Goal: Task Accomplishment & Management: Use online tool/utility

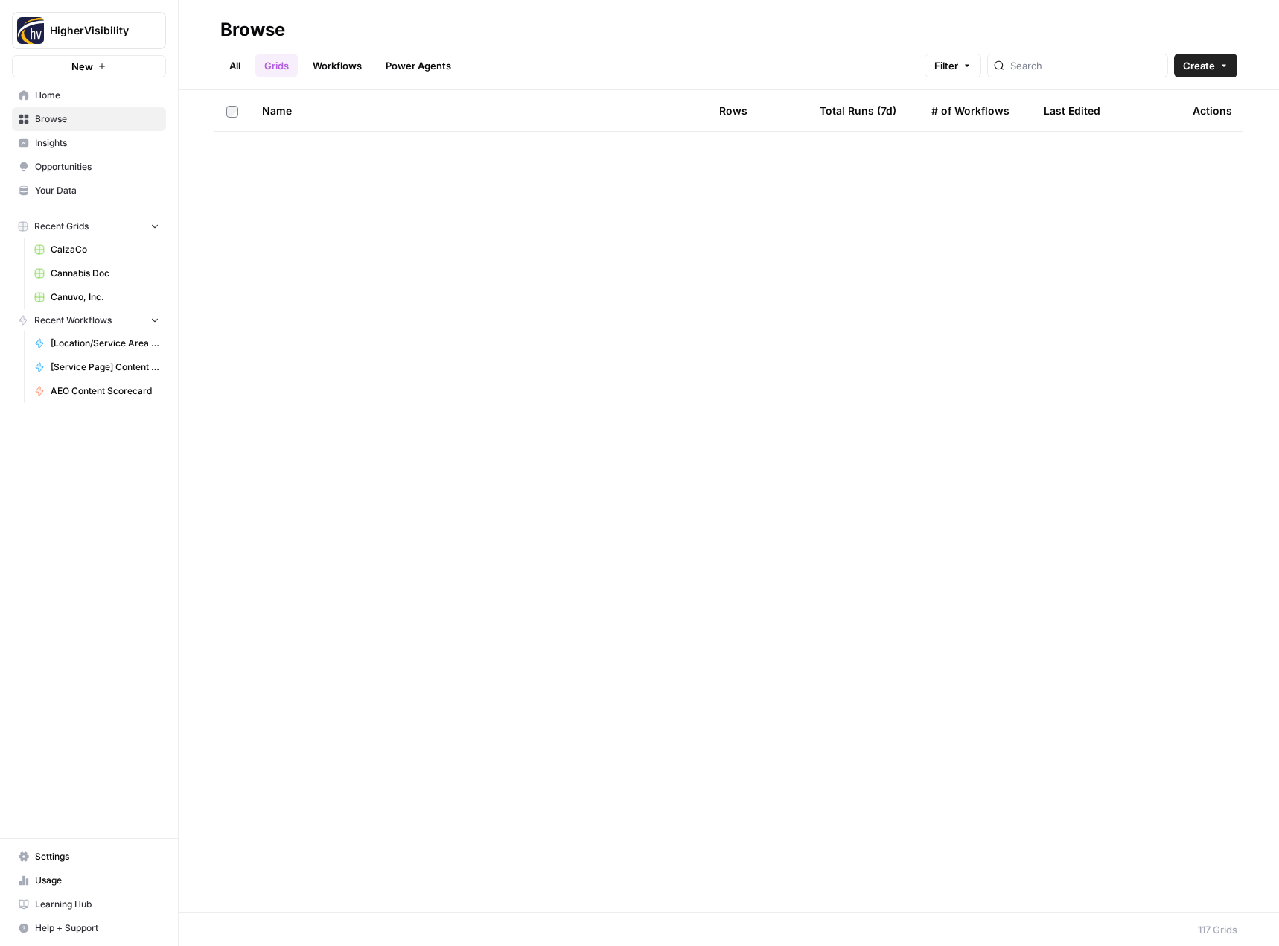
scroll to position [4098, 0]
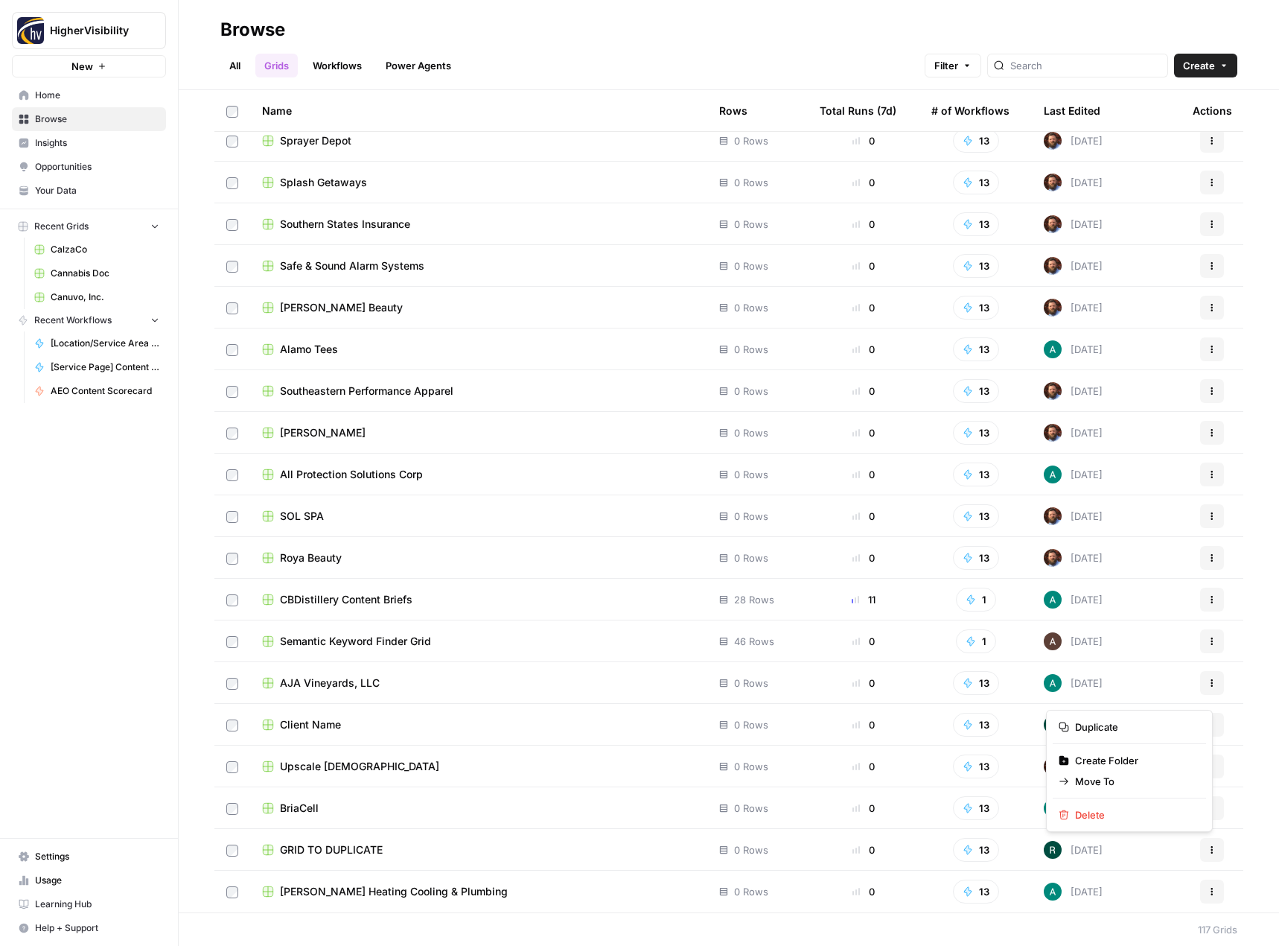
click at [1211, 849] on icon "button" at bounding box center [1212, 849] width 2 height 2
click at [1160, 729] on span "Duplicate" at bounding box center [1134, 726] width 119 height 15
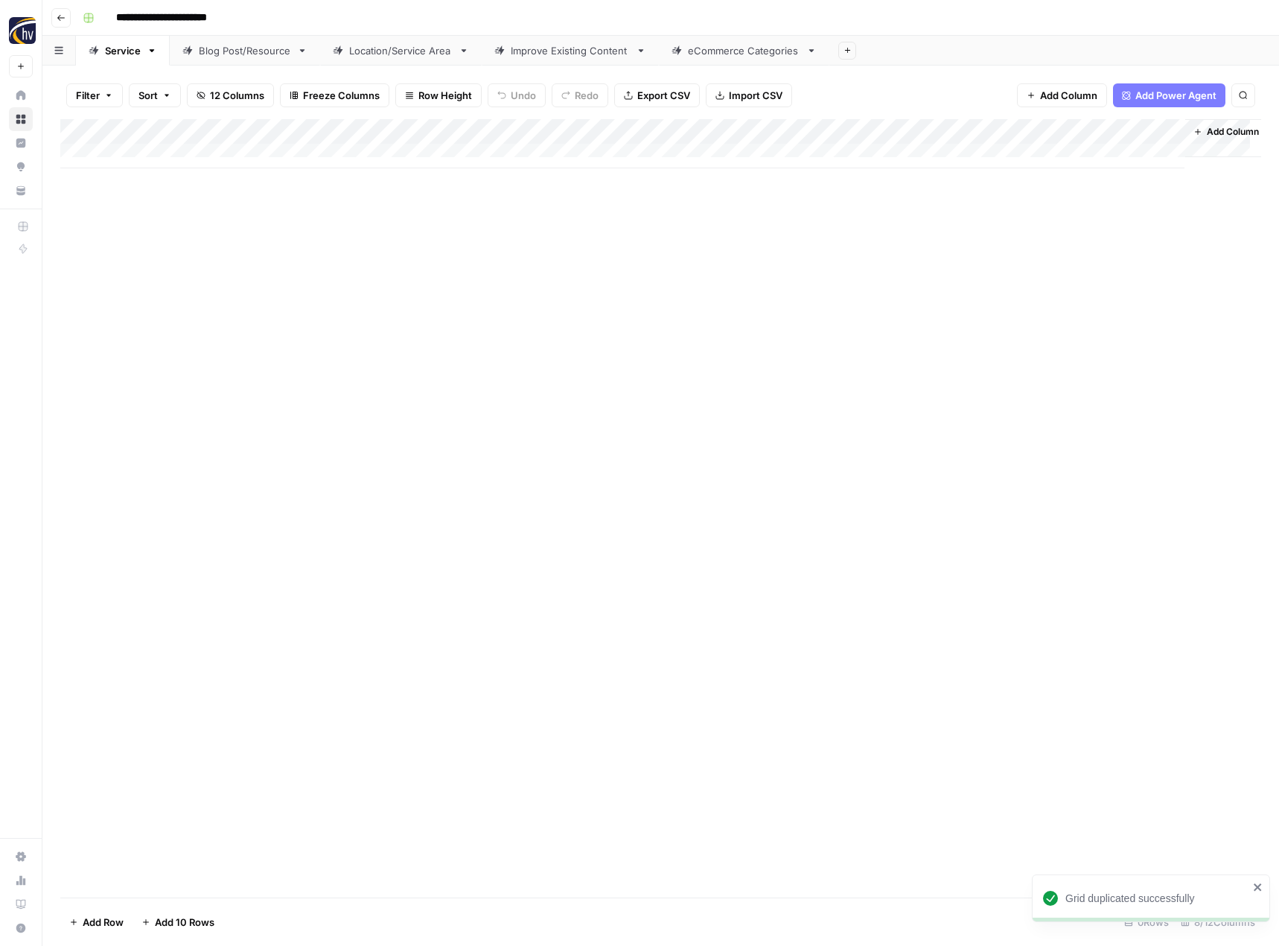
click at [189, 19] on input "**********" at bounding box center [185, 18] width 153 height 24
paste input
type input "**********"
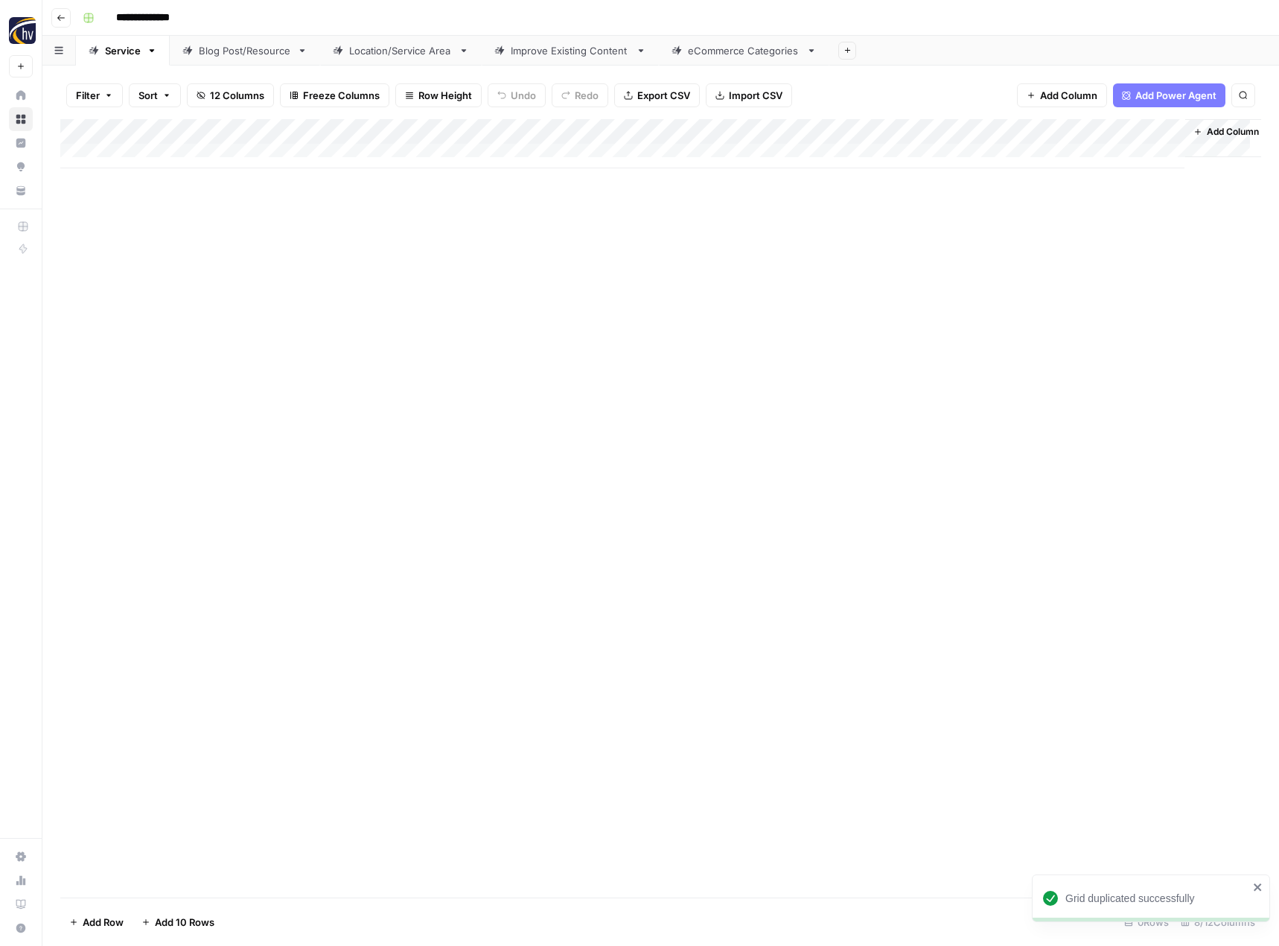
drag, startPoint x: 339, startPoint y: 300, endPoint x: 343, endPoint y: 235, distance: 64.9
click at [340, 299] on div "Add Column" at bounding box center [660, 508] width 1201 height 778
click at [348, 127] on div "Add Column" at bounding box center [660, 143] width 1201 height 49
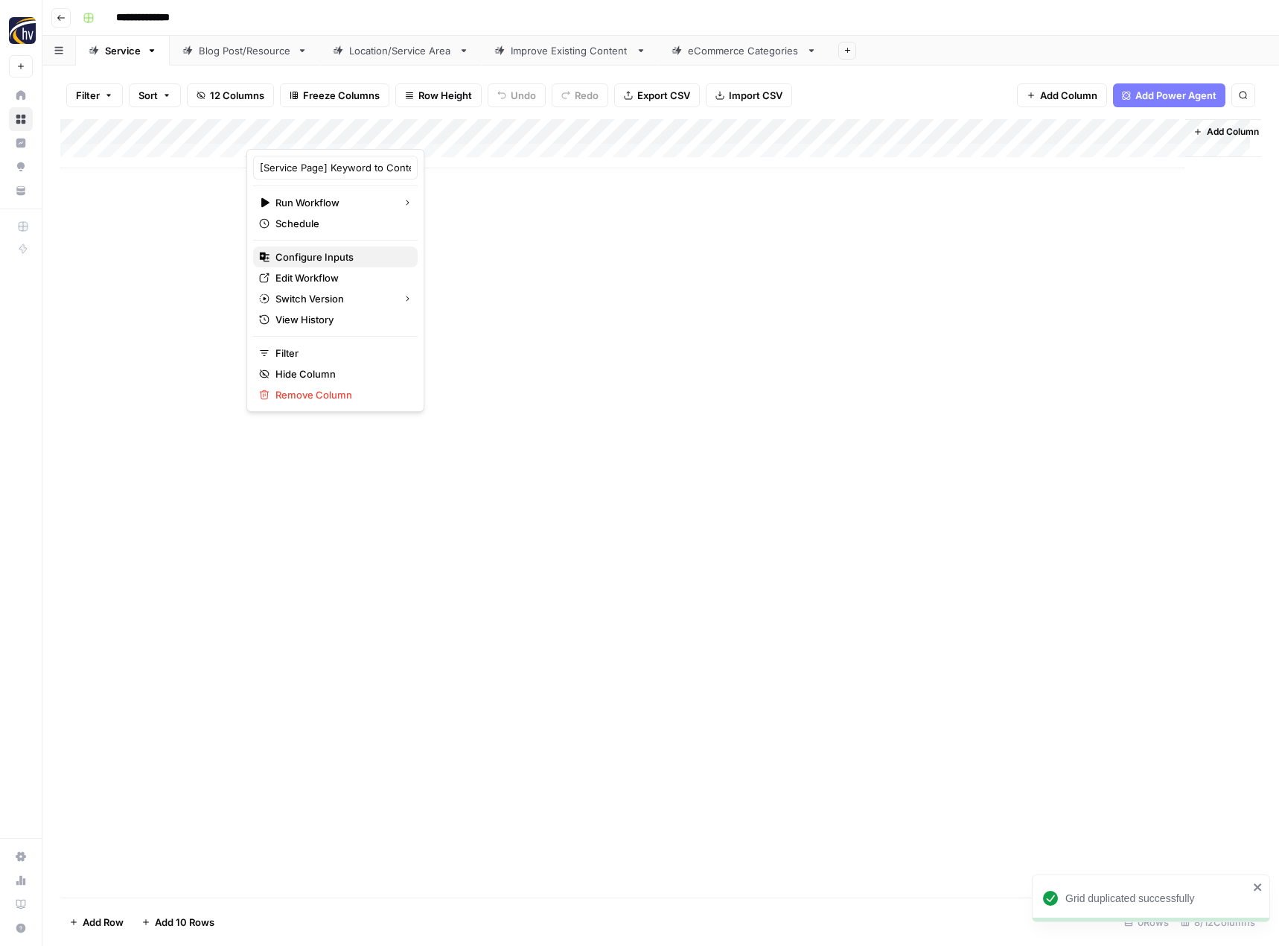
click at [305, 249] on span "Configure Inputs" at bounding box center [340, 256] width 130 height 15
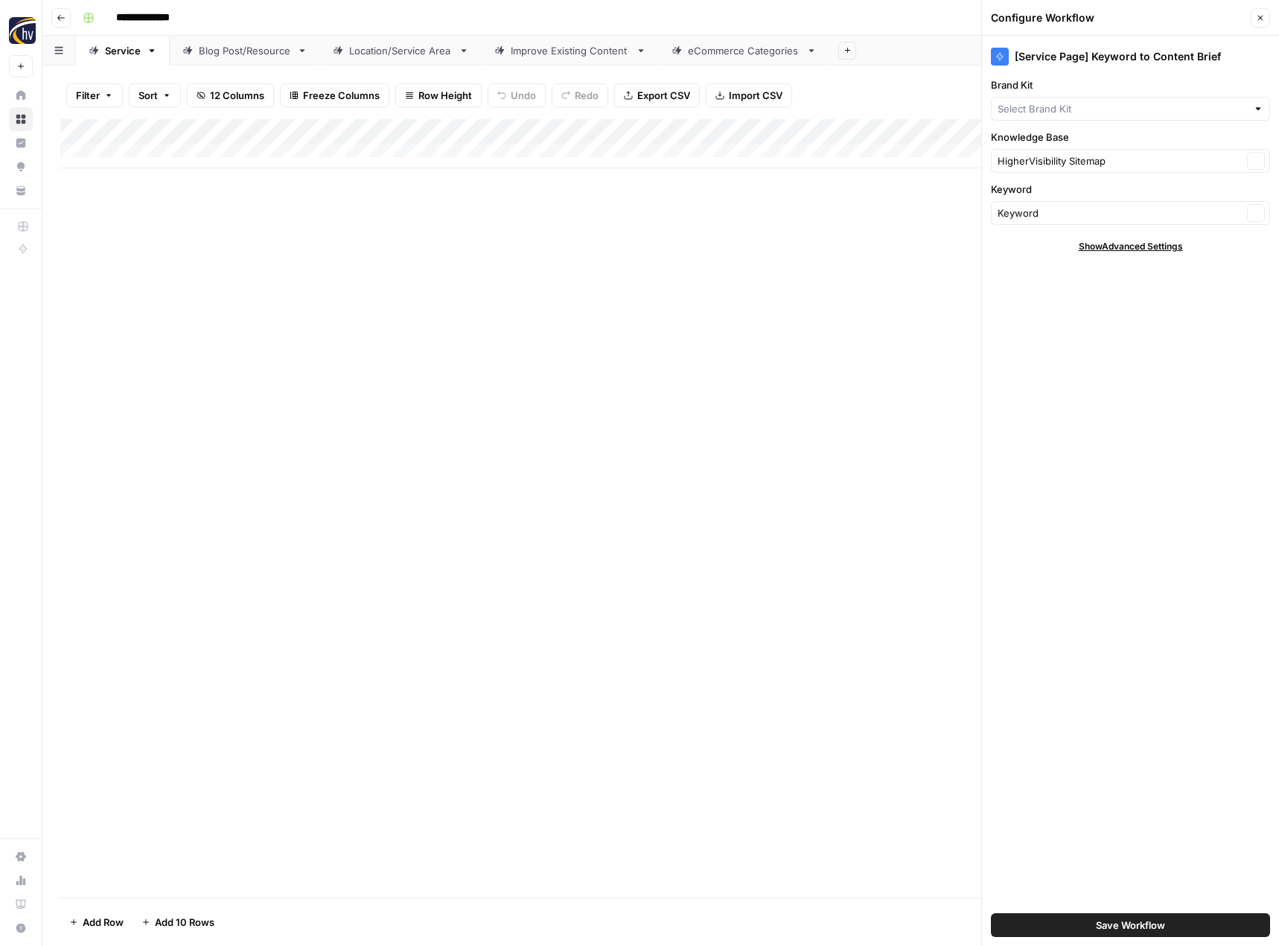
type input "HigherVisibility Sitemap"
click at [1042, 106] on input "Brand Kit" at bounding box center [1122, 108] width 249 height 15
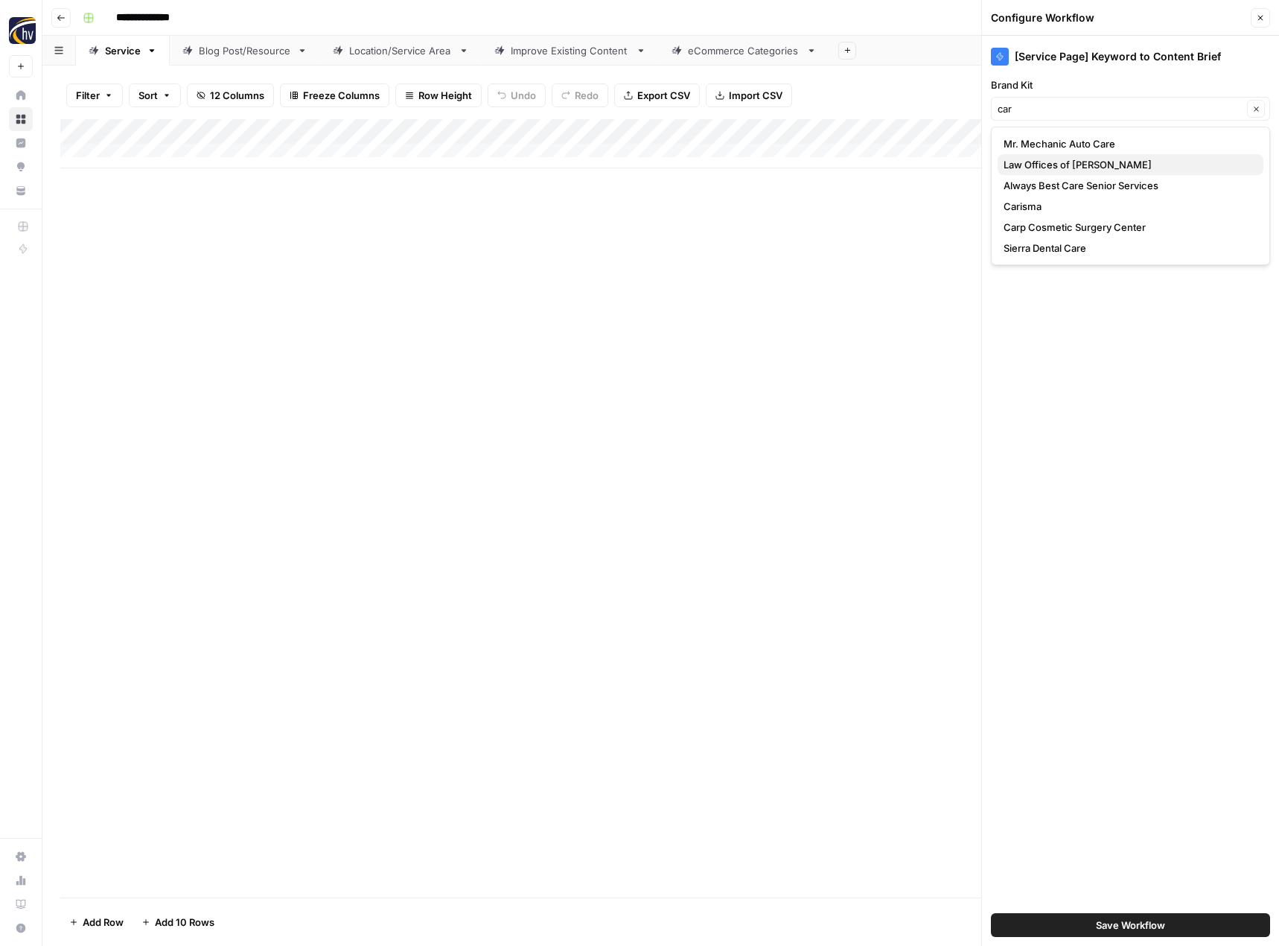
click at [1047, 169] on span "Law Offices of Cary Woods II" at bounding box center [1128, 164] width 248 height 15
type input "Law Offices of Cary Woods II"
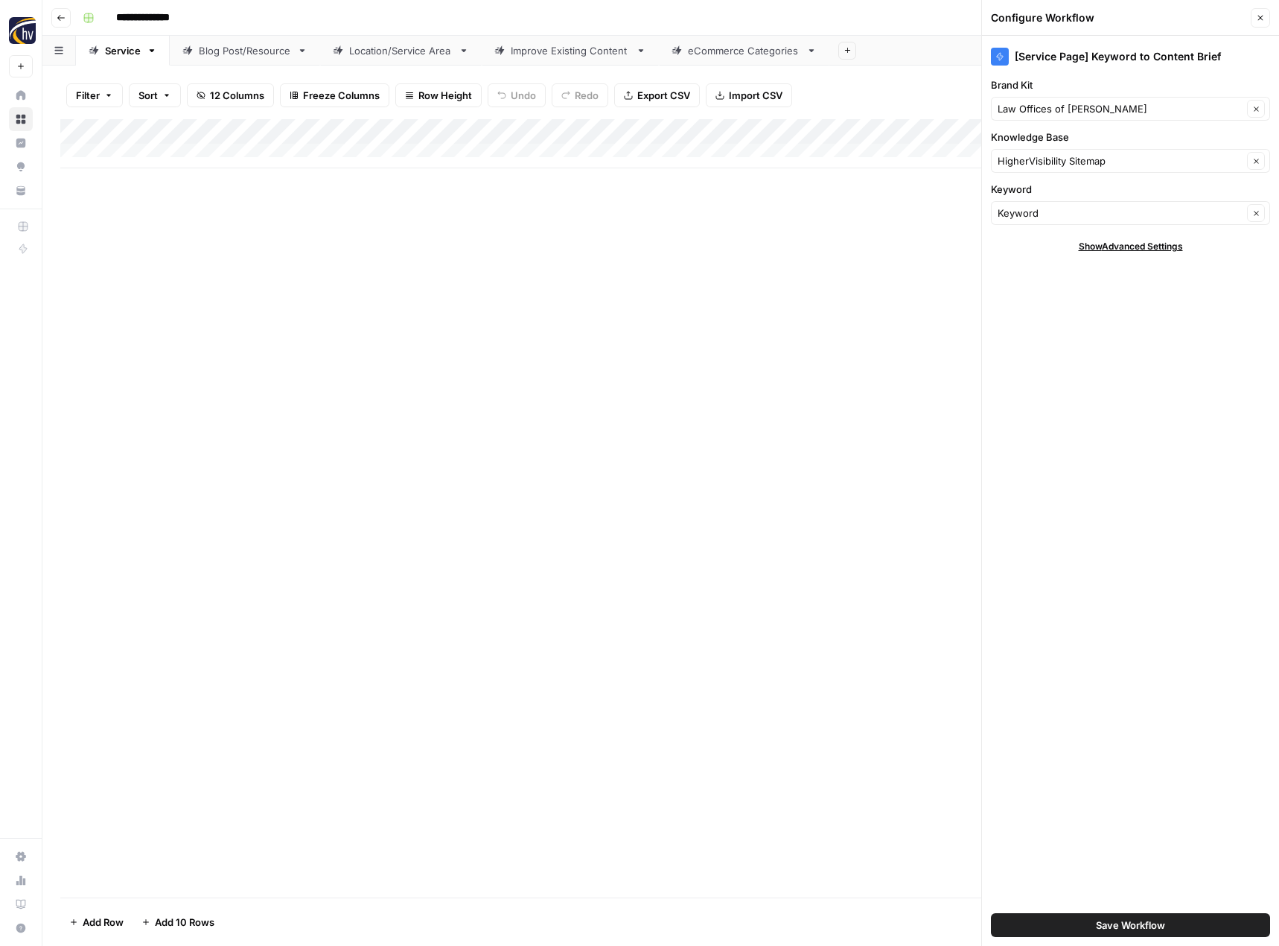
click at [1047, 169] on div "HigherVisibility Sitemap Clear" at bounding box center [1130, 161] width 279 height 24
click at [1039, 193] on span "Cary Woods Law Sitemap" at bounding box center [1128, 195] width 248 height 15
type input "Cary Woods Law Sitemap"
click at [1143, 923] on span "Save Workflow" at bounding box center [1130, 924] width 69 height 15
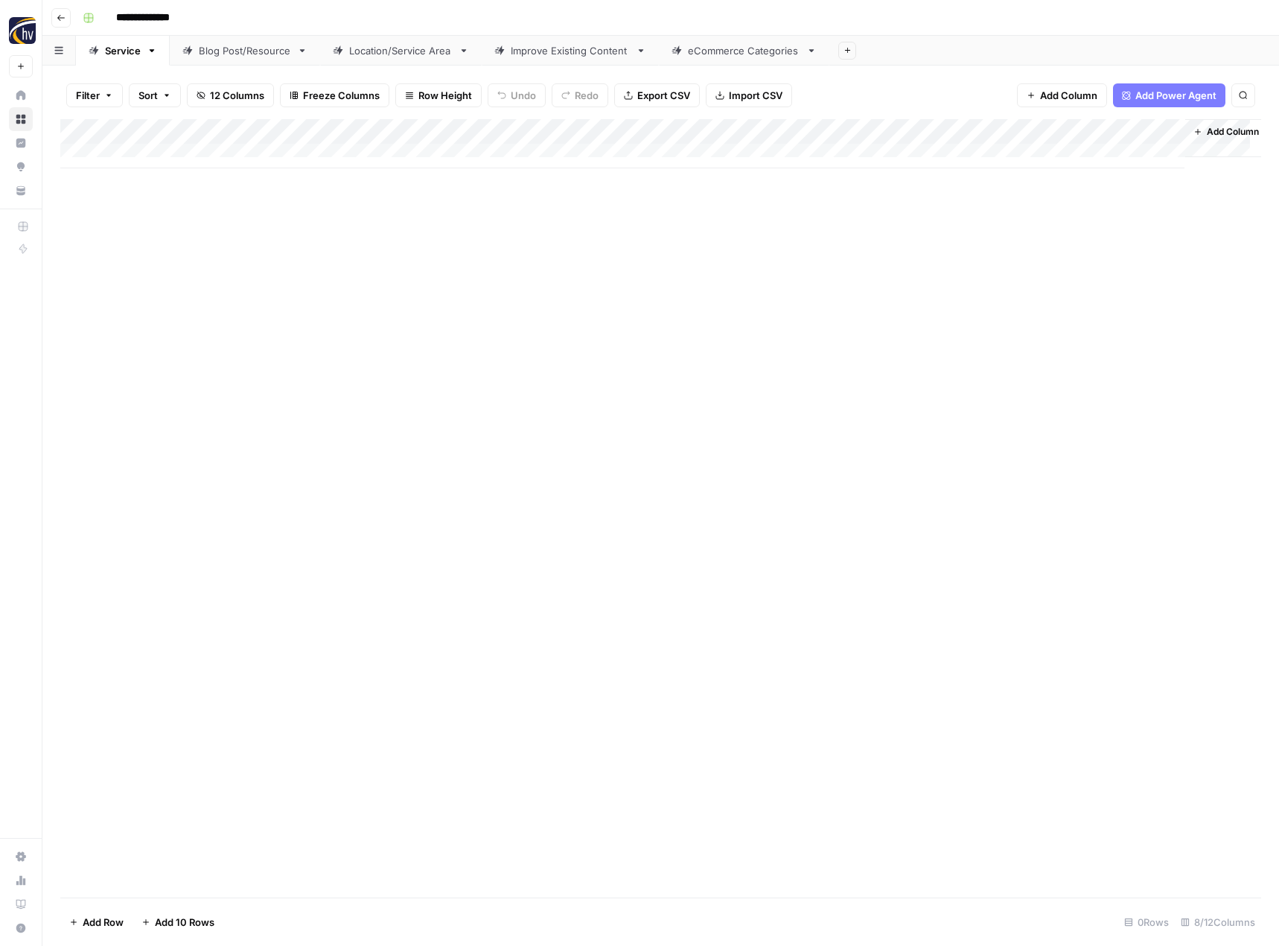
click at [1020, 136] on div "Add Column" at bounding box center [660, 143] width 1201 height 49
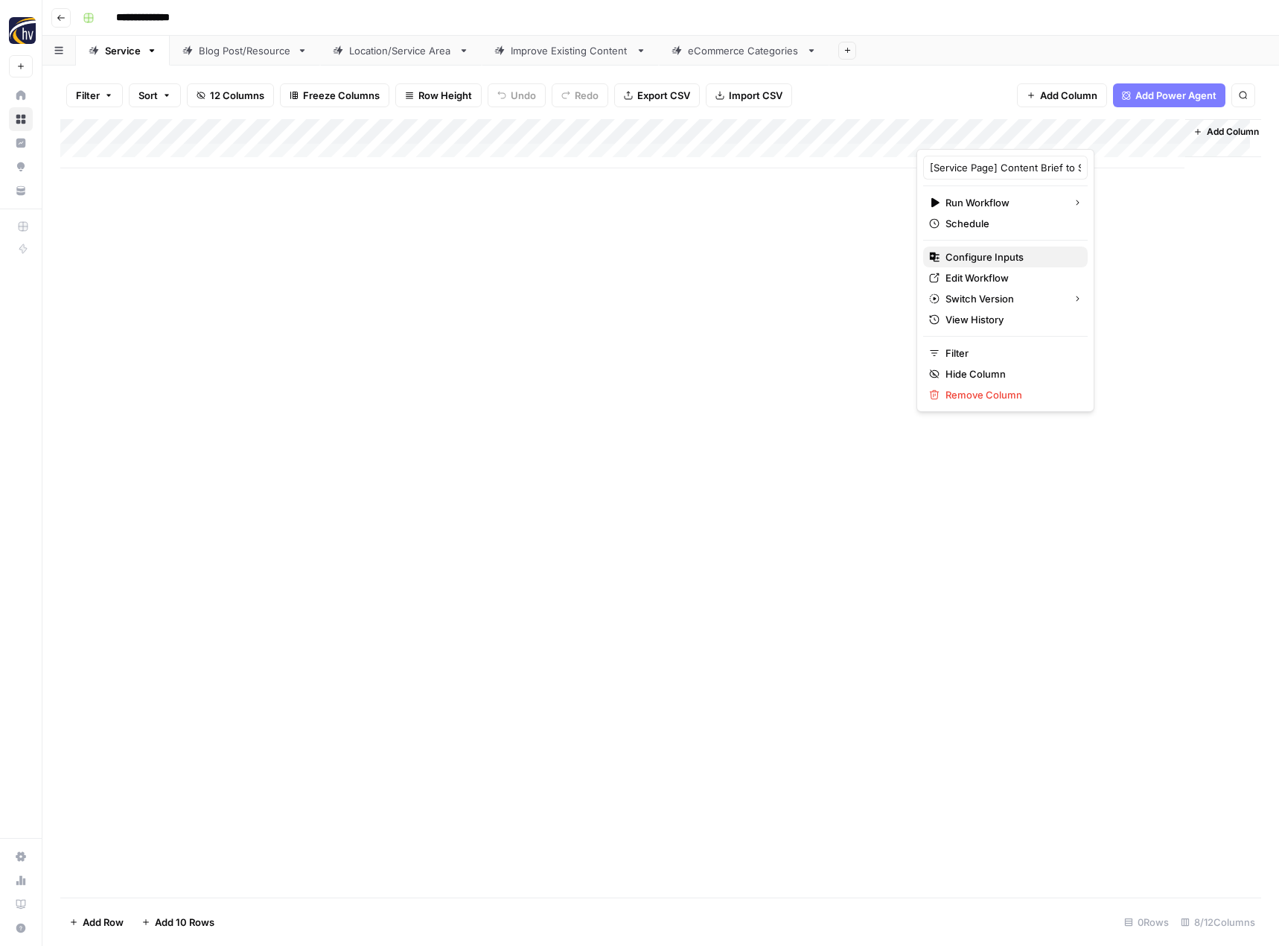
click at [972, 255] on span "Configure Inputs" at bounding box center [1011, 256] width 130 height 15
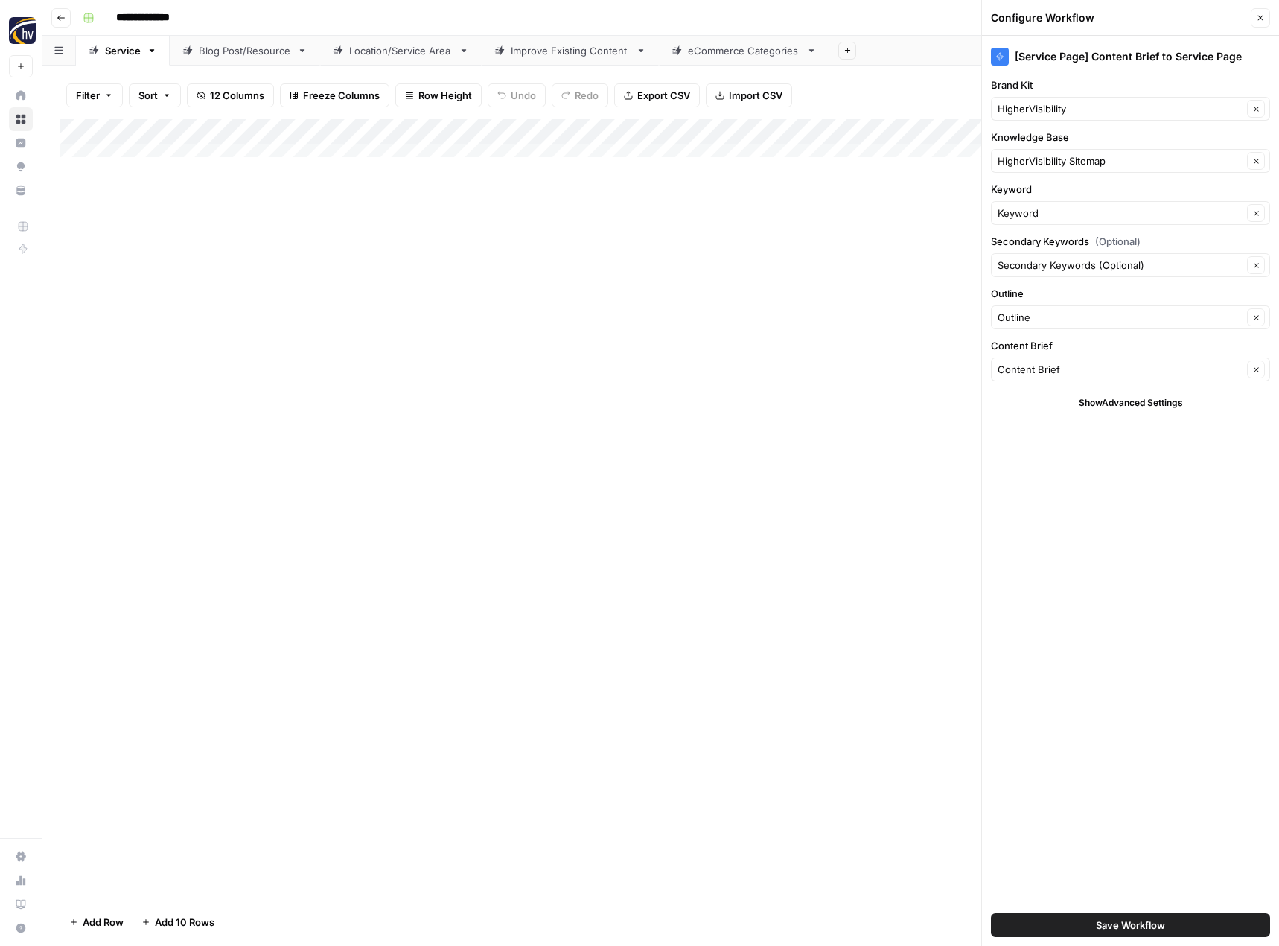
click at [1029, 100] on div "HigherVisibility Clear" at bounding box center [1130, 109] width 279 height 24
click at [1025, 143] on span "Law Offices of Cary Woods II" at bounding box center [1128, 143] width 248 height 15
type input "Law Offices of Cary Woods II"
click at [1025, 162] on input "Knowledge Base" at bounding box center [1120, 160] width 245 height 15
click at [1025, 187] on button "Cary Woods Law Sitemap" at bounding box center [1131, 195] width 266 height 21
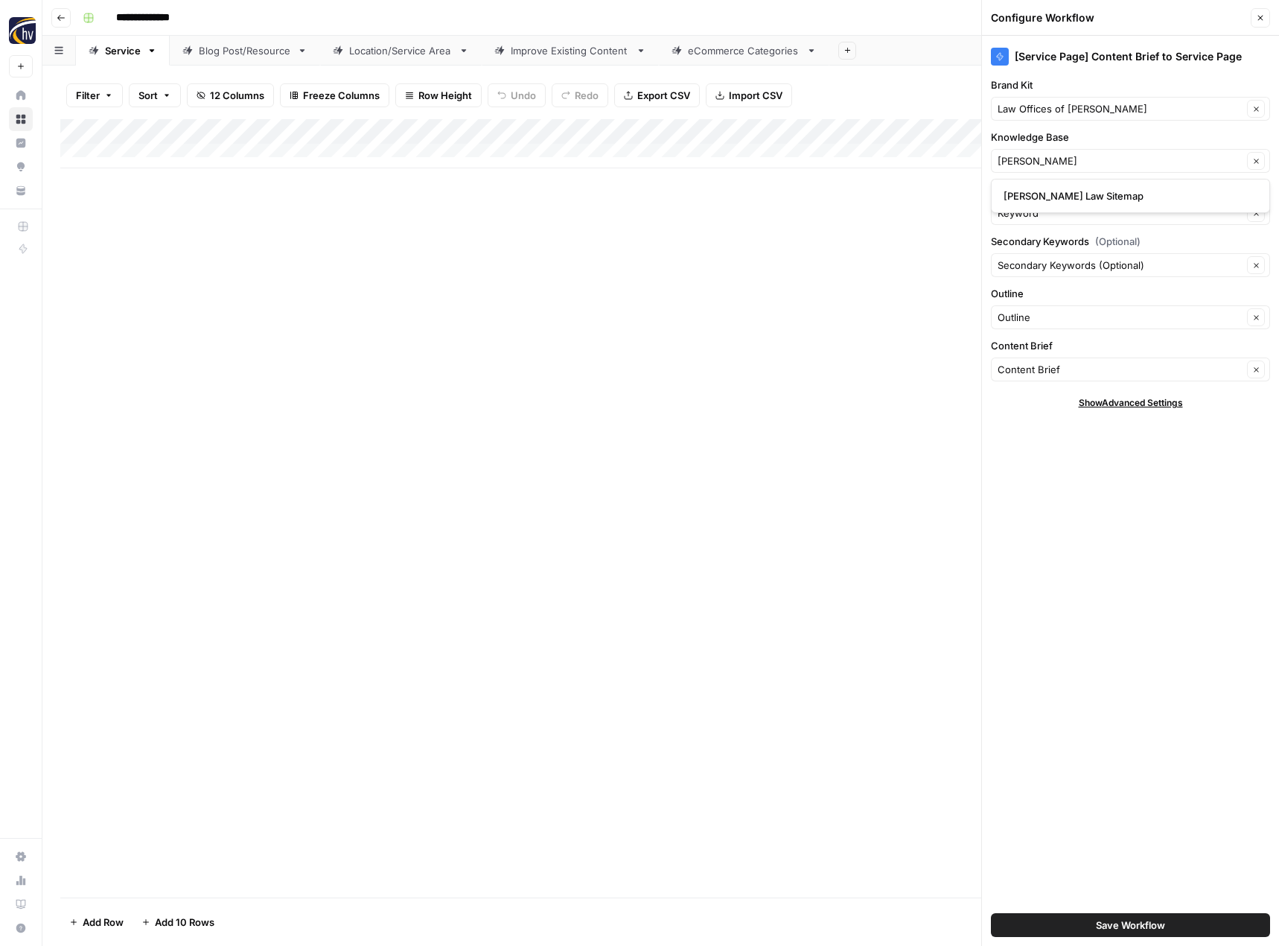
type input "Cary Woods Law Sitemap"
click at [1108, 926] on span "Save Workflow" at bounding box center [1130, 924] width 69 height 15
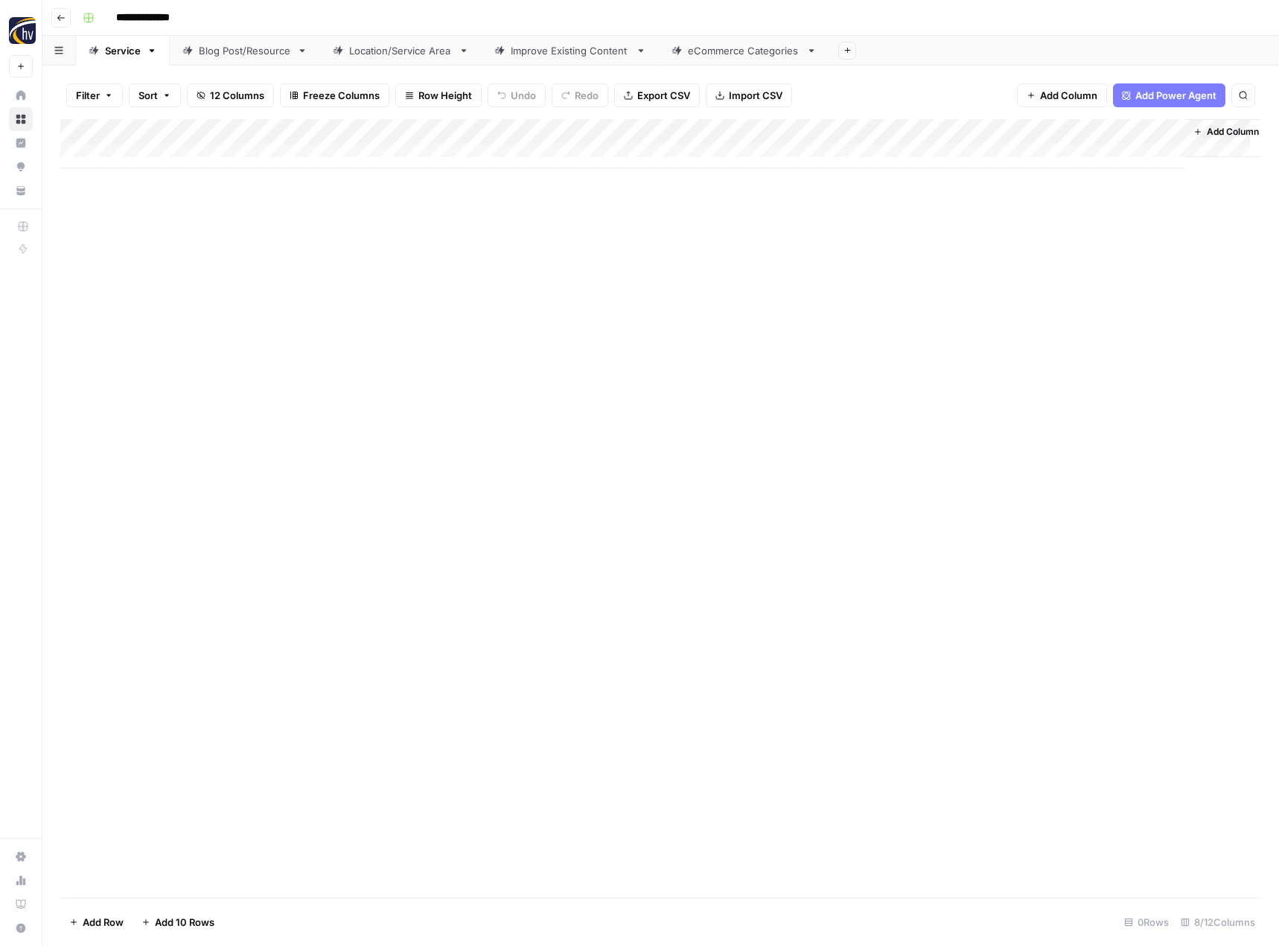
click at [249, 58] on link "Blog Post/Resource" at bounding box center [245, 51] width 150 height 30
click at [354, 129] on div "Add Column" at bounding box center [660, 143] width 1201 height 49
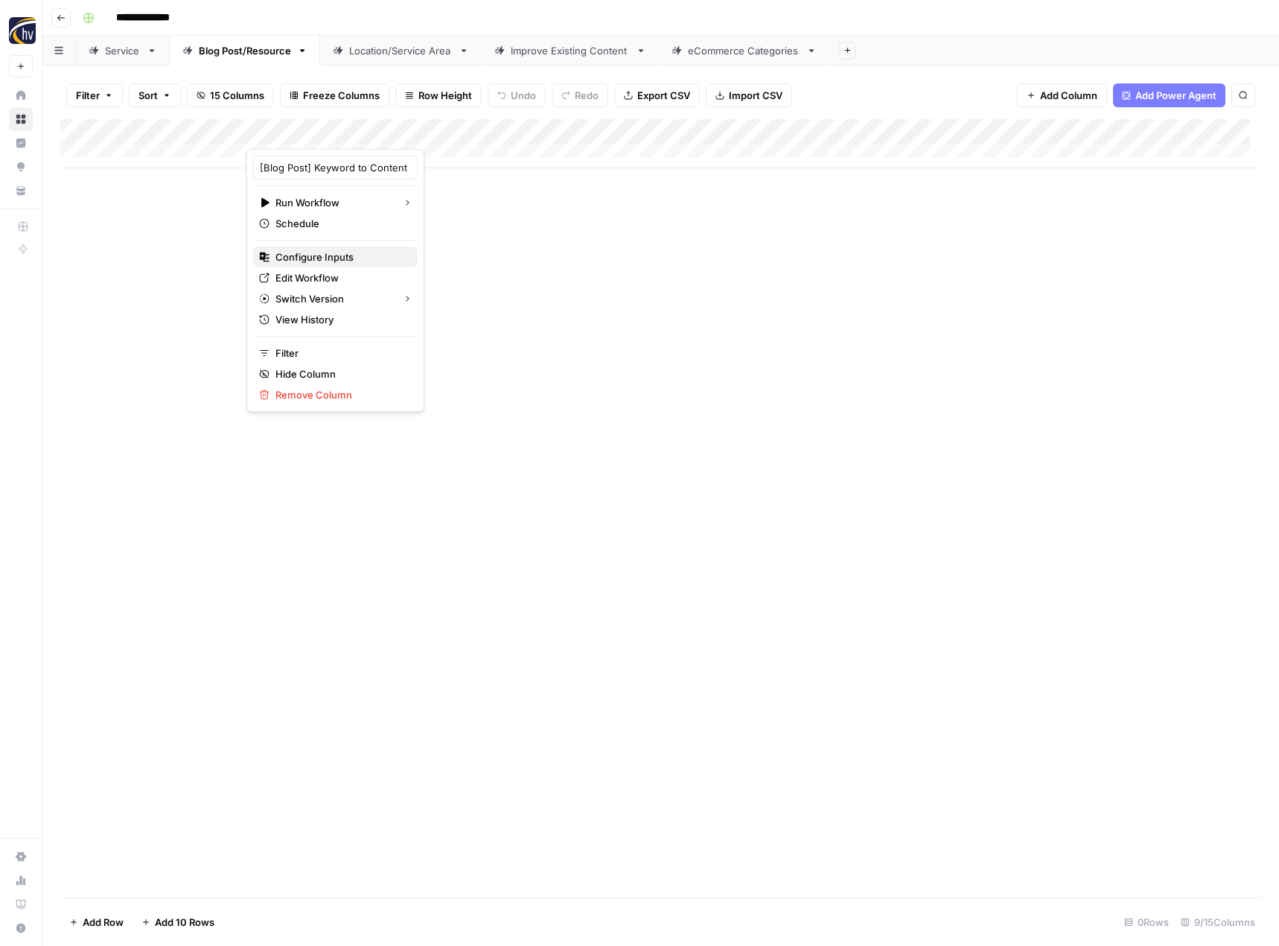
click at [350, 248] on button "Configure Inputs" at bounding box center [335, 256] width 165 height 21
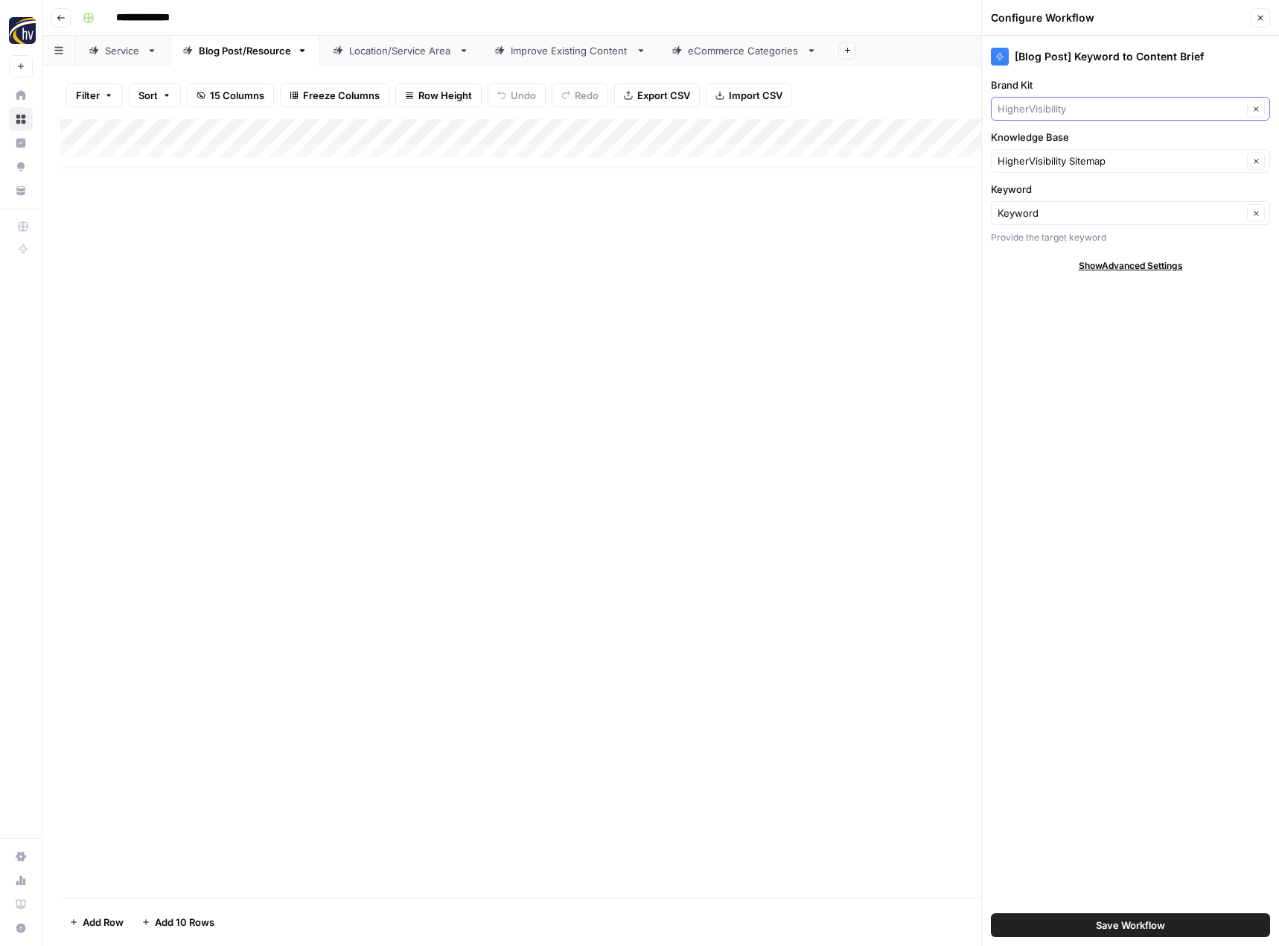
click at [1098, 109] on input "Brand Kit" at bounding box center [1120, 108] width 245 height 15
click at [1040, 150] on span "Law Offices of Cary Woods II" at bounding box center [1128, 143] width 248 height 15
type input "Law Offices of Cary Woods II"
click at [1039, 159] on input "Knowledge Base" at bounding box center [1120, 160] width 245 height 15
click at [1033, 190] on span "Cary Woods Law Sitemap" at bounding box center [1128, 195] width 248 height 15
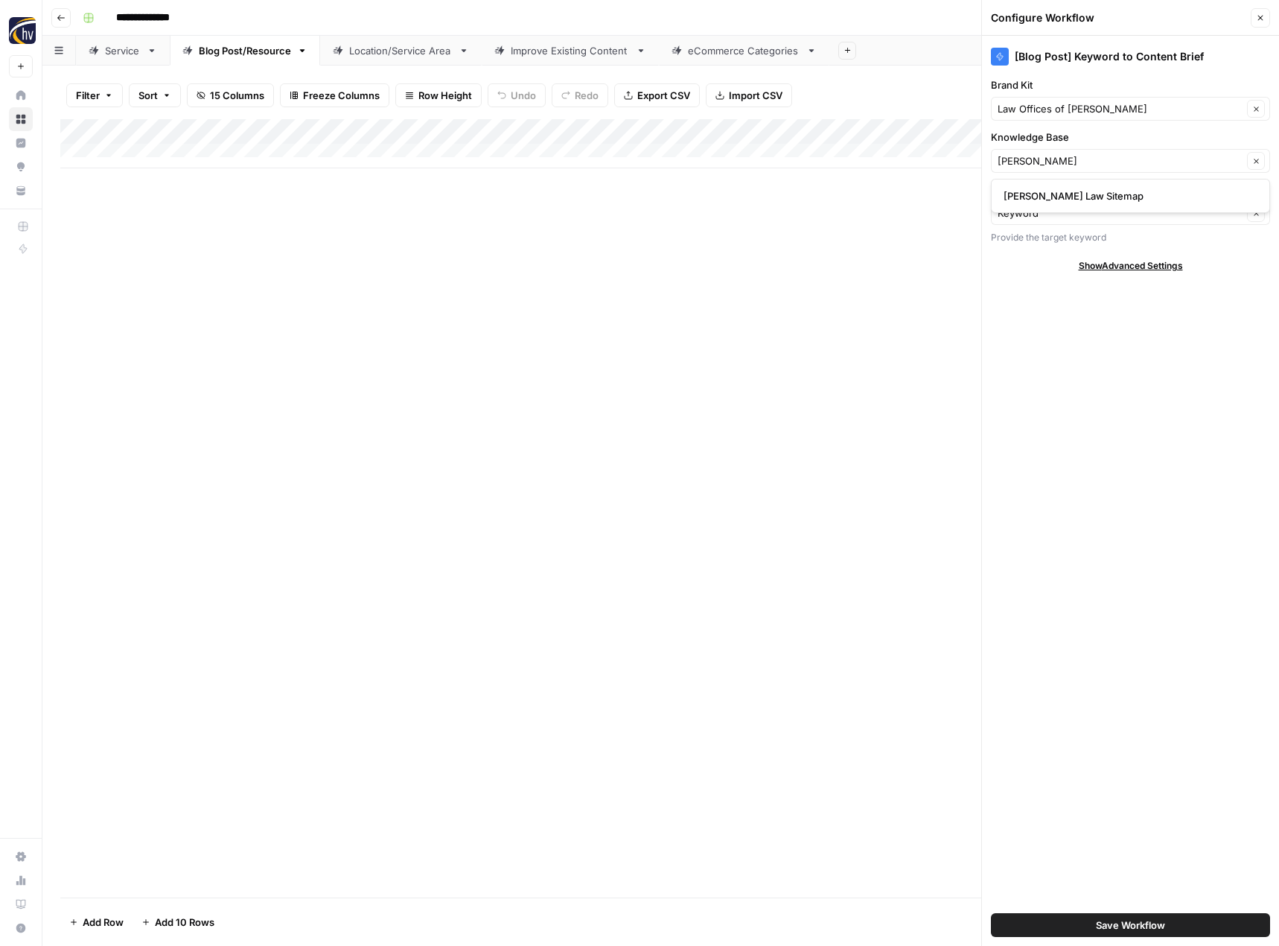
type input "Cary Woods Law Sitemap"
click at [1147, 928] on span "Save Workflow" at bounding box center [1130, 924] width 69 height 15
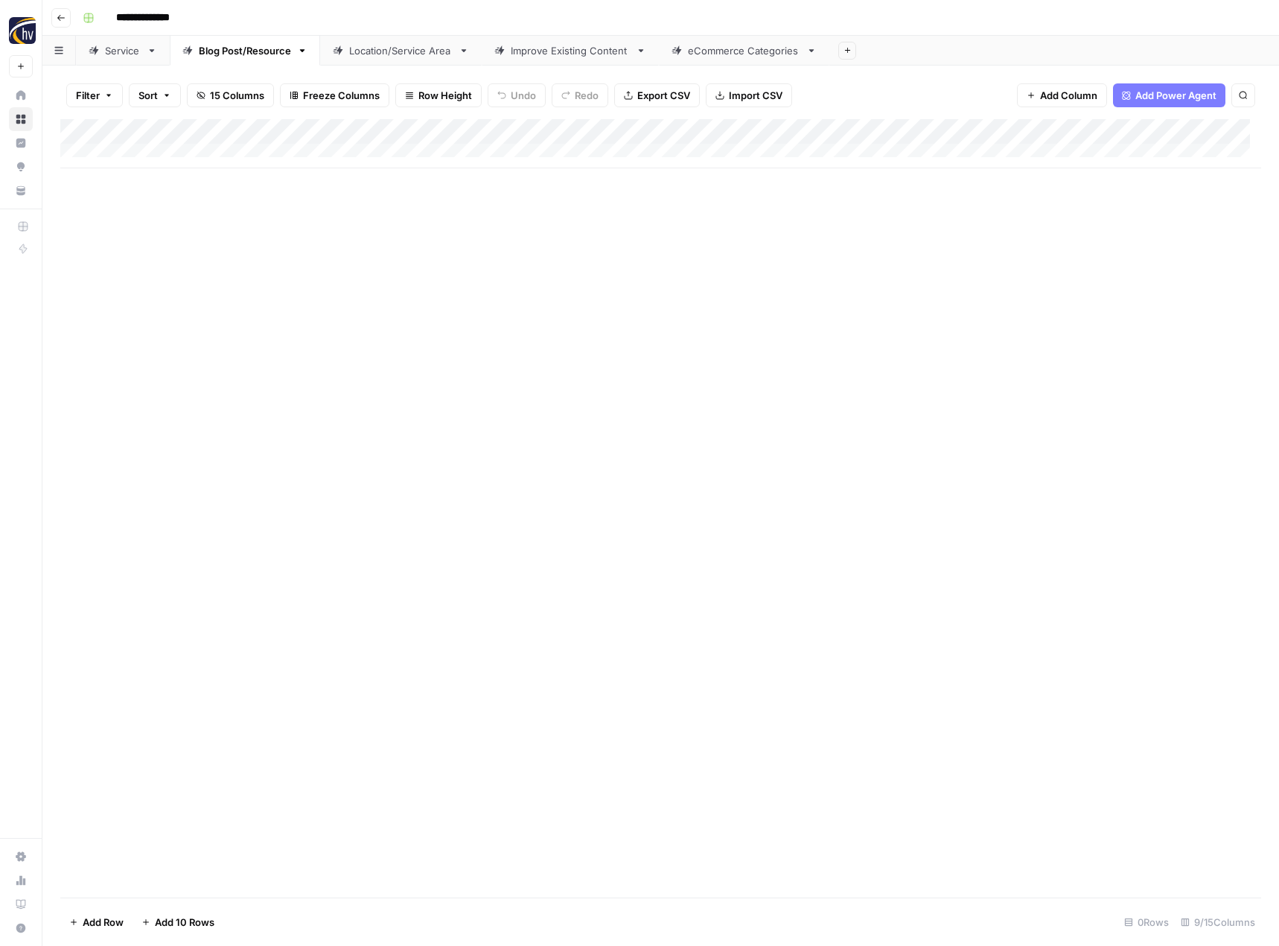
click at [1150, 130] on div "Add Column" at bounding box center [660, 143] width 1201 height 49
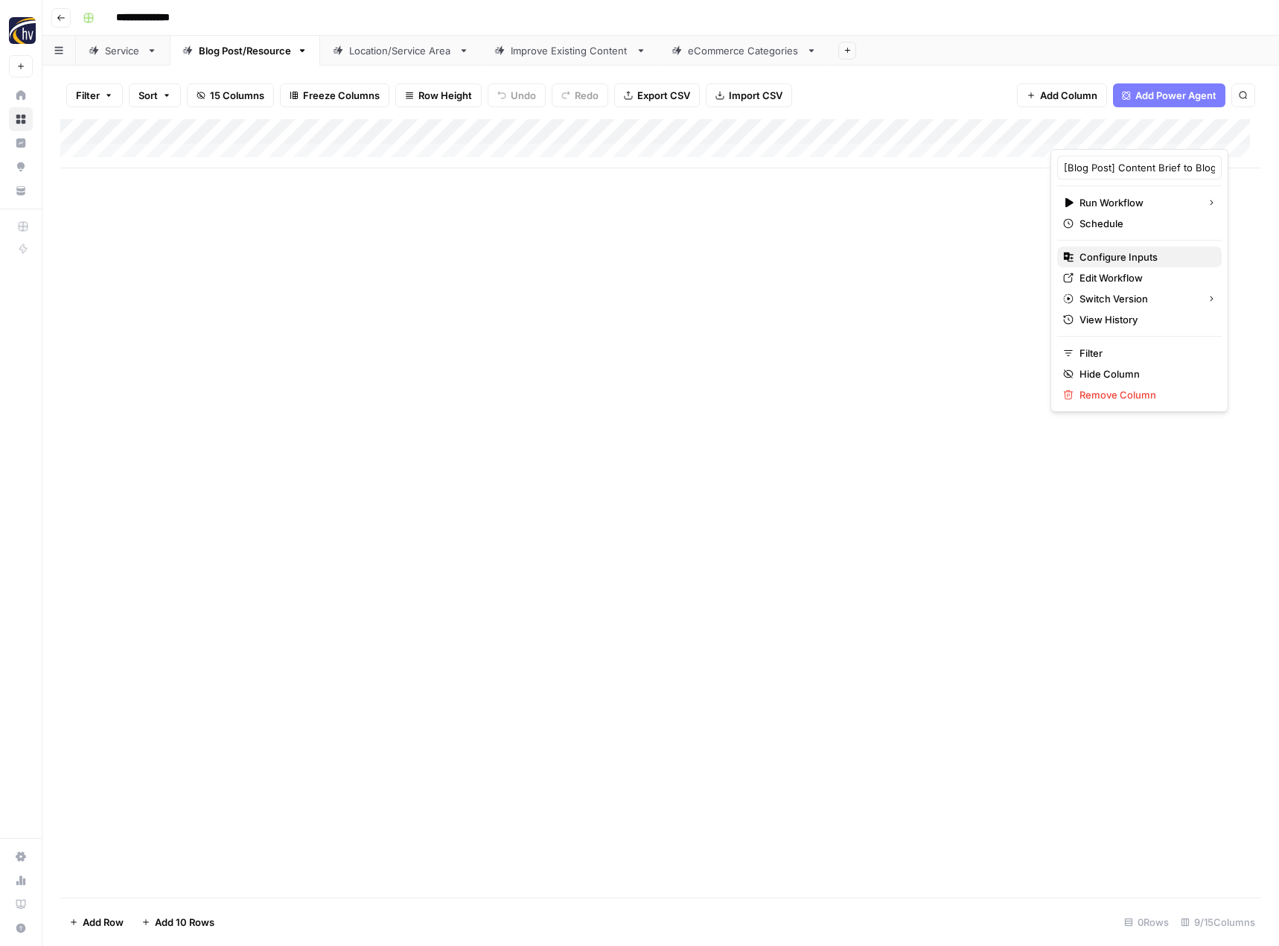
click at [1101, 264] on span "Configure Inputs" at bounding box center [1145, 256] width 130 height 15
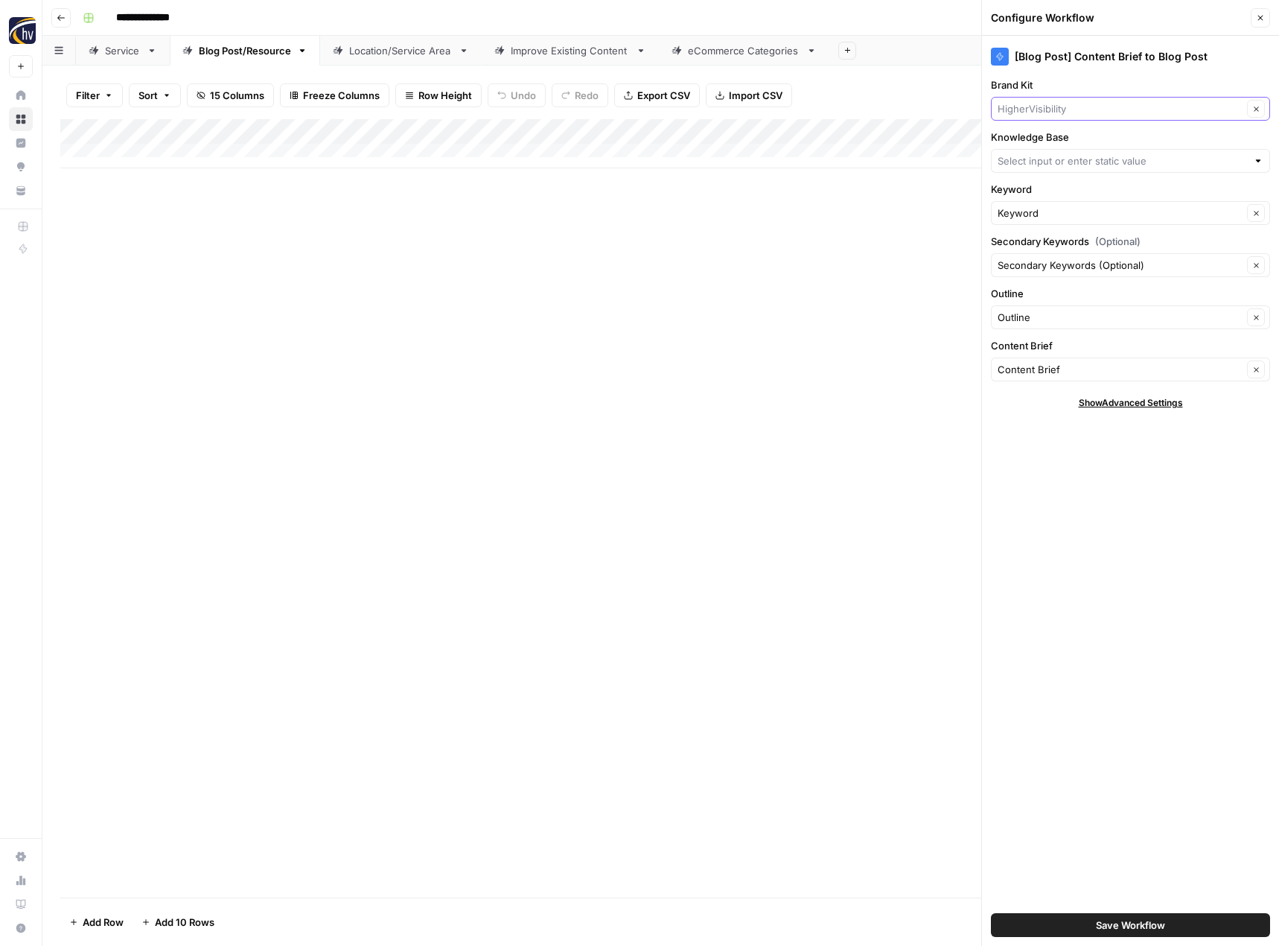
click at [1041, 112] on input "Brand Kit" at bounding box center [1120, 108] width 245 height 15
click at [1029, 145] on span "Law Offices of Cary Woods II" at bounding box center [1128, 143] width 248 height 15
type input "Law Offices of Cary Woods II"
click at [1029, 145] on div "Knowledge Base" at bounding box center [1130, 151] width 279 height 43
click at [1024, 160] on input "Knowledge Base" at bounding box center [1122, 160] width 249 height 15
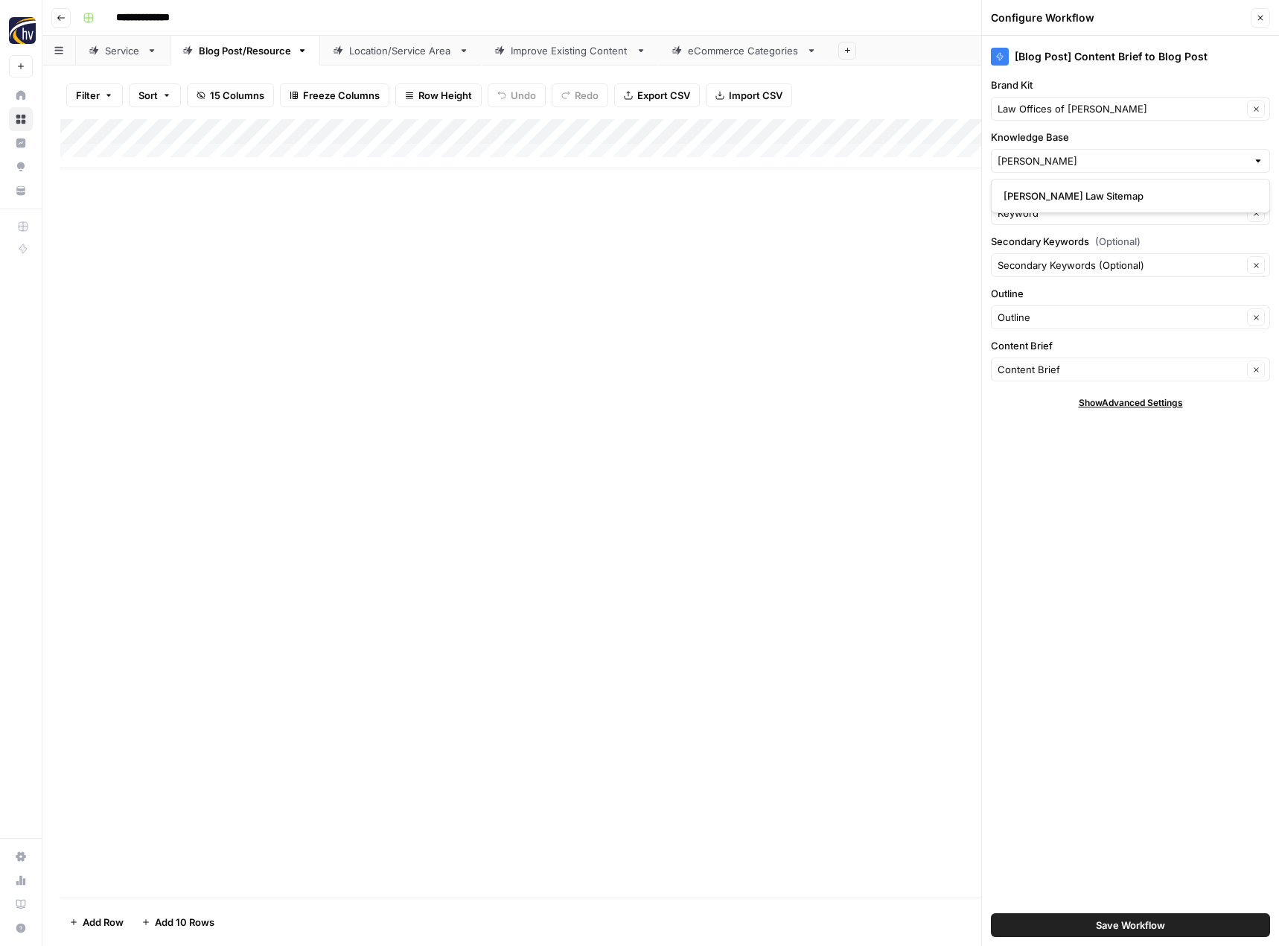
click at [1025, 185] on div "Cary Woods Law Sitemap" at bounding box center [1130, 196] width 279 height 34
click at [1025, 185] on button "Cary Woods Law Sitemap" at bounding box center [1131, 195] width 266 height 21
type input "Cary Woods Law Sitemap"
click at [1081, 928] on button "Save Workflow" at bounding box center [1130, 925] width 279 height 24
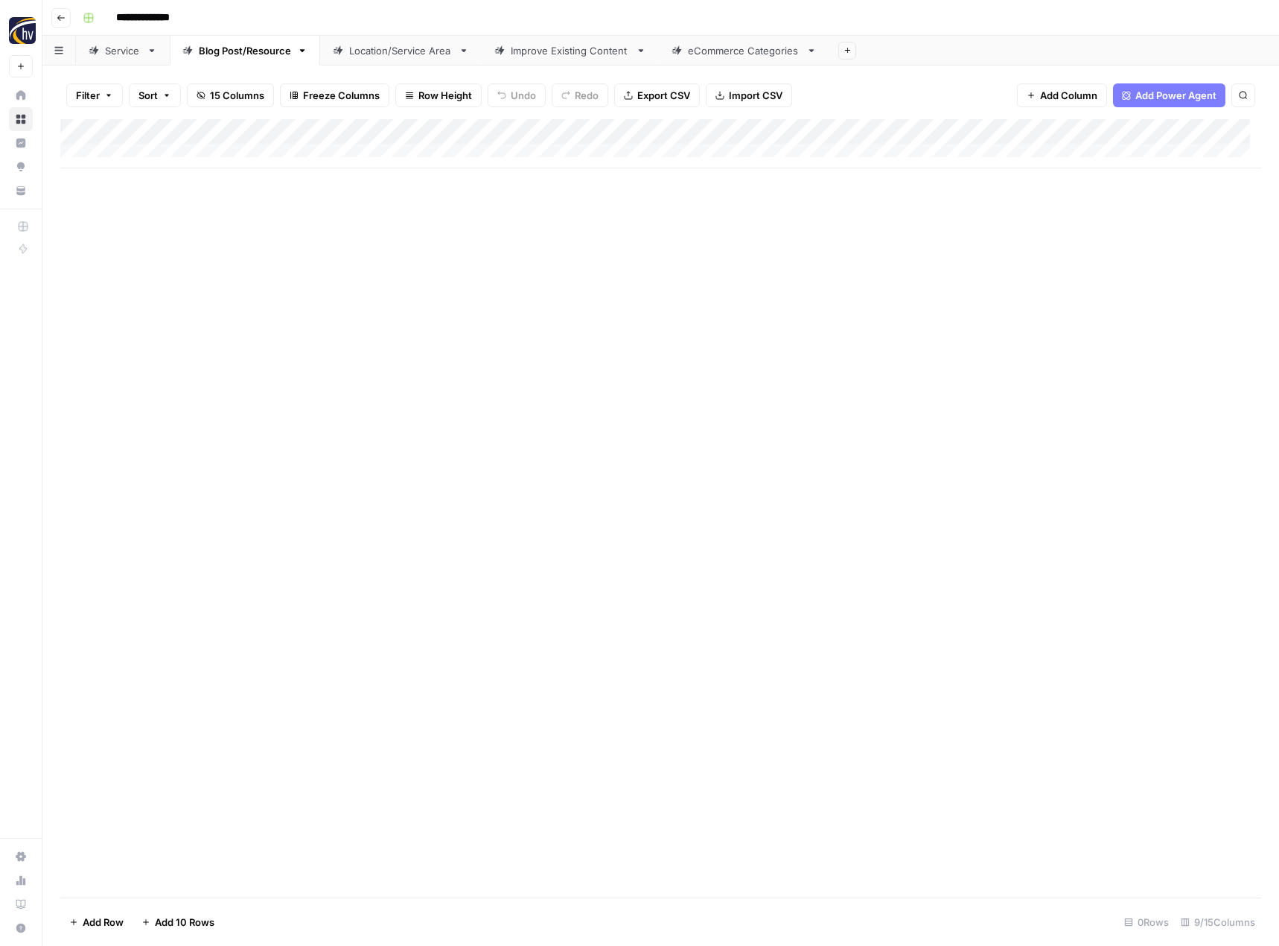
click at [381, 51] on div "Location/Service Area" at bounding box center [400, 50] width 103 height 15
click at [620, 128] on div "Add Column" at bounding box center [660, 143] width 1201 height 49
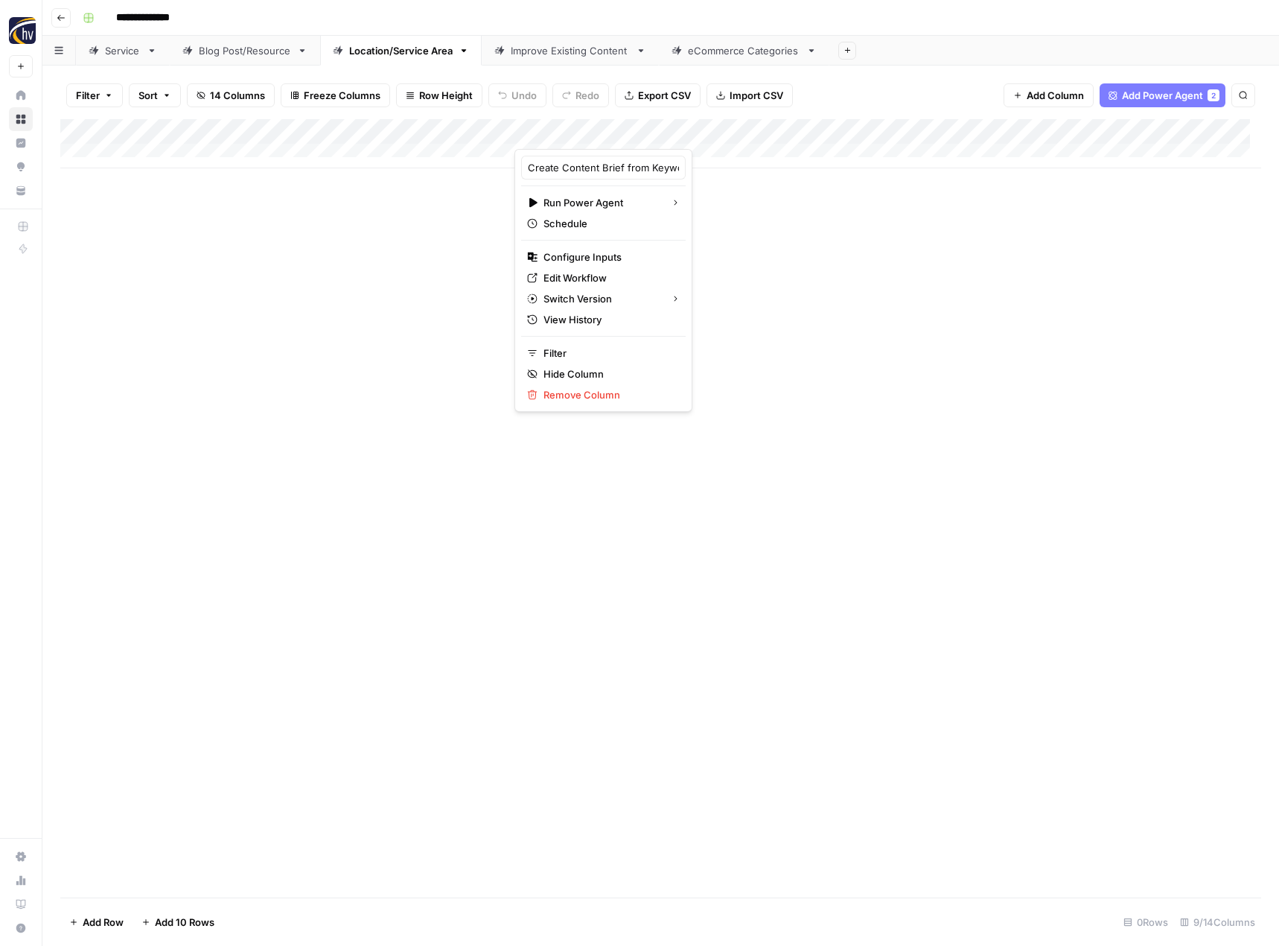
click at [611, 245] on div "Create Content Brief from Keyword - Local Run Power Agent Schedule Configure In…" at bounding box center [604, 280] width 178 height 263
click at [607, 252] on span "Configure Inputs" at bounding box center [609, 256] width 130 height 15
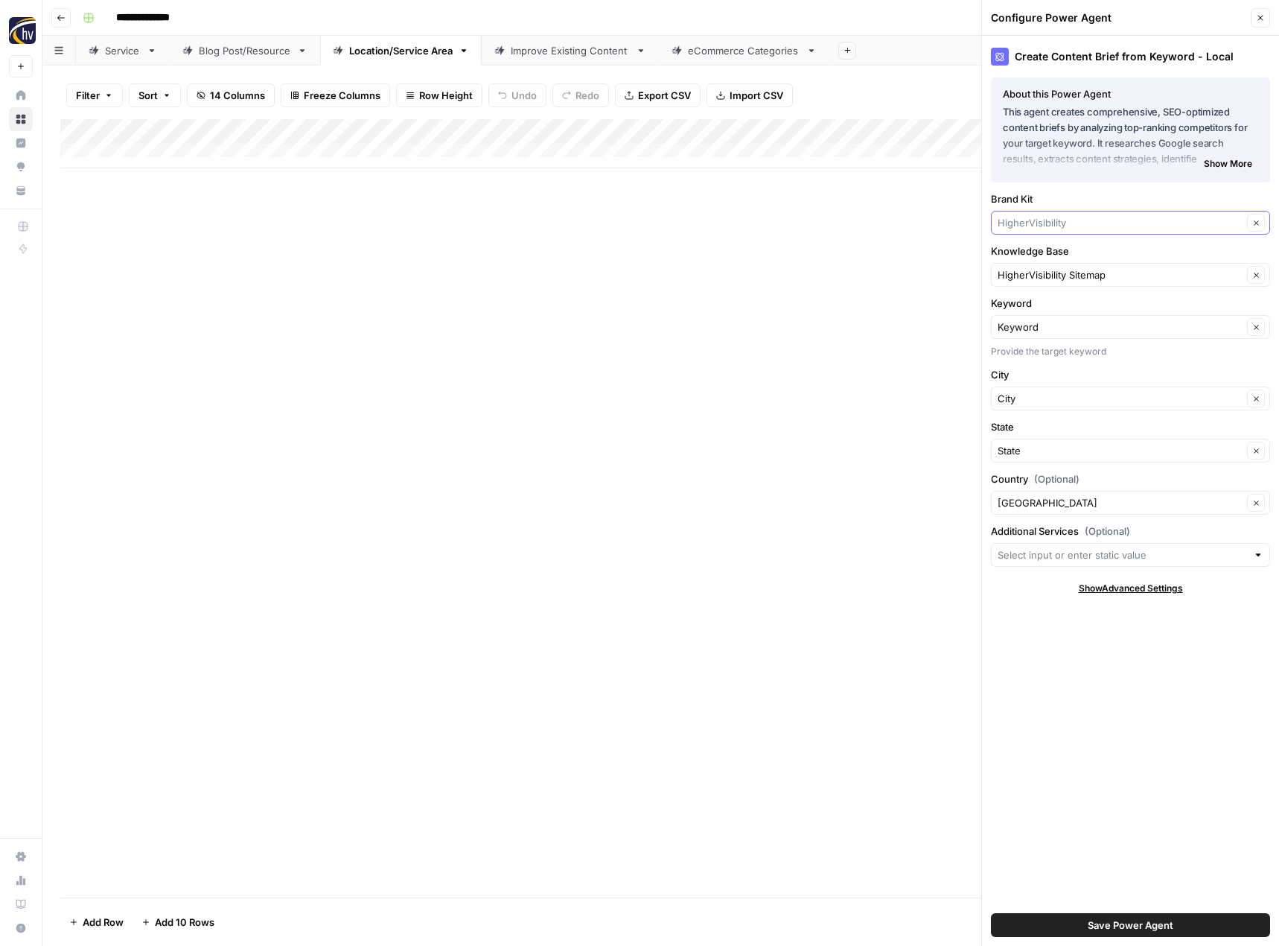
click at [1040, 223] on input "Brand Kit" at bounding box center [1120, 222] width 245 height 15
click at [1037, 252] on span "Law Offices of Cary Woods II" at bounding box center [1128, 257] width 248 height 15
type input "Law Offices of Cary Woods II"
click at [1034, 275] on input "Knowledge Base" at bounding box center [1120, 274] width 245 height 15
click at [1031, 300] on button "Cary Woods Law Sitemap" at bounding box center [1131, 309] width 266 height 21
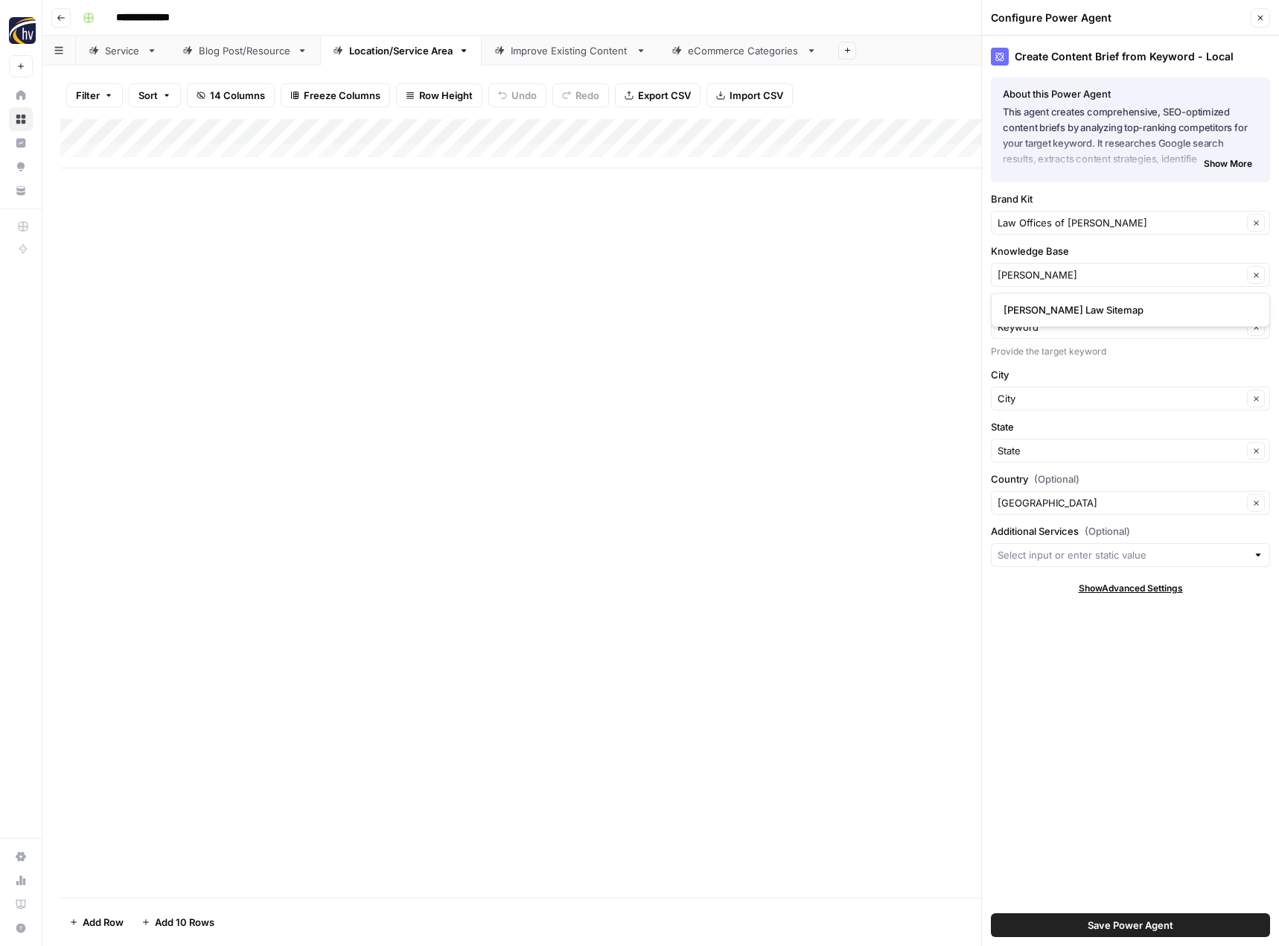
type input "Cary Woods Law Sitemap"
click at [1098, 923] on span "Save Power Agent" at bounding box center [1131, 924] width 86 height 15
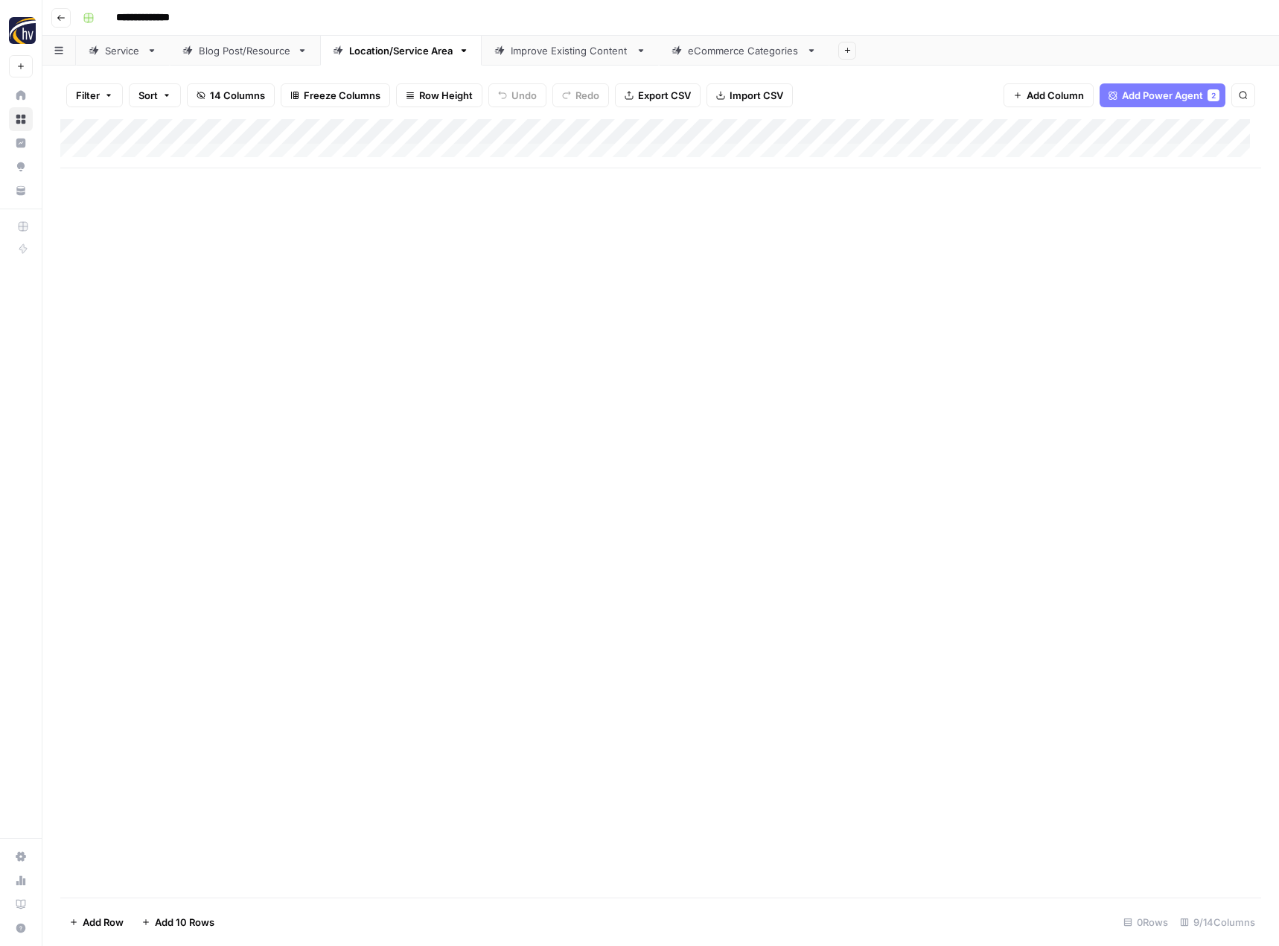
click at [1156, 136] on div "Add Column" at bounding box center [660, 143] width 1201 height 49
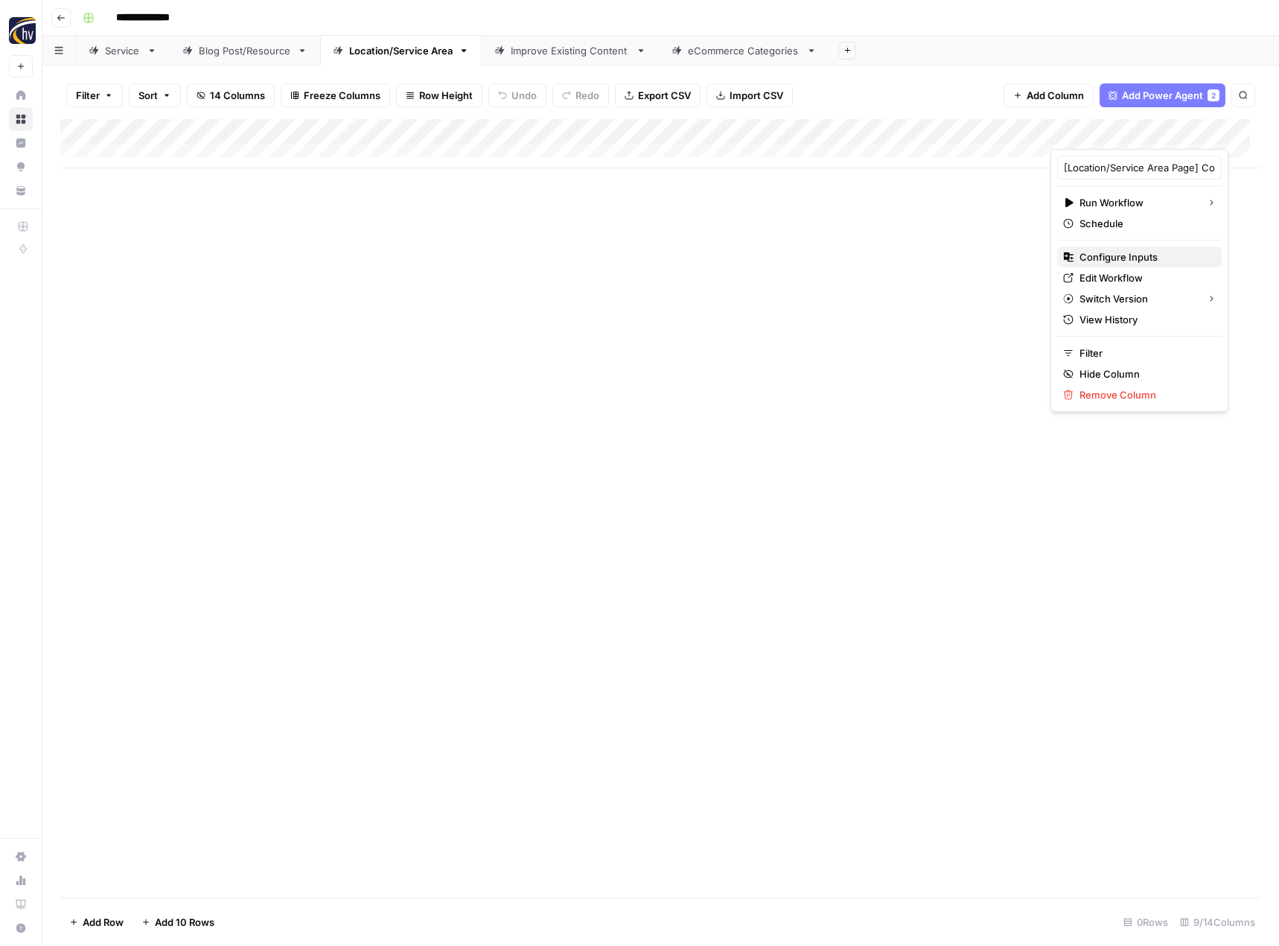
click at [1092, 249] on span "Configure Inputs" at bounding box center [1145, 256] width 130 height 15
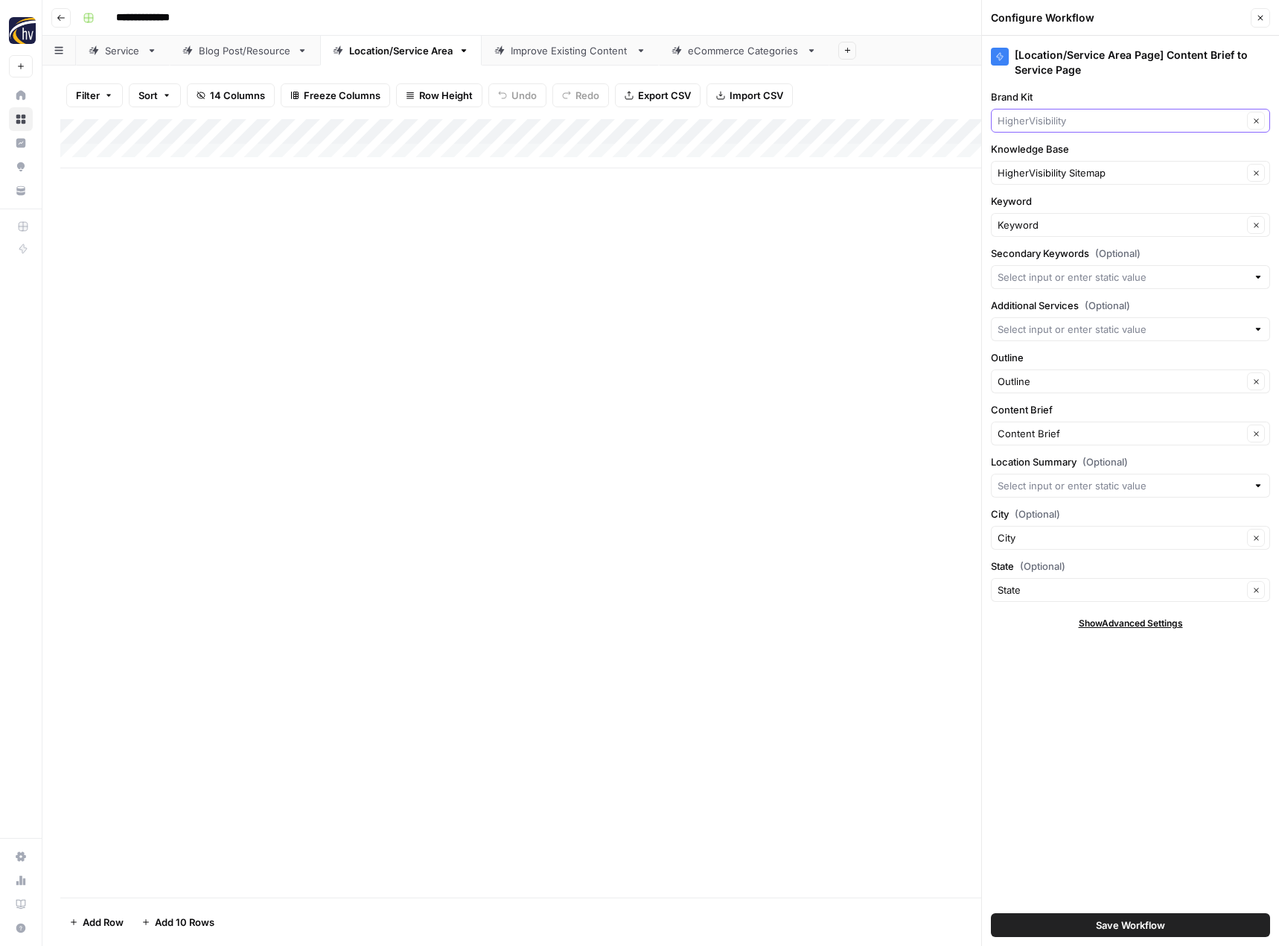
click at [1024, 119] on input "Brand Kit" at bounding box center [1120, 120] width 245 height 15
click at [1017, 158] on span "Law Offices of Cary Woods II" at bounding box center [1128, 155] width 248 height 15
type input "Law Offices of Cary Woods II"
click at [1021, 179] on input "Knowledge Base" at bounding box center [1120, 172] width 245 height 15
click at [1022, 206] on span "Cary Woods Law Sitemap" at bounding box center [1128, 207] width 248 height 15
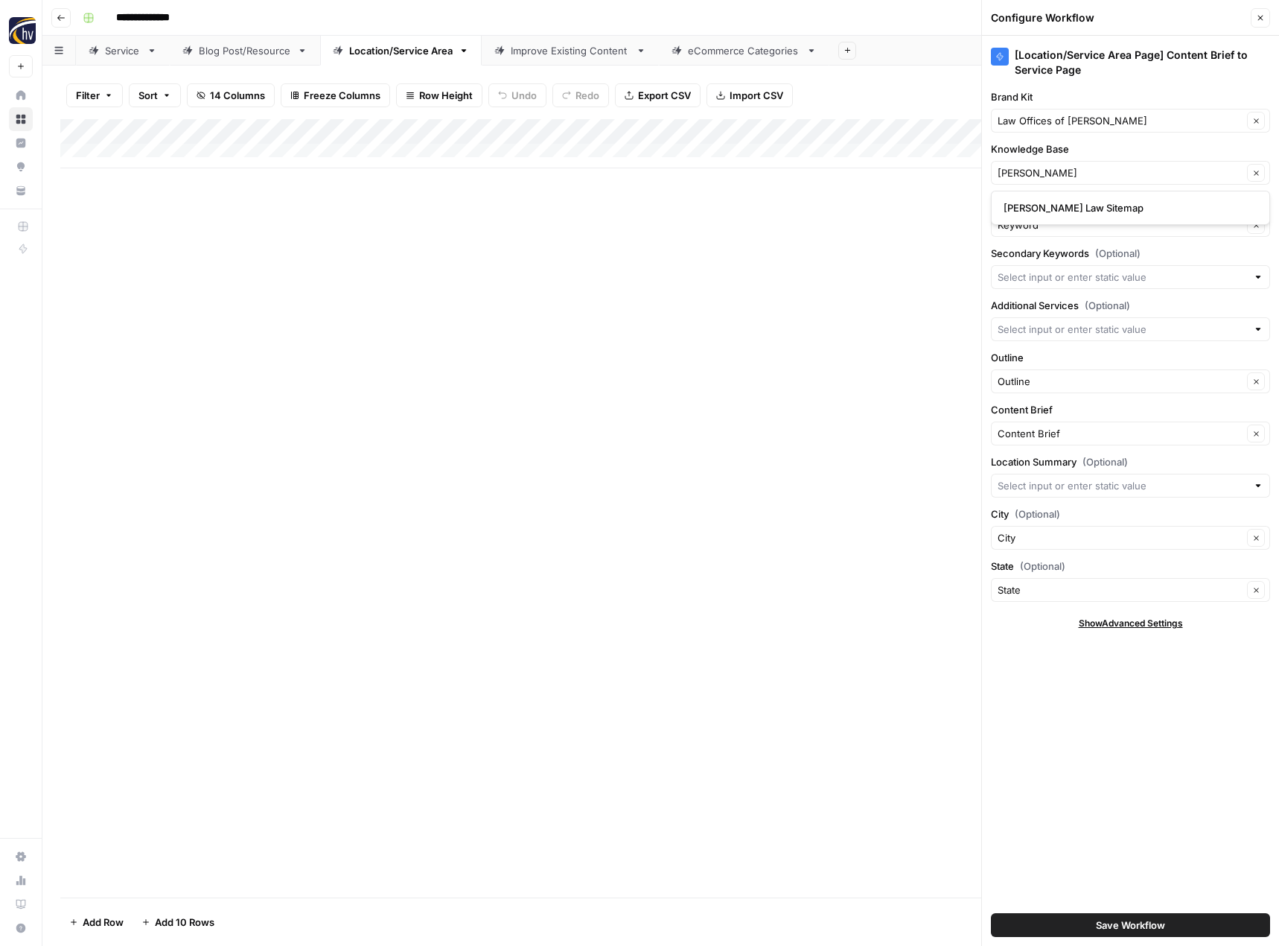
type input "Cary Woods Law Sitemap"
click at [1163, 927] on span "Save Workflow" at bounding box center [1130, 924] width 69 height 15
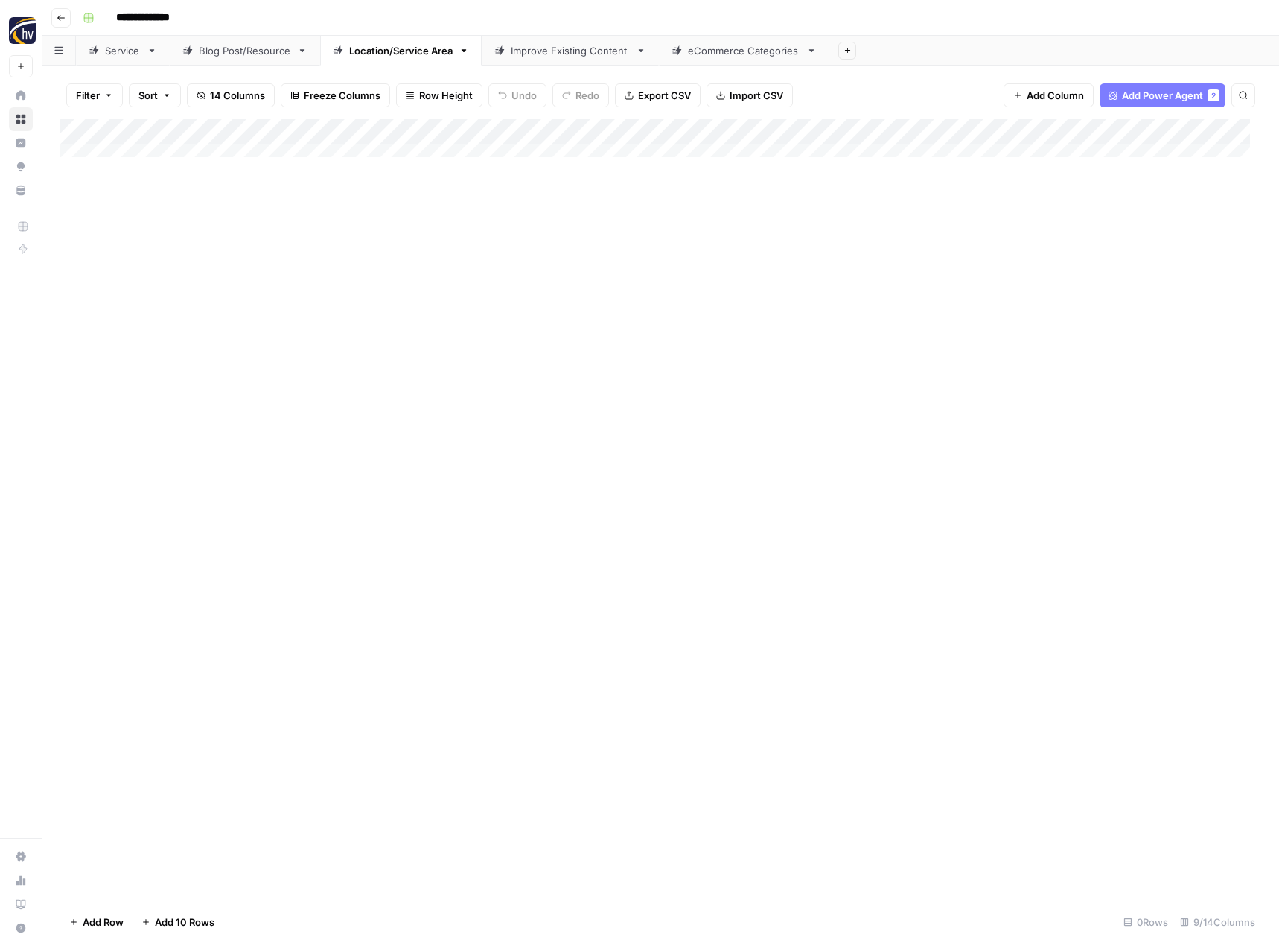
click at [590, 57] on div "Improve Existing Content" at bounding box center [570, 50] width 119 height 15
click at [716, 131] on div "Add Column" at bounding box center [660, 143] width 1201 height 49
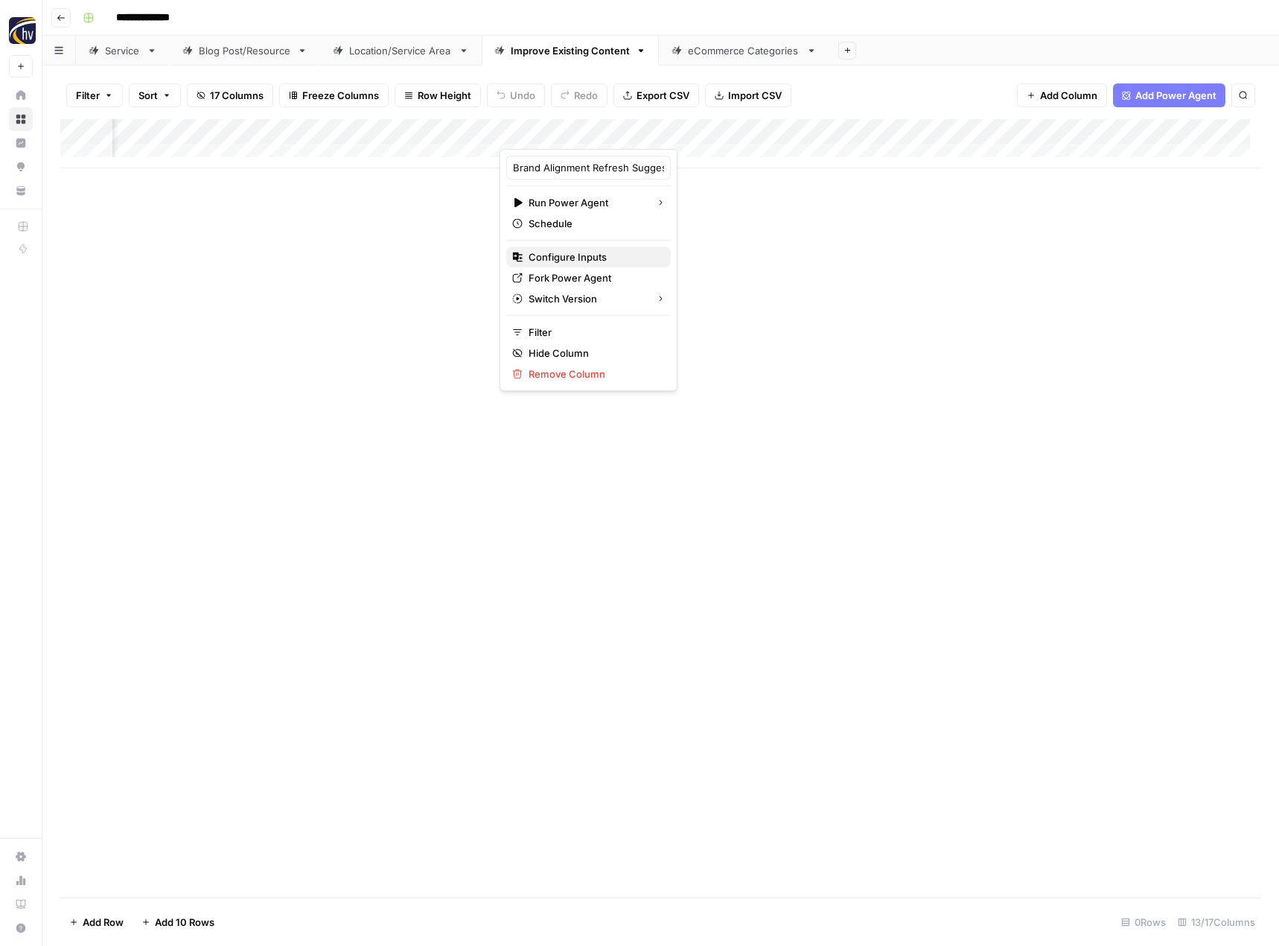
click at [624, 256] on span "Configure Inputs" at bounding box center [594, 256] width 130 height 15
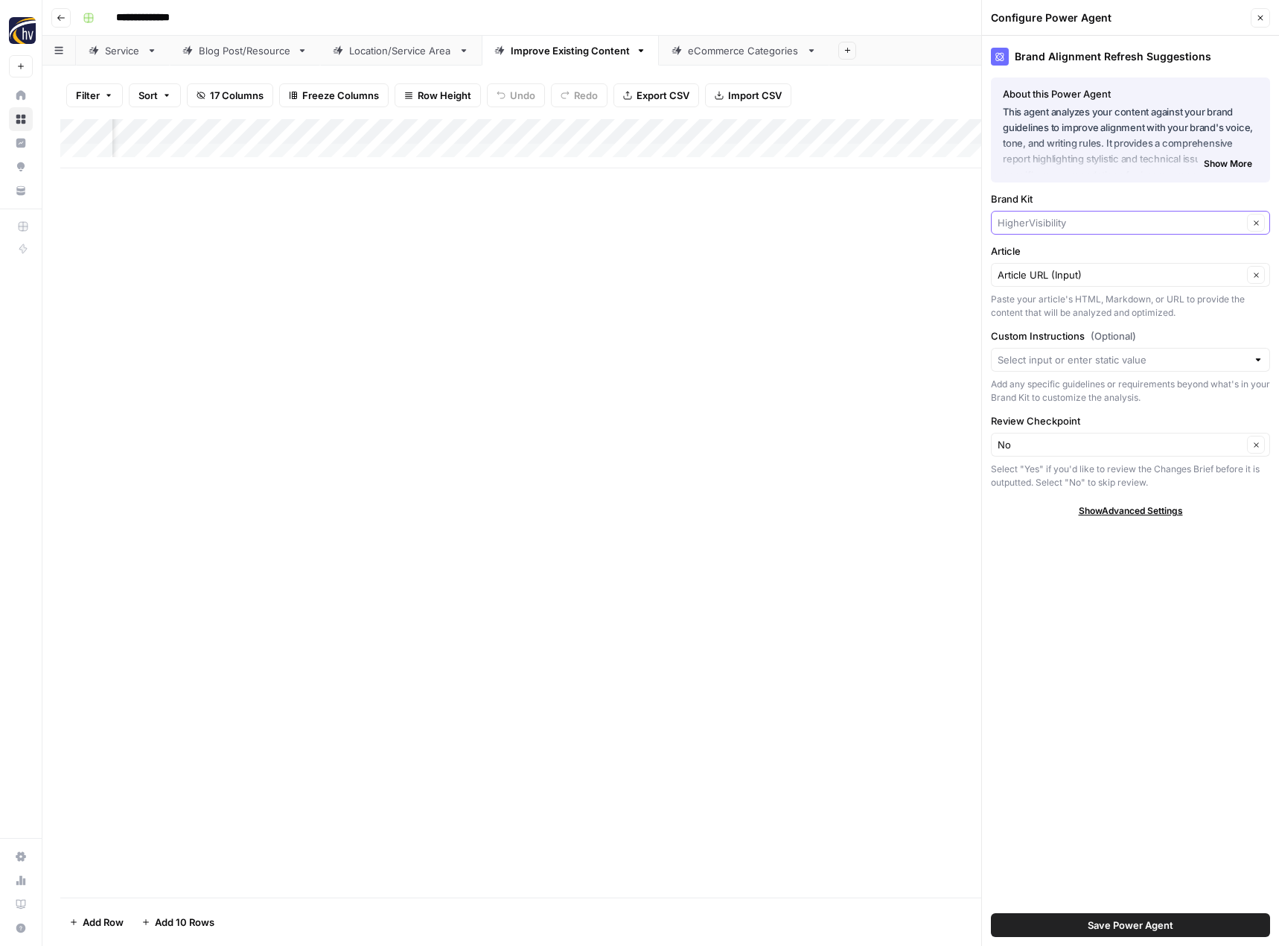
click at [1044, 218] on input "Brand Kit" at bounding box center [1120, 222] width 245 height 15
click at [1050, 249] on button "Law Offices of Cary Woods II" at bounding box center [1131, 257] width 266 height 21
type input "Law Offices of Cary Woods II"
click at [1112, 920] on span "Save Power Agent" at bounding box center [1131, 924] width 86 height 15
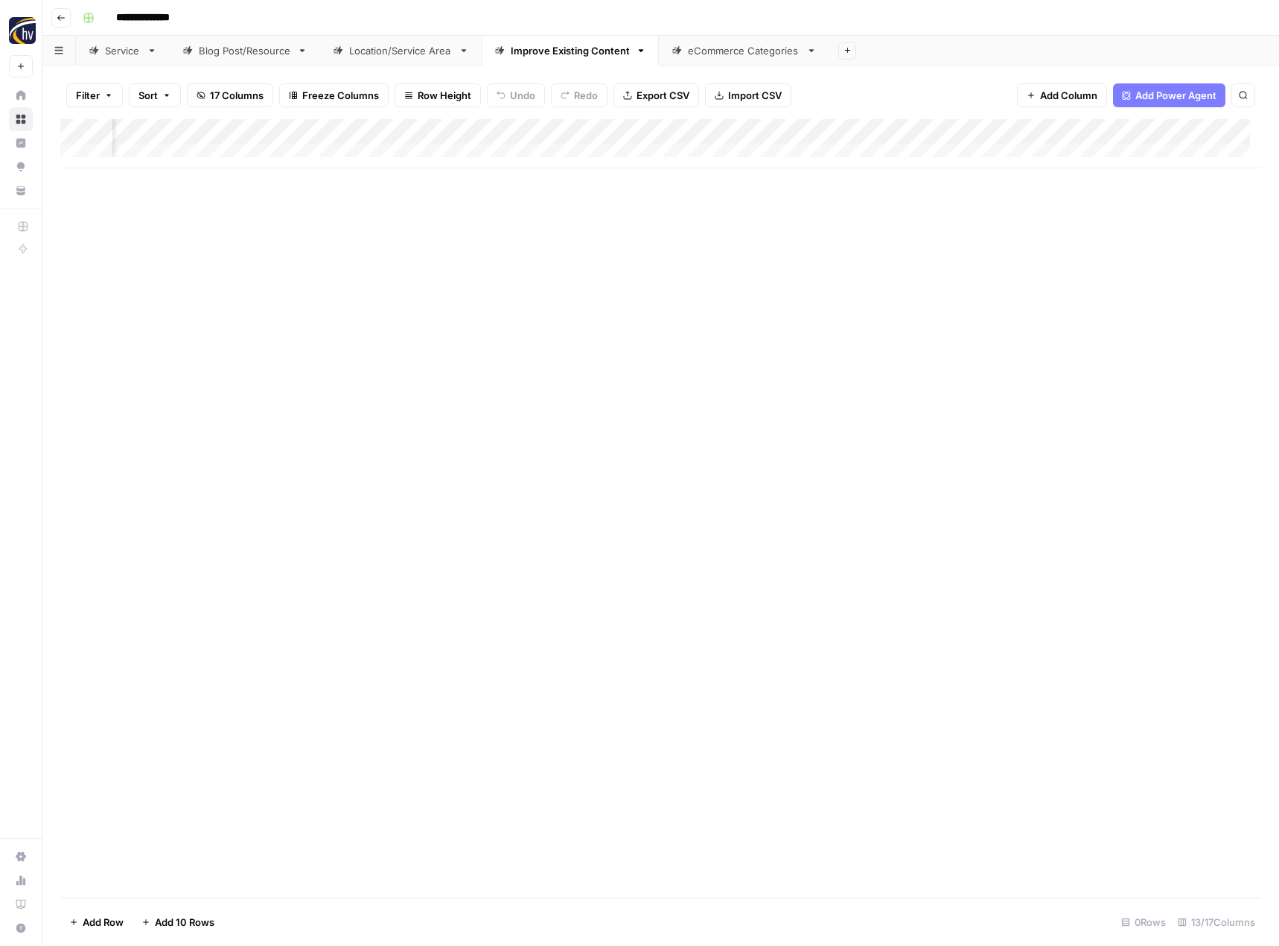
scroll to position [0, 1083]
click at [803, 134] on div "Add Column" at bounding box center [660, 143] width 1201 height 49
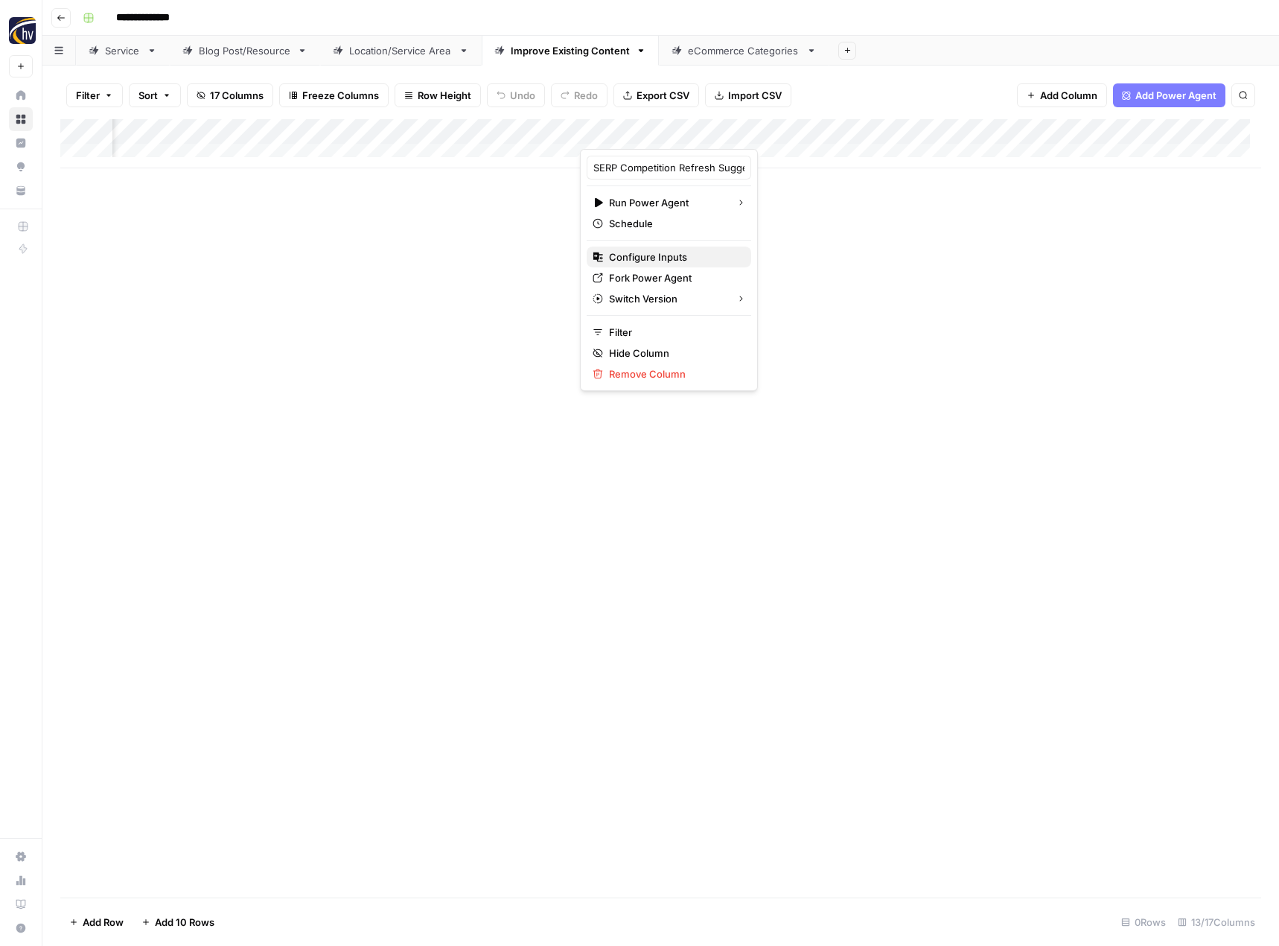
click at [702, 248] on button "Configure Inputs" at bounding box center [669, 256] width 165 height 21
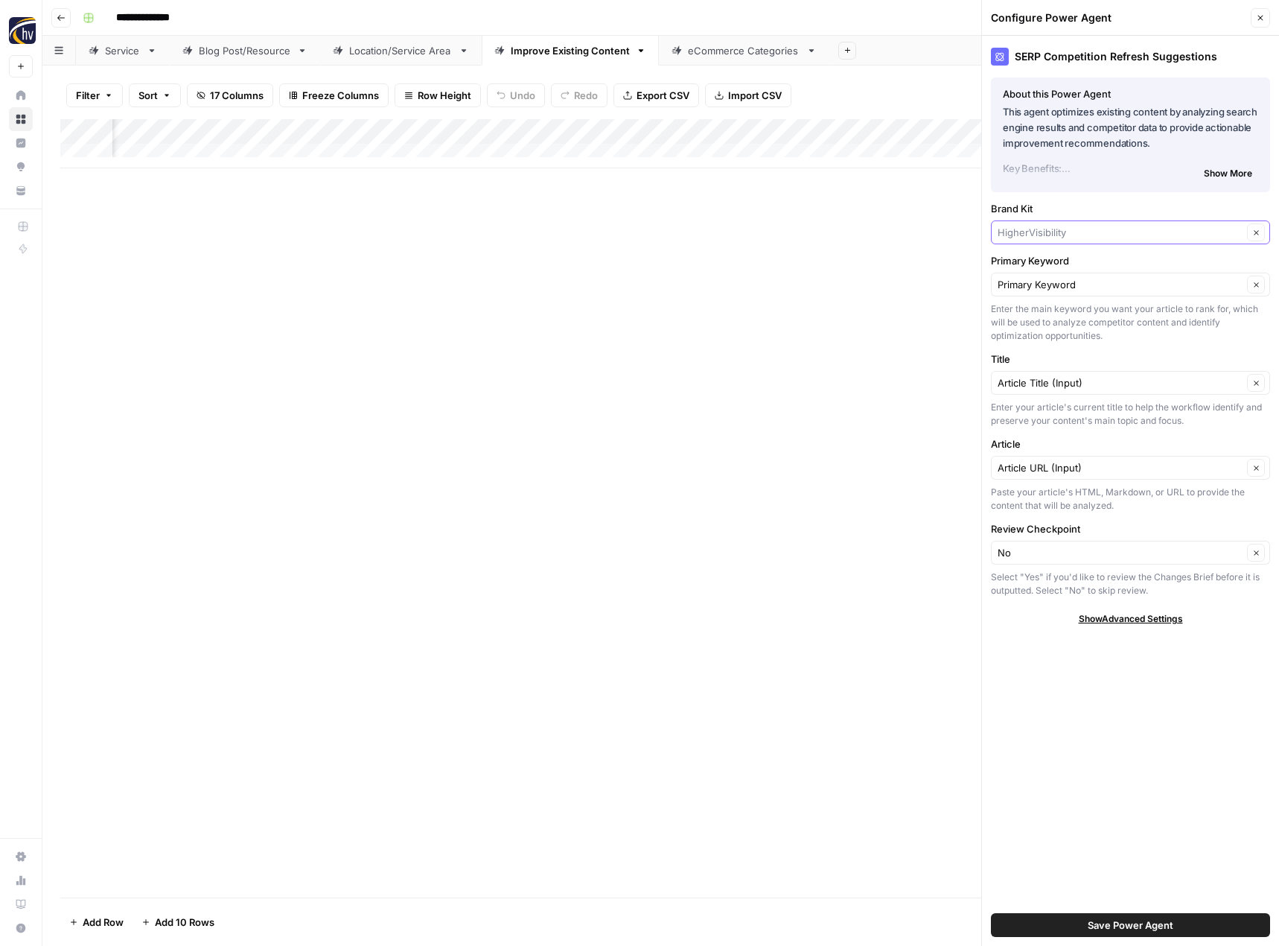
click at [1031, 229] on input "Brand Kit" at bounding box center [1120, 232] width 245 height 15
click at [1024, 264] on span "Law Offices of Cary Woods II" at bounding box center [1128, 267] width 248 height 15
type input "Law Offices of Cary Woods II"
click at [1156, 925] on span "Save Power Agent" at bounding box center [1131, 924] width 86 height 15
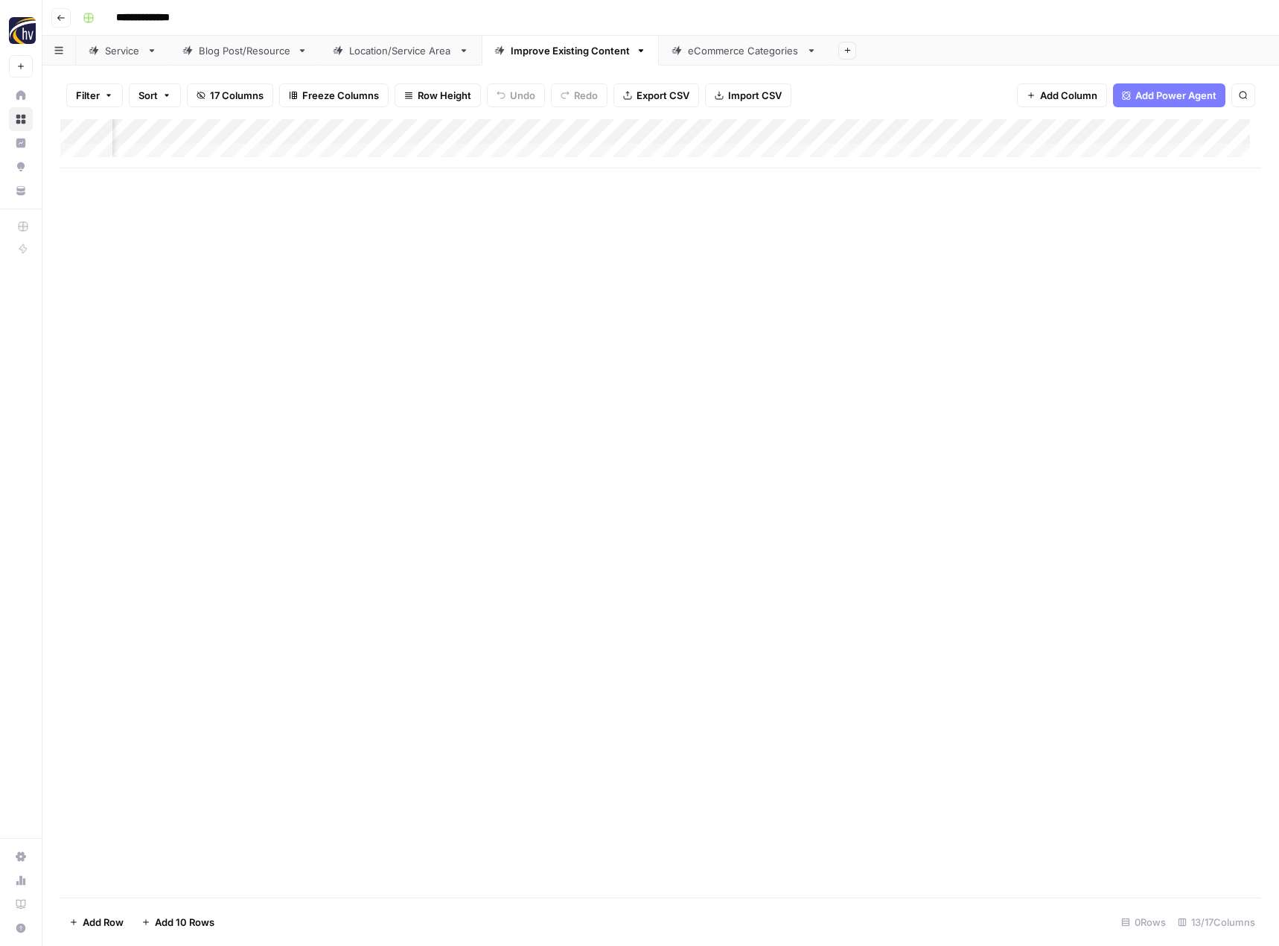
click at [1169, 134] on div "Add Column" at bounding box center [660, 143] width 1201 height 49
click at [1048, 243] on div "Apply Suggested Refresh Changes Run Power Agent Schedule Configure Inputs Filte…" at bounding box center [1055, 249] width 178 height 200
click at [1043, 257] on span "Configure Inputs" at bounding box center [1060, 256] width 130 height 15
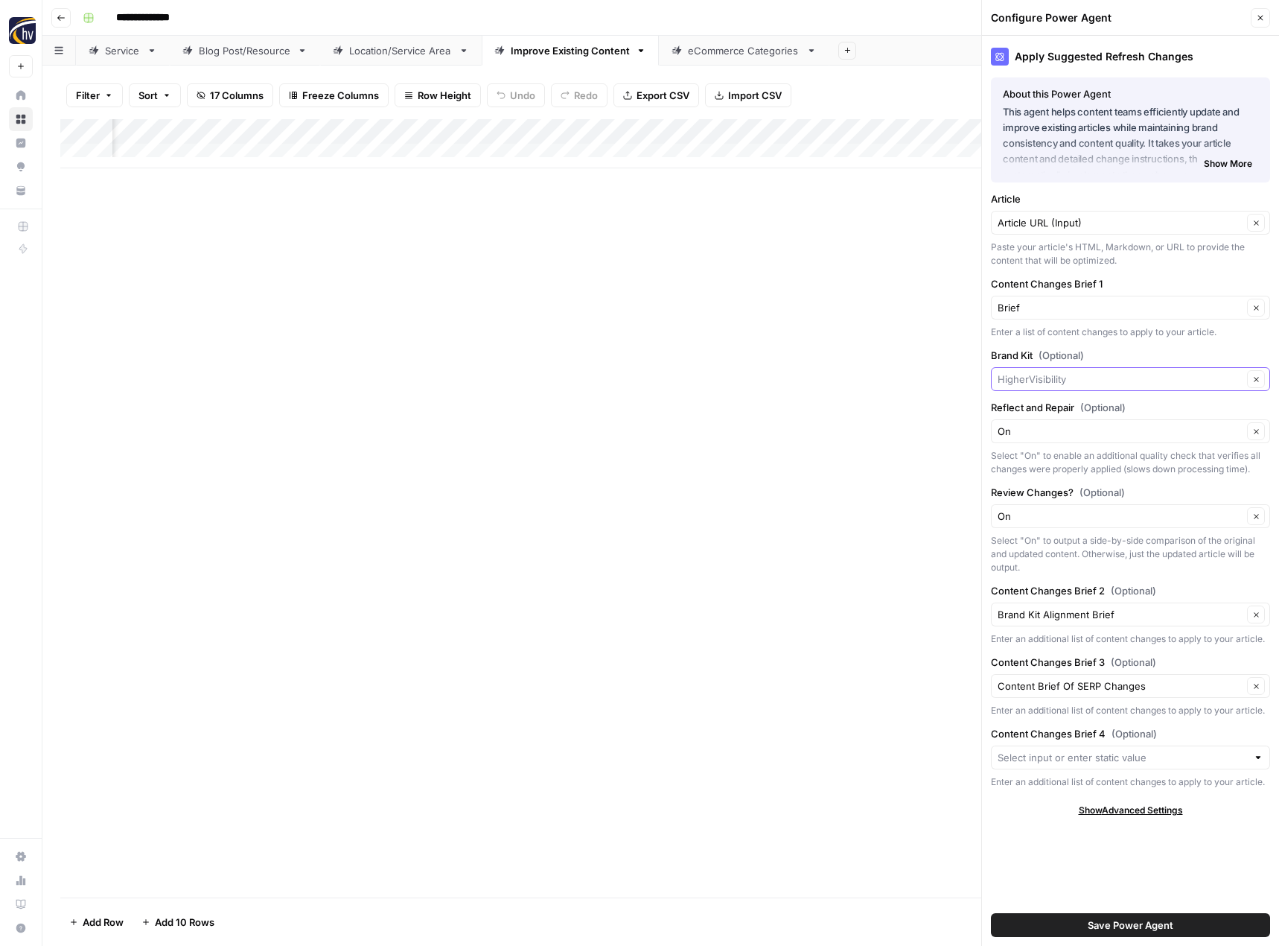
click at [1016, 385] on input "Brand Kit (Optional)" at bounding box center [1120, 379] width 245 height 15
click at [1020, 414] on span "Law Offices of Cary Woods II" at bounding box center [1128, 414] width 248 height 15
type input "Law Offices of Cary Woods II"
click at [1151, 926] on span "Save Power Agent" at bounding box center [1131, 924] width 86 height 15
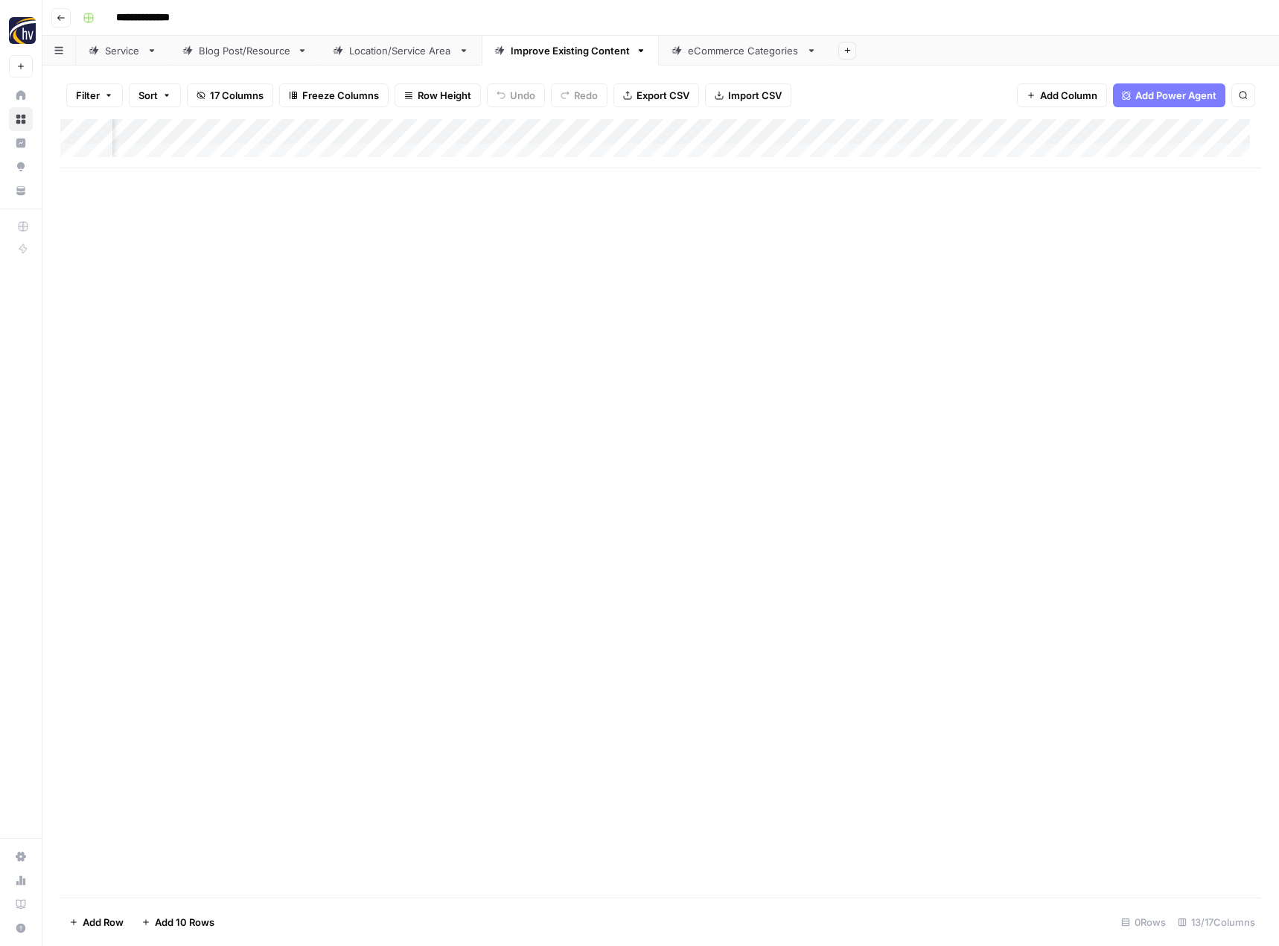
click at [712, 51] on div "eCommerce Categories" at bounding box center [744, 50] width 112 height 15
click at [726, 128] on div "Add Column" at bounding box center [660, 143] width 1201 height 49
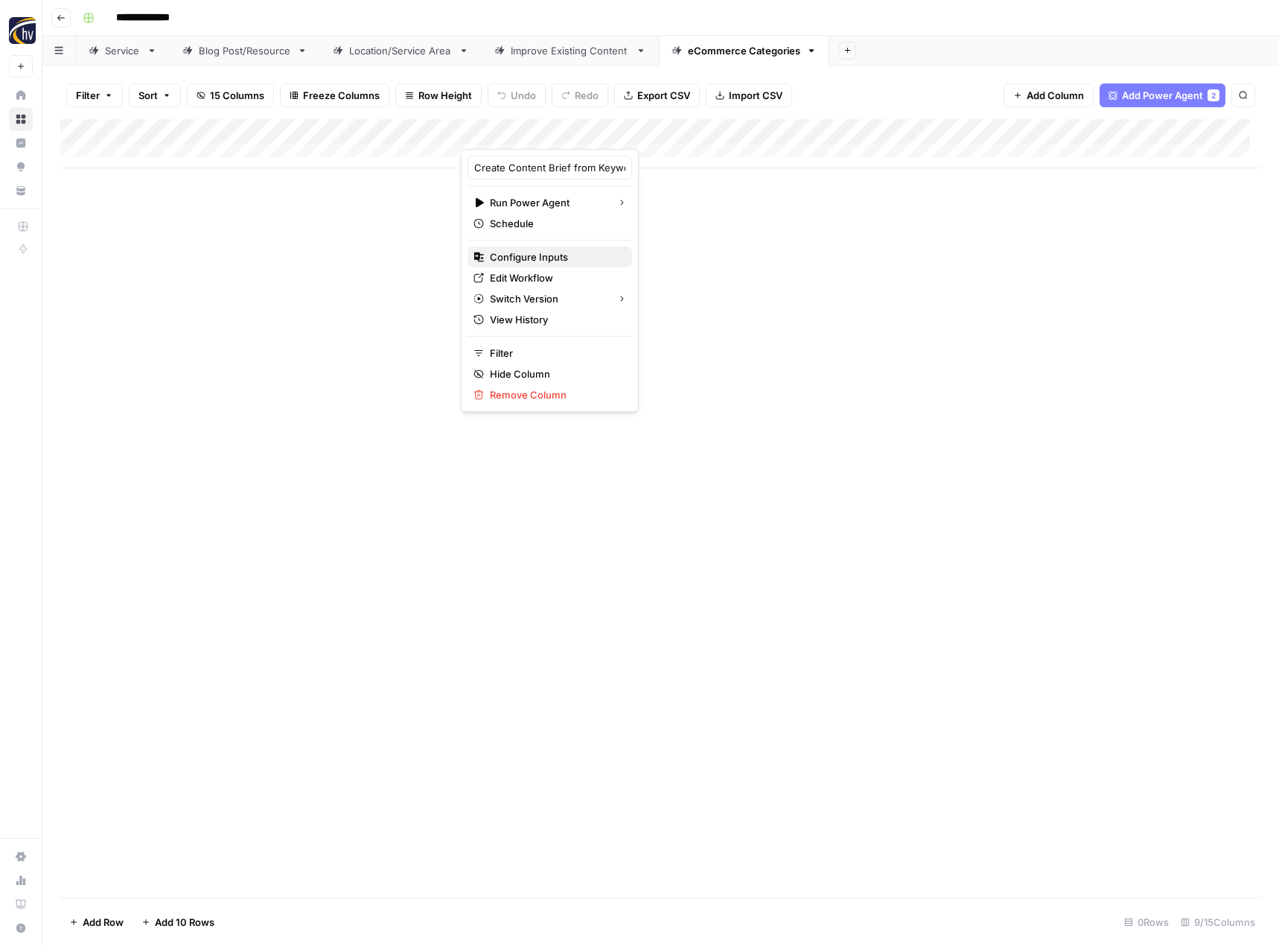
click at [592, 259] on span "Configure Inputs" at bounding box center [555, 256] width 130 height 15
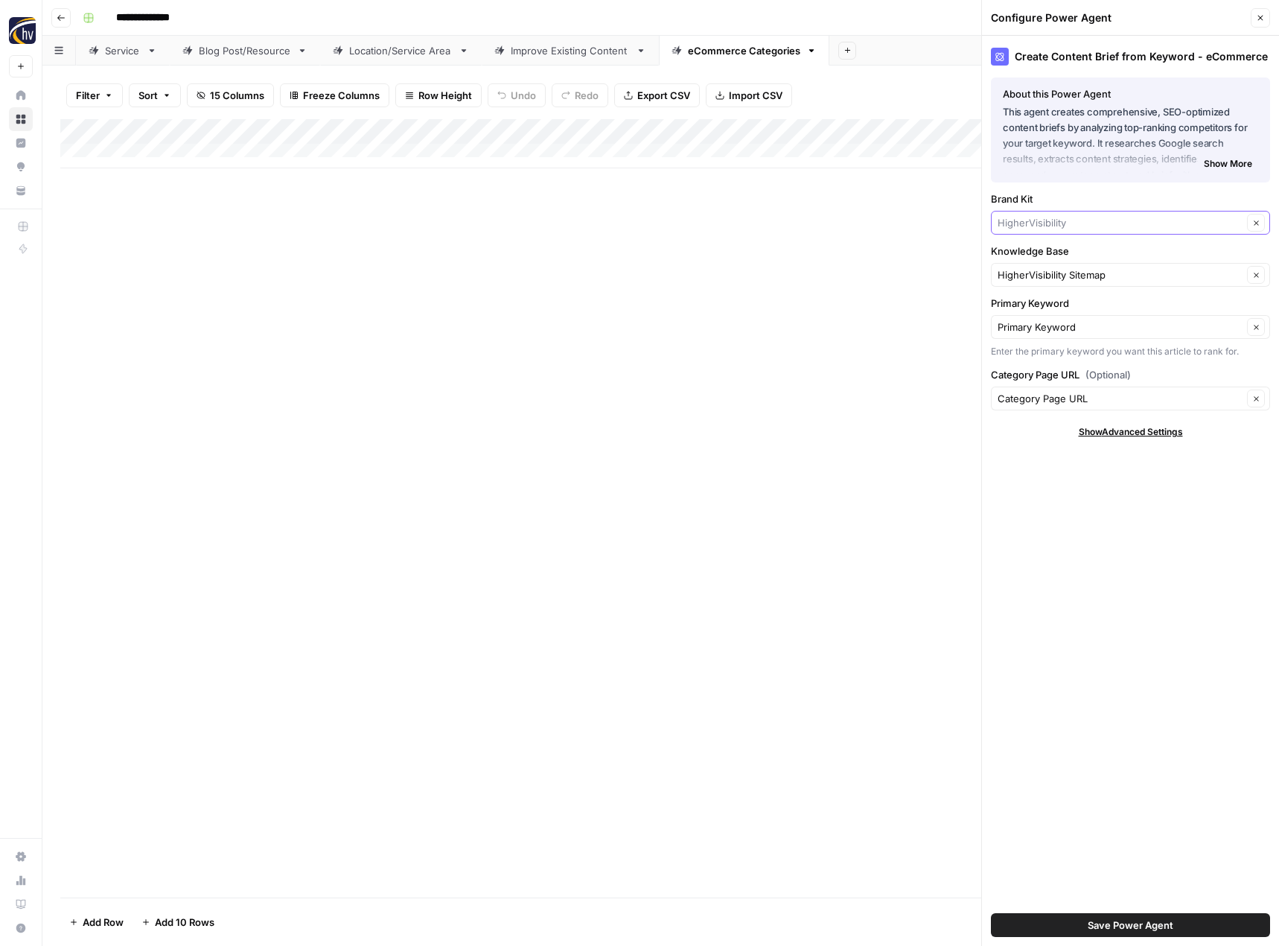
click at [1036, 228] on input "Brand Kit" at bounding box center [1120, 222] width 245 height 15
click at [1033, 252] on span "Law Offices of Cary Woods II" at bounding box center [1128, 257] width 248 height 15
type input "Law Offices of Cary Woods II"
click at [1043, 276] on input "Knowledge Base" at bounding box center [1120, 274] width 245 height 15
click at [1041, 300] on button "Cary Woods Law Sitemap" at bounding box center [1131, 309] width 266 height 21
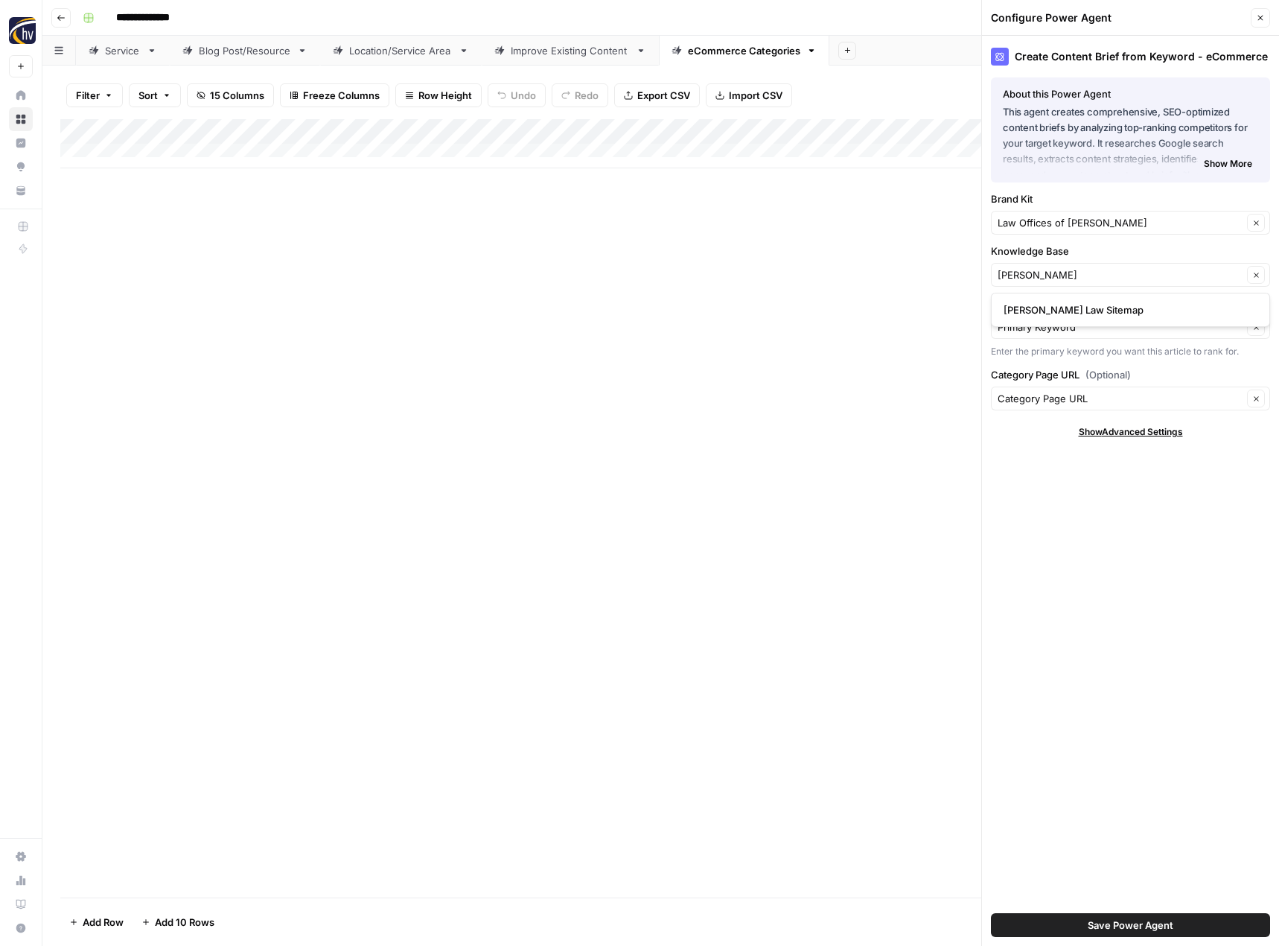
type input "Cary Woods Law Sitemap"
click at [1120, 925] on span "Save Power Agent" at bounding box center [1131, 924] width 86 height 15
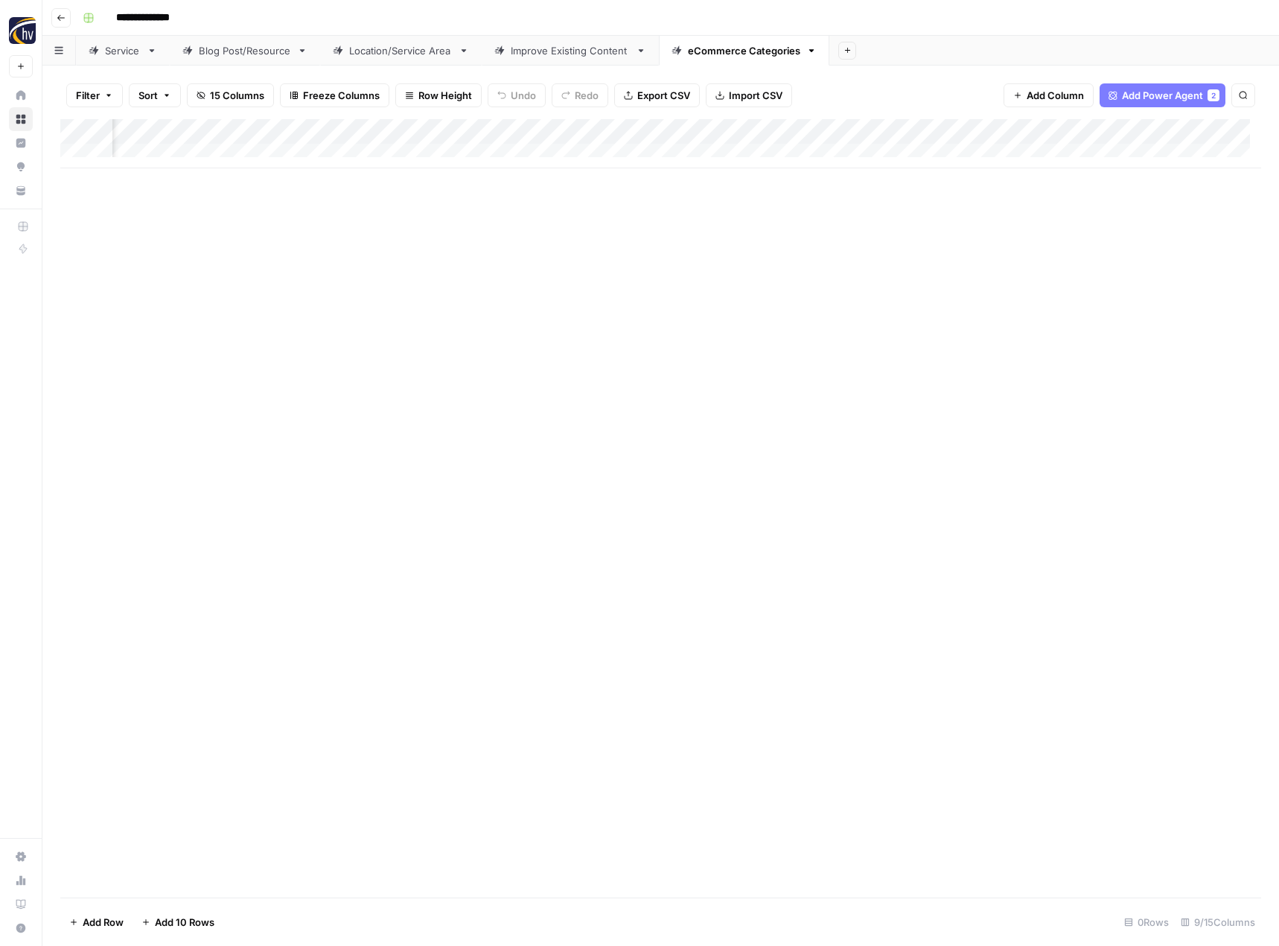
scroll to position [0, 443]
click at [1147, 132] on div "Add Column" at bounding box center [660, 143] width 1201 height 49
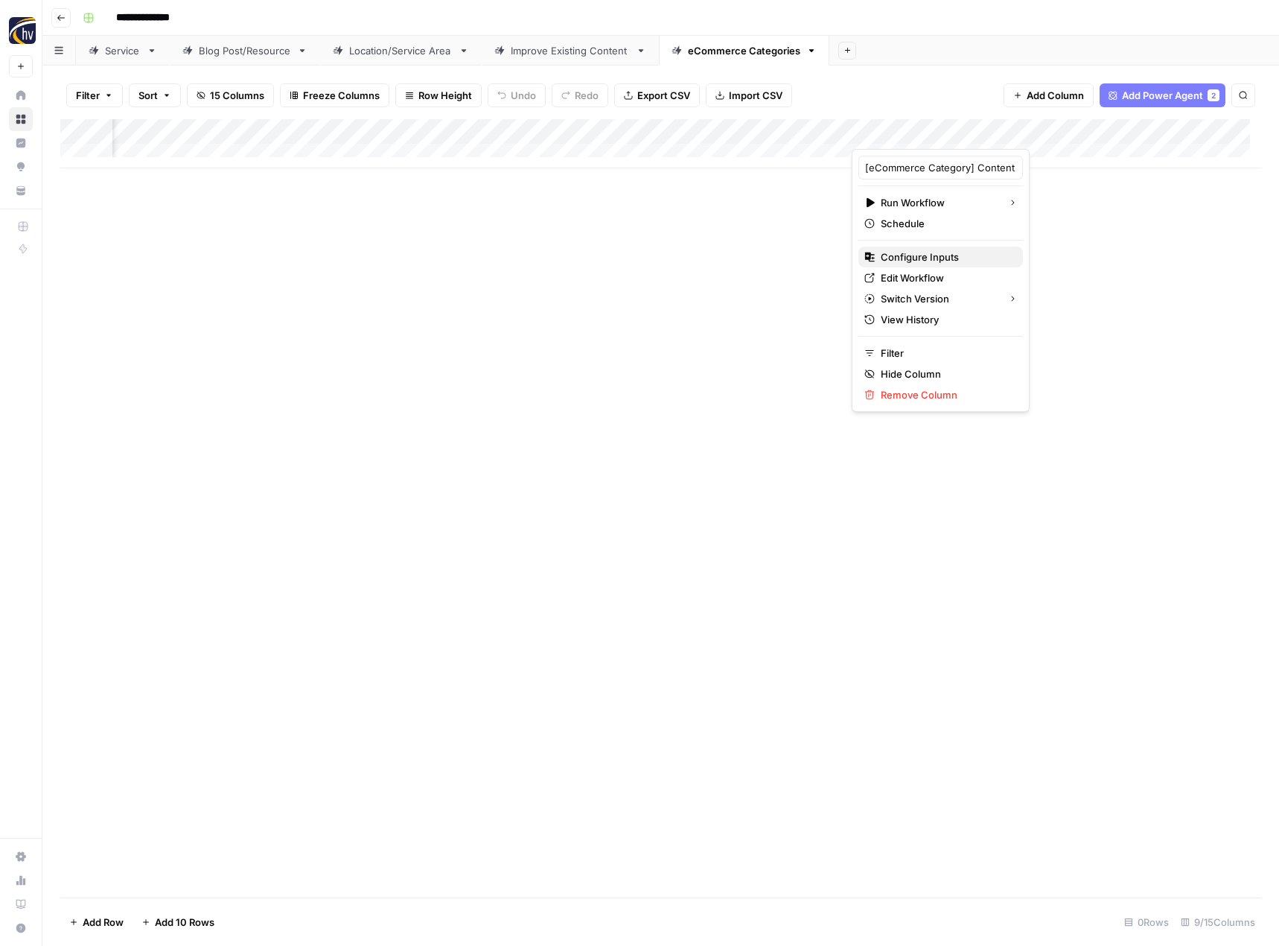
click at [955, 252] on span "Configure Inputs" at bounding box center [946, 256] width 130 height 15
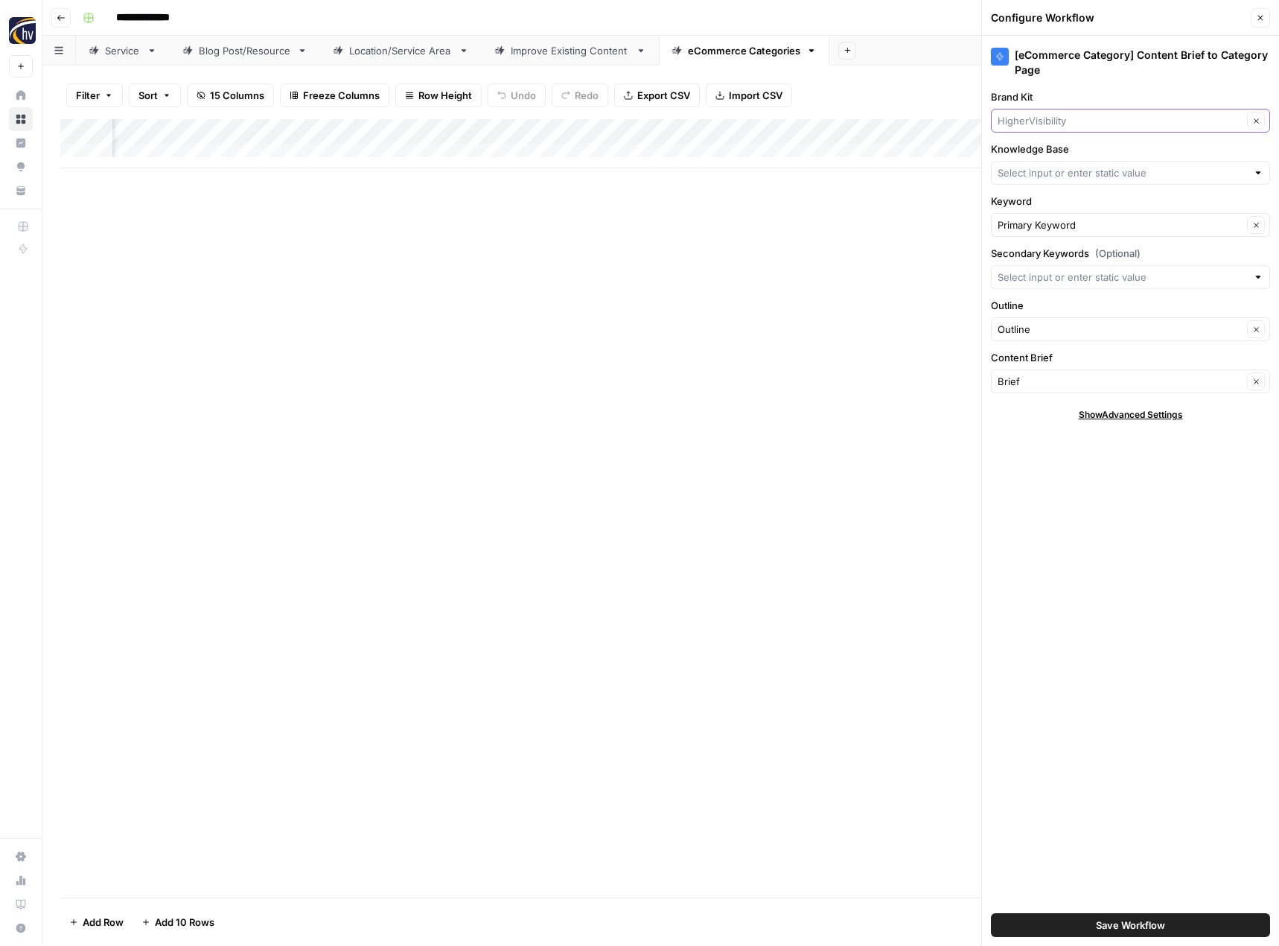
click at [1065, 118] on input "Brand Kit" at bounding box center [1120, 120] width 245 height 15
click at [1042, 150] on span "Law Offices of Cary Woods II" at bounding box center [1128, 155] width 248 height 15
type input "Law Offices of Cary Woods II"
click at [1027, 171] on input "Knowledge Base" at bounding box center [1122, 172] width 249 height 15
click at [1028, 197] on div "Cary Woods Law Sitemap" at bounding box center [1130, 208] width 279 height 34
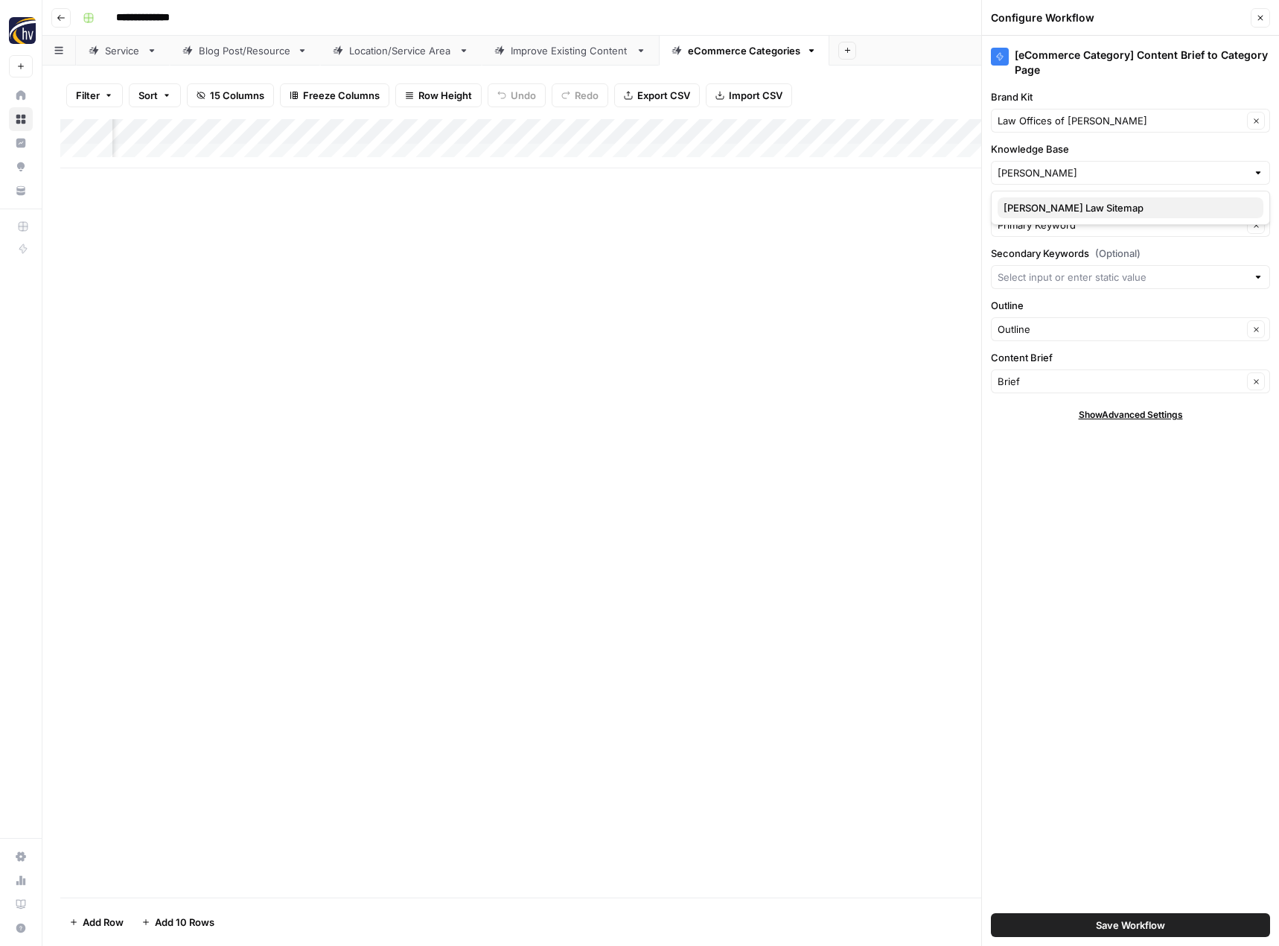
click at [1028, 203] on span "Cary Woods Law Sitemap" at bounding box center [1128, 207] width 248 height 15
type input "Cary Woods Law Sitemap"
click at [1076, 923] on button "Save Workflow" at bounding box center [1130, 925] width 279 height 24
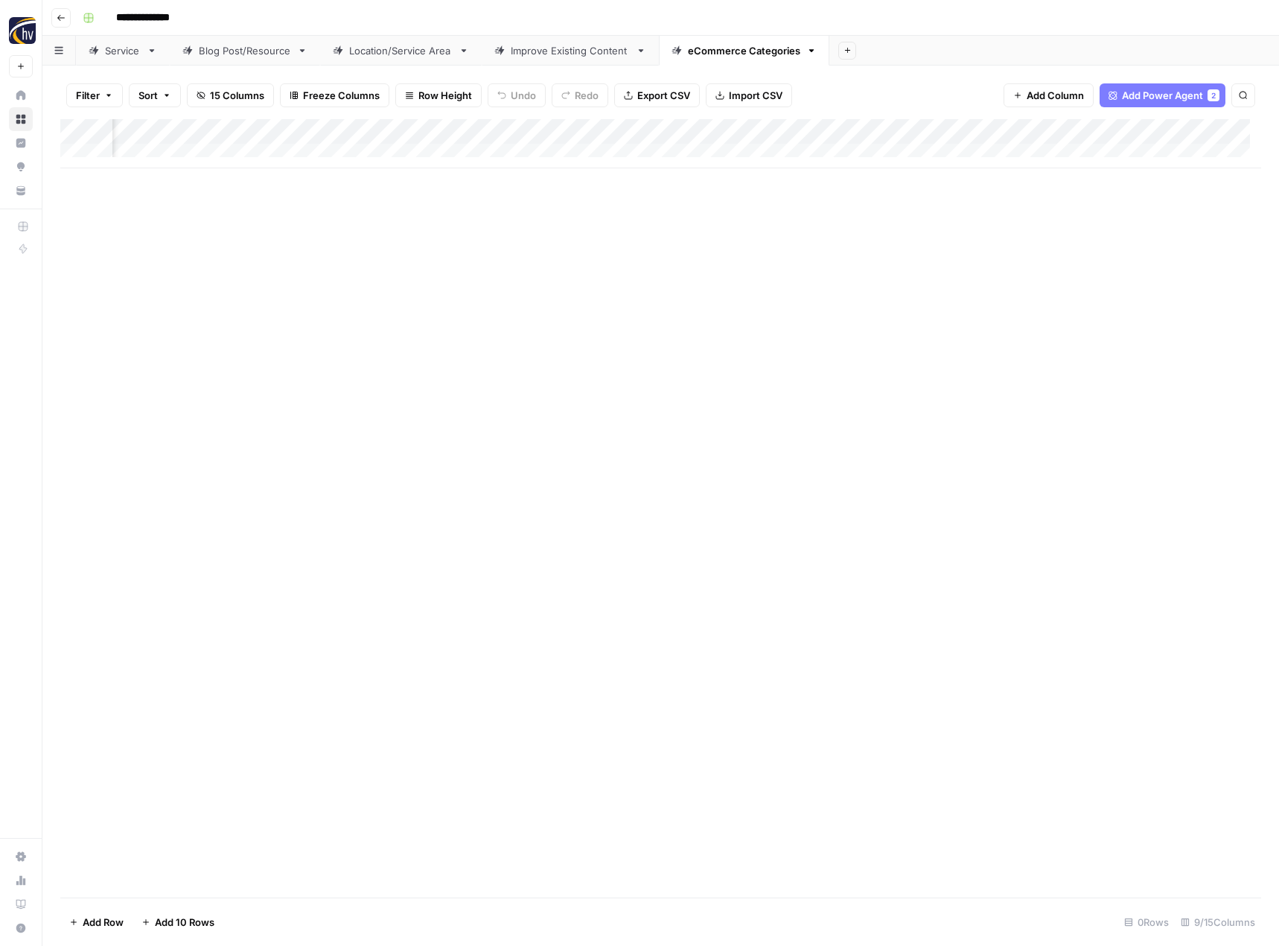
scroll to position [0, 0]
click at [63, 22] on icon "button" at bounding box center [61, 17] width 9 height 9
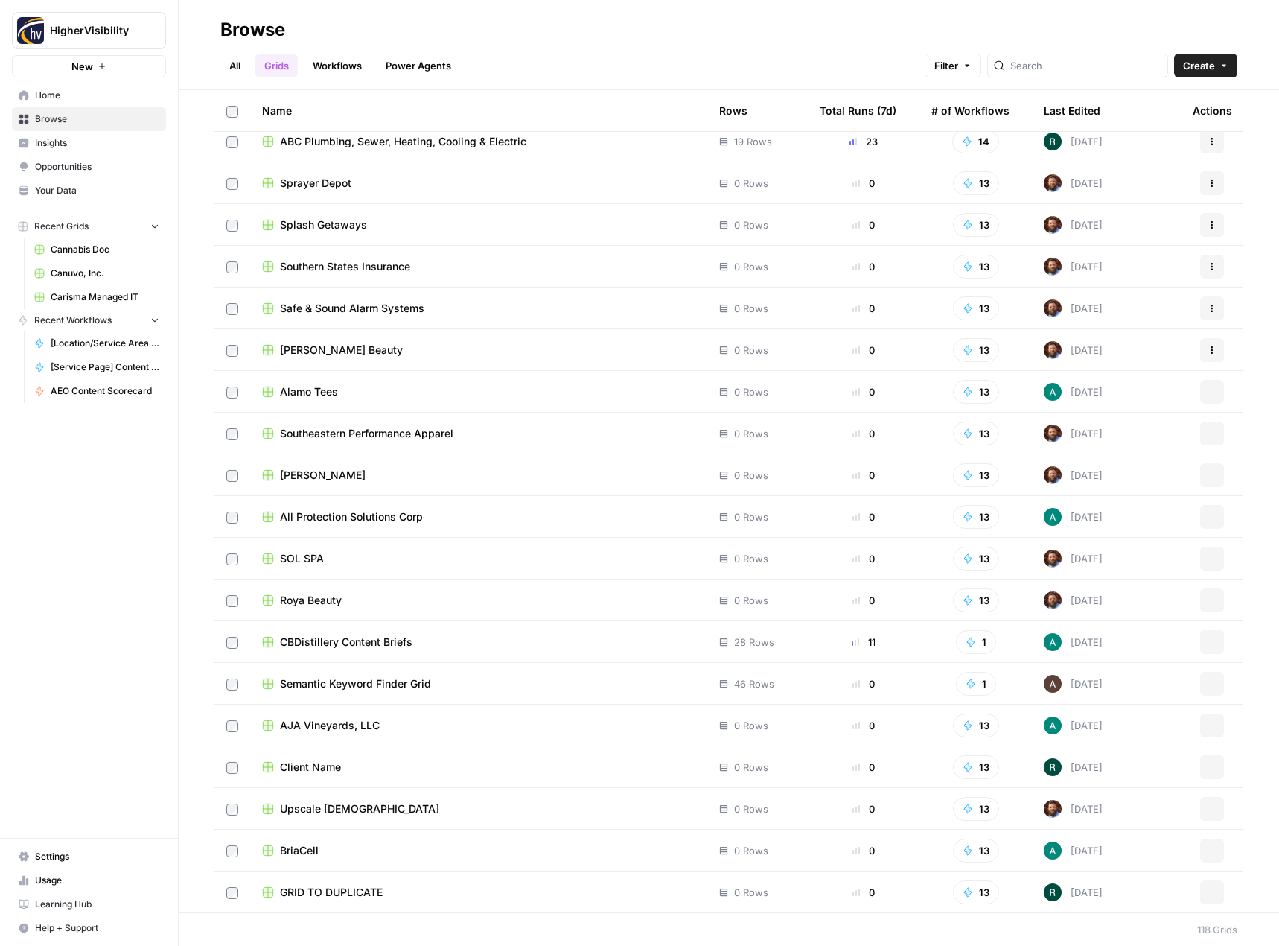
scroll to position [4140, 0]
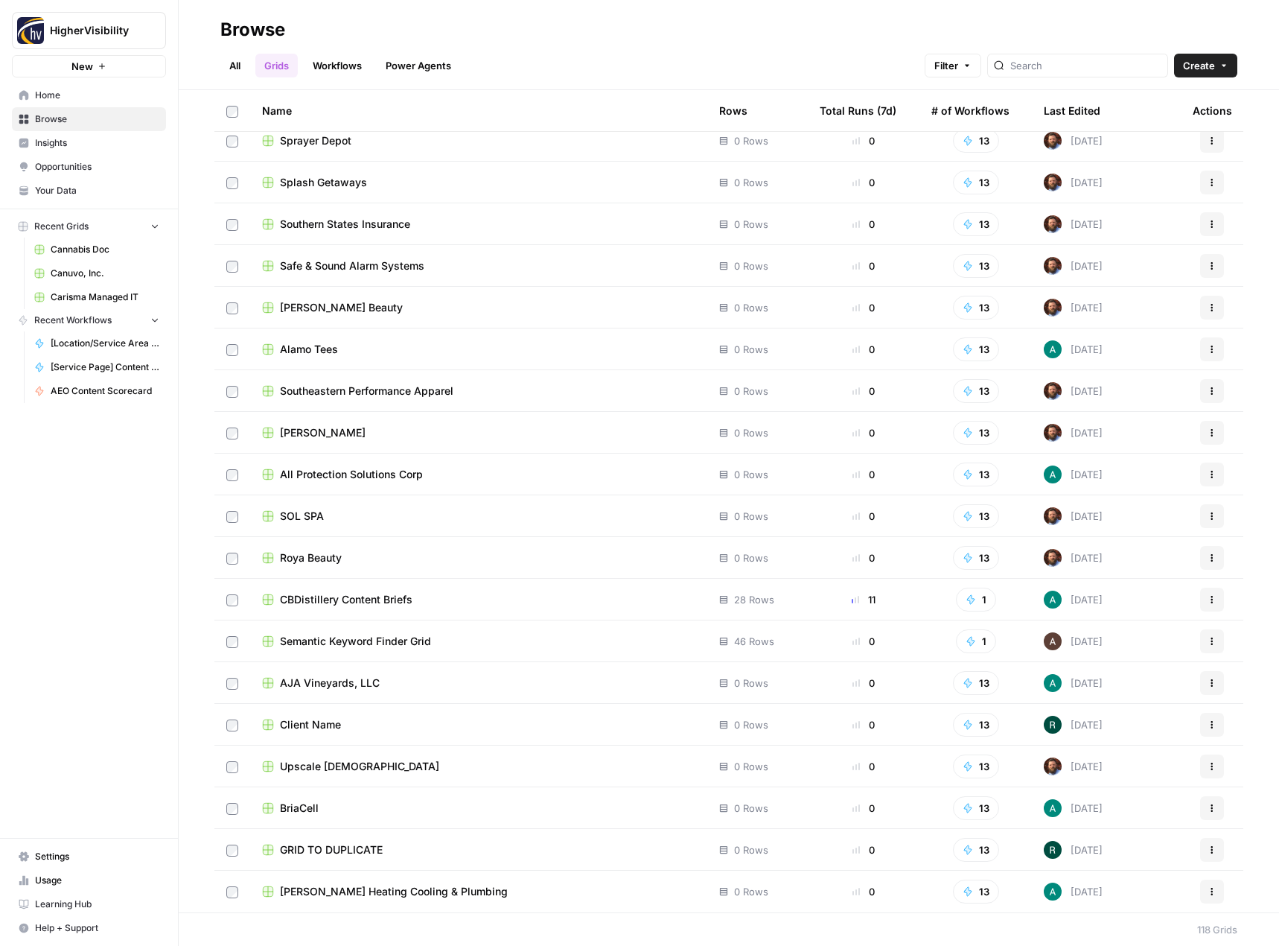
click at [1210, 847] on button "Actions" at bounding box center [1212, 850] width 24 height 24
click at [1145, 733] on span "Duplicate" at bounding box center [1134, 726] width 119 height 15
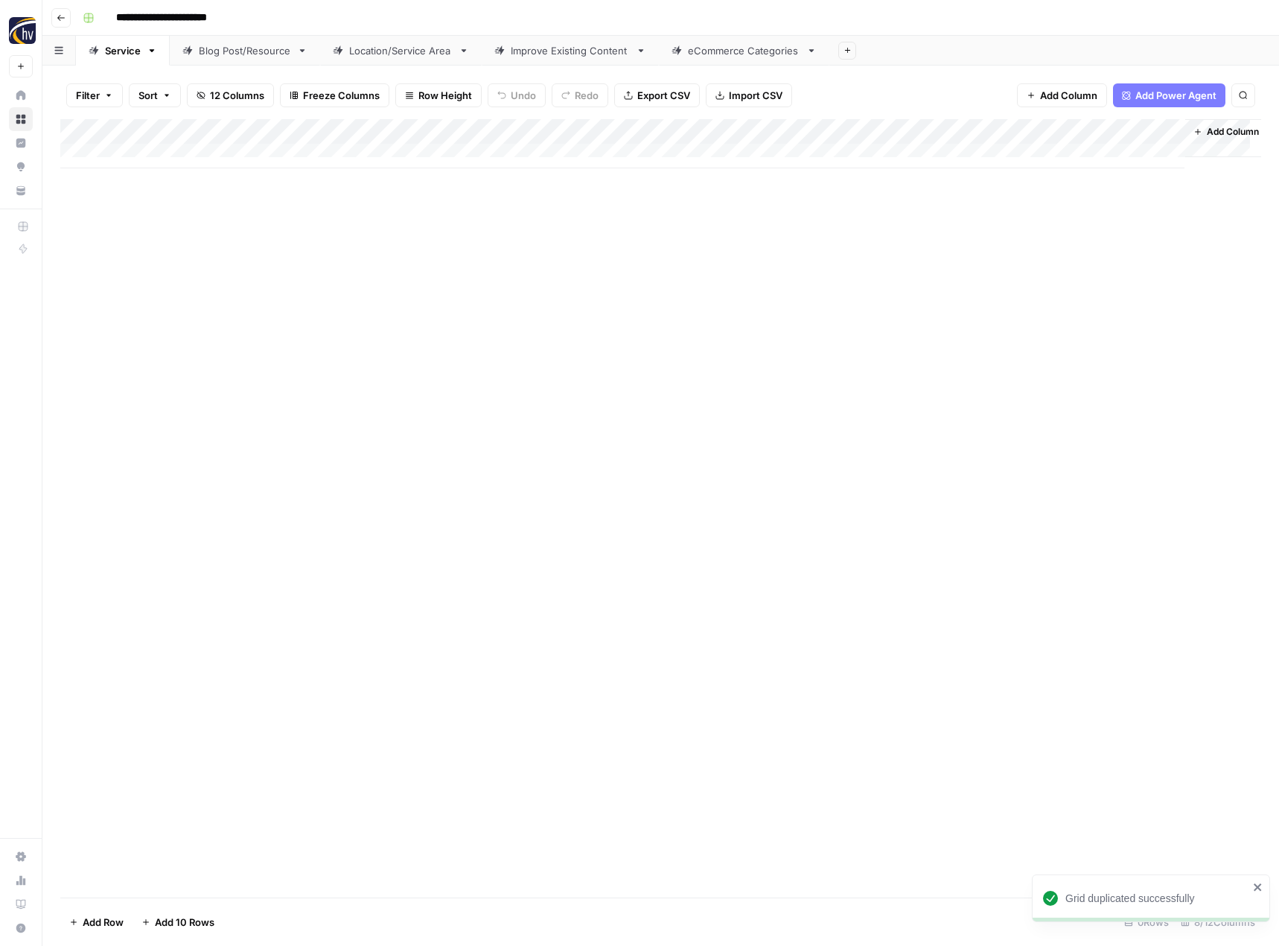
click at [216, 19] on input "**********" at bounding box center [185, 18] width 153 height 24
paste input
type input "**********"
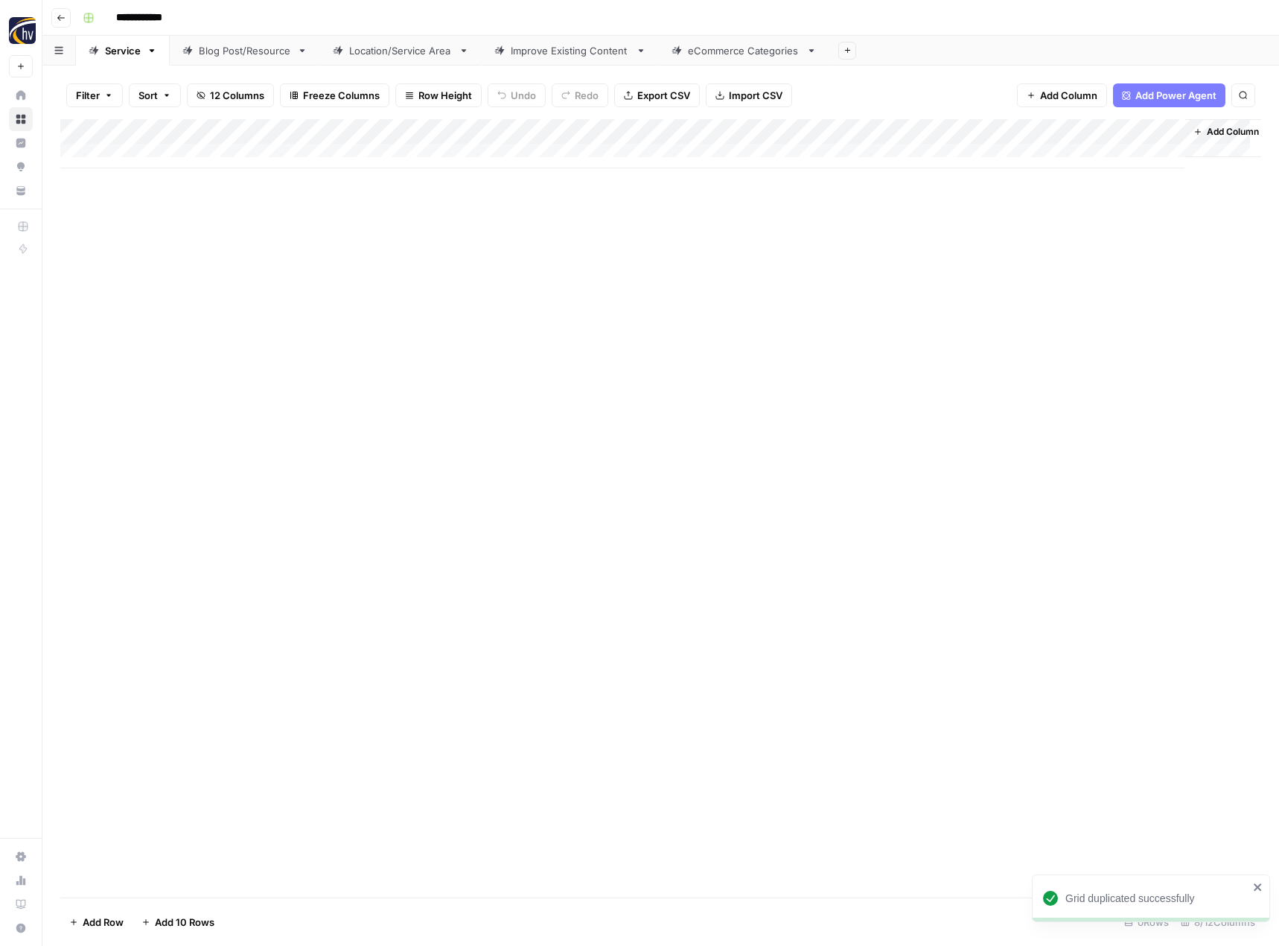
click at [304, 347] on div "Add Column" at bounding box center [660, 508] width 1201 height 778
click at [352, 130] on div "Add Column" at bounding box center [660, 143] width 1201 height 49
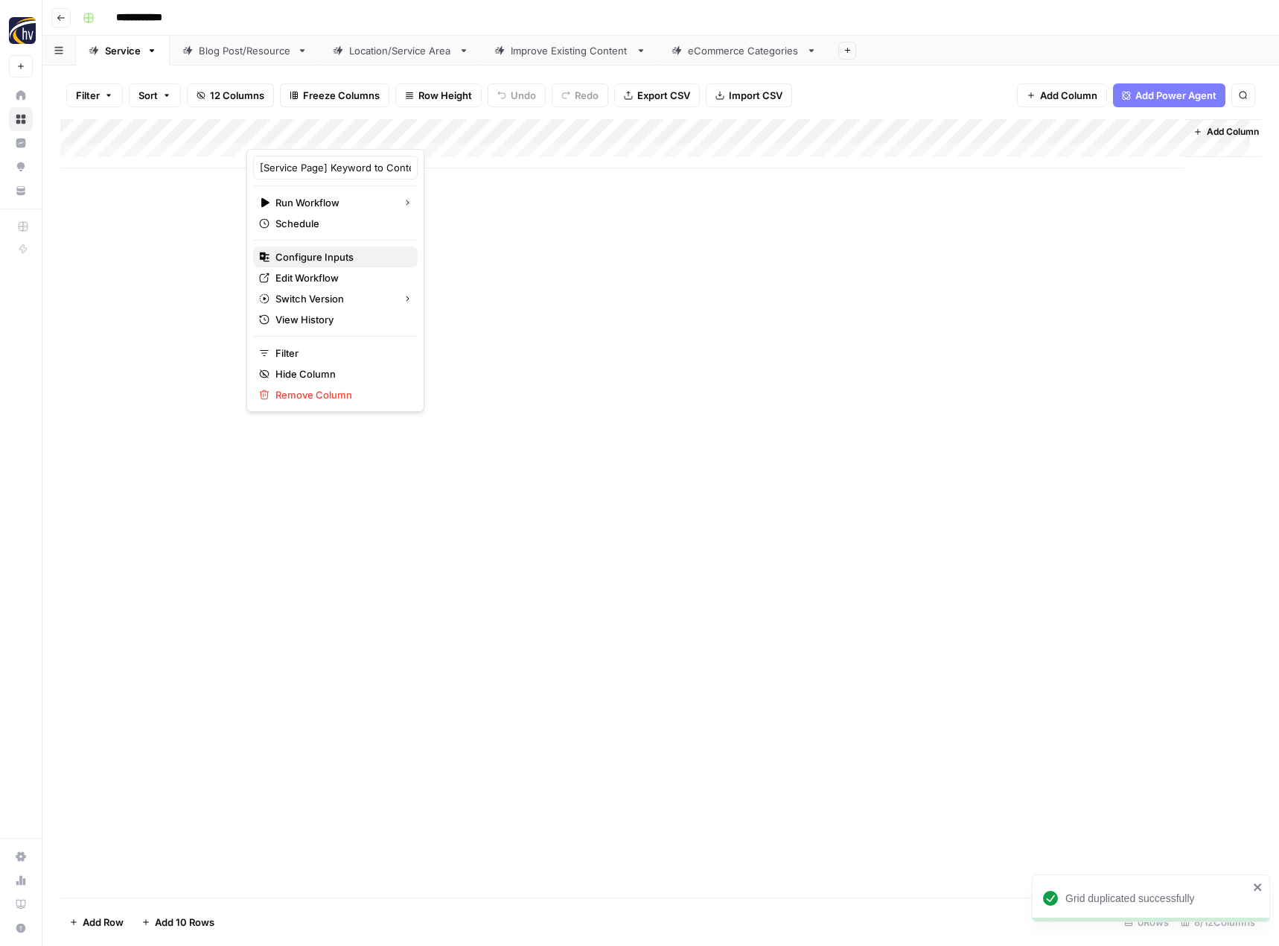
click at [328, 255] on span "Configure Inputs" at bounding box center [340, 256] width 130 height 15
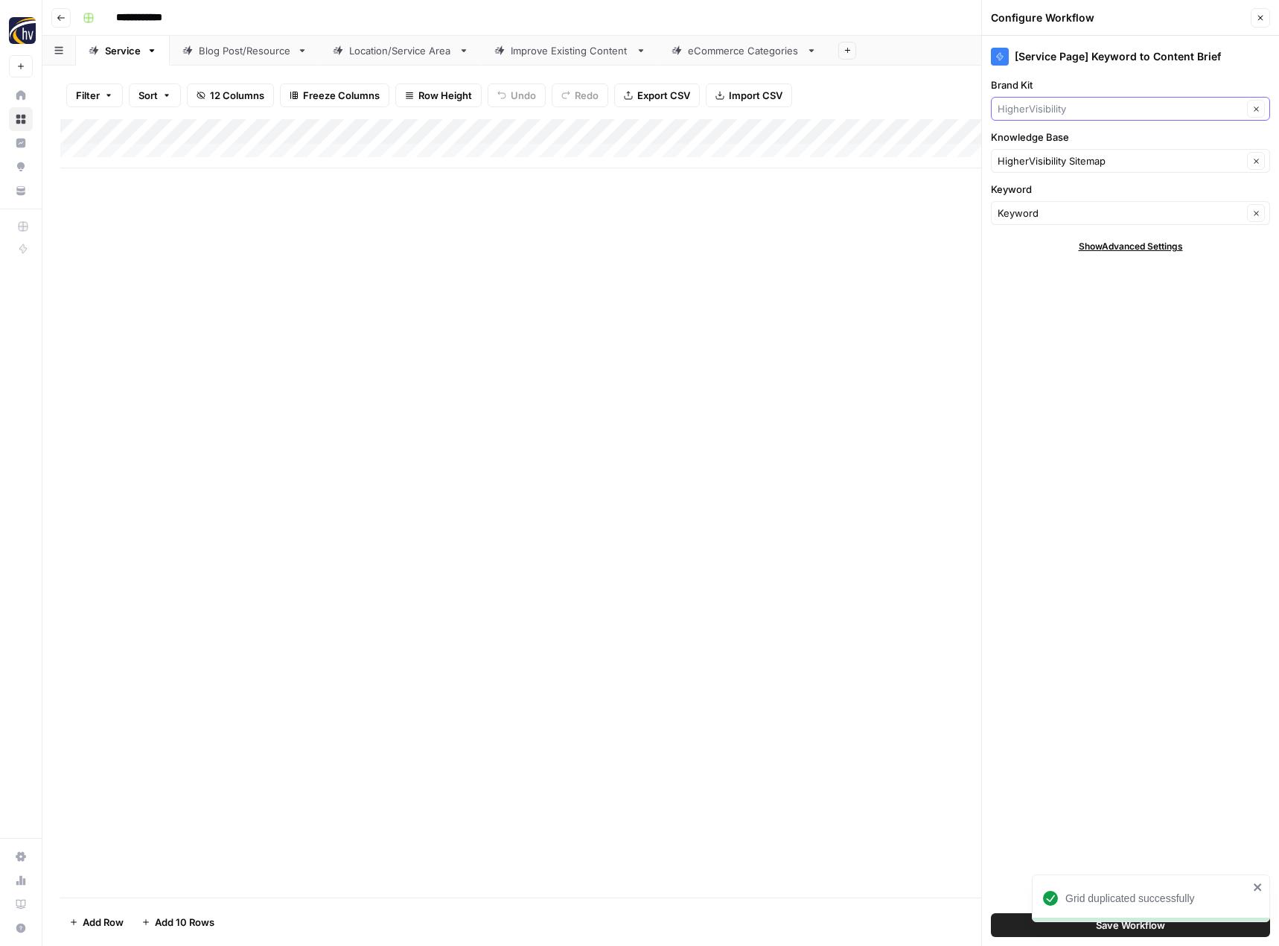
click at [1062, 102] on input "Brand Kit" at bounding box center [1120, 108] width 245 height 15
click at [1076, 148] on span "CBDistillery" at bounding box center [1128, 143] width 248 height 15
type input "CBDistillery"
click at [1063, 159] on input "Knowledge Base" at bounding box center [1120, 160] width 245 height 15
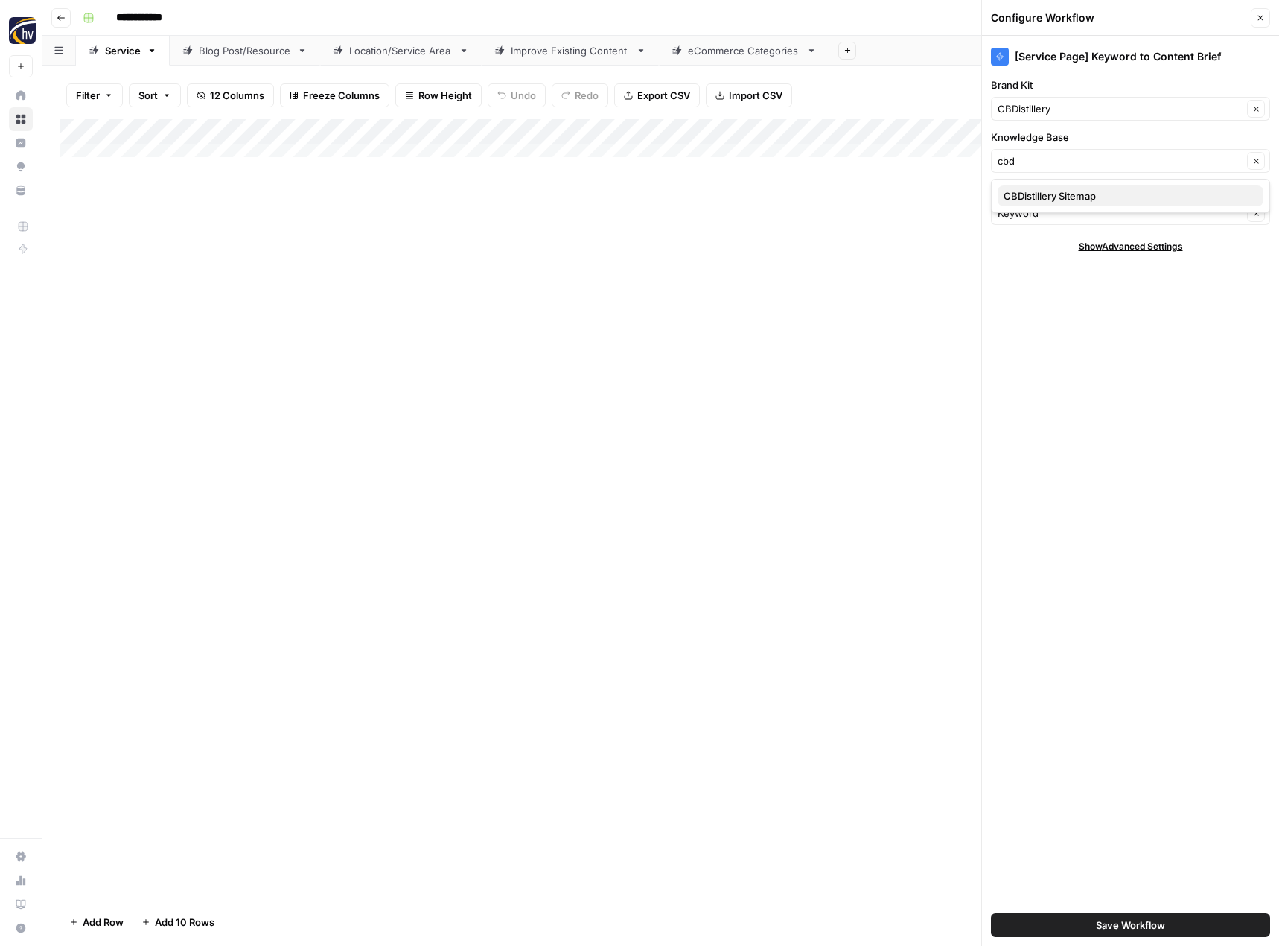
click at [1063, 193] on span "CBDistillery Sitemap" at bounding box center [1128, 195] width 248 height 15
type input "CBDistillery Sitemap"
click at [1088, 923] on button "Save Workflow" at bounding box center [1130, 925] width 279 height 24
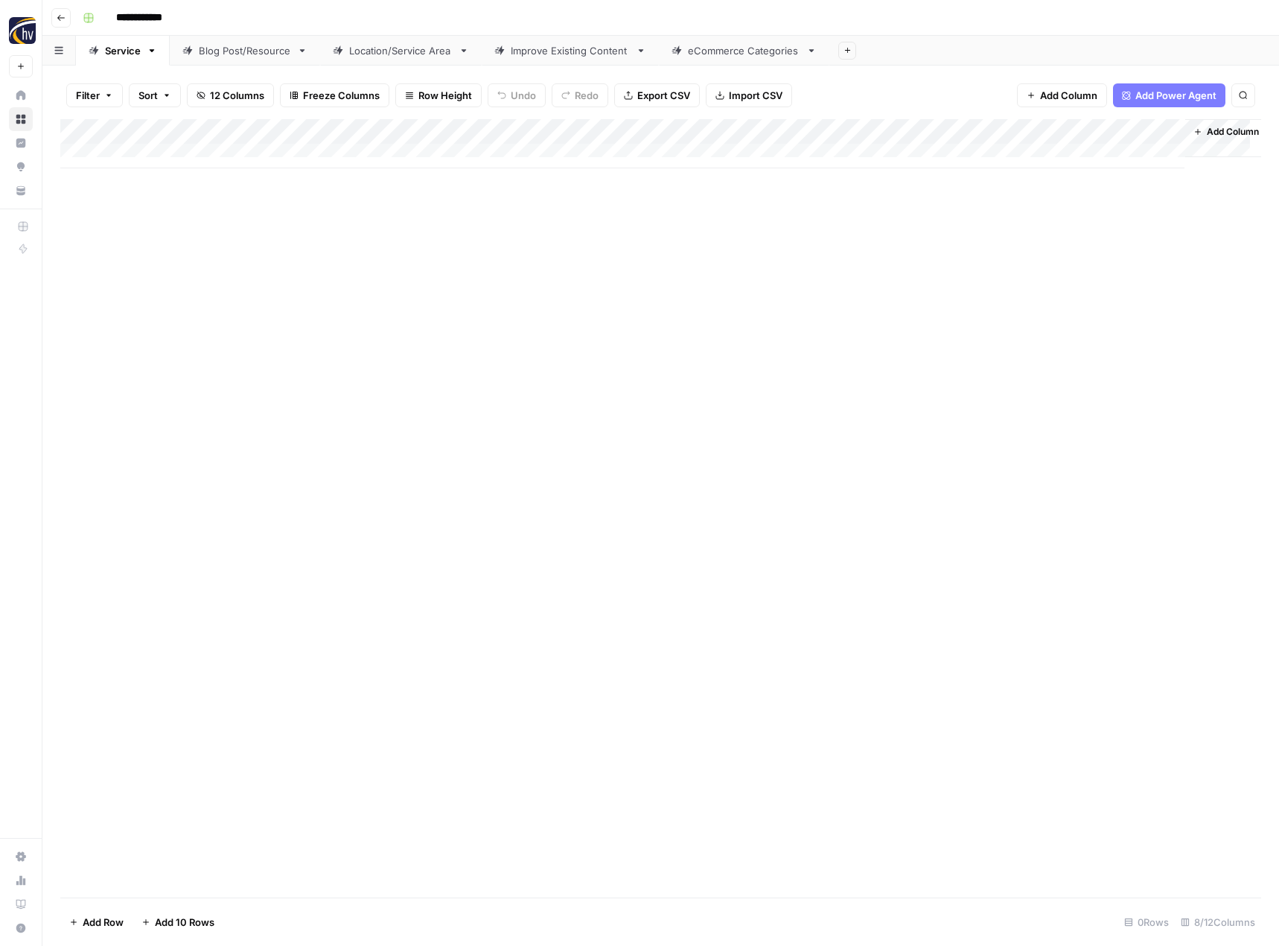
click at [1021, 129] on div "Add Column" at bounding box center [660, 143] width 1201 height 49
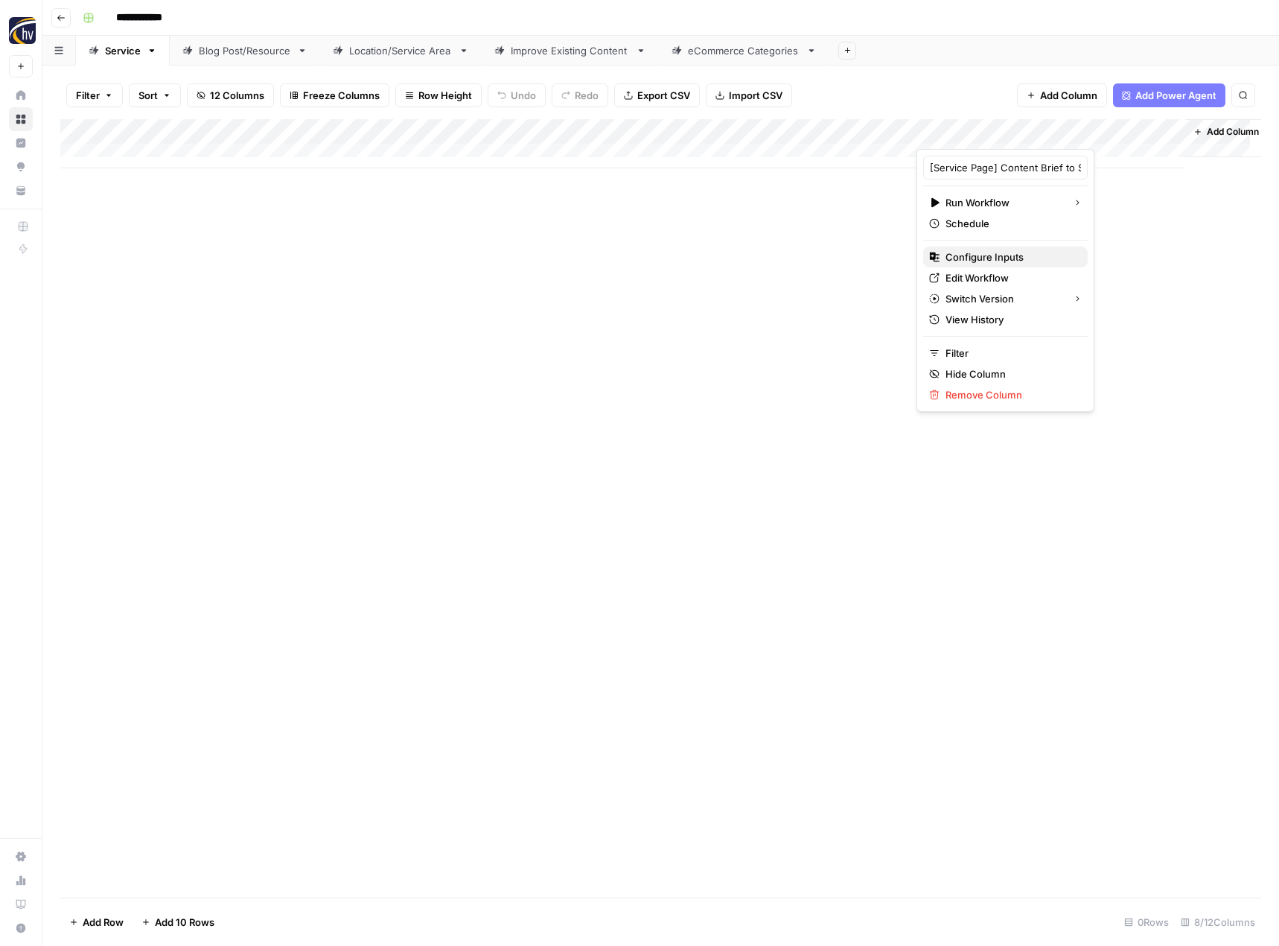
click at [959, 267] on button "Configure Inputs" at bounding box center [1005, 256] width 165 height 21
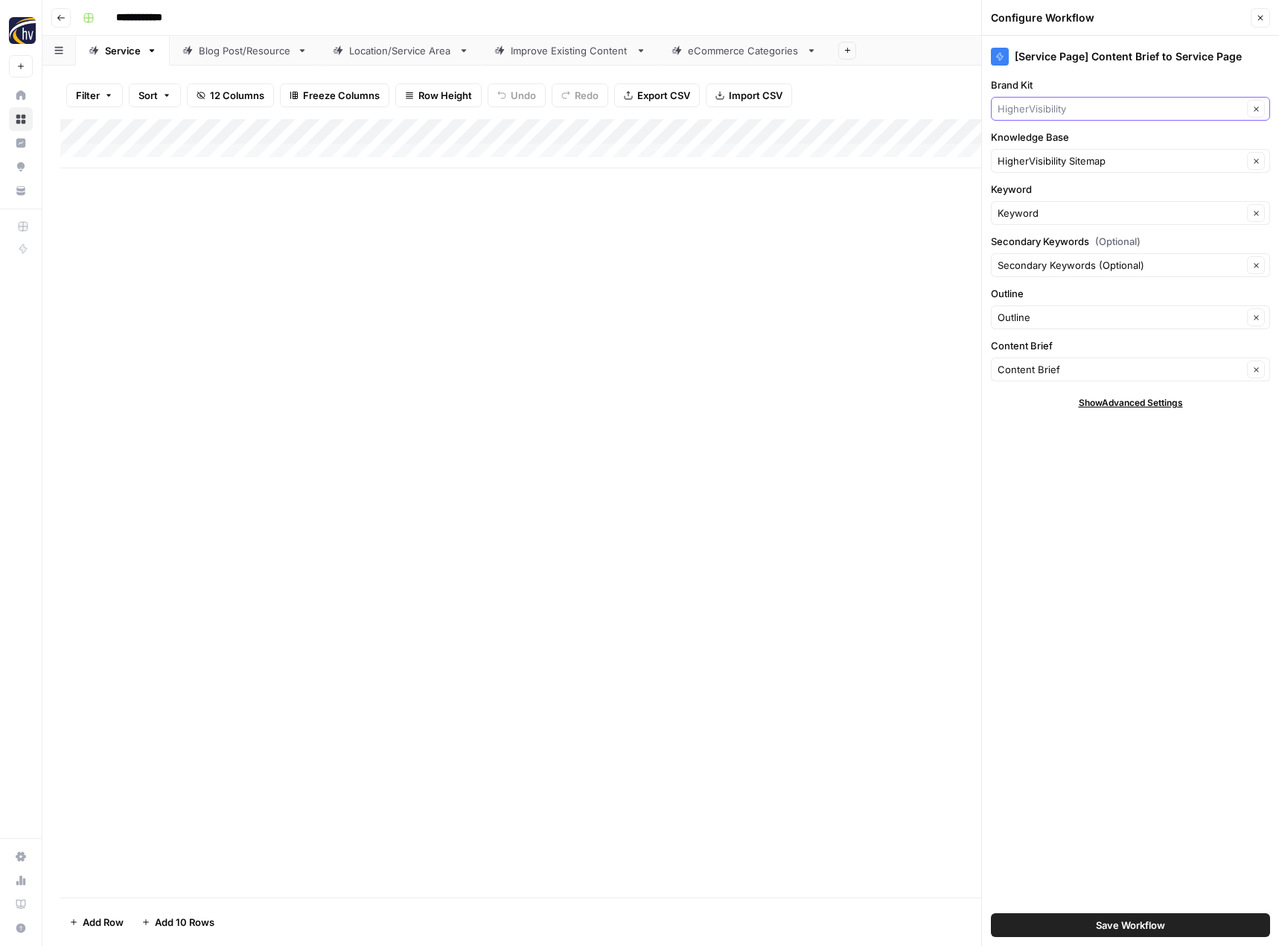
click at [1027, 106] on input "Brand Kit" at bounding box center [1120, 108] width 245 height 15
click at [1029, 142] on span "CBDistillery" at bounding box center [1128, 143] width 248 height 15
type input "CBDistillery"
click at [1024, 171] on div "HigherVisibility Sitemap Clear" at bounding box center [1130, 161] width 279 height 24
click at [1026, 191] on span "CBDistillery Sitemap" at bounding box center [1128, 195] width 248 height 15
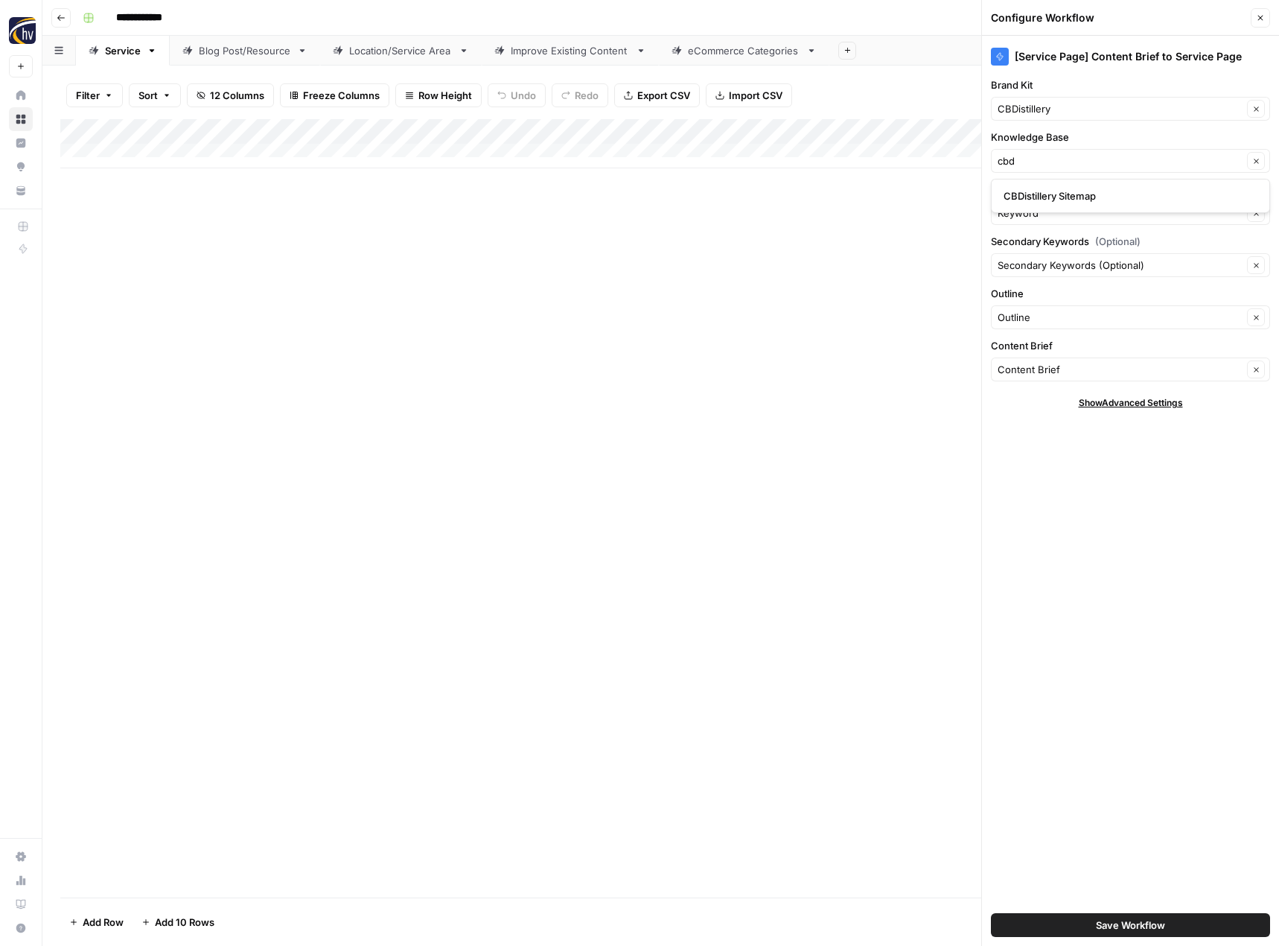
type input "CBDistillery Sitemap"
click at [1098, 921] on span "Save Workflow" at bounding box center [1130, 924] width 69 height 15
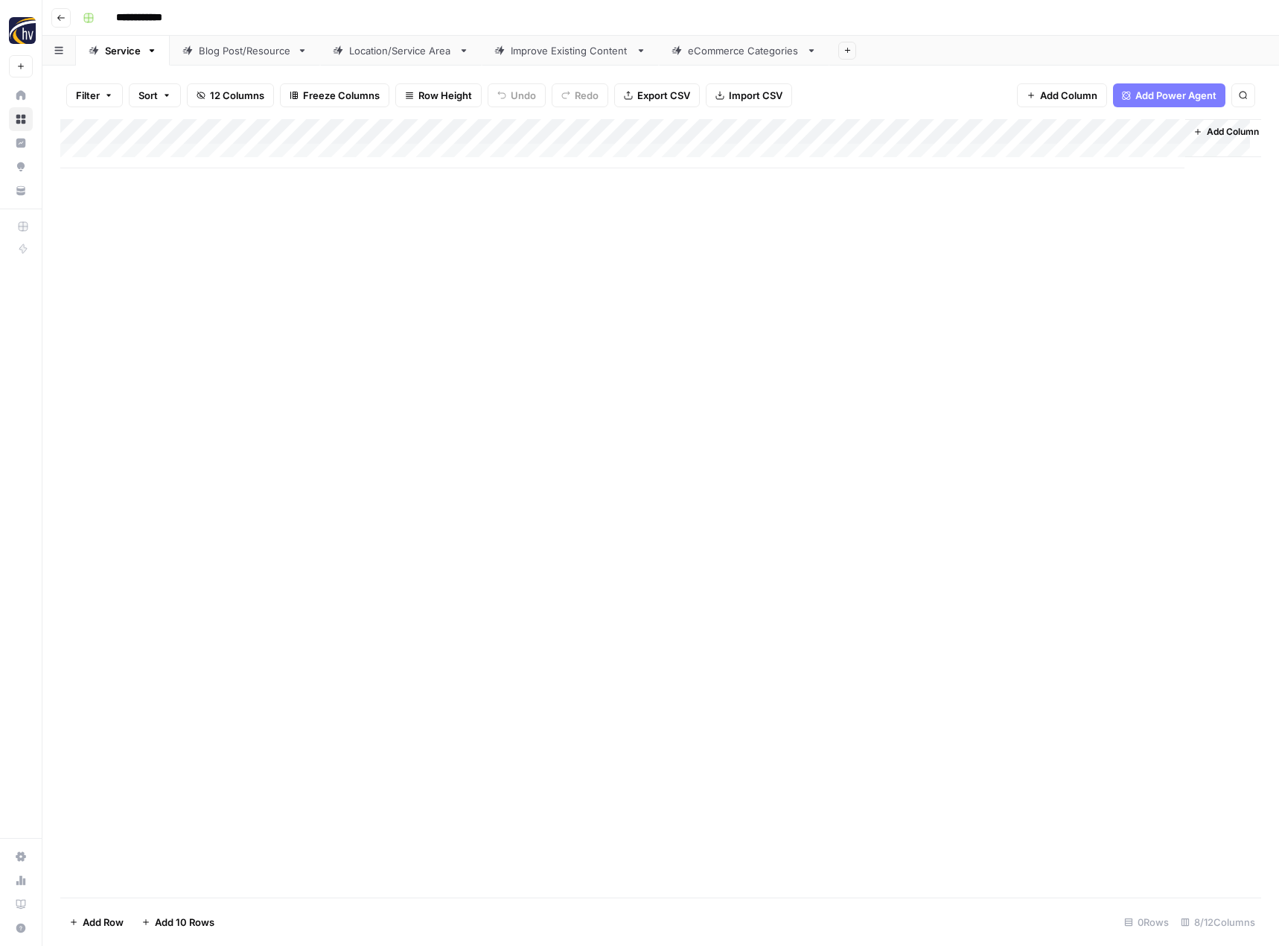
click at [256, 60] on link "Blog Post/Resource" at bounding box center [245, 51] width 150 height 30
click at [351, 133] on div "Add Column" at bounding box center [660, 143] width 1201 height 49
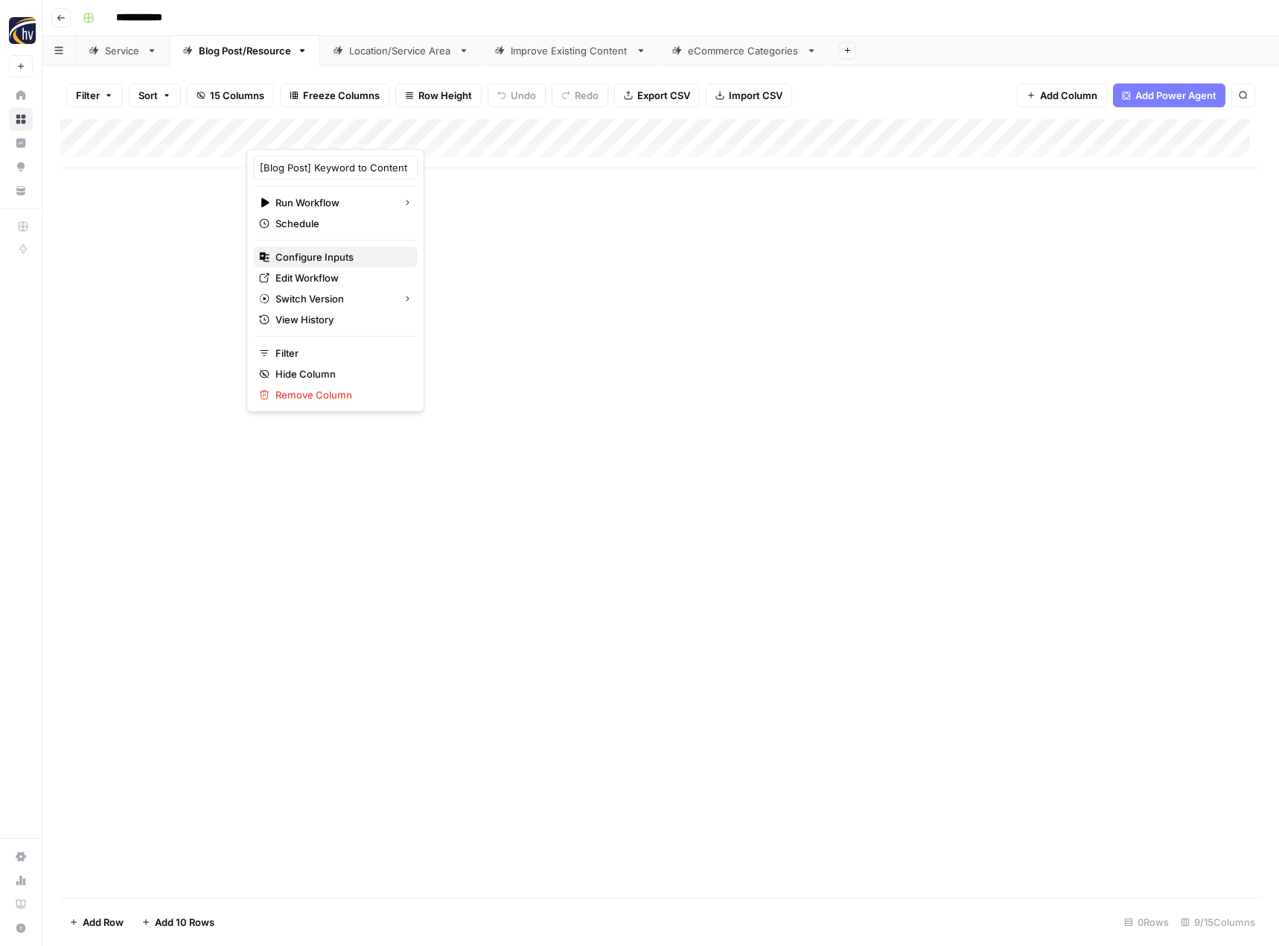
click at [334, 258] on span "Configure Inputs" at bounding box center [340, 256] width 130 height 15
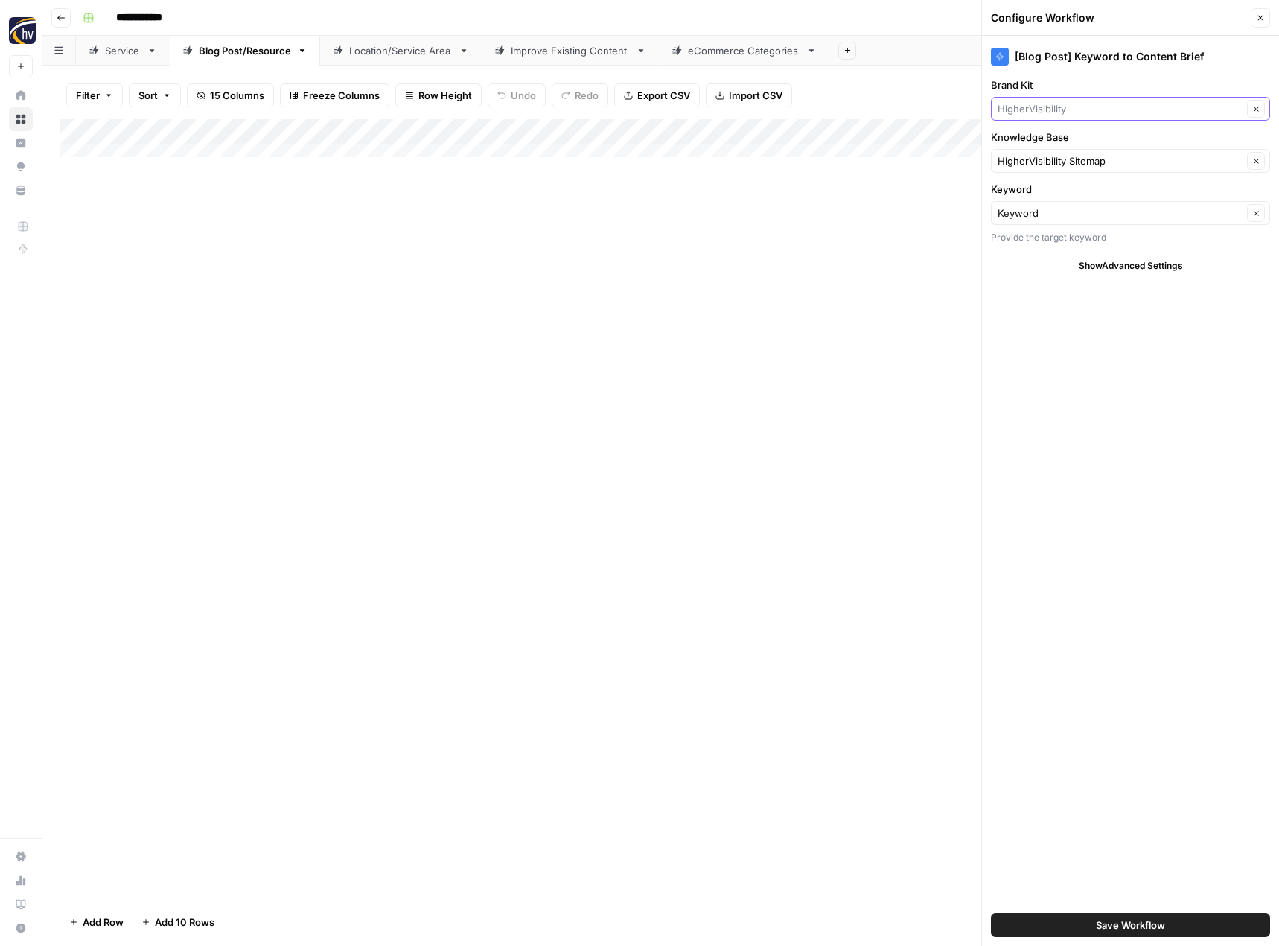
click at [1103, 112] on input "Brand Kit" at bounding box center [1120, 108] width 245 height 15
click at [1076, 148] on span "CBDistillery" at bounding box center [1128, 143] width 248 height 15
type input "CBDistillery"
click at [1060, 162] on input "Knowledge Base" at bounding box center [1120, 160] width 245 height 15
click at [1059, 192] on span "CBDistillery Sitemap" at bounding box center [1128, 195] width 248 height 15
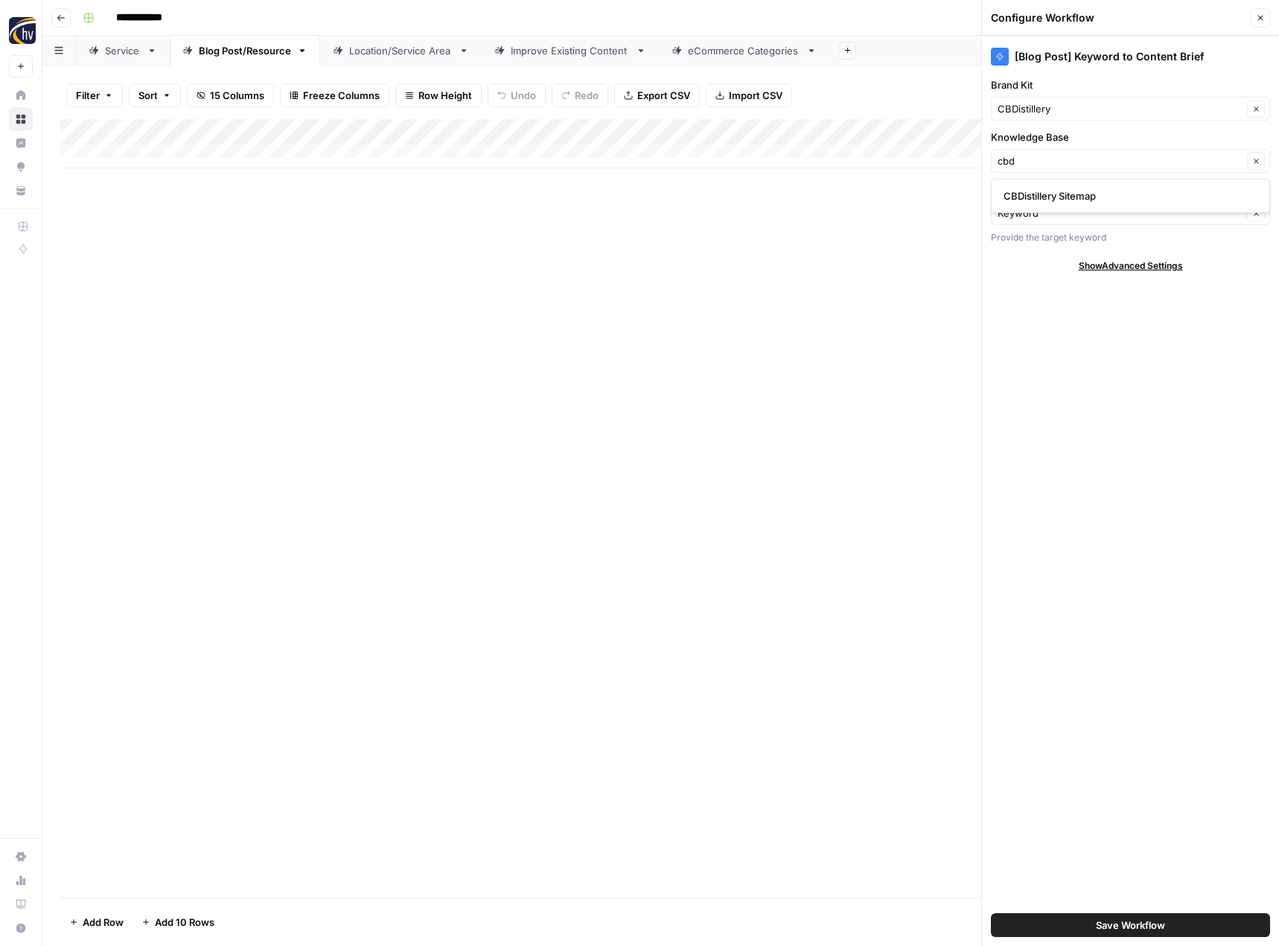
type input "CBDistillery Sitemap"
click at [1160, 925] on span "Save Workflow" at bounding box center [1130, 924] width 69 height 15
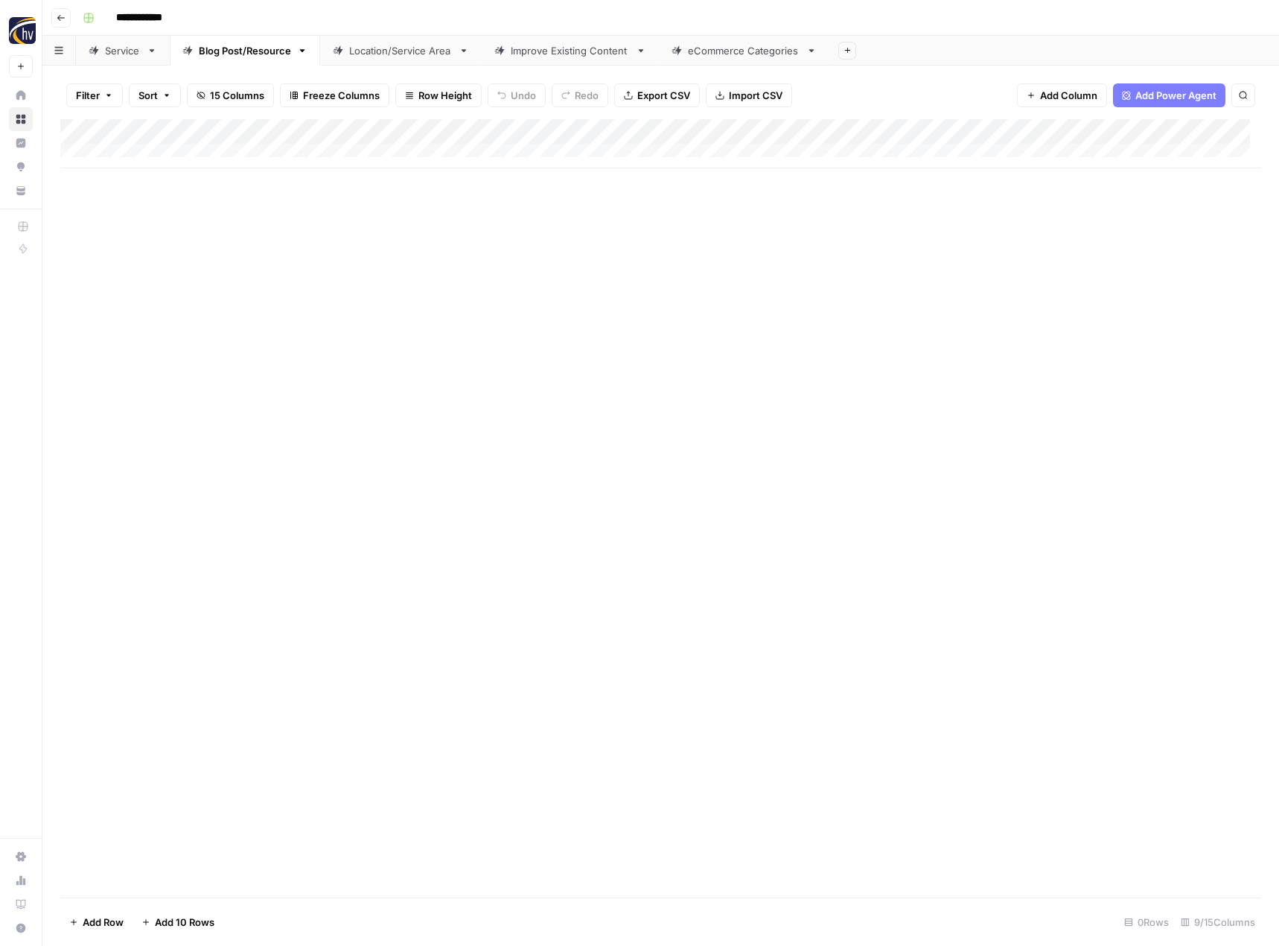
click at [1151, 130] on div "Add Column" at bounding box center [660, 143] width 1201 height 49
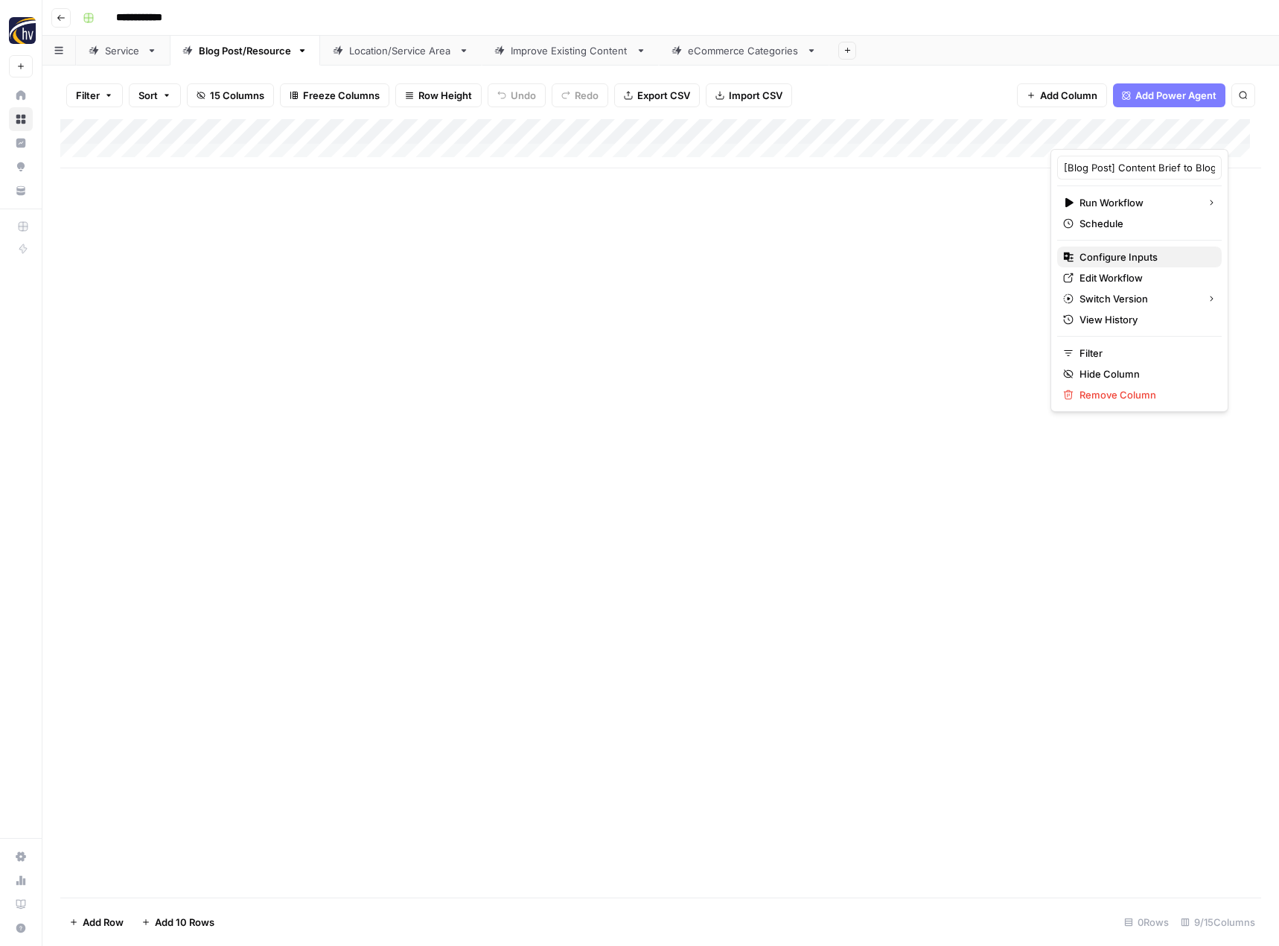
click at [1092, 254] on span "Configure Inputs" at bounding box center [1145, 256] width 130 height 15
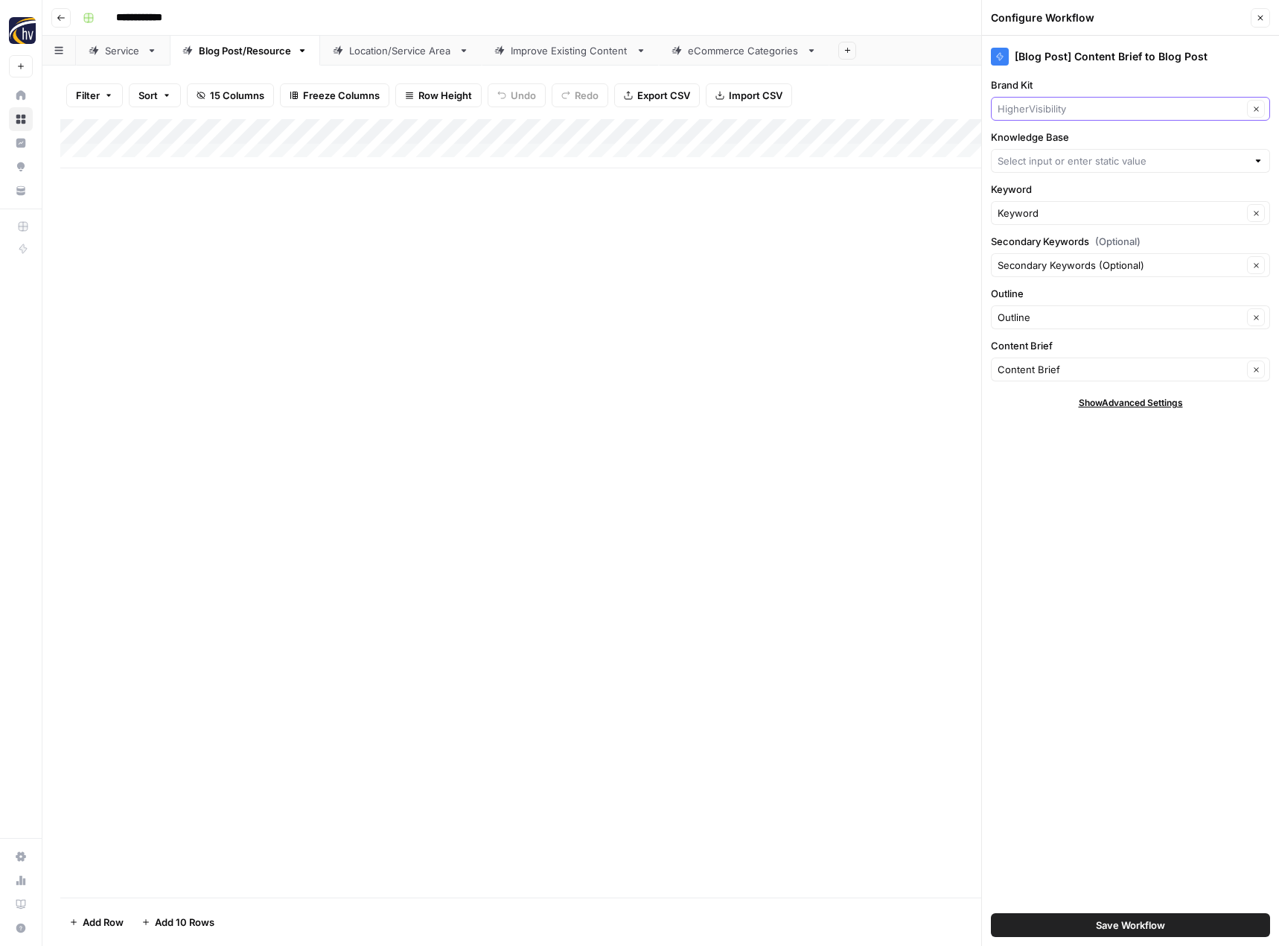
click at [1059, 109] on input "Brand Kit" at bounding box center [1120, 108] width 245 height 15
click at [1049, 143] on span "CBDistillery" at bounding box center [1128, 143] width 248 height 15
type input "CBDistillery"
click at [1042, 164] on input "Knowledge Base" at bounding box center [1122, 160] width 249 height 15
click at [1044, 193] on span "CBDistillery Sitemap" at bounding box center [1128, 195] width 248 height 15
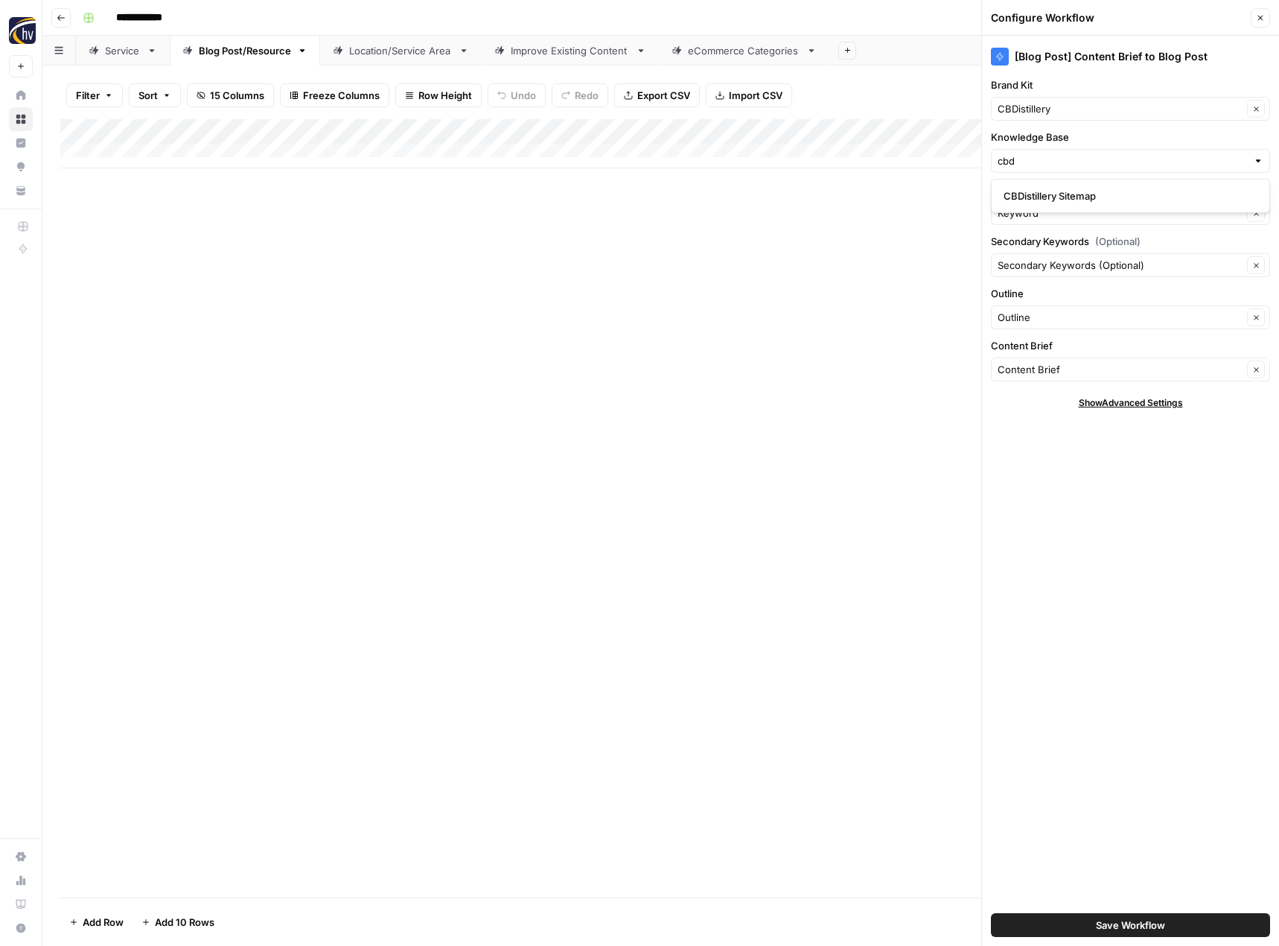
type input "CBDistillery Sitemap"
click at [1115, 921] on span "Save Workflow" at bounding box center [1130, 924] width 69 height 15
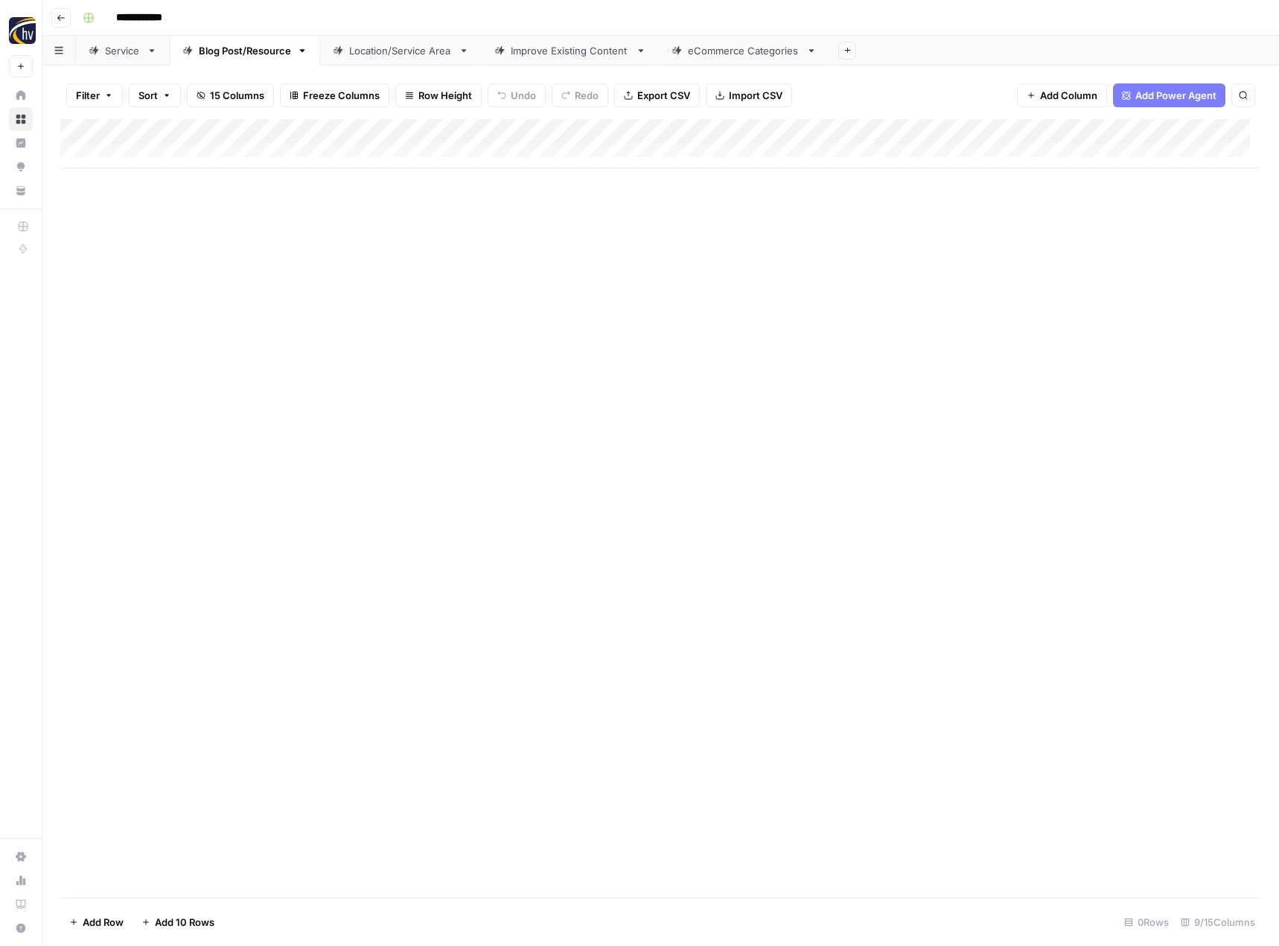
click at [412, 52] on div "Location/Service Area" at bounding box center [400, 50] width 103 height 15
click at [618, 133] on div "Add Column" at bounding box center [660, 143] width 1201 height 49
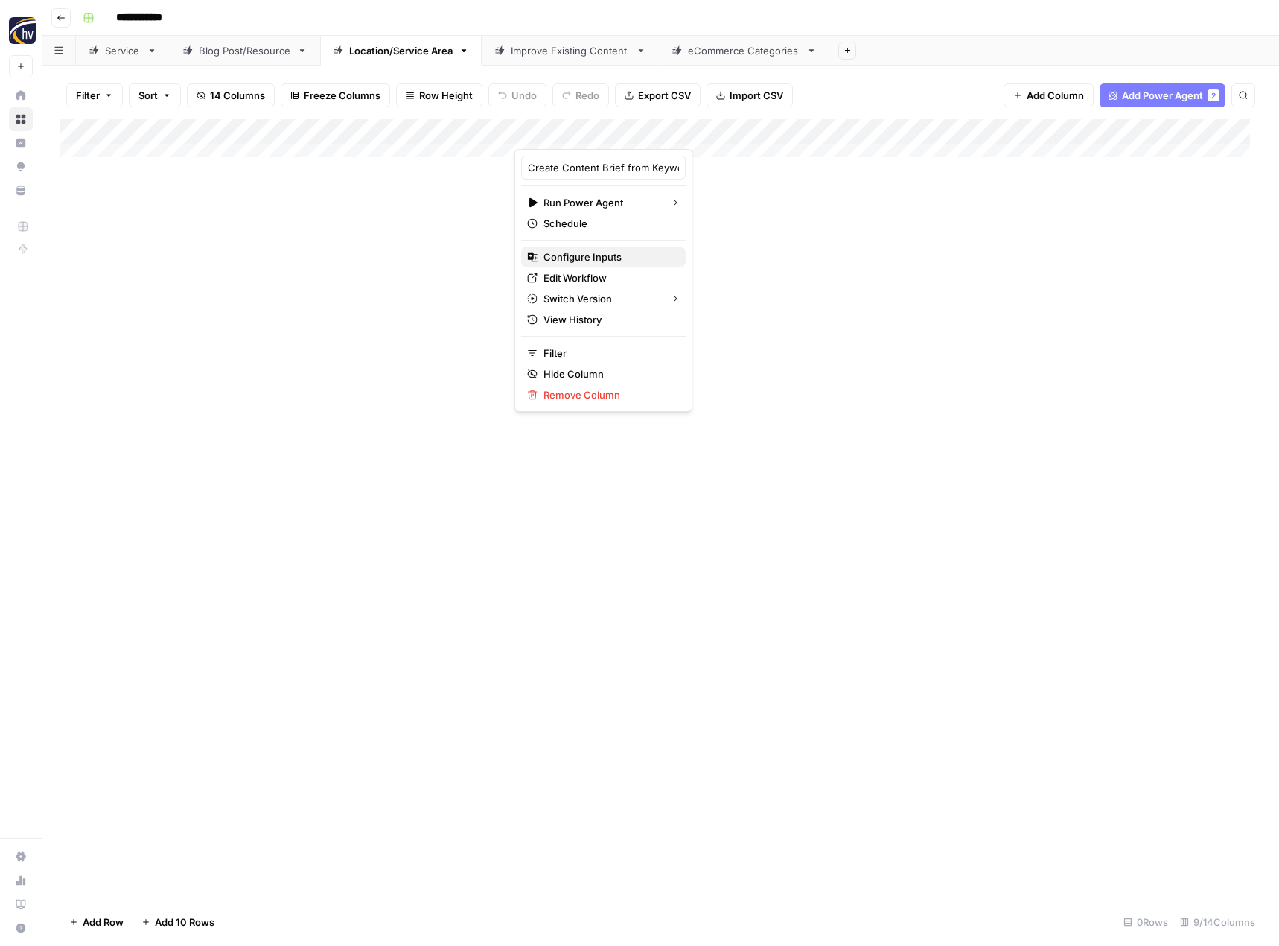
click at [579, 255] on span "Configure Inputs" at bounding box center [609, 256] width 130 height 15
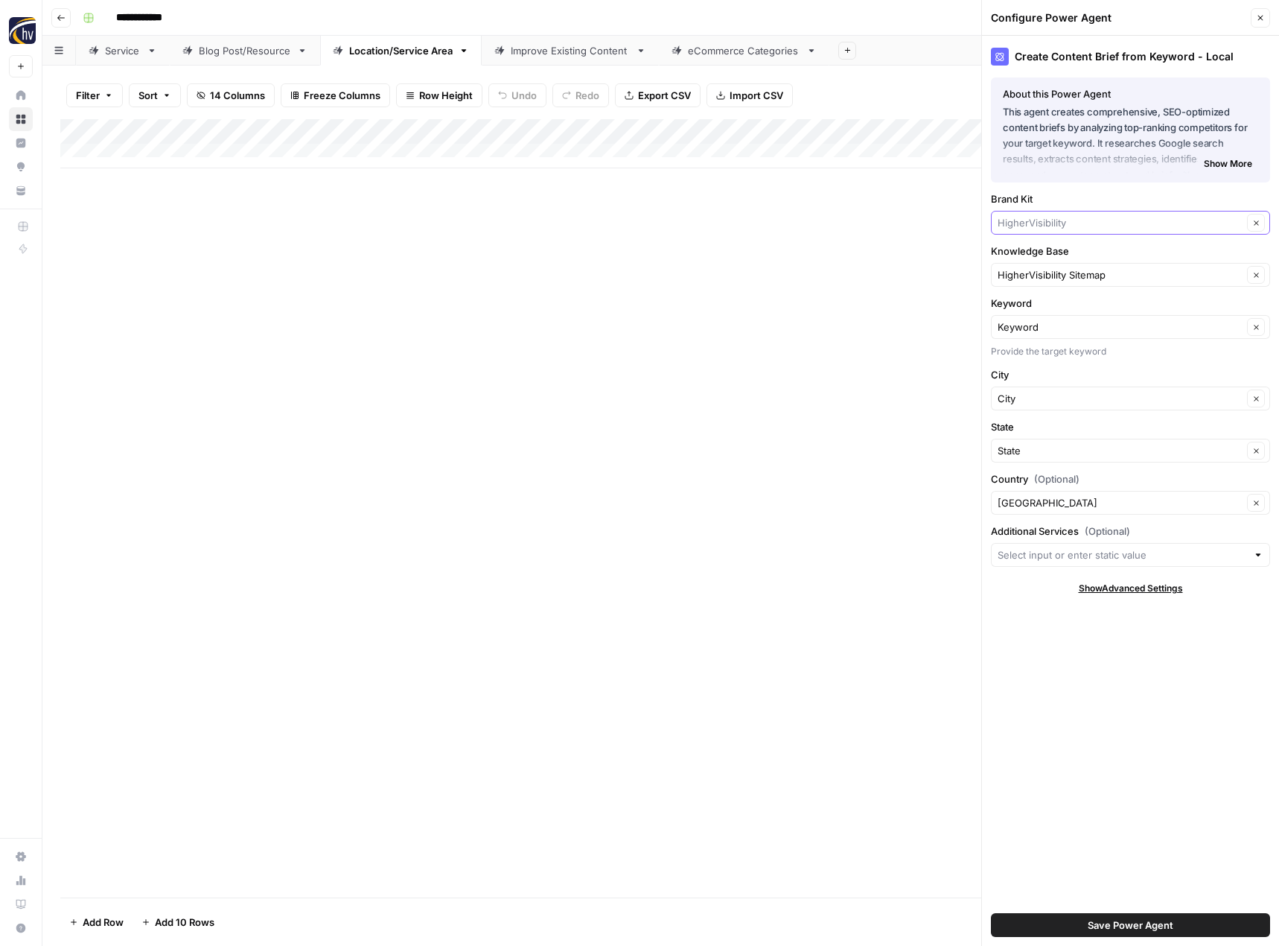
click at [1032, 229] on input "Brand Kit" at bounding box center [1120, 222] width 245 height 15
click at [1031, 264] on span "CBDistillery" at bounding box center [1128, 257] width 248 height 15
type input "CBDistillery"
click at [1028, 275] on input "Knowledge Base" at bounding box center [1120, 274] width 245 height 15
click at [1036, 308] on span "CBDistillery Sitemap" at bounding box center [1128, 309] width 248 height 15
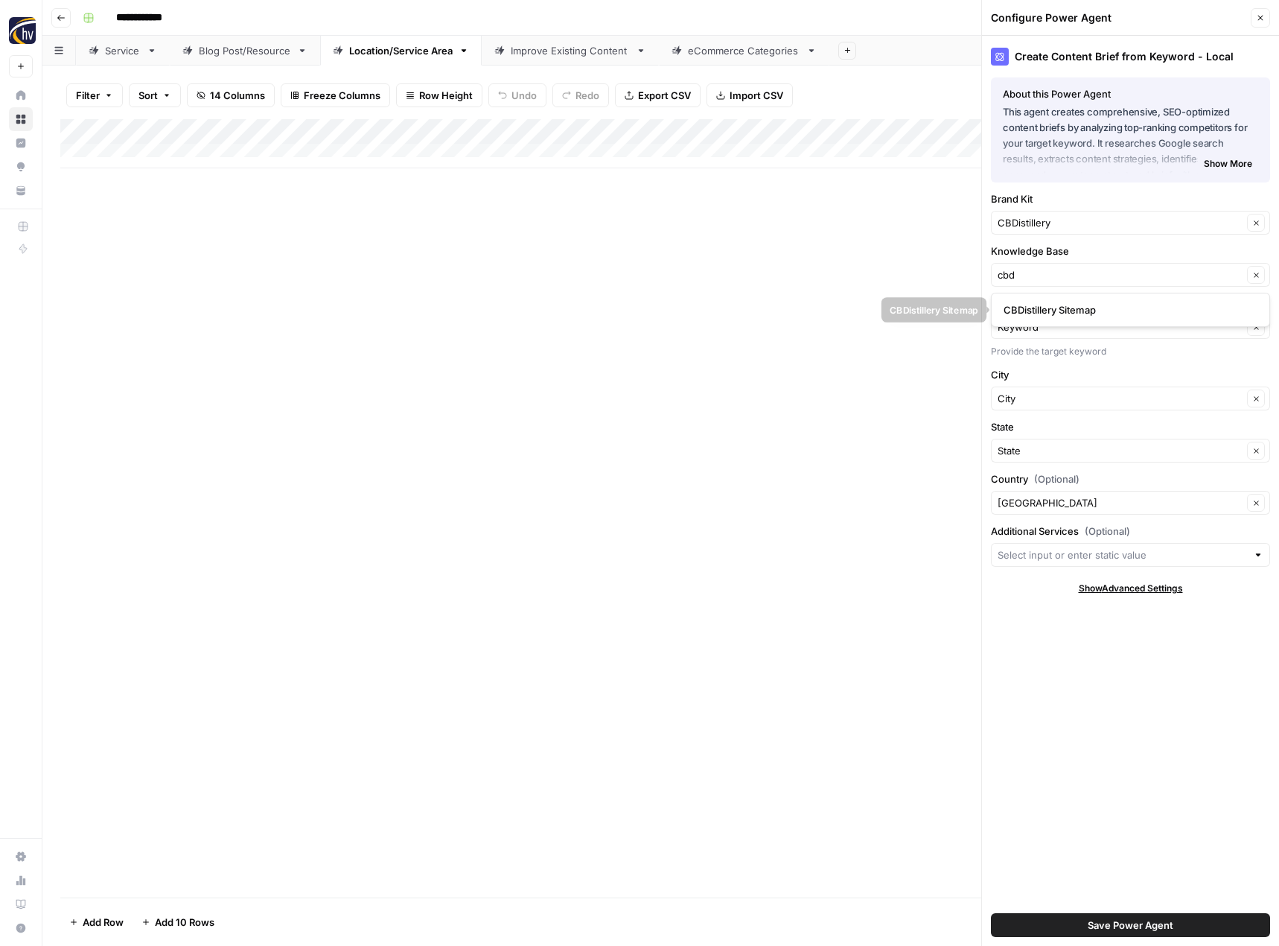
type input "CBDistillery Sitemap"
click at [1113, 918] on span "Save Power Agent" at bounding box center [1131, 924] width 86 height 15
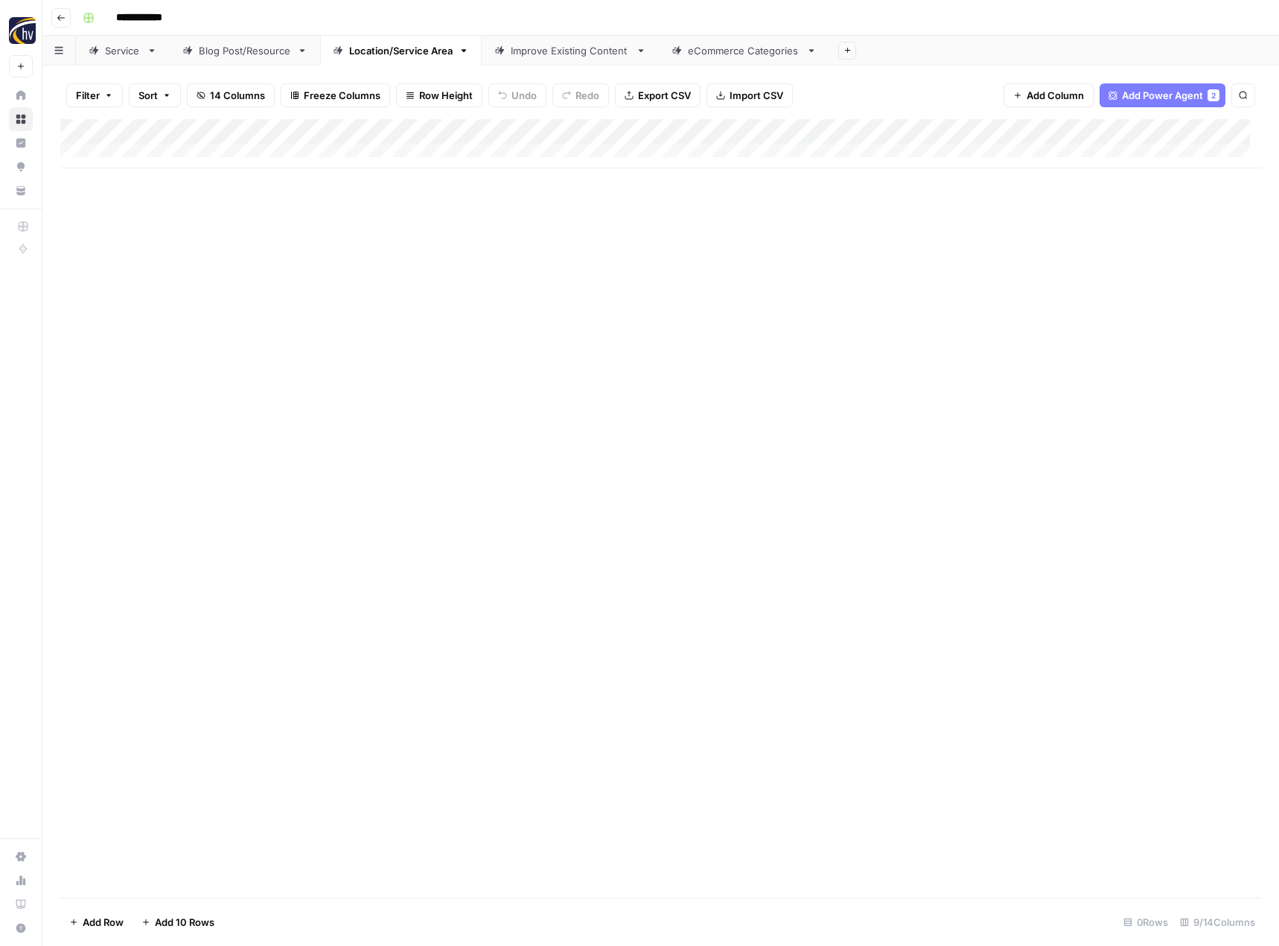
click at [1152, 133] on div "Add Column" at bounding box center [660, 143] width 1201 height 49
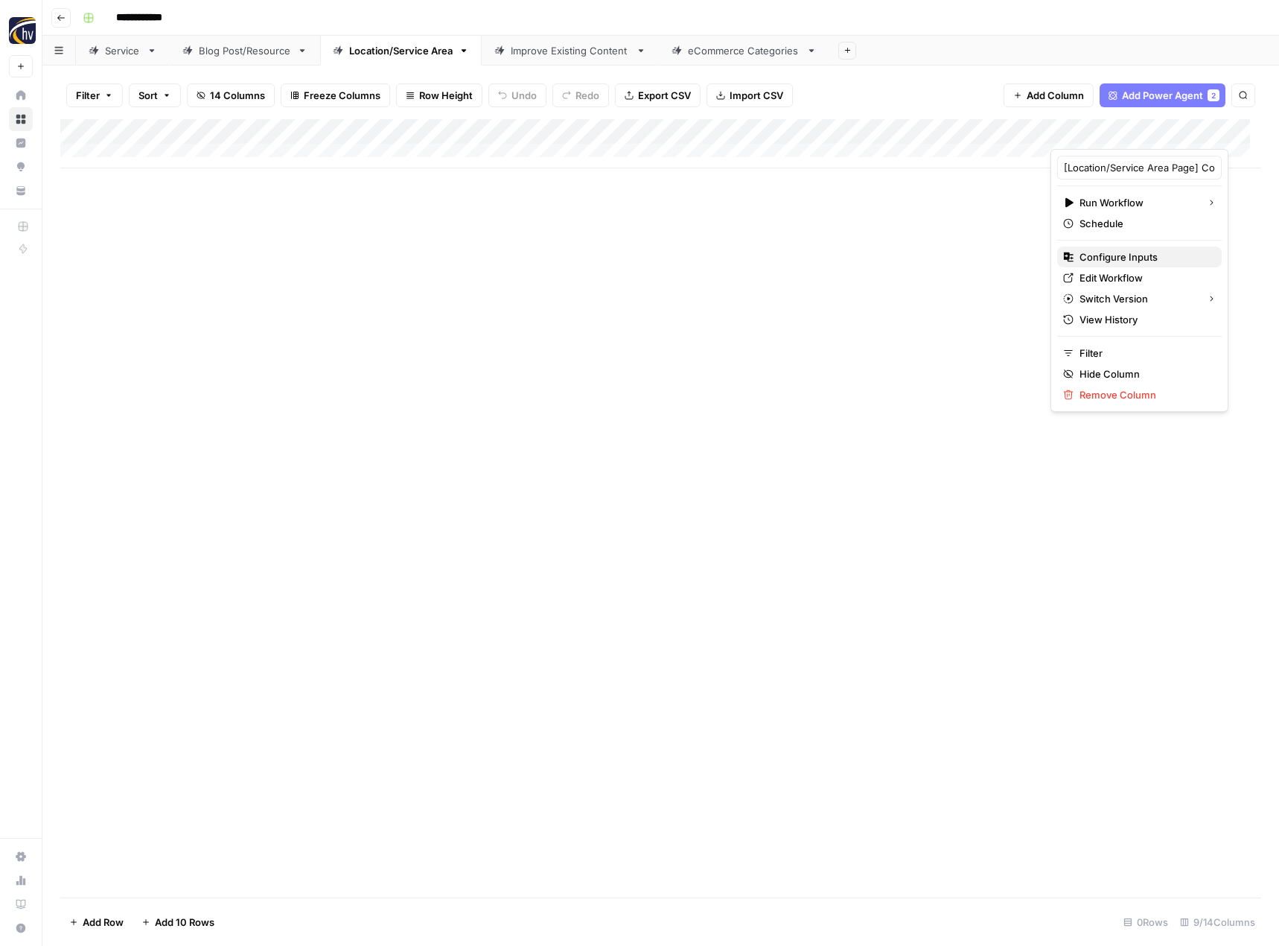
click at [1098, 258] on span "Configure Inputs" at bounding box center [1145, 256] width 130 height 15
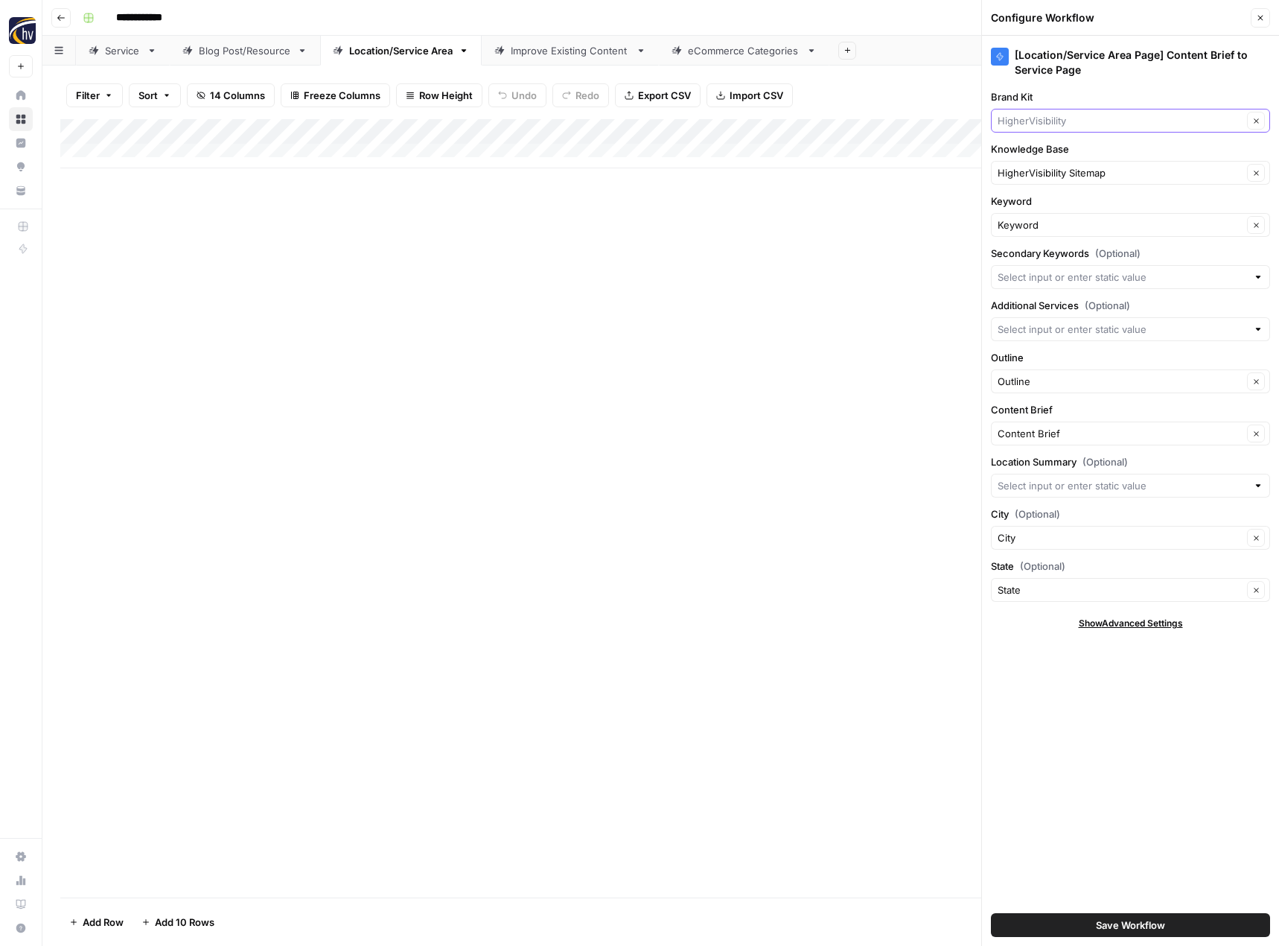
click at [1029, 124] on input "Brand Kit" at bounding box center [1120, 120] width 245 height 15
click at [1038, 154] on span "CBDistillery" at bounding box center [1128, 155] width 248 height 15
type input "CBDistillery"
click at [1036, 171] on input "Knowledge Base" at bounding box center [1120, 172] width 245 height 15
click at [1044, 204] on span "CBDistillery Sitemap" at bounding box center [1128, 207] width 248 height 15
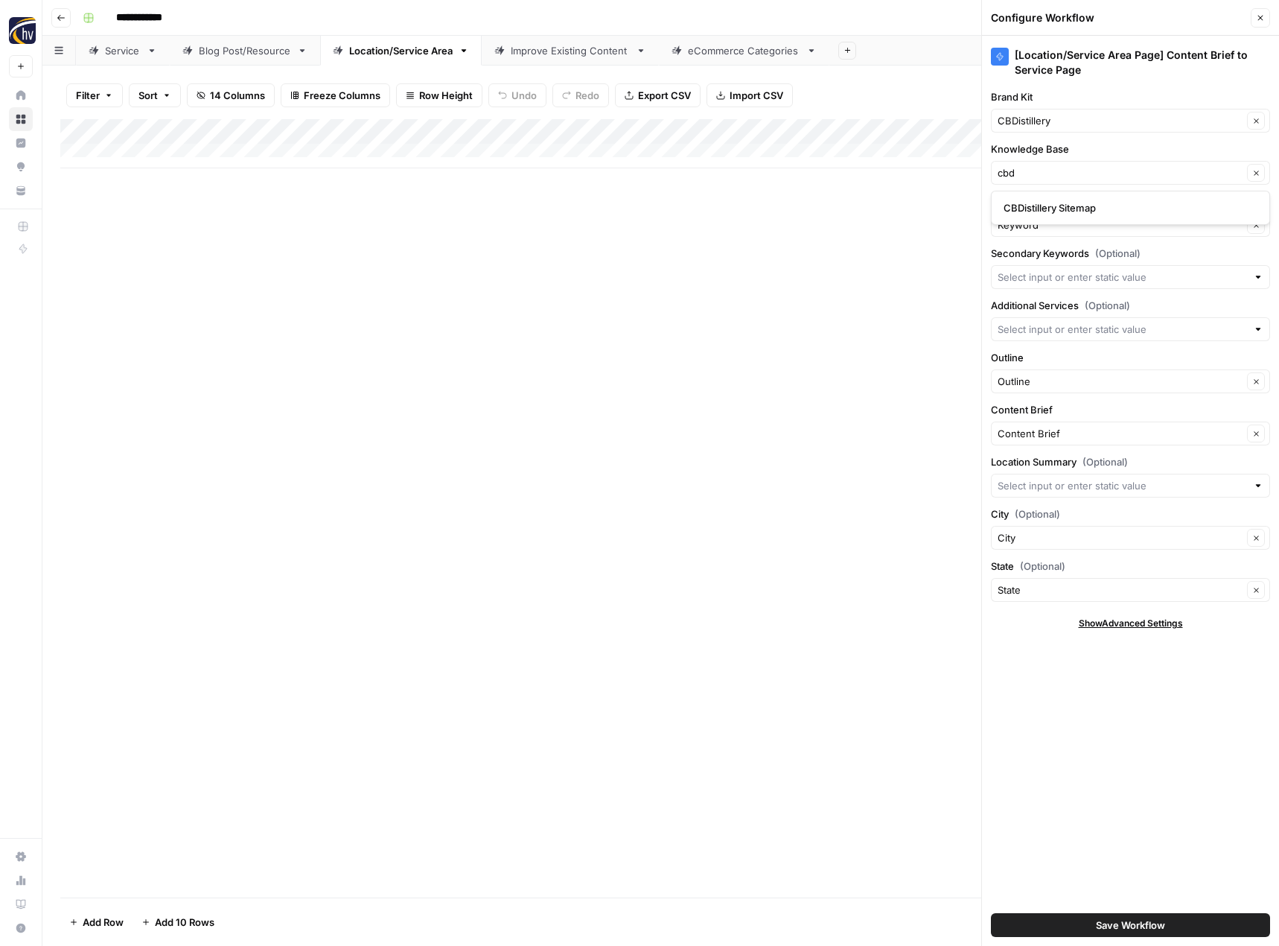
type input "CBDistillery Sitemap"
drag, startPoint x: 1022, startPoint y: 805, endPoint x: 1027, endPoint y: 897, distance: 92.5
drag, startPoint x: 1027, startPoint y: 897, endPoint x: 1088, endPoint y: 922, distance: 65.8
click at [1088, 922] on button "Save Workflow" at bounding box center [1130, 925] width 279 height 24
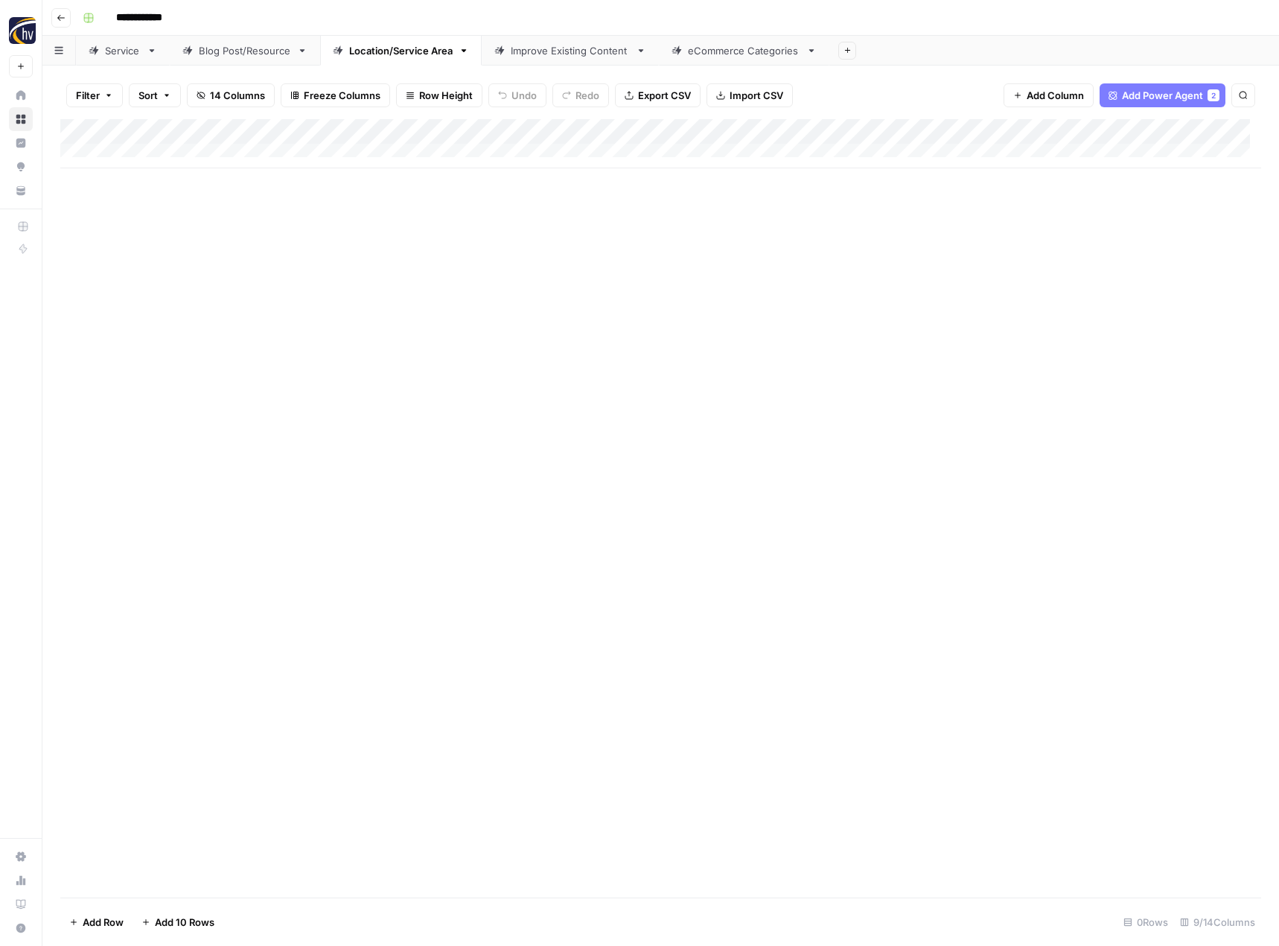
click at [567, 47] on div "Improve Existing Content" at bounding box center [570, 50] width 119 height 15
click at [762, 129] on div "Add Column" at bounding box center [660, 143] width 1201 height 49
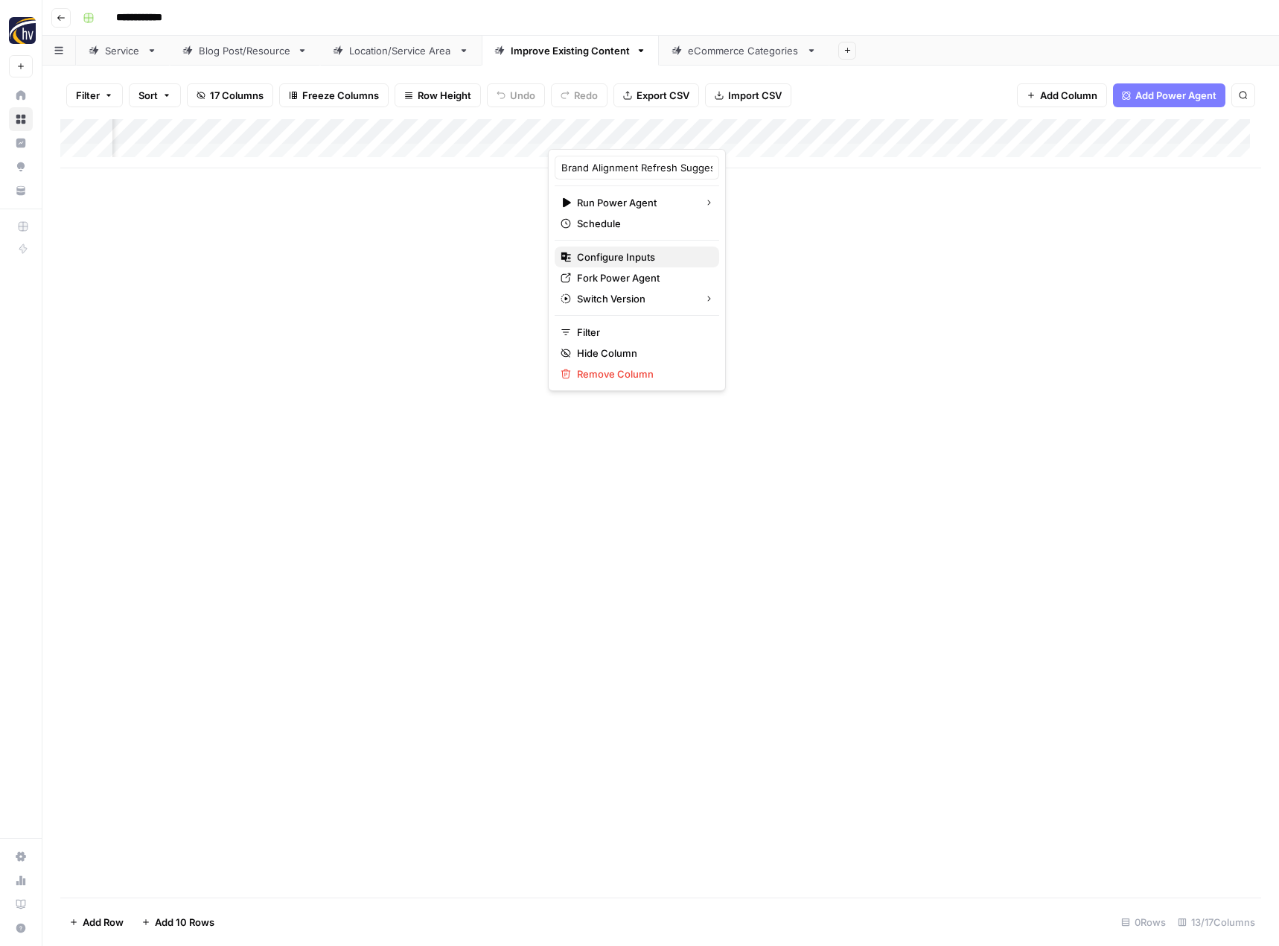
click at [655, 260] on span "Configure Inputs" at bounding box center [642, 256] width 130 height 15
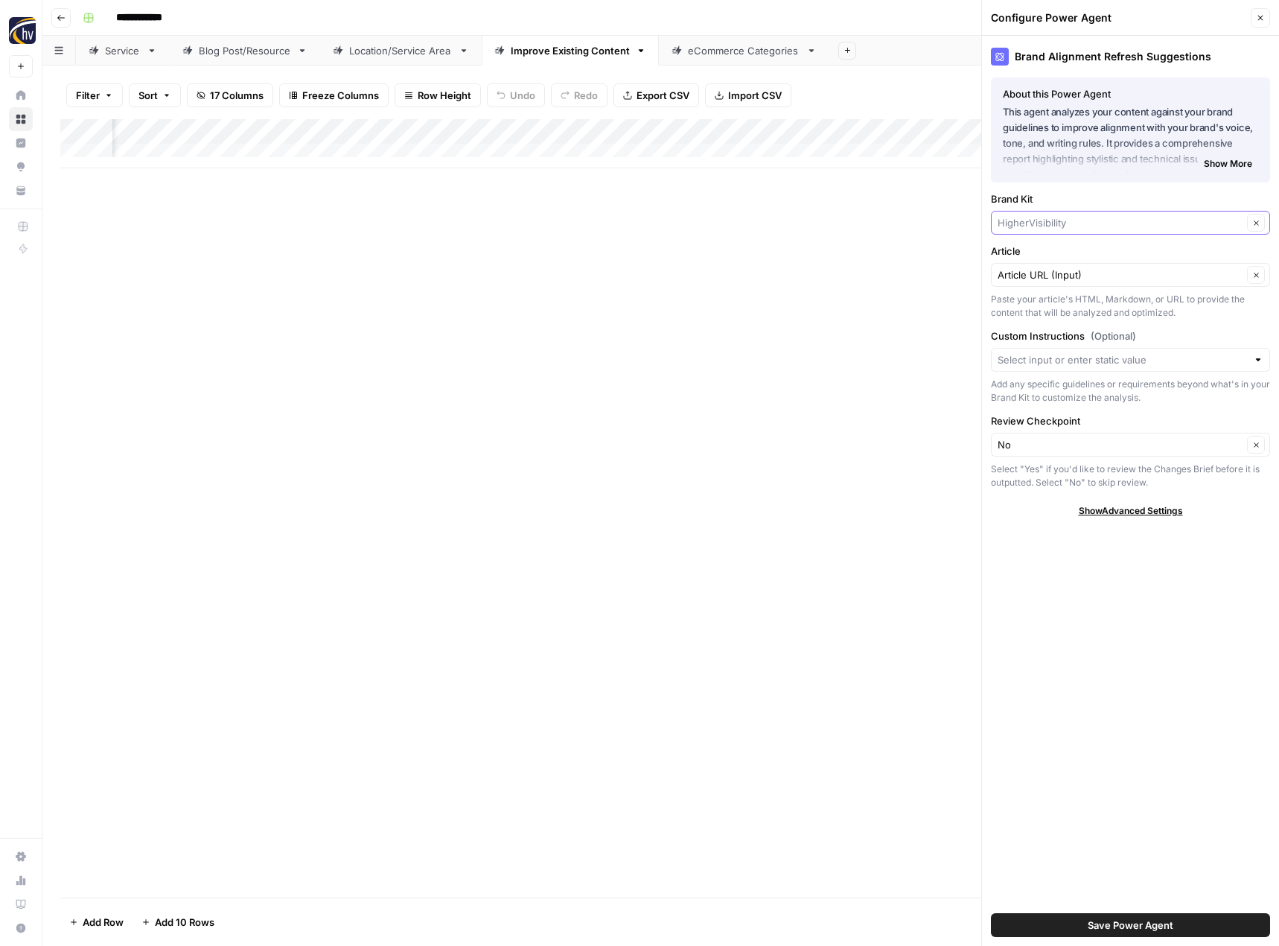
click at [1021, 223] on input "Brand Kit" at bounding box center [1120, 222] width 245 height 15
click at [1023, 252] on span "CBDistillery" at bounding box center [1128, 257] width 248 height 15
type input "CBDistillery"
click at [1124, 915] on button "Save Power Agent" at bounding box center [1130, 925] width 279 height 24
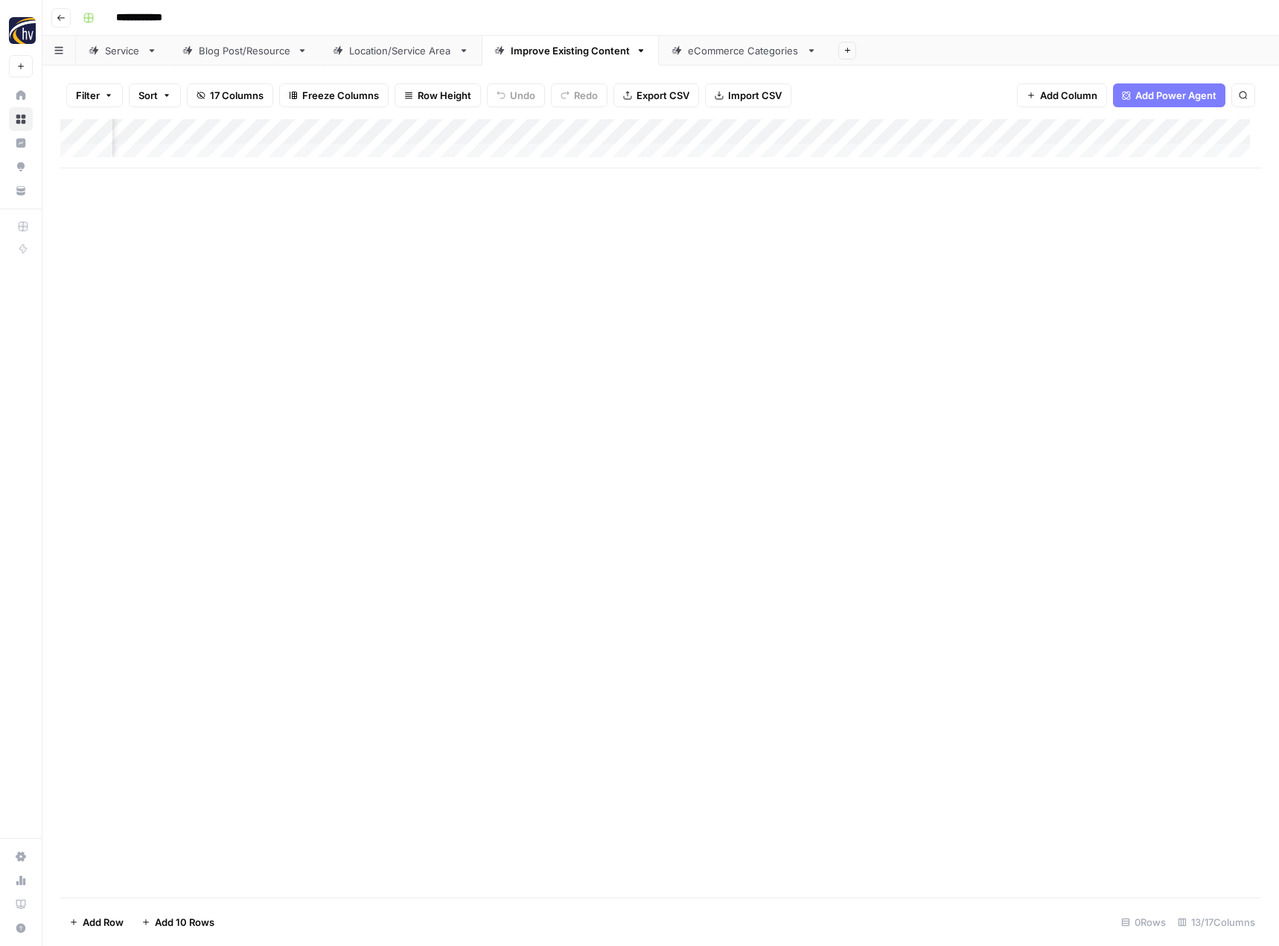
scroll to position [0, 1199]
click at [684, 132] on div "Add Column" at bounding box center [660, 143] width 1201 height 49
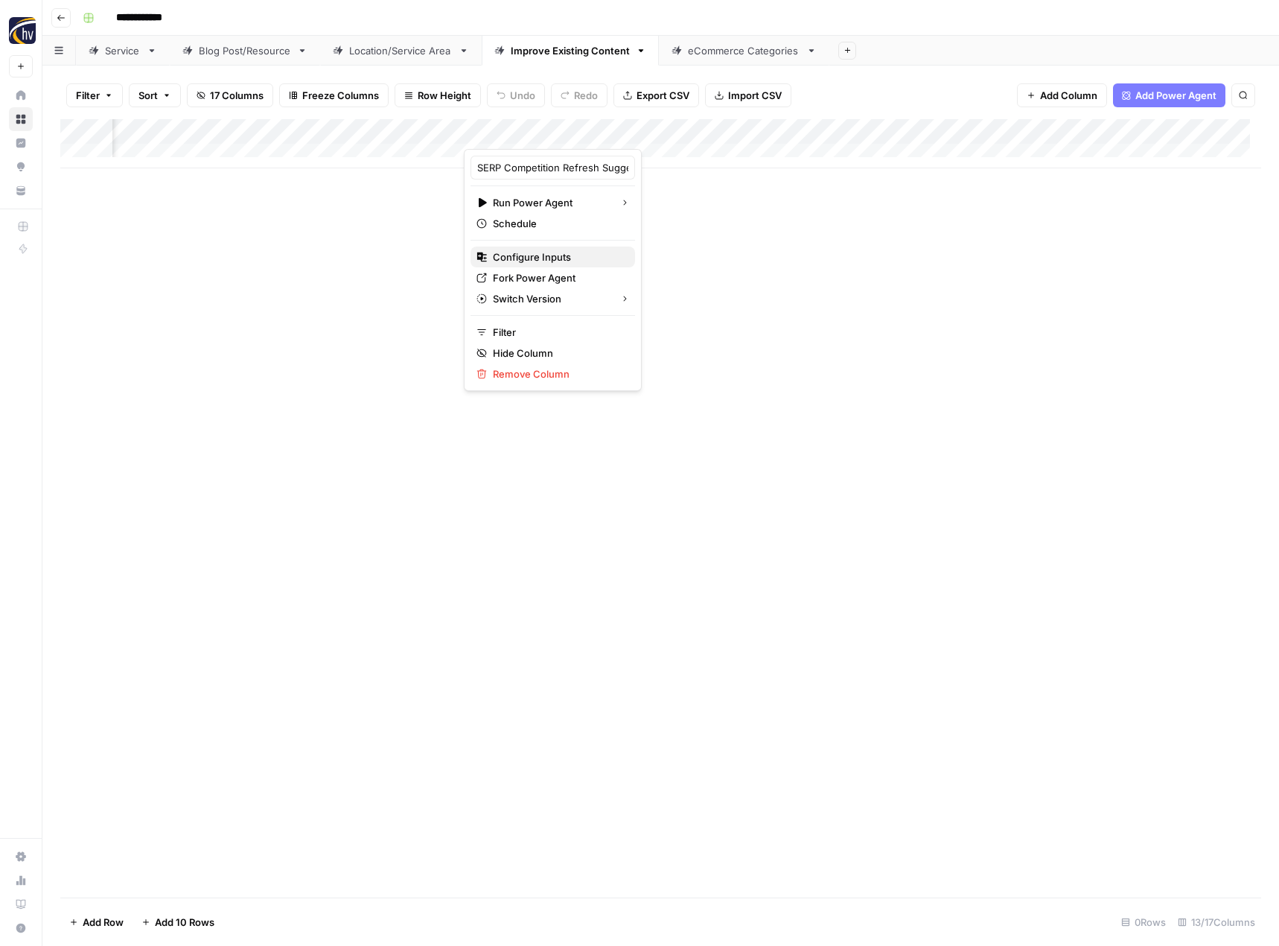
click at [582, 265] on button "Configure Inputs" at bounding box center [553, 256] width 165 height 21
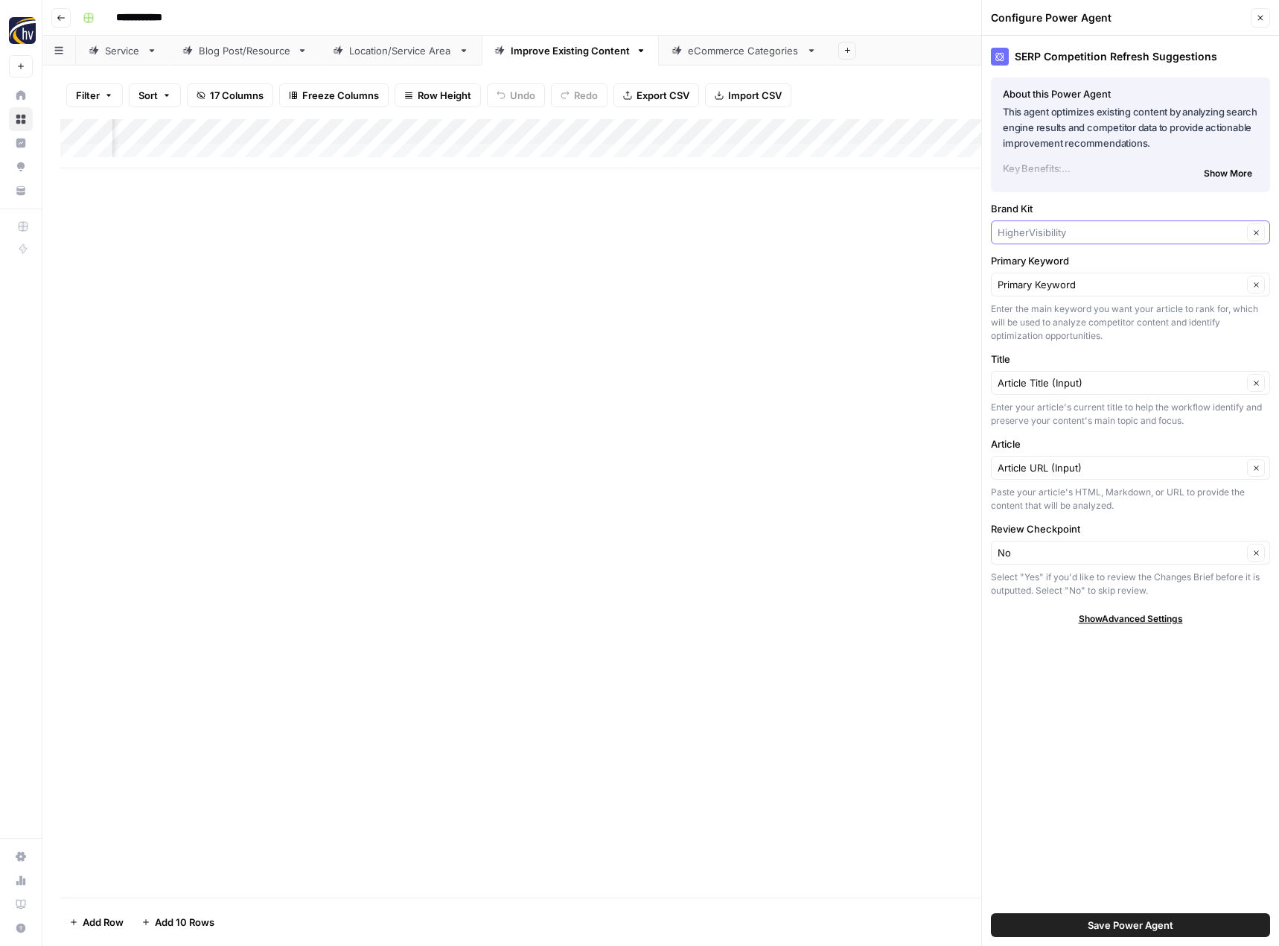
click at [1008, 238] on input "Brand Kit" at bounding box center [1120, 232] width 245 height 15
click at [1054, 264] on span "CBDistillery" at bounding box center [1128, 267] width 248 height 15
type input "CBDistillery"
click at [1103, 918] on span "Save Power Agent" at bounding box center [1131, 924] width 86 height 15
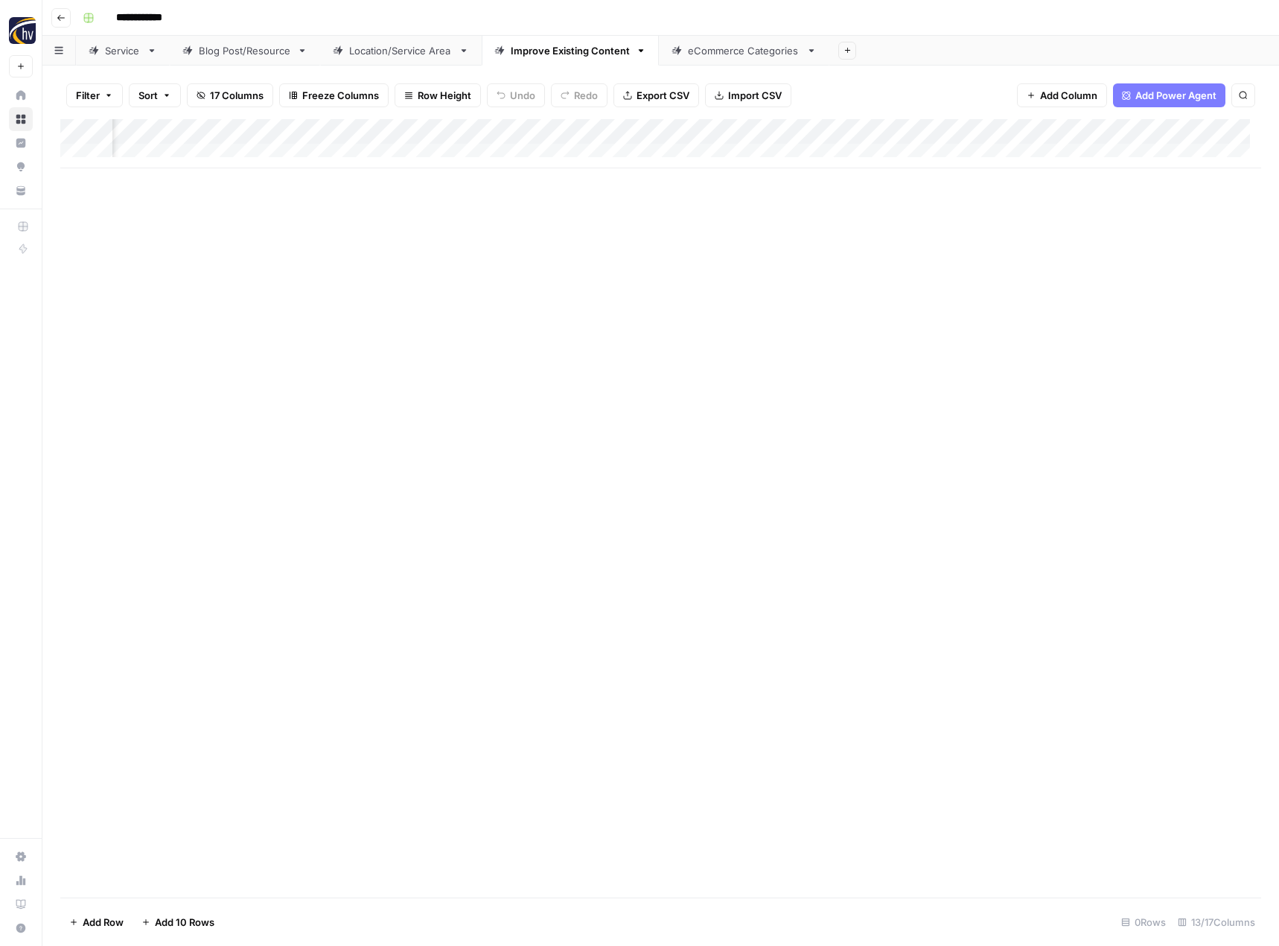
click at [1050, 128] on div "Add Column" at bounding box center [660, 143] width 1201 height 49
click at [946, 253] on span "Configure Inputs" at bounding box center [944, 256] width 130 height 15
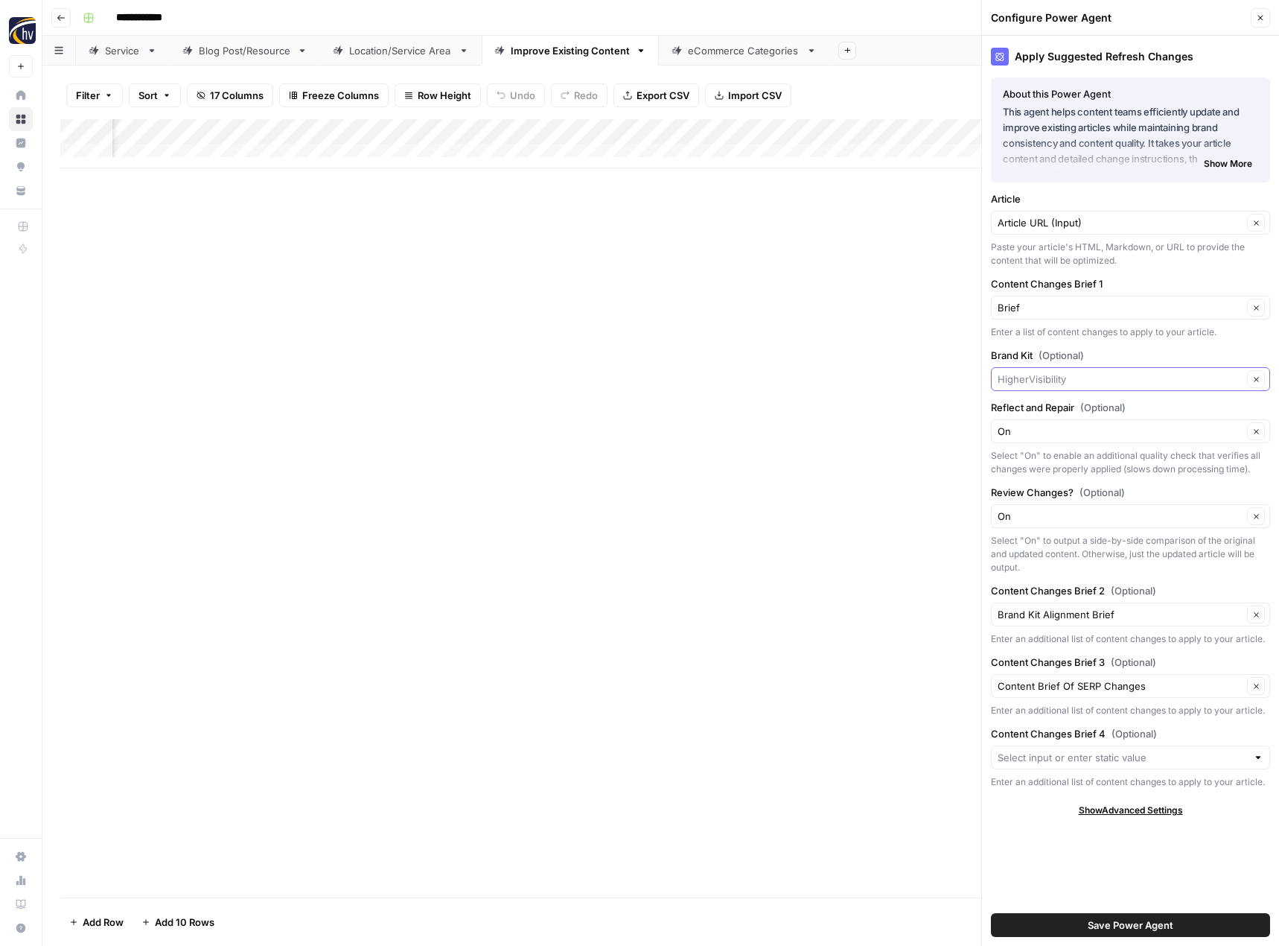
click at [1033, 384] on input "Brand Kit (Optional)" at bounding box center [1120, 379] width 245 height 15
click at [1042, 408] on span "CBDistillery" at bounding box center [1128, 414] width 248 height 15
type input "CBDistillery"
click at [1142, 929] on span "Save Power Agent" at bounding box center [1131, 924] width 86 height 15
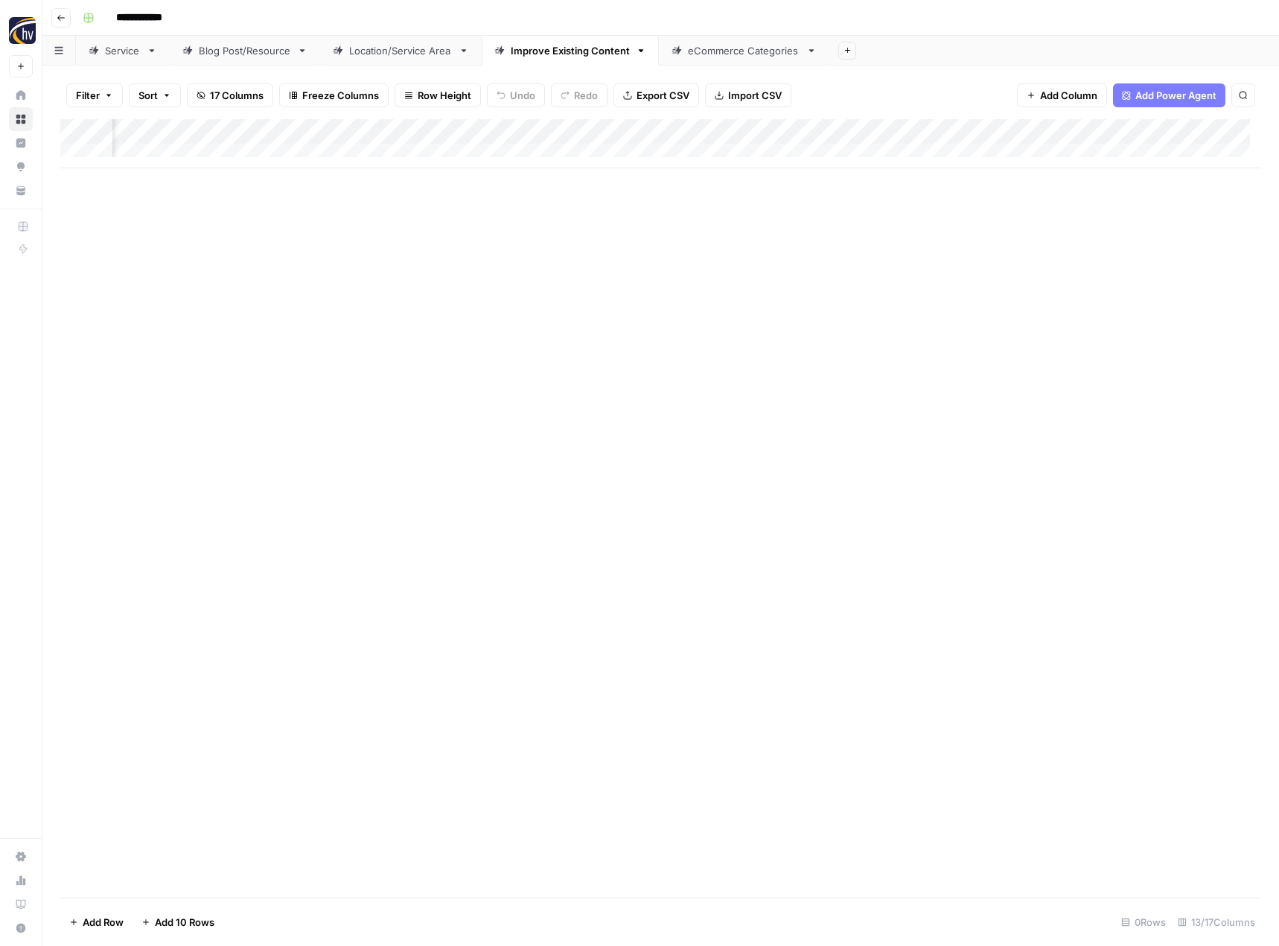
click at [719, 57] on div "eCommerce Categories" at bounding box center [744, 50] width 112 height 15
click at [727, 130] on div "Add Column" at bounding box center [660, 143] width 1201 height 49
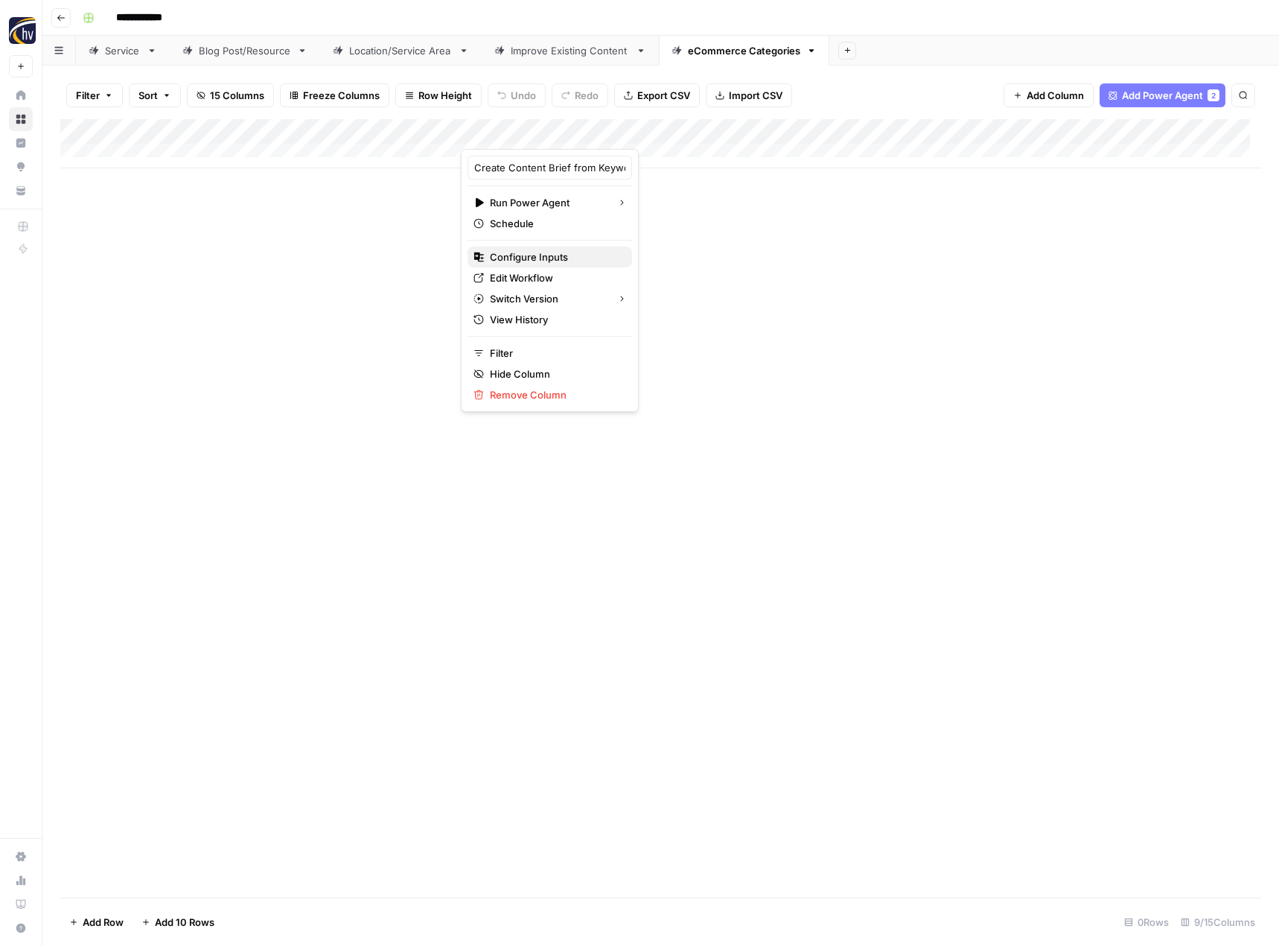
click at [581, 258] on span "Configure Inputs" at bounding box center [555, 256] width 130 height 15
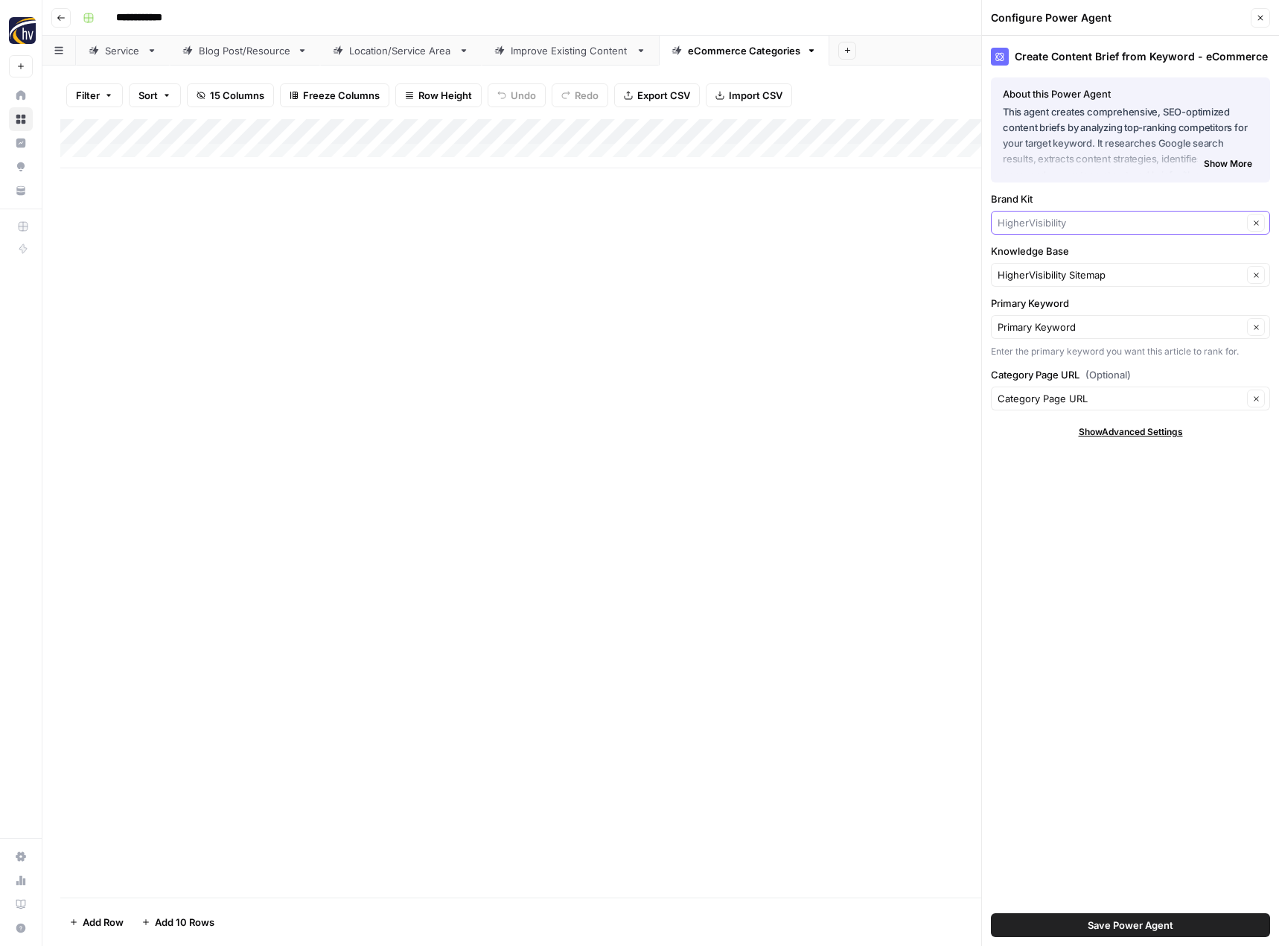
click at [1033, 224] on input "Brand Kit" at bounding box center [1120, 222] width 245 height 15
click at [1039, 254] on span "CBDistillery" at bounding box center [1128, 257] width 248 height 15
type input "CBDistillery"
click at [1032, 273] on input "Knowledge Base" at bounding box center [1120, 274] width 245 height 15
click at [1045, 308] on span "CBDistillery Sitemap" at bounding box center [1128, 309] width 248 height 15
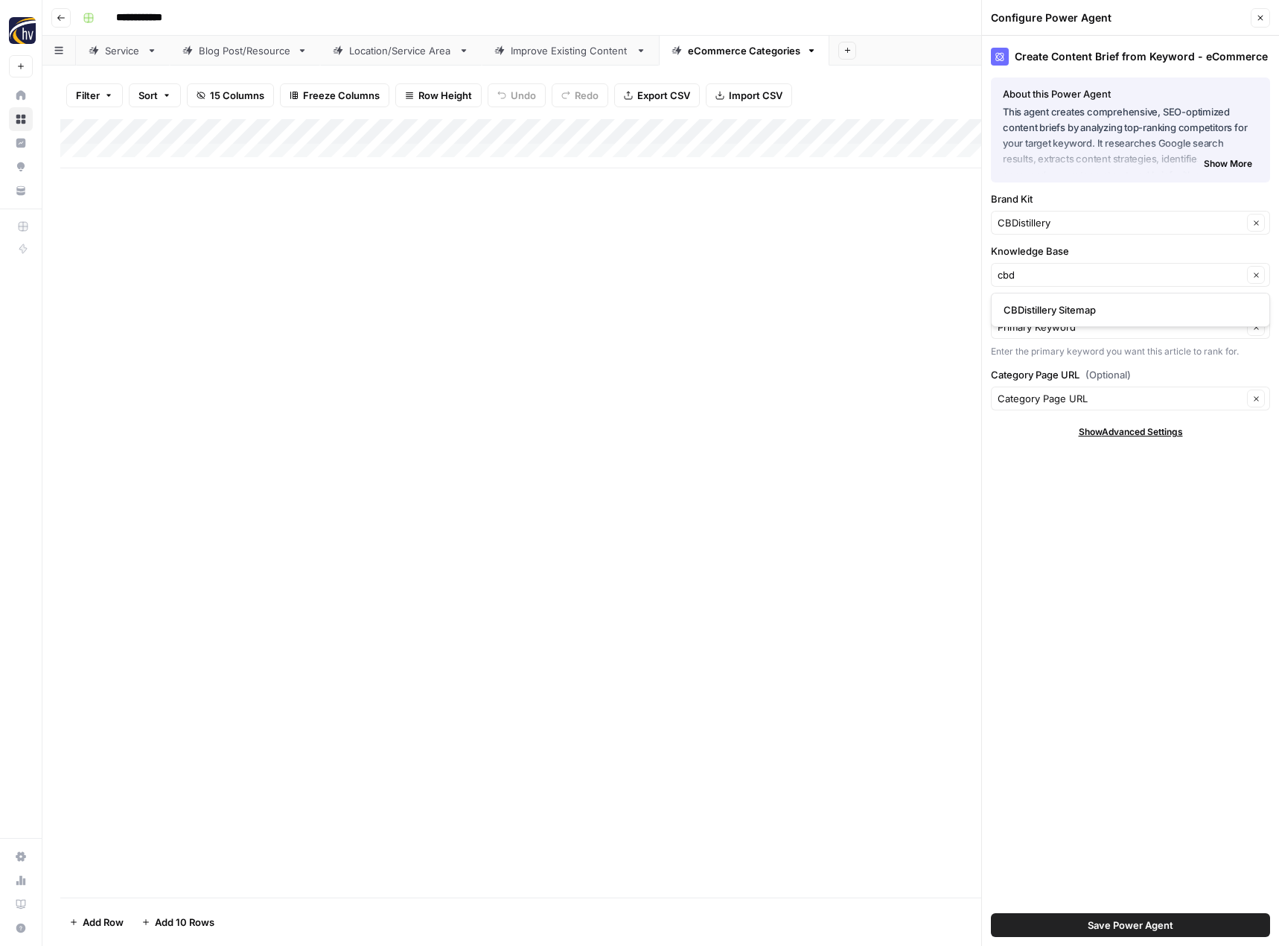
type input "CBDistillery Sitemap"
click at [1151, 927] on span "Save Power Agent" at bounding box center [1131, 924] width 86 height 15
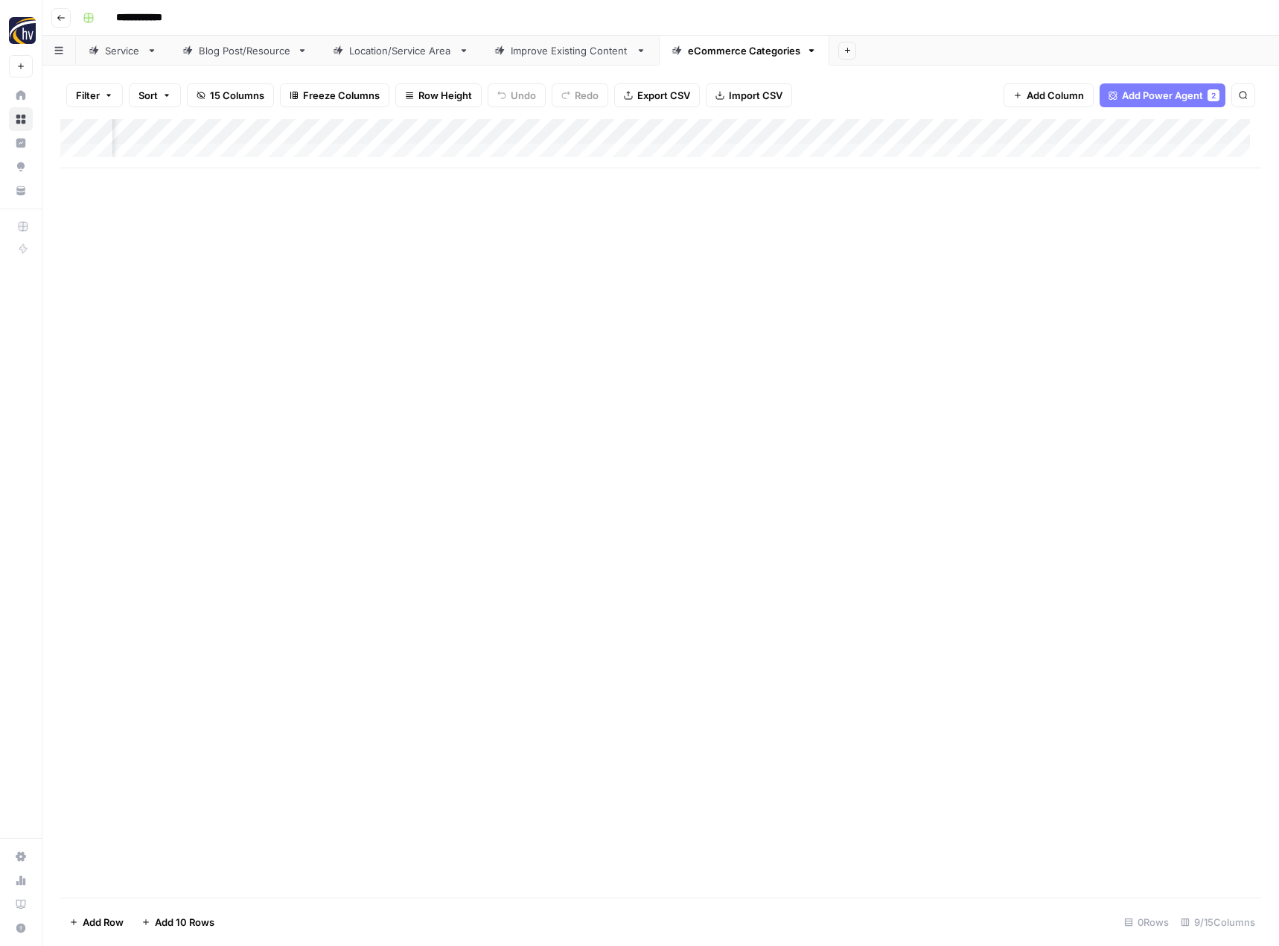
scroll to position [0, 510]
click at [1077, 127] on div "Add Column" at bounding box center [660, 143] width 1201 height 49
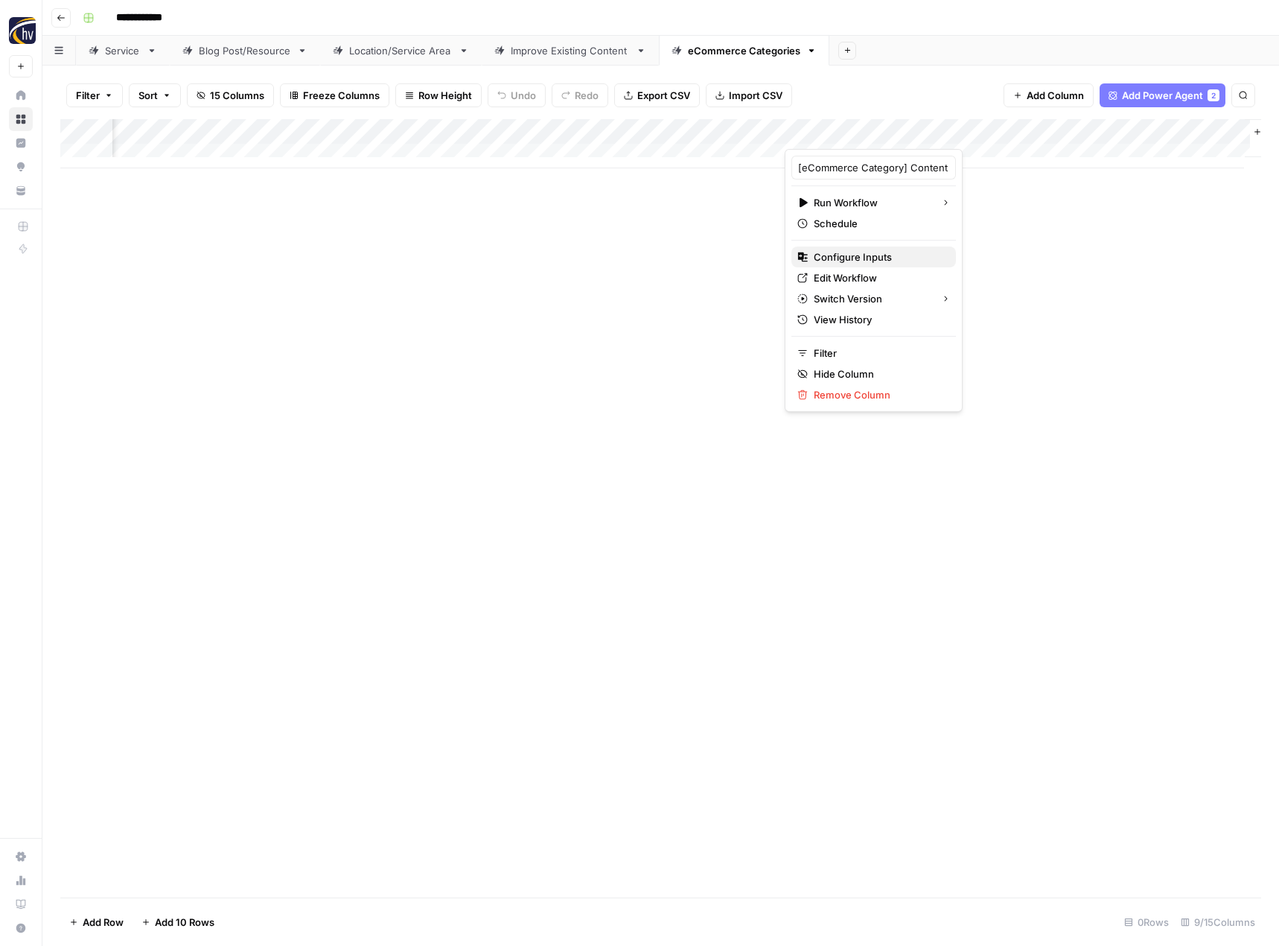
click at [888, 265] on button "Configure Inputs" at bounding box center [873, 256] width 165 height 21
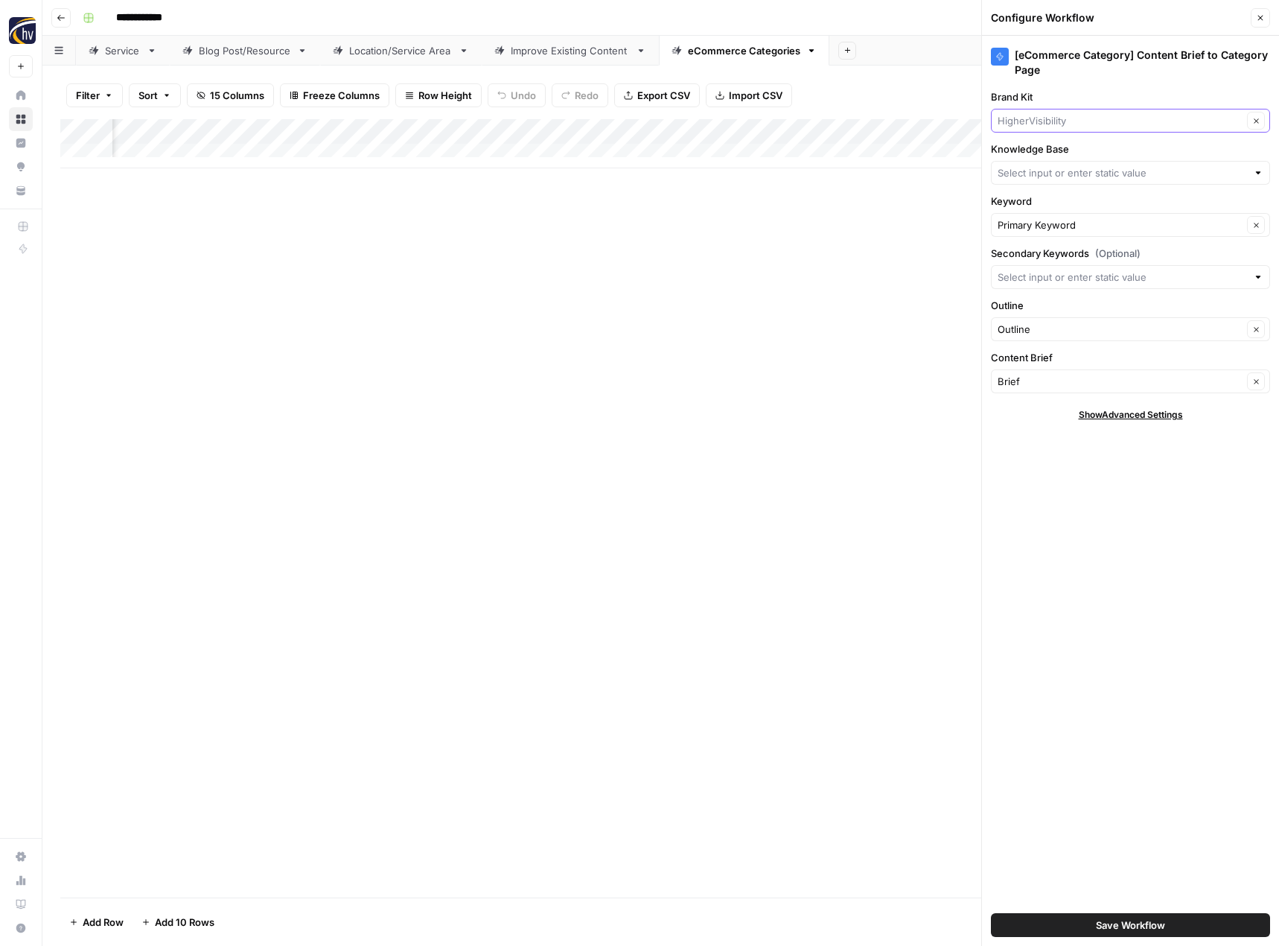
click at [1042, 124] on input "Brand Kit" at bounding box center [1120, 120] width 245 height 15
click at [1042, 155] on span "CBDistillery" at bounding box center [1128, 155] width 248 height 15
type input "CBDistillery"
click at [1031, 172] on input "Knowledge Base" at bounding box center [1122, 172] width 249 height 15
click at [1035, 204] on span "CBDistillery Sitemap" at bounding box center [1128, 207] width 248 height 15
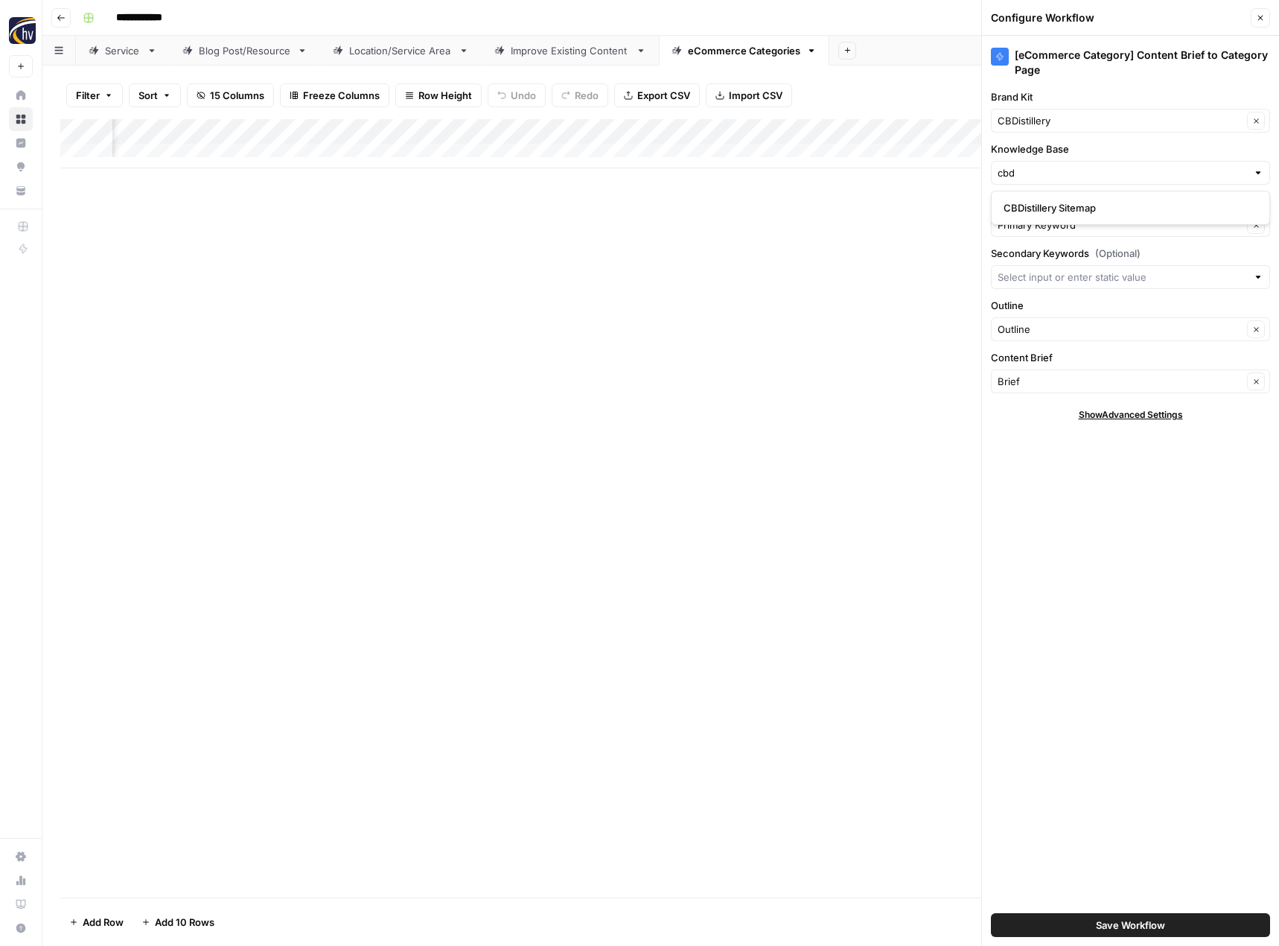
type input "CBDistillery Sitemap"
click at [1114, 928] on span "Save Workflow" at bounding box center [1130, 924] width 69 height 15
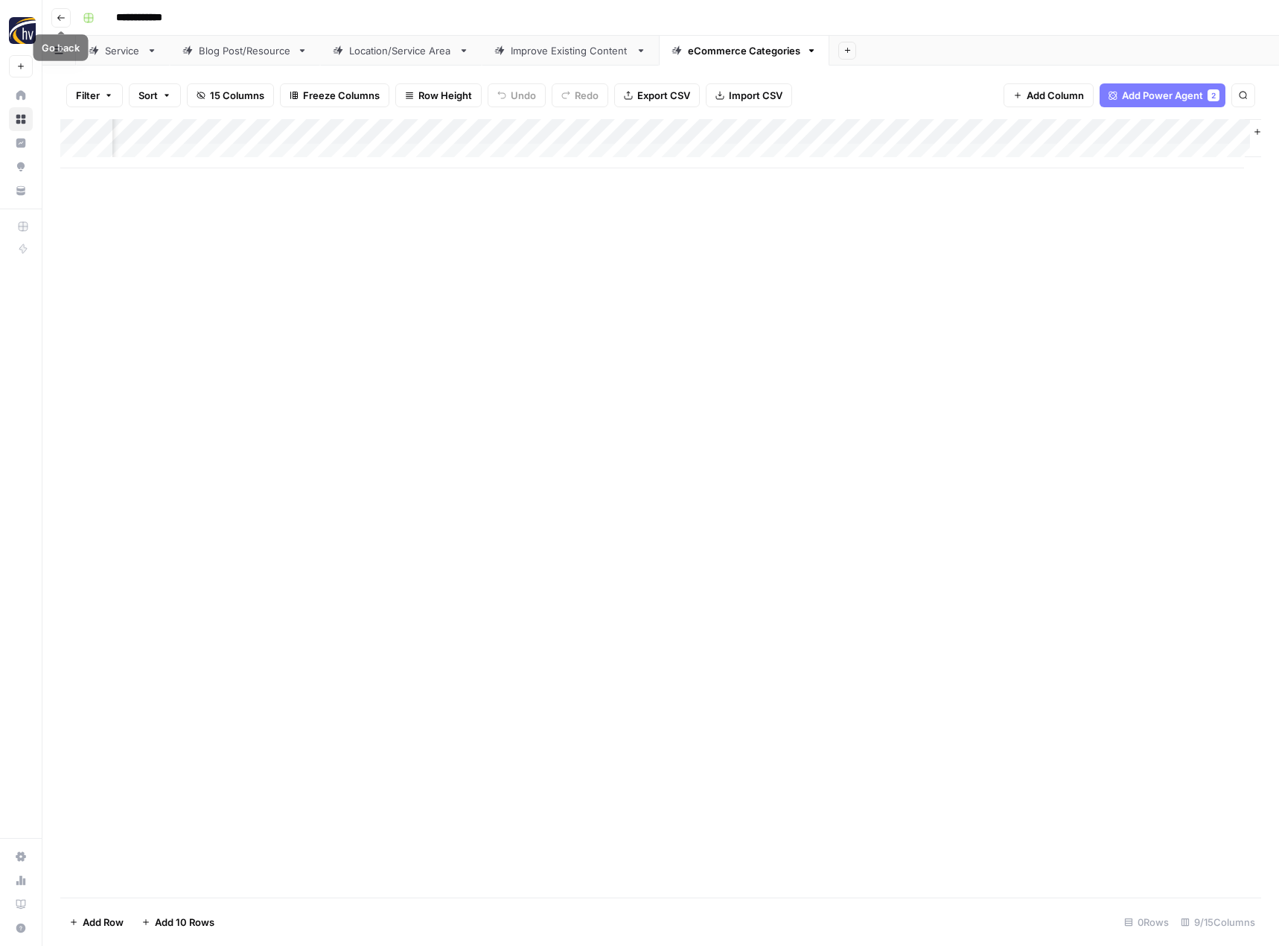
click at [65, 22] on icon "button" at bounding box center [61, 17] width 9 height 9
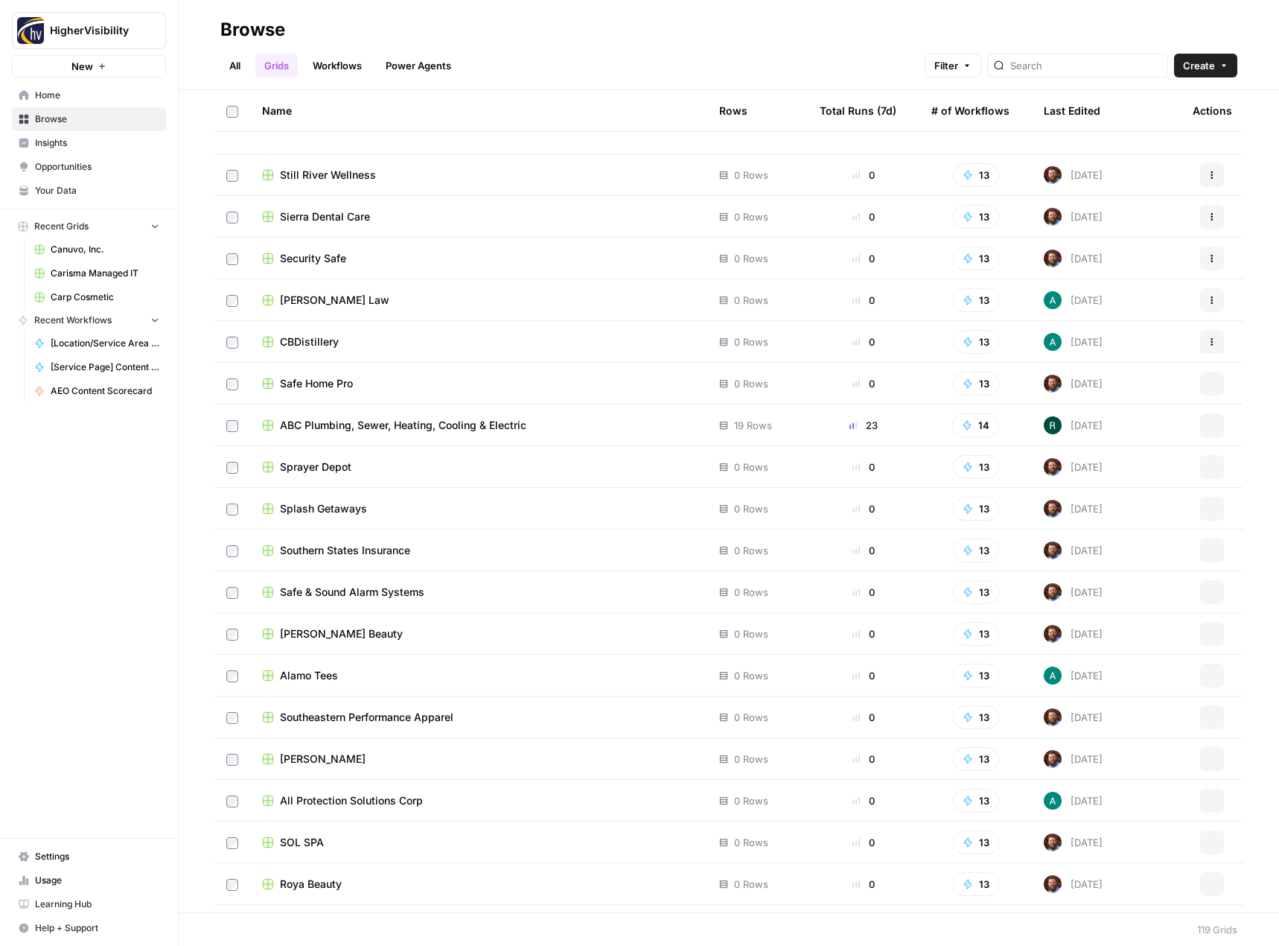
scroll to position [4182, 0]
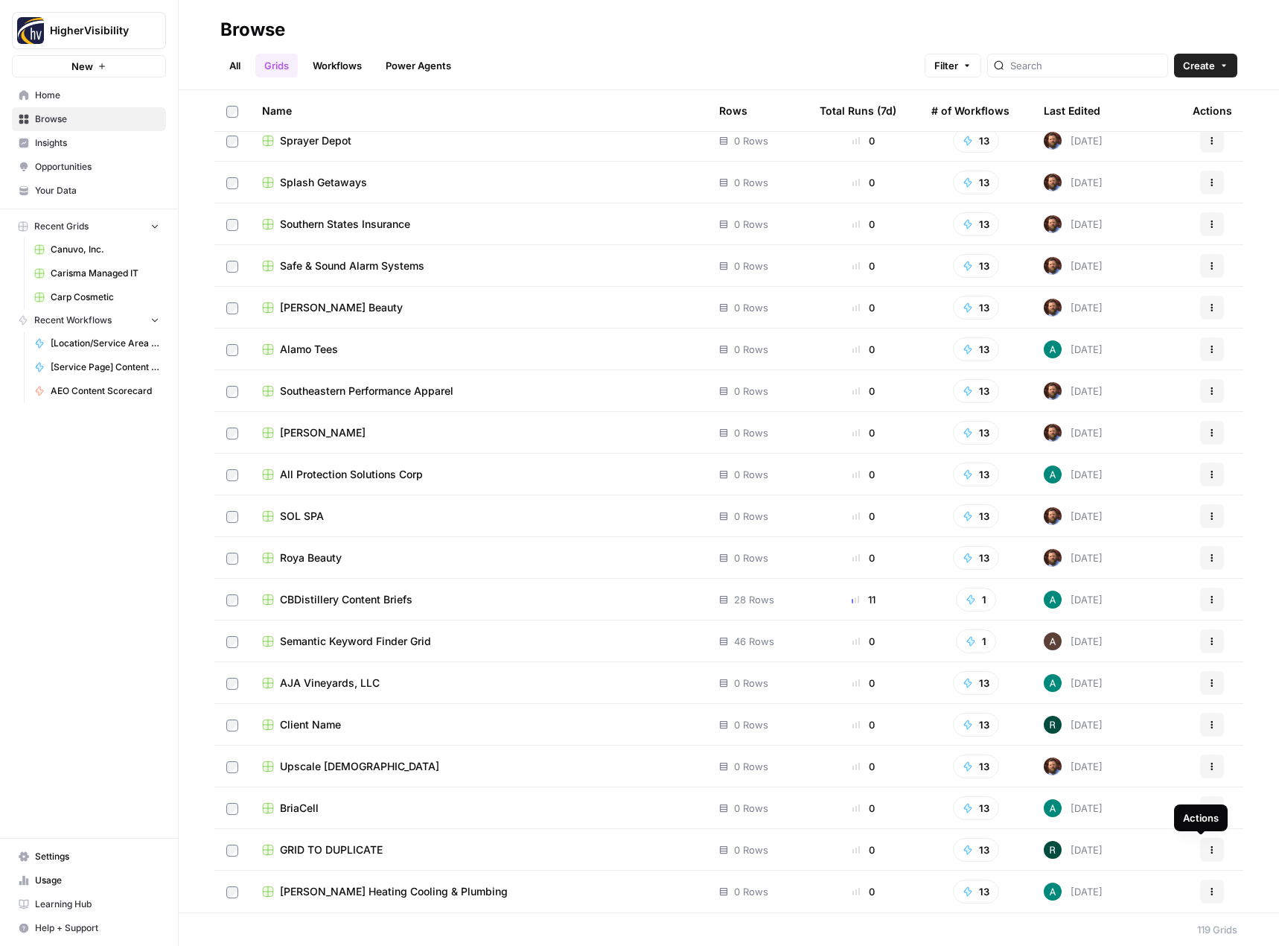
click at [1208, 851] on icon "button" at bounding box center [1212, 849] width 9 height 9
click at [1125, 727] on span "Duplicate" at bounding box center [1134, 726] width 119 height 15
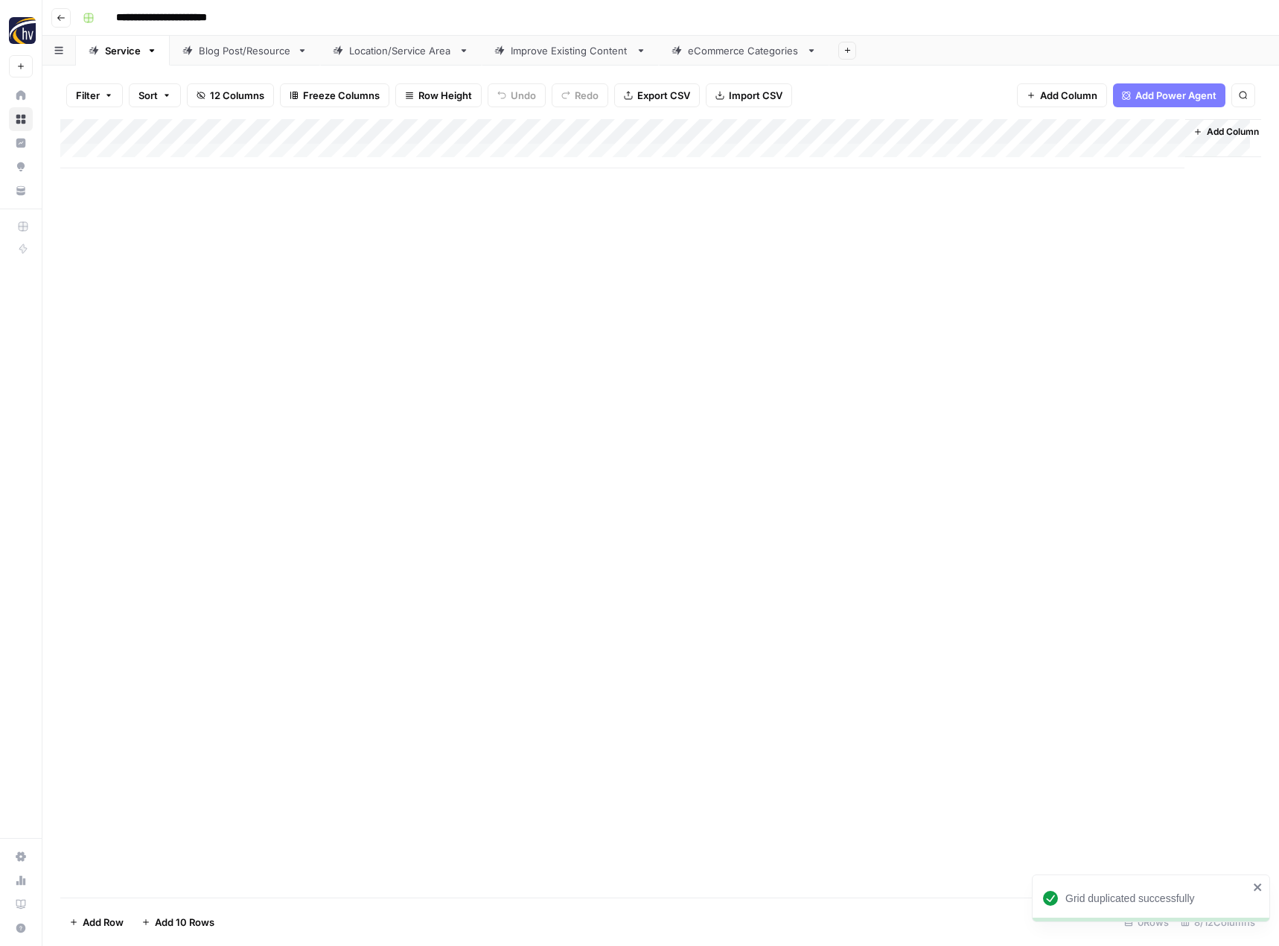
click at [167, 17] on input "**********" at bounding box center [185, 18] width 153 height 24
paste input
type input "**********"
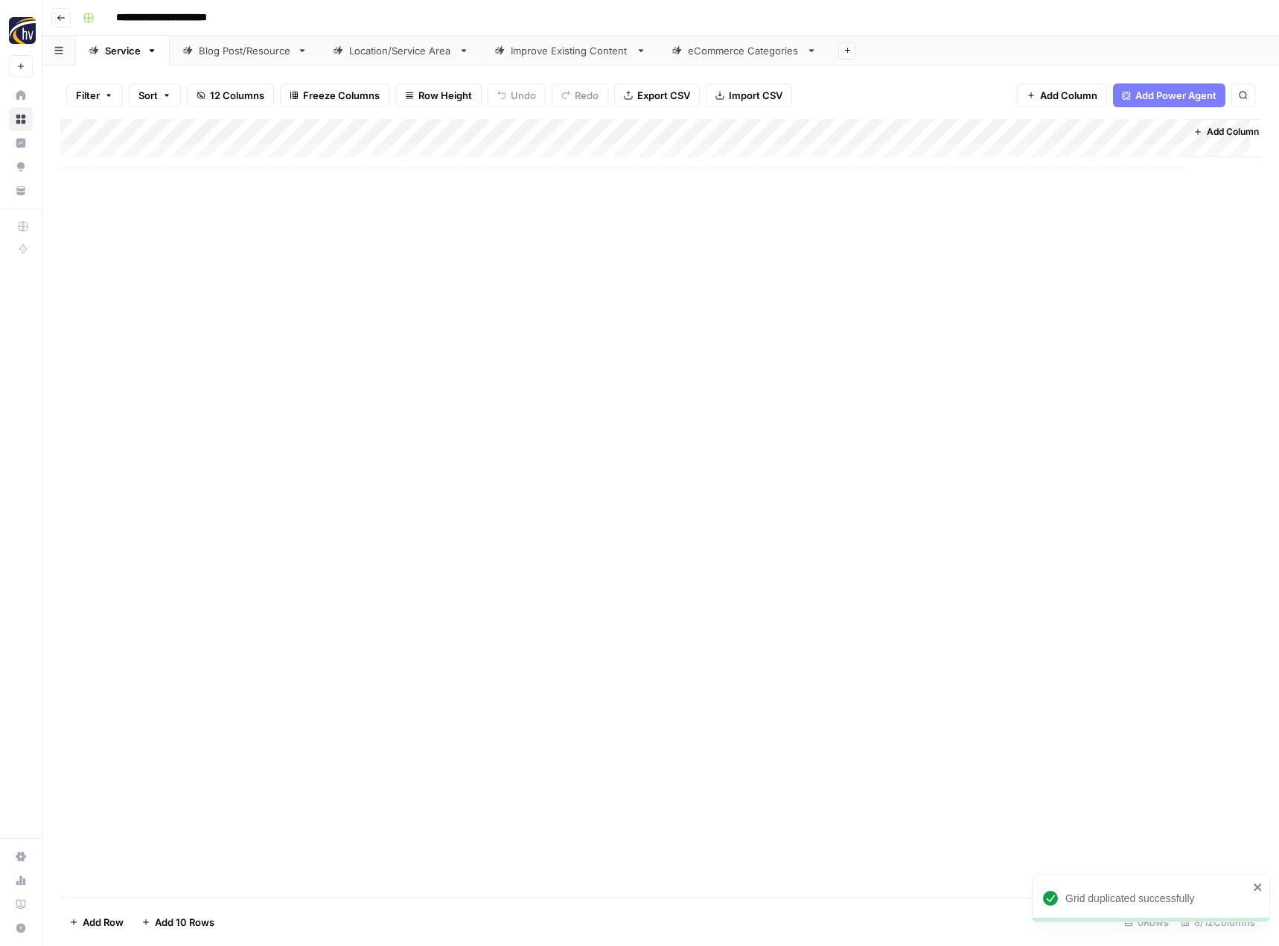
click at [217, 316] on div "Add Column" at bounding box center [660, 508] width 1201 height 778
click at [348, 133] on div "Add Column" at bounding box center [660, 143] width 1201 height 49
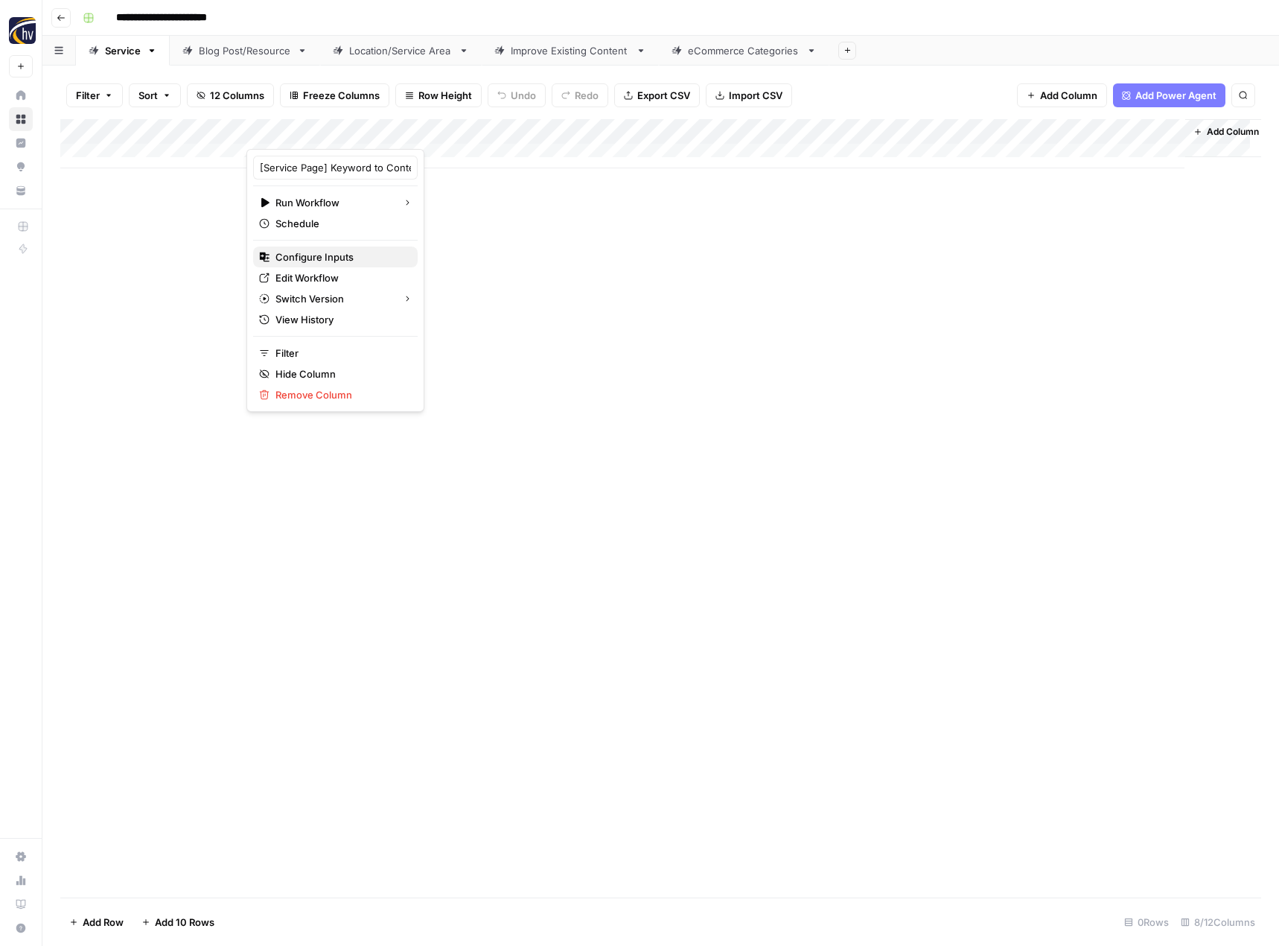
click at [304, 260] on span "Configure Inputs" at bounding box center [340, 256] width 130 height 15
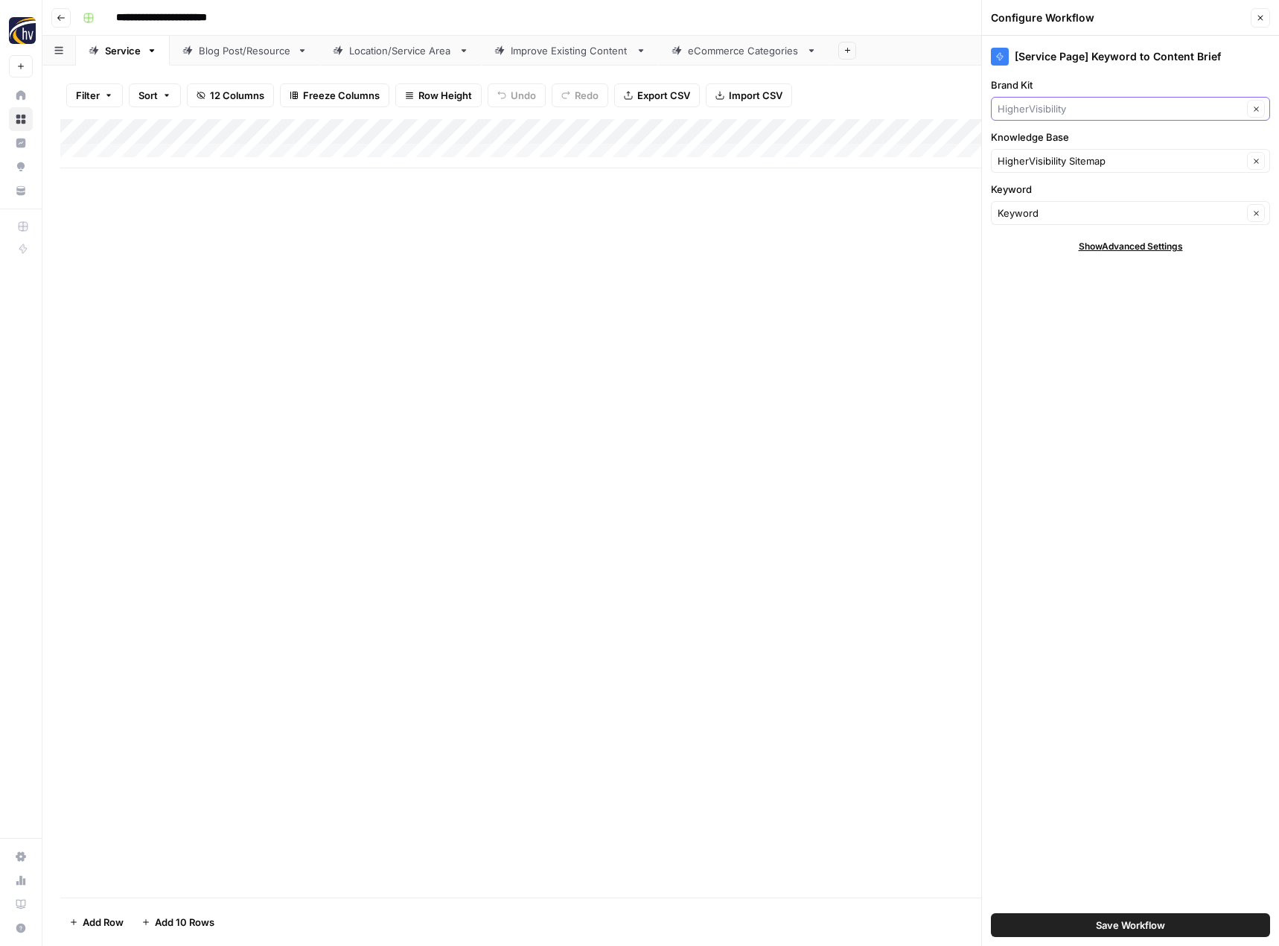
click at [1042, 103] on input "Brand Kit" at bounding box center [1120, 108] width 245 height 15
click at [1055, 142] on span "CEI" at bounding box center [1128, 143] width 248 height 15
type input "CEI"
click at [1035, 164] on input "Knowledge Base" at bounding box center [1120, 160] width 245 height 15
click at [1036, 193] on span "CEI - The Digital Office - Sitemap" at bounding box center [1128, 195] width 248 height 15
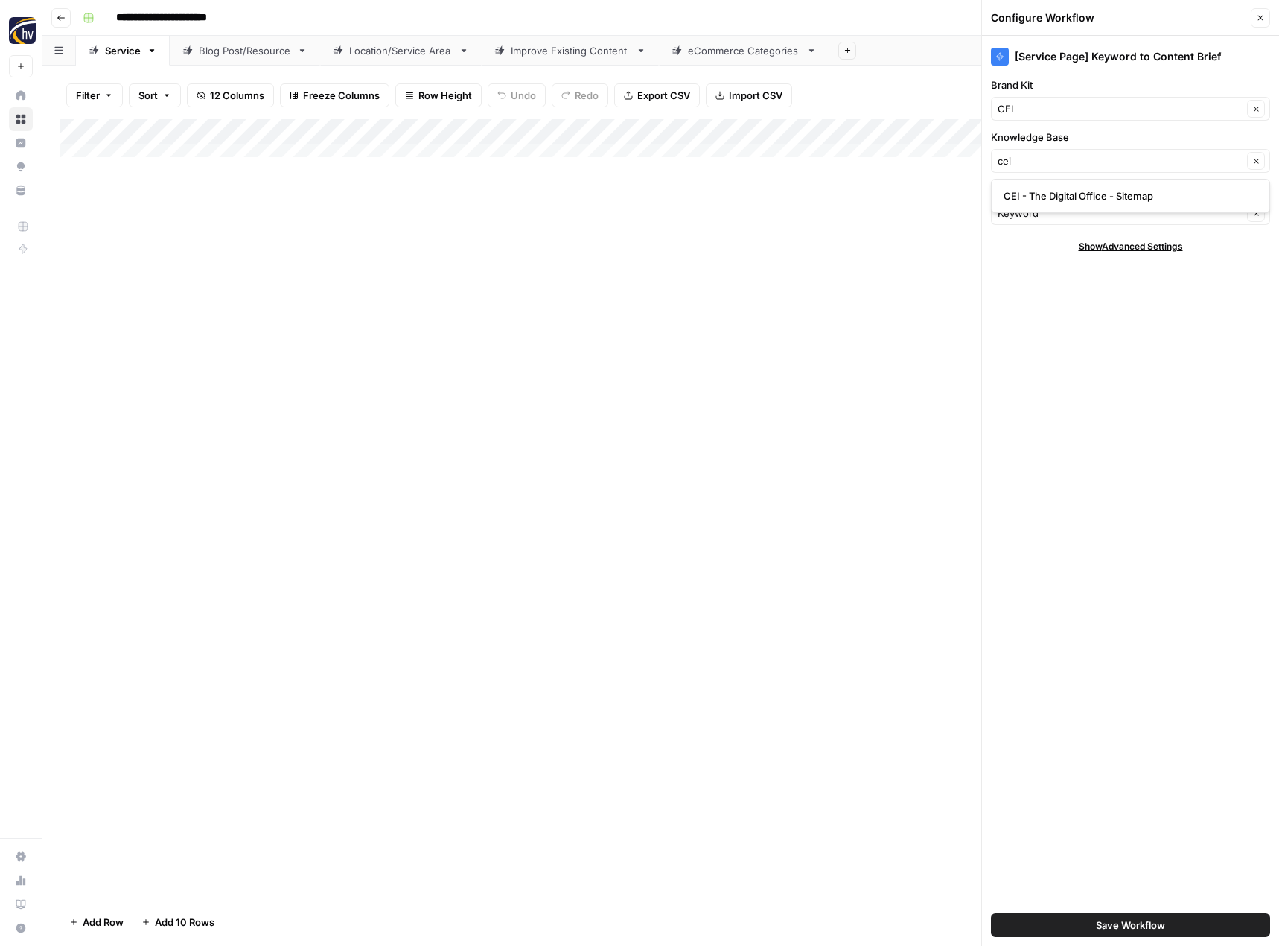
type input "CEI - The Digital Office - Sitemap"
click at [1076, 922] on button "Save Workflow" at bounding box center [1130, 925] width 279 height 24
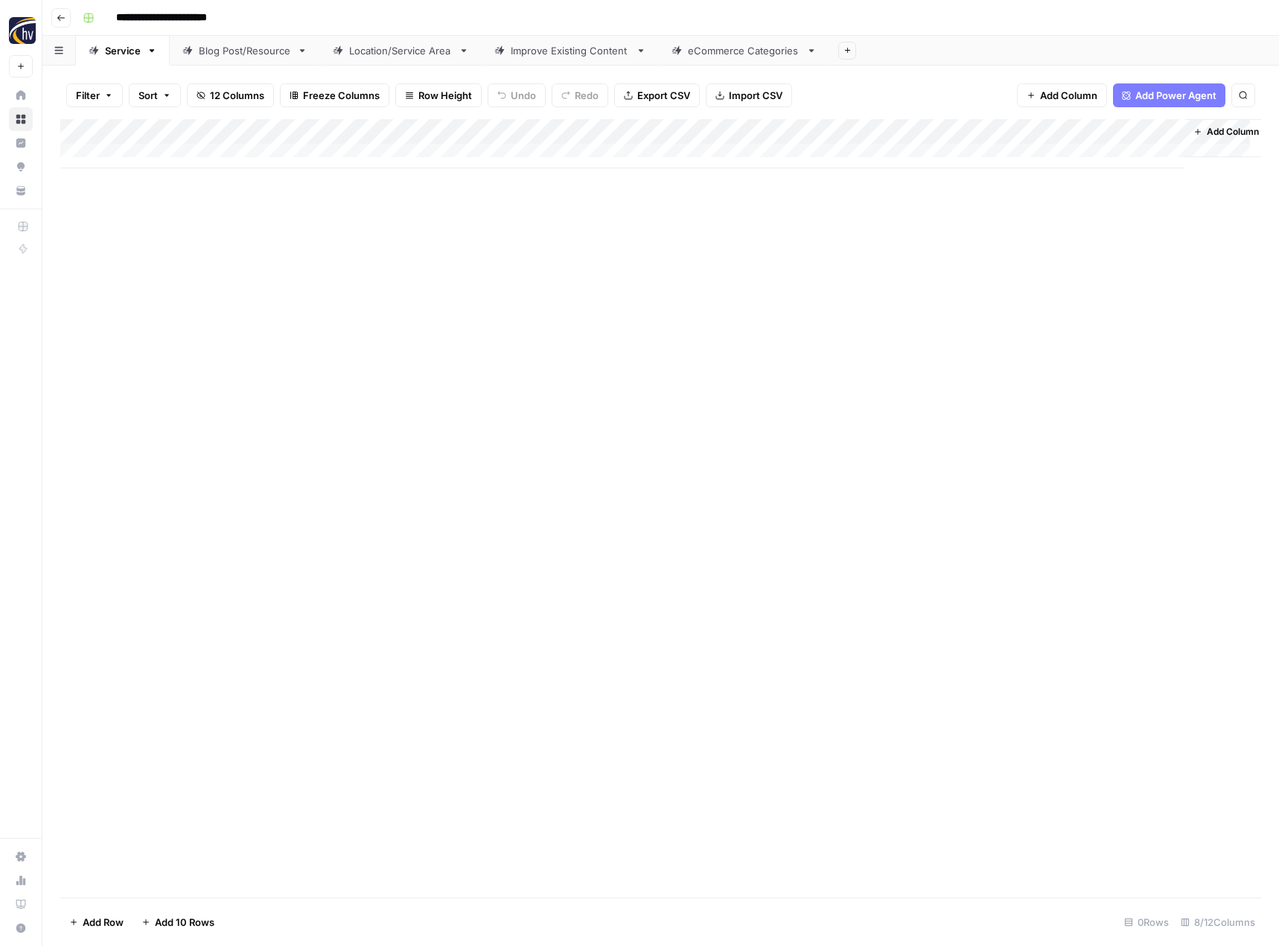
click at [1019, 130] on div "Add Column" at bounding box center [660, 143] width 1201 height 49
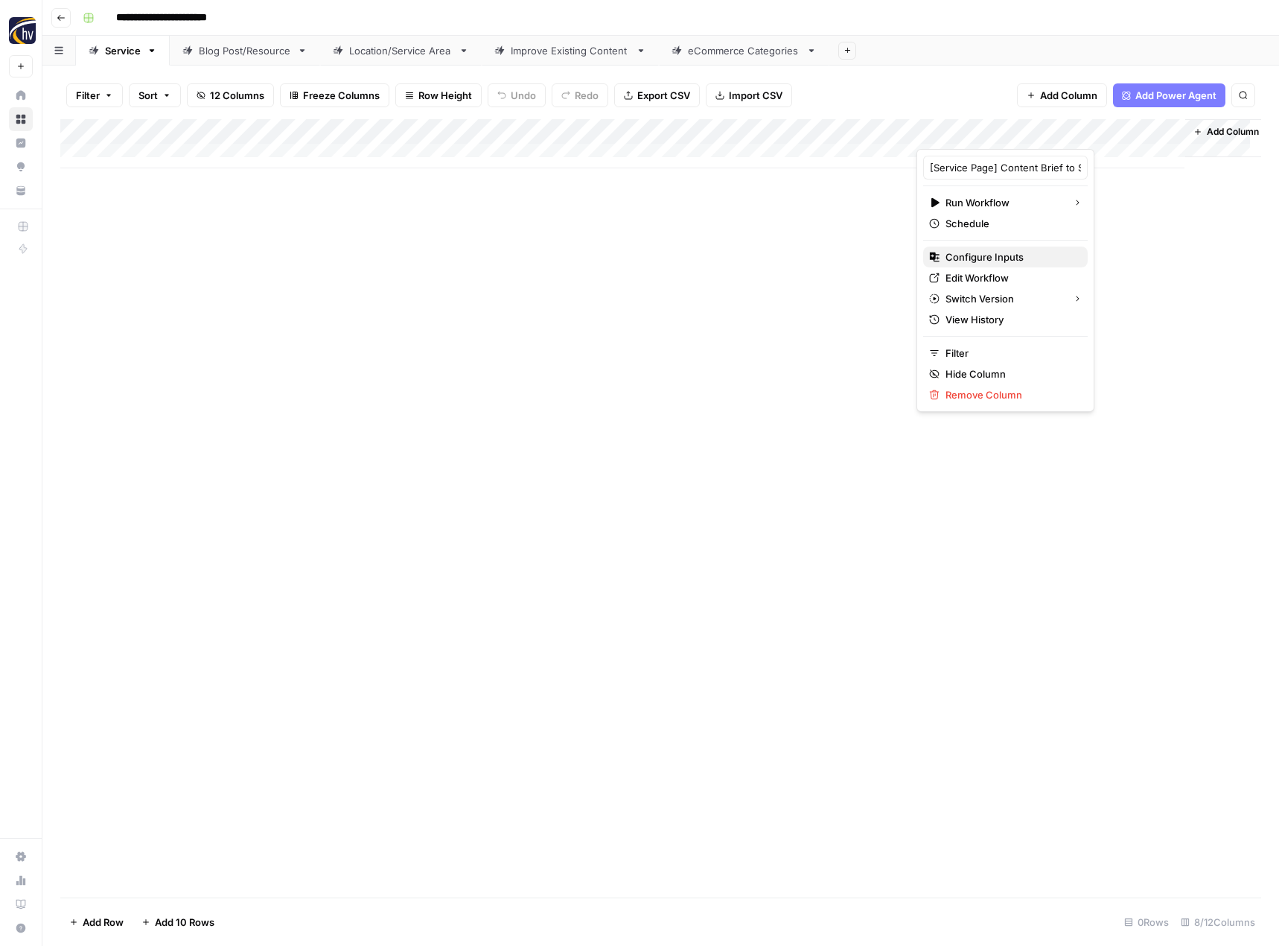
click at [956, 251] on span "Configure Inputs" at bounding box center [1011, 256] width 130 height 15
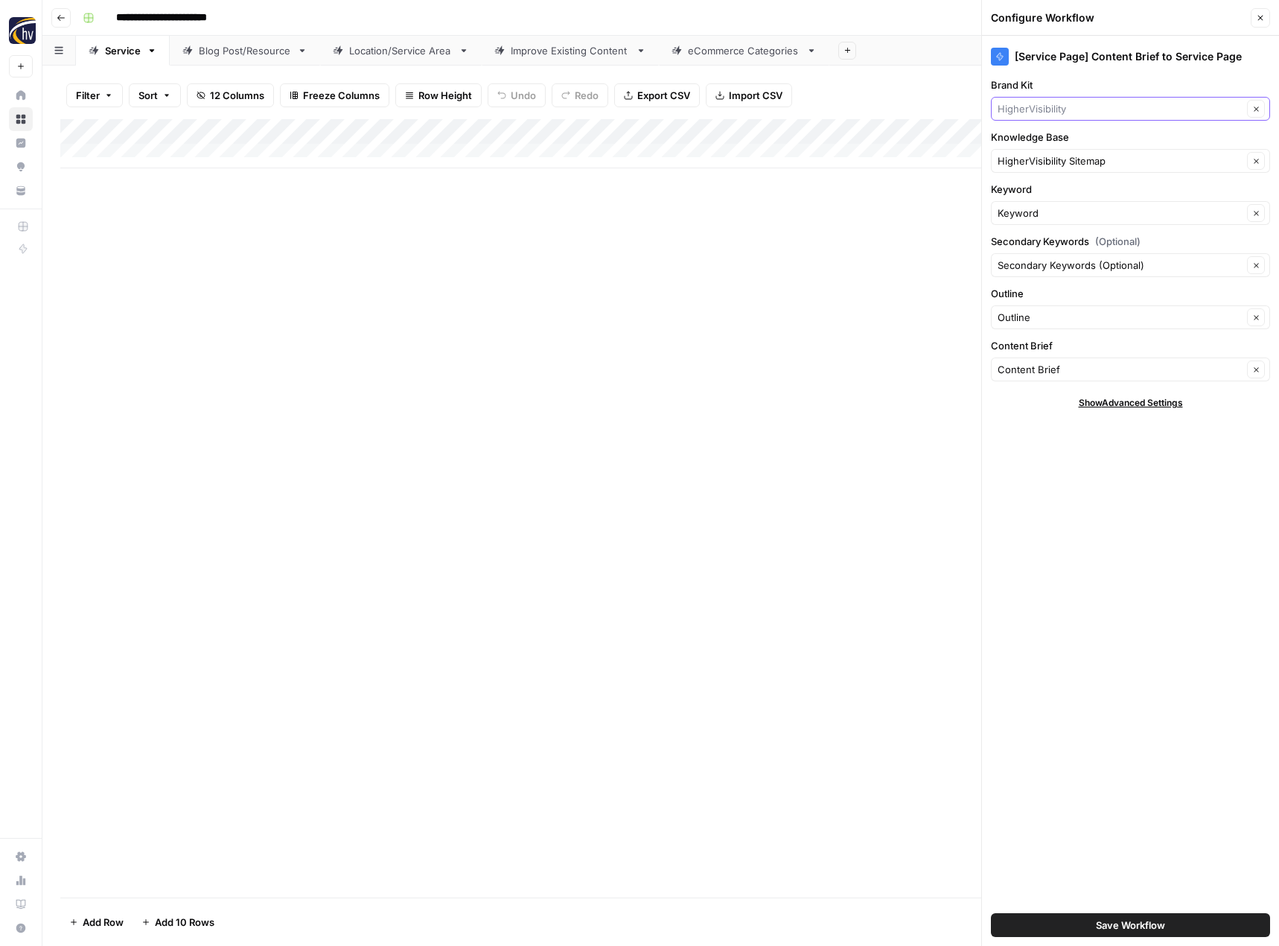
click at [1031, 107] on input "Brand Kit" at bounding box center [1120, 108] width 245 height 15
click at [1033, 154] on div "CEI" at bounding box center [1130, 144] width 279 height 34
click at [1033, 144] on span "CEI" at bounding box center [1128, 143] width 248 height 15
type input "CEI"
click at [1032, 162] on input "Knowledge Base" at bounding box center [1120, 160] width 245 height 15
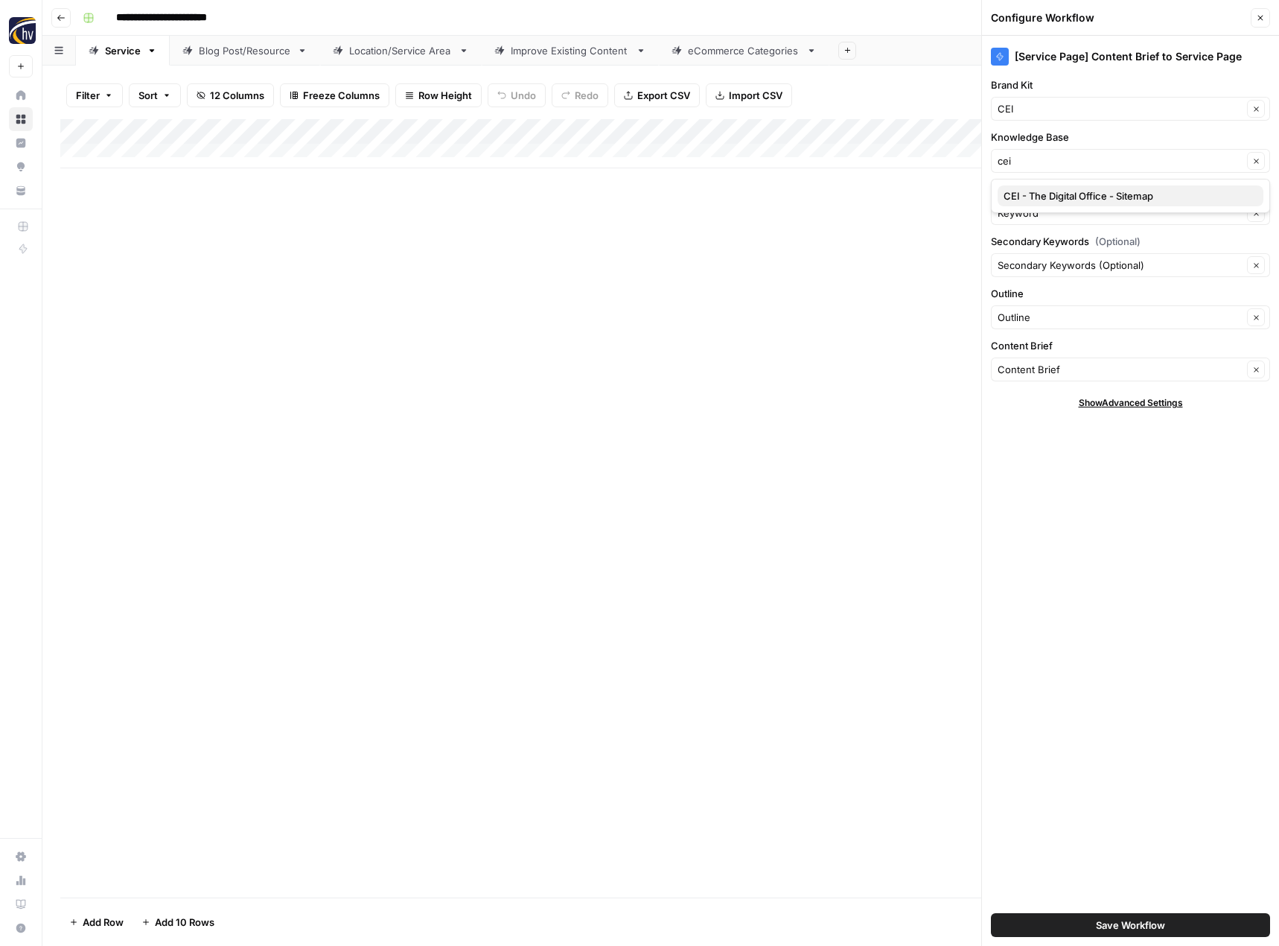
click at [1038, 188] on span "CEI - The Digital Office - Sitemap" at bounding box center [1128, 195] width 248 height 15
type input "CEI - The Digital Office - Sitemap"
click at [1070, 926] on button "Save Workflow" at bounding box center [1130, 925] width 279 height 24
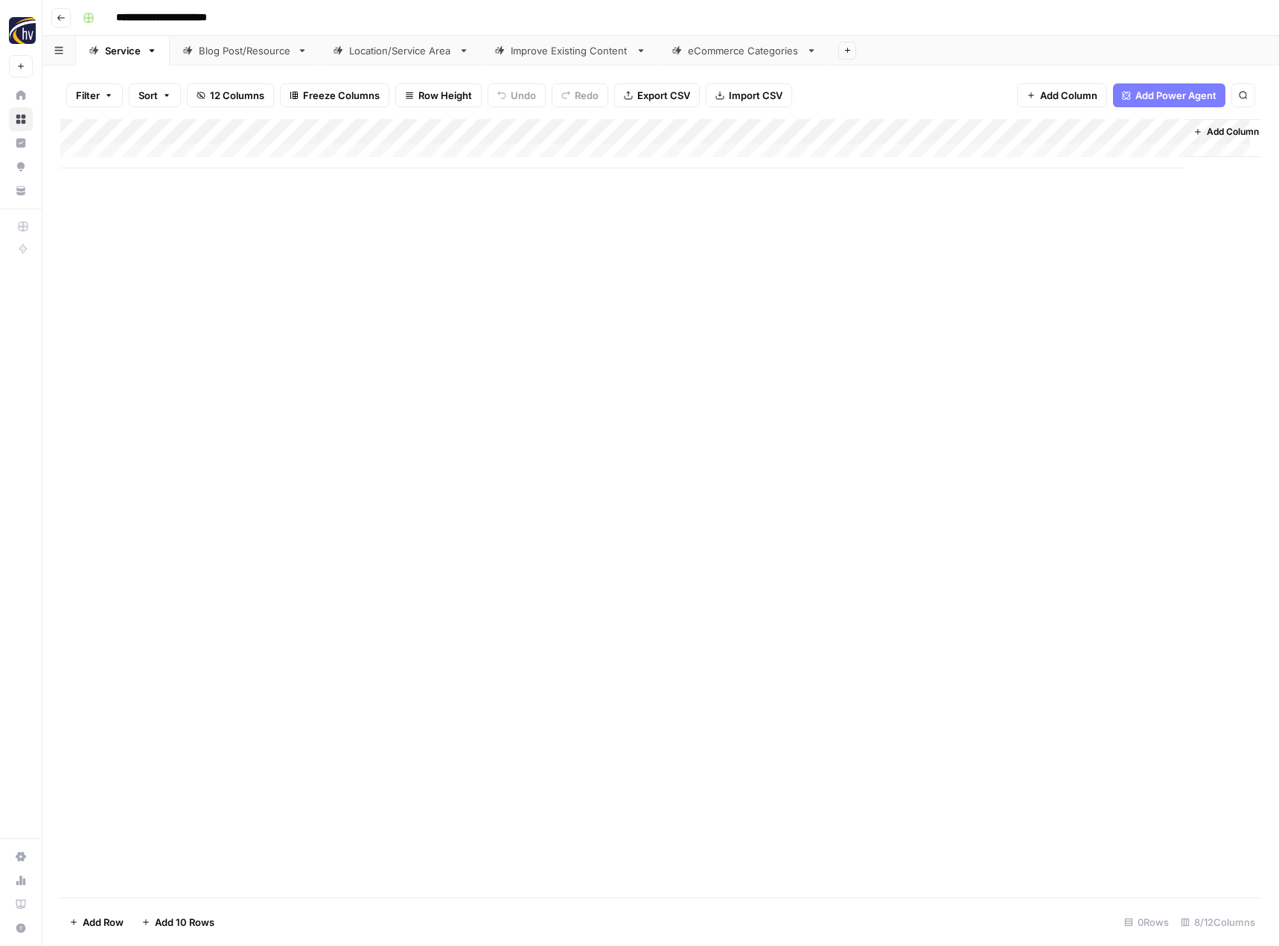
click at [249, 51] on div "Blog Post/Resource" at bounding box center [245, 50] width 92 height 15
click at [353, 133] on div "Add Column" at bounding box center [660, 143] width 1201 height 49
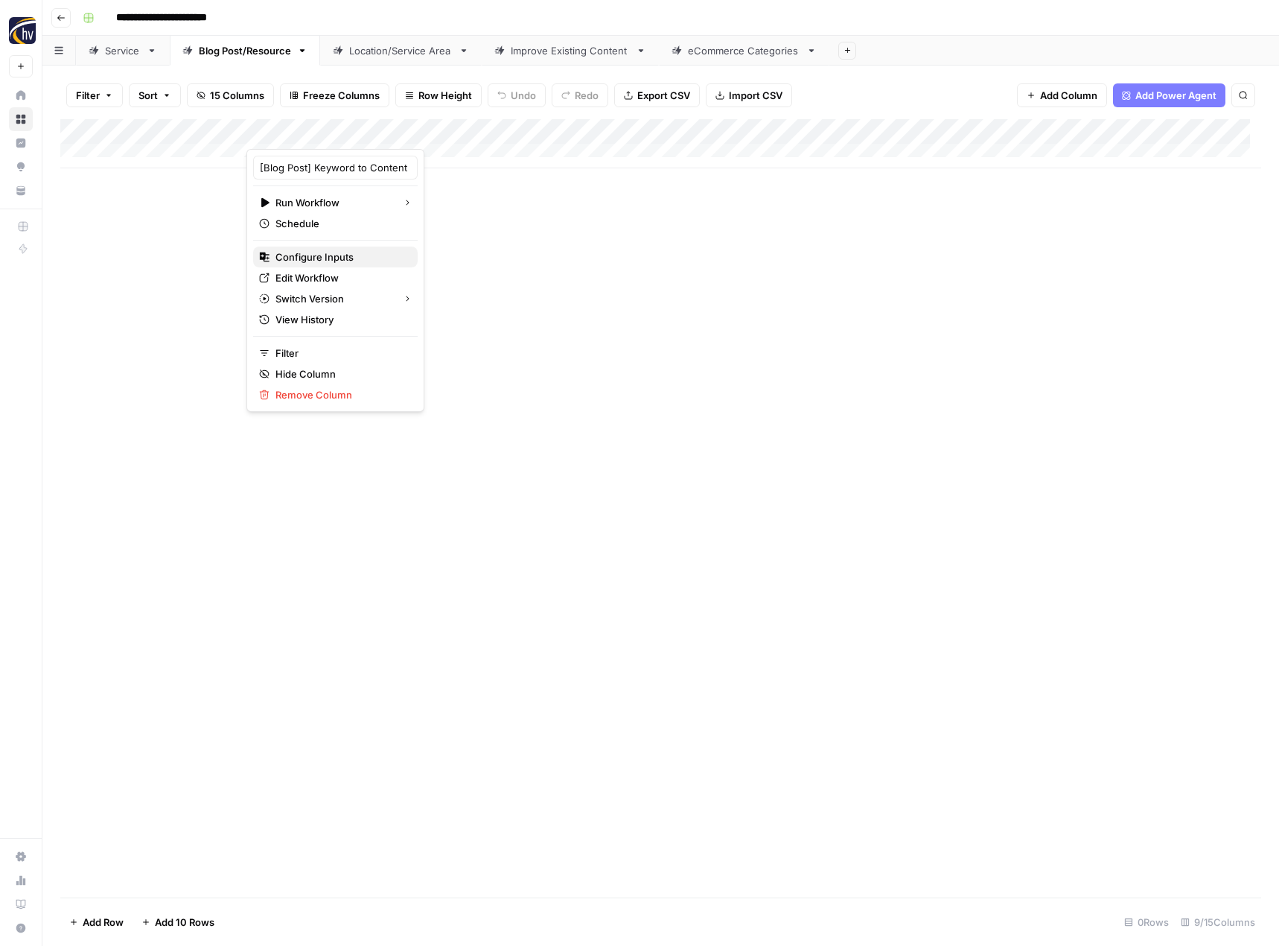
click at [342, 255] on span "Configure Inputs" at bounding box center [340, 256] width 130 height 15
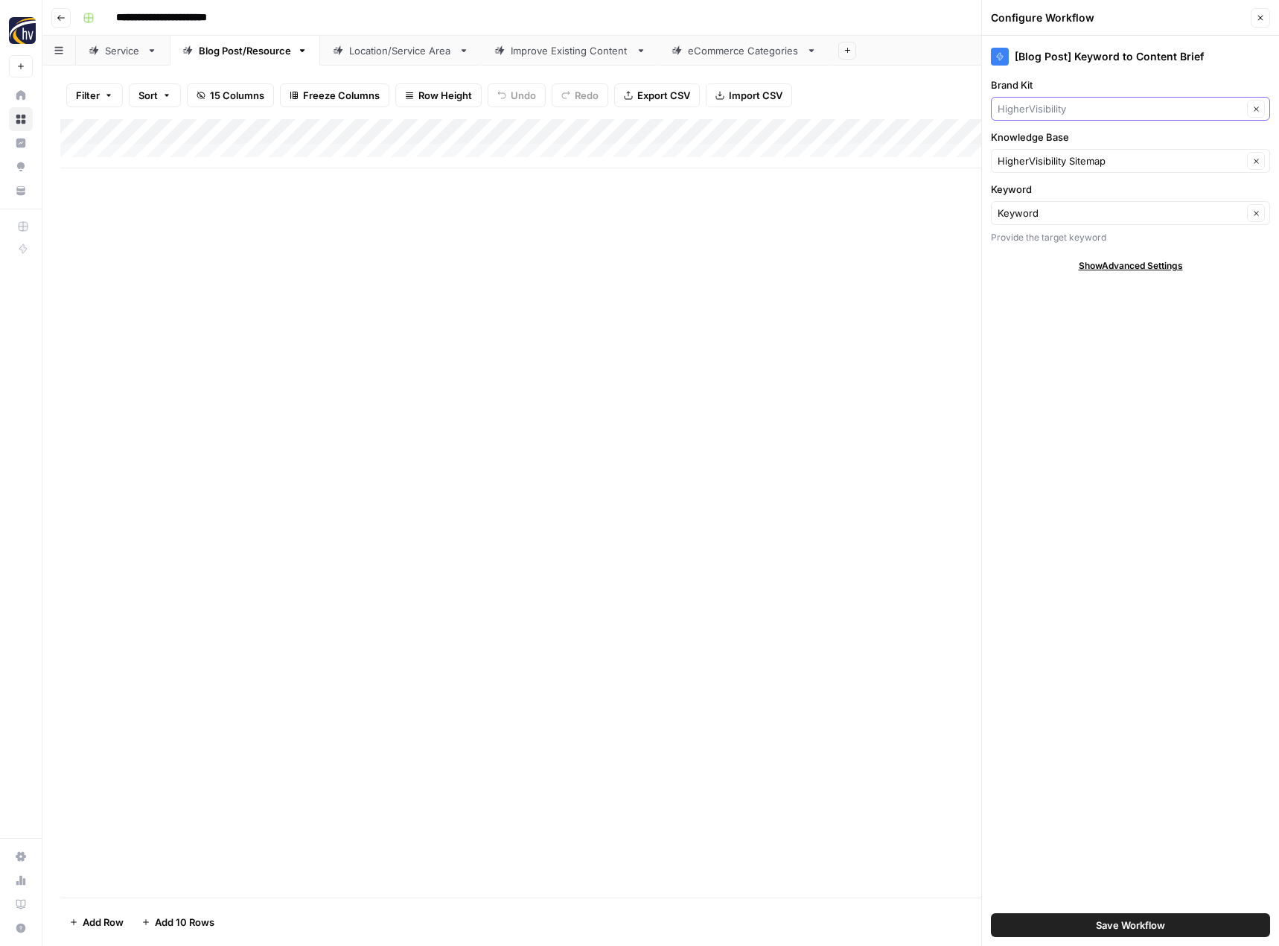
click at [1045, 115] on input "Brand Kit" at bounding box center [1120, 108] width 245 height 15
click at [1048, 156] on div "CEI" at bounding box center [1130, 144] width 279 height 34
click at [1049, 145] on span "CEI" at bounding box center [1128, 143] width 248 height 15
type input "CEI"
click at [1037, 168] on div "HigherVisibility Sitemap Clear" at bounding box center [1130, 161] width 279 height 24
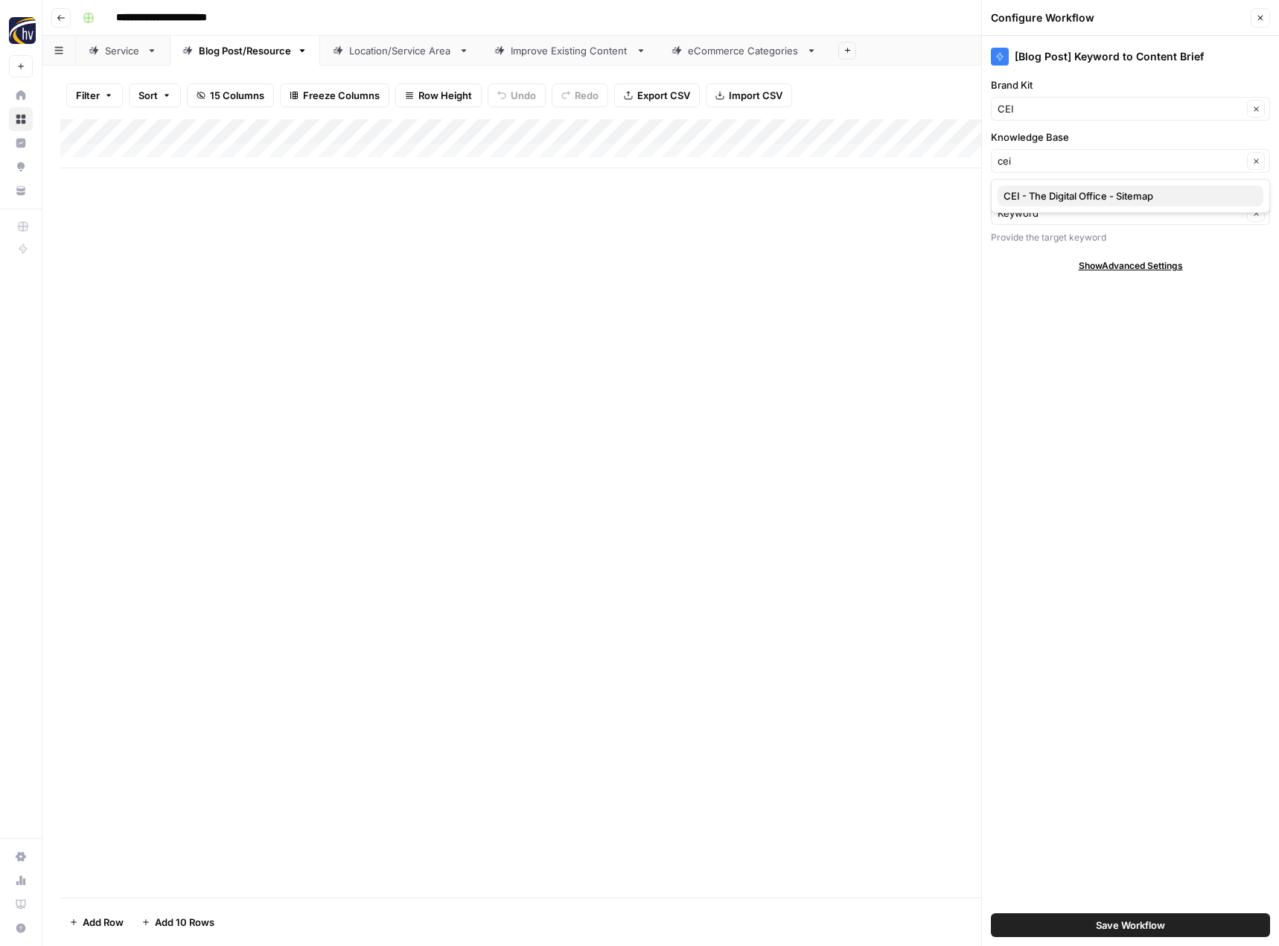
click at [1030, 194] on span "CEI - The Digital Office - Sitemap" at bounding box center [1128, 195] width 248 height 15
type input "CEI - The Digital Office - Sitemap"
click at [1106, 918] on span "Save Workflow" at bounding box center [1130, 924] width 69 height 15
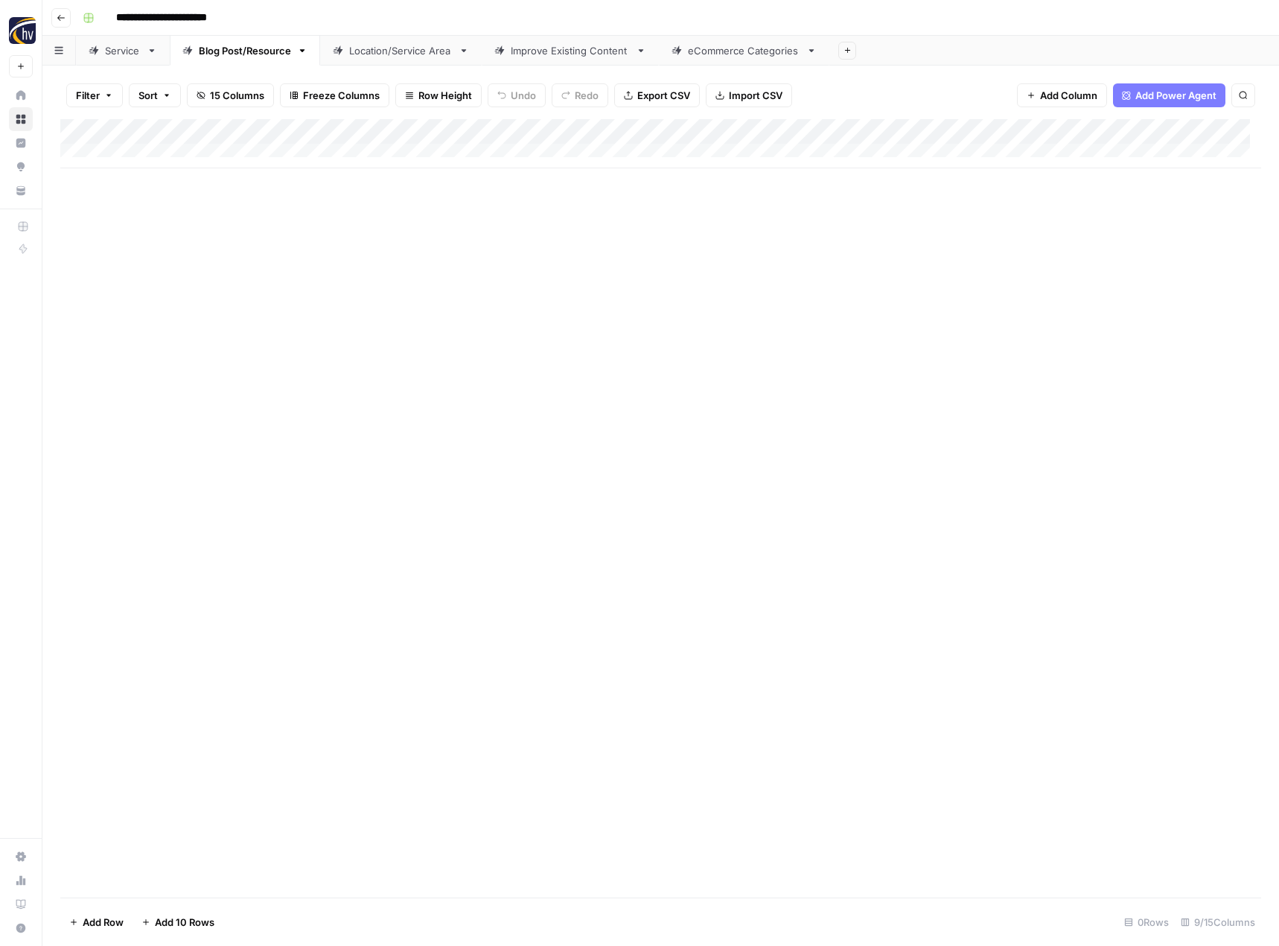
click at [1151, 133] on div "Add Column" at bounding box center [660, 143] width 1201 height 49
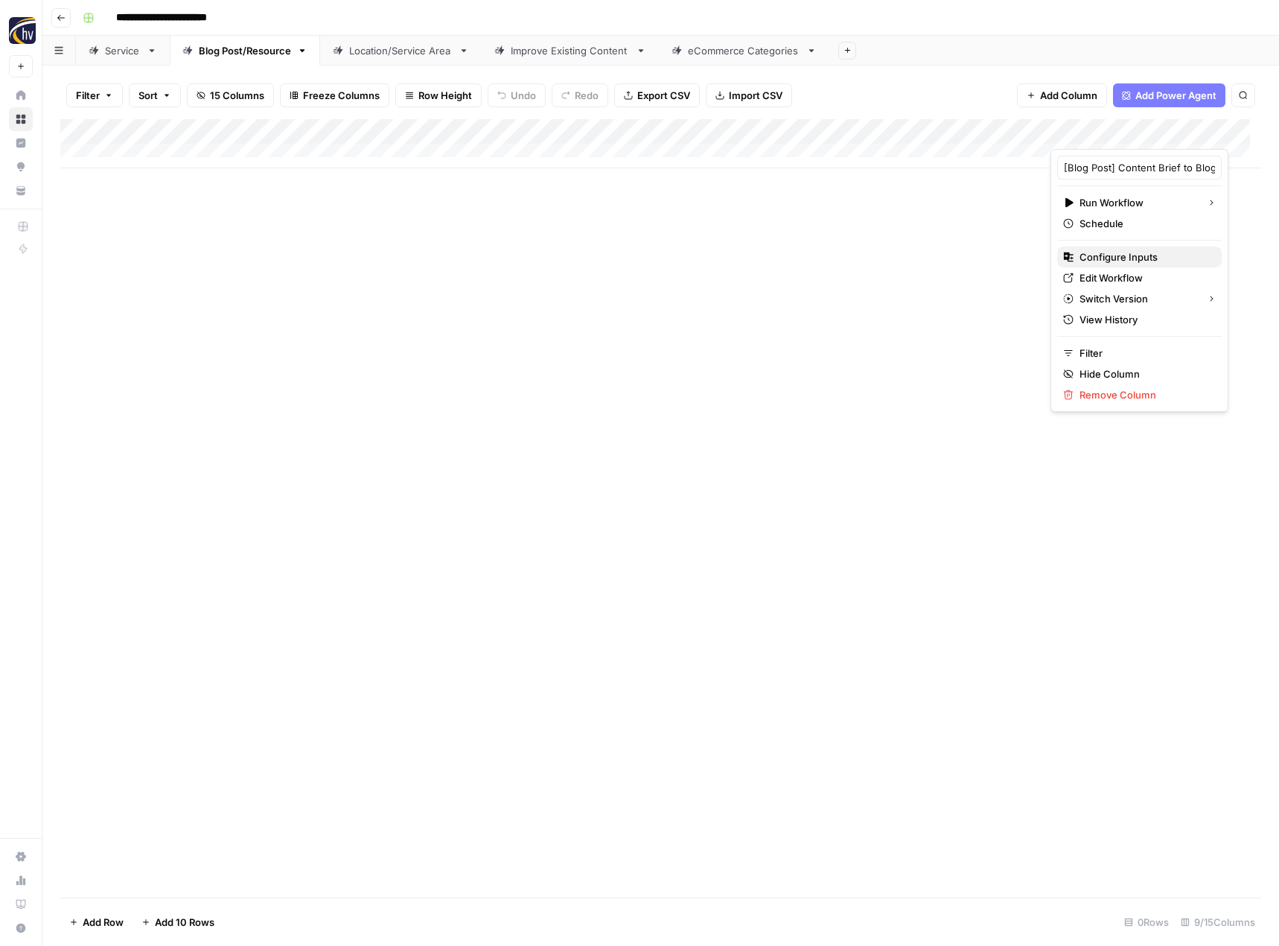
click at [1095, 255] on span "Configure Inputs" at bounding box center [1145, 256] width 130 height 15
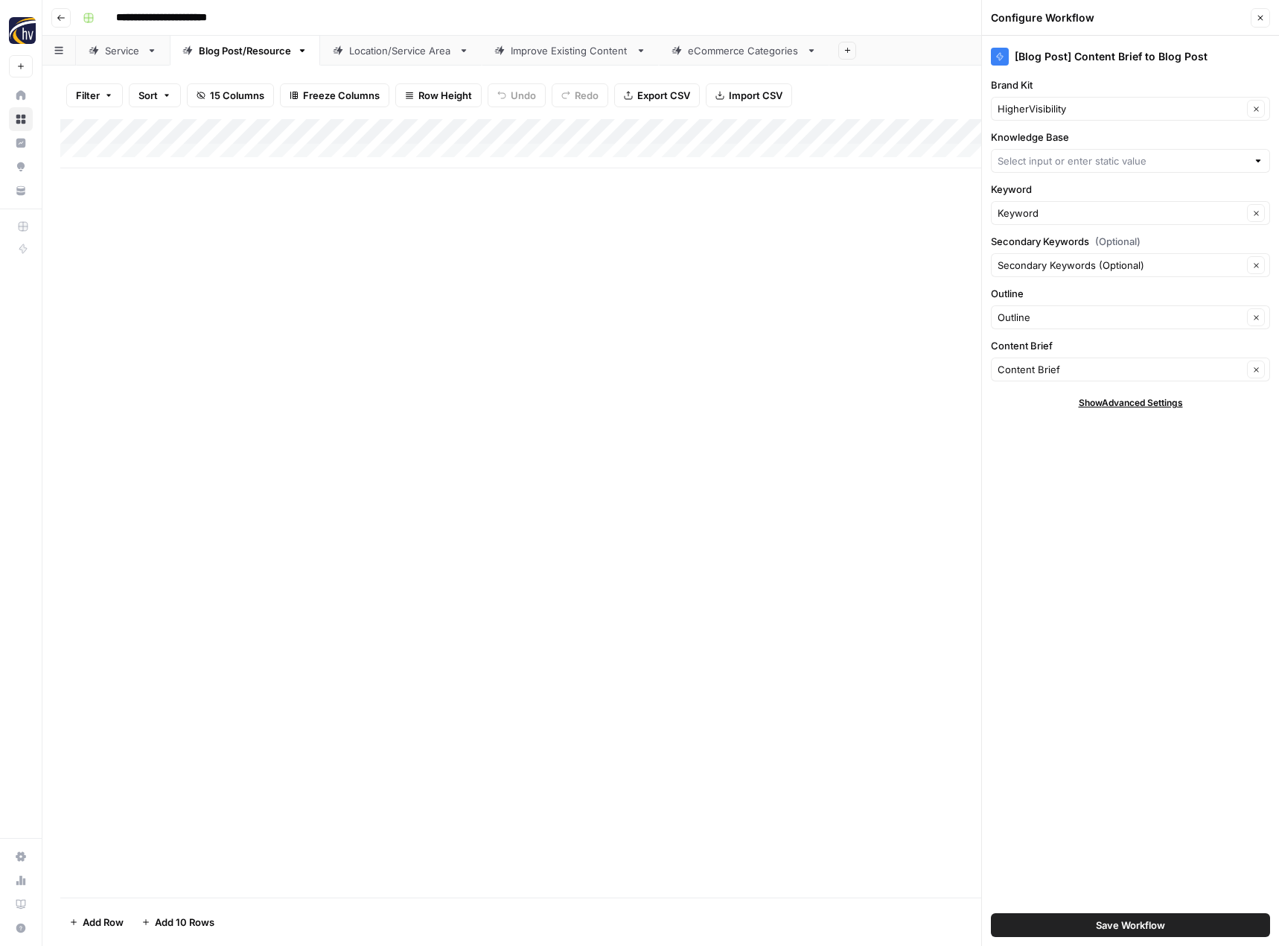
click at [1054, 119] on div "HigherVisibility Clear" at bounding box center [1130, 109] width 279 height 24
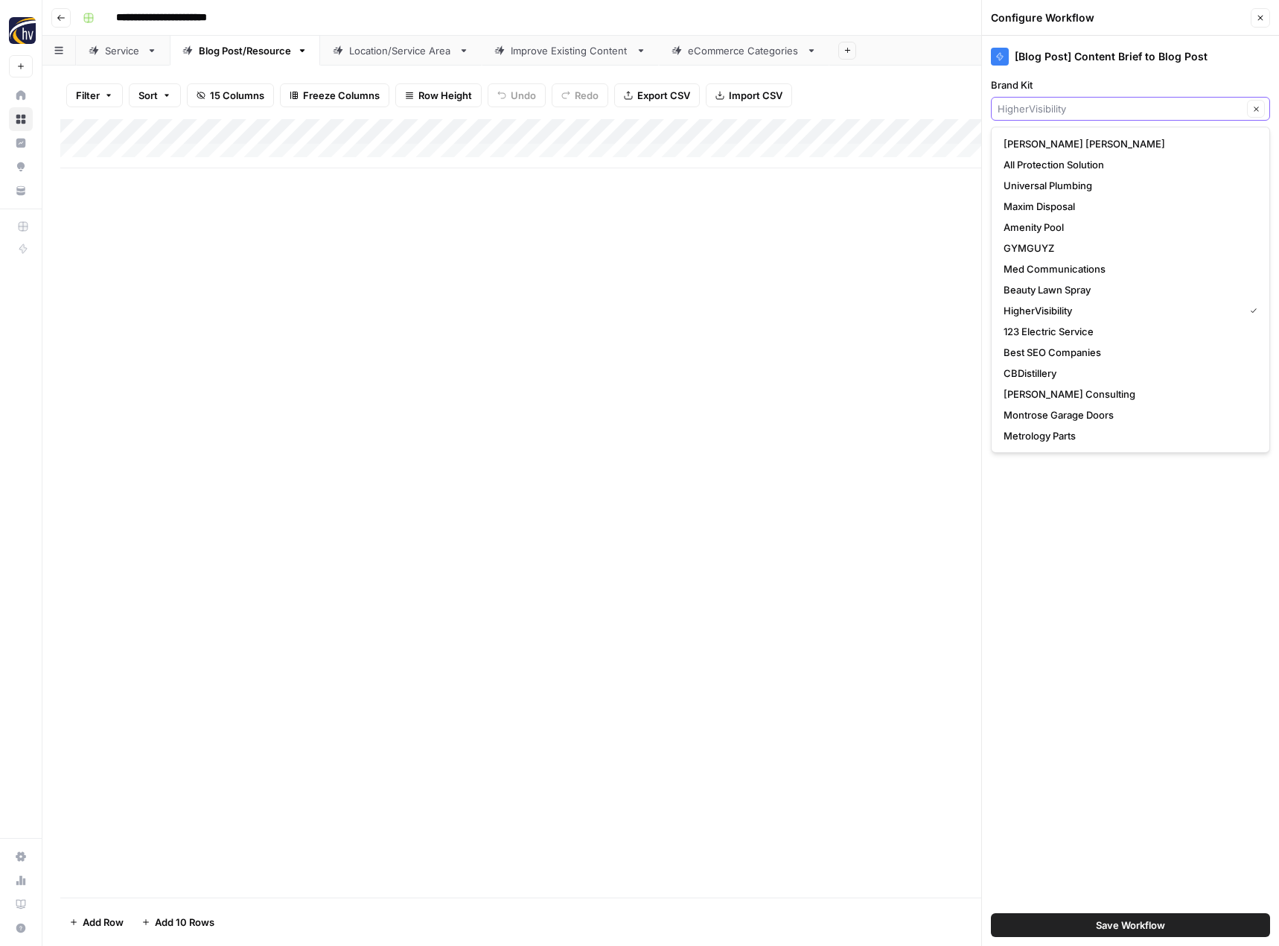
click at [1054, 109] on input "Brand Kit" at bounding box center [1120, 108] width 245 height 15
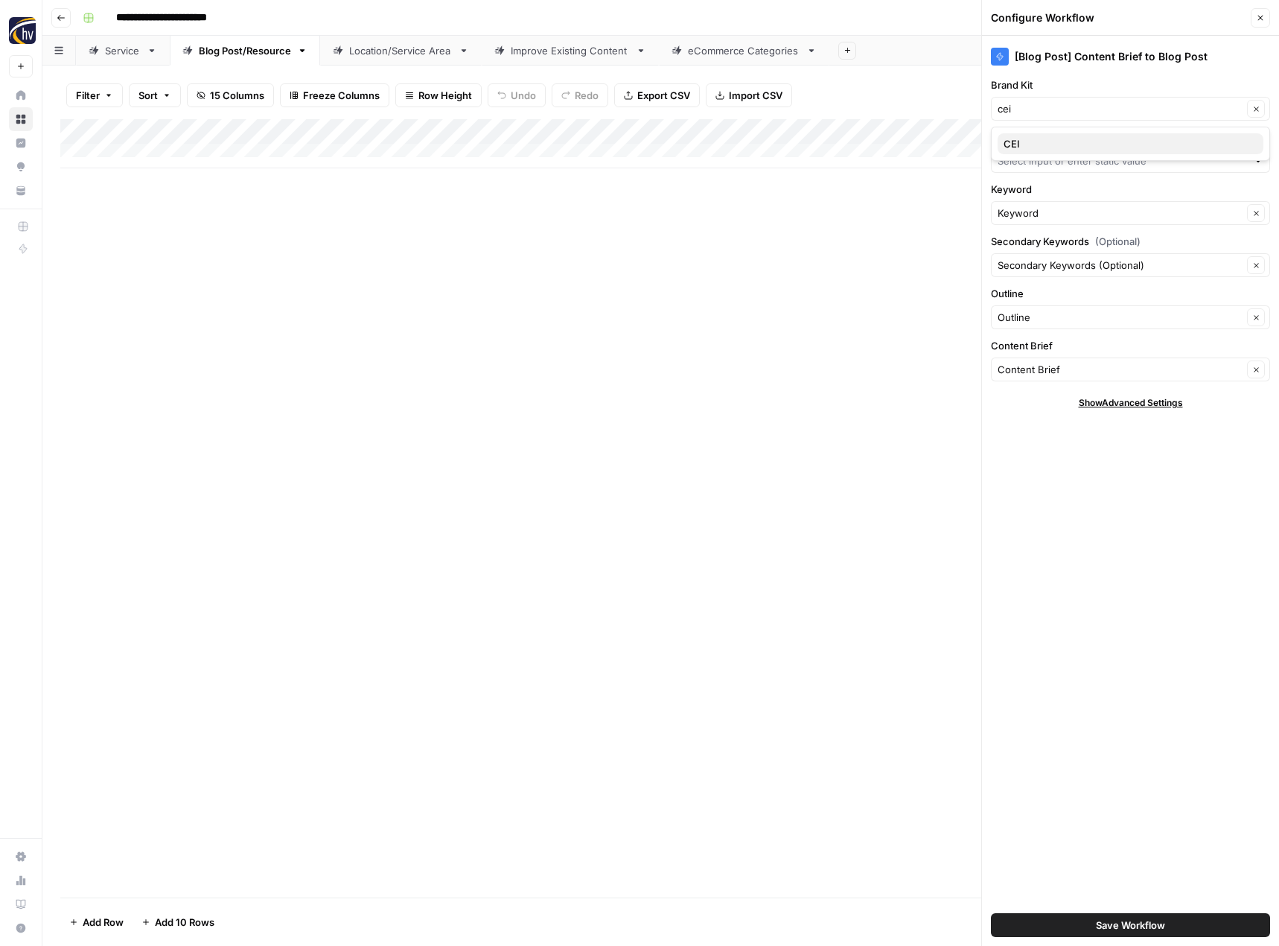
click at [1058, 153] on button "CEI" at bounding box center [1131, 143] width 266 height 21
type input "CEI"
click at [1054, 162] on input "Knowledge Base" at bounding box center [1122, 160] width 249 height 15
click at [1047, 195] on span "CEI - The Digital Office - Sitemap" at bounding box center [1128, 195] width 248 height 15
type input "CEI - The Digital Office - Sitemap"
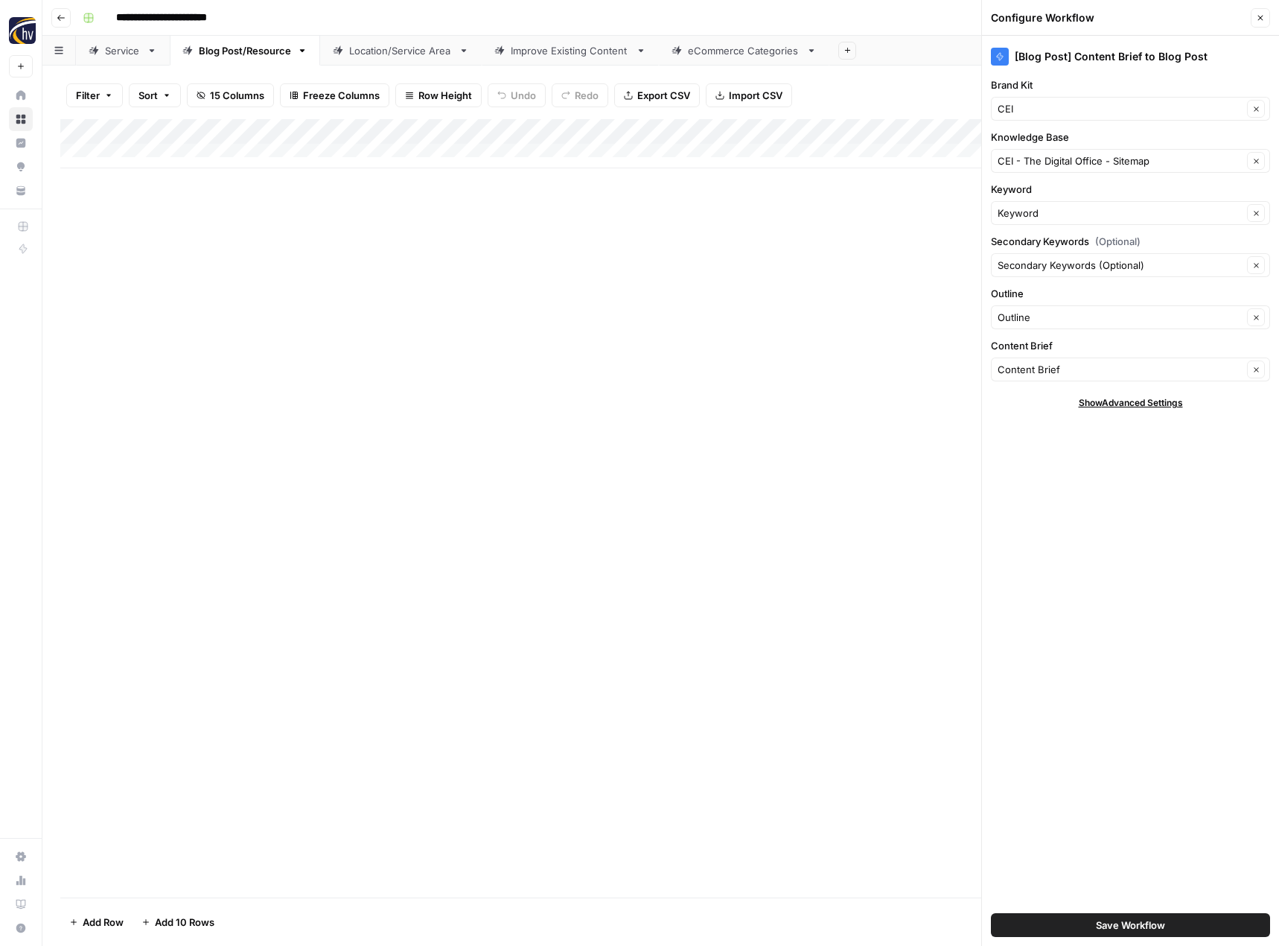
click at [1097, 923] on span "Save Workflow" at bounding box center [1130, 924] width 69 height 15
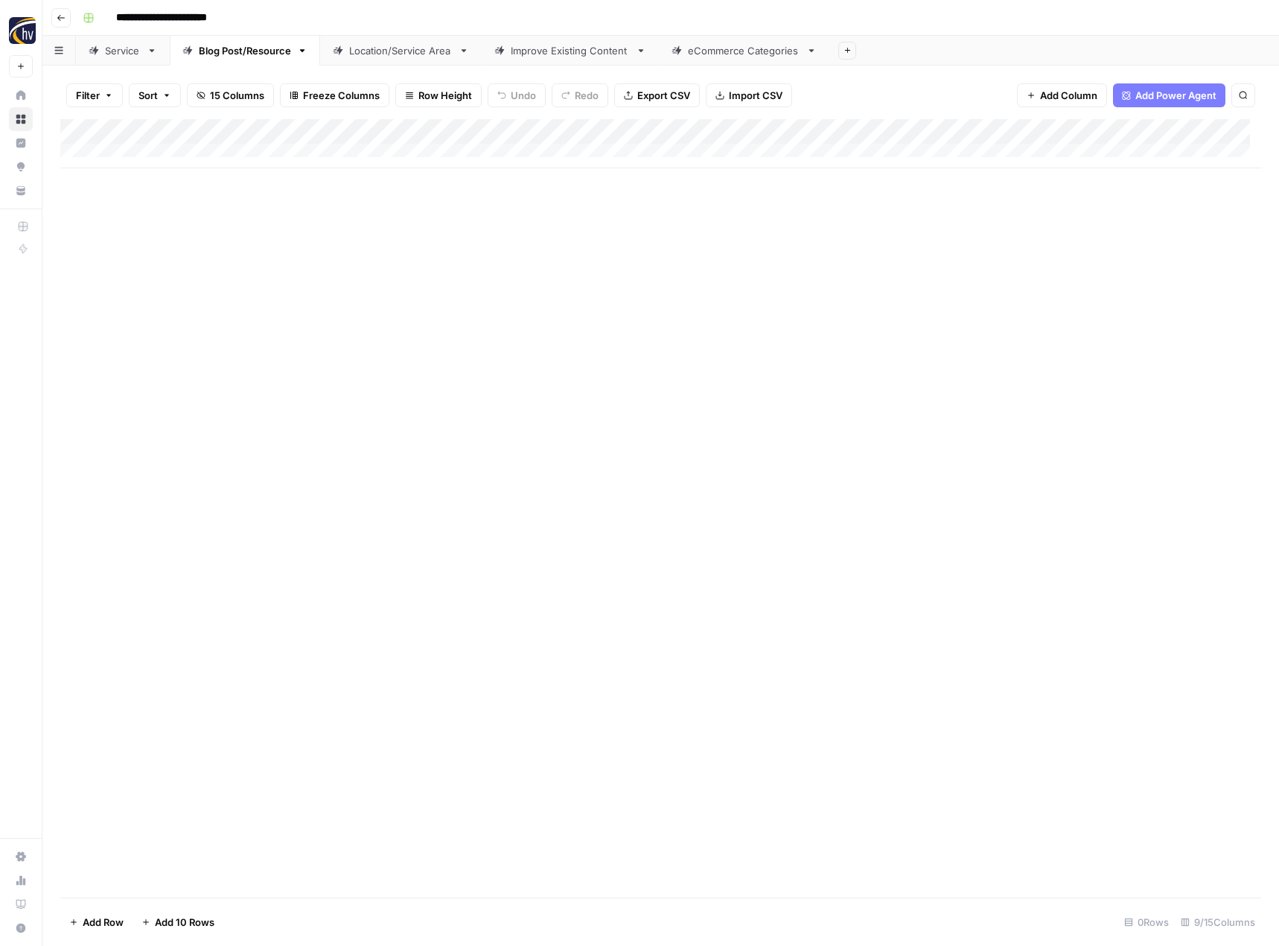
click at [376, 48] on div "Location/Service Area" at bounding box center [400, 50] width 103 height 15
click at [466, 130] on div "Add Column" at bounding box center [660, 143] width 1201 height 49
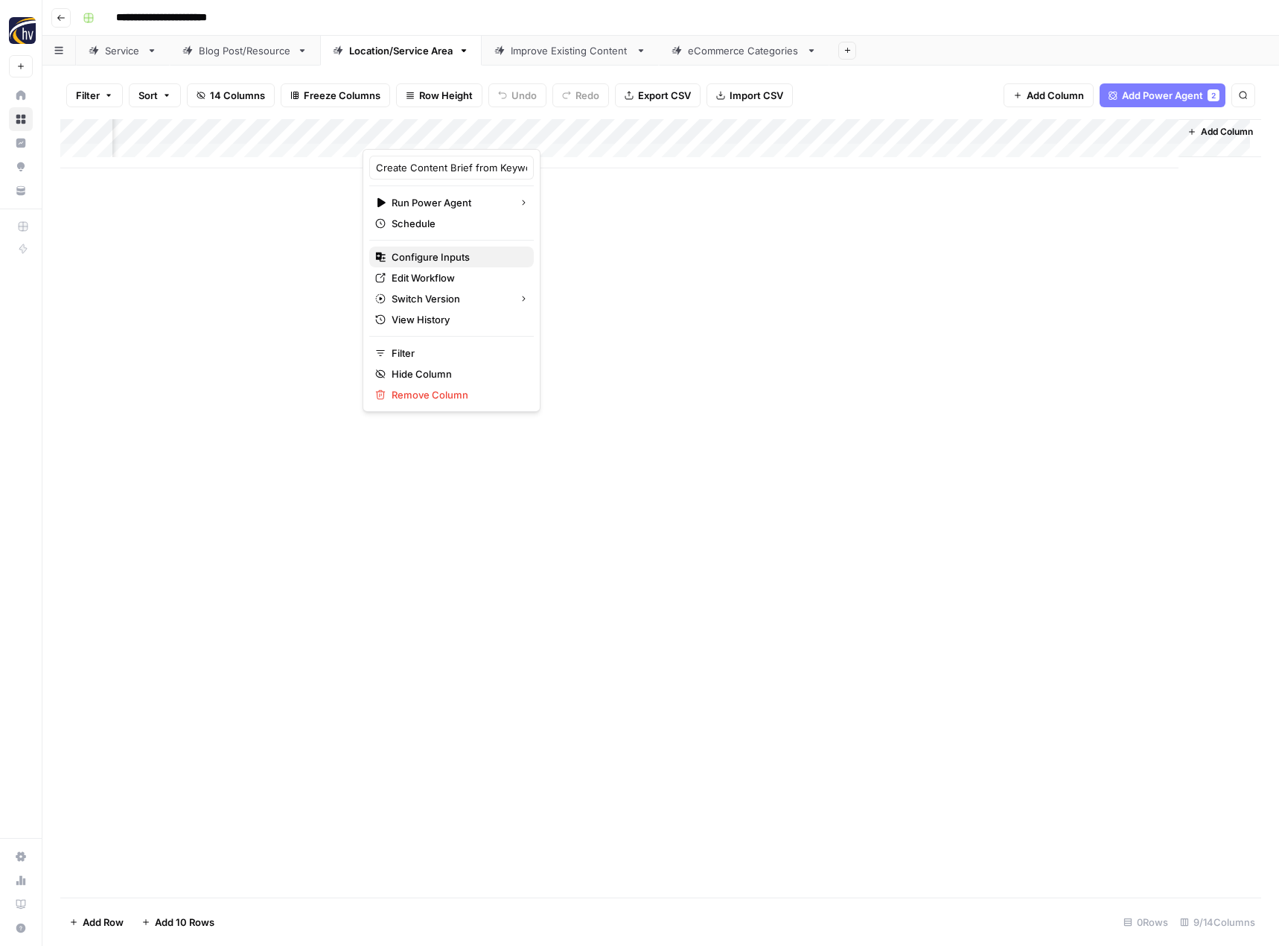
click at [456, 258] on span "Configure Inputs" at bounding box center [457, 256] width 130 height 15
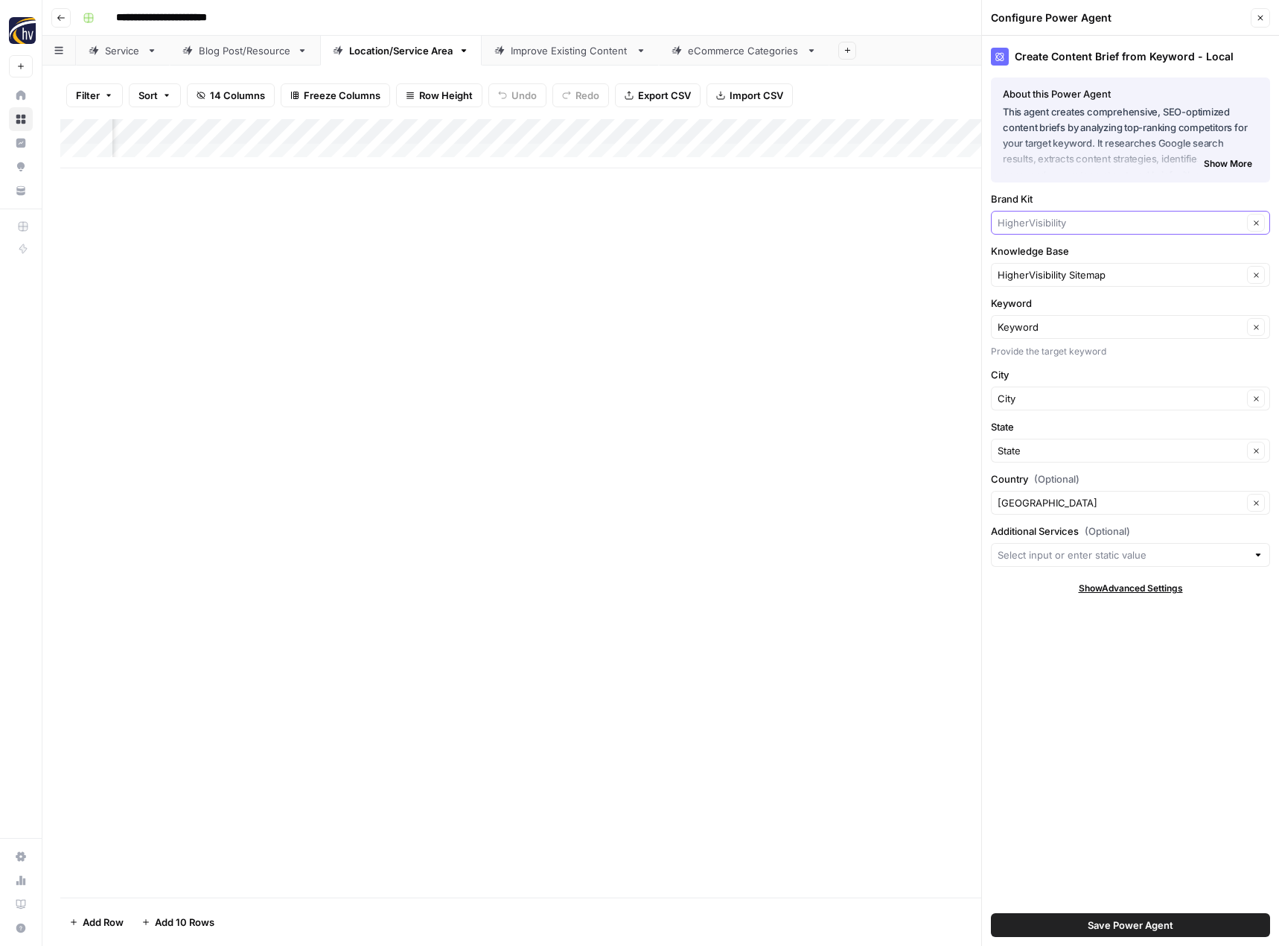
click at [1028, 224] on input "Brand Kit" at bounding box center [1120, 222] width 245 height 15
click at [1031, 253] on span "CEI" at bounding box center [1128, 257] width 248 height 15
type input "CEI"
click at [1033, 278] on input "Knowledge Base" at bounding box center [1120, 274] width 245 height 15
click at [1039, 313] on span "CEI - The Digital Office - Sitemap" at bounding box center [1128, 309] width 248 height 15
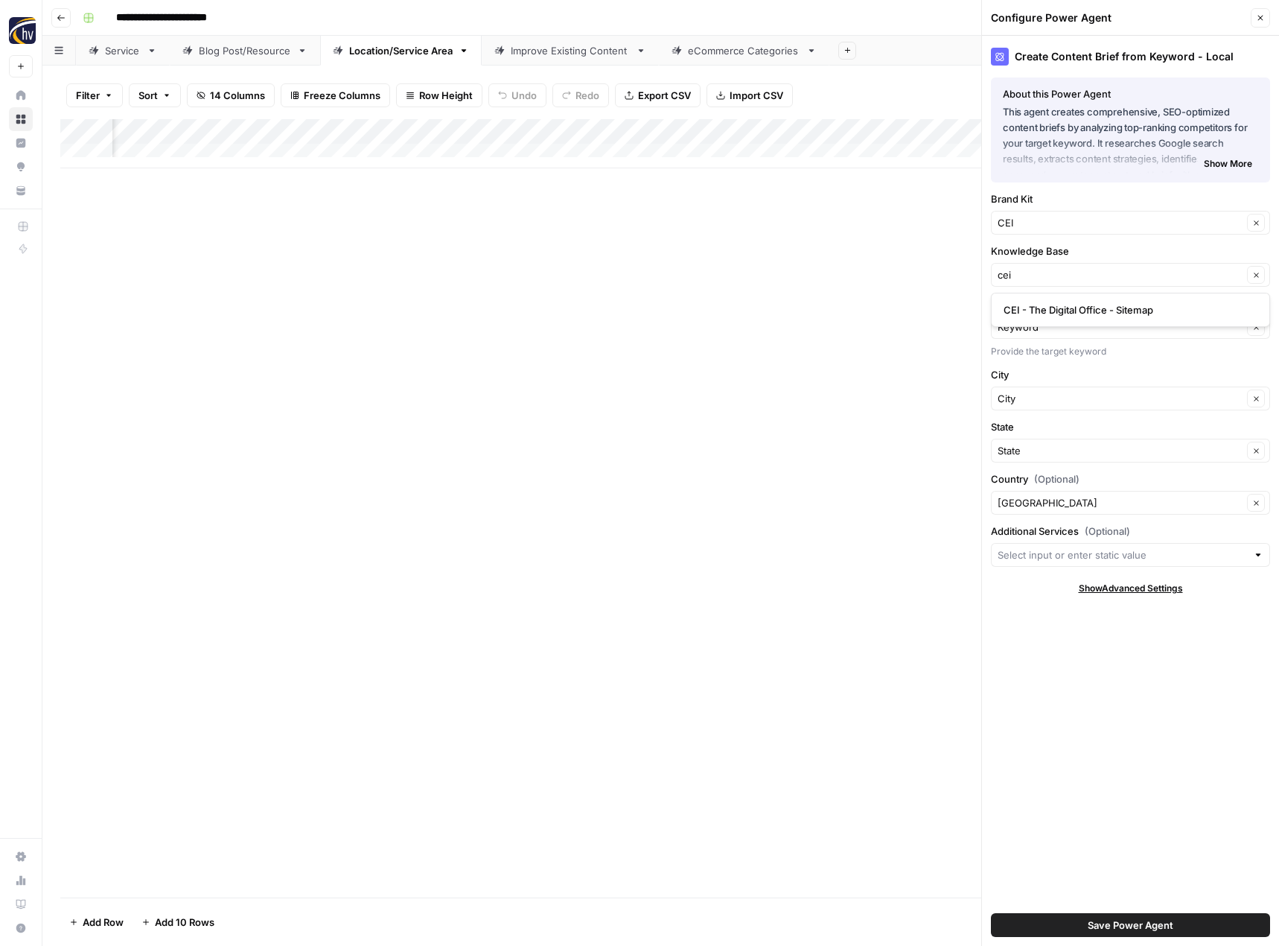
type input "CEI - The Digital Office - Sitemap"
click at [1109, 926] on span "Save Power Agent" at bounding box center [1131, 924] width 86 height 15
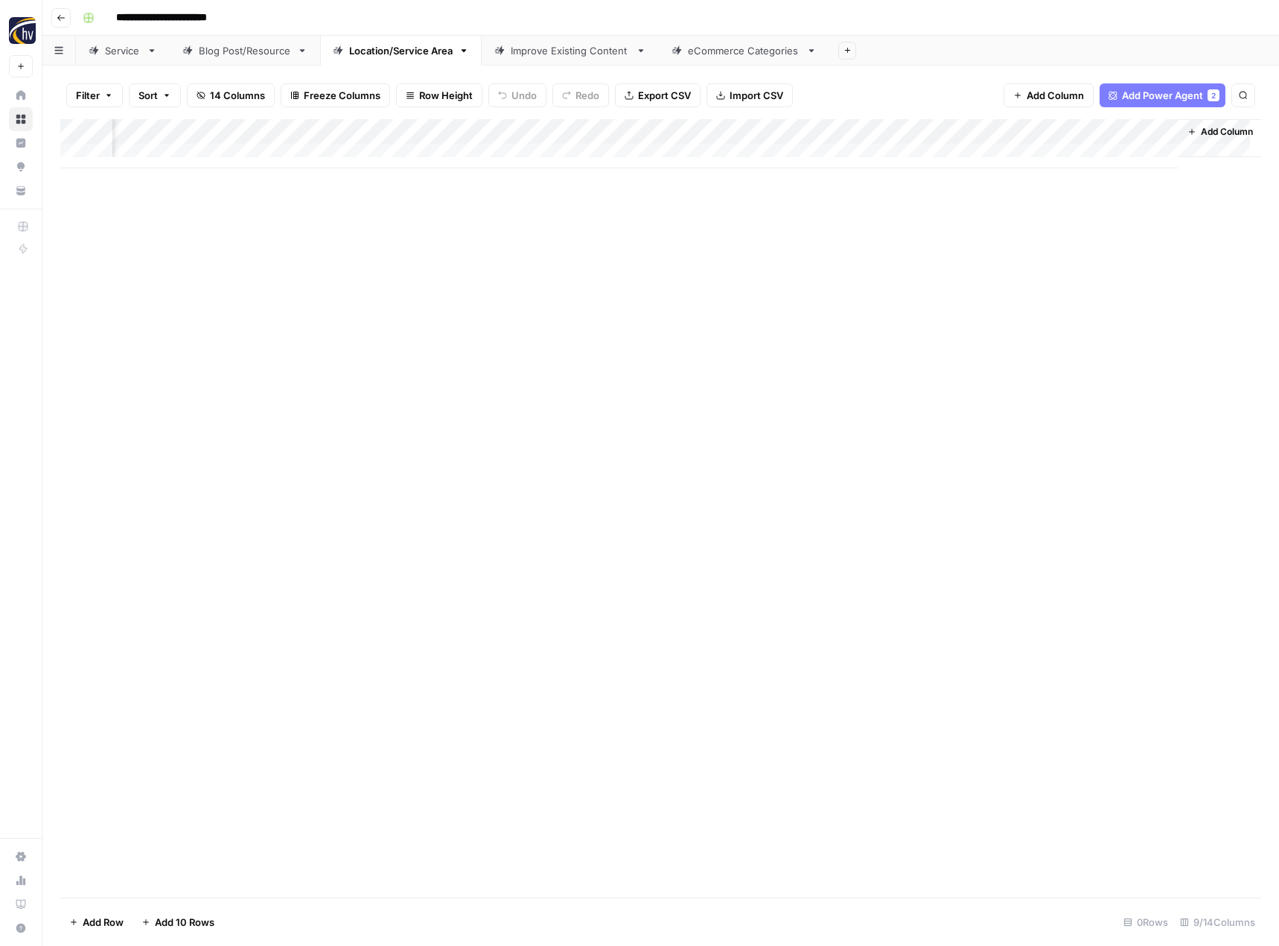
click at [1004, 131] on div "Add Column" at bounding box center [660, 143] width 1201 height 49
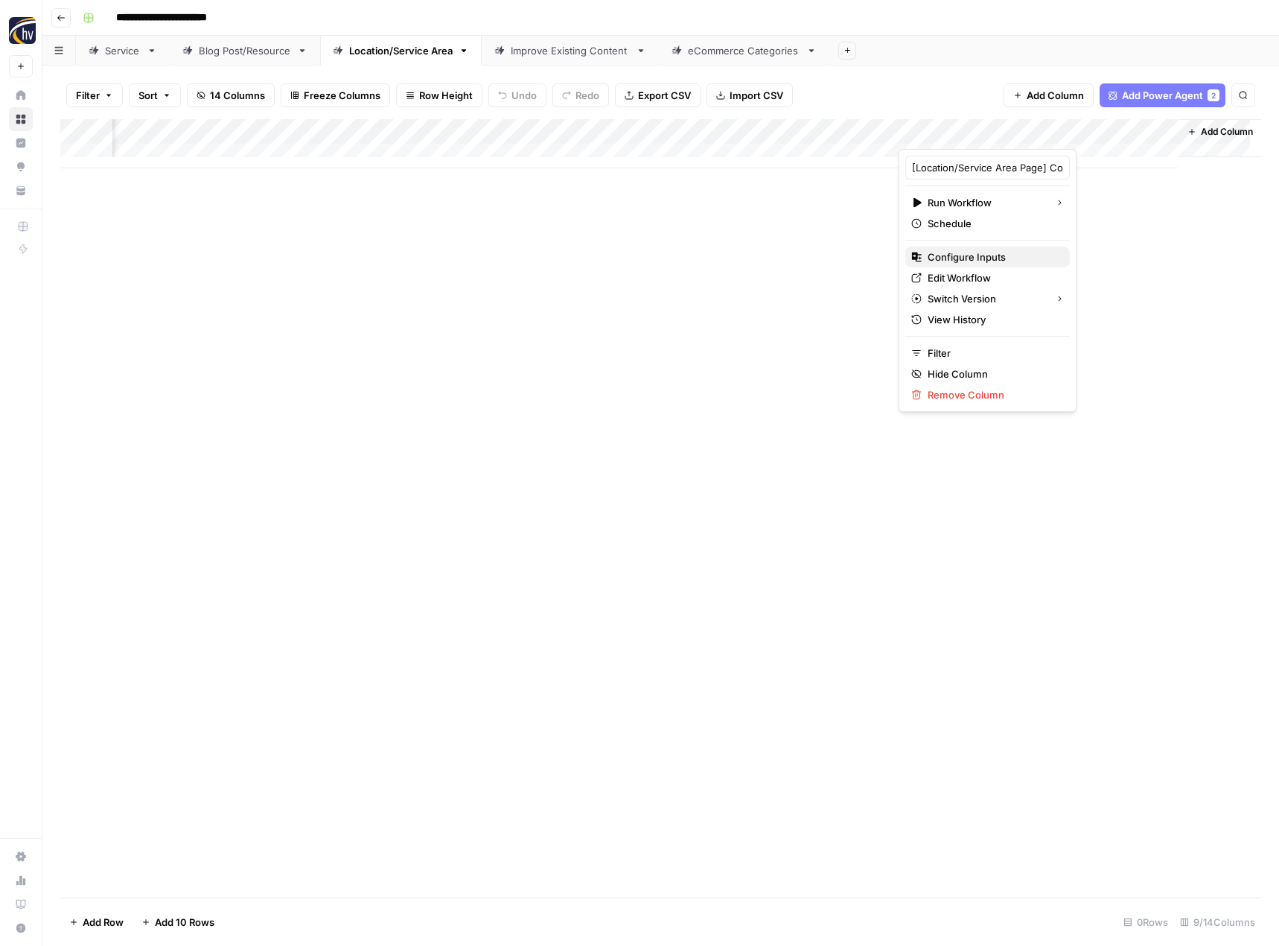
click at [942, 257] on span "Configure Inputs" at bounding box center [993, 256] width 130 height 15
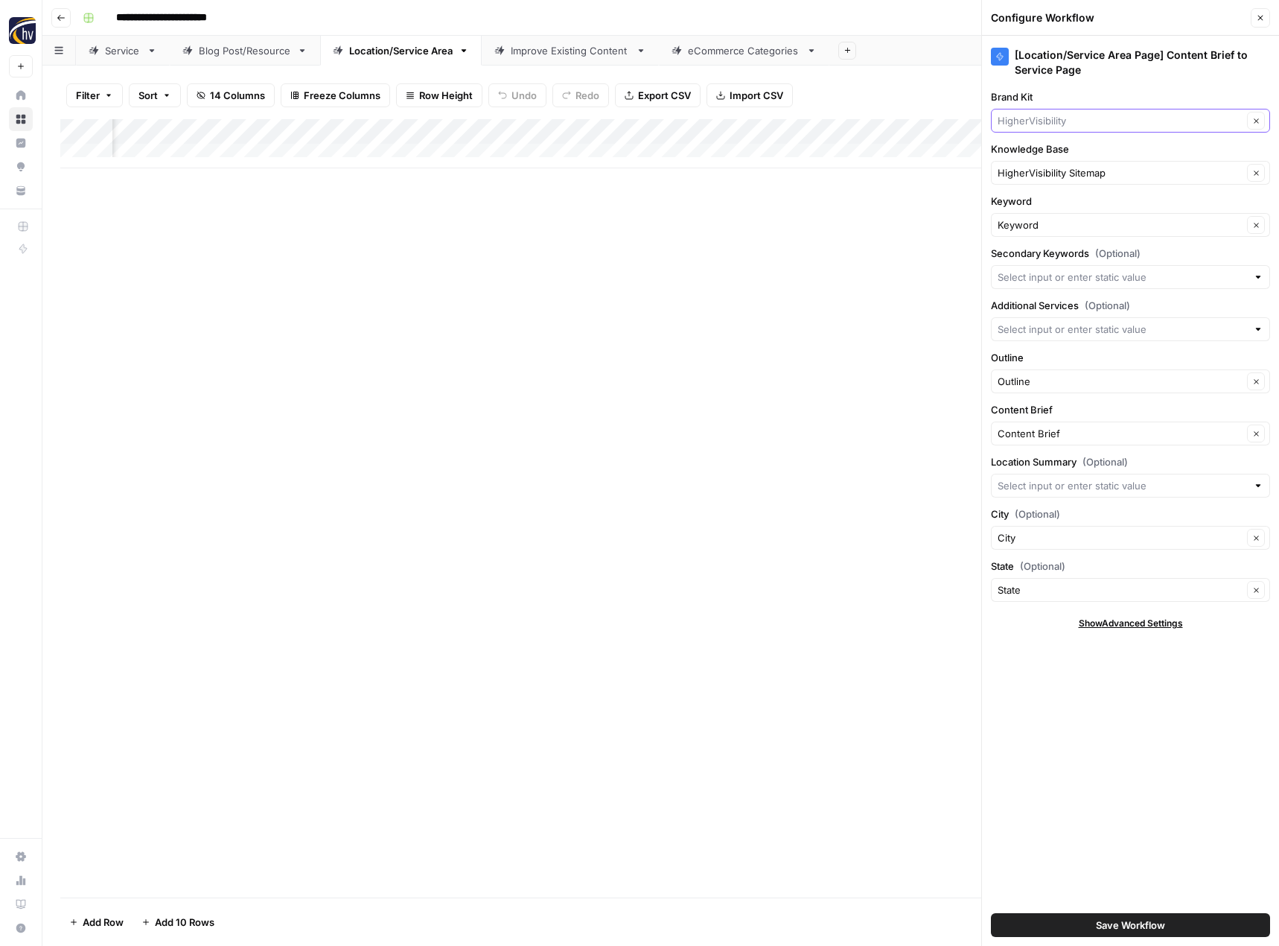
click at [1019, 120] on input "Brand Kit" at bounding box center [1120, 120] width 245 height 15
click at [1032, 152] on span "CEI" at bounding box center [1128, 155] width 248 height 15
type input "CEI"
click at [1047, 171] on input "Knowledge Base" at bounding box center [1120, 172] width 245 height 15
click at [1048, 199] on button "CEI - The Digital Office - Sitemap" at bounding box center [1131, 207] width 266 height 21
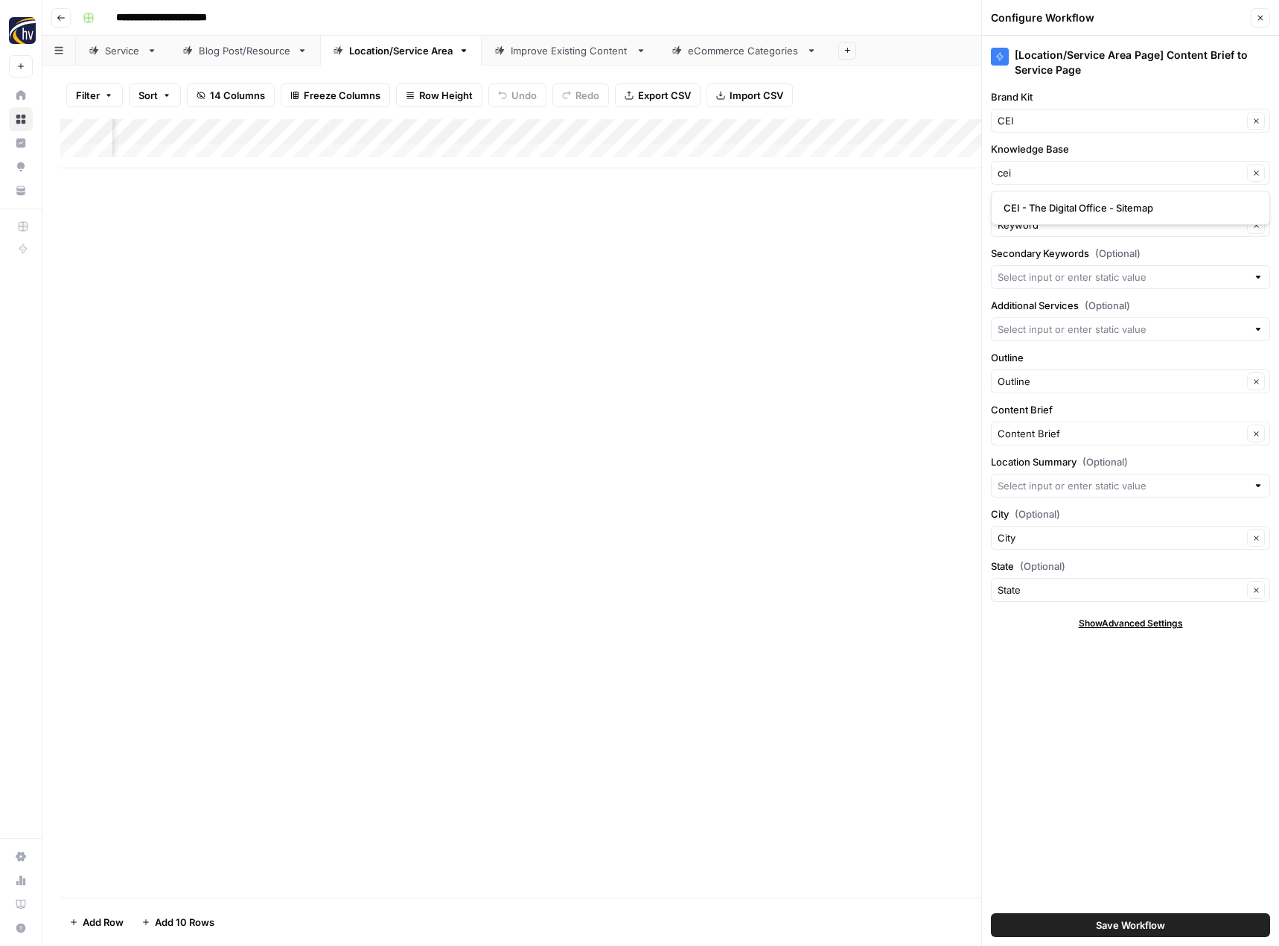
type input "CEI - The Digital Office - Sitemap"
click at [1132, 921] on span "Save Workflow" at bounding box center [1130, 924] width 69 height 15
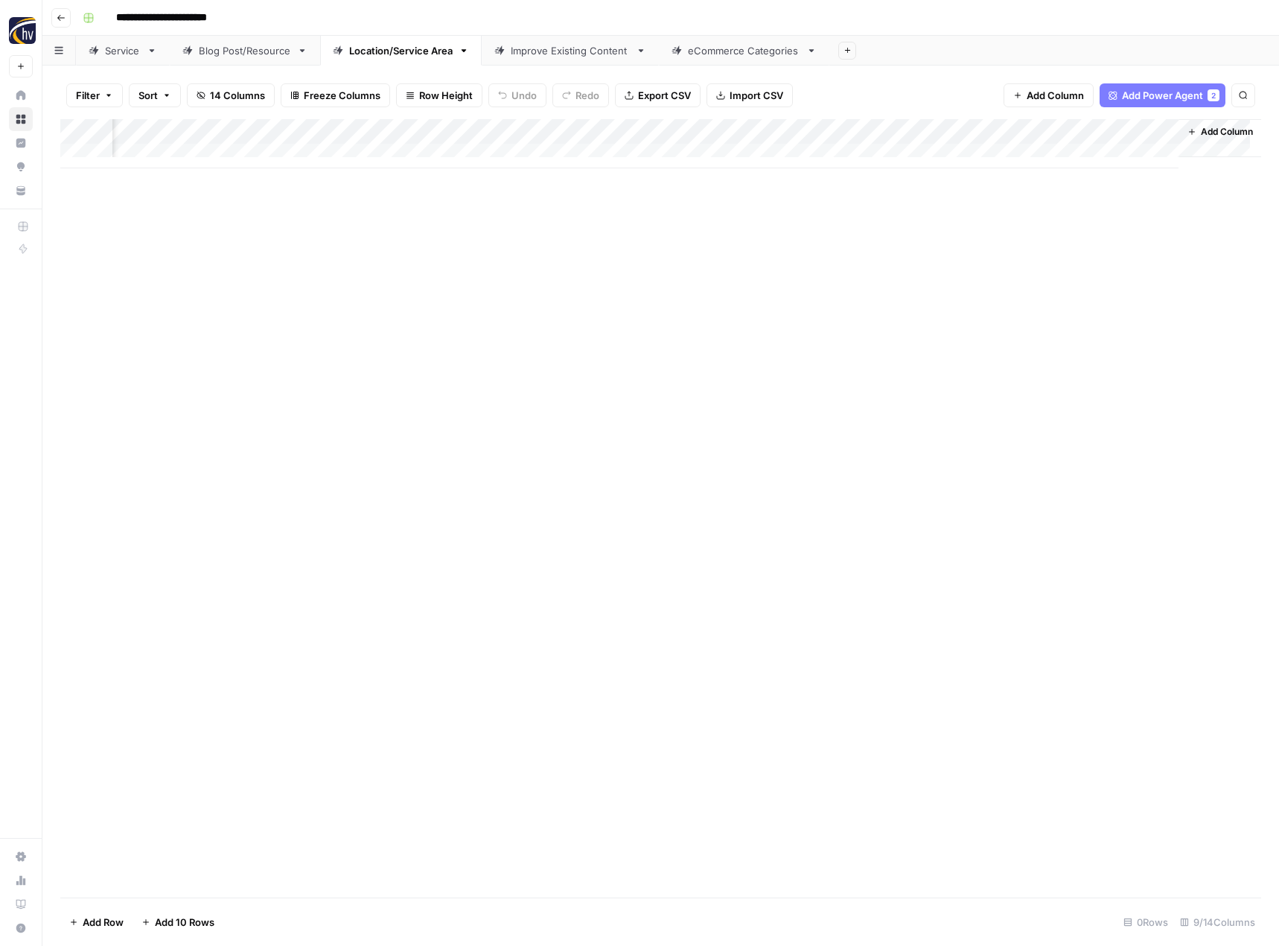
click at [593, 56] on div "Improve Existing Content" at bounding box center [570, 50] width 119 height 15
click at [812, 129] on div "Add Column" at bounding box center [660, 143] width 1201 height 49
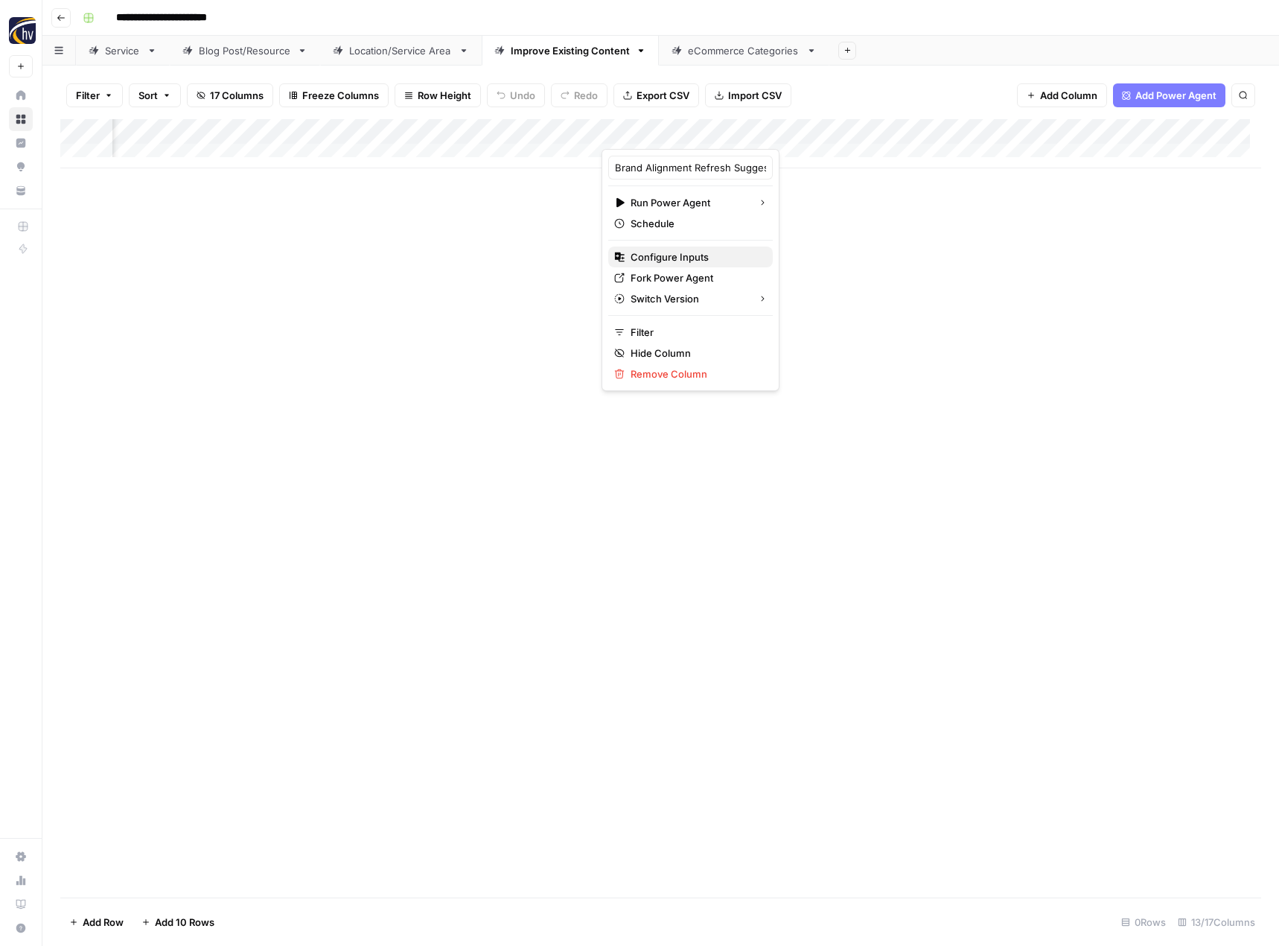
click at [705, 249] on span "Configure Inputs" at bounding box center [696, 256] width 130 height 15
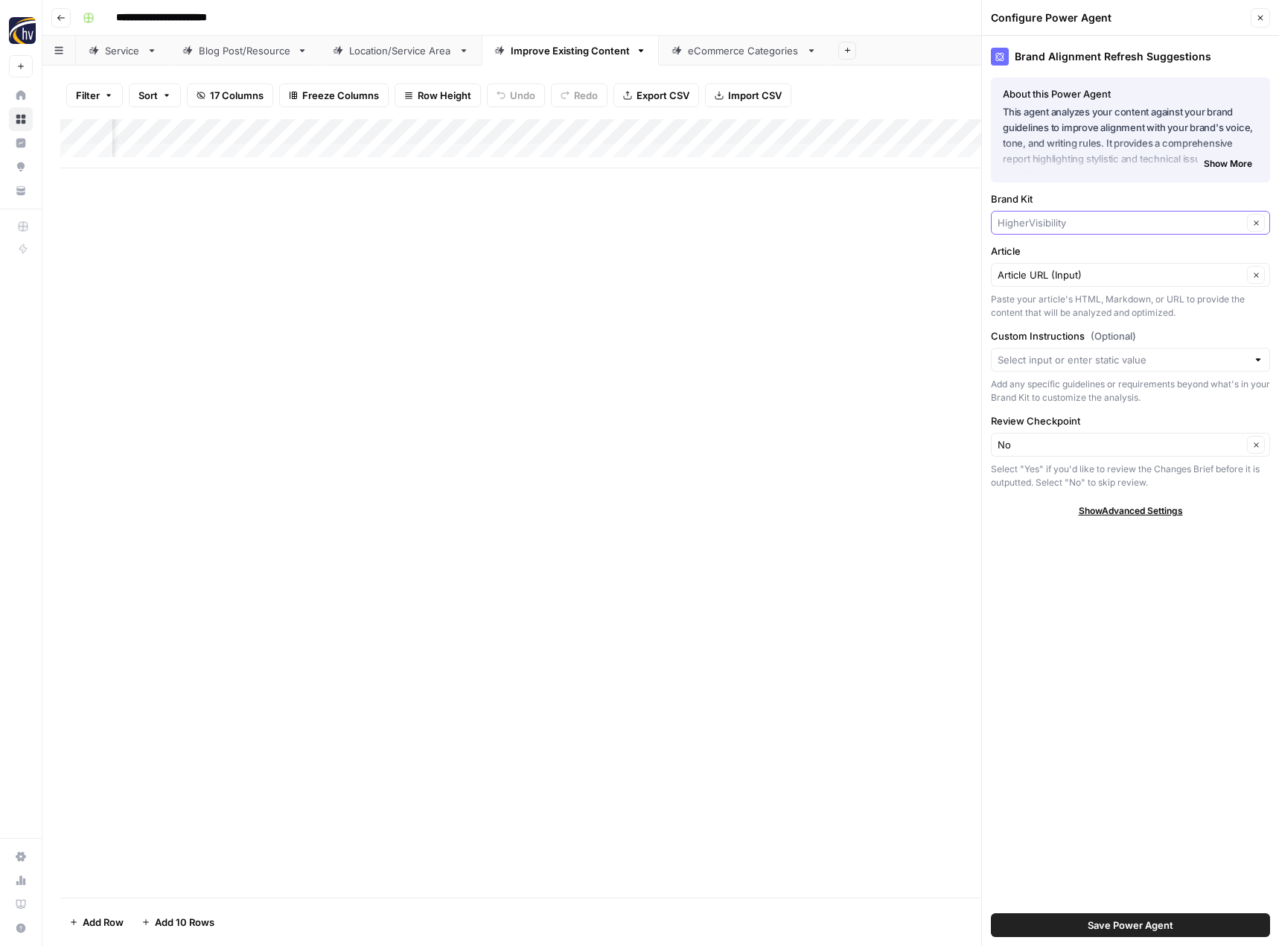
click at [1025, 223] on input "Brand Kit" at bounding box center [1120, 222] width 245 height 15
click at [1026, 259] on span "CEI" at bounding box center [1128, 257] width 248 height 15
type input "CEI"
click at [1100, 926] on span "Save Power Agent" at bounding box center [1131, 924] width 86 height 15
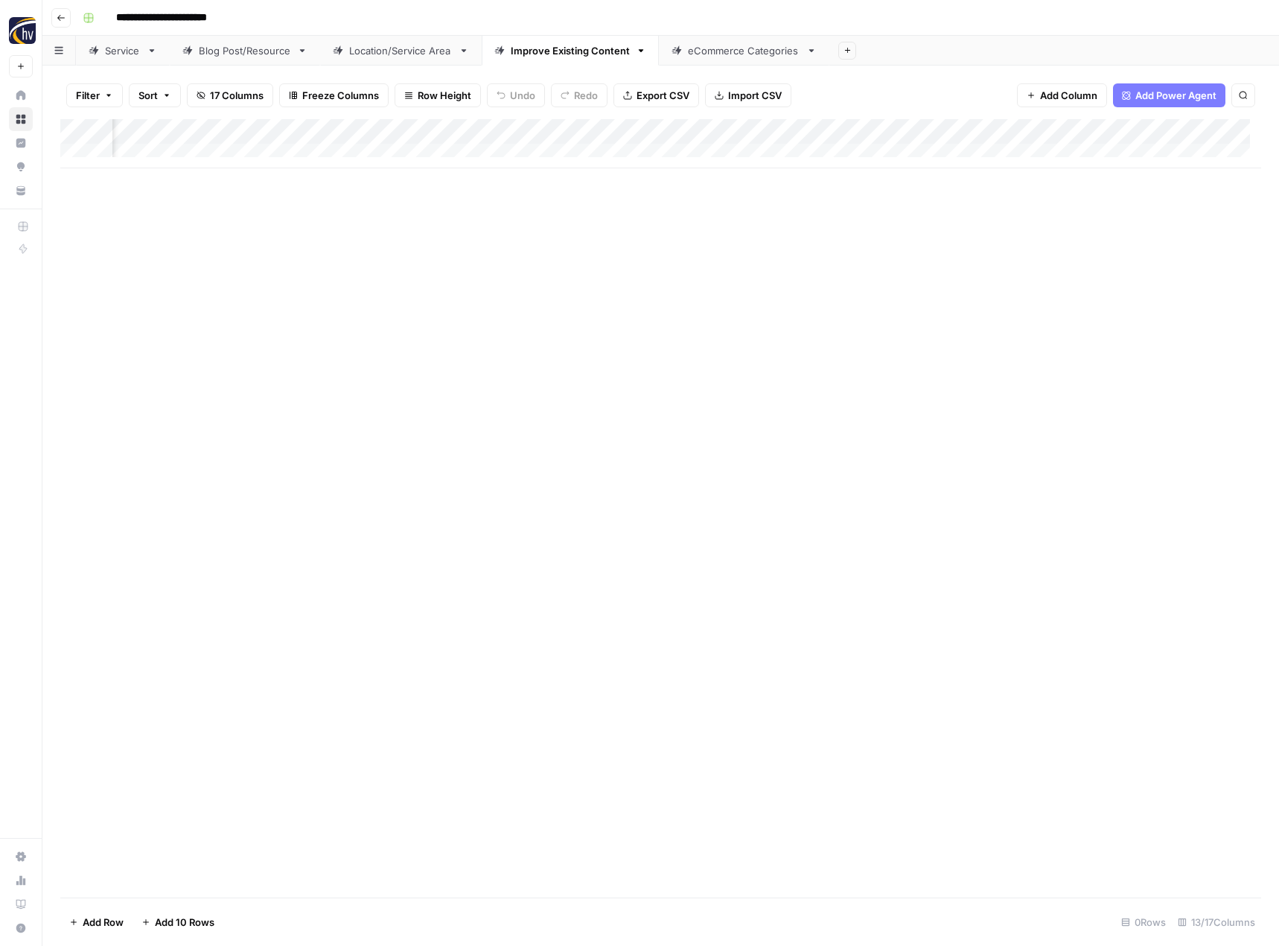
scroll to position [0, 1070]
click at [816, 133] on div "Add Column" at bounding box center [660, 143] width 1201 height 49
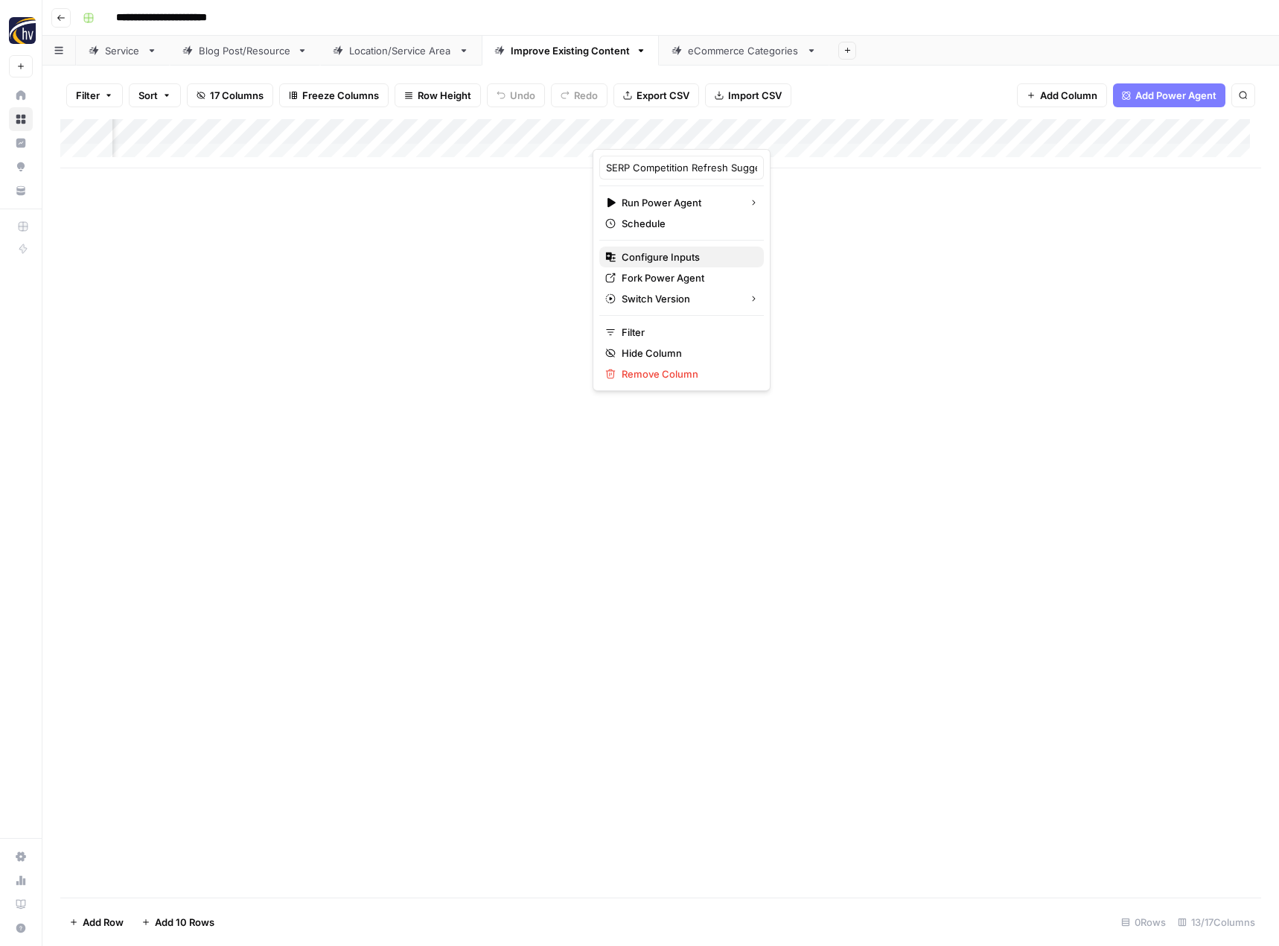
click at [719, 255] on span "Configure Inputs" at bounding box center [687, 256] width 130 height 15
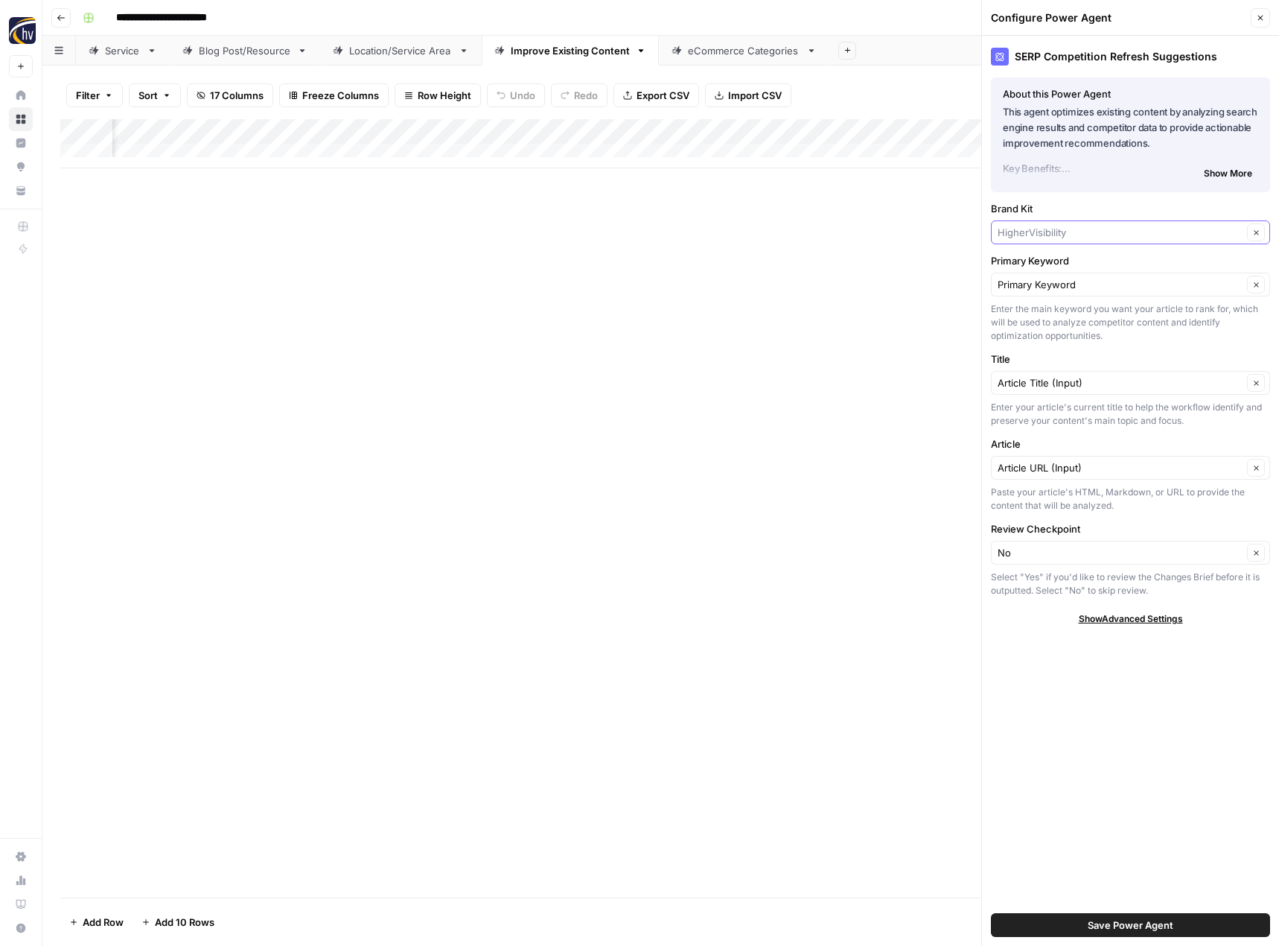
click at [1042, 234] on input "Brand Kit" at bounding box center [1120, 232] width 245 height 15
click at [1047, 264] on span "CEI" at bounding box center [1128, 267] width 248 height 15
type input "CEI"
click at [1107, 929] on span "Save Power Agent" at bounding box center [1131, 924] width 86 height 15
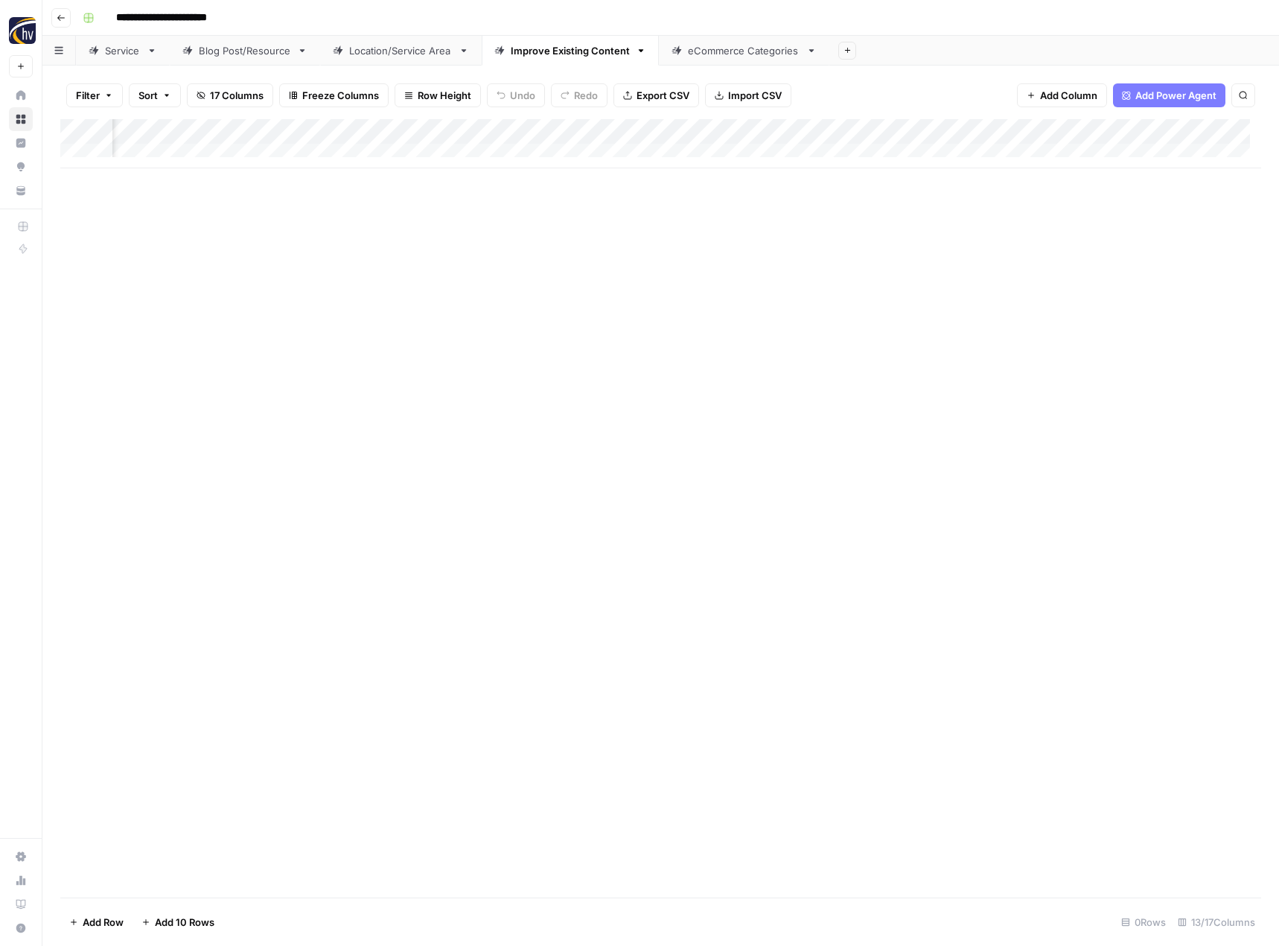
click at [1178, 127] on div "Add Column" at bounding box center [660, 143] width 1201 height 49
click at [1053, 249] on button "Configure Inputs" at bounding box center [1067, 256] width 165 height 21
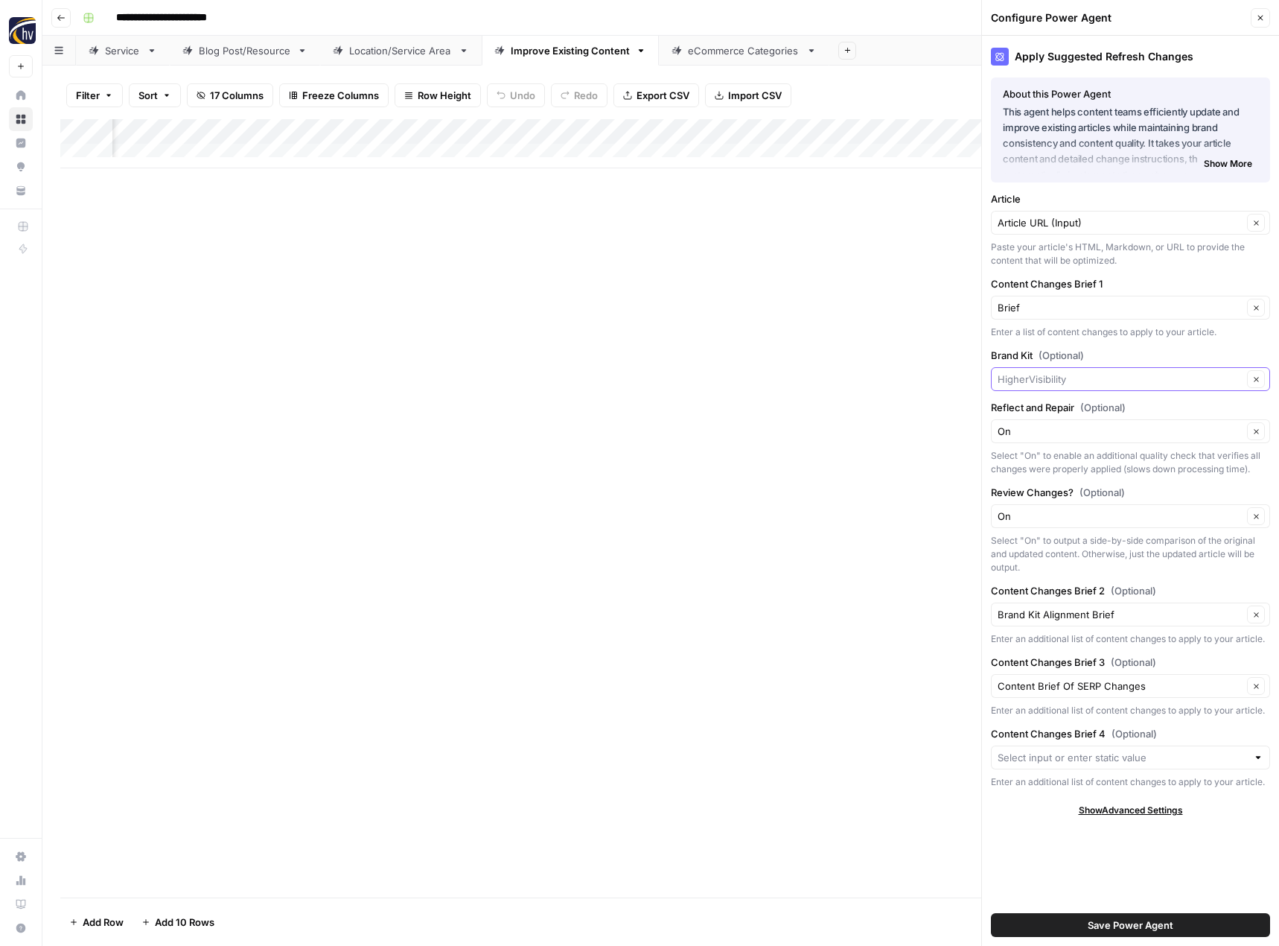
click at [1035, 383] on input "Brand Kit (Optional)" at bounding box center [1120, 379] width 245 height 15
click at [1054, 417] on span "CEI" at bounding box center [1128, 414] width 248 height 15
type input "CEI"
click at [1198, 932] on button "Save Power Agent" at bounding box center [1130, 925] width 279 height 24
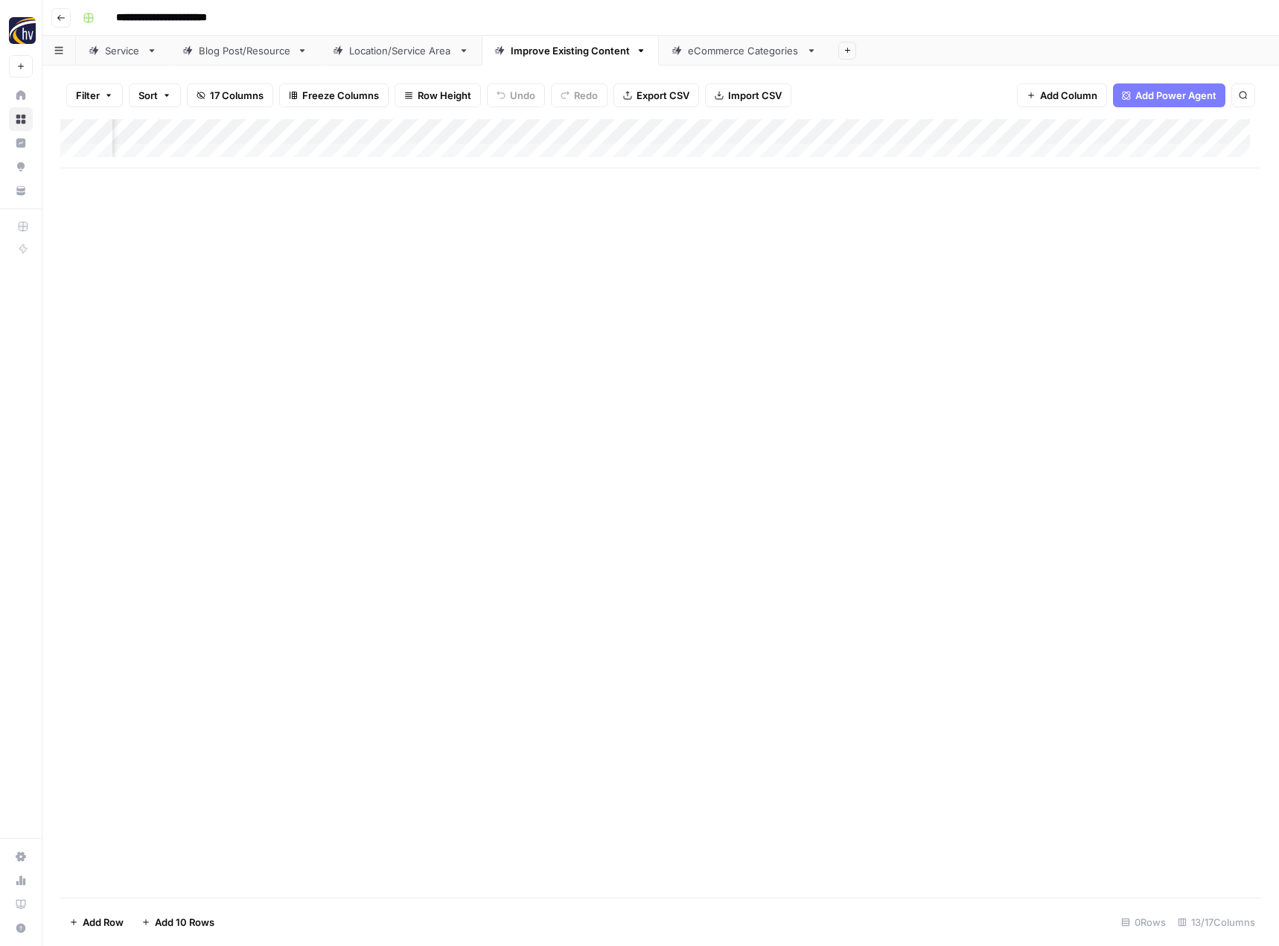
click at [748, 52] on div "eCommerce Categories" at bounding box center [744, 50] width 112 height 15
click at [596, 50] on div "Improve Existing Content" at bounding box center [570, 50] width 119 height 15
click at [865, 130] on div "Add Column" at bounding box center [660, 143] width 1201 height 49
click at [771, 256] on span "Configure Inputs" at bounding box center [761, 256] width 130 height 15
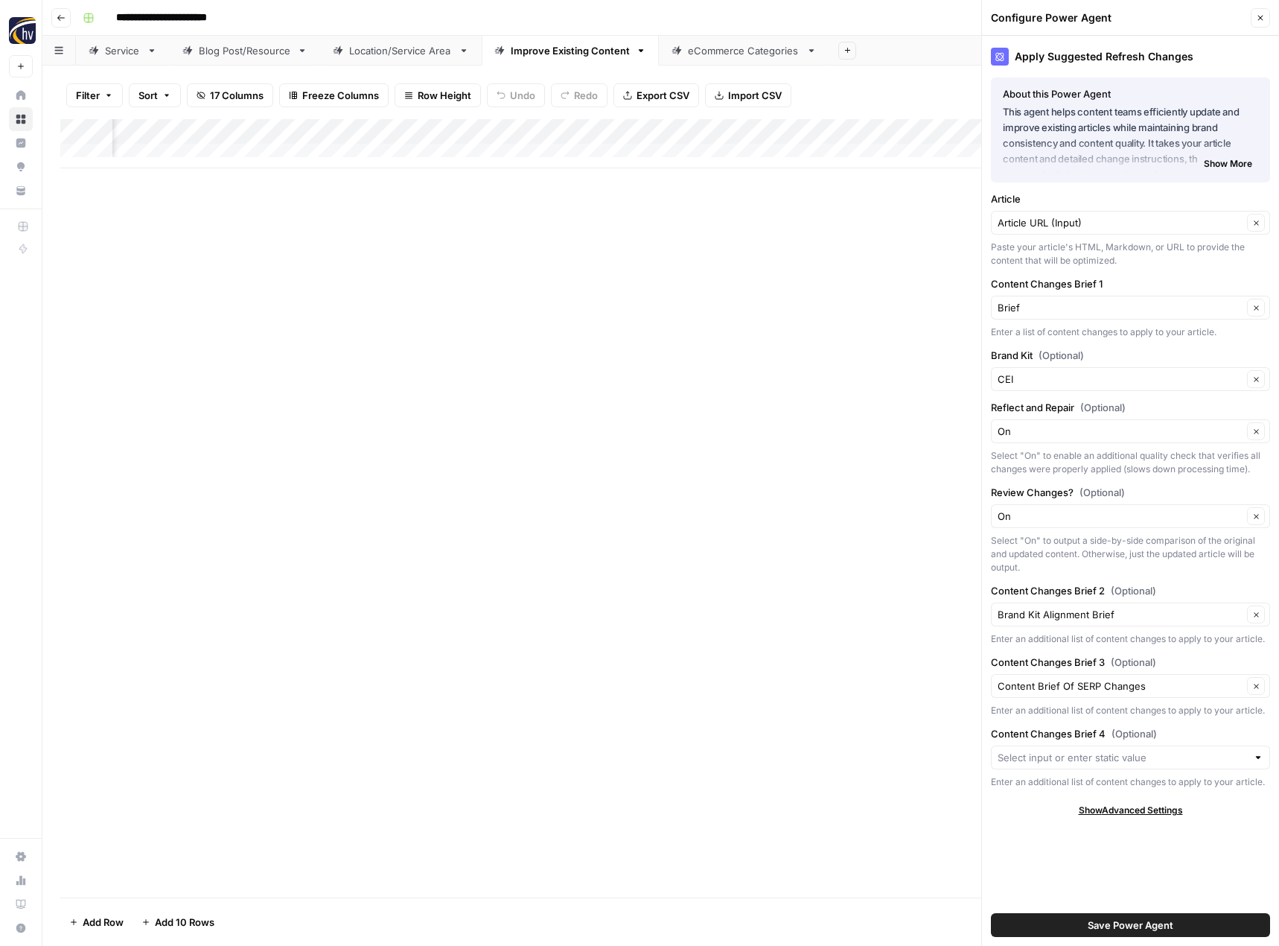
click at [1264, 14] on icon "button" at bounding box center [1260, 17] width 9 height 9
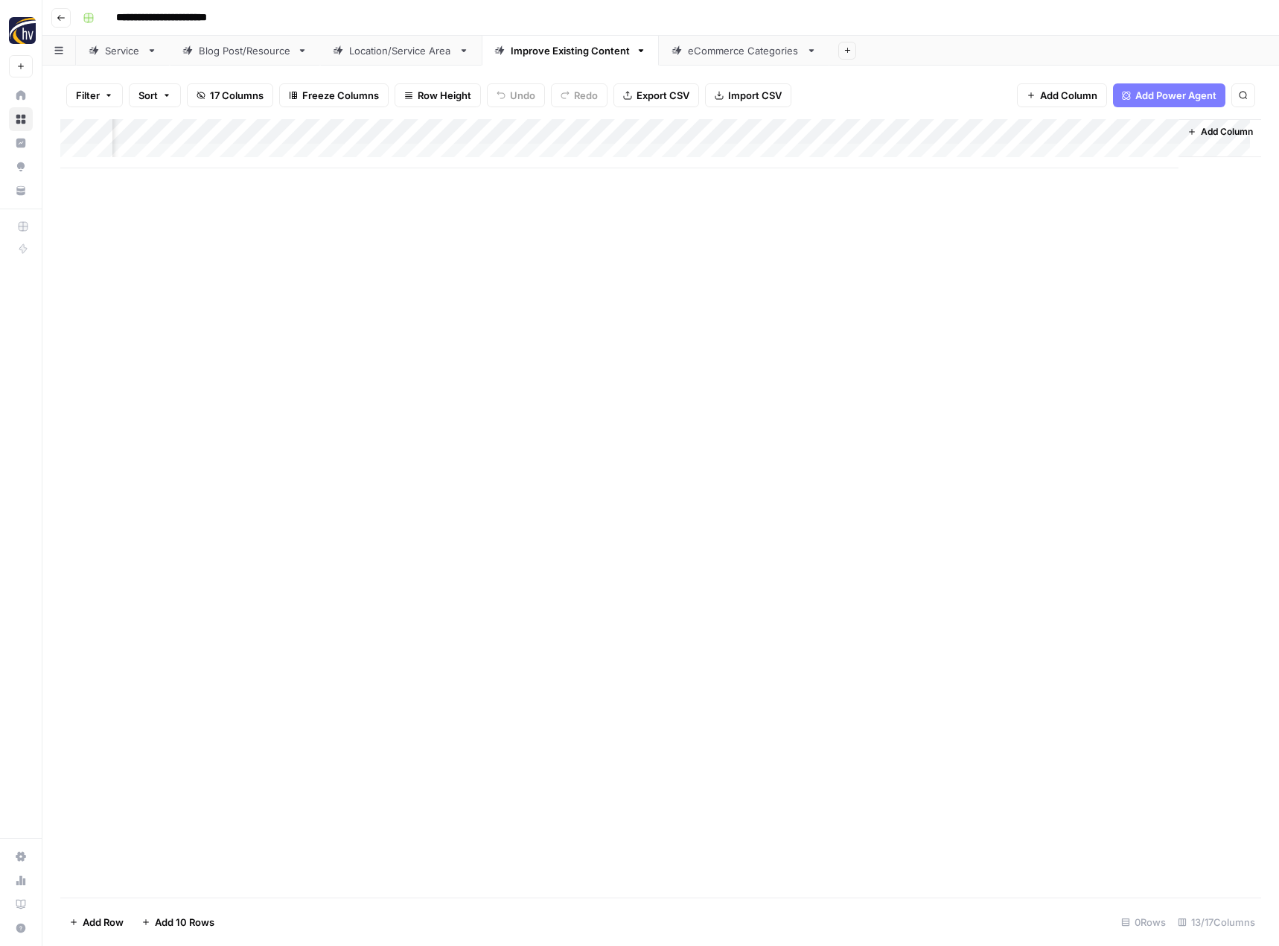
click at [733, 53] on div "eCommerce Categories" at bounding box center [744, 50] width 112 height 15
click at [731, 128] on div "Add Column" at bounding box center [660, 143] width 1201 height 49
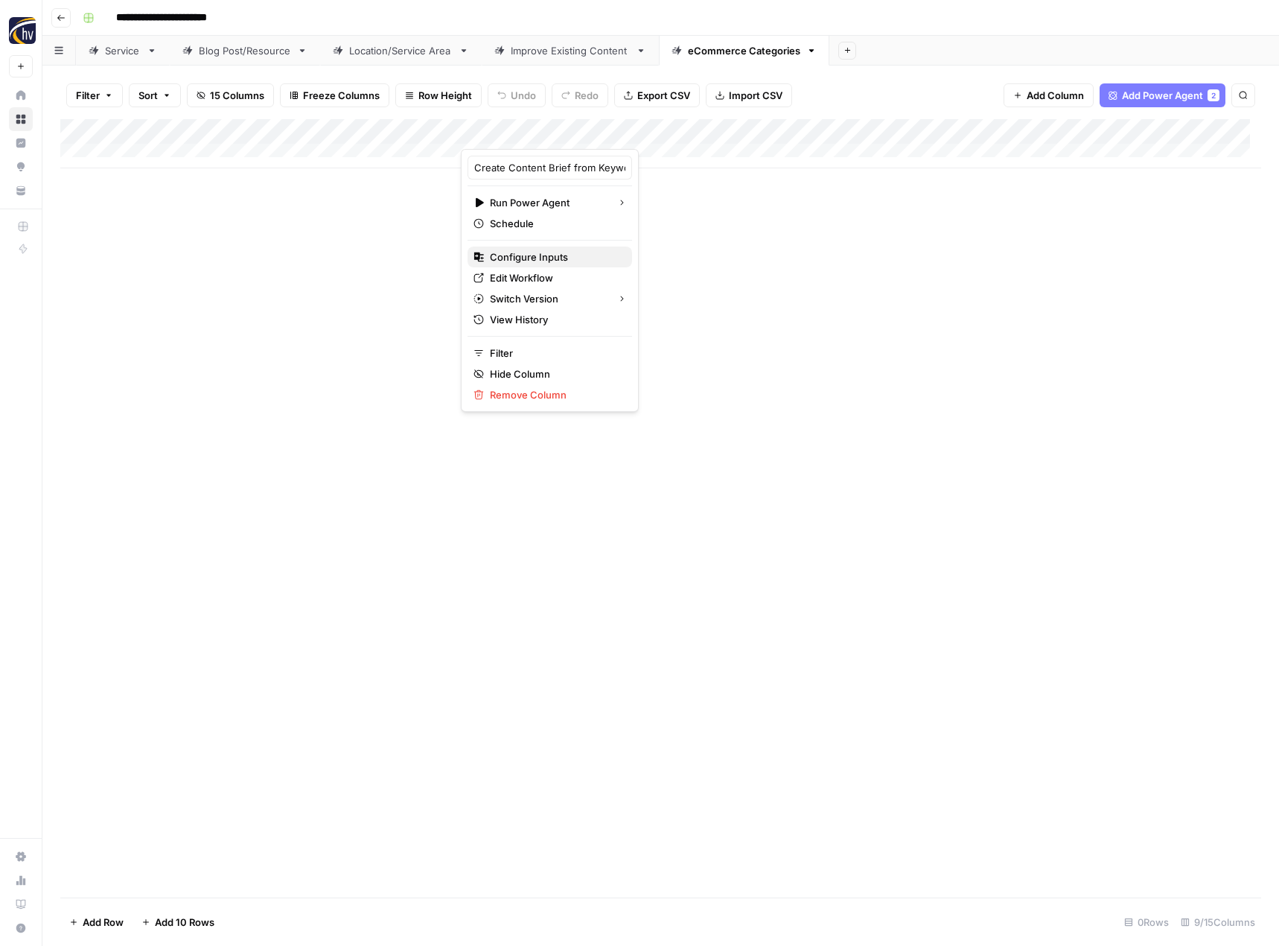
click at [602, 264] on button "Configure Inputs" at bounding box center [550, 256] width 165 height 21
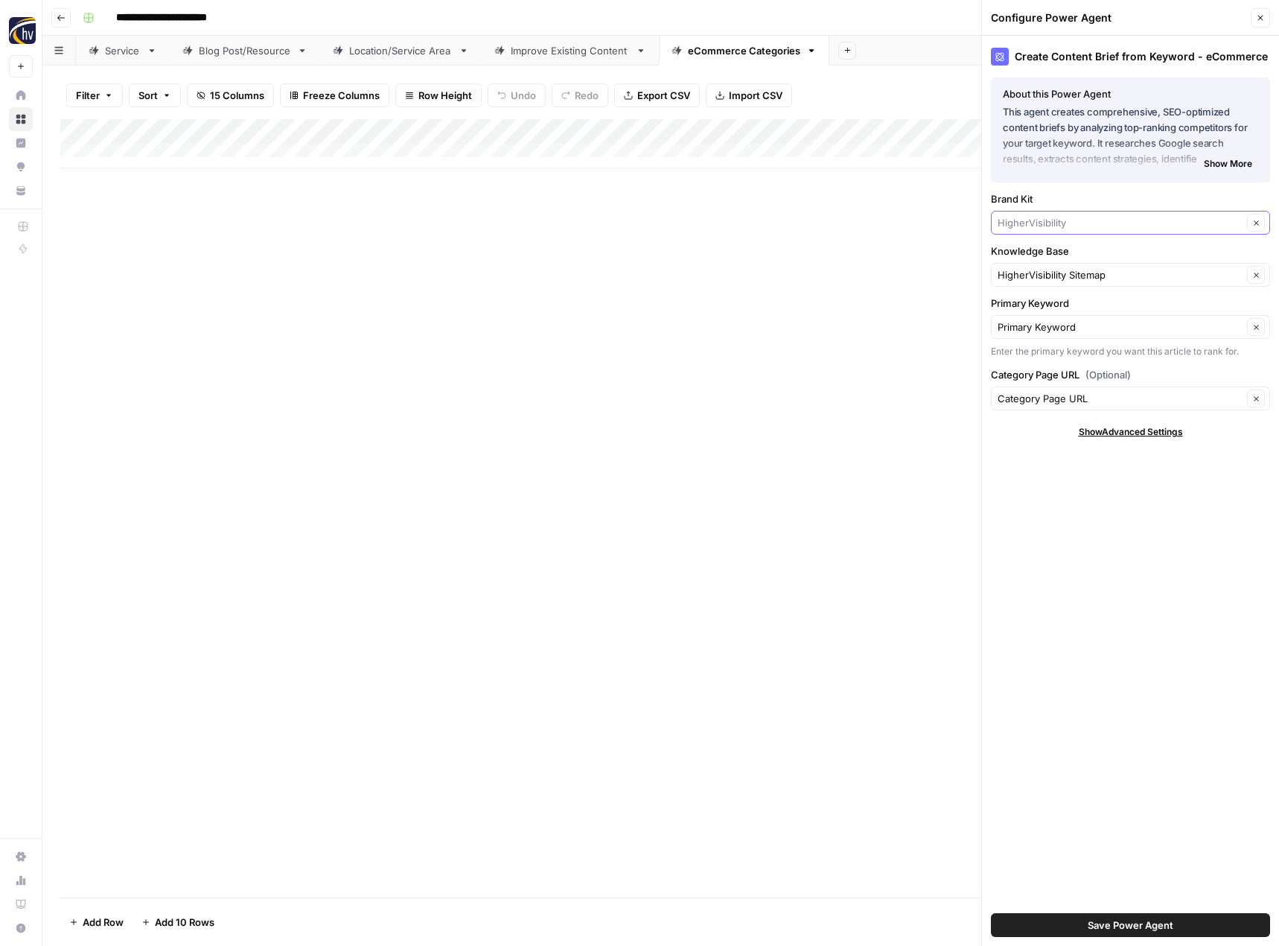
click at [1025, 217] on input "Brand Kit" at bounding box center [1120, 222] width 245 height 15
click at [1016, 256] on span "CEI" at bounding box center [1128, 257] width 248 height 15
type input "CEI"
click at [1022, 281] on input "Knowledge Base" at bounding box center [1120, 274] width 245 height 15
click at [1031, 302] on button "CEI - The Digital Office - Sitemap" at bounding box center [1131, 309] width 266 height 21
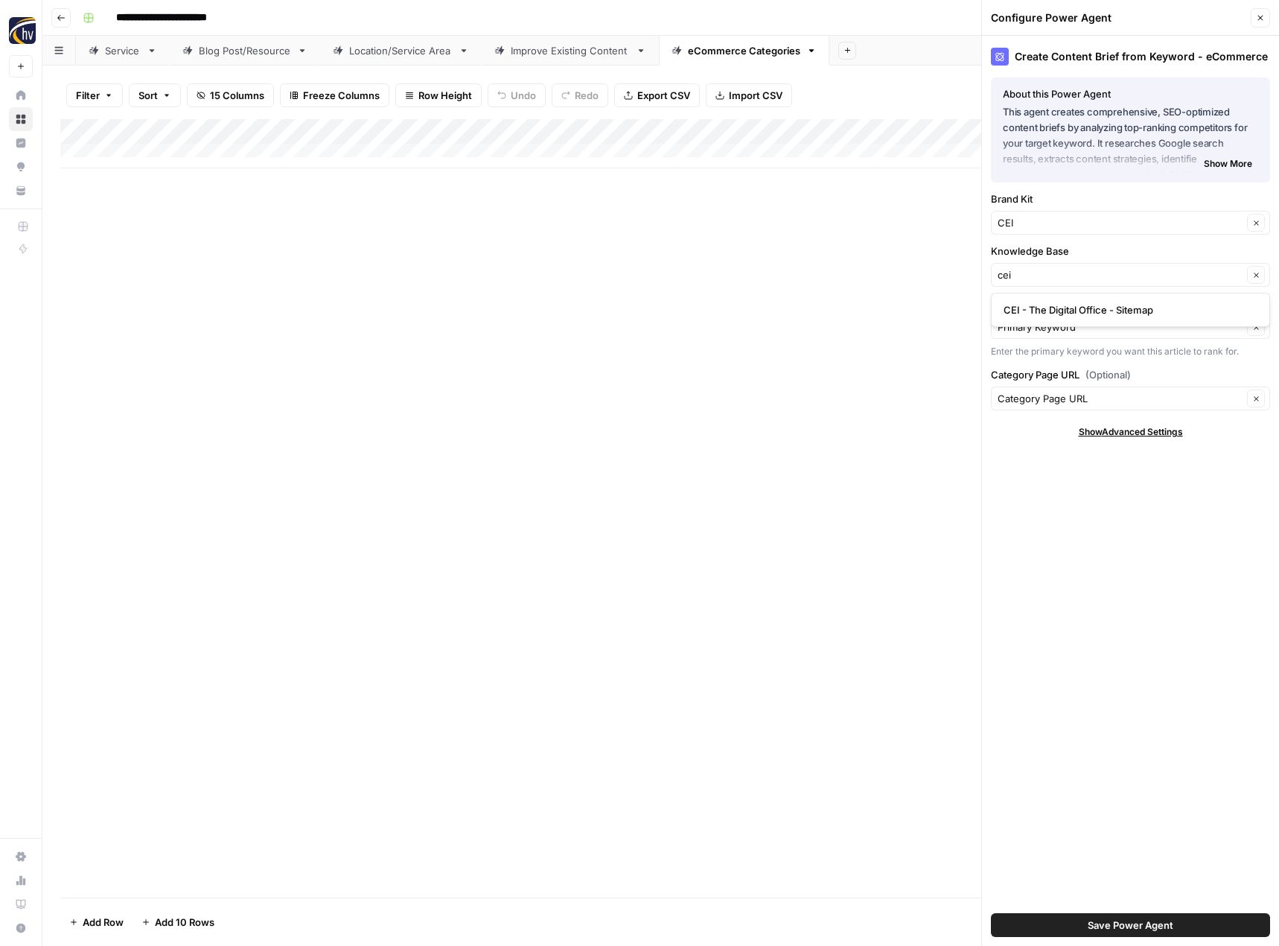
type input "CEI - The Digital Office - Sitemap"
click at [1143, 927] on span "Save Power Agent" at bounding box center [1131, 924] width 86 height 15
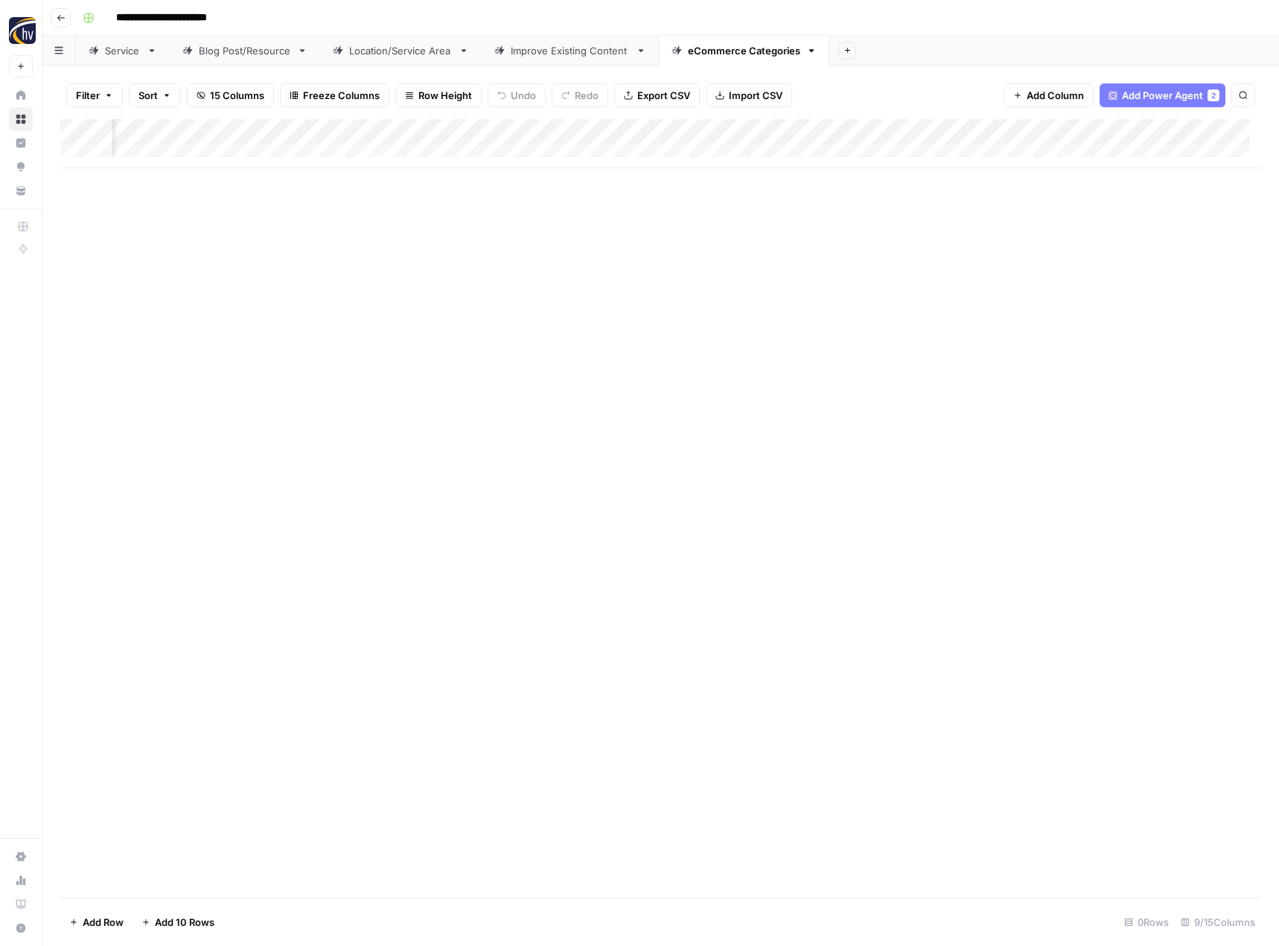
scroll to position [0, 500]
click at [1089, 133] on div "Add Column" at bounding box center [660, 143] width 1201 height 49
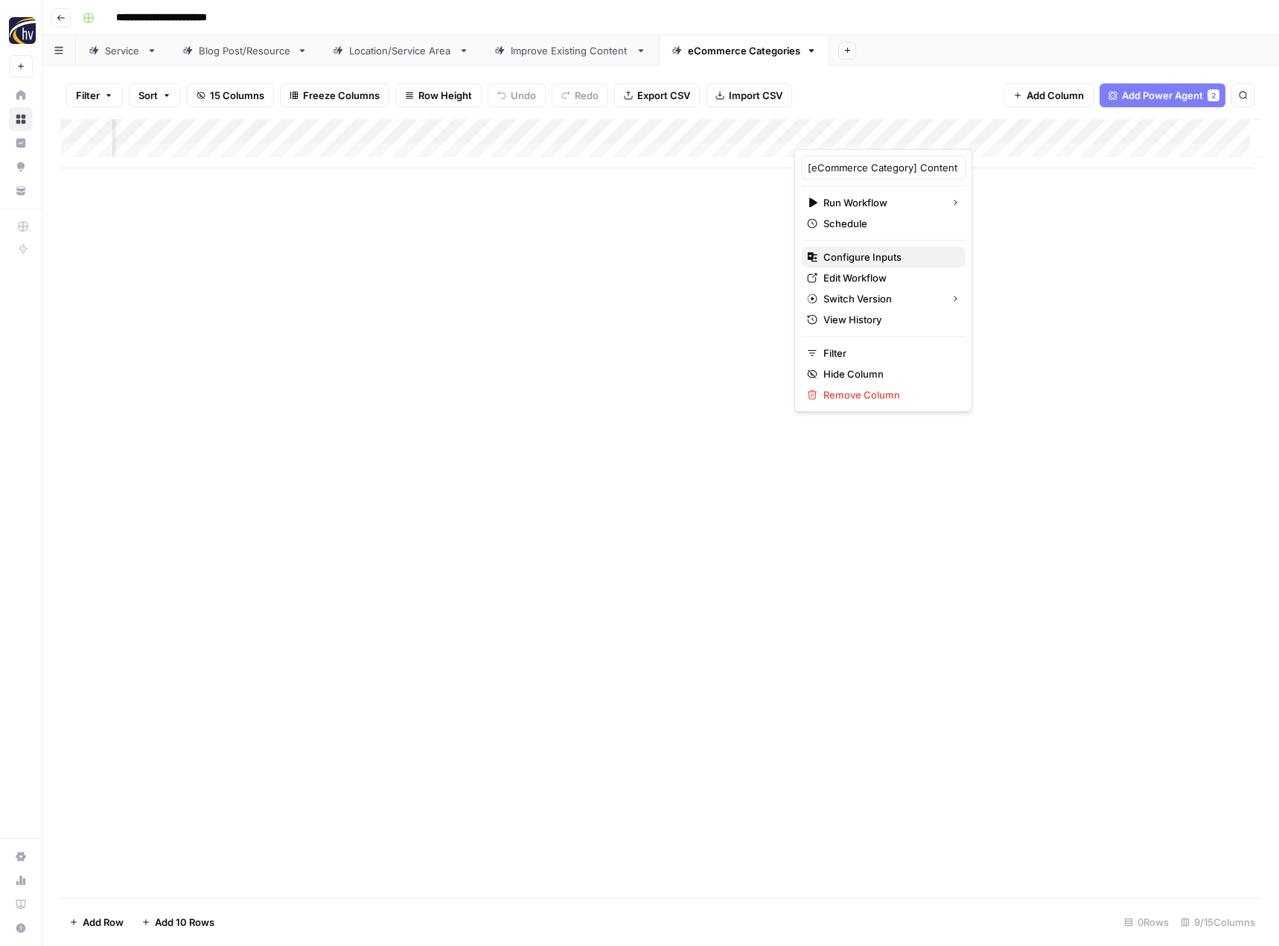
click at [891, 253] on span "Configure Inputs" at bounding box center [889, 256] width 130 height 15
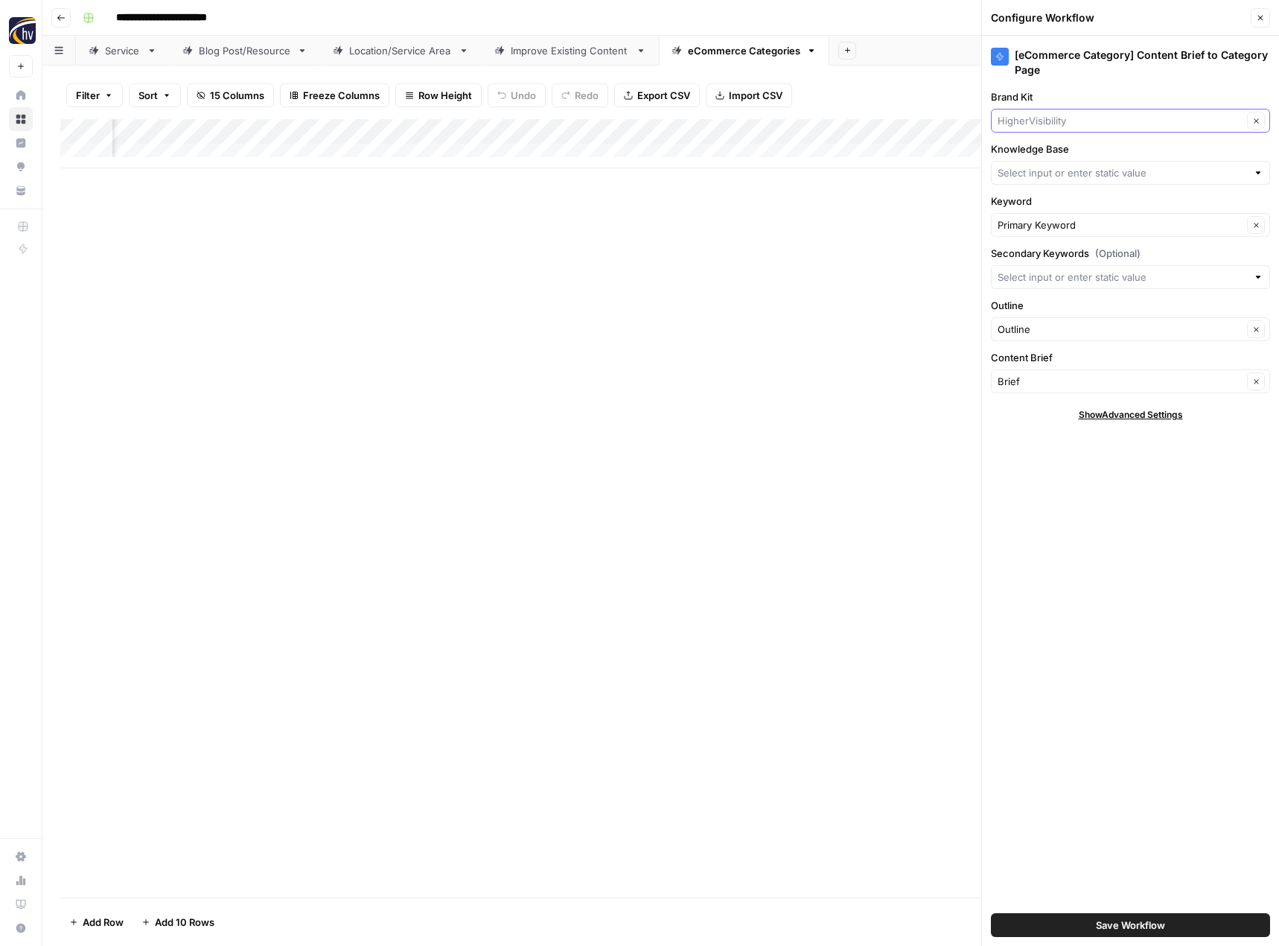
click at [1033, 118] on input "Brand Kit" at bounding box center [1120, 120] width 245 height 15
click at [1033, 157] on span "CEI" at bounding box center [1128, 155] width 248 height 15
type input "CEI"
click at [1033, 169] on input "Knowledge Base" at bounding box center [1122, 172] width 249 height 15
click at [1041, 205] on span "CEI - The Digital Office - Sitemap" at bounding box center [1128, 207] width 248 height 15
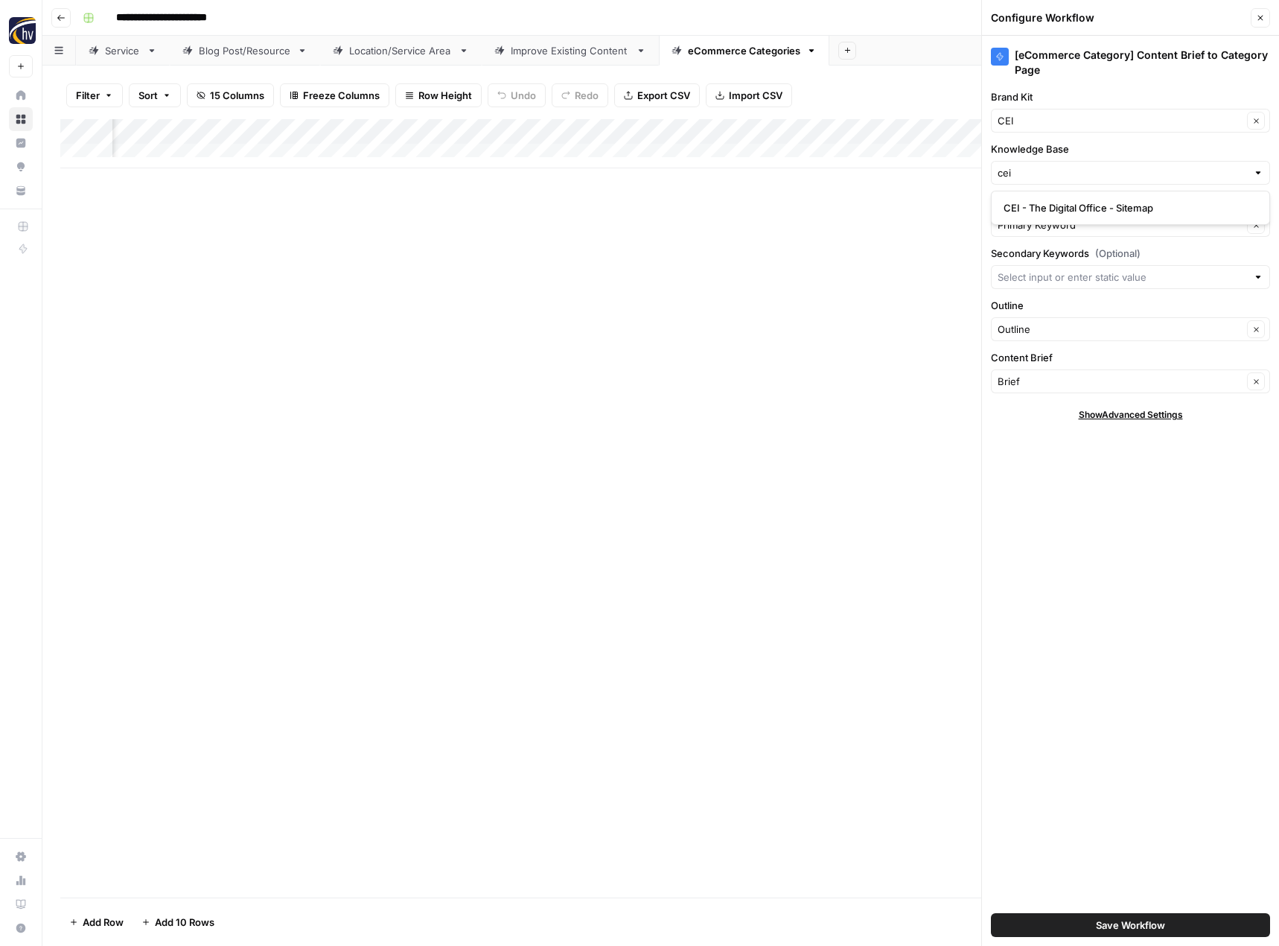
type input "CEI - The Digital Office - Sitemap"
click at [1106, 923] on span "Save Workflow" at bounding box center [1130, 924] width 69 height 15
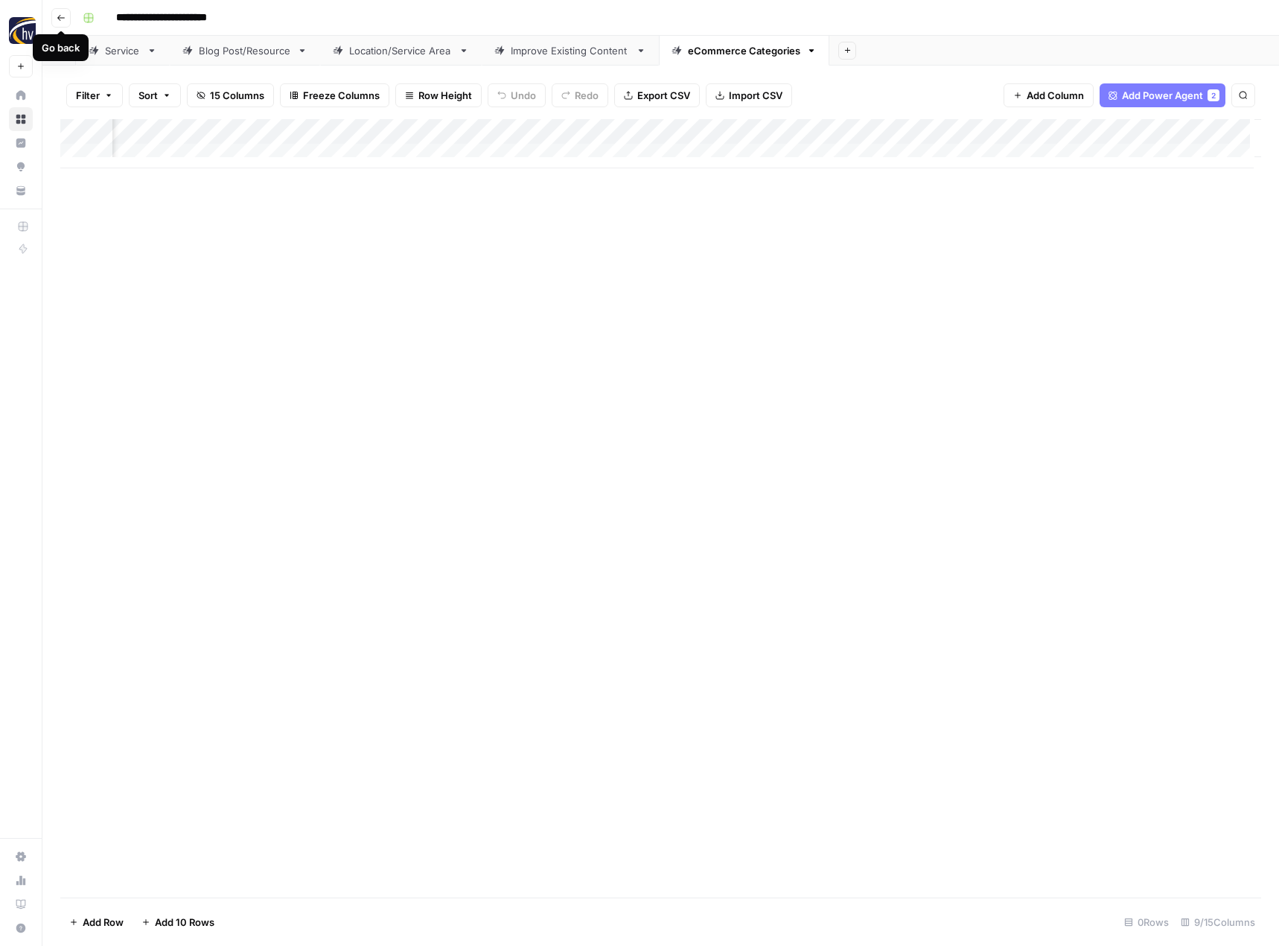
drag, startPoint x: 60, startPoint y: 16, endPoint x: 1, endPoint y: 82, distance: 88.1
click at [60, 16] on icon "button" at bounding box center [61, 17] width 9 height 9
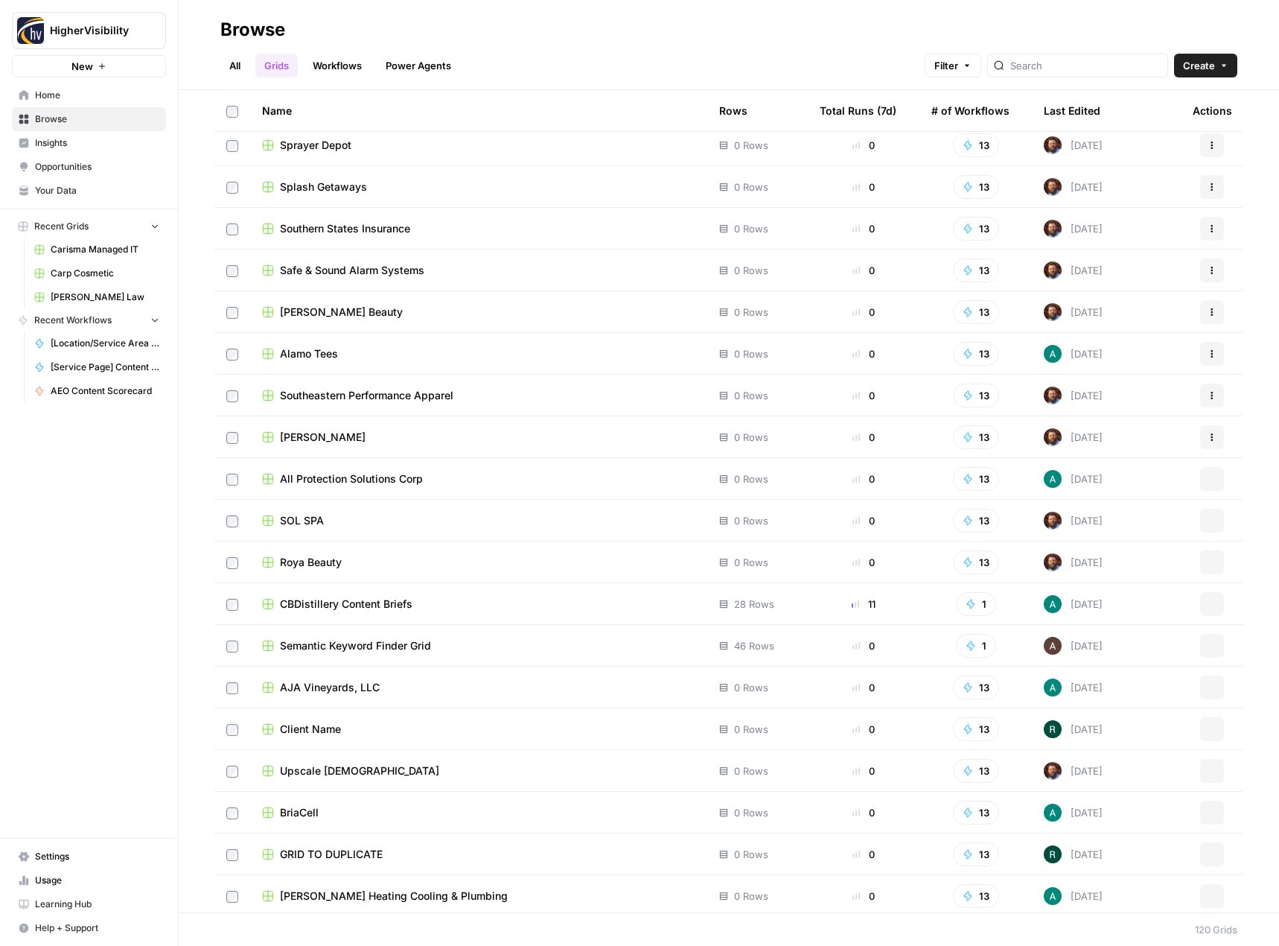
scroll to position [4223, 0]
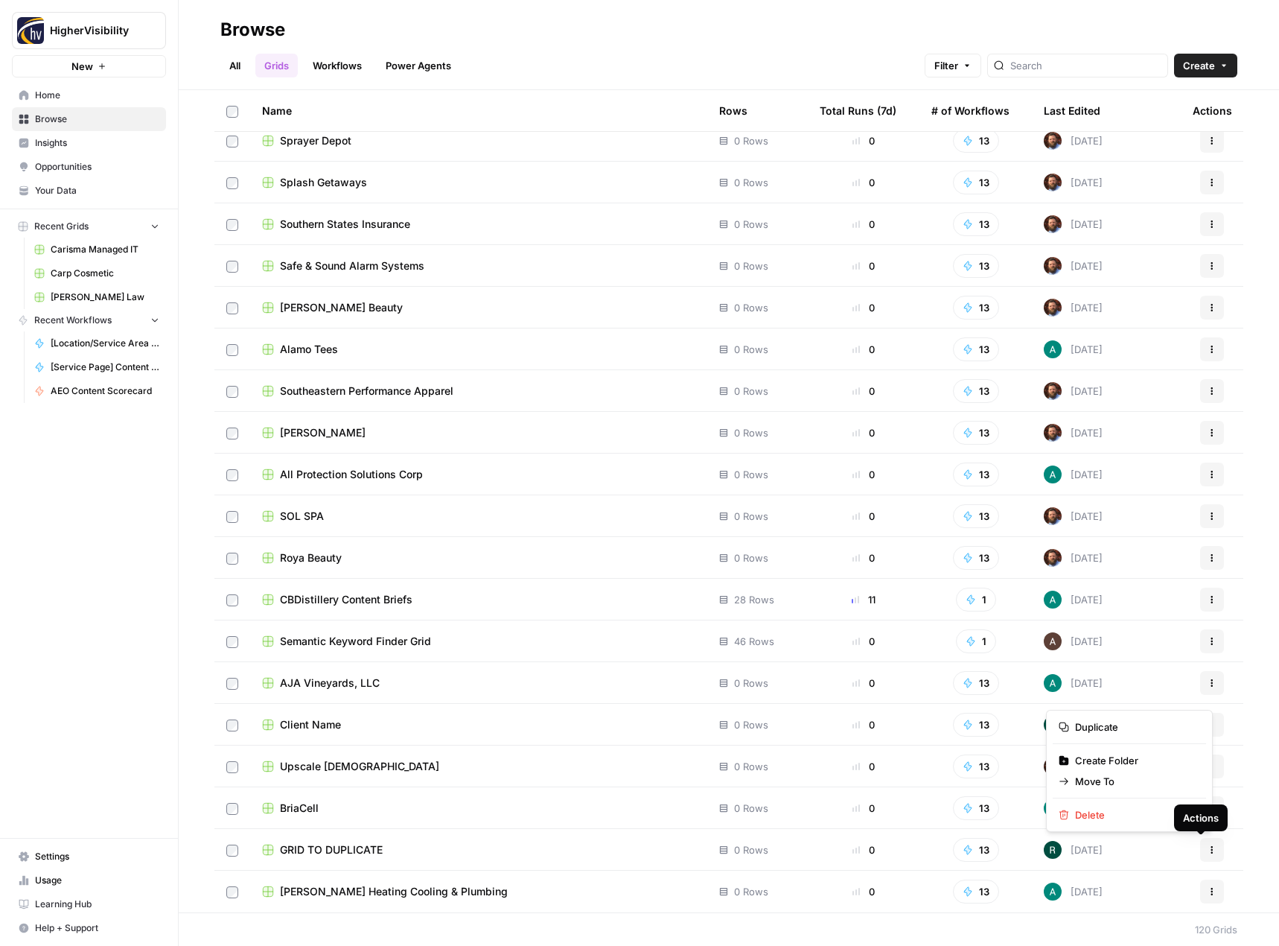
click at [1208, 849] on icon "button" at bounding box center [1212, 849] width 9 height 9
click at [1130, 730] on span "Duplicate" at bounding box center [1134, 726] width 119 height 15
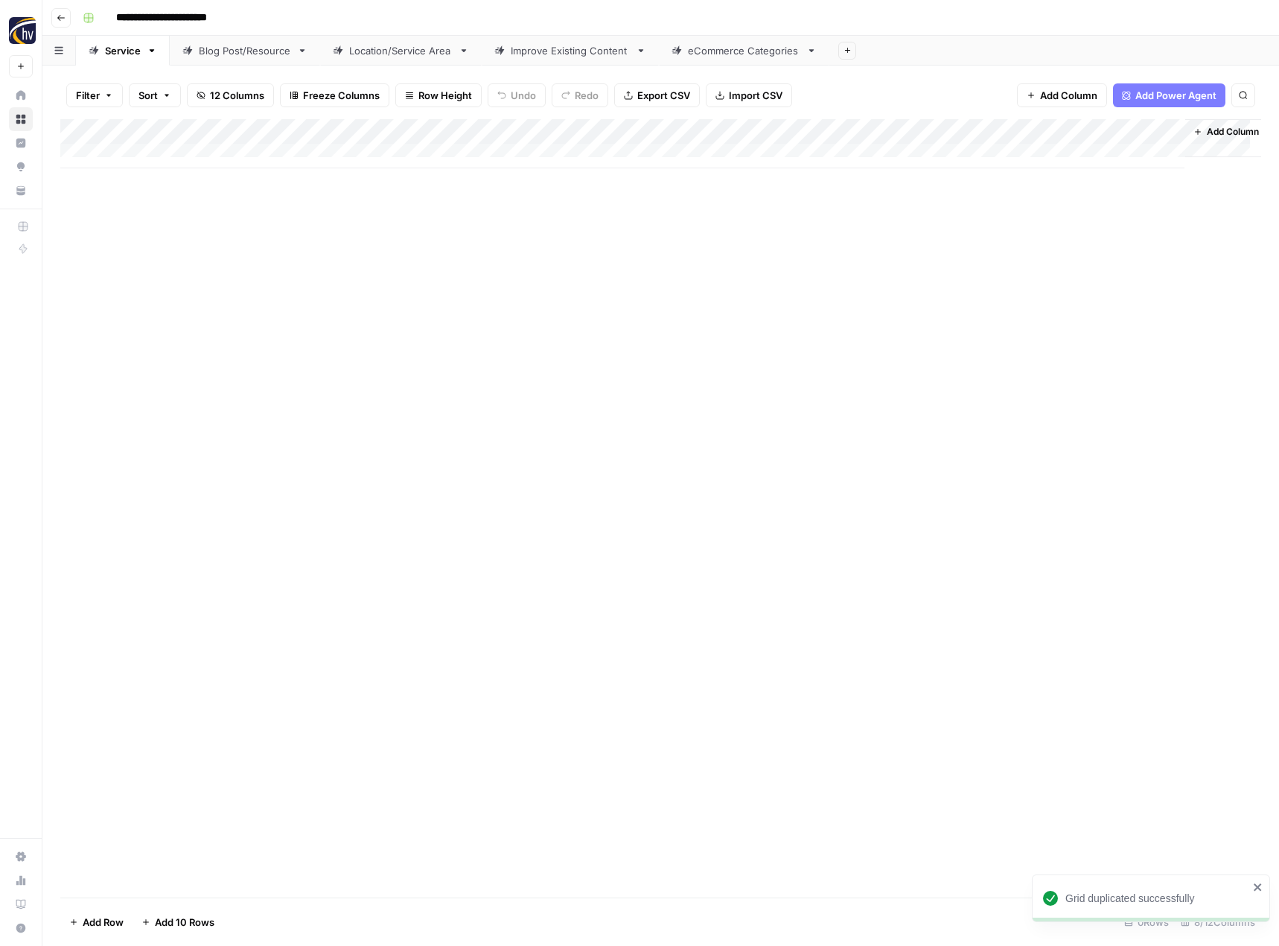
click at [208, 9] on input "**********" at bounding box center [185, 18] width 153 height 24
paste input
type input "**********"
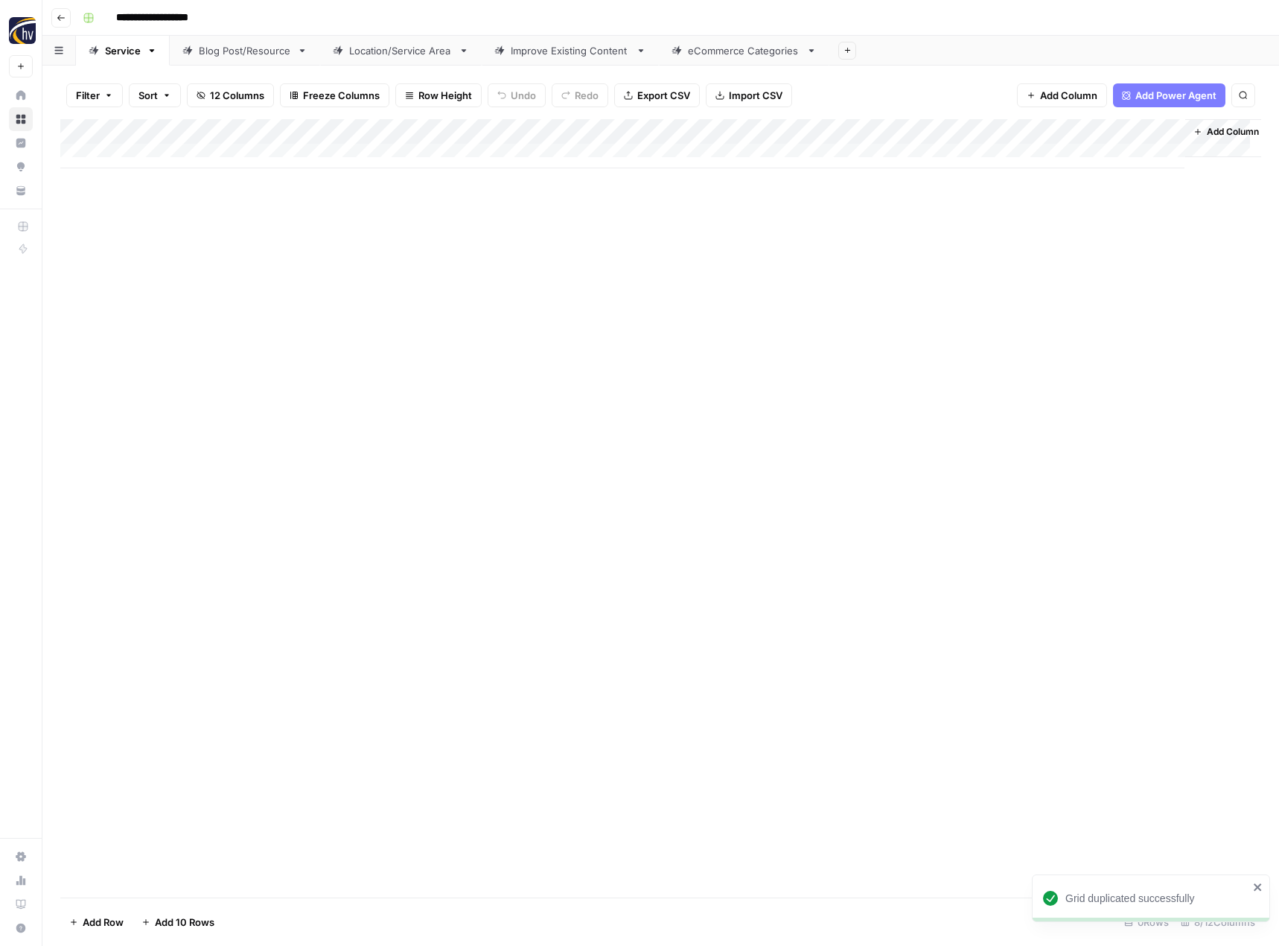
click at [277, 259] on div "Add Column" at bounding box center [660, 508] width 1201 height 778
click at [351, 131] on div "Add Column" at bounding box center [660, 143] width 1201 height 49
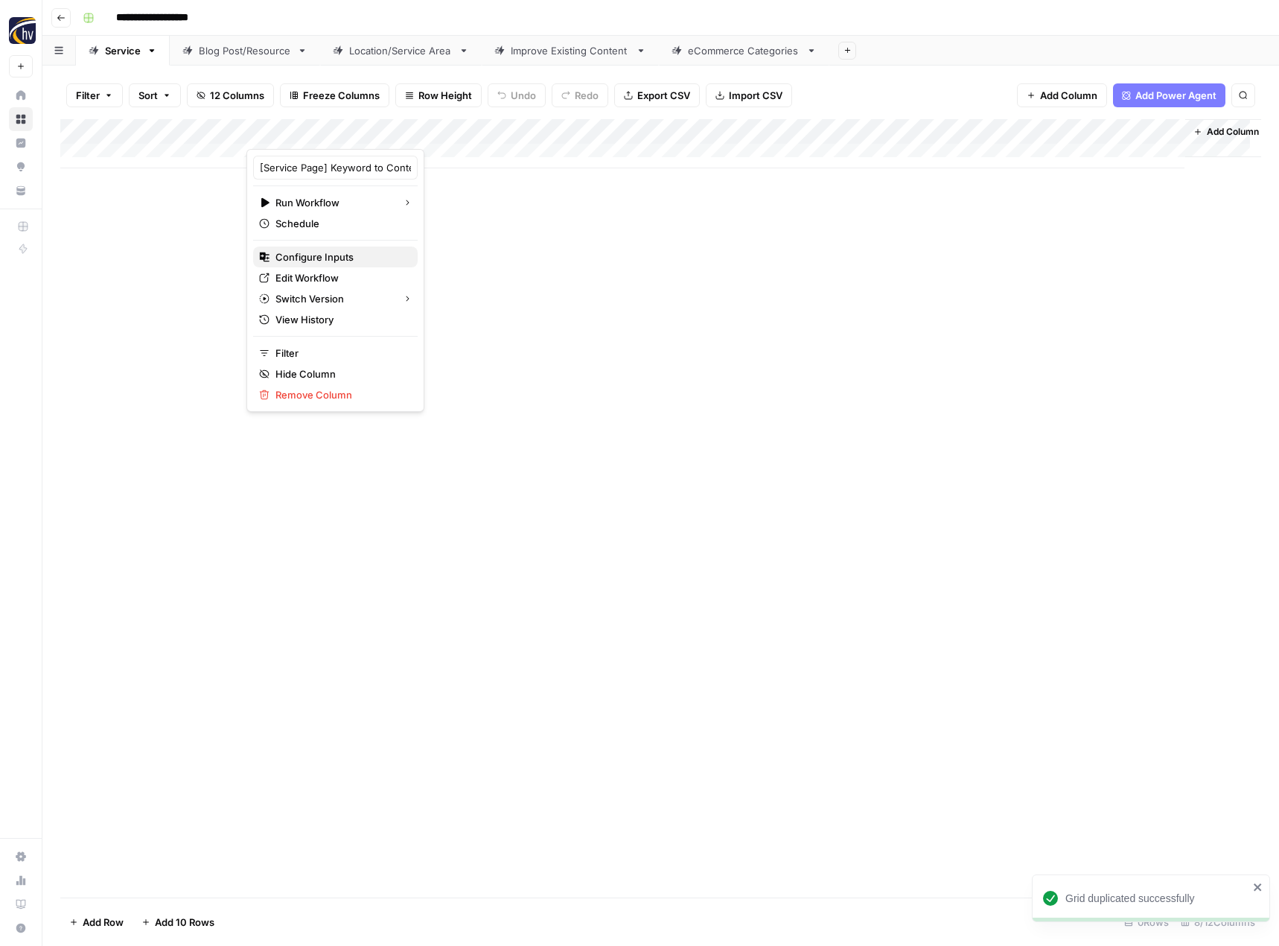
click at [315, 258] on span "Configure Inputs" at bounding box center [340, 256] width 130 height 15
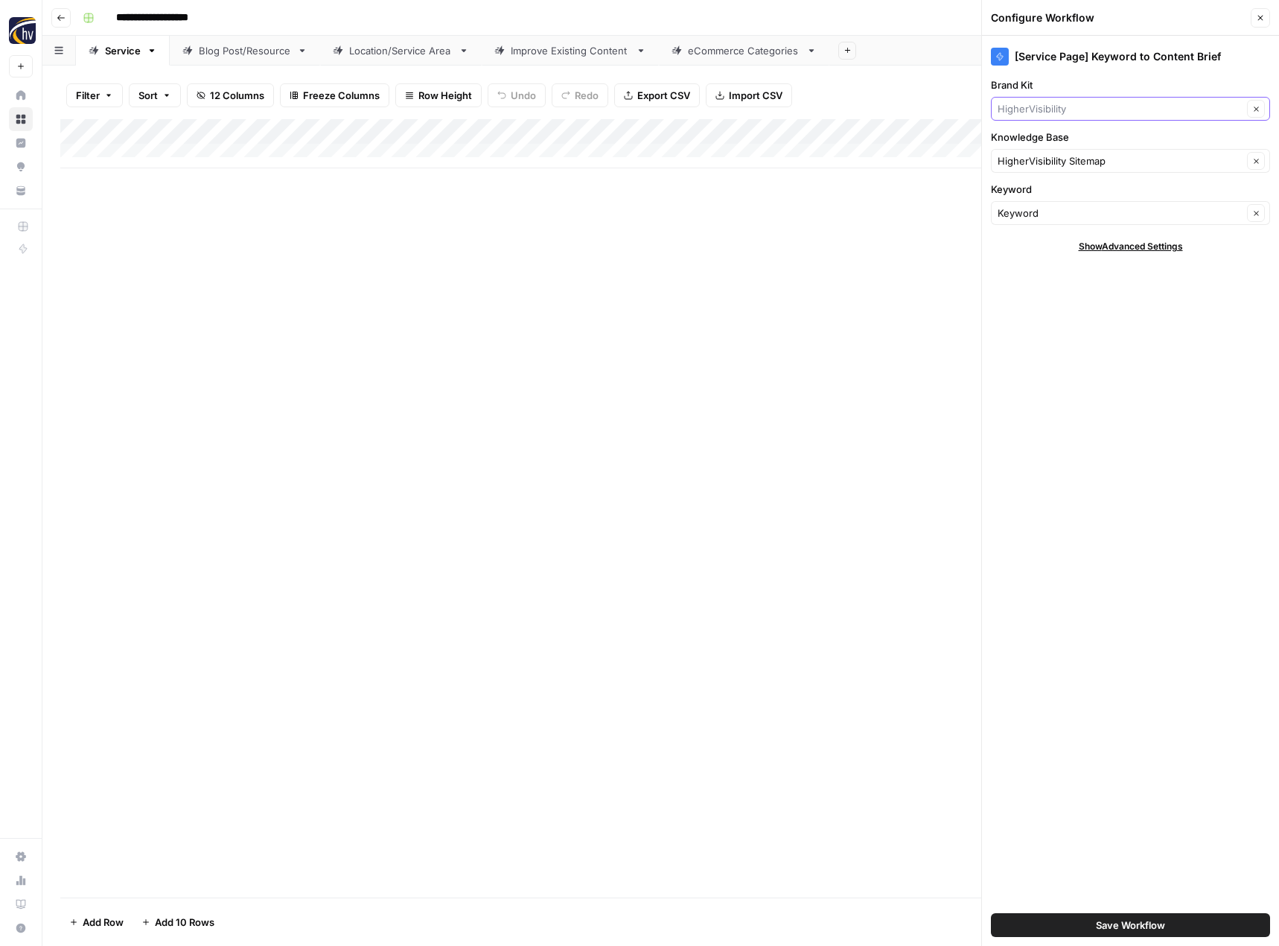
click at [1024, 106] on input "Brand Kit" at bounding box center [1120, 108] width 245 height 15
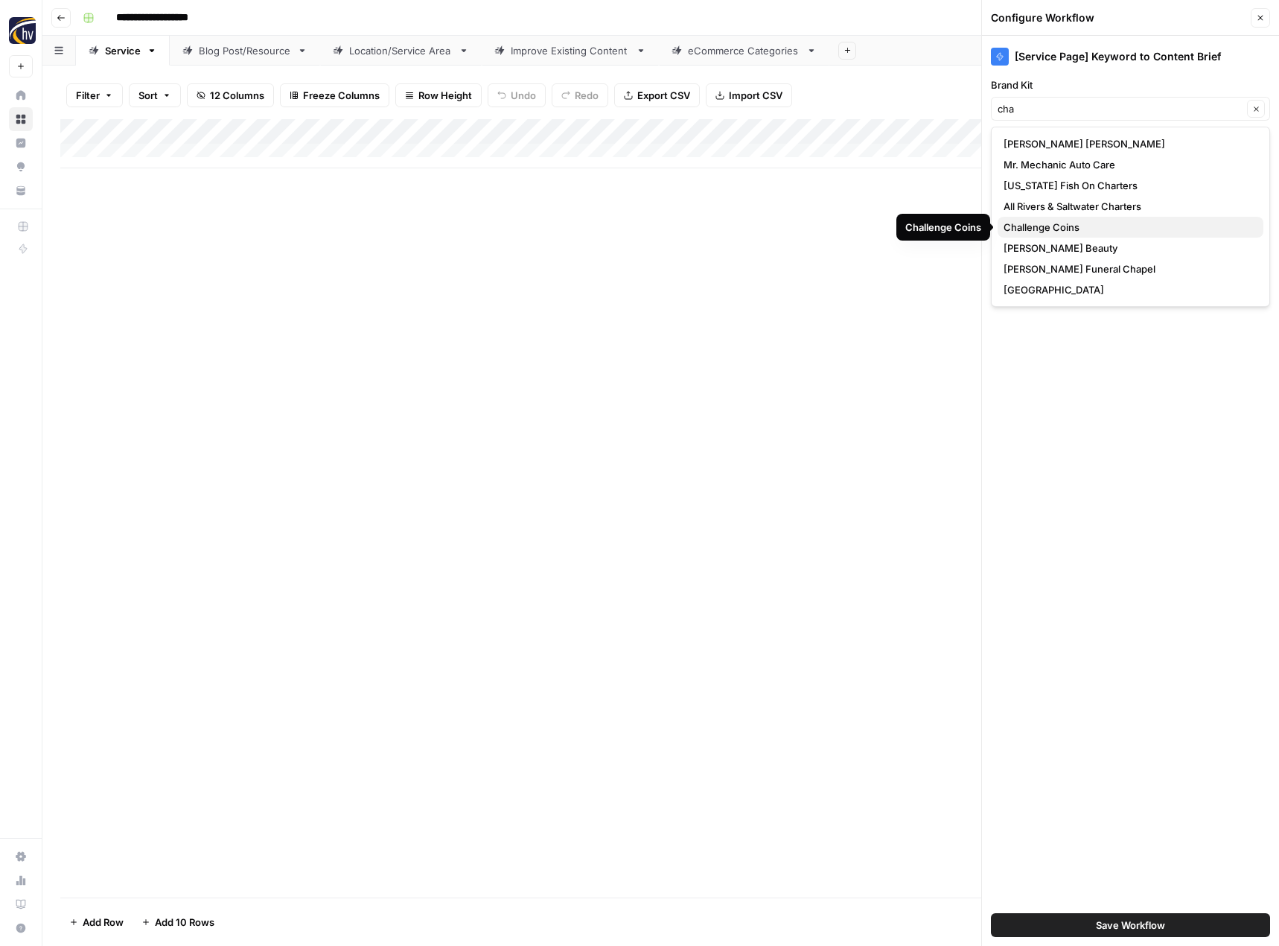
click at [1063, 232] on span "Challenge Coins" at bounding box center [1128, 227] width 248 height 15
type input "Challenge Coins"
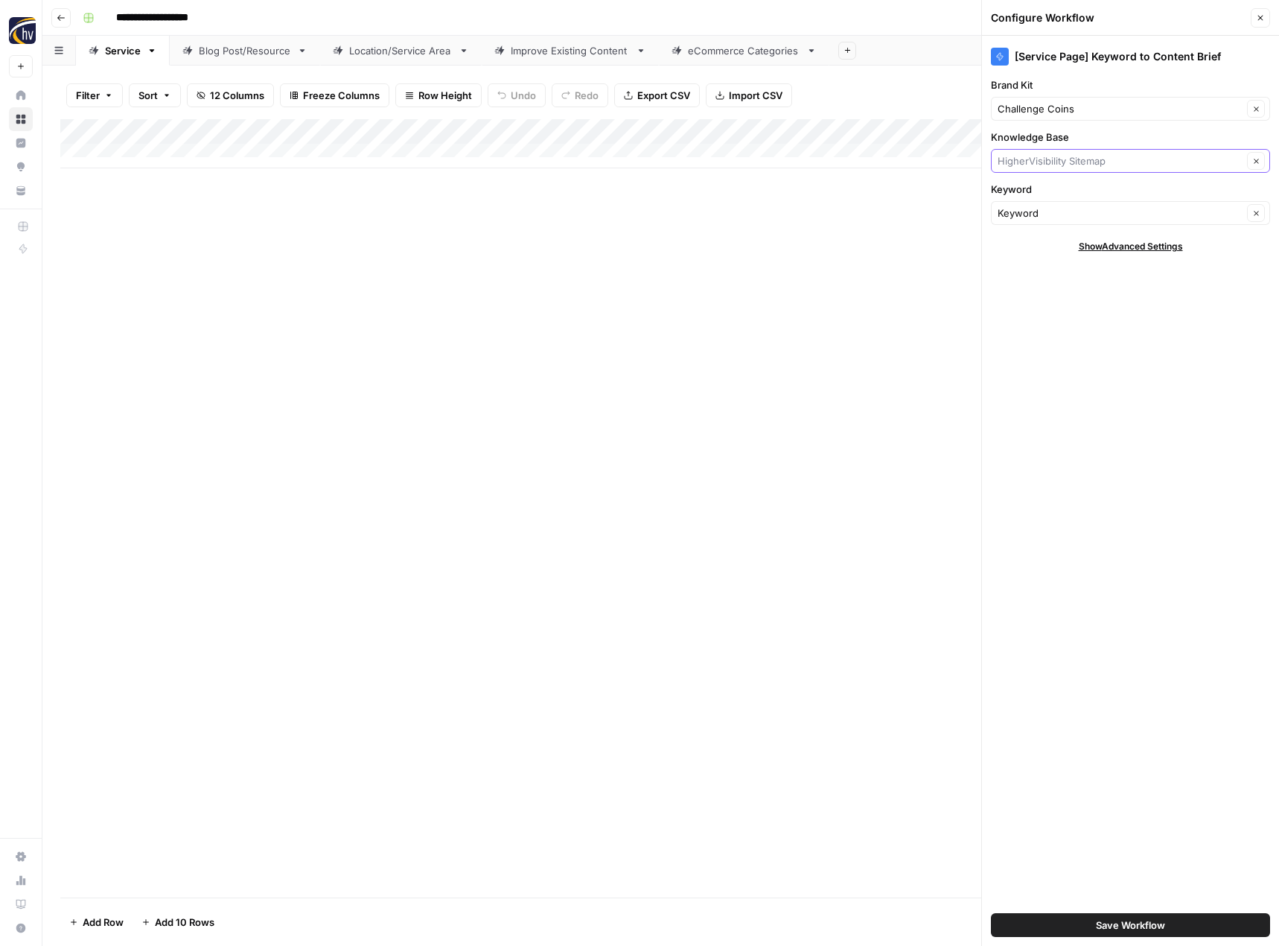
click at [1040, 168] on input "Knowledge Base" at bounding box center [1120, 160] width 245 height 15
click at [1039, 200] on span "Challenge Coins Ltd Sitemap" at bounding box center [1128, 195] width 248 height 15
type input "Challenge Coins Ltd Sitemap"
click at [1083, 924] on button "Save Workflow" at bounding box center [1130, 925] width 279 height 24
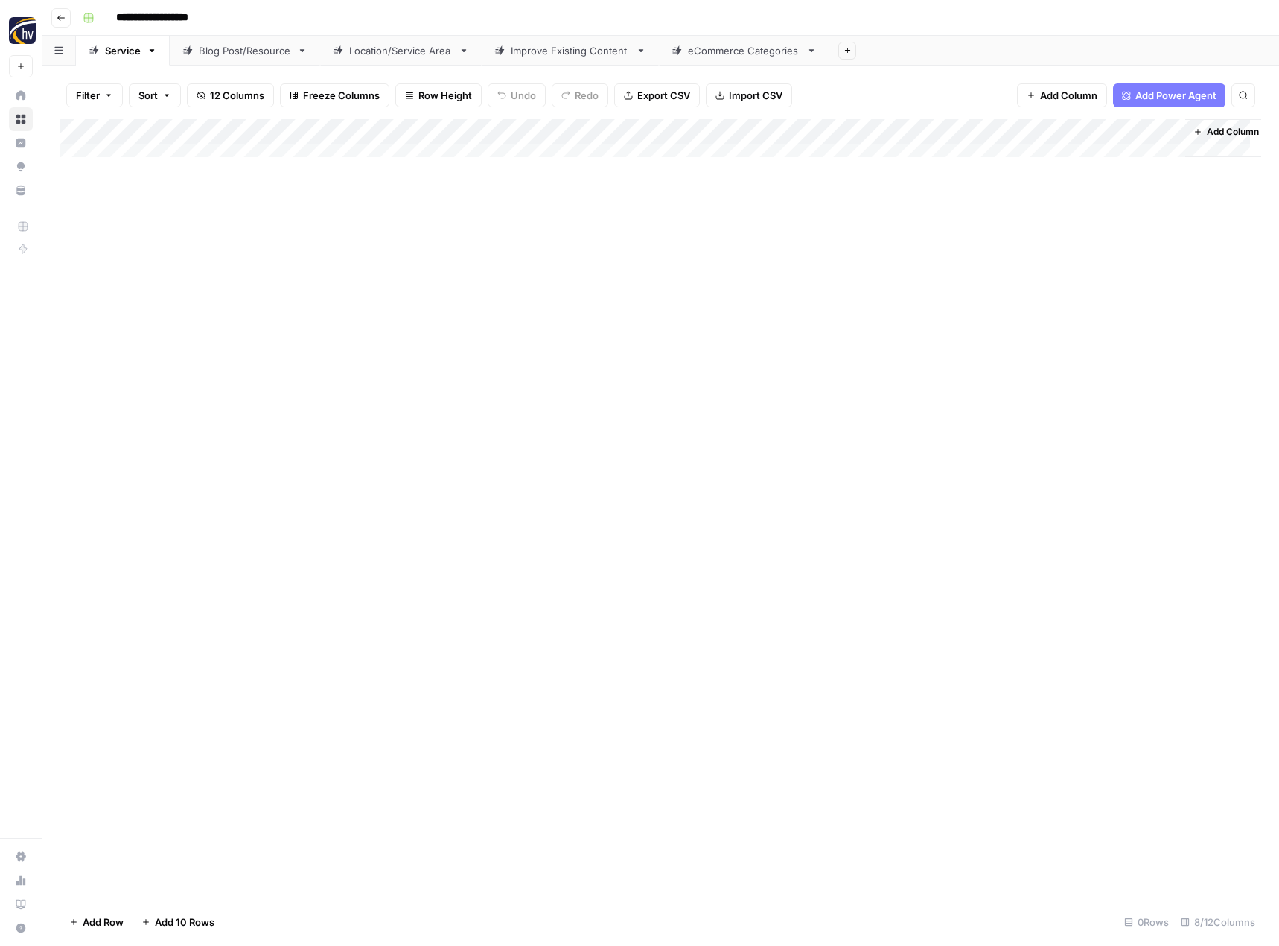
click at [1017, 130] on div "Add Column" at bounding box center [660, 143] width 1201 height 49
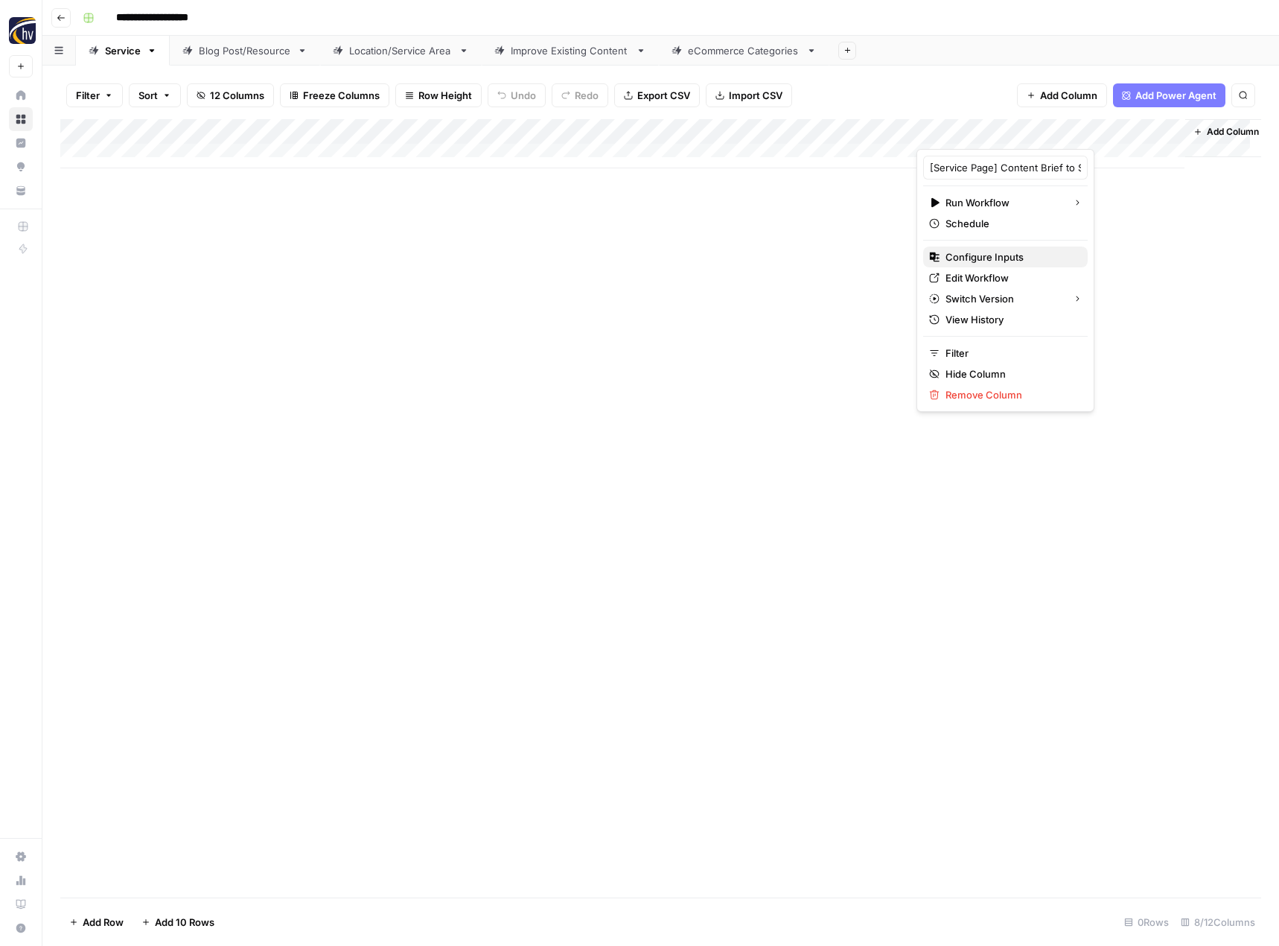
click at [974, 253] on span "Configure Inputs" at bounding box center [1011, 256] width 130 height 15
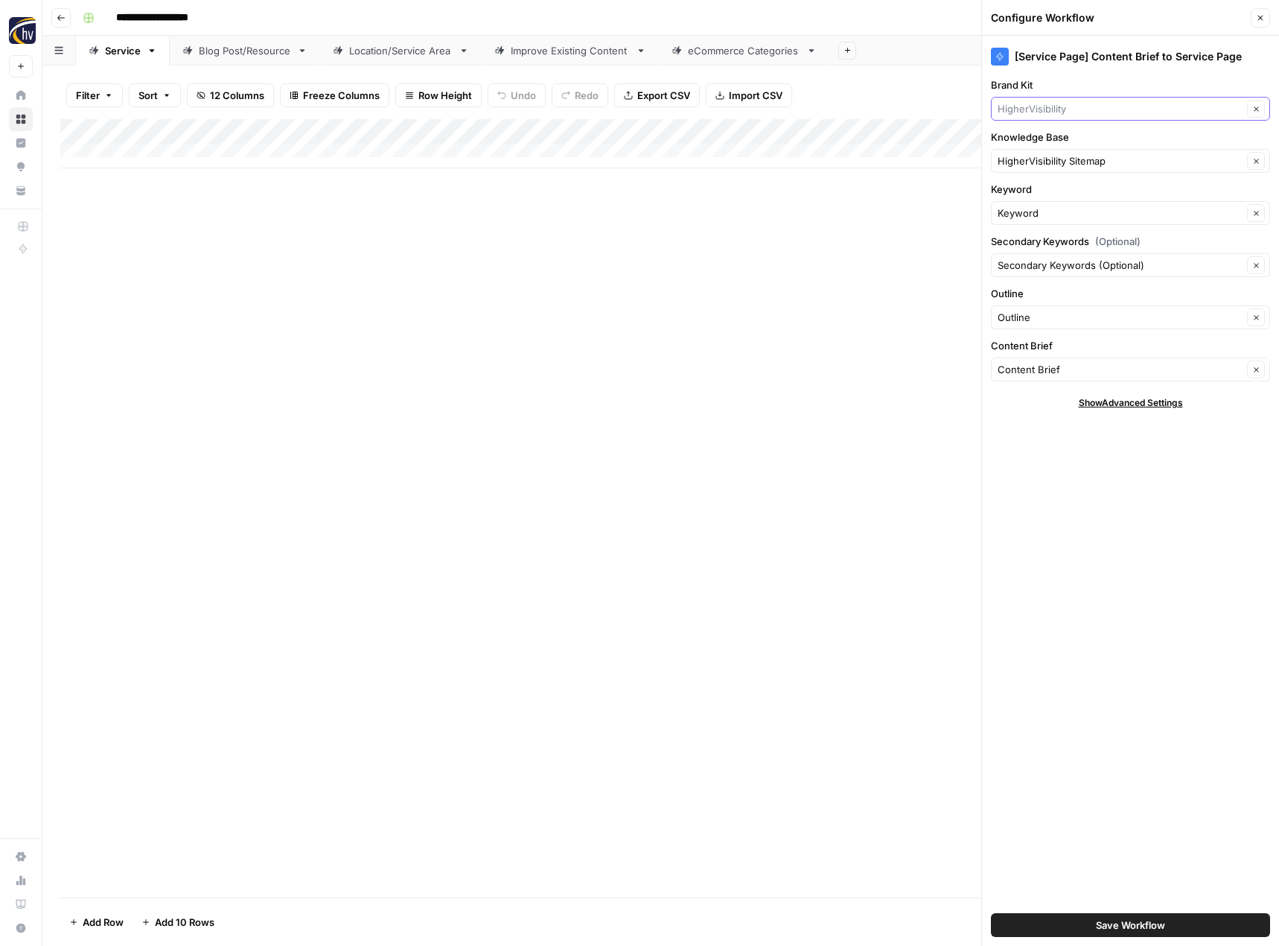
click at [1029, 110] on input "Brand Kit" at bounding box center [1120, 108] width 245 height 15
click at [1032, 134] on button "Challenge Coins" at bounding box center [1131, 143] width 266 height 21
type input "Challenge Coins"
click at [1030, 156] on input "Knowledge Base" at bounding box center [1120, 160] width 245 height 15
click at [1036, 195] on span "Challenge Coins Ltd Sitemap" at bounding box center [1128, 195] width 248 height 15
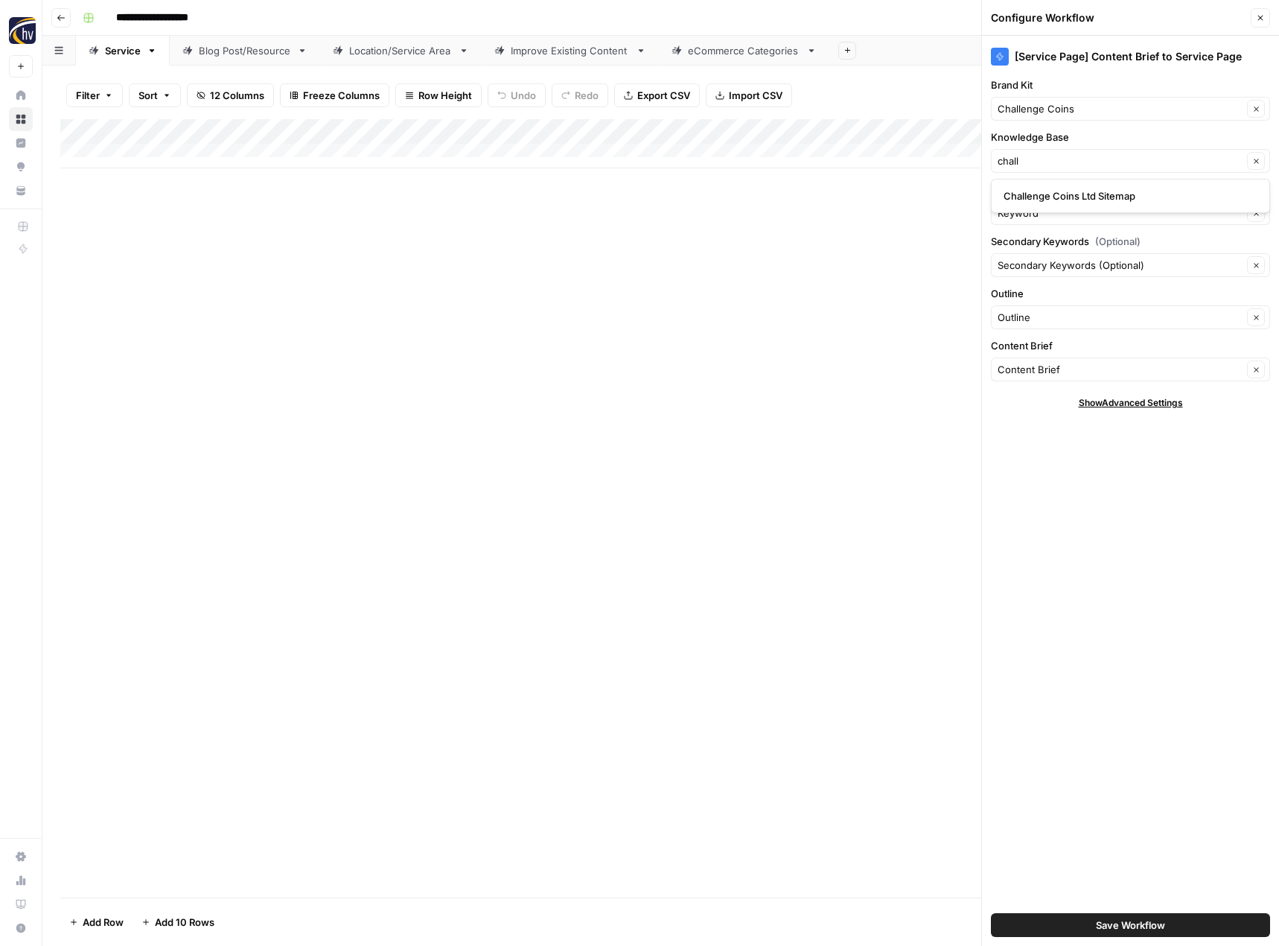
type input "Challenge Coins Ltd Sitemap"
click at [1075, 915] on button "Save Workflow" at bounding box center [1130, 925] width 279 height 24
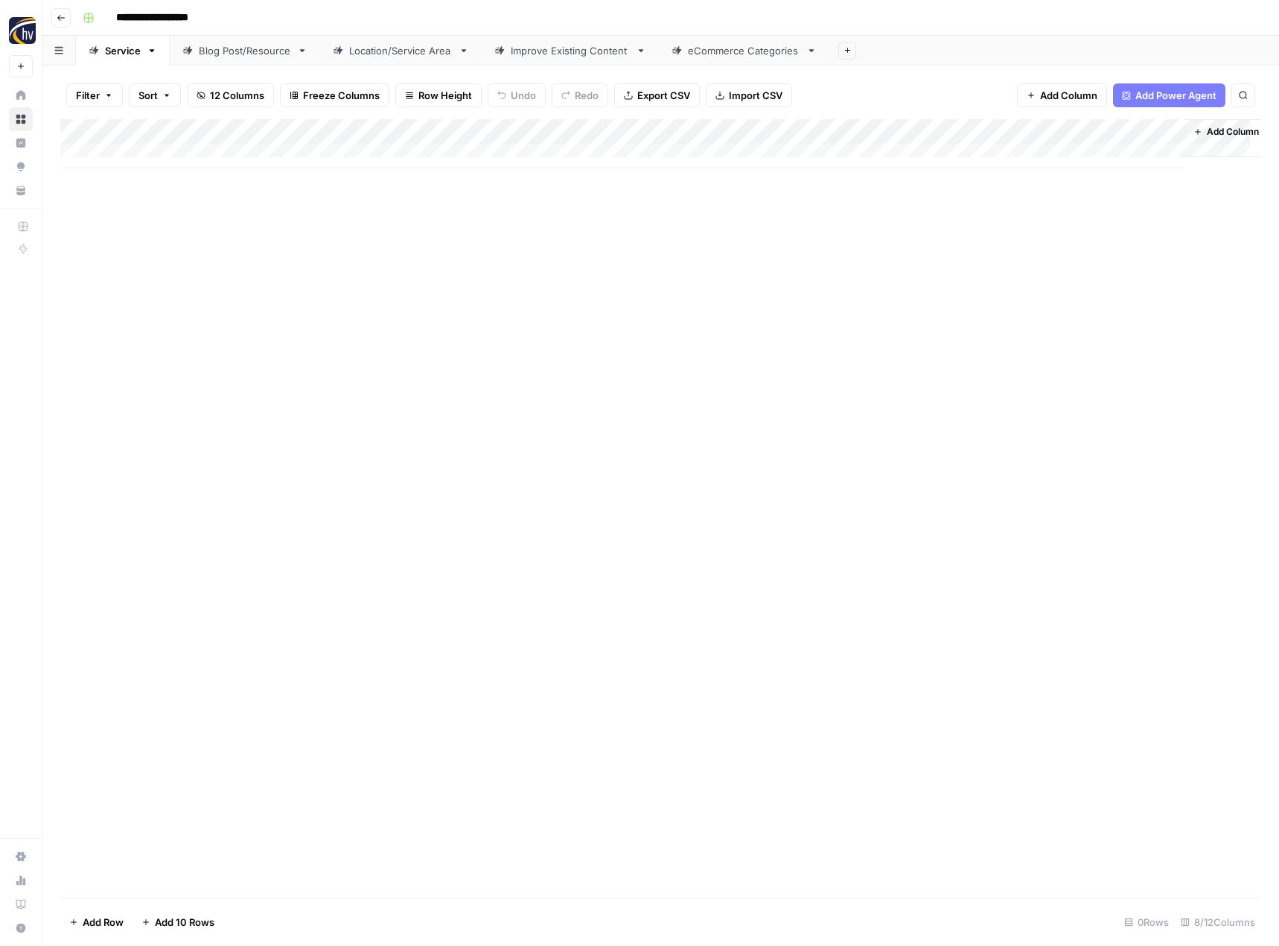
click at [233, 51] on div "Blog Post/Resource" at bounding box center [245, 50] width 92 height 15
click at [352, 127] on div "Add Column" at bounding box center [660, 143] width 1201 height 49
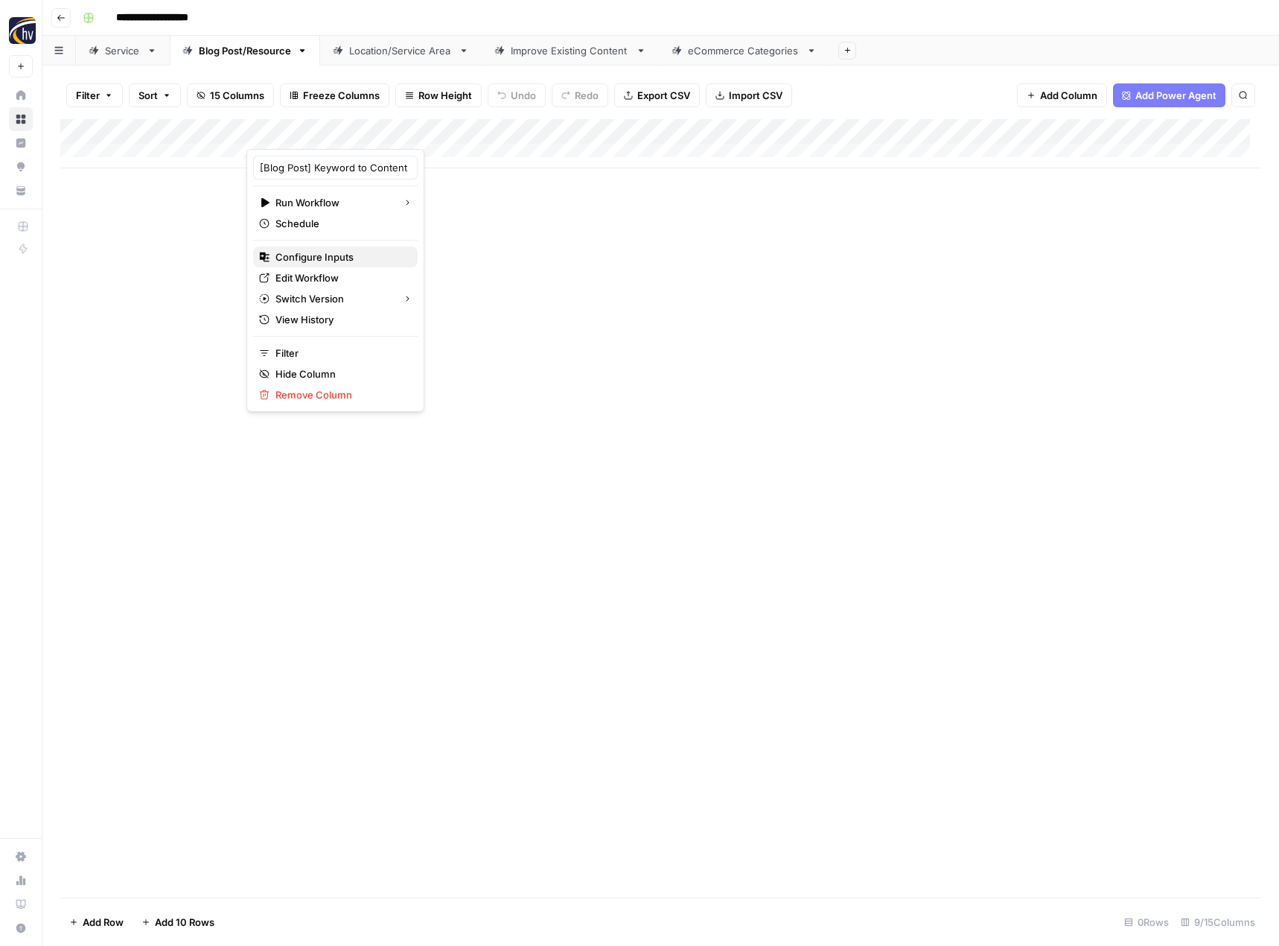
click at [335, 258] on span "Configure Inputs" at bounding box center [340, 256] width 130 height 15
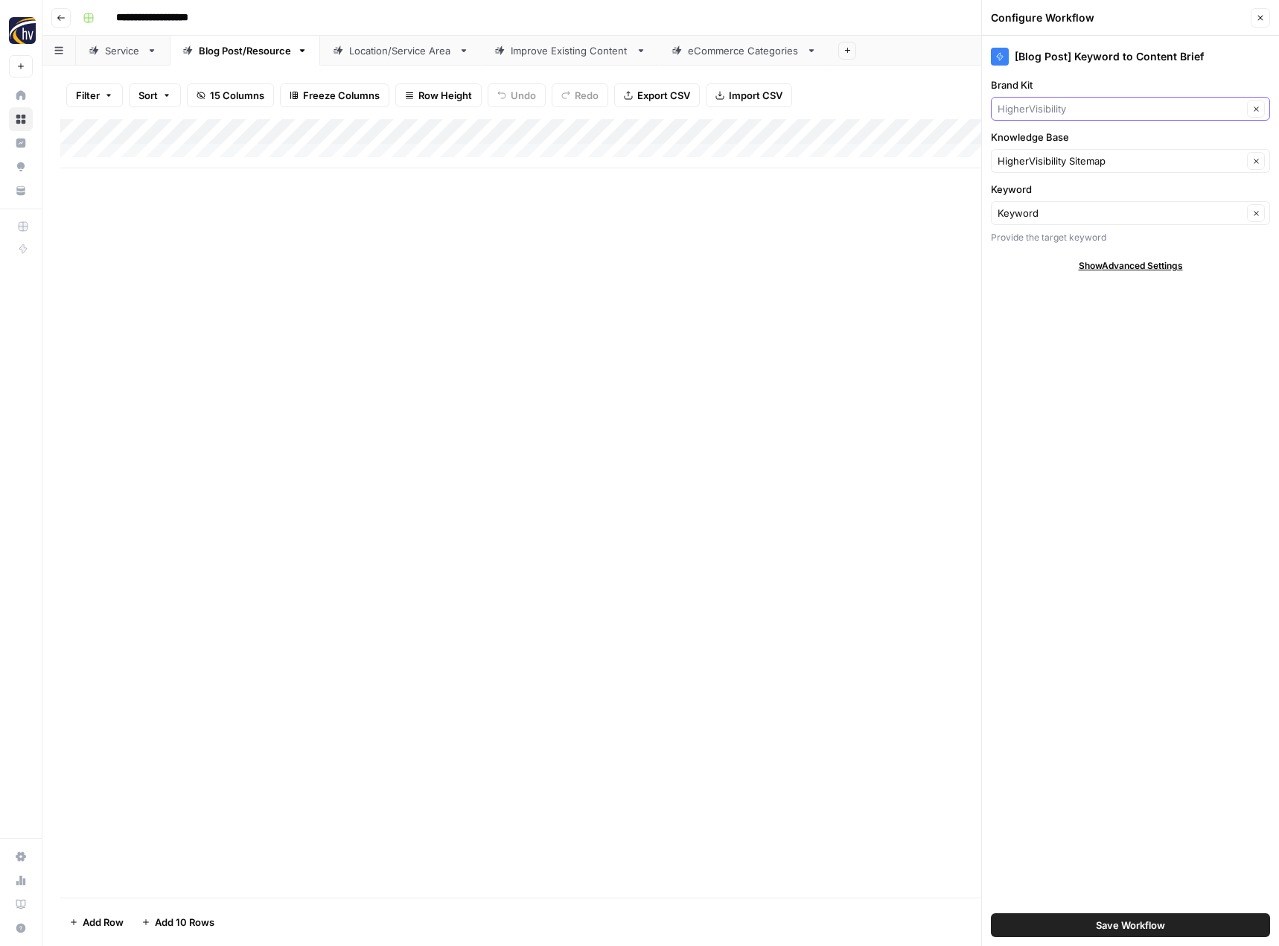
click at [1081, 108] on input "Brand Kit" at bounding box center [1120, 108] width 245 height 15
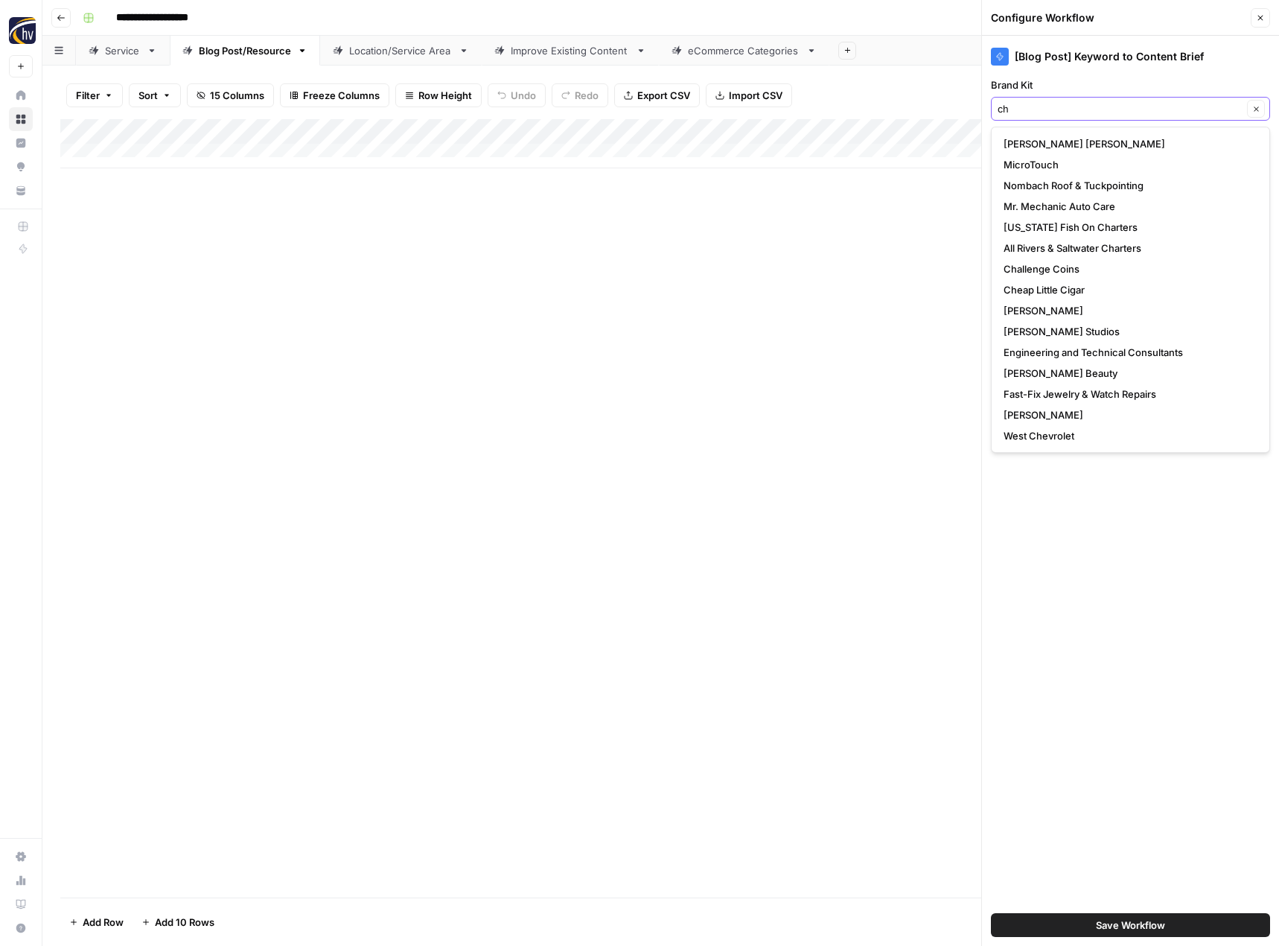
type input "ch"
click at [1060, 114] on input "Brand Kit" at bounding box center [1120, 108] width 245 height 15
click at [1045, 270] on span "Challenge Coins" at bounding box center [1128, 268] width 248 height 15
type input "Challenge Coins"
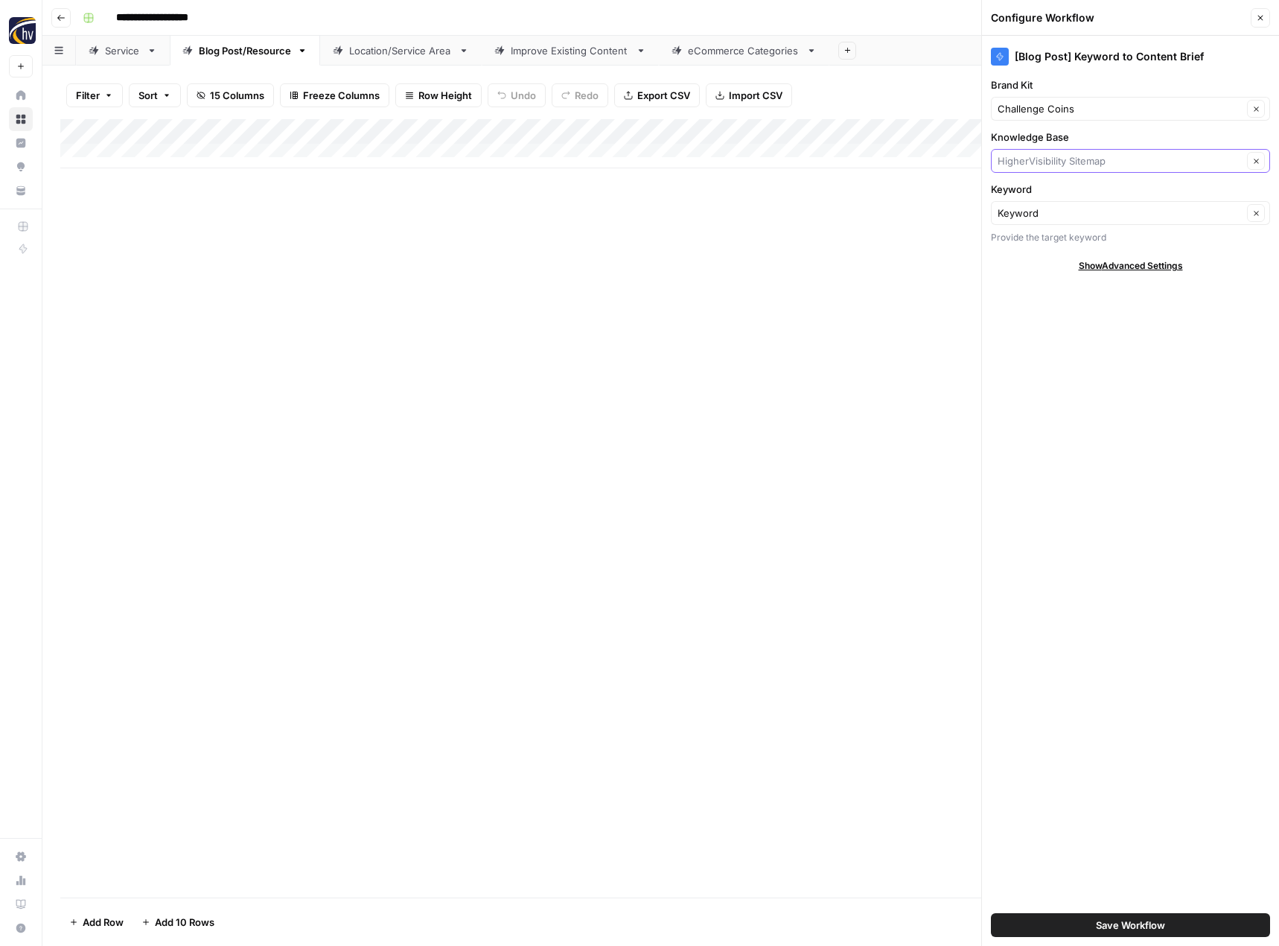
click at [1042, 162] on input "Knowledge Base" at bounding box center [1120, 160] width 245 height 15
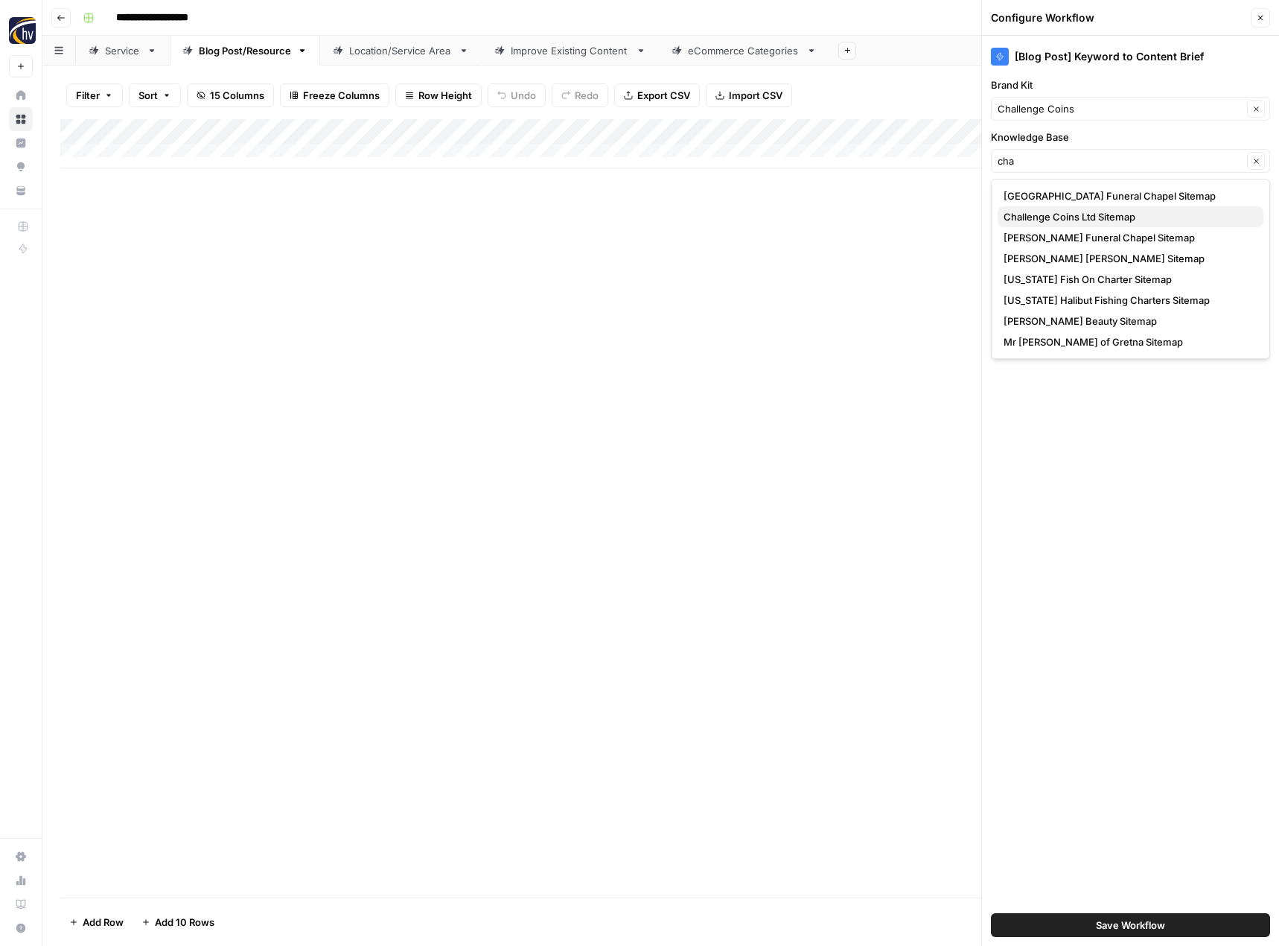
click at [1051, 213] on span "Challenge Coins Ltd Sitemap" at bounding box center [1128, 216] width 248 height 15
type input "Challenge Coins Ltd Sitemap"
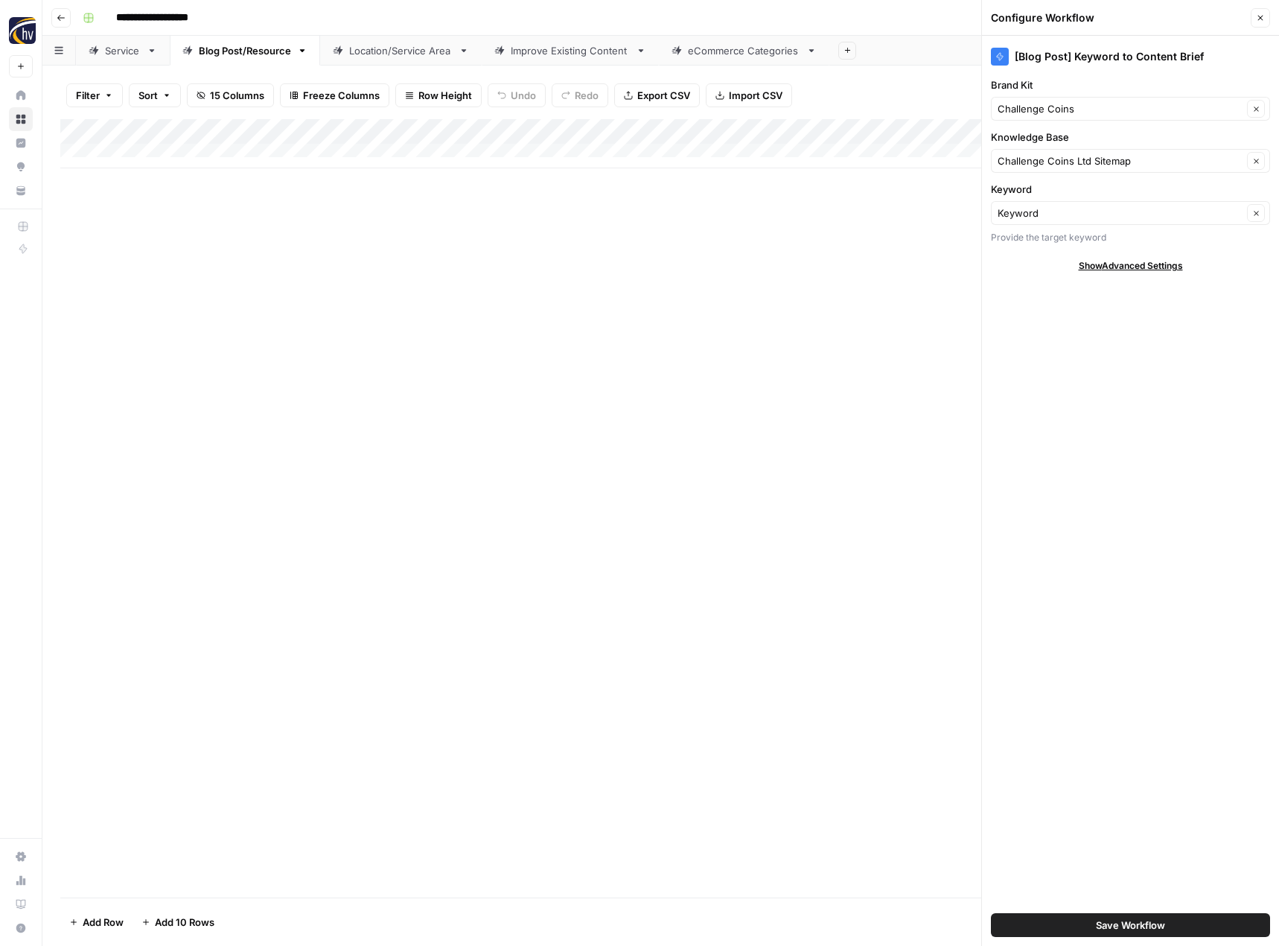
click at [1148, 926] on span "Save Workflow" at bounding box center [1130, 924] width 69 height 15
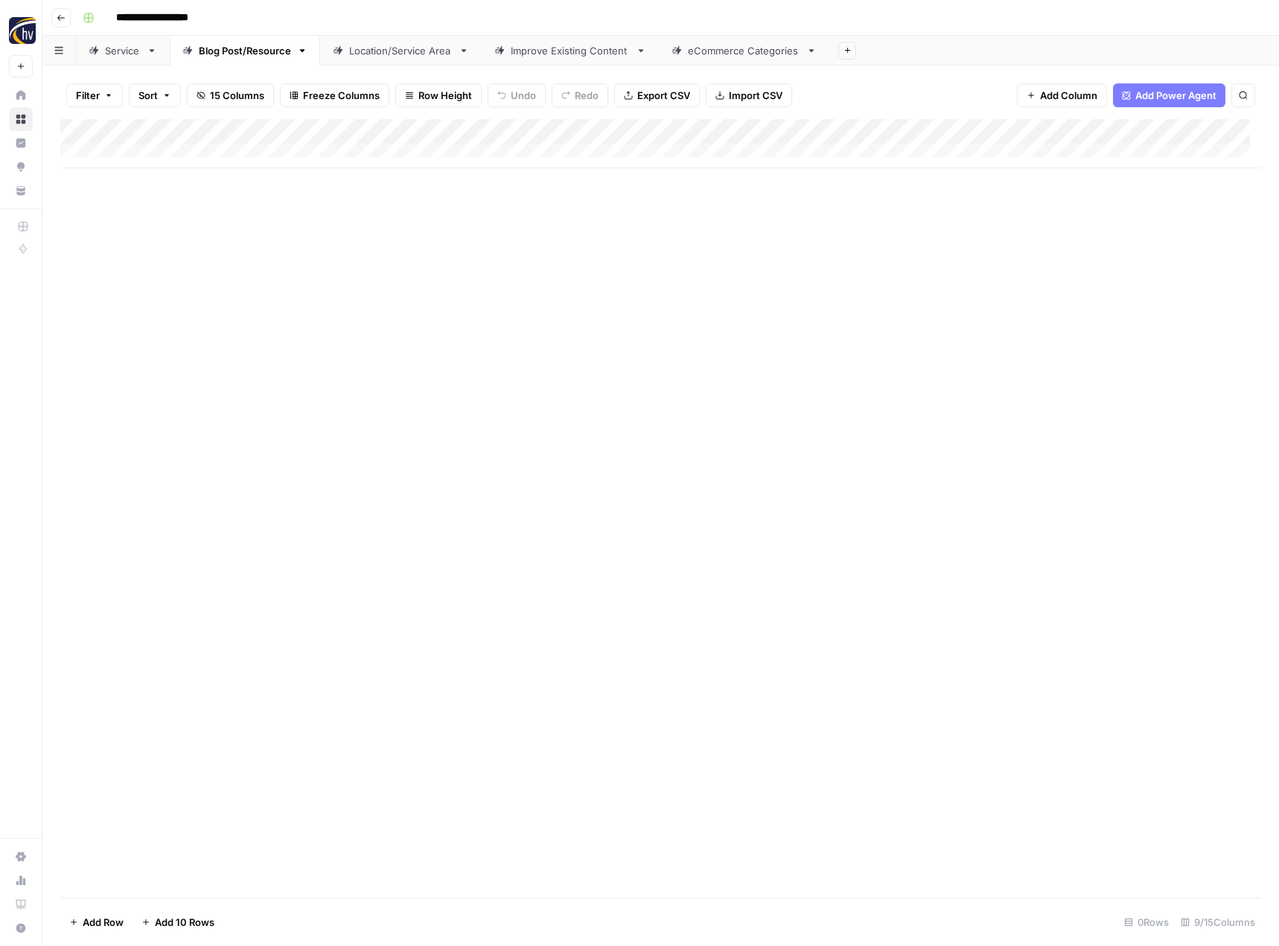
click at [1156, 128] on div "Add Column" at bounding box center [660, 143] width 1201 height 49
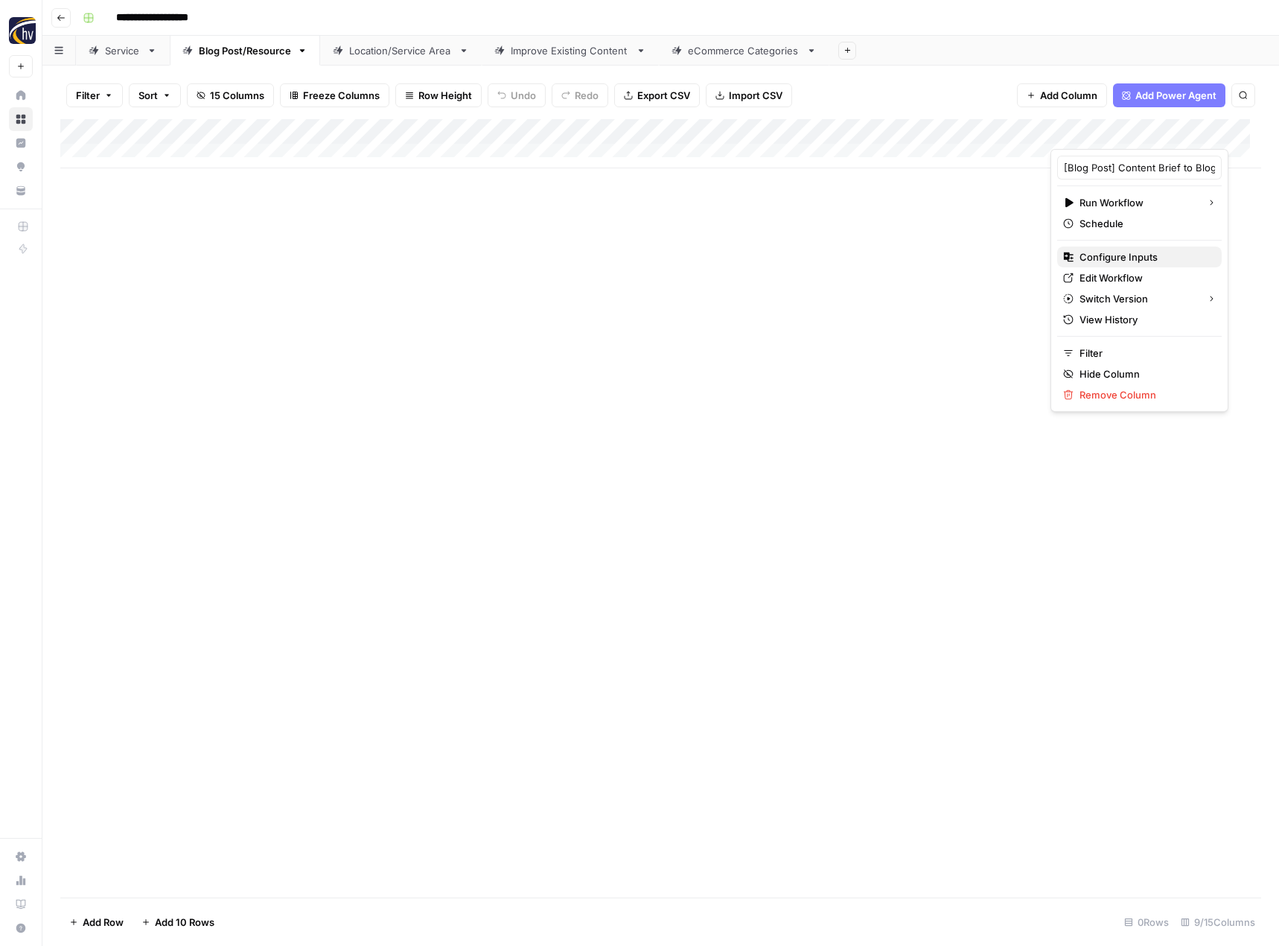
click at [1089, 257] on span "Configure Inputs" at bounding box center [1145, 256] width 130 height 15
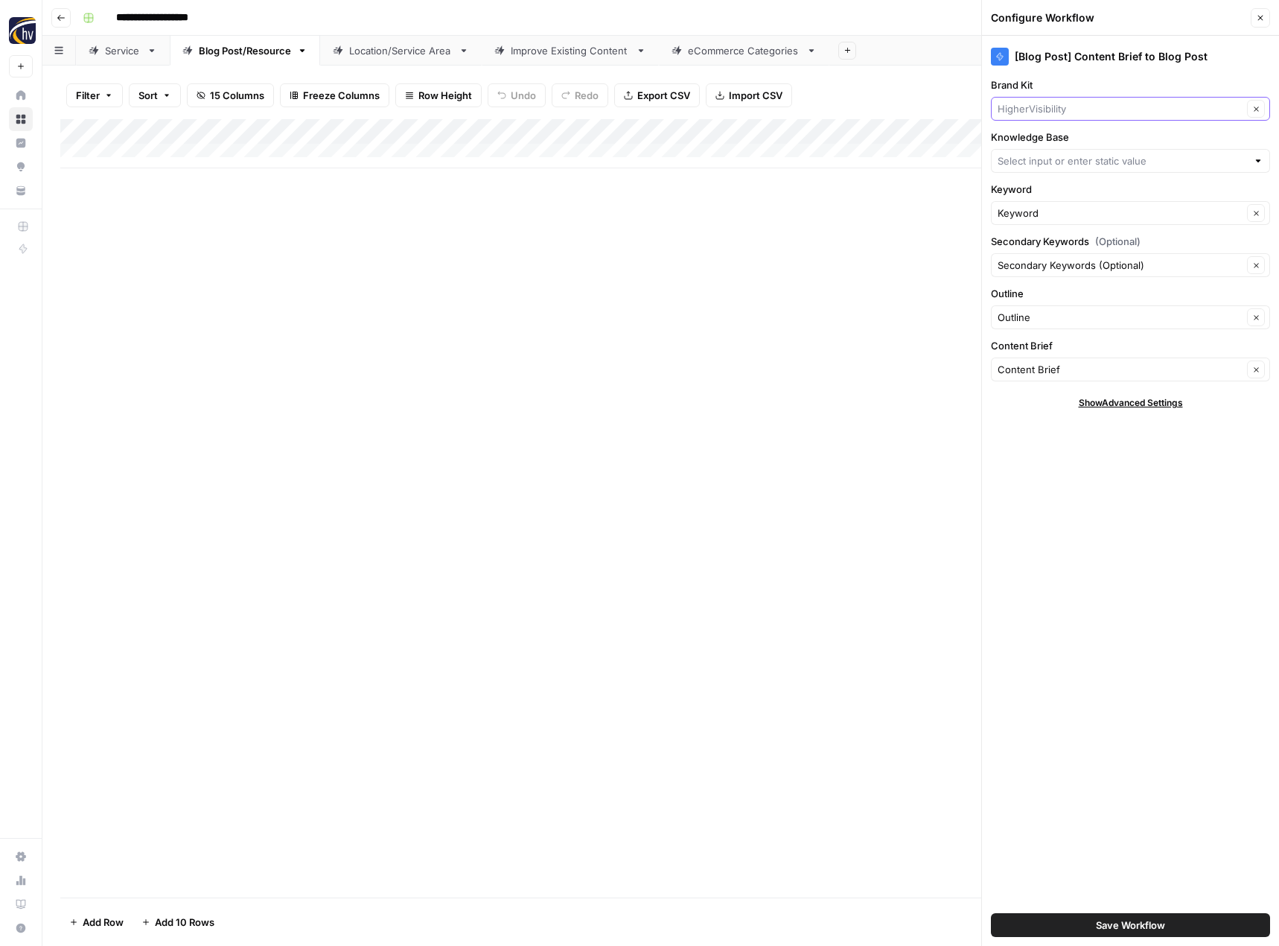
click at [1053, 112] on input "Brand Kit" at bounding box center [1120, 108] width 245 height 15
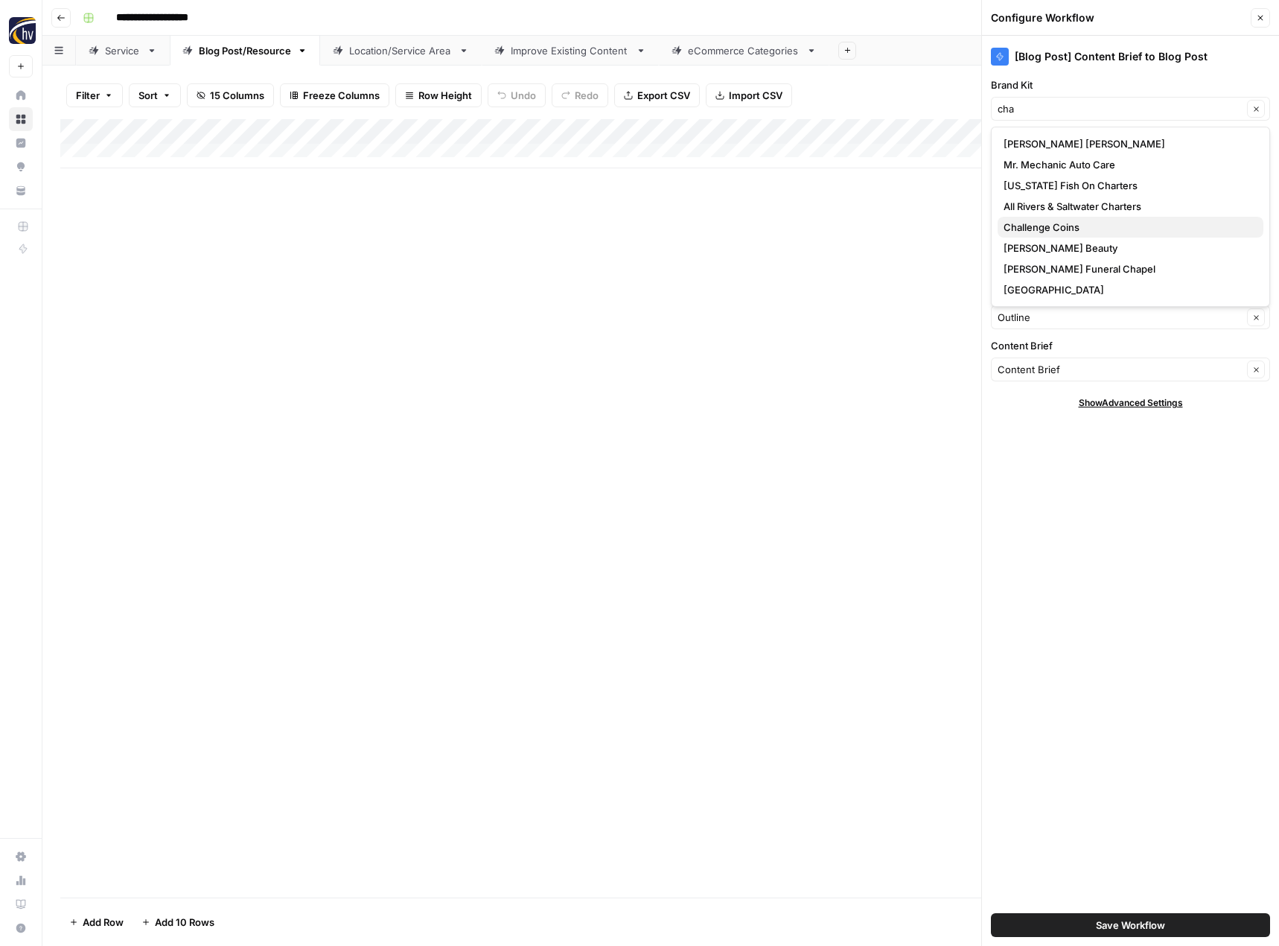
click at [1046, 222] on span "Challenge Coins" at bounding box center [1128, 227] width 248 height 15
type input "Challenge Coins"
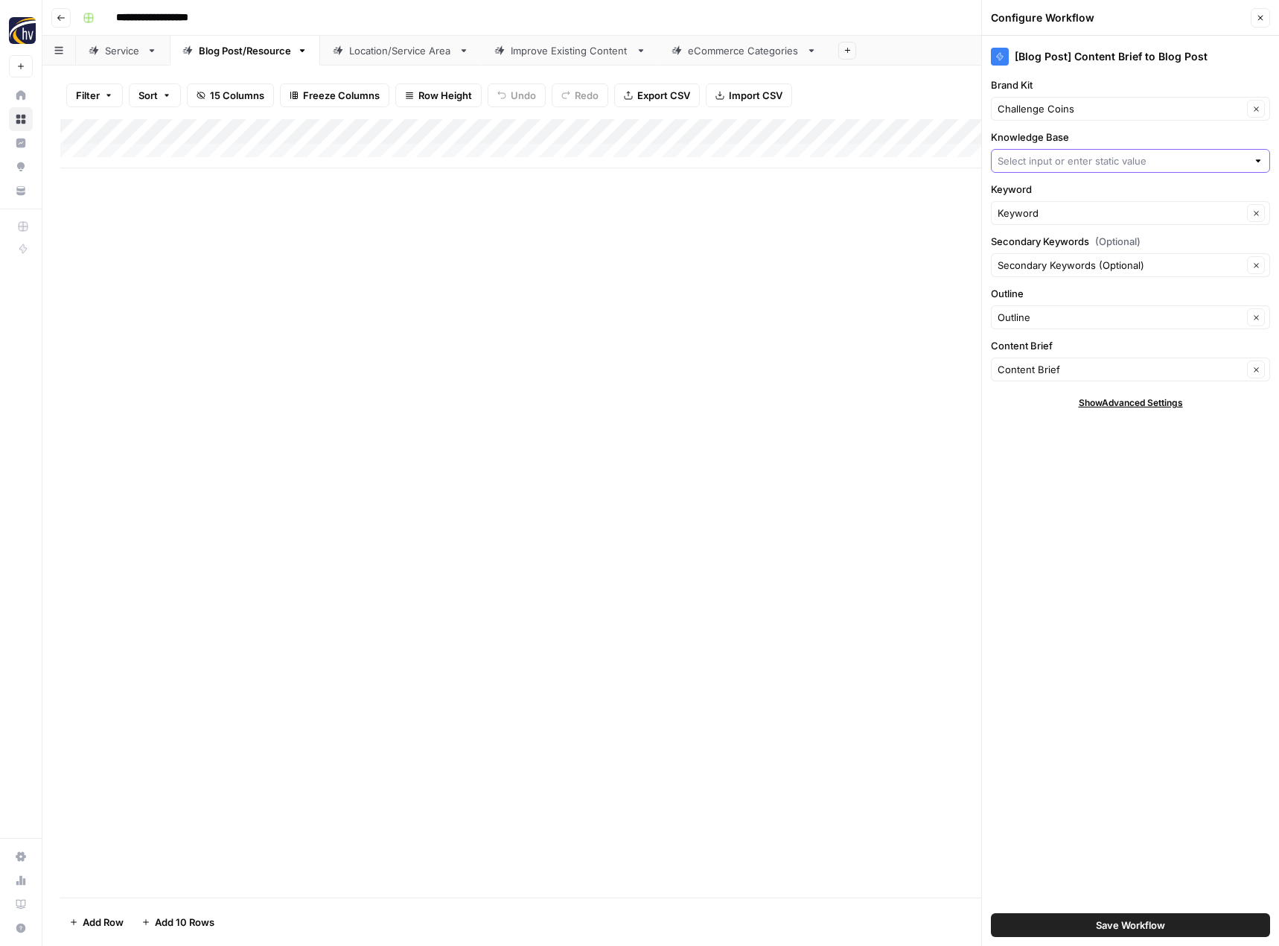
click at [1048, 159] on input "Knowledge Base" at bounding box center [1122, 160] width 249 height 15
click at [1049, 191] on span "Challenge Coins Ltd Sitemap" at bounding box center [1128, 195] width 248 height 15
type input "Challenge Coins Ltd Sitemap"
click at [1099, 923] on span "Save Workflow" at bounding box center [1130, 924] width 69 height 15
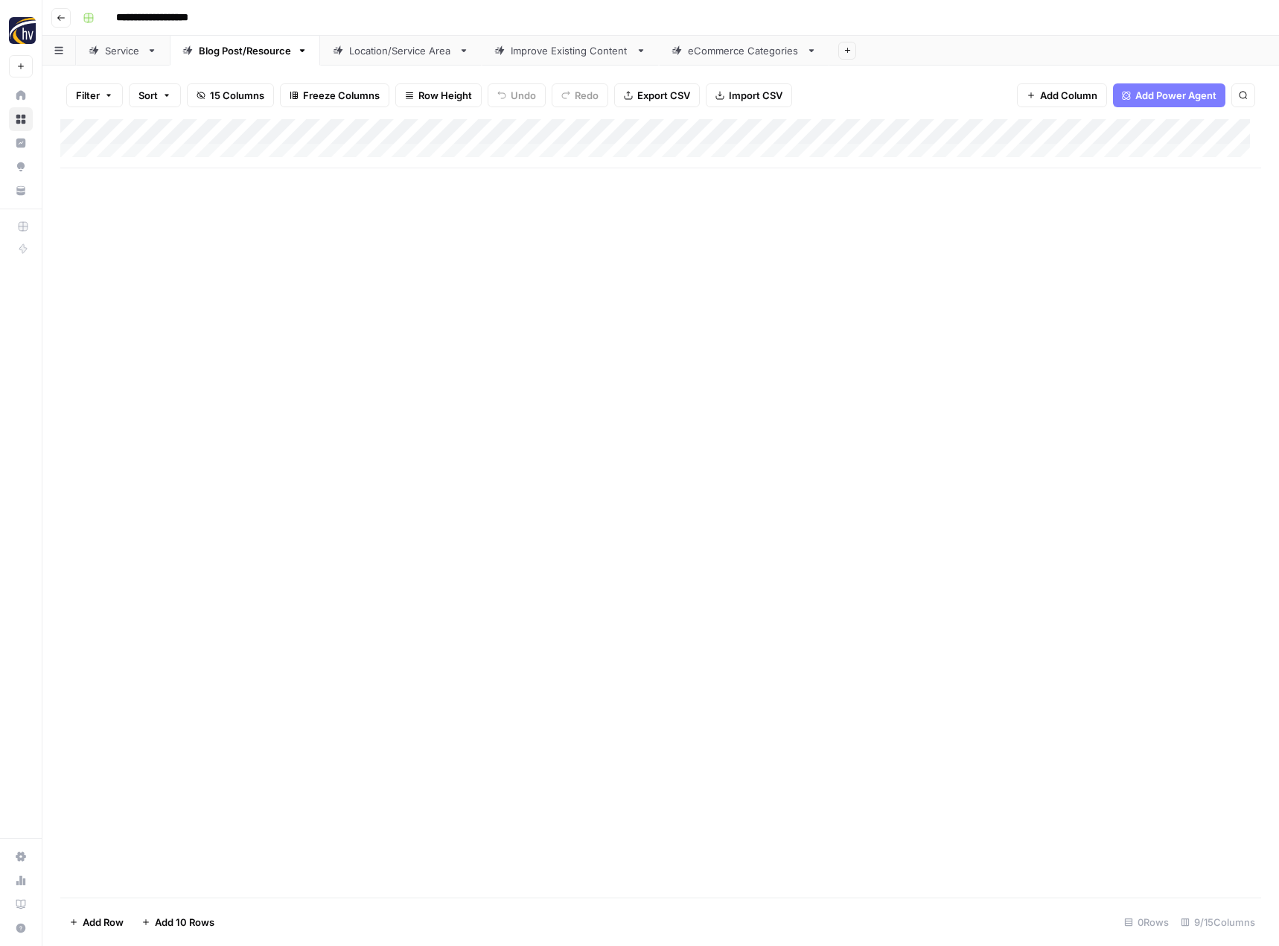
click at [406, 54] on div "Location/Service Area" at bounding box center [400, 50] width 103 height 15
click at [617, 127] on div "Add Column" at bounding box center [660, 143] width 1201 height 49
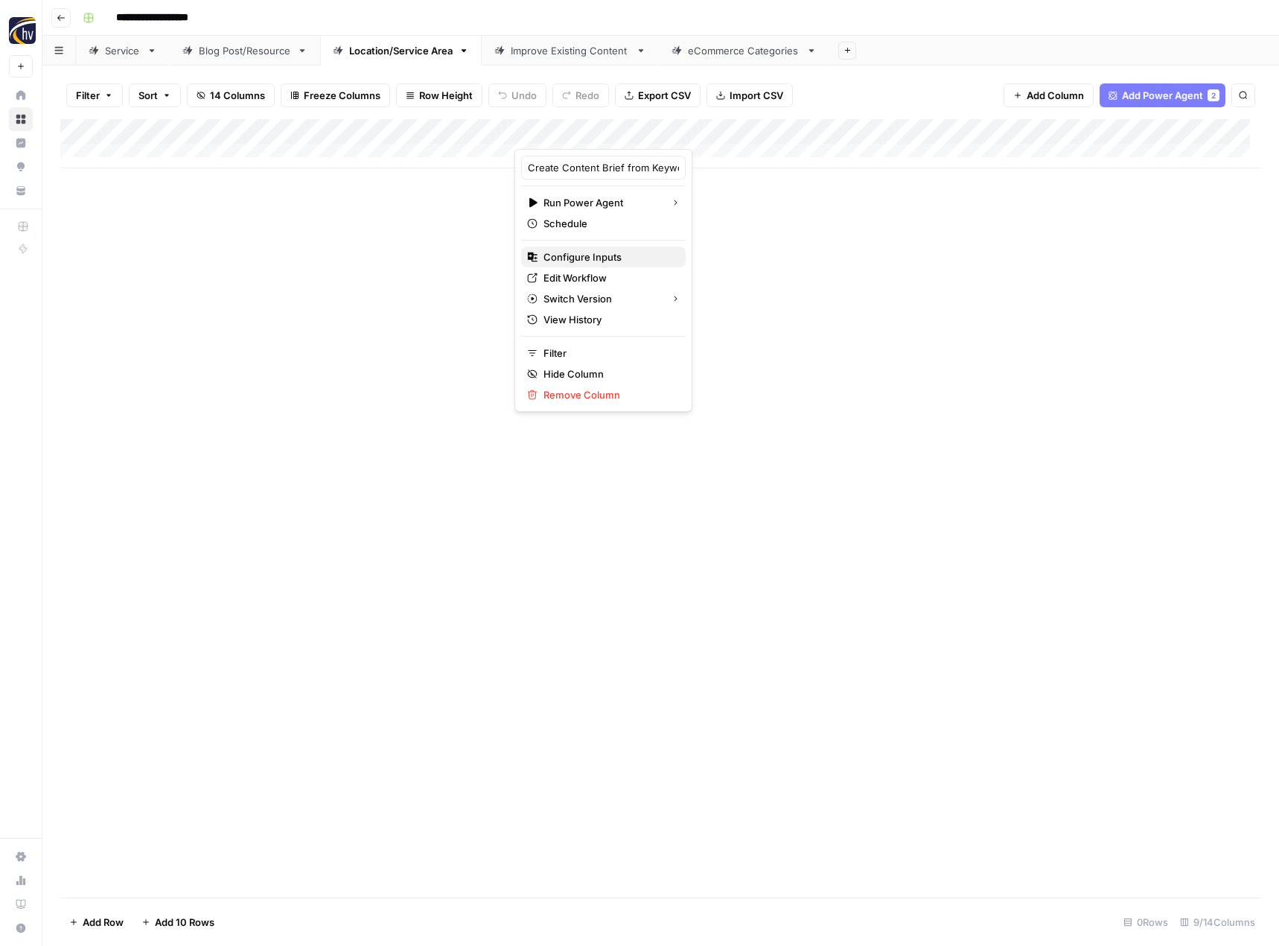
click at [561, 254] on span "Configure Inputs" at bounding box center [609, 256] width 130 height 15
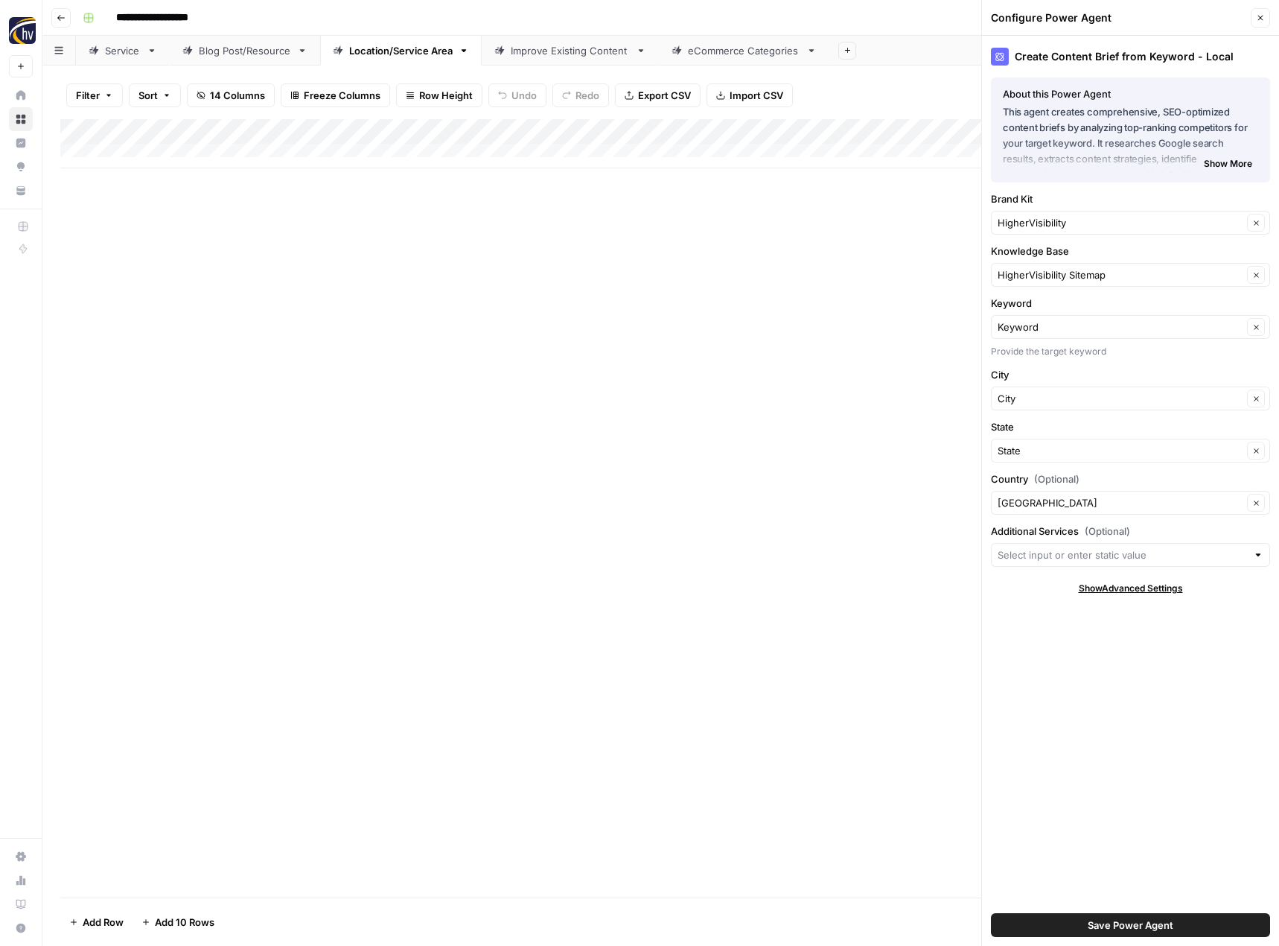
click at [1035, 230] on div "HigherVisibility Clear" at bounding box center [1130, 223] width 279 height 24
click at [1034, 251] on span "Challenge Coins" at bounding box center [1128, 257] width 248 height 15
type input "Challenge Coins"
click at [1022, 275] on input "Knowledge Base" at bounding box center [1120, 274] width 245 height 15
click at [1025, 305] on span "Challenge Coins Ltd Sitemap" at bounding box center [1128, 309] width 248 height 15
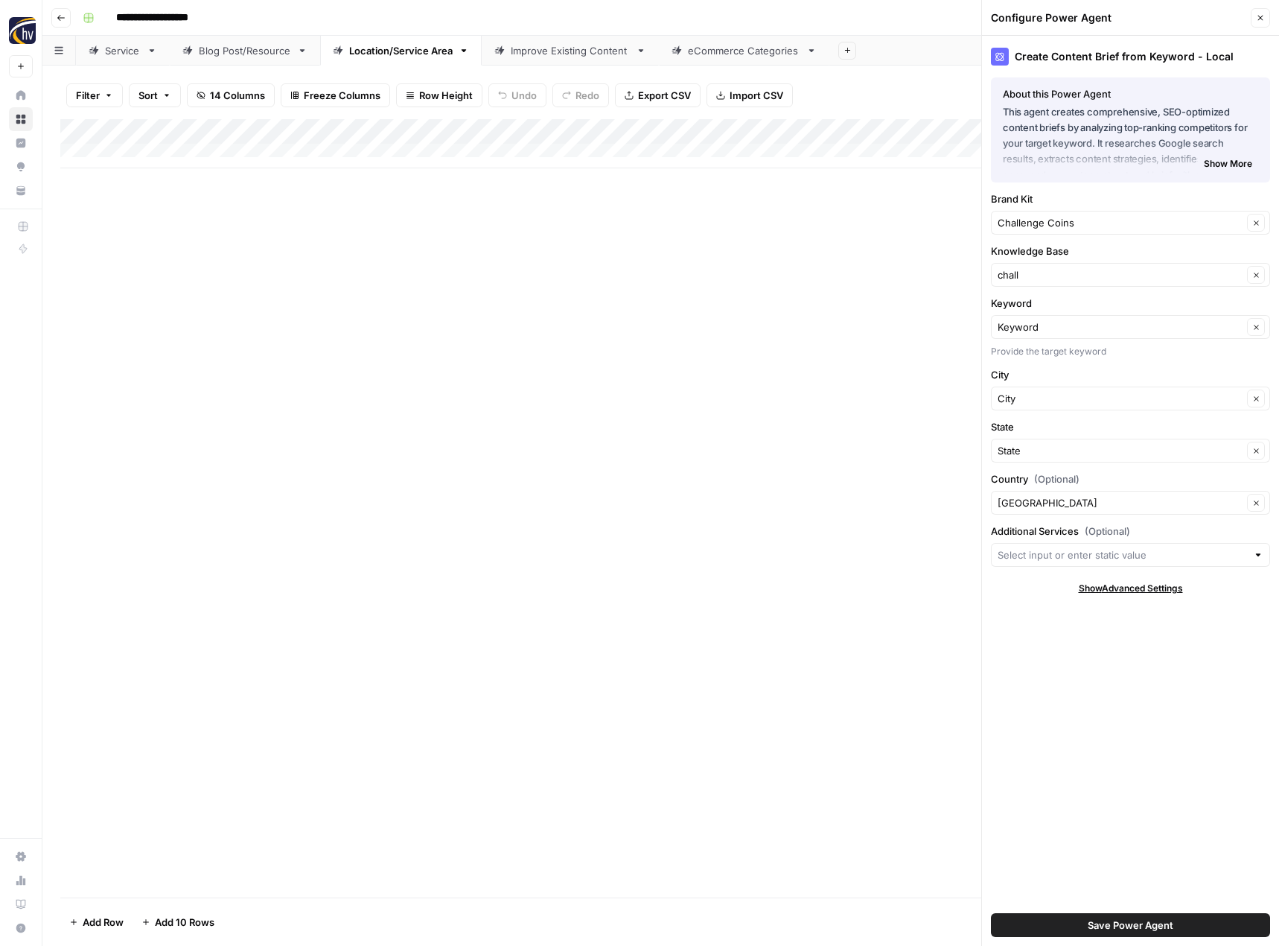
type input "Challenge Coins Ltd Sitemap"
click at [1109, 928] on span "Save Power Agent" at bounding box center [1131, 924] width 86 height 15
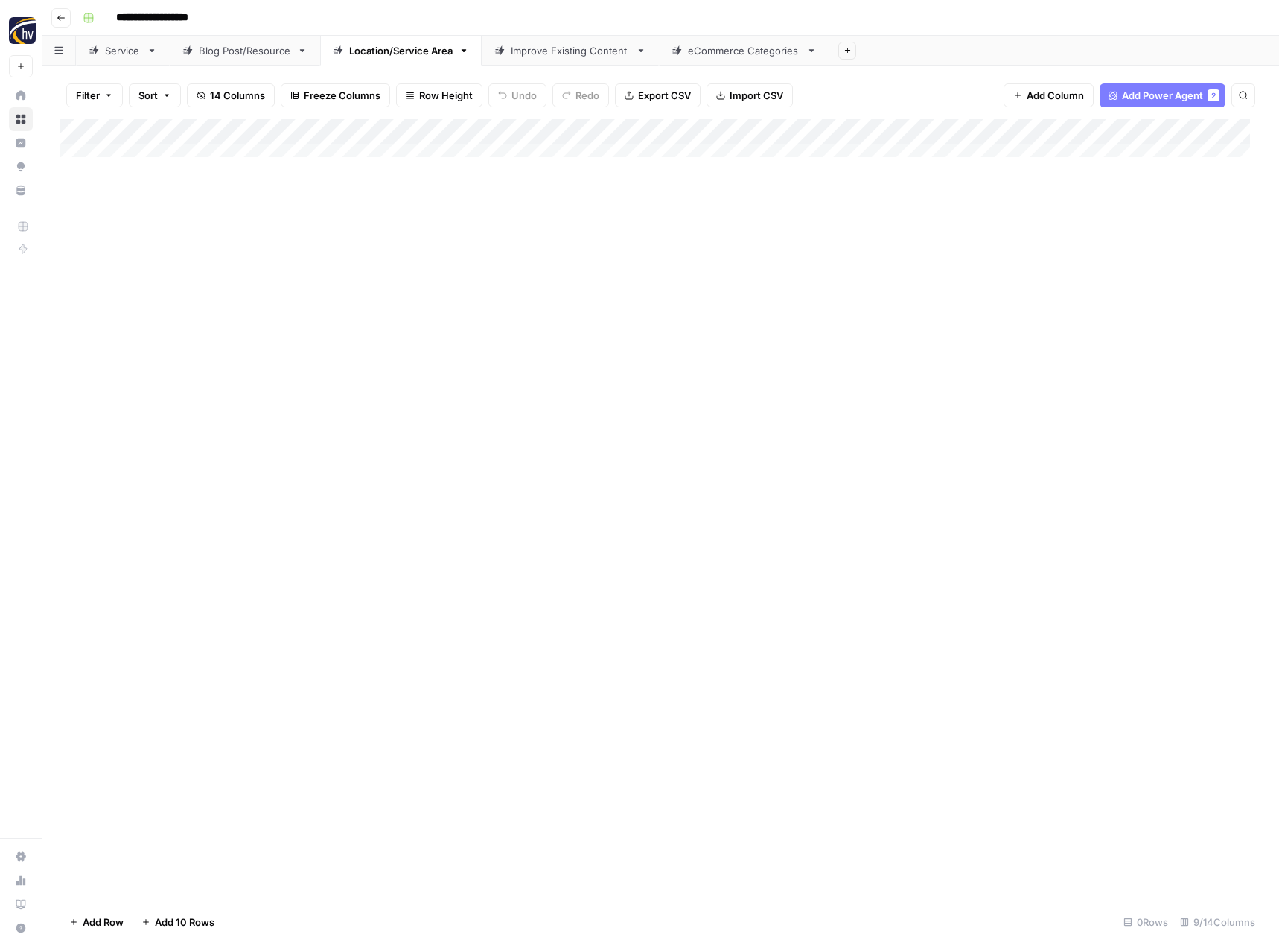
click at [1153, 129] on div "Add Column" at bounding box center [660, 143] width 1201 height 49
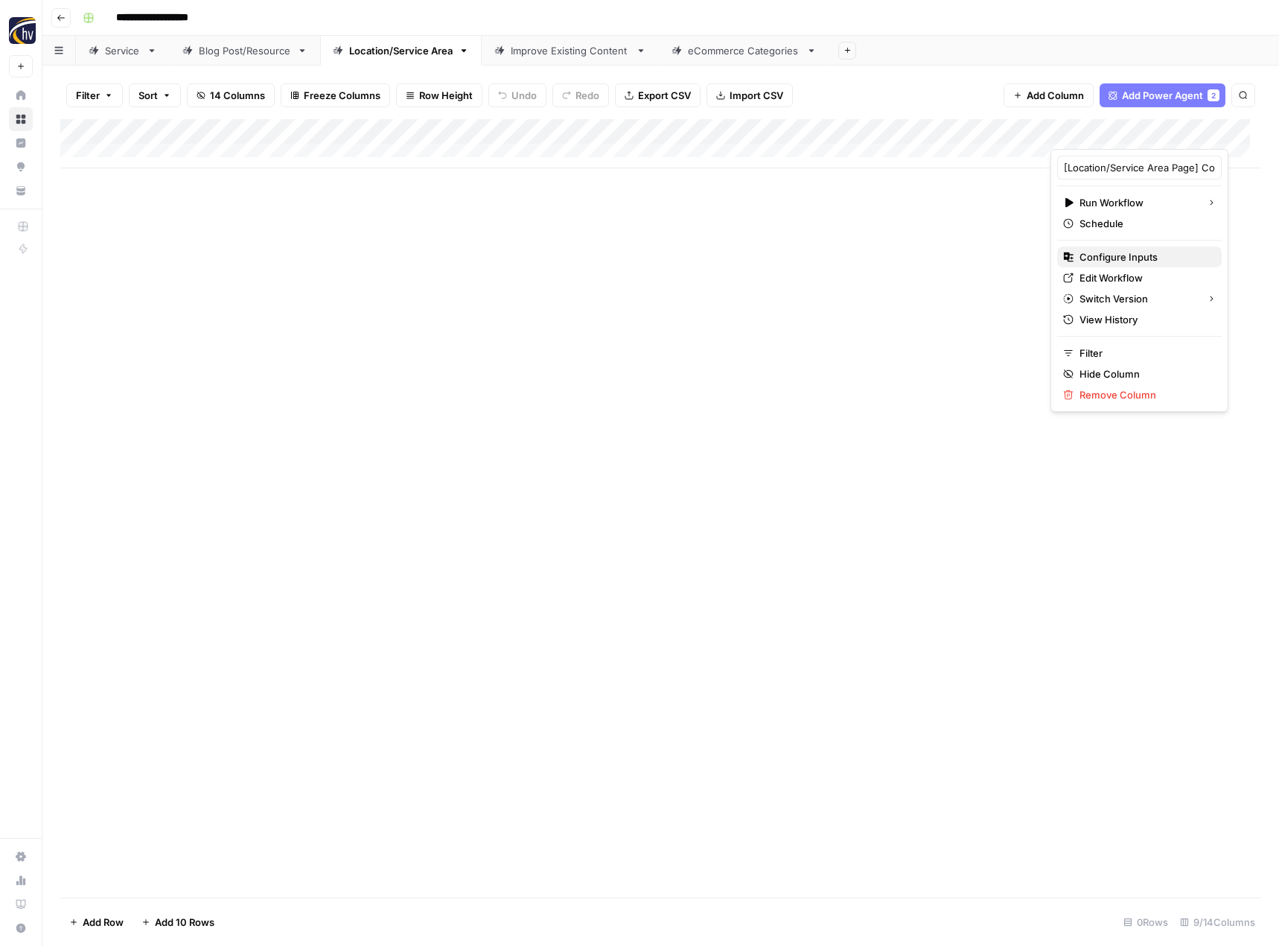
click at [1089, 248] on button "Configure Inputs" at bounding box center [1139, 256] width 165 height 21
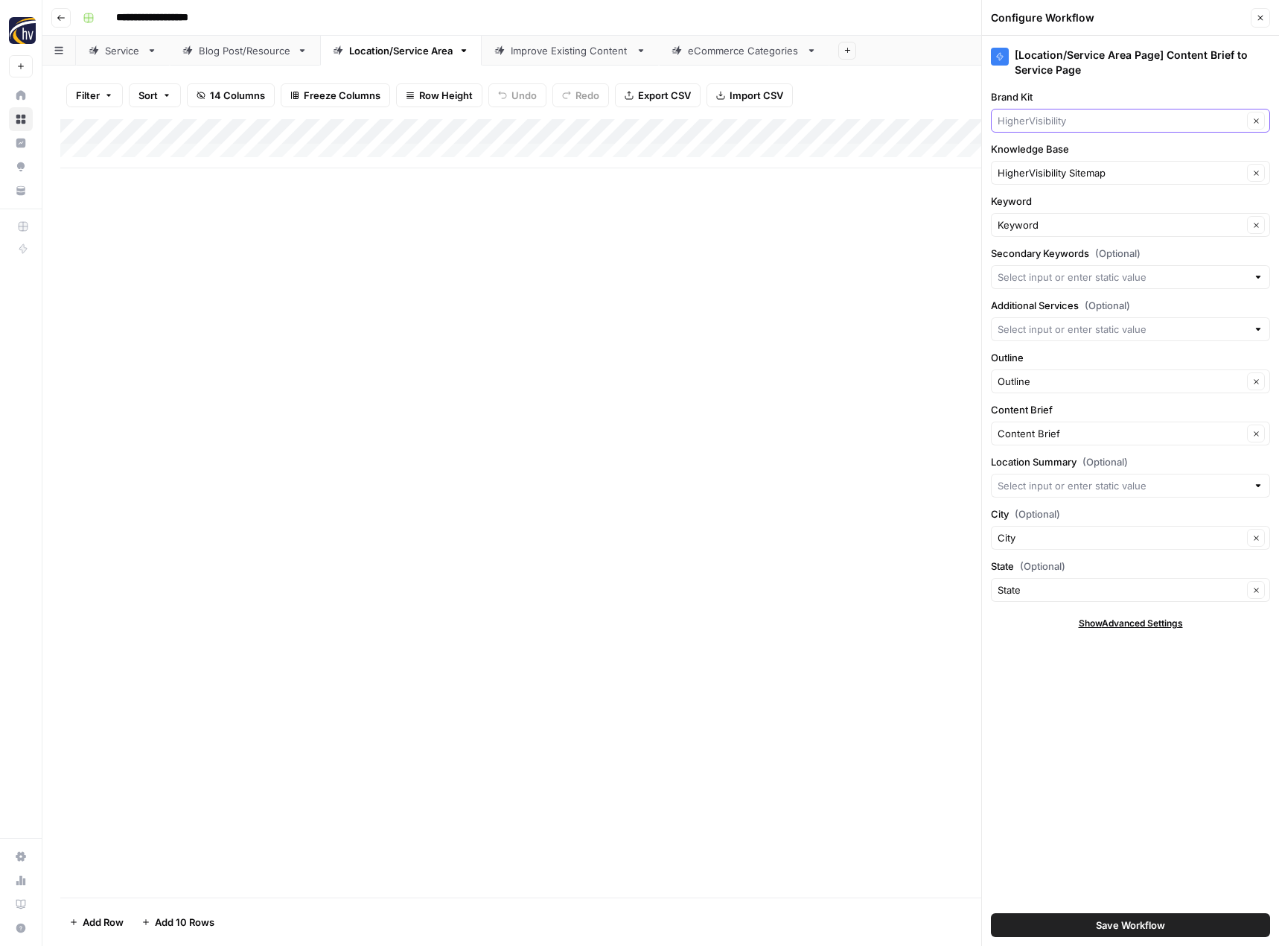
click at [1047, 117] on input "Brand Kit" at bounding box center [1120, 120] width 245 height 15
click at [1049, 155] on span "Challenge Coins" at bounding box center [1128, 155] width 248 height 15
type input "Challenge Coins"
click at [1044, 171] on input "Knowledge Base" at bounding box center [1120, 172] width 245 height 15
click at [1045, 204] on span "Challenge Coins Ltd Sitemap" at bounding box center [1128, 207] width 248 height 15
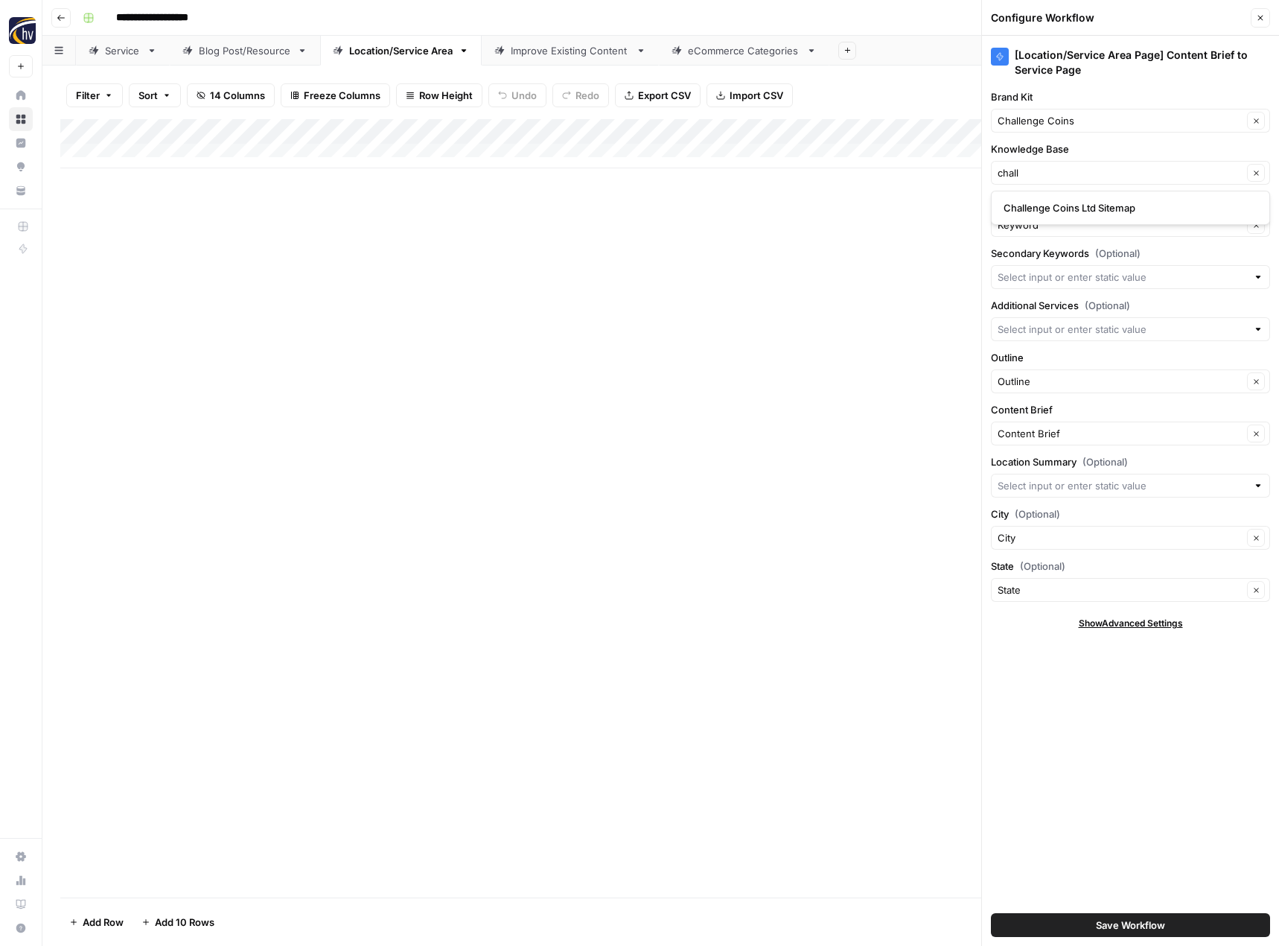
type input "Challenge Coins Ltd Sitemap"
click at [1106, 923] on span "Save Workflow" at bounding box center [1130, 924] width 69 height 15
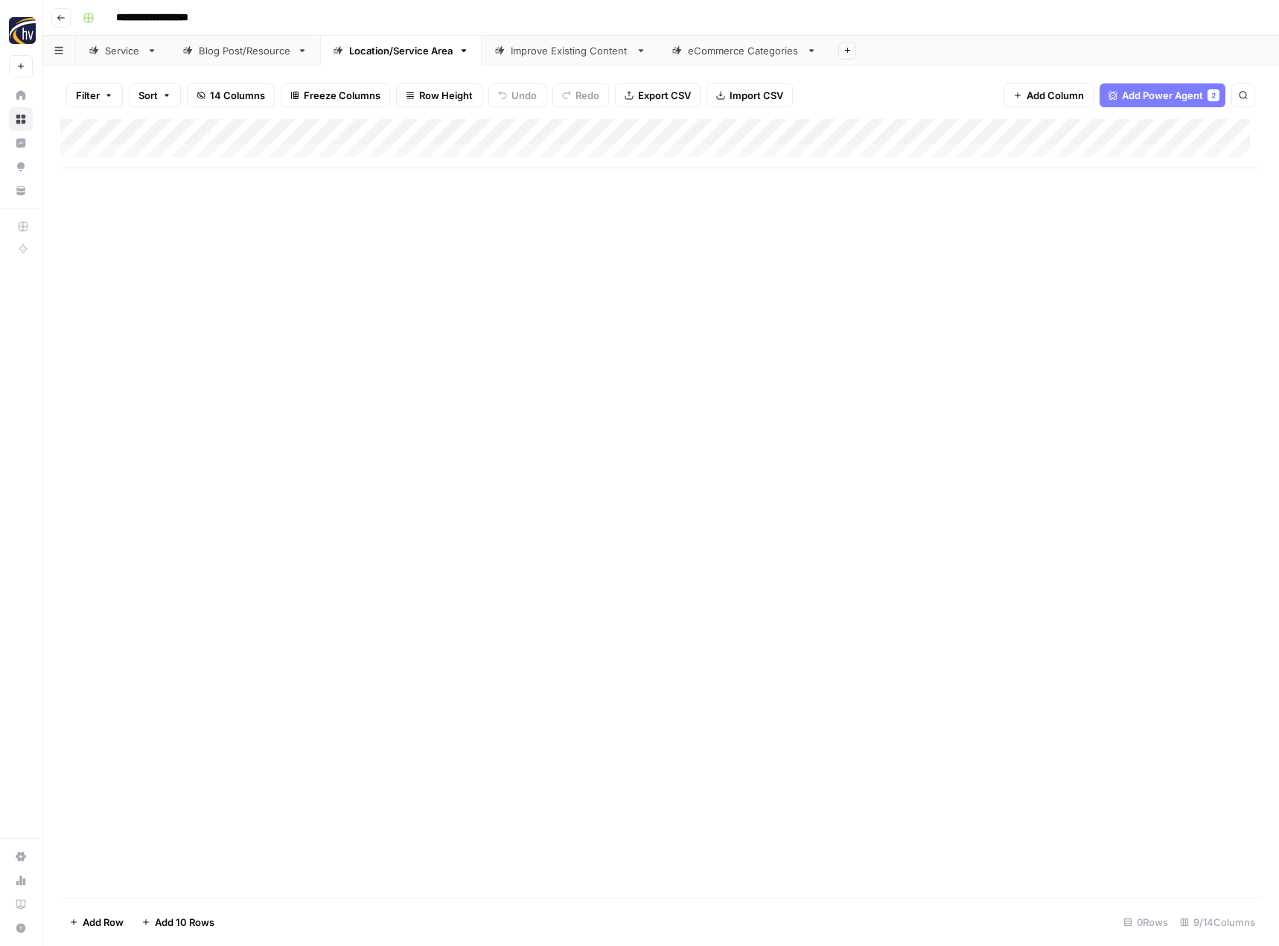
click at [582, 51] on div "Improve Existing Content" at bounding box center [570, 50] width 119 height 15
click at [782, 133] on div "Add Column" at bounding box center [660, 143] width 1201 height 49
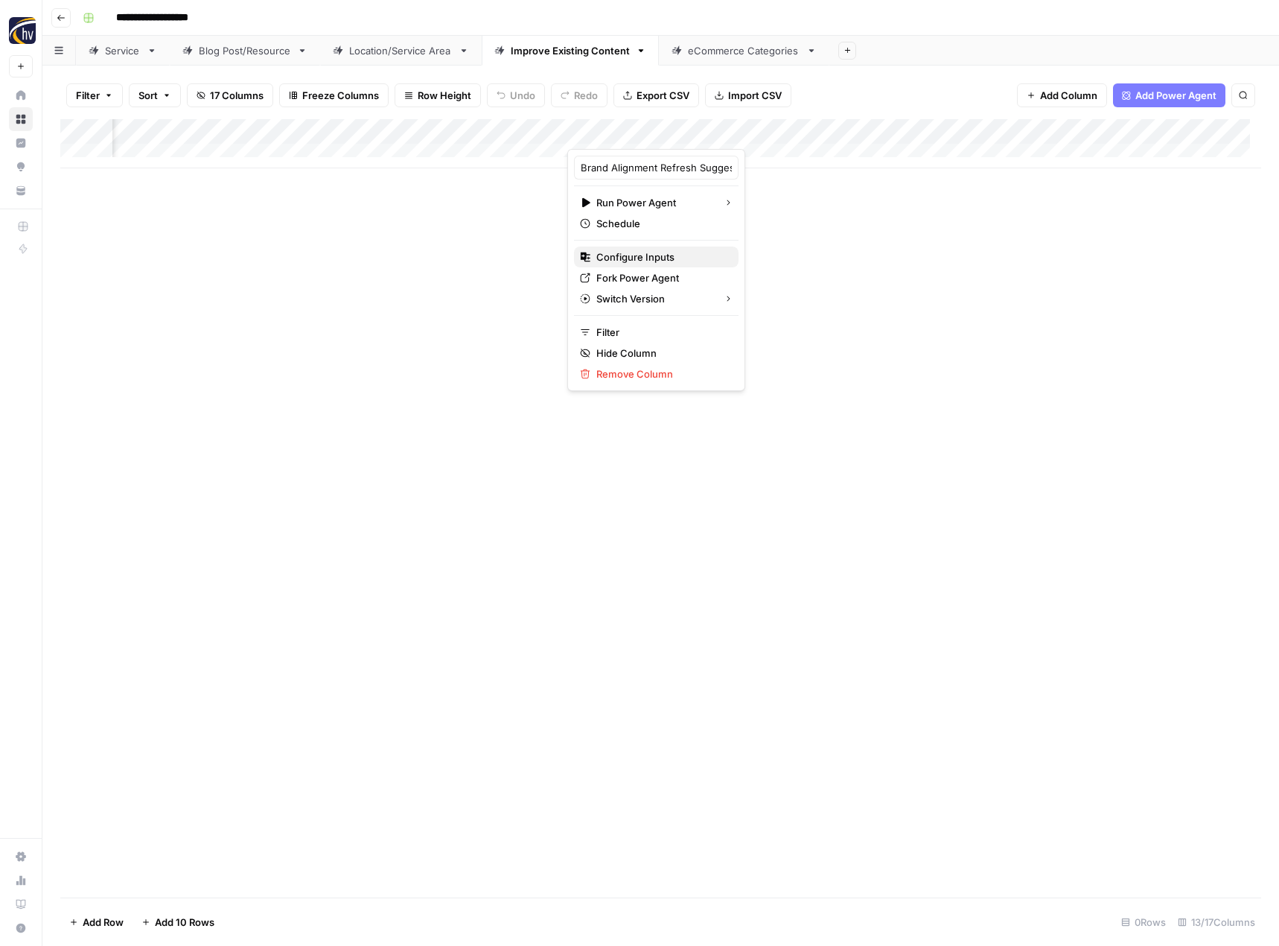
click at [663, 253] on span "Configure Inputs" at bounding box center [661, 256] width 130 height 15
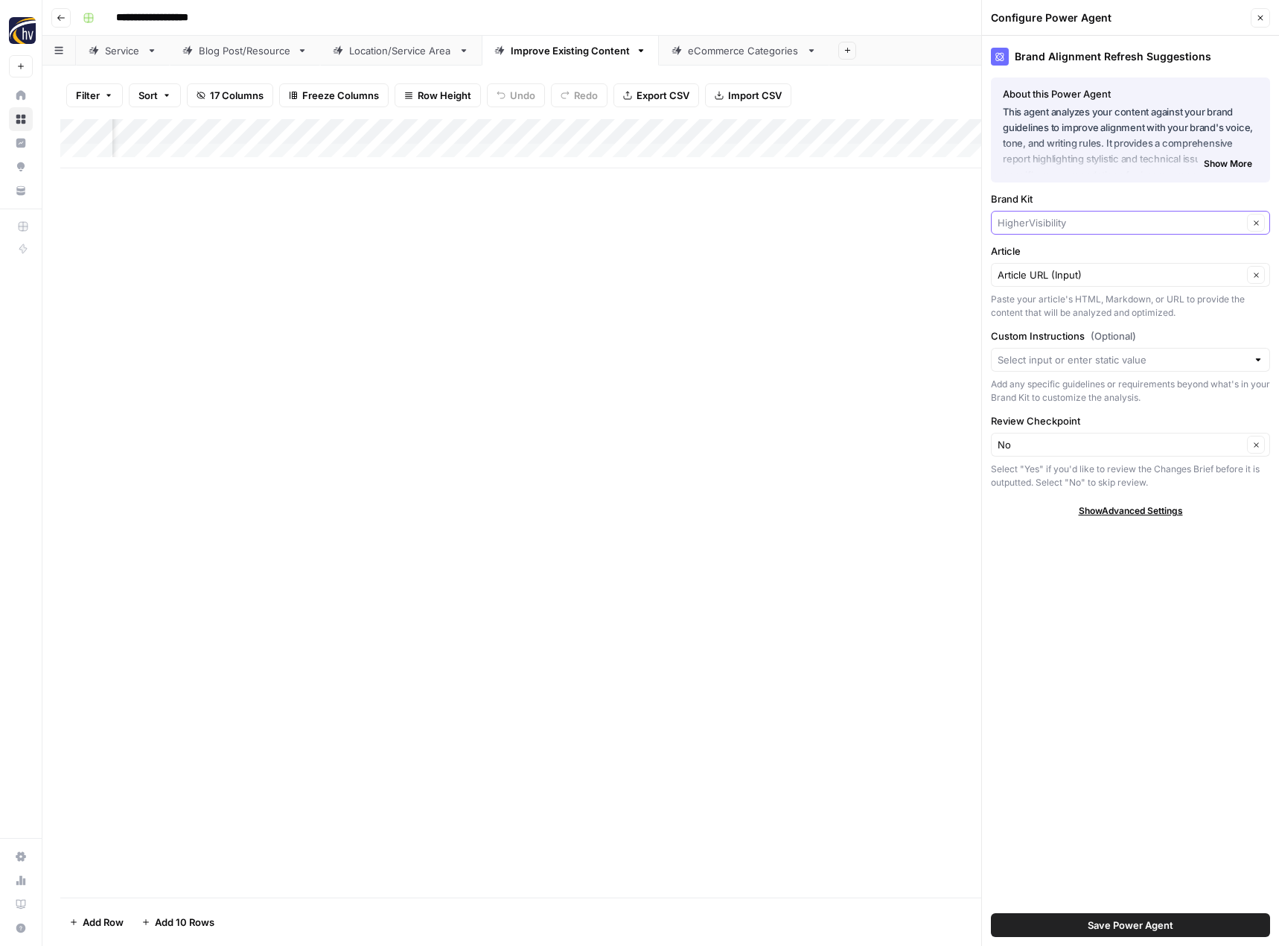
click at [1018, 228] on input "Brand Kit" at bounding box center [1120, 222] width 245 height 15
click at [1021, 261] on span "Challenge Coins" at bounding box center [1128, 257] width 248 height 15
type input "Challenge Coins"
click at [1111, 920] on span "Save Power Agent" at bounding box center [1131, 924] width 86 height 15
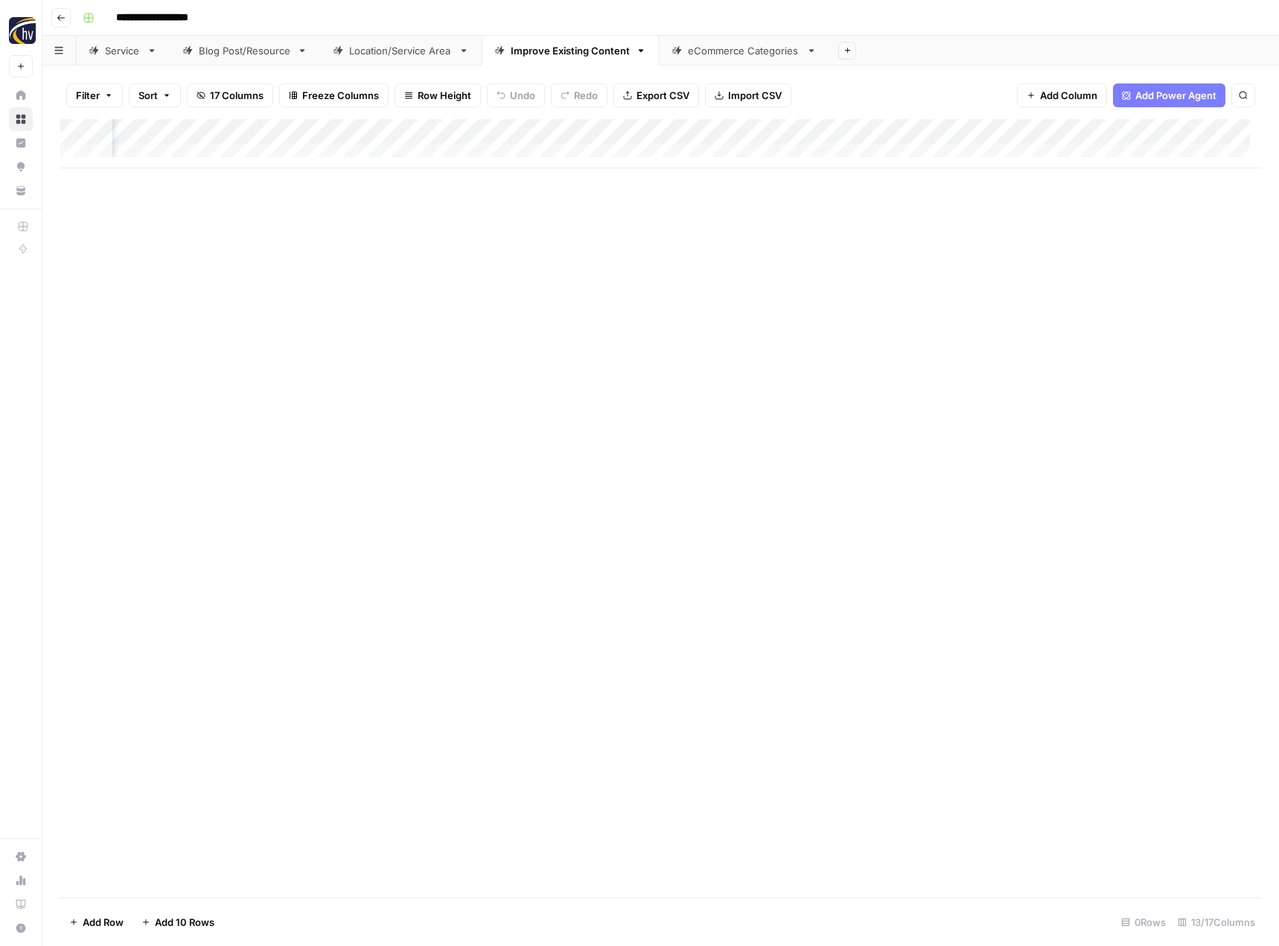
scroll to position [0, 1021]
click at [865, 127] on div "Add Column" at bounding box center [660, 143] width 1201 height 49
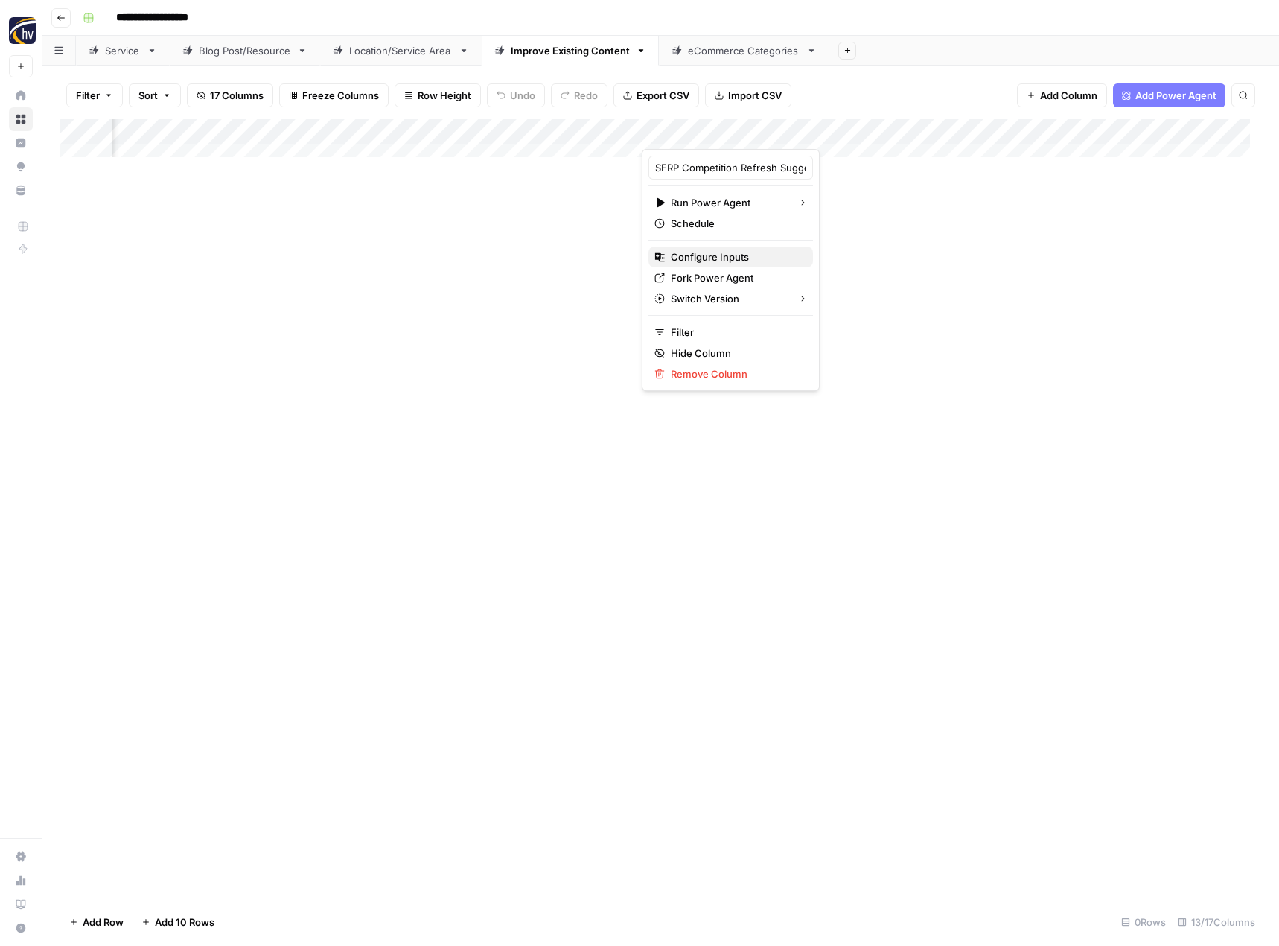
click at [774, 250] on span "Configure Inputs" at bounding box center [736, 256] width 130 height 15
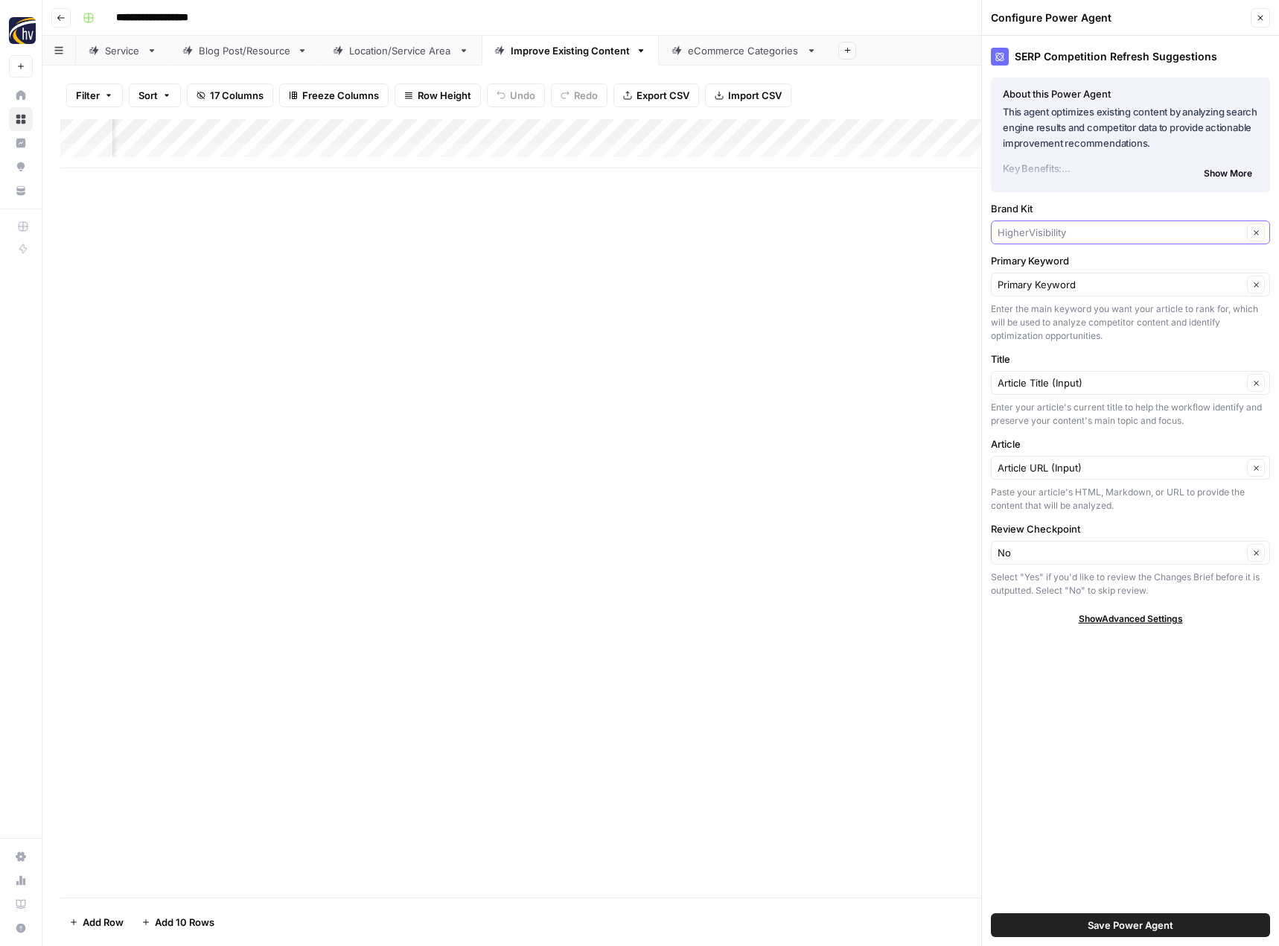
click at [1024, 226] on input "Brand Kit" at bounding box center [1120, 232] width 245 height 15
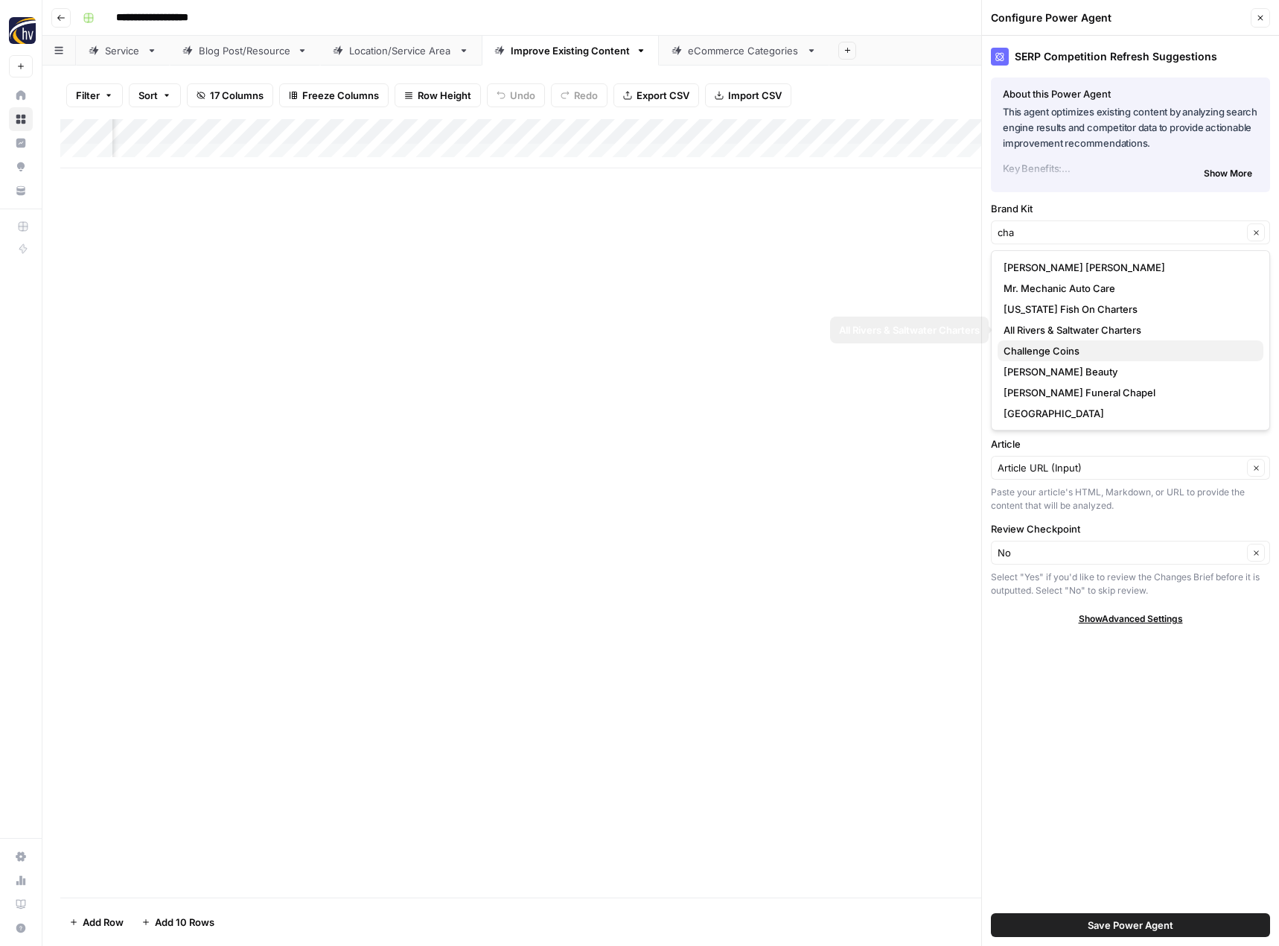
click at [1043, 351] on span "Challenge Coins" at bounding box center [1128, 350] width 248 height 15
type input "Challenge Coins"
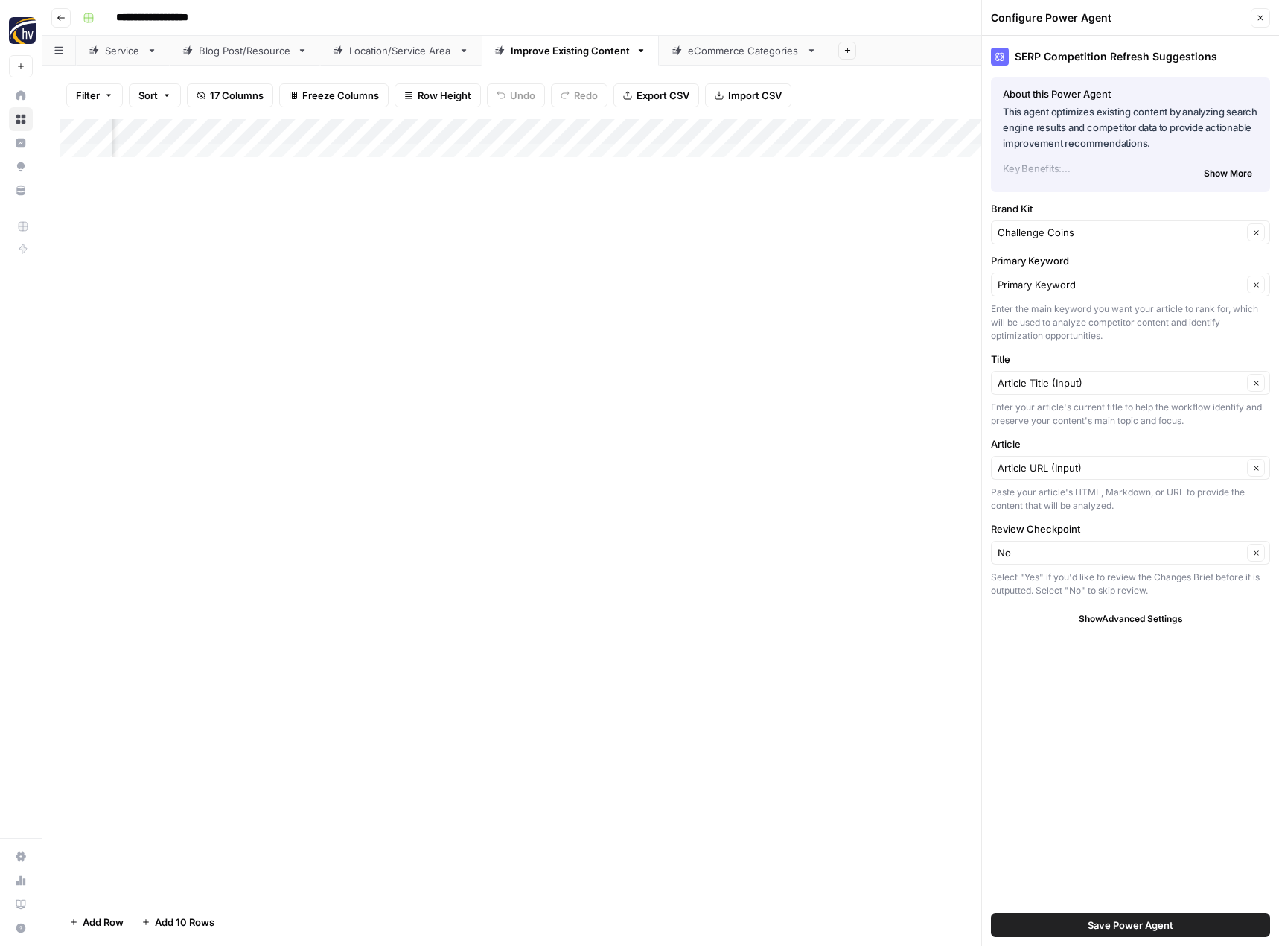
click at [1144, 923] on span "Save Power Agent" at bounding box center [1131, 924] width 86 height 15
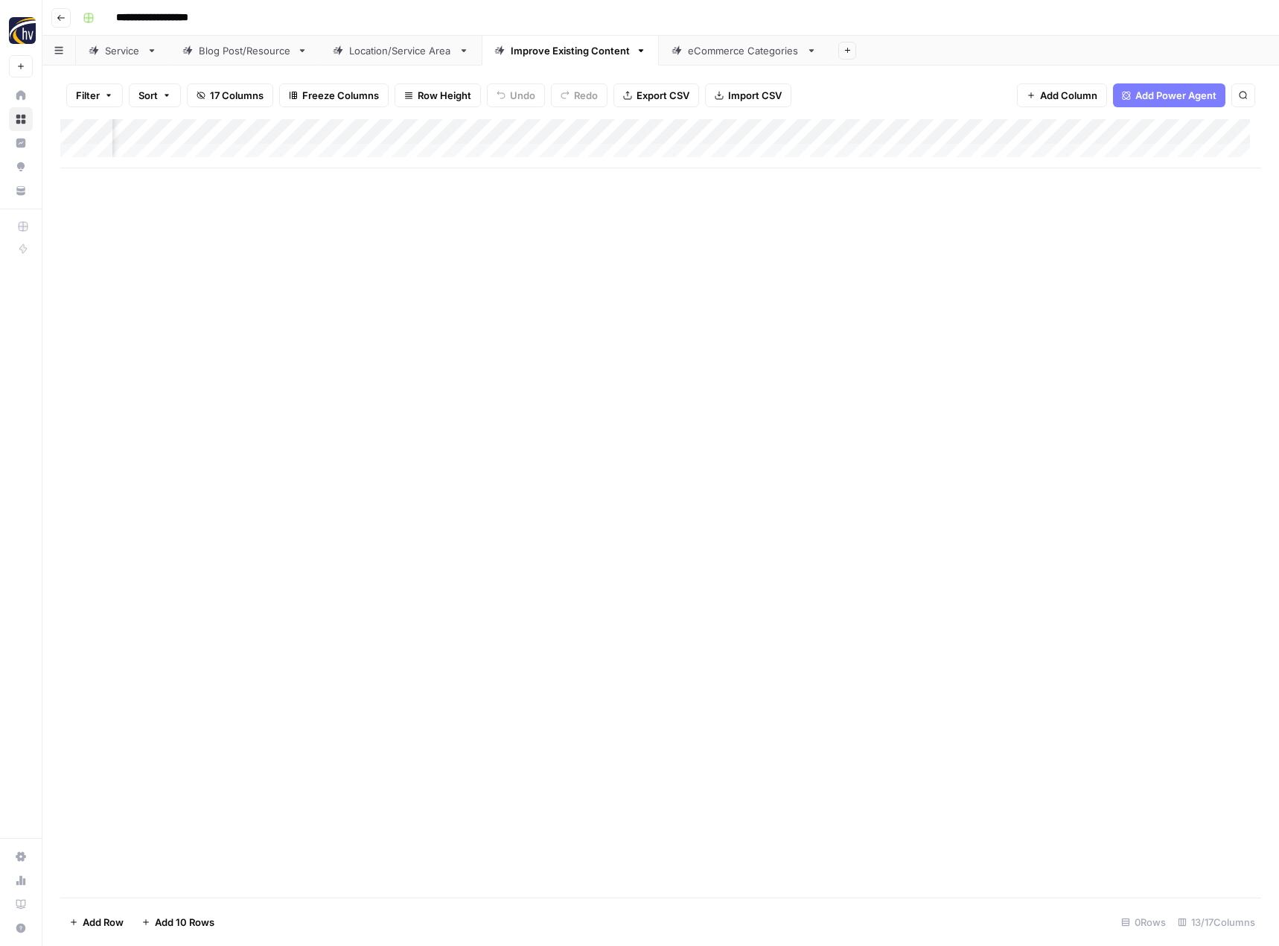
click at [1226, 136] on div "Add Column" at bounding box center [660, 143] width 1201 height 49
click at [1115, 257] on span "Configure Inputs" at bounding box center [1122, 256] width 130 height 15
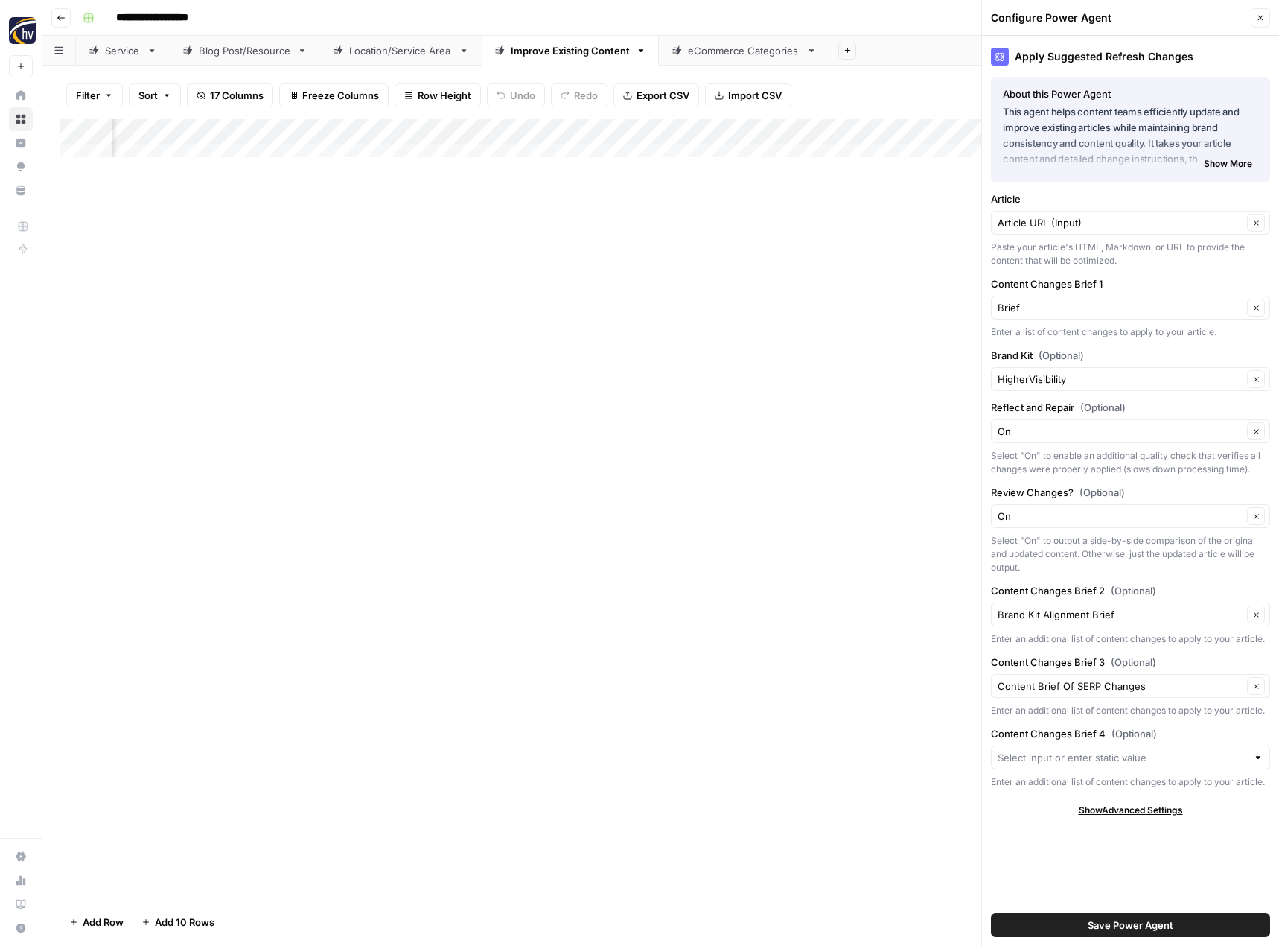
click at [1036, 388] on div "HigherVisibility Clear" at bounding box center [1130, 379] width 279 height 24
click at [1045, 415] on span "Challenge Coins" at bounding box center [1128, 414] width 248 height 15
type input "Challenge Coins"
click at [1077, 922] on button "Save Power Agent" at bounding box center [1130, 925] width 279 height 24
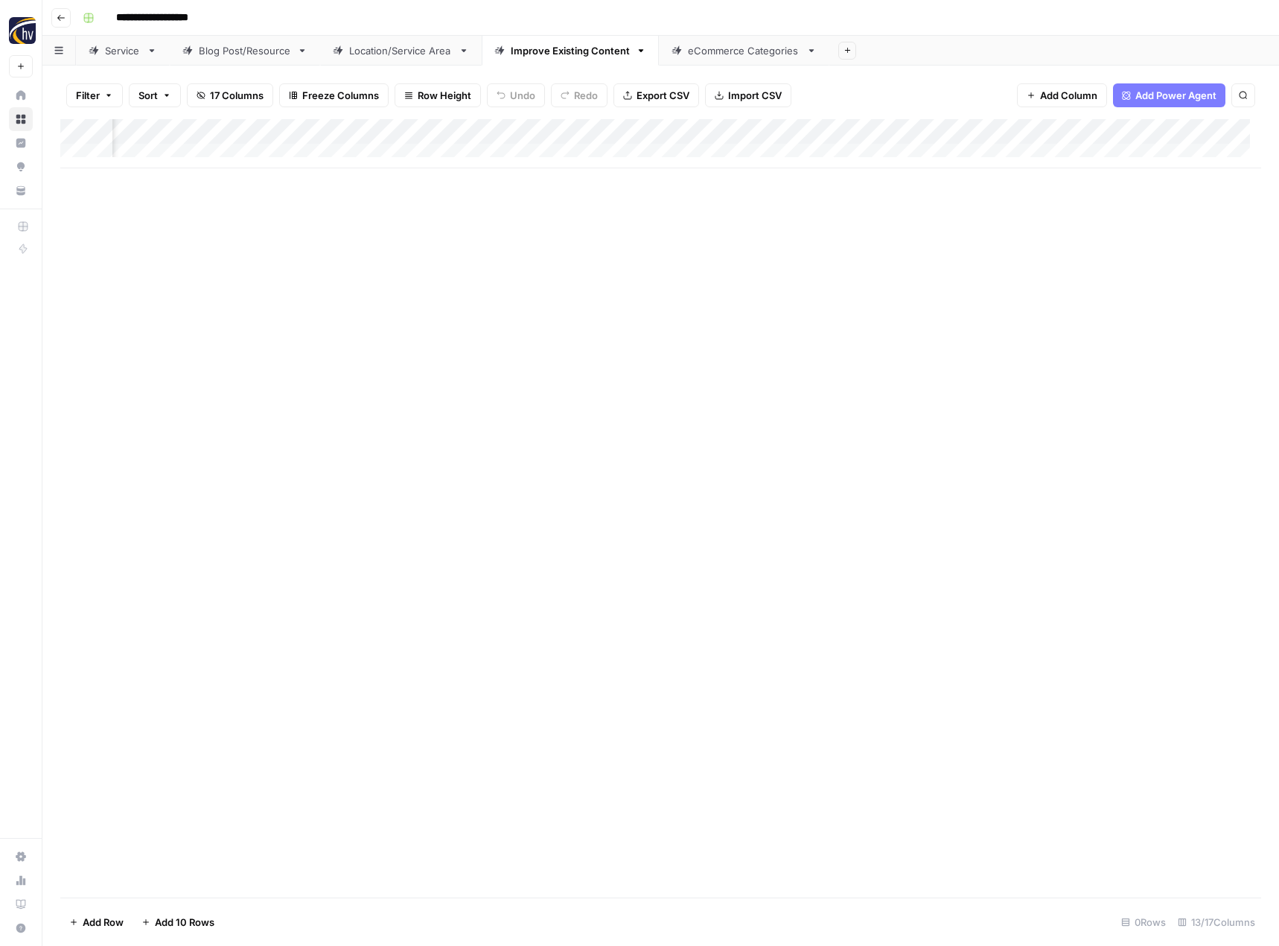
click at [908, 600] on div "Add Column" at bounding box center [660, 508] width 1201 height 778
click at [740, 51] on div "eCommerce Categories" at bounding box center [744, 50] width 112 height 15
click at [727, 132] on div "Add Column" at bounding box center [660, 143] width 1201 height 49
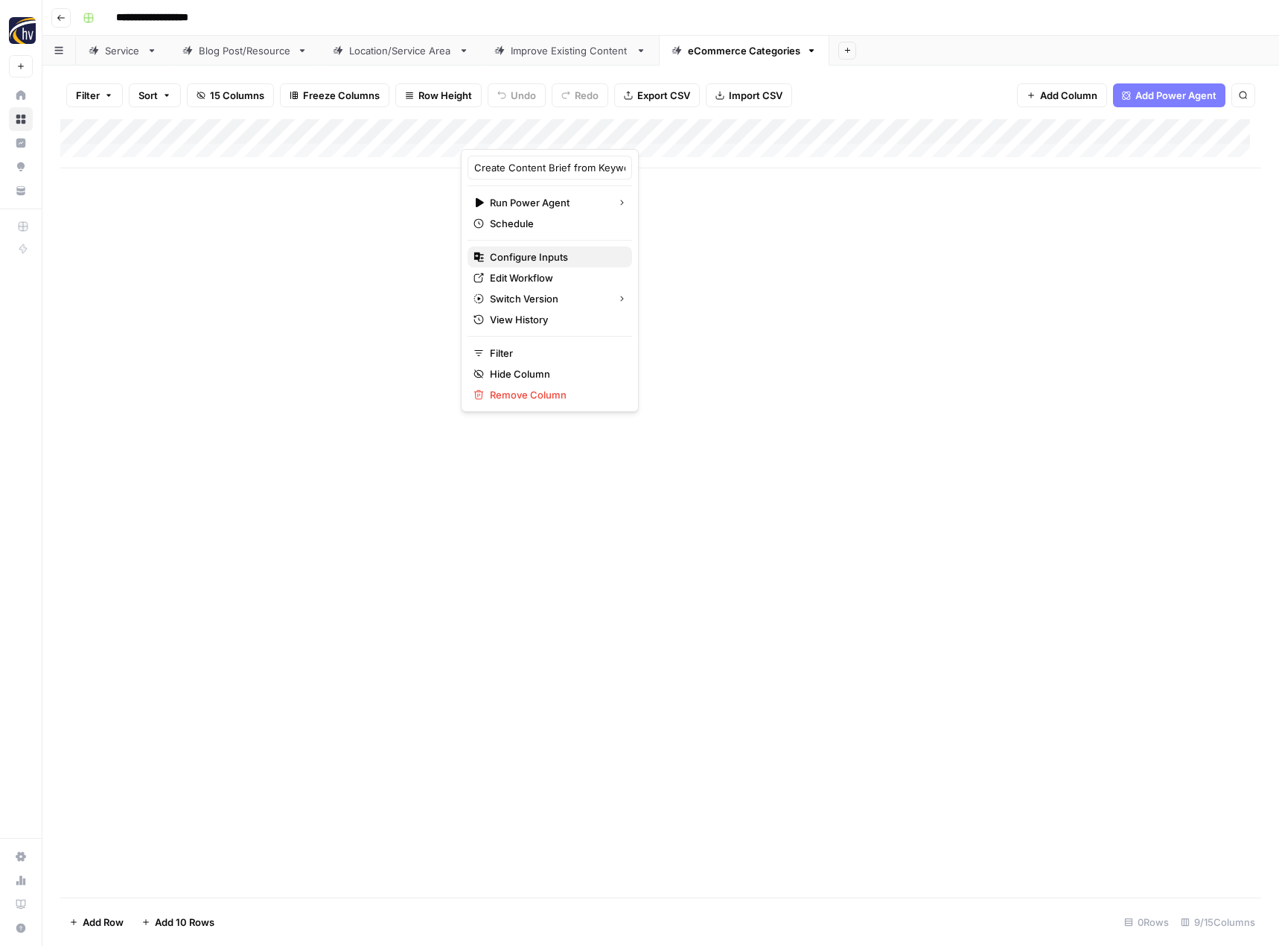
click at [570, 256] on span "Configure Inputs" at bounding box center [555, 256] width 130 height 15
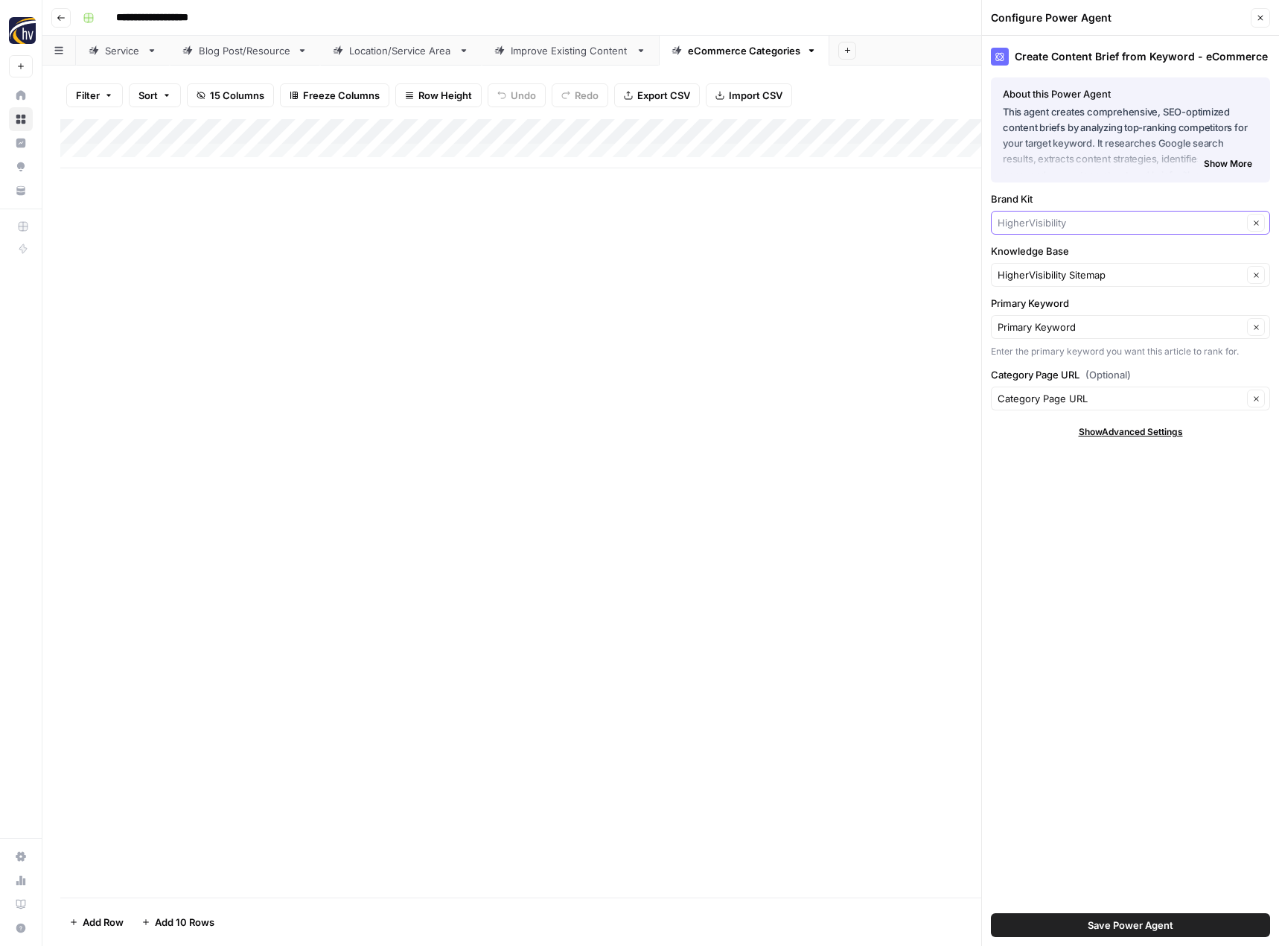
click at [1025, 223] on input "Brand Kit" at bounding box center [1120, 222] width 245 height 15
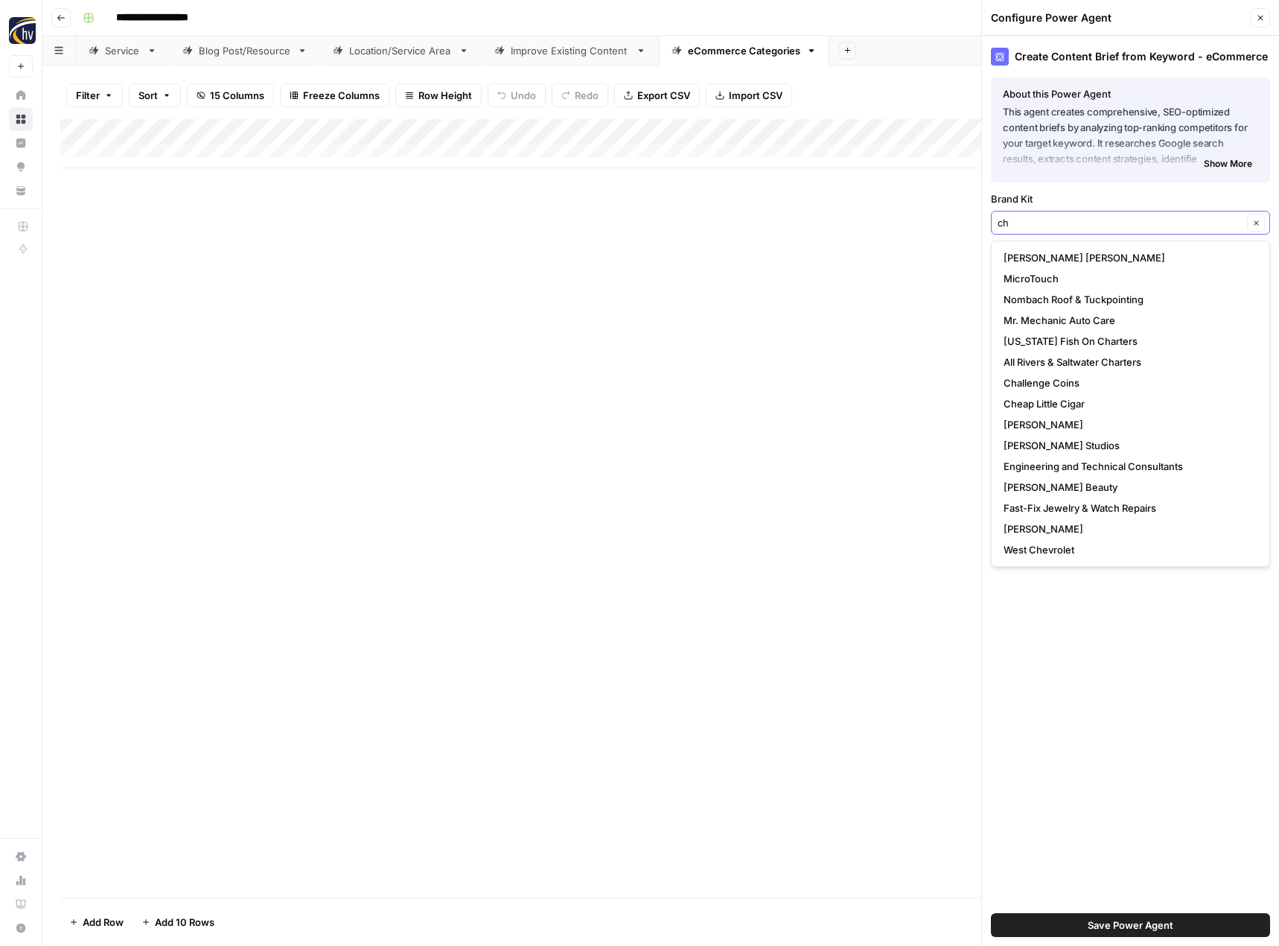
type input "ch"
click at [1043, 226] on input "Brand Kit" at bounding box center [1120, 222] width 245 height 15
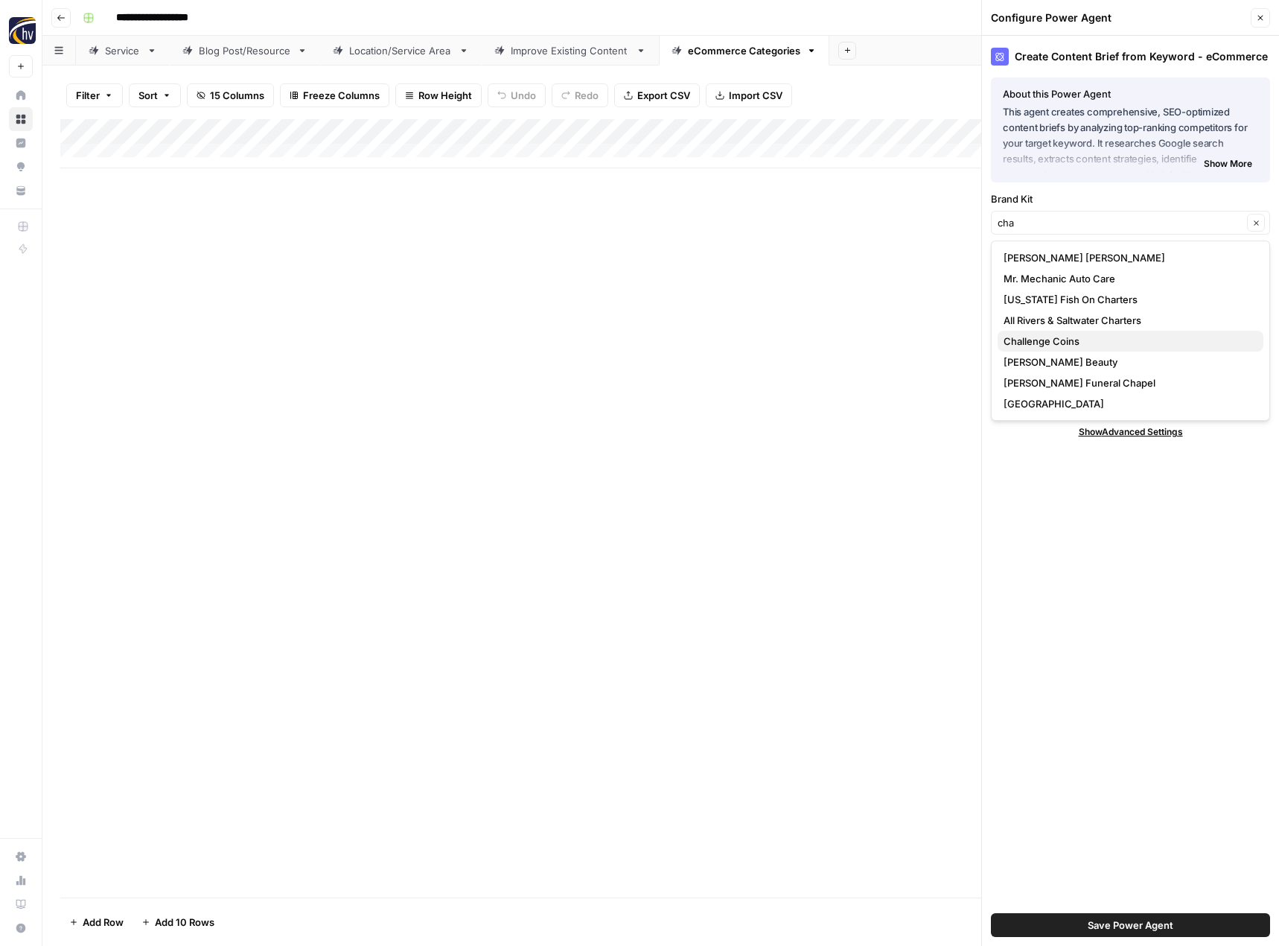
click at [1044, 342] on span "Challenge Coins" at bounding box center [1128, 341] width 248 height 15
type input "Challenge Coins"
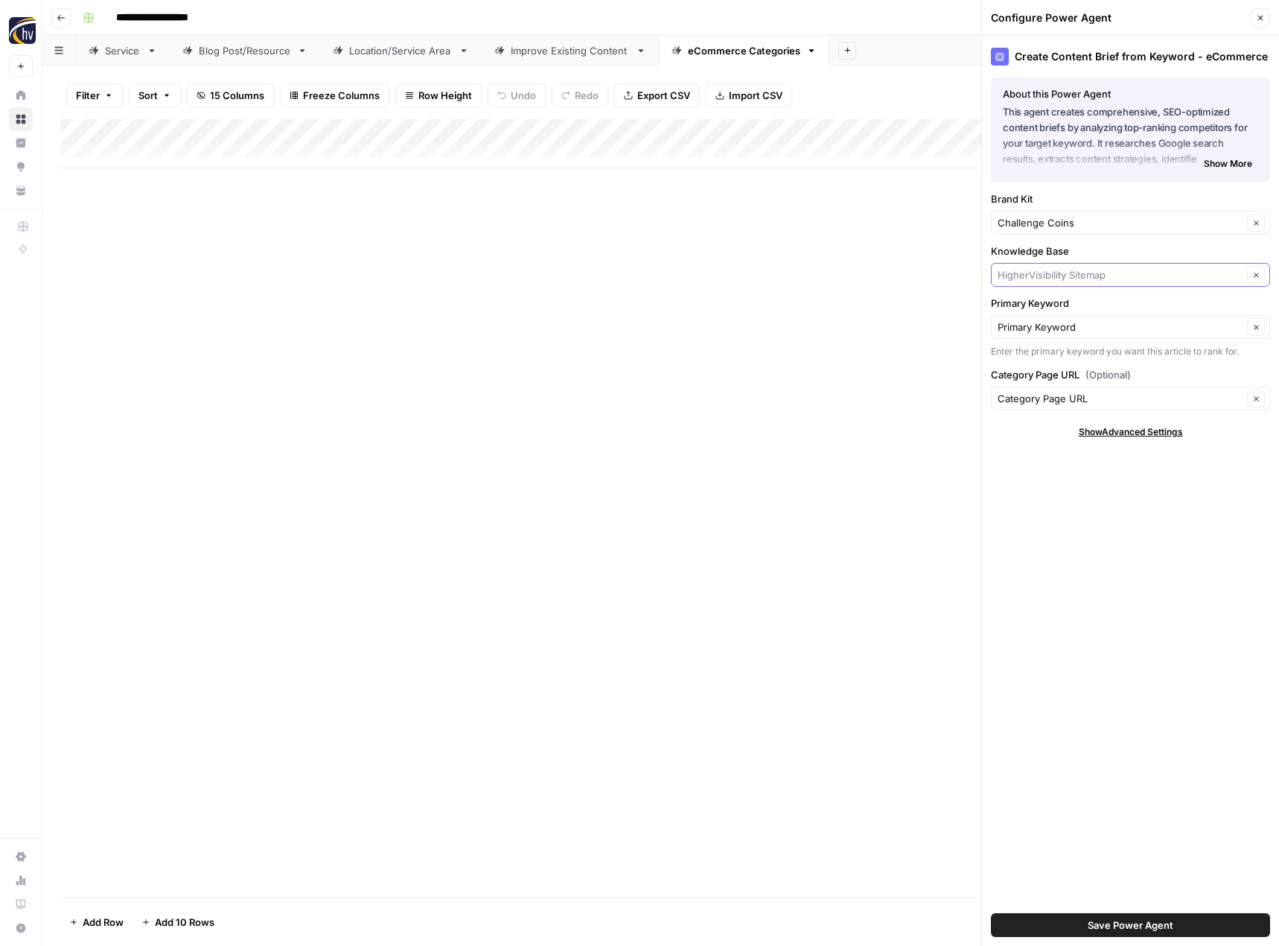
click at [1055, 275] on input "Knowledge Base" at bounding box center [1120, 274] width 245 height 15
click at [1059, 314] on span "Challenge Coins Ltd Sitemap" at bounding box center [1128, 309] width 248 height 15
type input "Challenge Coins Ltd Sitemap"
click at [1114, 928] on span "Save Power Agent" at bounding box center [1131, 924] width 86 height 15
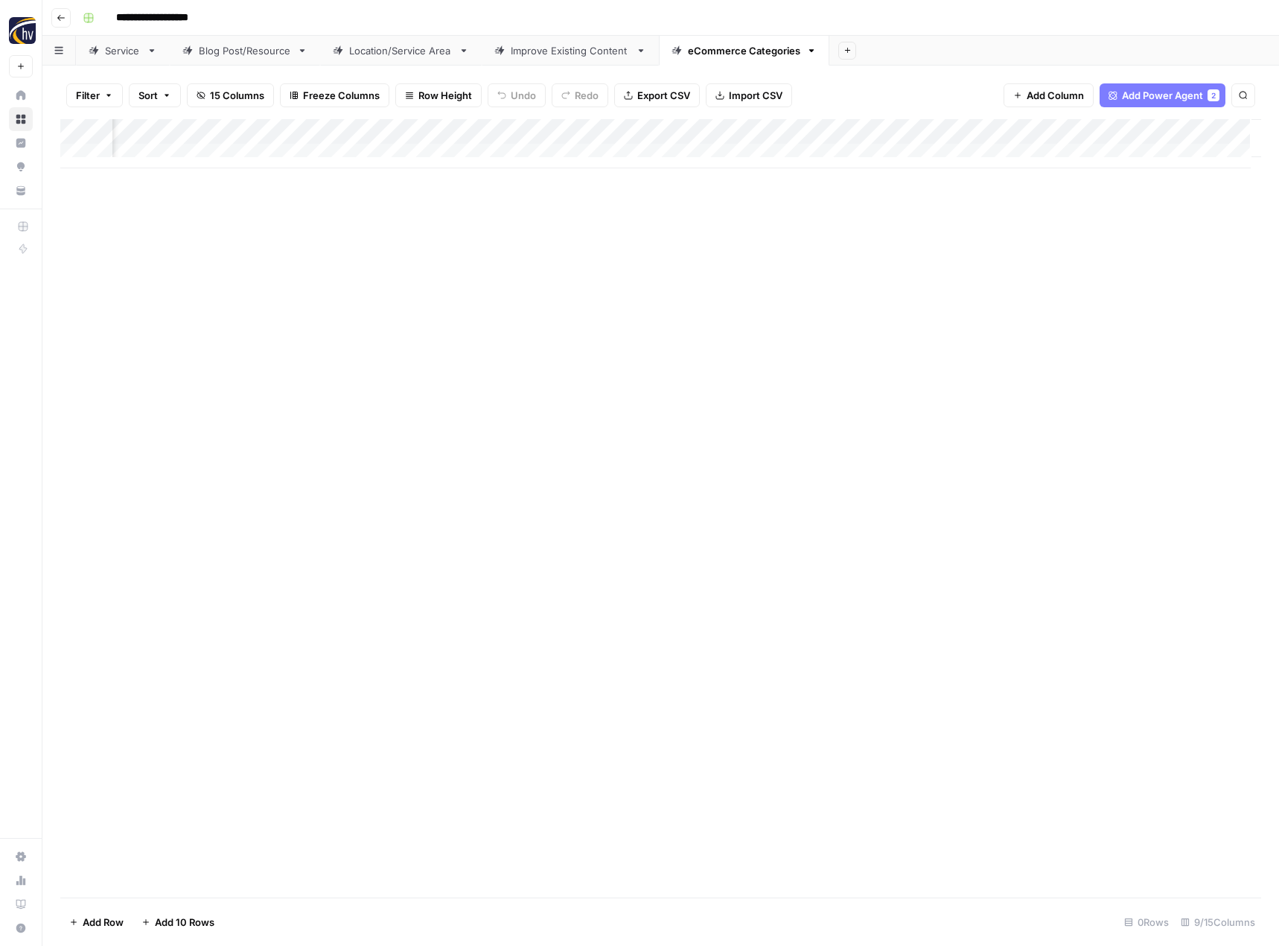
scroll to position [0, 506]
click at [1085, 133] on div "Add Column" at bounding box center [660, 143] width 1201 height 49
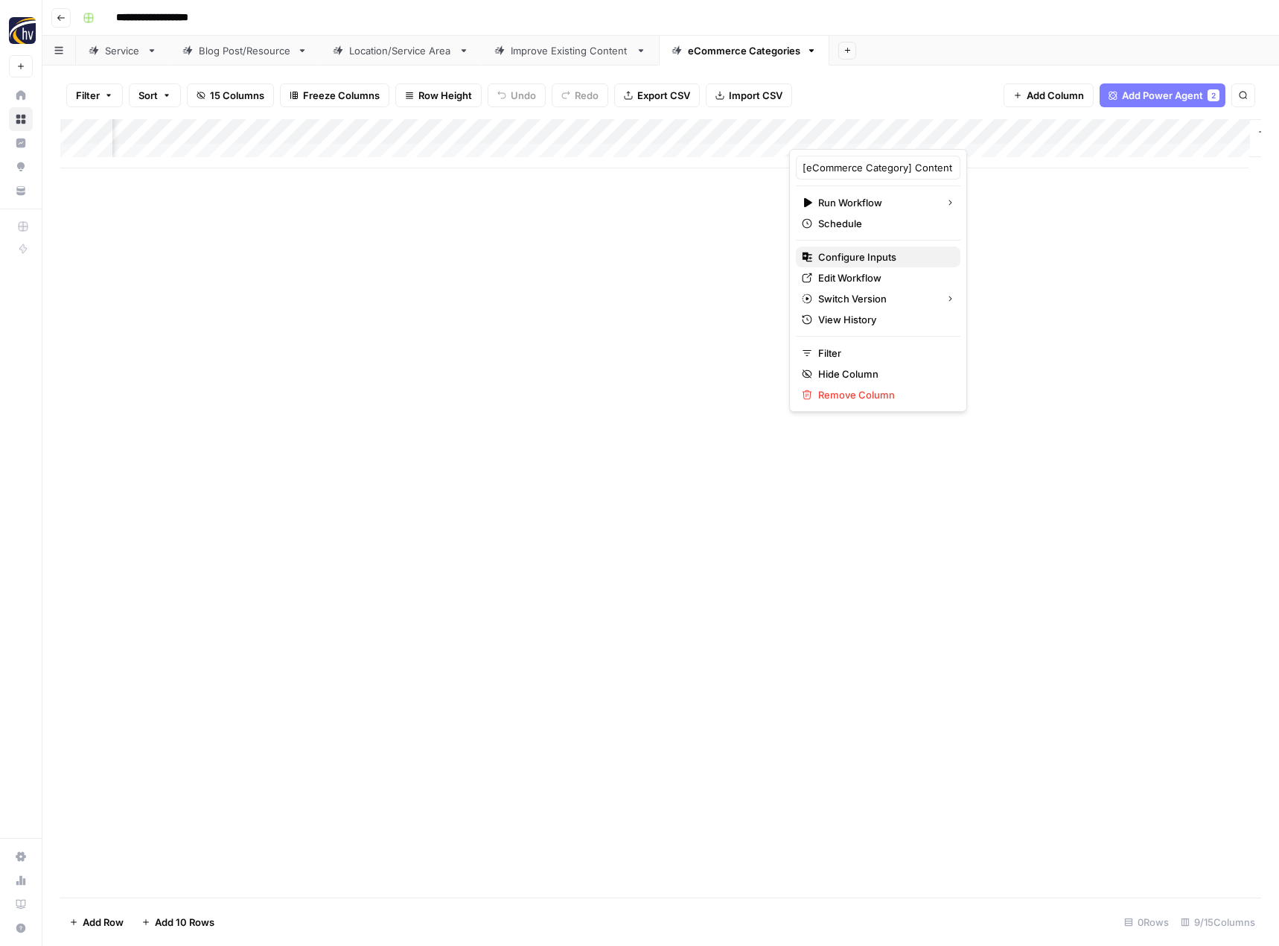
click at [892, 255] on span "Configure Inputs" at bounding box center [883, 256] width 130 height 15
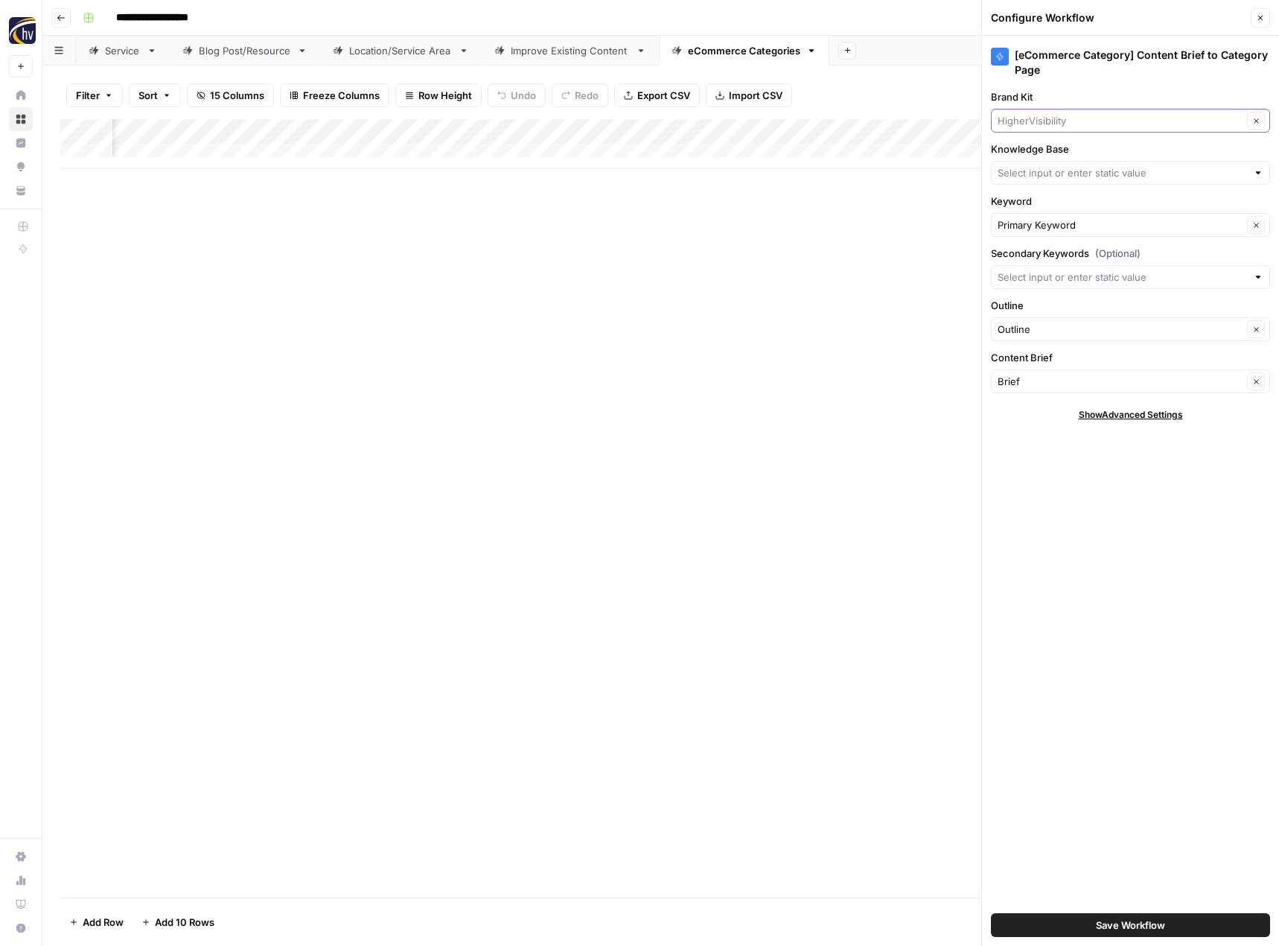
click at [1022, 122] on input "Brand Kit" at bounding box center [1120, 120] width 245 height 15
click at [1030, 149] on span "Challenge Coins" at bounding box center [1128, 155] width 248 height 15
type input "Challenge Coins"
click at [1028, 176] on input "Knowledge Base" at bounding box center [1122, 172] width 249 height 15
click at [1040, 208] on span "Challenge Coins Ltd Sitemap" at bounding box center [1128, 207] width 248 height 15
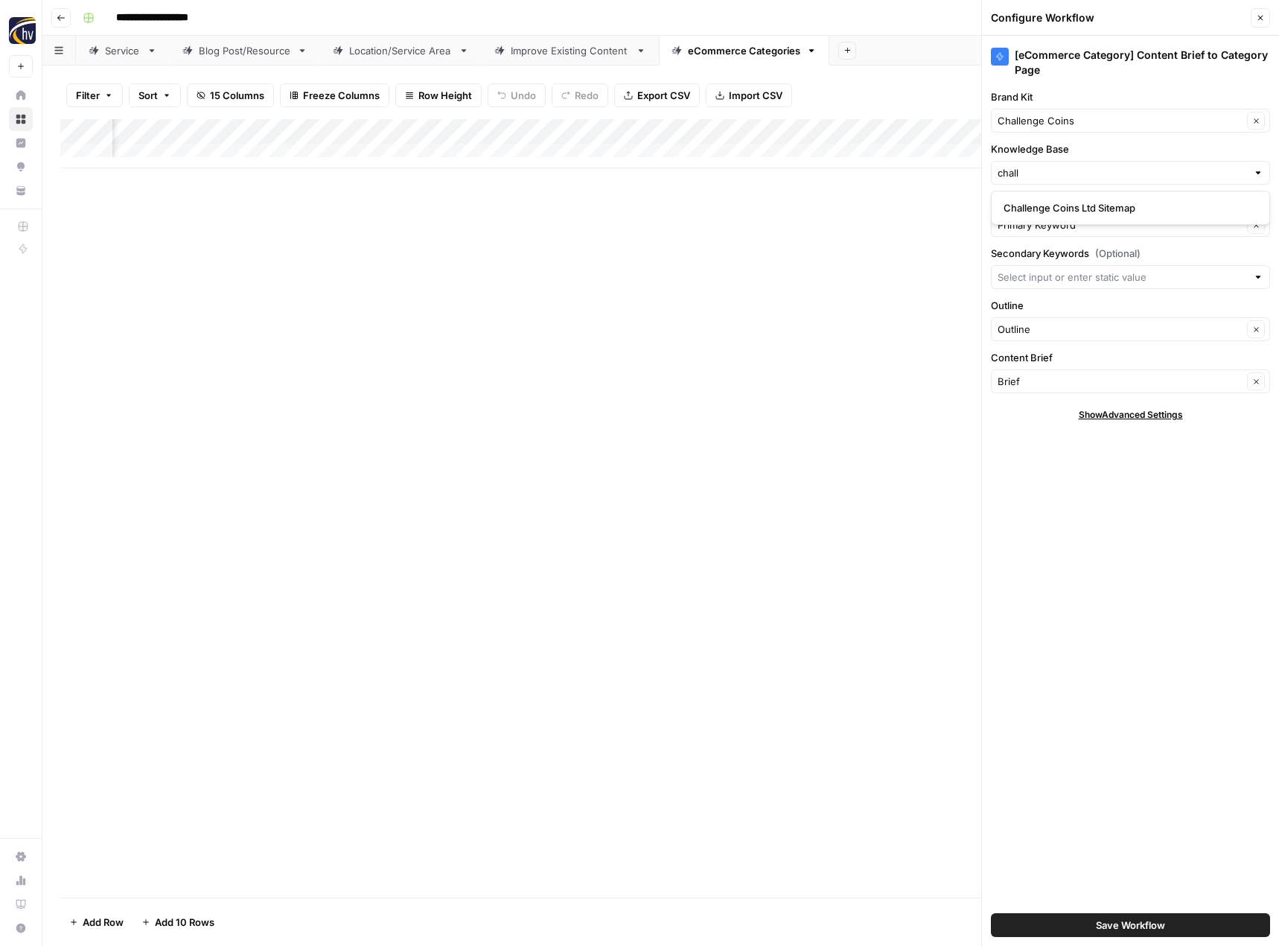
type input "Challenge Coins Ltd Sitemap"
click at [1127, 924] on span "Save Workflow" at bounding box center [1130, 924] width 69 height 15
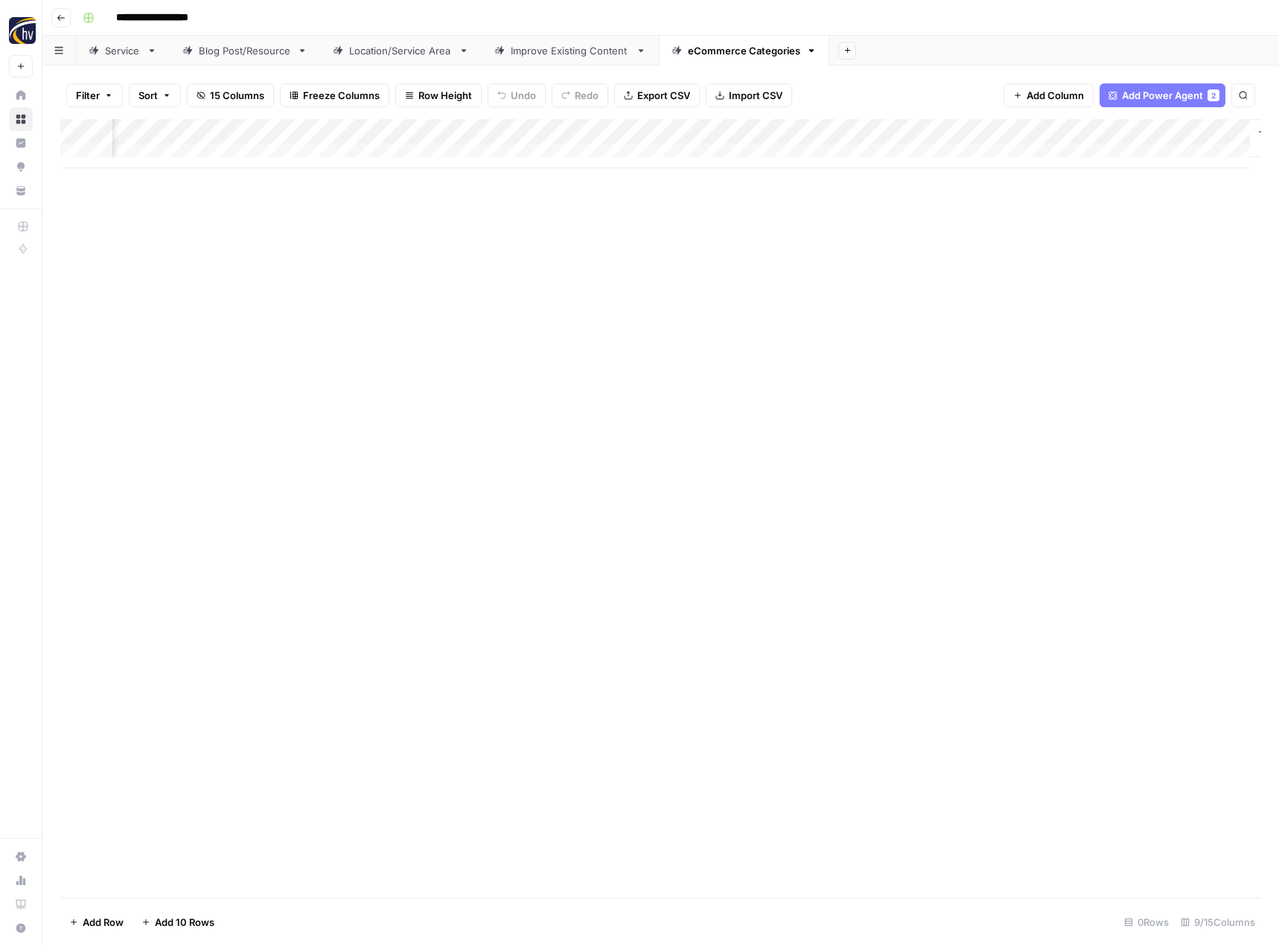
click at [795, 648] on div "Add Column" at bounding box center [660, 508] width 1201 height 778
click at [62, 16] on icon "button" at bounding box center [61, 17] width 9 height 9
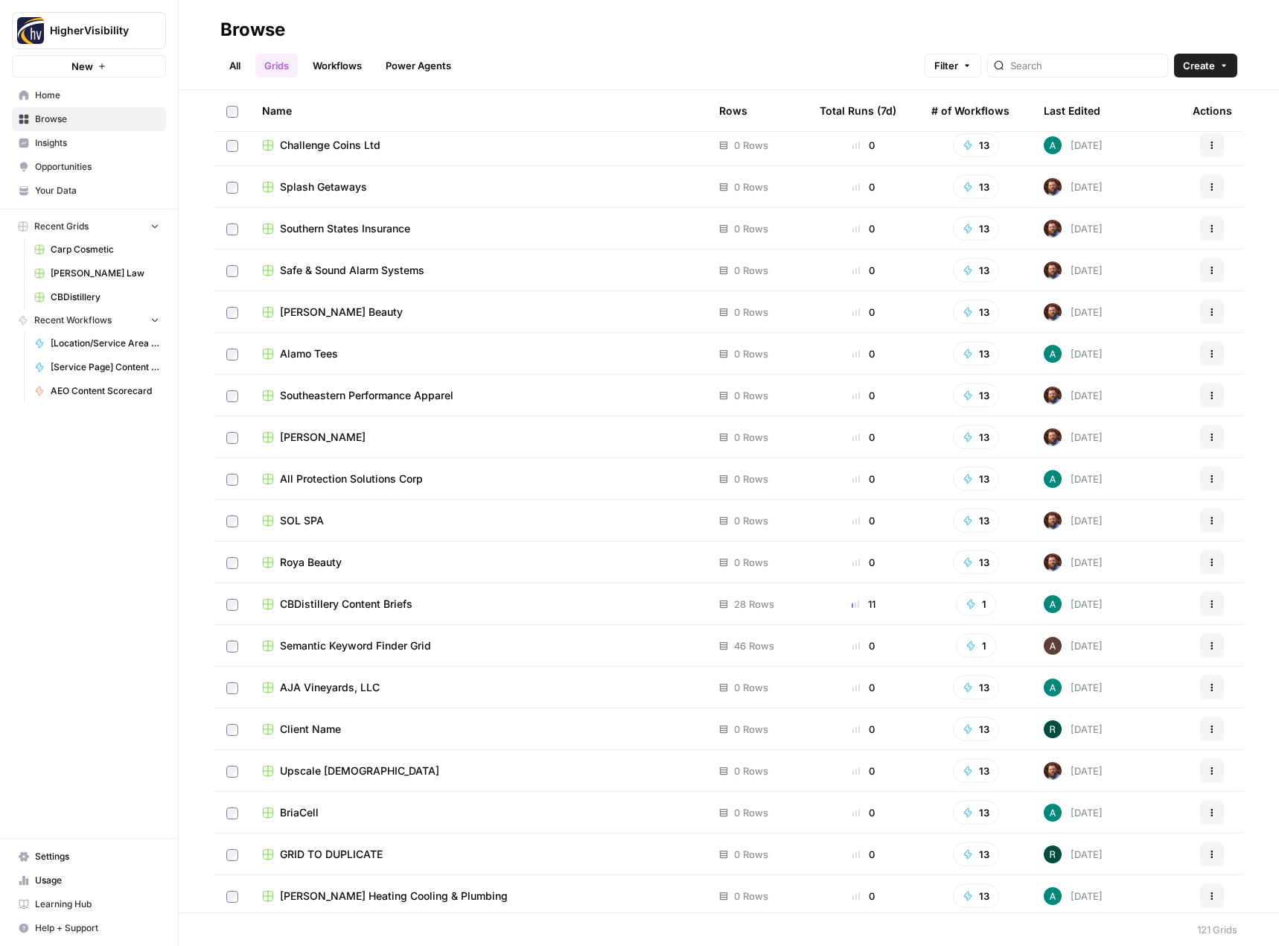
scroll to position [4265, 0]
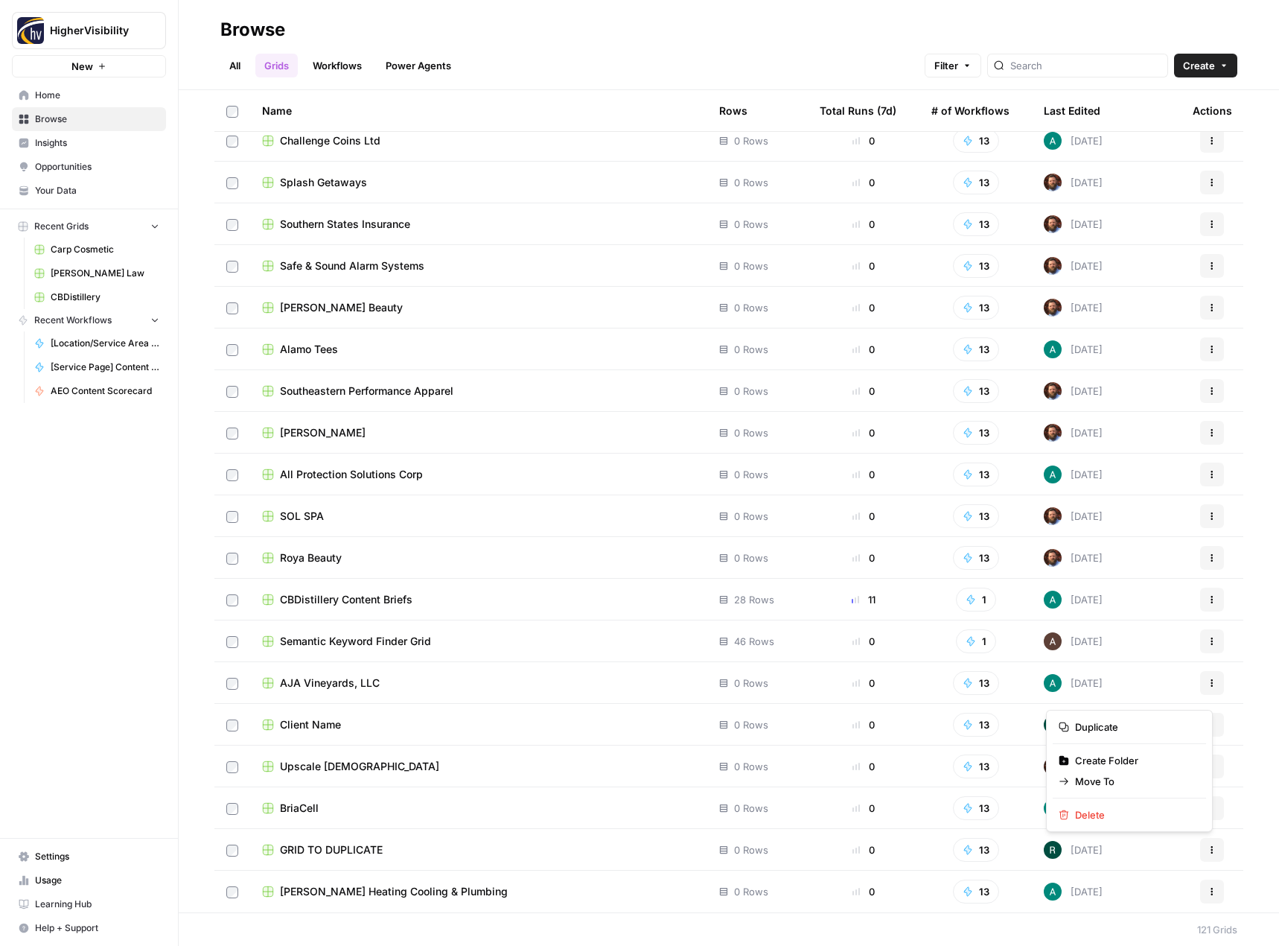
click at [1208, 847] on icon "button" at bounding box center [1212, 849] width 9 height 9
click at [1141, 730] on span "Duplicate" at bounding box center [1134, 726] width 119 height 15
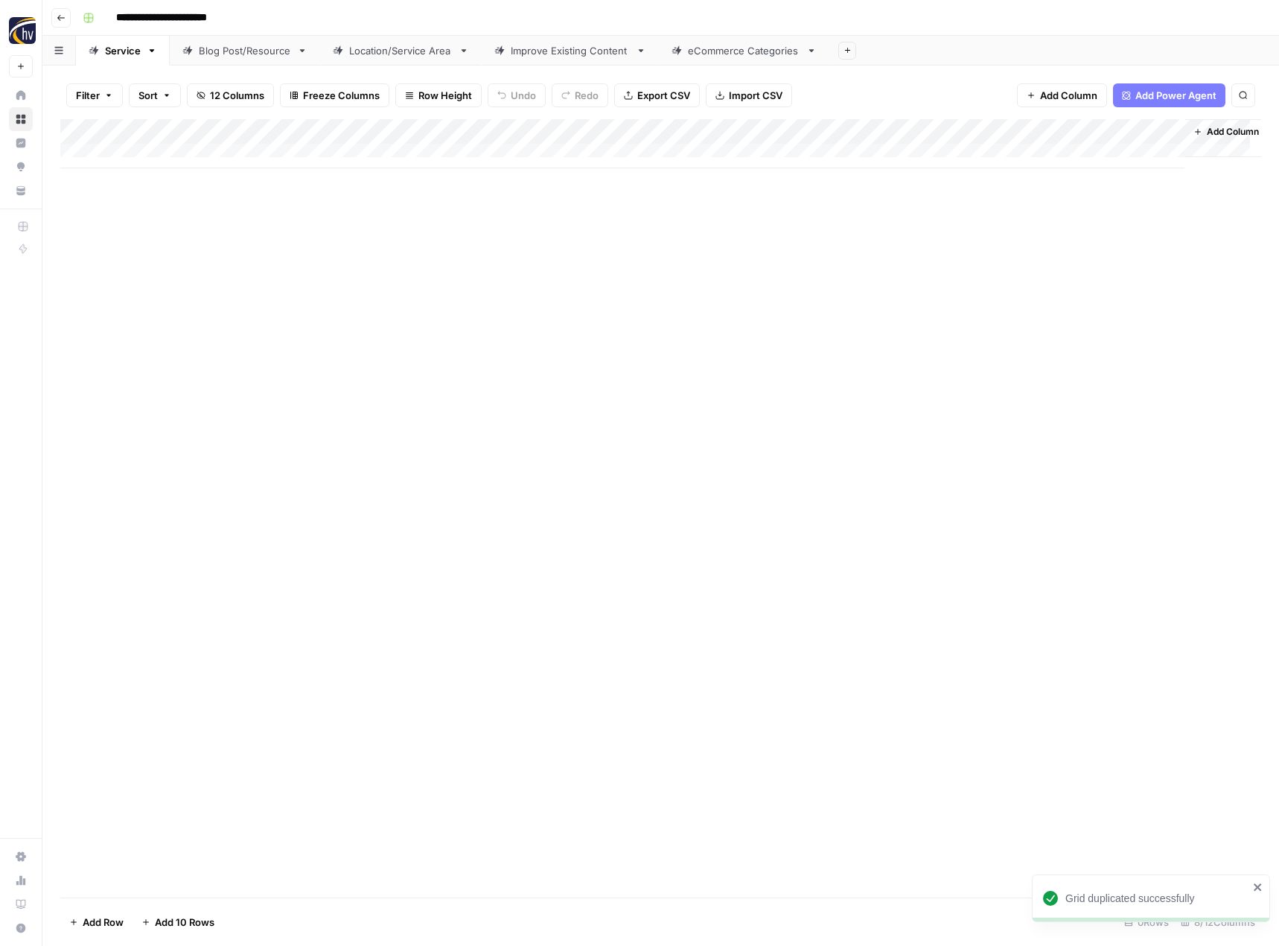
click at [162, 17] on input "**********" at bounding box center [185, 18] width 153 height 24
paste input
type input "**********"
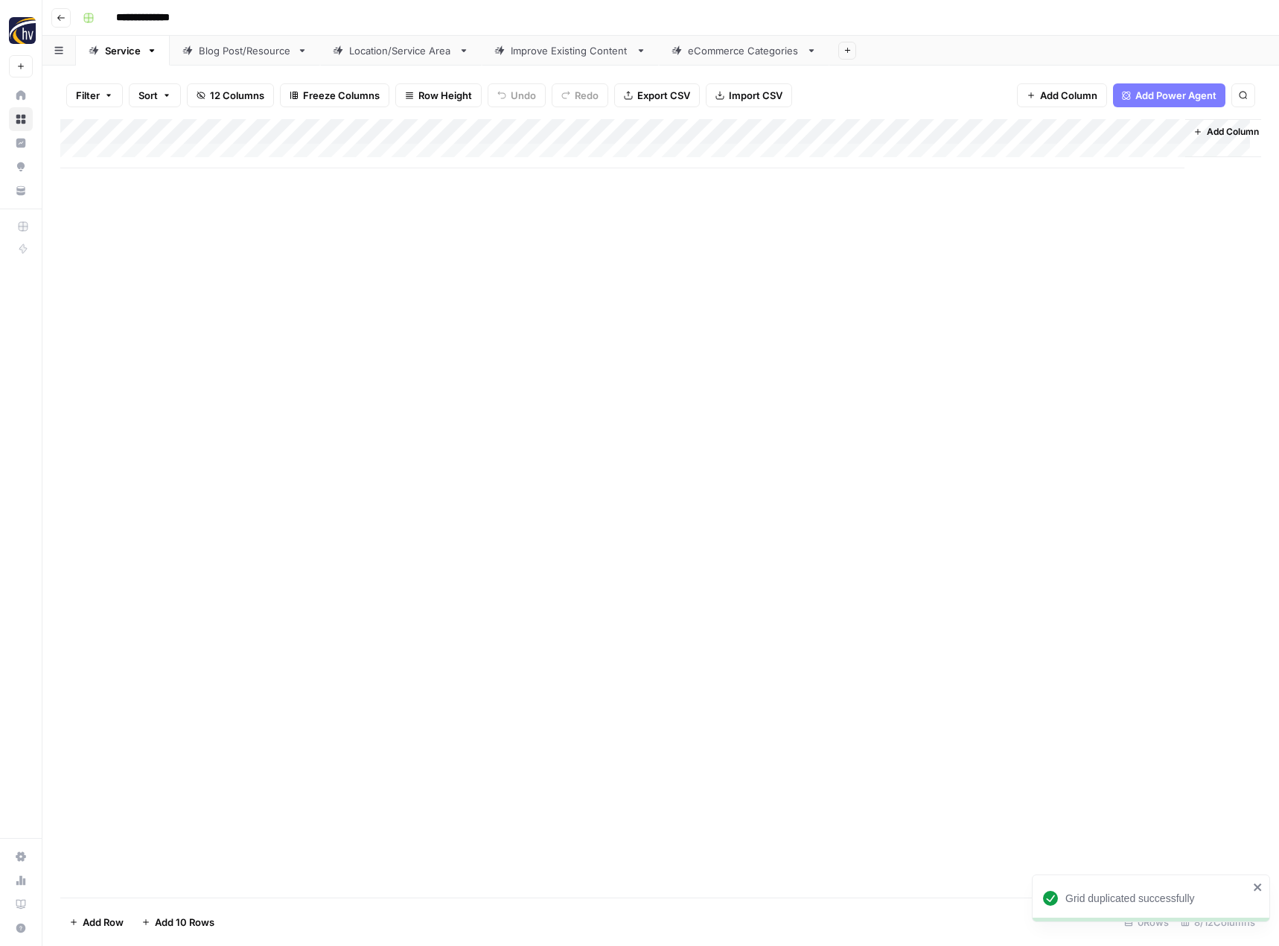
click at [232, 201] on div "Add Column" at bounding box center [660, 508] width 1201 height 778
click at [347, 131] on div "Add Column" at bounding box center [660, 143] width 1201 height 49
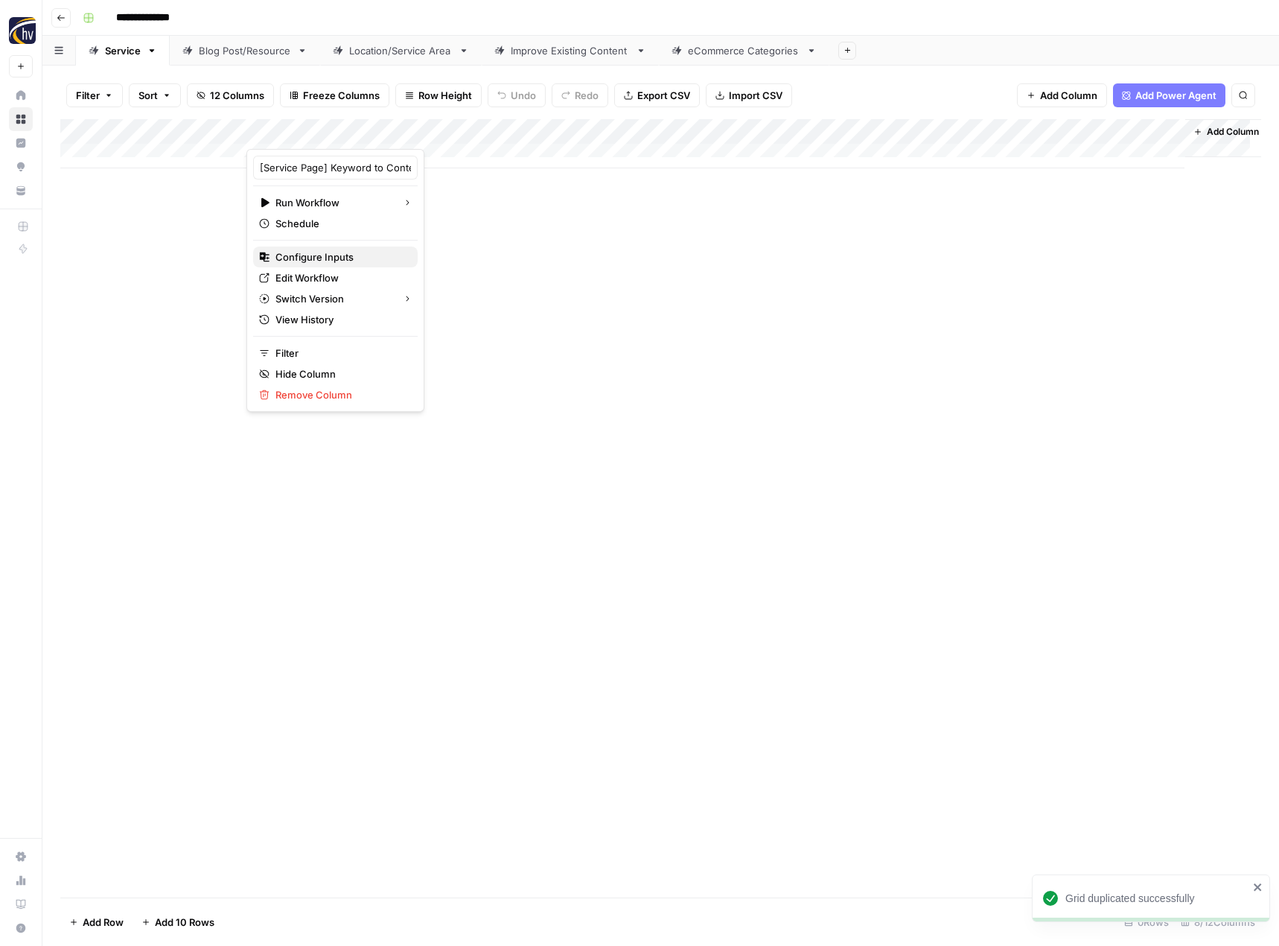
click at [311, 252] on span "Configure Inputs" at bounding box center [340, 256] width 130 height 15
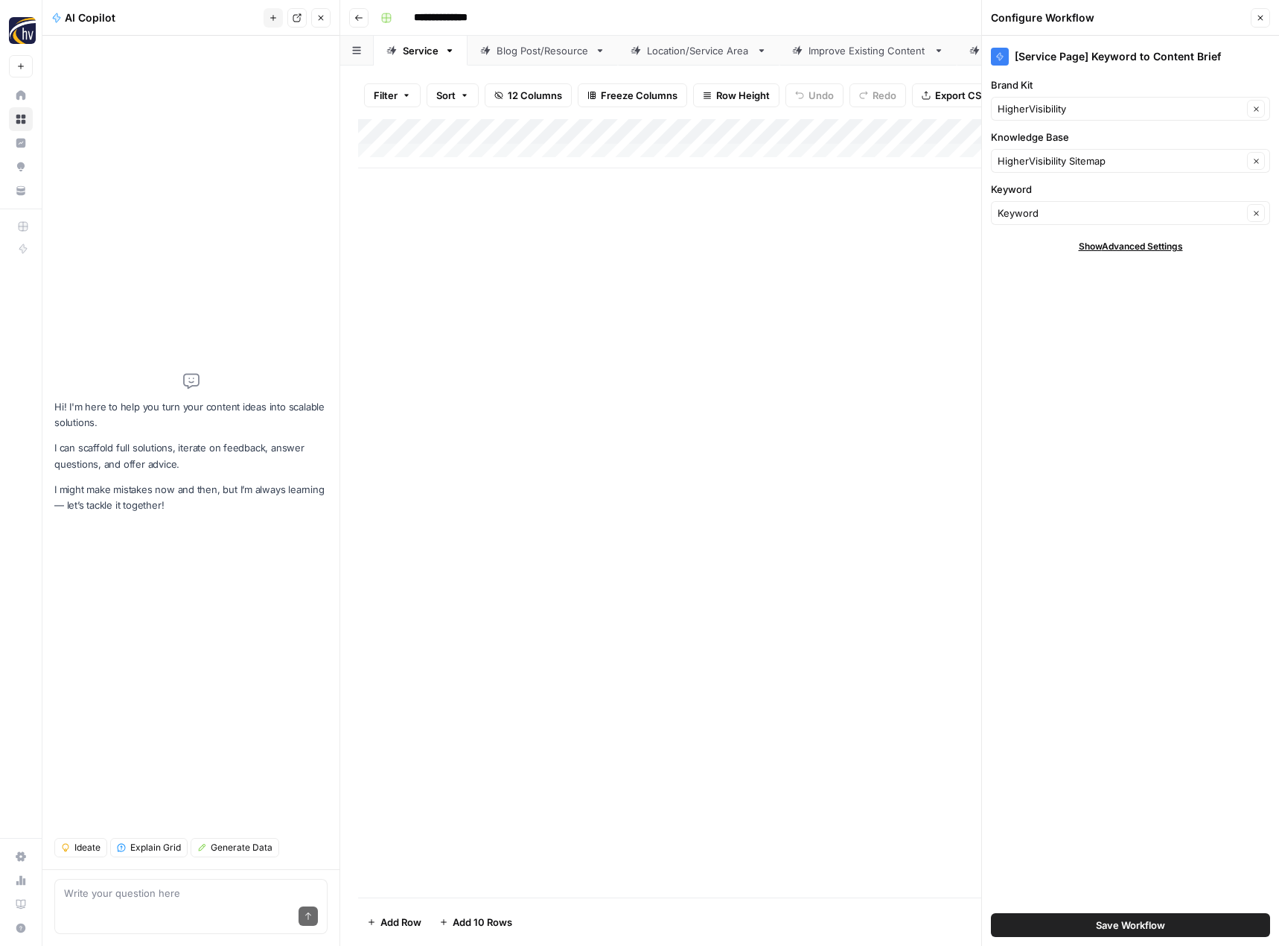
click at [323, 19] on icon "button" at bounding box center [320, 17] width 9 height 9
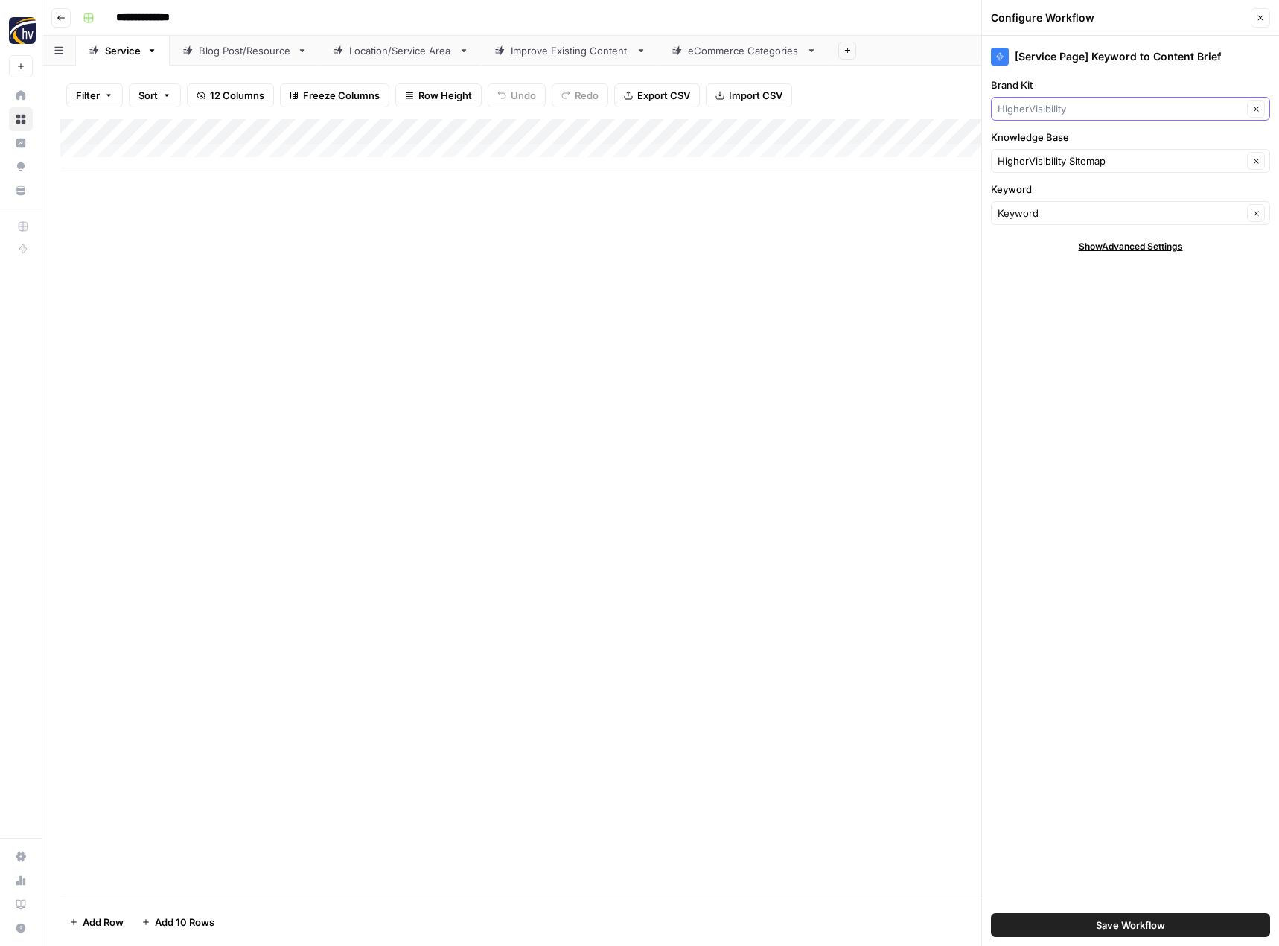
click at [1011, 109] on input "Brand Kit" at bounding box center [1120, 108] width 245 height 15
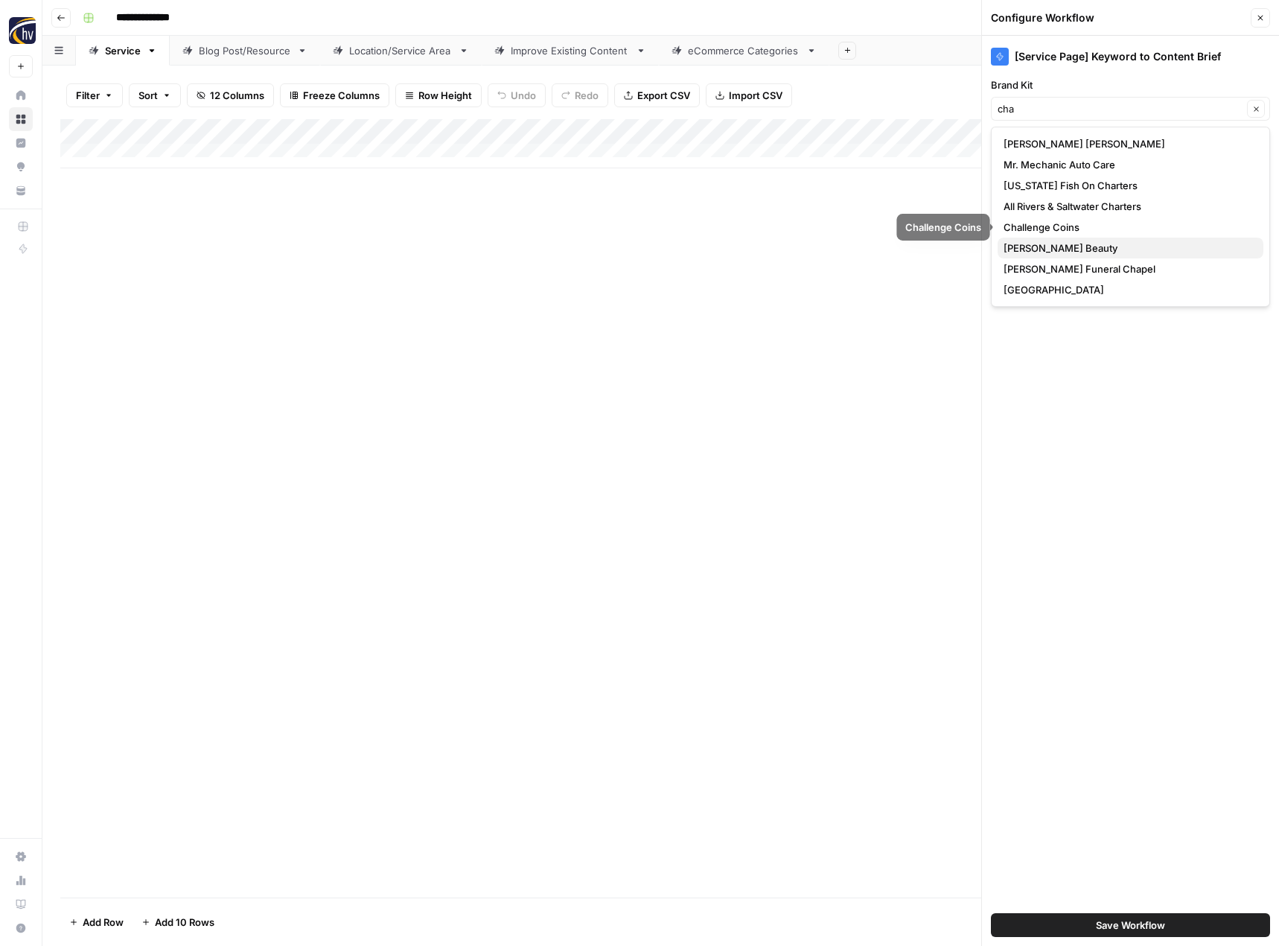
click at [1027, 248] on span "[PERSON_NAME] Beauty" at bounding box center [1128, 248] width 248 height 15
type input "[PERSON_NAME] Beauty"
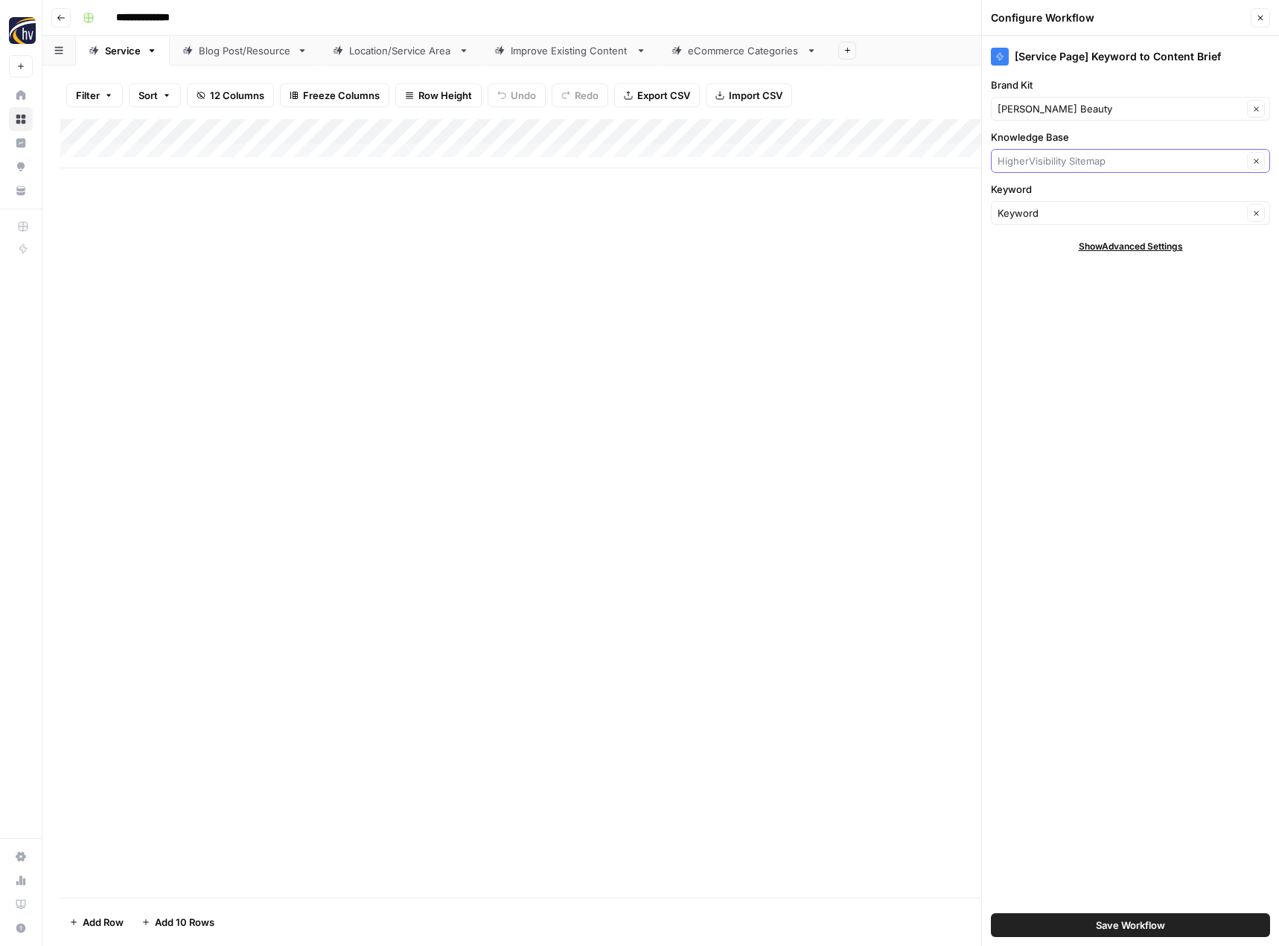
click at [1051, 153] on input "Knowledge Base" at bounding box center [1120, 160] width 245 height 15
click at [1042, 241] on span "Charlis Beauty Sitemap" at bounding box center [1128, 237] width 248 height 15
type input "Charlis Beauty Sitemap"
click at [1100, 924] on span "Save Workflow" at bounding box center [1130, 924] width 69 height 15
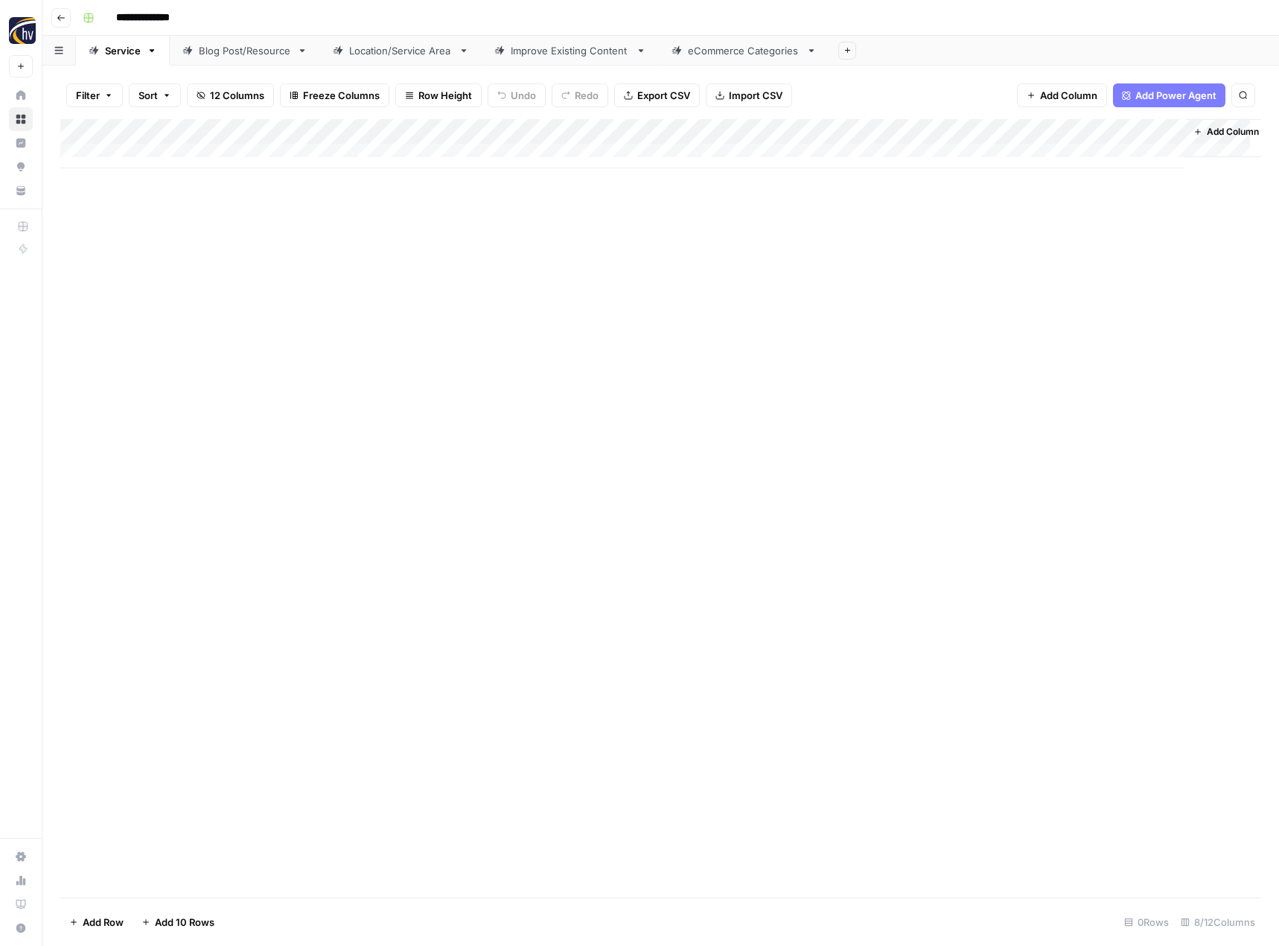
click at [1019, 133] on div "Add Column" at bounding box center [660, 143] width 1201 height 49
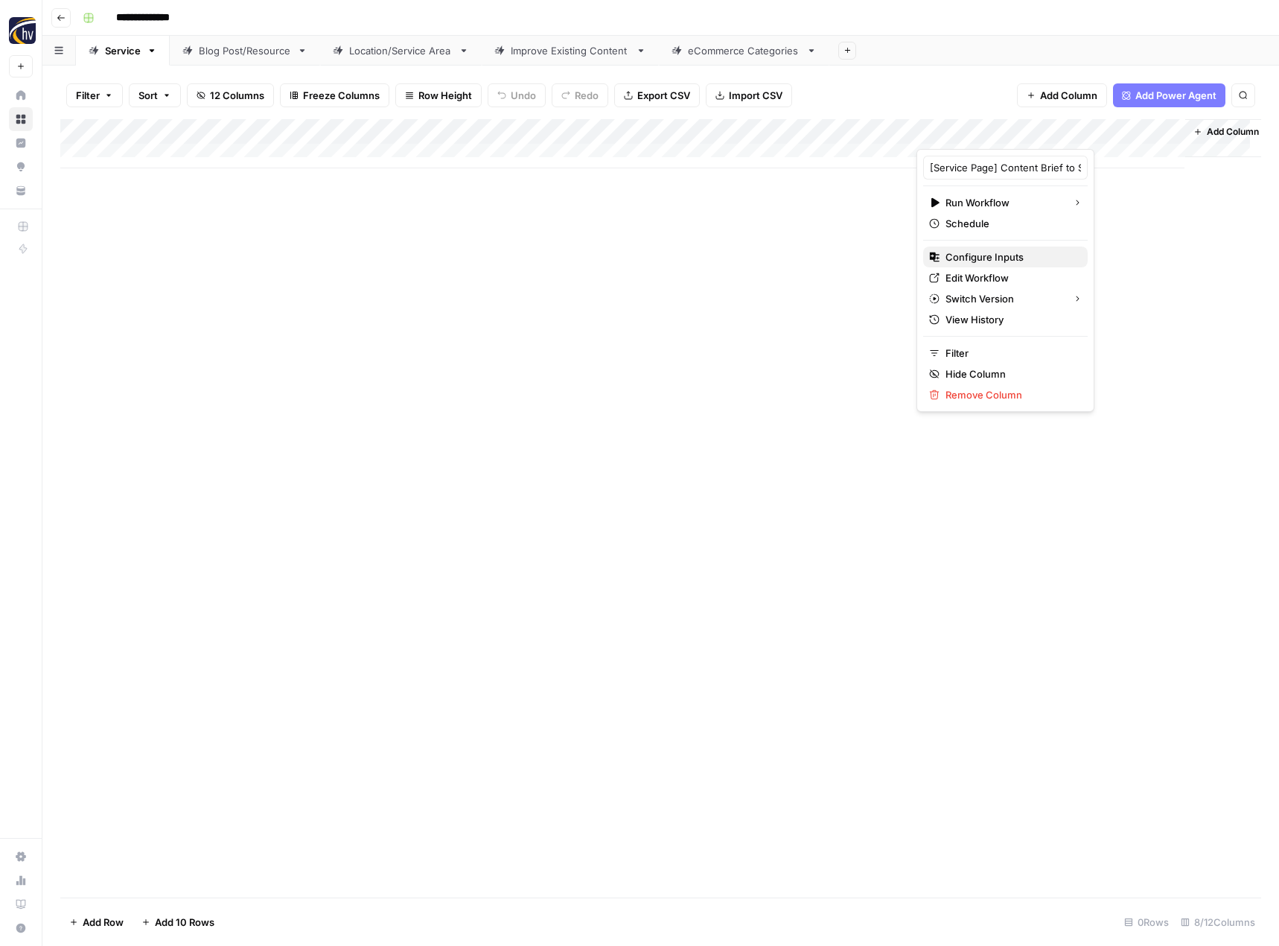
click at [966, 255] on span "Configure Inputs" at bounding box center [1011, 256] width 130 height 15
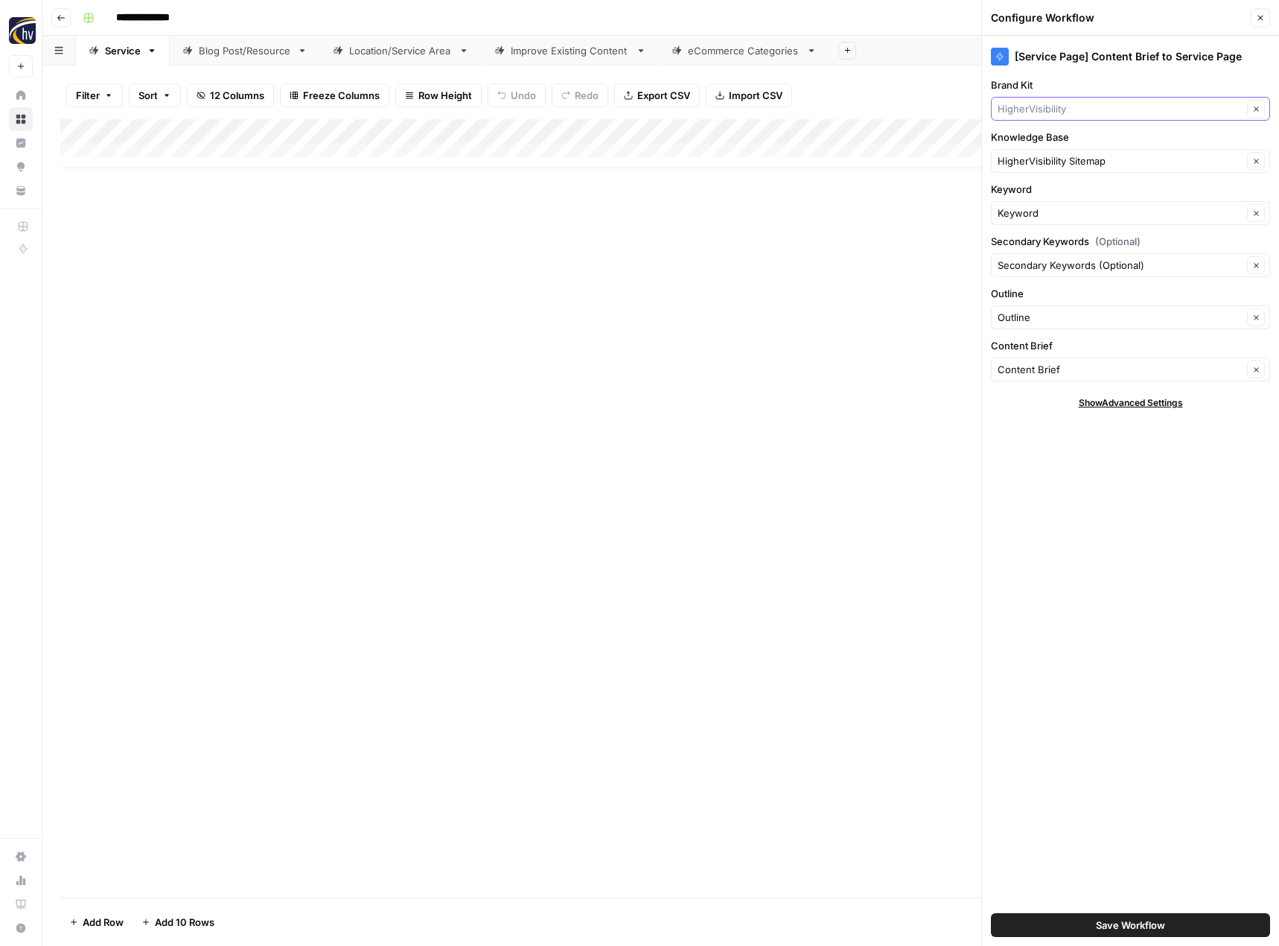
click at [1022, 115] on input "Brand Kit" at bounding box center [1120, 108] width 245 height 15
click at [1019, 179] on span "[PERSON_NAME] Beauty" at bounding box center [1128, 185] width 248 height 15
type input "[PERSON_NAME] Beauty"
click at [1029, 166] on input "Knowledge Base" at bounding box center [1120, 160] width 245 height 15
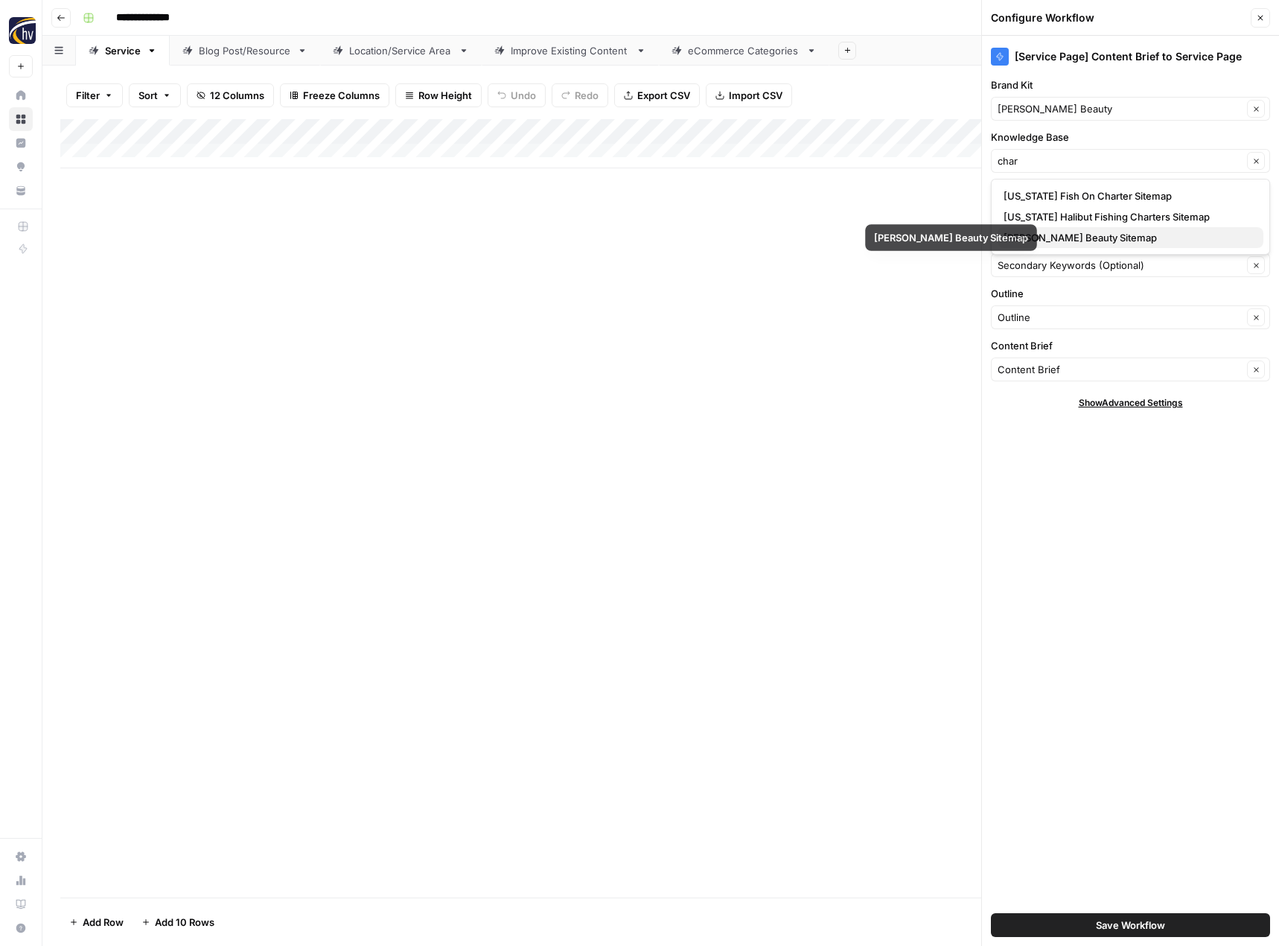
click at [1045, 238] on span "Charlis Beauty Sitemap" at bounding box center [1128, 237] width 248 height 15
type input "Charlis Beauty Sitemap"
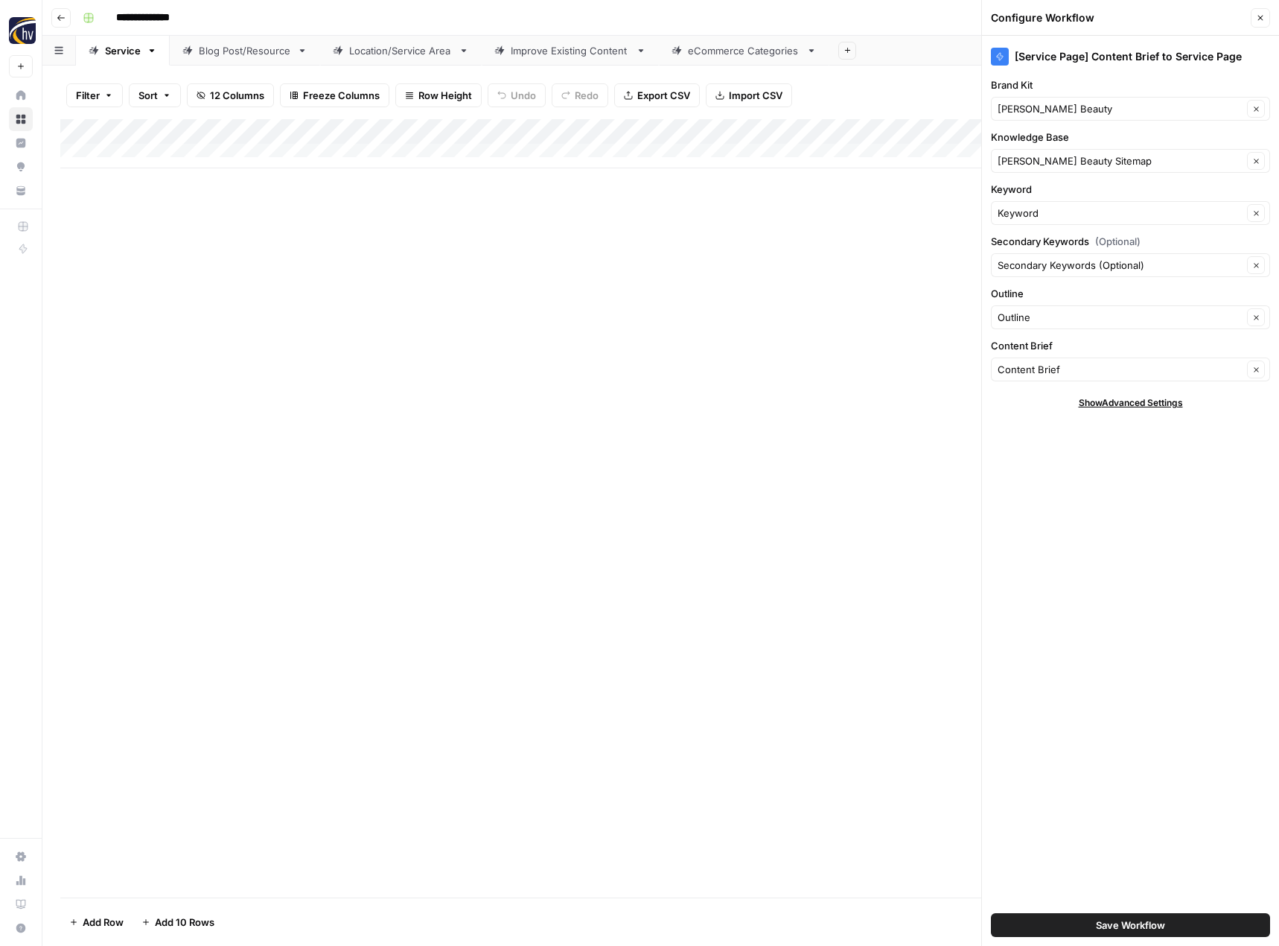
click at [1128, 924] on span "Save Workflow" at bounding box center [1130, 924] width 69 height 15
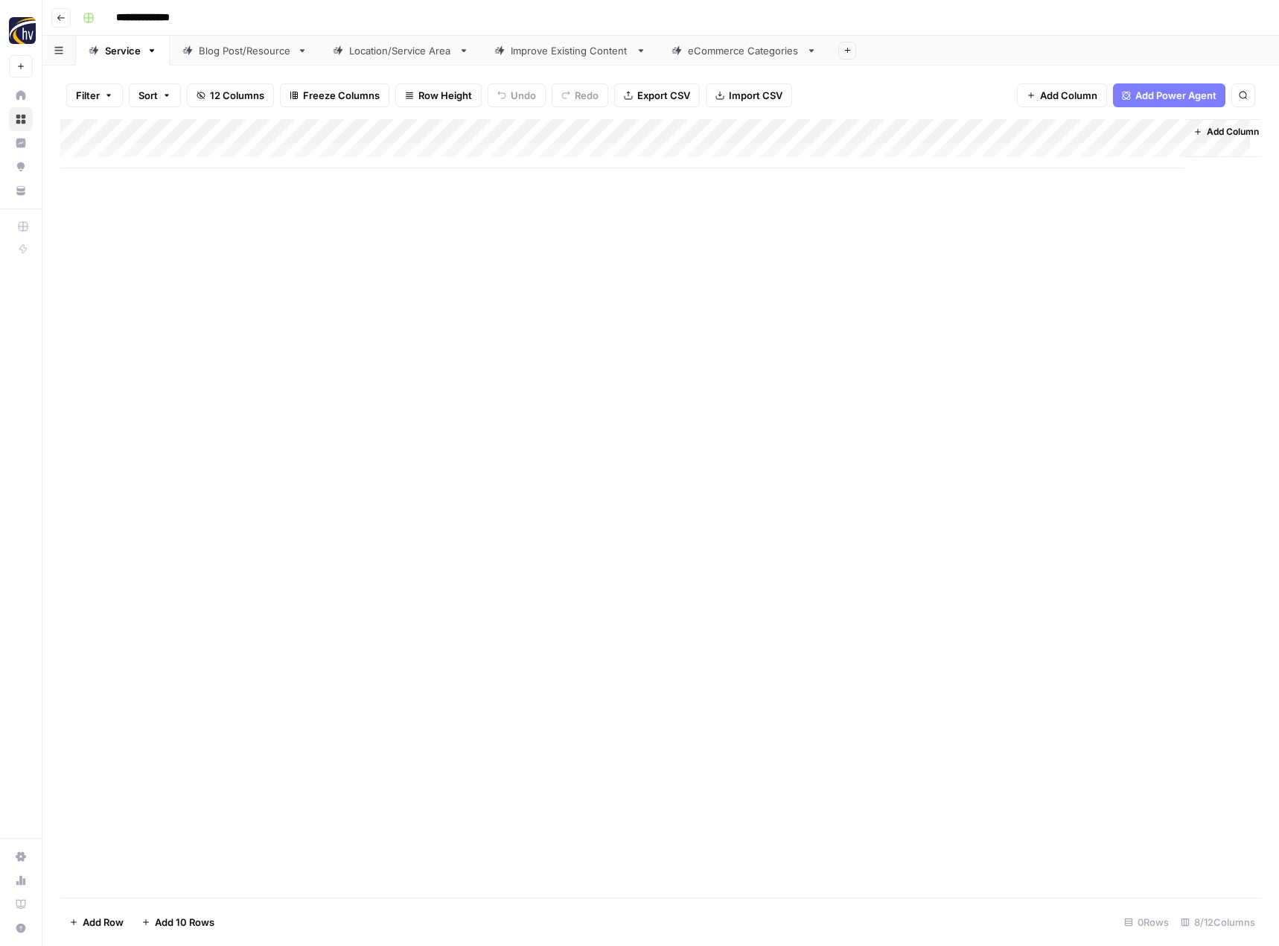
click at [227, 51] on div "Blog Post/Resource" at bounding box center [245, 50] width 92 height 15
click at [351, 131] on div "Add Column" at bounding box center [660, 143] width 1201 height 49
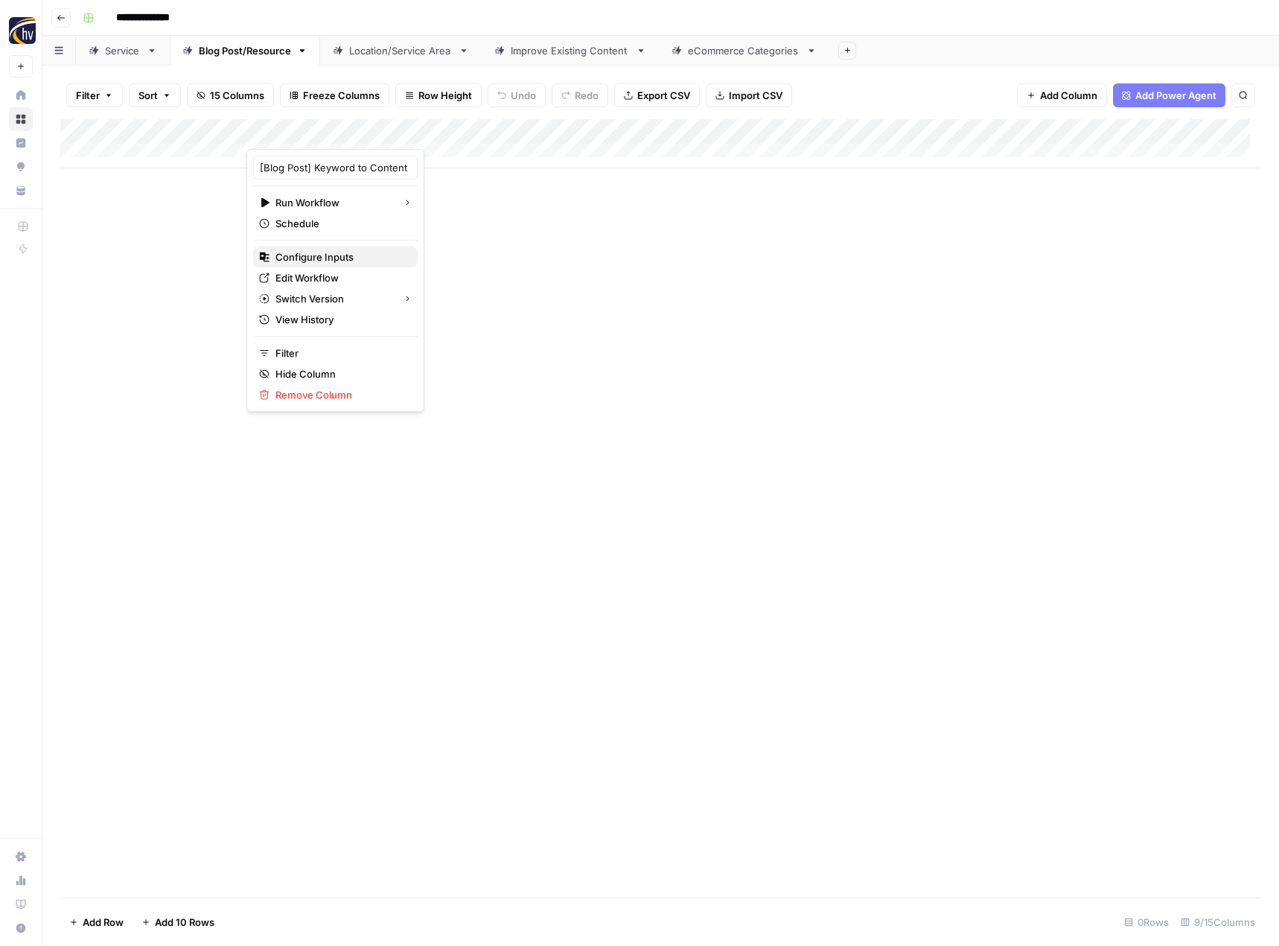
click at [321, 253] on span "Configure Inputs" at bounding box center [340, 256] width 130 height 15
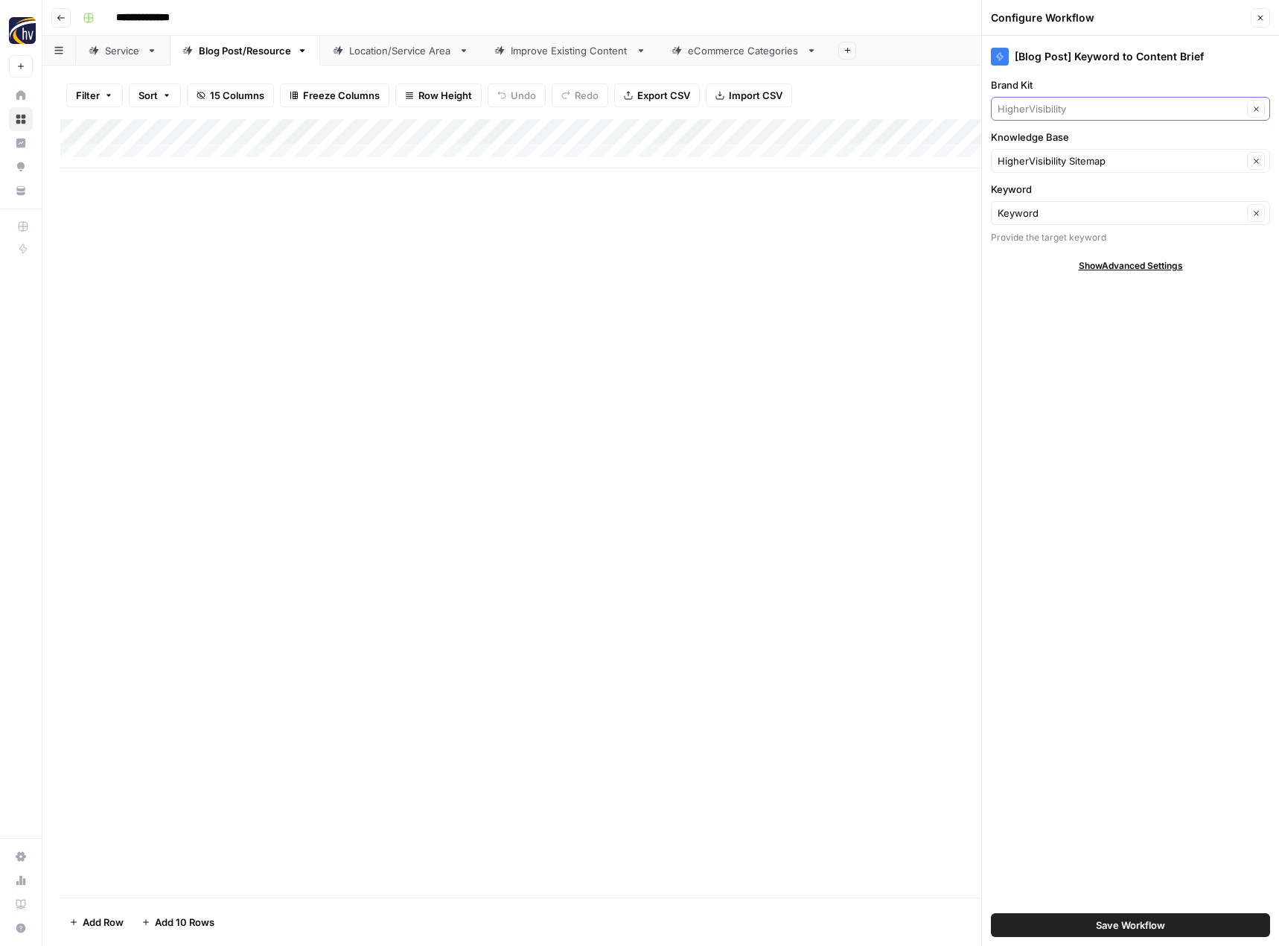
click at [1068, 111] on input "Brand Kit" at bounding box center [1120, 108] width 245 height 15
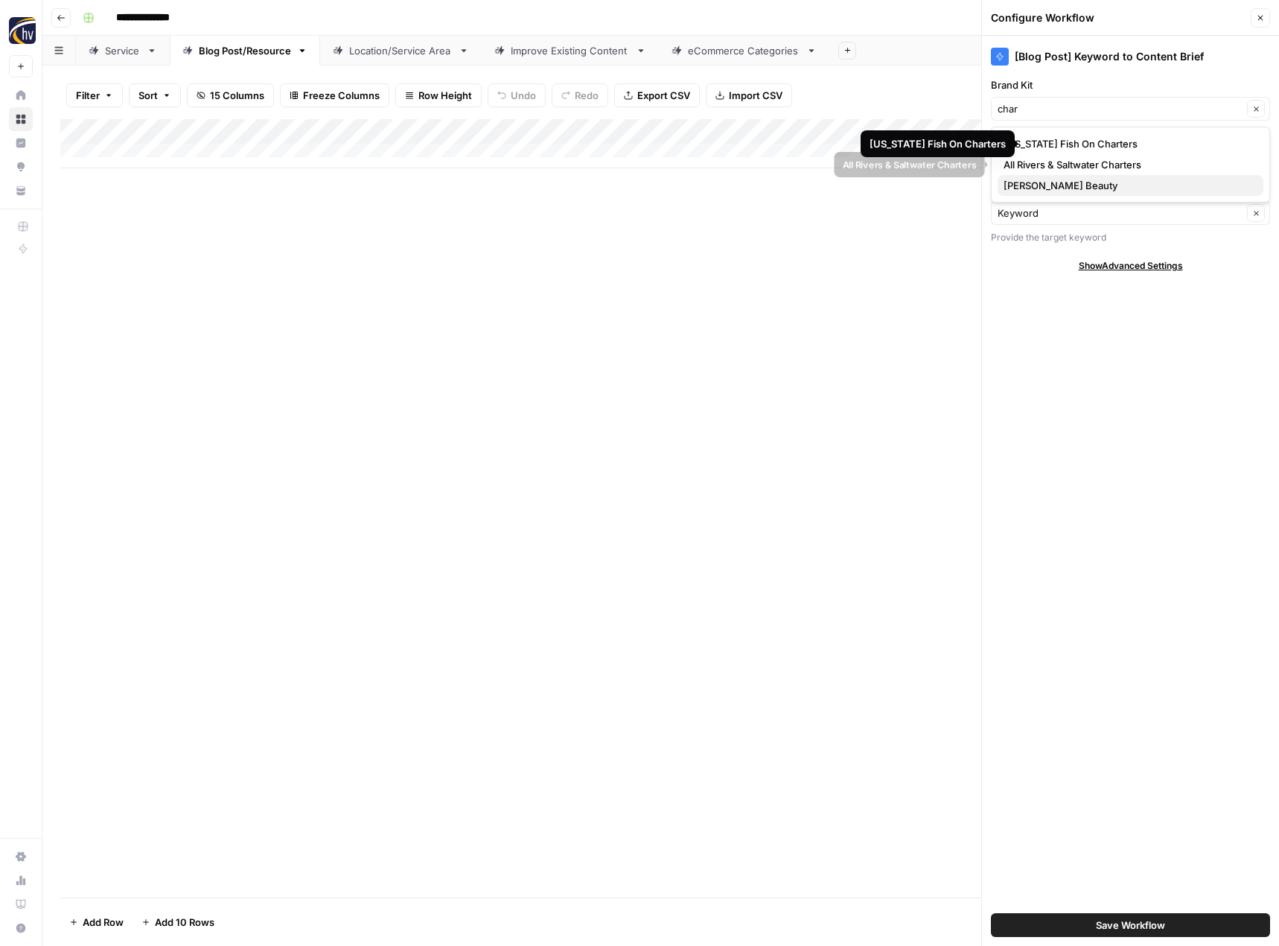
click at [1056, 177] on button "[PERSON_NAME] Beauty" at bounding box center [1131, 185] width 266 height 21
type input "[PERSON_NAME] Beauty"
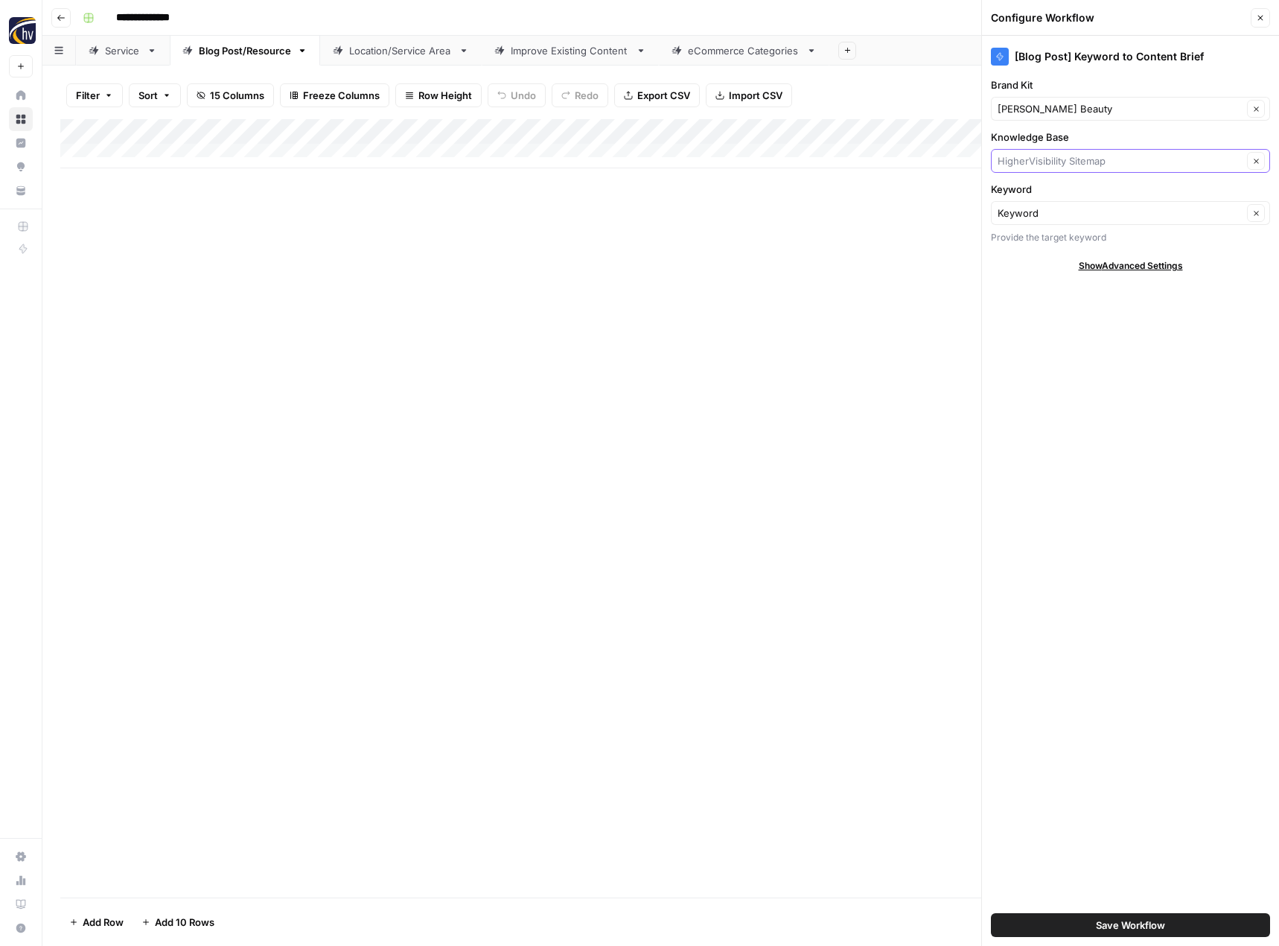
click at [1052, 154] on input "Knowledge Base" at bounding box center [1120, 160] width 245 height 15
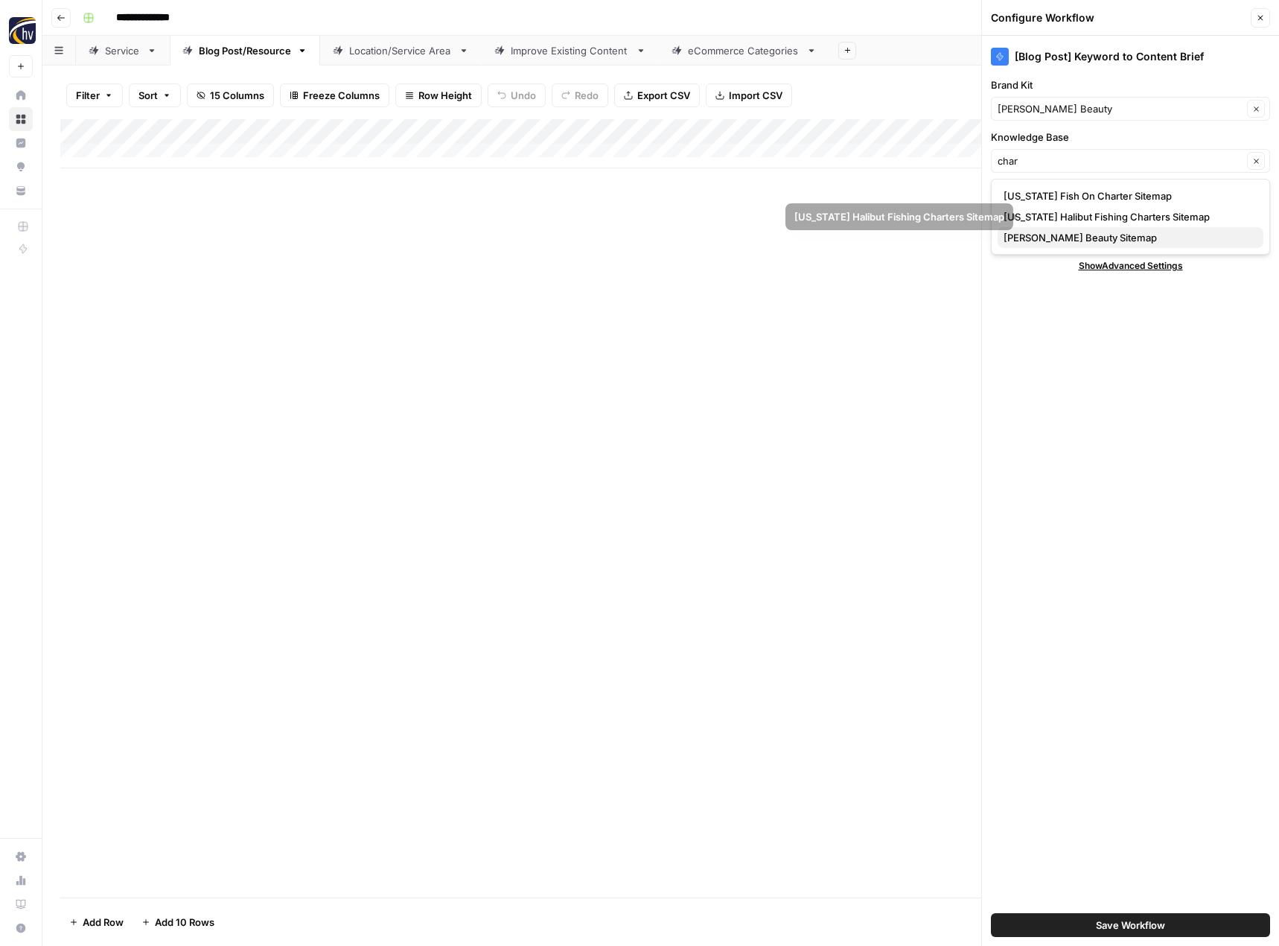
click at [1059, 238] on span "Charlis Beauty Sitemap" at bounding box center [1128, 237] width 248 height 15
type input "Charlis Beauty Sitemap"
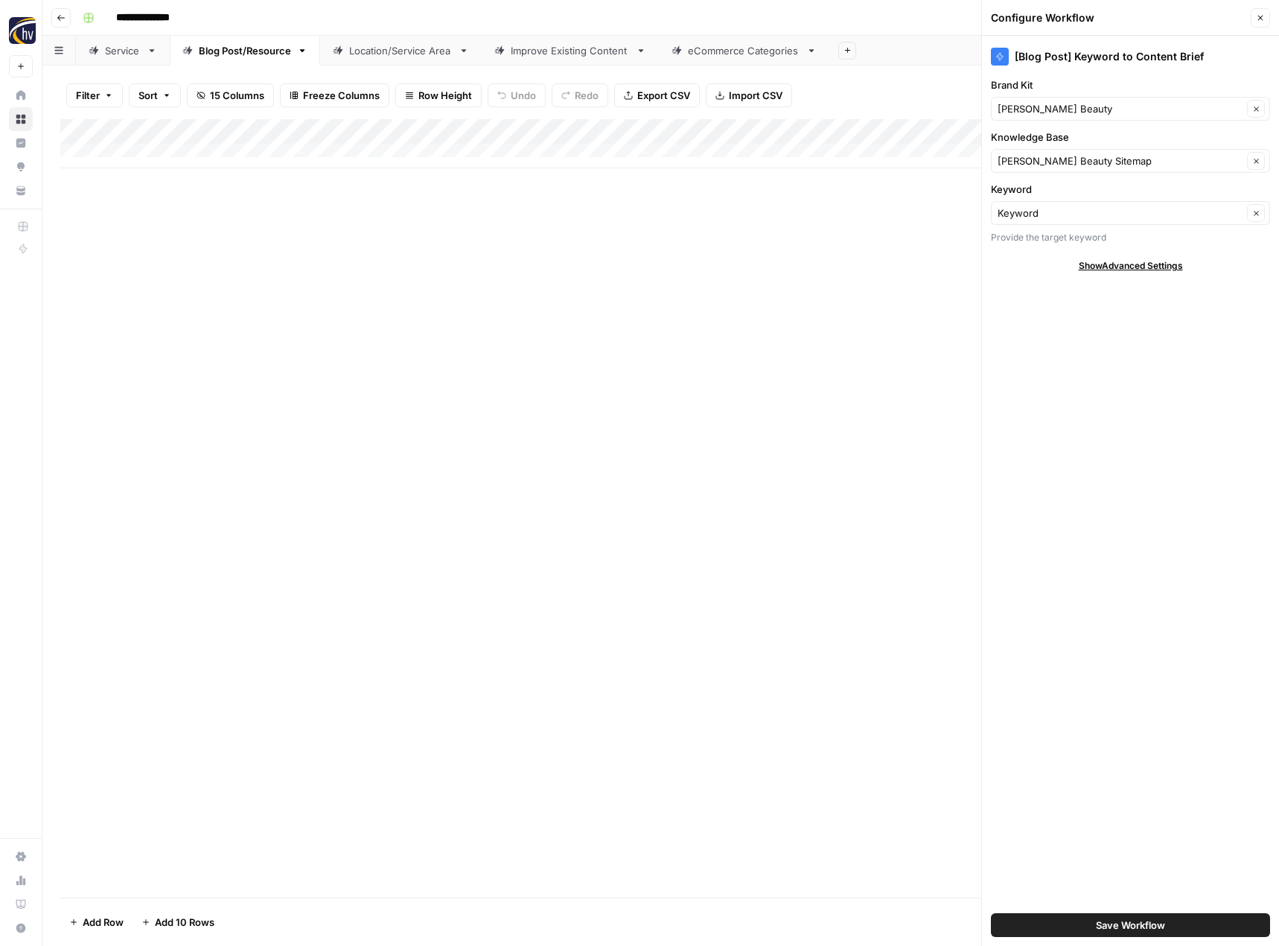
click at [1120, 921] on span "Save Workflow" at bounding box center [1130, 924] width 69 height 15
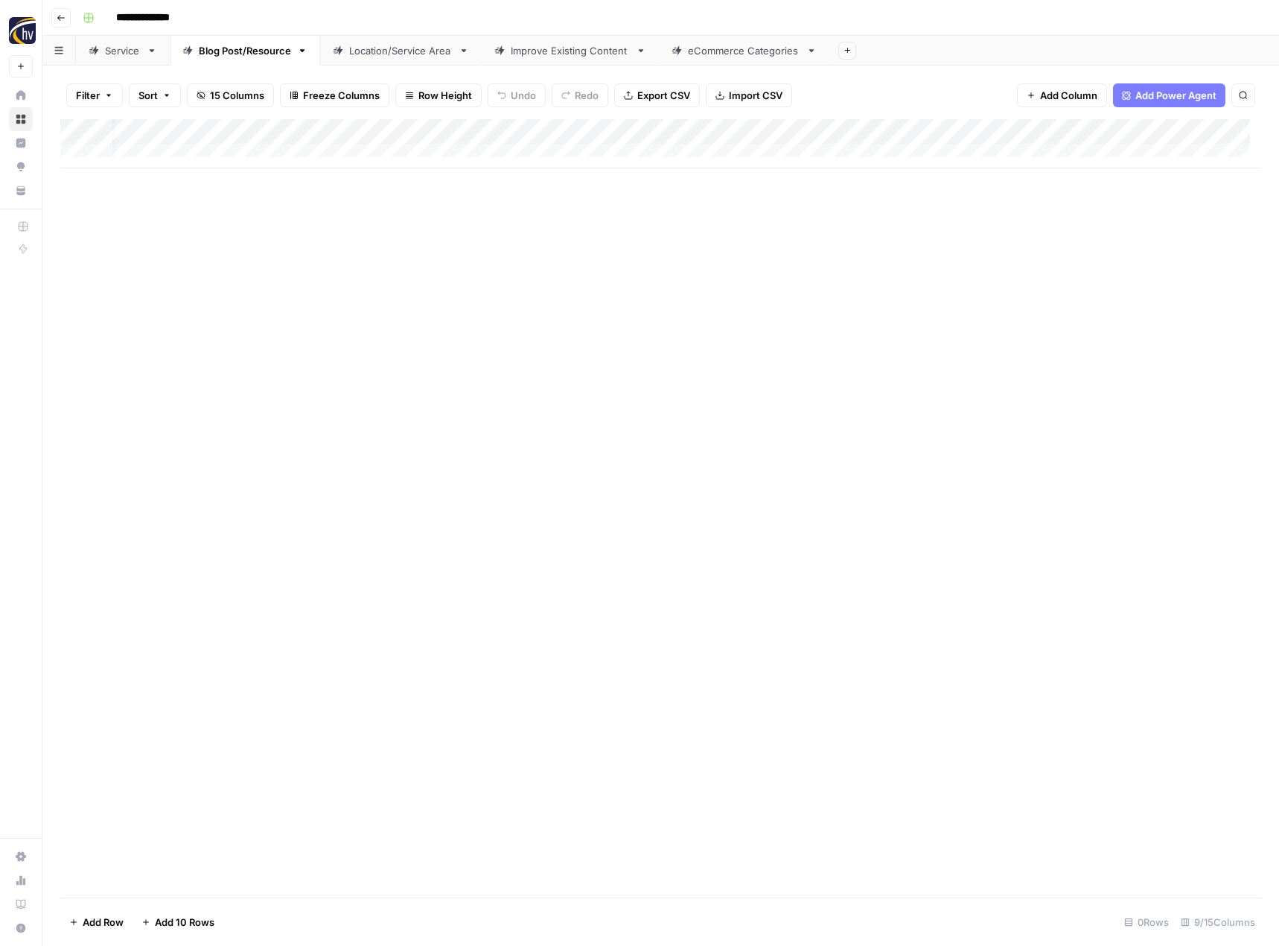
scroll to position [0, 152]
click at [1001, 132] on div "Add Column" at bounding box center [660, 143] width 1201 height 49
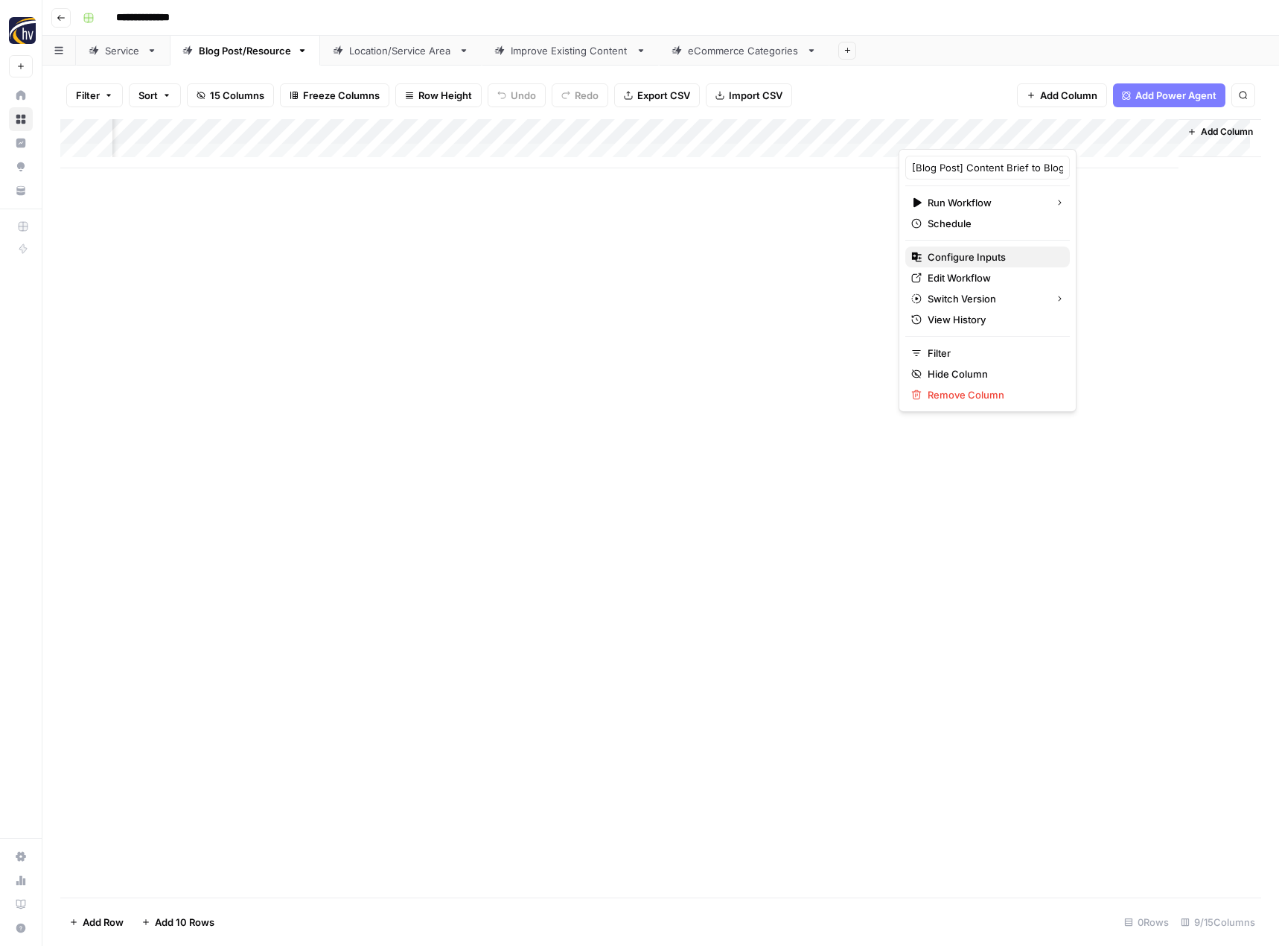
click at [943, 254] on span "Configure Inputs" at bounding box center [993, 256] width 130 height 15
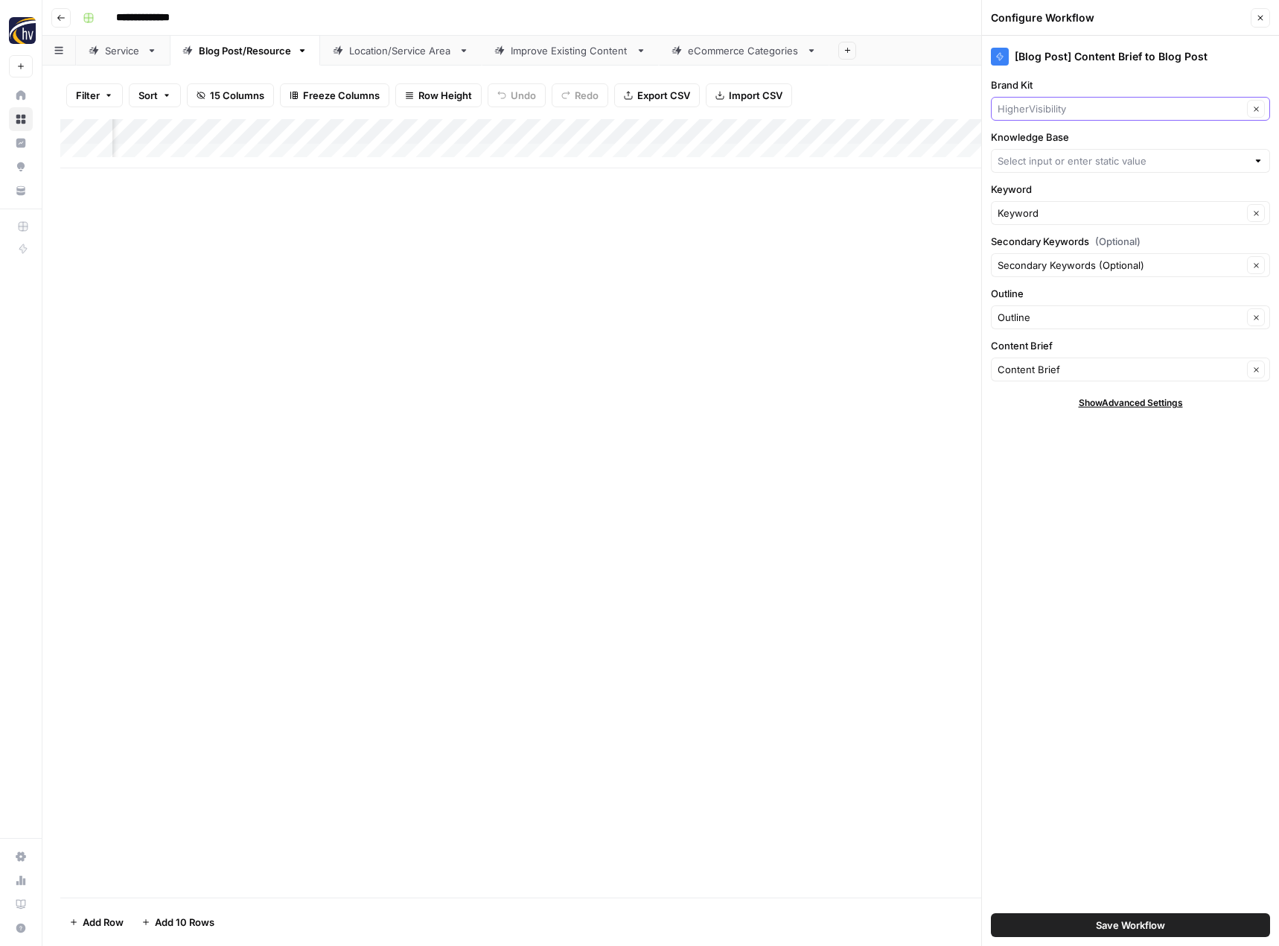
click at [1040, 106] on input "Brand Kit" at bounding box center [1120, 108] width 245 height 15
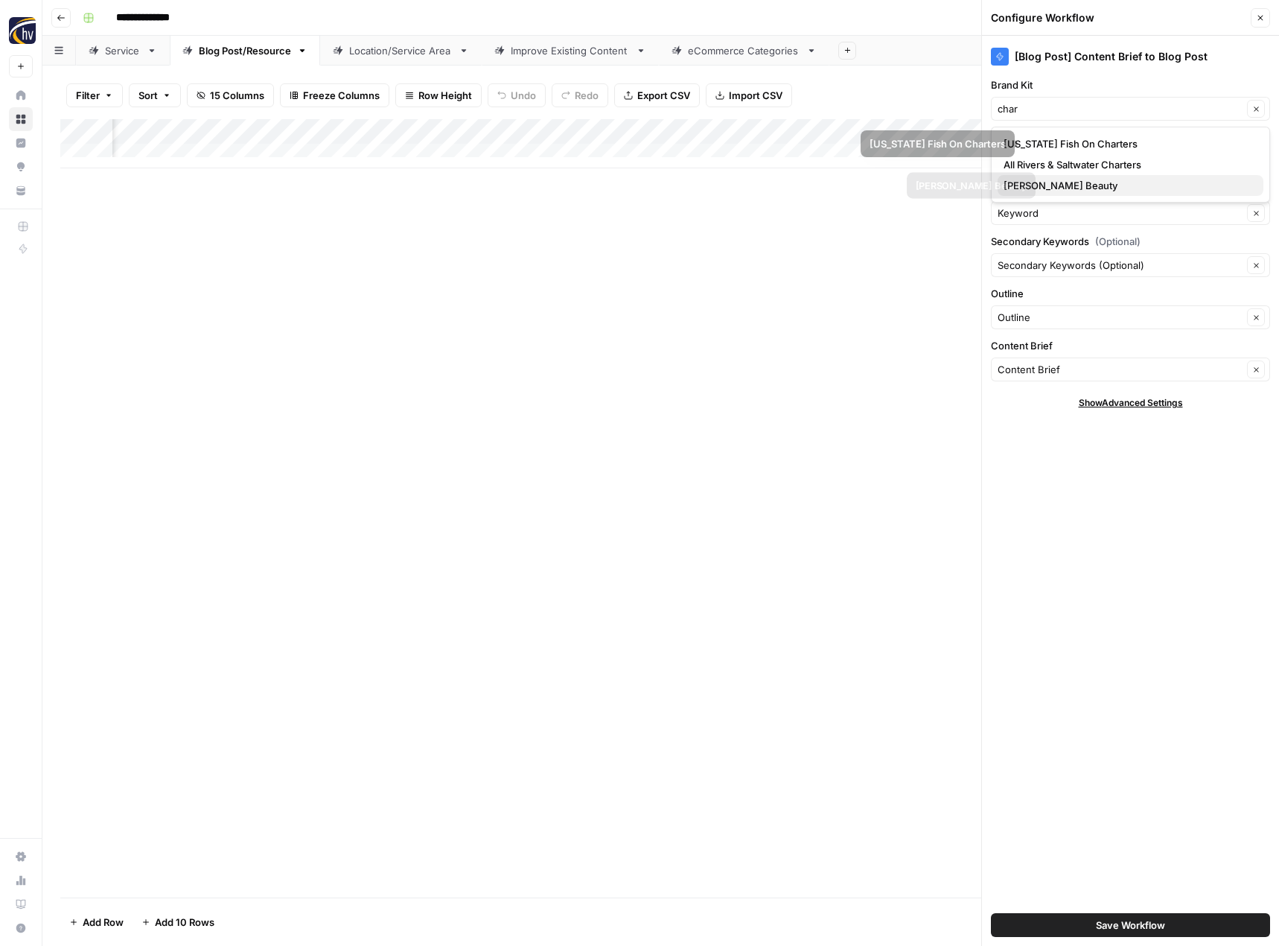
click at [1035, 185] on span "[PERSON_NAME] Beauty" at bounding box center [1128, 185] width 248 height 15
type input "[PERSON_NAME] Beauty"
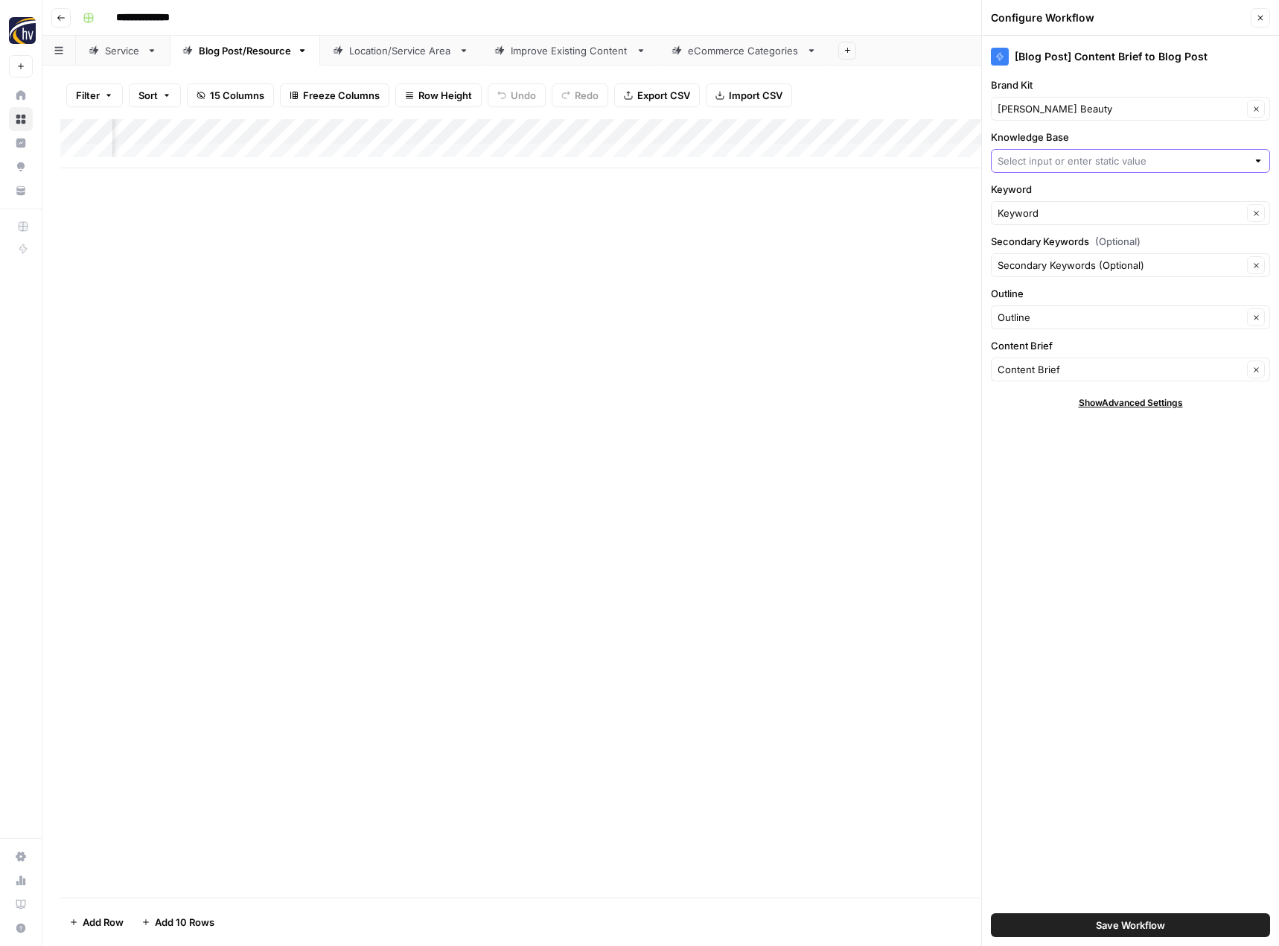
click at [1041, 161] on input "Knowledge Base" at bounding box center [1122, 160] width 249 height 15
click at [1038, 236] on span "Charlis Beauty Sitemap" at bounding box center [1128, 237] width 248 height 15
type input "Charlis Beauty Sitemap"
click at [1127, 923] on span "Save Workflow" at bounding box center [1130, 924] width 69 height 15
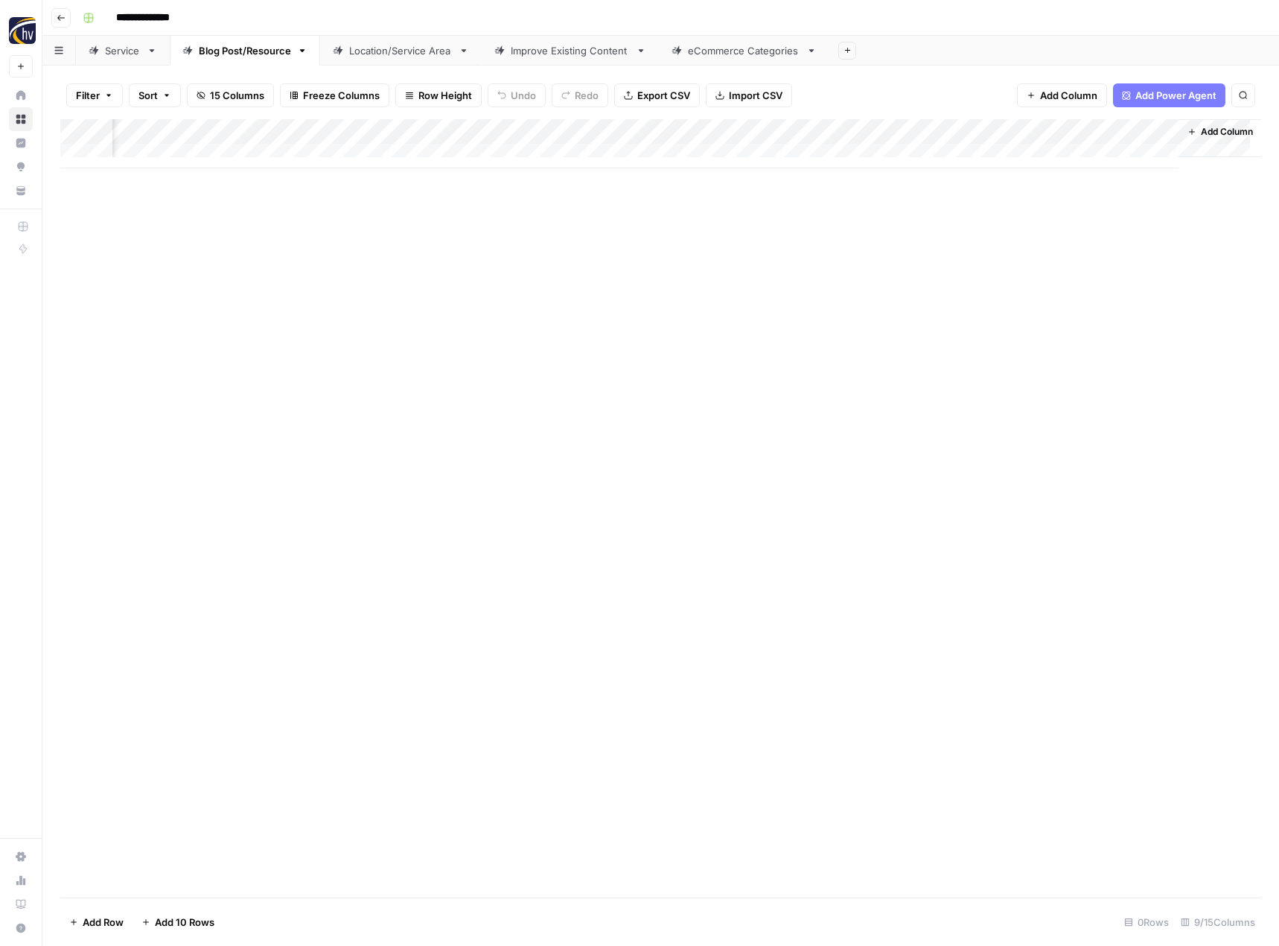
click at [396, 52] on div "Location/Service Area" at bounding box center [400, 50] width 103 height 15
click at [623, 136] on div "Add Column" at bounding box center [660, 143] width 1201 height 49
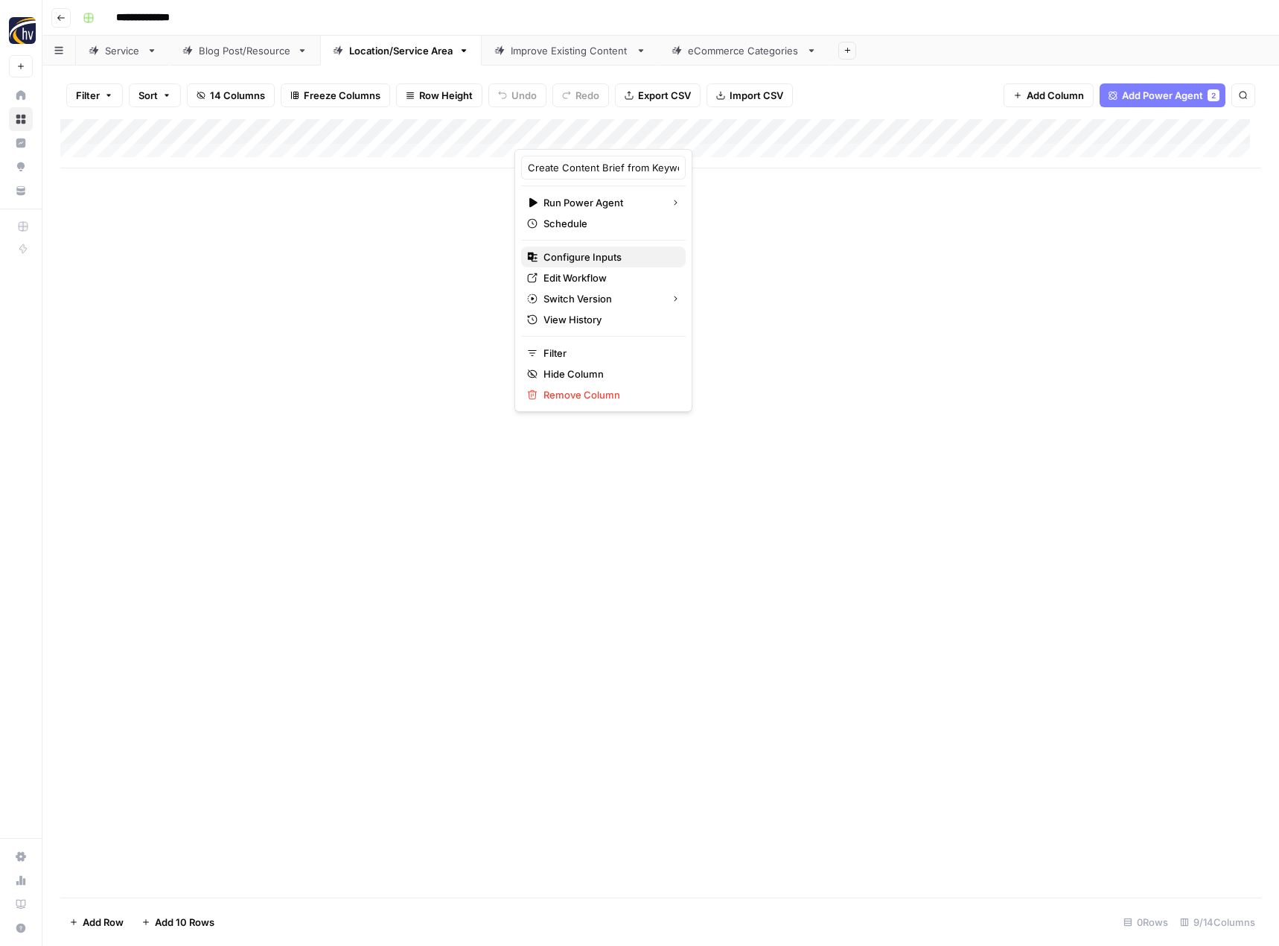
click at [597, 251] on span "Configure Inputs" at bounding box center [609, 256] width 130 height 15
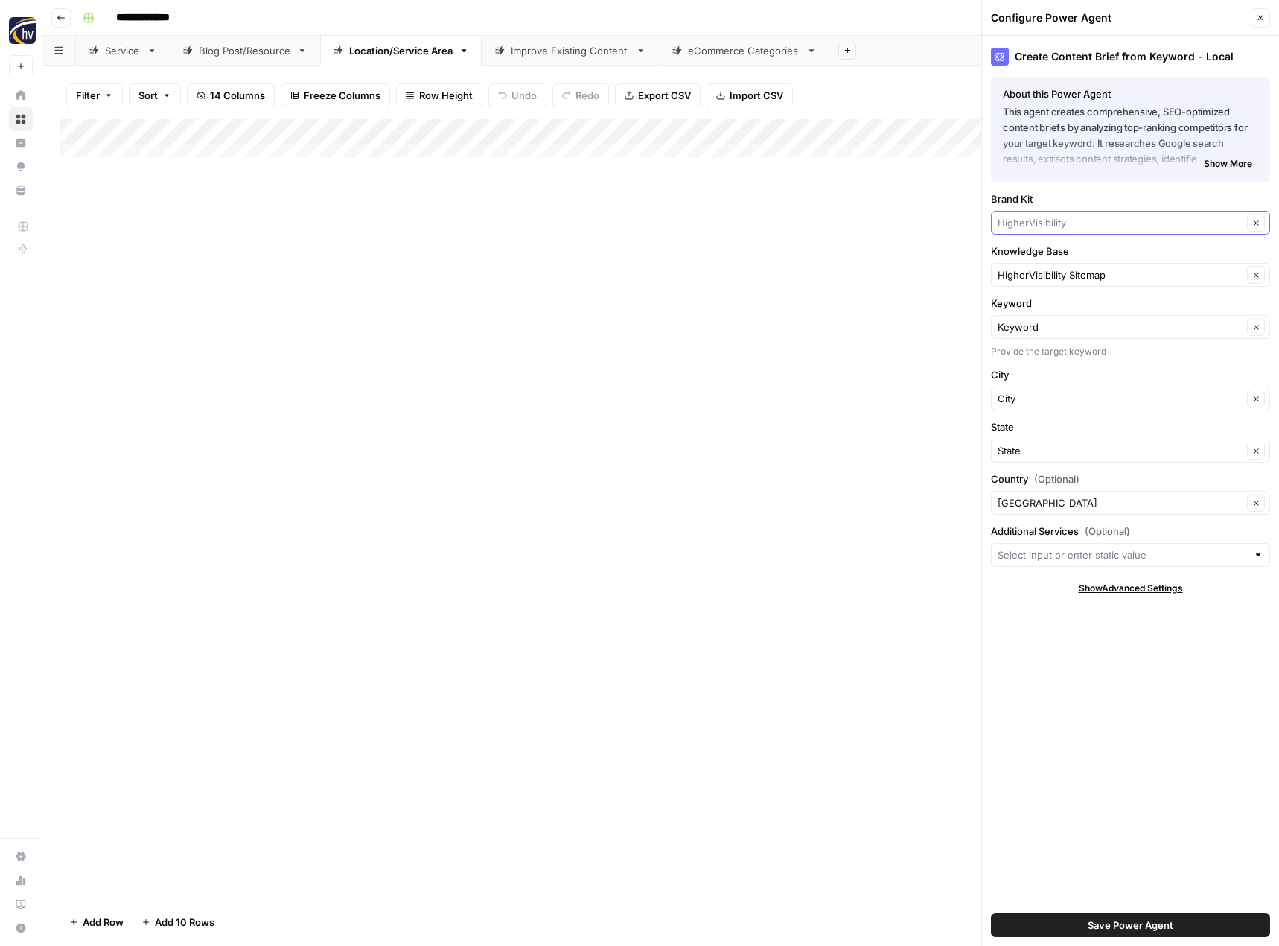
click at [1011, 223] on input "Brand Kit" at bounding box center [1120, 222] width 245 height 15
click at [1039, 300] on span "[PERSON_NAME] Beauty" at bounding box center [1128, 299] width 248 height 15
type input "[PERSON_NAME] Beauty"
click at [1036, 283] on div "HigherVisibility Sitemap Clear" at bounding box center [1130, 275] width 279 height 24
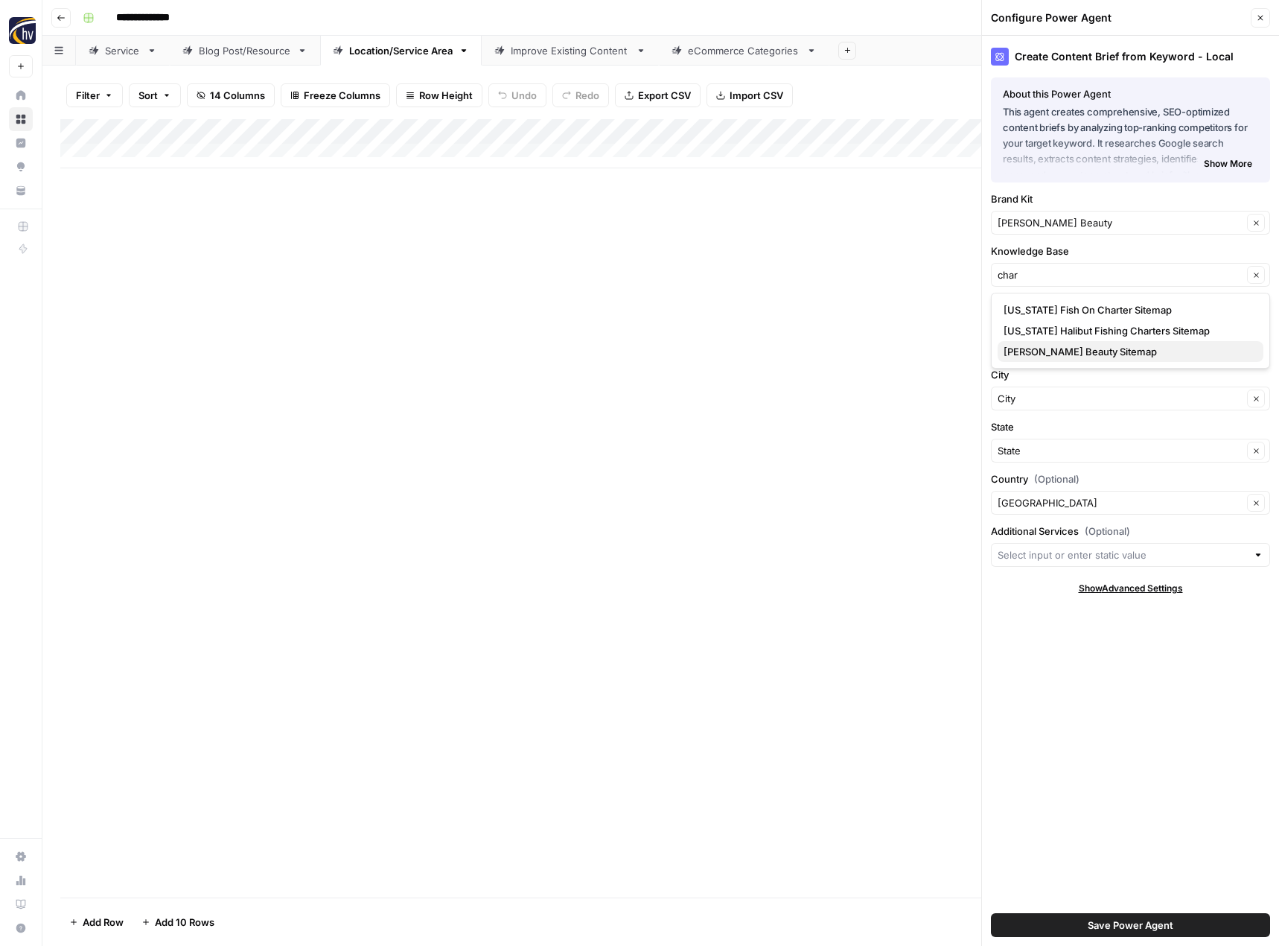
click at [1049, 354] on span "Charlis Beauty Sitemap" at bounding box center [1128, 351] width 248 height 15
type input "Charlis Beauty Sitemap"
click at [1150, 925] on span "Save Power Agent" at bounding box center [1131, 924] width 86 height 15
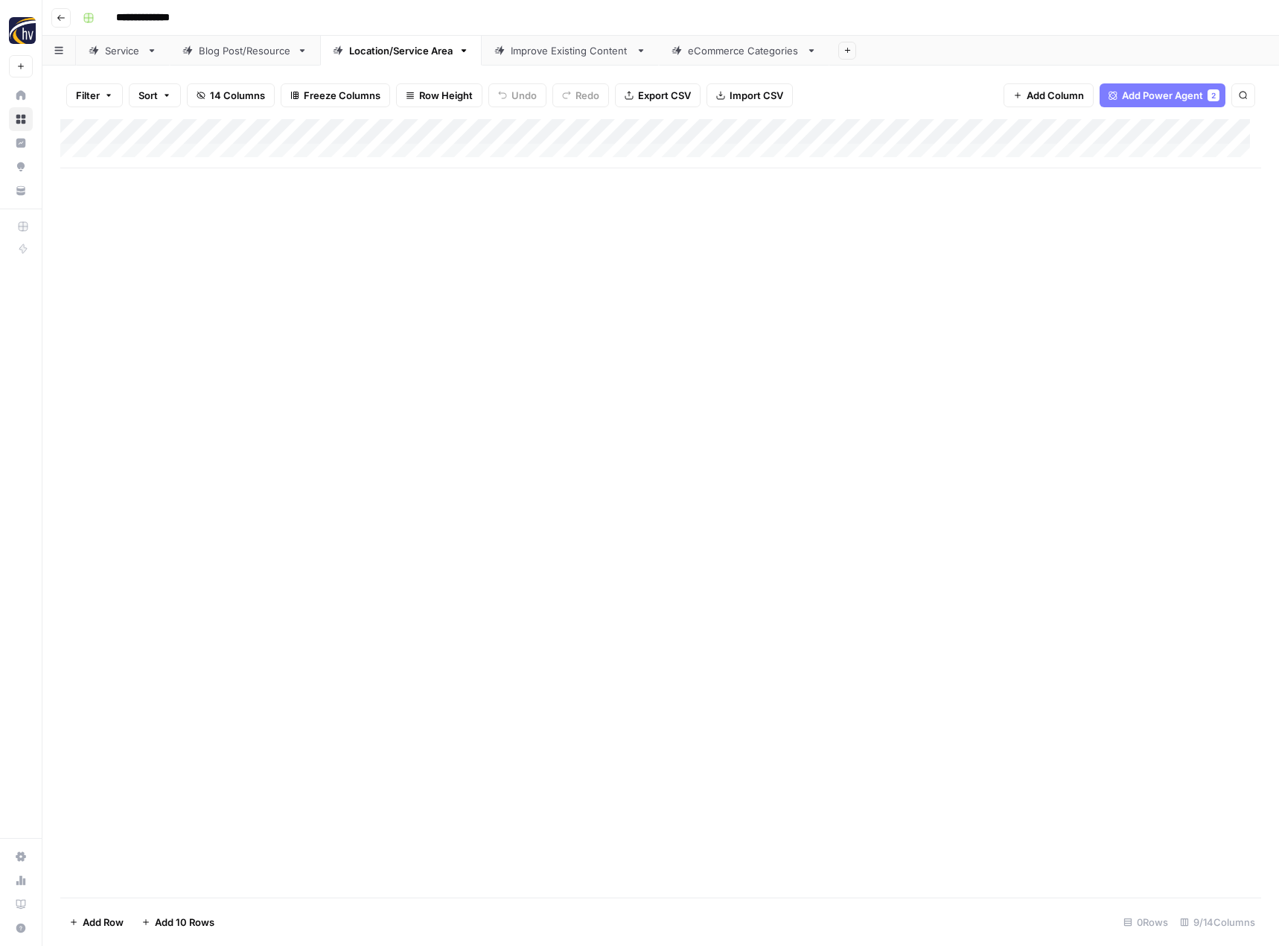
click at [1151, 129] on div "Add Column" at bounding box center [660, 143] width 1201 height 49
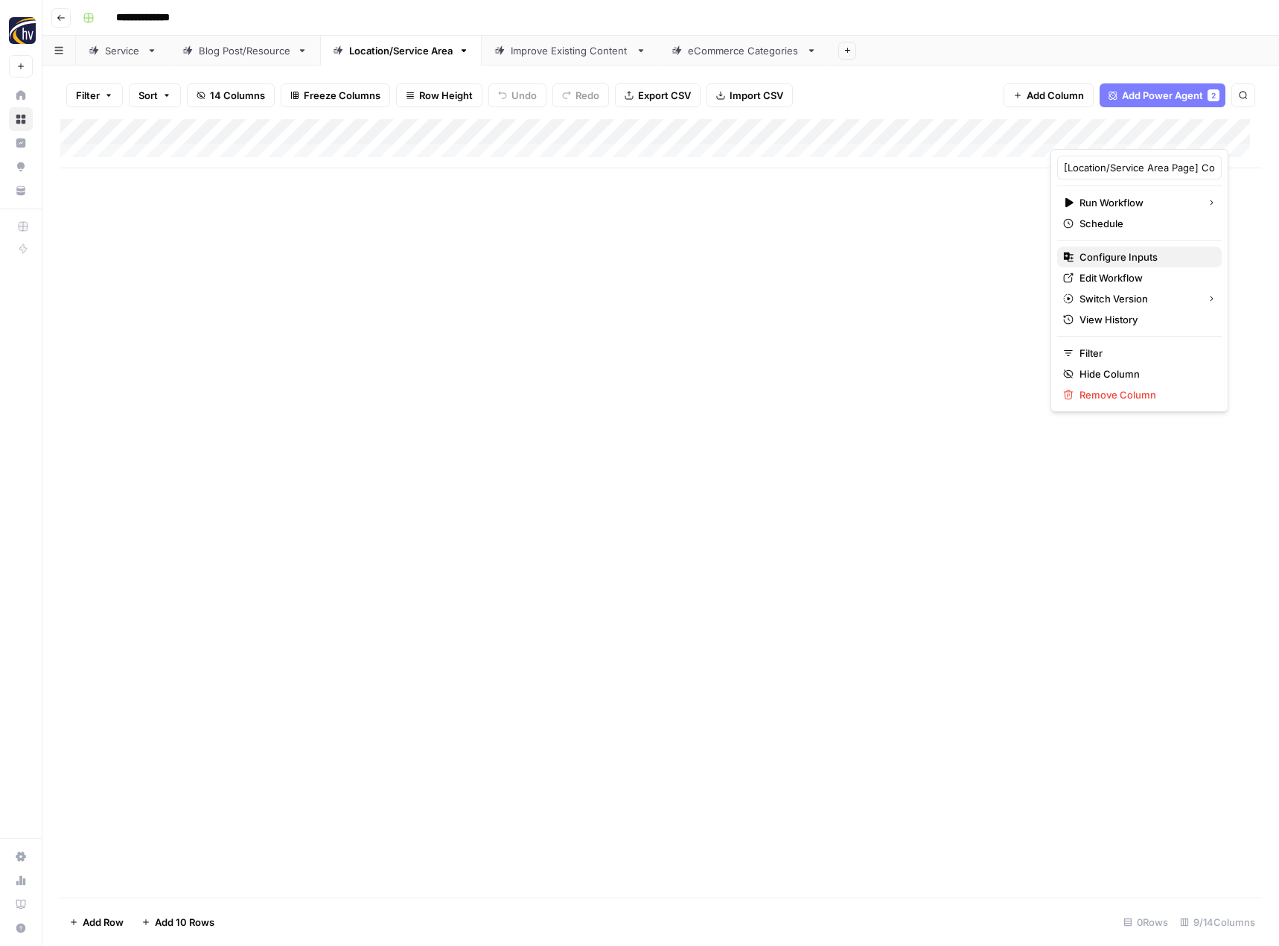
click at [1089, 253] on span "Configure Inputs" at bounding box center [1145, 256] width 130 height 15
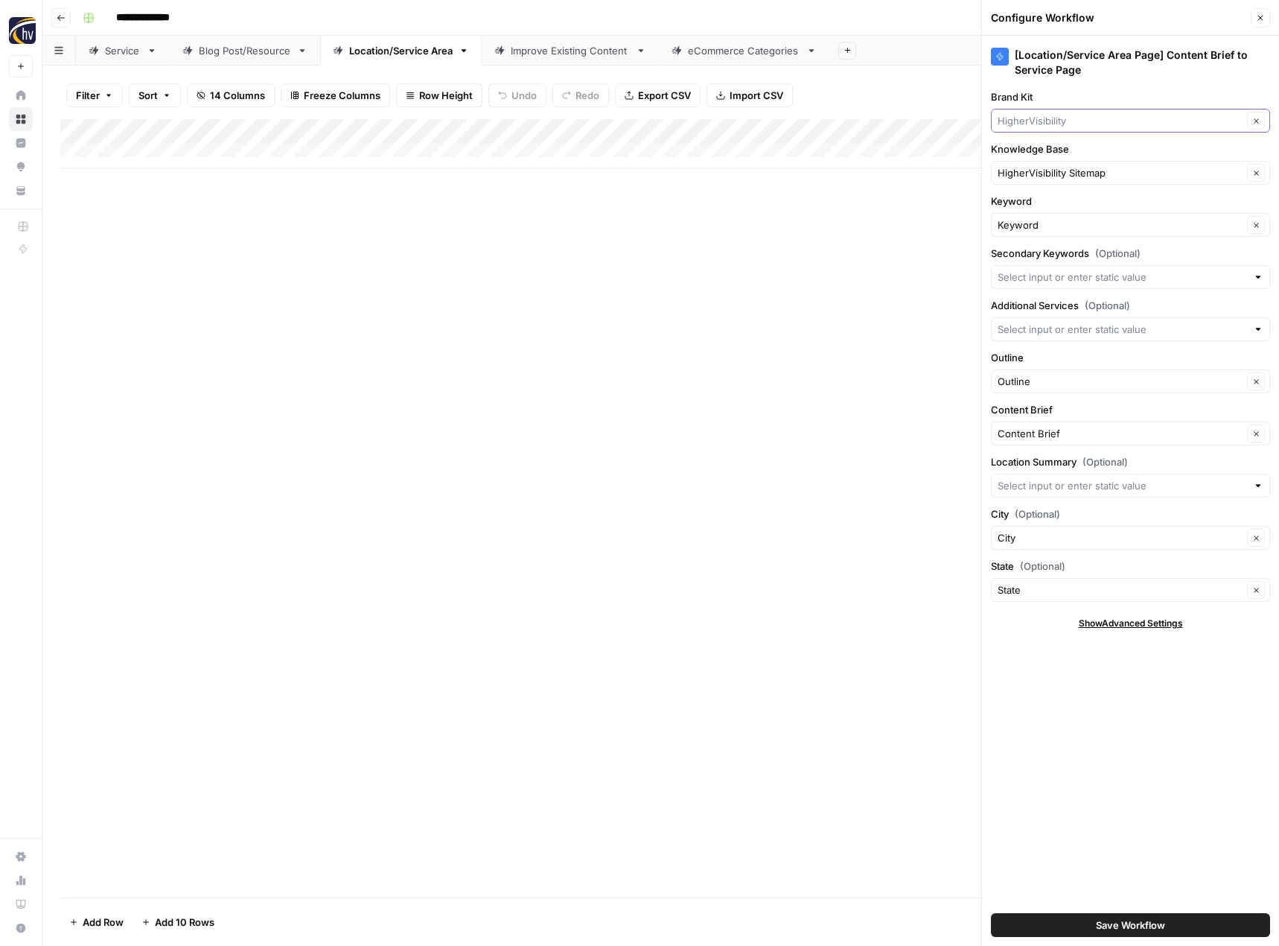
click at [1039, 118] on input "Brand Kit" at bounding box center [1120, 120] width 245 height 15
click at [1034, 198] on span "[PERSON_NAME] Beauty" at bounding box center [1128, 197] width 248 height 15
type input "[PERSON_NAME] Beauty"
click at [1042, 183] on div "HigherVisibility Sitemap Clear" at bounding box center [1130, 173] width 279 height 24
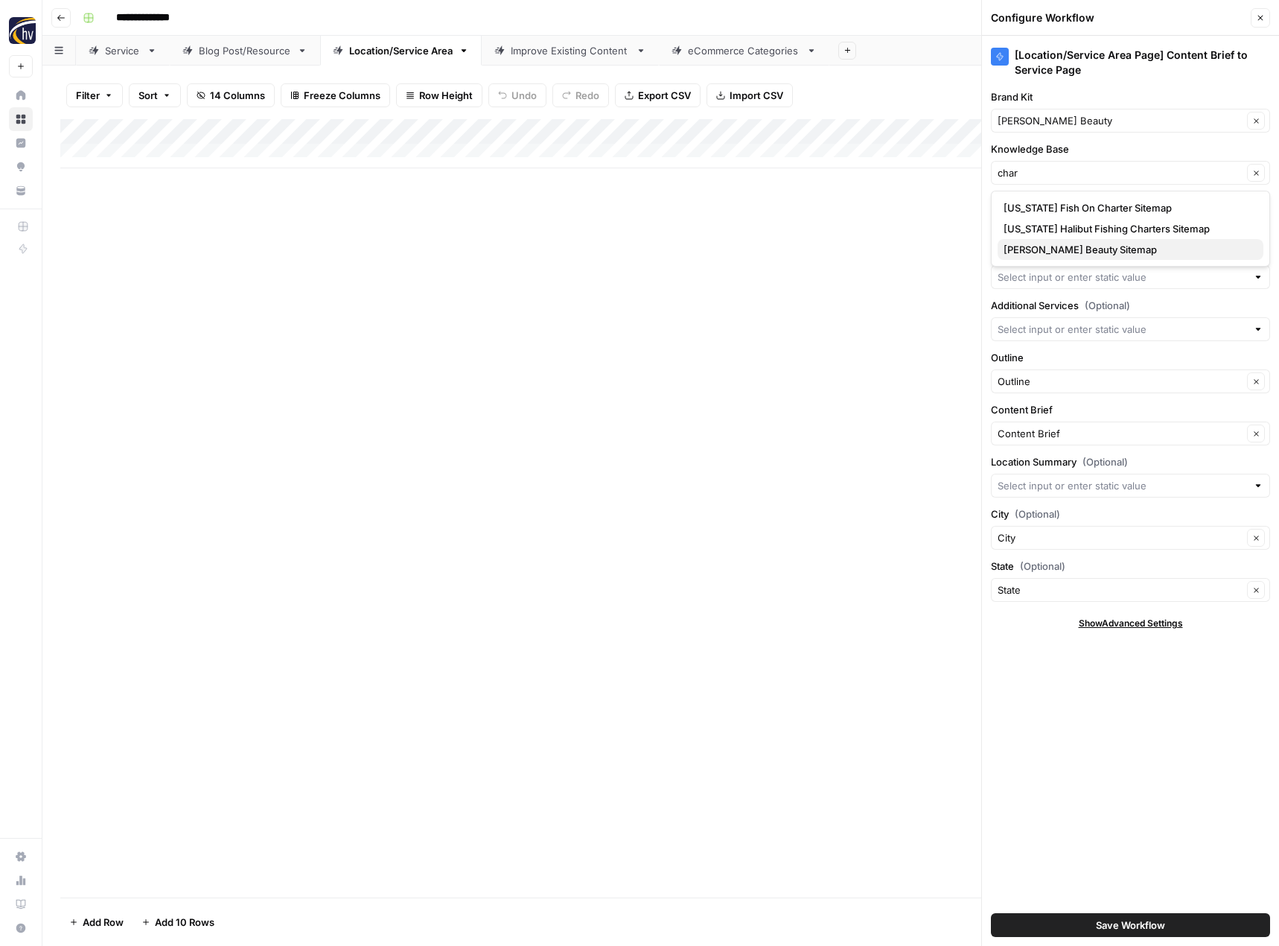
click at [1047, 244] on span "Charlis Beauty Sitemap" at bounding box center [1128, 249] width 248 height 15
type input "Charlis Beauty Sitemap"
click at [1132, 924] on span "Save Workflow" at bounding box center [1130, 924] width 69 height 15
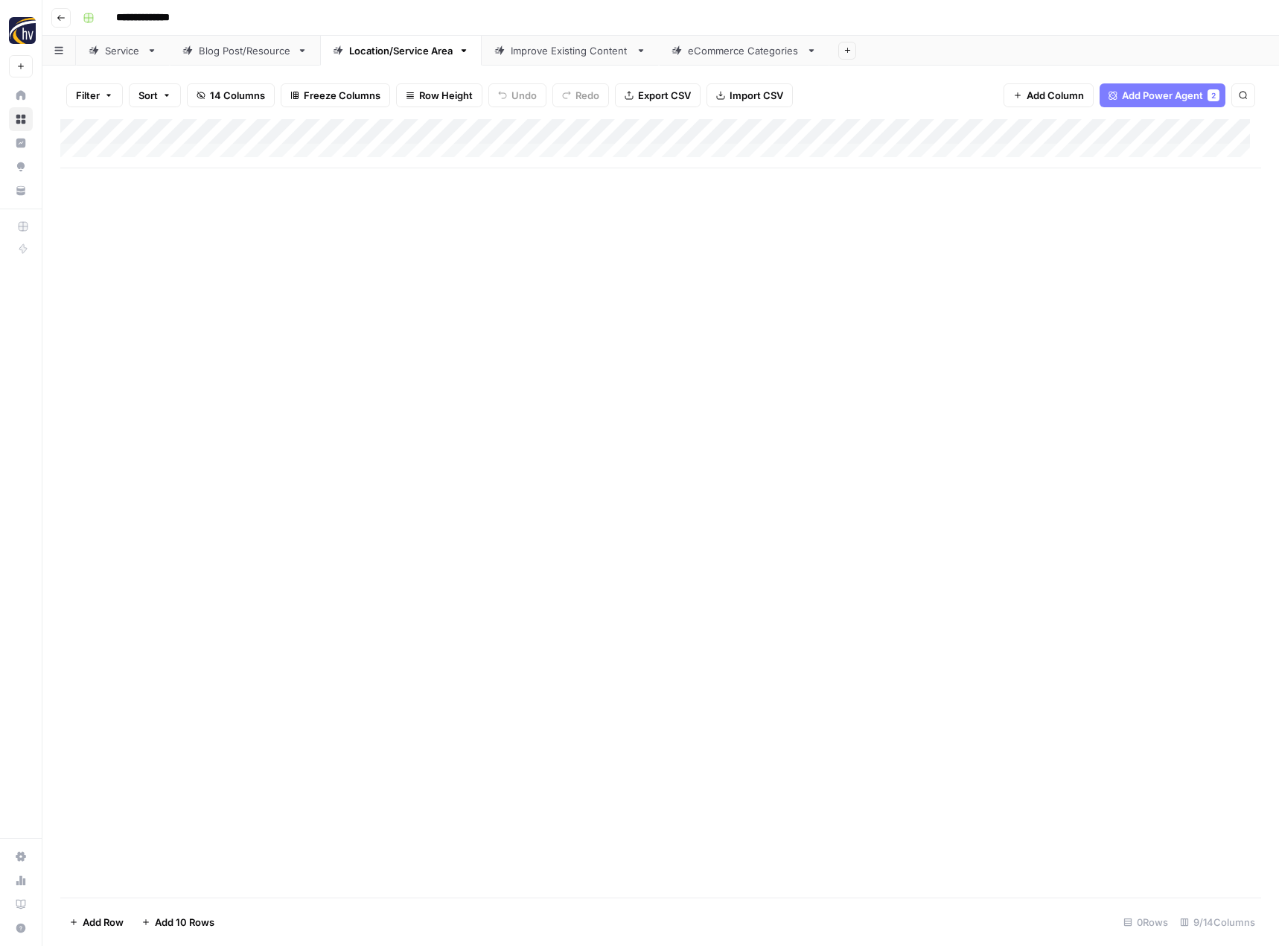
click at [592, 51] on div "Improve Existing Content" at bounding box center [570, 50] width 119 height 15
click at [707, 130] on div "Add Column" at bounding box center [660, 143] width 1201 height 49
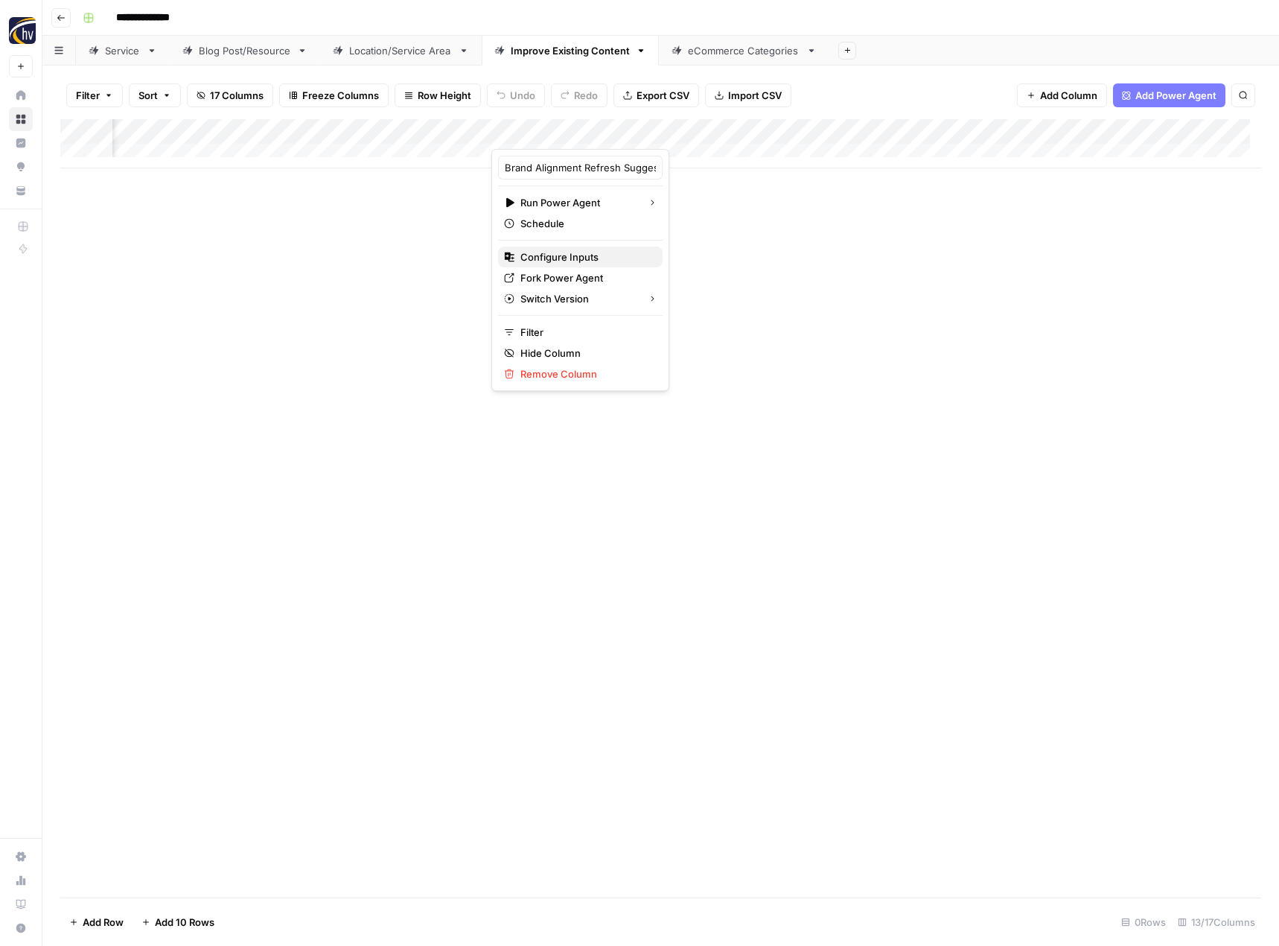
click at [618, 247] on button "Configure Inputs" at bounding box center [580, 256] width 165 height 21
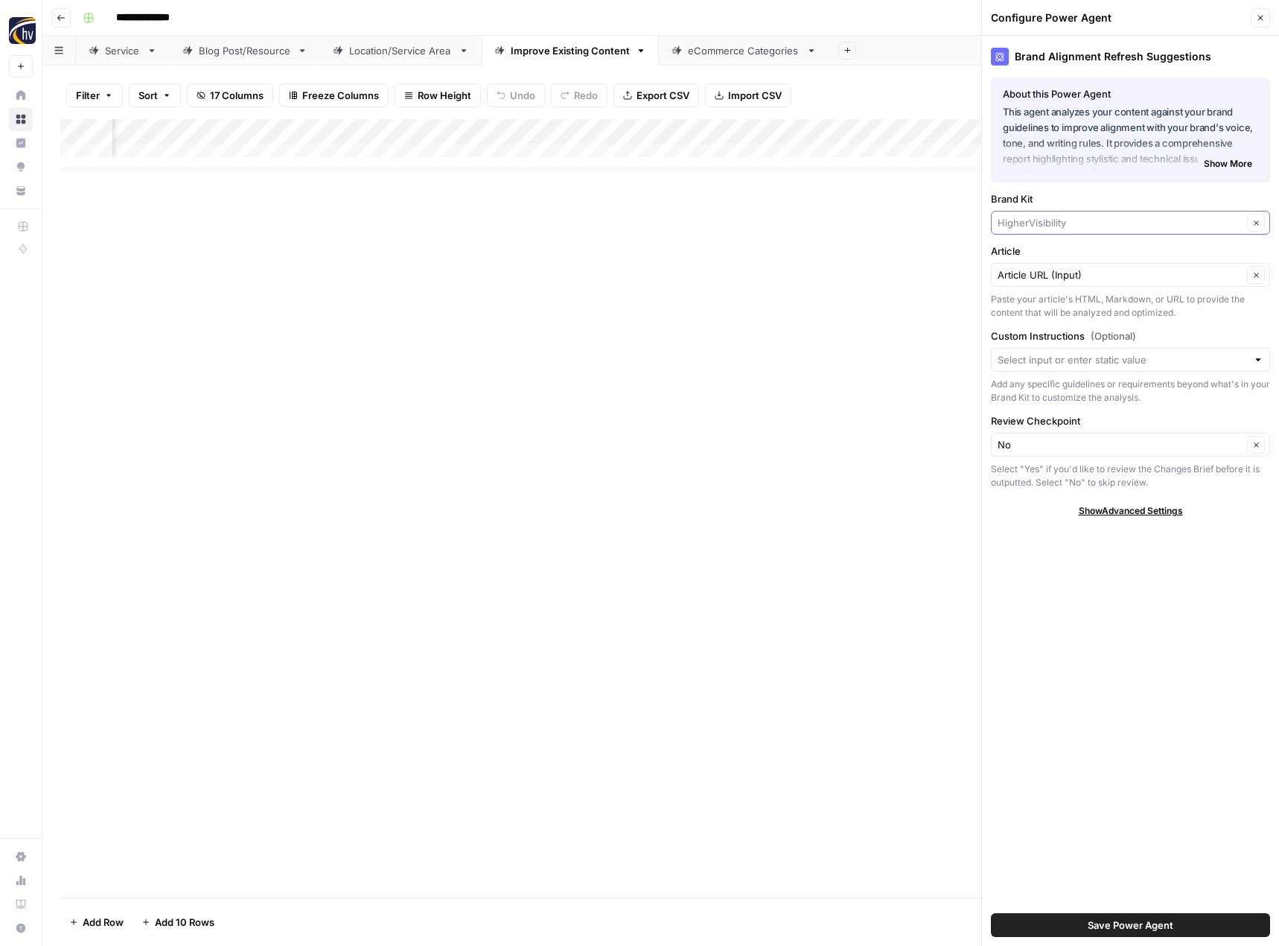
click at [1035, 228] on input "Brand Kit" at bounding box center [1120, 222] width 245 height 15
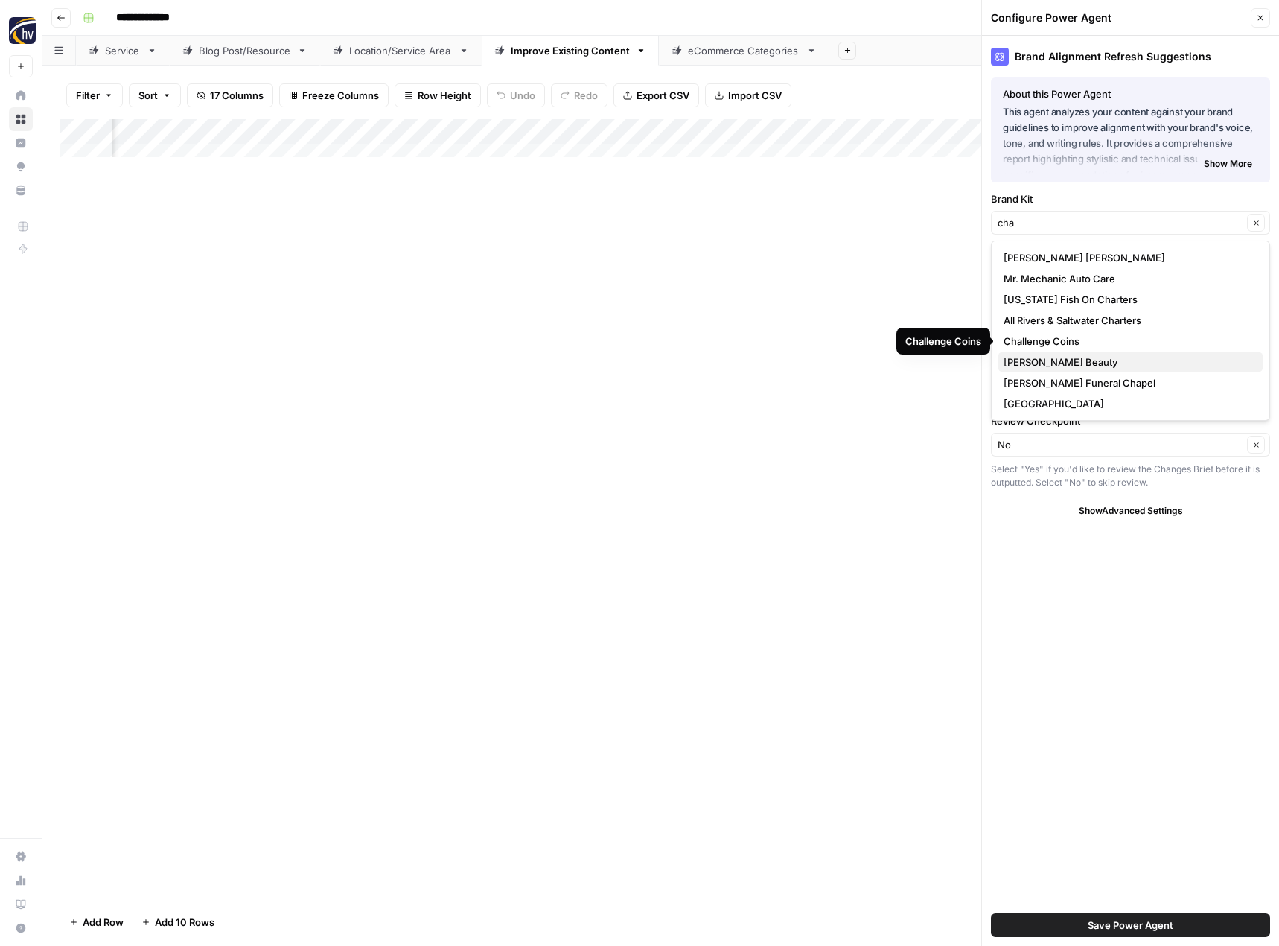
click at [1036, 363] on span "[PERSON_NAME] Beauty" at bounding box center [1128, 361] width 248 height 15
type input "[PERSON_NAME] Beauty"
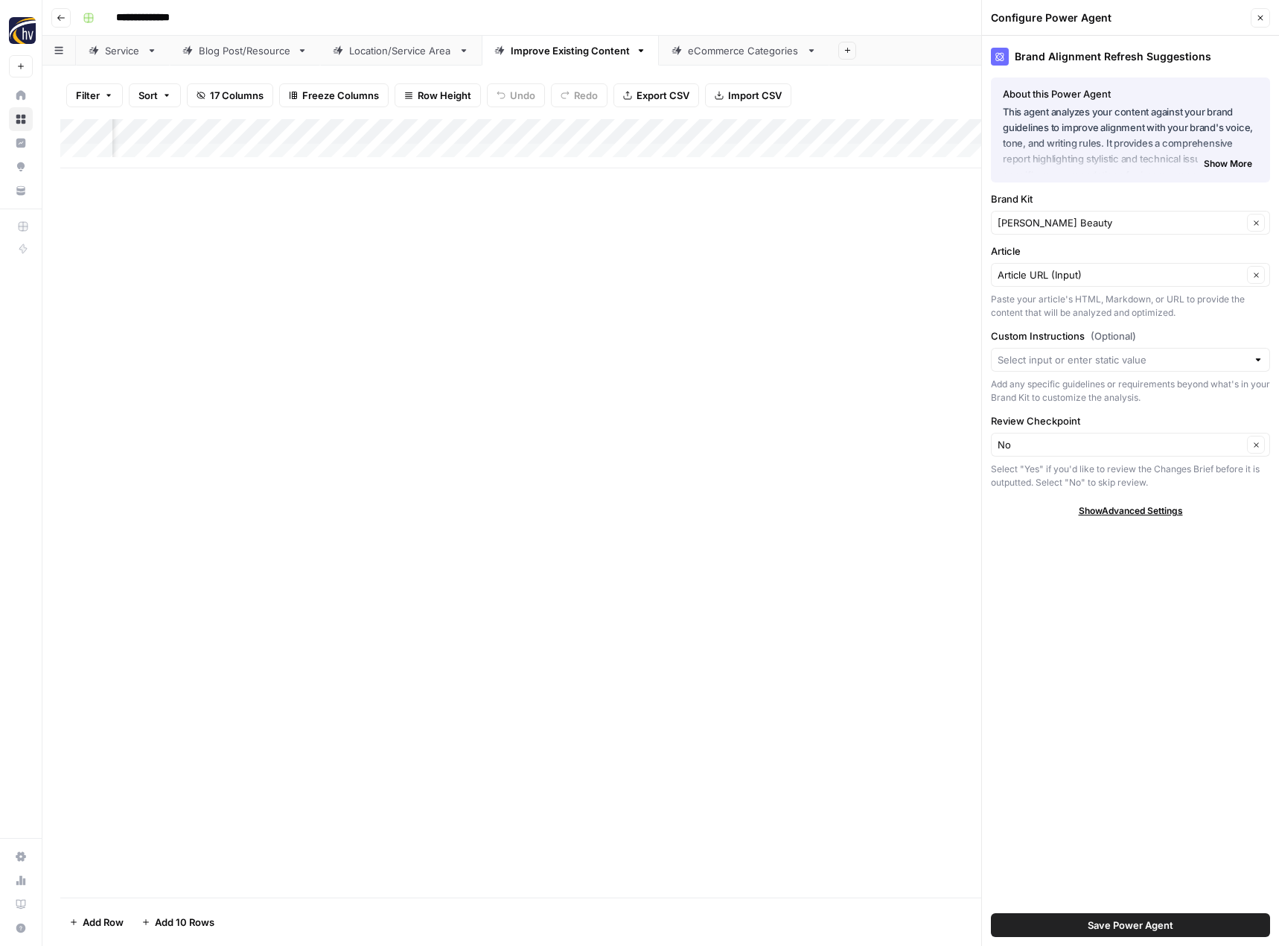
click at [1095, 920] on span "Save Power Agent" at bounding box center [1131, 924] width 86 height 15
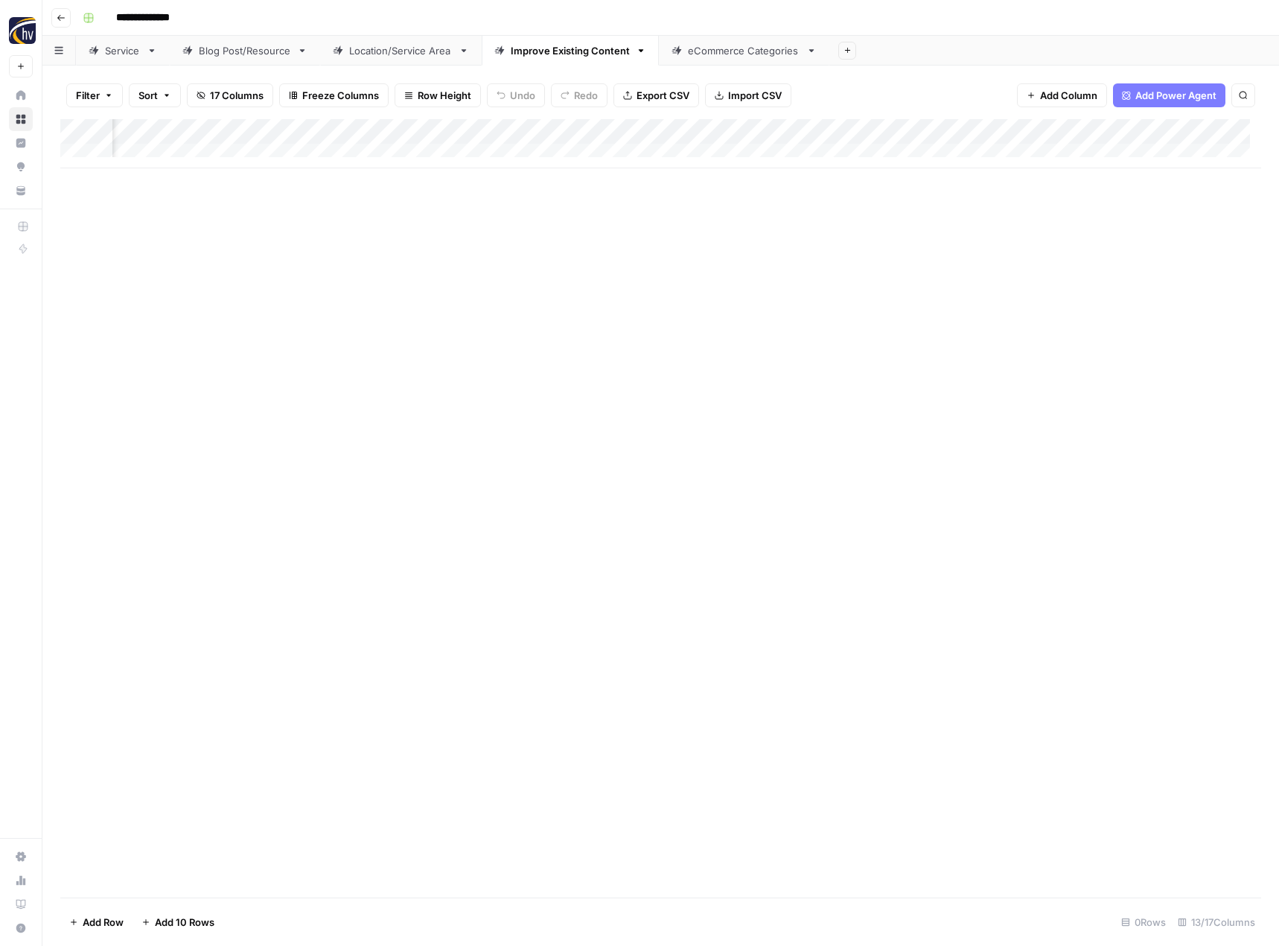
click at [1089, 132] on div "Add Column" at bounding box center [660, 143] width 1201 height 49
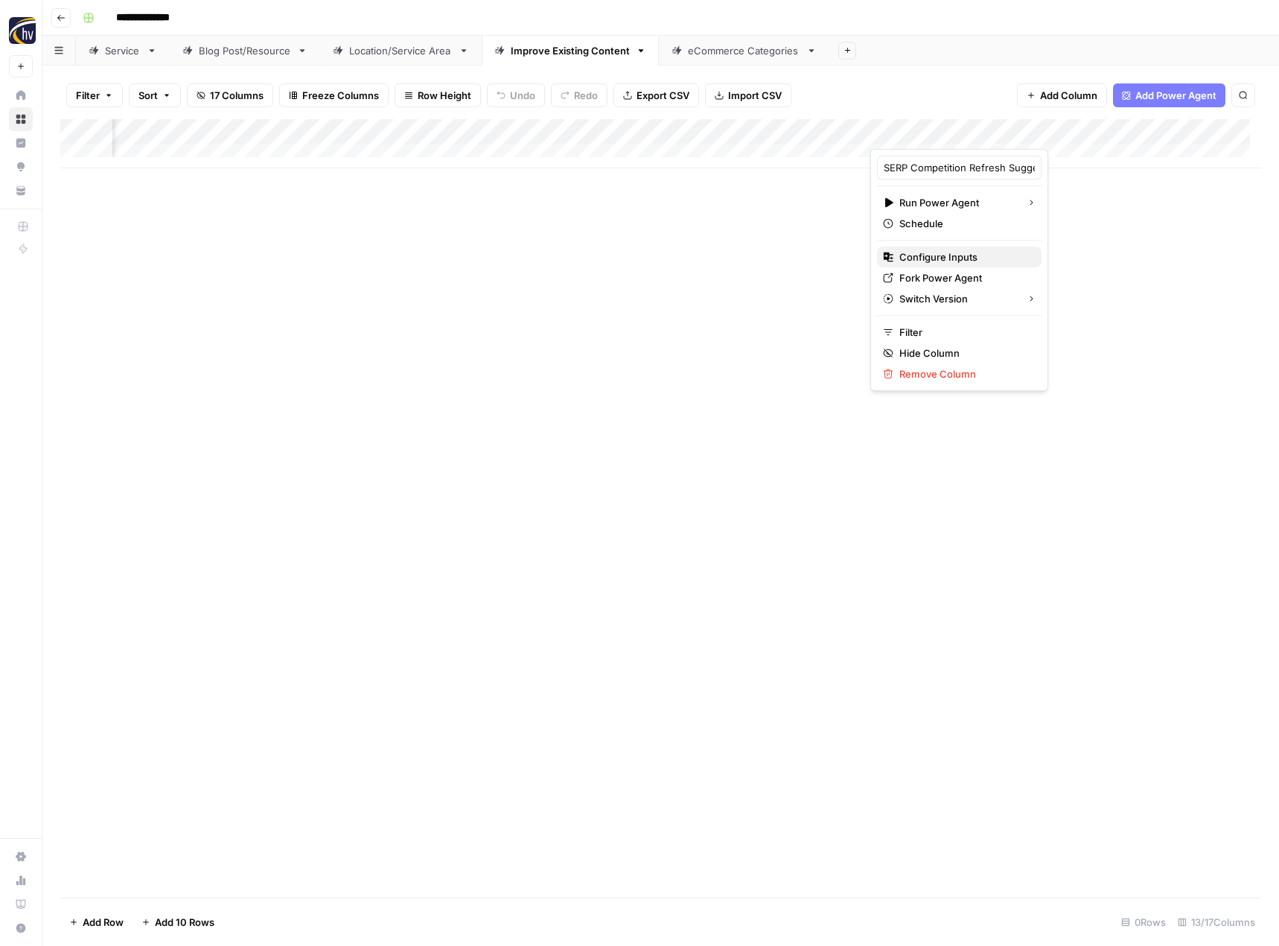
click at [941, 257] on span "Configure Inputs" at bounding box center [964, 256] width 130 height 15
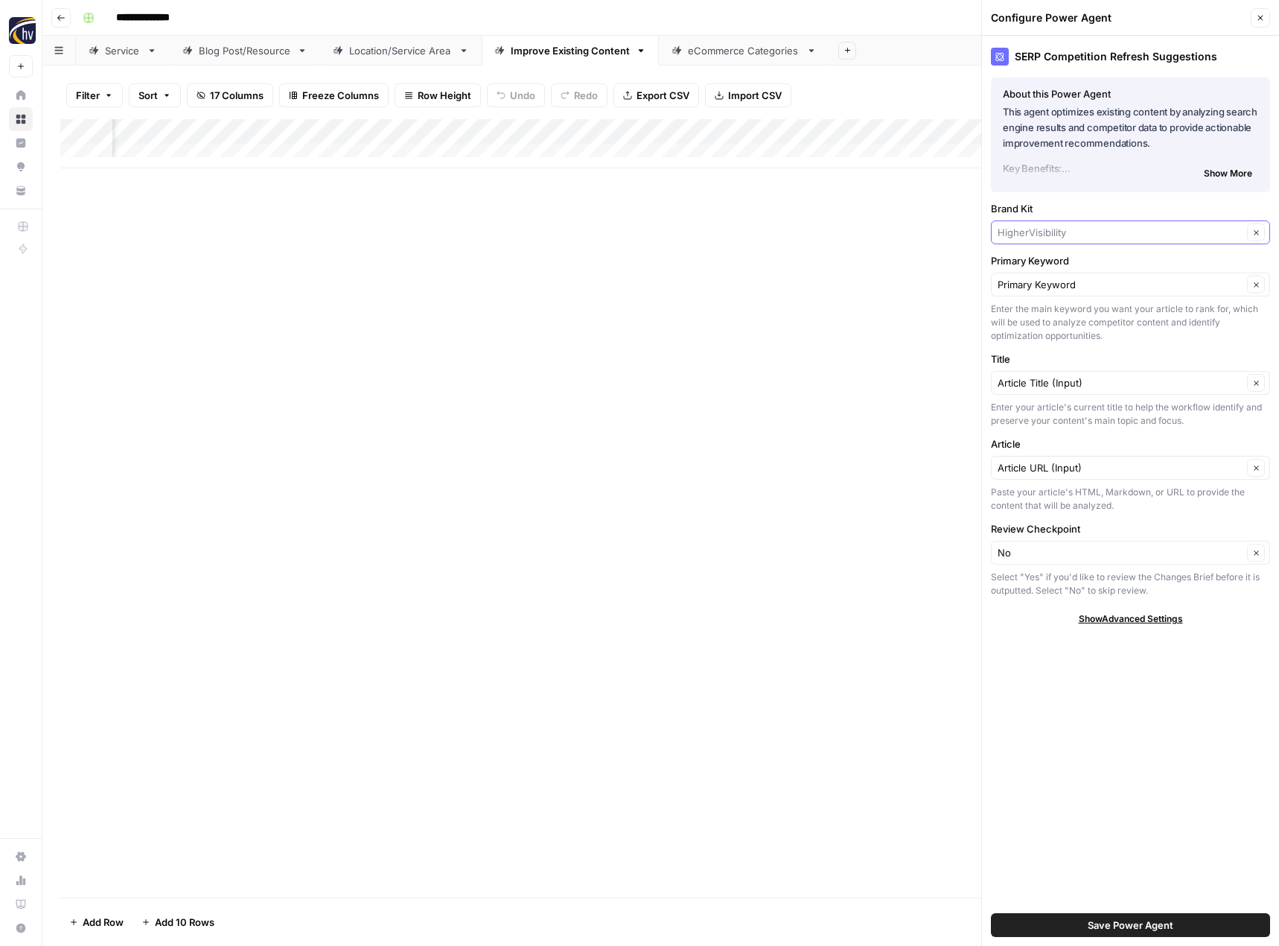
click at [1022, 226] on input "Brand Kit" at bounding box center [1120, 232] width 245 height 15
click at [1042, 305] on span "[PERSON_NAME] Beauty" at bounding box center [1128, 309] width 248 height 15
type input "[PERSON_NAME] Beauty"
click at [1130, 929] on span "Save Power Agent" at bounding box center [1131, 924] width 86 height 15
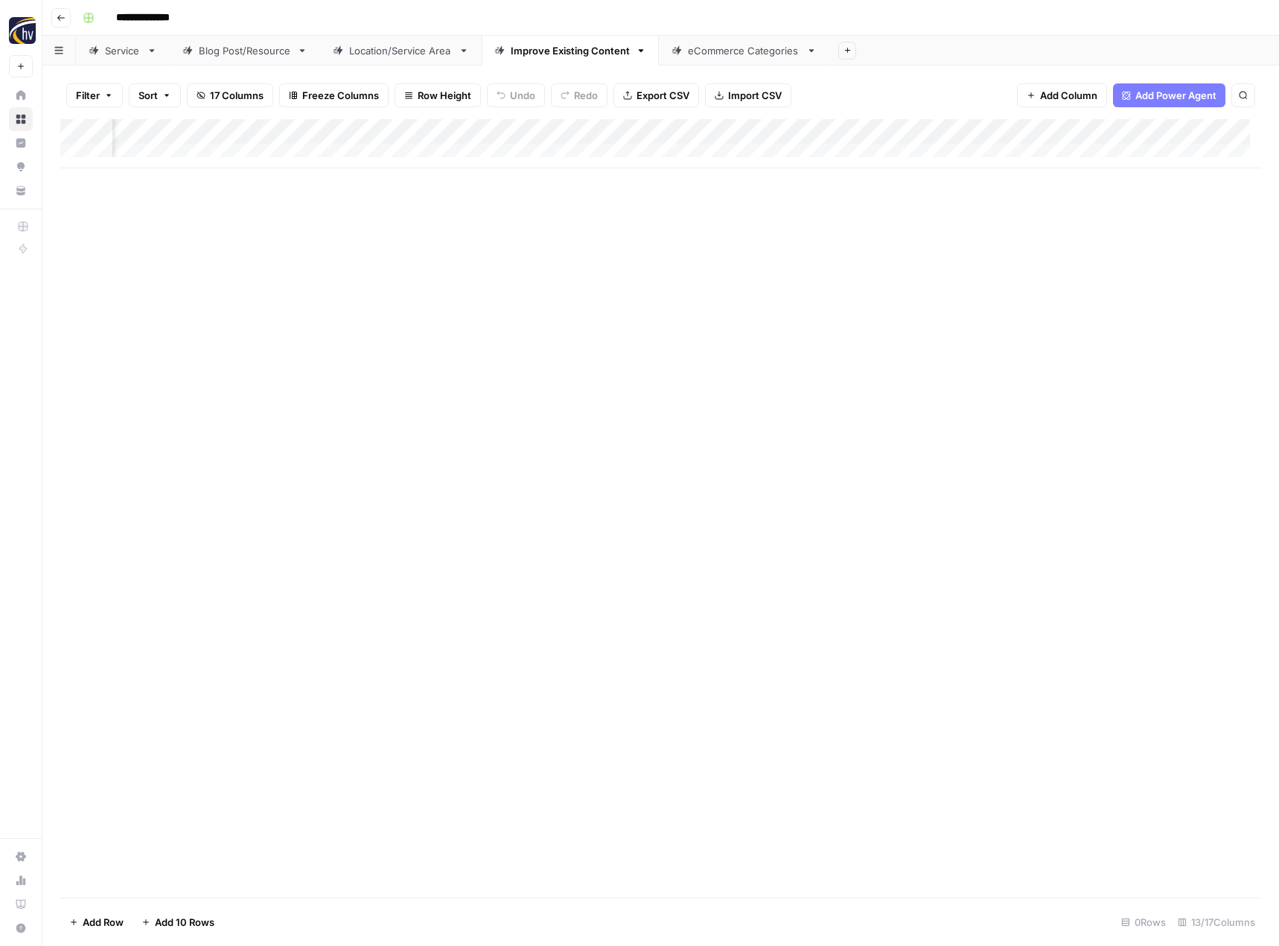
scroll to position [0, 1249]
click at [1002, 130] on div "Add Column" at bounding box center [660, 143] width 1201 height 49
click at [847, 260] on span "Configure Inputs" at bounding box center [893, 256] width 130 height 15
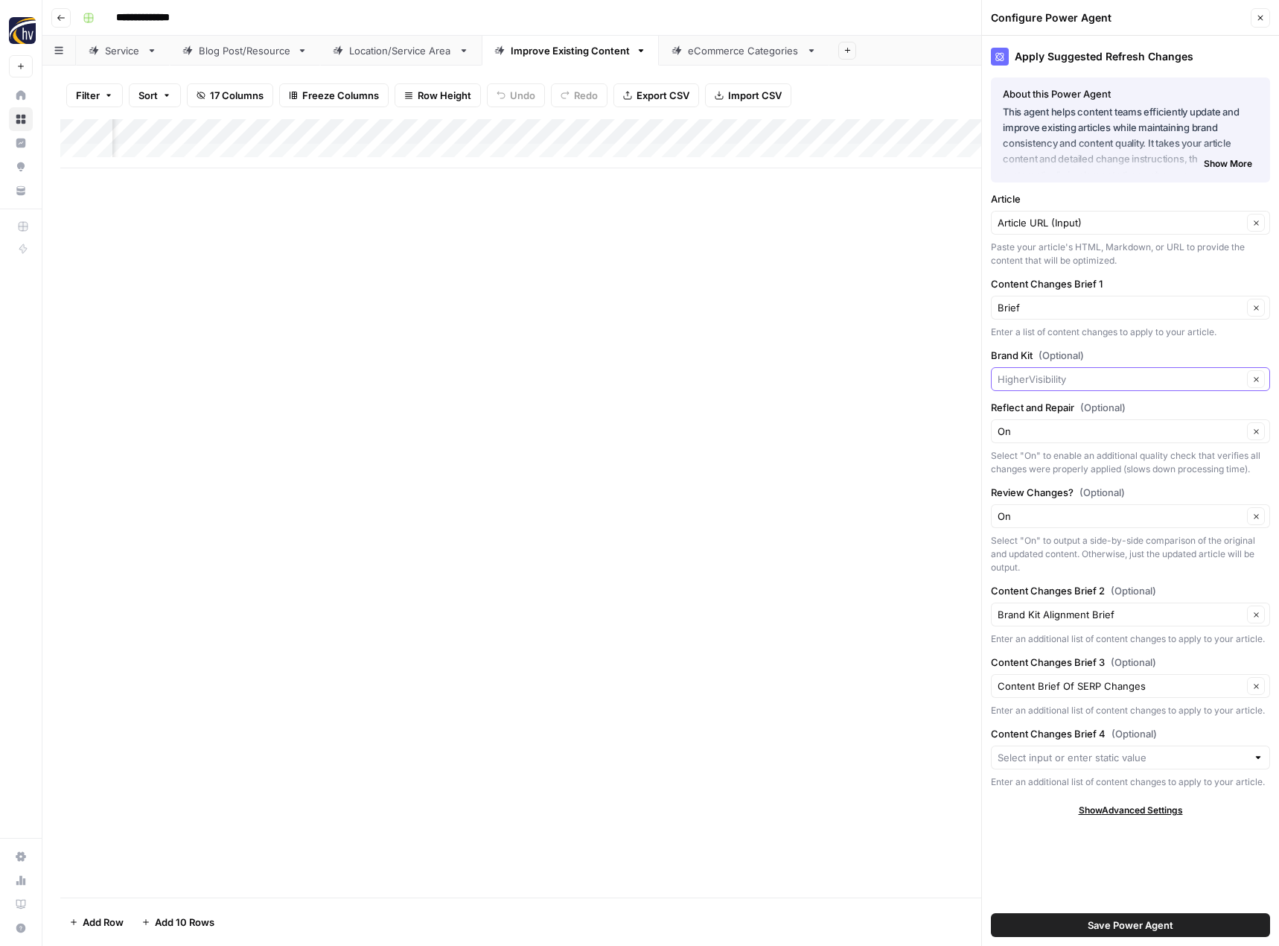
click at [1035, 382] on input "Brand Kit (Optional)" at bounding box center [1120, 379] width 245 height 15
click at [1049, 461] on span "[PERSON_NAME] Beauty" at bounding box center [1128, 455] width 248 height 15
type input "[PERSON_NAME] Beauty"
click at [1120, 928] on span "Save Power Agent" at bounding box center [1131, 924] width 86 height 15
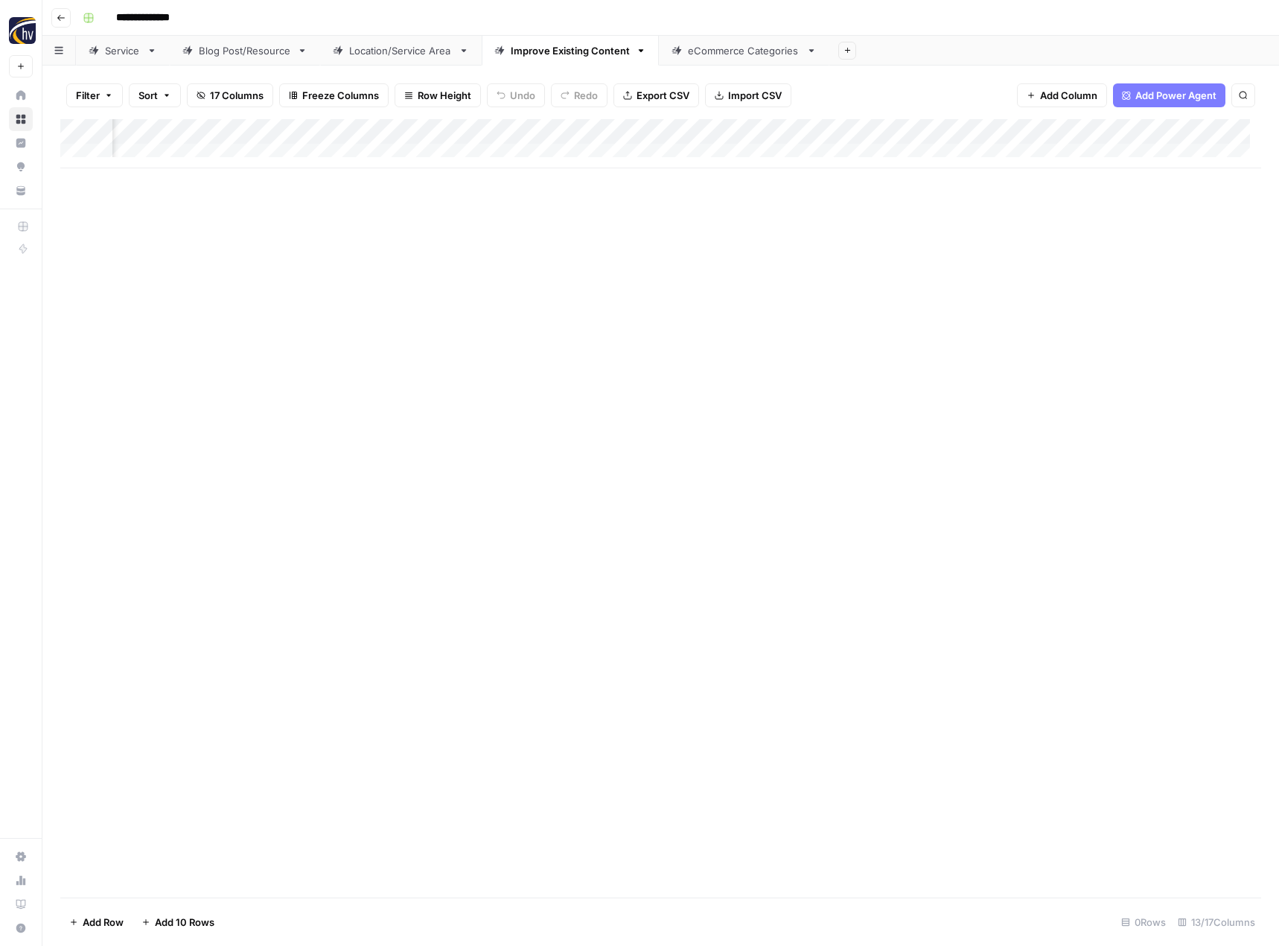
click at [754, 600] on div "Add Column" at bounding box center [660, 508] width 1201 height 778
click at [739, 56] on div "eCommerce Categories" at bounding box center [744, 50] width 112 height 15
click at [728, 129] on div "Add Column" at bounding box center [660, 143] width 1201 height 49
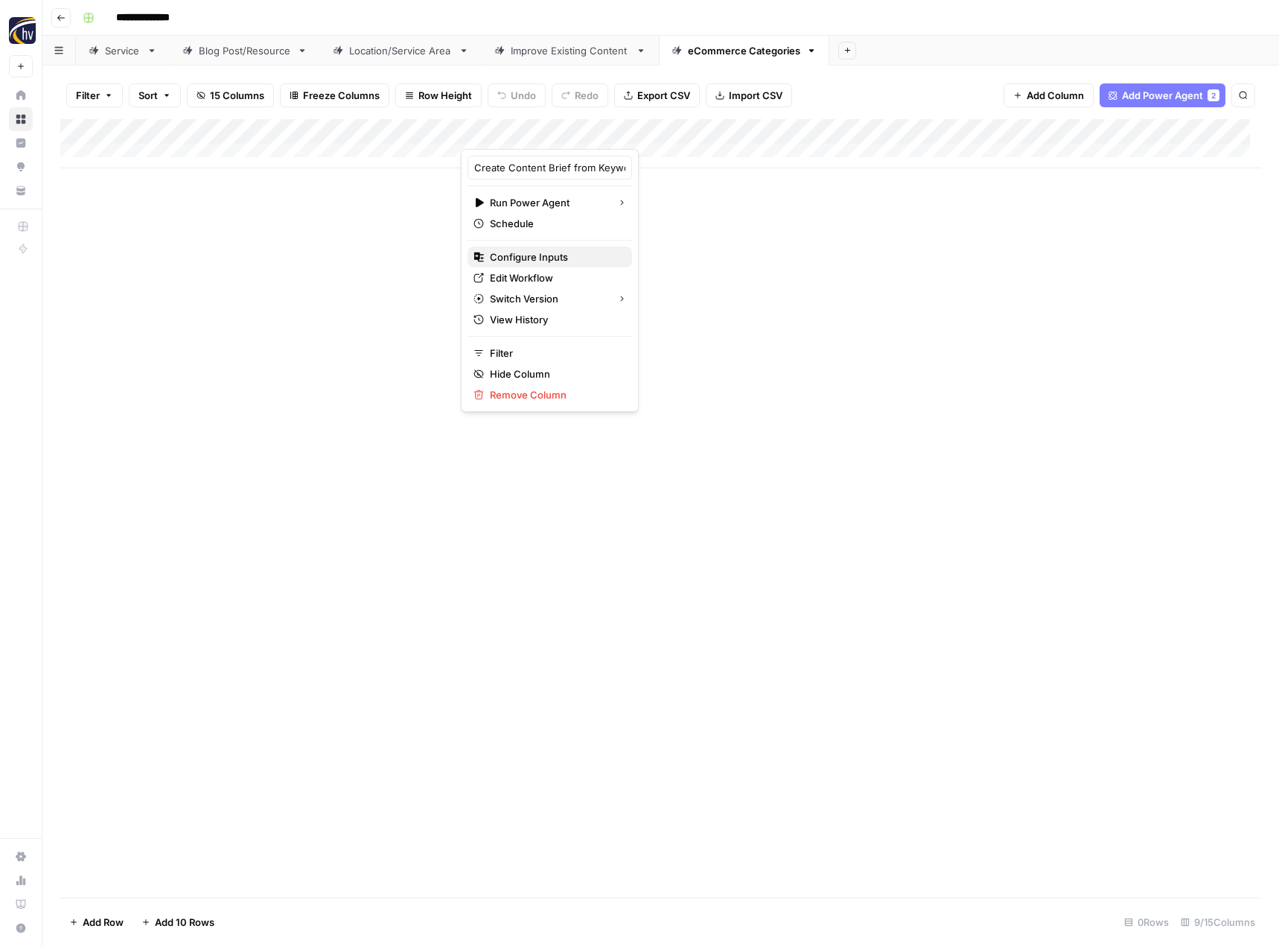
click at [591, 255] on span "Configure Inputs" at bounding box center [555, 256] width 130 height 15
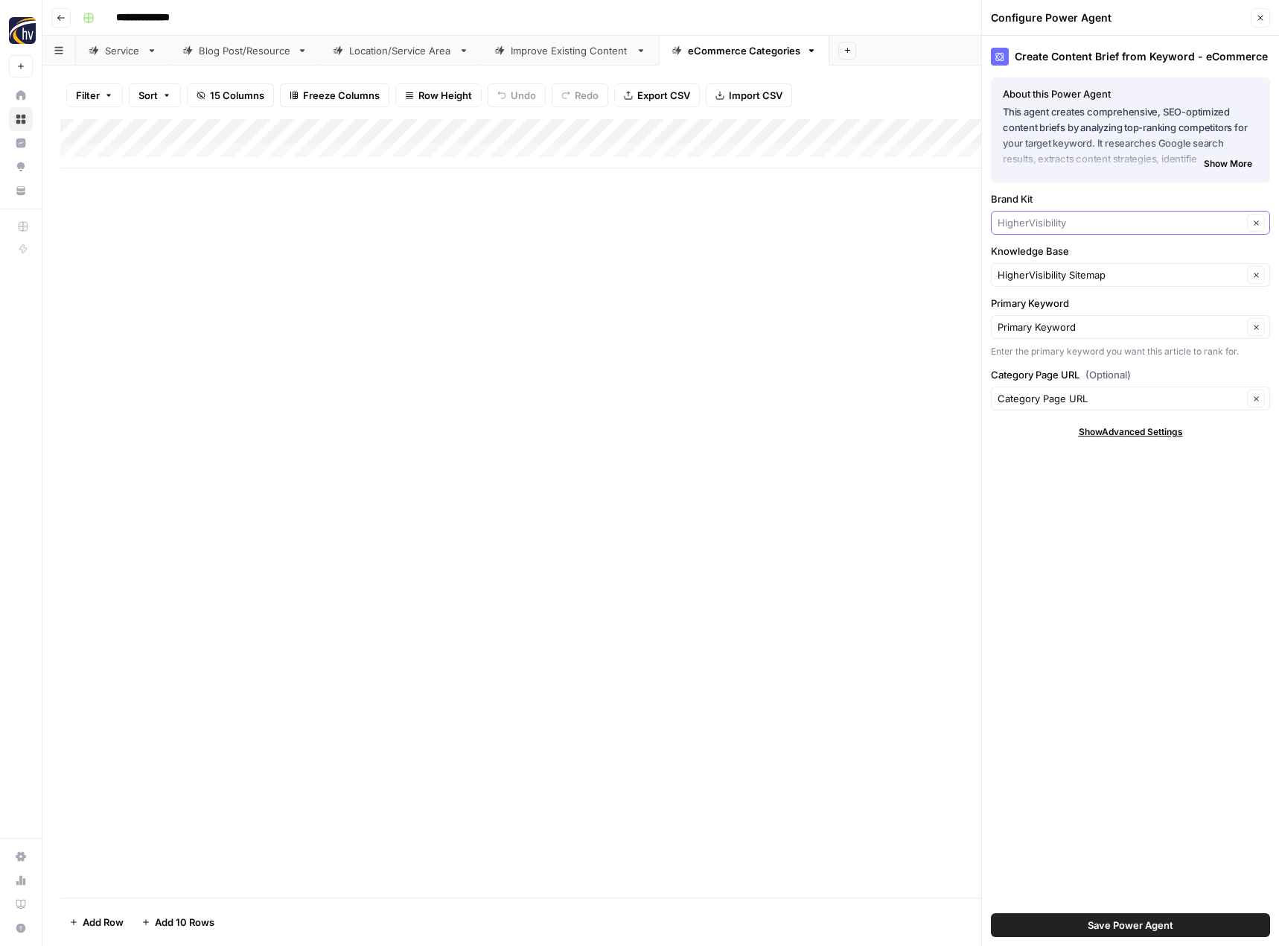
click at [1015, 223] on input "Brand Kit" at bounding box center [1120, 222] width 245 height 15
click at [1048, 305] on span "[PERSON_NAME] Beauty" at bounding box center [1128, 299] width 248 height 15
type input "[PERSON_NAME] Beauty"
click at [1048, 273] on input "Knowledge Base" at bounding box center [1120, 274] width 245 height 15
click at [1065, 349] on span "Charlis Beauty Sitemap" at bounding box center [1128, 351] width 248 height 15
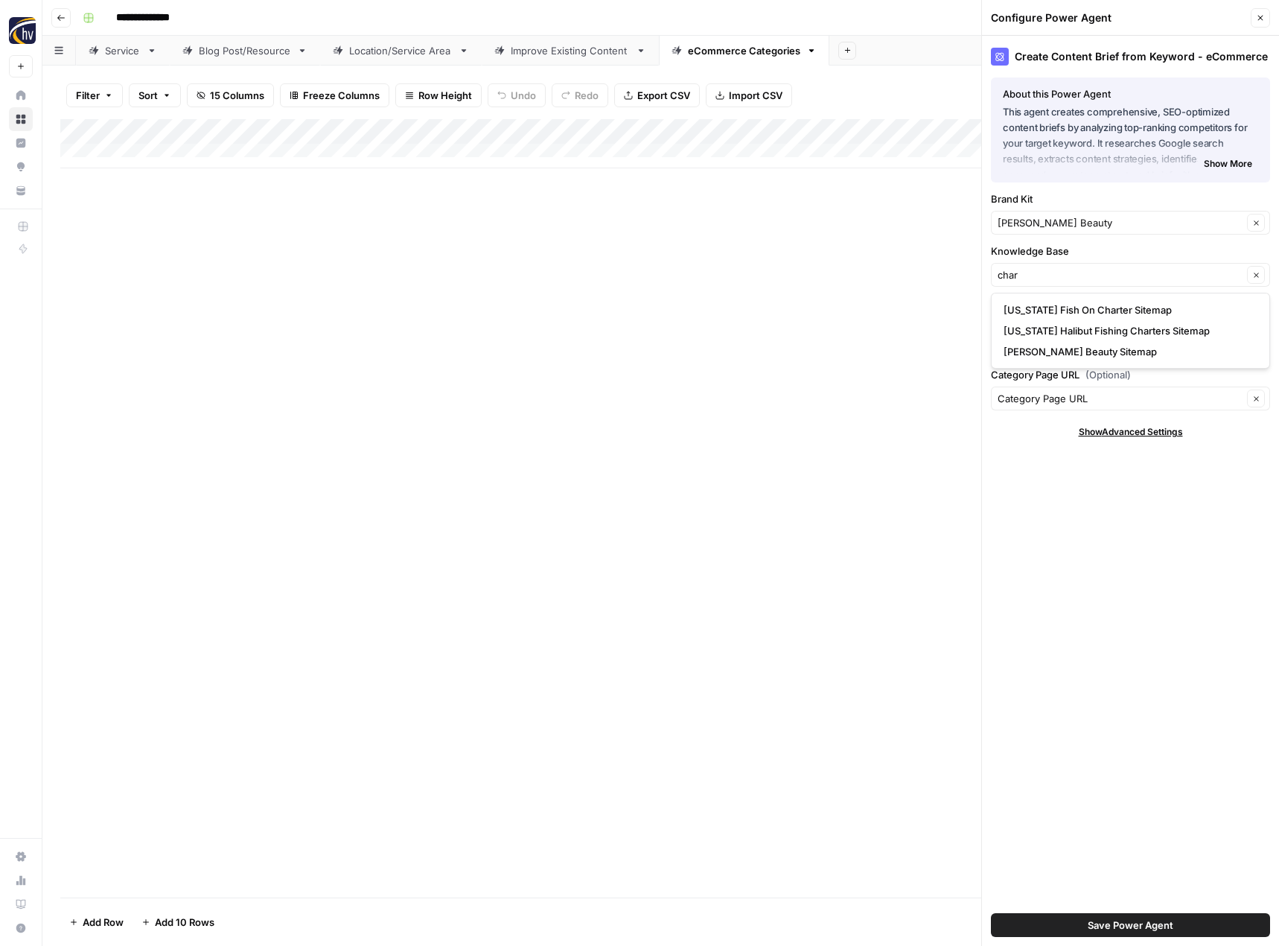
type input "Charlis Beauty Sitemap"
click at [1166, 917] on button "Save Power Agent" at bounding box center [1130, 925] width 279 height 24
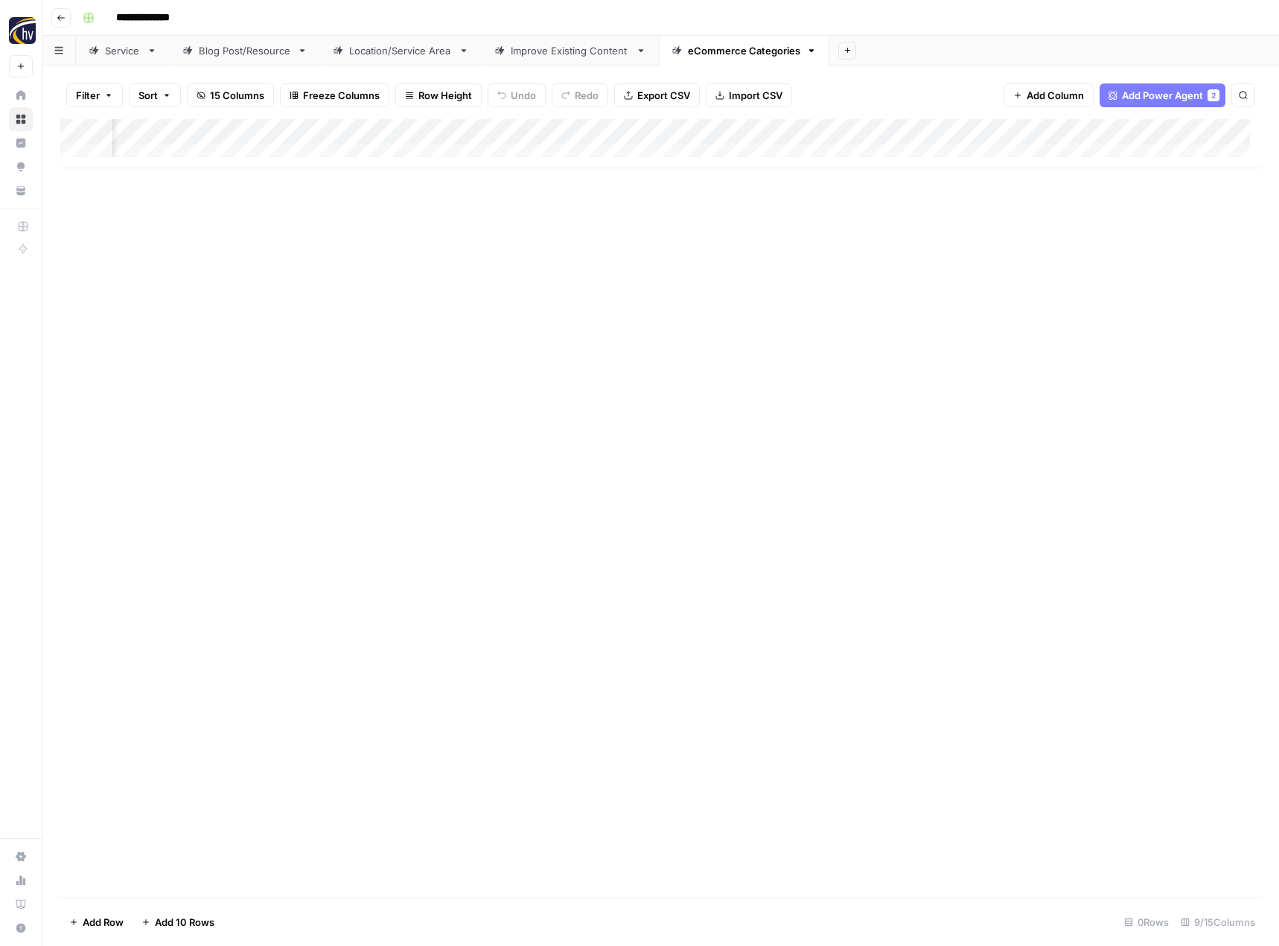
scroll to position [0, 407]
click at [1182, 128] on div "Add Column" at bounding box center [660, 143] width 1201 height 49
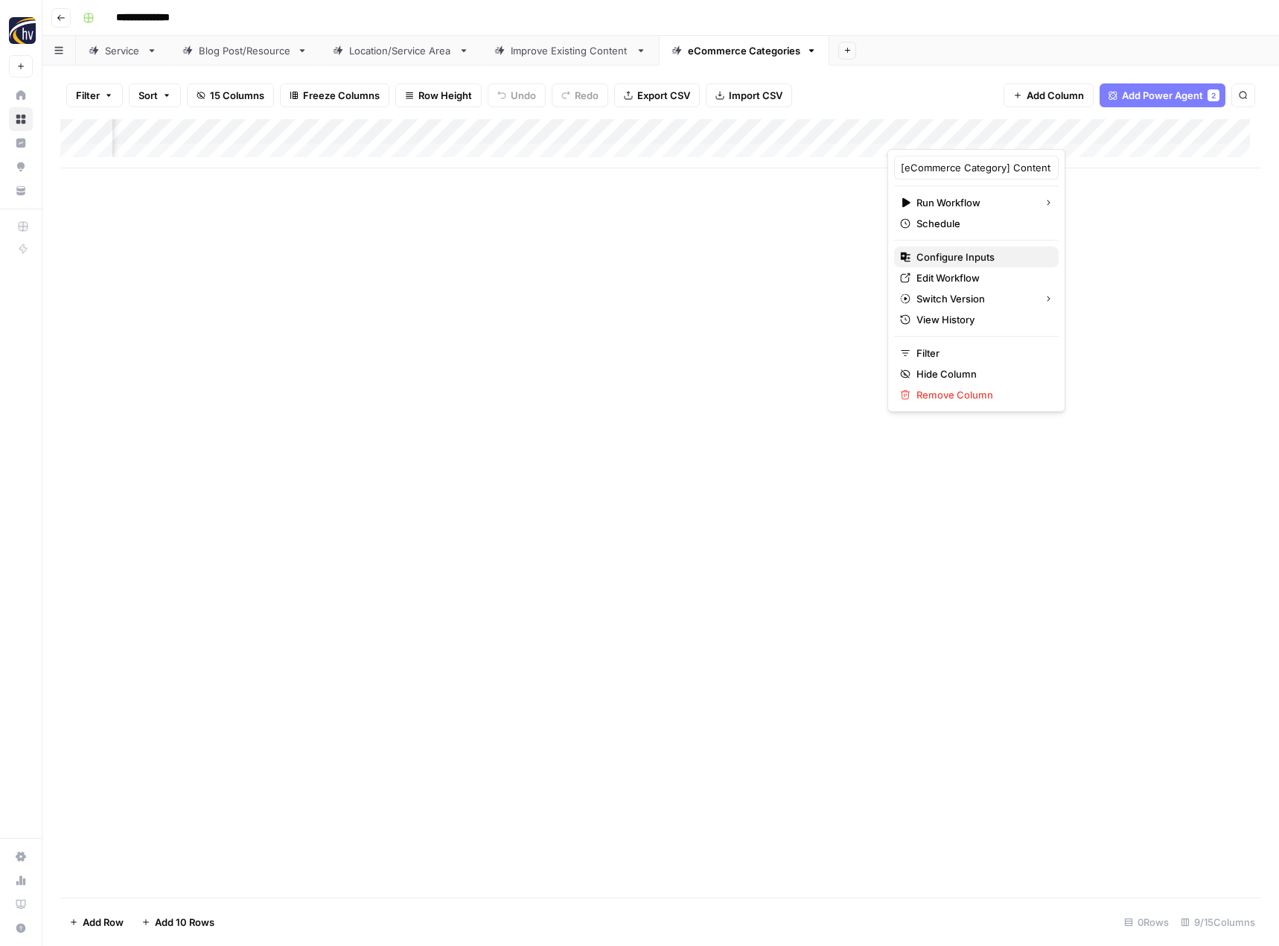
click at [1016, 263] on span "Configure Inputs" at bounding box center [982, 256] width 130 height 15
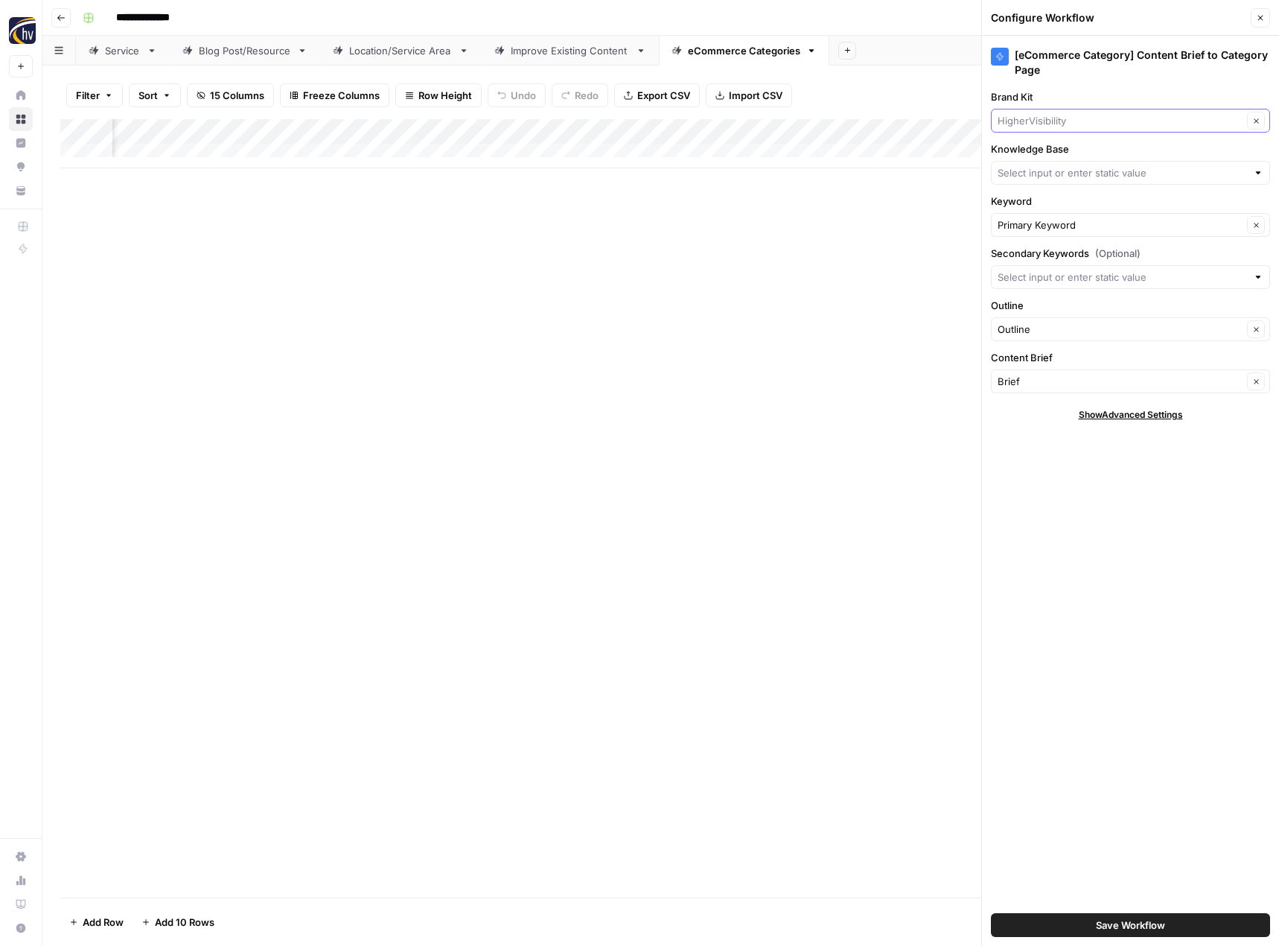
click at [1038, 122] on input "Brand Kit" at bounding box center [1120, 120] width 245 height 15
click at [1039, 197] on span "[PERSON_NAME] Beauty" at bounding box center [1128, 197] width 248 height 15
type input "[PERSON_NAME] Beauty"
click at [1047, 176] on input "Knowledge Base" at bounding box center [1122, 172] width 249 height 15
click at [1044, 245] on span "Charlis Beauty Sitemap" at bounding box center [1128, 249] width 248 height 15
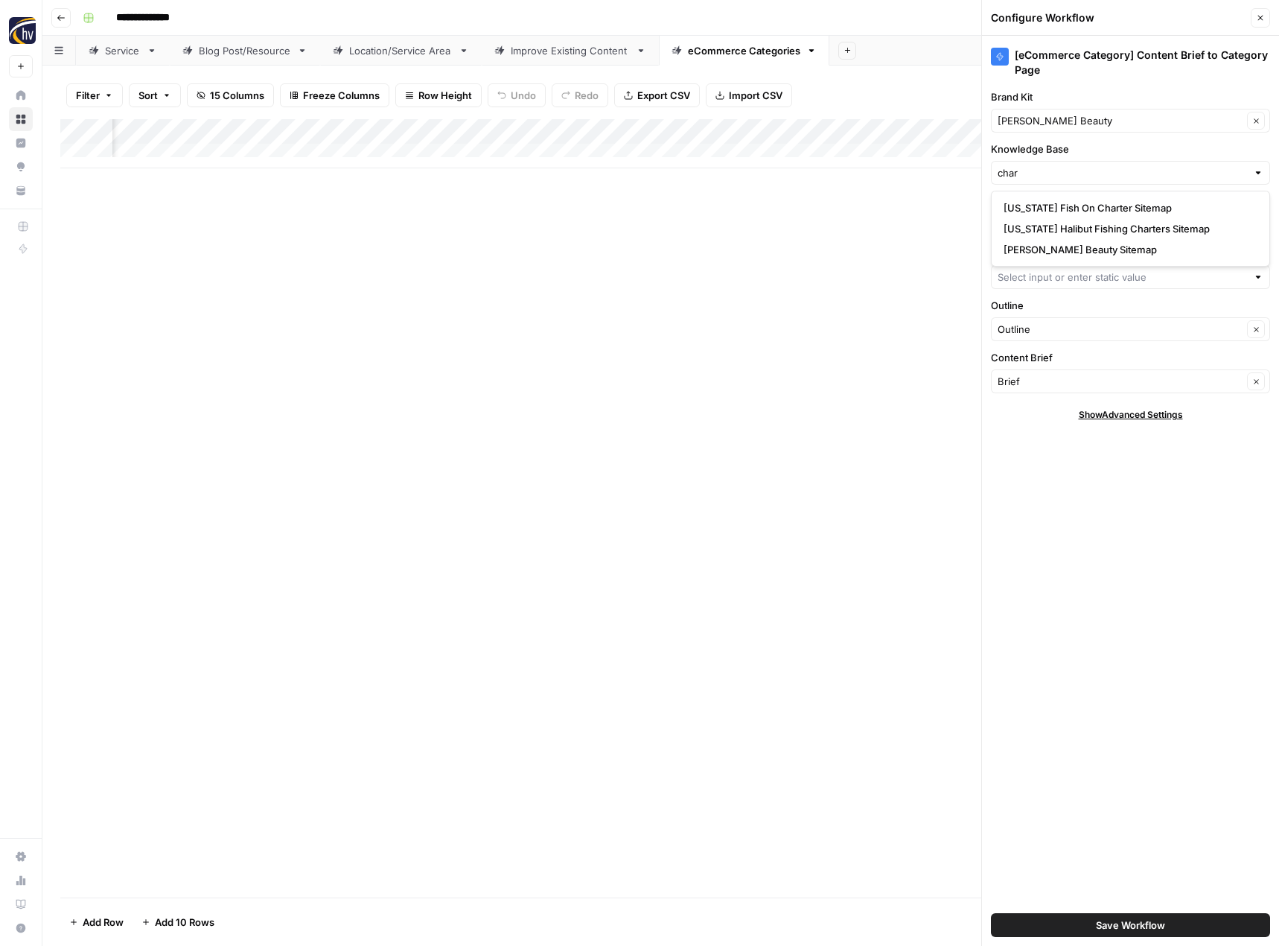
type input "Charlis Beauty Sitemap"
click at [1154, 925] on span "Save Workflow" at bounding box center [1130, 924] width 69 height 15
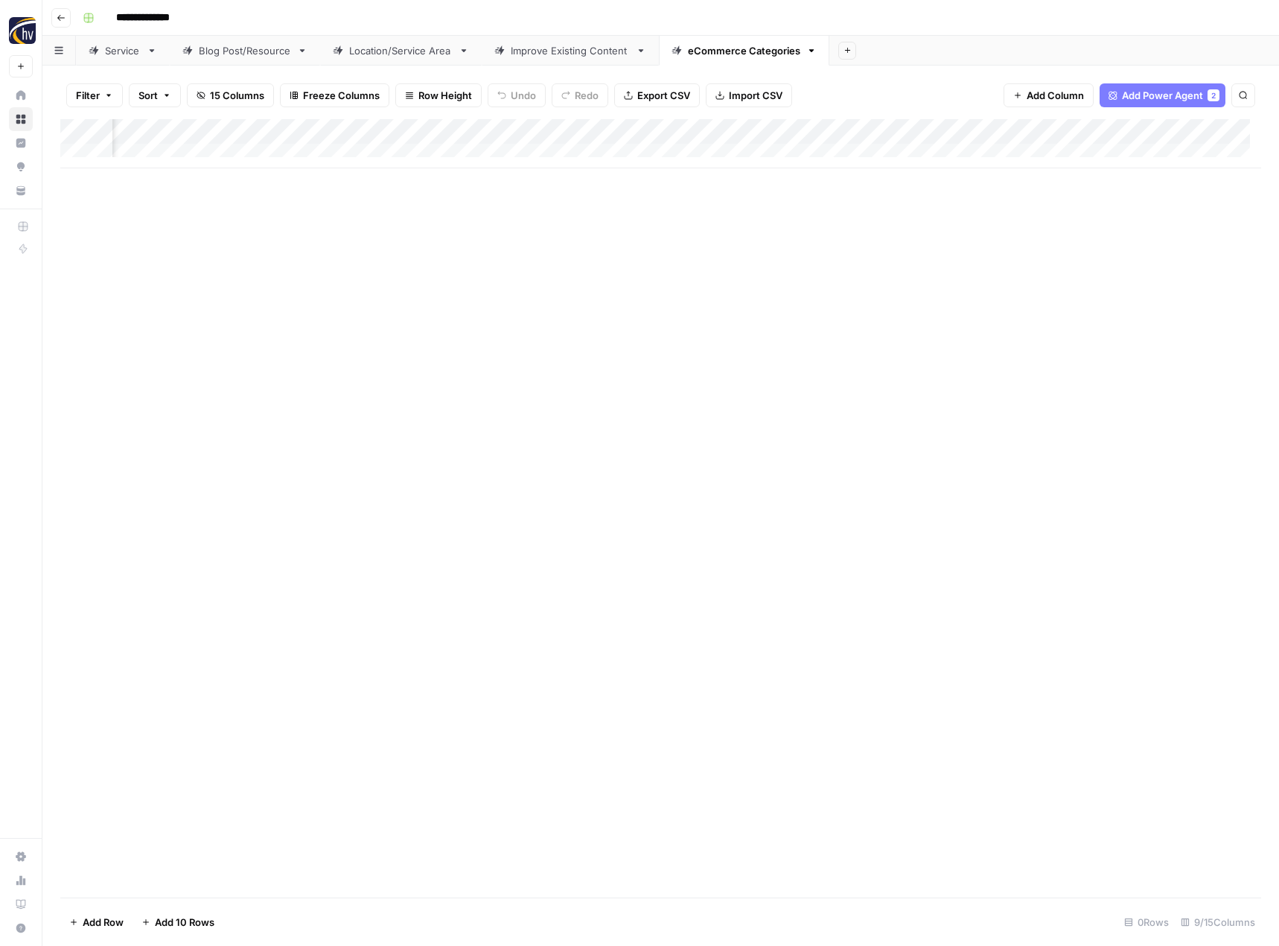
click at [1180, 126] on div "Add Column" at bounding box center [660, 143] width 1201 height 49
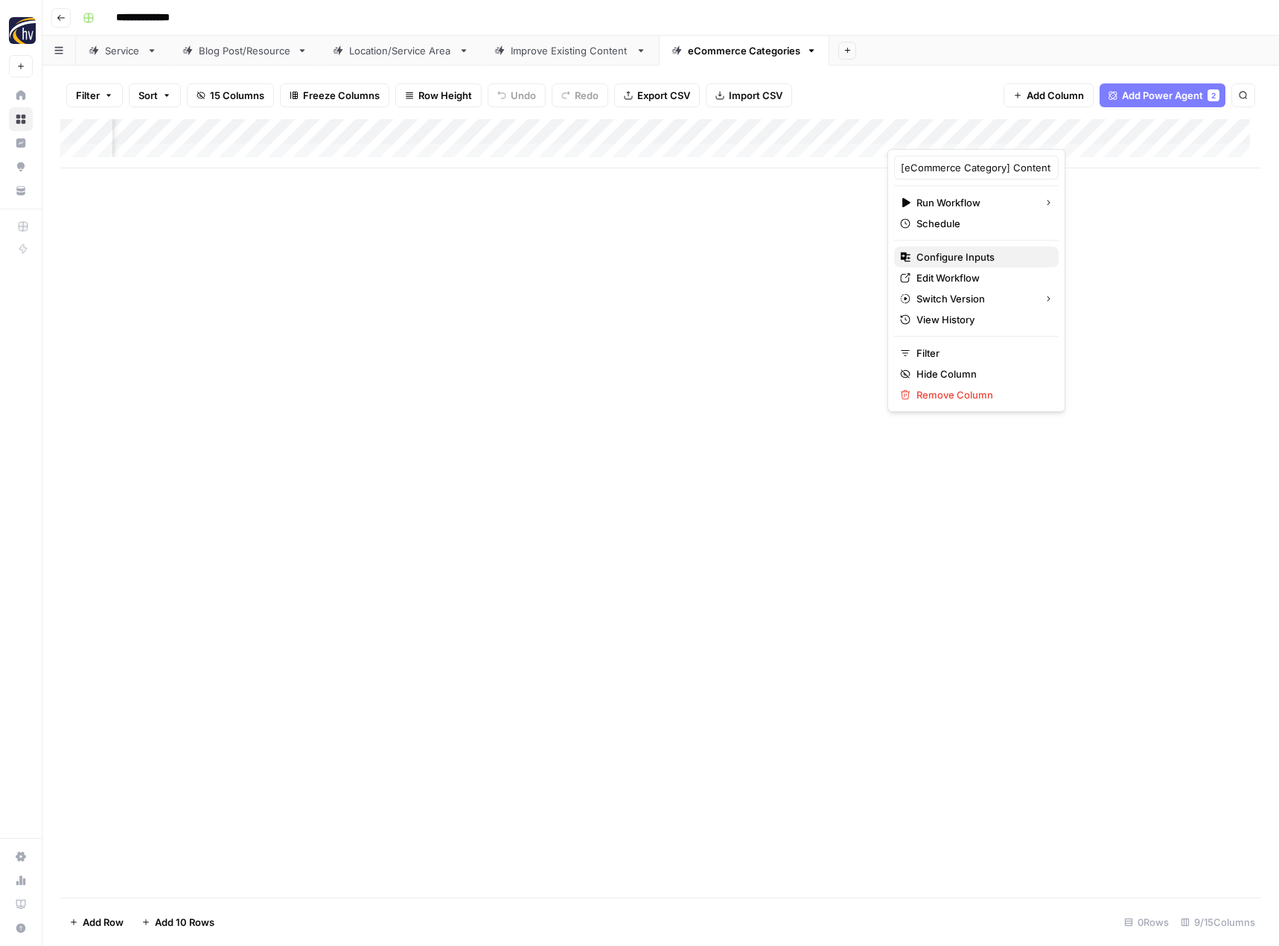
click at [1004, 255] on span "Configure Inputs" at bounding box center [982, 256] width 130 height 15
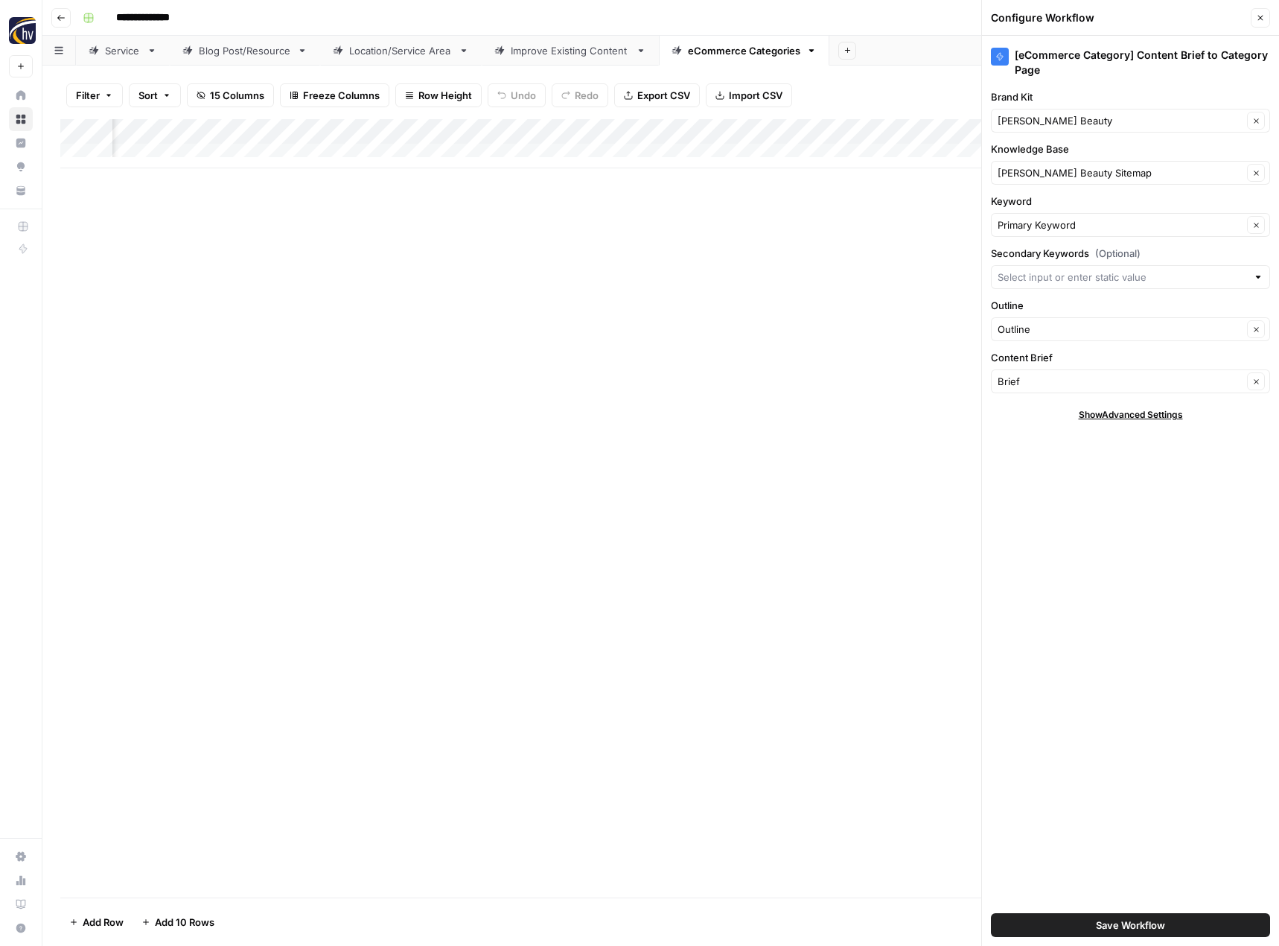
click at [861, 244] on div "Add Column" at bounding box center [660, 508] width 1201 height 778
click at [1261, 19] on icon "button" at bounding box center [1260, 17] width 9 height 9
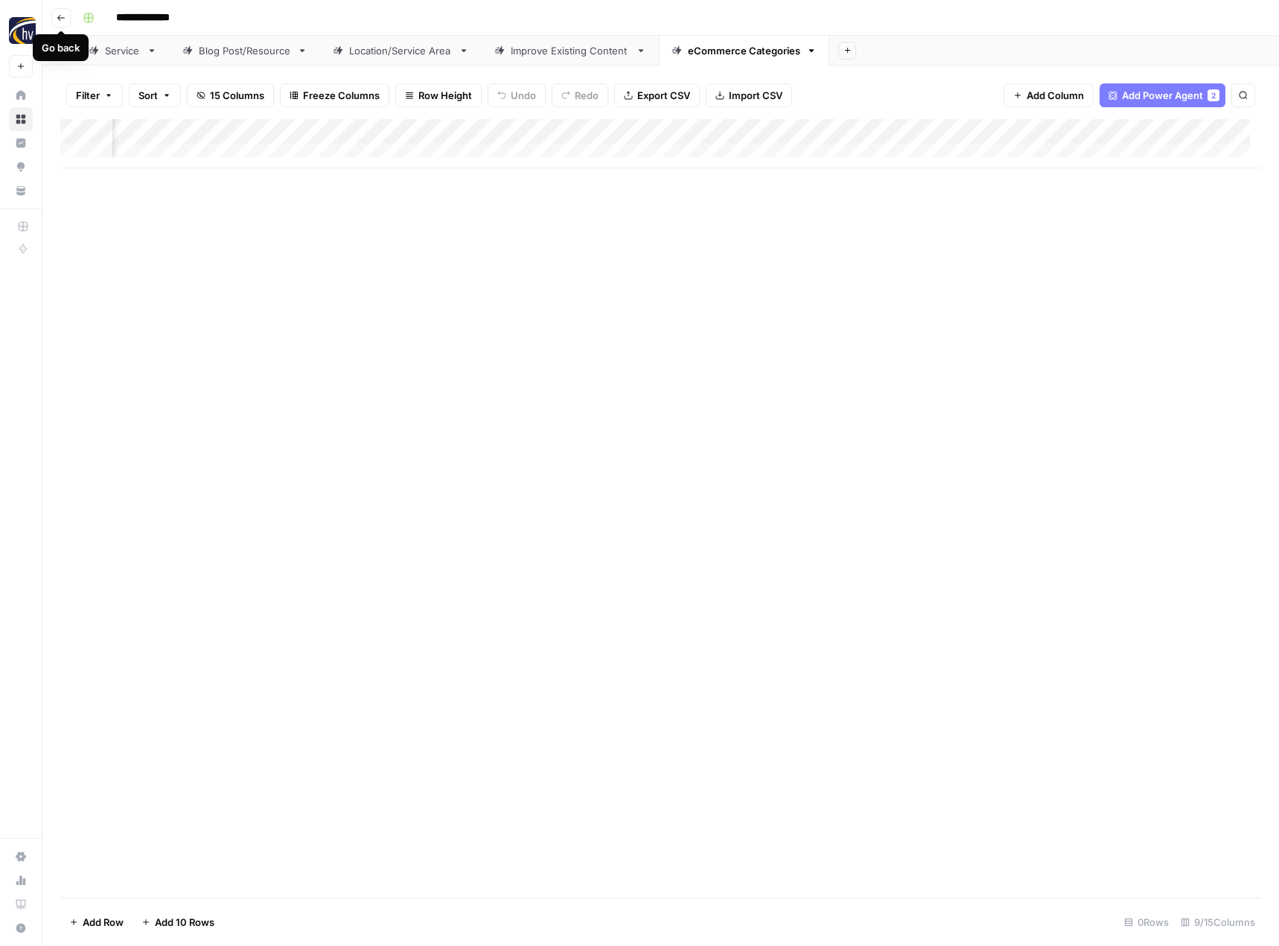
click at [64, 16] on icon "button" at bounding box center [61, 17] width 9 height 9
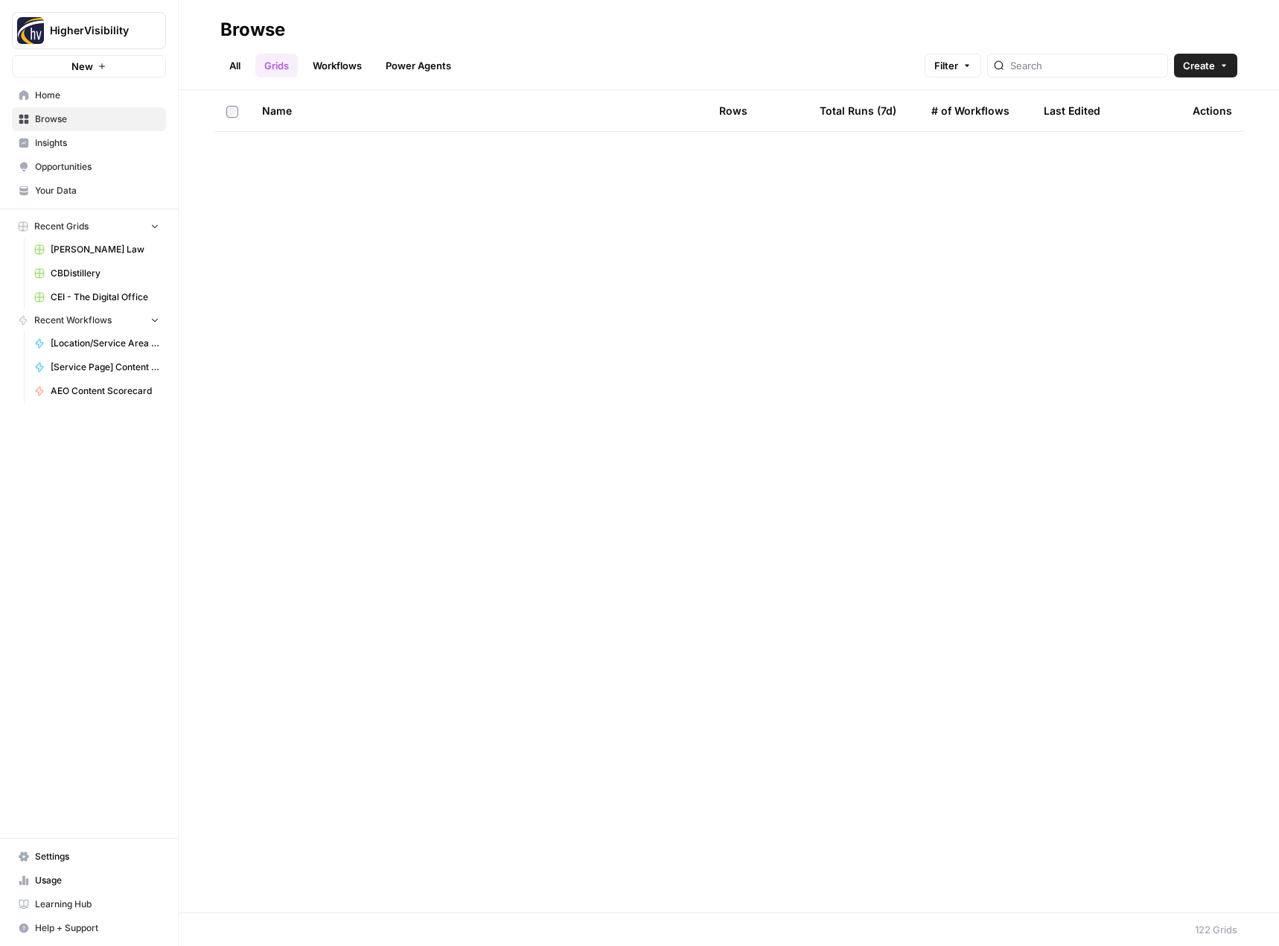
scroll to position [4307, 0]
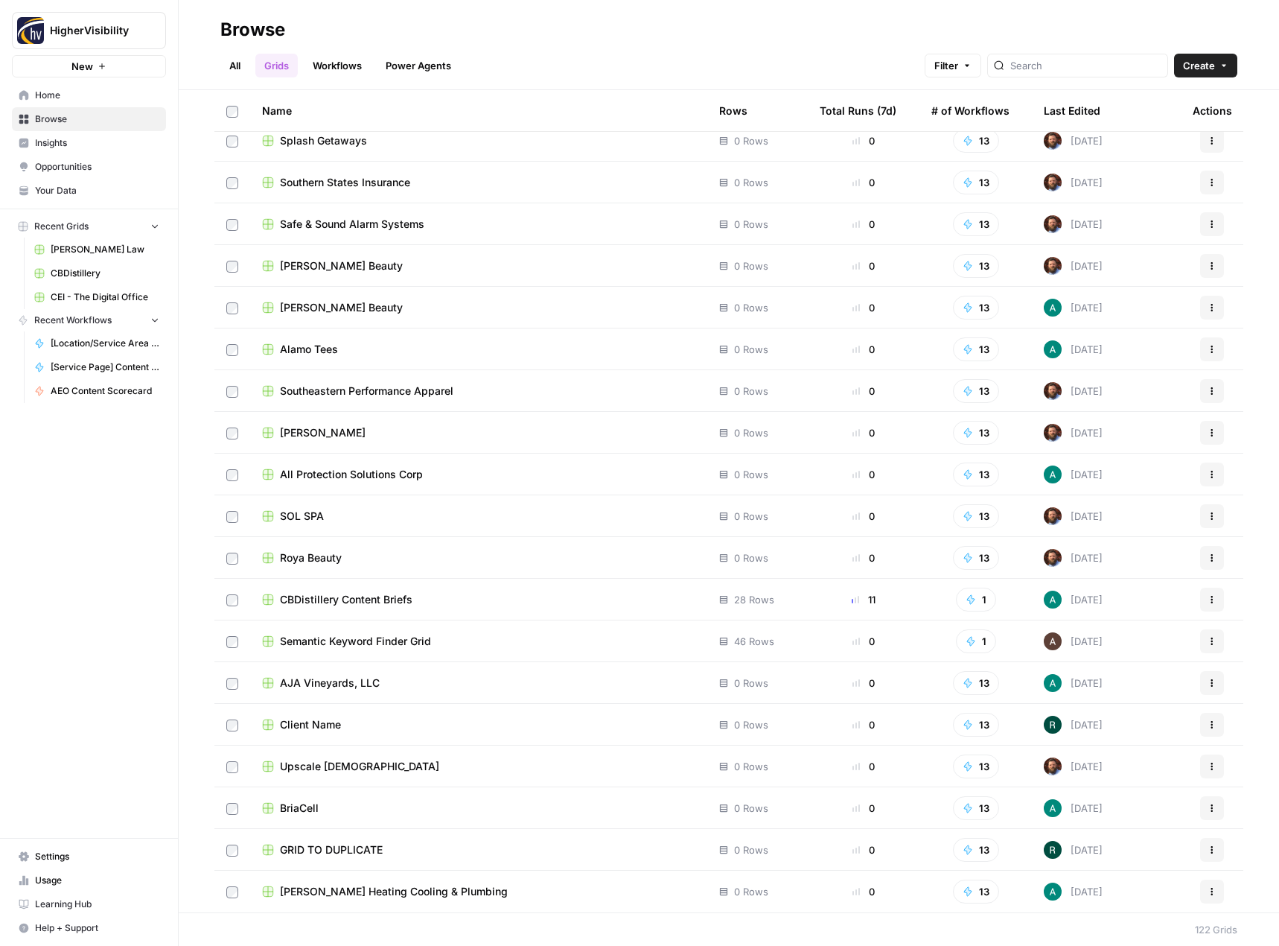
click at [1206, 850] on button "Actions" at bounding box center [1212, 850] width 24 height 24
click at [1094, 724] on span "Duplicate" at bounding box center [1134, 726] width 119 height 15
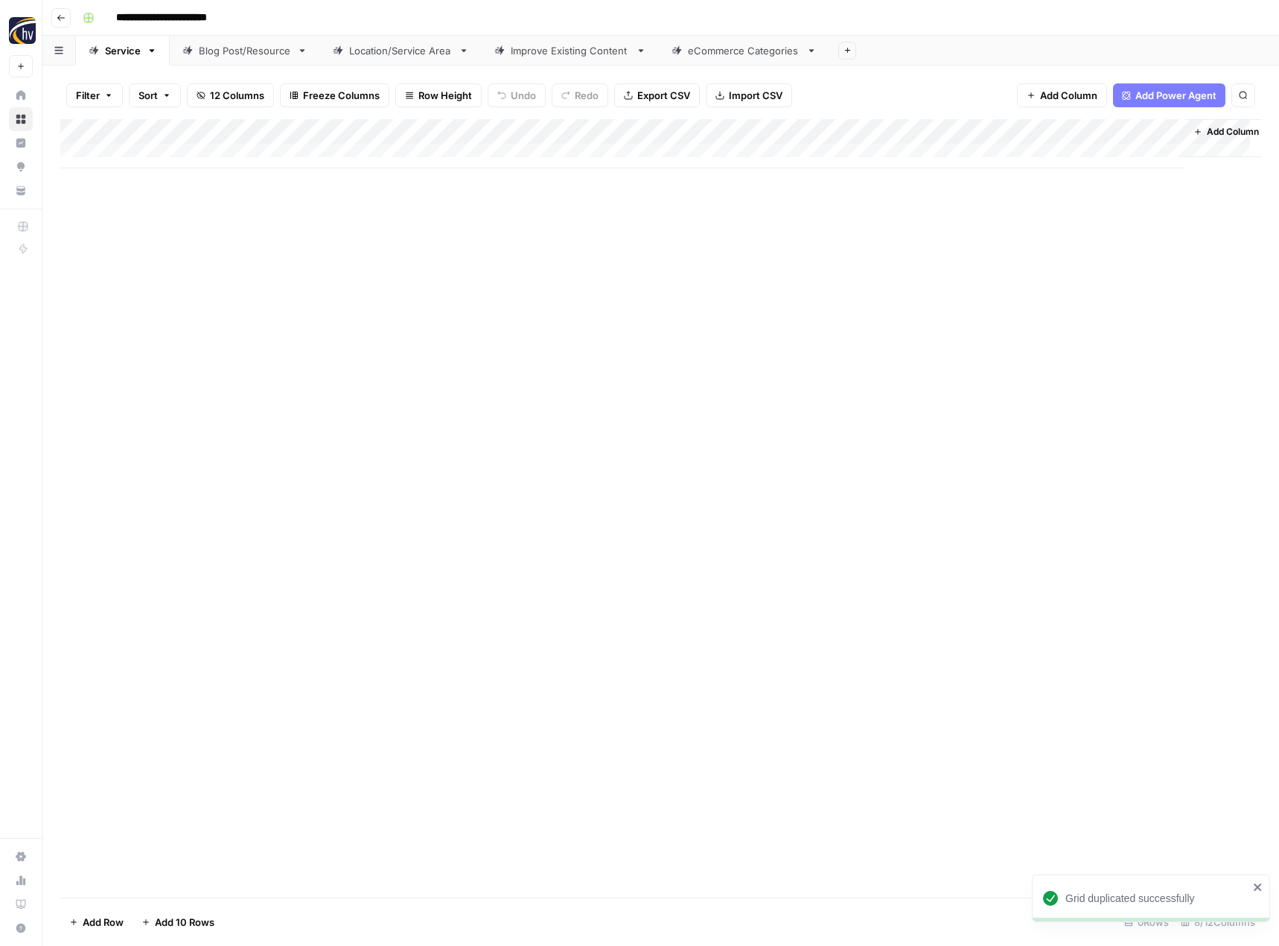
click at [171, 16] on input "**********" at bounding box center [185, 18] width 153 height 24
paste input
type input "**********"
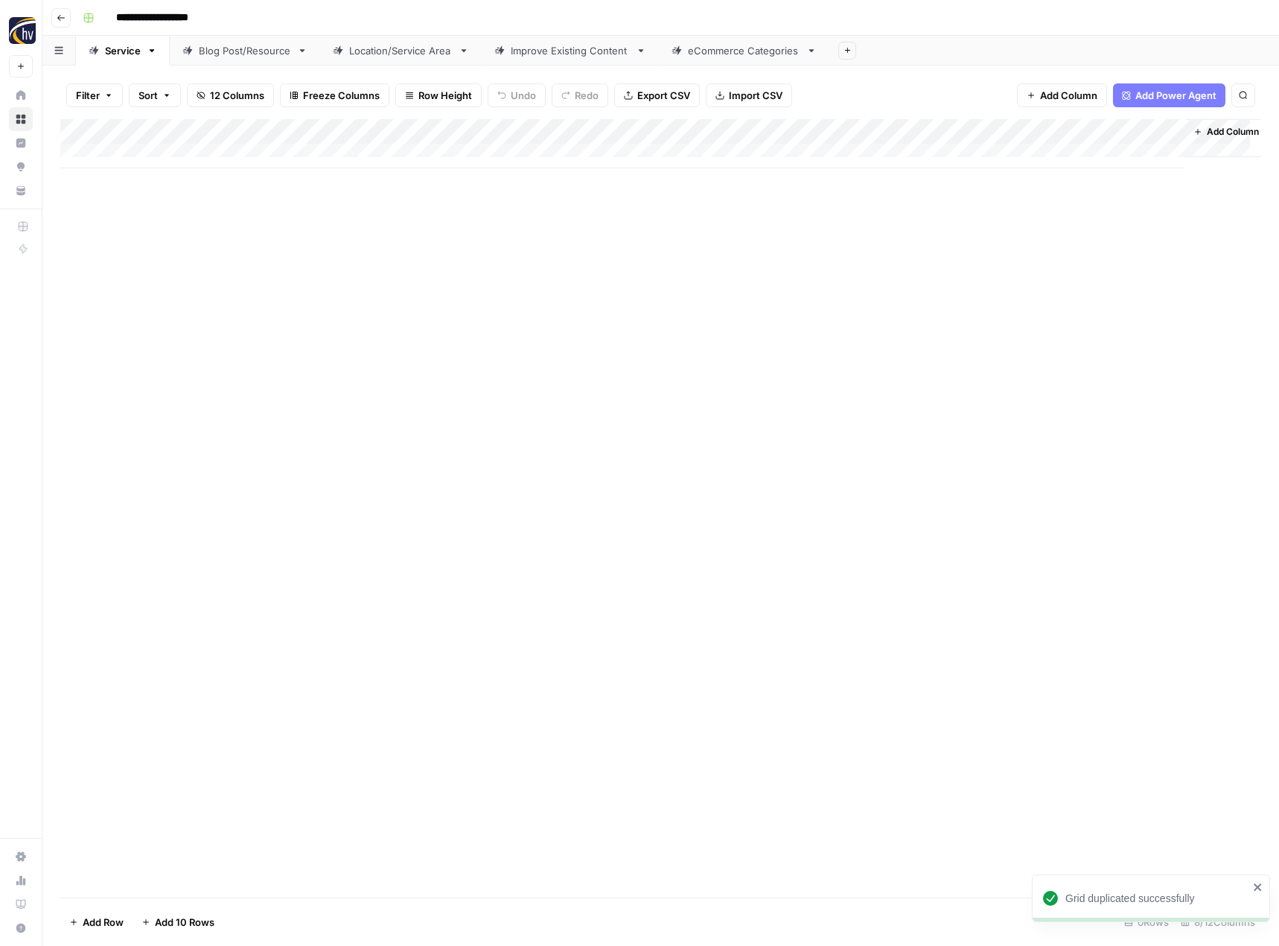
click at [243, 313] on div "Add Column" at bounding box center [660, 508] width 1201 height 778
click at [349, 129] on div "Add Column" at bounding box center [660, 143] width 1201 height 49
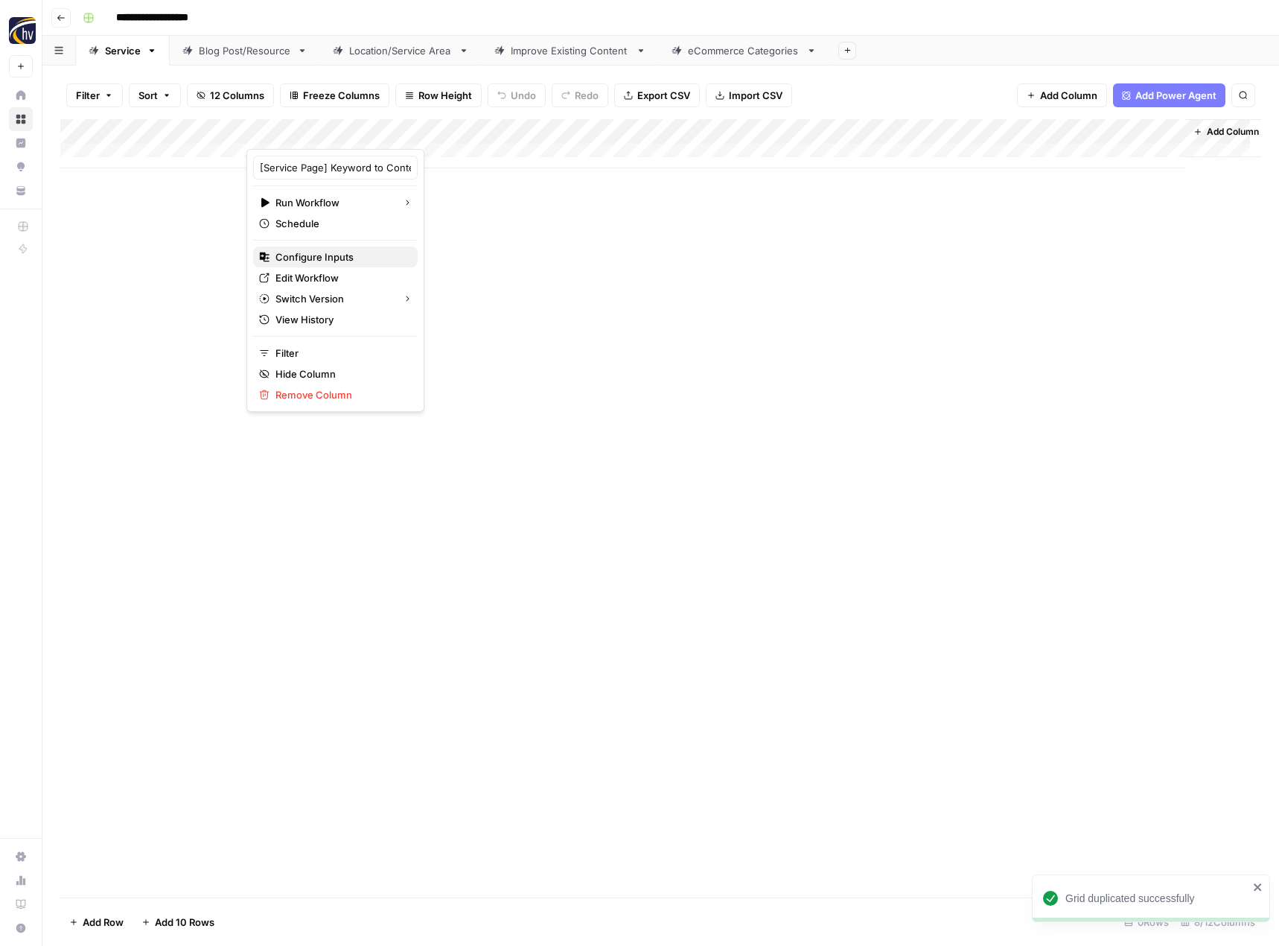
click at [322, 254] on span "Configure Inputs" at bounding box center [340, 256] width 130 height 15
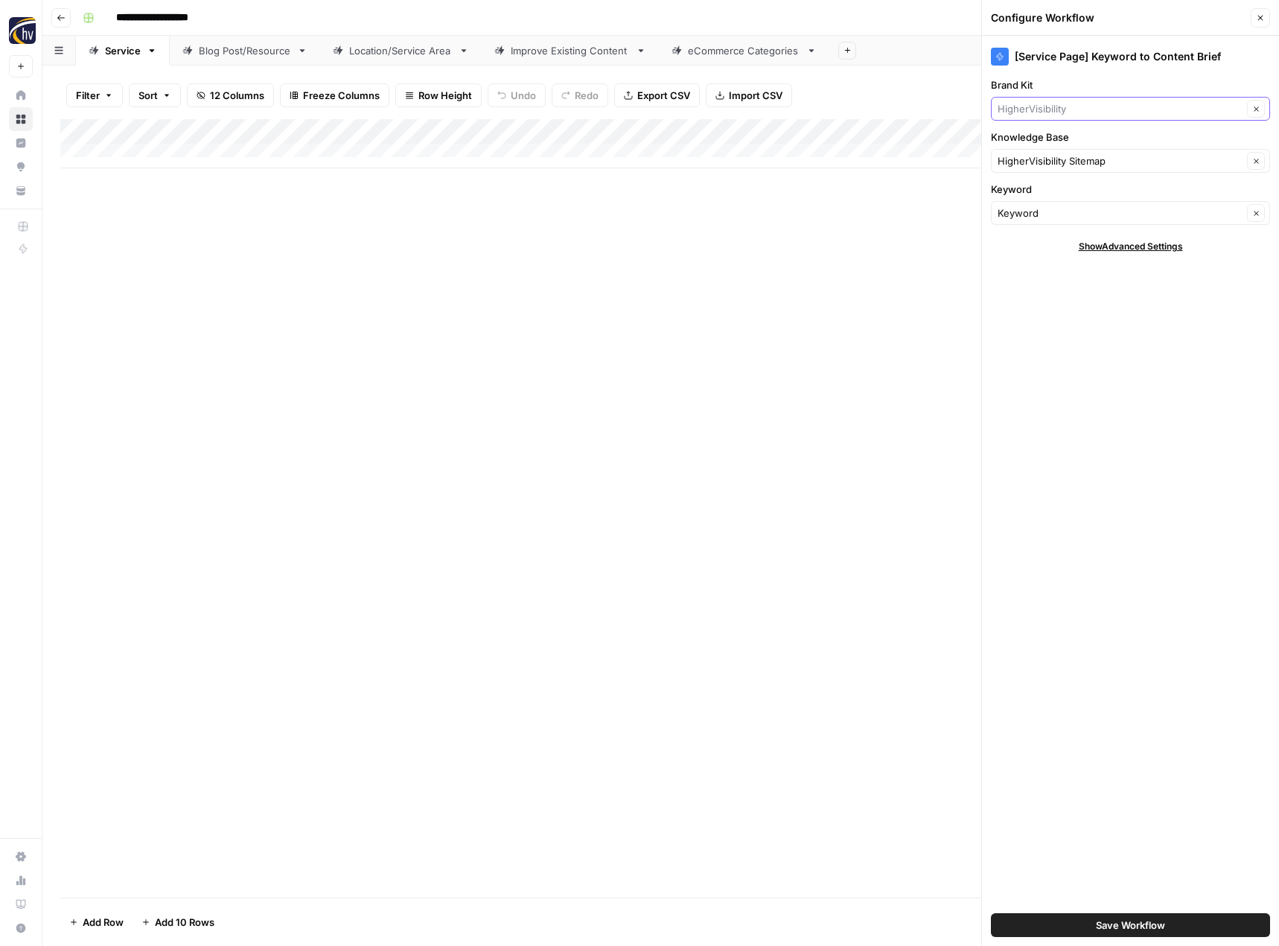
click at [1012, 109] on input "Brand Kit" at bounding box center [1120, 108] width 245 height 15
click at [1031, 140] on span "Cheap Little Cigar" at bounding box center [1128, 143] width 248 height 15
type input "Cheap Little Cigar"
click at [1023, 157] on input "Knowledge Base" at bounding box center [1120, 160] width 245 height 15
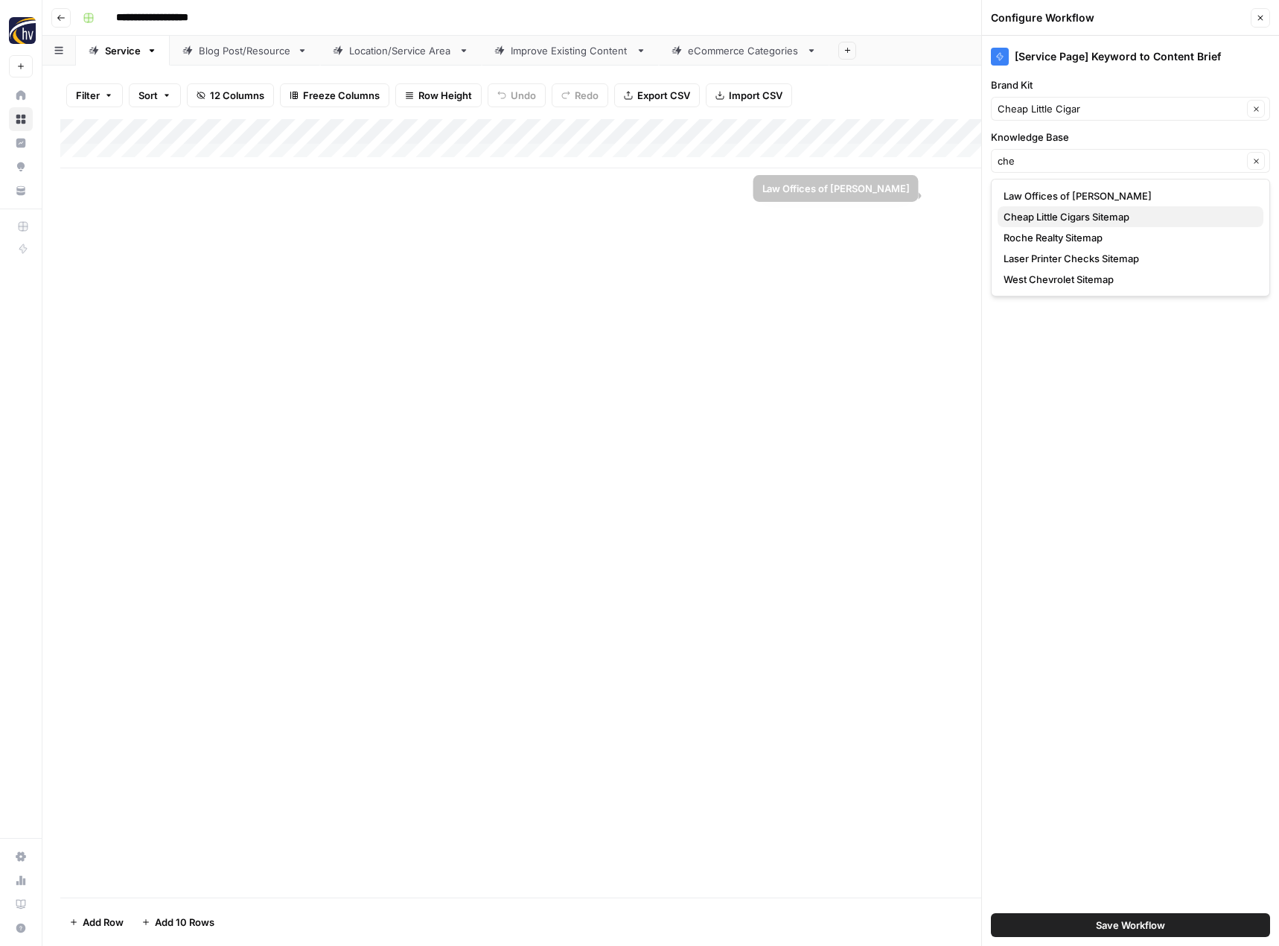
click at [1036, 216] on span "Cheap Little Cigars Sitemap" at bounding box center [1128, 216] width 248 height 15
type input "Cheap Little Cigars Sitemap"
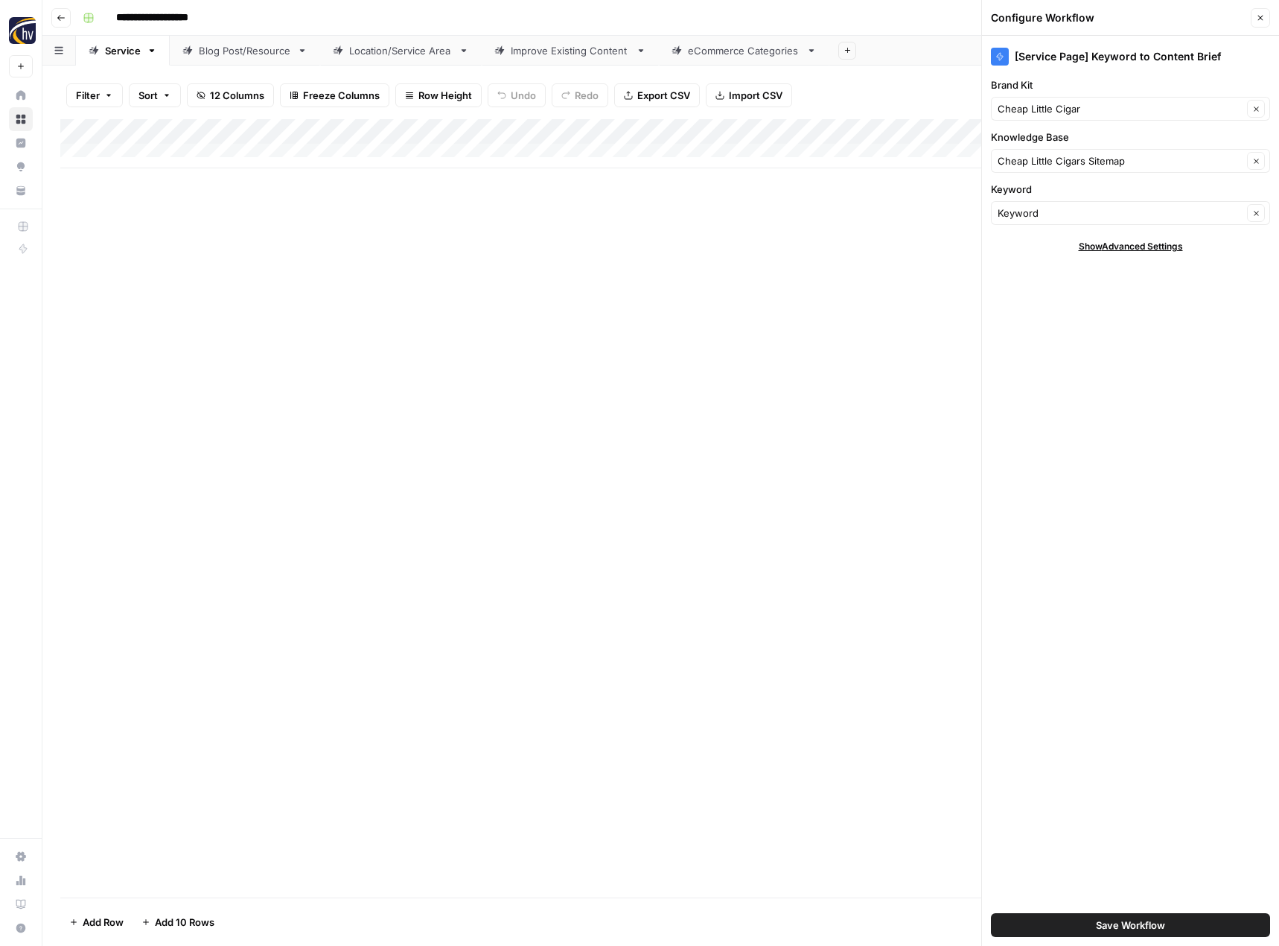
click at [1074, 925] on button "Save Workflow" at bounding box center [1130, 925] width 279 height 24
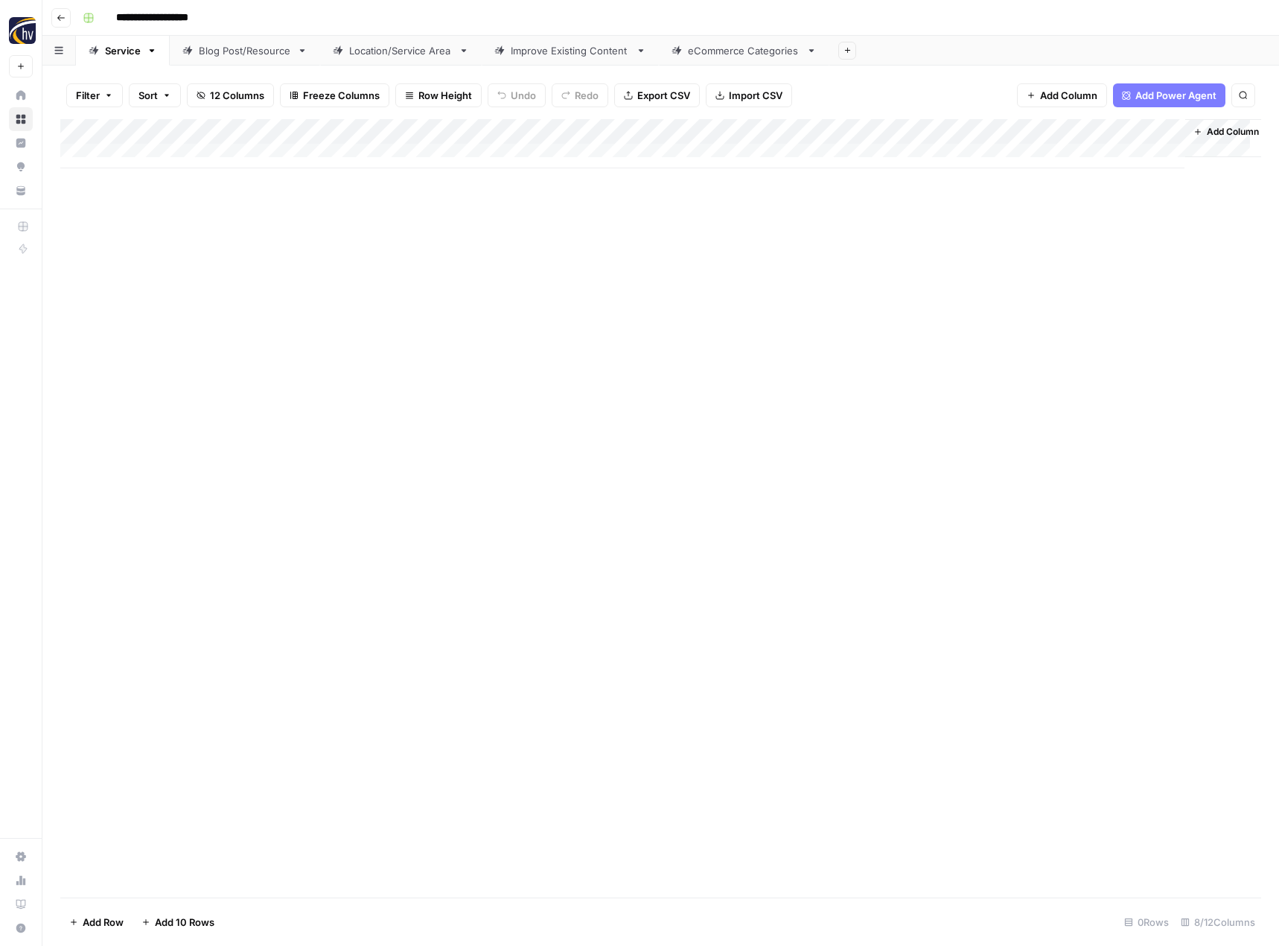
click at [1019, 133] on div "Add Column" at bounding box center [660, 143] width 1201 height 49
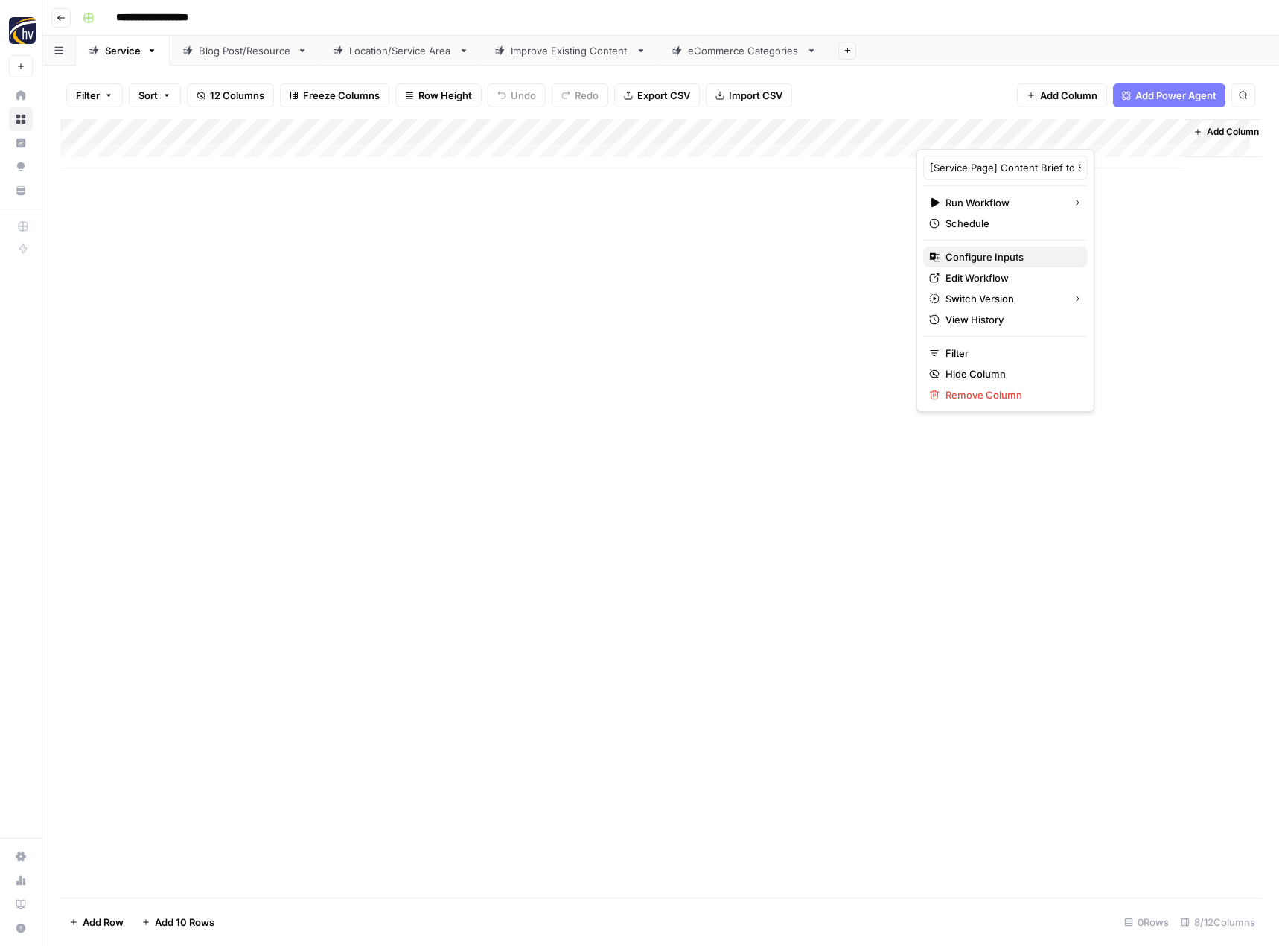
click at [979, 247] on button "Configure Inputs" at bounding box center [1005, 256] width 165 height 21
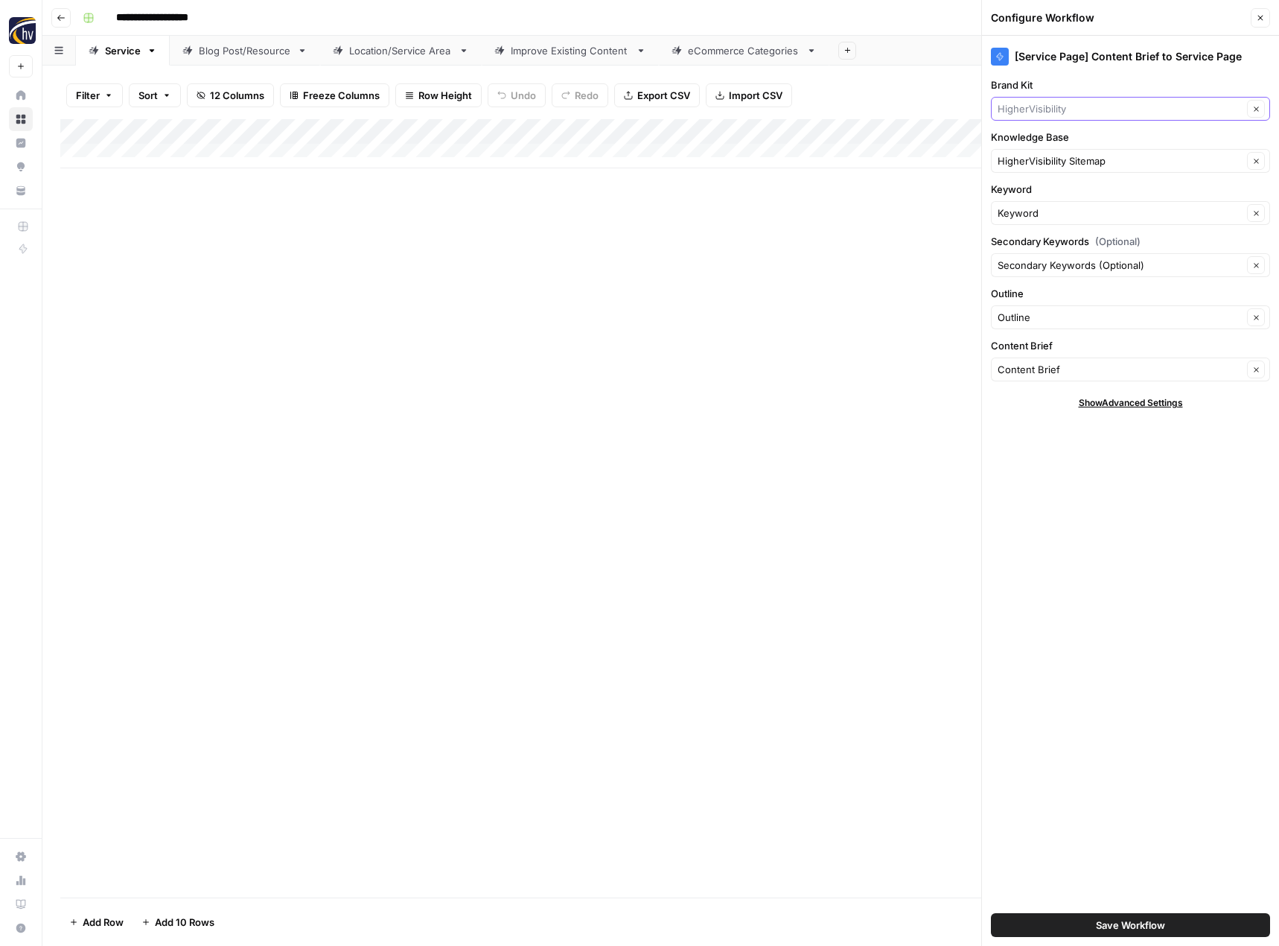
click at [1048, 103] on input "Brand Kit" at bounding box center [1120, 108] width 245 height 15
click at [1049, 138] on span "Cheap Little Cigar" at bounding box center [1128, 143] width 248 height 15
type input "Cheap Little Cigar"
click at [1042, 160] on input "Knowledge Base" at bounding box center [1120, 160] width 245 height 15
click at [1054, 196] on span "Cheap Little Cigars Sitemap" at bounding box center [1128, 195] width 248 height 15
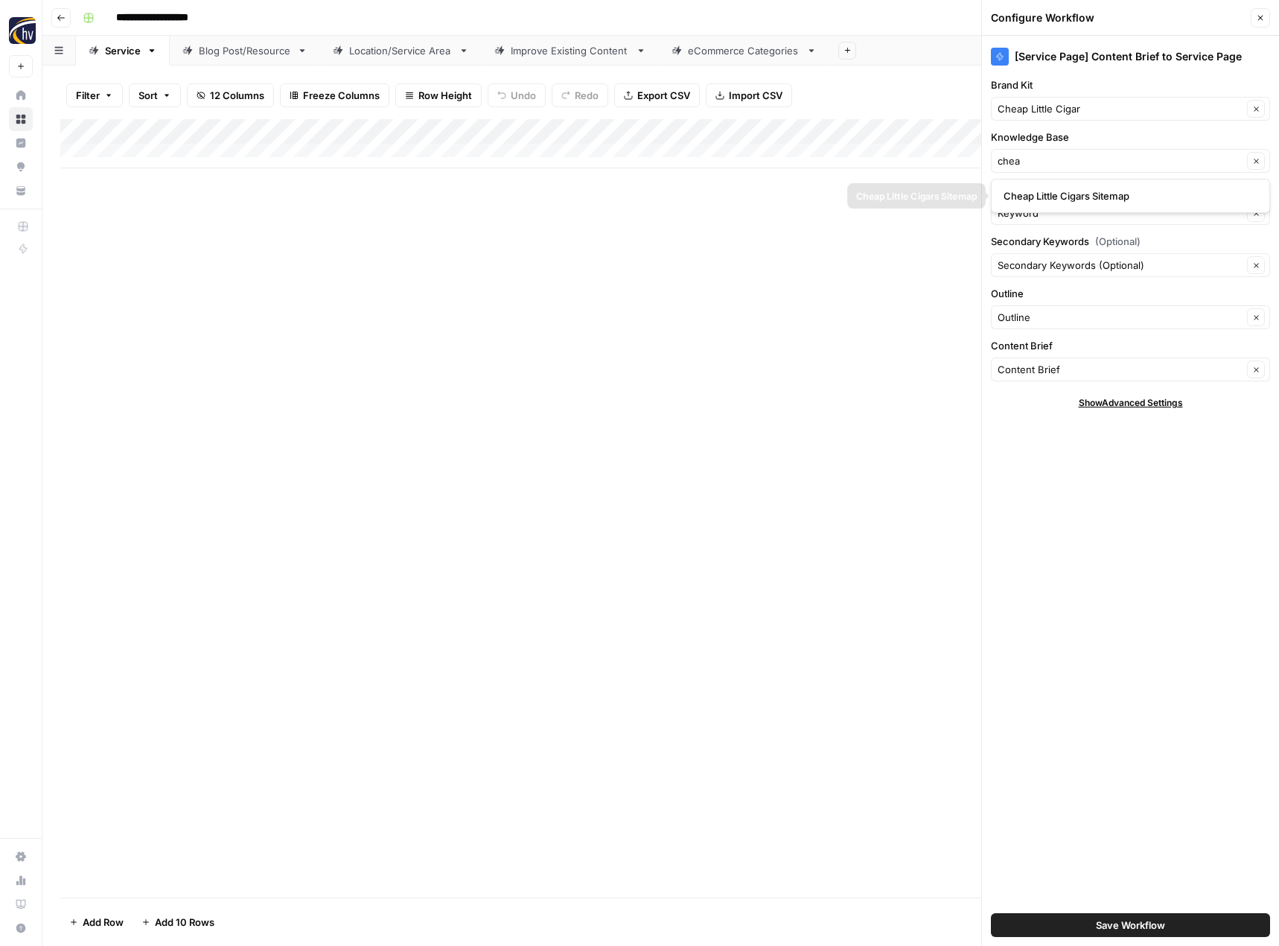
type input "Cheap Little Cigars Sitemap"
click at [1100, 923] on span "Save Workflow" at bounding box center [1130, 924] width 69 height 15
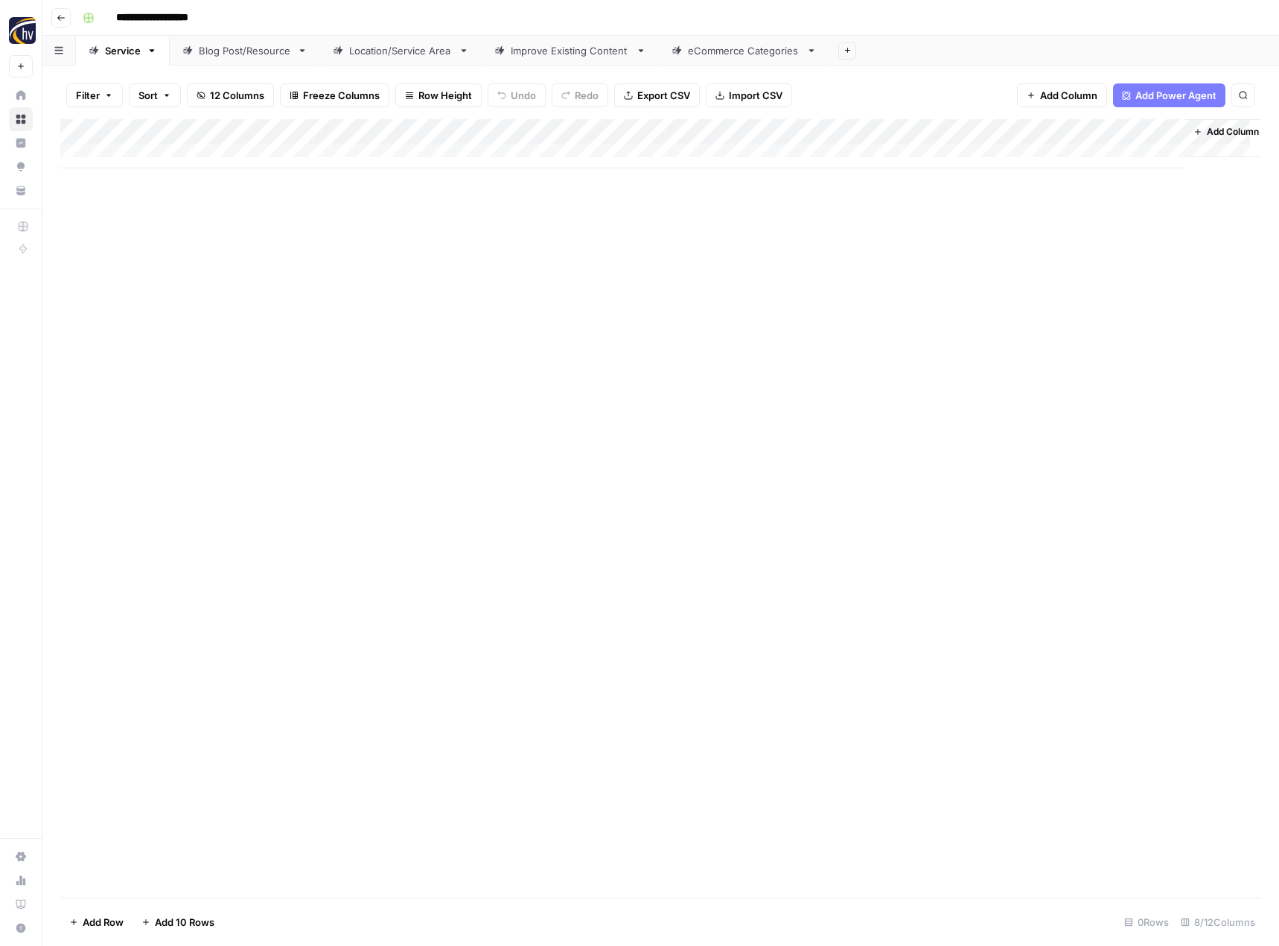
click at [235, 57] on div "Blog Post/Resource" at bounding box center [245, 50] width 92 height 15
click at [351, 132] on div "Add Column" at bounding box center [660, 143] width 1201 height 49
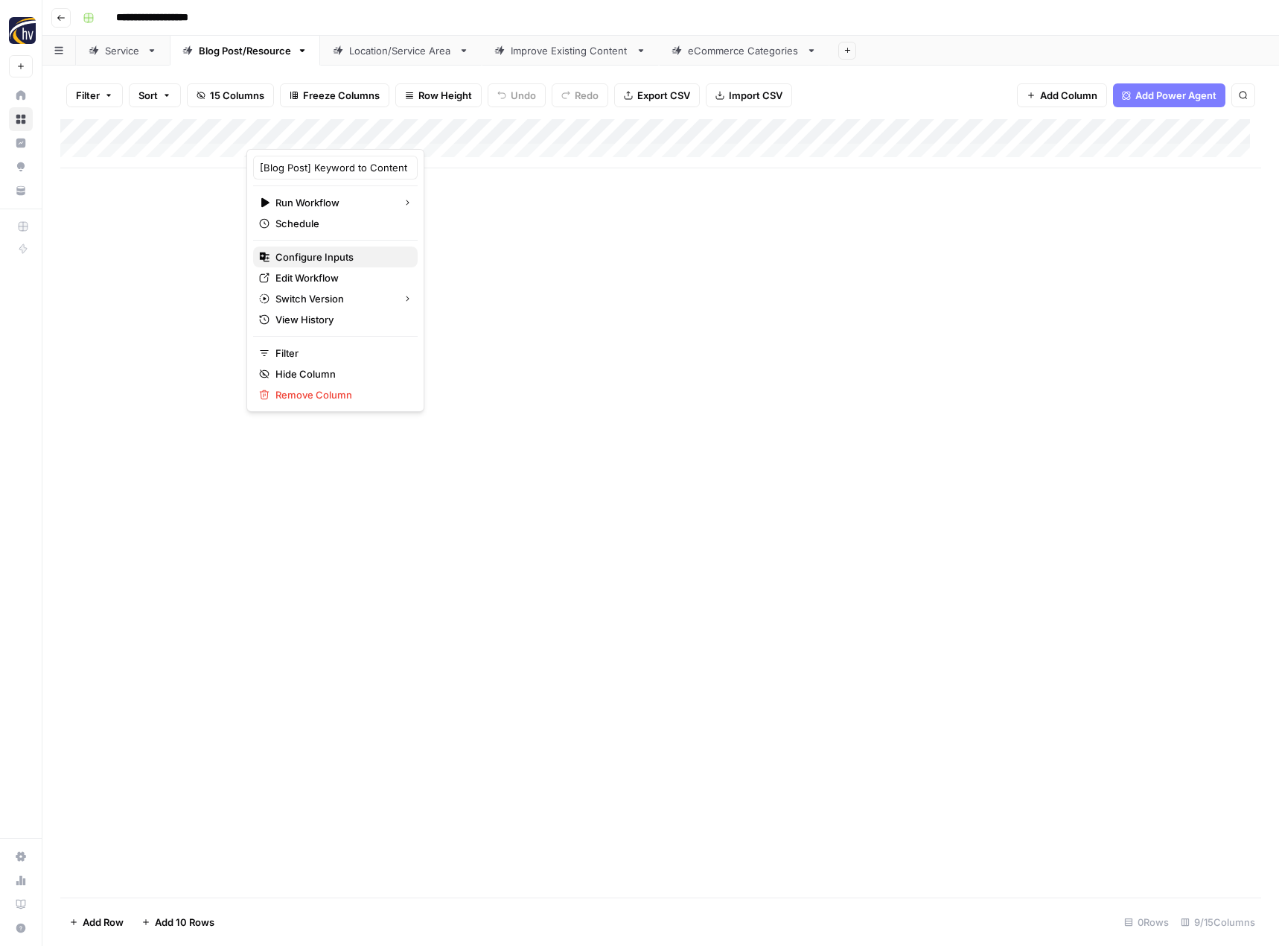
click at [328, 260] on span "Configure Inputs" at bounding box center [340, 256] width 130 height 15
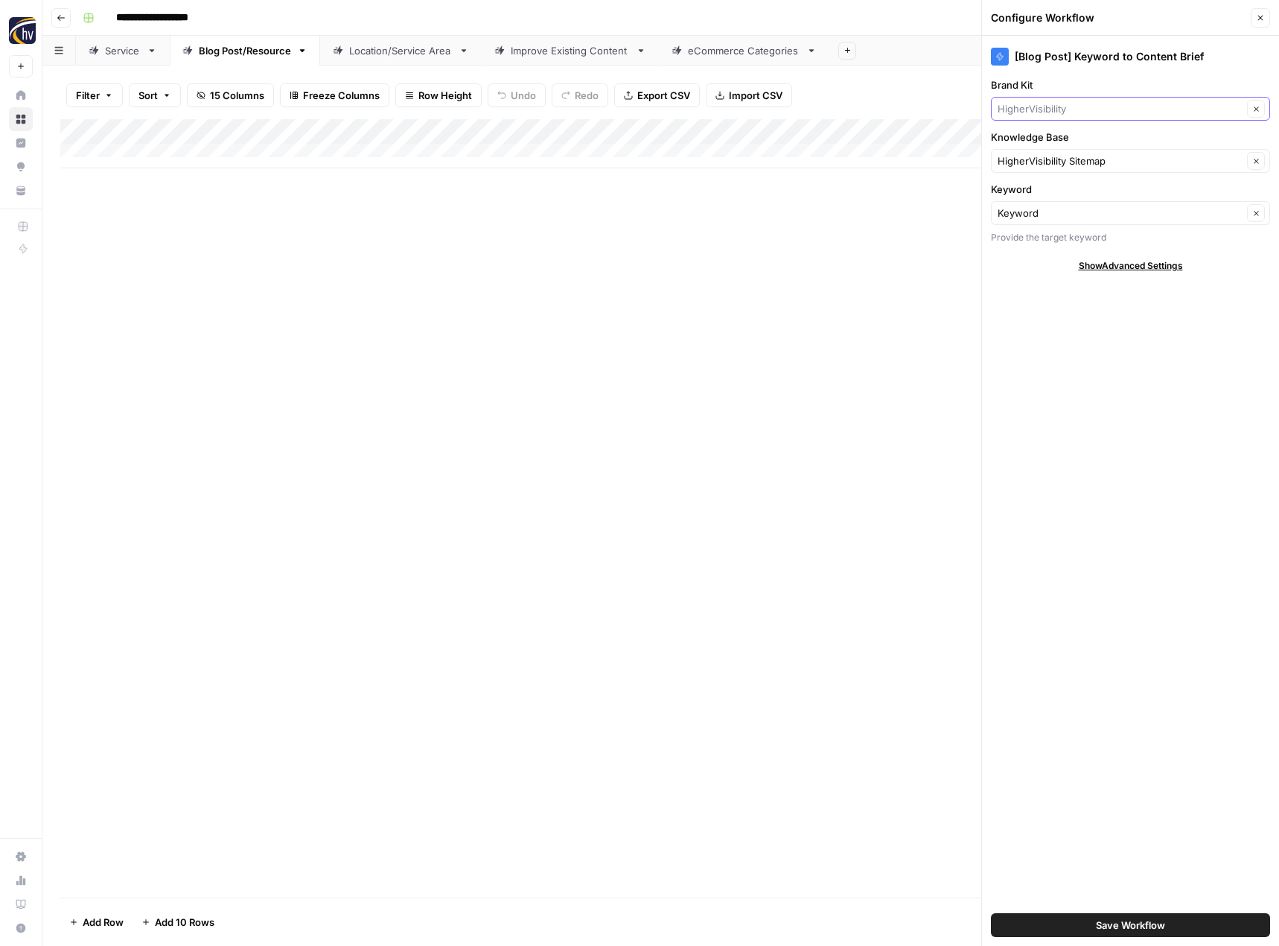
click at [1063, 103] on input "Brand Kit" at bounding box center [1120, 108] width 245 height 15
click at [1056, 140] on span "Cheap Little Cigar" at bounding box center [1128, 143] width 248 height 15
type input "Cheap Little Cigar"
click at [1046, 156] on input "Knowledge Base" at bounding box center [1120, 160] width 245 height 15
click at [1051, 198] on span "Cheap Little Cigars Sitemap" at bounding box center [1128, 195] width 248 height 15
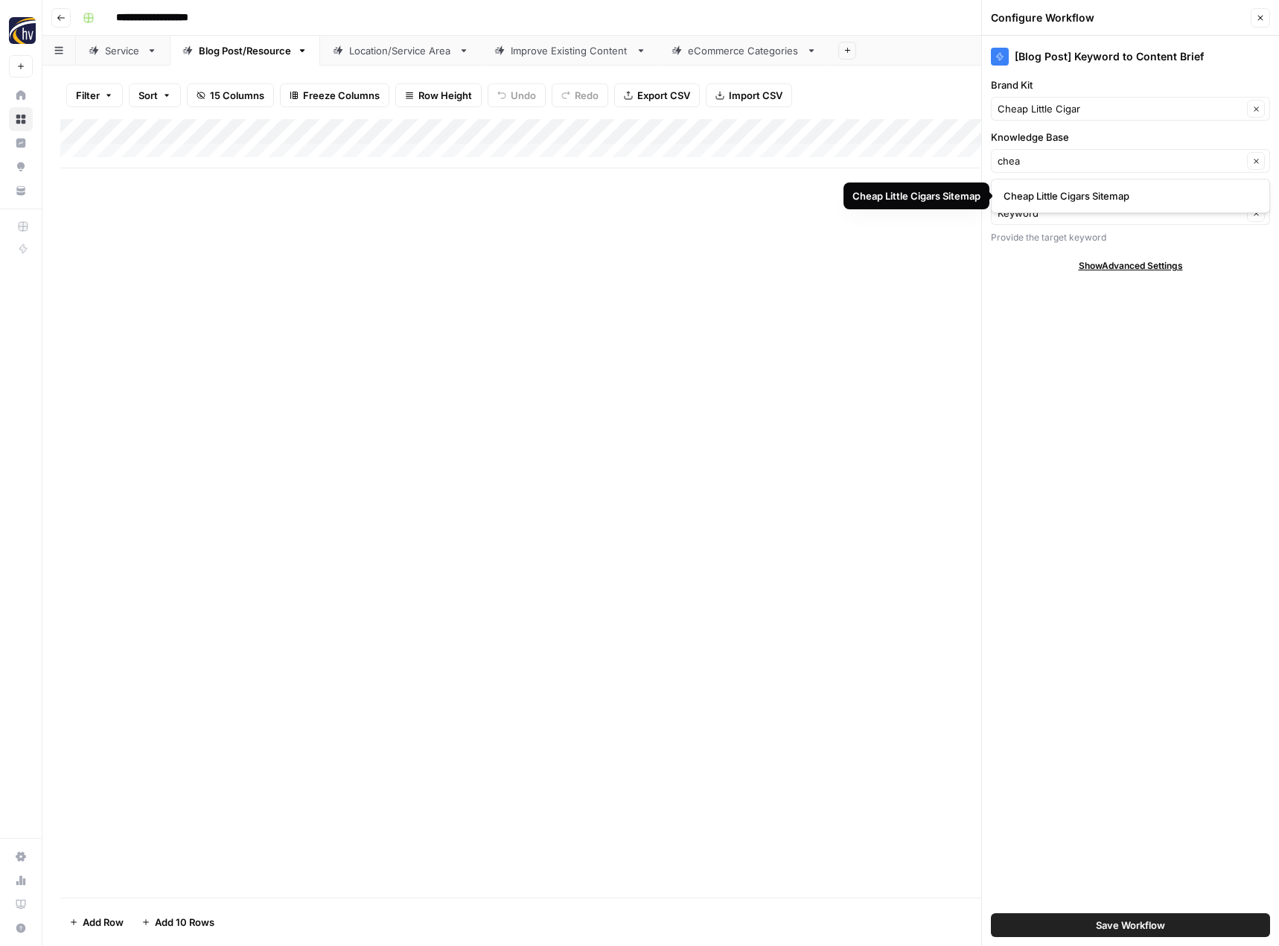
type input "Cheap Little Cigars Sitemap"
click at [1112, 918] on span "Save Workflow" at bounding box center [1130, 924] width 69 height 15
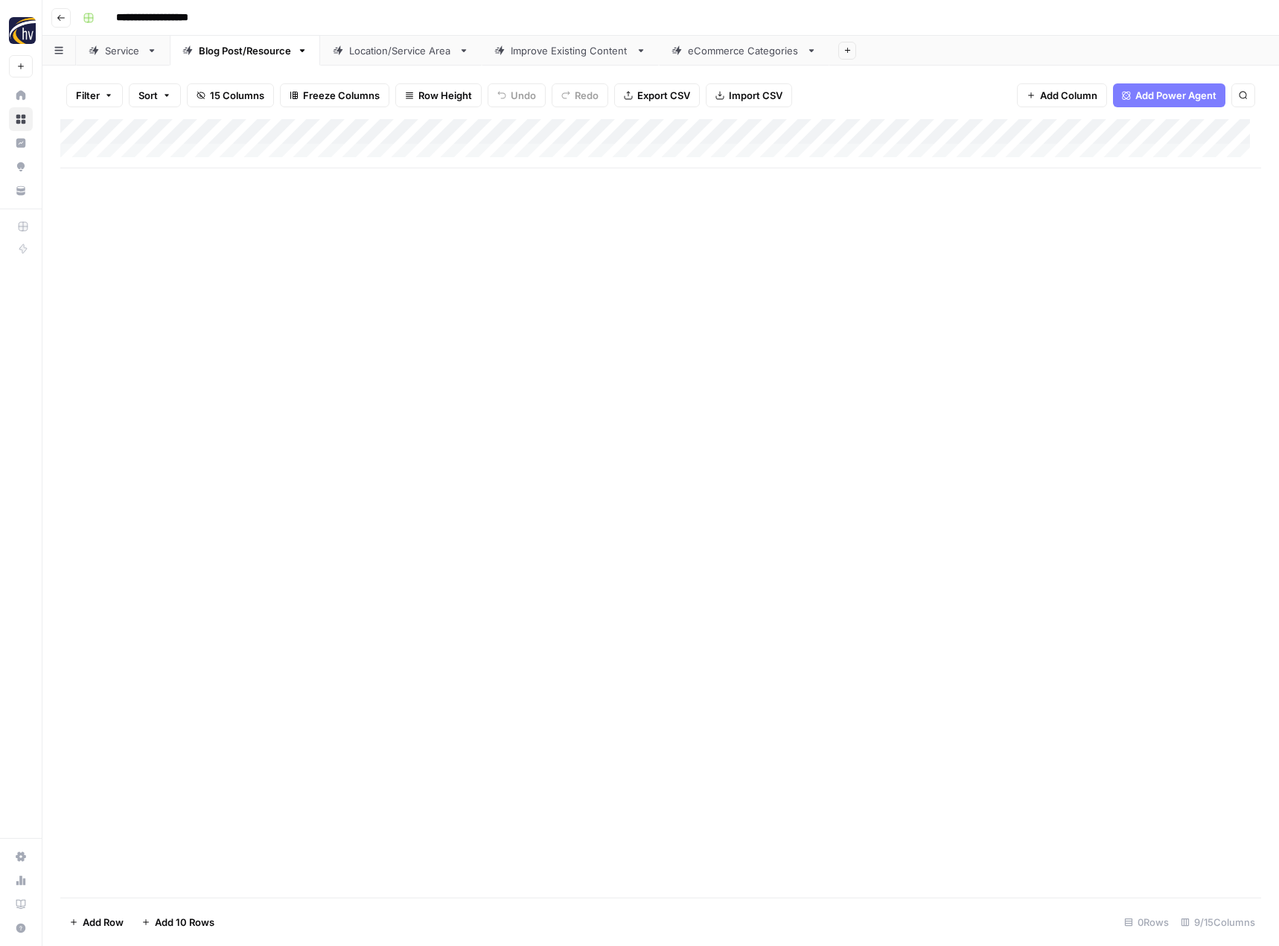
click at [1151, 130] on div "Add Column" at bounding box center [660, 143] width 1201 height 49
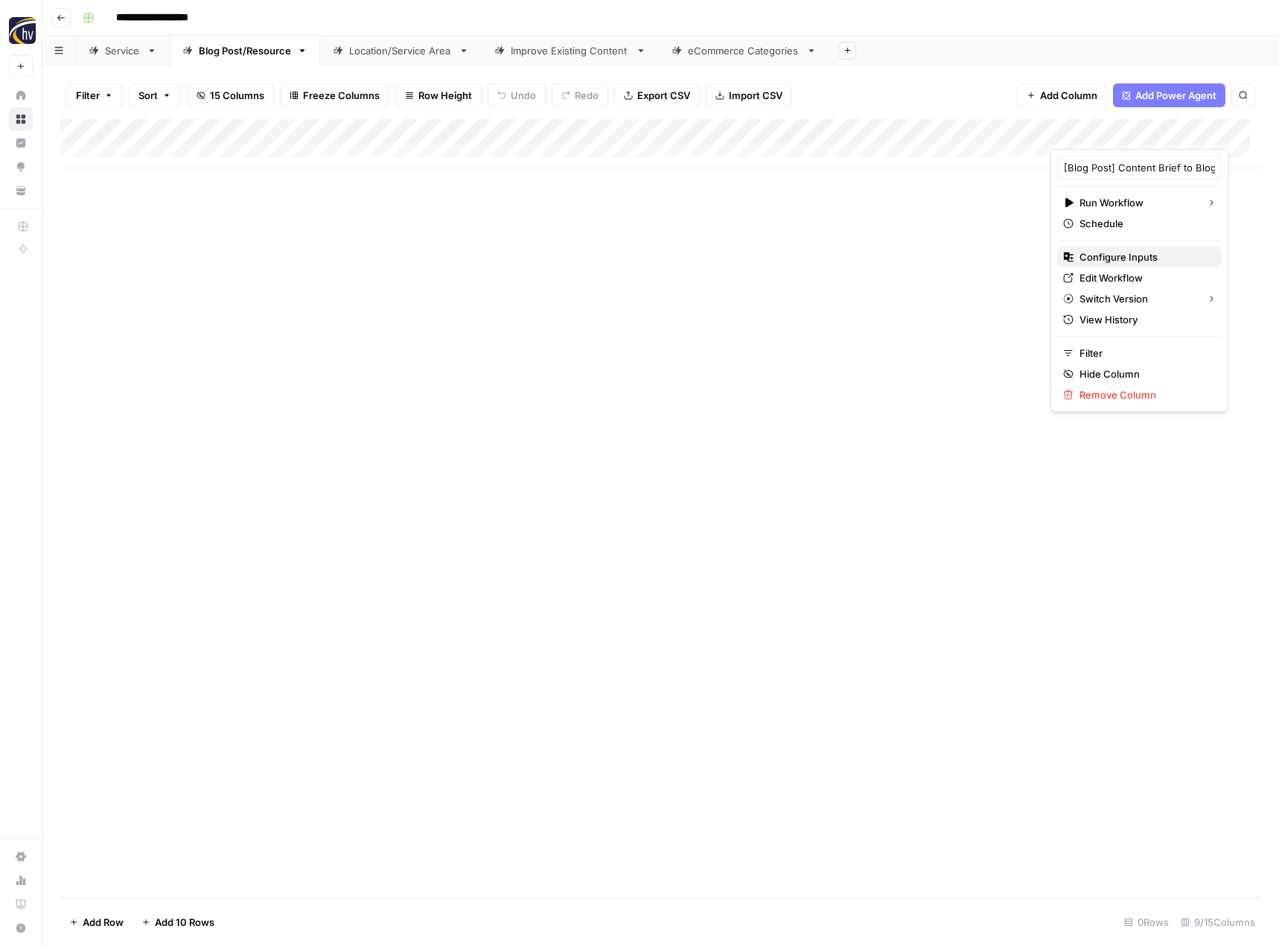
click at [1080, 256] on span "Configure Inputs" at bounding box center [1145, 256] width 130 height 15
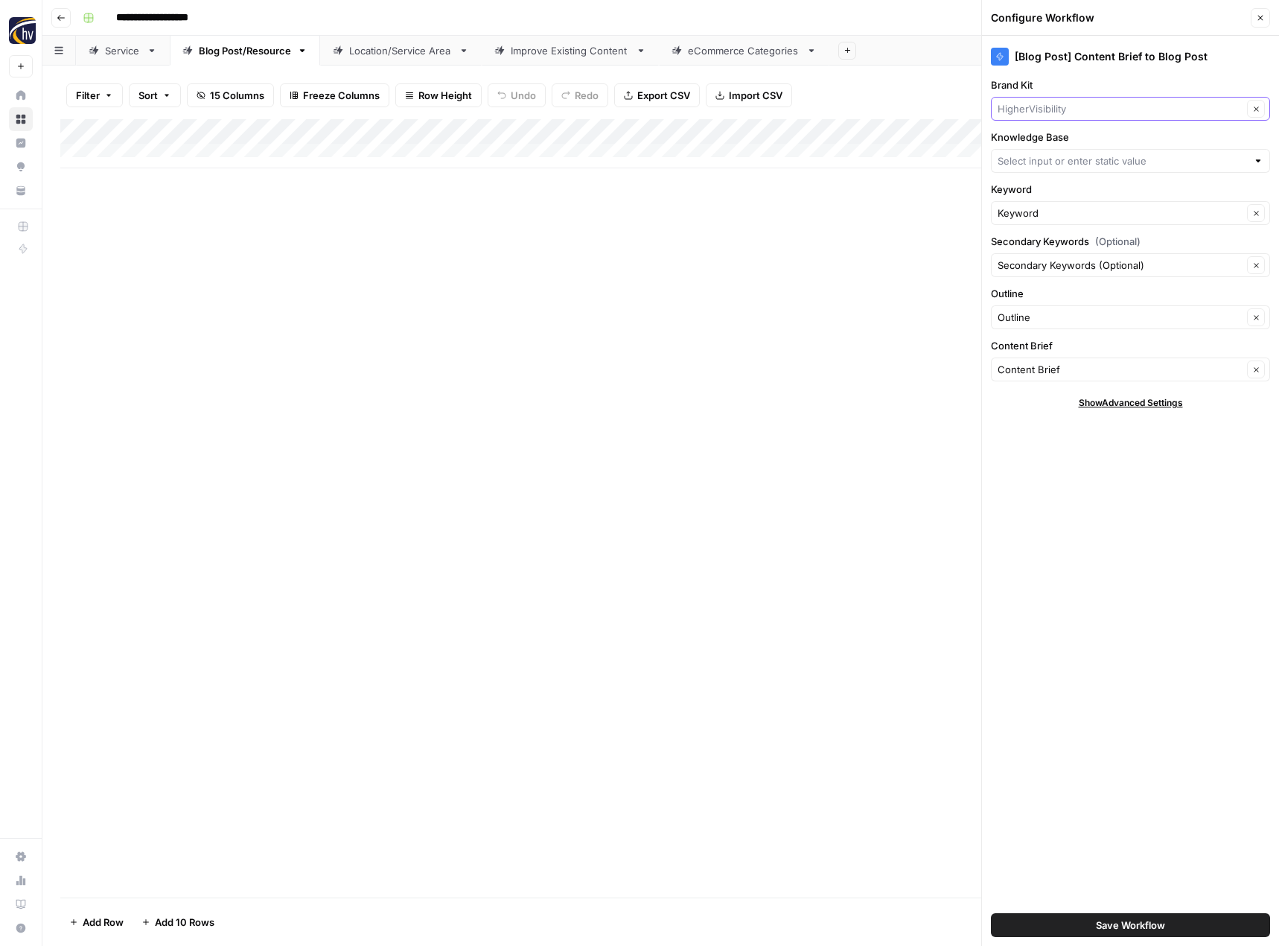
click at [1060, 111] on input "Brand Kit" at bounding box center [1120, 108] width 245 height 15
type input "chea"
click at [1060, 142] on span "Cheap Little Cigar" at bounding box center [1128, 143] width 248 height 15
type input "Cheap Little Cigar"
click at [1054, 152] on div at bounding box center [1130, 161] width 279 height 24
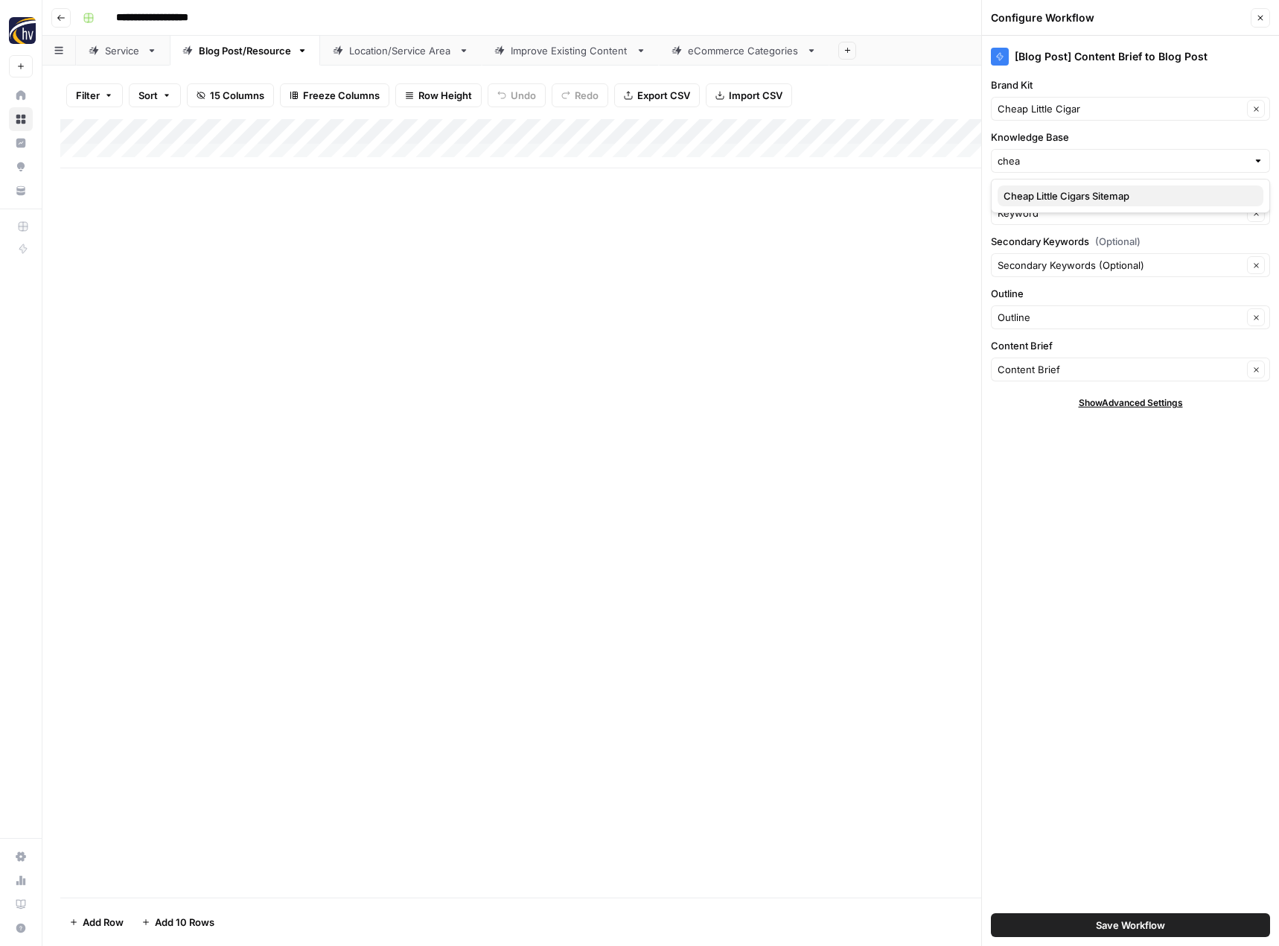
click at [1058, 200] on span "Cheap Little Cigars Sitemap" at bounding box center [1128, 195] width 248 height 15
type input "Cheap Little Cigars Sitemap"
click at [1130, 928] on span "Save Workflow" at bounding box center [1130, 924] width 69 height 15
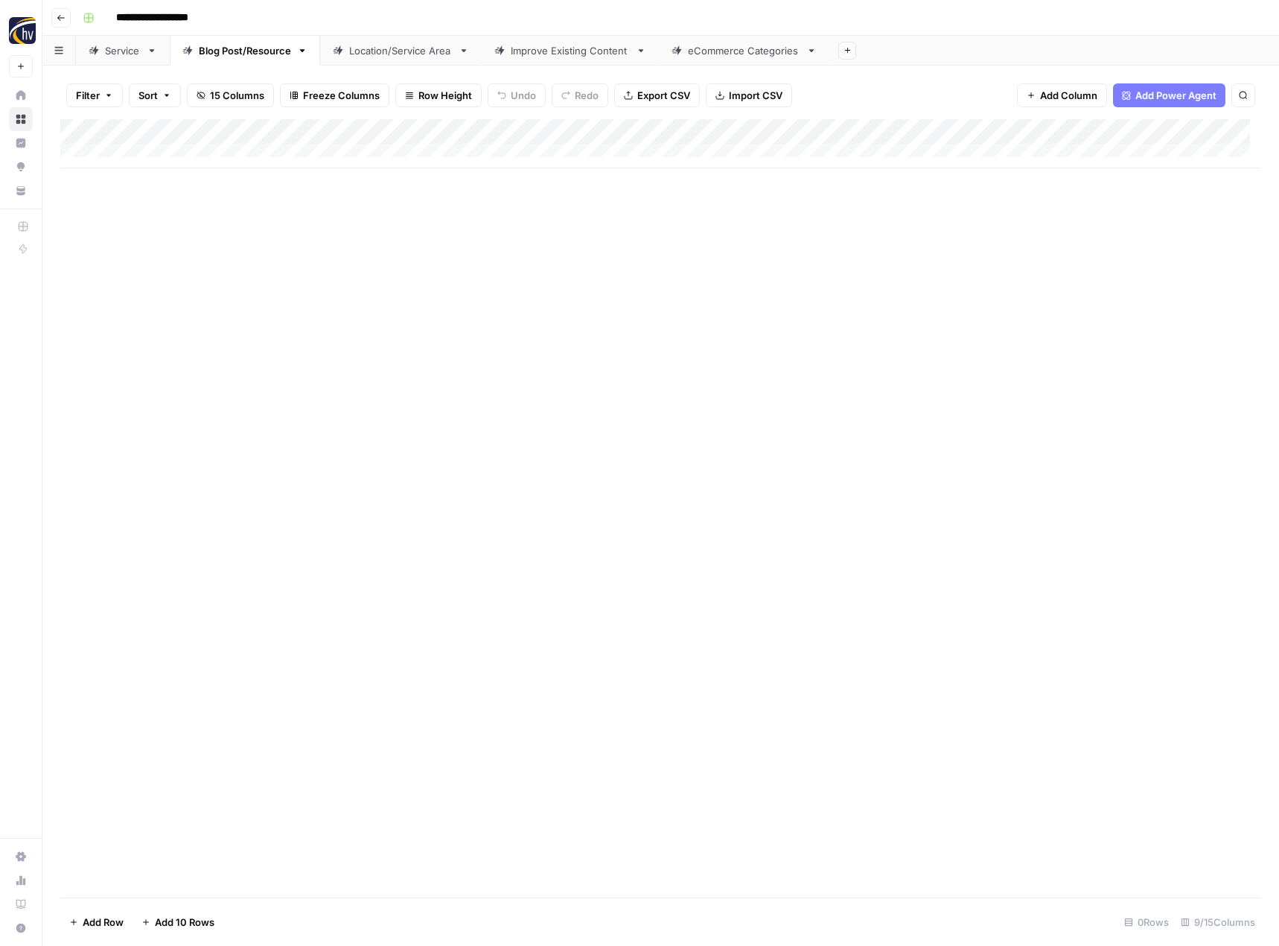
click at [412, 56] on div "Location/Service Area" at bounding box center [400, 50] width 103 height 15
click at [618, 133] on div "Add Column" at bounding box center [660, 143] width 1201 height 49
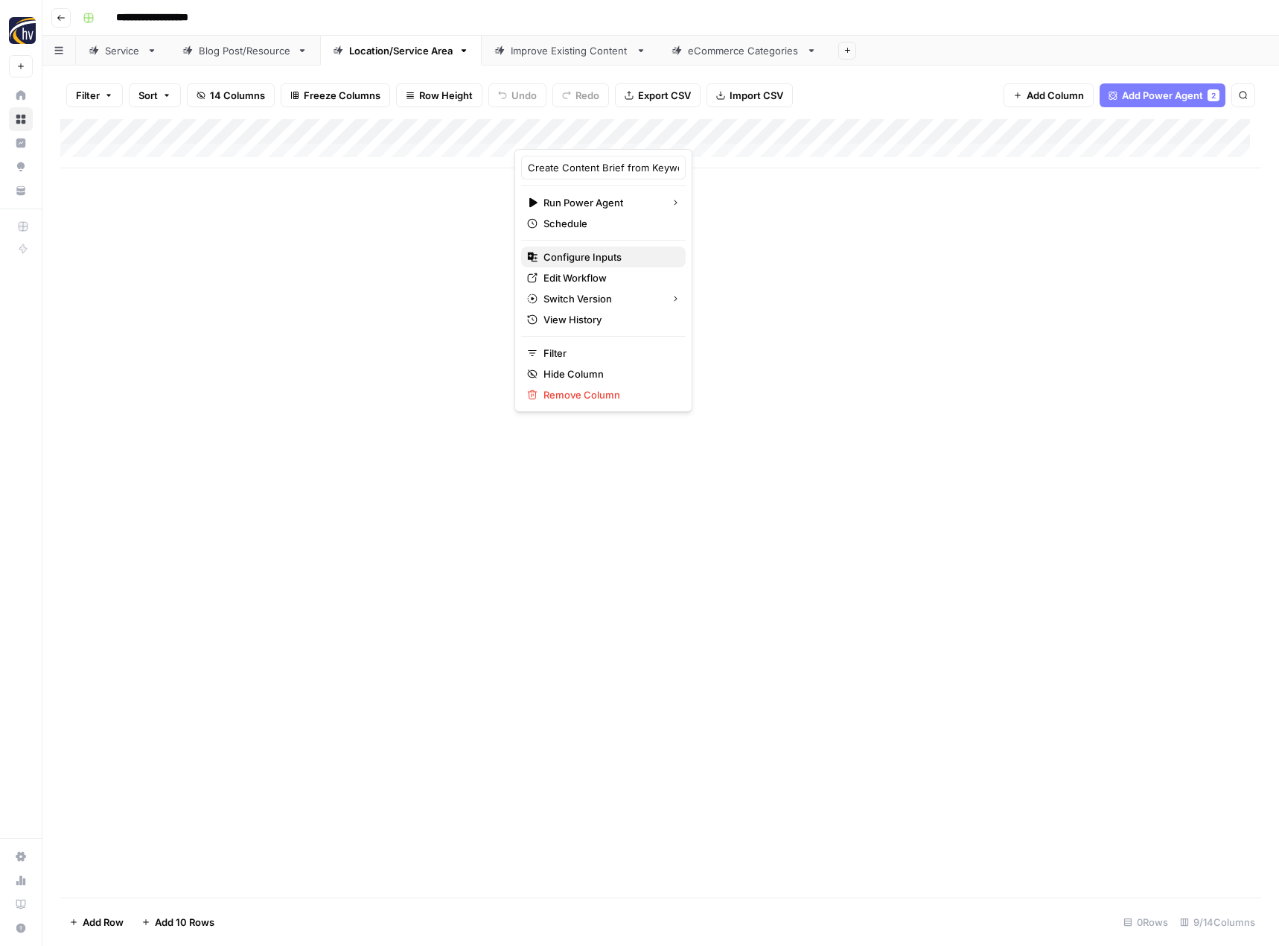
click at [586, 255] on span "Configure Inputs" at bounding box center [609, 256] width 130 height 15
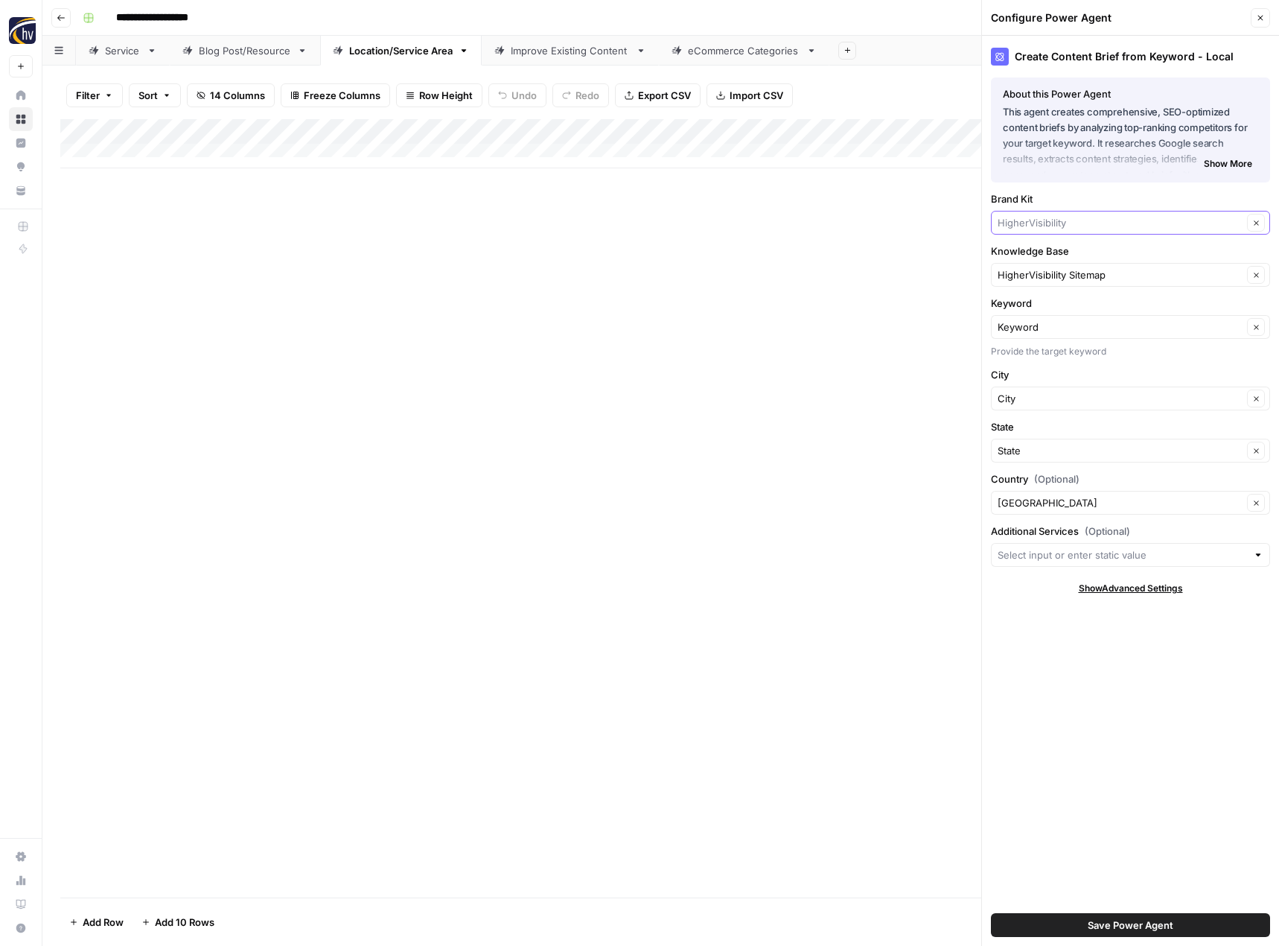
click at [1044, 220] on input "Brand Kit" at bounding box center [1120, 222] width 245 height 15
click at [1057, 250] on span "Cheap Little Cigar" at bounding box center [1128, 257] width 248 height 15
type input "Cheap Little Cigar"
click at [1043, 270] on input "Knowledge Base" at bounding box center [1120, 274] width 245 height 15
click at [1052, 302] on span "Cheap Little Cigars Sitemap" at bounding box center [1128, 309] width 248 height 15
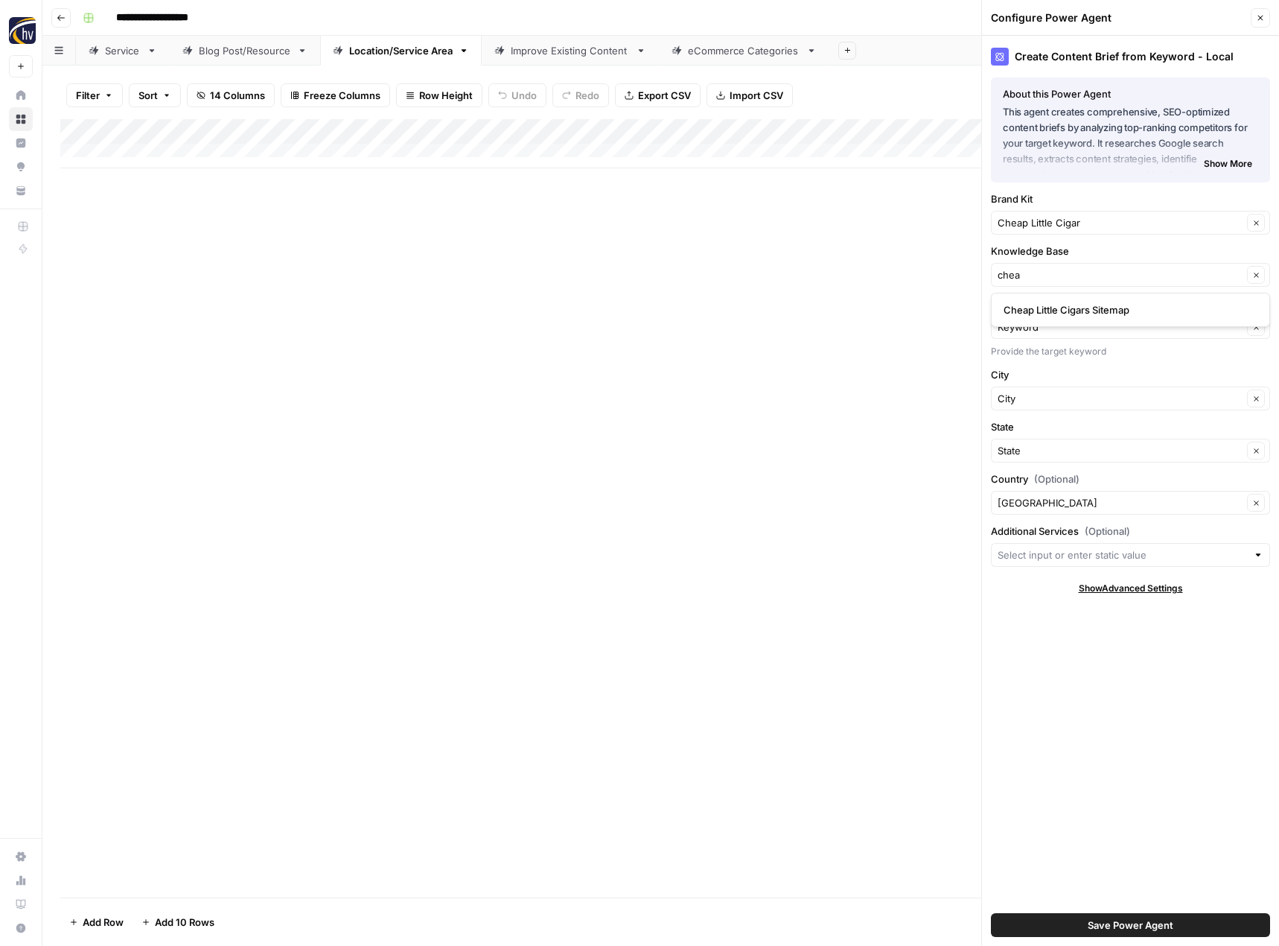
type input "Cheap Little Cigars Sitemap"
click at [1089, 922] on span "Save Power Agent" at bounding box center [1131, 924] width 86 height 15
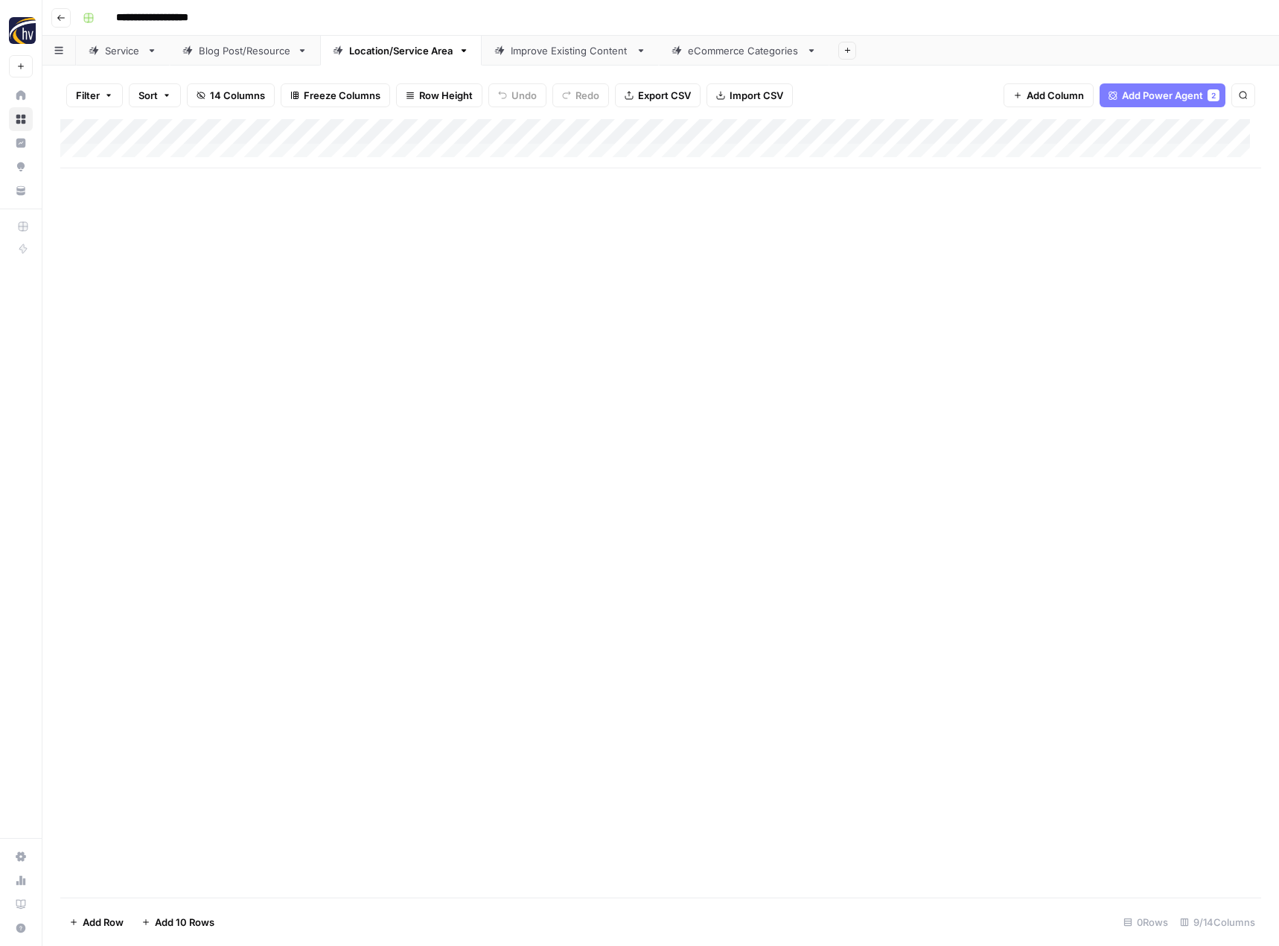
click at [1155, 133] on div "Add Column" at bounding box center [660, 143] width 1201 height 49
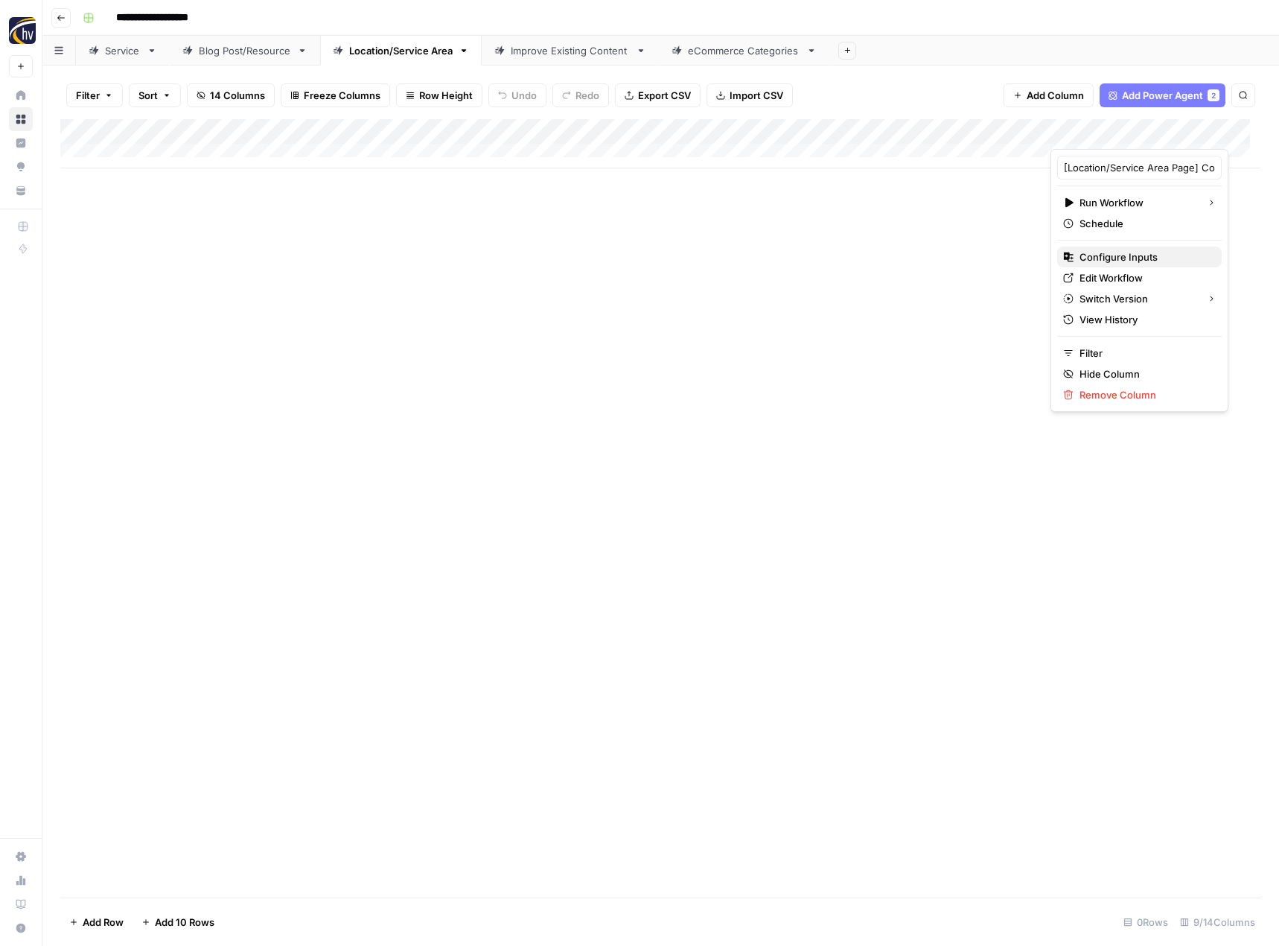
click at [1102, 255] on span "Configure Inputs" at bounding box center [1145, 256] width 130 height 15
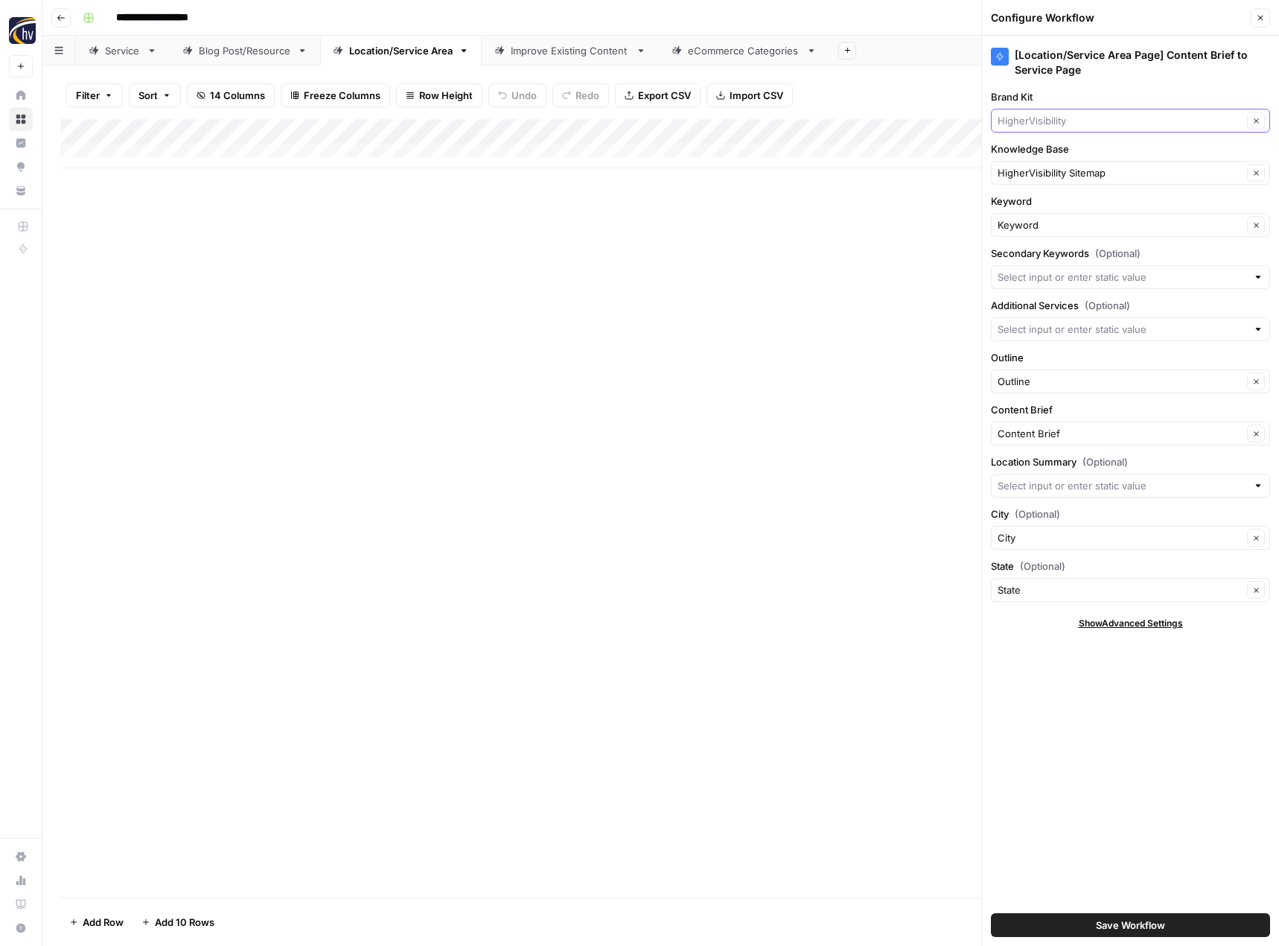
click at [1060, 120] on input "Brand Kit" at bounding box center [1120, 120] width 245 height 15
click at [1064, 151] on span "Cheap Little Cigar" at bounding box center [1128, 155] width 248 height 15
type input "Cheap Little Cigar"
click at [1057, 176] on input "Knowledge Base" at bounding box center [1120, 172] width 245 height 15
click at [1061, 205] on span "Cheap Little Cigars Sitemap" at bounding box center [1128, 207] width 248 height 15
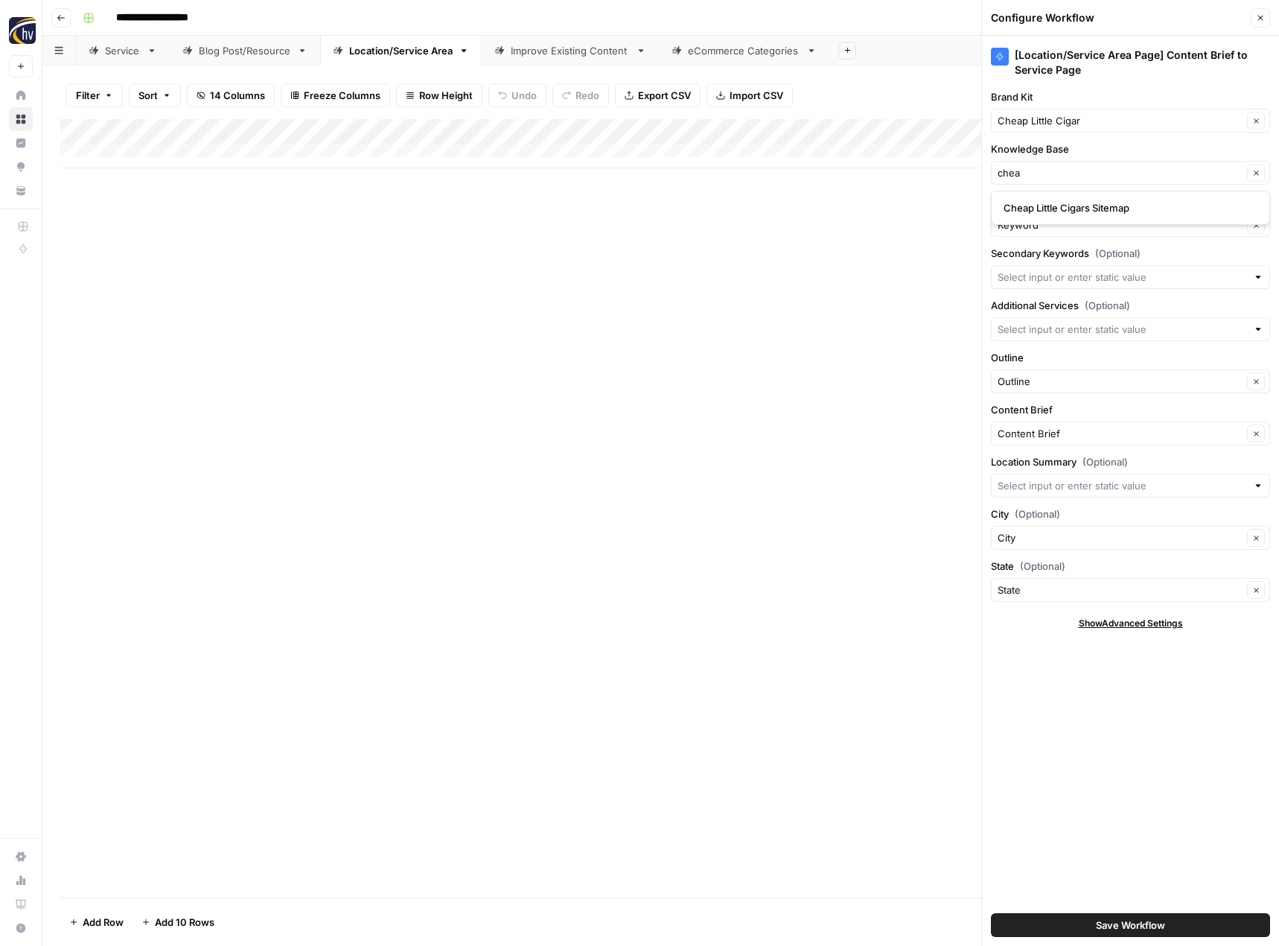
type input "Cheap Little Cigars Sitemap"
click at [1109, 924] on span "Save Workflow" at bounding box center [1130, 924] width 69 height 15
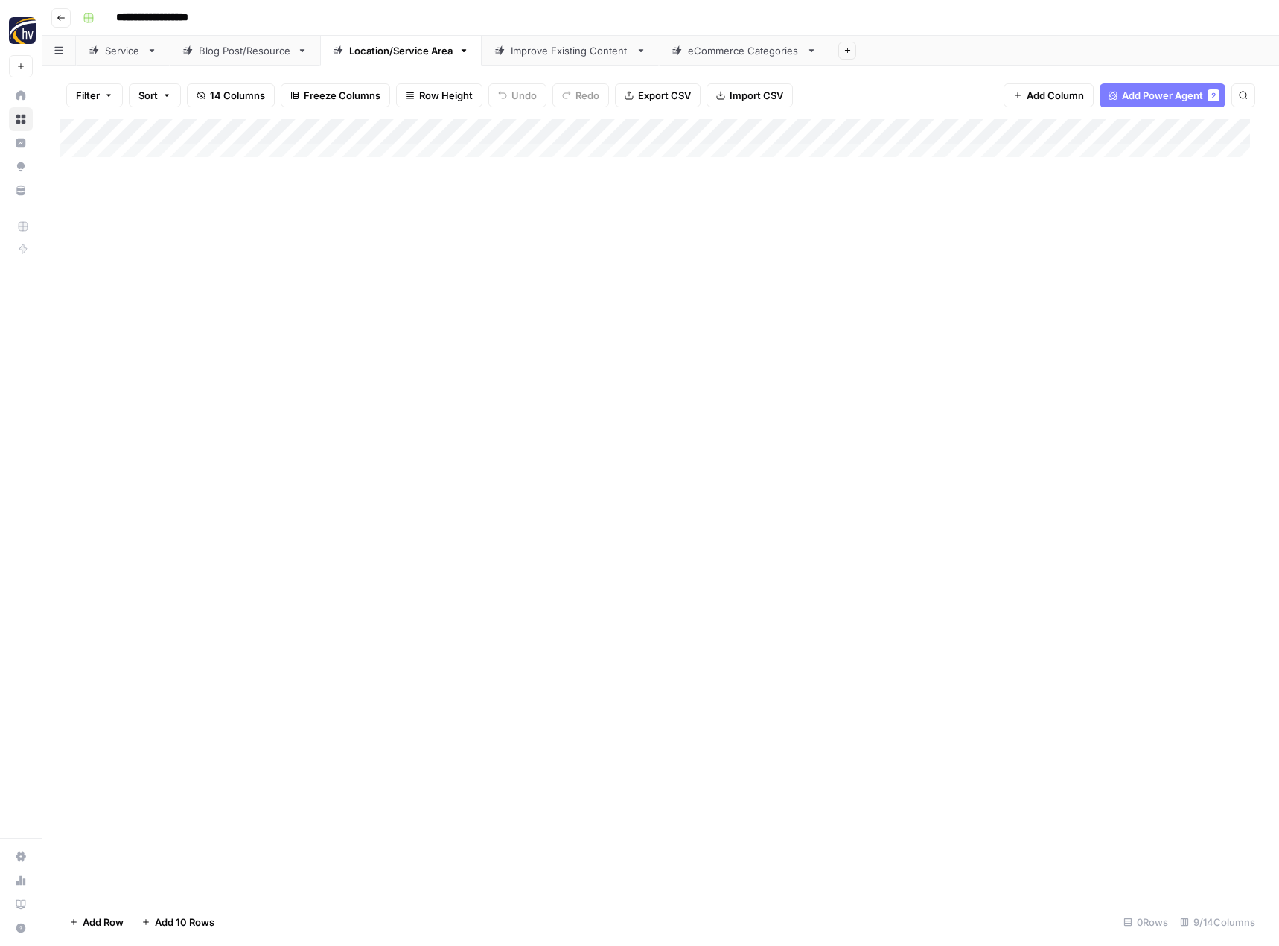
click at [610, 56] on div "Improve Existing Content" at bounding box center [570, 50] width 119 height 15
click at [565, 130] on div "Add Column" at bounding box center [660, 143] width 1201 height 49
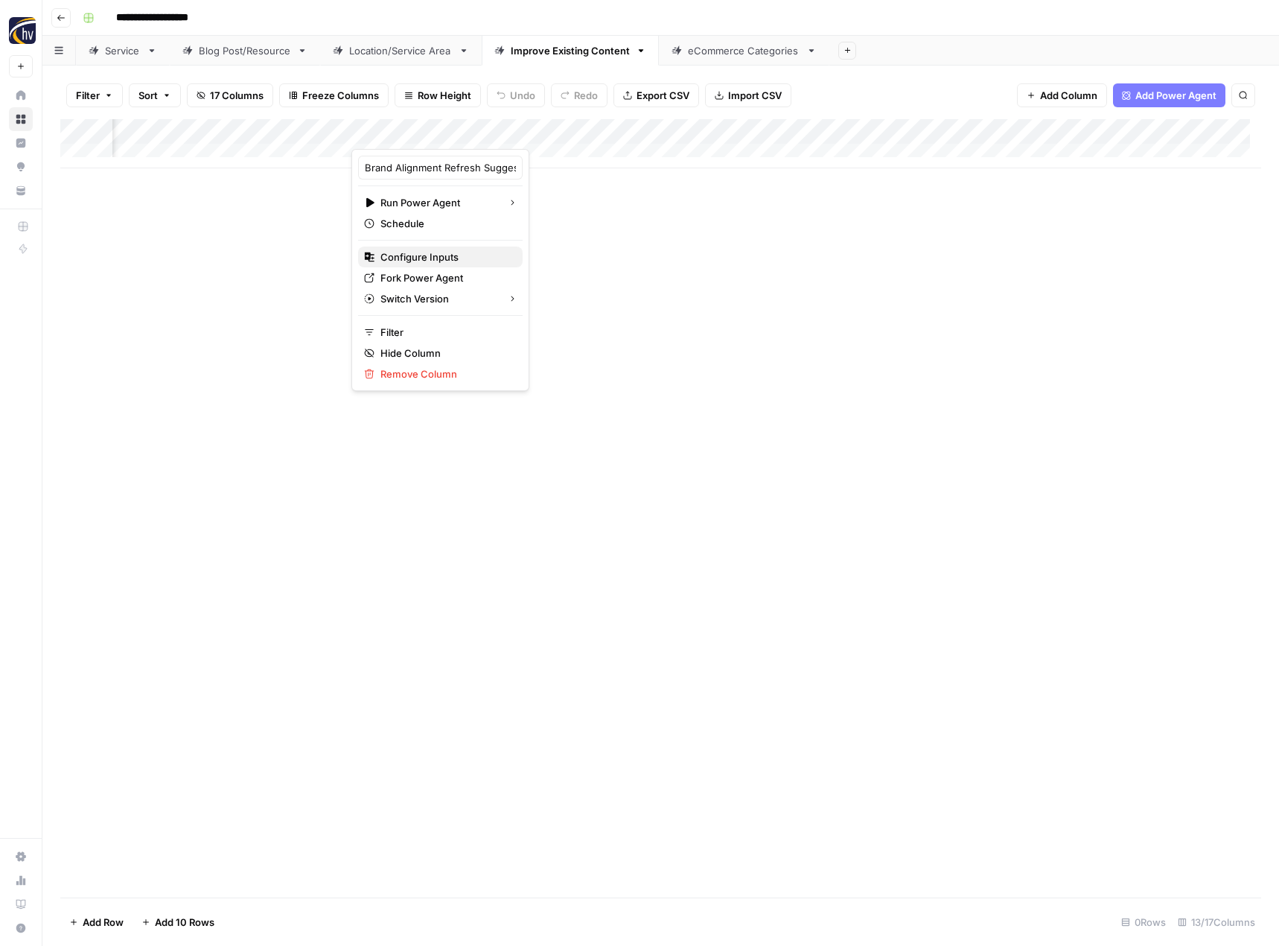
click at [427, 258] on span "Configure Inputs" at bounding box center [445, 256] width 130 height 15
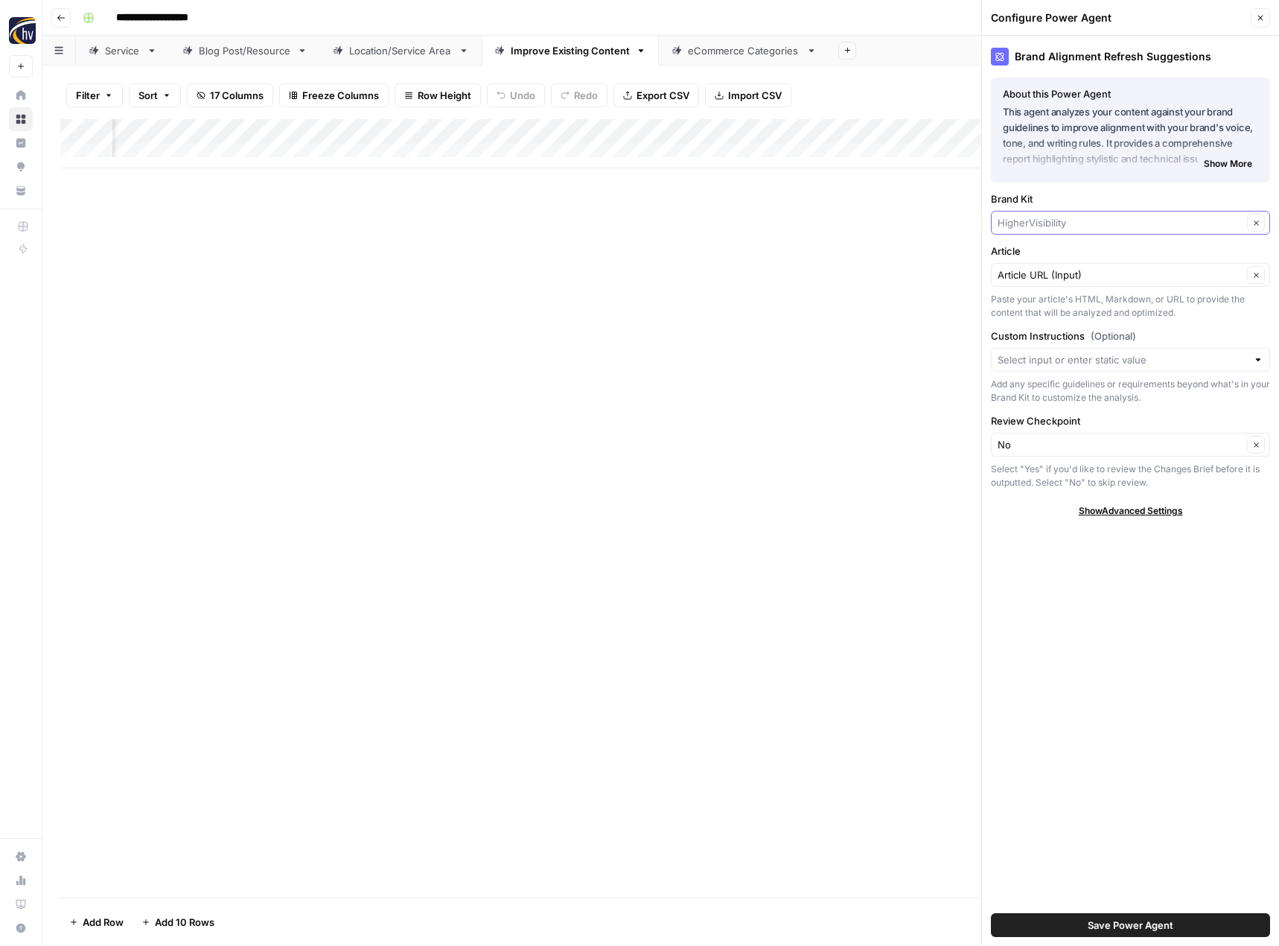
click at [1007, 224] on input "Brand Kit" at bounding box center [1120, 222] width 245 height 15
type input "chea"
click at [1026, 260] on span "Cheap Little Cigar" at bounding box center [1128, 257] width 248 height 15
type input "Cheap Little Cigar"
click at [1125, 923] on span "Save Power Agent" at bounding box center [1131, 924] width 86 height 15
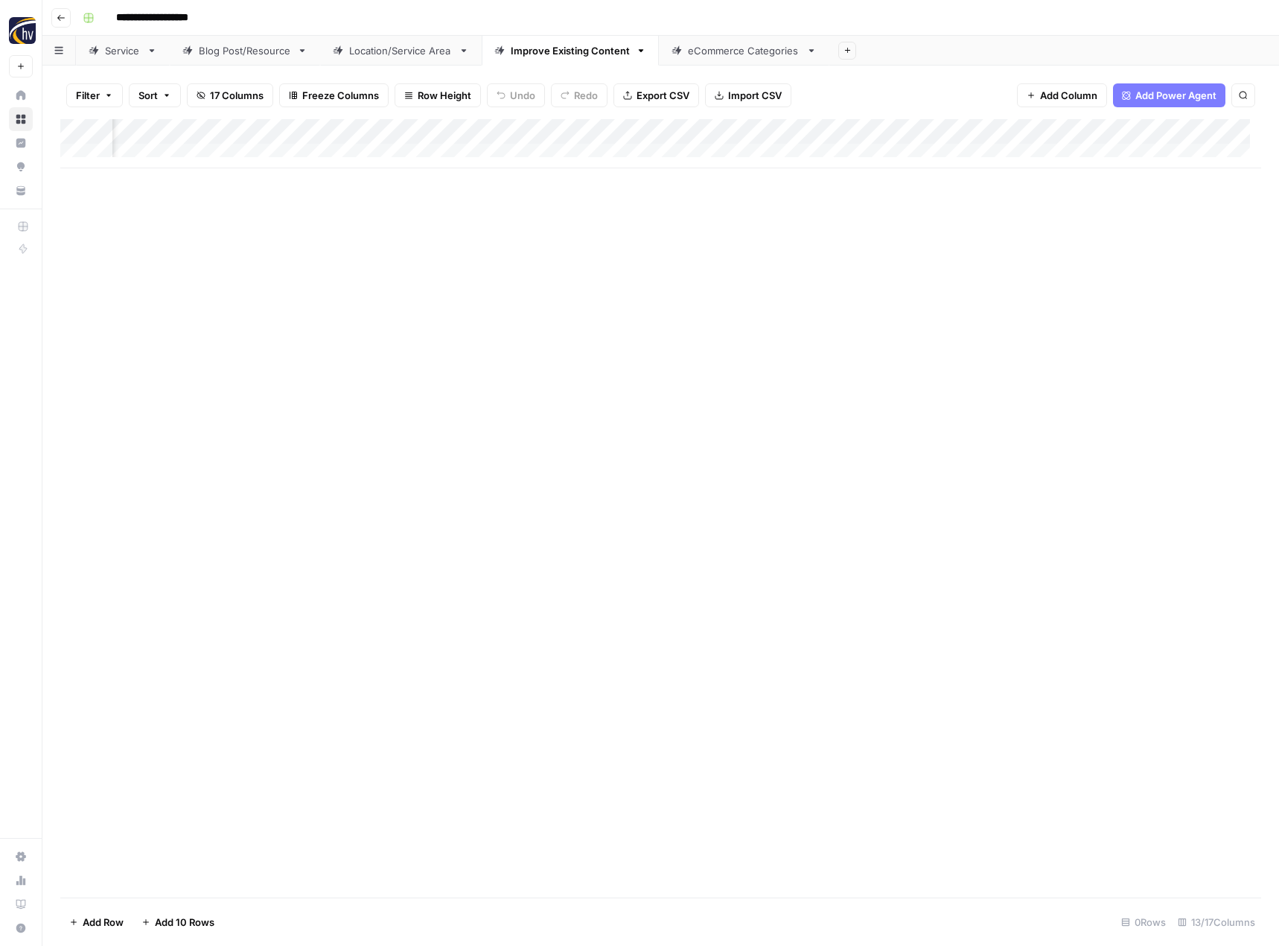
click at [954, 130] on div "Add Column" at bounding box center [660, 143] width 1201 height 49
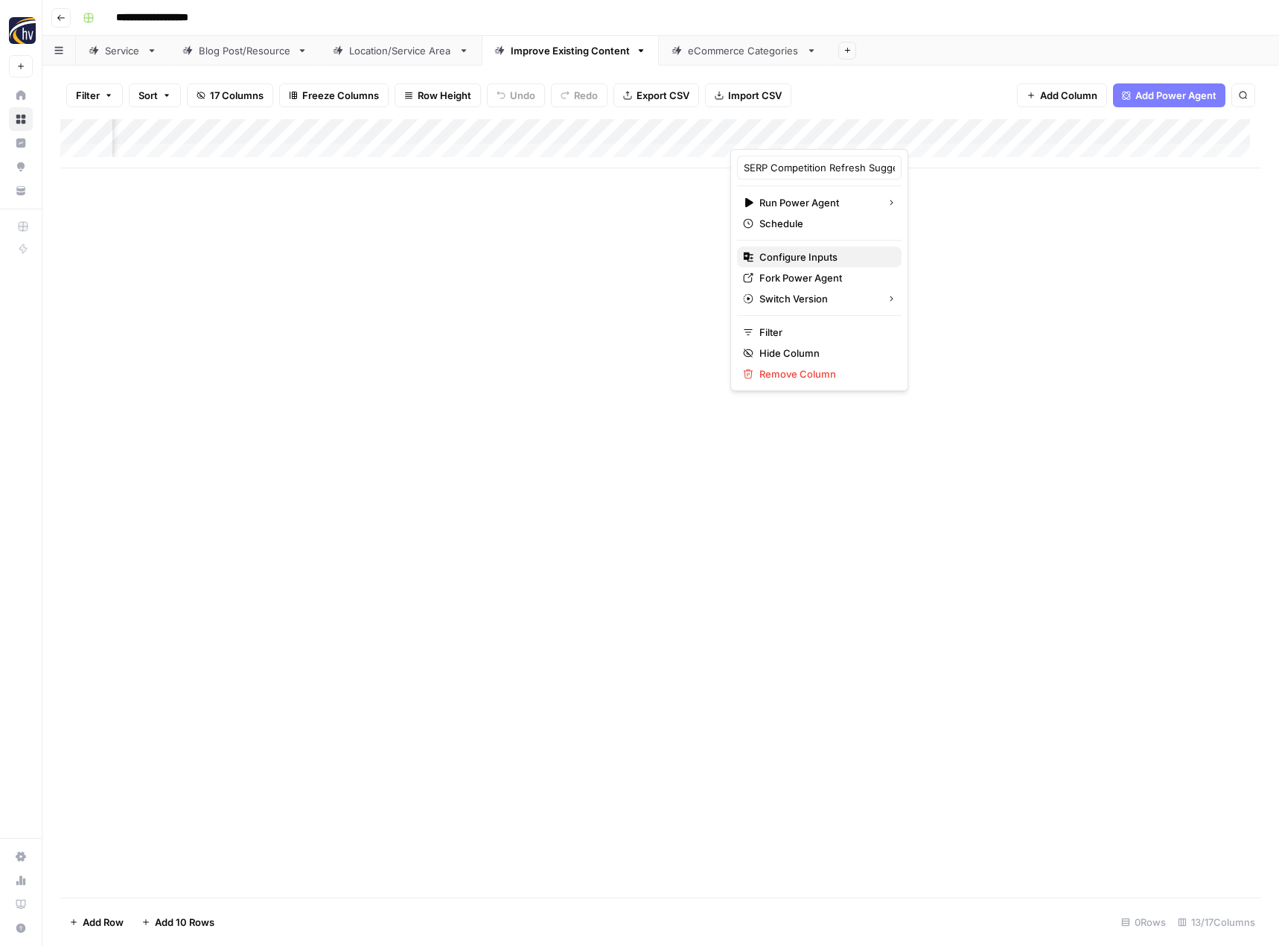
click at [842, 254] on span "Configure Inputs" at bounding box center [824, 256] width 130 height 15
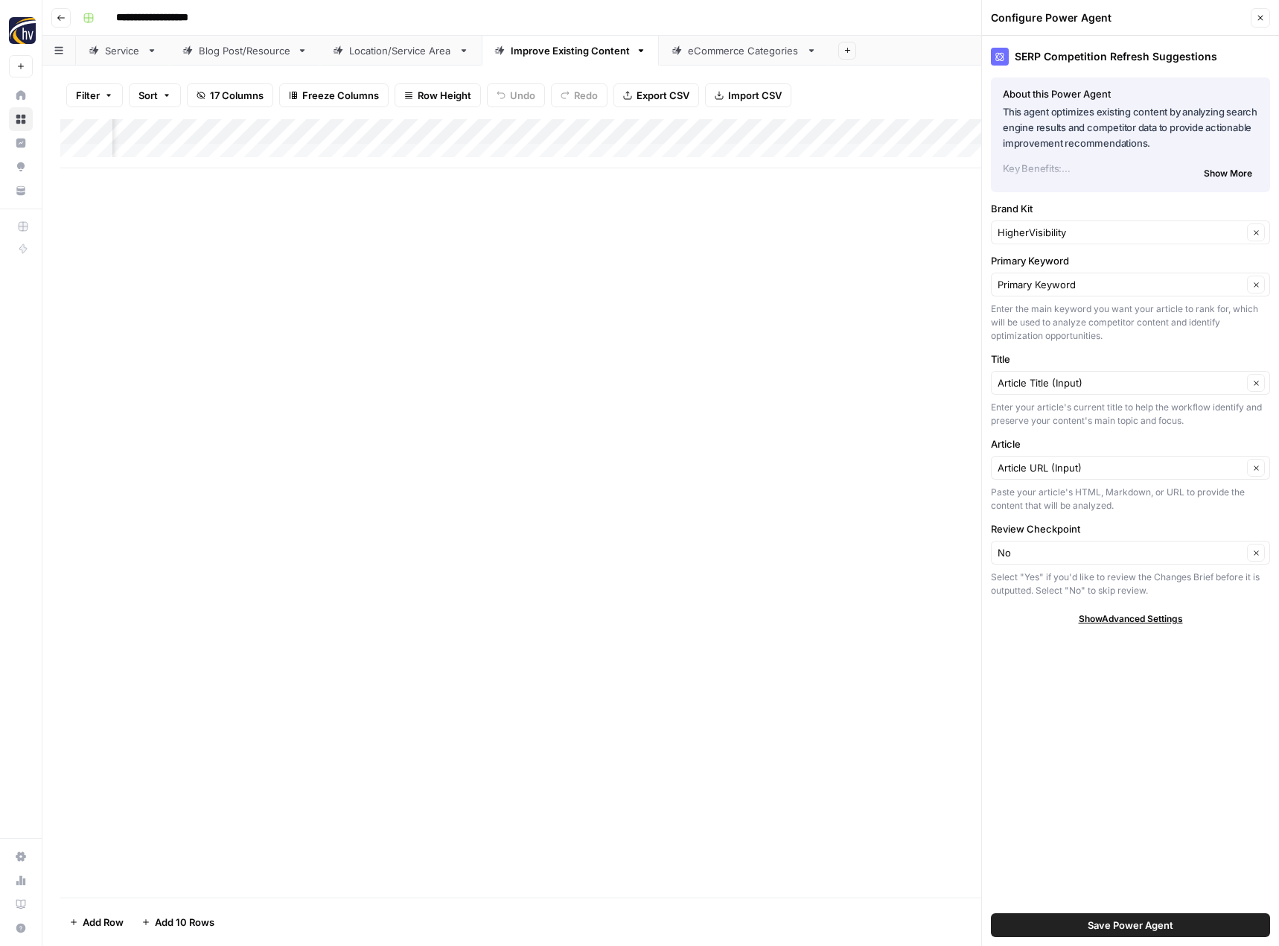
click at [1100, 220] on div "HigherVisibility Clear" at bounding box center [1130, 232] width 279 height 24
click at [1089, 263] on span "Cheap Little Cigar" at bounding box center [1128, 267] width 248 height 15
type input "Cheap Little Cigar"
click at [1099, 926] on span "Save Power Agent" at bounding box center [1131, 924] width 86 height 15
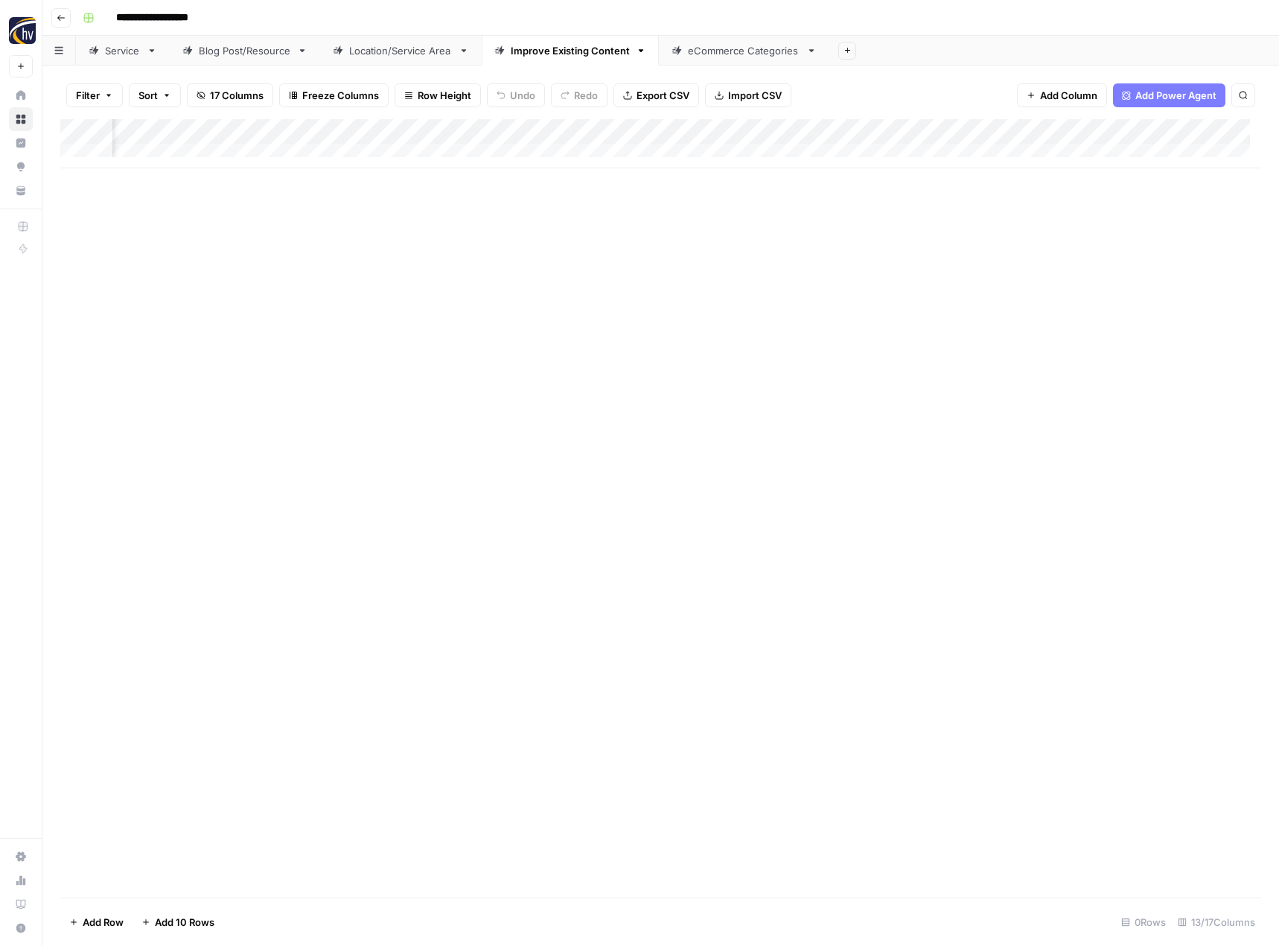
scroll to position [0, 1319]
click at [932, 130] on div "Add Column" at bounding box center [660, 143] width 1201 height 49
click at [829, 252] on span "Configure Inputs" at bounding box center [824, 256] width 130 height 15
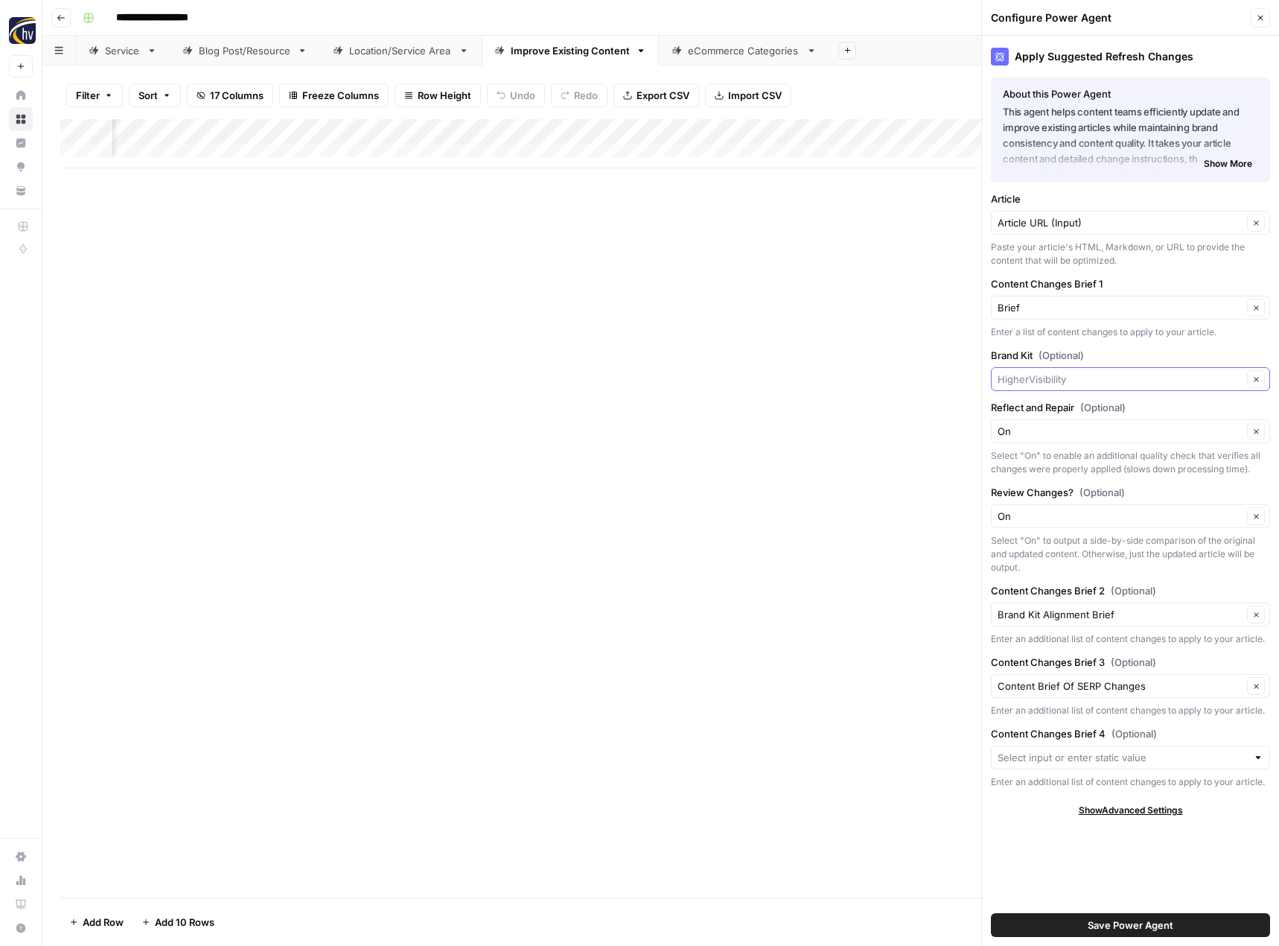
click at [1033, 375] on input "Brand Kit (Optional)" at bounding box center [1120, 379] width 245 height 15
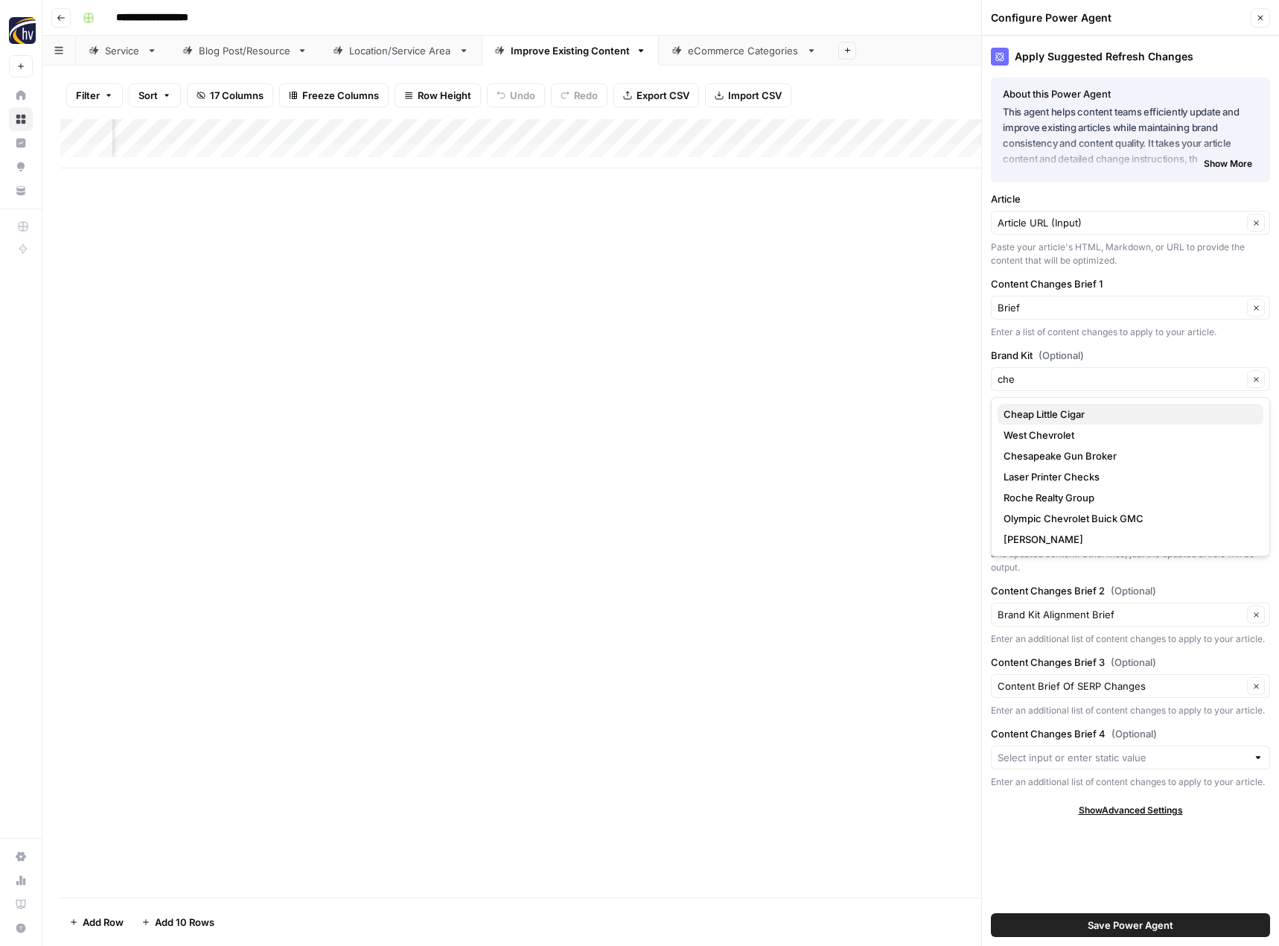
click at [1047, 415] on span "Cheap Little Cigar" at bounding box center [1128, 414] width 248 height 15
type input "Cheap Little Cigar"
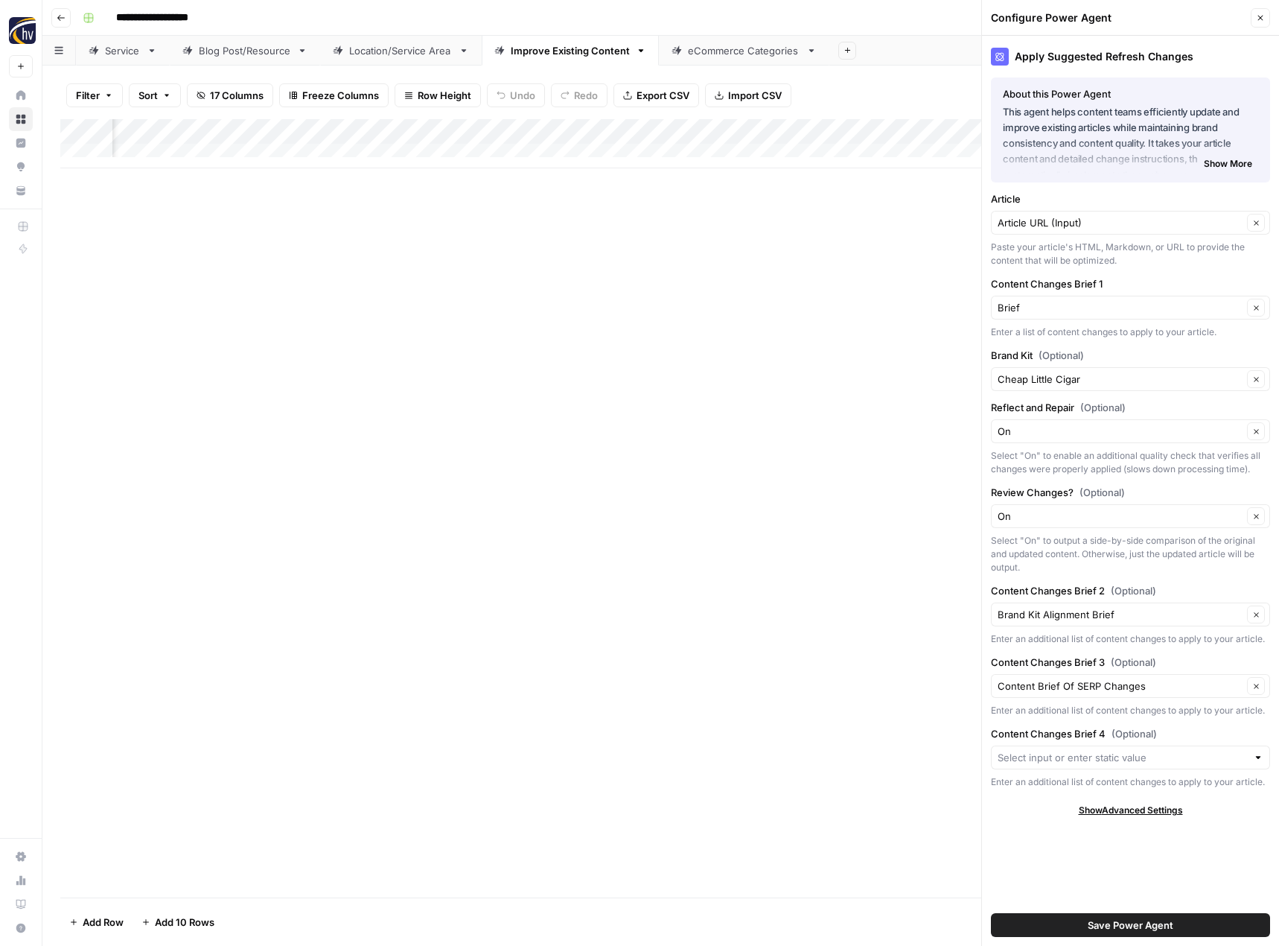
click at [1065, 920] on button "Save Power Agent" at bounding box center [1130, 925] width 279 height 24
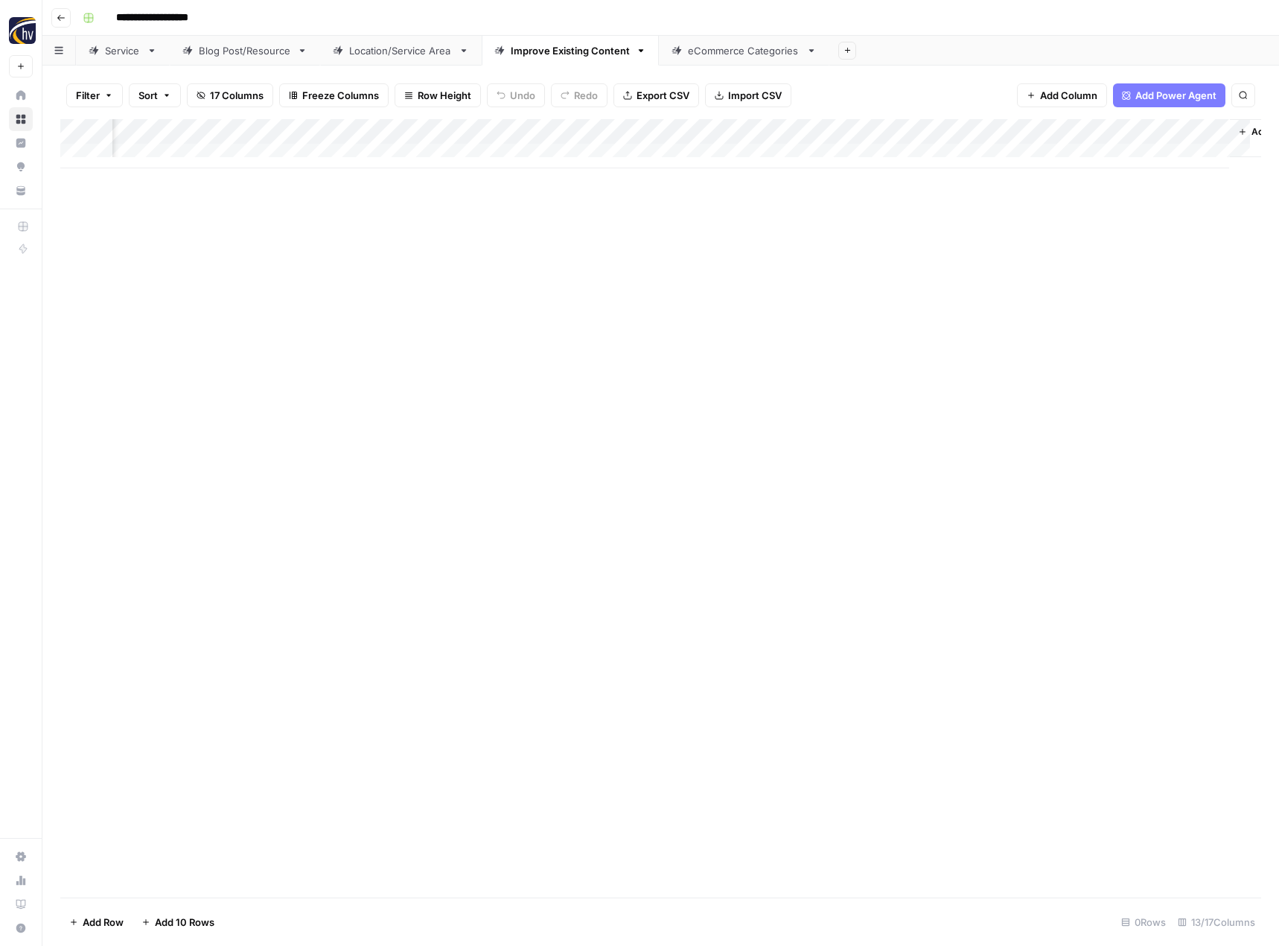
click at [569, 503] on div "Add Column" at bounding box center [660, 508] width 1201 height 778
click at [730, 51] on div "eCommerce Categories" at bounding box center [744, 50] width 112 height 15
click at [730, 129] on div "Add Column" at bounding box center [660, 143] width 1201 height 49
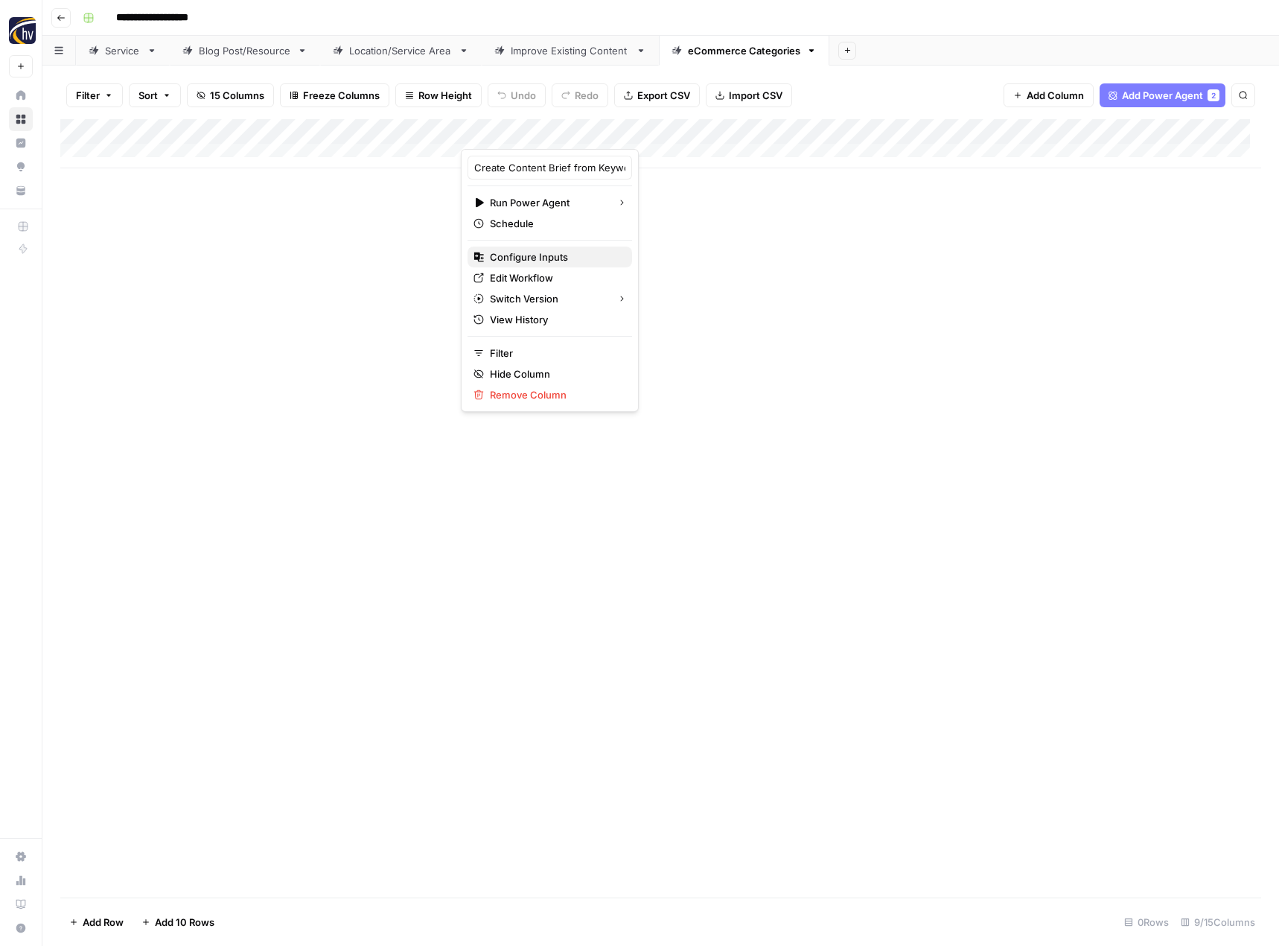
click at [582, 257] on span "Configure Inputs" at bounding box center [555, 256] width 130 height 15
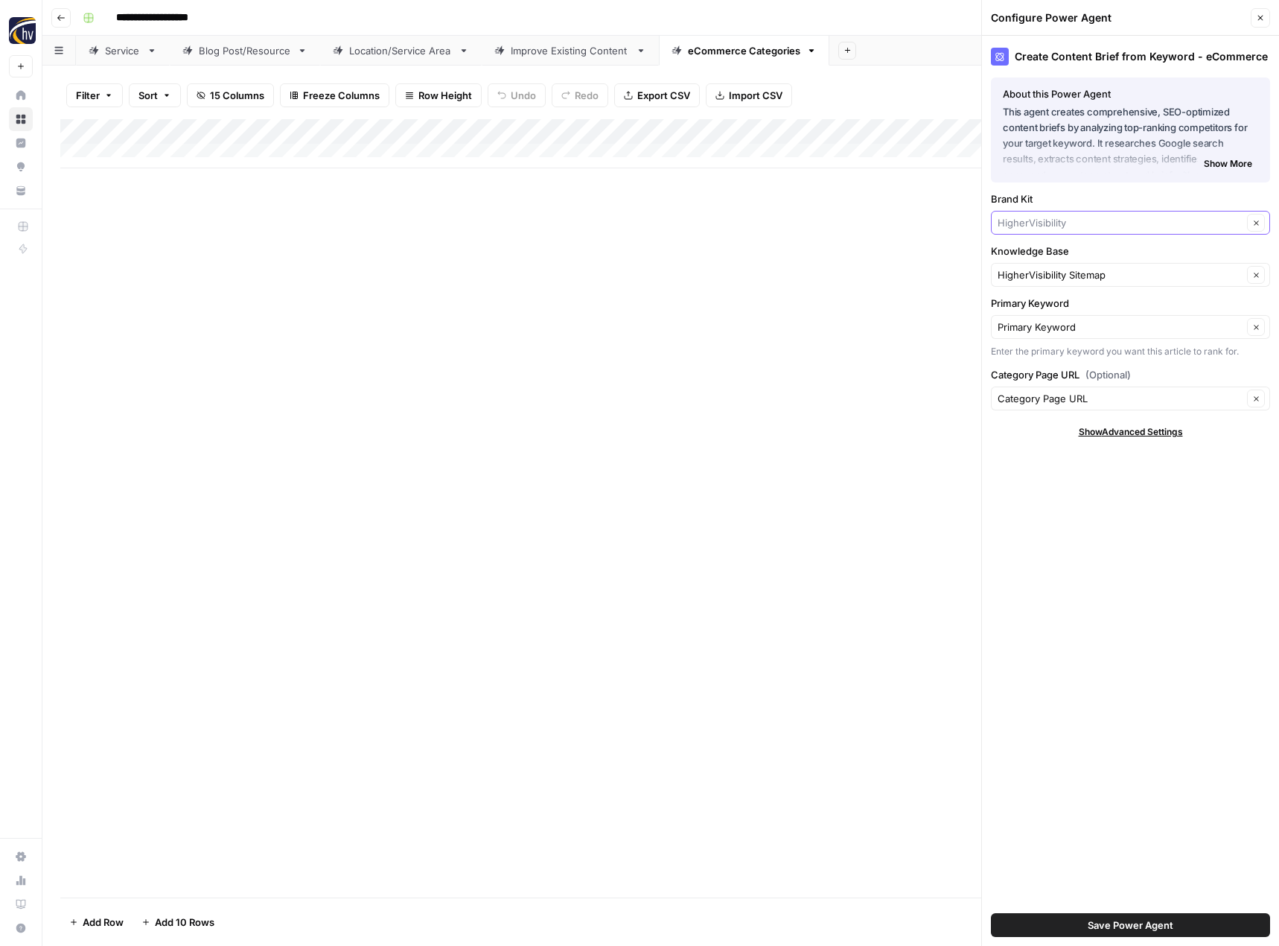
click at [1032, 227] on input "Brand Kit" at bounding box center [1120, 222] width 245 height 15
type input "chea"
click at [1045, 256] on span "Cheap Little Cigar" at bounding box center [1128, 257] width 248 height 15
type input "Cheap Little Cigar"
click at [1035, 267] on div "HigherVisibility Sitemap Clear" at bounding box center [1130, 275] width 279 height 24
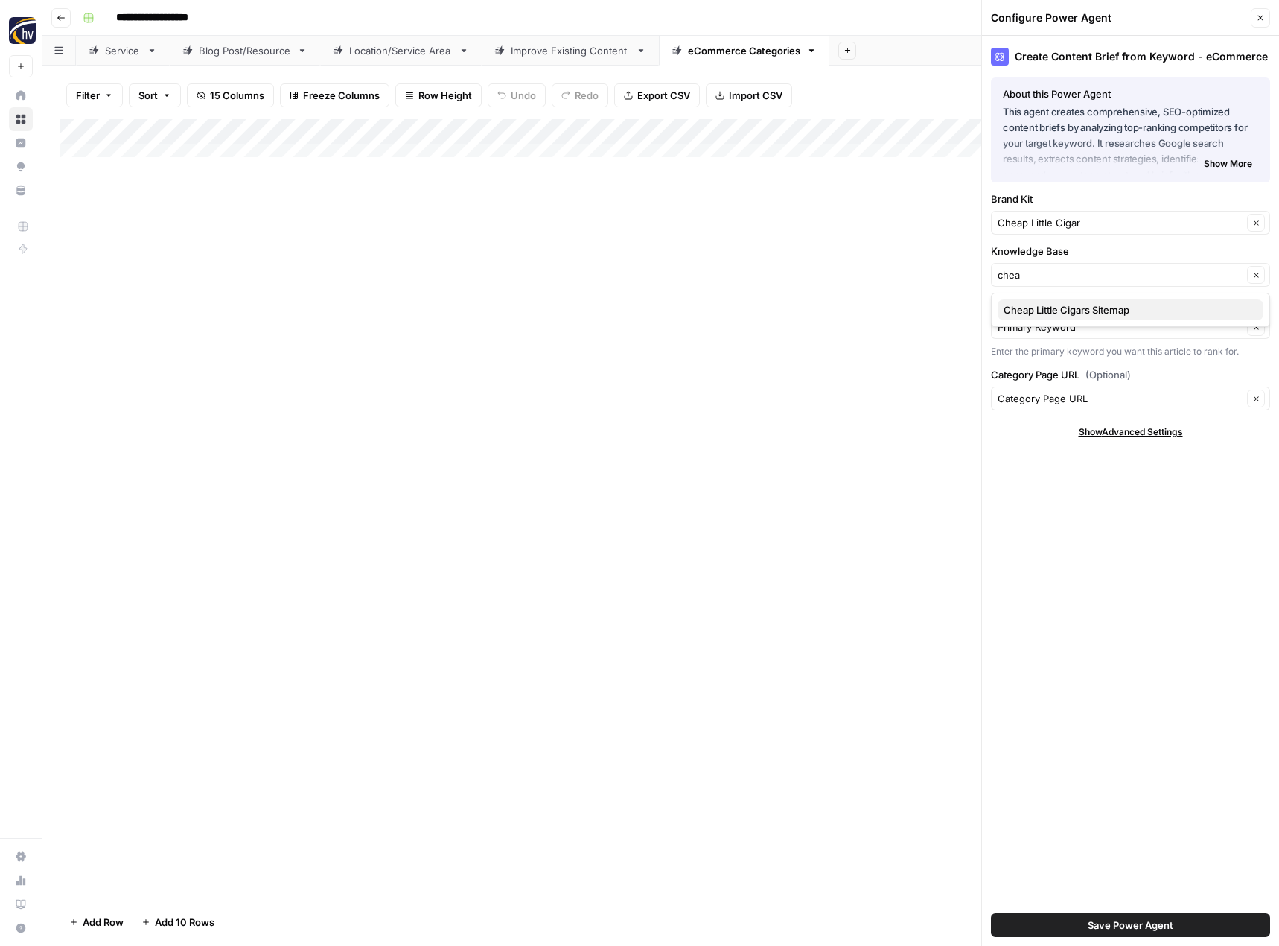
click at [1045, 318] on button "Cheap Little Cigars Sitemap" at bounding box center [1131, 309] width 266 height 21
type input "Cheap Little Cigars Sitemap"
click at [1113, 918] on span "Save Power Agent" at bounding box center [1131, 924] width 86 height 15
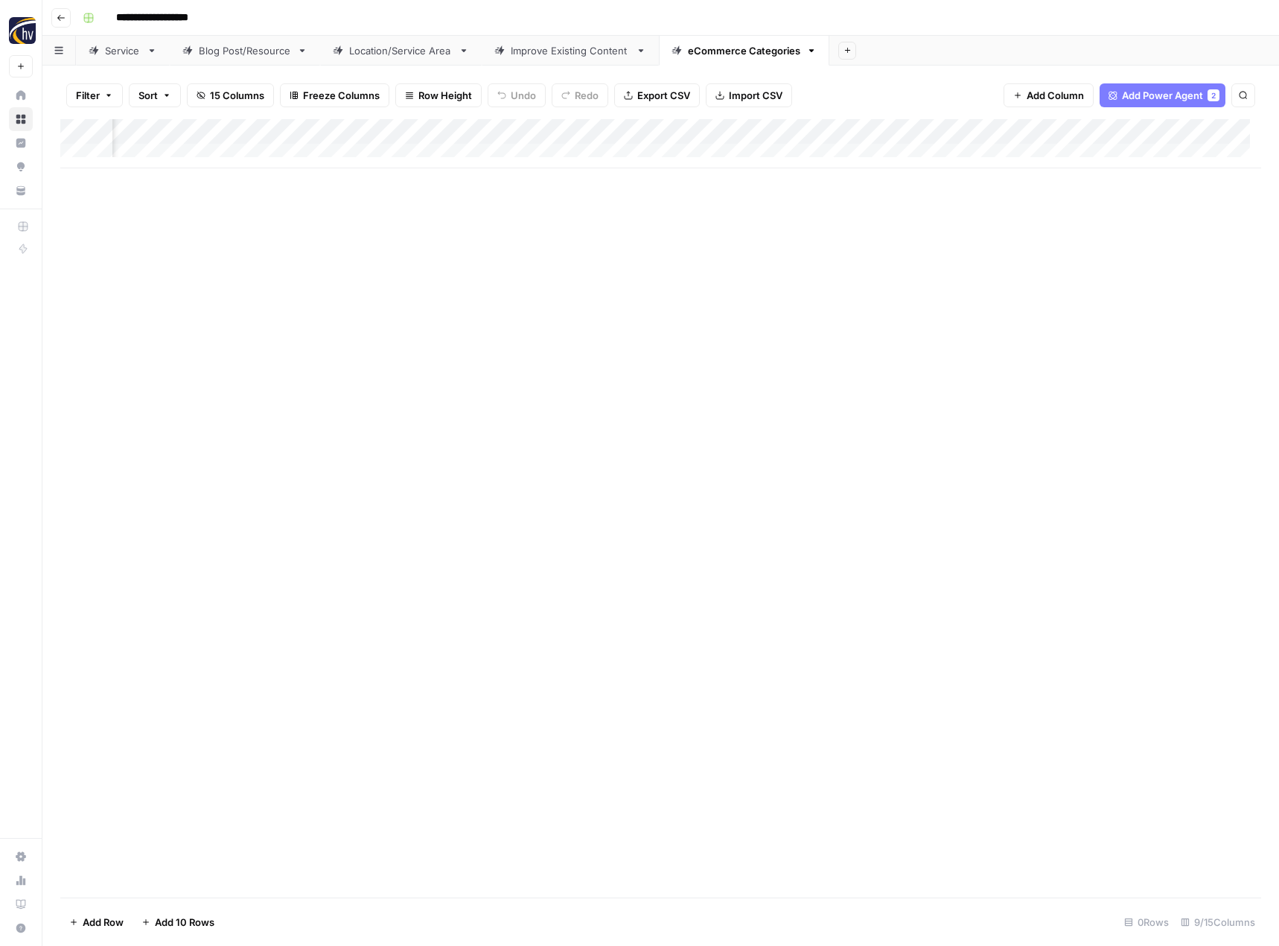
scroll to position [0, 512]
click at [1079, 131] on div "Add Column" at bounding box center [660, 143] width 1201 height 49
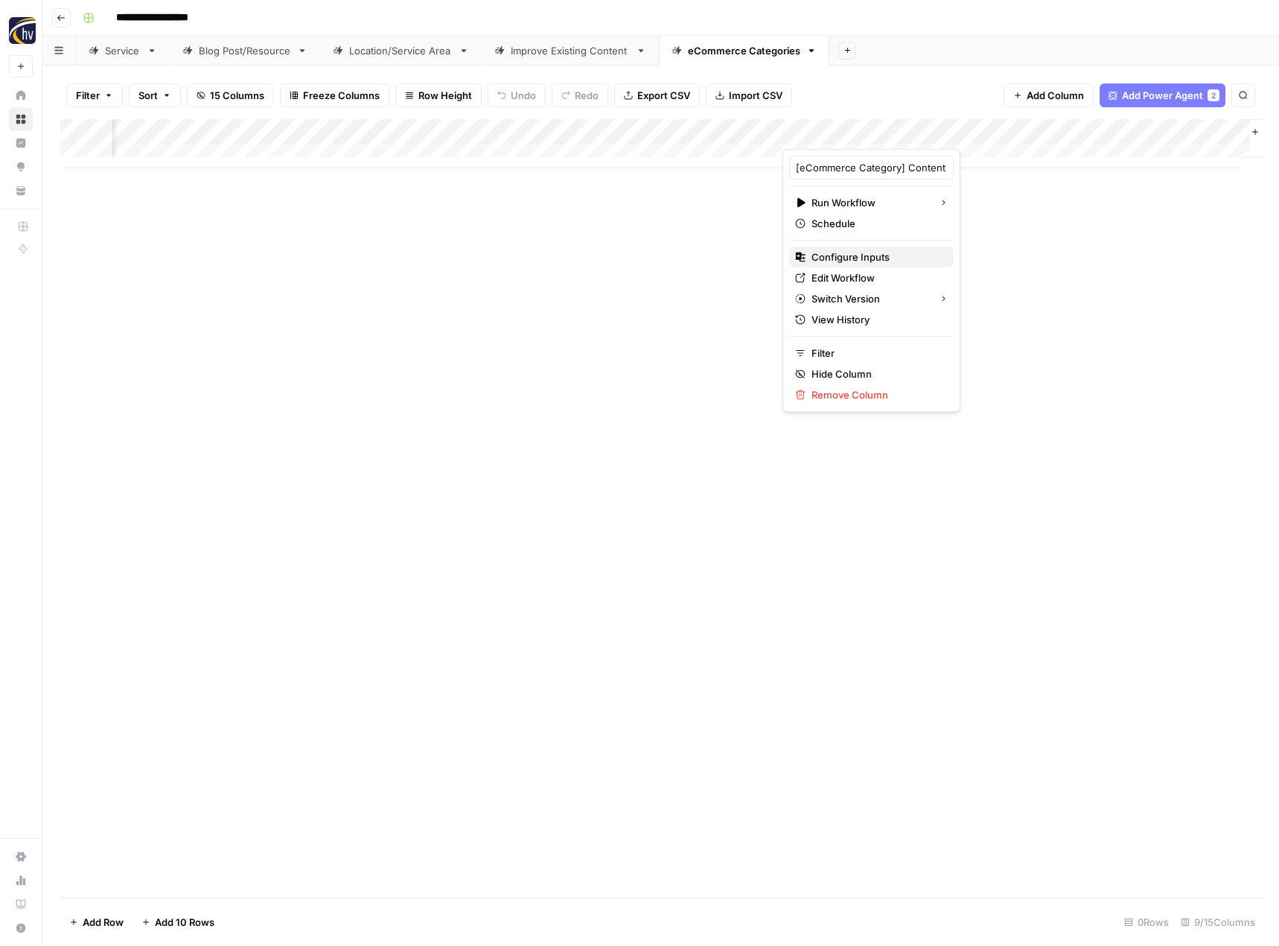
click at [885, 263] on span "Configure Inputs" at bounding box center [877, 256] width 130 height 15
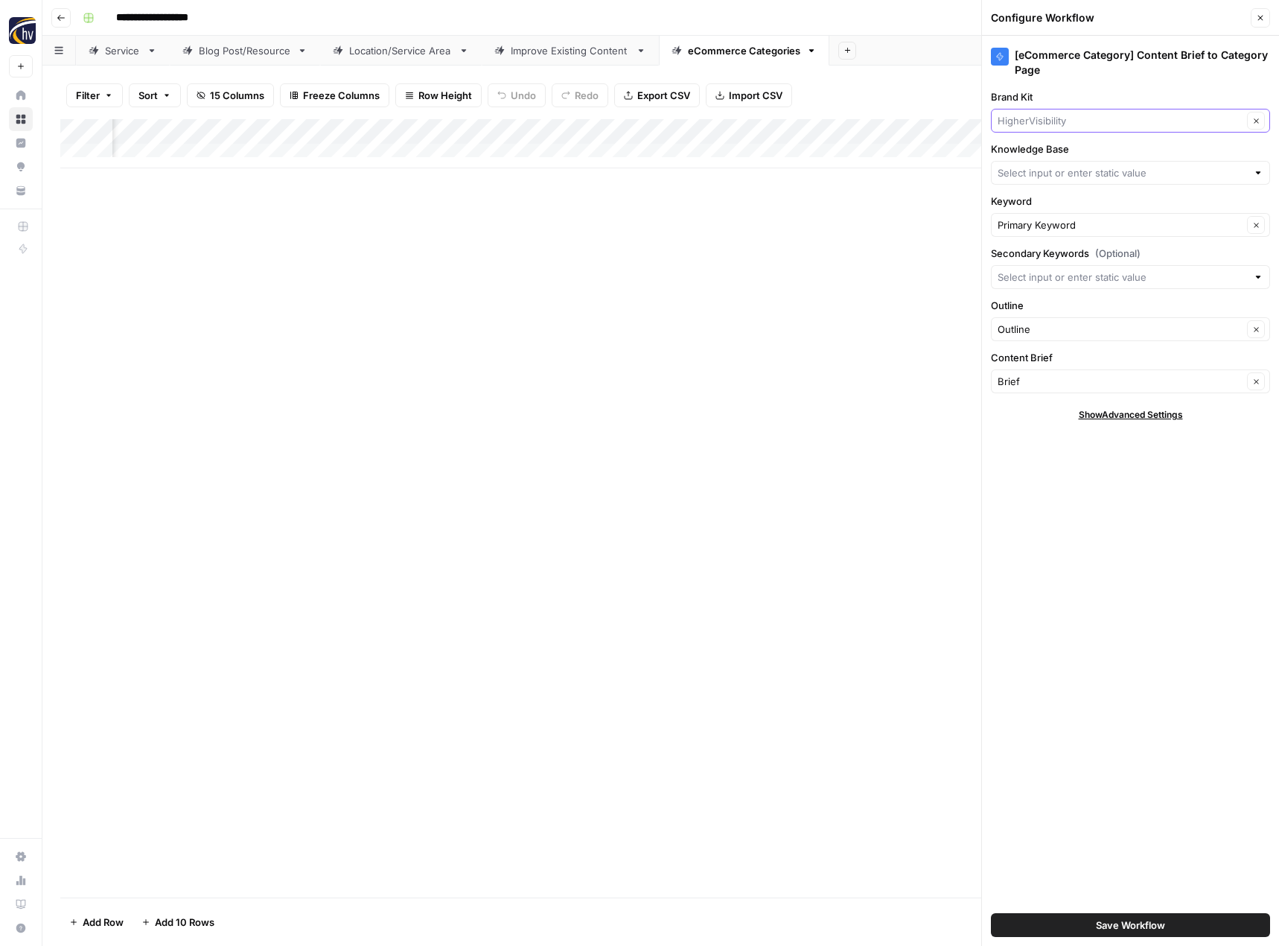
click at [1050, 118] on input "Brand Kit" at bounding box center [1120, 120] width 245 height 15
click at [1036, 159] on span "Cheap Little Cigar" at bounding box center [1128, 155] width 248 height 15
type input "Cheap Little Cigar"
click at [1031, 171] on input "Knowledge Base" at bounding box center [1122, 172] width 249 height 15
click at [1034, 206] on span "Cheap Little Cigars Sitemap" at bounding box center [1128, 207] width 248 height 15
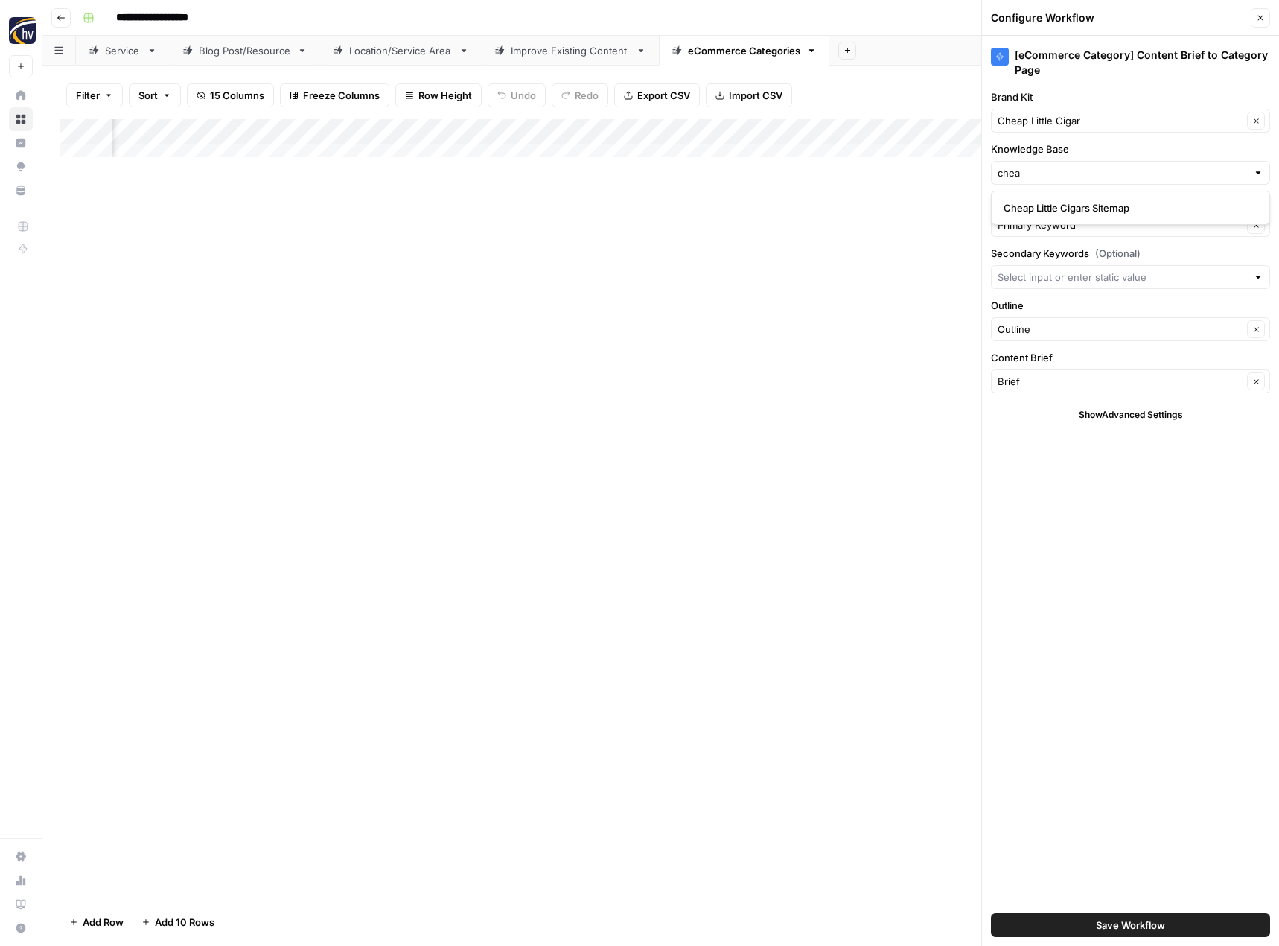
type input "Cheap Little Cigars Sitemap"
click at [1065, 931] on button "Save Workflow" at bounding box center [1130, 925] width 279 height 24
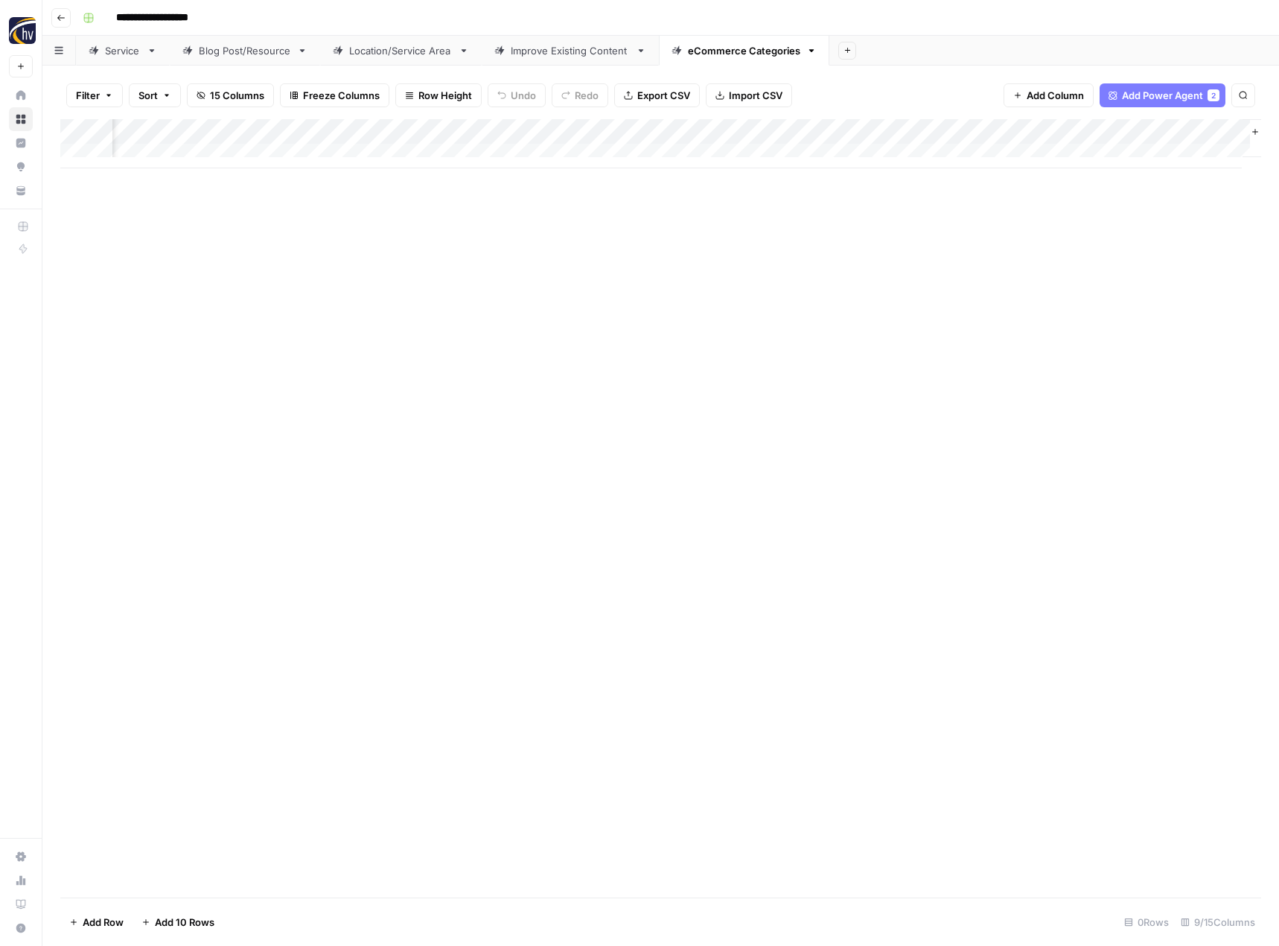
click at [580, 450] on div "Add Column" at bounding box center [660, 508] width 1201 height 778
click at [64, 23] on button "Go back" at bounding box center [60, 17] width 19 height 19
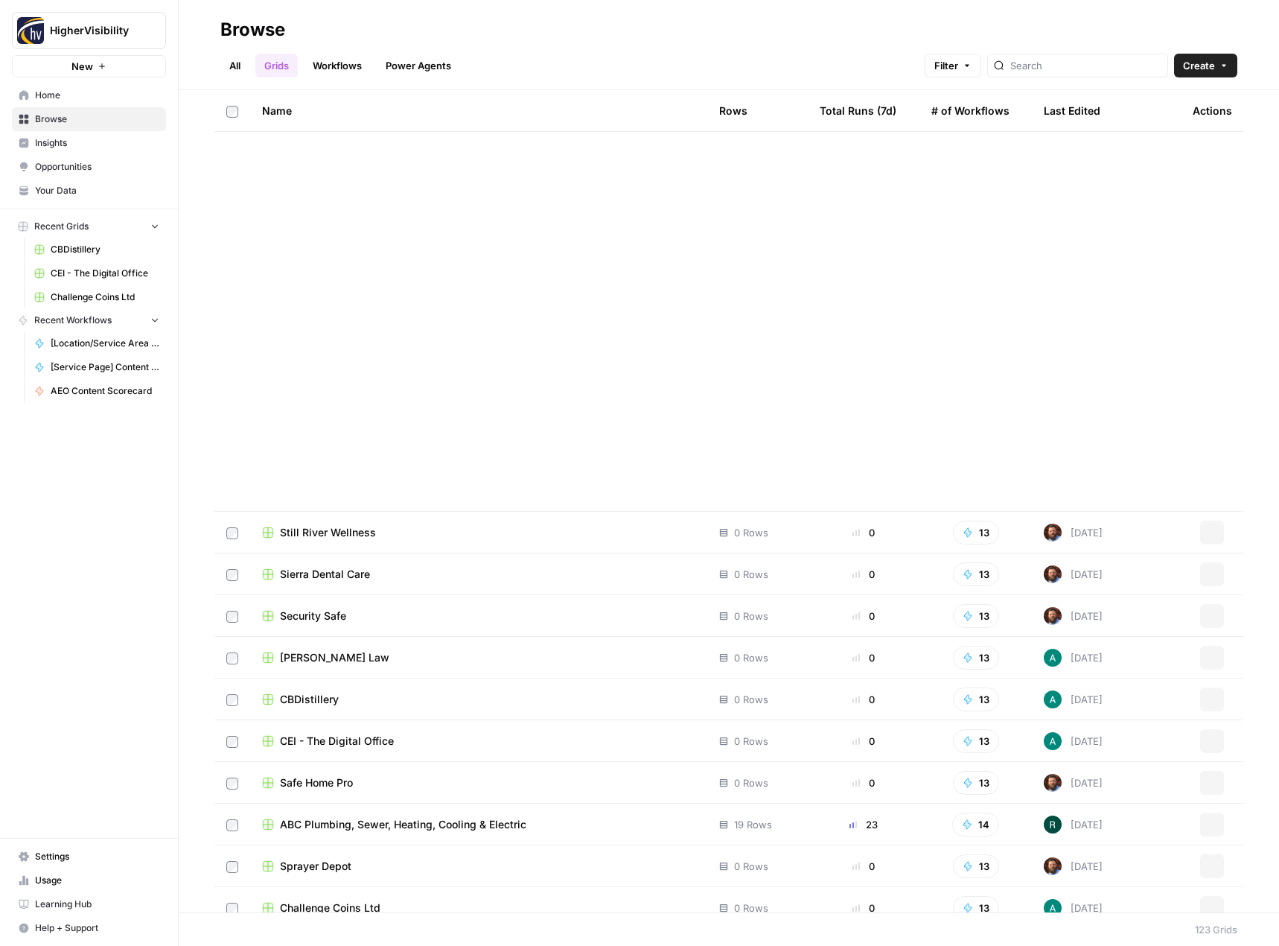
scroll to position [4348, 0]
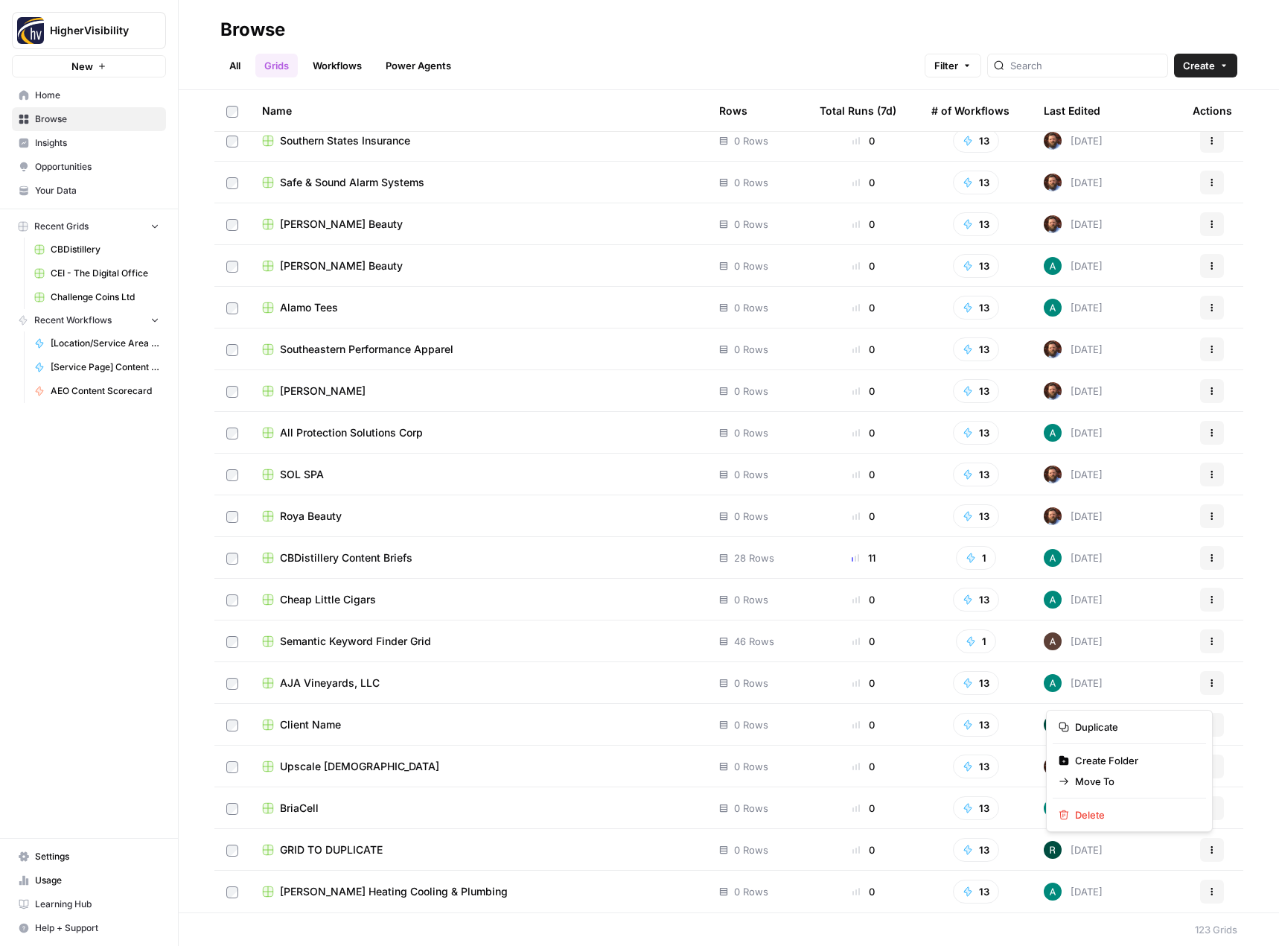
click at [1205, 847] on button "Actions" at bounding box center [1212, 850] width 24 height 24
click at [1119, 722] on span "Duplicate" at bounding box center [1134, 726] width 119 height 15
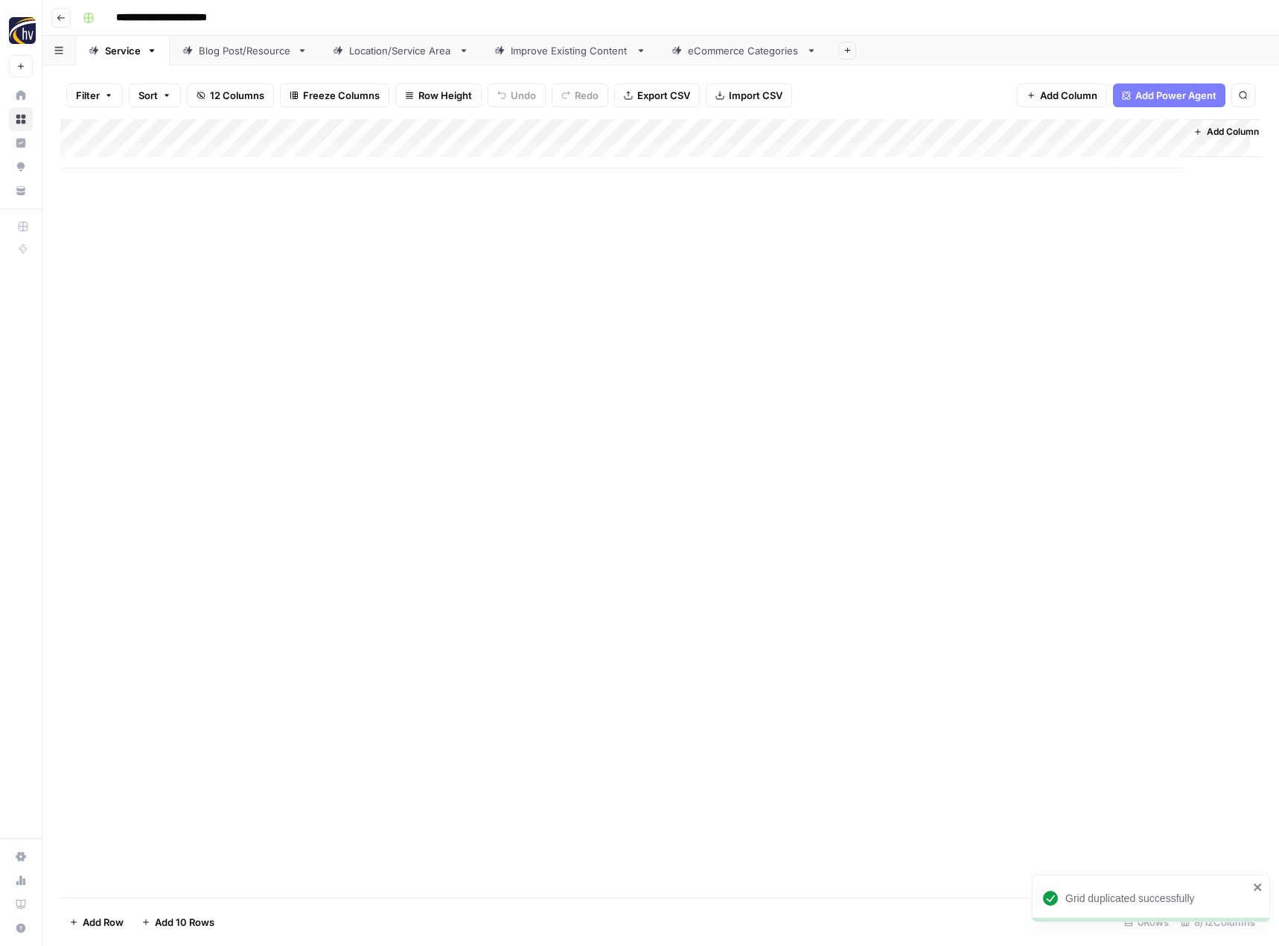
click at [169, 9] on input "**********" at bounding box center [185, 18] width 153 height 24
paste input
type input "*******"
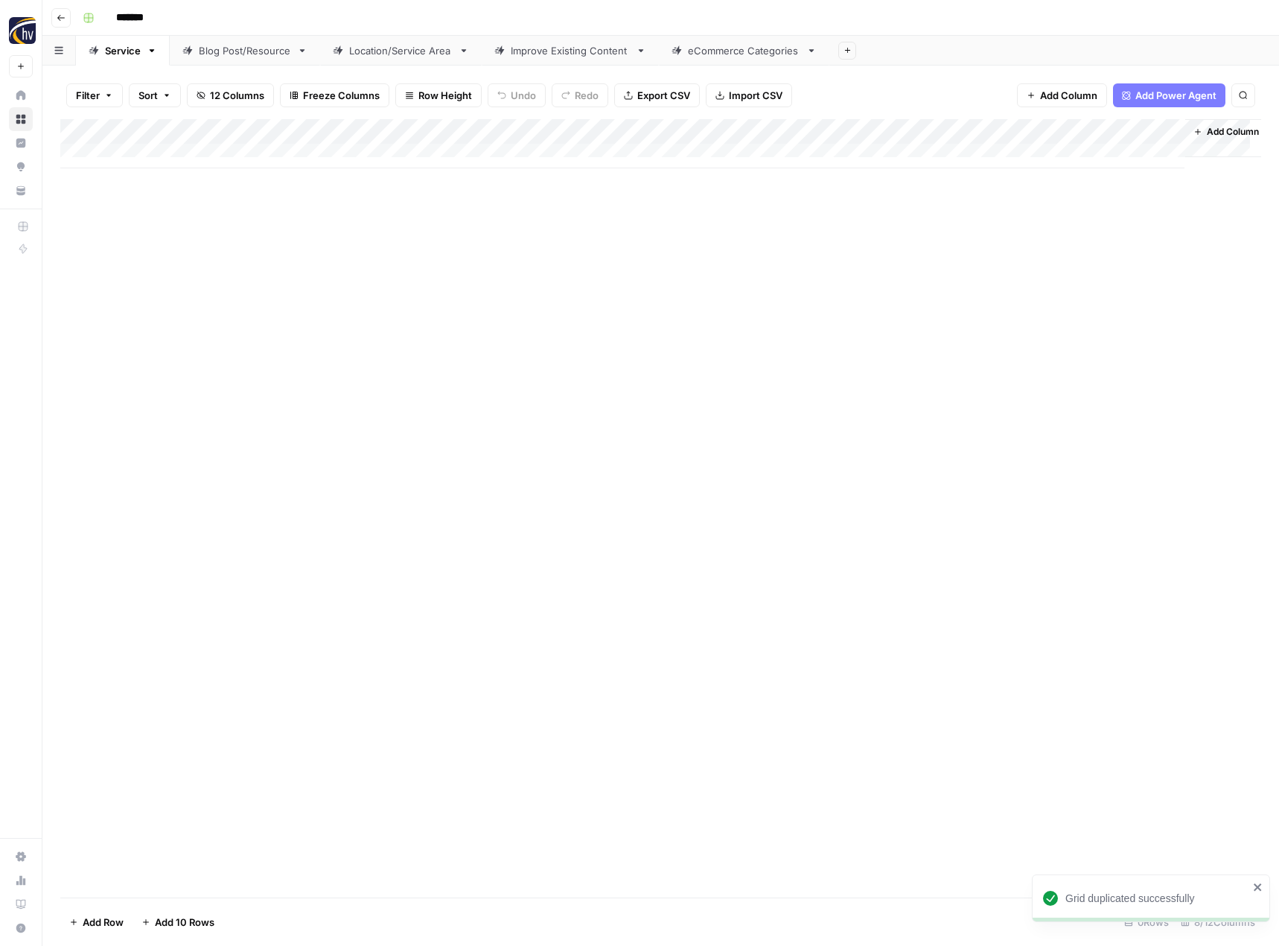
click at [268, 340] on div "Add Column" at bounding box center [660, 508] width 1201 height 778
click at [351, 131] on div "Add Column" at bounding box center [660, 143] width 1201 height 49
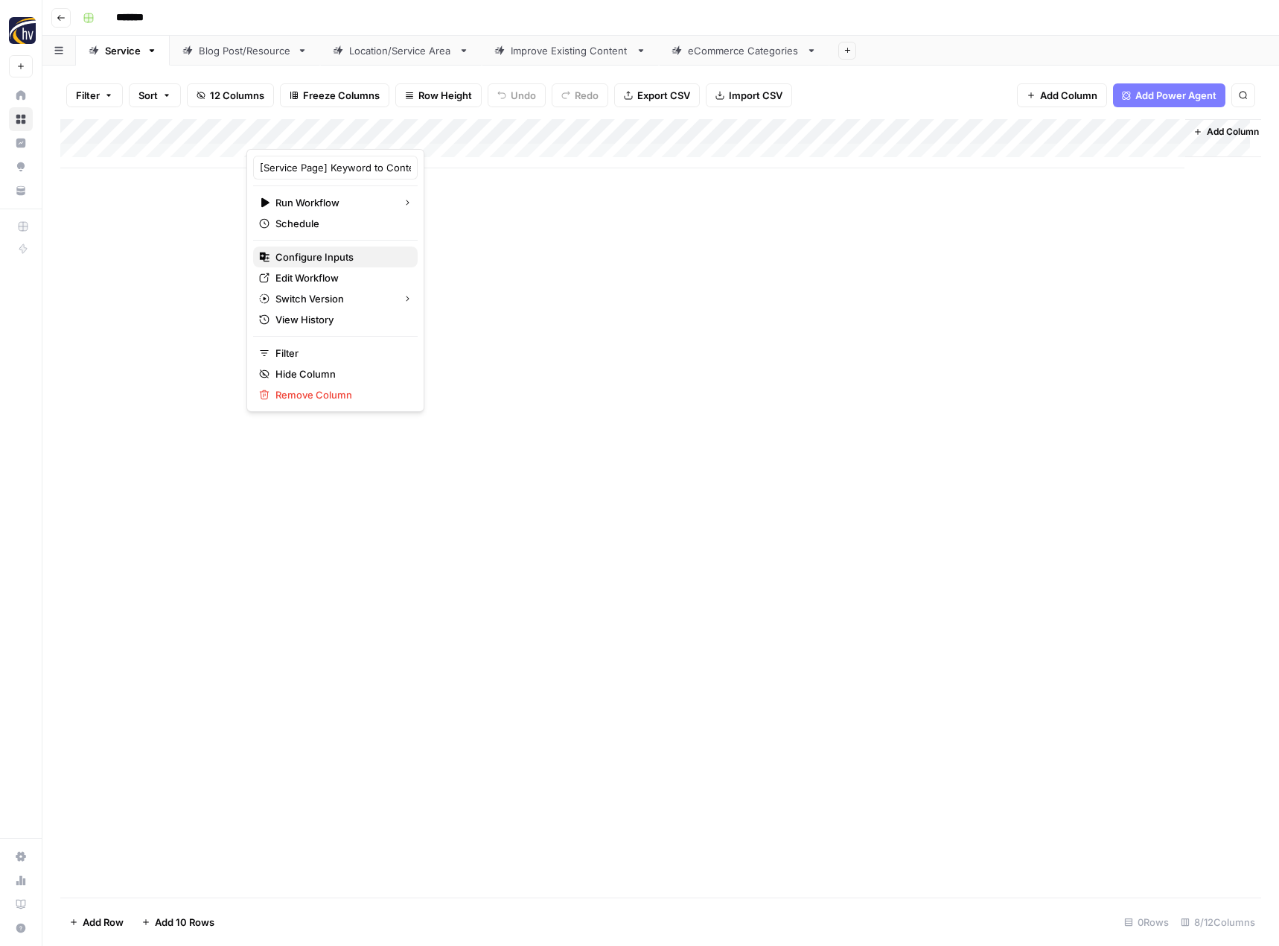
click at [303, 252] on span "Configure Inputs" at bounding box center [340, 256] width 130 height 15
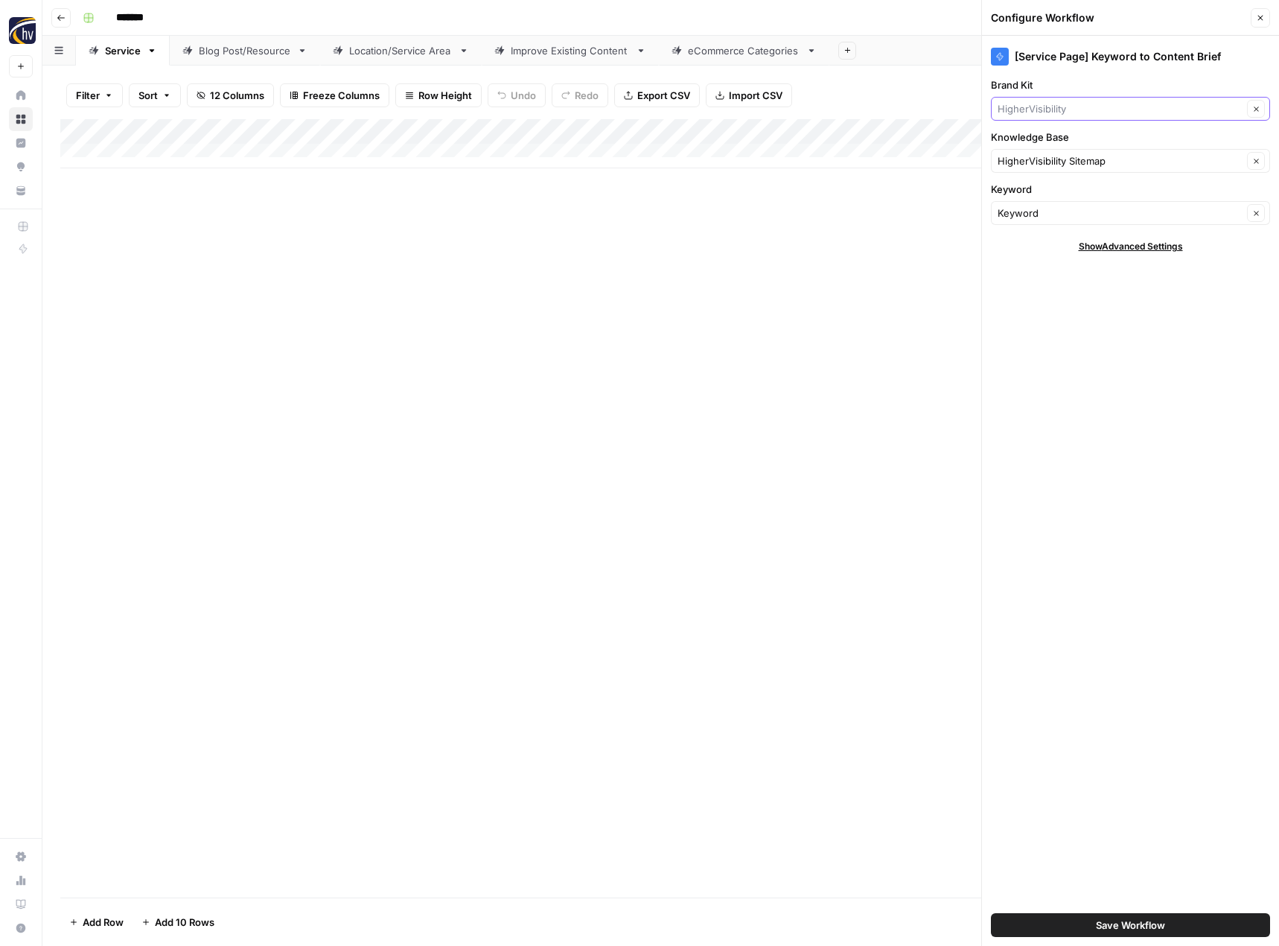
click at [1061, 105] on input "Brand Kit" at bounding box center [1120, 108] width 245 height 15
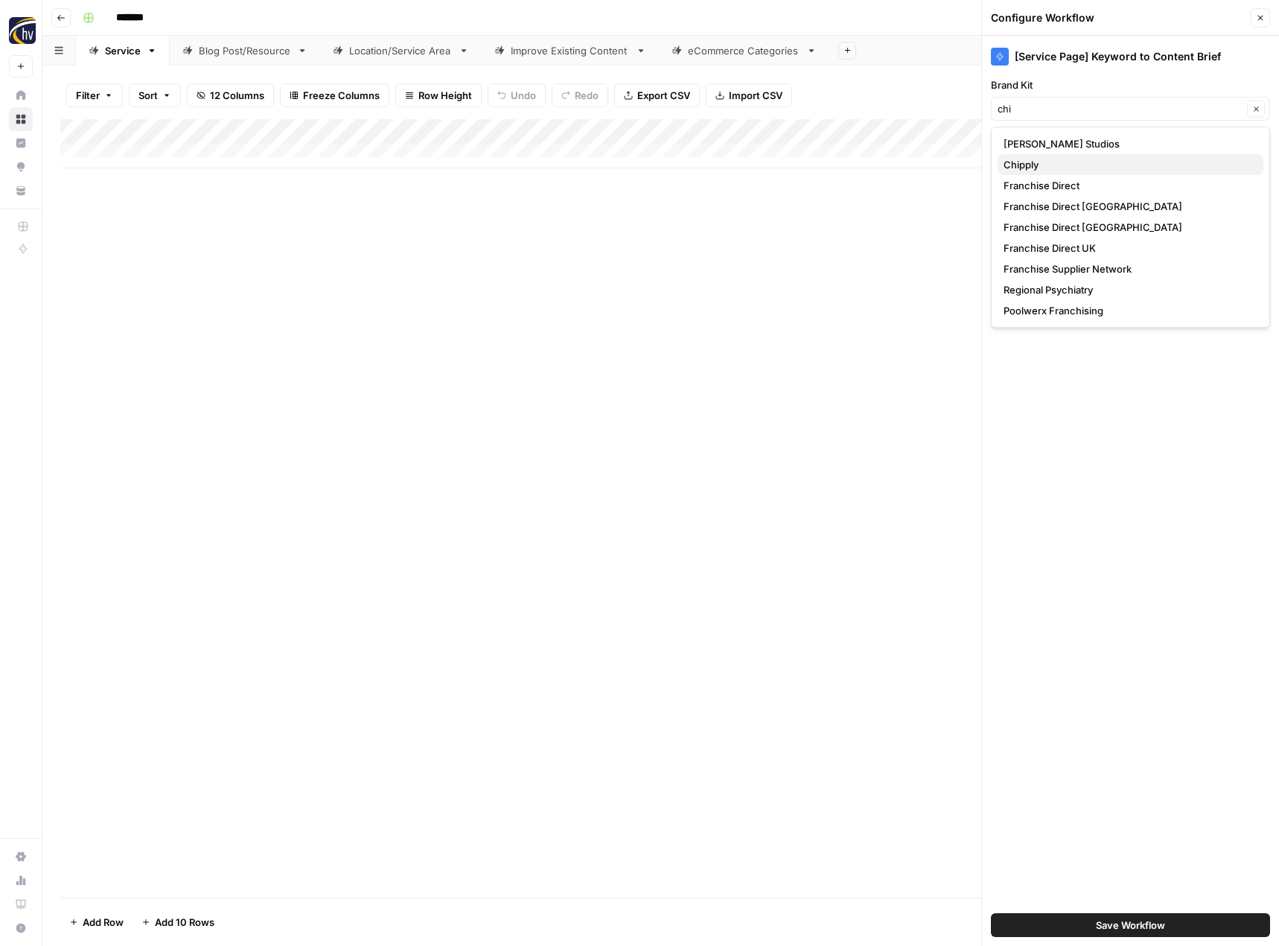
click at [1045, 162] on span "Chipply" at bounding box center [1128, 164] width 248 height 15
type input "Chipply"
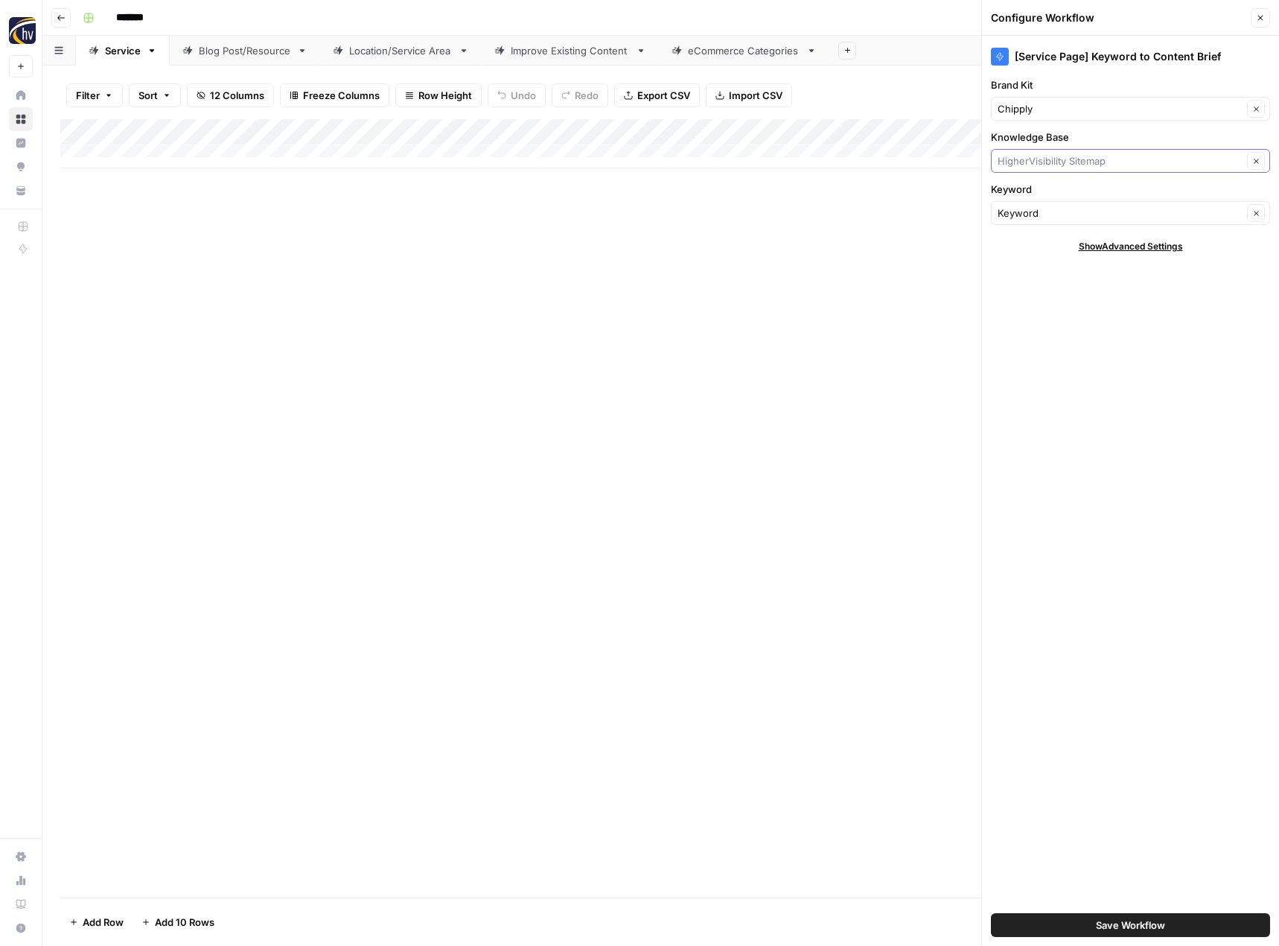
click at [1045, 162] on input "Knowledge Base" at bounding box center [1120, 160] width 245 height 15
click at [1033, 190] on span "Chipply Sitemap" at bounding box center [1128, 195] width 248 height 15
type input "Chipply Sitemap"
click at [1063, 933] on button "Save Workflow" at bounding box center [1130, 925] width 279 height 24
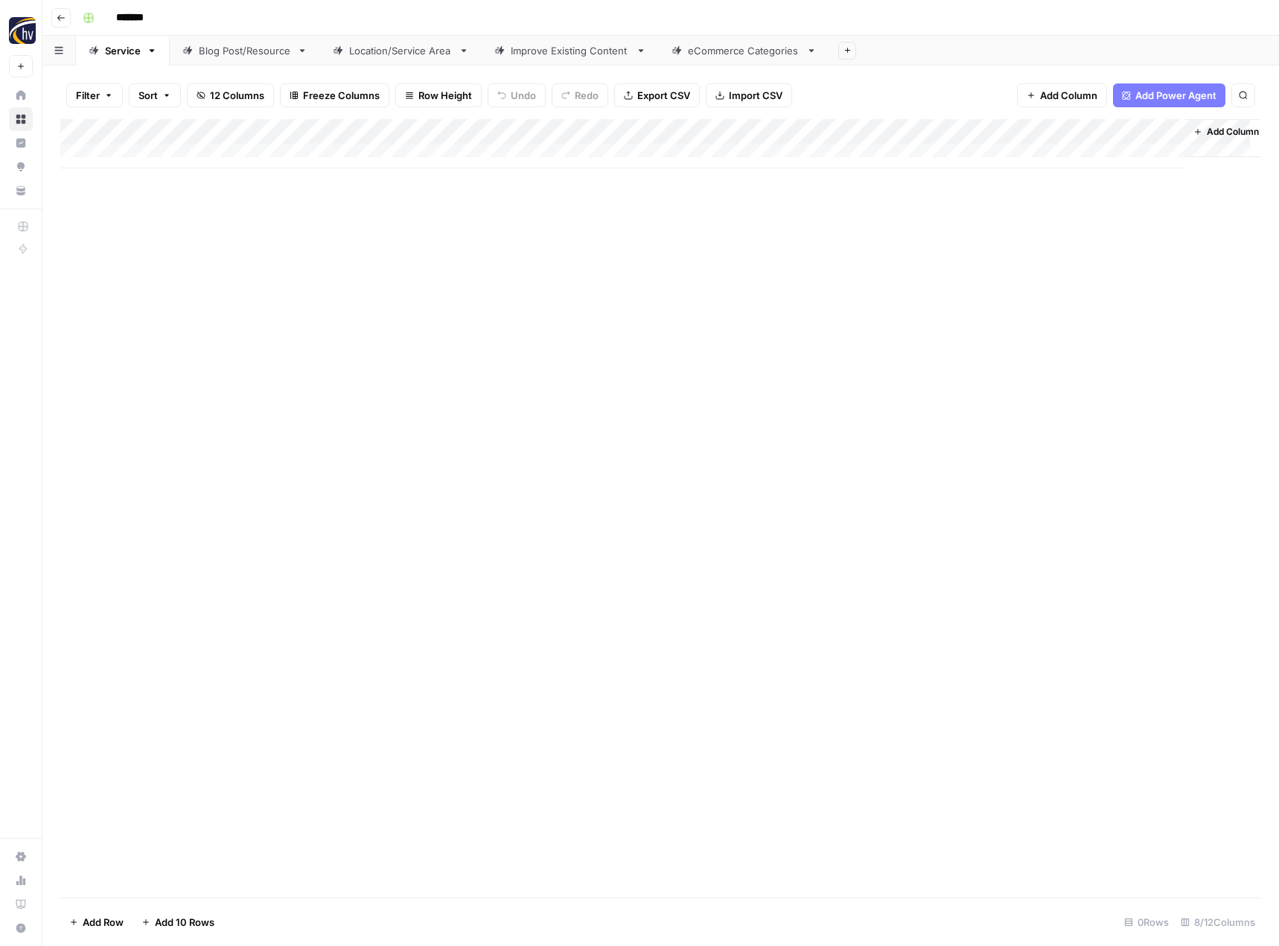
click at [1017, 127] on div "Add Column" at bounding box center [660, 143] width 1201 height 49
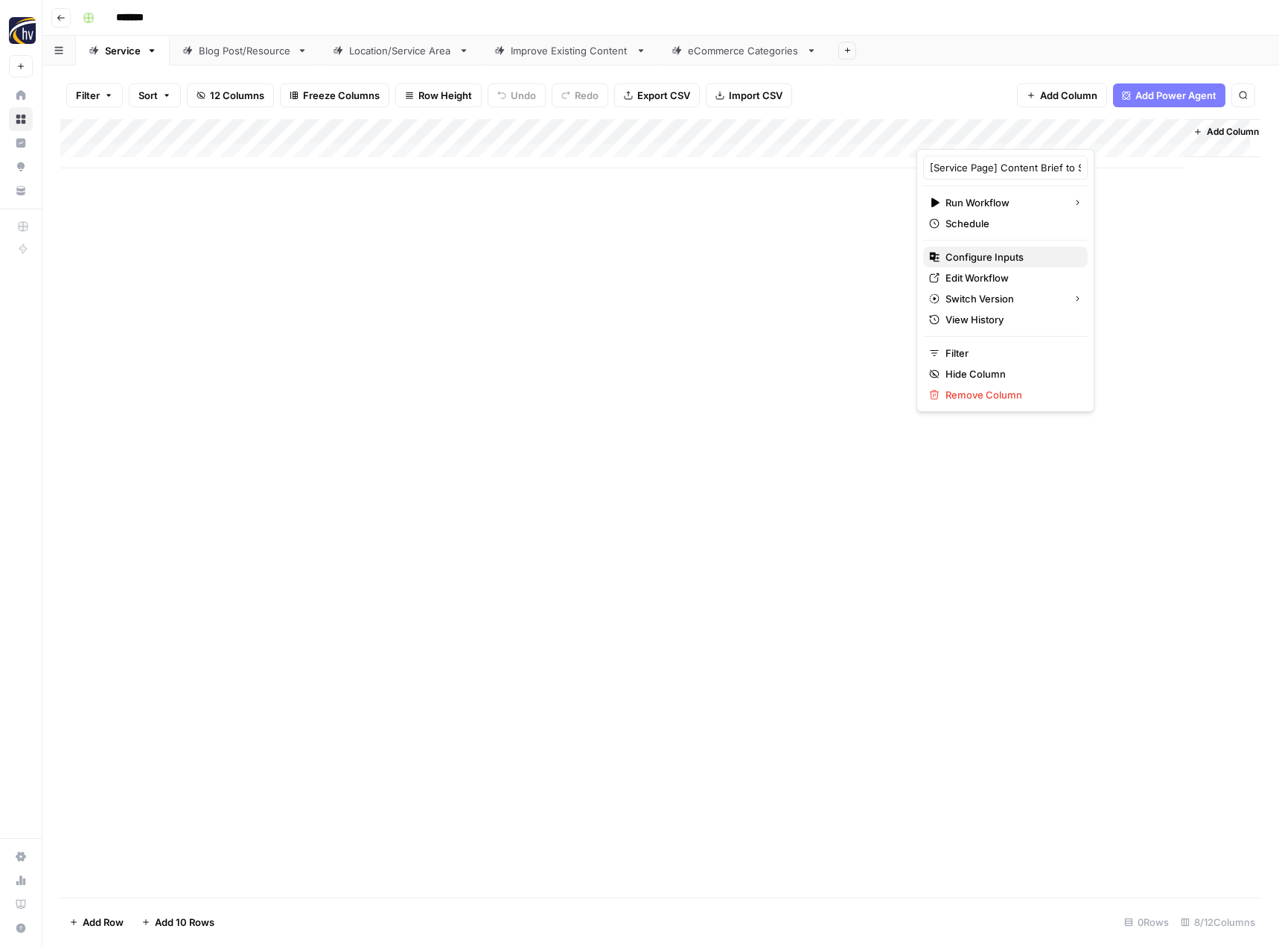
click at [972, 263] on span "Configure Inputs" at bounding box center [1011, 256] width 130 height 15
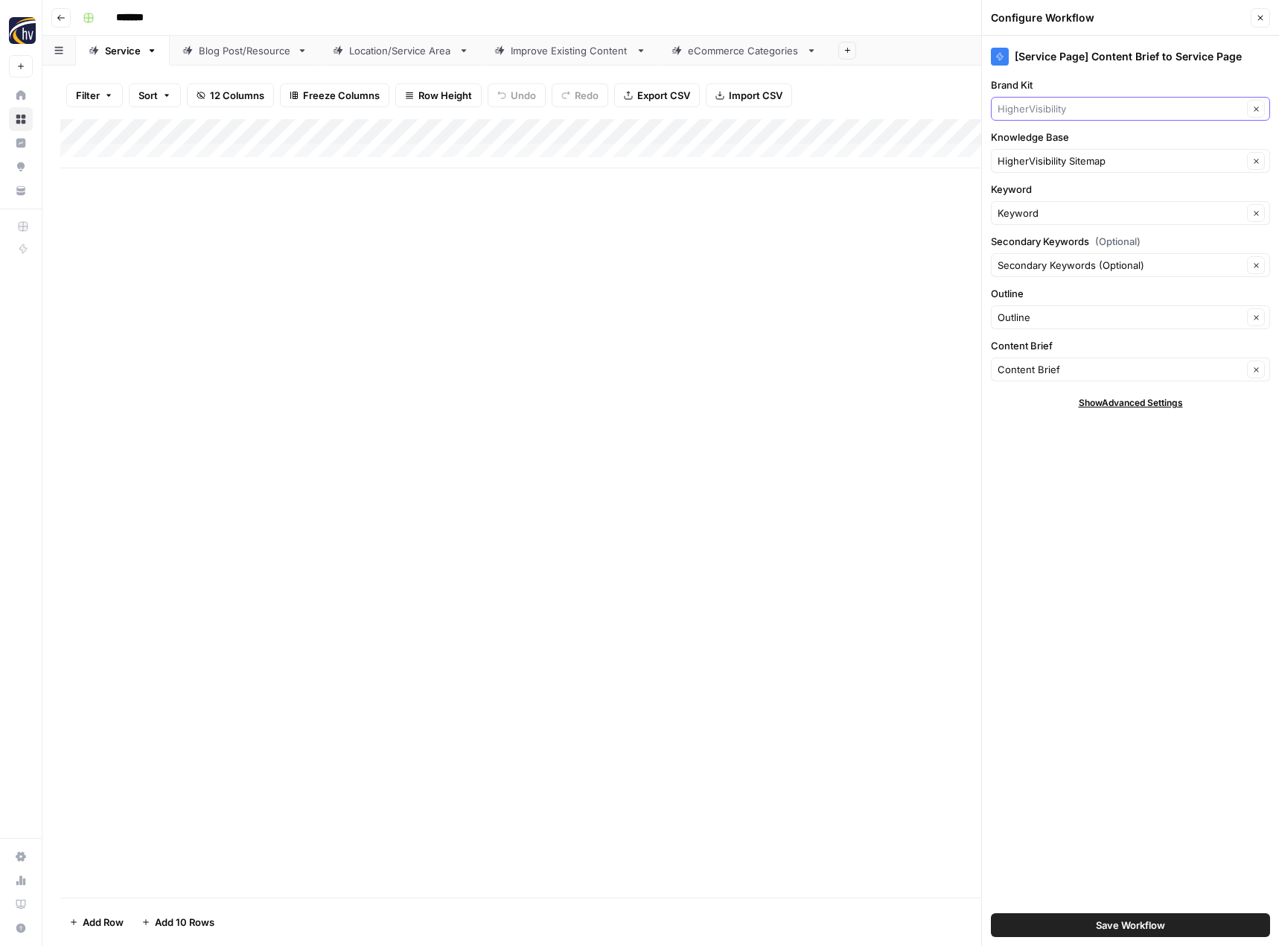
click at [1030, 106] on input "Brand Kit" at bounding box center [1120, 108] width 245 height 15
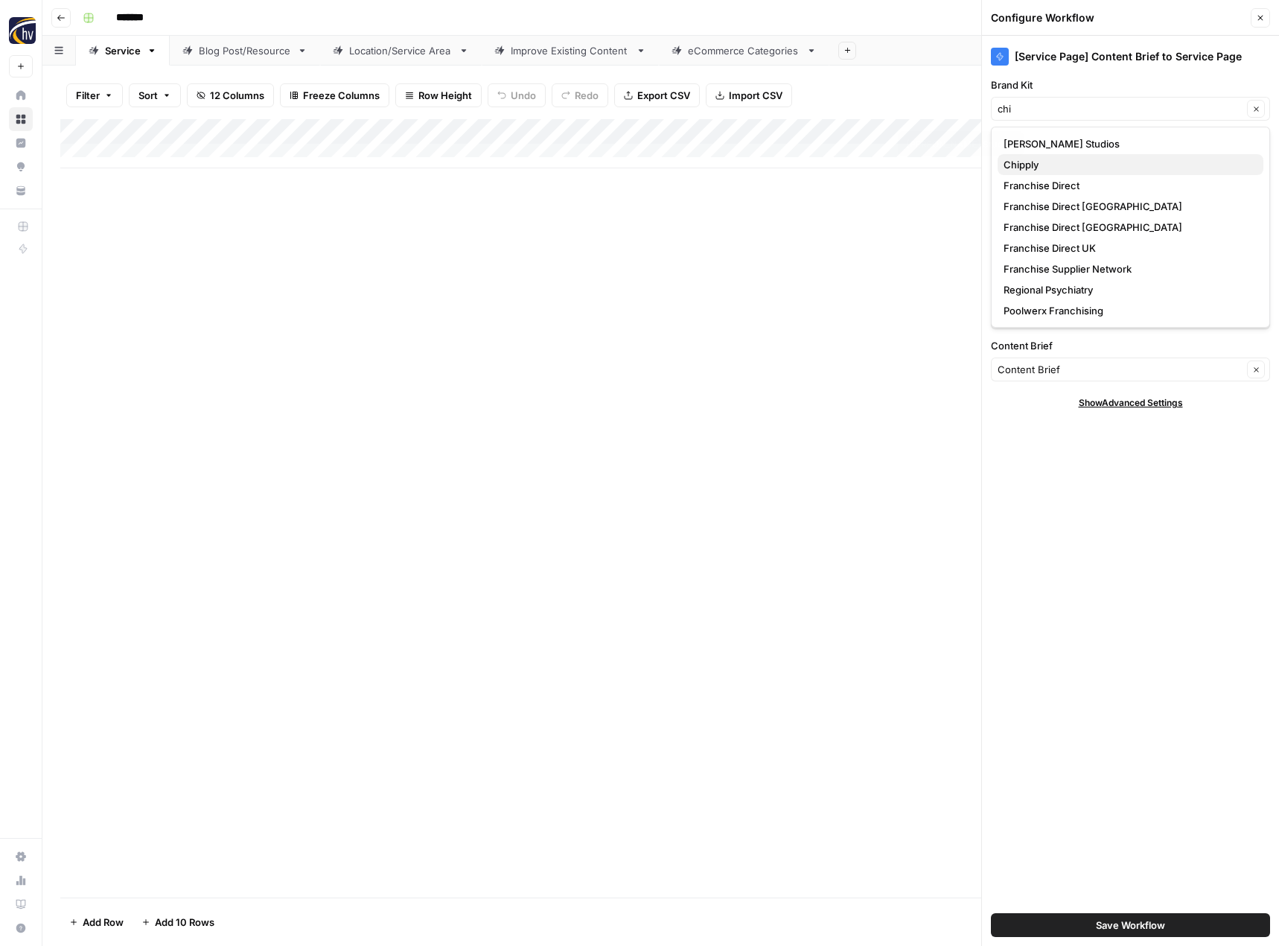
click at [1031, 159] on span "Chipply" at bounding box center [1128, 164] width 248 height 15
type input "Chipply"
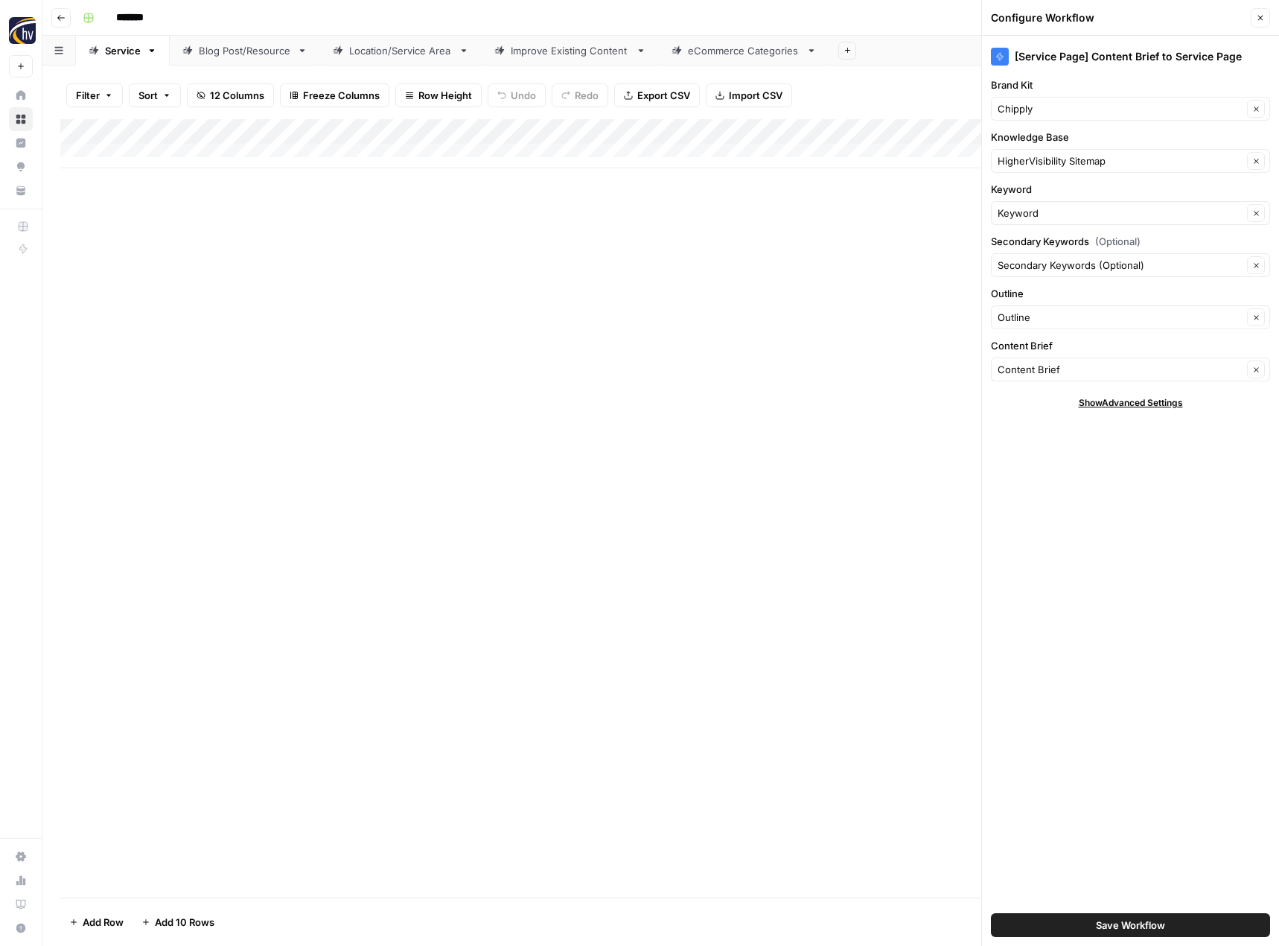
click at [1031, 149] on div "HigherVisibility Sitemap Clear" at bounding box center [1130, 161] width 279 height 24
click at [1025, 190] on span "Chipply Sitemap" at bounding box center [1128, 195] width 248 height 15
type input "Chipply Sitemap"
click at [1066, 917] on button "Save Workflow" at bounding box center [1130, 925] width 279 height 24
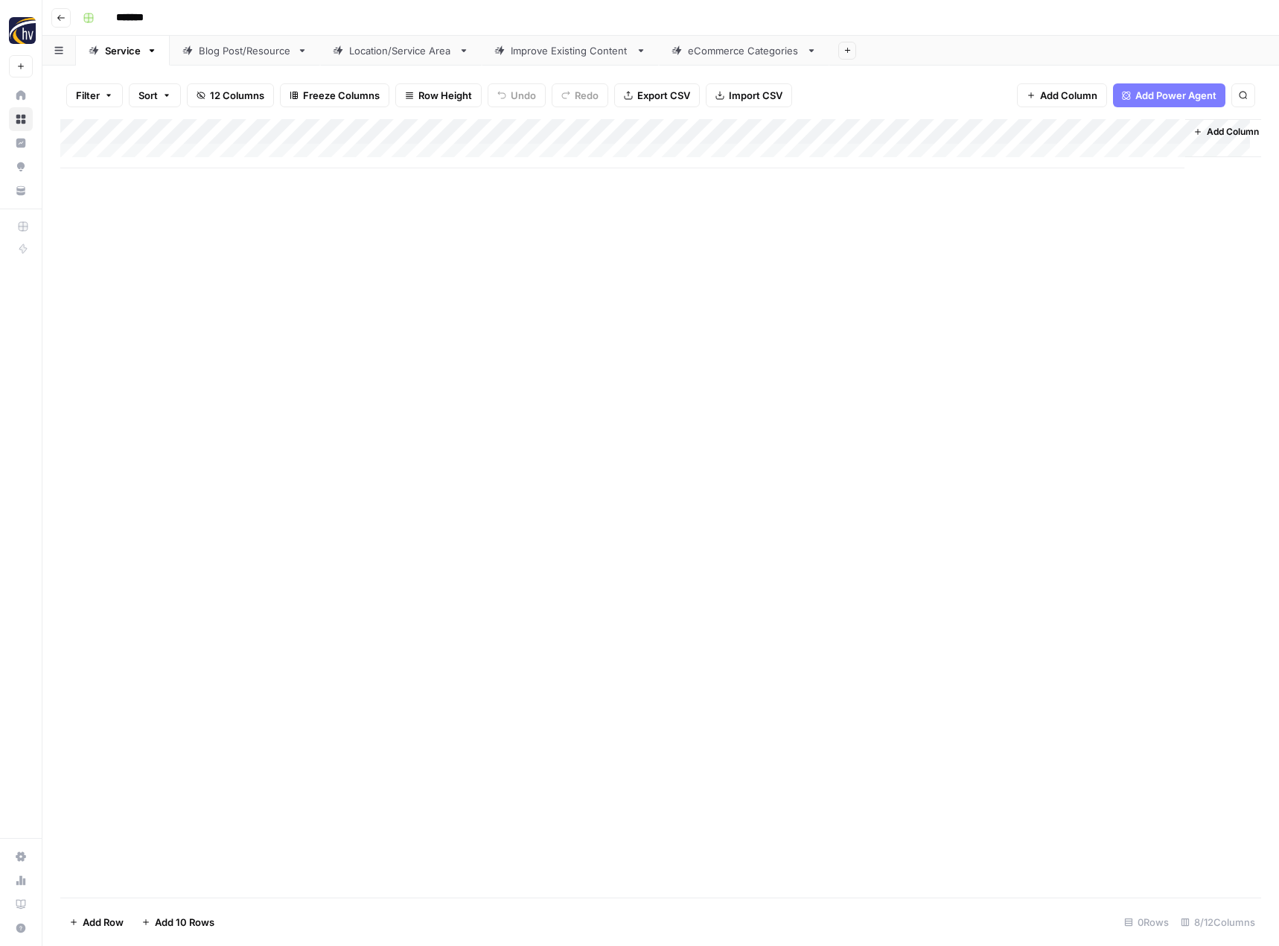
click at [261, 55] on div "Blog Post/Resource" at bounding box center [245, 50] width 92 height 15
click at [346, 133] on div "Add Column" at bounding box center [660, 143] width 1201 height 49
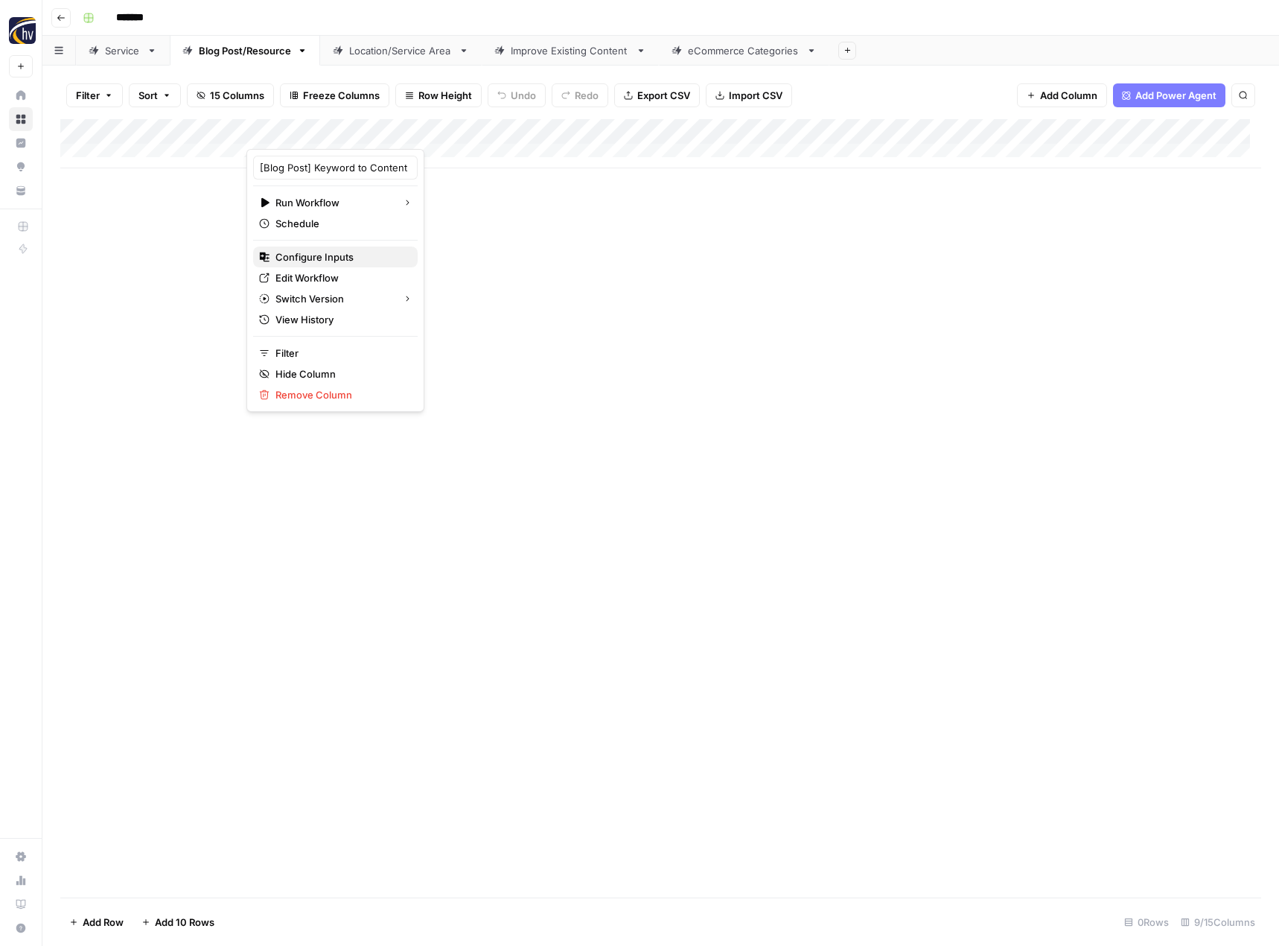
click at [322, 258] on span "Configure Inputs" at bounding box center [340, 256] width 130 height 15
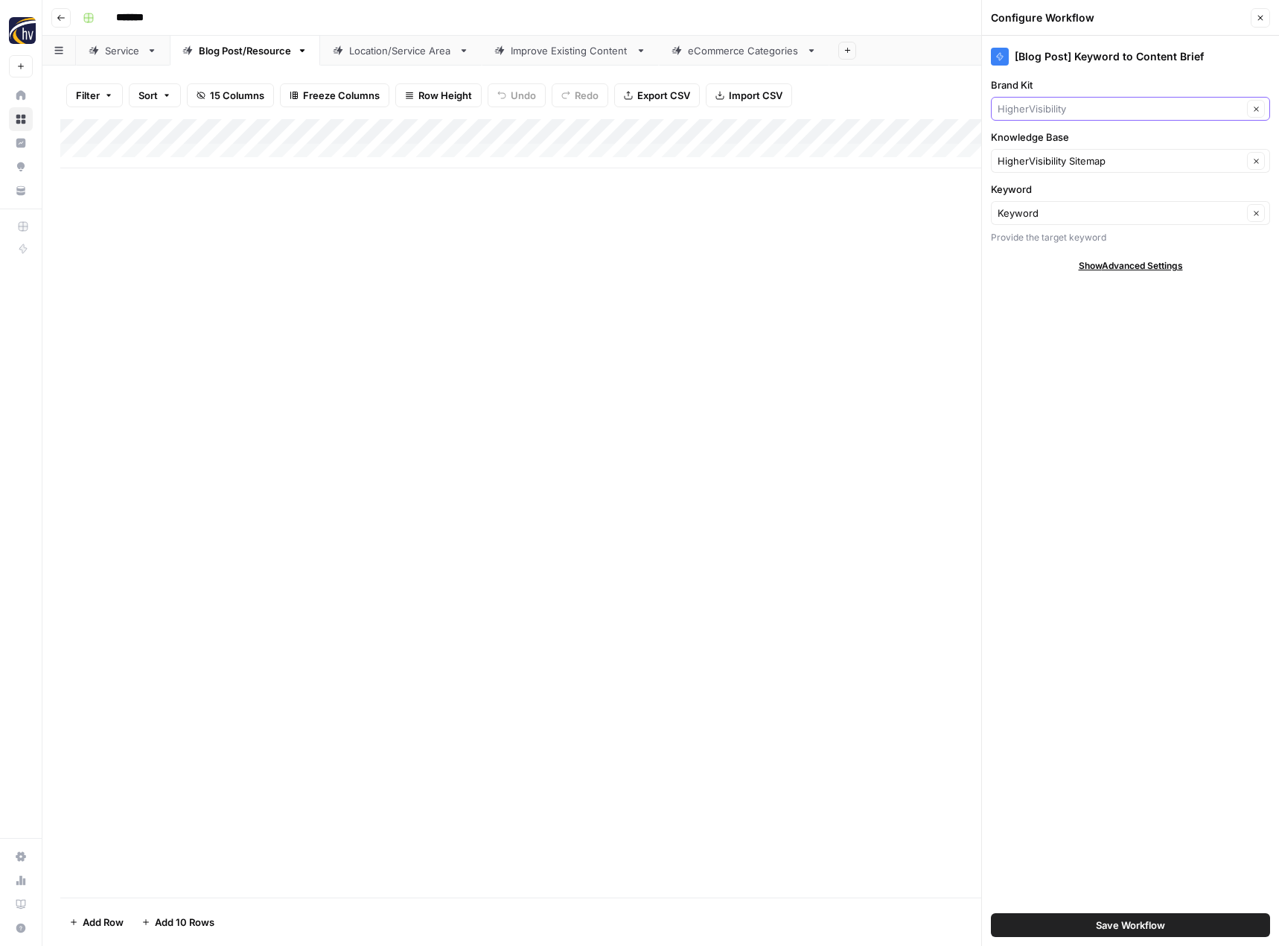
click at [1052, 103] on input "Brand Kit" at bounding box center [1120, 108] width 245 height 15
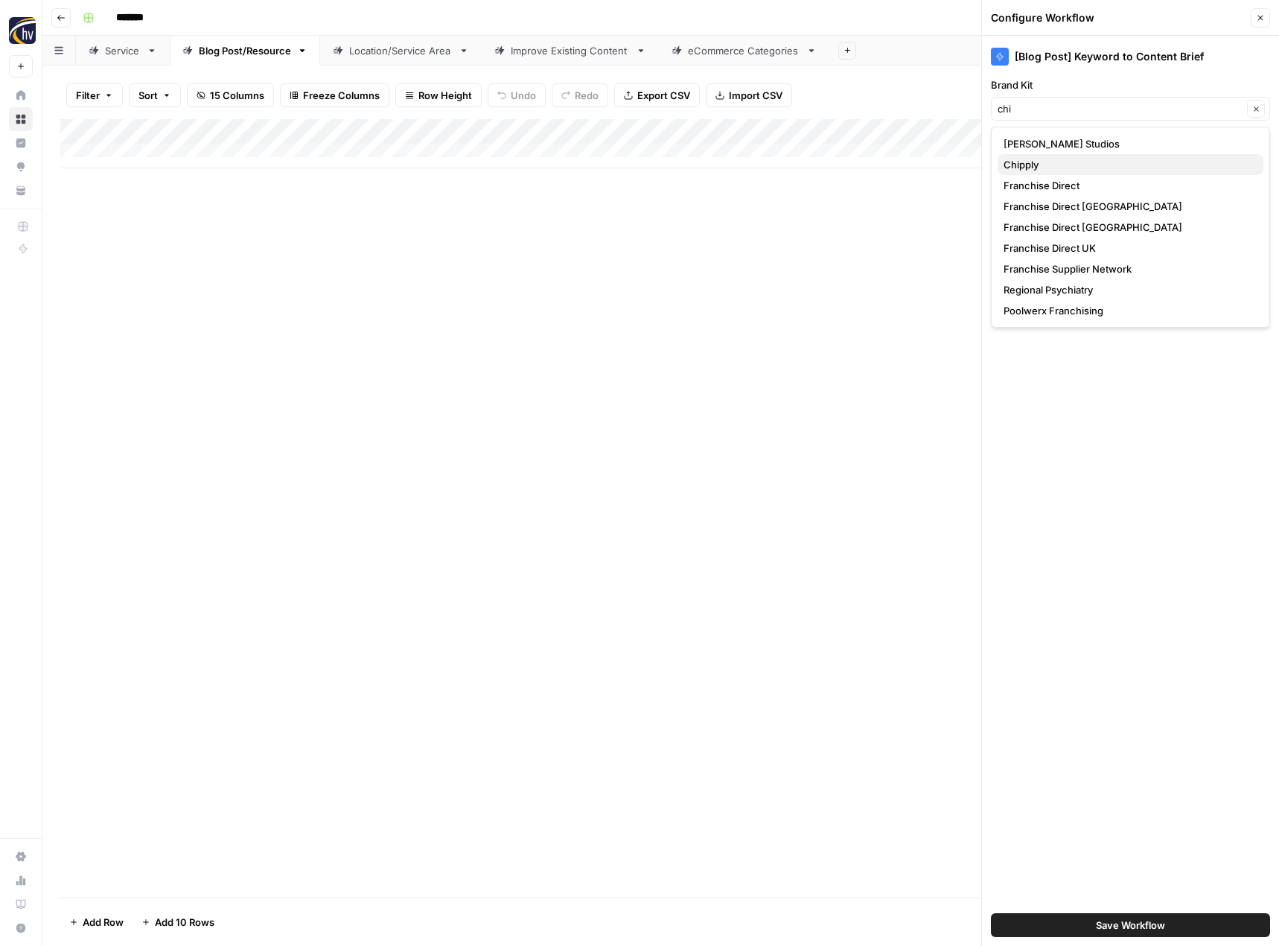
click at [1030, 162] on span "Chipply" at bounding box center [1128, 164] width 248 height 15
type input "Chipply"
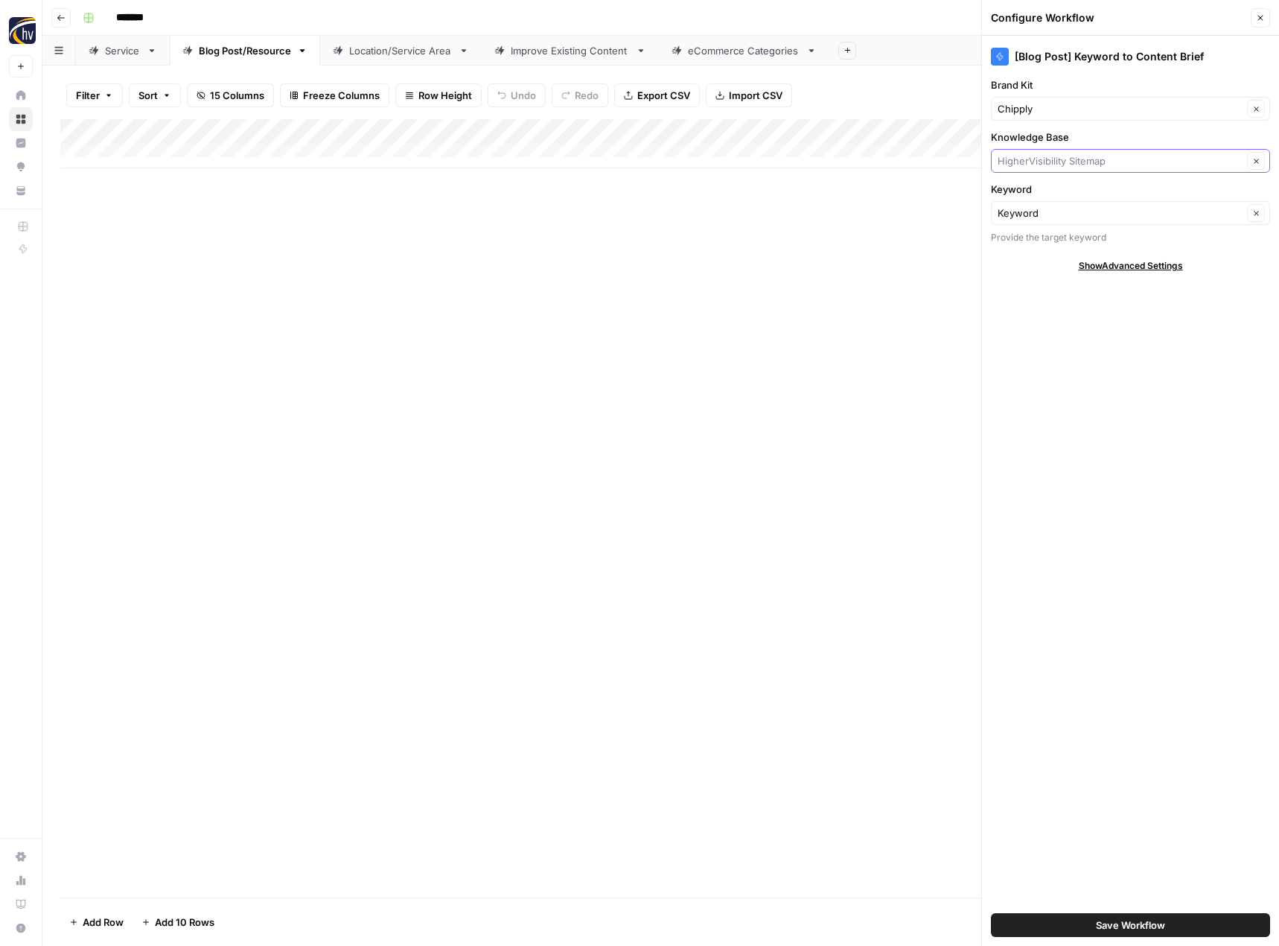
click at [1030, 162] on input "Knowledge Base" at bounding box center [1120, 160] width 245 height 15
click at [1024, 200] on span "Chipply Sitemap" at bounding box center [1128, 195] width 248 height 15
type input "Chipply Sitemap"
click at [1100, 924] on span "Save Workflow" at bounding box center [1130, 924] width 69 height 15
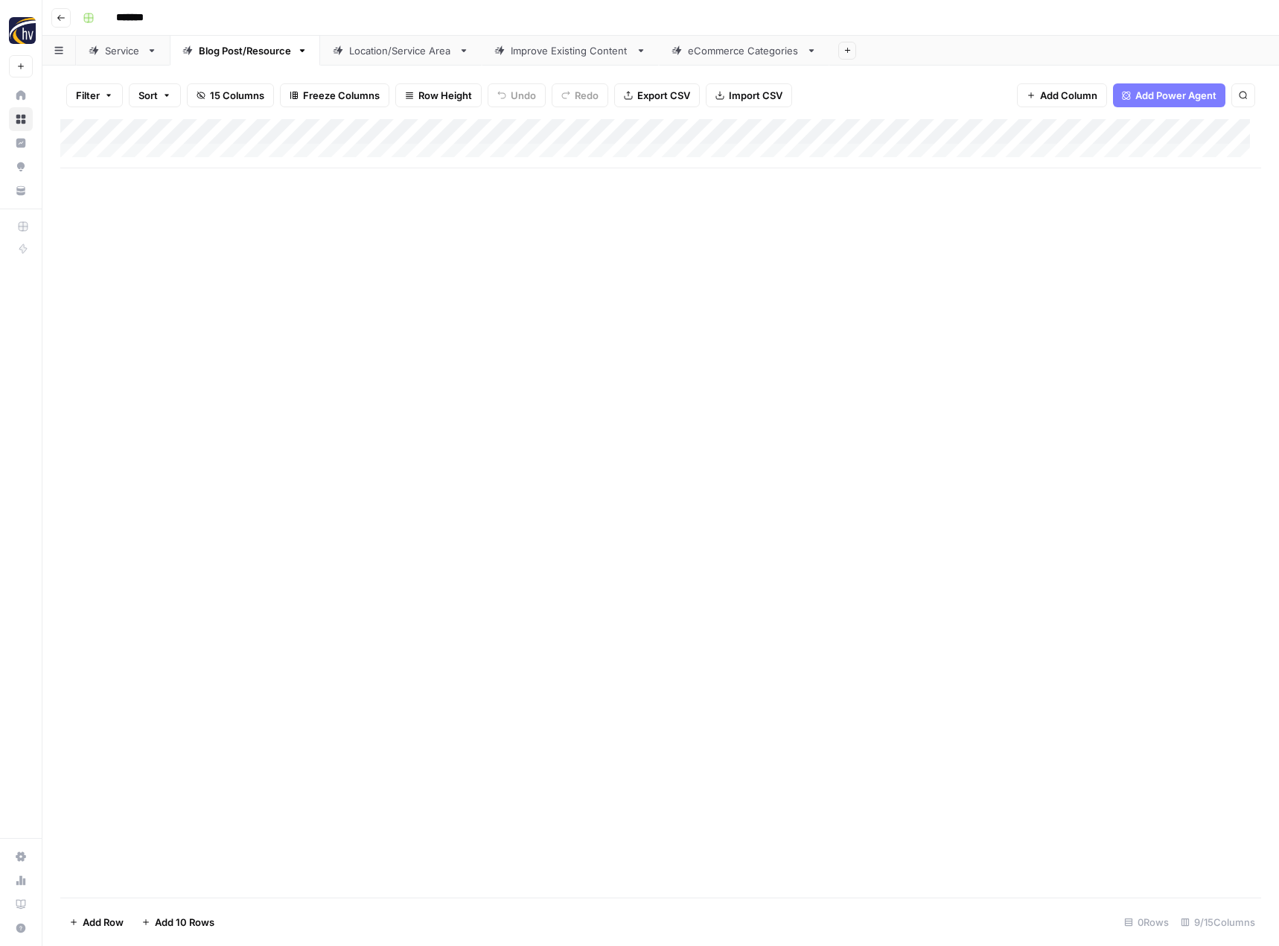
click at [1154, 137] on div "Add Column" at bounding box center [660, 143] width 1201 height 49
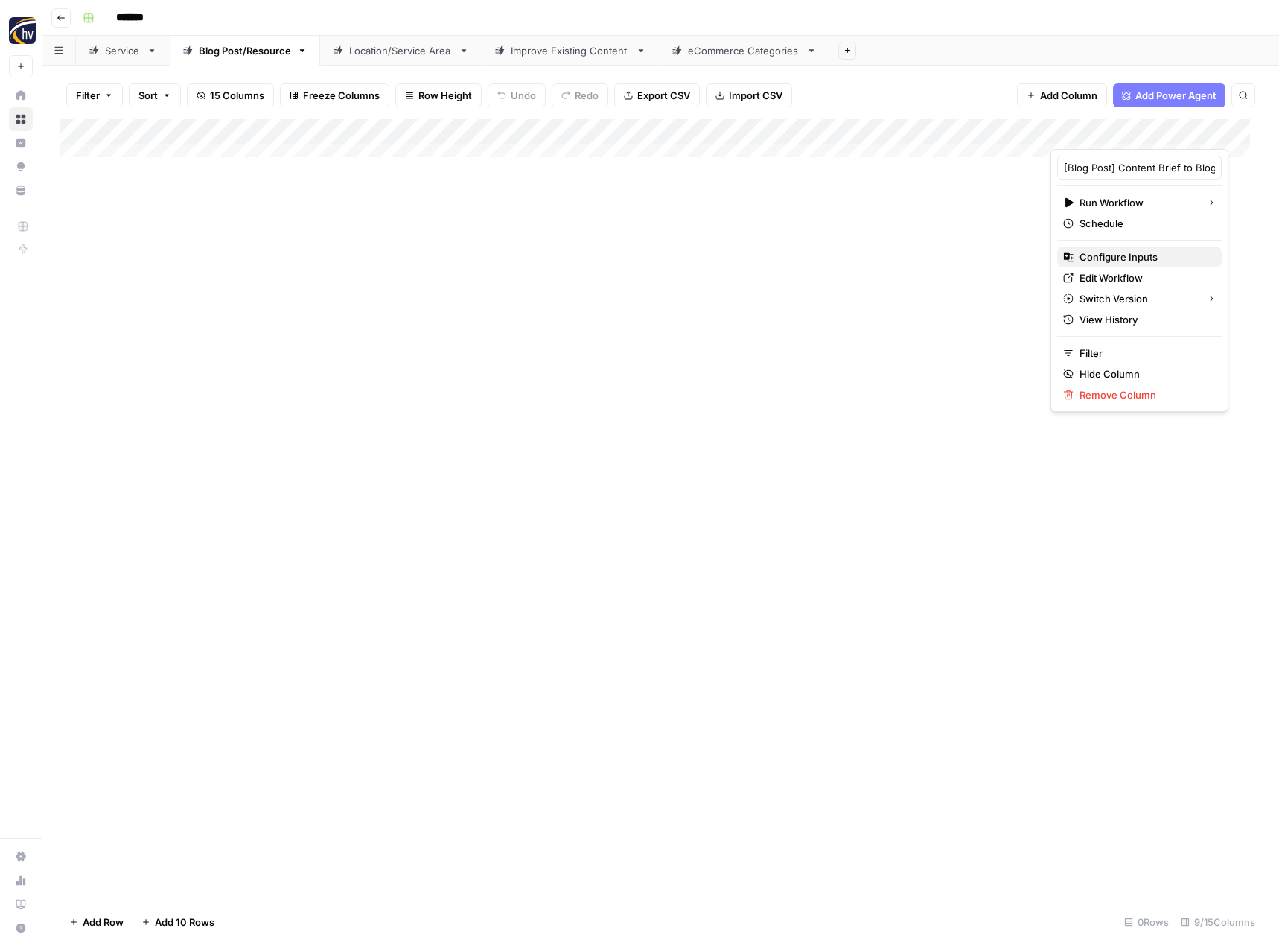
click at [1084, 255] on span "Configure Inputs" at bounding box center [1145, 256] width 130 height 15
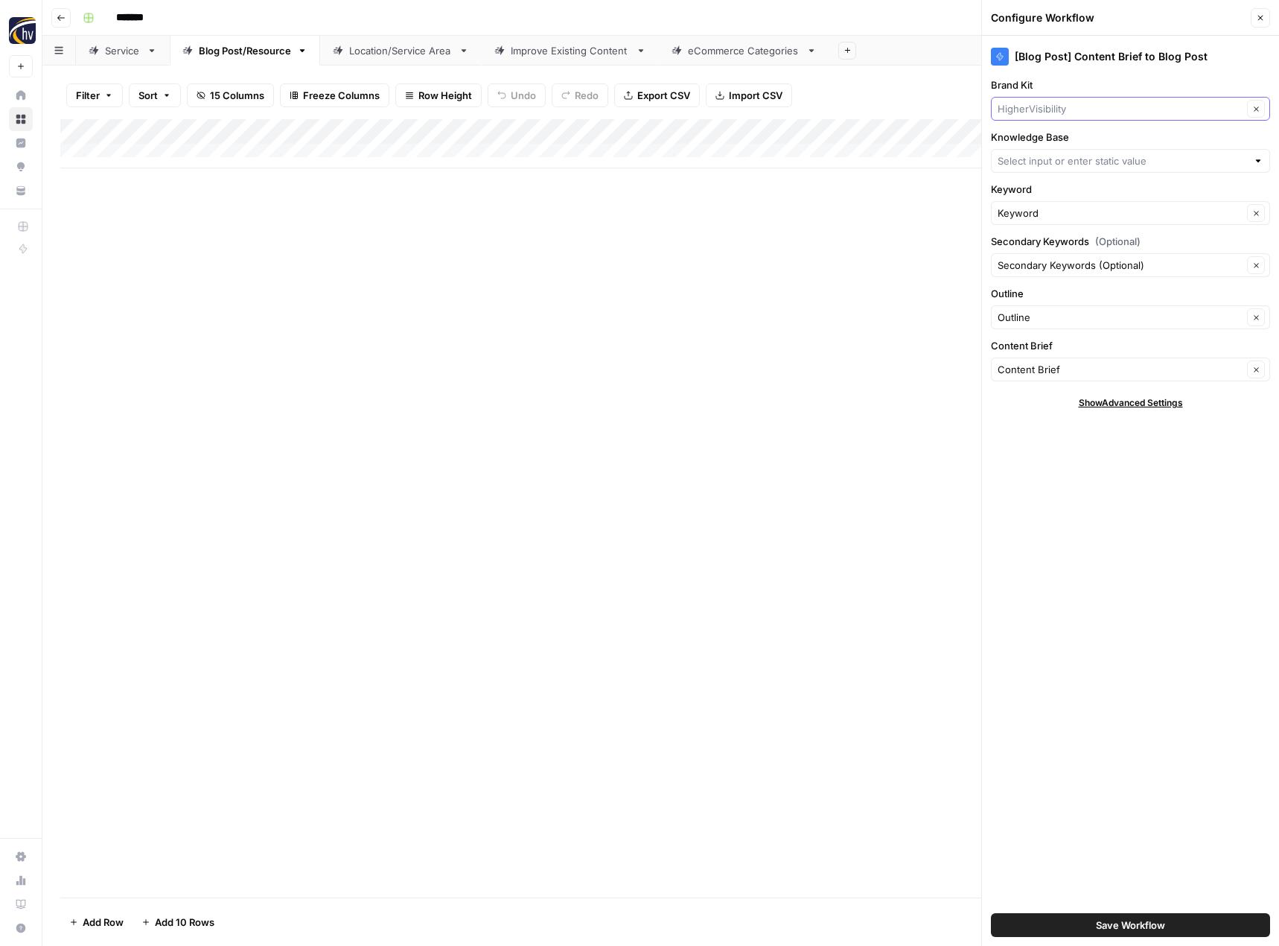
click at [1051, 112] on input "Brand Kit" at bounding box center [1120, 108] width 245 height 15
click at [1035, 144] on span "Chipply" at bounding box center [1128, 143] width 248 height 15
type input "Chipply"
click at [1032, 163] on input "Knowledge Base" at bounding box center [1122, 160] width 249 height 15
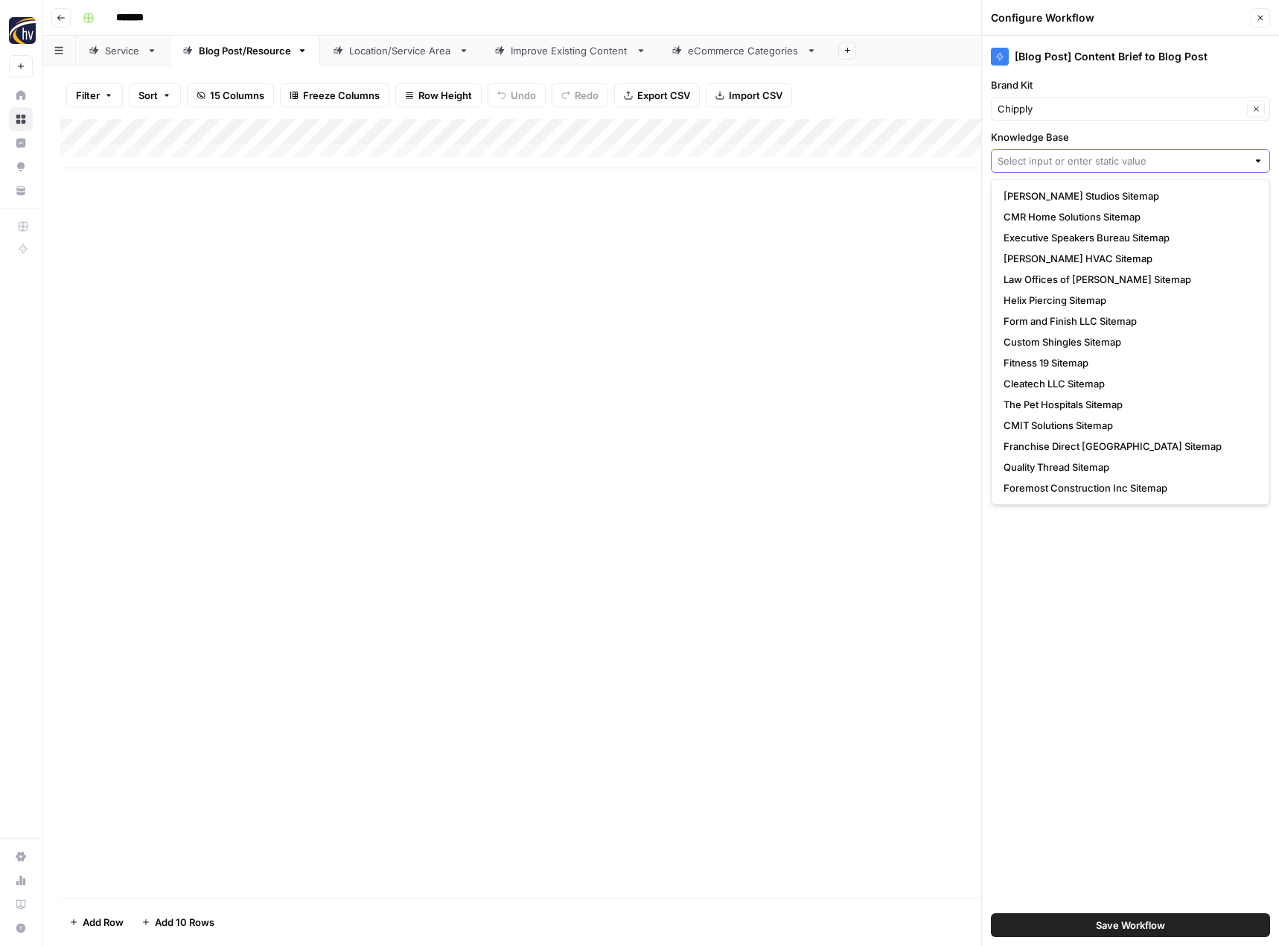
type input "v"
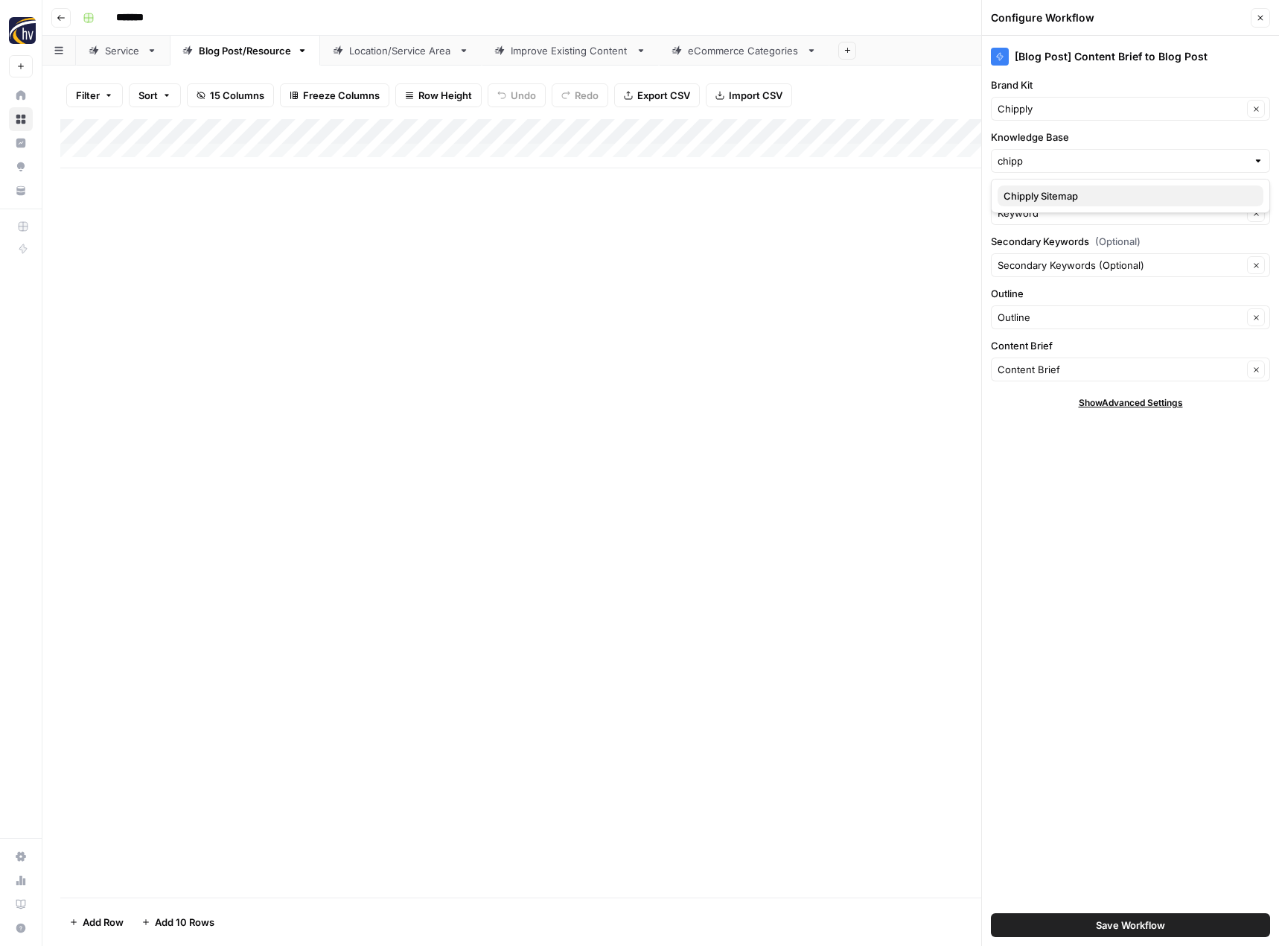
click at [1033, 187] on button "Chipply Sitemap" at bounding box center [1131, 195] width 266 height 21
type input "Chipply Sitemap"
click at [1112, 918] on span "Save Workflow" at bounding box center [1130, 924] width 69 height 15
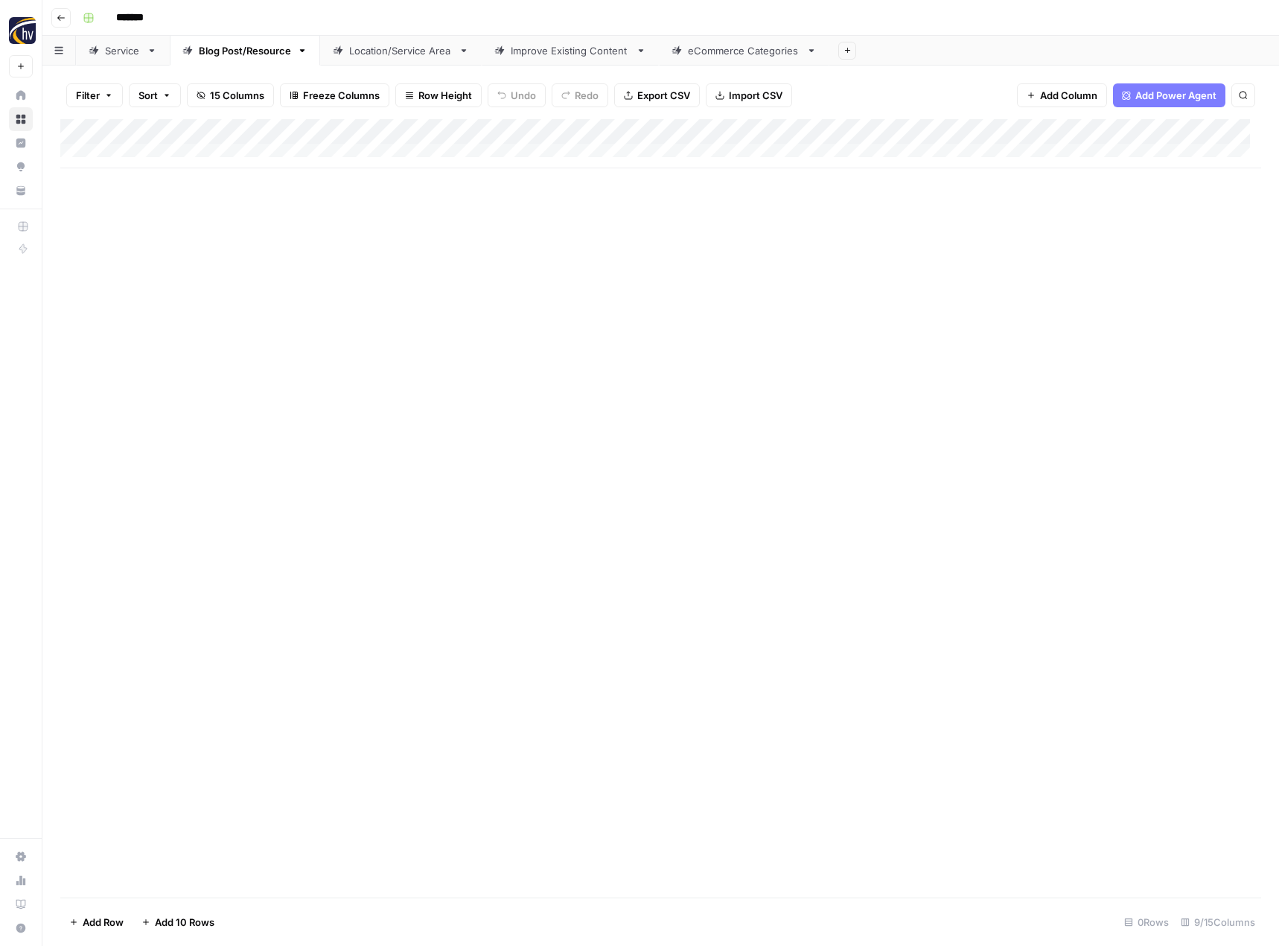
click at [396, 55] on div "Location/Service Area" at bounding box center [400, 50] width 103 height 15
click at [617, 130] on div "Add Column" at bounding box center [660, 143] width 1201 height 49
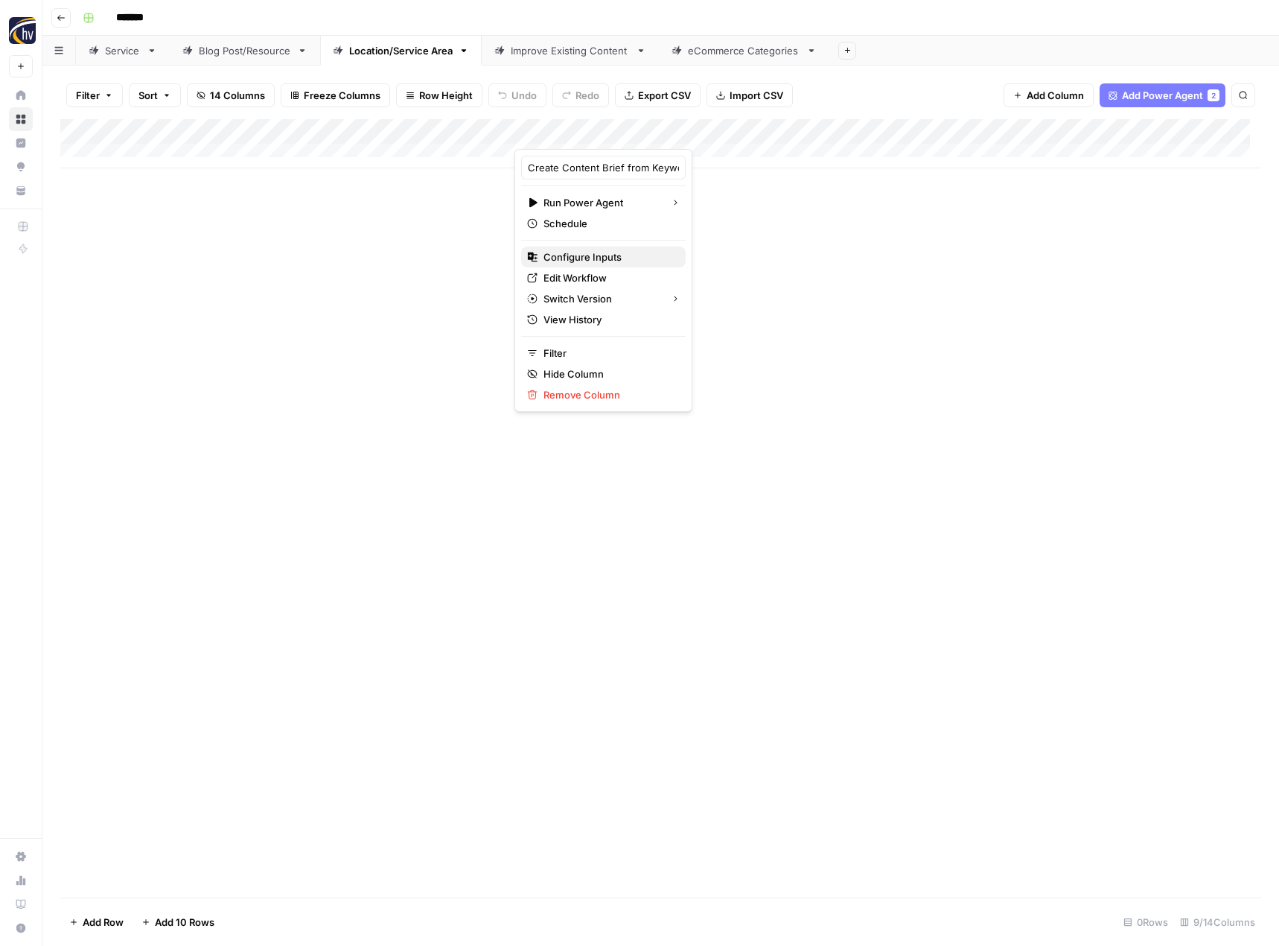
click at [569, 249] on span "Configure Inputs" at bounding box center [609, 256] width 130 height 15
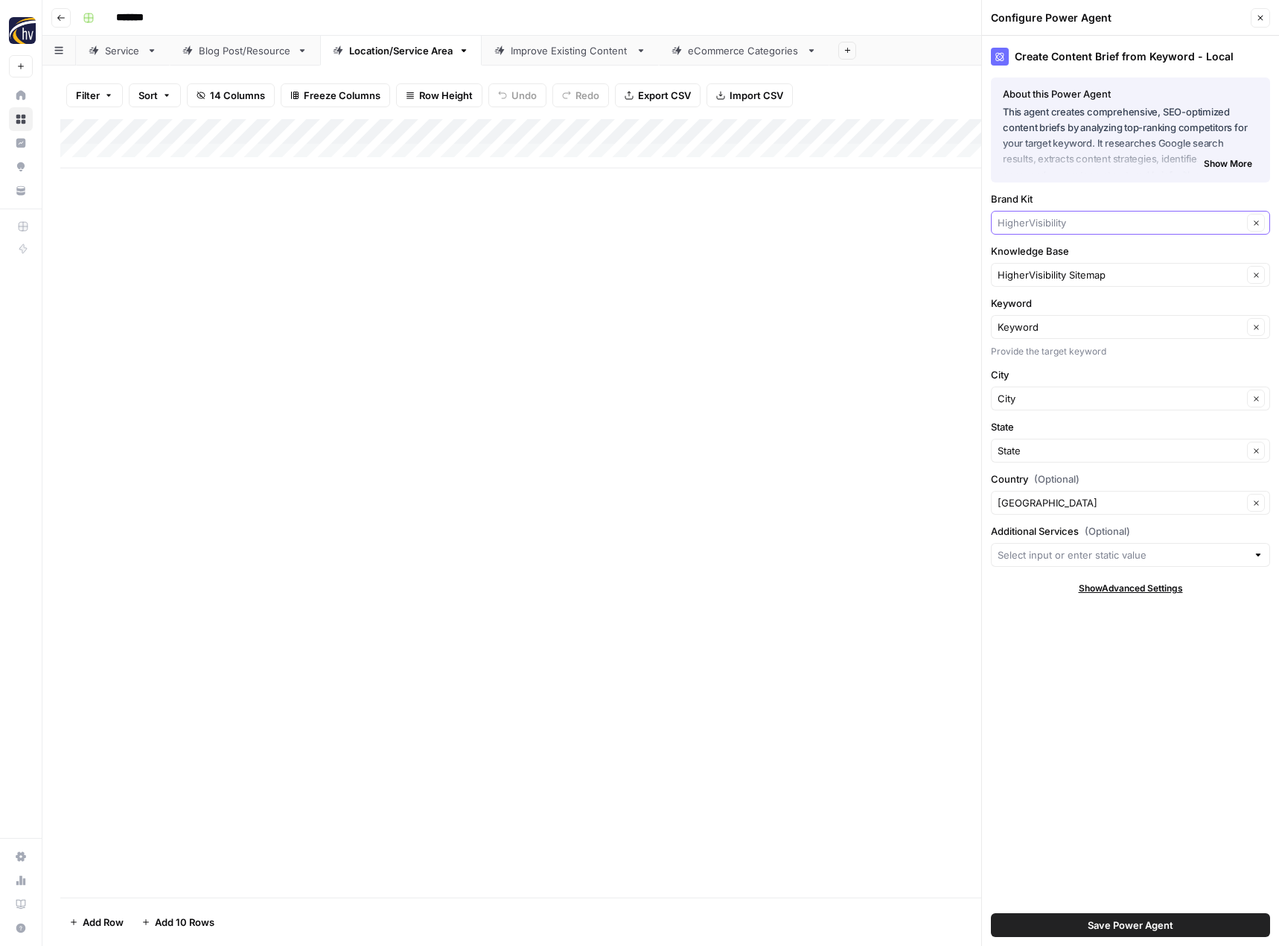
click at [1040, 226] on input "Brand Kit" at bounding box center [1120, 222] width 245 height 15
click at [1025, 259] on span "Chipply" at bounding box center [1128, 257] width 248 height 15
type input "Chipply"
click at [1022, 279] on input "Knowledge Base" at bounding box center [1120, 274] width 245 height 15
click at [1016, 308] on span "Chipply Sitemap" at bounding box center [1128, 309] width 248 height 15
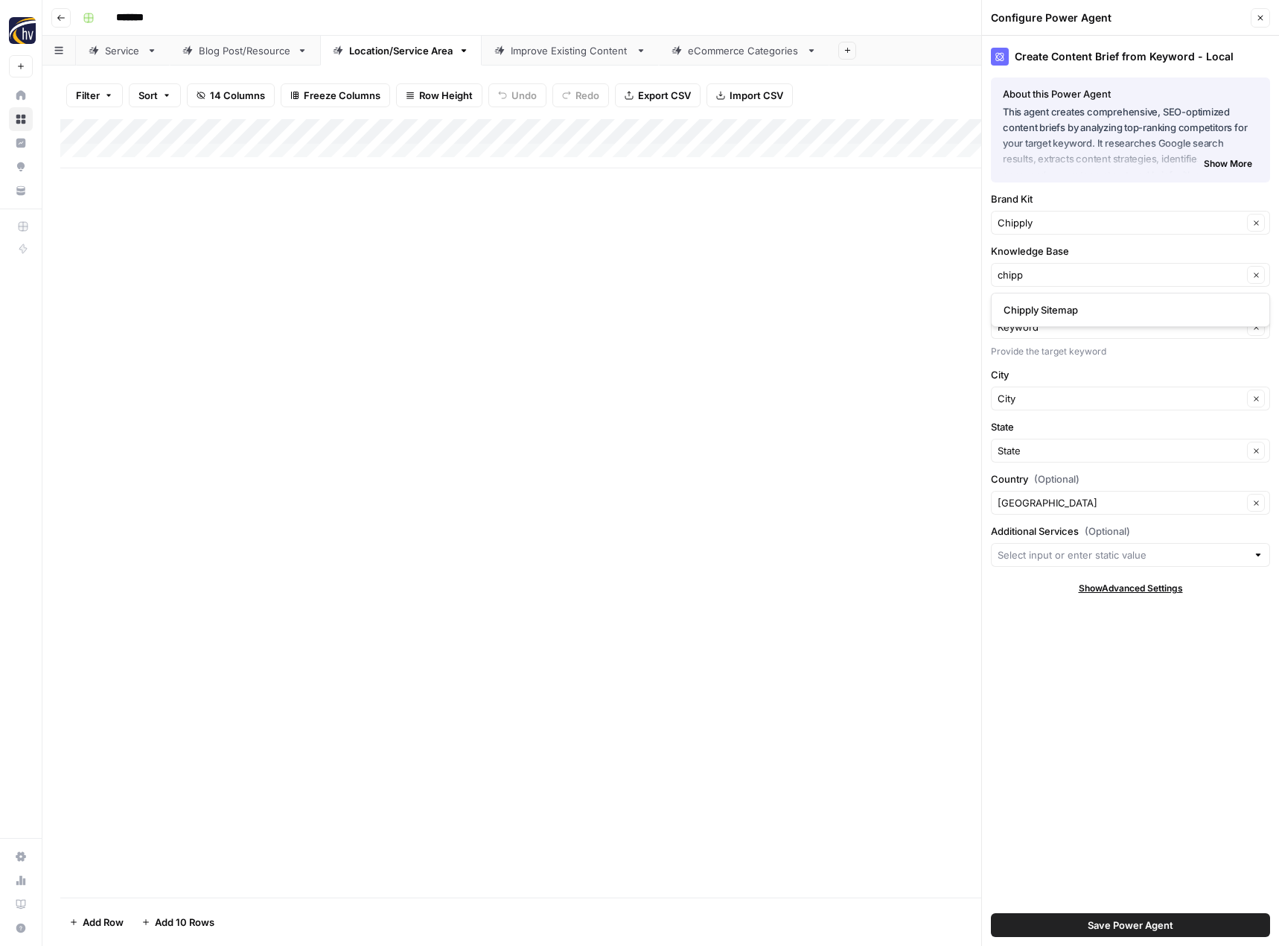
type input "Chipply Sitemap"
click at [1131, 921] on span "Save Power Agent" at bounding box center [1131, 924] width 86 height 15
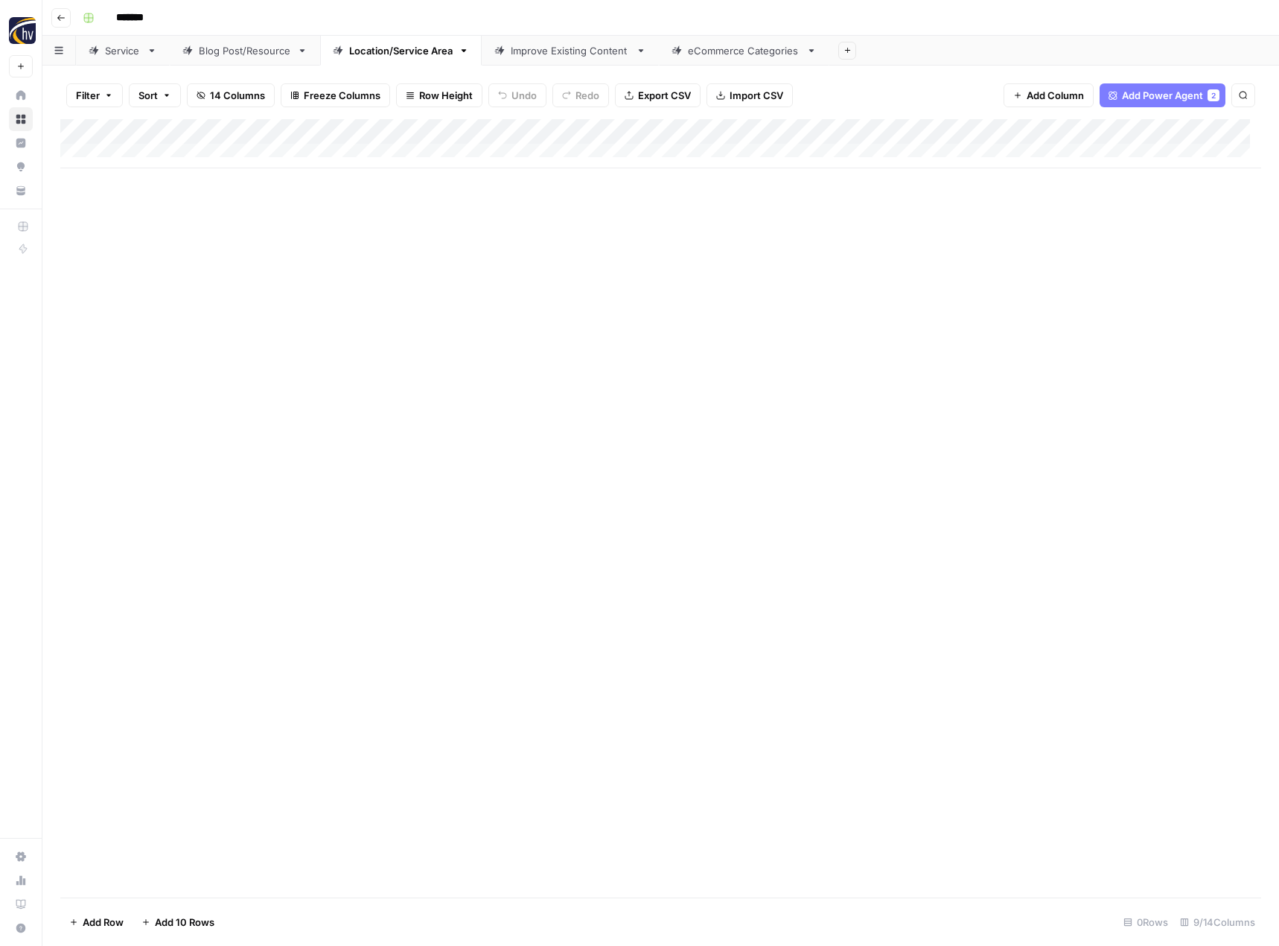
click at [1151, 132] on div "Add Column" at bounding box center [660, 143] width 1201 height 49
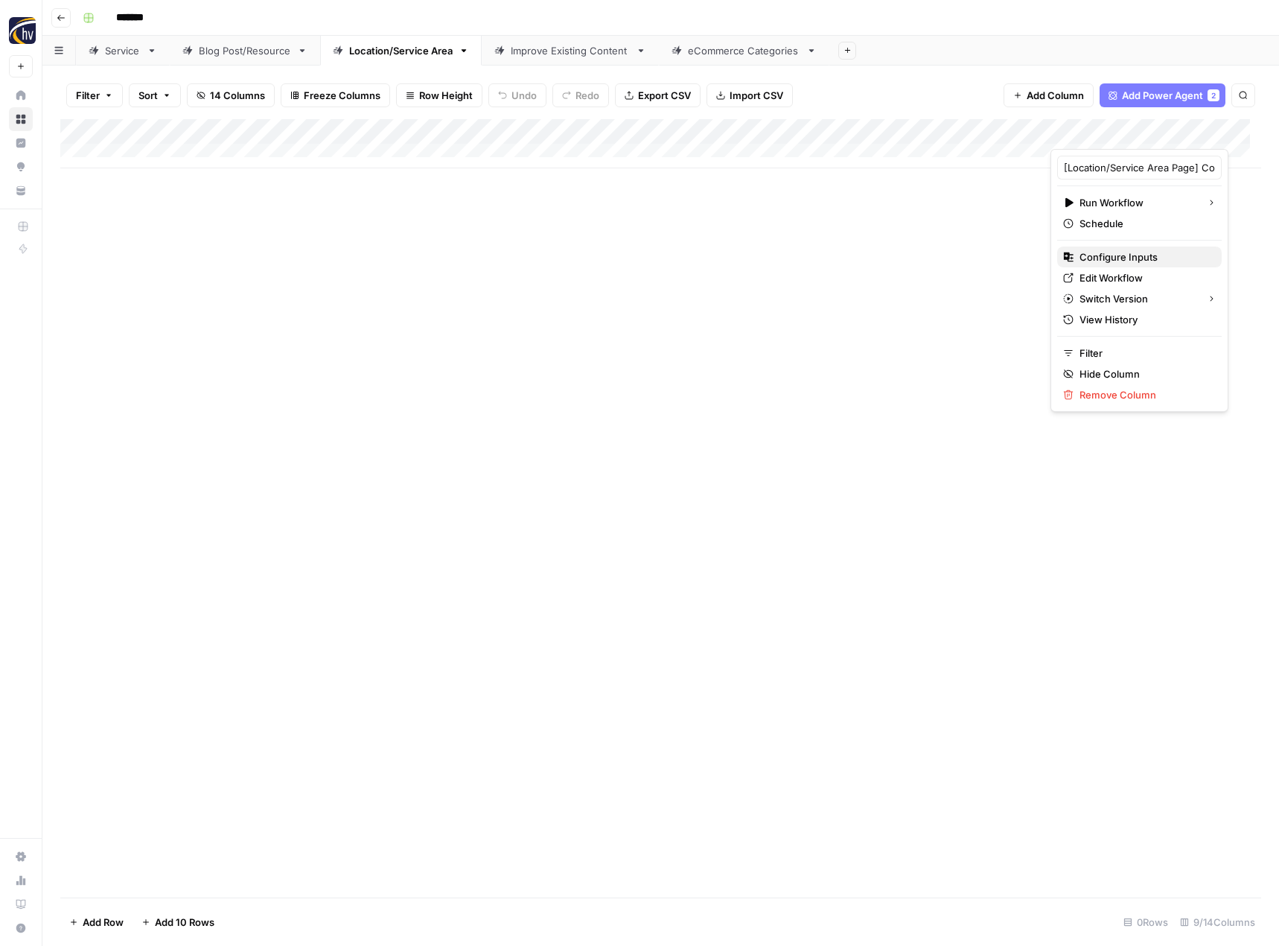
click at [1095, 258] on span "Configure Inputs" at bounding box center [1145, 256] width 130 height 15
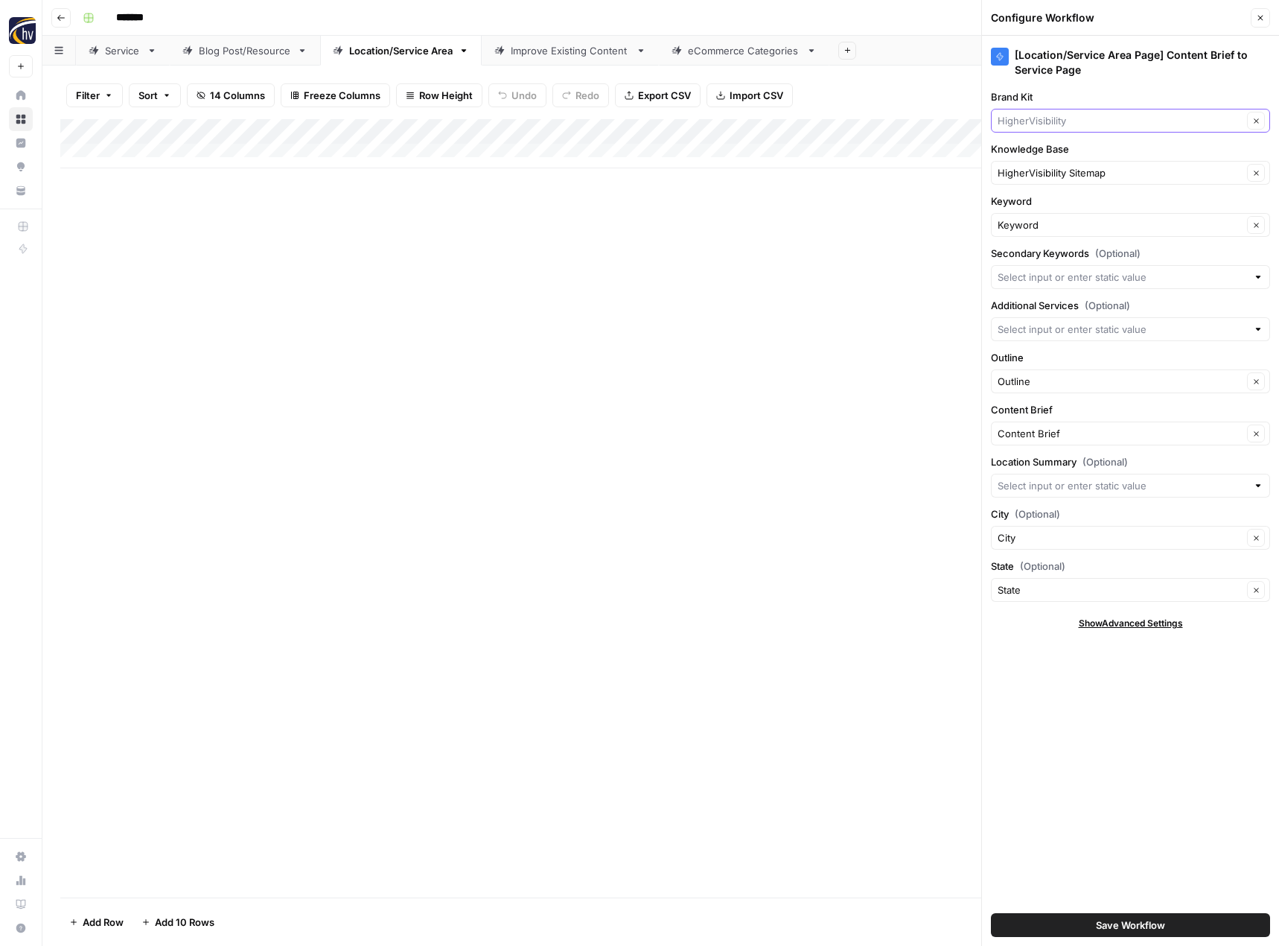
click at [1049, 117] on input "Brand Kit" at bounding box center [1120, 120] width 245 height 15
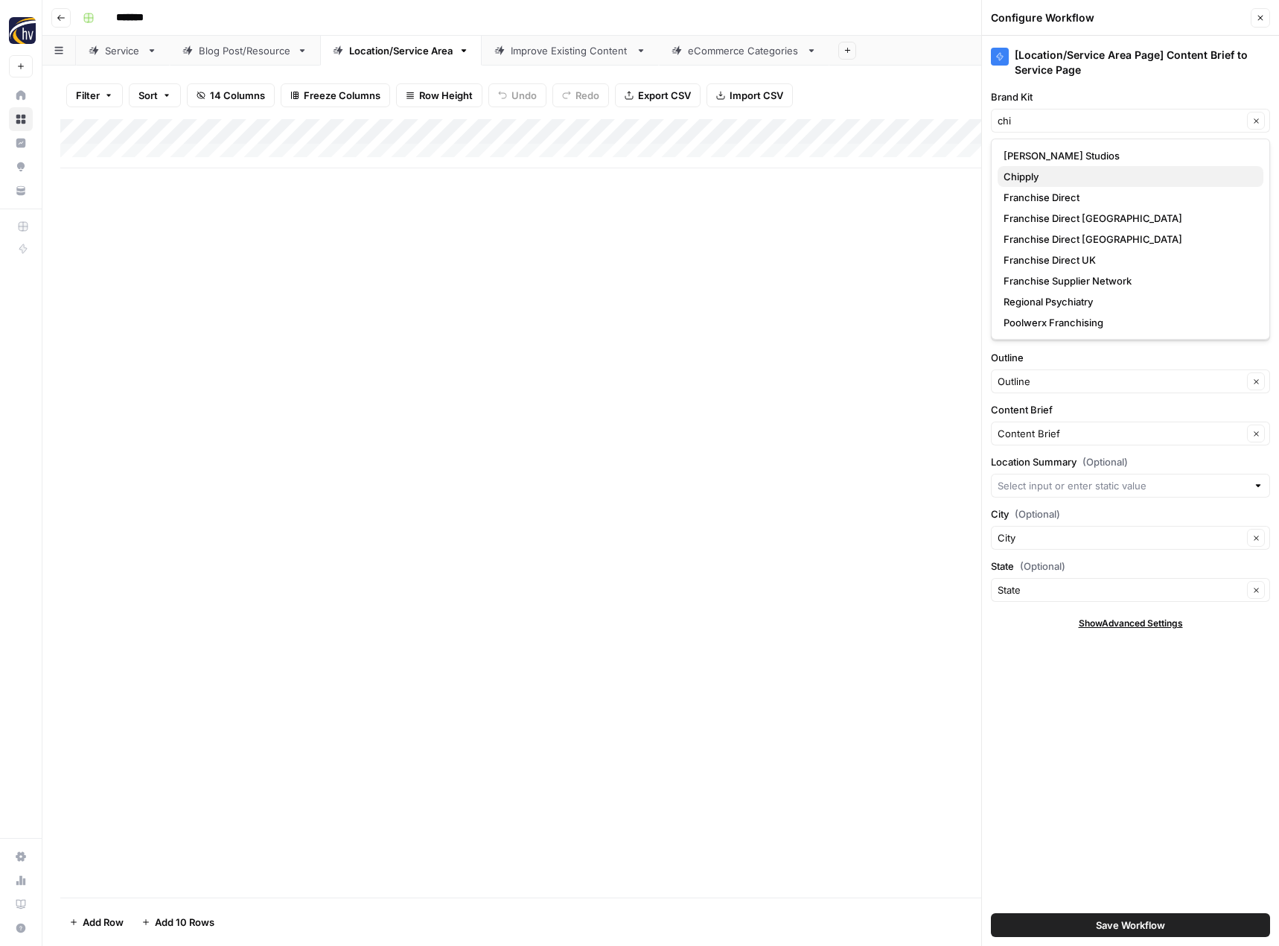
click at [1039, 176] on span "Chipply" at bounding box center [1128, 176] width 248 height 15
type input "Chipply"
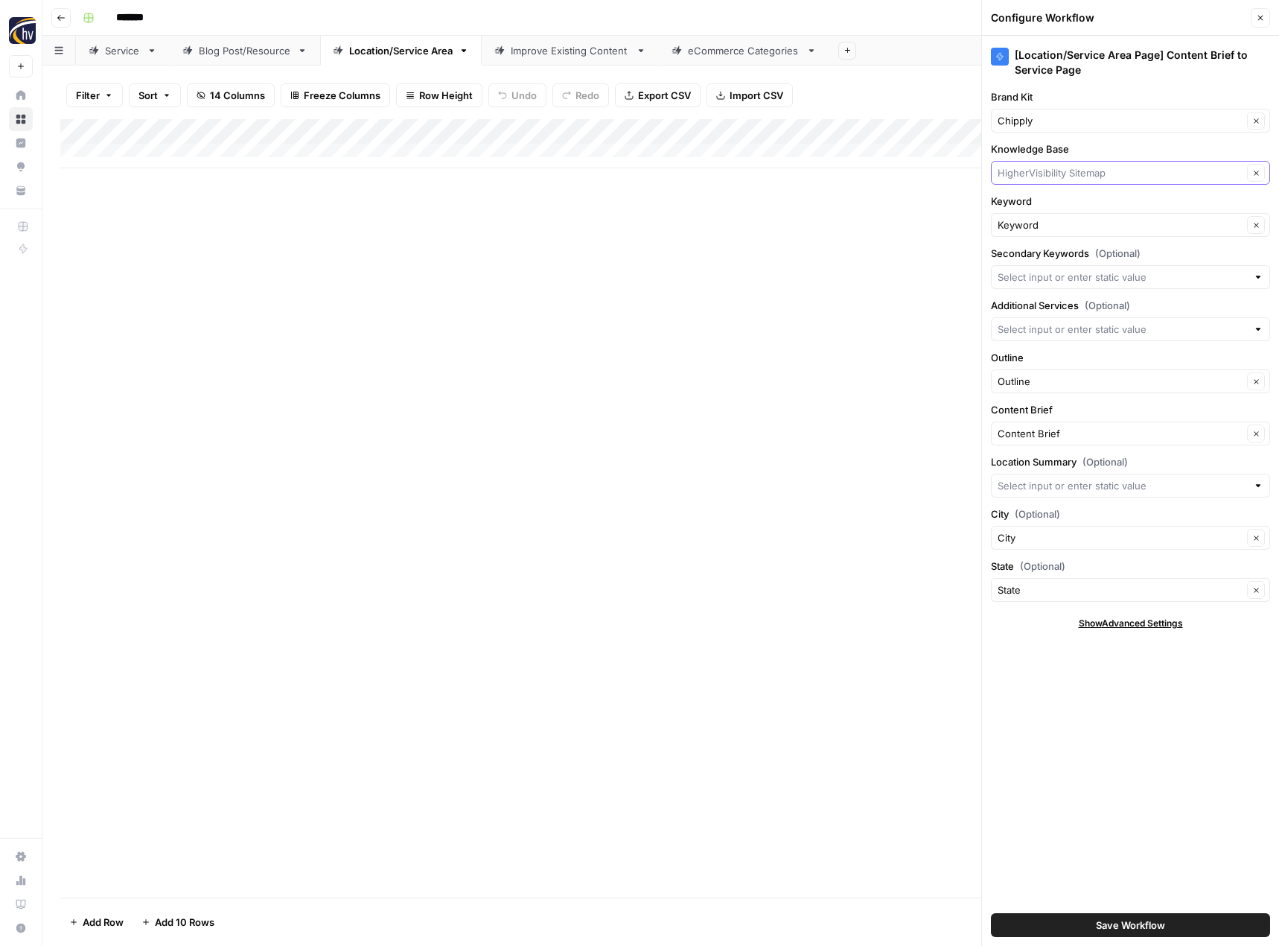
click at [1040, 170] on input "Knowledge Base" at bounding box center [1120, 172] width 245 height 15
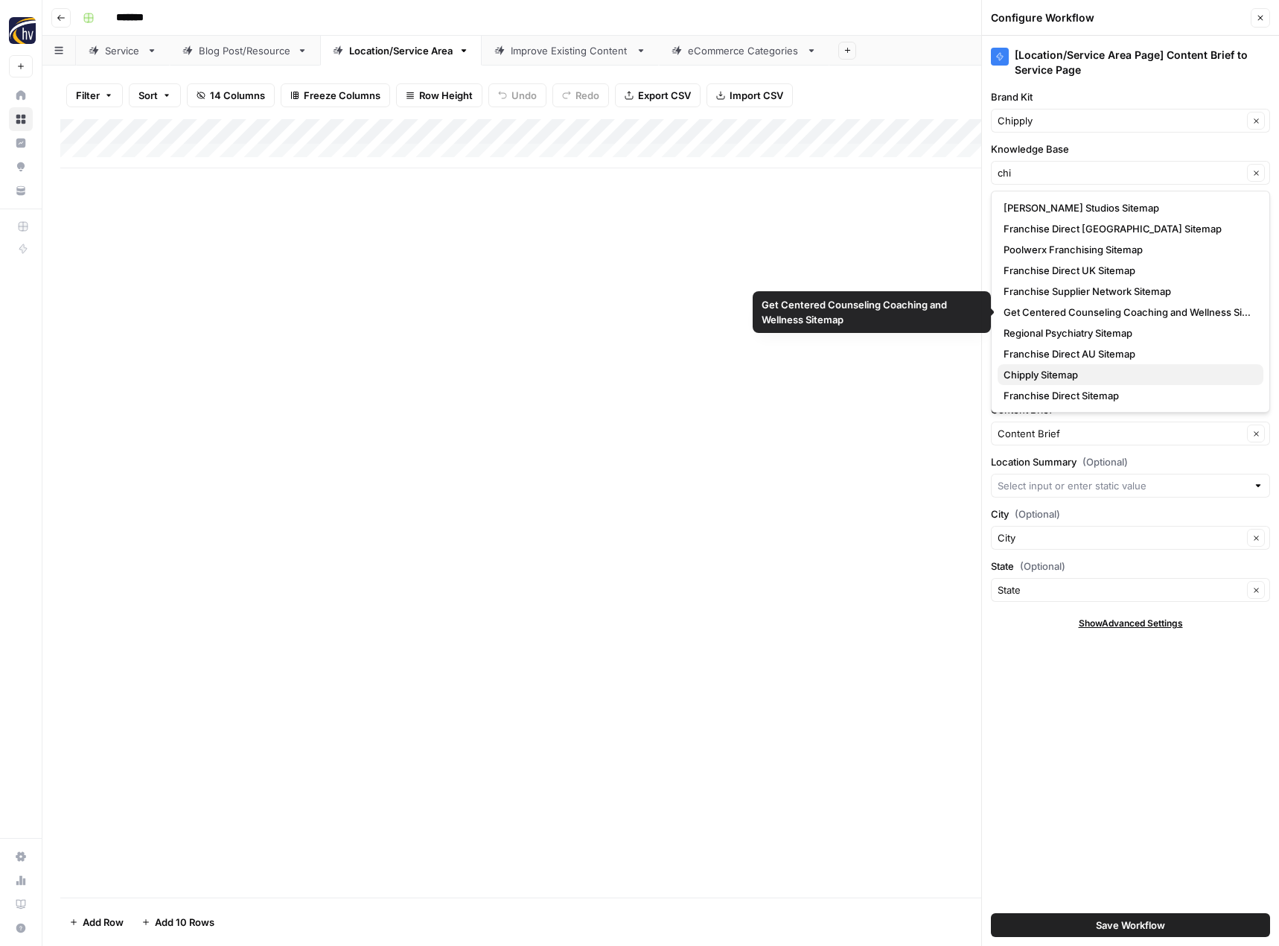
click at [1035, 375] on span "Chipply Sitemap" at bounding box center [1128, 374] width 248 height 15
type input "Chipply Sitemap"
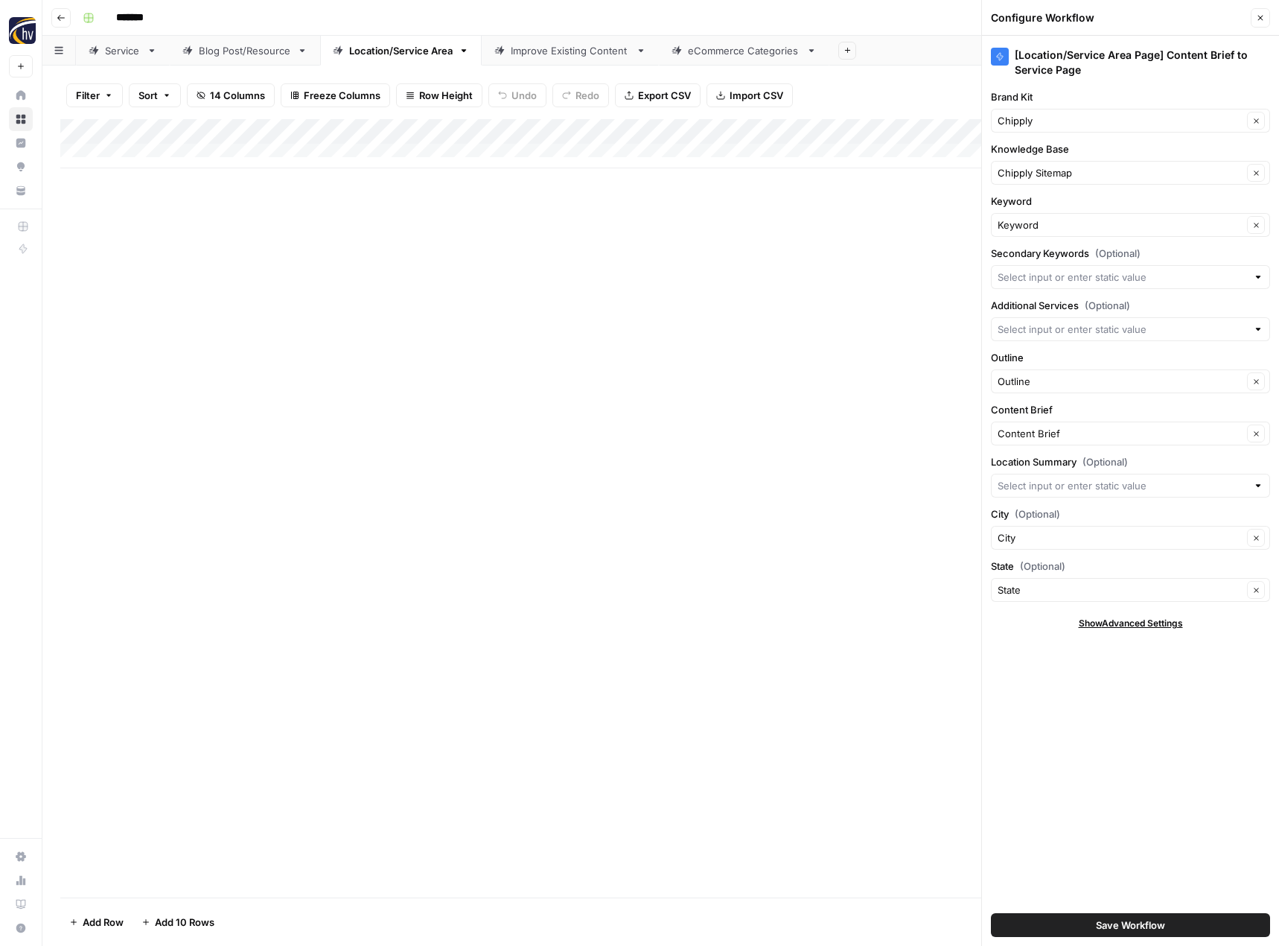
click at [1118, 923] on span "Save Workflow" at bounding box center [1130, 924] width 69 height 15
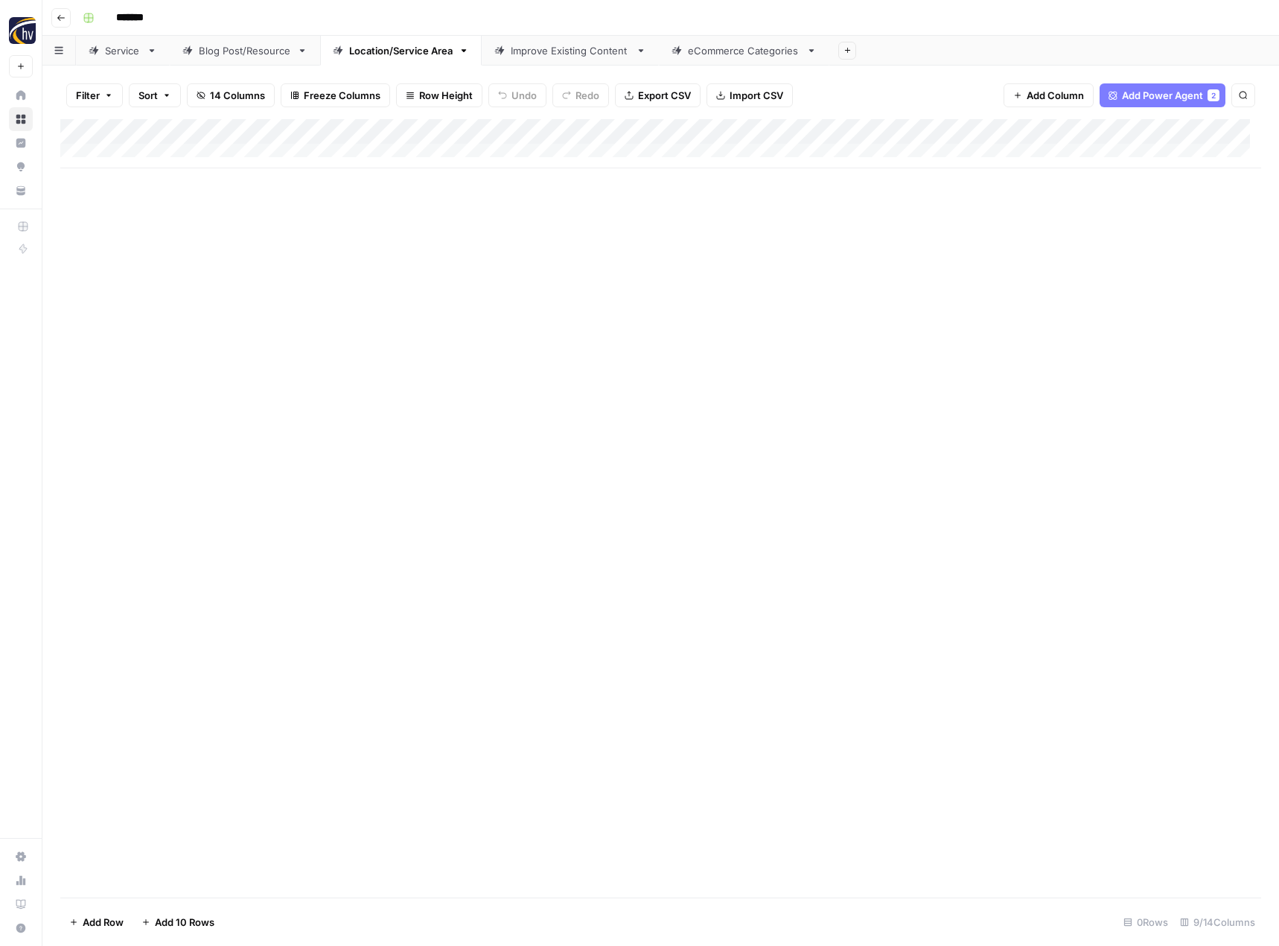
click at [624, 134] on div "Add Column" at bounding box center [660, 143] width 1201 height 49
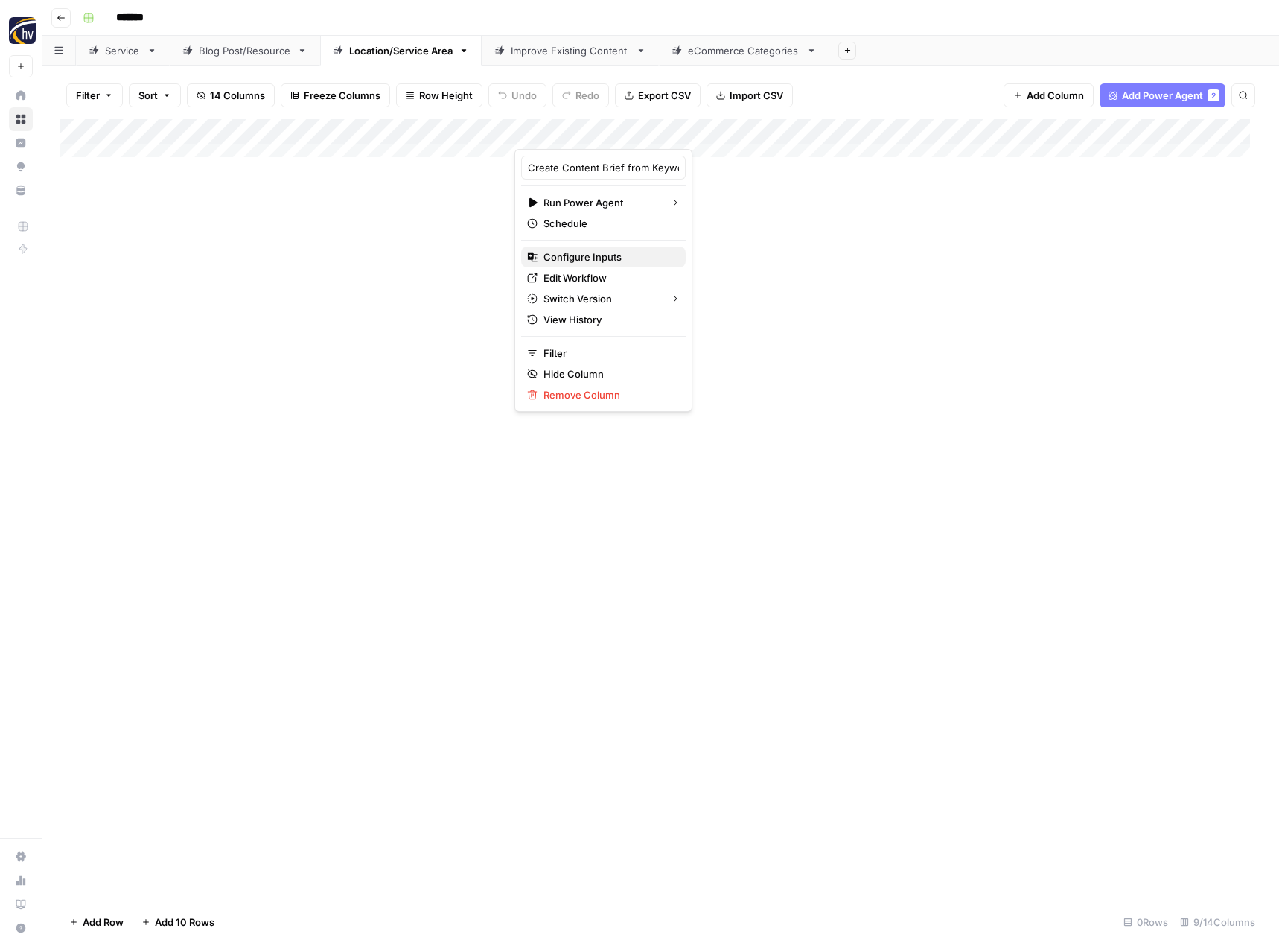
click at [600, 255] on span "Configure Inputs" at bounding box center [609, 256] width 130 height 15
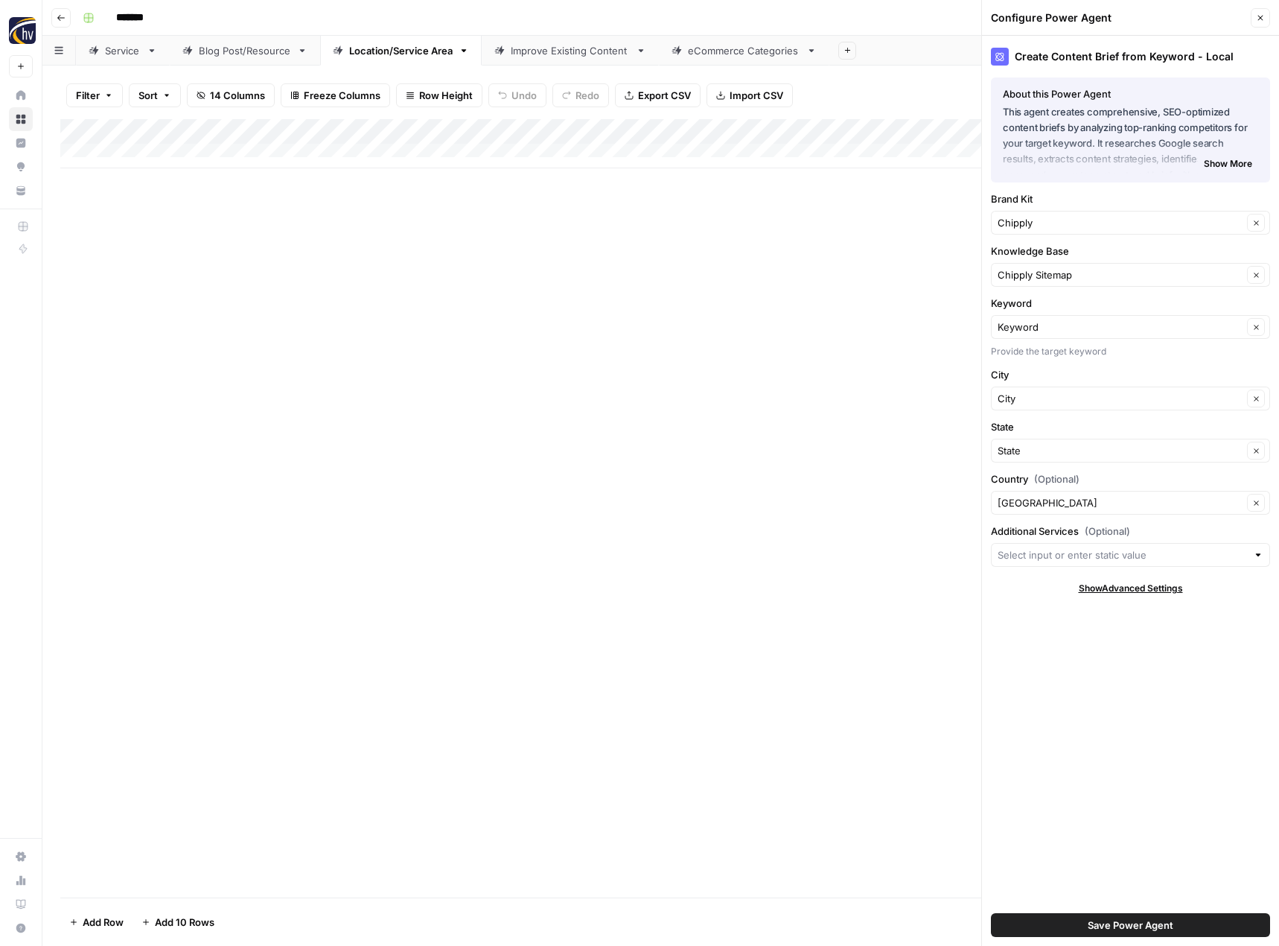
click at [773, 229] on div "Add Column" at bounding box center [660, 508] width 1201 height 778
click at [1257, 13] on button "Close" at bounding box center [1260, 17] width 19 height 19
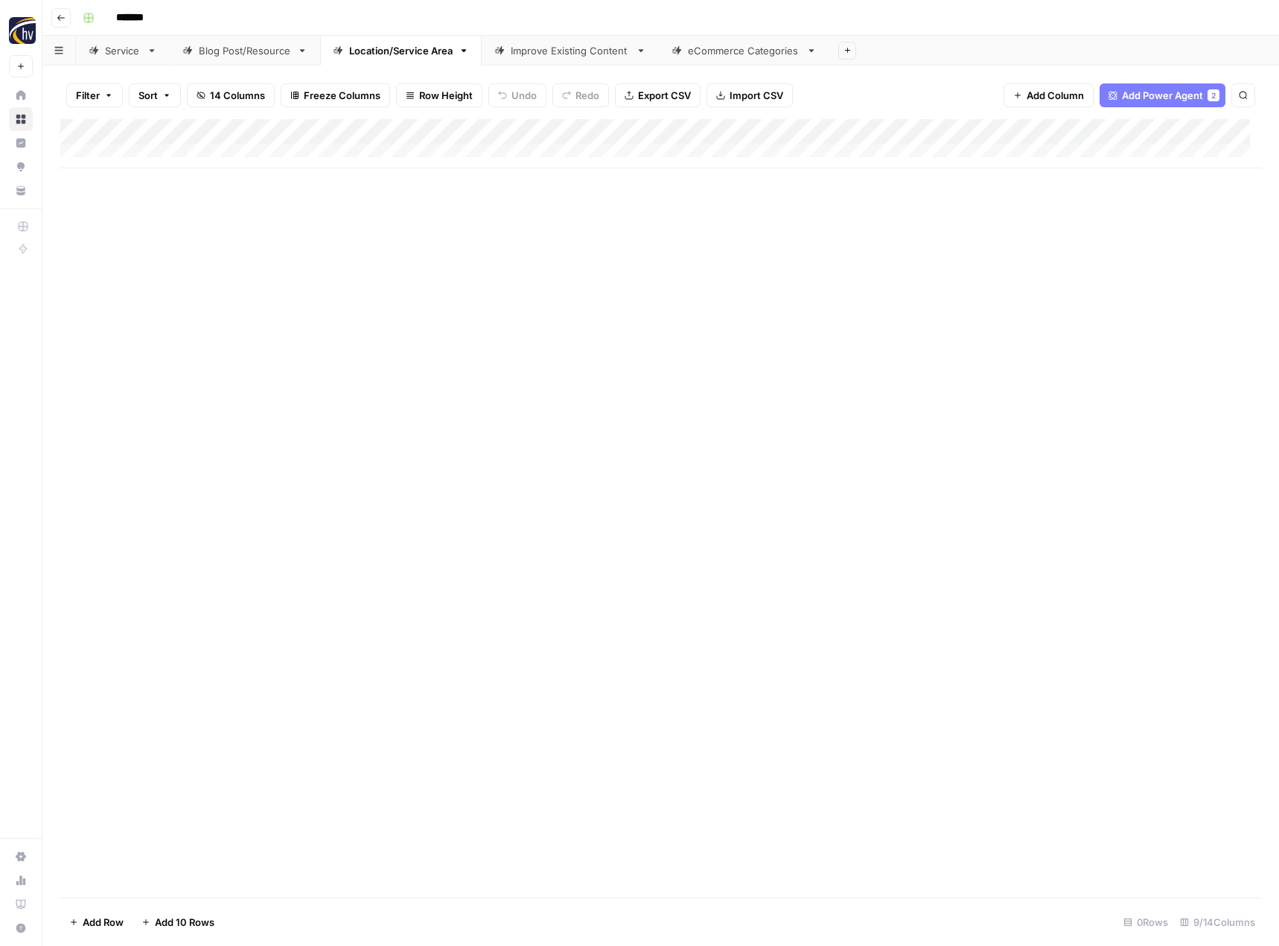
click at [1149, 130] on div "Add Column" at bounding box center [660, 143] width 1201 height 49
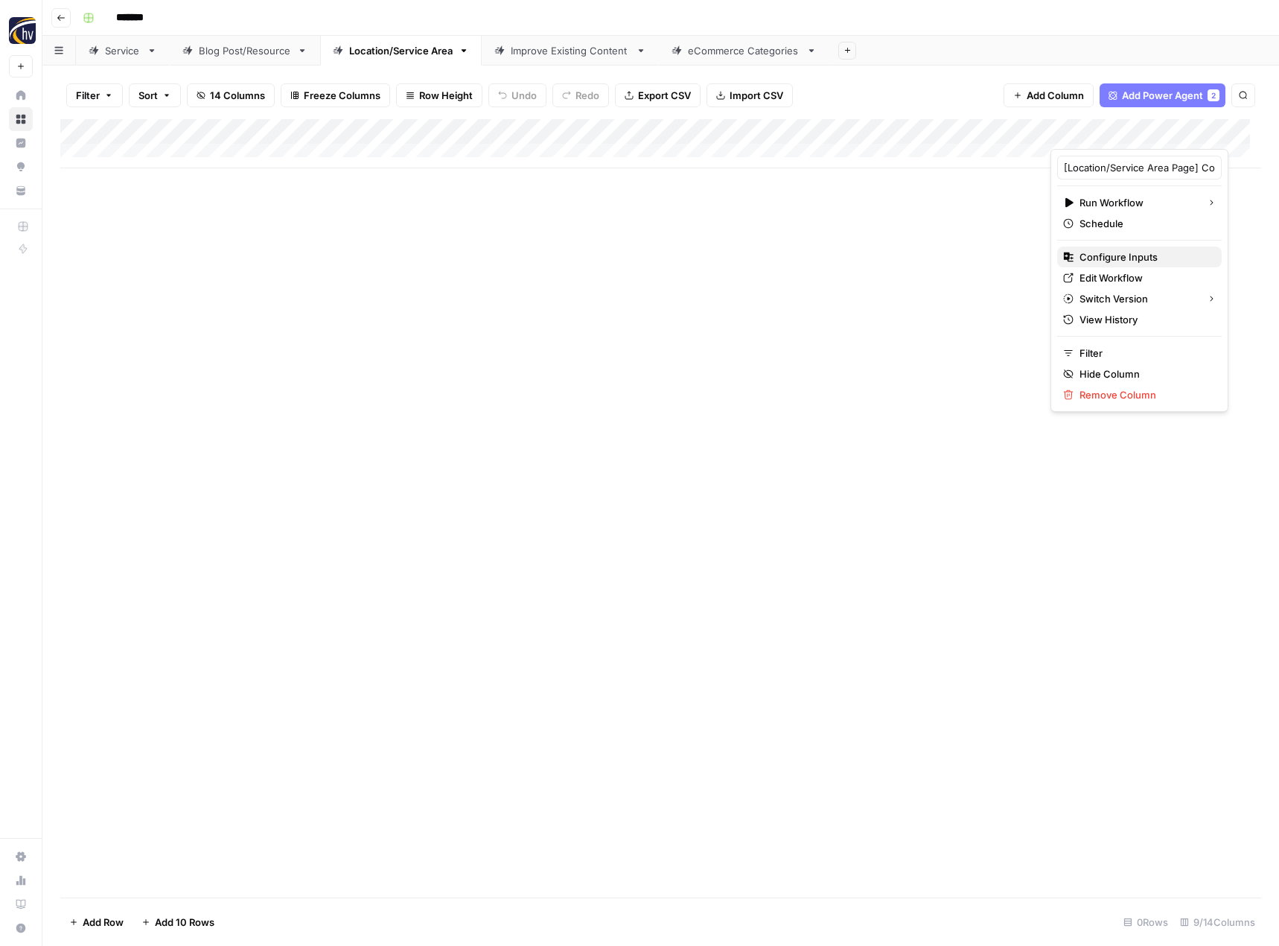
click at [1088, 258] on span "Configure Inputs" at bounding box center [1145, 256] width 130 height 15
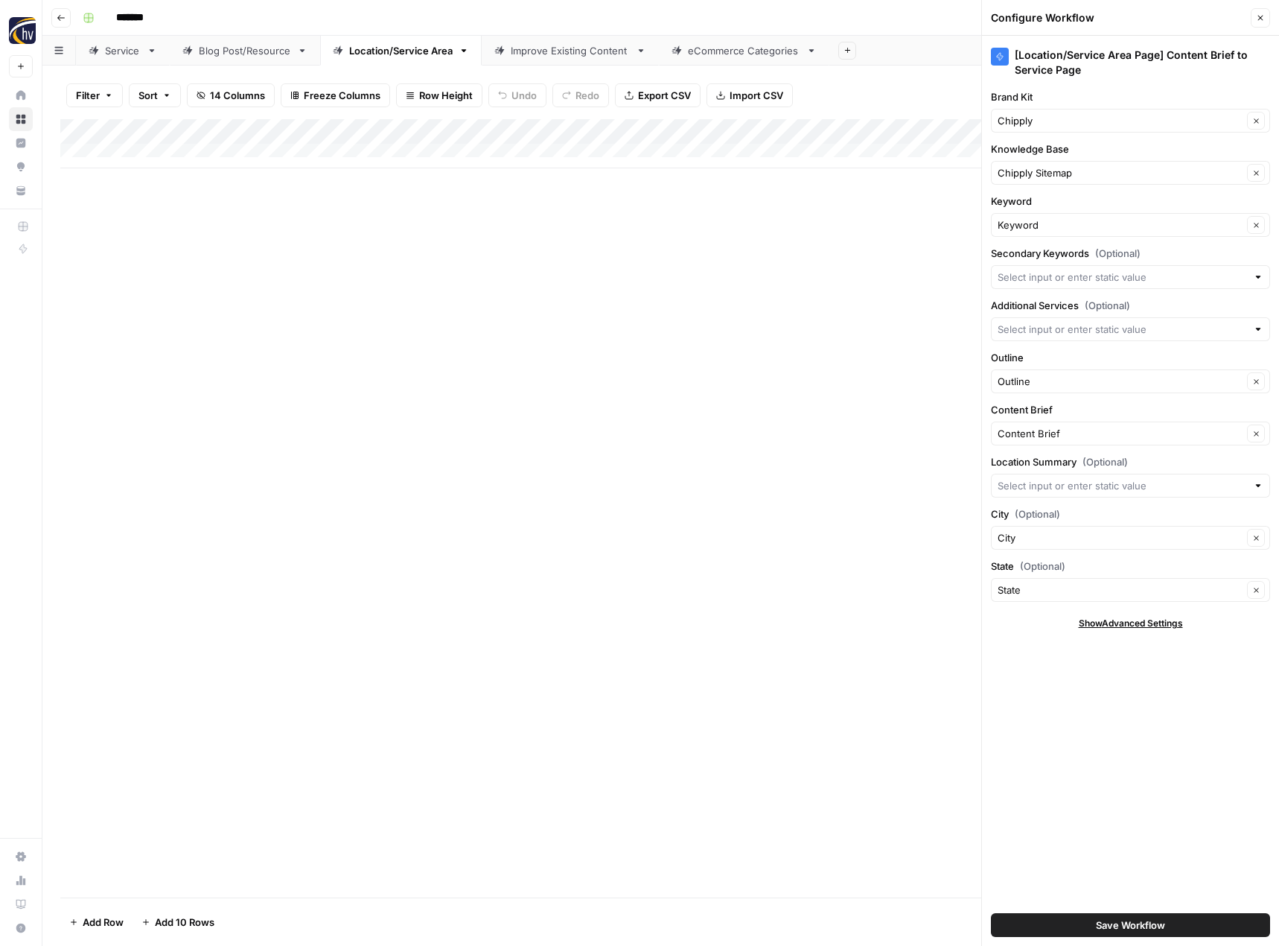
click at [1258, 21] on icon "button" at bounding box center [1260, 17] width 9 height 9
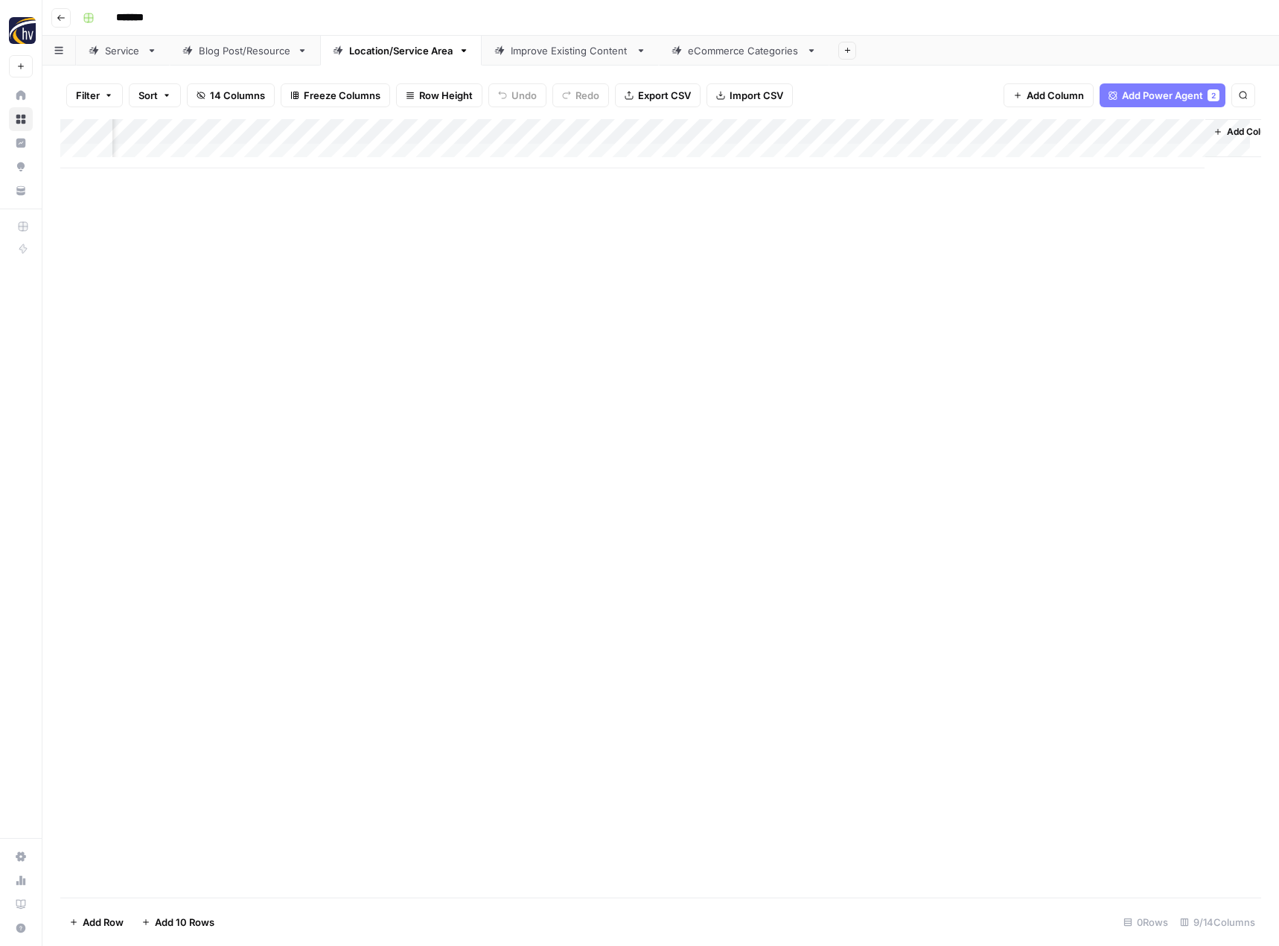
scroll to position [0, 152]
click at [578, 57] on div "Improve Existing Content" at bounding box center [570, 50] width 119 height 15
type input "*******"
click at [885, 134] on div "Add Column" at bounding box center [660, 143] width 1201 height 49
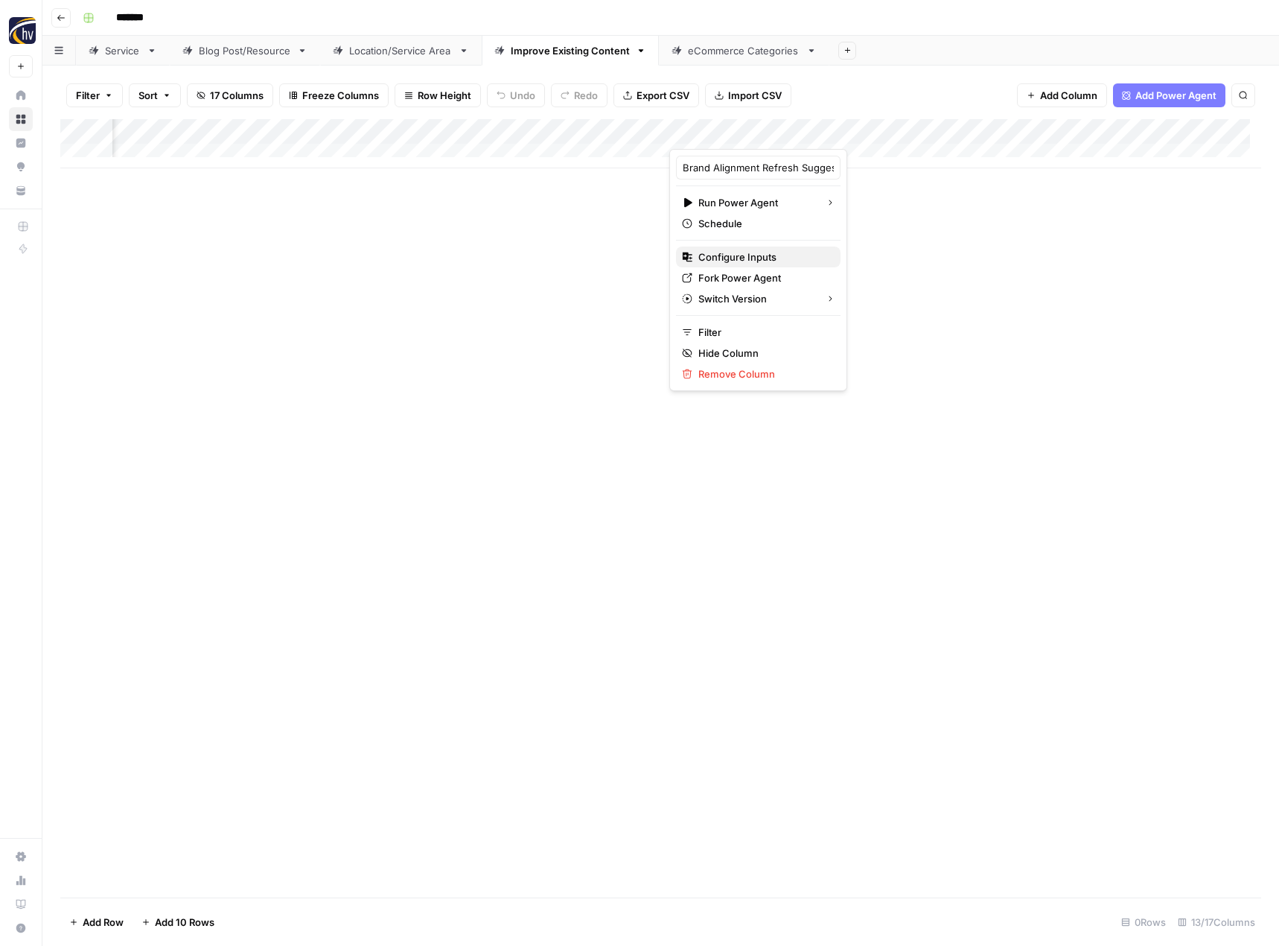
click at [762, 259] on span "Configure Inputs" at bounding box center [763, 256] width 130 height 15
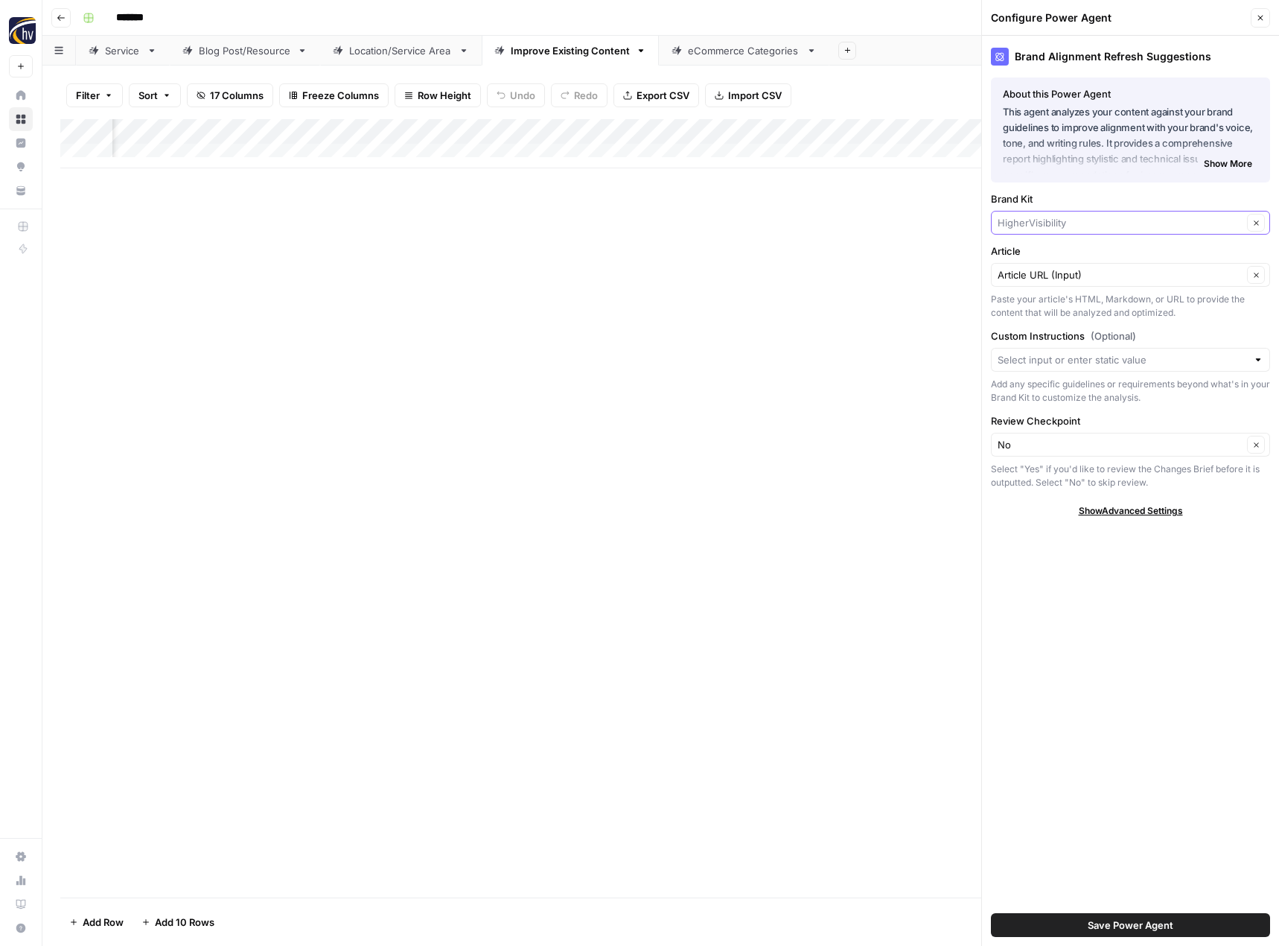
click at [1071, 225] on input "Brand Kit" at bounding box center [1120, 222] width 245 height 15
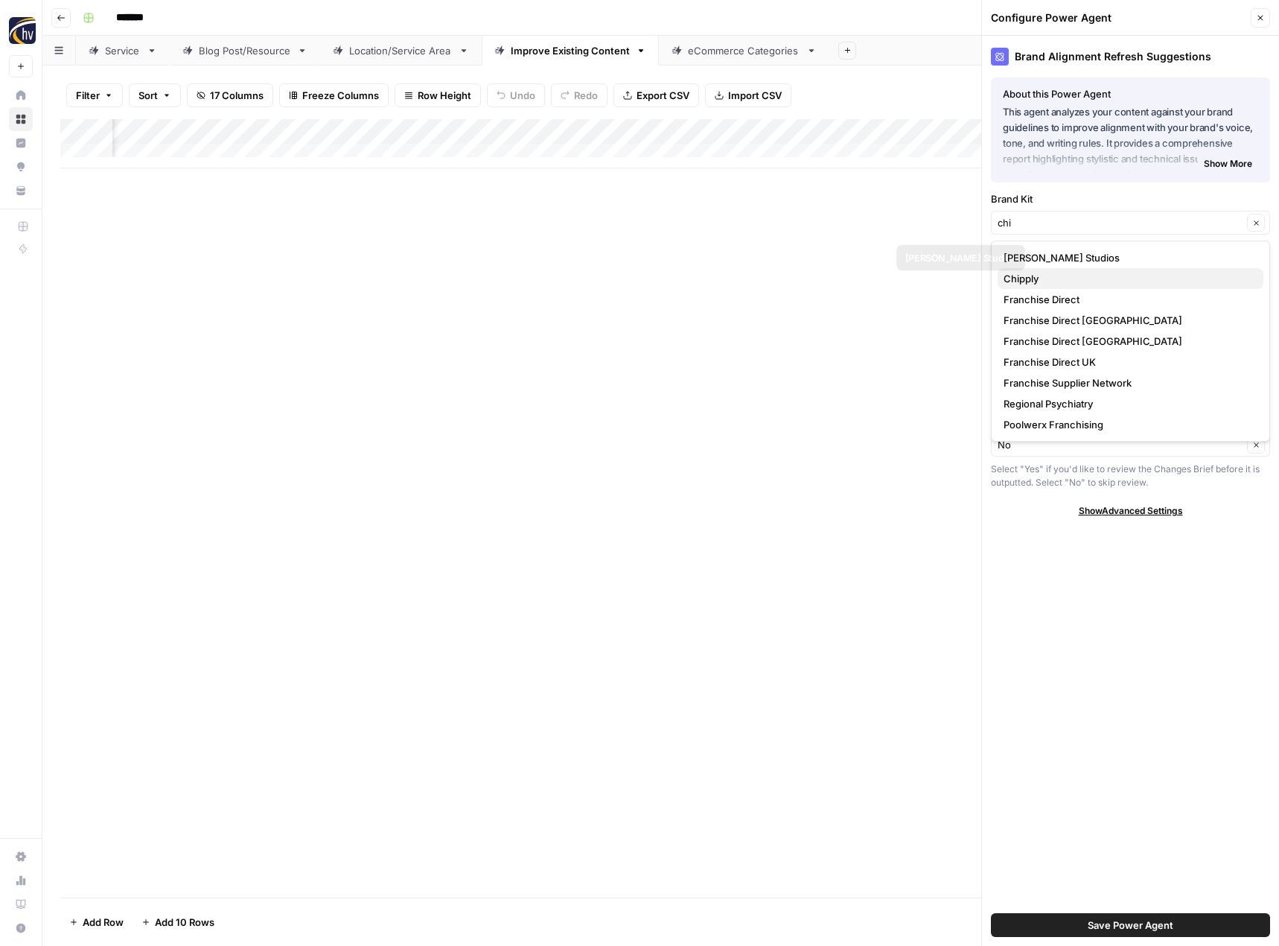
click at [1048, 271] on span "Chipply" at bounding box center [1128, 278] width 248 height 15
type input "Chipply"
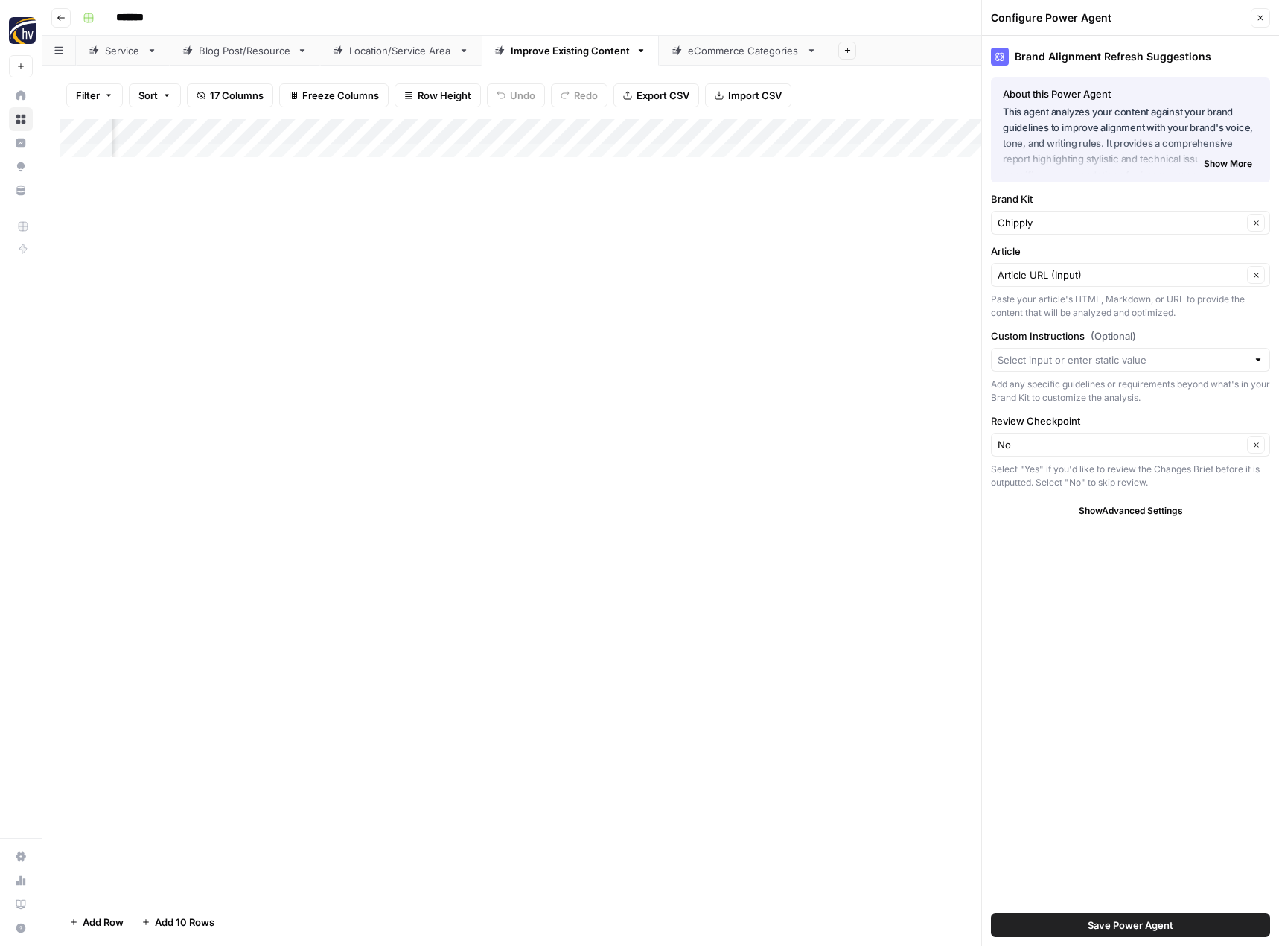
click at [1106, 920] on span "Save Power Agent" at bounding box center [1131, 924] width 86 height 15
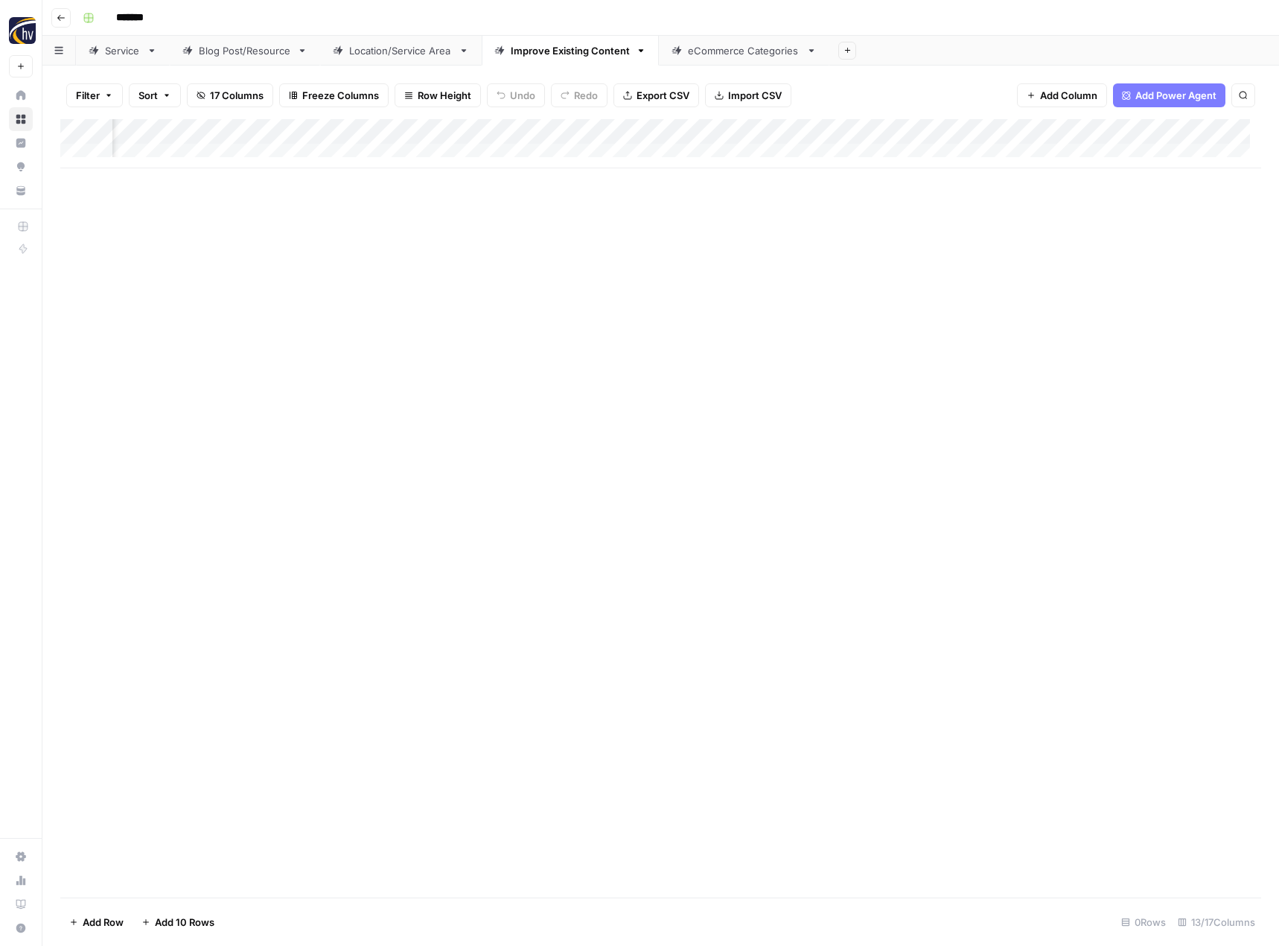
scroll to position [0, 1149]
click at [737, 134] on div "Add Column" at bounding box center [660, 143] width 1201 height 49
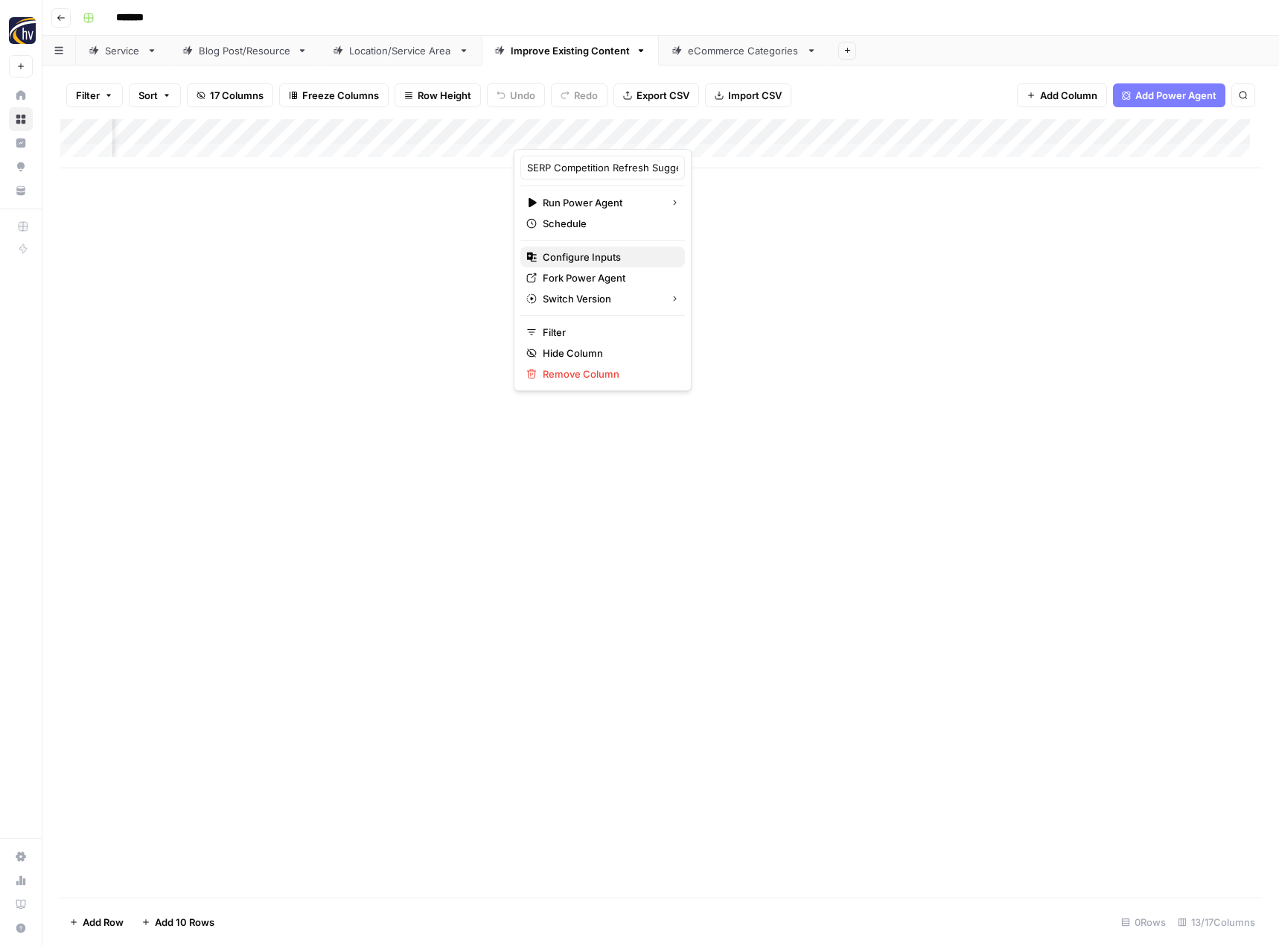
click at [617, 252] on span "Configure Inputs" at bounding box center [608, 256] width 130 height 15
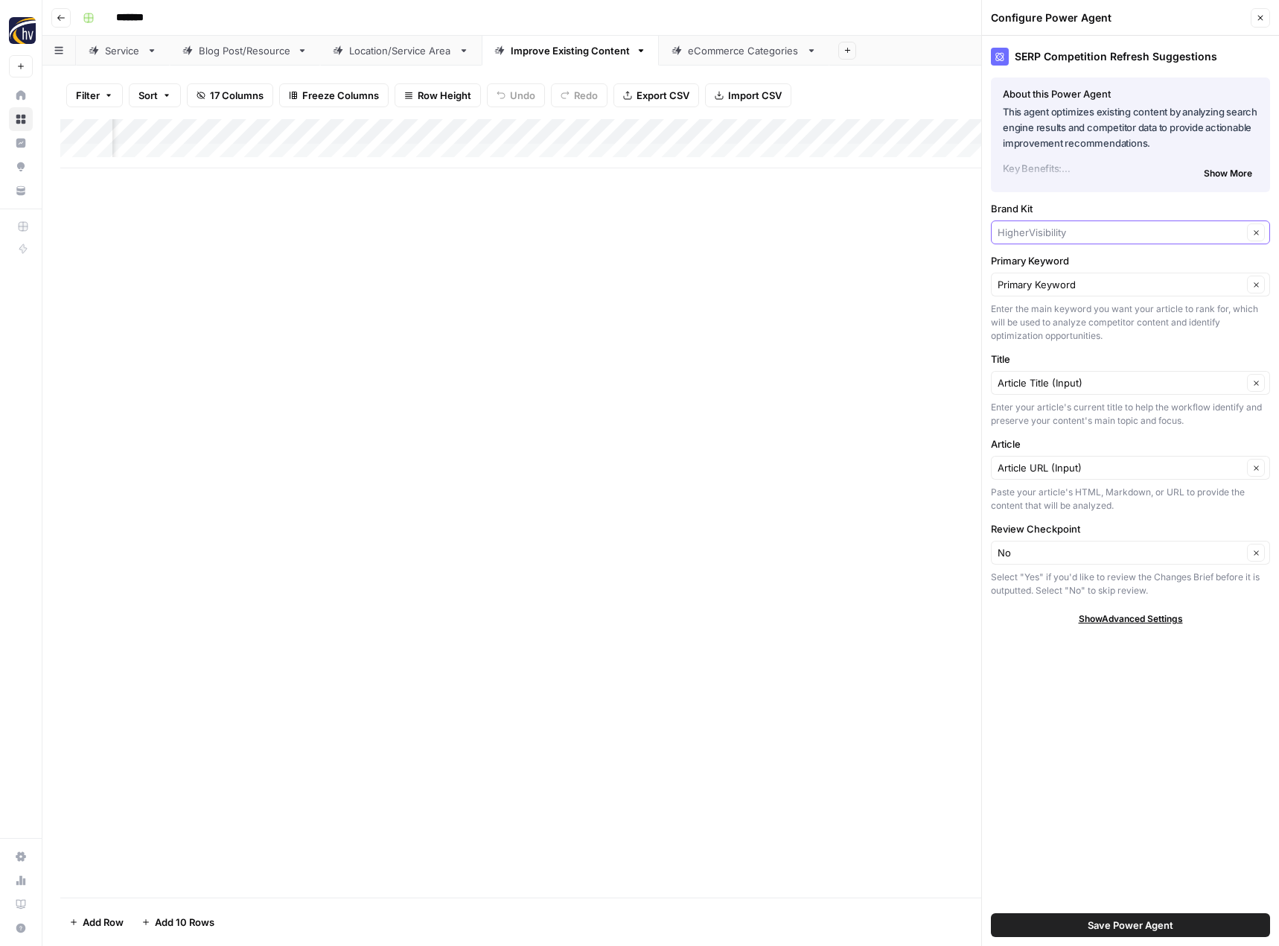
click at [1042, 232] on input "Brand Kit" at bounding box center [1120, 232] width 245 height 15
click at [1041, 268] on span "Chipply" at bounding box center [1128, 267] width 248 height 15
type input "Chipply"
click at [1097, 929] on span "Save Power Agent" at bounding box center [1131, 924] width 86 height 15
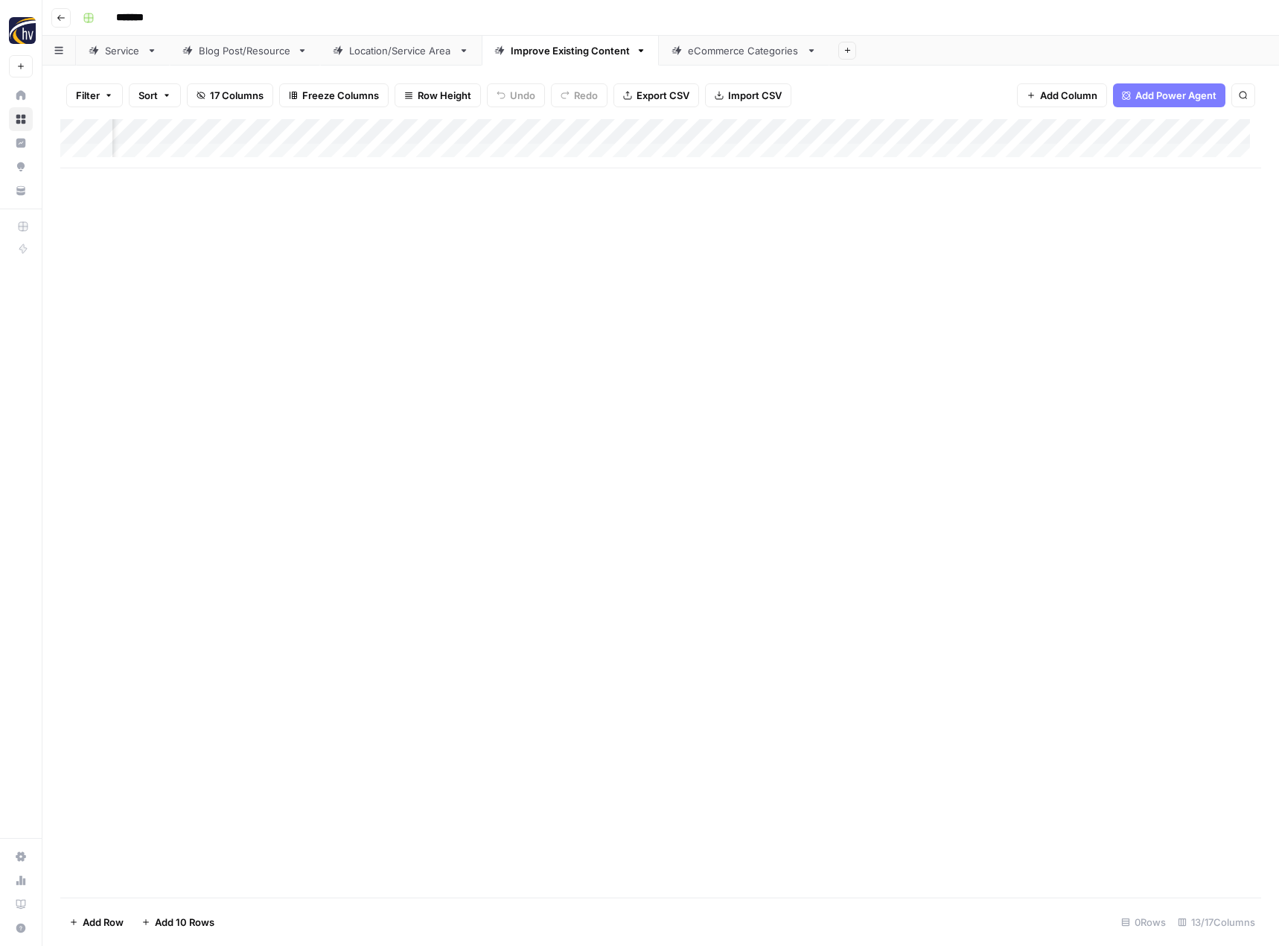
click at [1097, 134] on div "Add Column" at bounding box center [660, 143] width 1201 height 49
click at [981, 260] on span "Configure Inputs" at bounding box center [993, 256] width 130 height 15
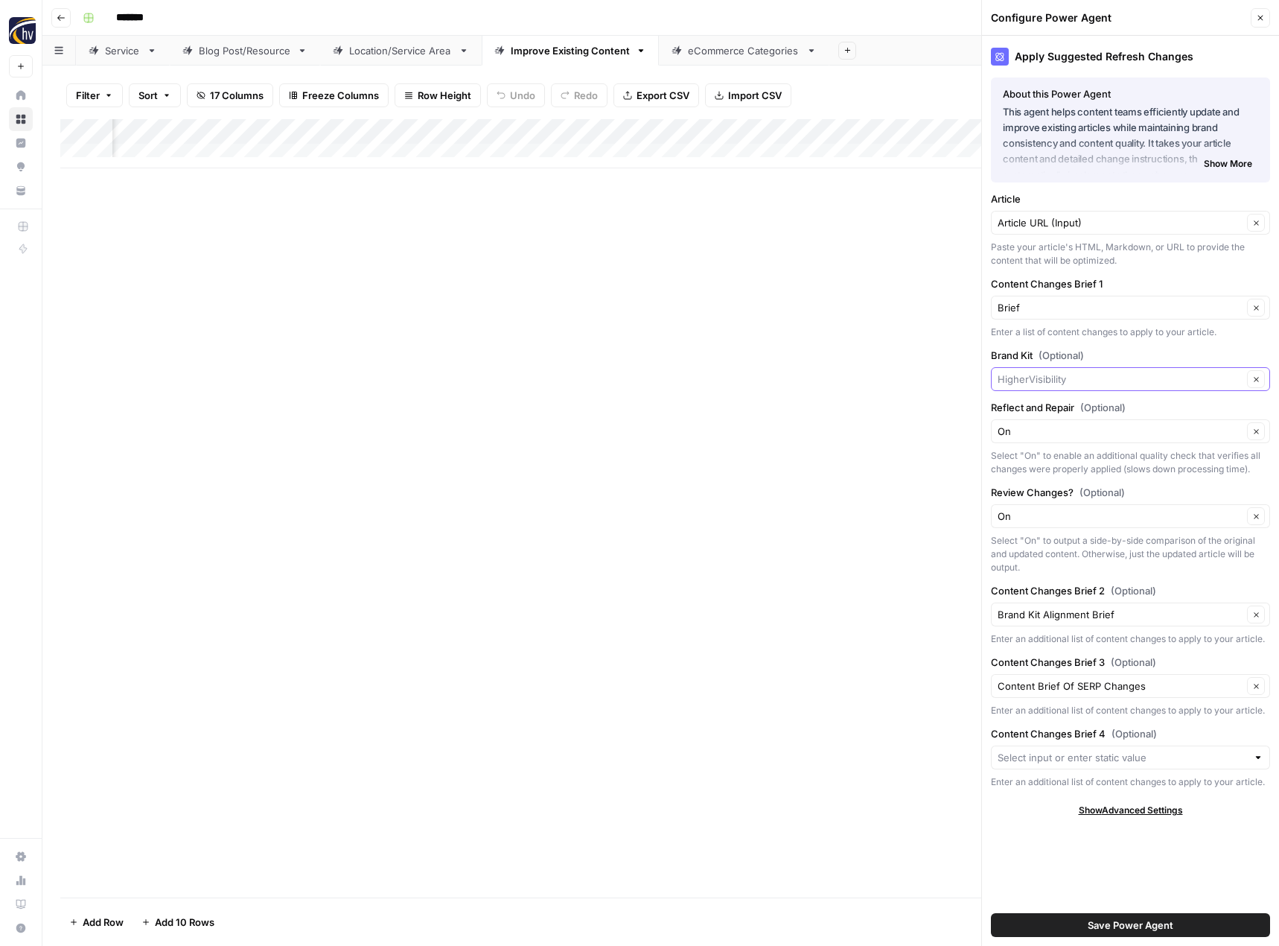
click at [1021, 380] on input "Brand Kit (Optional)" at bounding box center [1120, 379] width 245 height 15
click at [1028, 412] on span "Chipply" at bounding box center [1128, 414] width 248 height 15
type input "Chipply"
click at [1120, 931] on span "Save Power Agent" at bounding box center [1131, 924] width 86 height 15
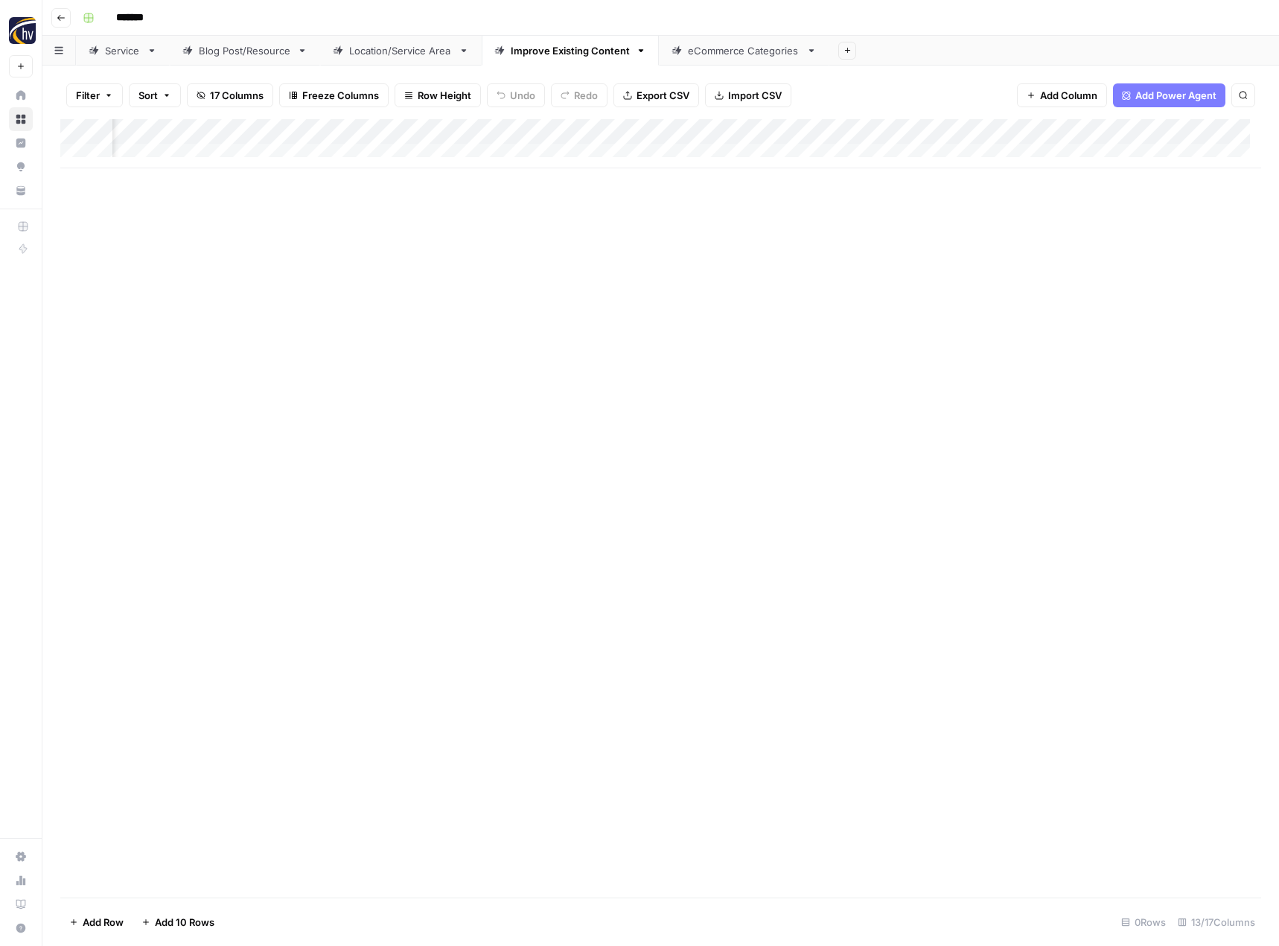
click at [916, 548] on div "Add Column" at bounding box center [660, 508] width 1201 height 778
click at [753, 54] on div "eCommerce Categories" at bounding box center [744, 50] width 112 height 15
click at [723, 126] on div "Add Column" at bounding box center [660, 143] width 1201 height 49
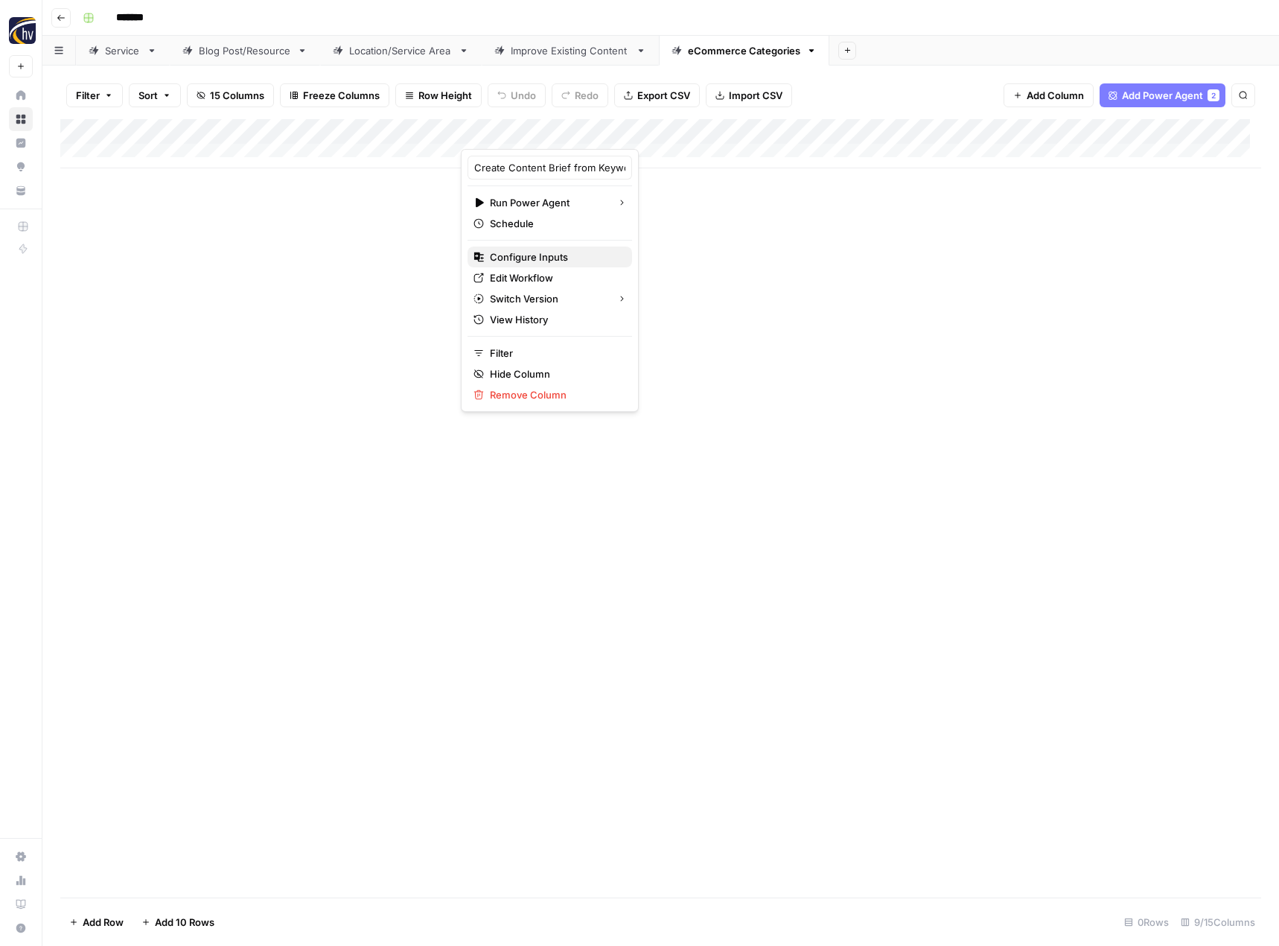
click at [582, 263] on span "Configure Inputs" at bounding box center [555, 256] width 130 height 15
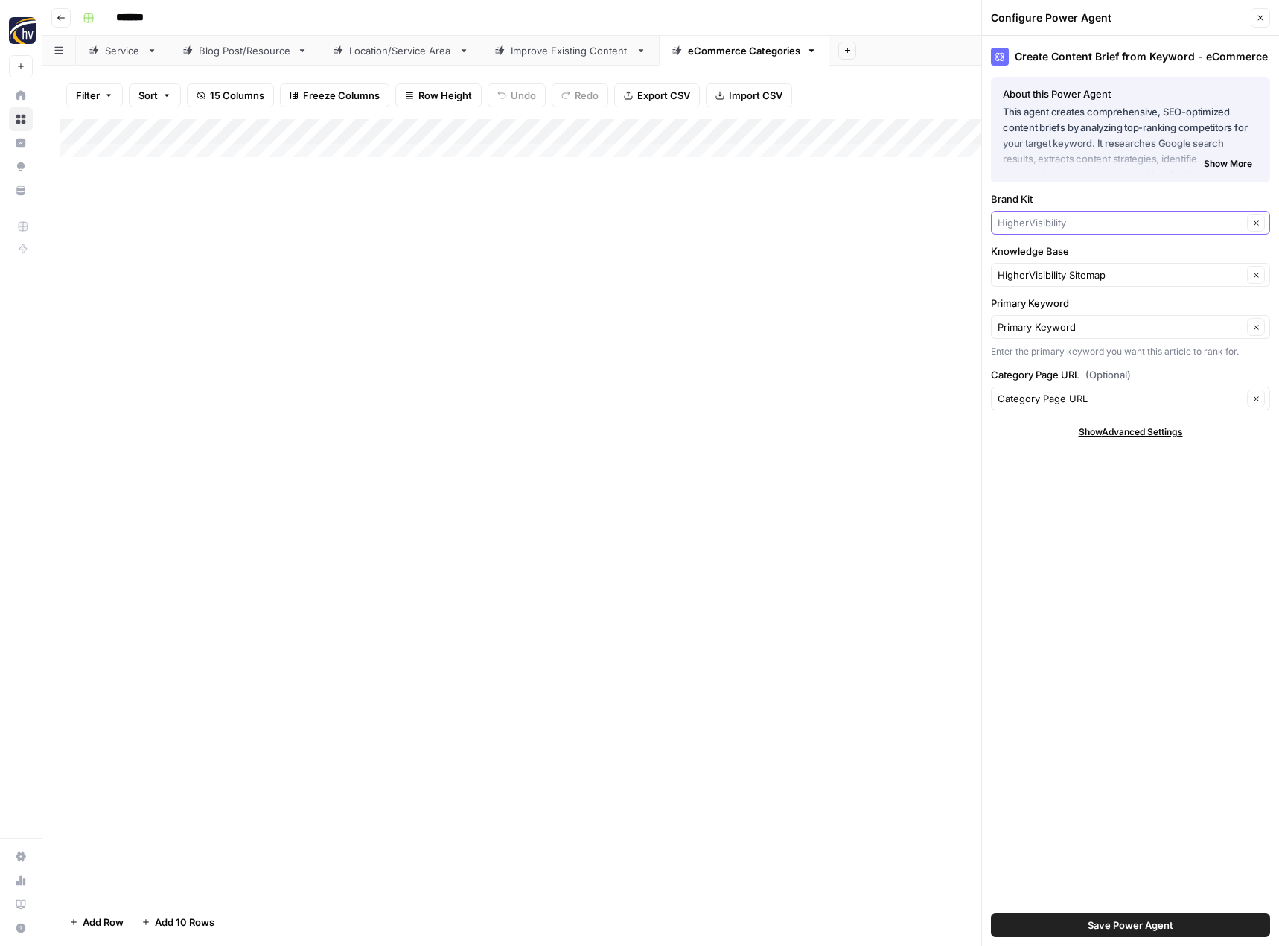
click at [1045, 223] on input "Brand Kit" at bounding box center [1120, 222] width 245 height 15
click at [1042, 249] on button "Chipply" at bounding box center [1131, 257] width 266 height 21
type input "Chipply"
click at [1072, 275] on input "Knowledge Base" at bounding box center [1120, 274] width 245 height 15
click at [1065, 307] on span "Chipply Sitemap" at bounding box center [1128, 309] width 248 height 15
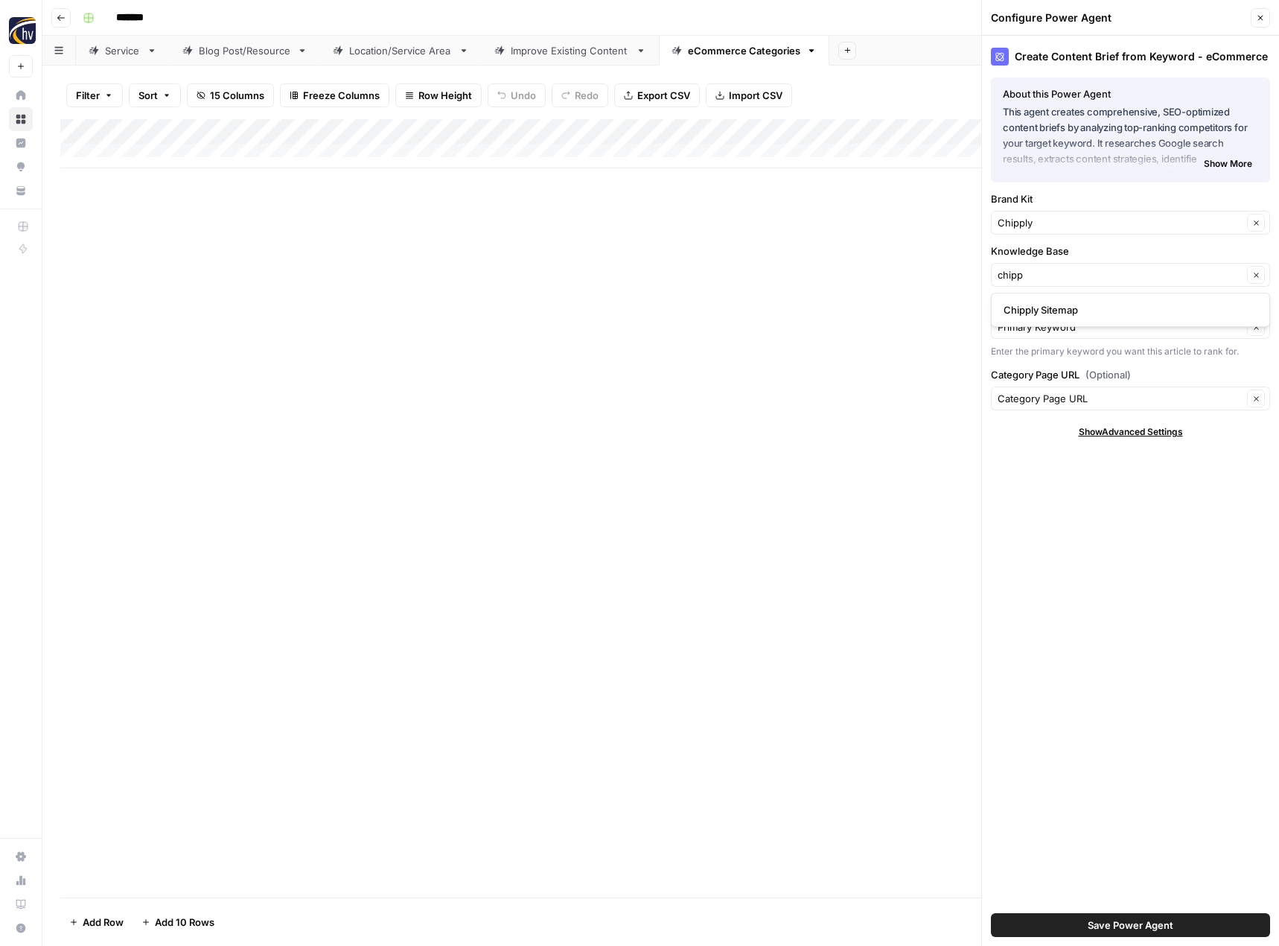
type input "Chipply Sitemap"
click at [1111, 921] on span "Save Power Agent" at bounding box center [1131, 924] width 86 height 15
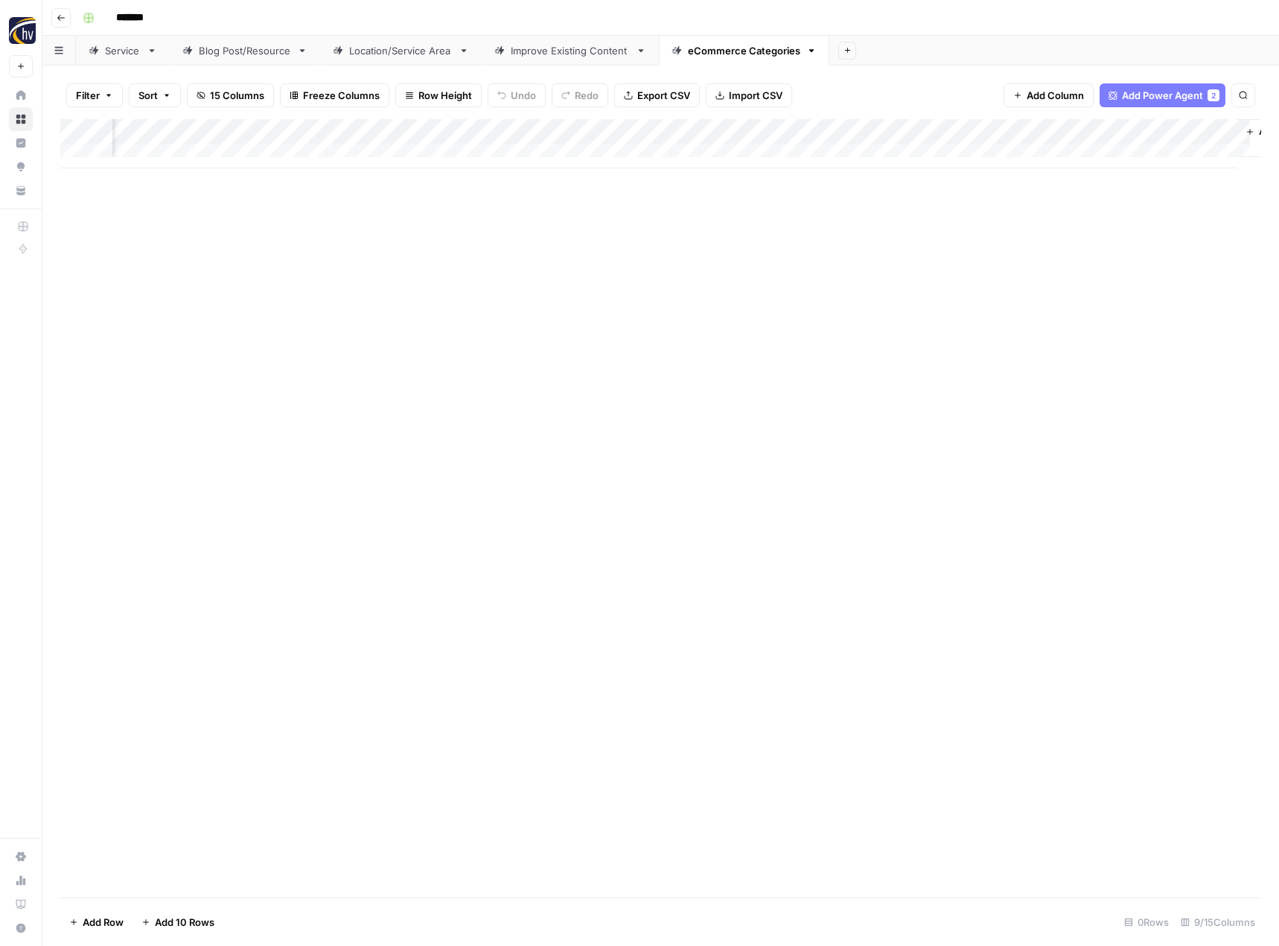
scroll to position [0, 527]
click at [1060, 136] on div "Add Column" at bounding box center [660, 143] width 1201 height 49
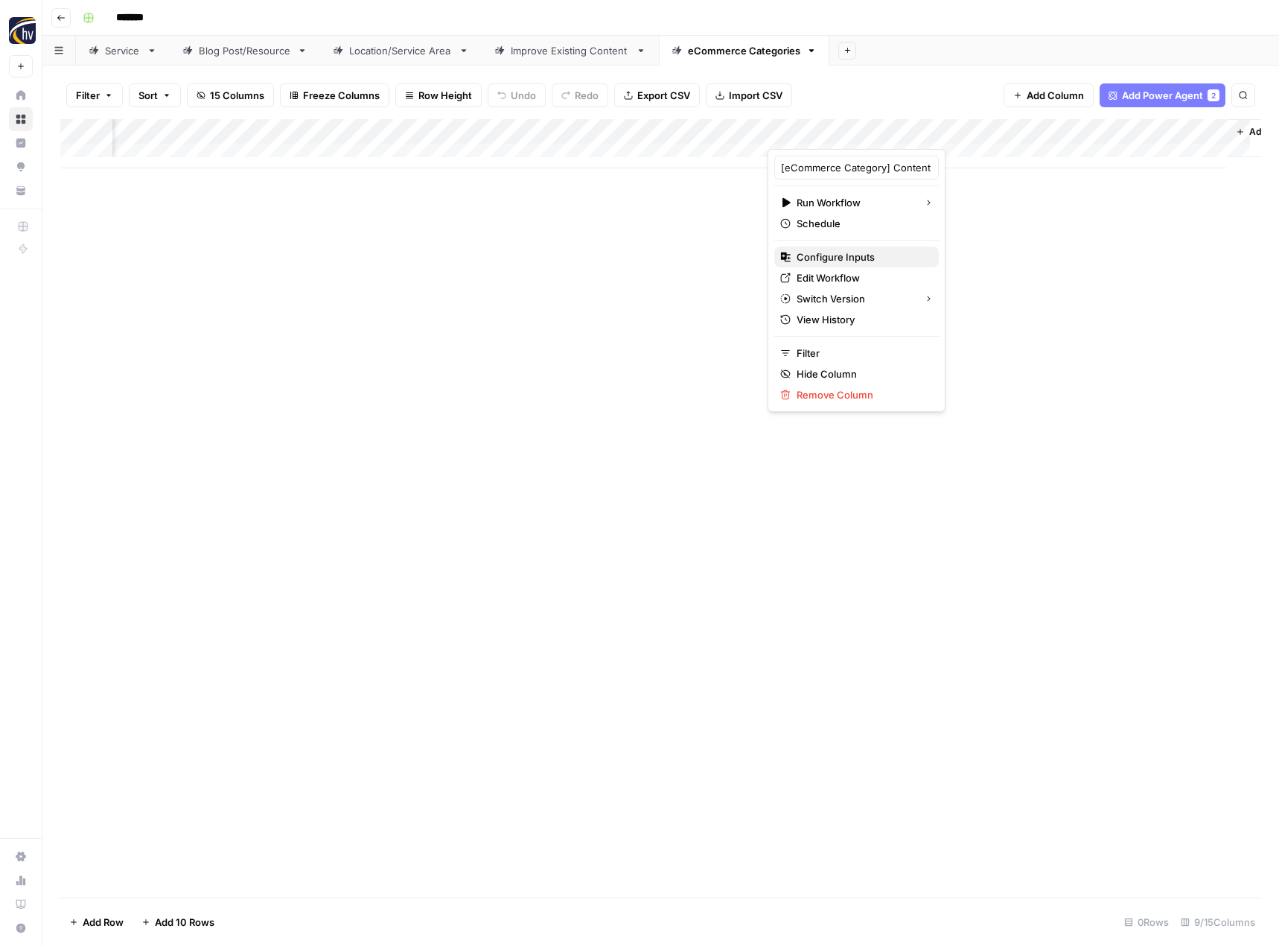
click at [882, 261] on span "Configure Inputs" at bounding box center [862, 256] width 130 height 15
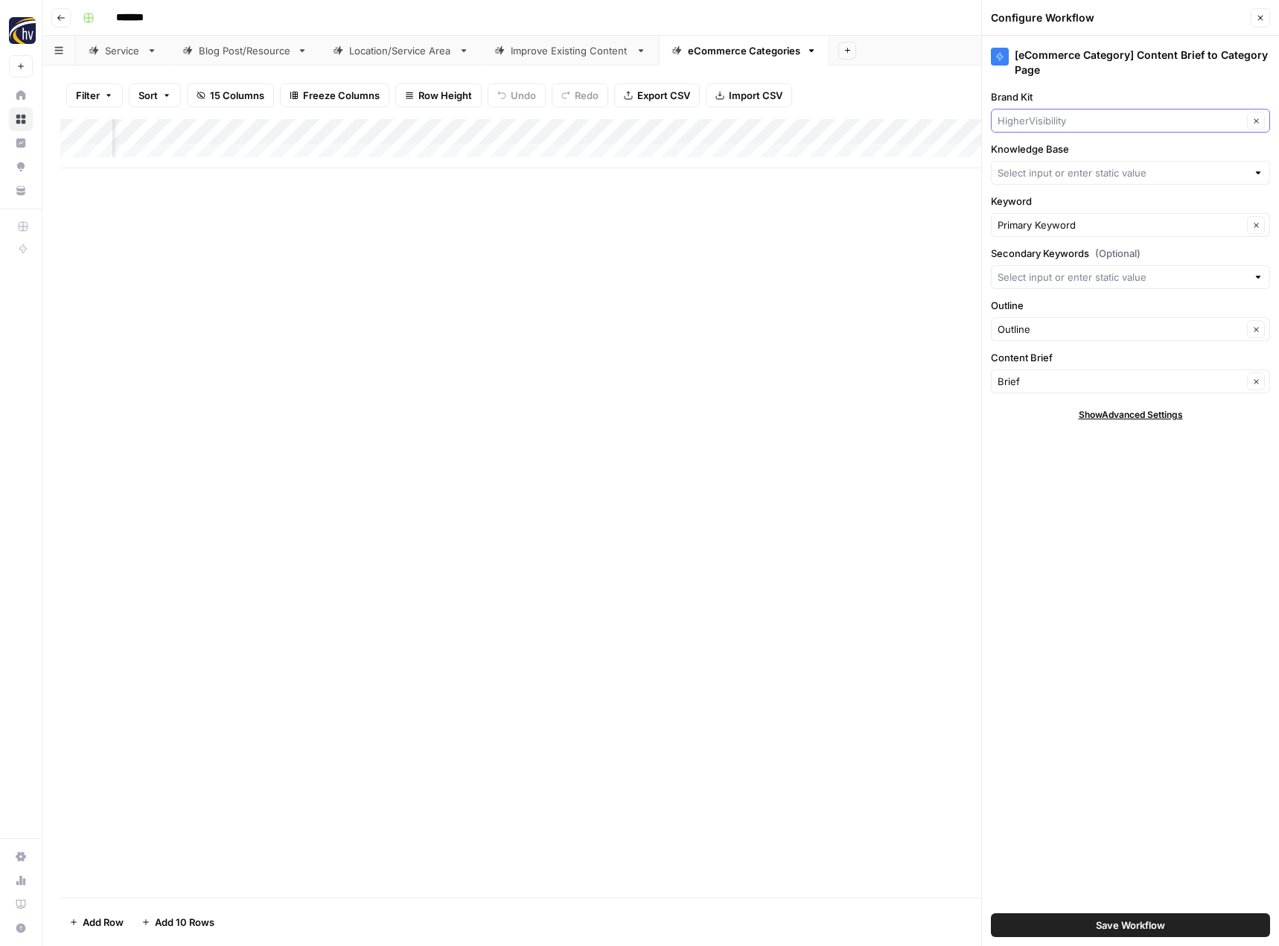
click at [1077, 121] on input "Brand Kit" at bounding box center [1120, 120] width 245 height 15
click at [1059, 156] on span "Chipply" at bounding box center [1128, 155] width 248 height 15
type input "Chipply"
click at [1049, 177] on input "Knowledge Base" at bounding box center [1122, 172] width 249 height 15
click at [1044, 202] on span "Chipply Sitemap" at bounding box center [1128, 207] width 248 height 15
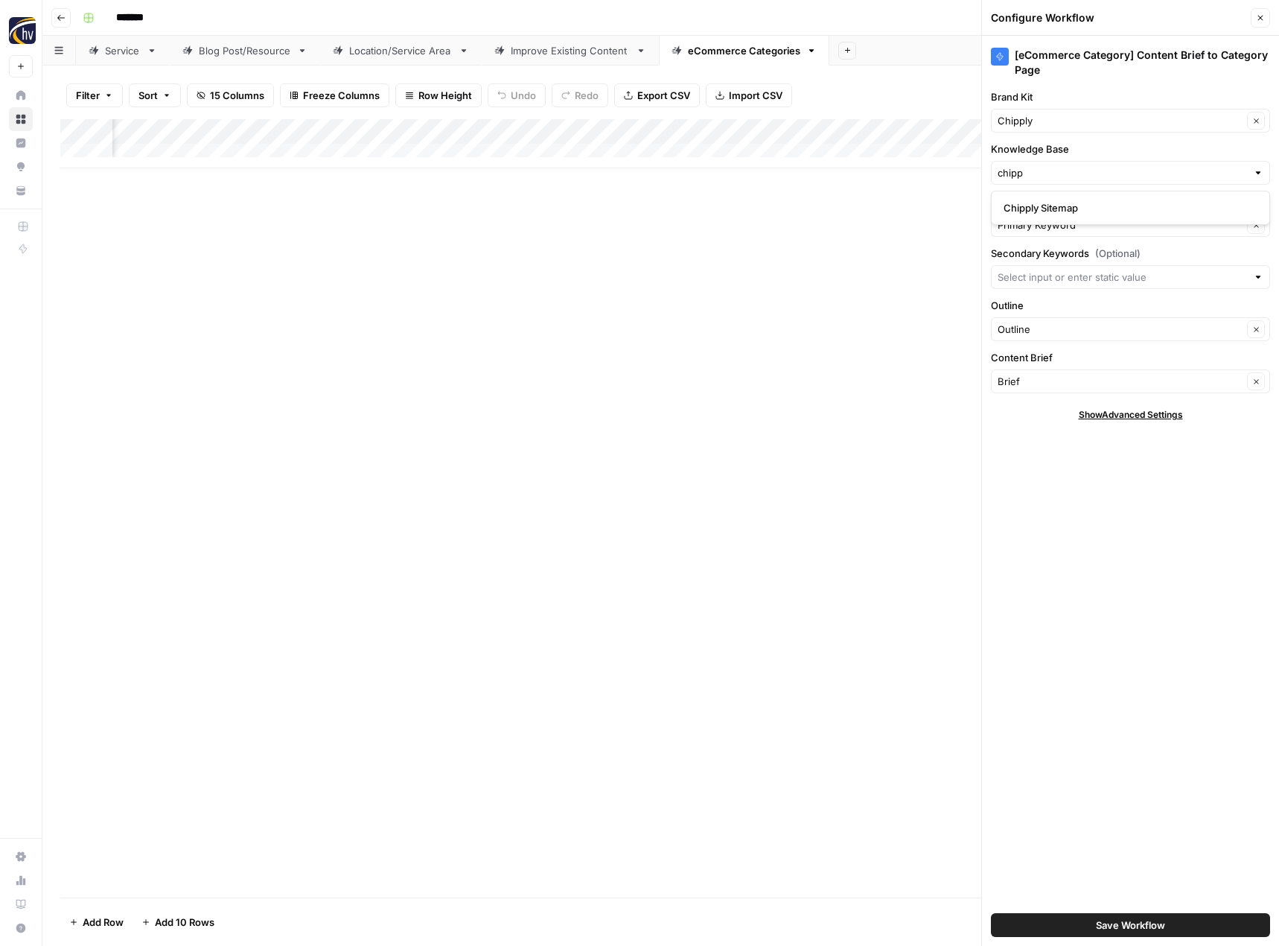
type input "Chipply Sitemap"
click at [1094, 925] on button "Save Workflow" at bounding box center [1130, 925] width 279 height 24
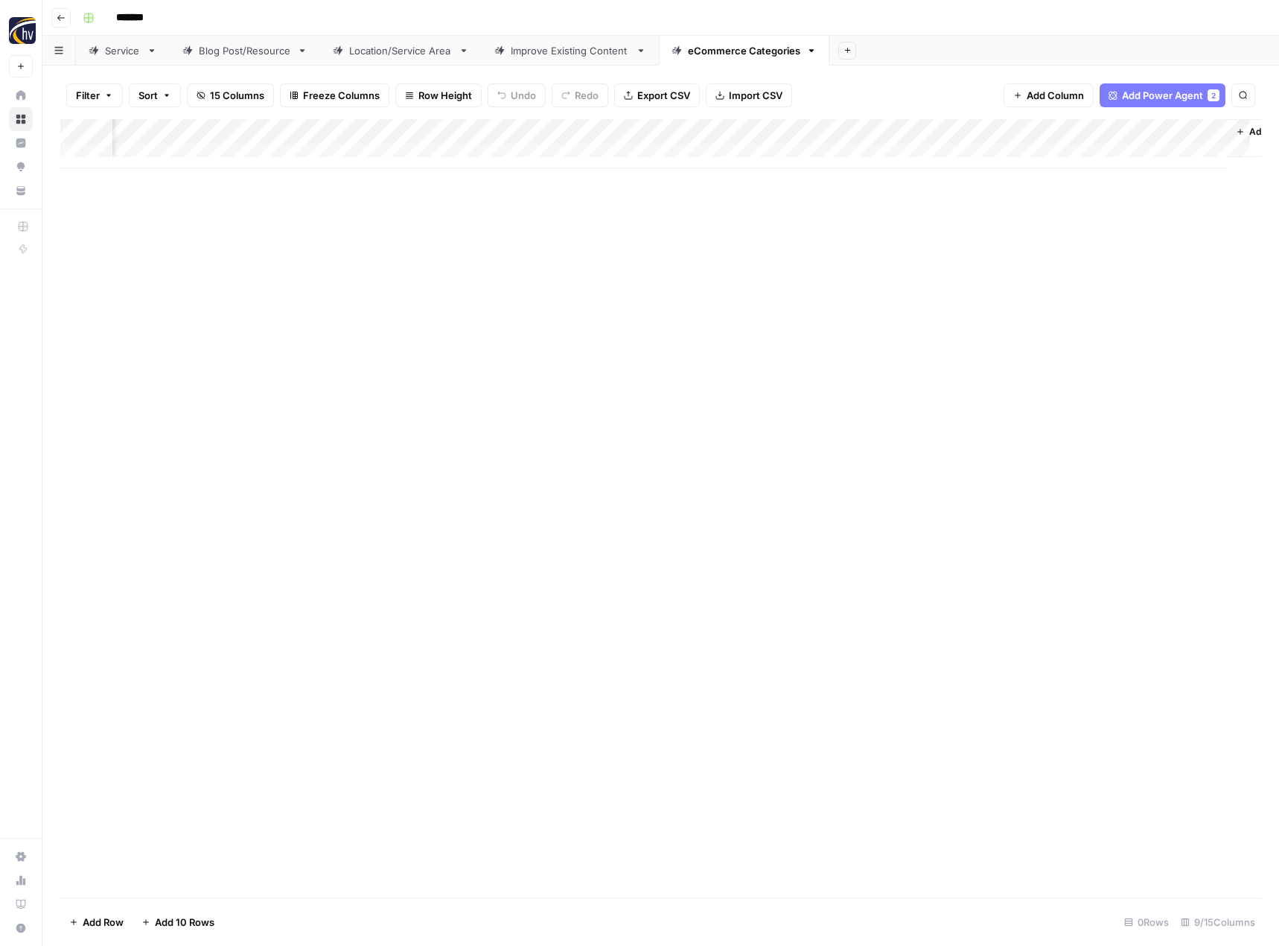
click at [884, 649] on div "Add Column" at bounding box center [660, 508] width 1201 height 778
click at [64, 22] on icon "button" at bounding box center [61, 17] width 9 height 9
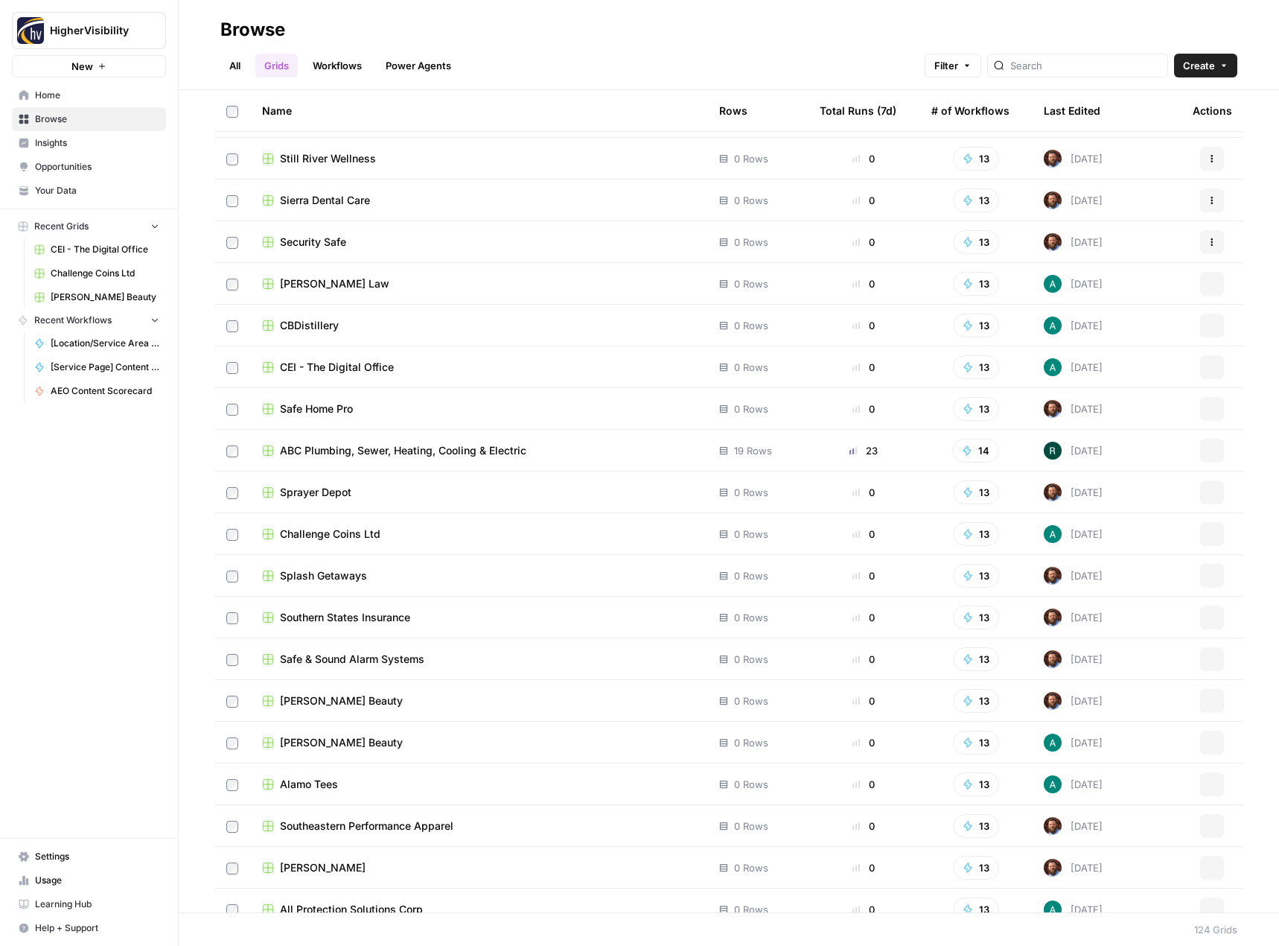
scroll to position [4390, 0]
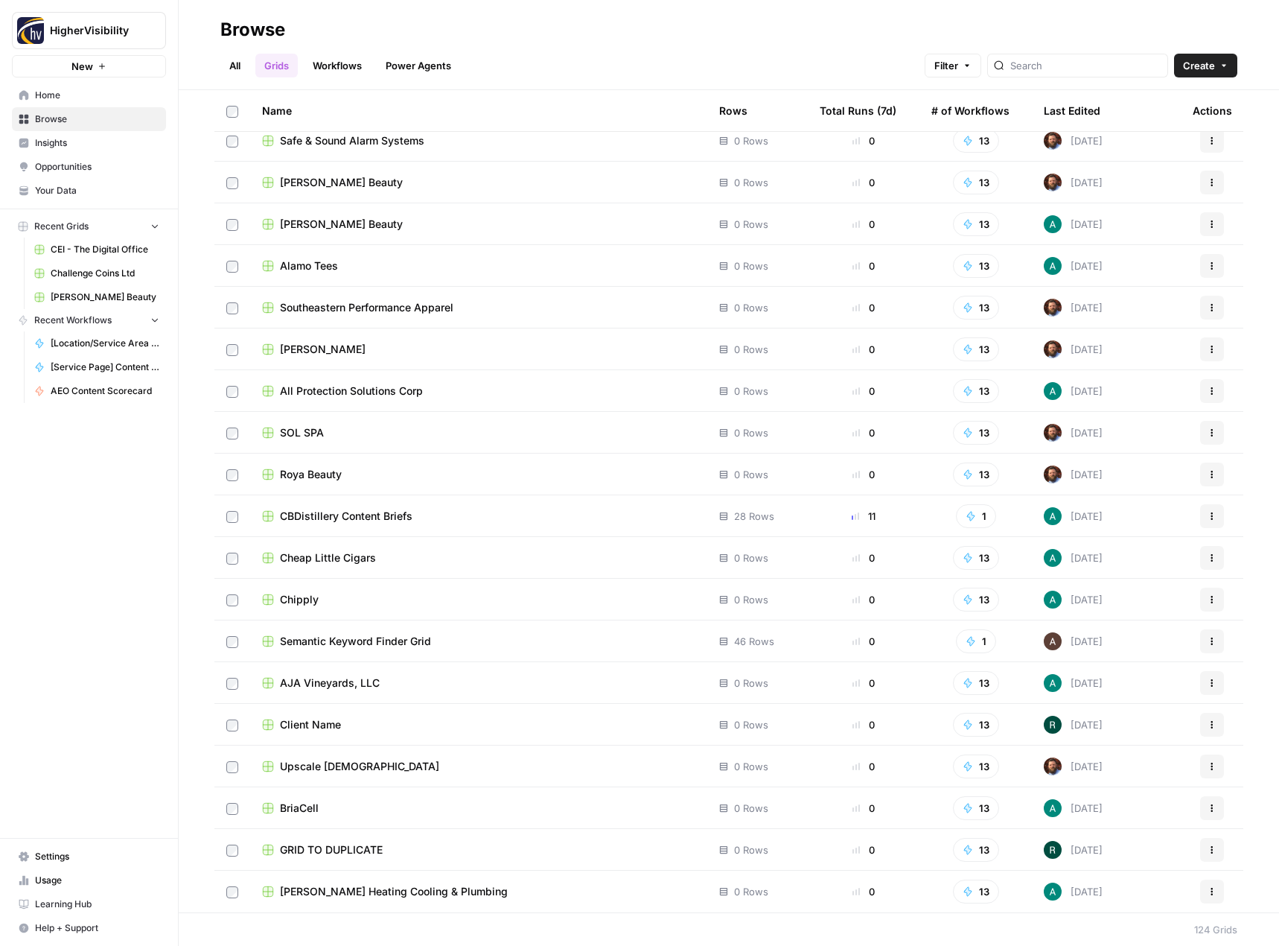
click at [1208, 845] on icon "button" at bounding box center [1212, 849] width 9 height 9
click at [1149, 724] on span "Duplicate" at bounding box center [1134, 726] width 119 height 15
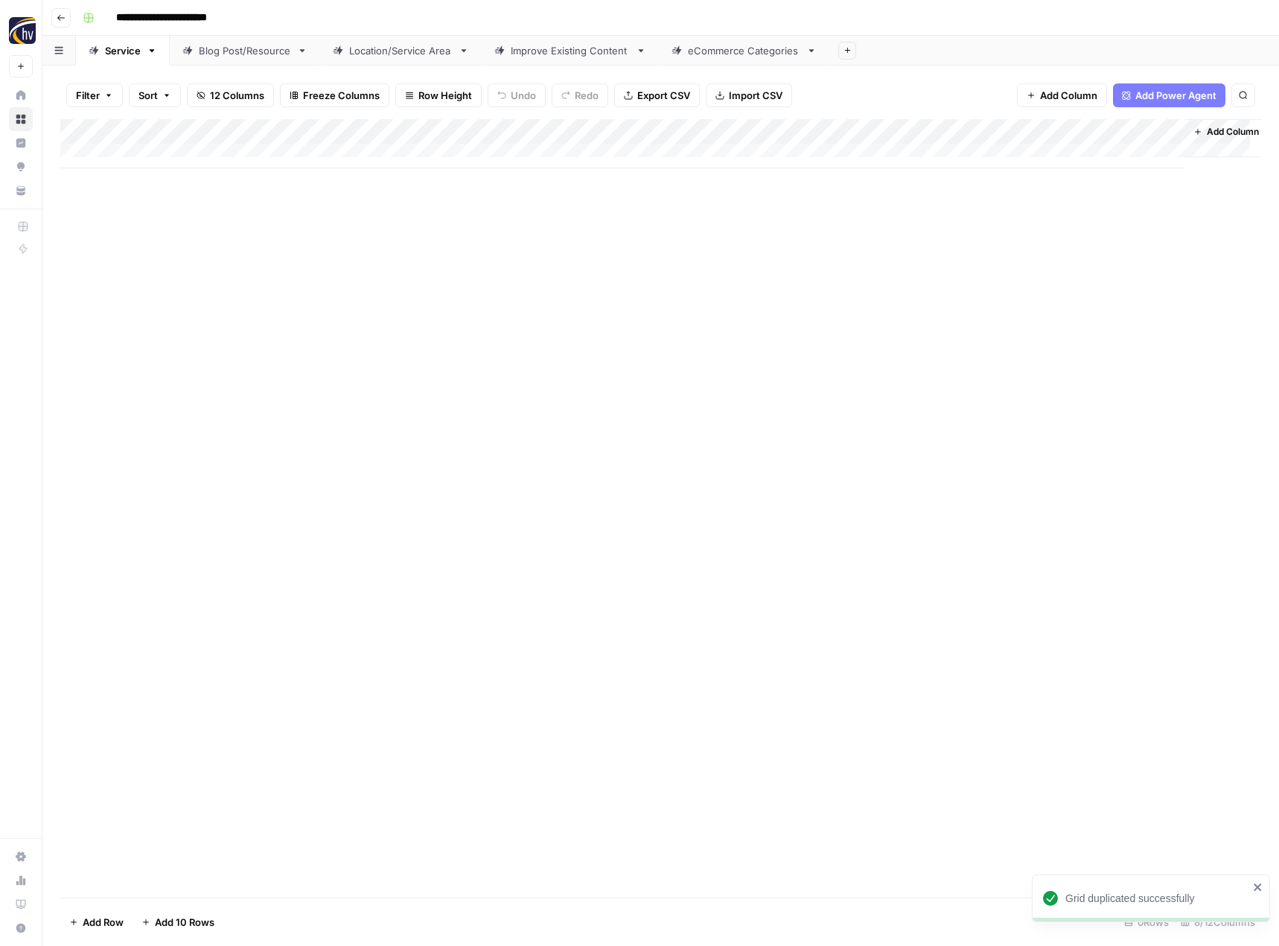
click at [186, 18] on input "**********" at bounding box center [185, 18] width 153 height 24
paste input "***"
type input "**********"
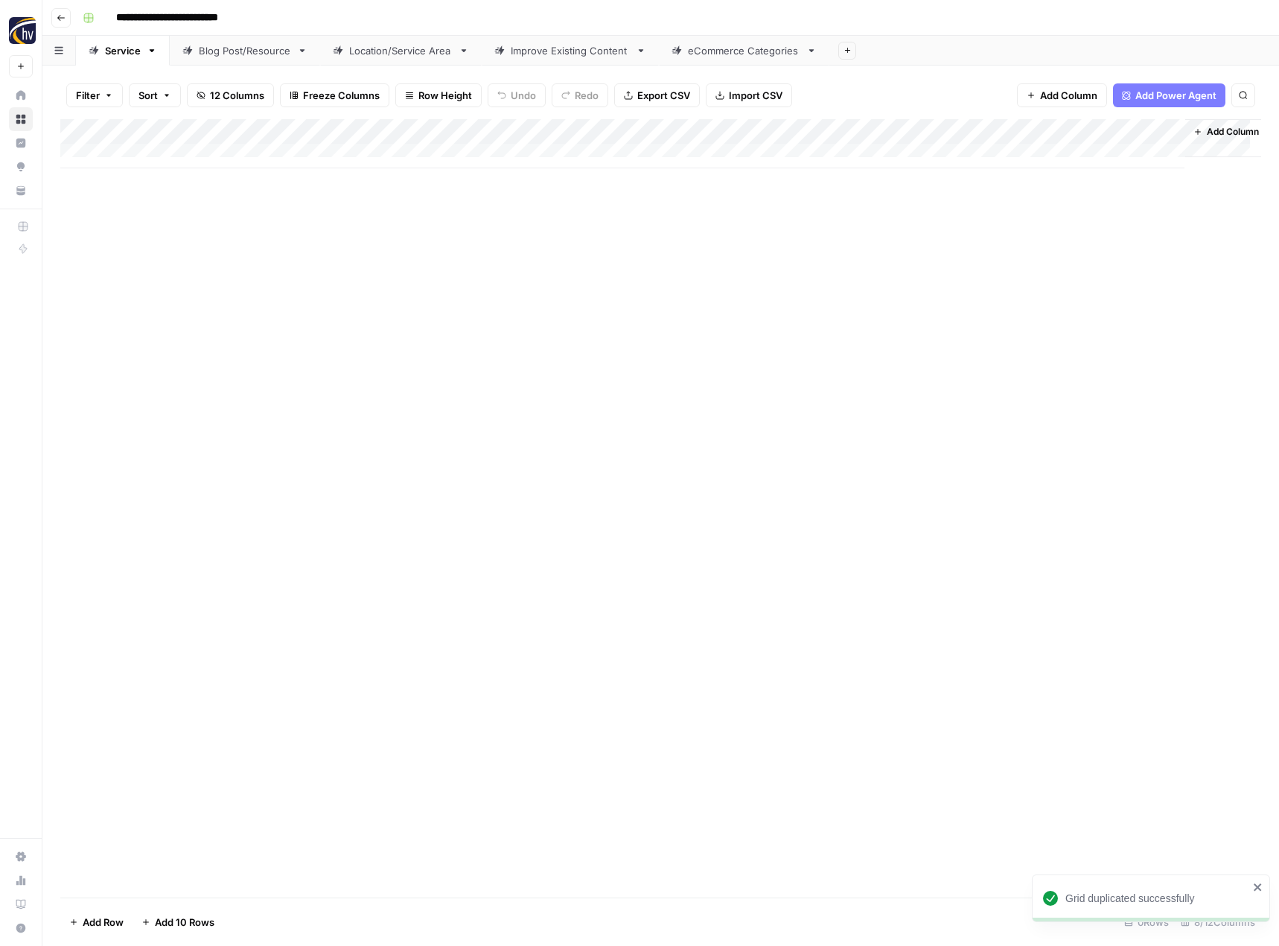
click at [351, 133] on div "Add Column" at bounding box center [660, 143] width 1201 height 49
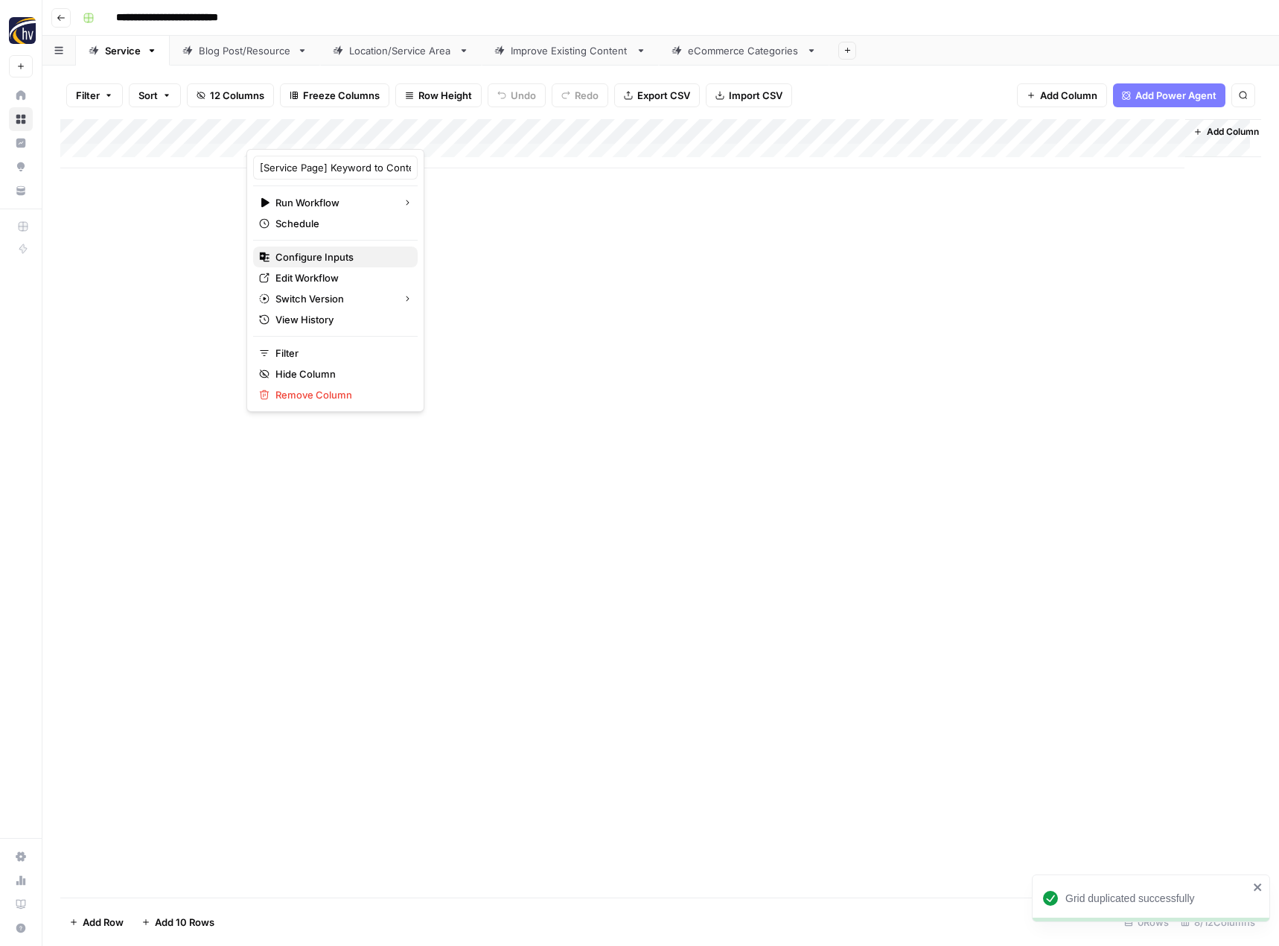
drag, startPoint x: 319, startPoint y: 264, endPoint x: 364, endPoint y: 261, distance: 45.5
click at [319, 263] on span "Configure Inputs" at bounding box center [340, 256] width 130 height 15
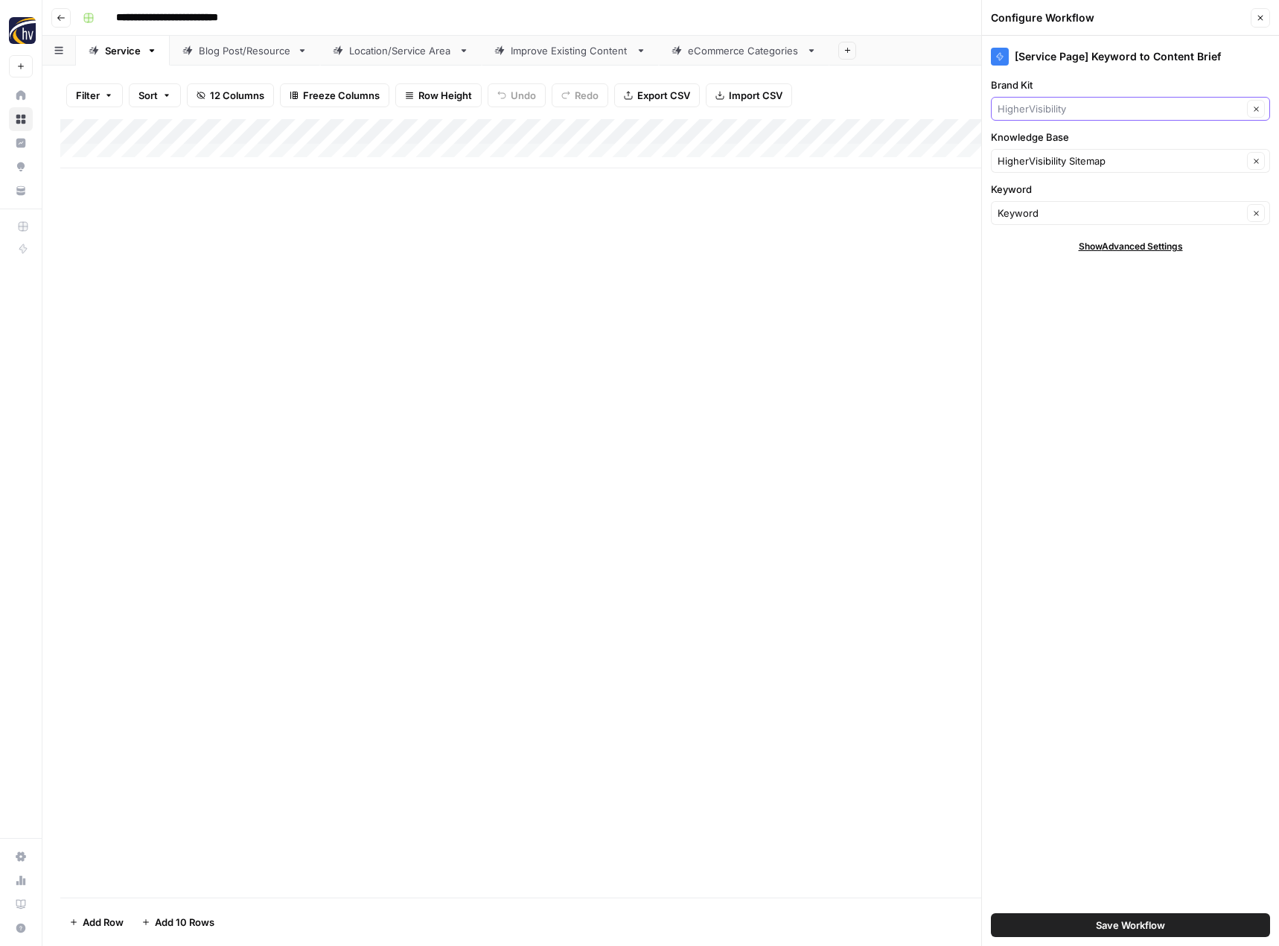
click at [1119, 109] on input "Brand Kit" at bounding box center [1120, 108] width 245 height 15
click at [1103, 141] on span "Choice Immigration" at bounding box center [1128, 143] width 248 height 15
type input "Choice Immigration"
click at [1079, 155] on input "Knowledge Base" at bounding box center [1120, 160] width 245 height 15
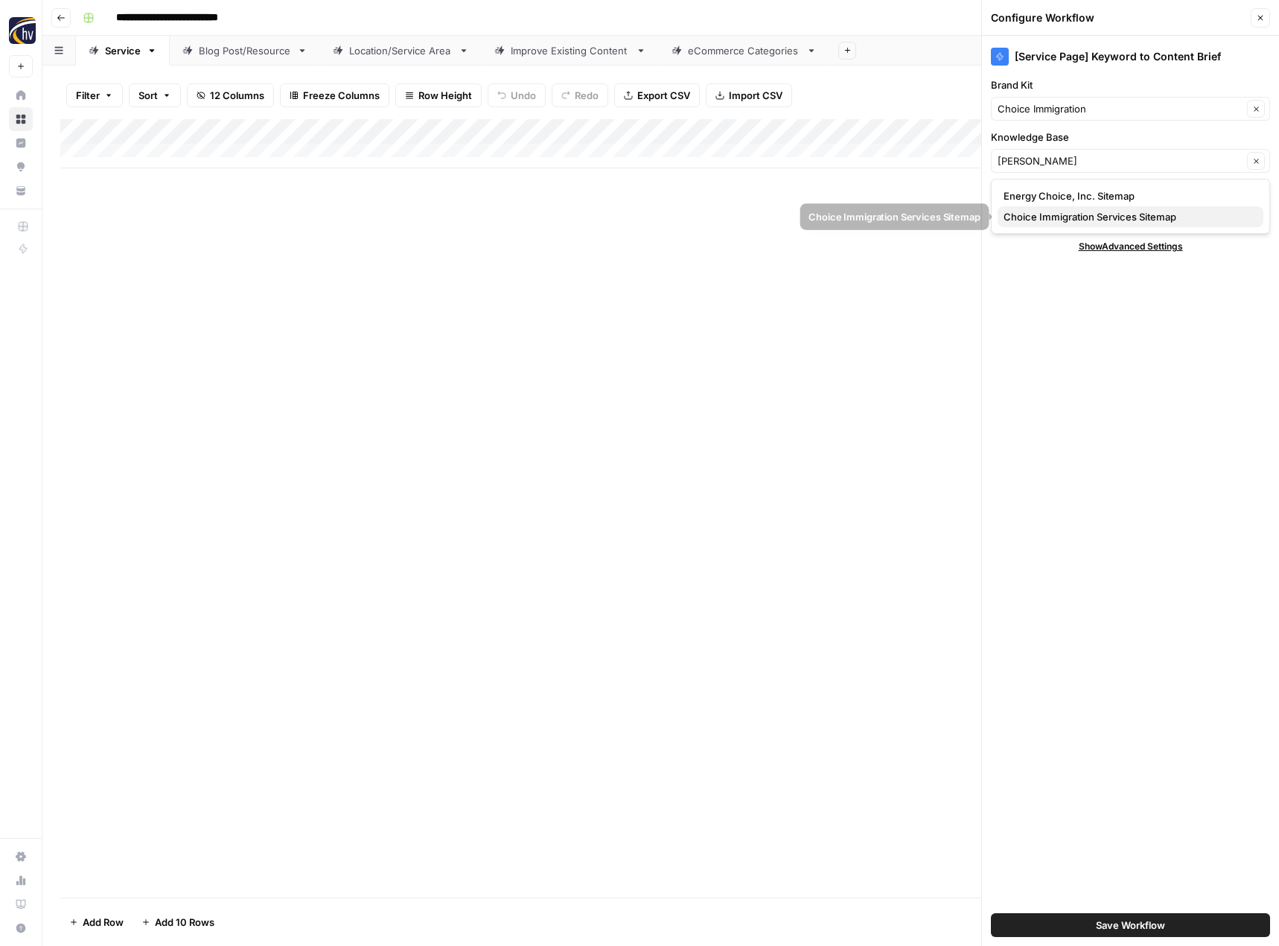
click at [1047, 213] on span "Choice Immigration Services Sitemap" at bounding box center [1128, 216] width 248 height 15
type input "Choice Immigration Services Sitemap"
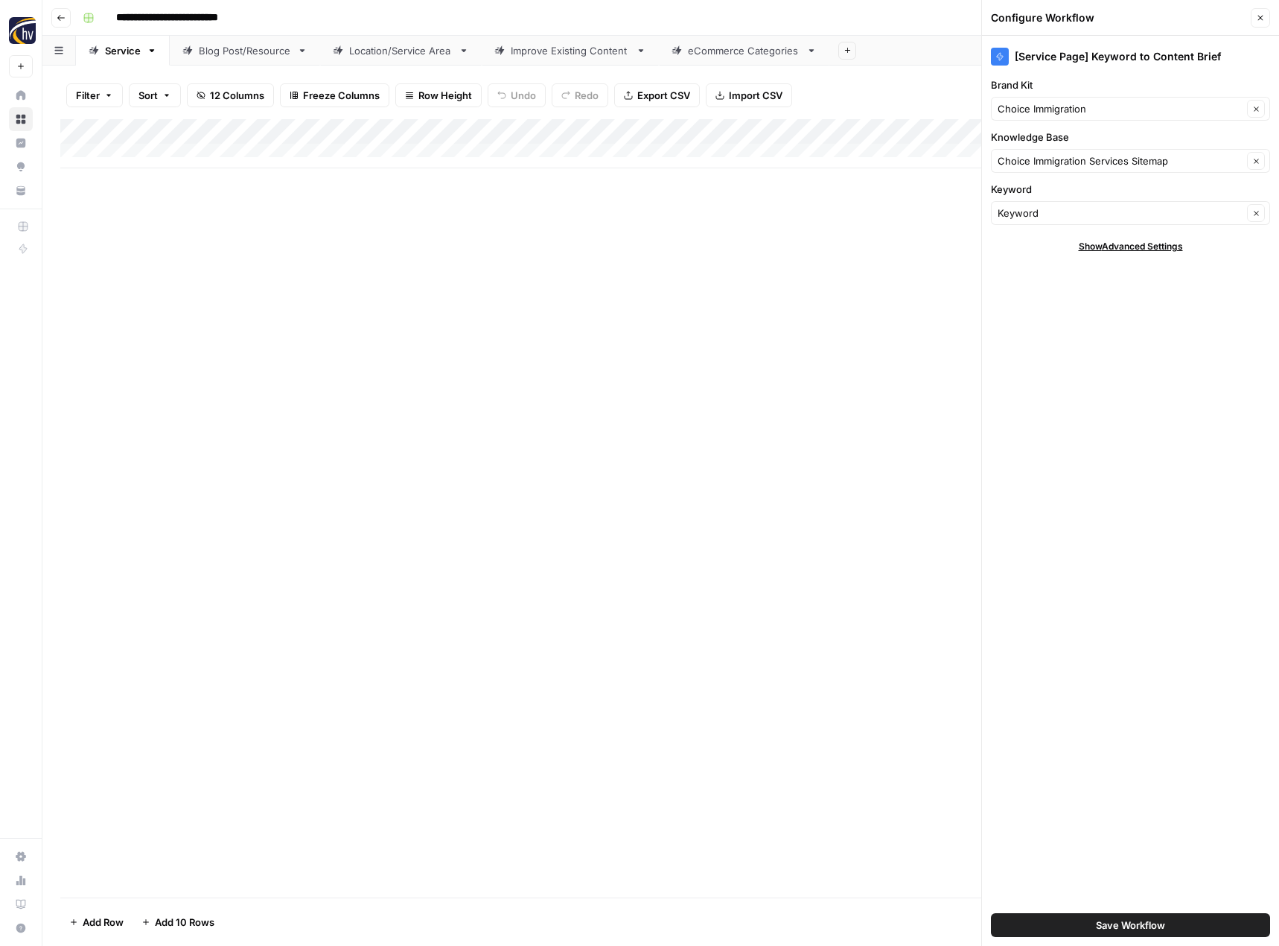
click at [1074, 923] on button "Save Workflow" at bounding box center [1130, 925] width 279 height 24
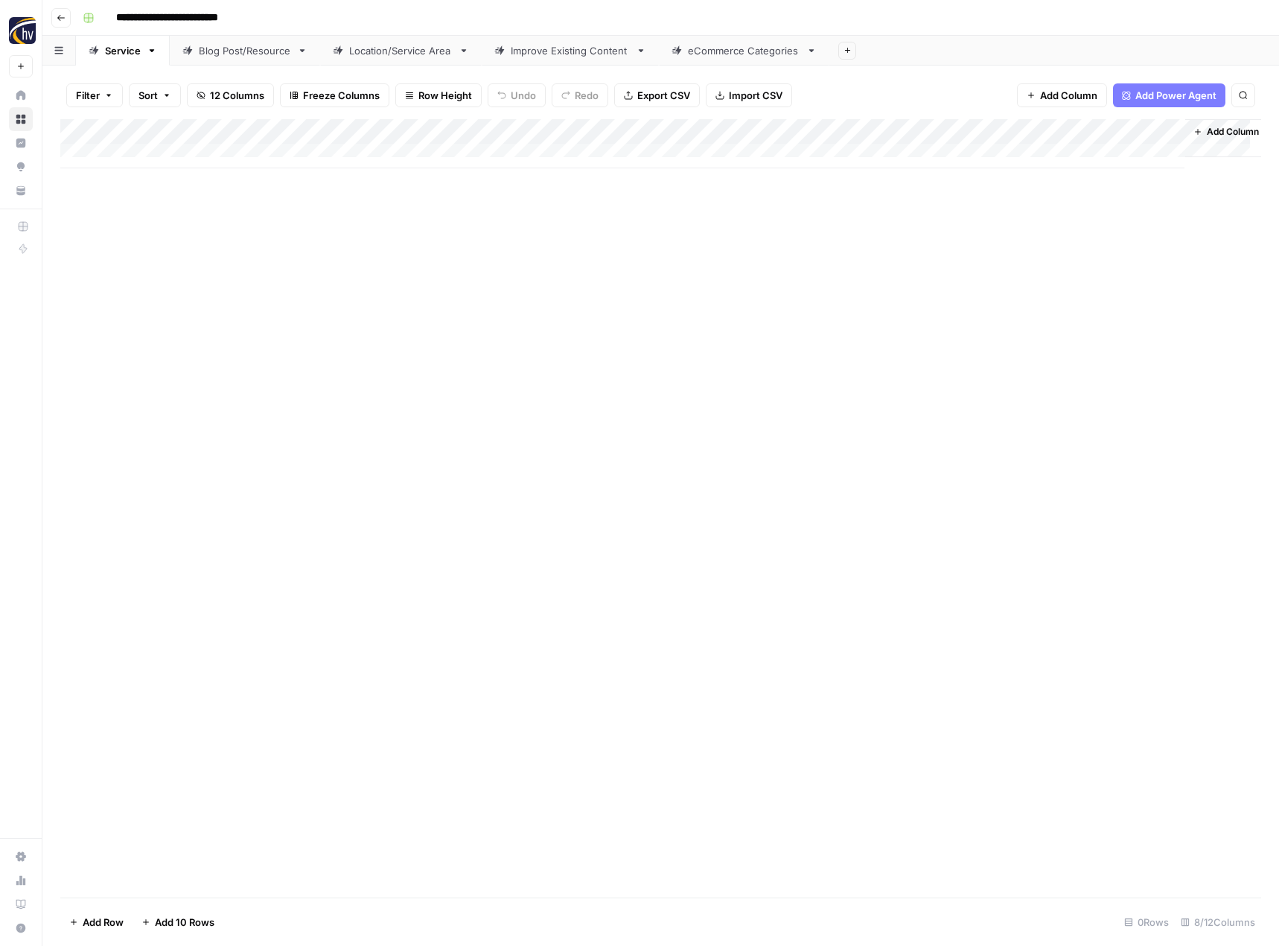
click at [1021, 130] on div "Add Column" at bounding box center [660, 143] width 1201 height 49
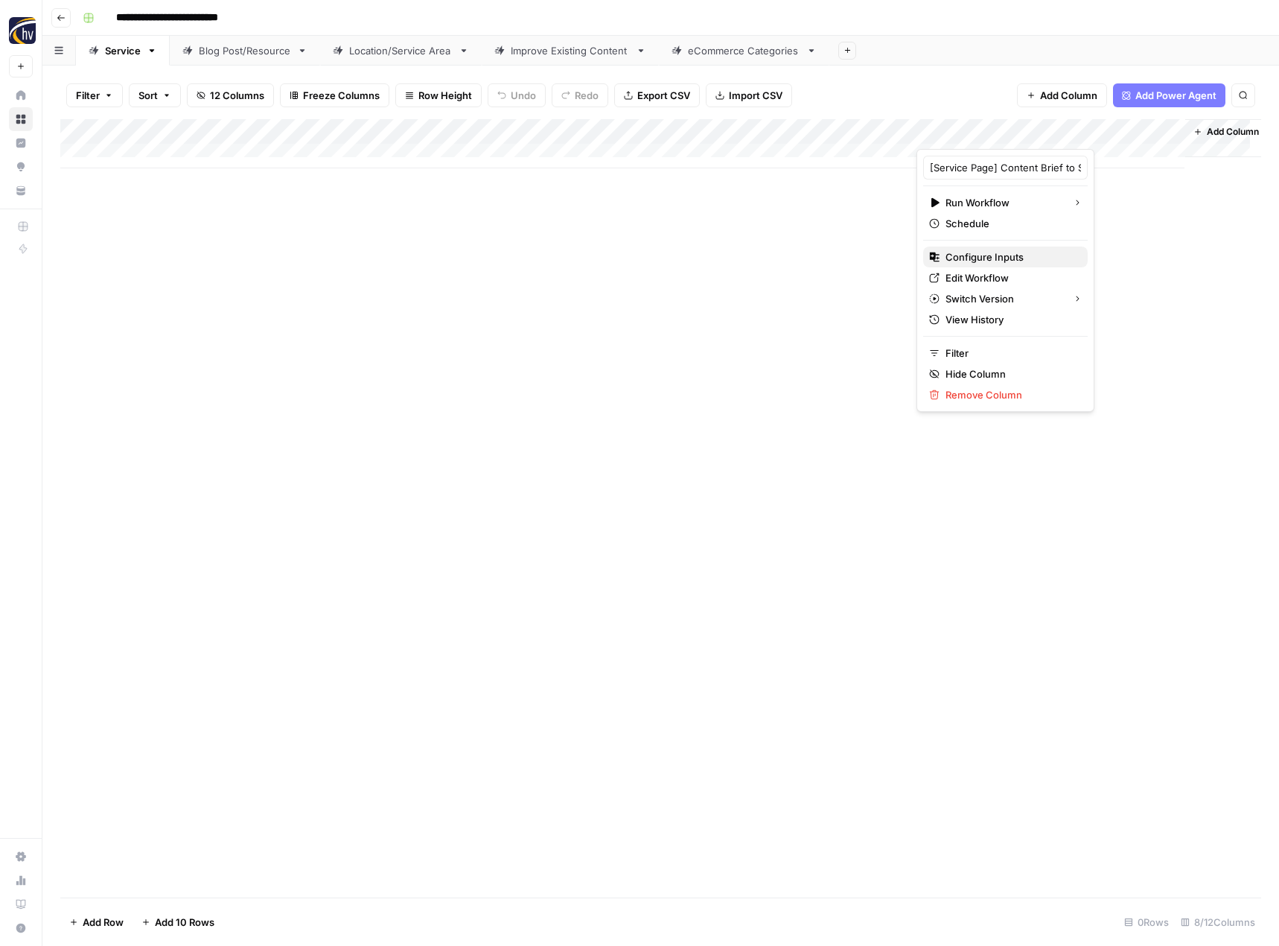
click at [968, 261] on span "Configure Inputs" at bounding box center [1011, 256] width 130 height 15
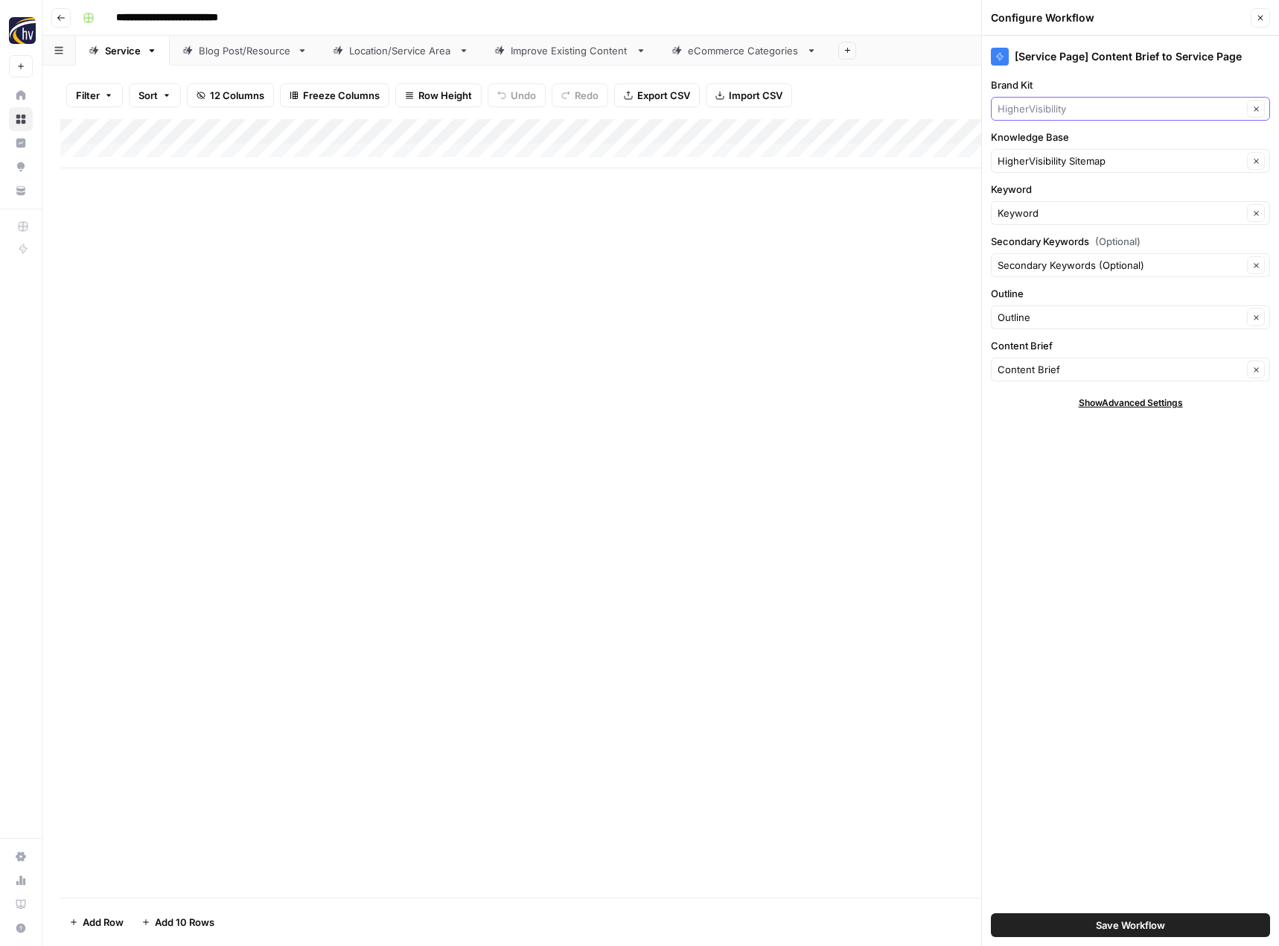
click at [1063, 110] on input "Brand Kit" at bounding box center [1120, 108] width 245 height 15
click at [1042, 141] on span "Choice Immigration" at bounding box center [1128, 143] width 248 height 15
type input "Choice Immigration"
click at [1029, 172] on div "HigherVisibility Sitemap Clear" at bounding box center [1130, 161] width 279 height 24
drag, startPoint x: 1025, startPoint y: 194, endPoint x: 1024, endPoint y: 217, distance: 22.3
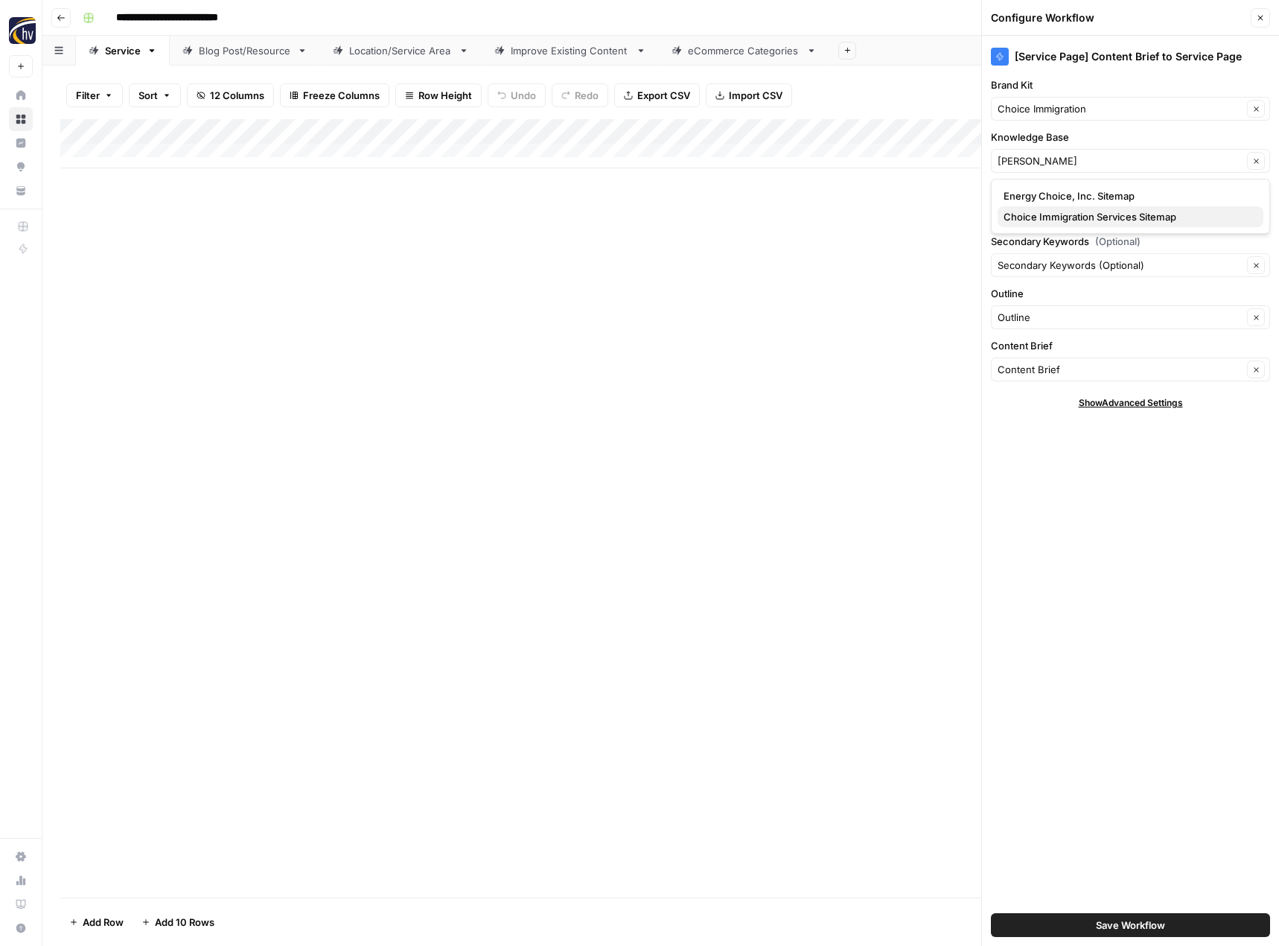
click at [1024, 217] on div "Energy Choice, Inc. Sitemap Choice Immigration Services Sitemap" at bounding box center [1131, 206] width 266 height 42
click at [1024, 217] on span "Choice Immigration Services Sitemap" at bounding box center [1128, 216] width 248 height 15
type input "Choice Immigration Services Sitemap"
click at [1054, 924] on button "Save Workflow" at bounding box center [1130, 925] width 279 height 24
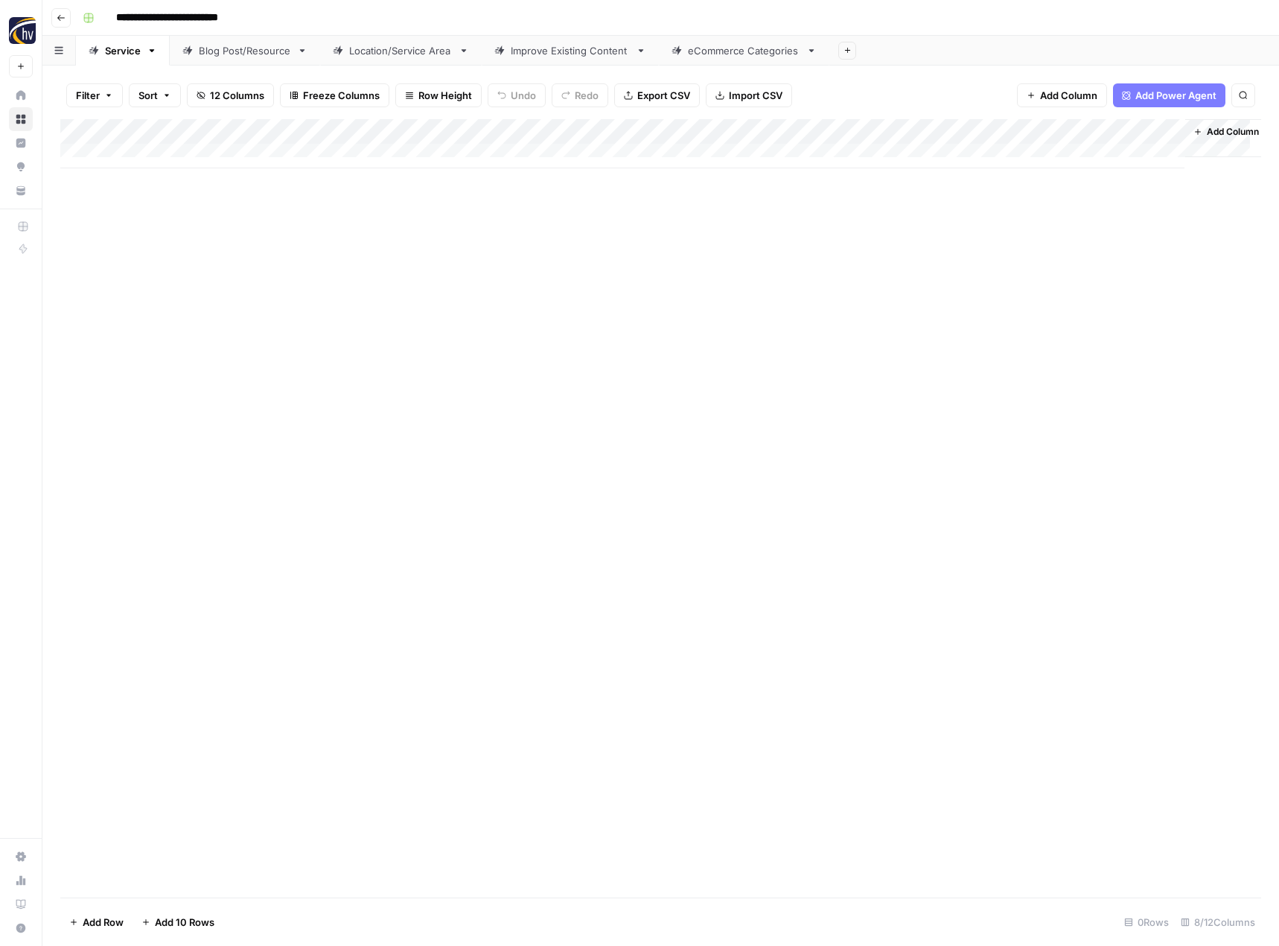
click at [236, 55] on div "Blog Post/Resource" at bounding box center [245, 50] width 92 height 15
click at [354, 130] on div "Add Column" at bounding box center [660, 143] width 1201 height 49
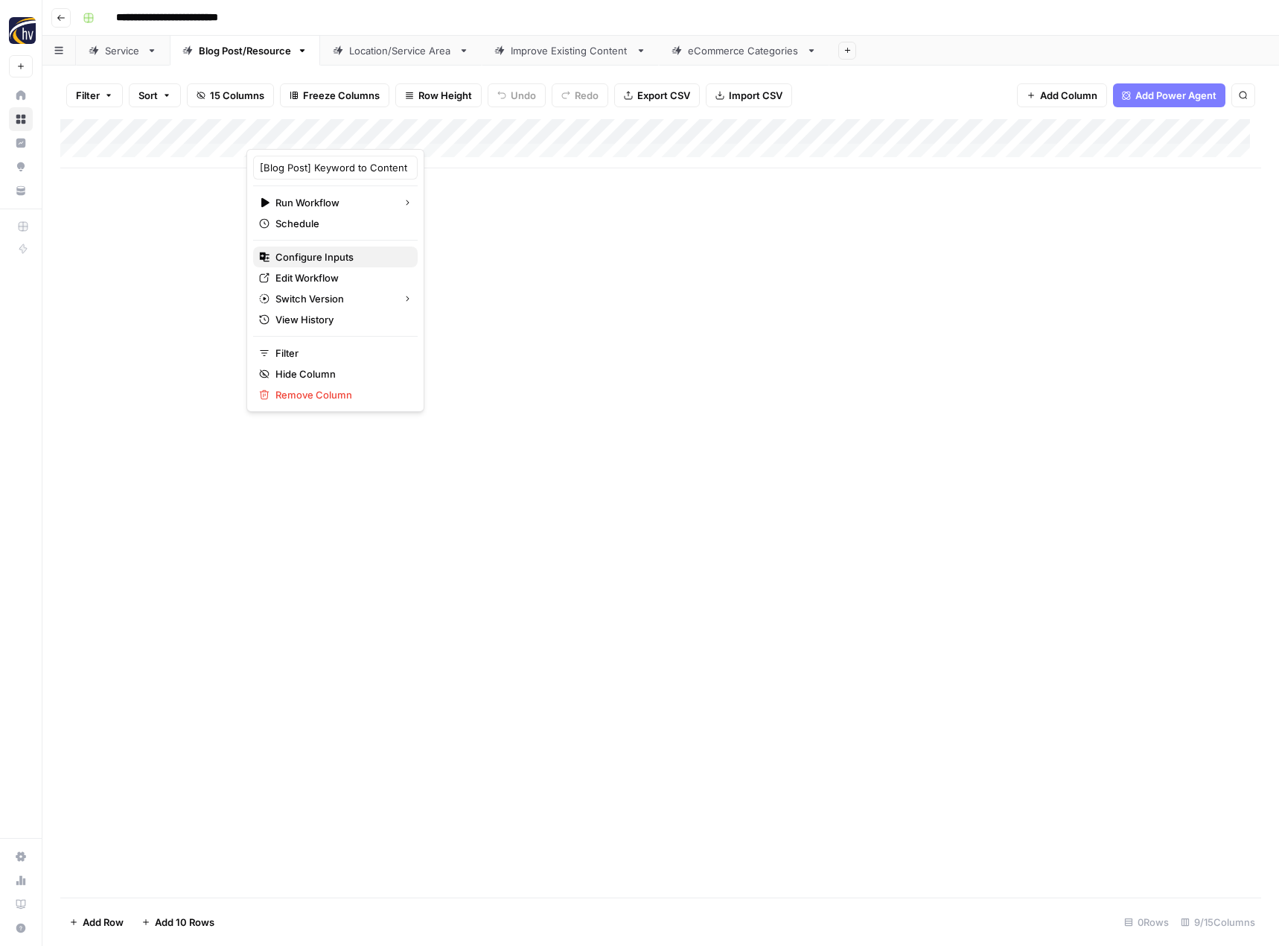
click at [317, 250] on span "Configure Inputs" at bounding box center [340, 256] width 130 height 15
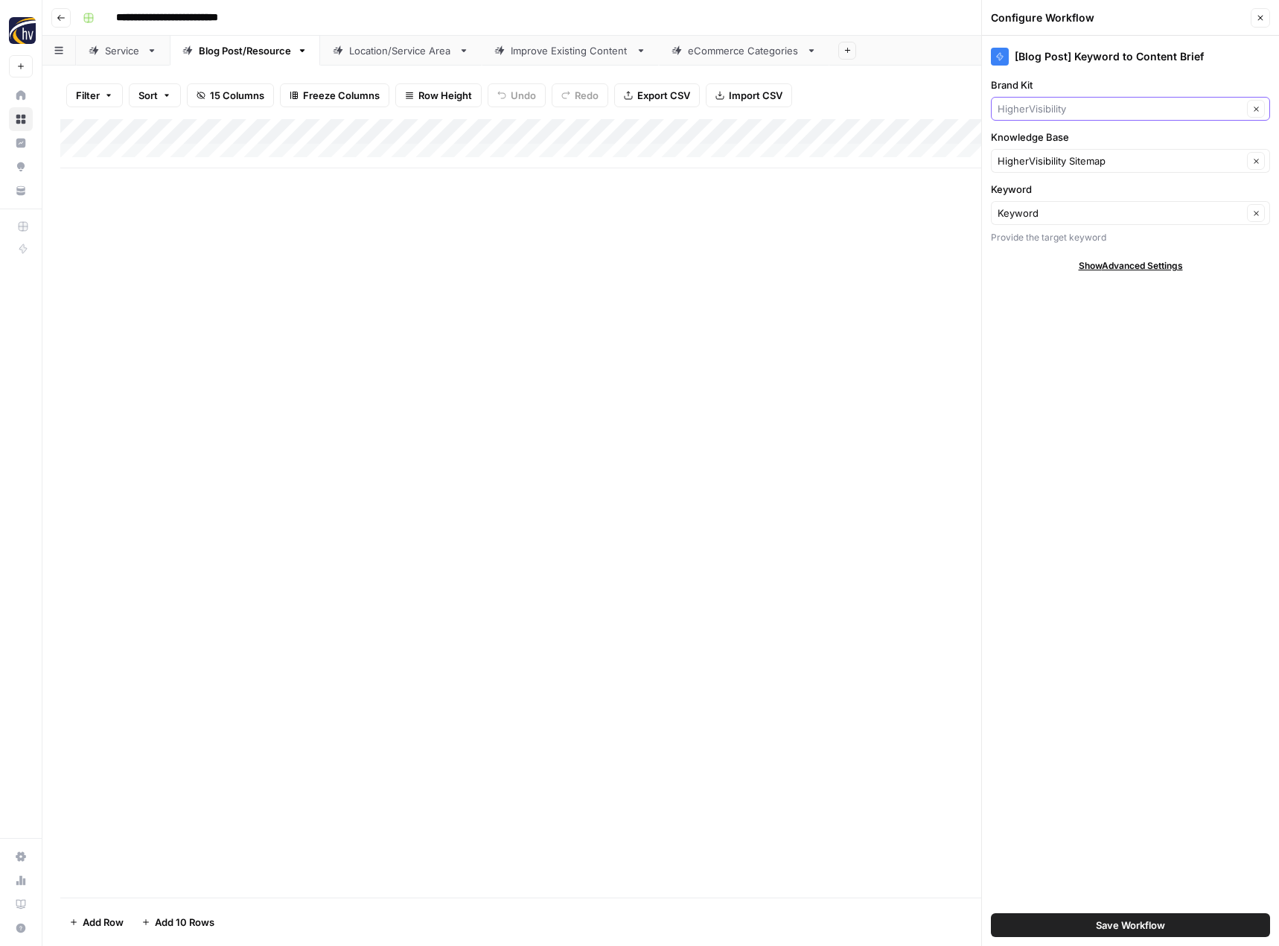
click at [1056, 104] on input "Brand Kit" at bounding box center [1120, 108] width 245 height 15
click at [1048, 143] on span "Choice Immigration" at bounding box center [1128, 143] width 248 height 15
type input "Choice Immigration"
click at [1036, 162] on input "Knowledge Base" at bounding box center [1120, 160] width 245 height 15
click at [1029, 218] on span "Choice Immigration Services Sitemap" at bounding box center [1128, 216] width 248 height 15
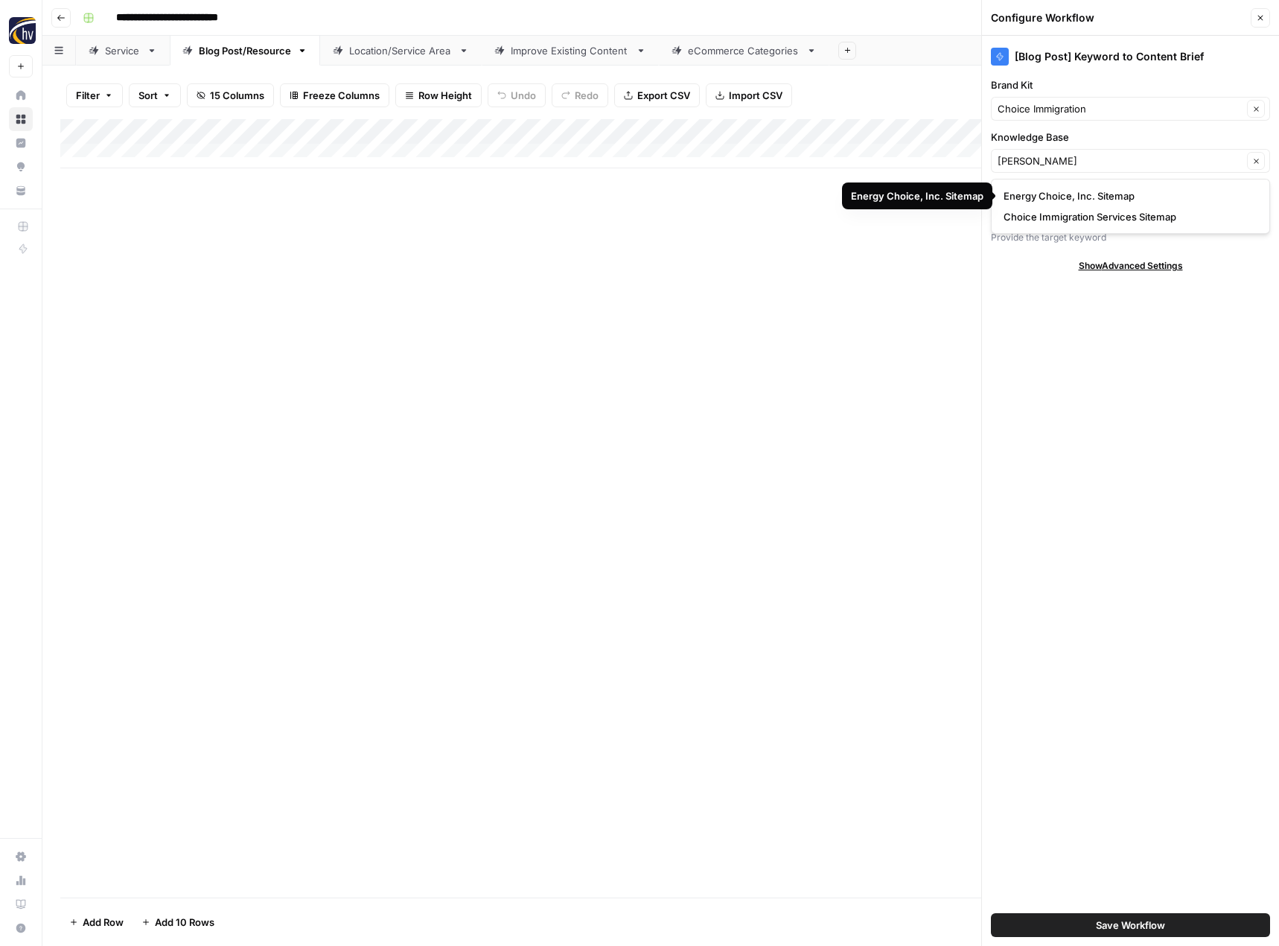
type input "Choice Immigration Services Sitemap"
click at [1086, 922] on button "Save Workflow" at bounding box center [1130, 925] width 279 height 24
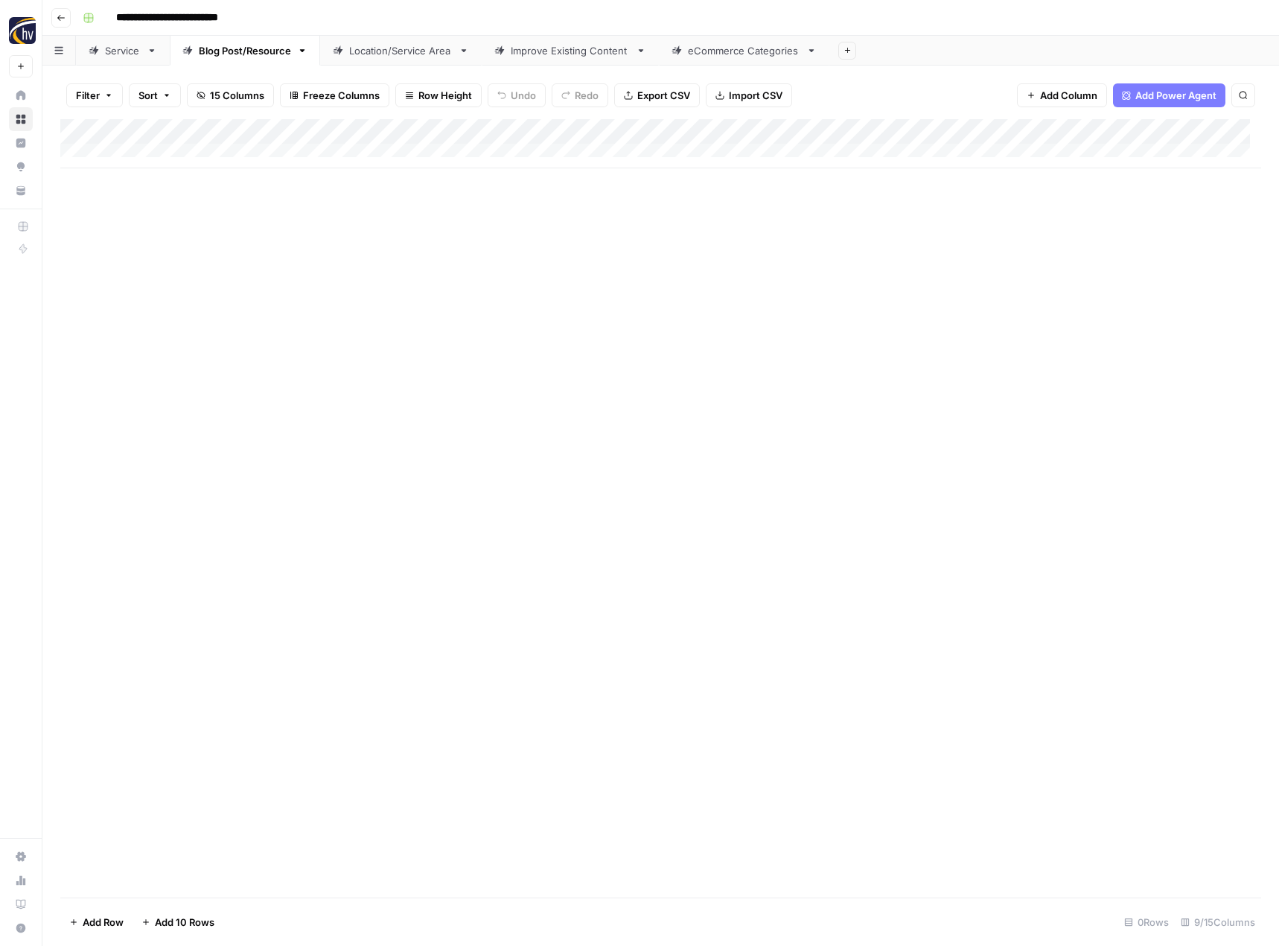
click at [1152, 130] on div "Add Column" at bounding box center [660, 143] width 1201 height 49
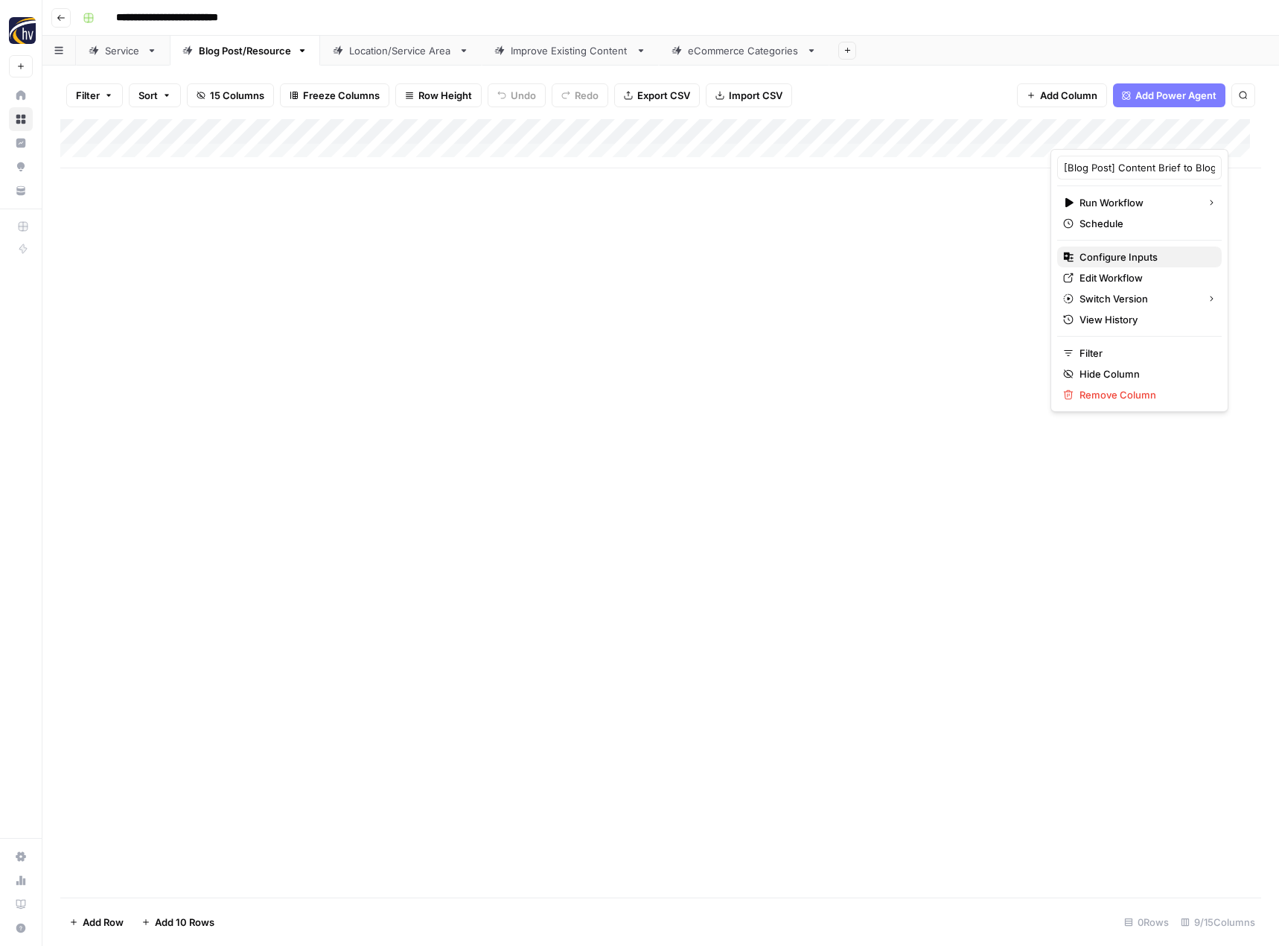
click at [1075, 255] on div "Configure Inputs" at bounding box center [1139, 256] width 153 height 15
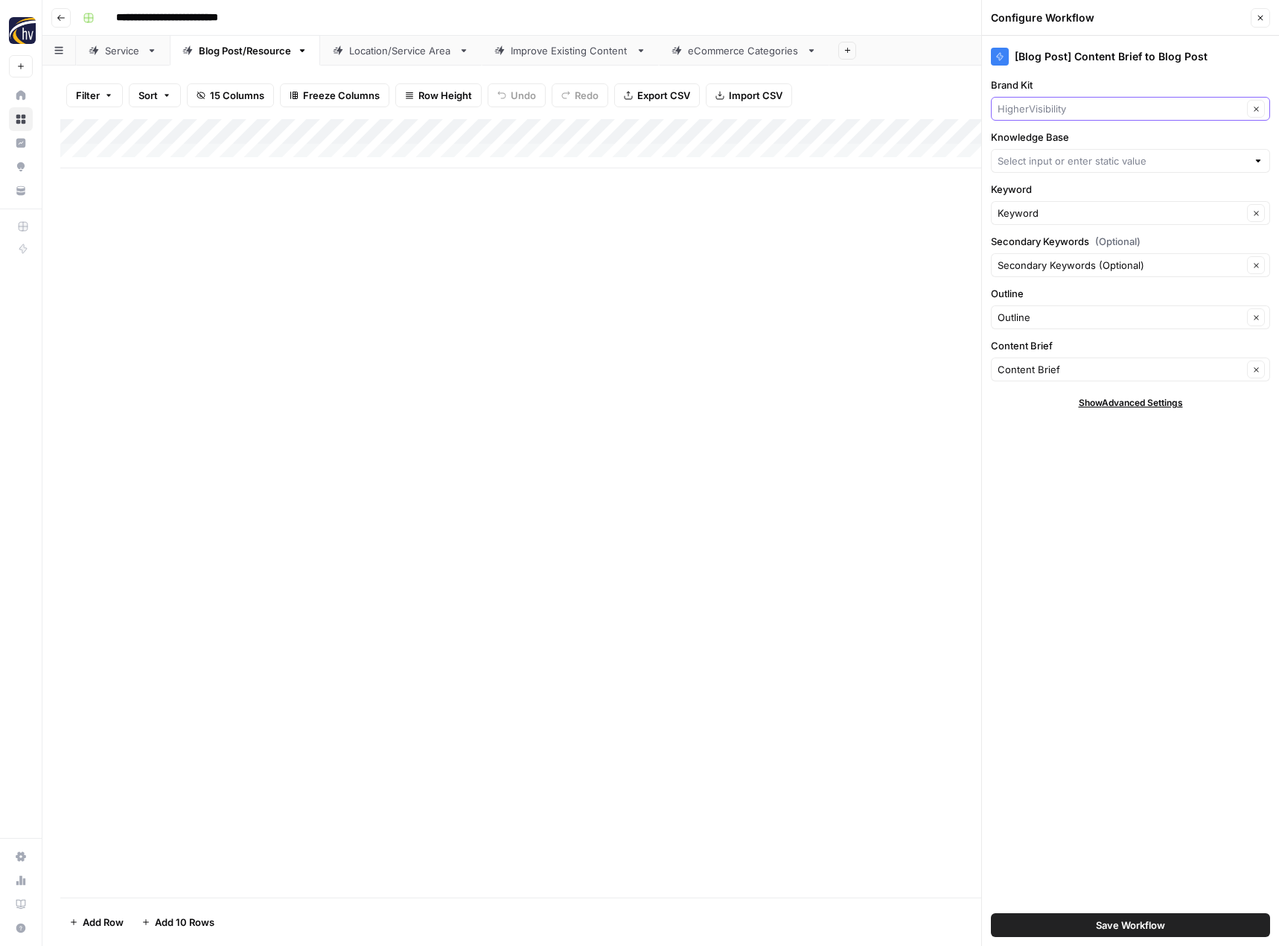
click at [1060, 101] on input "Brand Kit" at bounding box center [1120, 108] width 245 height 15
click at [1047, 141] on span "Choice Immigration" at bounding box center [1128, 143] width 248 height 15
type input "Choice Immigration"
click at [1041, 165] on input "Knowledge Base" at bounding box center [1122, 160] width 249 height 15
click at [1040, 216] on span "Choice Immigration Services Sitemap" at bounding box center [1128, 216] width 248 height 15
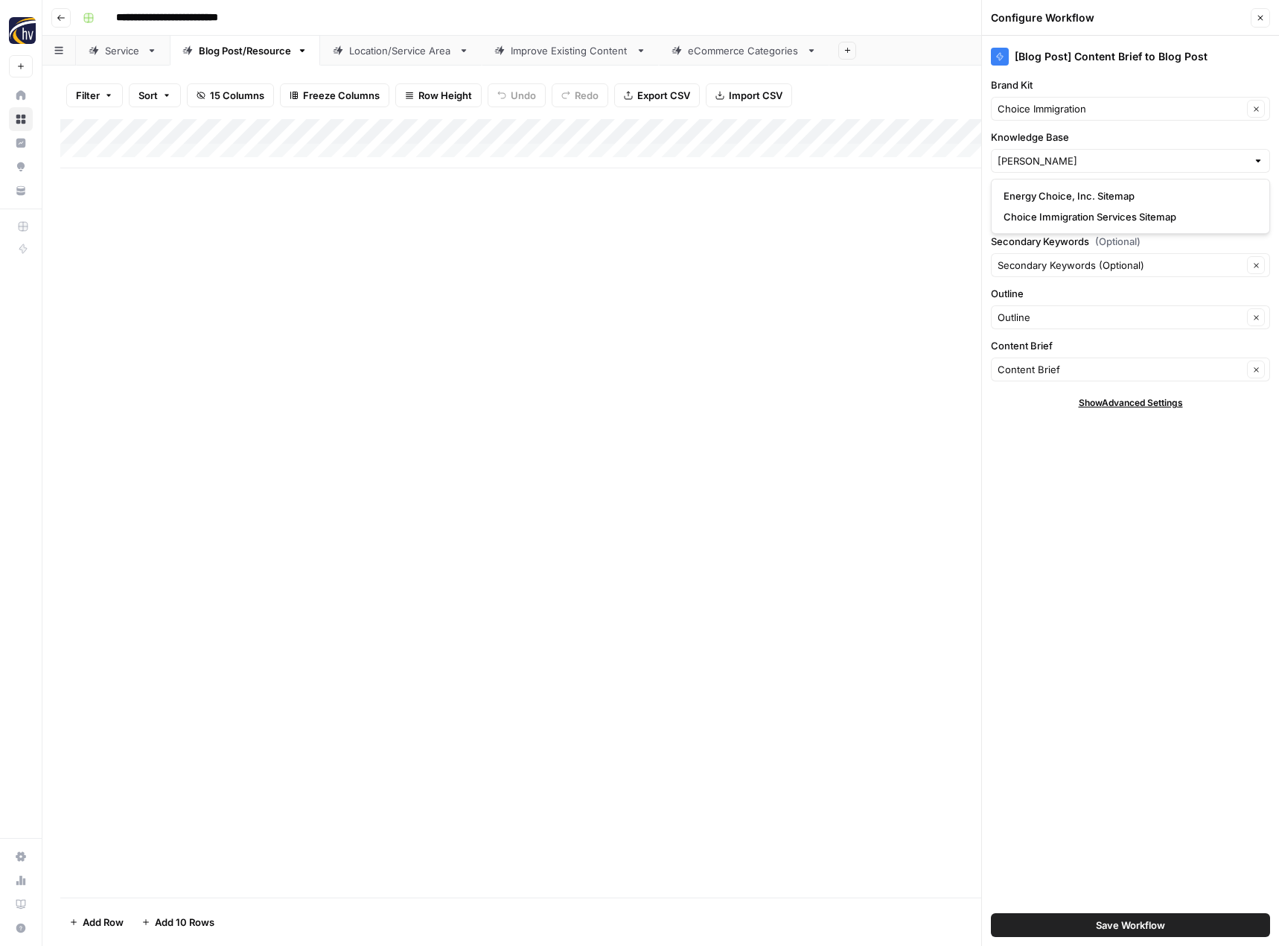
type input "Choice Immigration Services Sitemap"
click at [1093, 920] on button "Save Workflow" at bounding box center [1130, 925] width 279 height 24
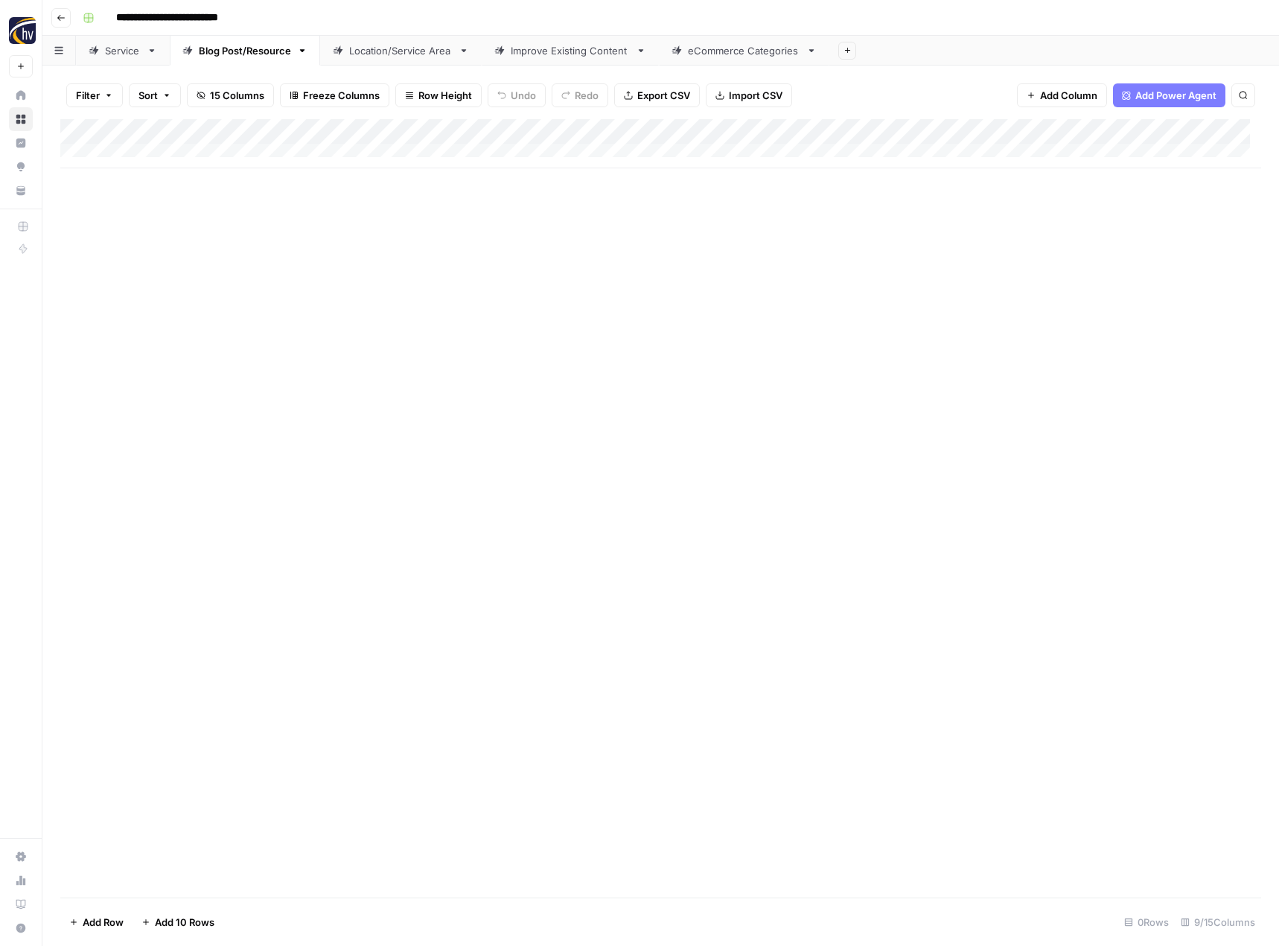
click at [368, 55] on div "Location/Service Area" at bounding box center [400, 50] width 103 height 15
click at [617, 127] on div "Add Column" at bounding box center [660, 143] width 1201 height 49
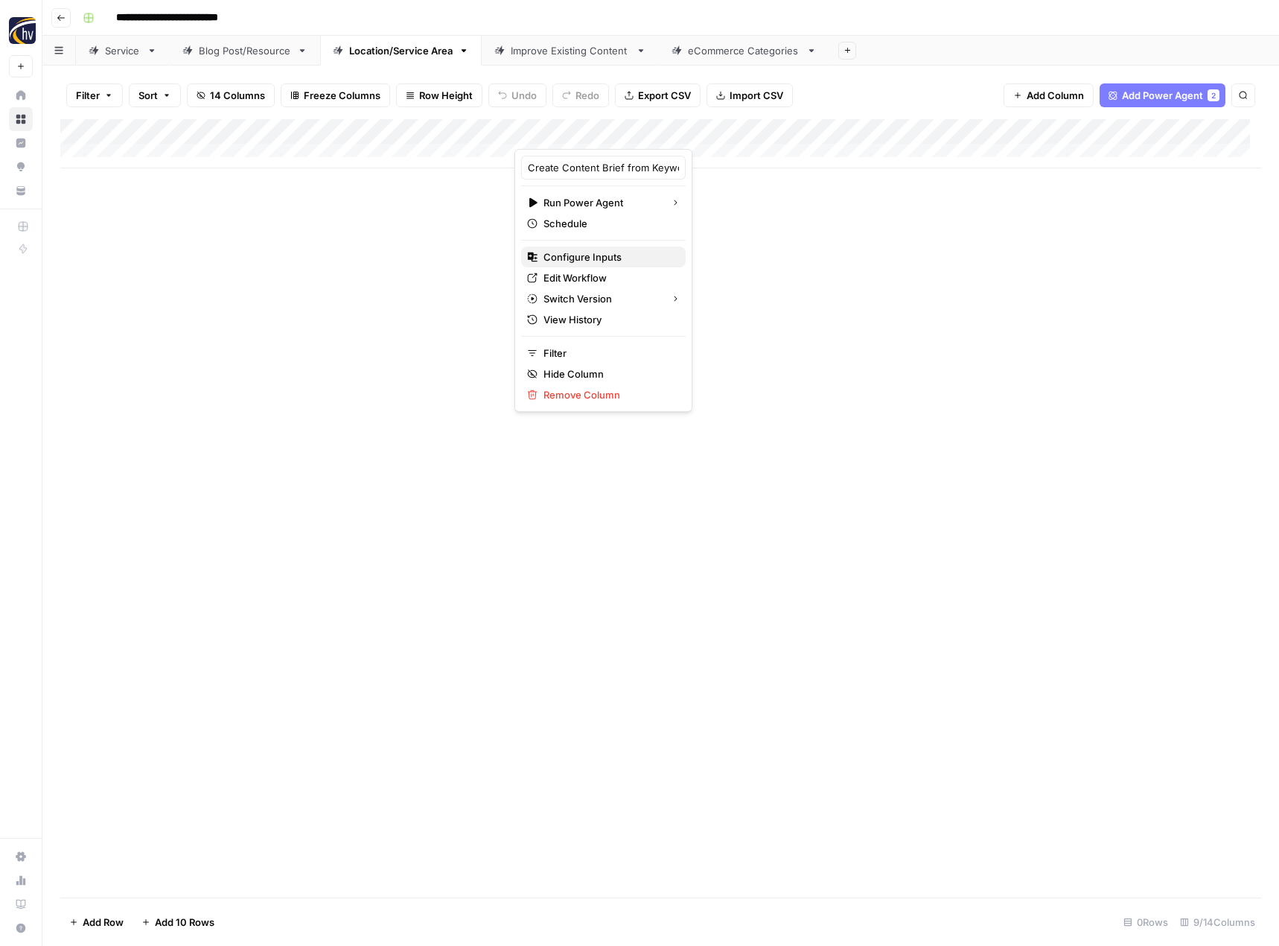
click at [584, 251] on span "Configure Inputs" at bounding box center [609, 256] width 130 height 15
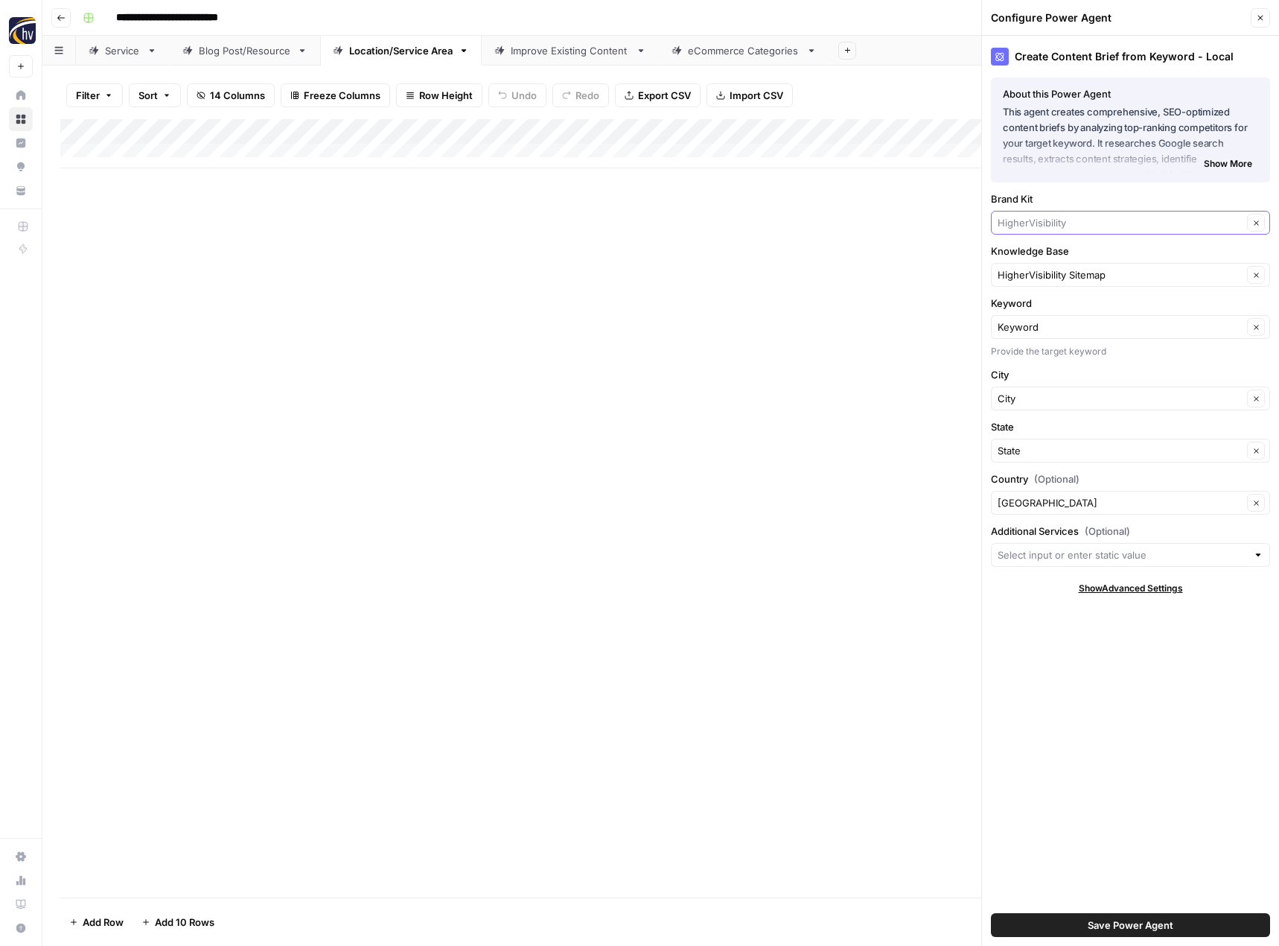
click at [1032, 226] on input "Brand Kit" at bounding box center [1120, 222] width 245 height 15
click at [1007, 255] on span "Choice Immigration" at bounding box center [1128, 257] width 248 height 15
type input "Choice Immigration"
click at [1024, 275] on input "Knowledge Base" at bounding box center [1120, 274] width 245 height 15
click at [1018, 333] on span "Choice Immigration Services Sitemap" at bounding box center [1128, 330] width 248 height 15
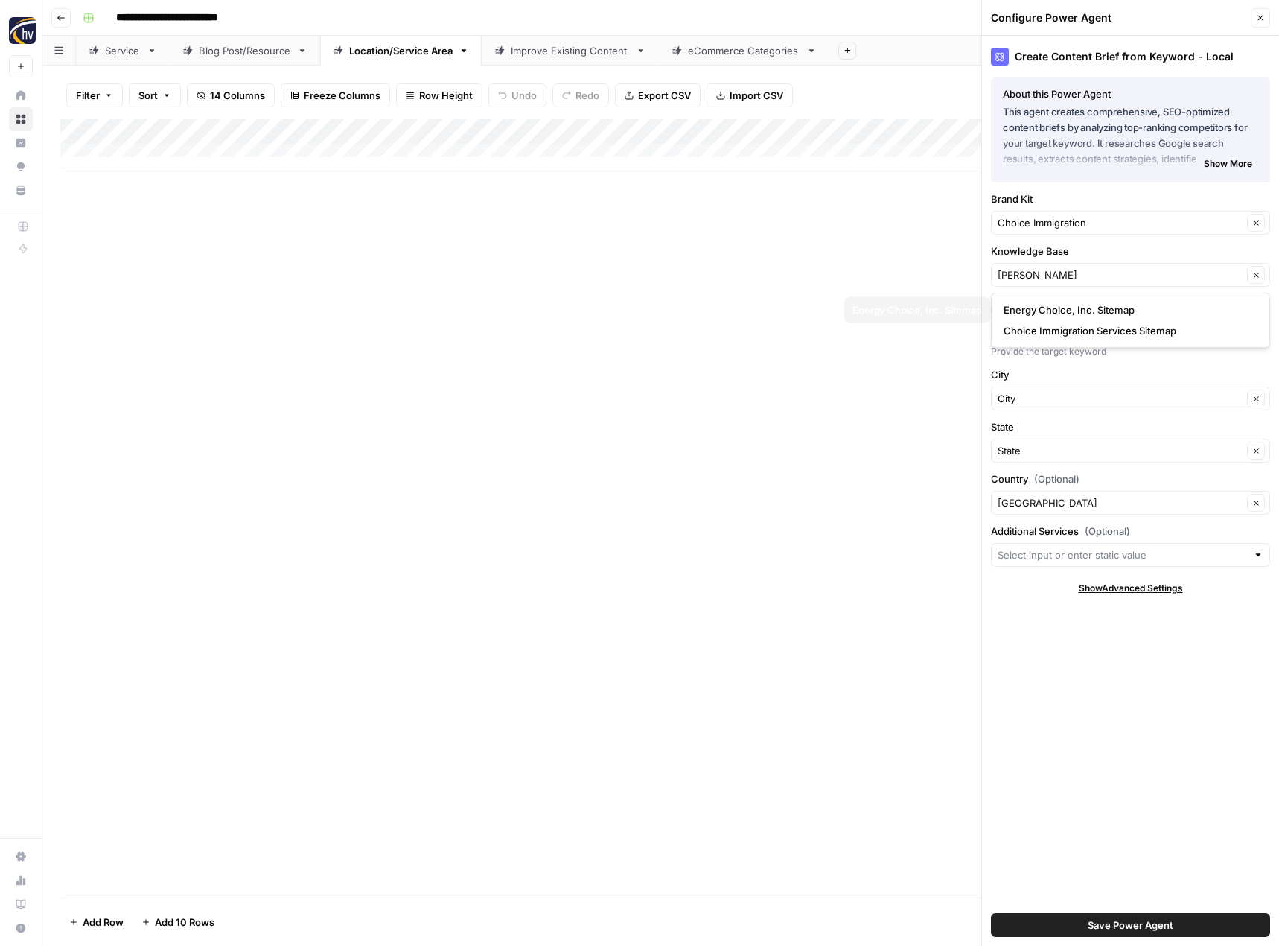
type input "Choice Immigration Services Sitemap"
click at [1134, 928] on span "Save Power Agent" at bounding box center [1131, 924] width 86 height 15
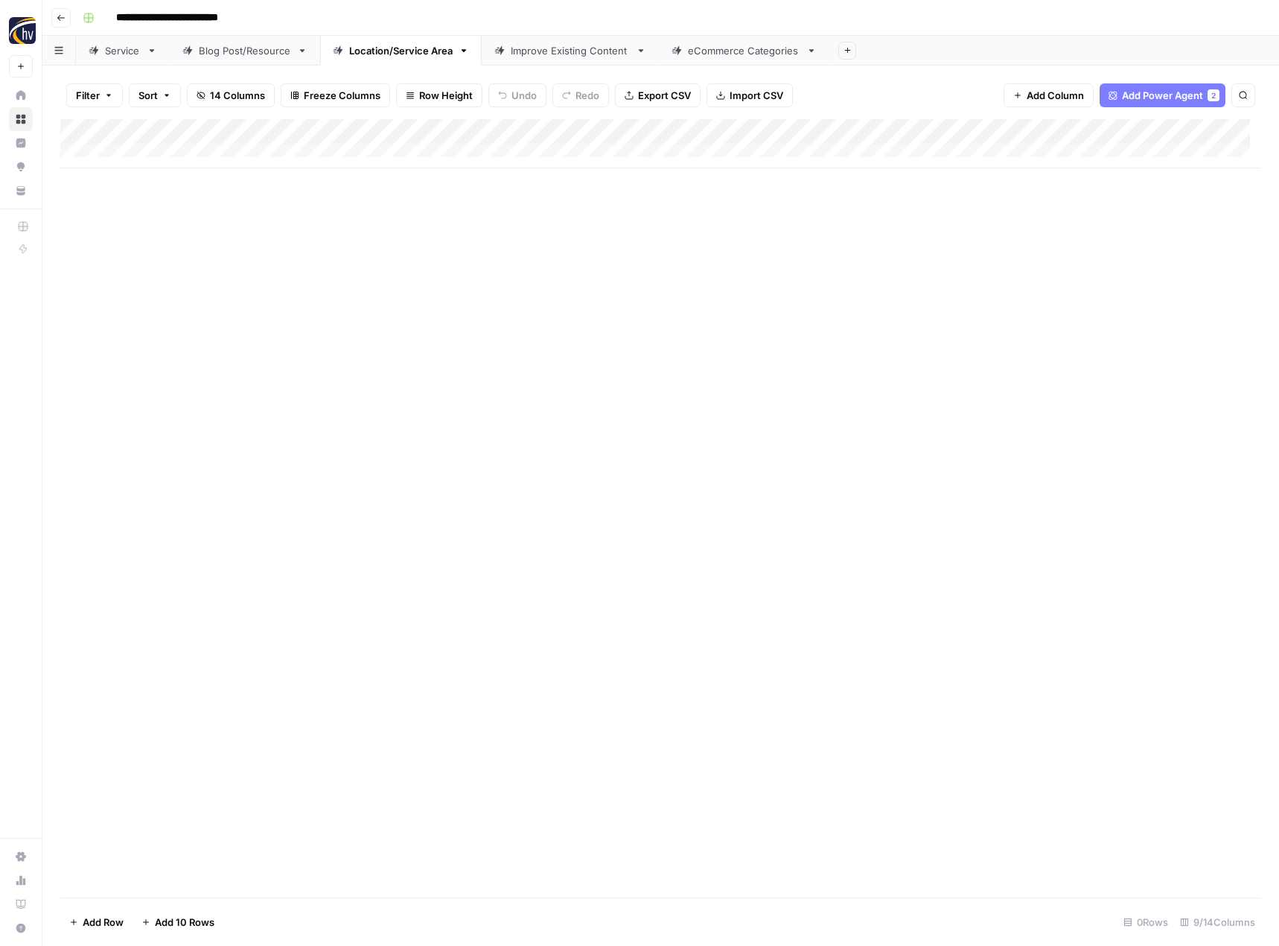
click at [1155, 133] on div "Add Column" at bounding box center [660, 143] width 1201 height 49
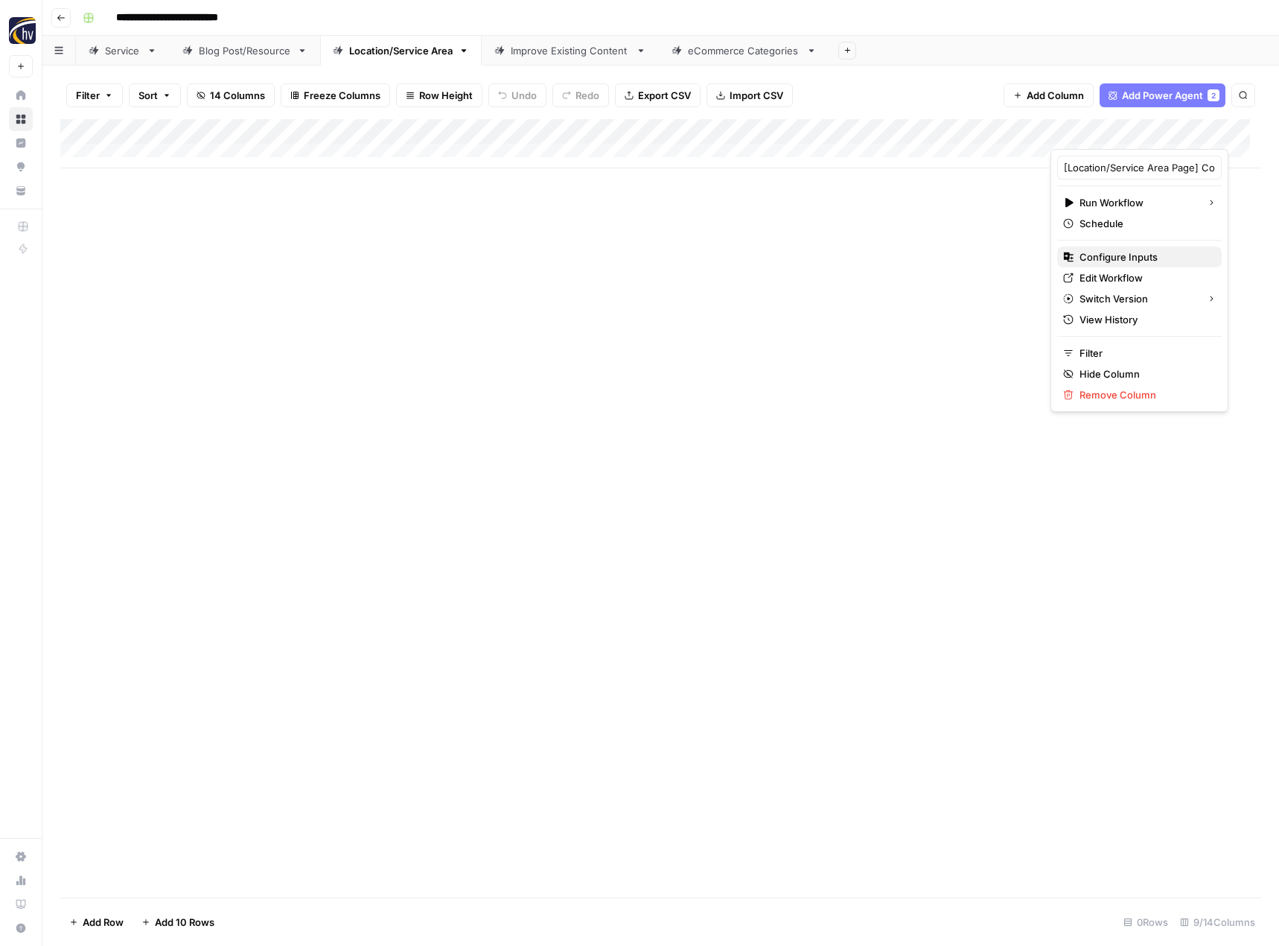
click at [1087, 260] on span "Configure Inputs" at bounding box center [1145, 256] width 130 height 15
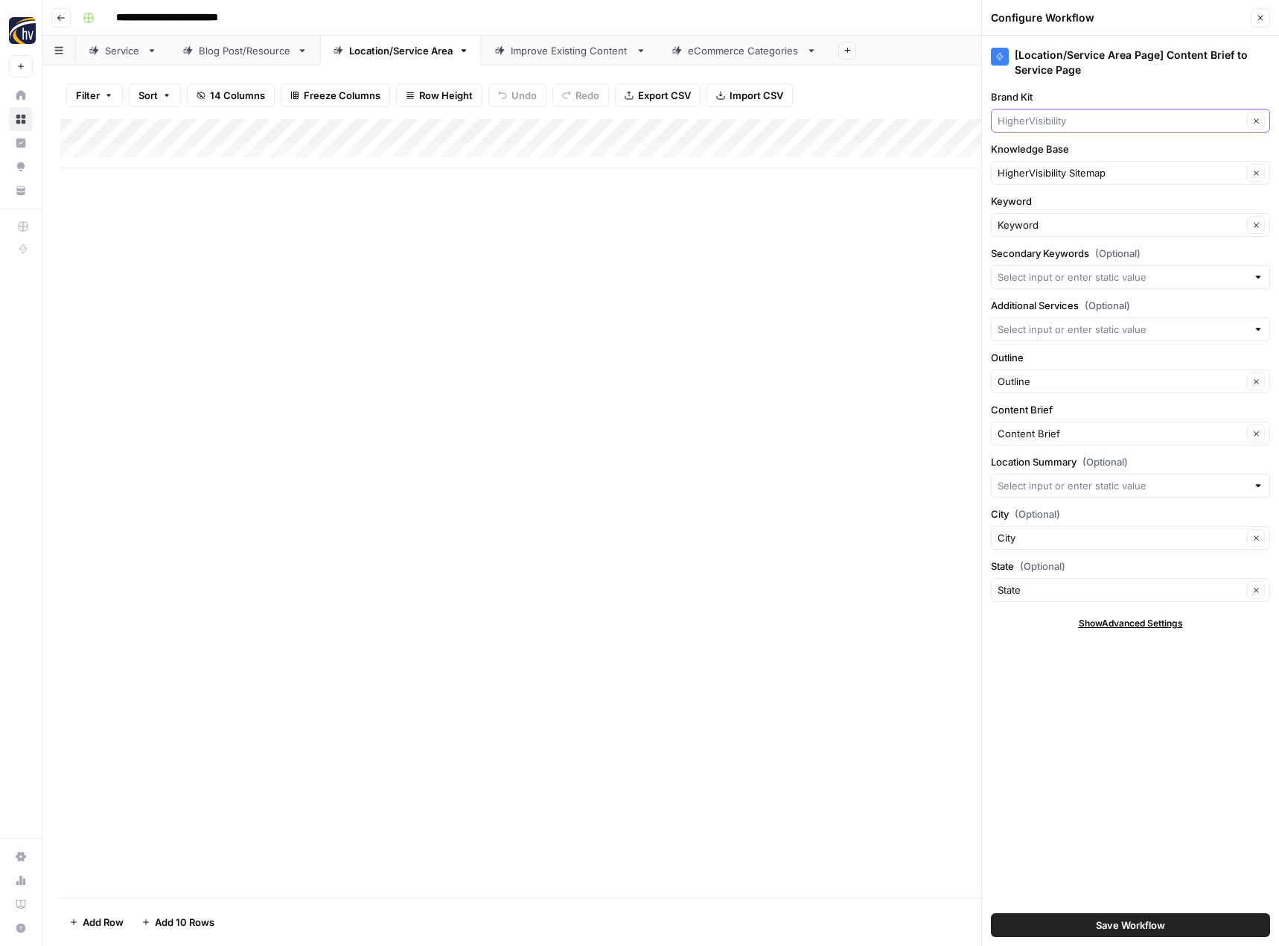
click at [1042, 125] on input "Brand Kit" at bounding box center [1120, 120] width 245 height 15
click at [1042, 150] on span "Choice Immigration" at bounding box center [1128, 155] width 248 height 15
type input "Choice Immigration"
click at [1032, 170] on input "Knowledge Base" at bounding box center [1120, 172] width 245 height 15
click at [1028, 227] on span "Choice Immigration Services Sitemap" at bounding box center [1128, 228] width 248 height 15
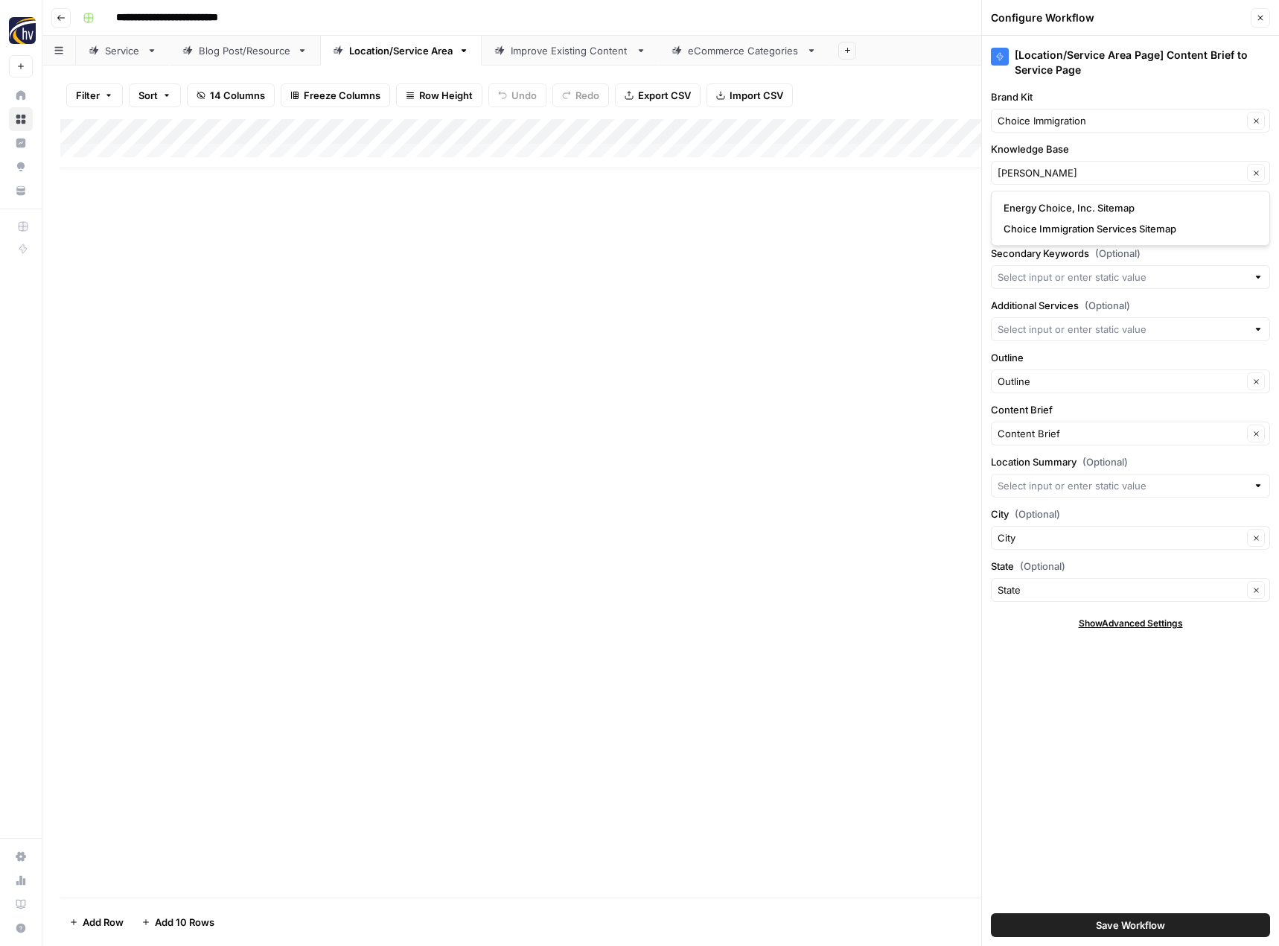
type input "Choice Immigration Services Sitemap"
click at [1064, 926] on button "Save Workflow" at bounding box center [1130, 925] width 279 height 24
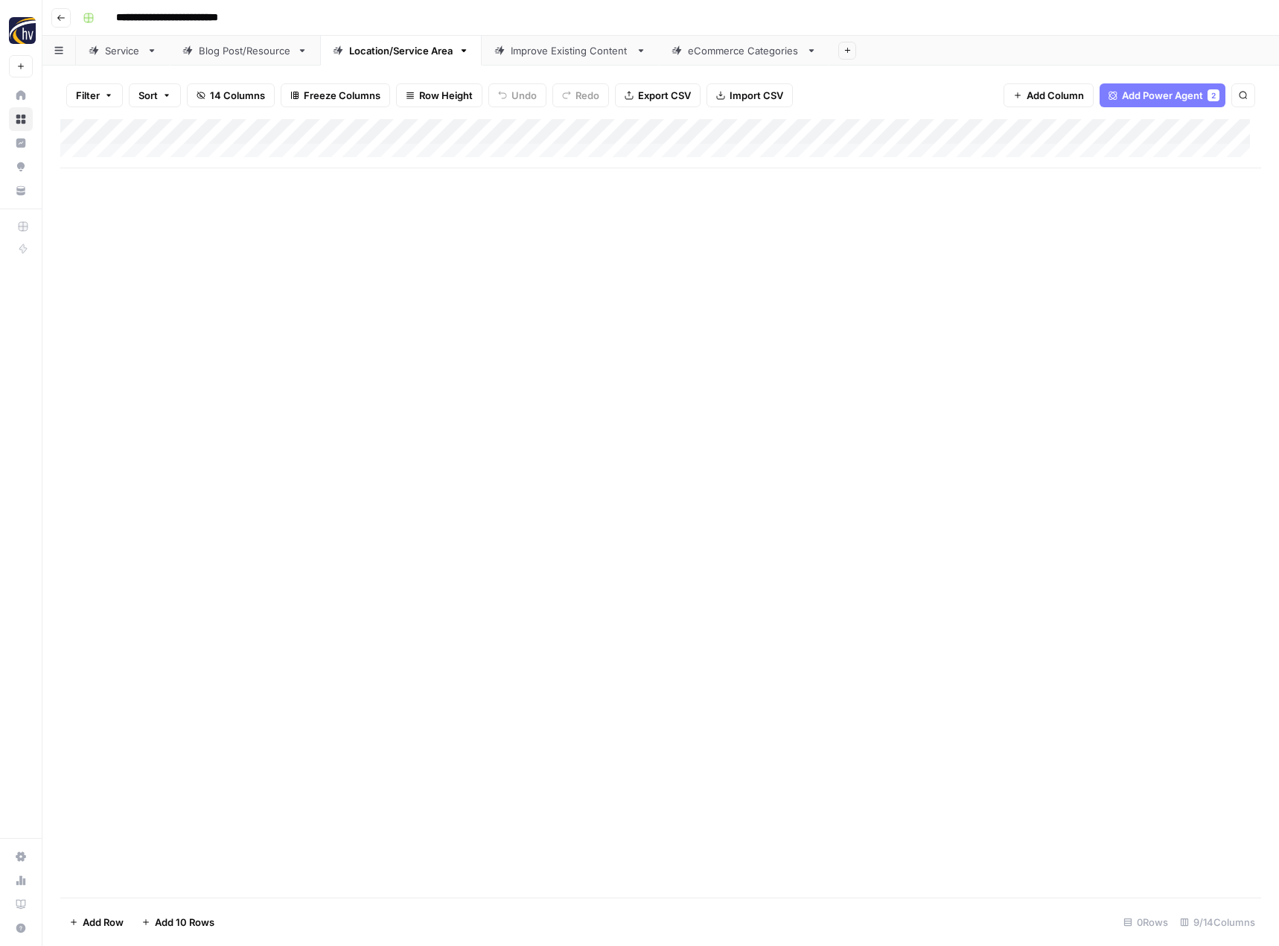
click at [568, 57] on div "Improve Existing Content" at bounding box center [570, 50] width 119 height 15
click at [898, 130] on div "Add Column" at bounding box center [660, 143] width 1201 height 49
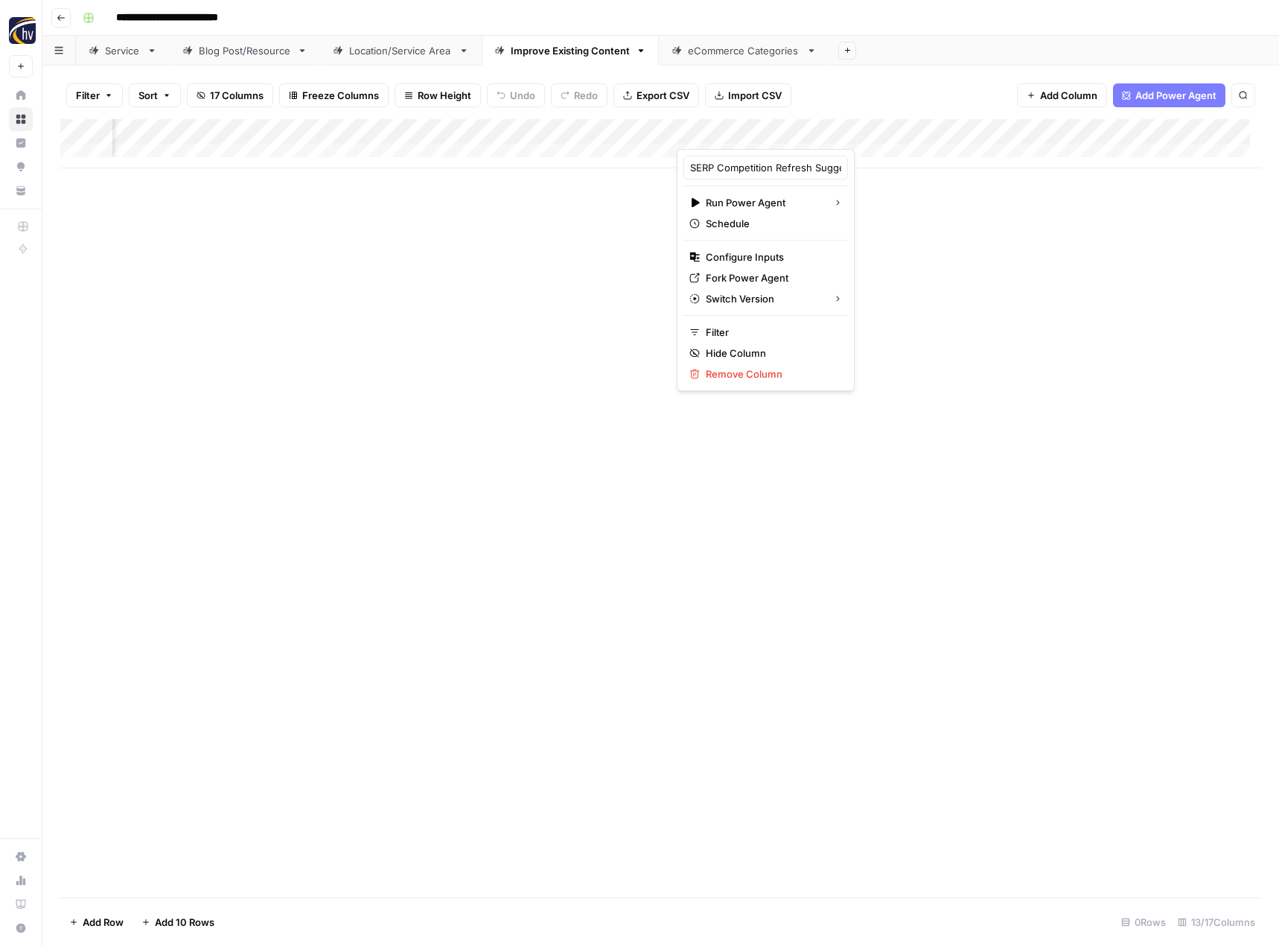
click at [511, 131] on div "Add Column" at bounding box center [660, 143] width 1201 height 49
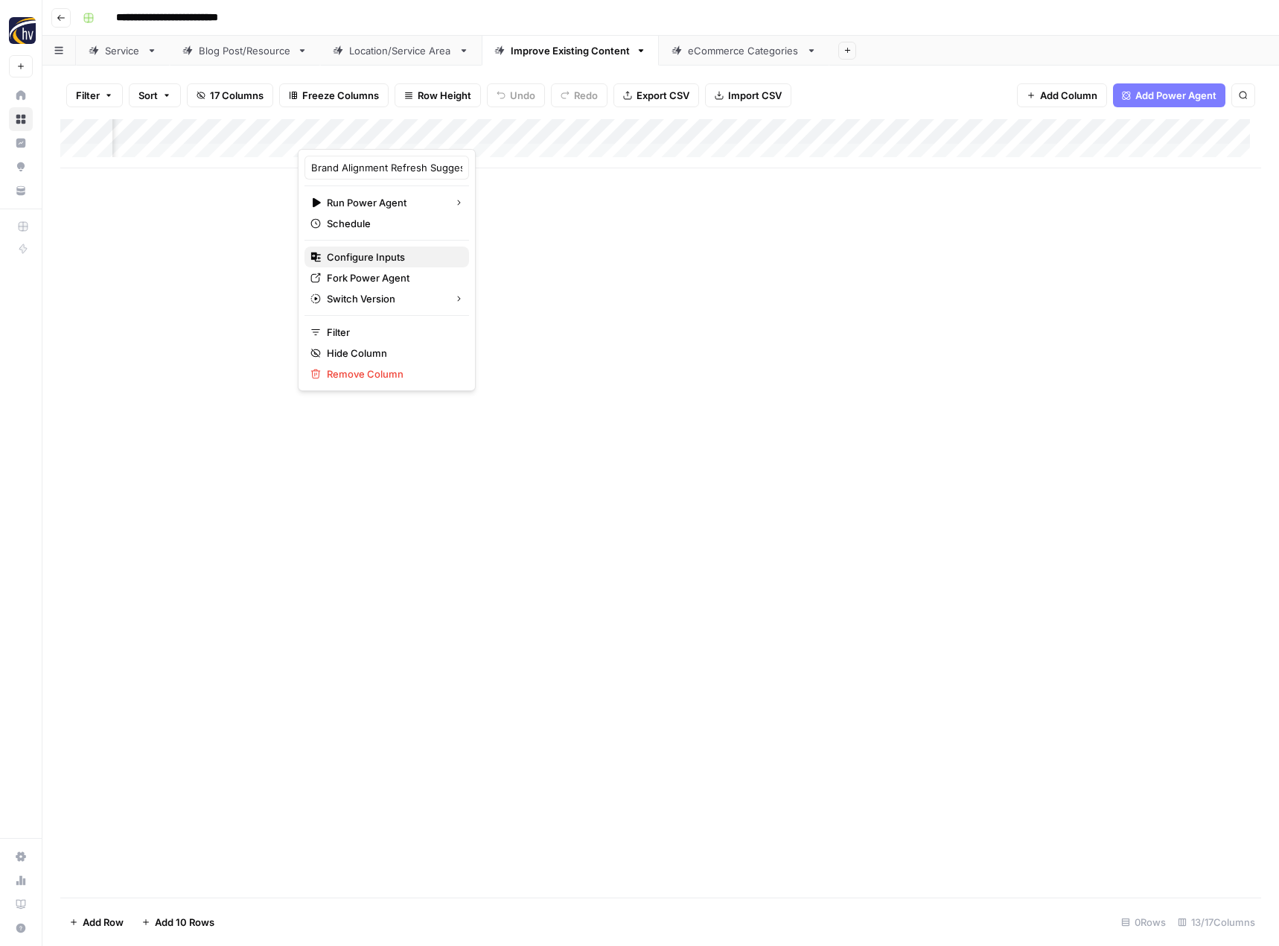
click at [389, 253] on span "Configure Inputs" at bounding box center [392, 256] width 130 height 15
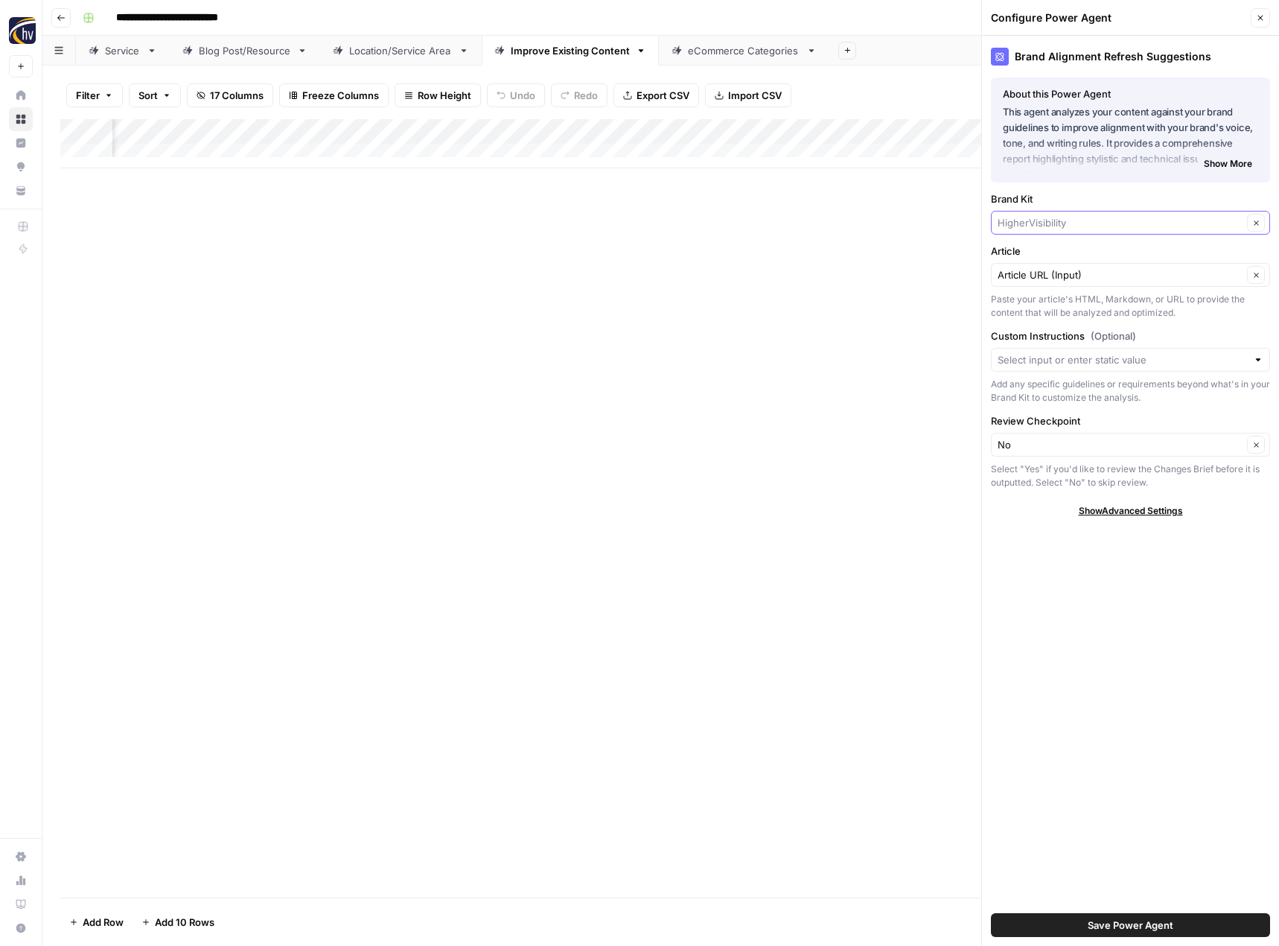
click at [1029, 216] on input "Brand Kit" at bounding box center [1120, 222] width 245 height 15
click at [1030, 255] on span "Choice Immigration" at bounding box center [1128, 257] width 248 height 15
type input "Choice Immigration"
click at [1079, 931] on button "Save Power Agent" at bounding box center [1130, 925] width 279 height 24
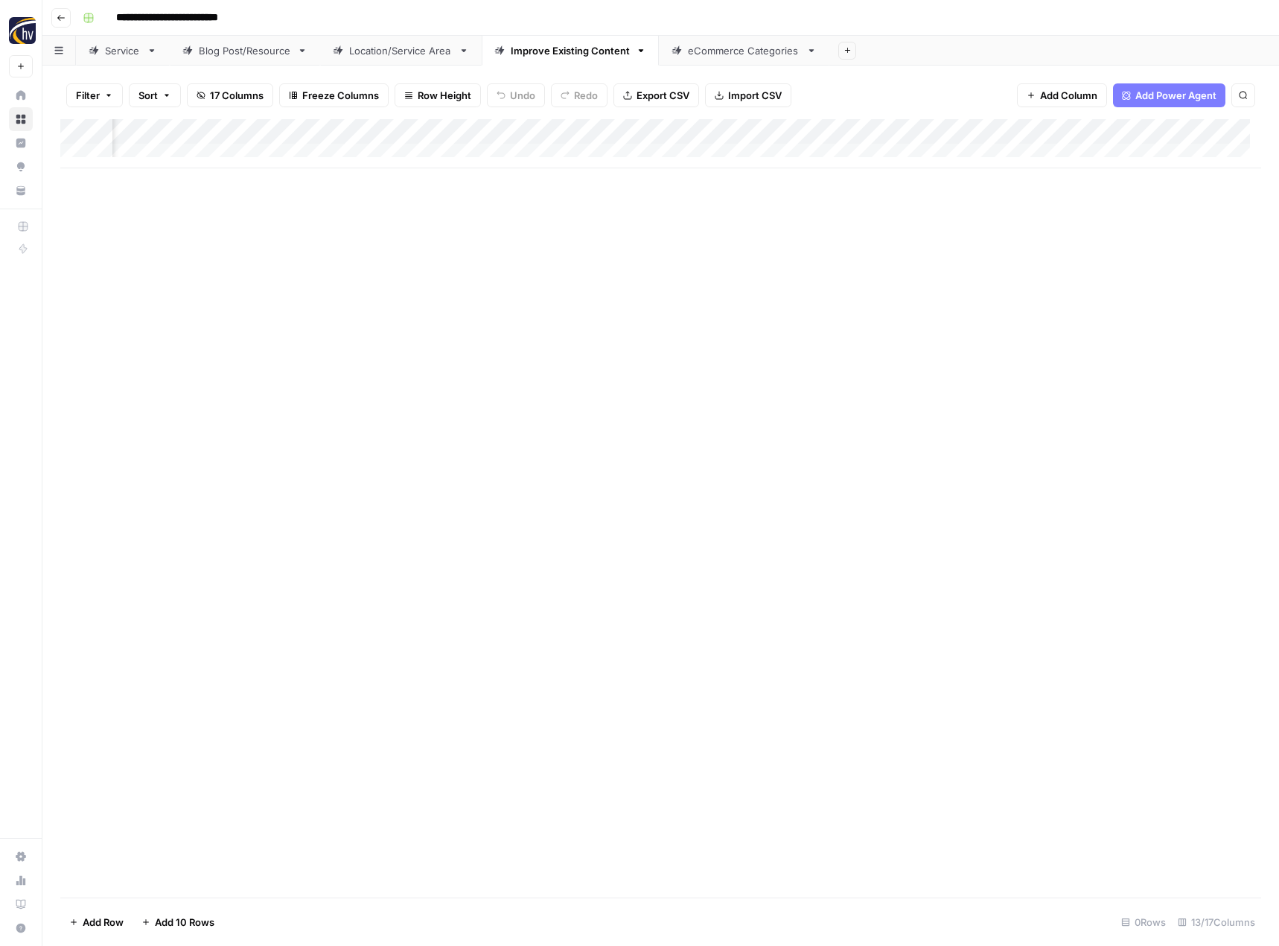
click at [895, 125] on div "Add Column" at bounding box center [660, 143] width 1201 height 49
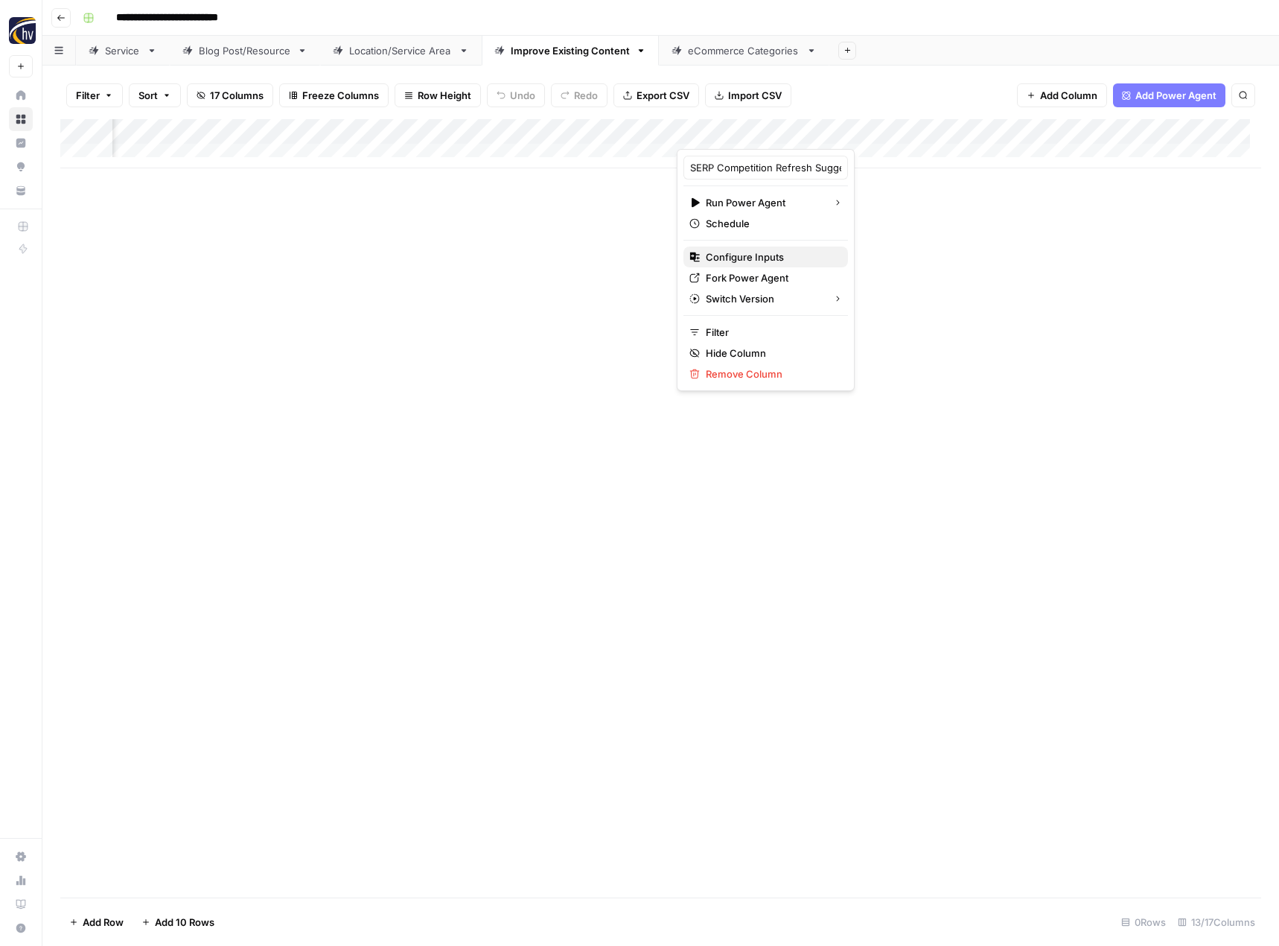
click at [779, 258] on span "Configure Inputs" at bounding box center [771, 256] width 130 height 15
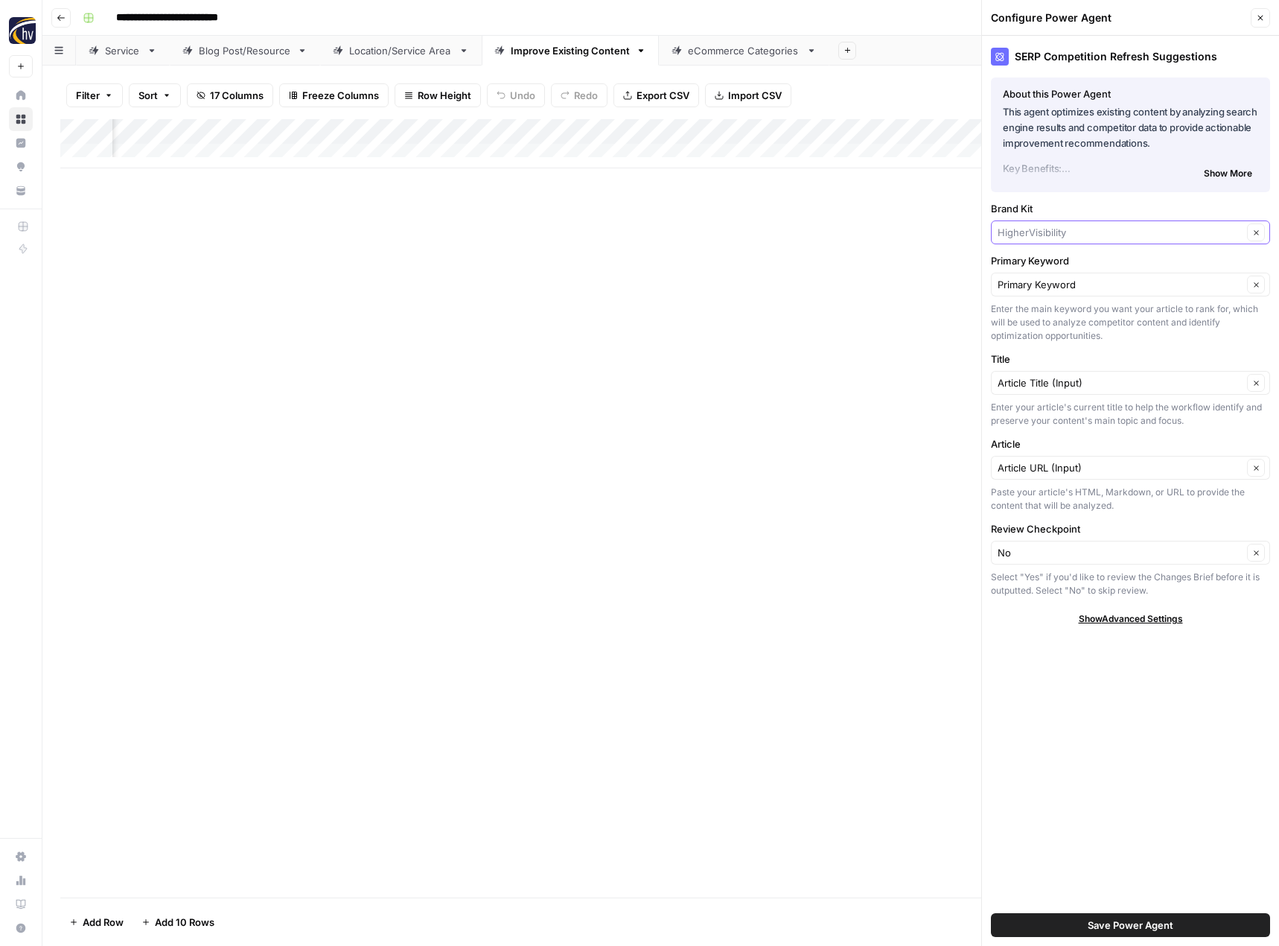
click at [1041, 235] on input "Brand Kit" at bounding box center [1120, 232] width 245 height 15
click at [1035, 264] on span "Choice Immigration" at bounding box center [1128, 267] width 248 height 15
type input "Choice Immigration"
click at [1104, 923] on span "Save Power Agent" at bounding box center [1131, 924] width 86 height 15
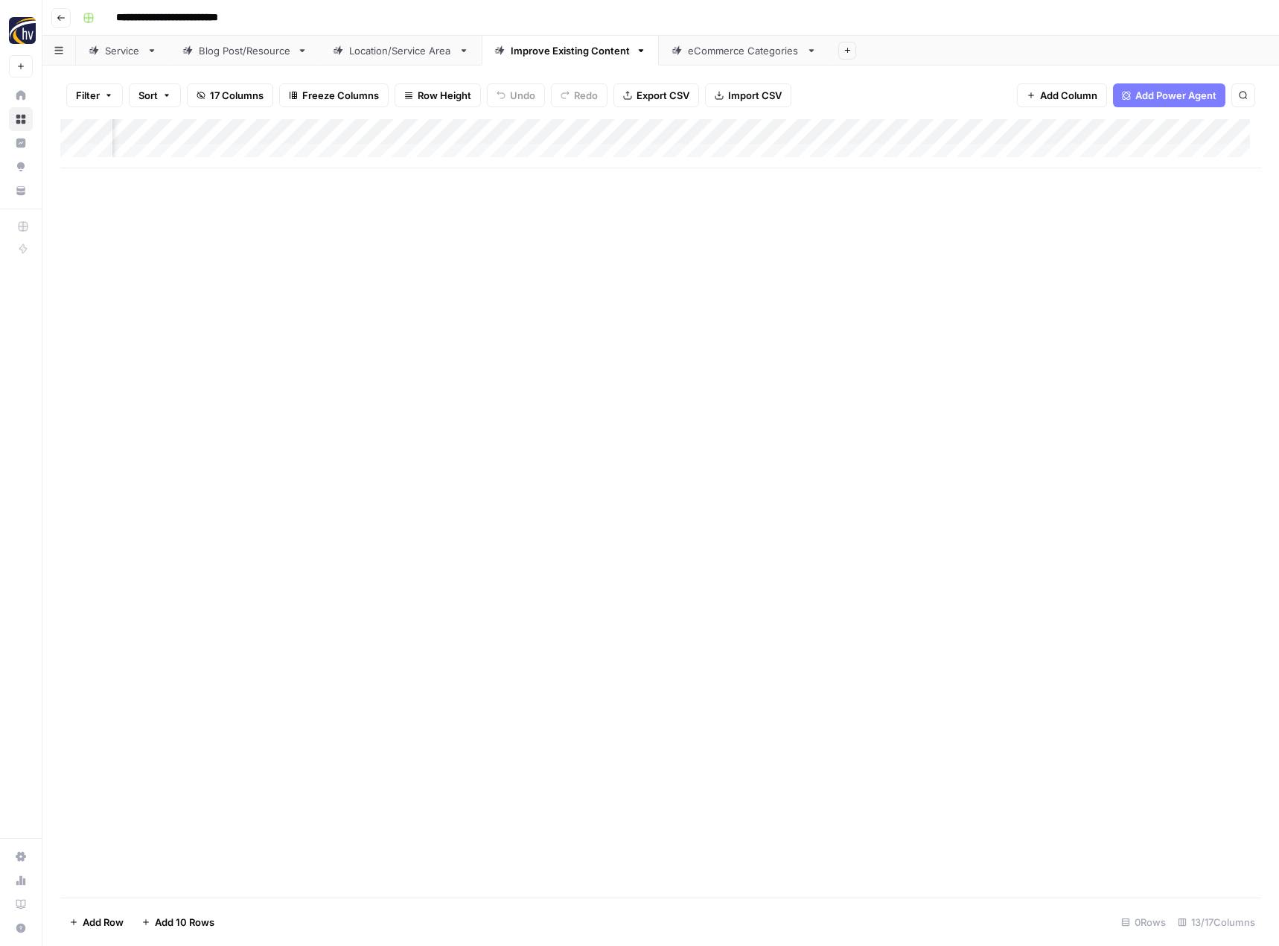
scroll to position [0, 1327]
click at [924, 130] on div "Add Column" at bounding box center [660, 143] width 1201 height 49
click at [795, 253] on span "Configure Inputs" at bounding box center [816, 256] width 130 height 15
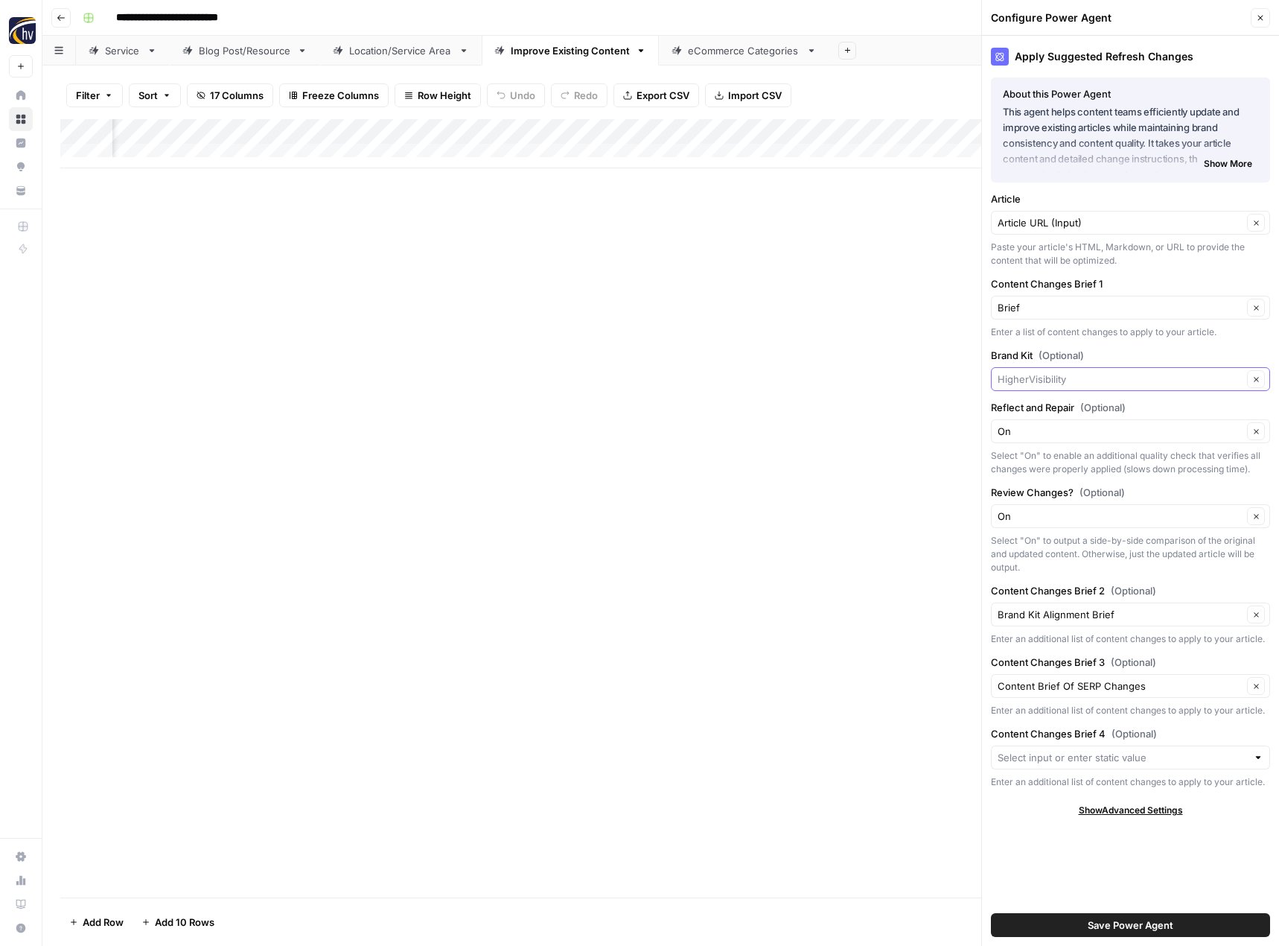
click at [1024, 379] on input "Brand Kit (Optional)" at bounding box center [1120, 379] width 245 height 15
click at [1023, 418] on span "Choice Immigration" at bounding box center [1128, 414] width 248 height 15
type input "Choice Immigration"
click at [1063, 924] on button "Save Power Agent" at bounding box center [1130, 925] width 279 height 24
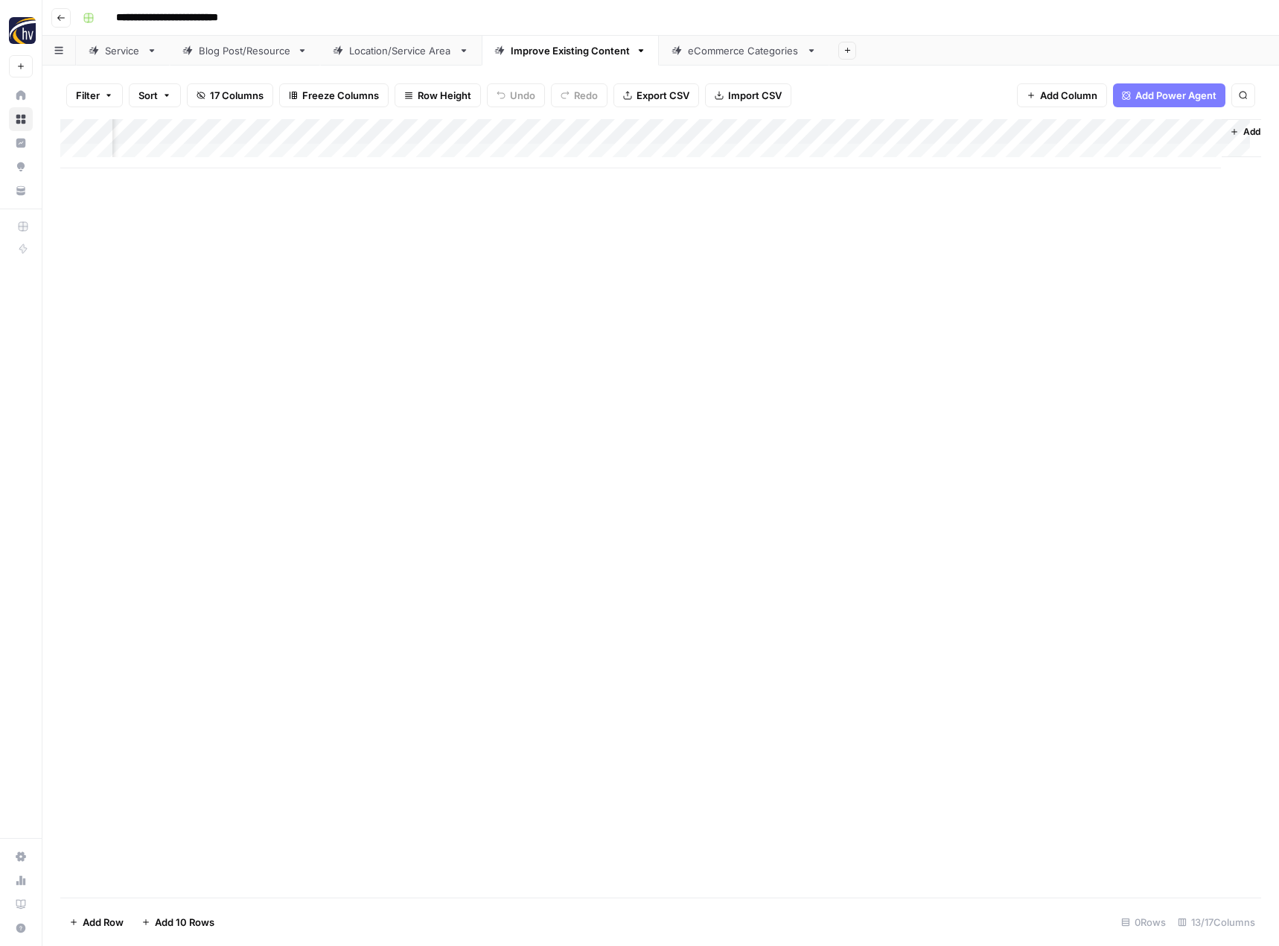
click at [682, 515] on div "Add Column" at bounding box center [660, 508] width 1201 height 778
click at [707, 57] on div "eCommerce Categories" at bounding box center [744, 50] width 112 height 15
click at [727, 127] on div "Add Column" at bounding box center [660, 143] width 1201 height 49
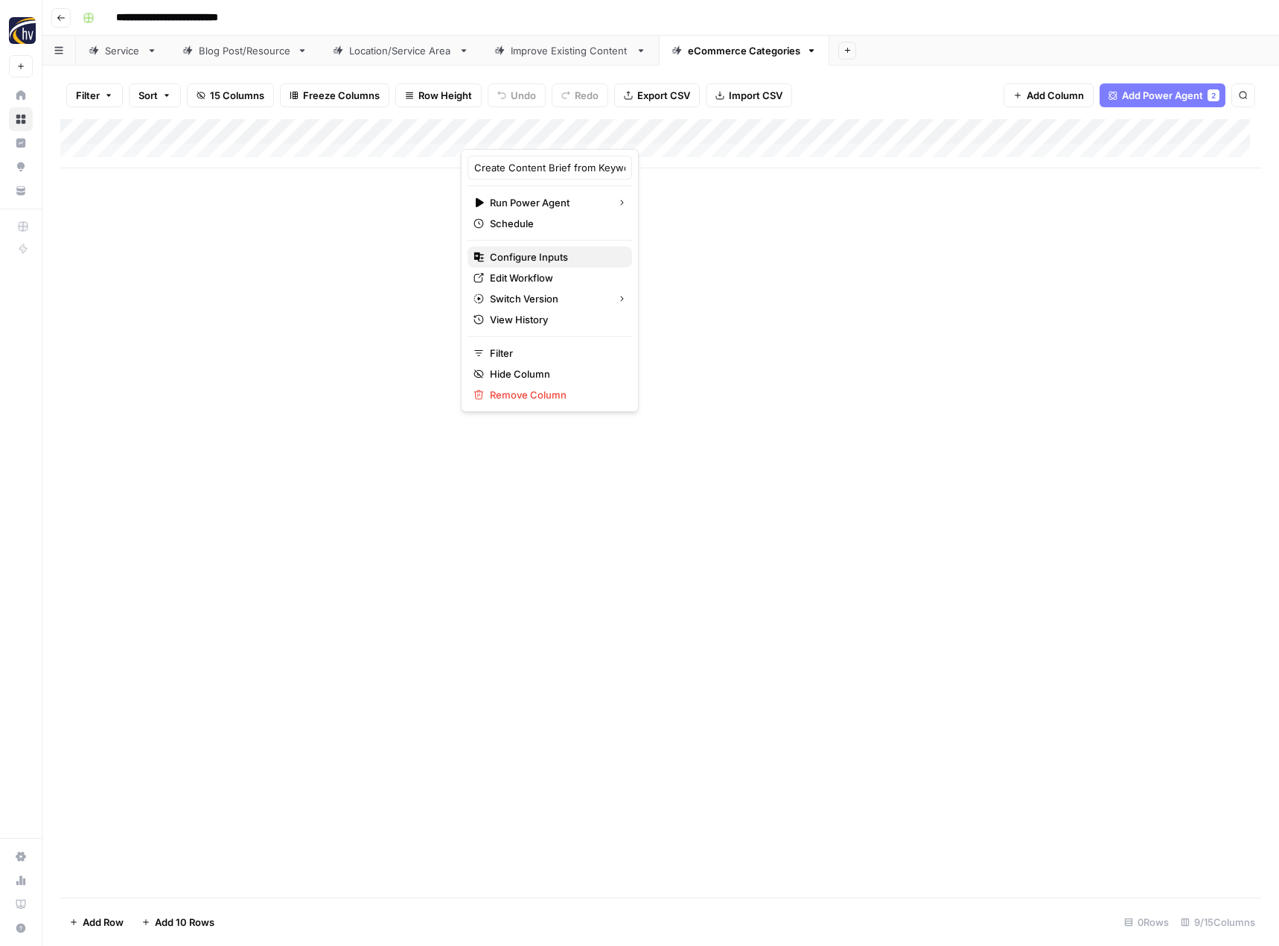
click at [552, 253] on span "Configure Inputs" at bounding box center [555, 256] width 130 height 15
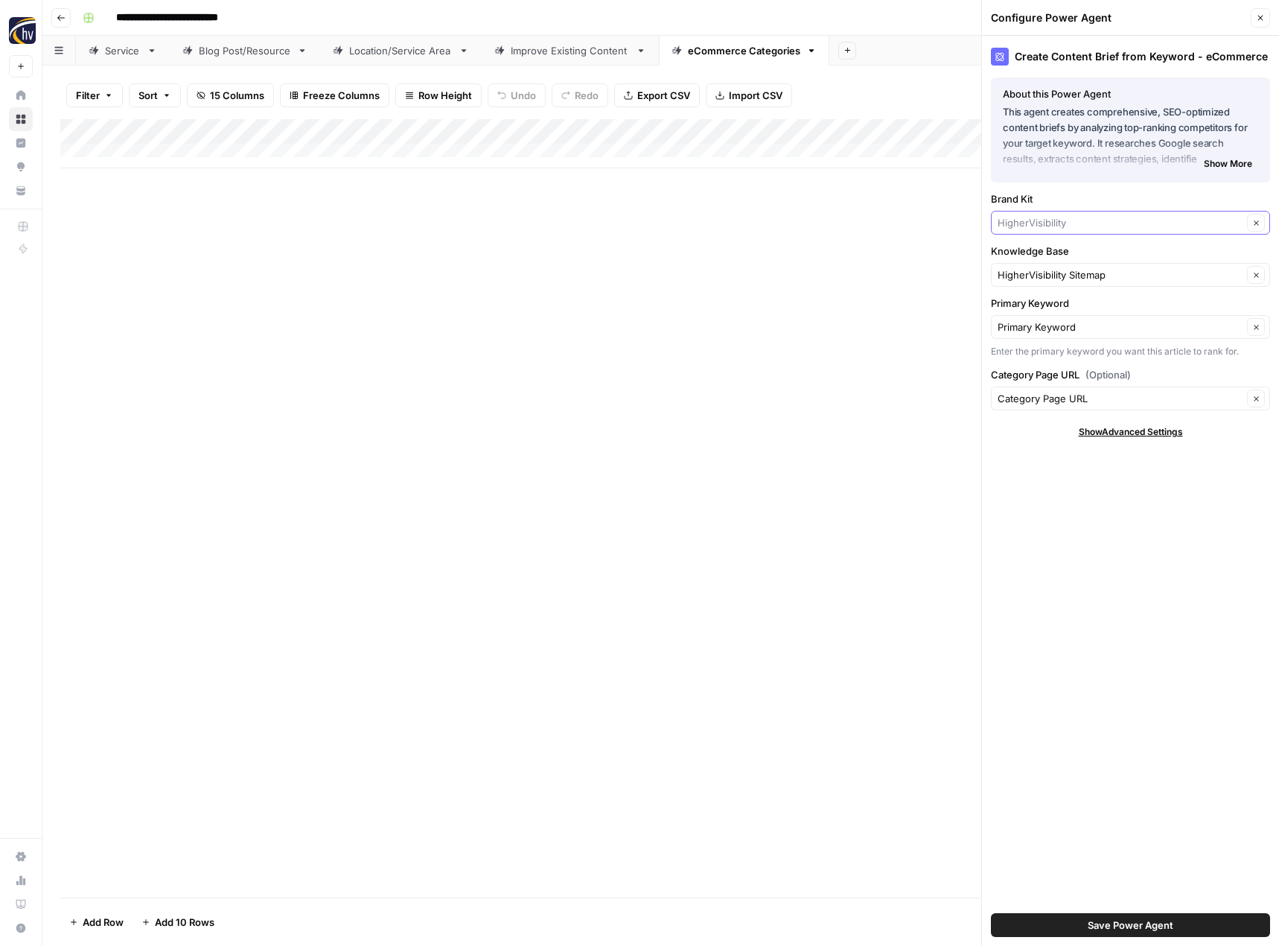
click at [1009, 217] on input "Brand Kit" at bounding box center [1120, 222] width 245 height 15
click at [1005, 246] on div "Choice Immigration Energy Choice" at bounding box center [1130, 268] width 279 height 55
click at [1013, 255] on span "Choice Immigration" at bounding box center [1128, 257] width 248 height 15
type input "Choice Immigration"
click at [1048, 273] on input "Knowledge Base" at bounding box center [1120, 274] width 245 height 15
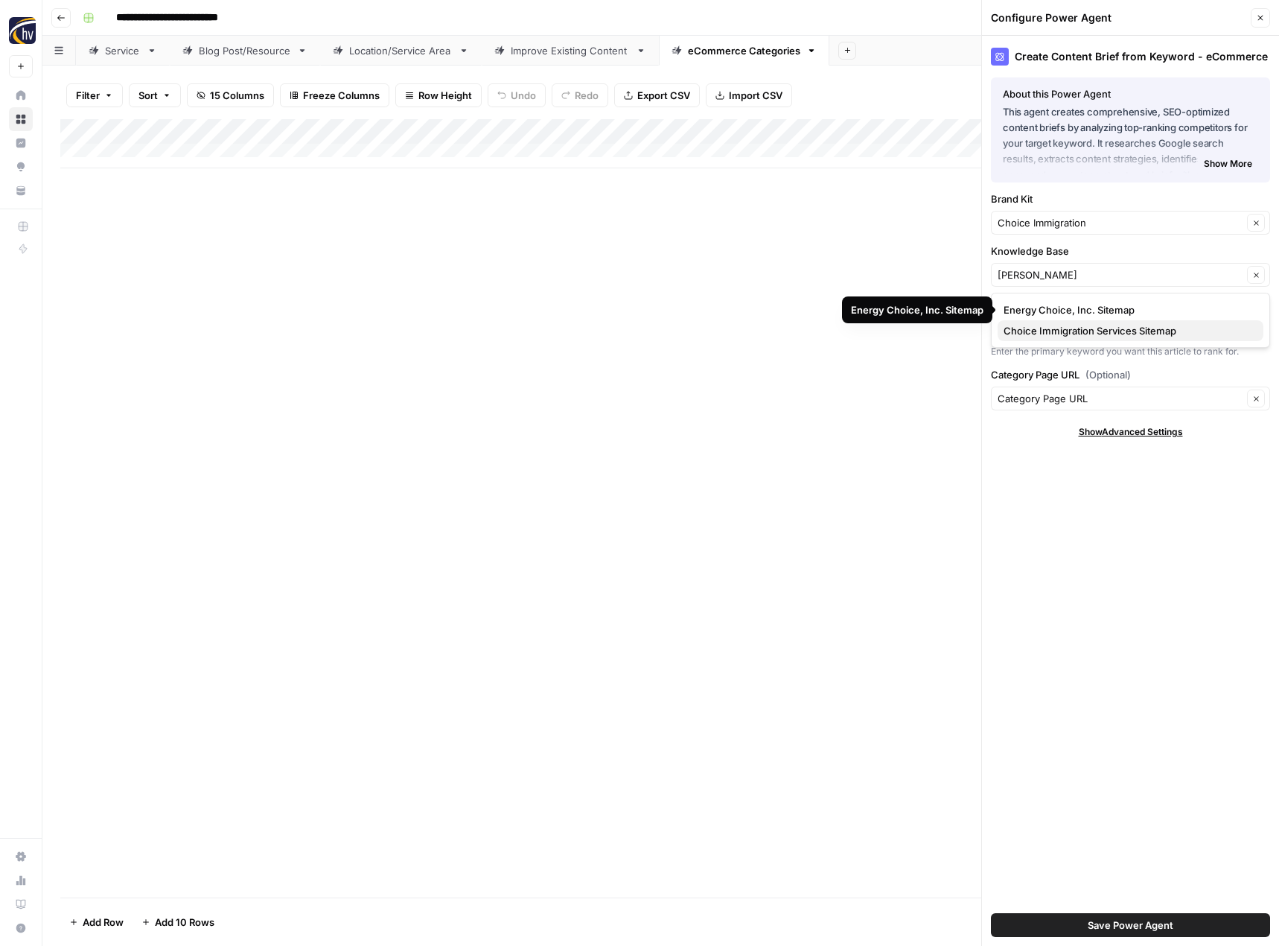
click at [1053, 332] on span "Choice Immigration Services Sitemap" at bounding box center [1128, 330] width 248 height 15
type input "Choice Immigration Services Sitemap"
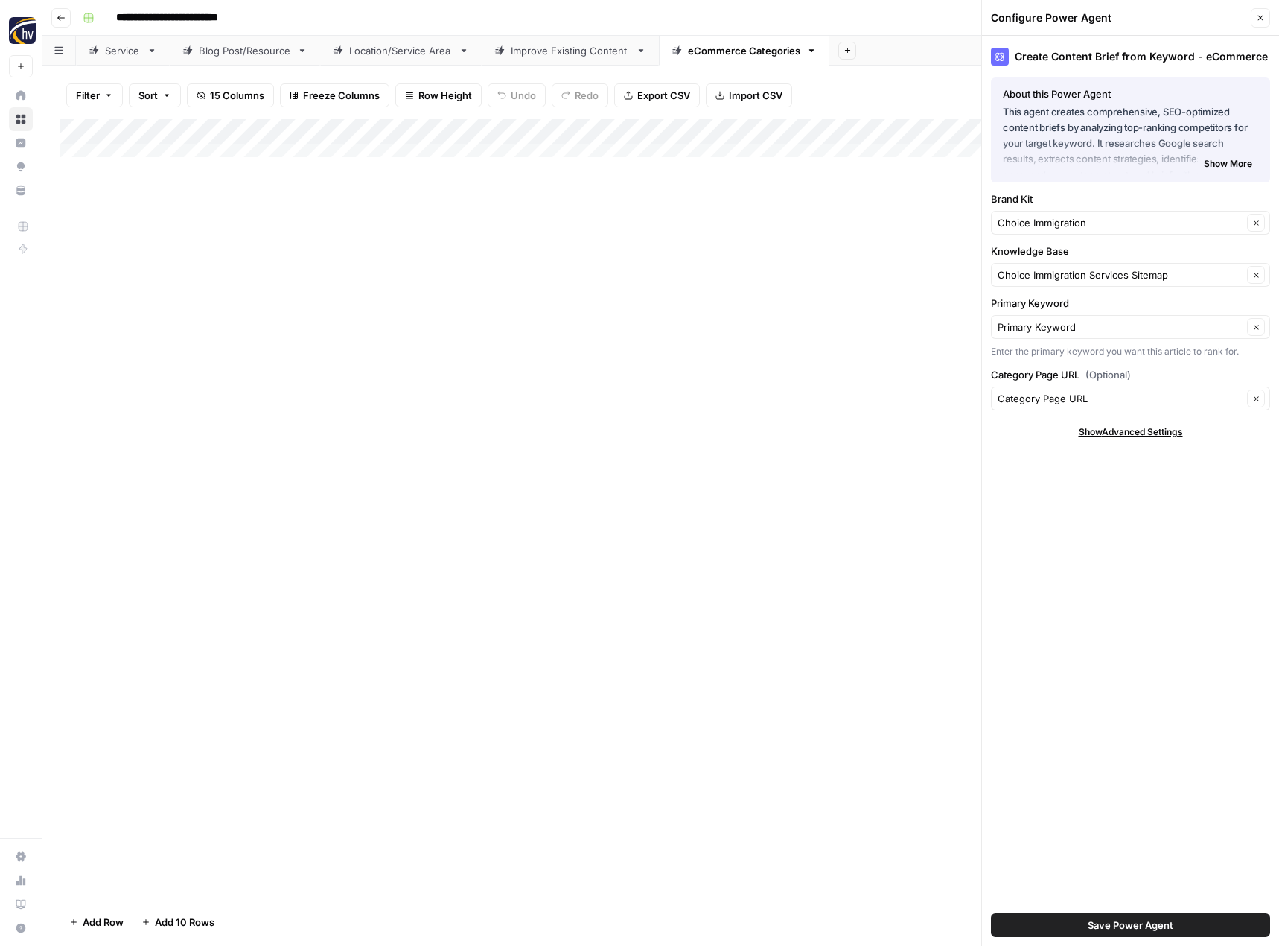
click at [1128, 920] on span "Save Power Agent" at bounding box center [1131, 924] width 86 height 15
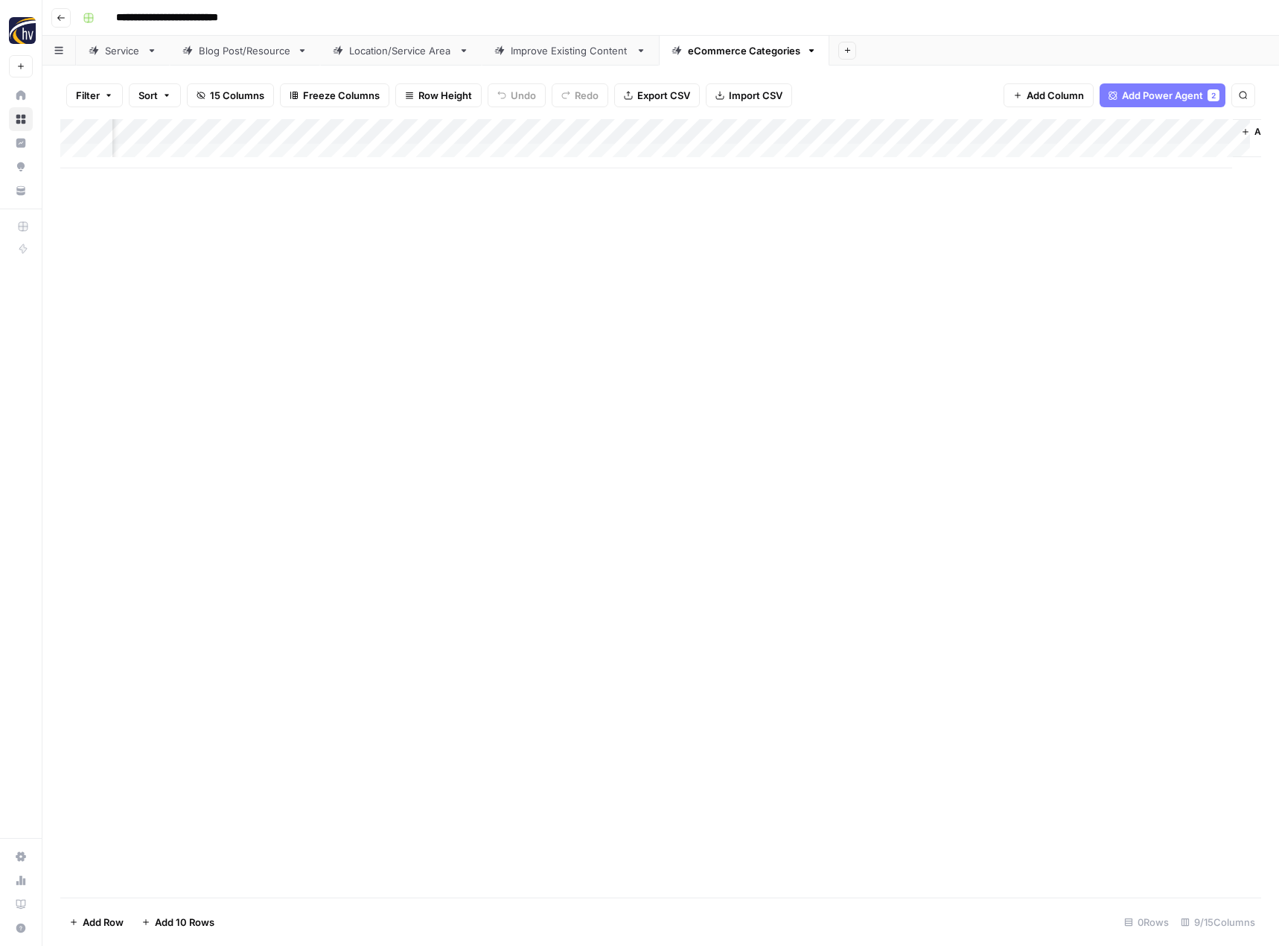
scroll to position [0, 557]
click at [1028, 128] on div "Add Column" at bounding box center [660, 143] width 1201 height 49
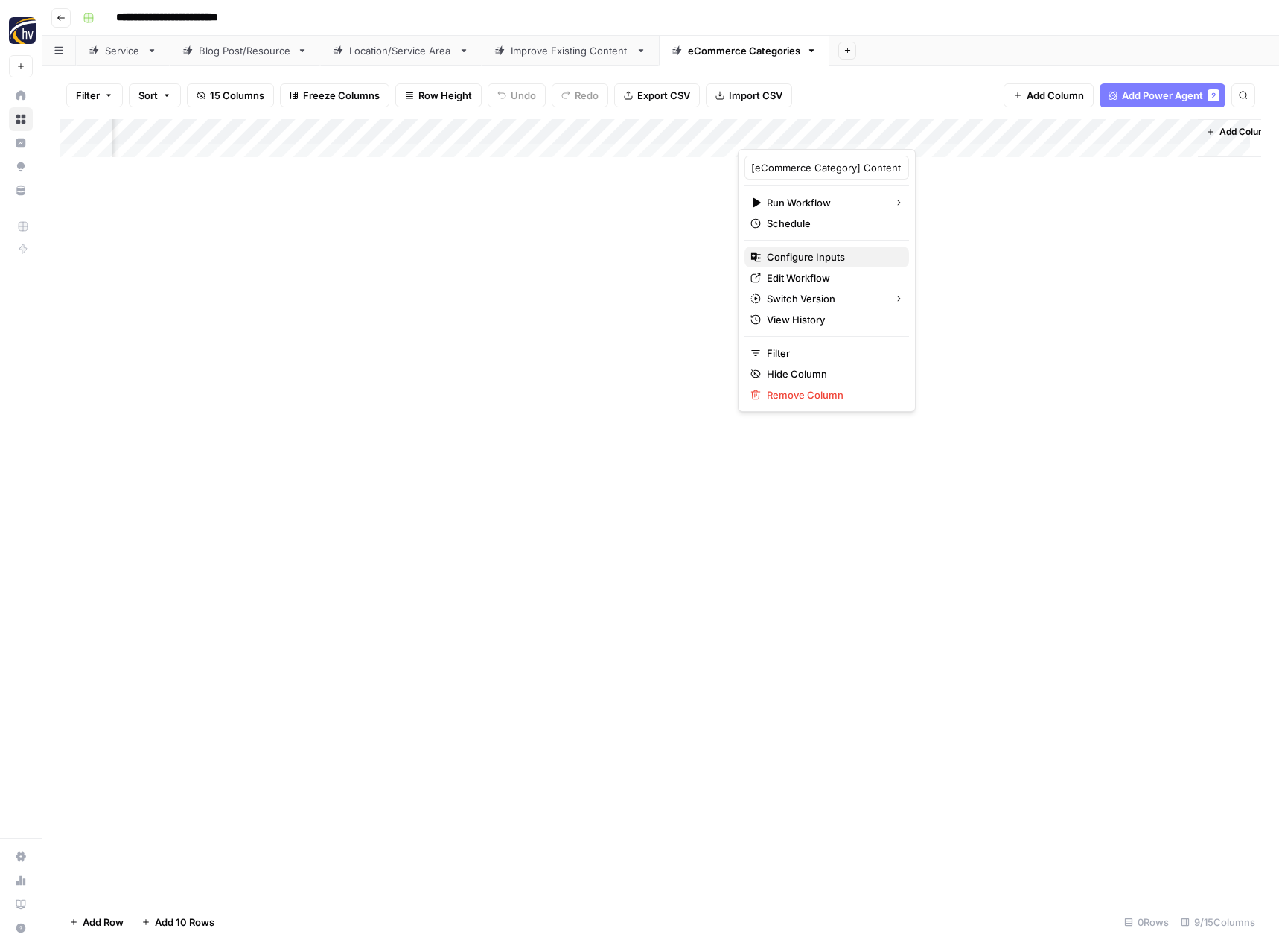
click at [863, 256] on span "Configure Inputs" at bounding box center [832, 256] width 130 height 15
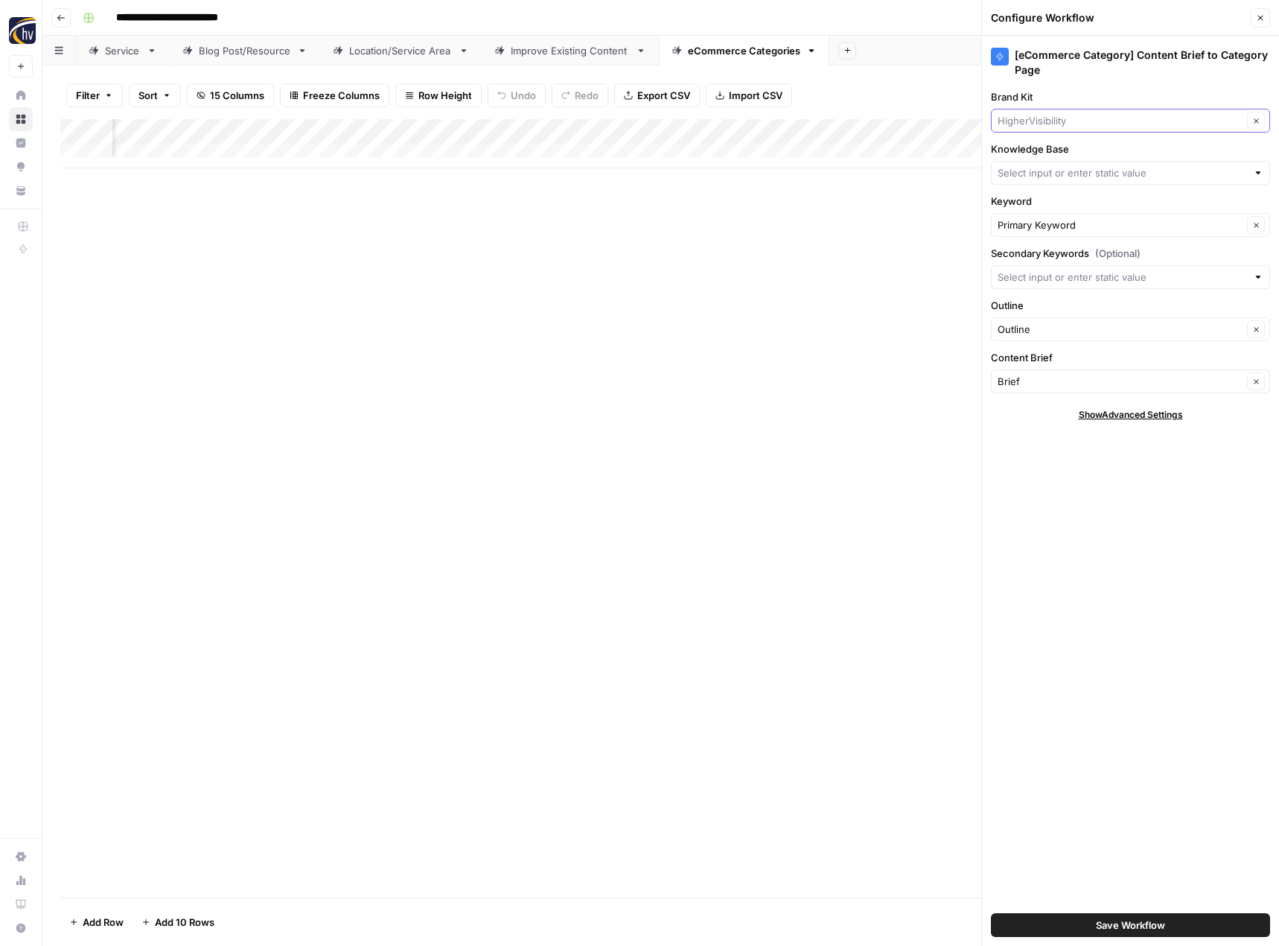
click at [1031, 119] on input "Brand Kit" at bounding box center [1120, 120] width 245 height 15
click at [1025, 159] on span "Choice Immigration" at bounding box center [1128, 155] width 248 height 15
type input "Choice Immigration"
click at [1018, 173] on input "Knowledge Base" at bounding box center [1122, 172] width 249 height 15
click at [1017, 226] on span "Choice Immigration Services Sitemap" at bounding box center [1128, 228] width 248 height 15
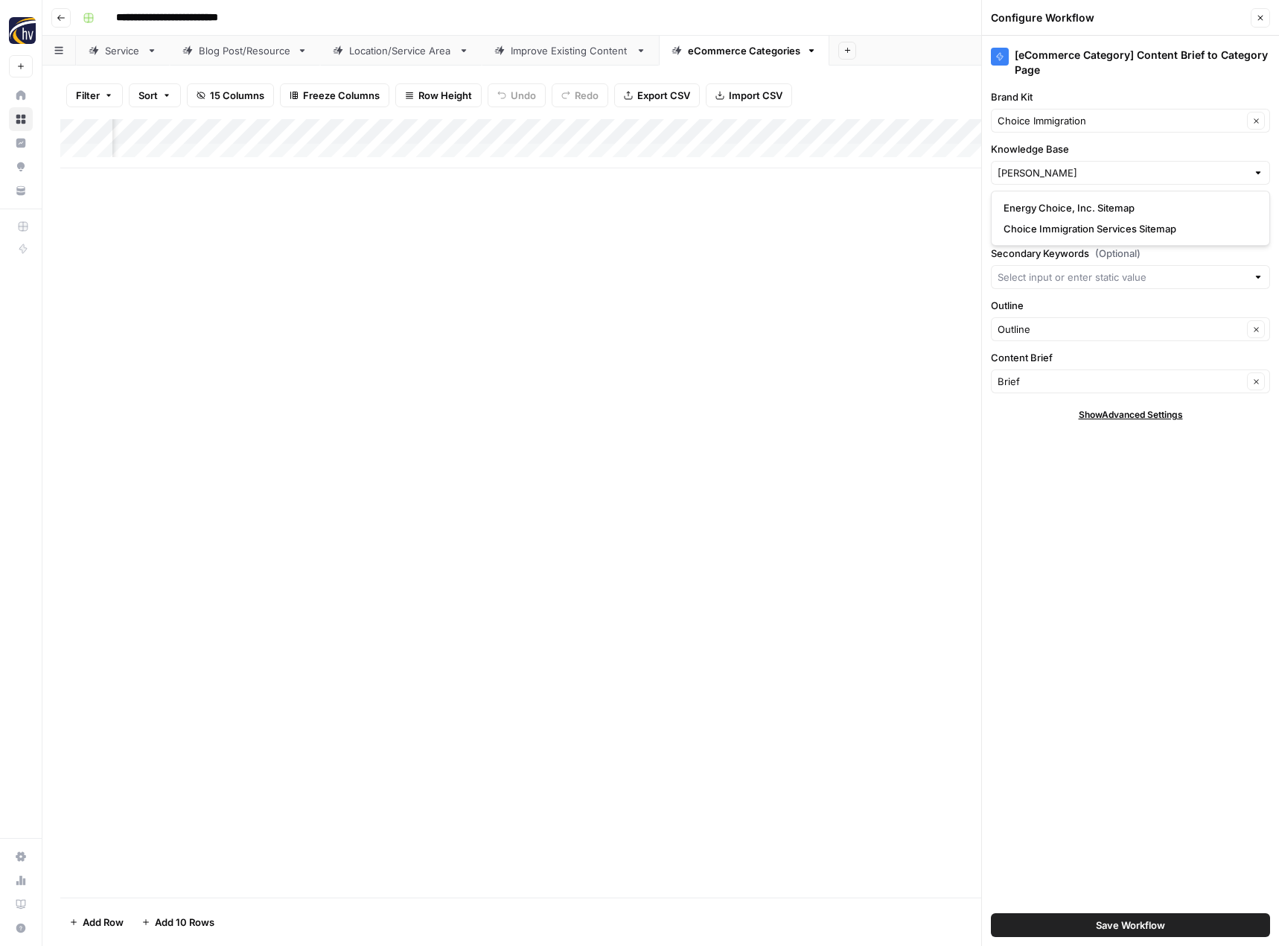
type input "Choice Immigration Services Sitemap"
click at [1124, 926] on span "Save Workflow" at bounding box center [1130, 924] width 69 height 15
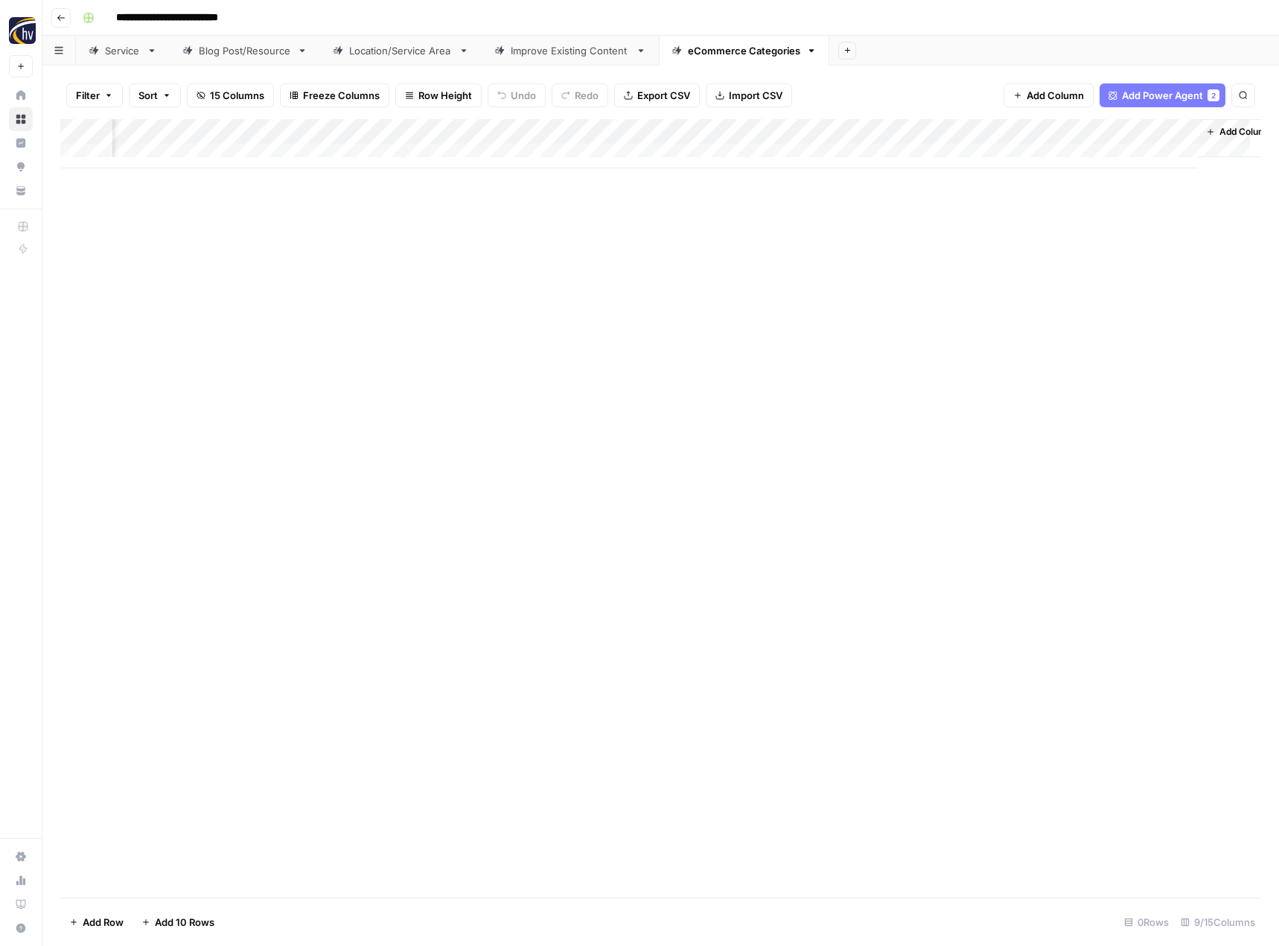
click at [61, 13] on icon "button" at bounding box center [61, 17] width 9 height 9
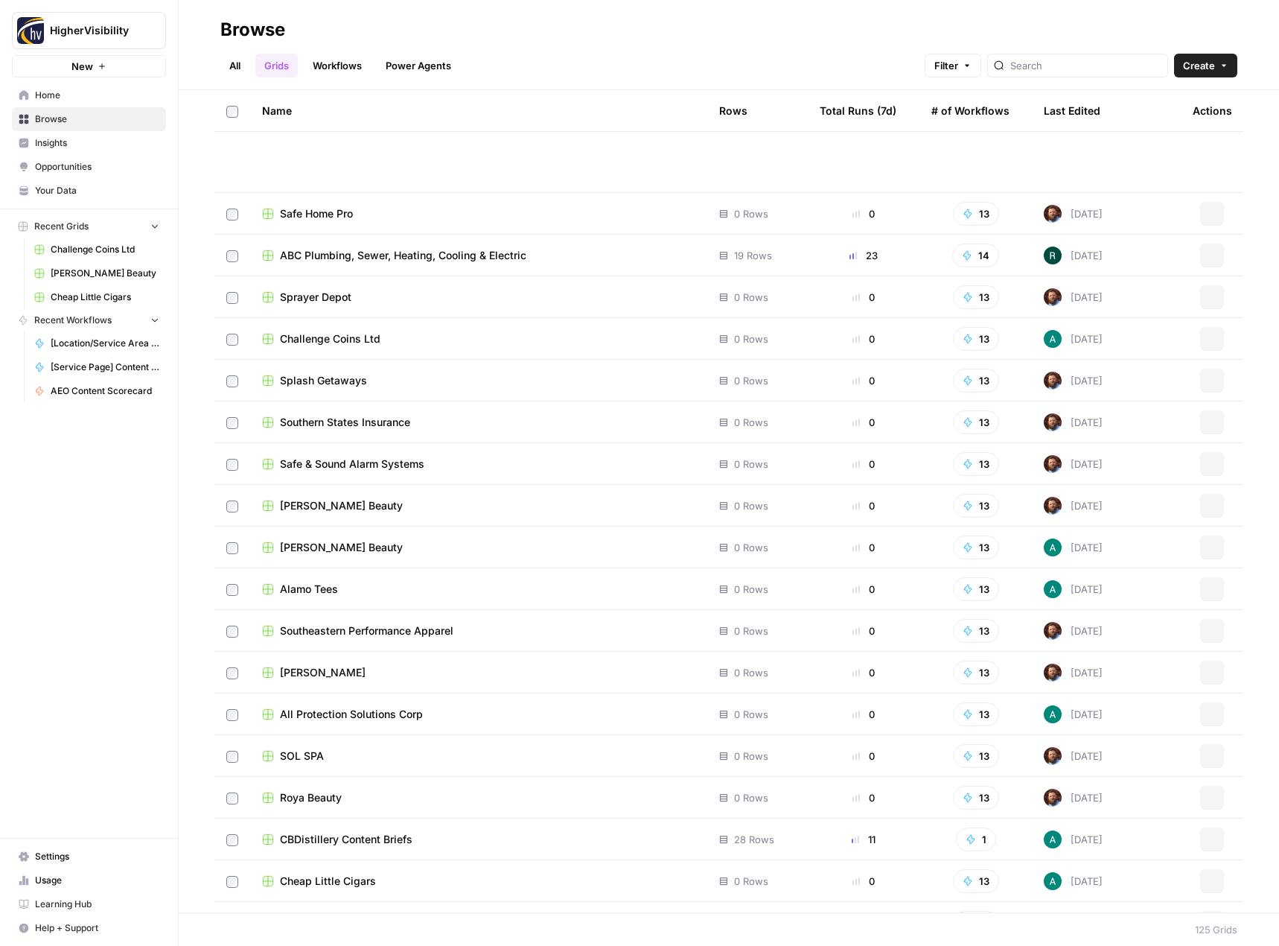
scroll to position [4432, 0]
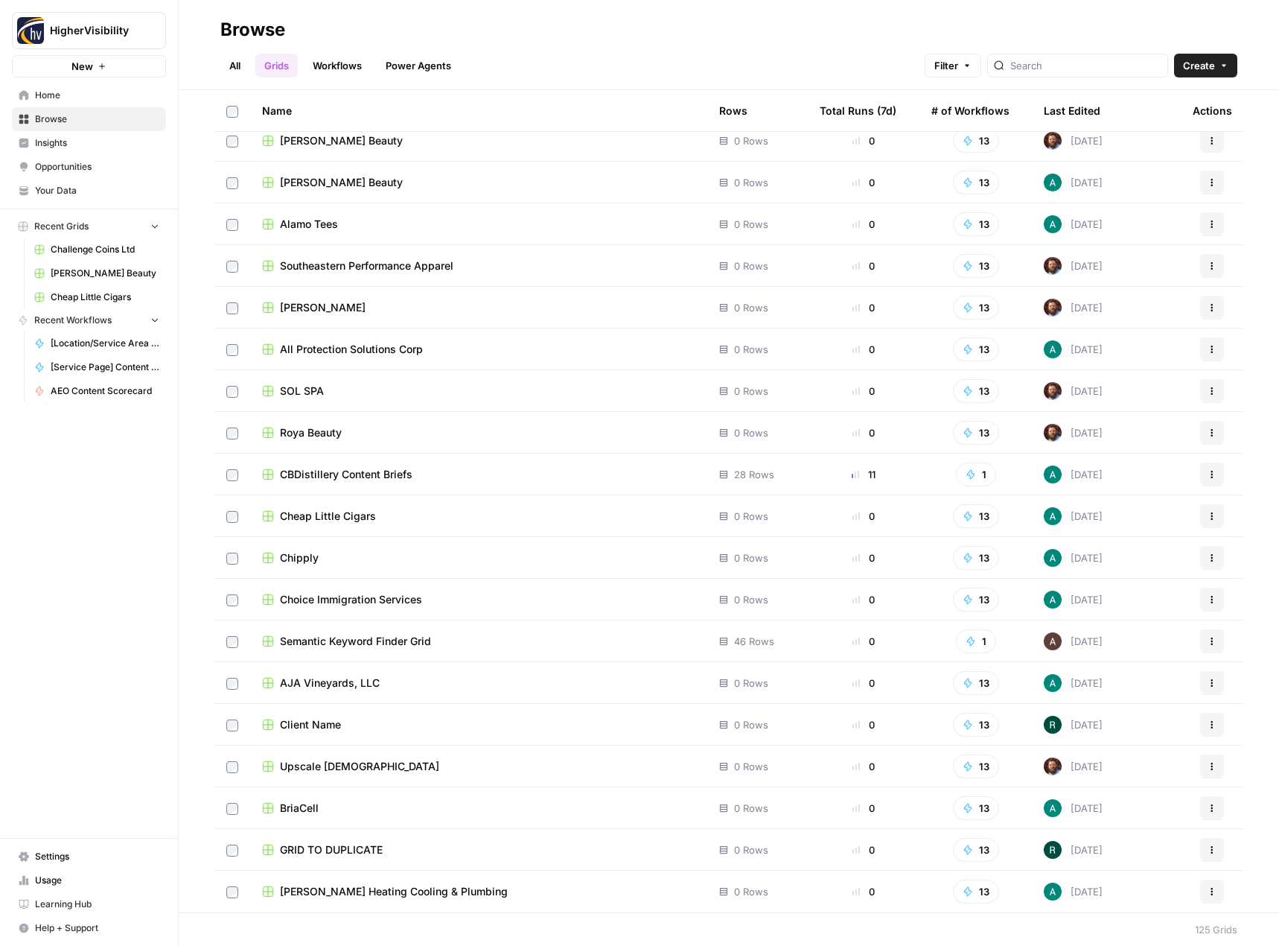
click at [1205, 852] on button "Actions" at bounding box center [1212, 850] width 24 height 24
click at [1127, 730] on span "Duplicate" at bounding box center [1134, 726] width 119 height 15
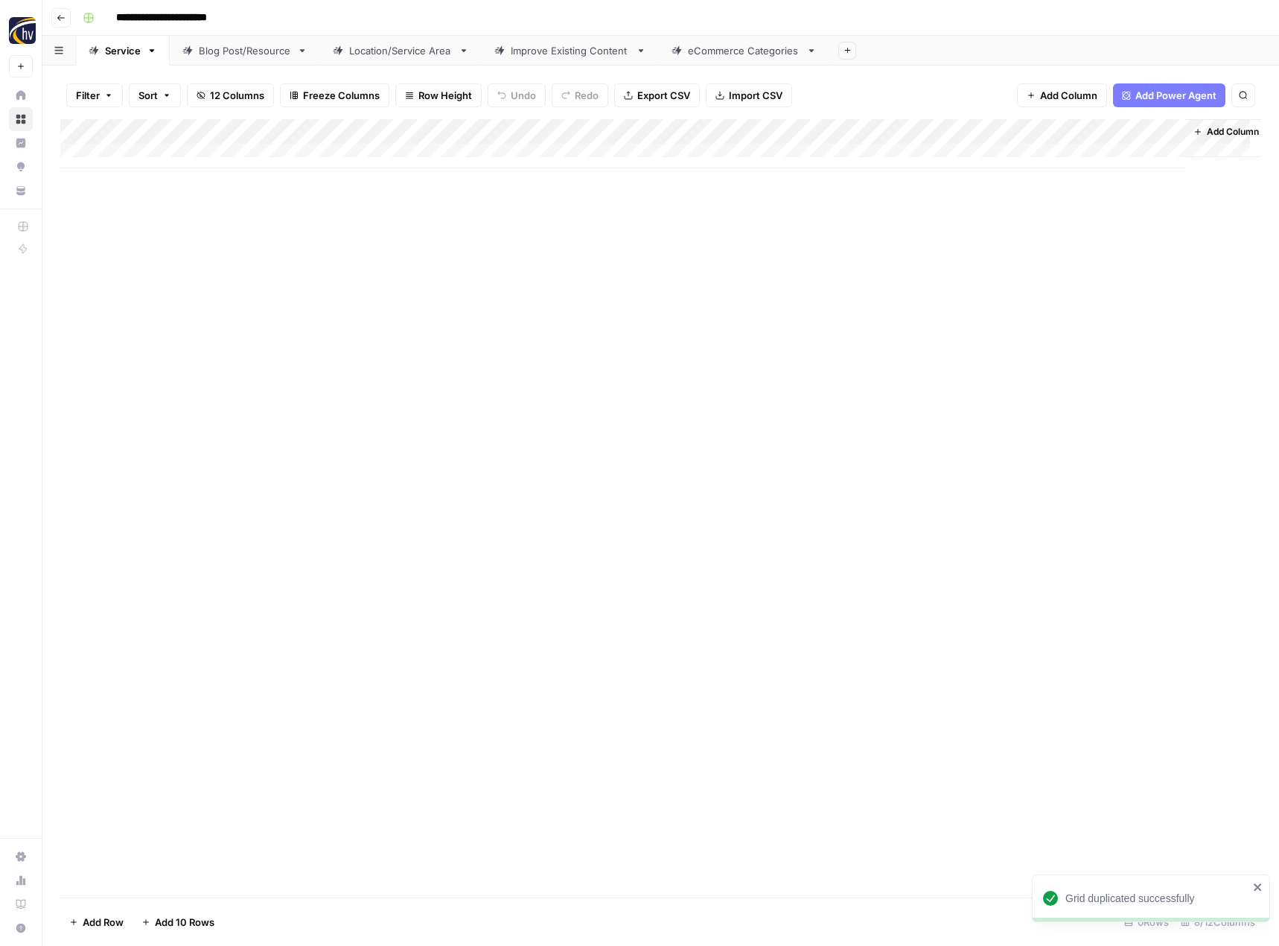
click at [180, 15] on input "**********" at bounding box center [185, 18] width 153 height 24
paste input
type input "**********"
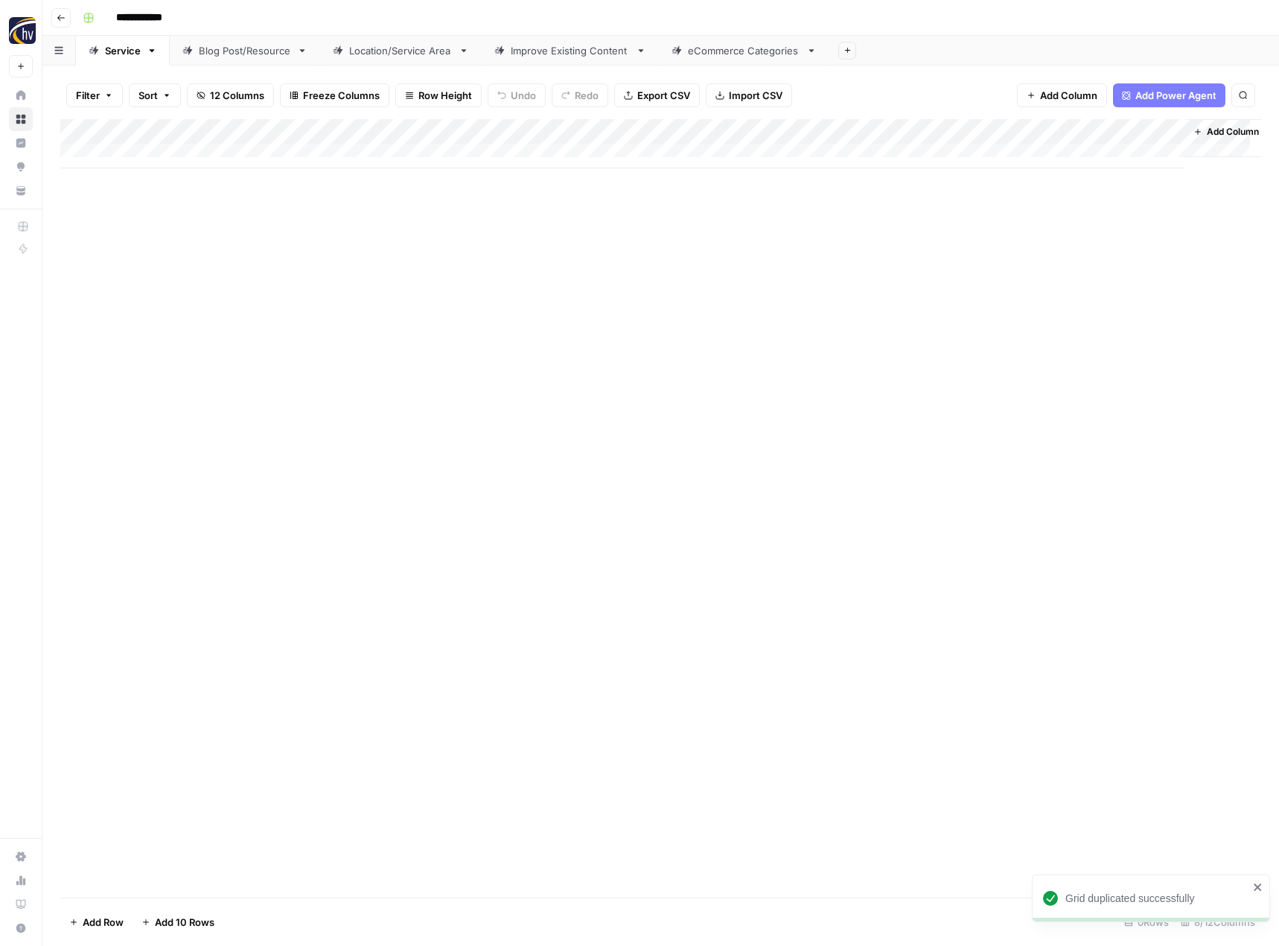
click at [177, 269] on div "Add Column" at bounding box center [660, 508] width 1201 height 778
click at [352, 133] on div "Add Column" at bounding box center [660, 143] width 1201 height 49
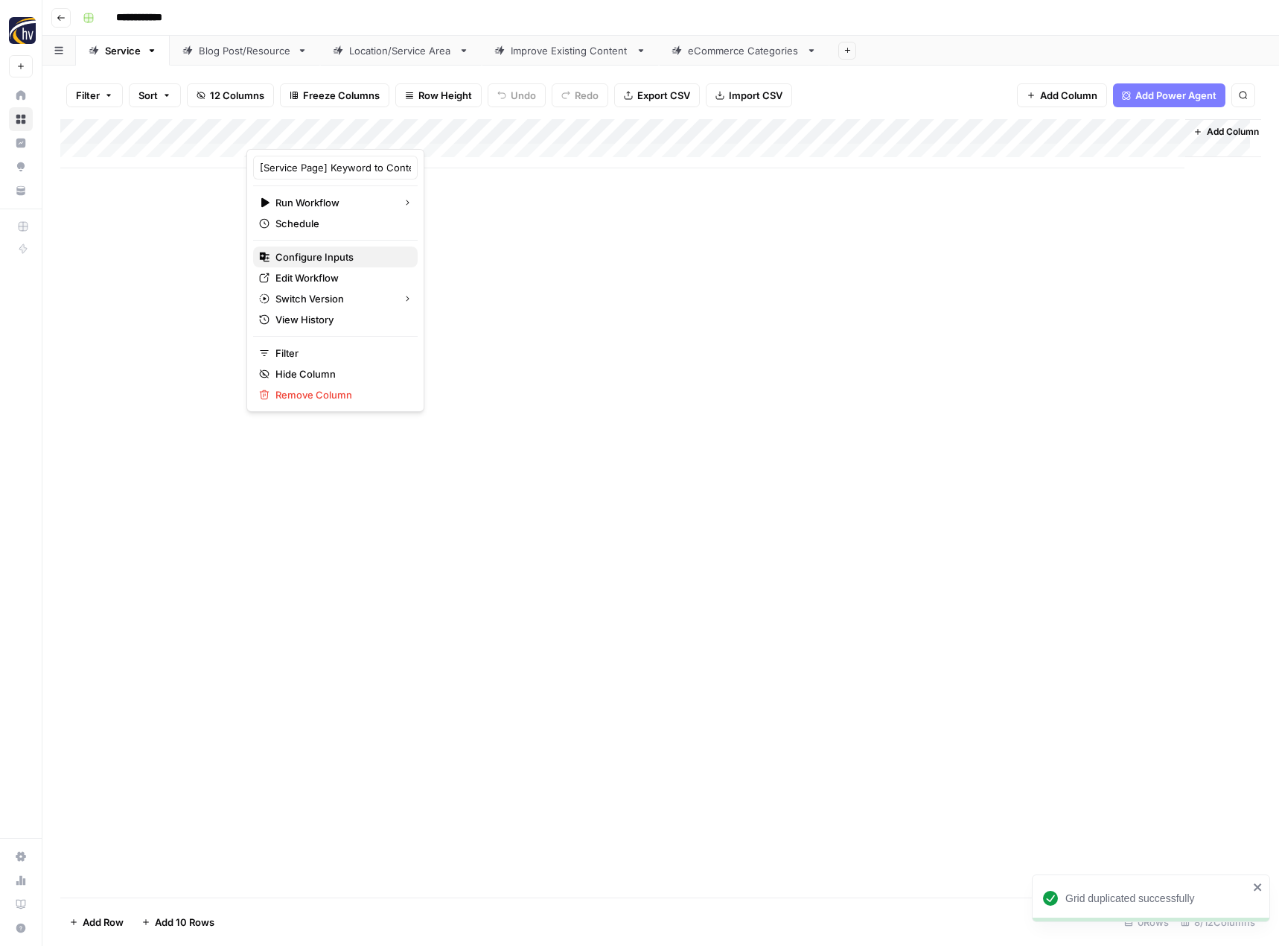
click at [331, 250] on span "Configure Inputs" at bounding box center [340, 256] width 130 height 15
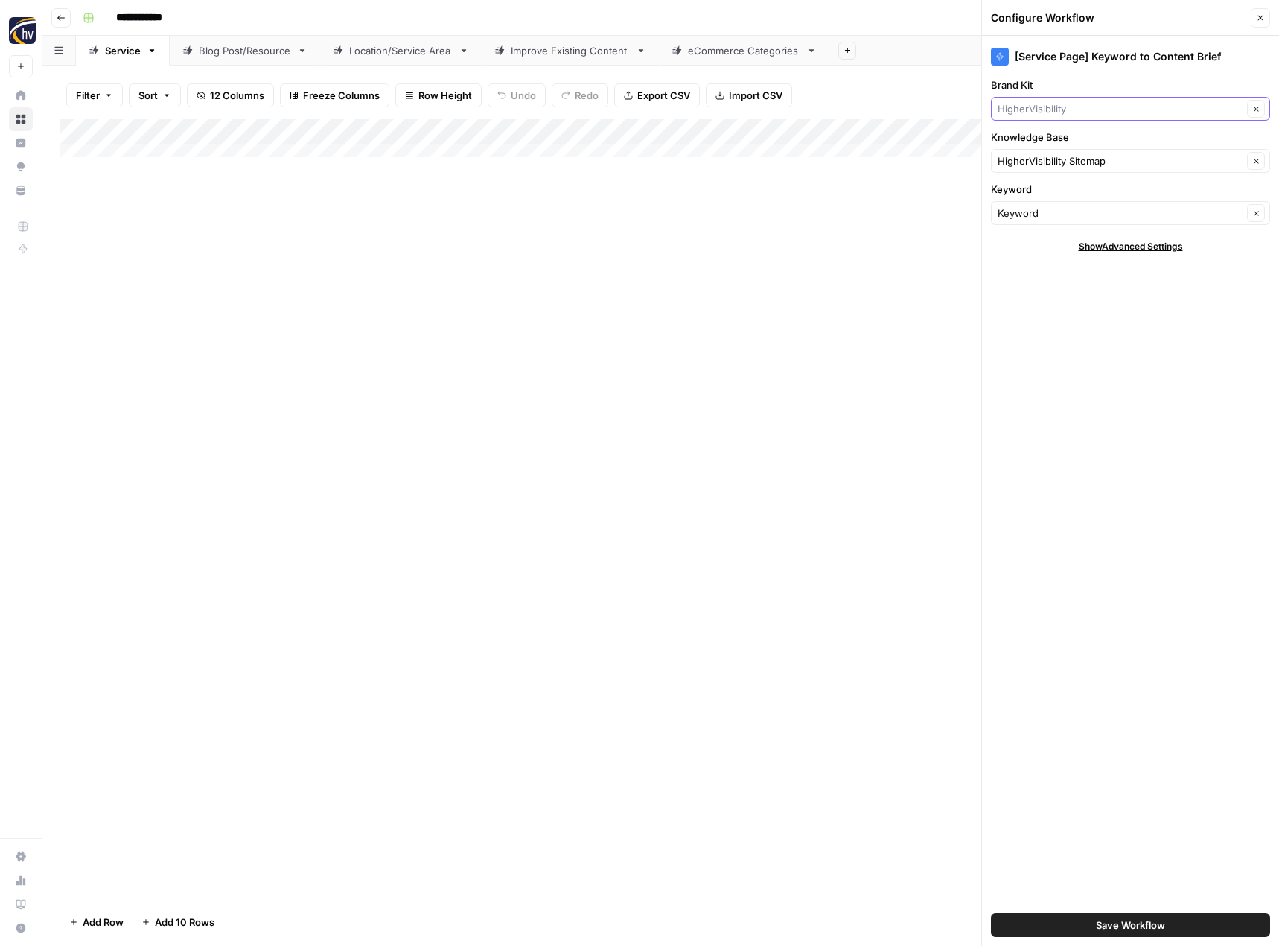
click at [1049, 103] on input "Brand Kit" at bounding box center [1120, 108] width 245 height 15
click at [1057, 139] on span "[PERSON_NAME]" at bounding box center [1128, 143] width 248 height 15
type input "[PERSON_NAME]"
click at [1054, 158] on input "Knowledge Base" at bounding box center [1120, 160] width 245 height 15
click at [1051, 188] on span "[PERSON_NAME] HVAC Sitemap" at bounding box center [1128, 195] width 248 height 15
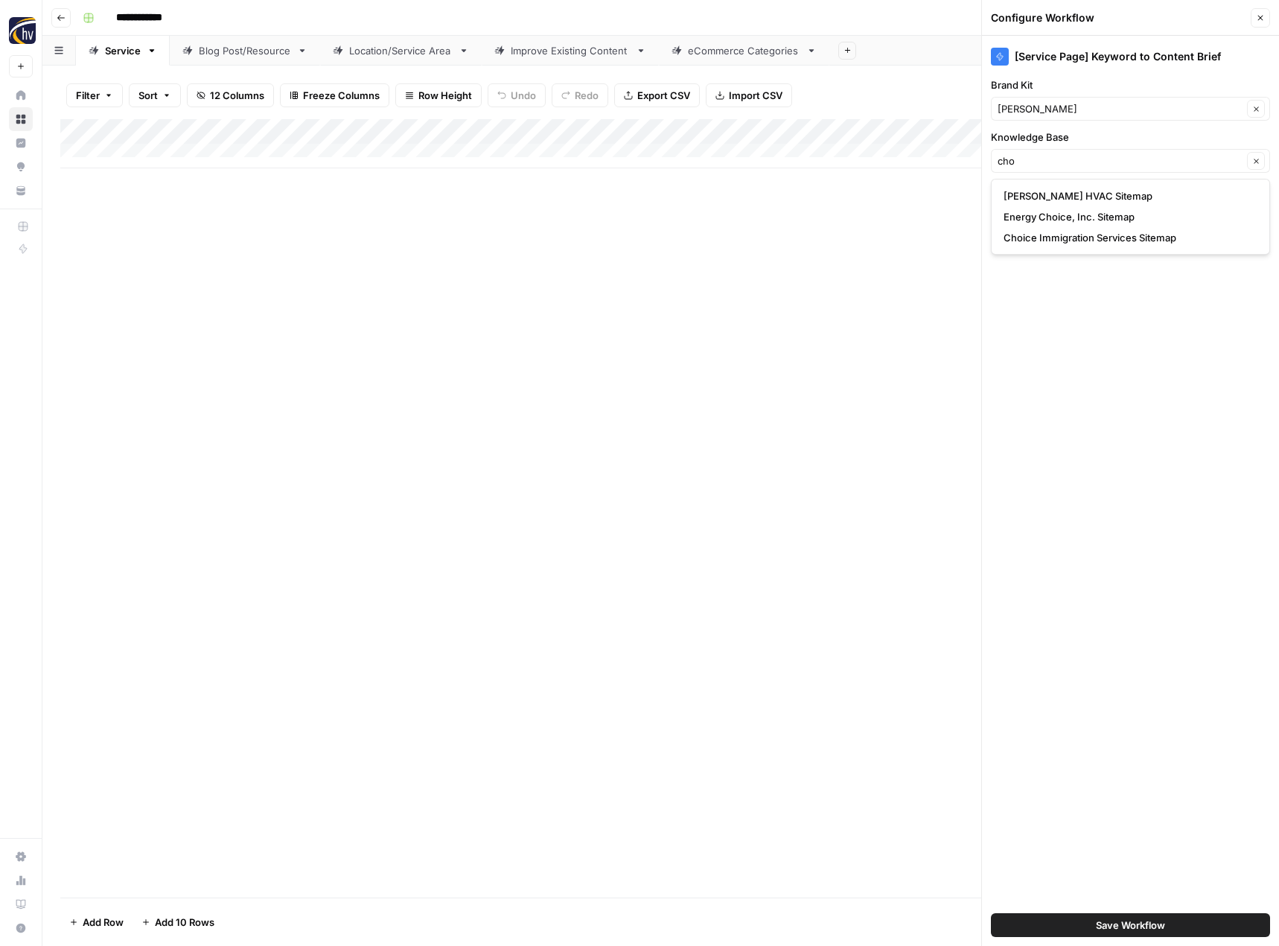
type input "[PERSON_NAME] HVAC Sitemap"
click at [1171, 934] on button "Save Workflow" at bounding box center [1130, 925] width 279 height 24
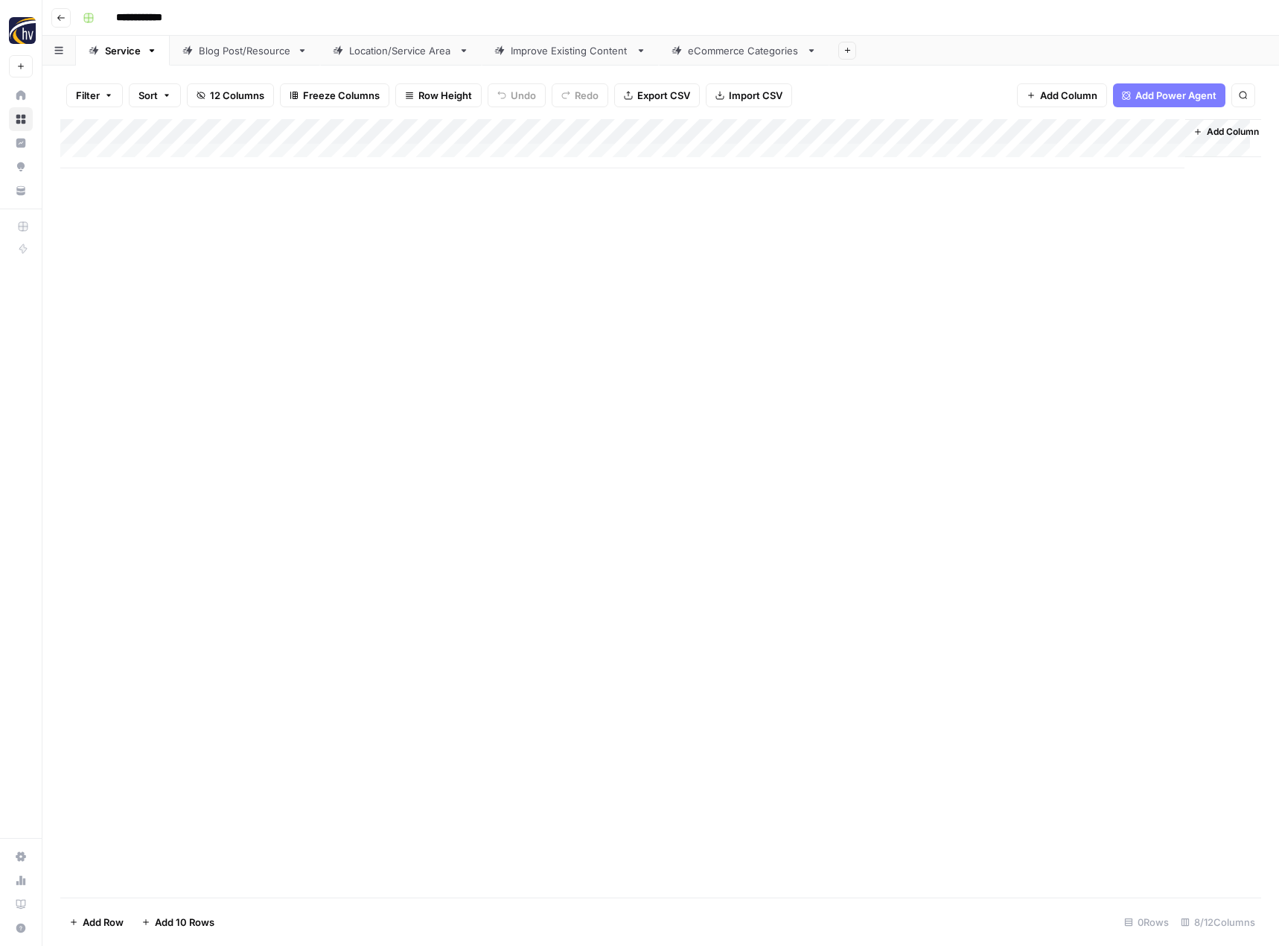
click at [1015, 129] on div "Add Column" at bounding box center [660, 143] width 1201 height 49
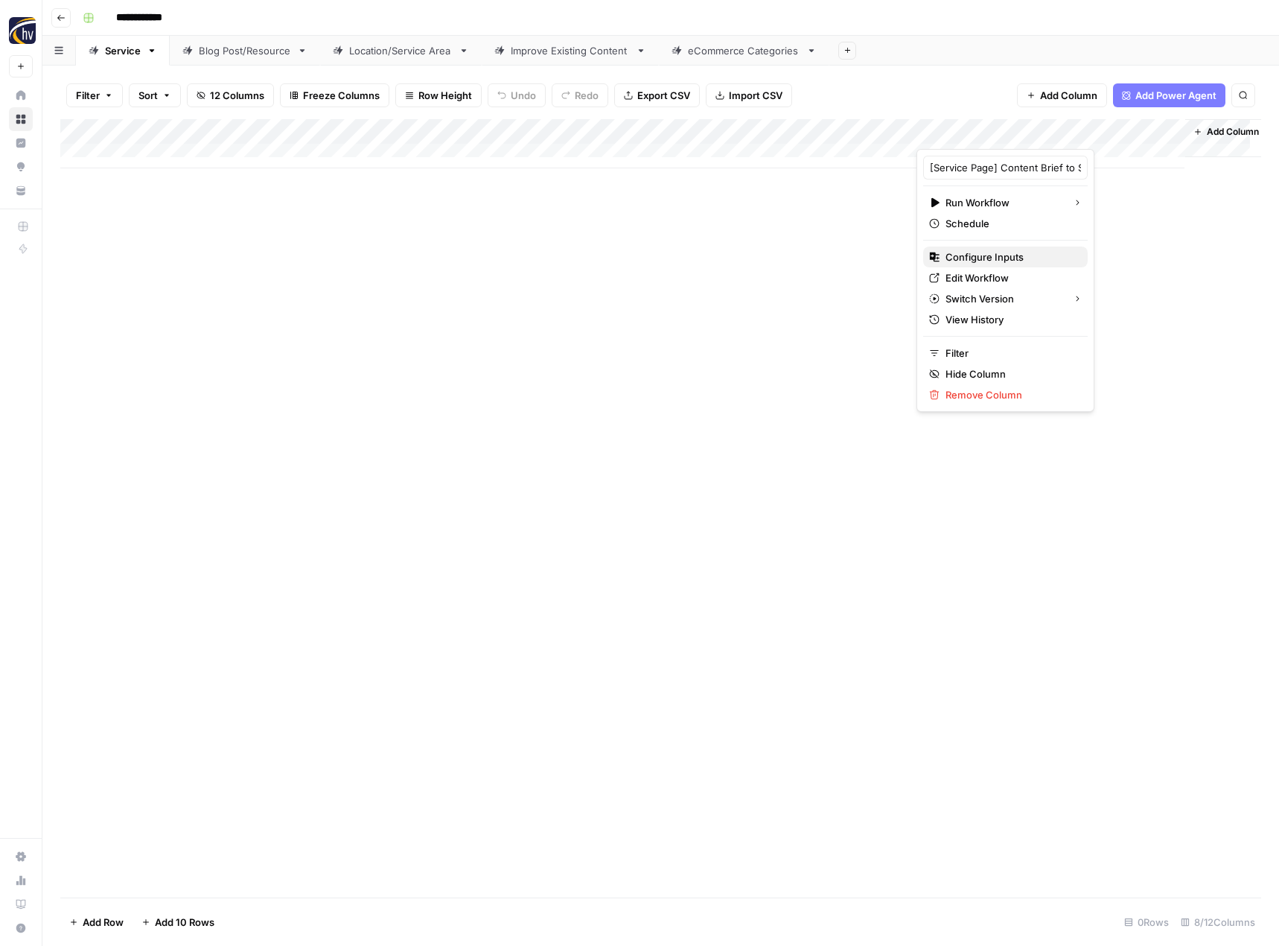
click at [935, 253] on icon "button" at bounding box center [935, 257] width 10 height 10
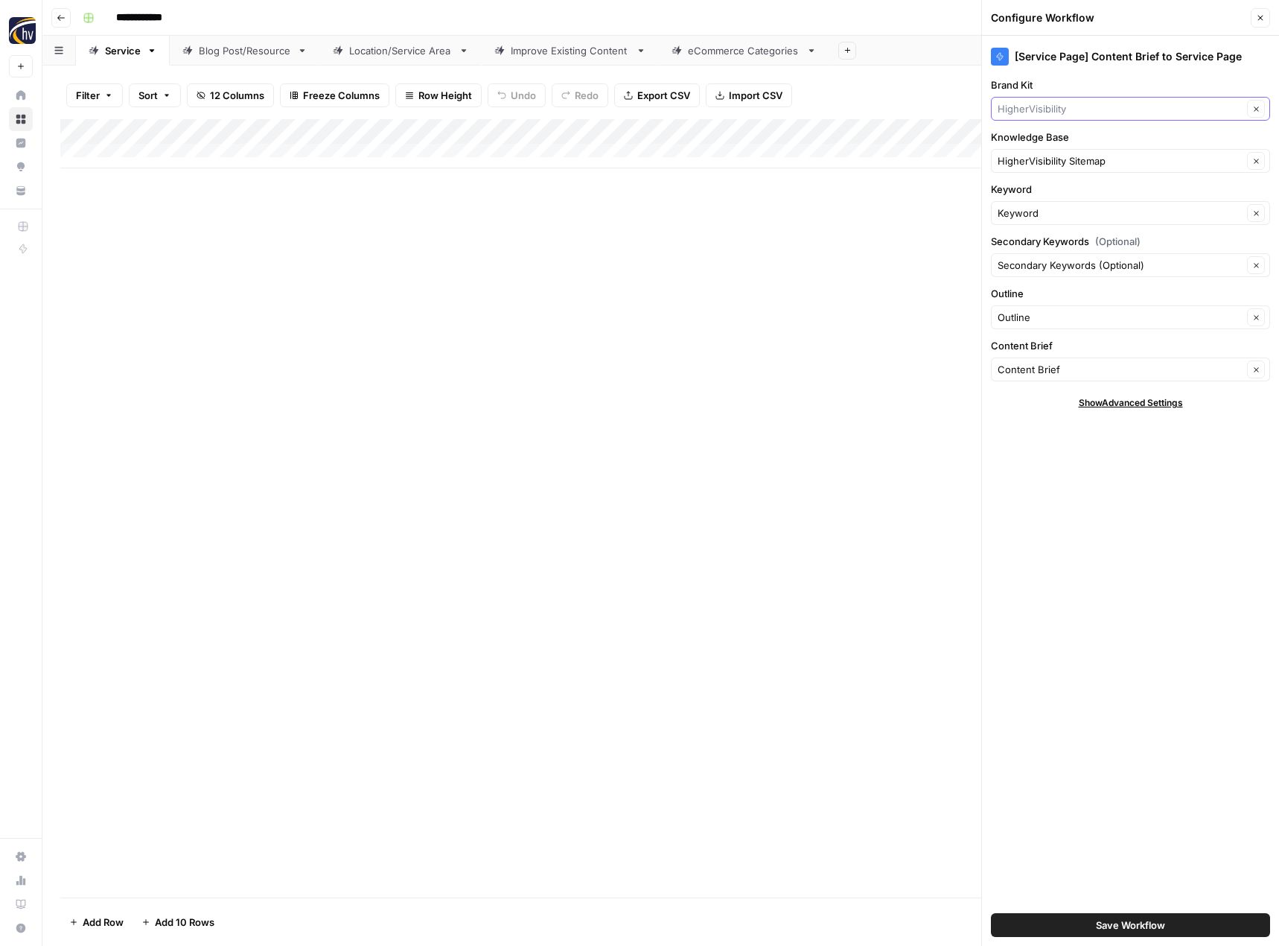
click at [1021, 103] on input "Brand Kit" at bounding box center [1120, 108] width 245 height 15
click at [1038, 151] on button "[PERSON_NAME]" at bounding box center [1131, 143] width 266 height 21
type input "[PERSON_NAME]"
click at [1036, 171] on div "HigherVisibility Sitemap Clear" at bounding box center [1130, 161] width 279 height 24
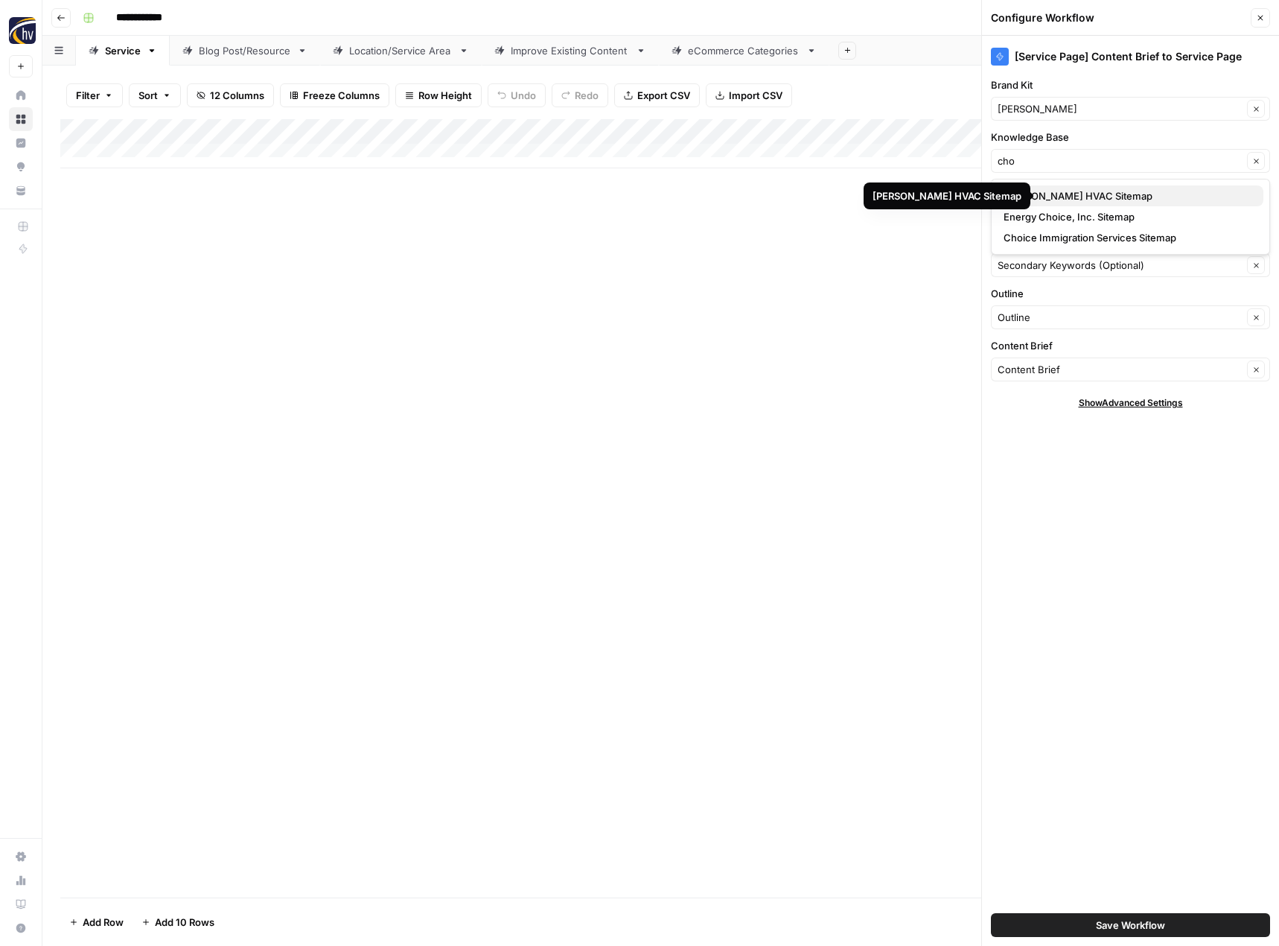
click at [1045, 194] on span "[PERSON_NAME] HVAC Sitemap" at bounding box center [1128, 195] width 248 height 15
type input "[PERSON_NAME] HVAC Sitemap"
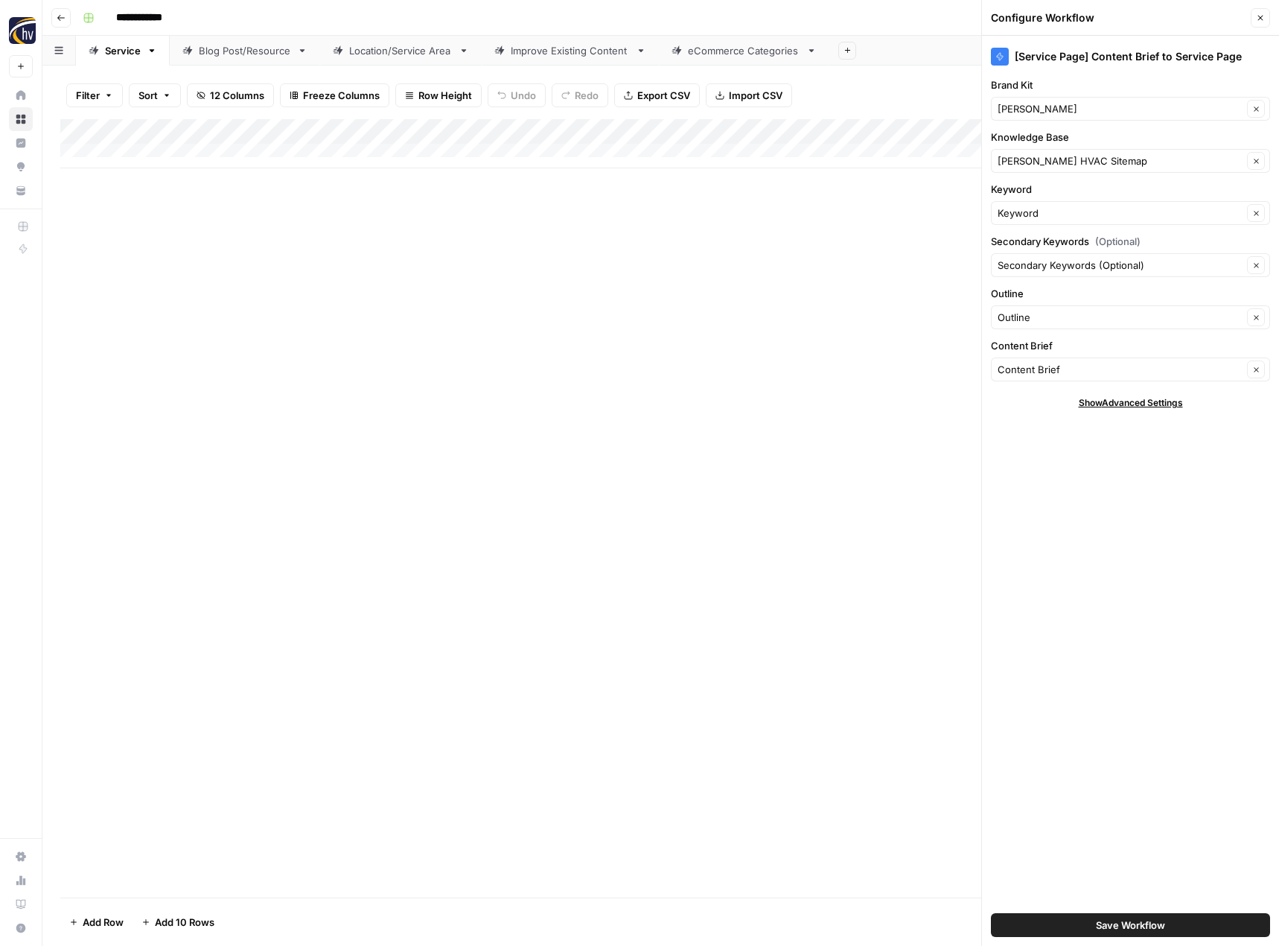
click at [1140, 928] on span "Save Workflow" at bounding box center [1130, 924] width 69 height 15
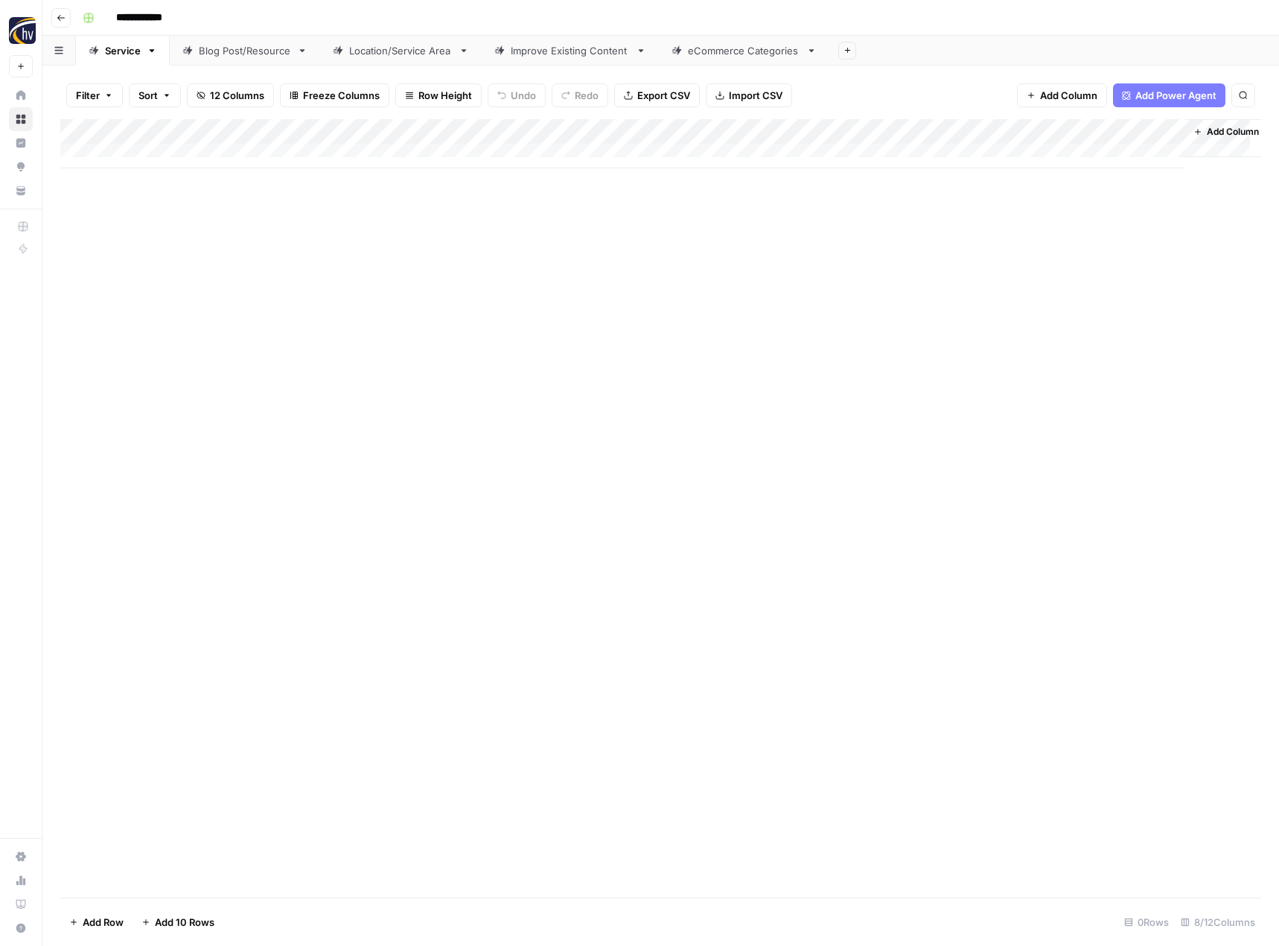
click at [257, 47] on div "Blog Post/Resource" at bounding box center [245, 50] width 92 height 15
click at [351, 134] on div "Add Column" at bounding box center [660, 143] width 1201 height 49
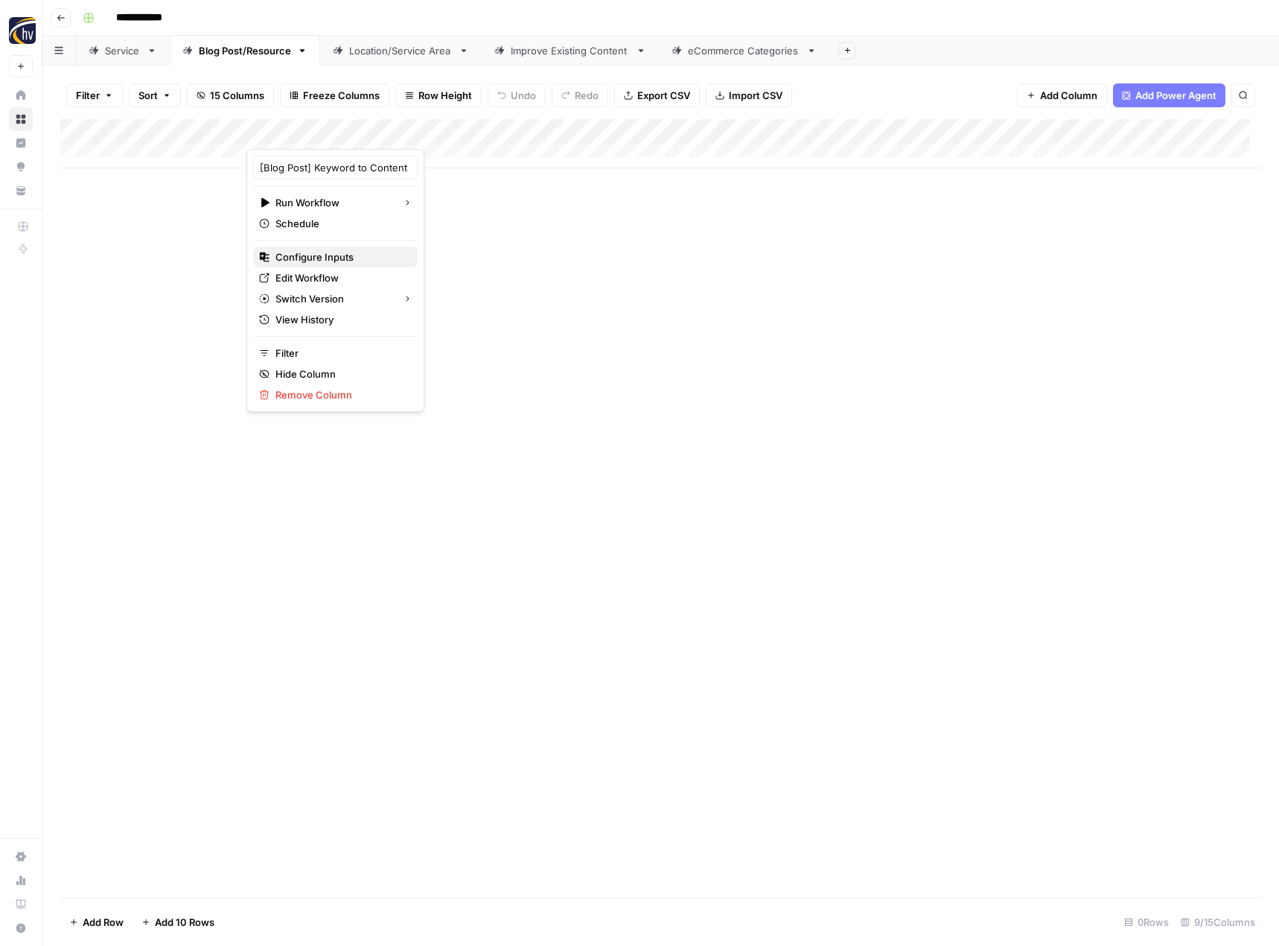
click at [325, 255] on span "Configure Inputs" at bounding box center [340, 256] width 130 height 15
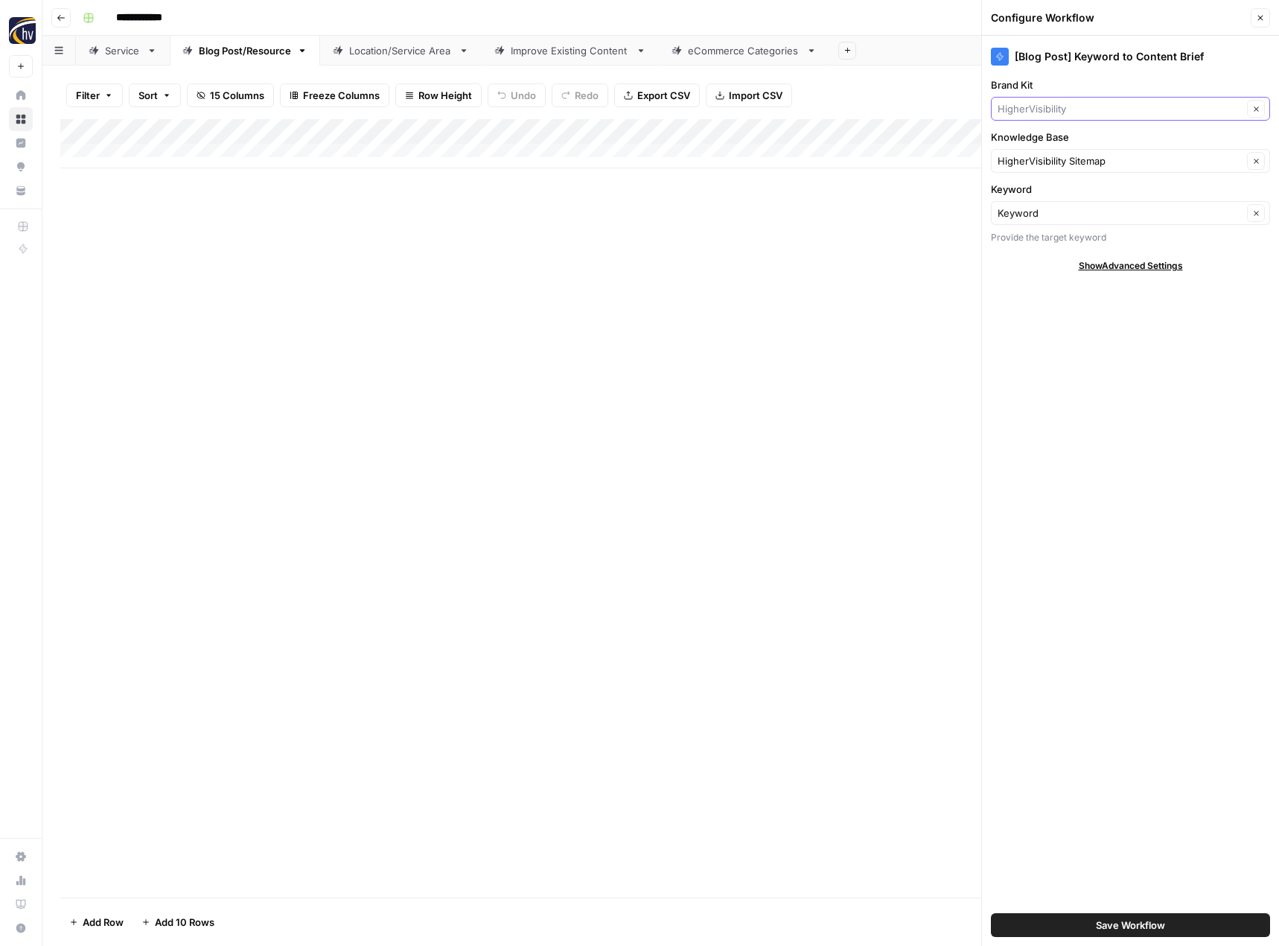
click at [1129, 108] on input "Brand Kit" at bounding box center [1120, 108] width 245 height 15
click at [1100, 138] on span "[PERSON_NAME]" at bounding box center [1128, 143] width 248 height 15
type input "[PERSON_NAME]"
click at [1077, 164] on input "Knowledge Base" at bounding box center [1120, 160] width 245 height 15
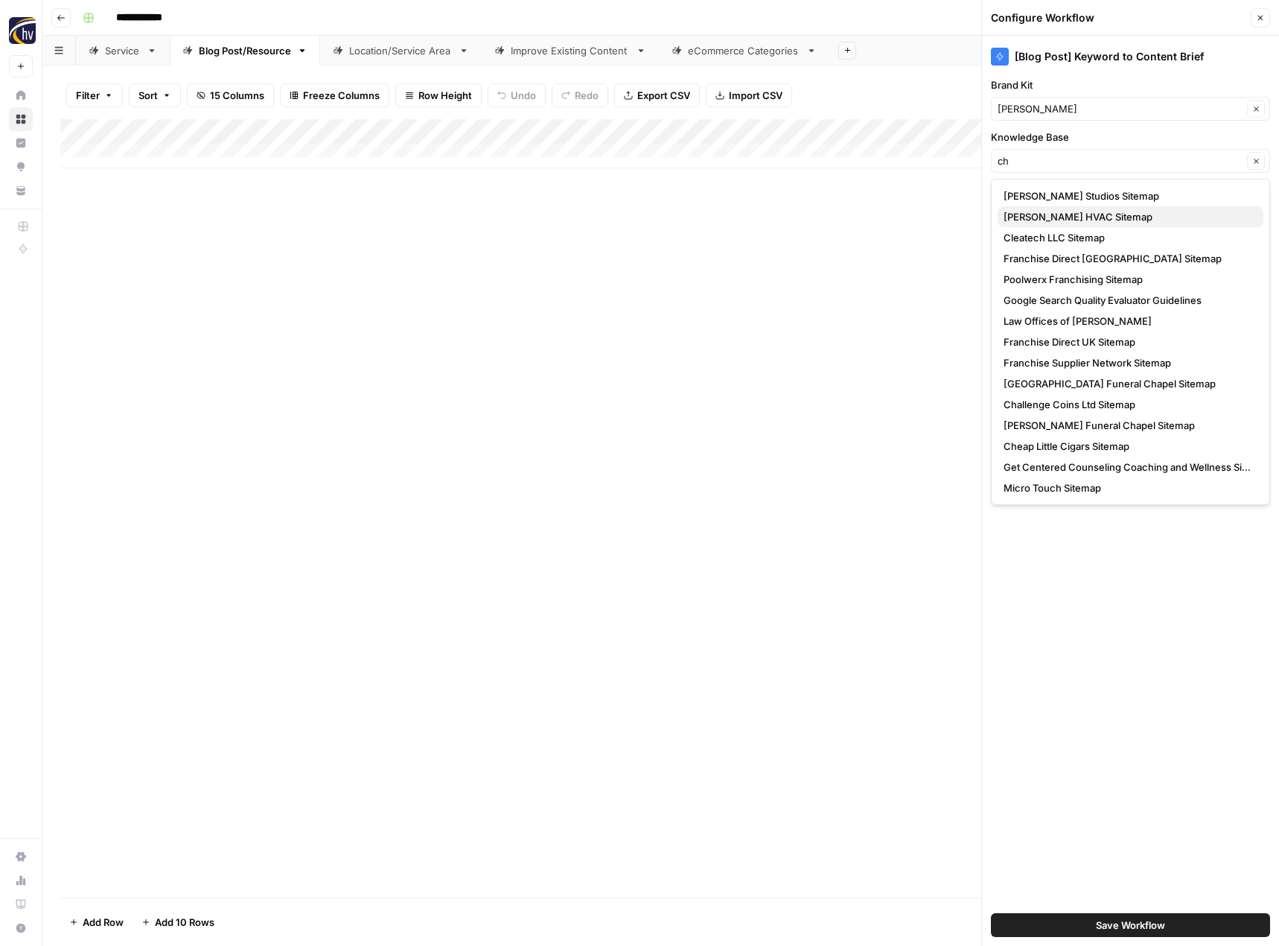
click at [1066, 224] on button "[PERSON_NAME] HVAC Sitemap" at bounding box center [1131, 216] width 266 height 21
type input "[PERSON_NAME] HVAC Sitemap"
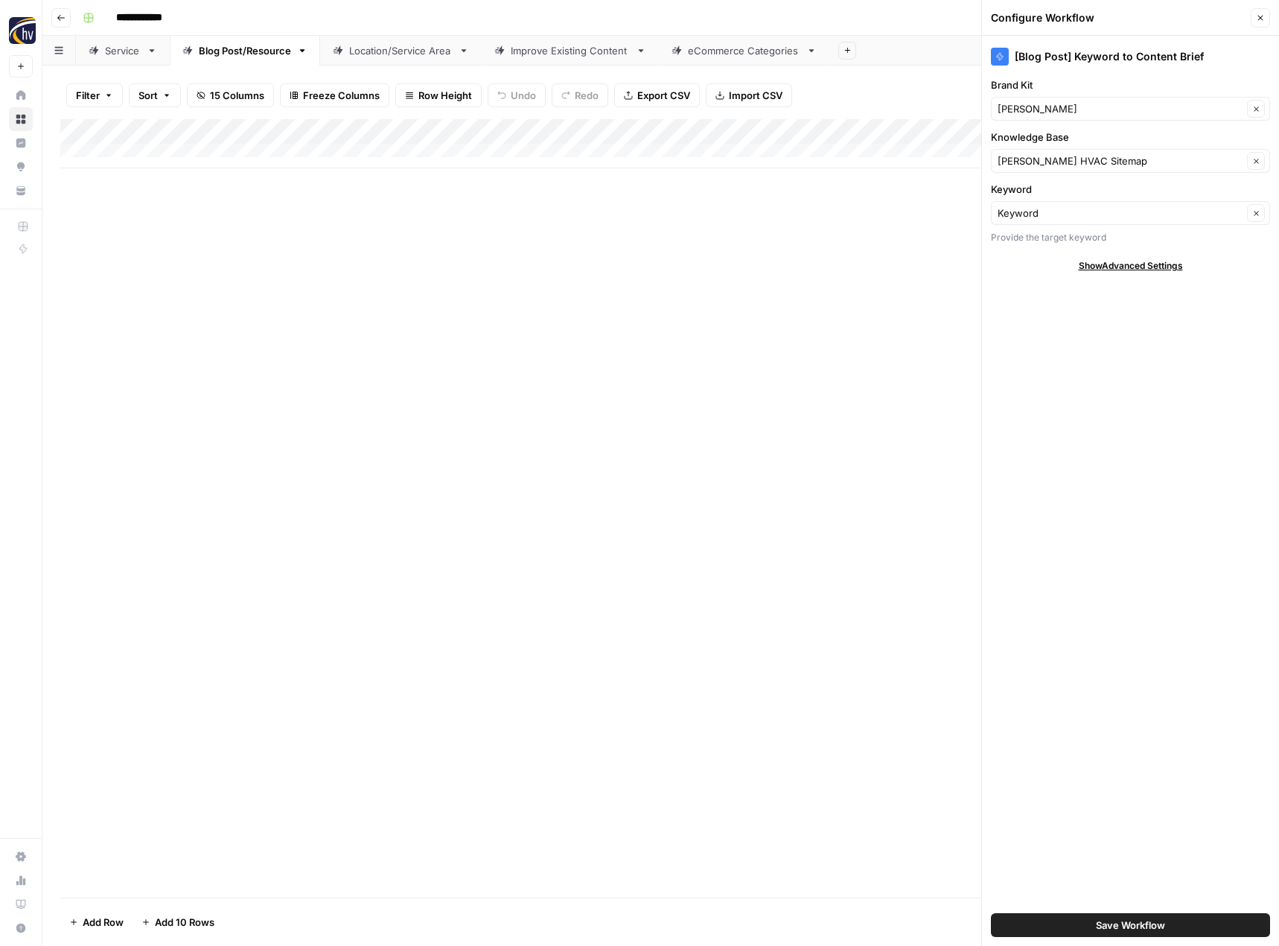
click at [1133, 919] on span "Save Workflow" at bounding box center [1130, 924] width 69 height 15
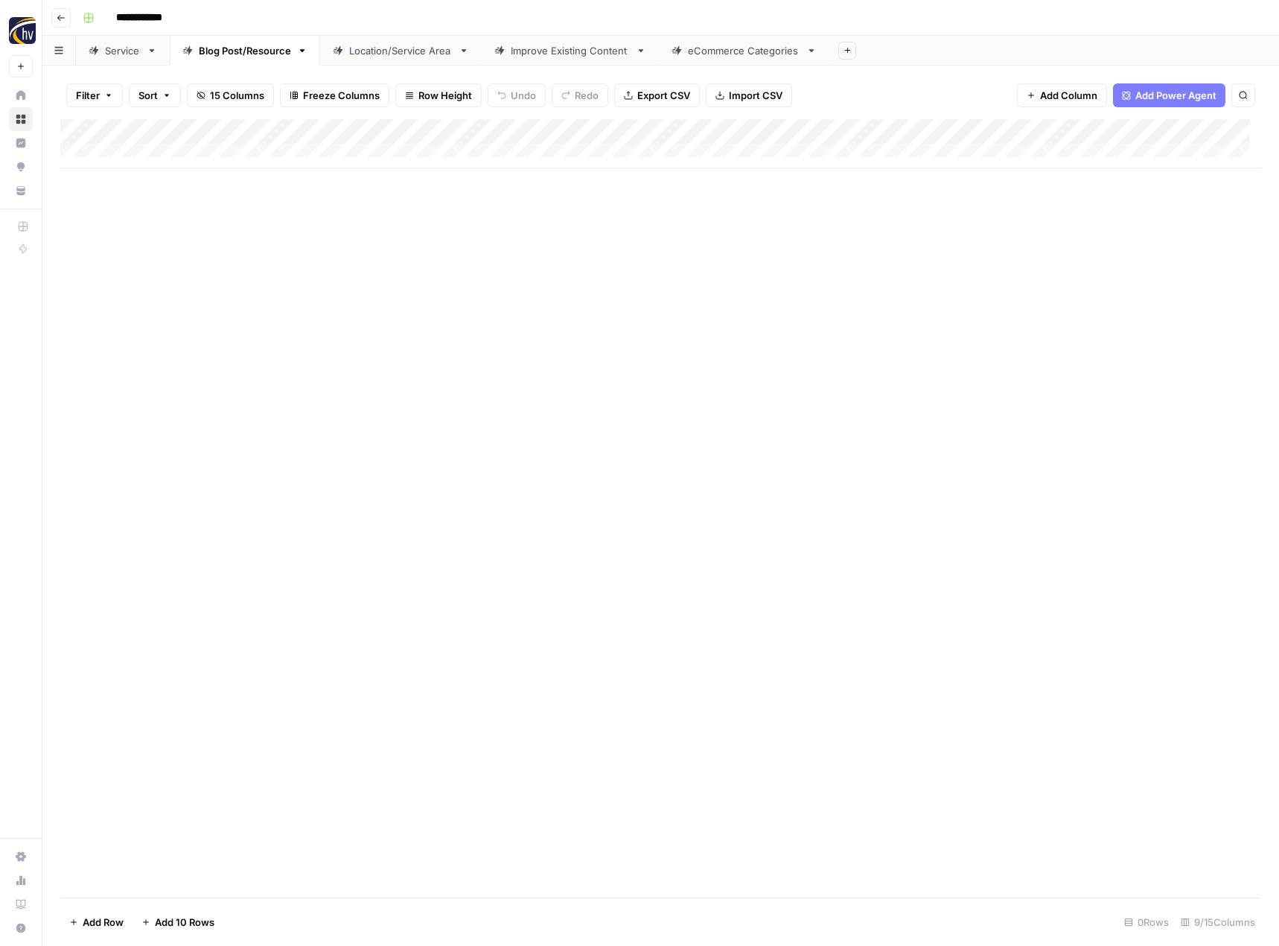
click at [1155, 131] on div "Add Column" at bounding box center [660, 143] width 1201 height 49
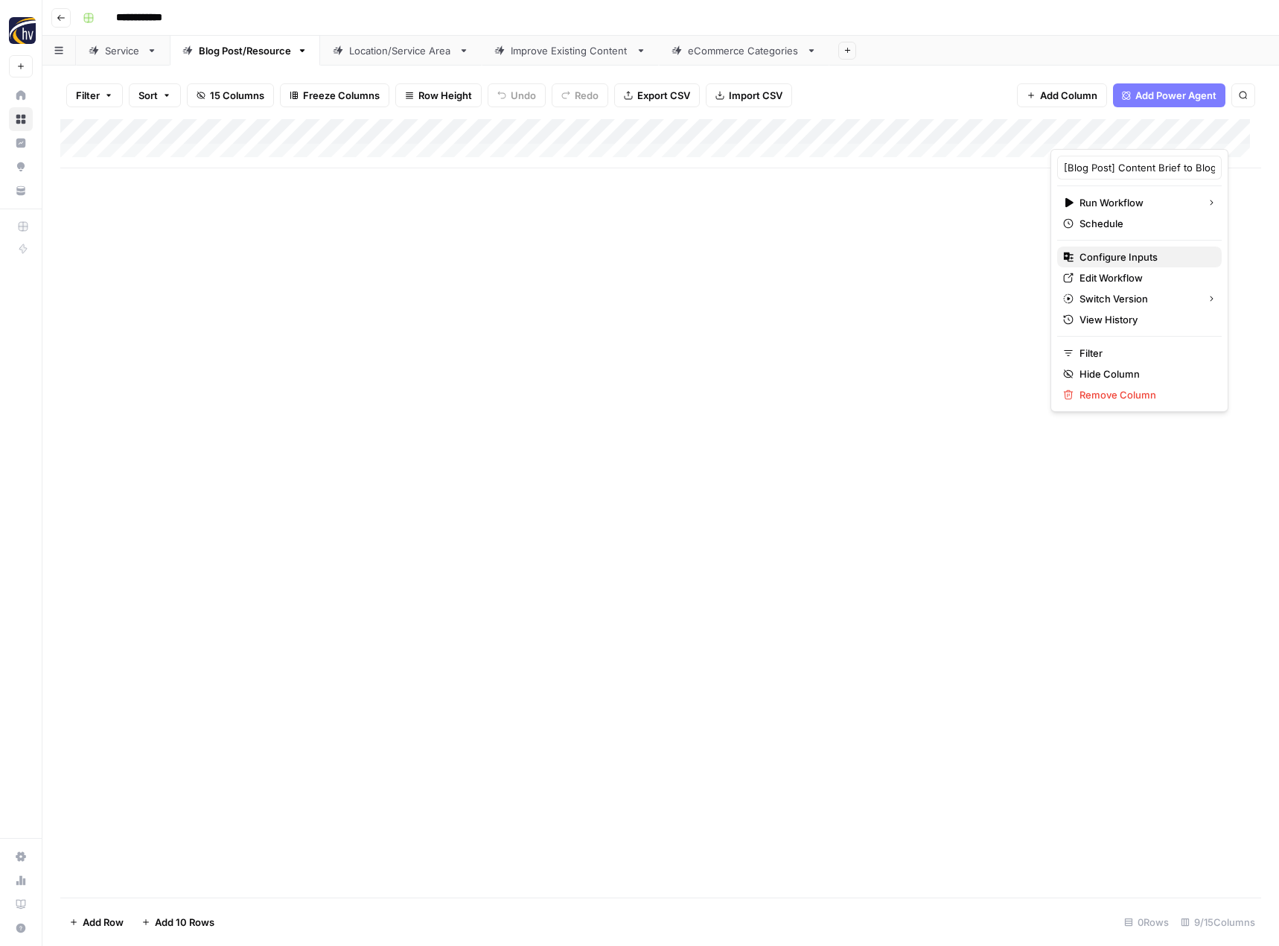
click at [1101, 256] on span "Configure Inputs" at bounding box center [1145, 256] width 130 height 15
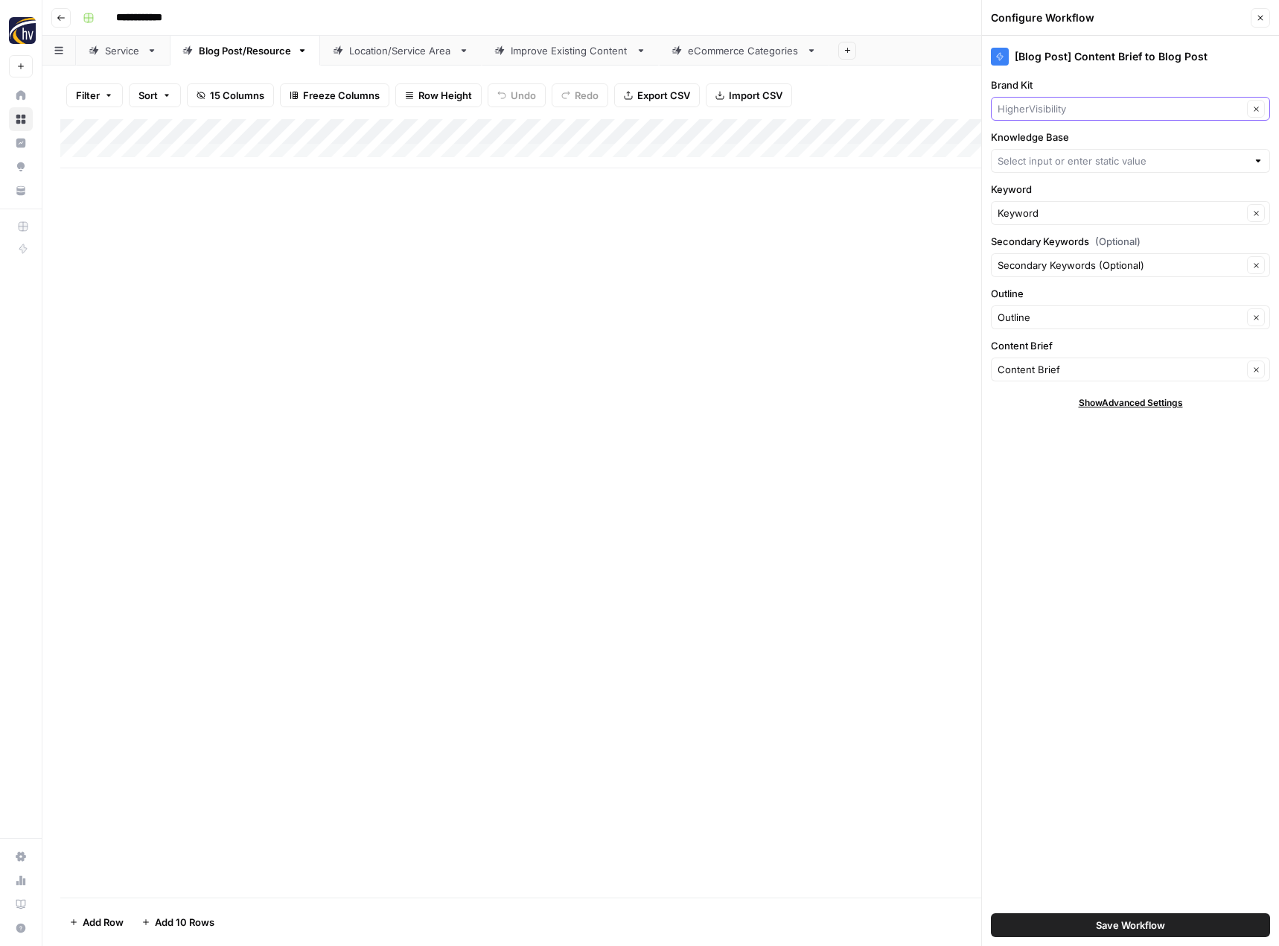
click at [1048, 106] on input "Brand Kit" at bounding box center [1120, 108] width 245 height 15
click at [1054, 150] on span "[PERSON_NAME]" at bounding box center [1128, 143] width 248 height 15
type input "[PERSON_NAME]"
click at [1043, 152] on div at bounding box center [1130, 161] width 279 height 24
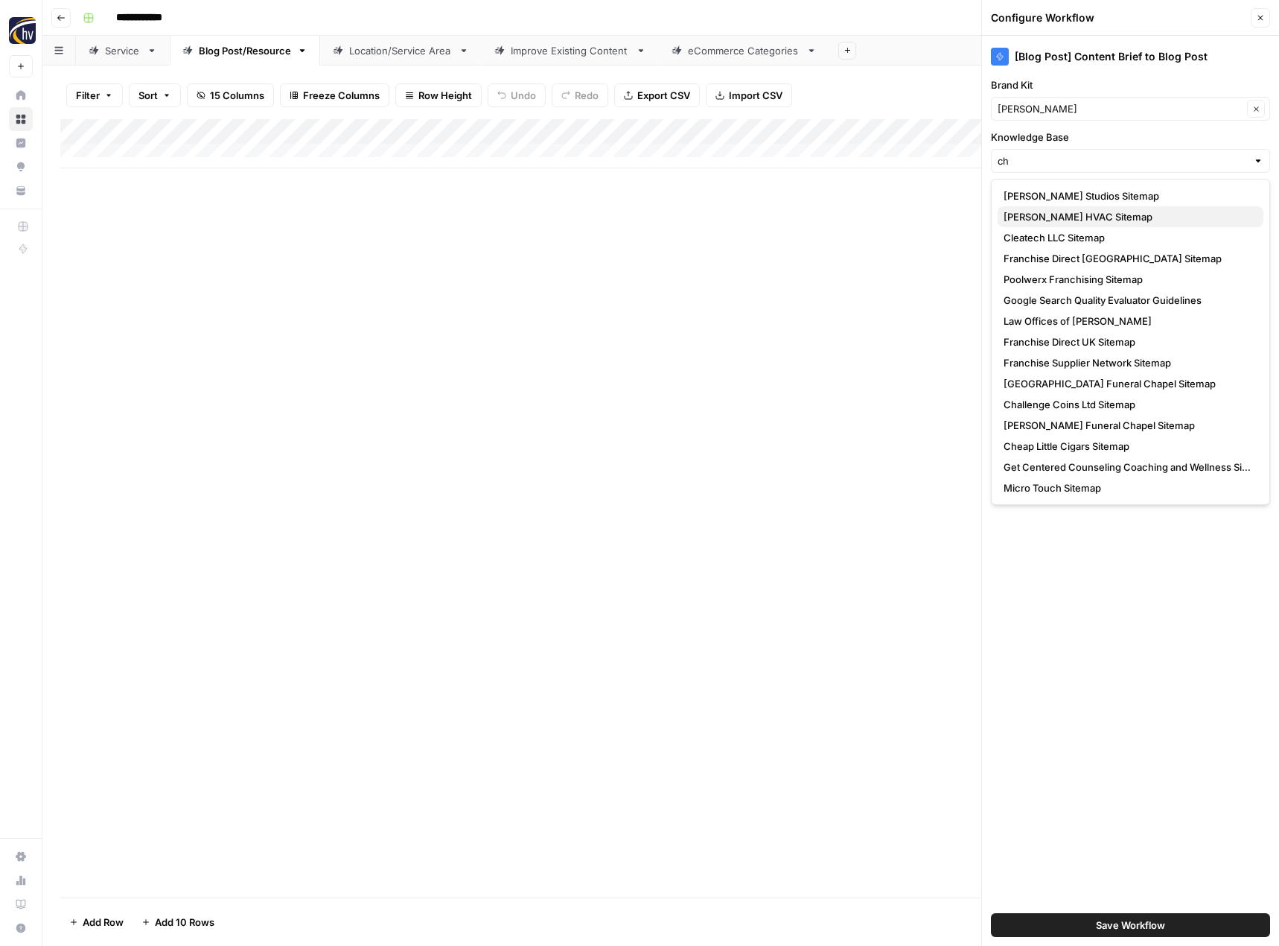
click at [1039, 223] on span "[PERSON_NAME] HVAC Sitemap" at bounding box center [1128, 216] width 248 height 15
type input "[PERSON_NAME] HVAC Sitemap"
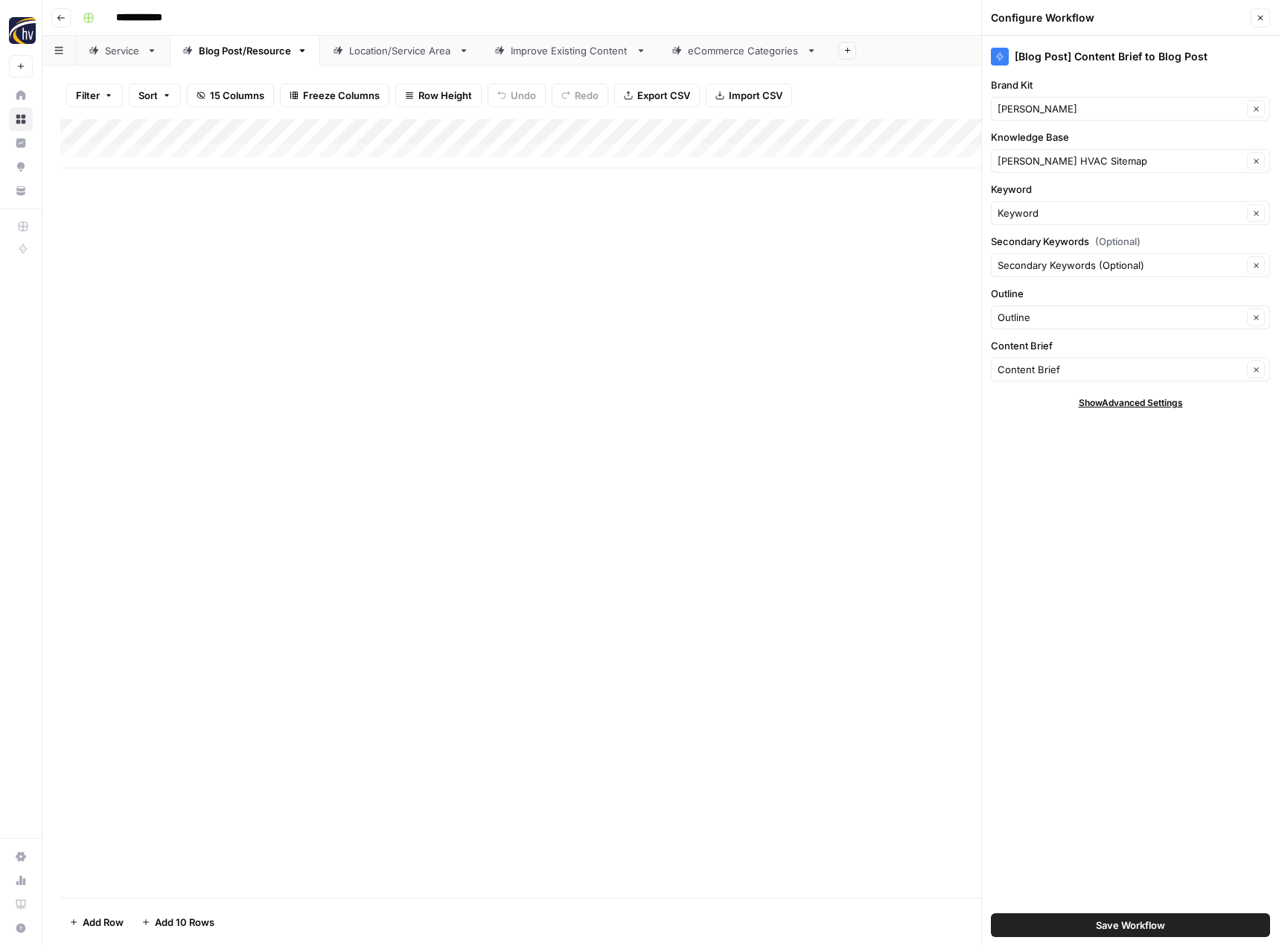
click at [1100, 926] on span "Save Workflow" at bounding box center [1130, 924] width 69 height 15
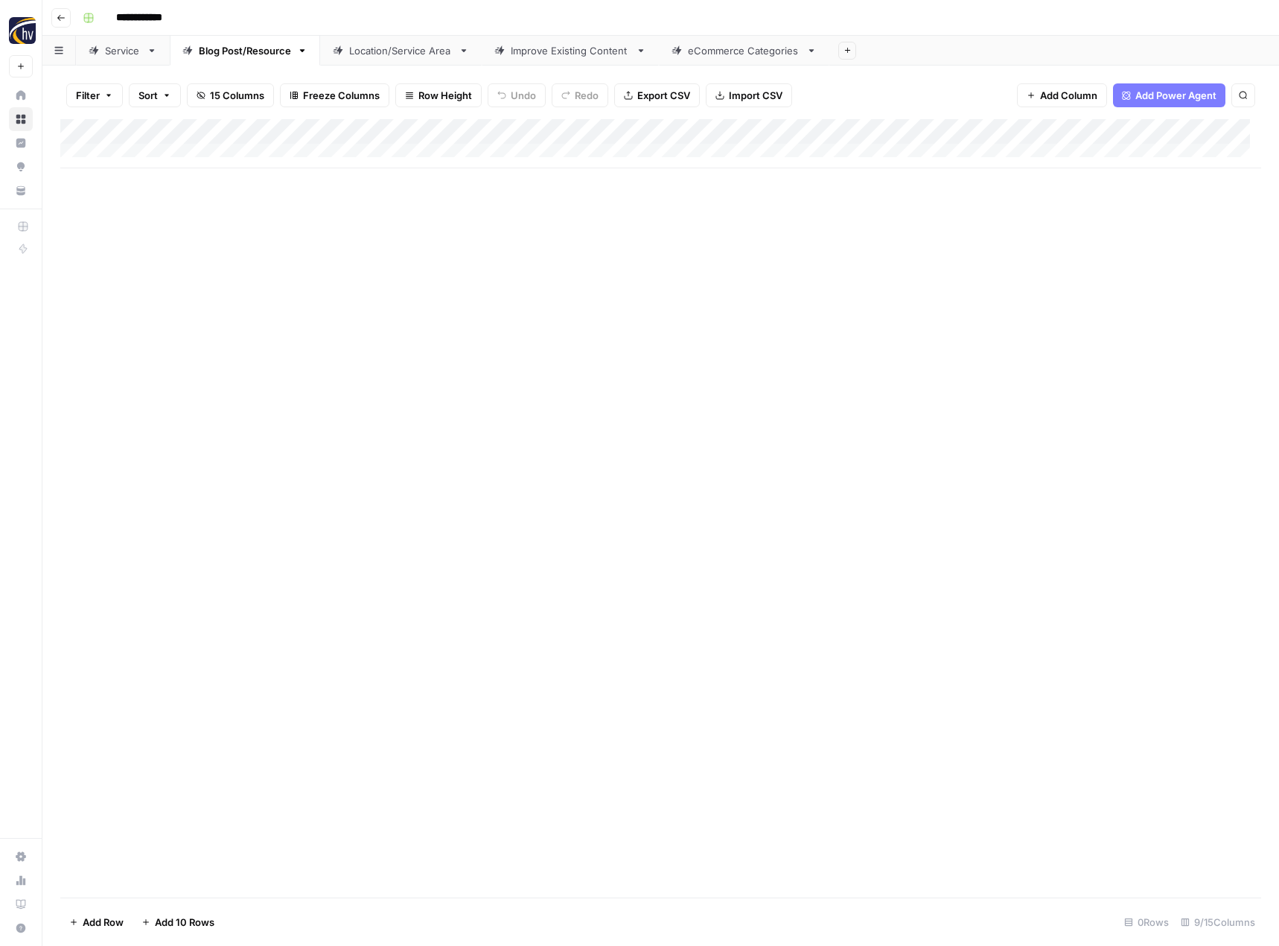
click at [401, 59] on link "Location/Service Area" at bounding box center [401, 51] width 162 height 30
click at [617, 133] on div "Add Column" at bounding box center [660, 143] width 1201 height 49
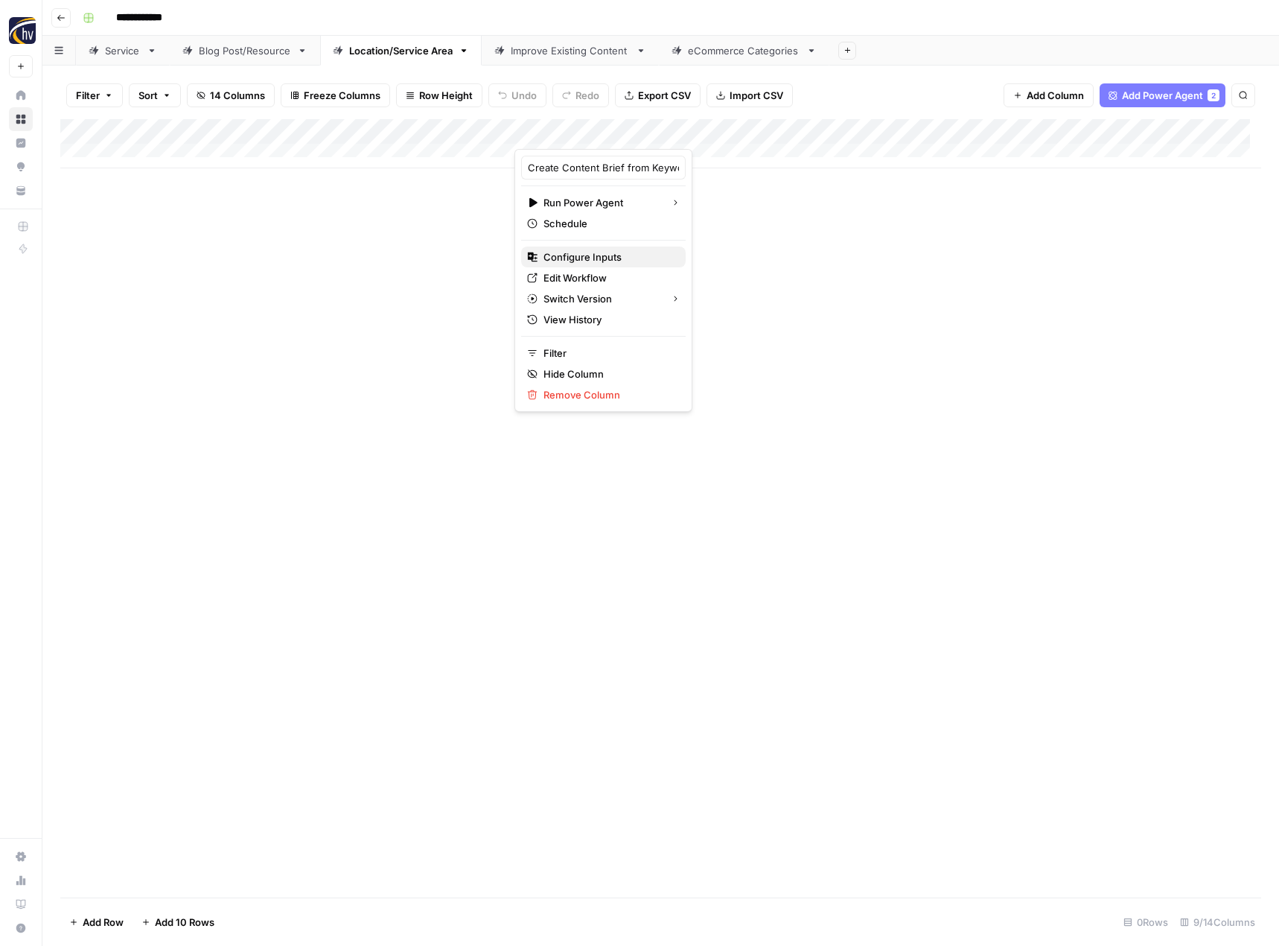
click at [581, 249] on span "Configure Inputs" at bounding box center [609, 256] width 130 height 15
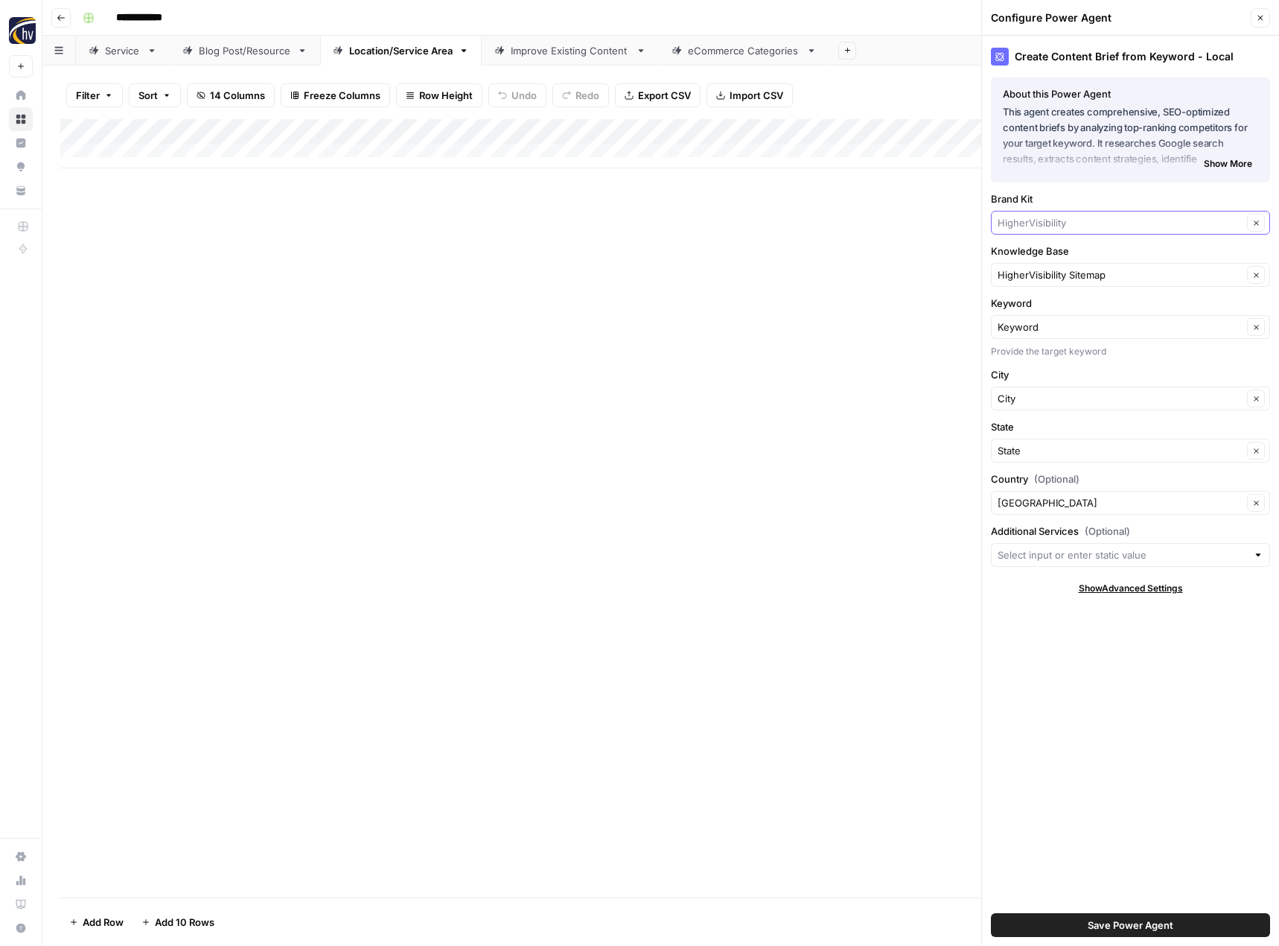
click at [1026, 228] on input "Brand Kit" at bounding box center [1120, 222] width 245 height 15
click at [1033, 254] on span "[PERSON_NAME]" at bounding box center [1128, 257] width 248 height 15
type input "[PERSON_NAME]"
click at [1035, 277] on input "Knowledge Base" at bounding box center [1120, 274] width 245 height 15
click at [1075, 315] on span "[PERSON_NAME] HVAC Sitemap" at bounding box center [1128, 309] width 248 height 15
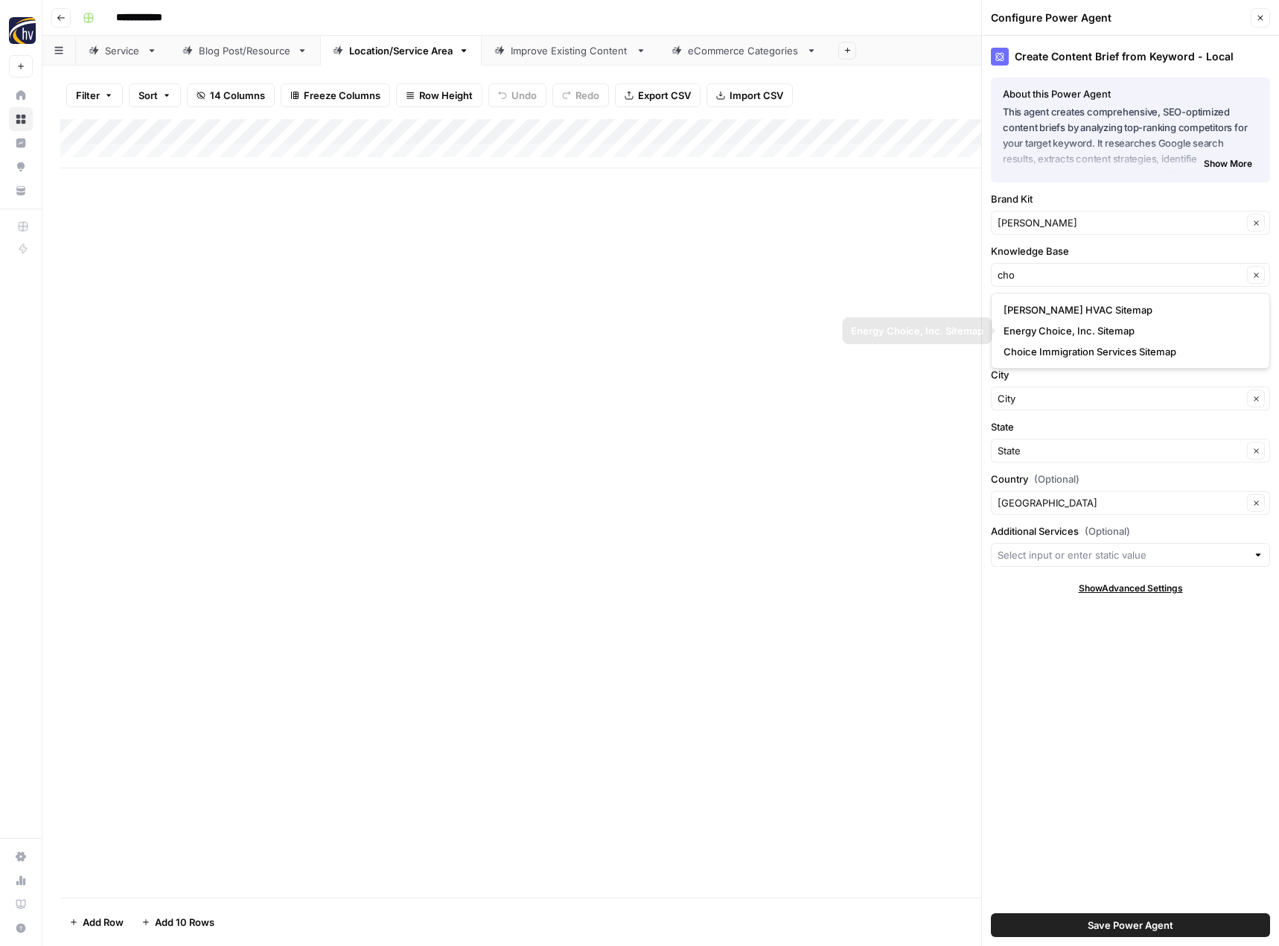
type input "[PERSON_NAME] HVAC Sitemap"
click at [1110, 929] on span "Save Power Agent" at bounding box center [1131, 924] width 86 height 15
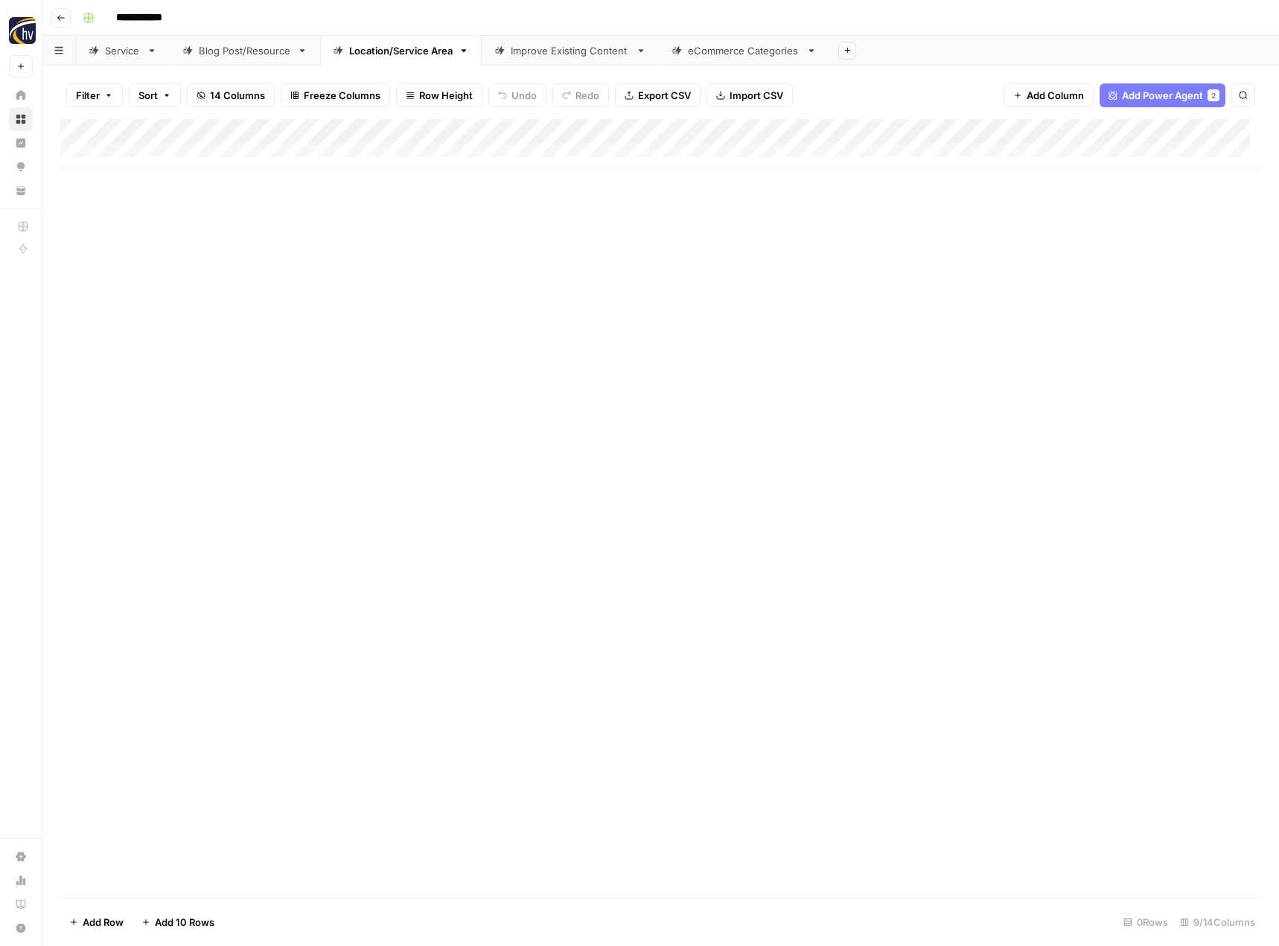
click at [1153, 133] on div "Add Column" at bounding box center [660, 143] width 1201 height 49
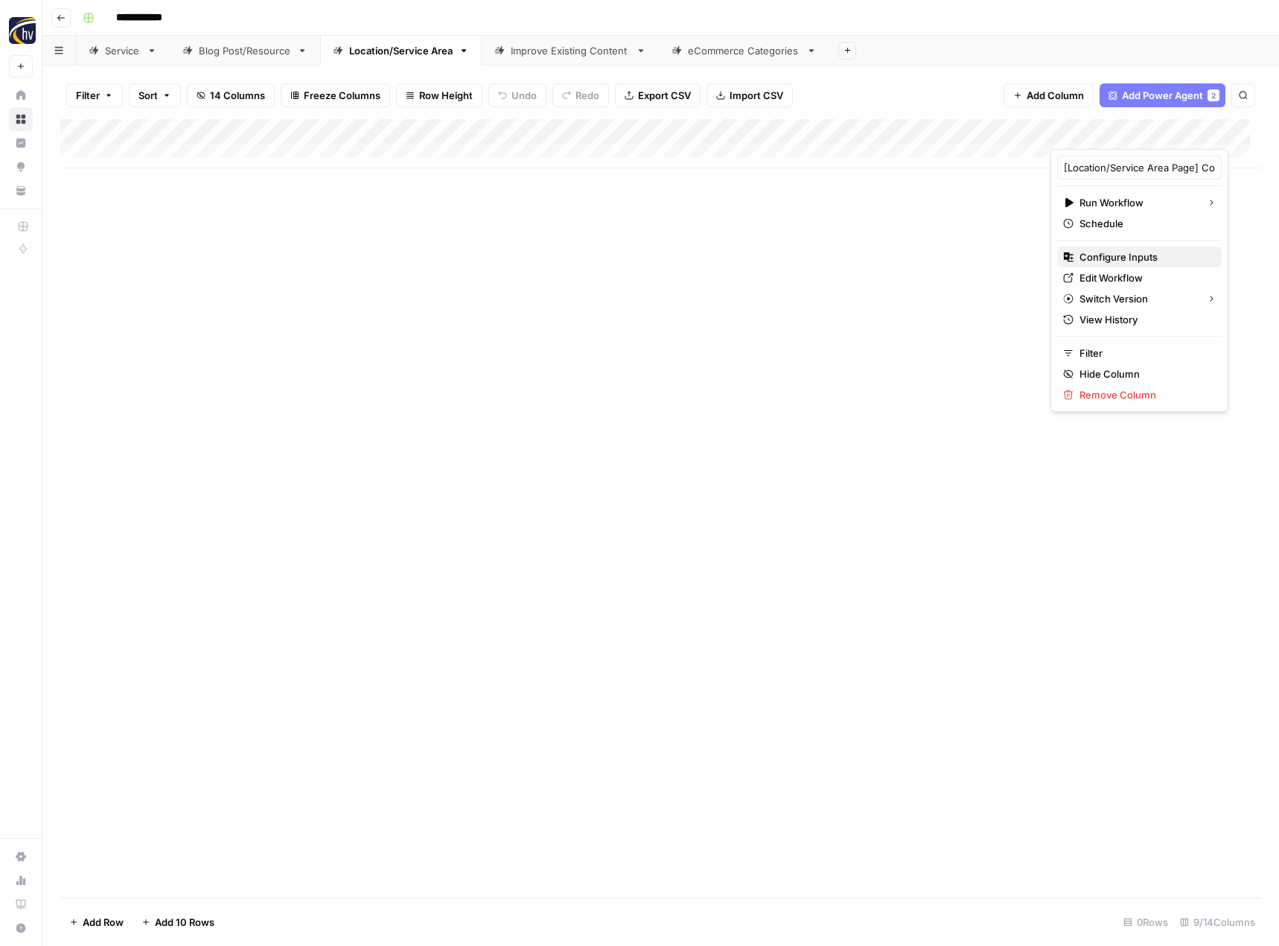
click at [1090, 258] on span "Configure Inputs" at bounding box center [1145, 256] width 130 height 15
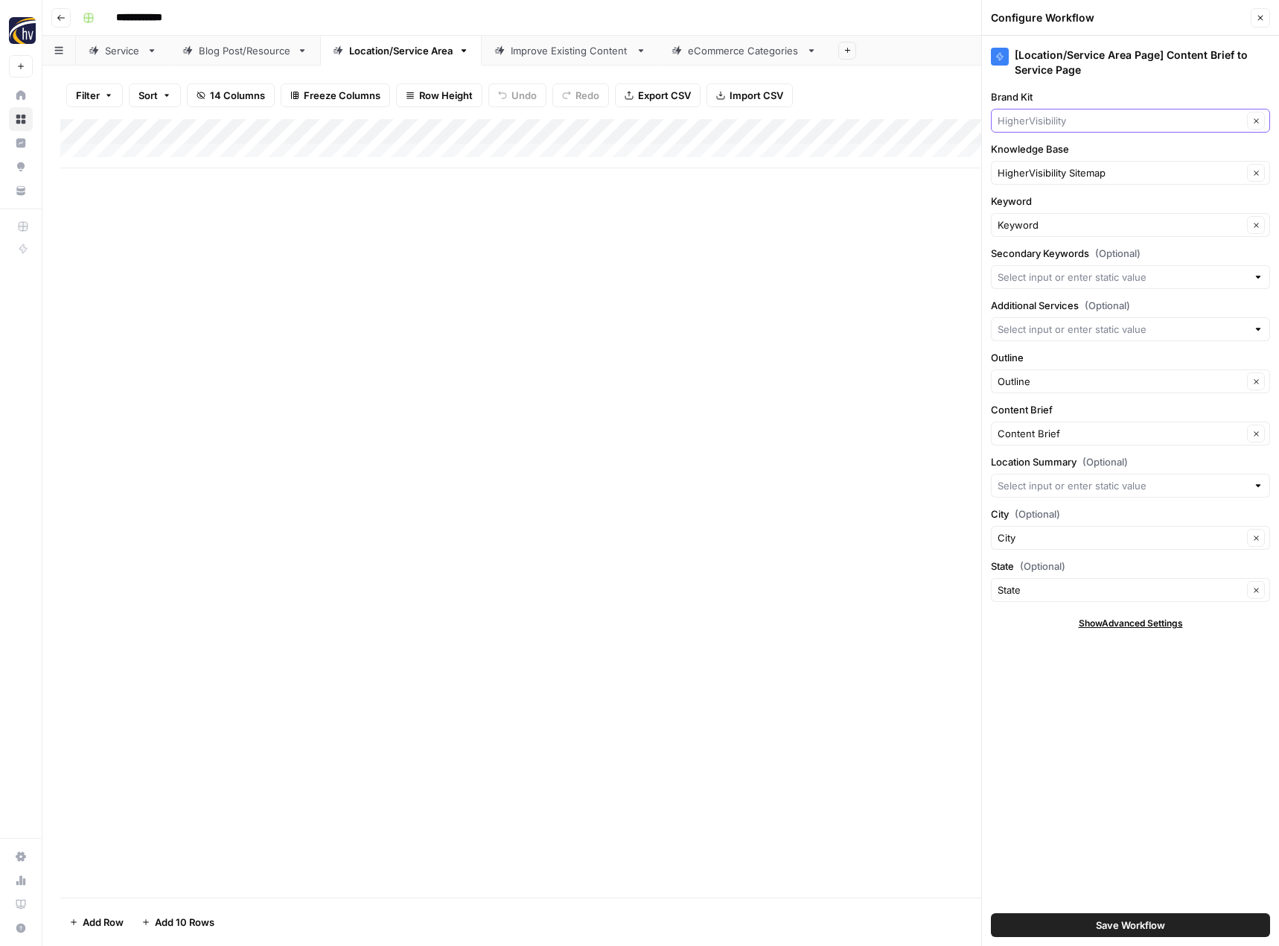
click at [1054, 124] on input "Brand Kit" at bounding box center [1120, 120] width 245 height 15
click at [1068, 155] on span "[PERSON_NAME]" at bounding box center [1128, 155] width 248 height 15
type input "[PERSON_NAME]"
click at [1060, 178] on input "Knowledge Base" at bounding box center [1120, 172] width 245 height 15
click at [1068, 204] on span "[PERSON_NAME] HVAC Sitemap" at bounding box center [1128, 207] width 248 height 15
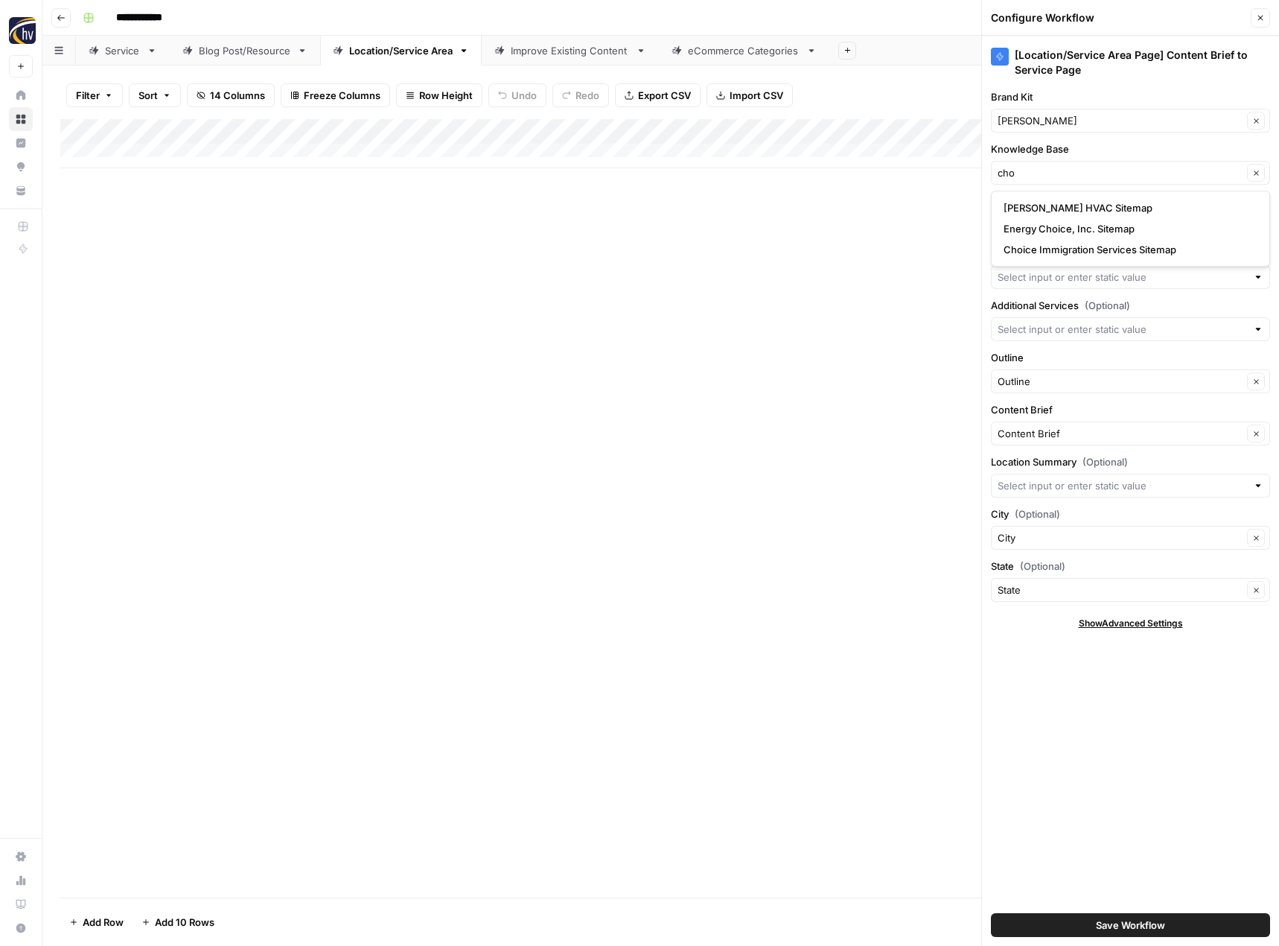
type input "[PERSON_NAME] HVAC Sitemap"
click at [1124, 918] on span "Save Workflow" at bounding box center [1130, 924] width 69 height 15
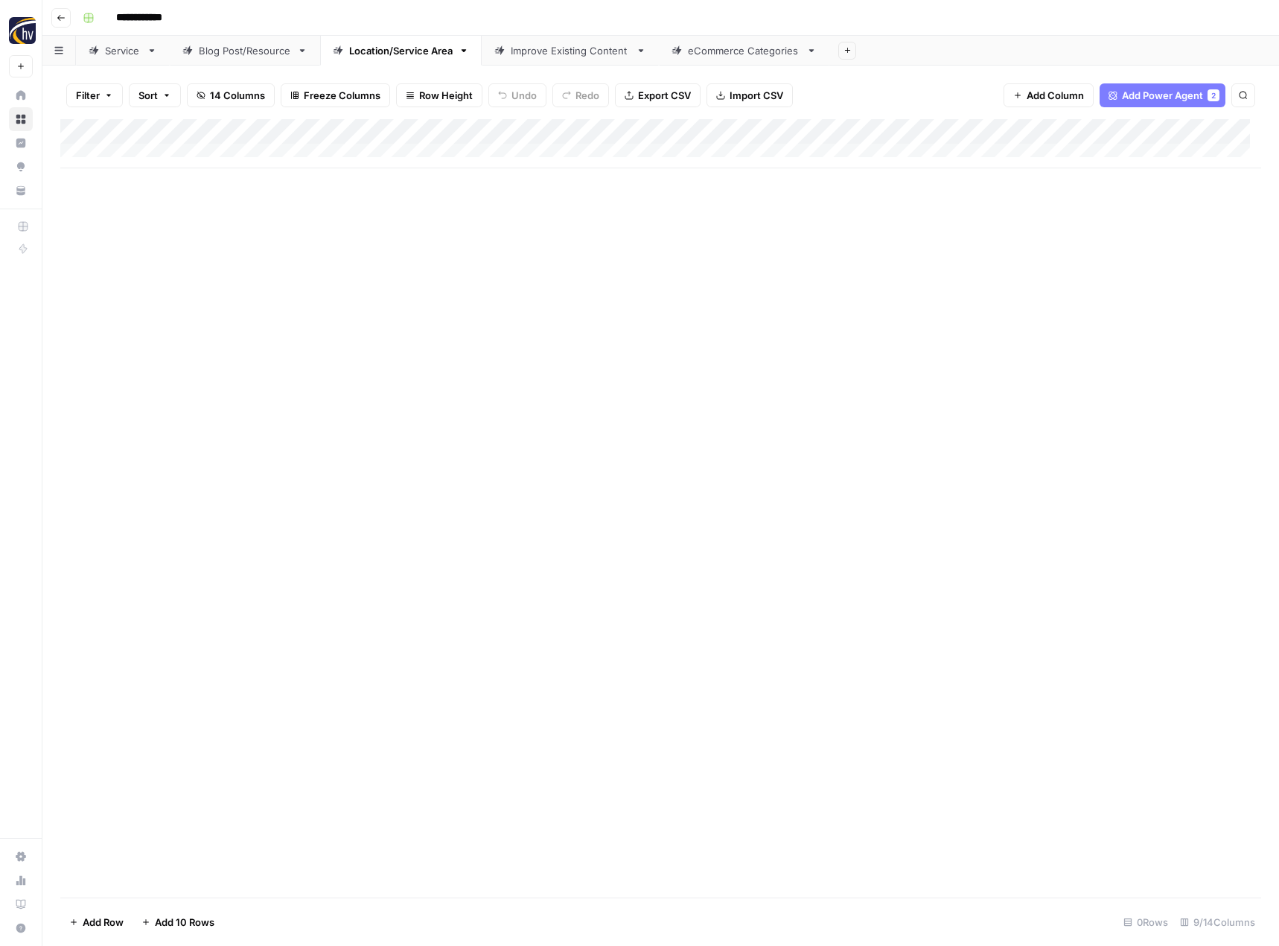
click at [574, 51] on div "Improve Existing Content" at bounding box center [570, 50] width 119 height 15
click at [634, 132] on div "Add Column" at bounding box center [660, 143] width 1201 height 49
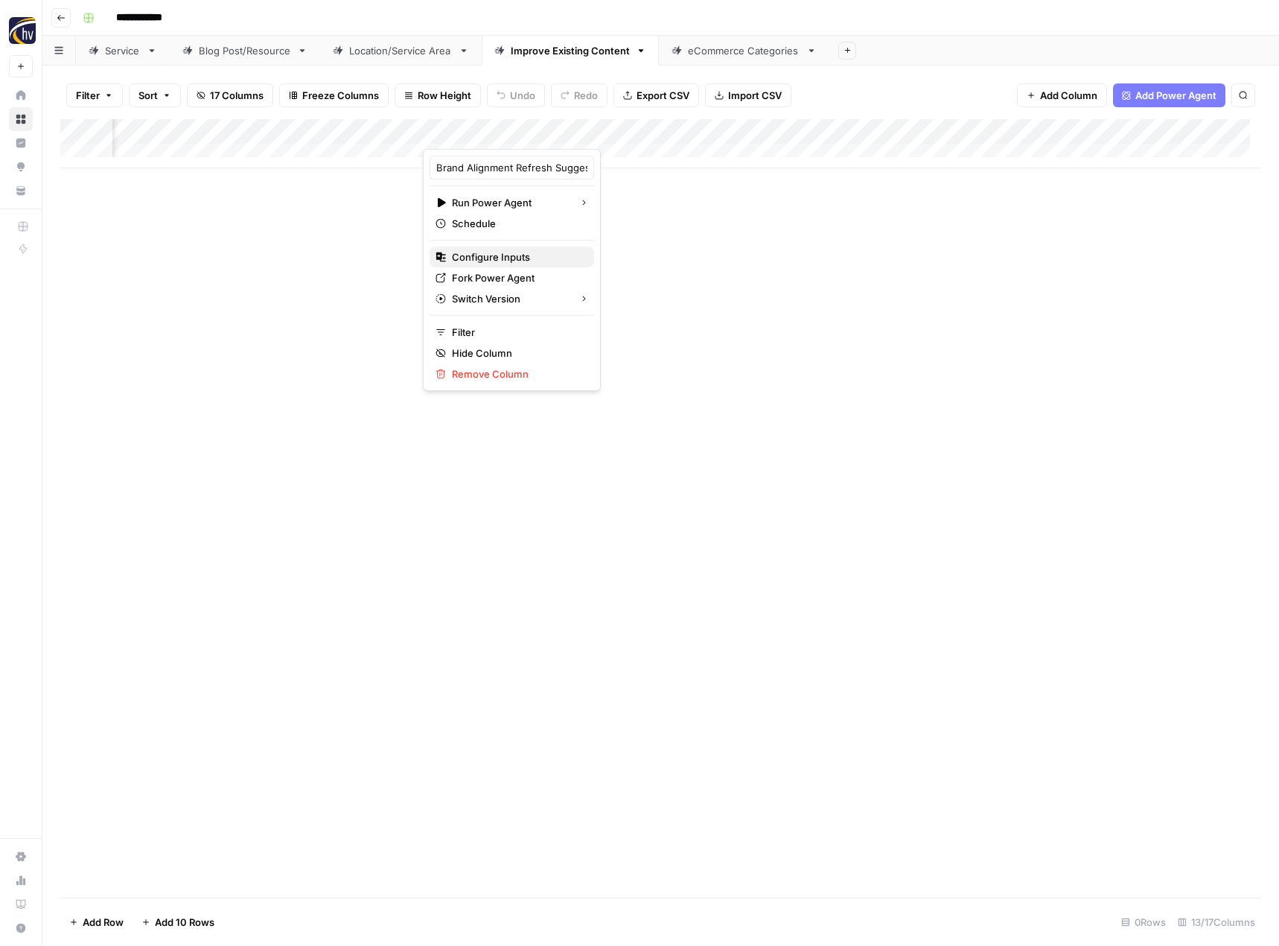
click at [535, 258] on span "Configure Inputs" at bounding box center [517, 256] width 130 height 15
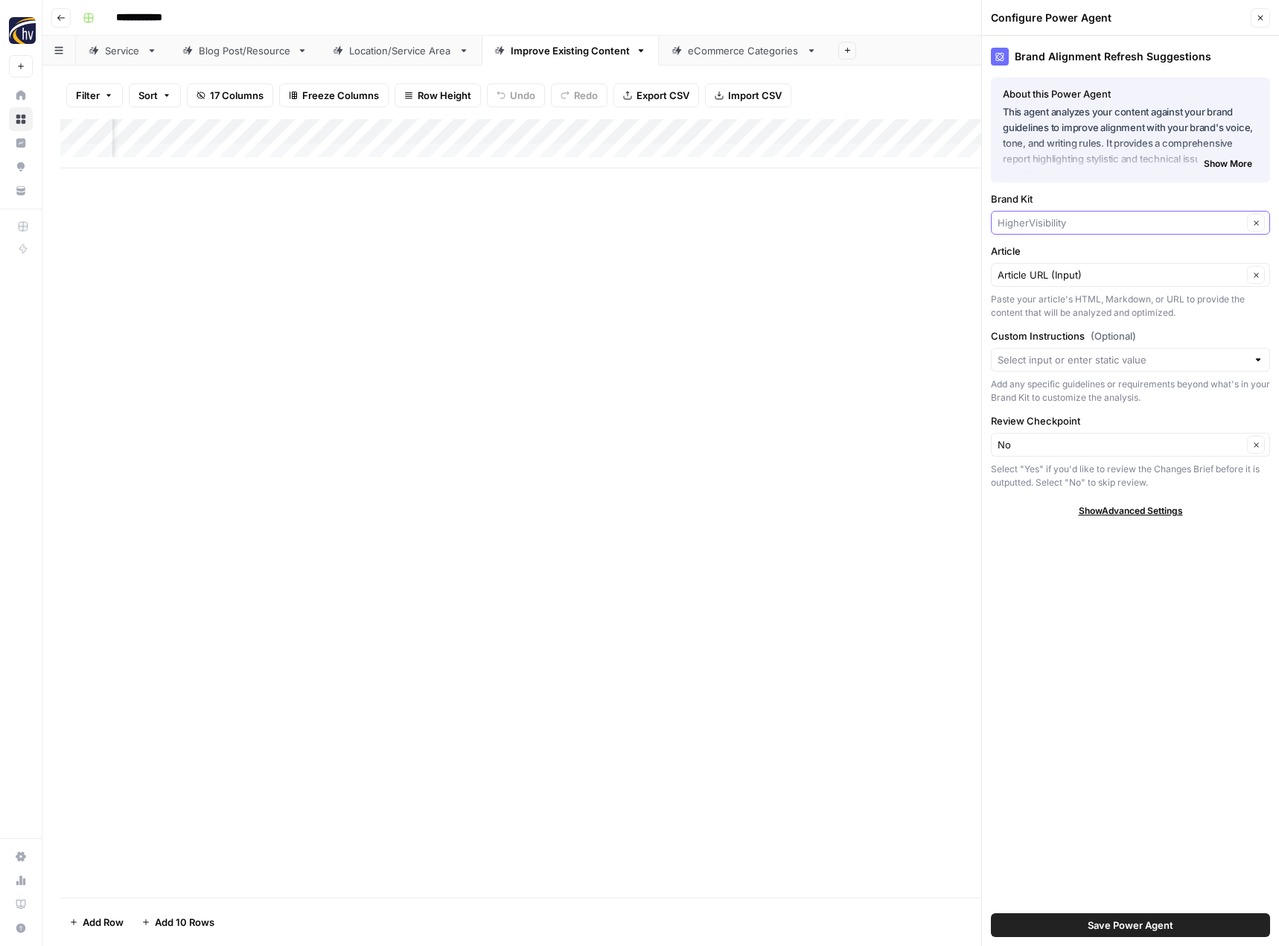
click at [1011, 226] on input "Brand Kit" at bounding box center [1120, 222] width 245 height 15
click at [1028, 258] on span "[PERSON_NAME]" at bounding box center [1128, 257] width 248 height 15
type input "[PERSON_NAME]"
click at [1147, 931] on span "Save Power Agent" at bounding box center [1131, 924] width 86 height 15
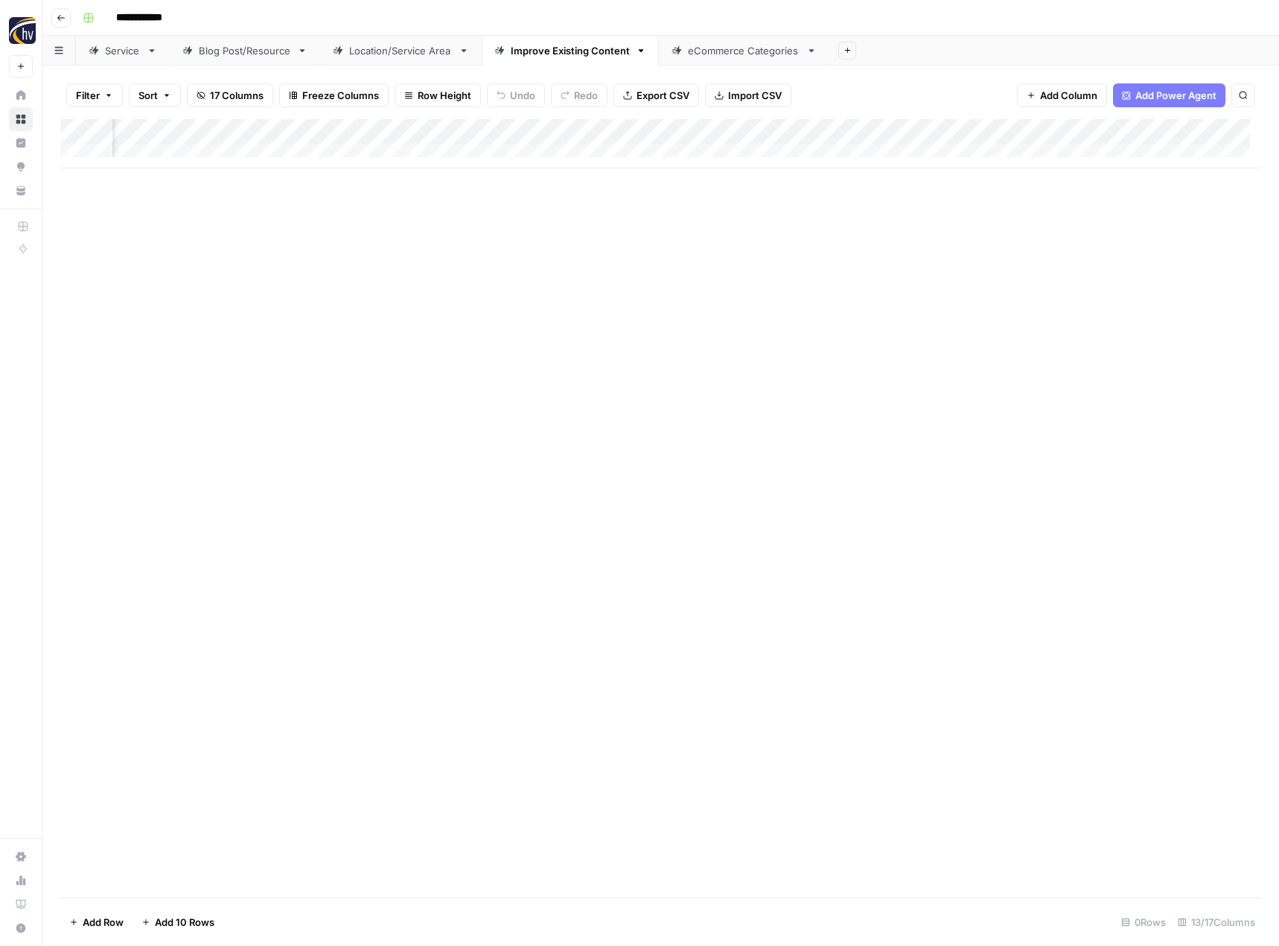
click at [1025, 127] on div "Add Column" at bounding box center [660, 143] width 1201 height 49
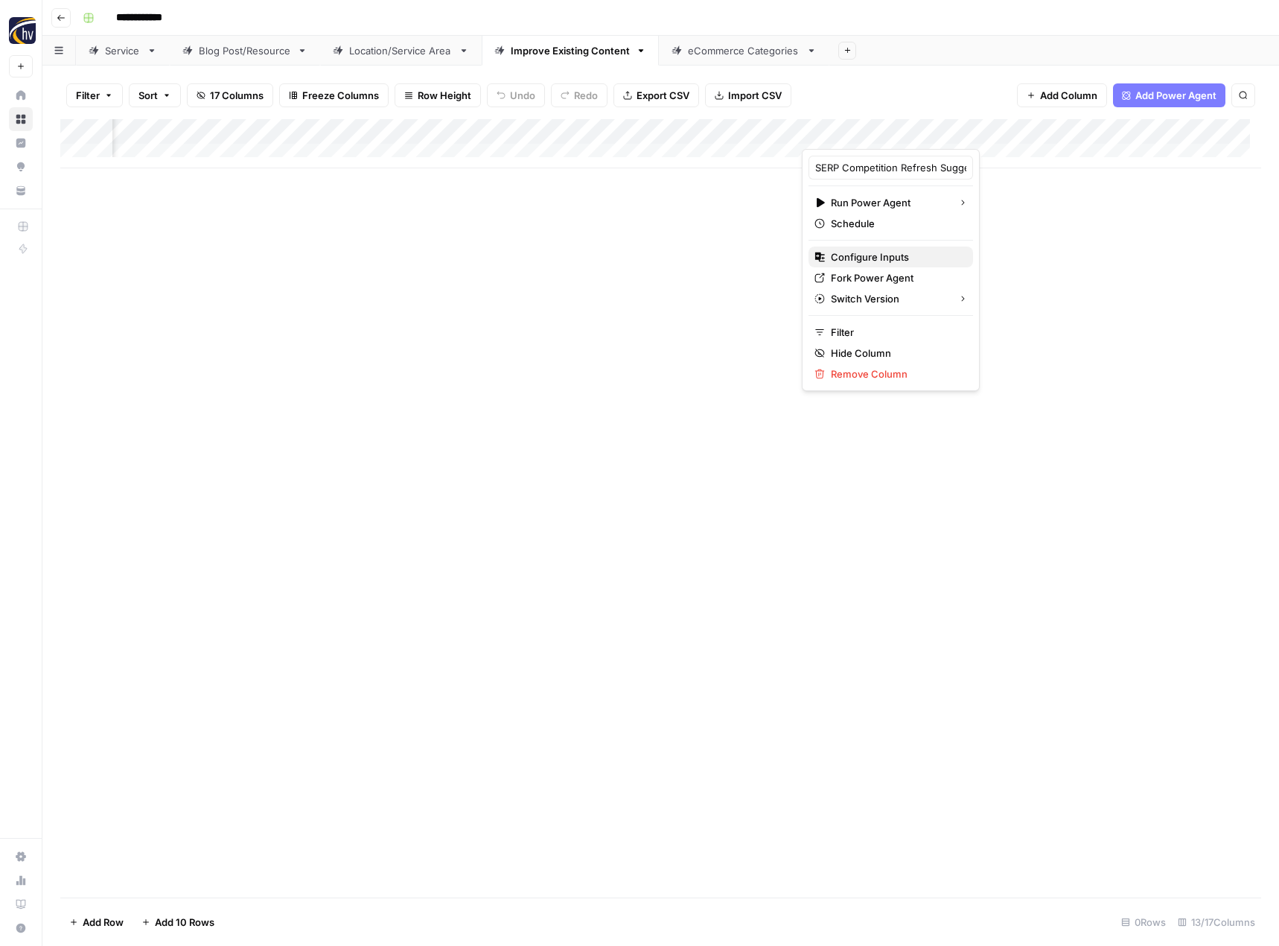
click at [904, 255] on span "Configure Inputs" at bounding box center [896, 256] width 130 height 15
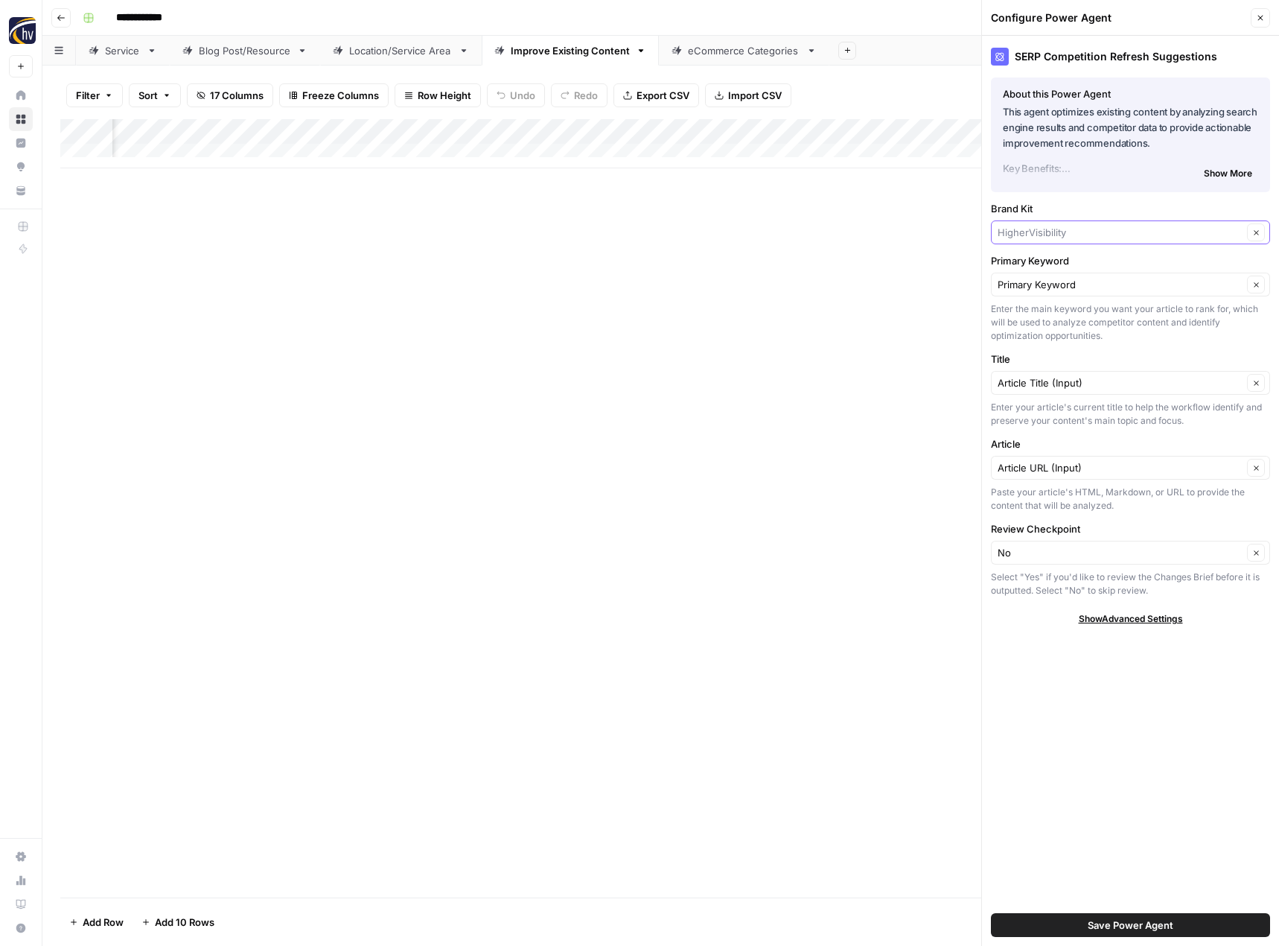
click at [1071, 236] on input "Brand Kit" at bounding box center [1120, 232] width 245 height 15
click at [1078, 272] on span "[PERSON_NAME]" at bounding box center [1128, 267] width 248 height 15
type input "[PERSON_NAME]"
click at [1138, 922] on span "Save Power Agent" at bounding box center [1131, 924] width 86 height 15
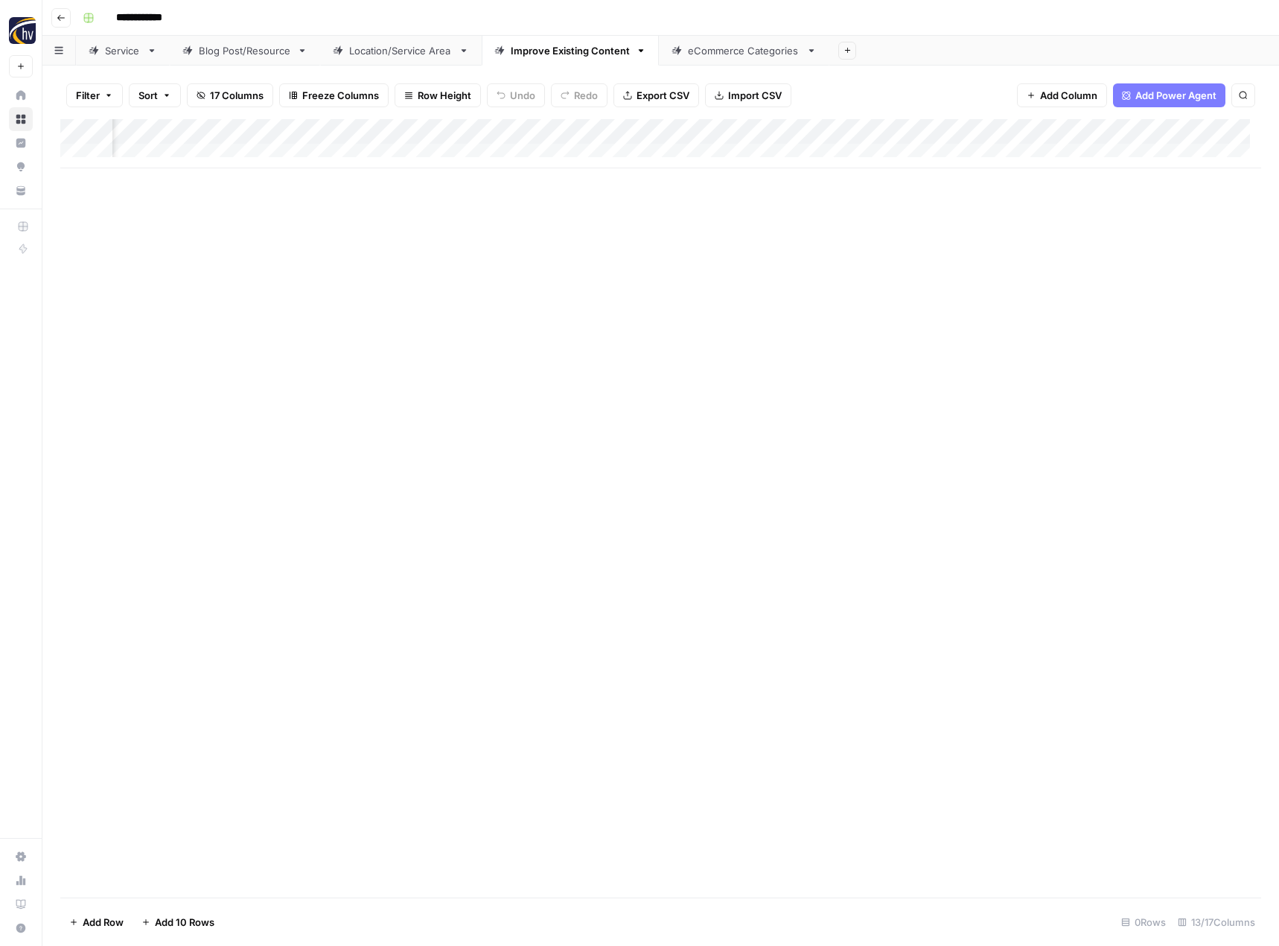
scroll to position [0, 1258]
click at [992, 131] on div "Add Column" at bounding box center [660, 143] width 1201 height 49
click at [858, 254] on span "Configure Inputs" at bounding box center [885, 256] width 130 height 15
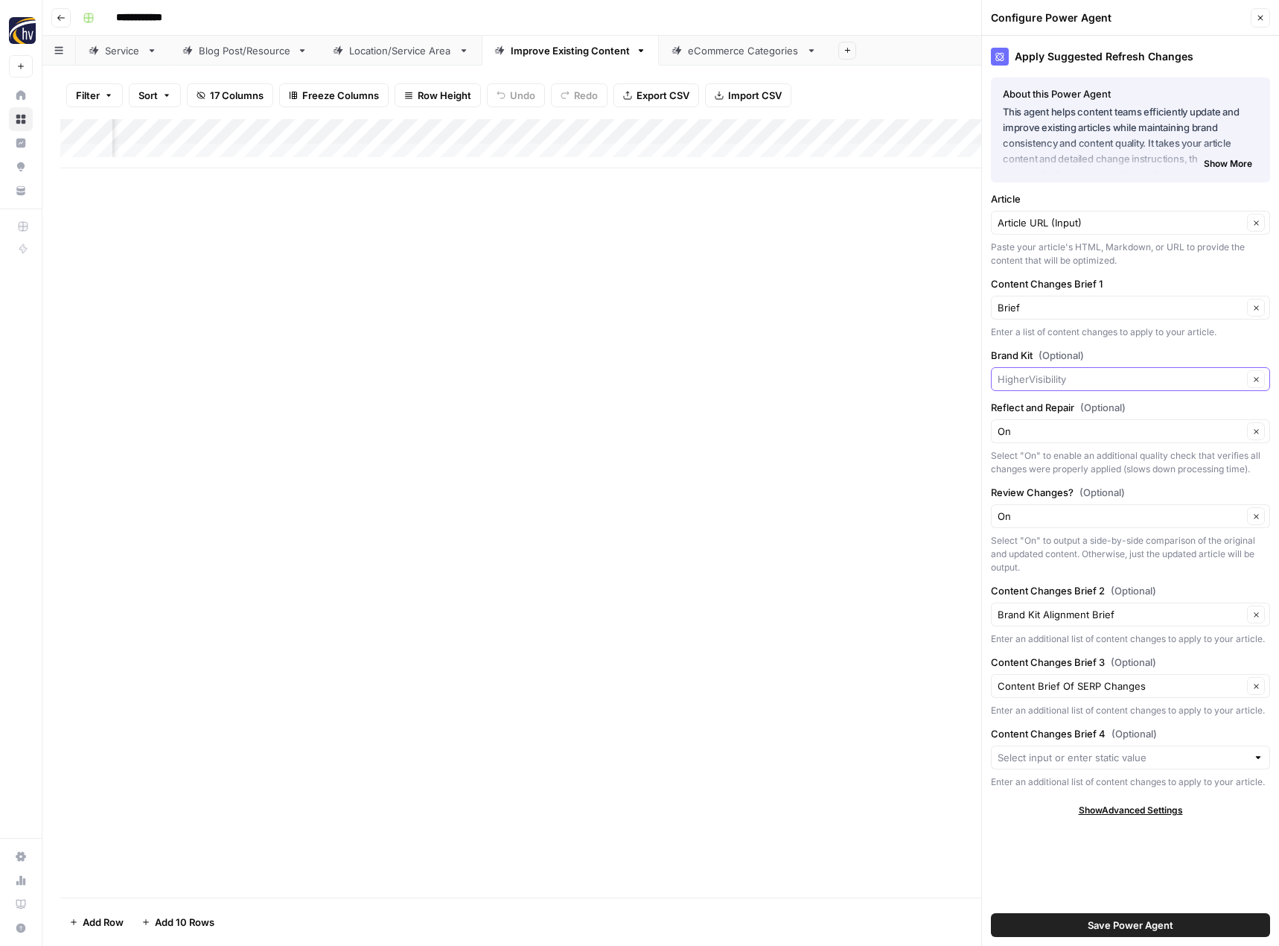
click at [1056, 379] on input "Brand Kit (Optional)" at bounding box center [1120, 379] width 245 height 15
drag, startPoint x: 1060, startPoint y: 425, endPoint x: 1066, endPoint y: 412, distance: 15.0
click at [1066, 412] on div "[PERSON_NAME] Choice Immigration Energy Choice" at bounding box center [1131, 435] width 266 height 63
click at [1066, 412] on span "[PERSON_NAME]" at bounding box center [1128, 414] width 248 height 15
type input "[PERSON_NAME]"
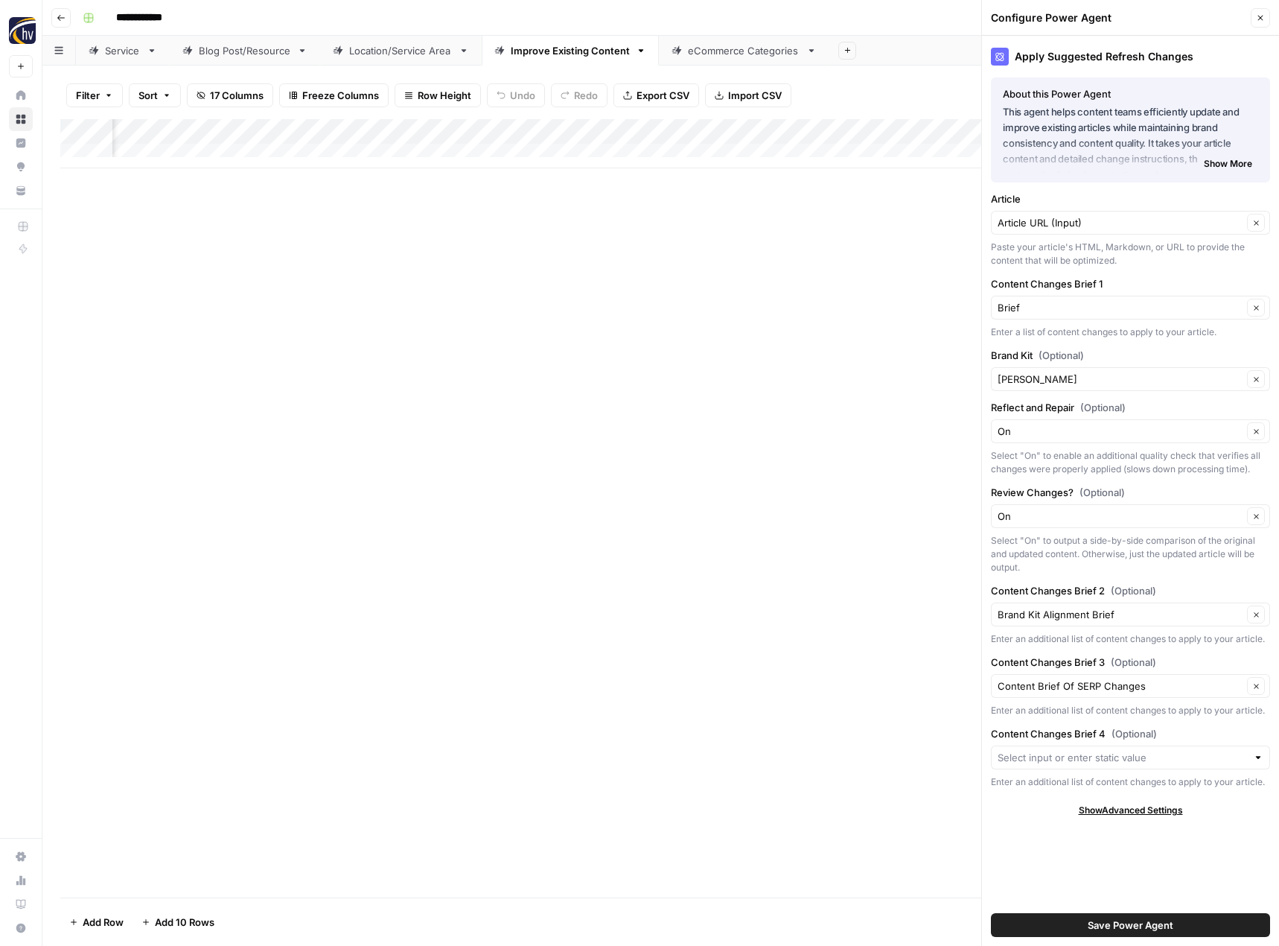
click at [1084, 918] on button "Save Power Agent" at bounding box center [1130, 925] width 279 height 24
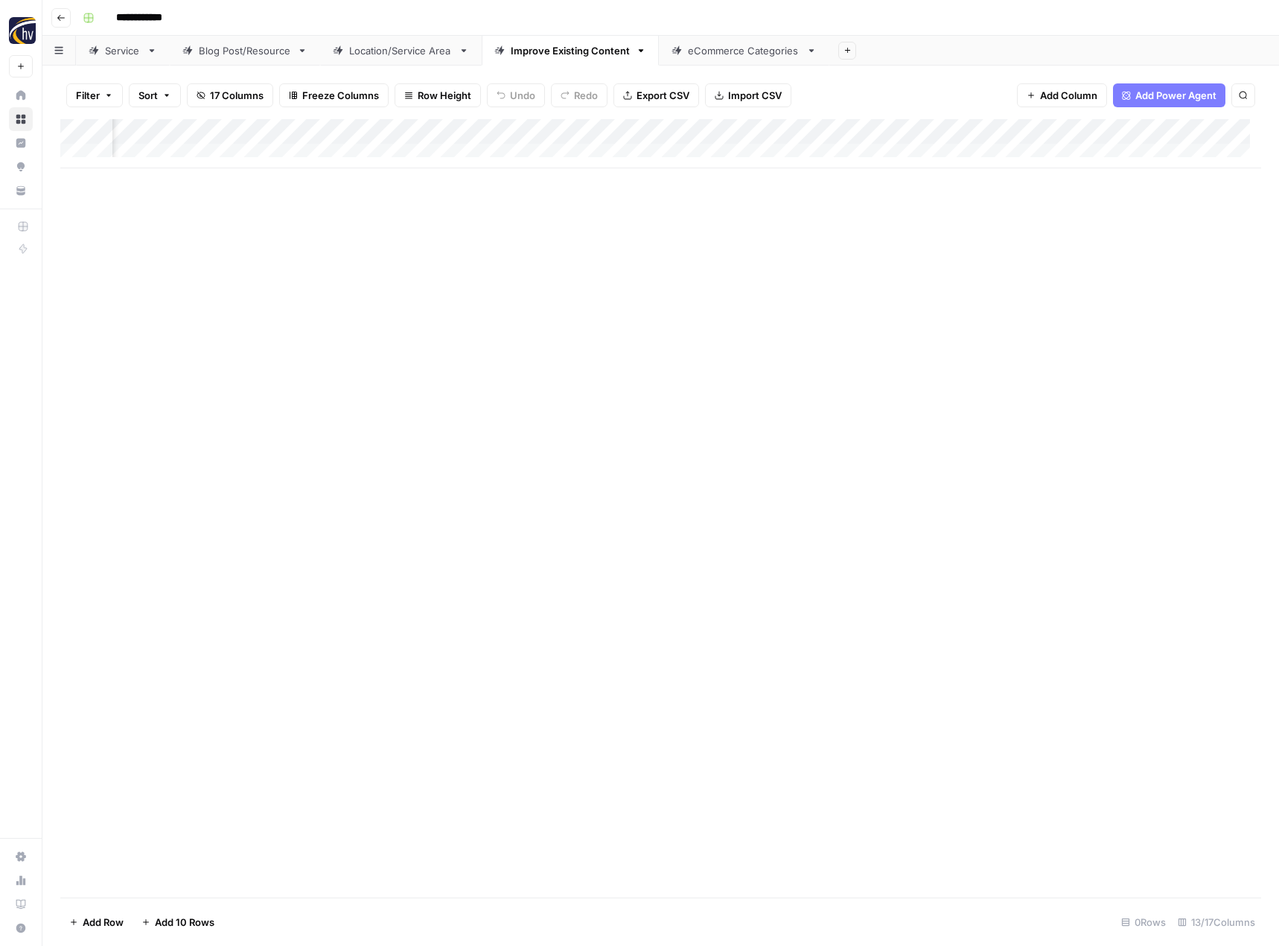
click at [710, 56] on div "eCommerce Categories" at bounding box center [744, 50] width 112 height 15
drag, startPoint x: 730, startPoint y: 130, endPoint x: 710, endPoint y: 169, distance: 43.3
click at [730, 130] on div "Add Column" at bounding box center [660, 143] width 1201 height 49
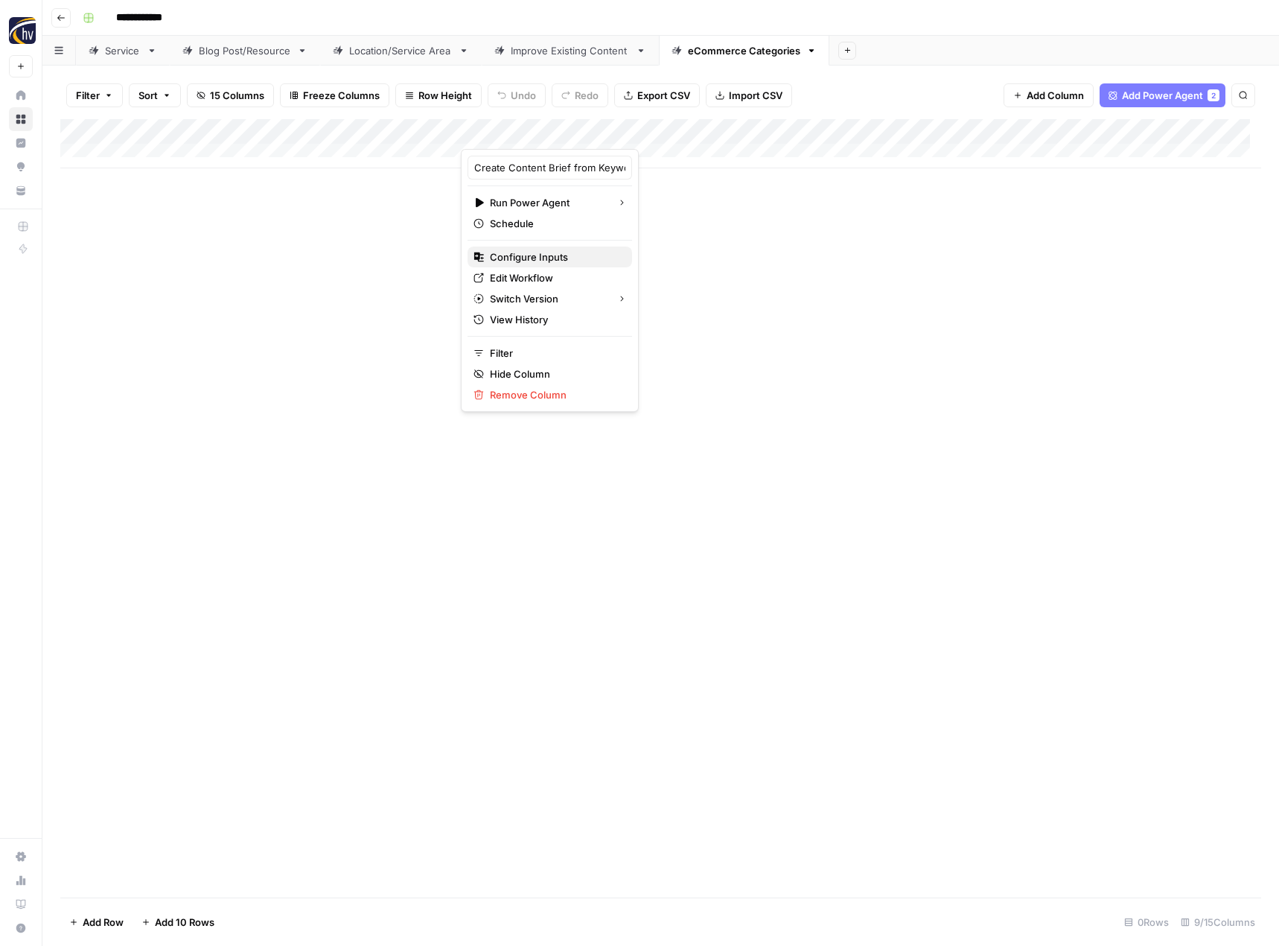
click at [559, 259] on span "Configure Inputs" at bounding box center [555, 256] width 130 height 15
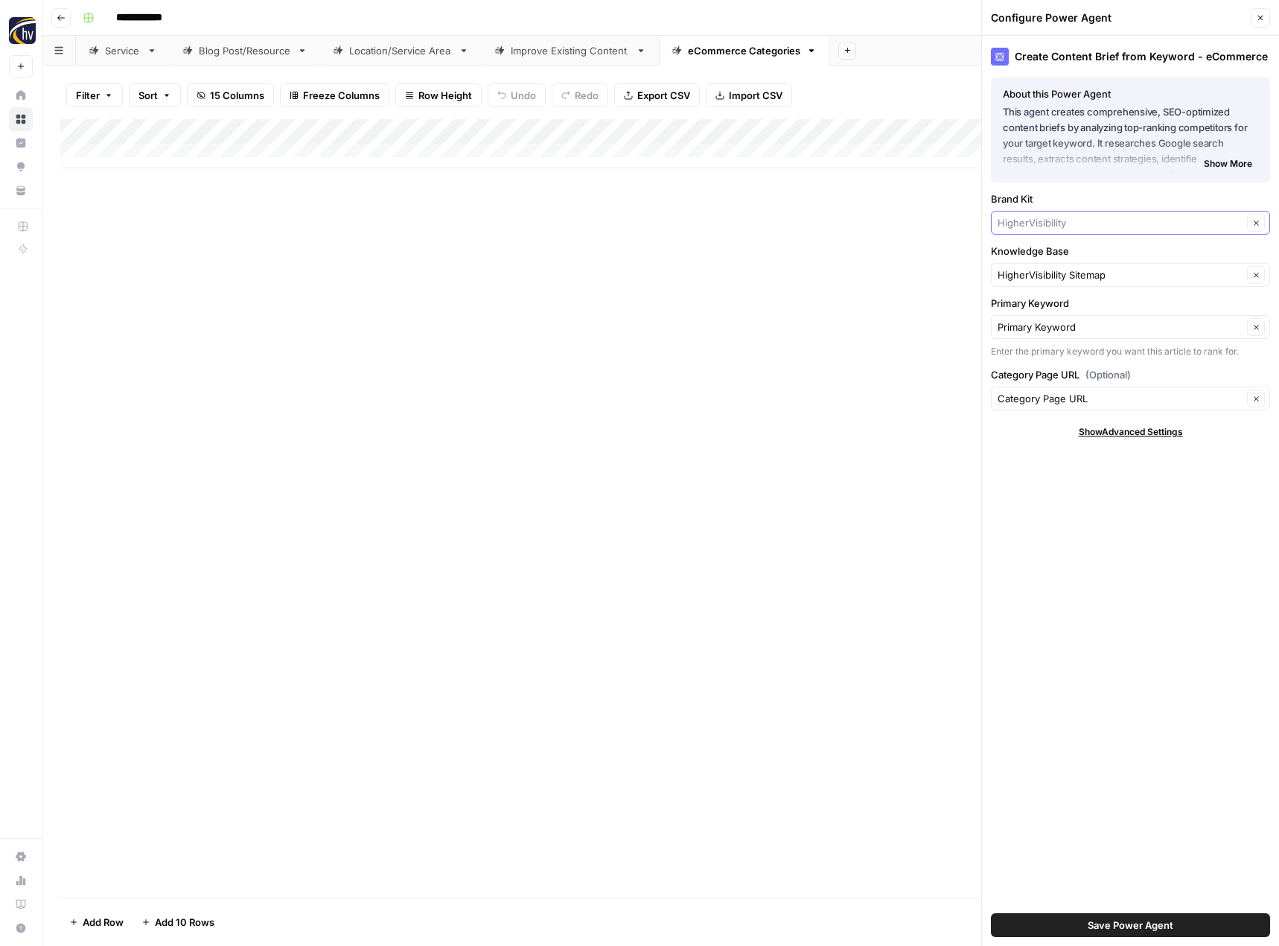
click at [1022, 220] on input "Brand Kit" at bounding box center [1120, 222] width 245 height 15
click at [1030, 257] on span "[PERSON_NAME]" at bounding box center [1128, 257] width 248 height 15
type input "[PERSON_NAME]"
click at [1042, 278] on input "Knowledge Base" at bounding box center [1120, 274] width 245 height 15
click at [1039, 299] on button "[PERSON_NAME] HVAC Sitemap" at bounding box center [1131, 309] width 266 height 21
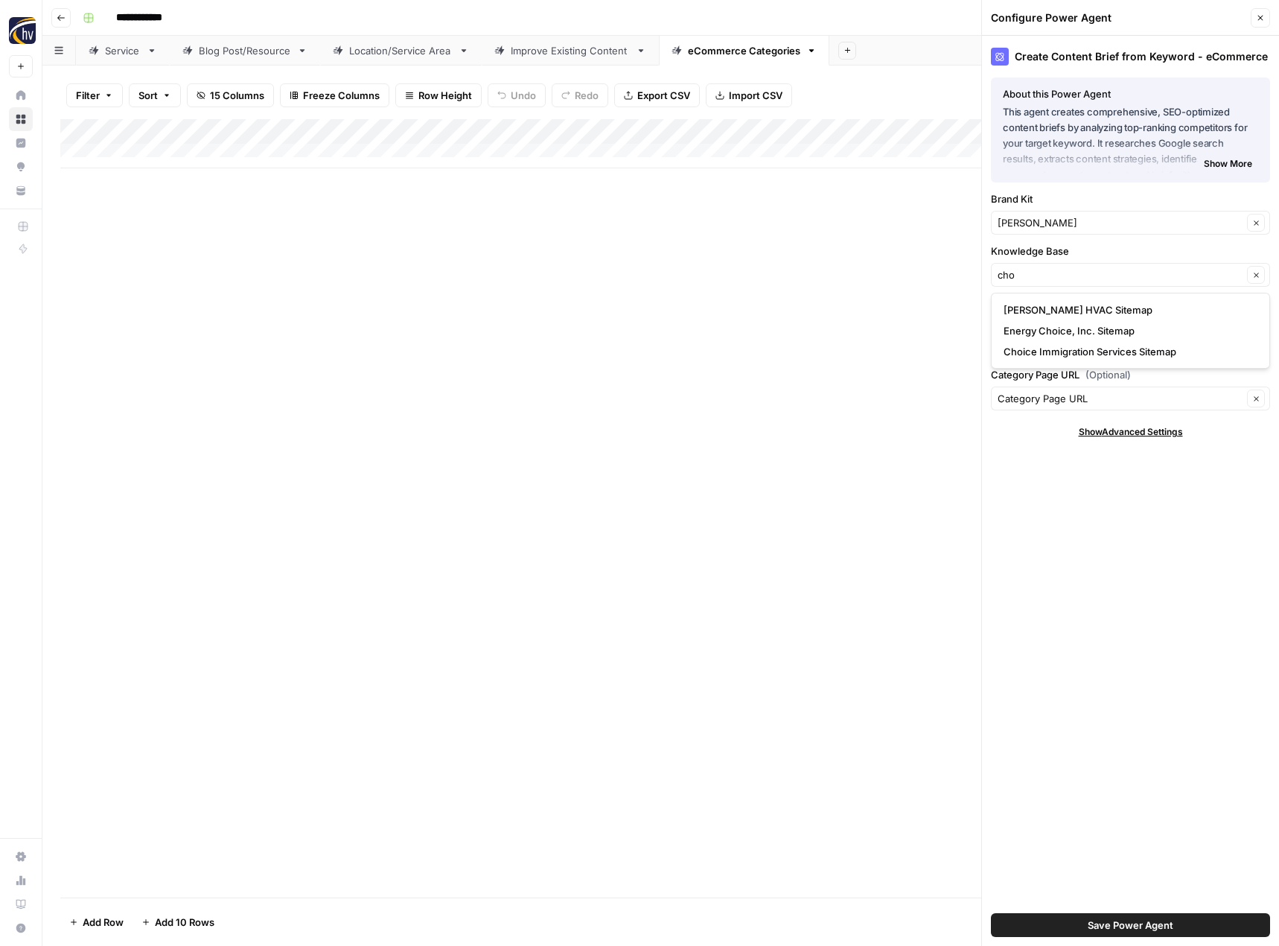
type input "[PERSON_NAME] HVAC Sitemap"
click at [1126, 926] on span "Save Power Agent" at bounding box center [1131, 924] width 86 height 15
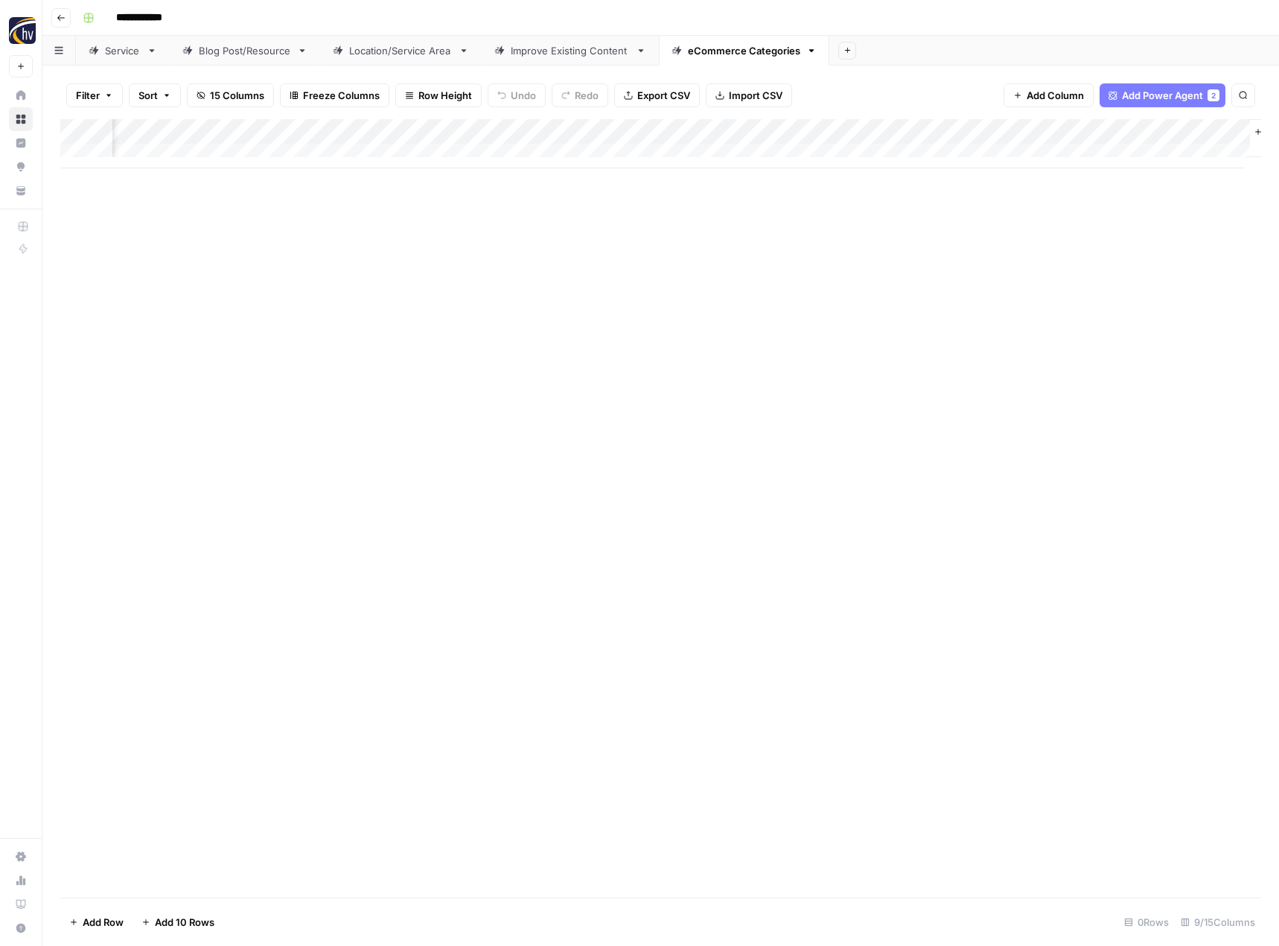
scroll to position [0, 510]
click at [1080, 133] on div "Add Column" at bounding box center [660, 143] width 1201 height 49
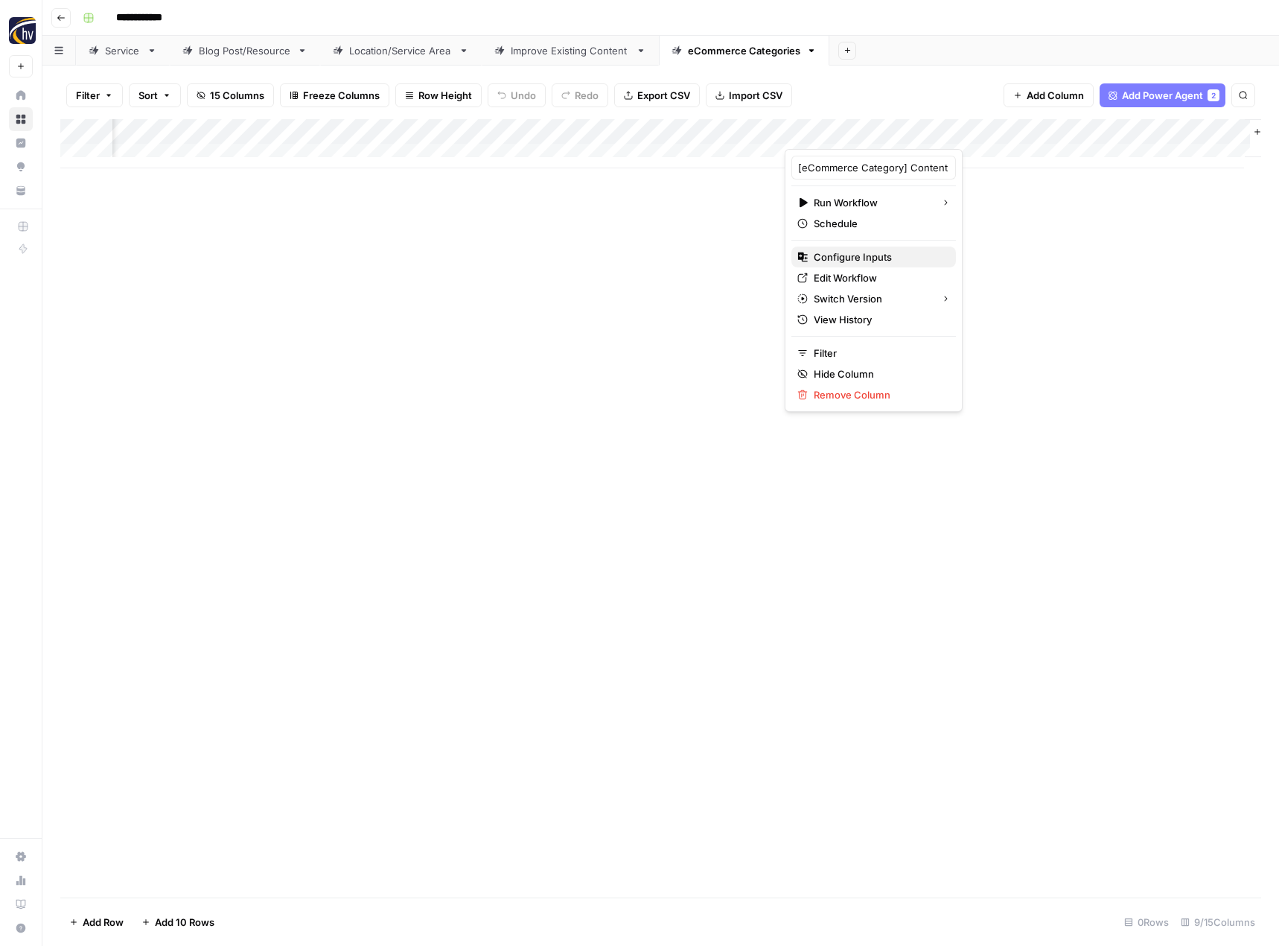
click at [895, 251] on span "Configure Inputs" at bounding box center [879, 256] width 130 height 15
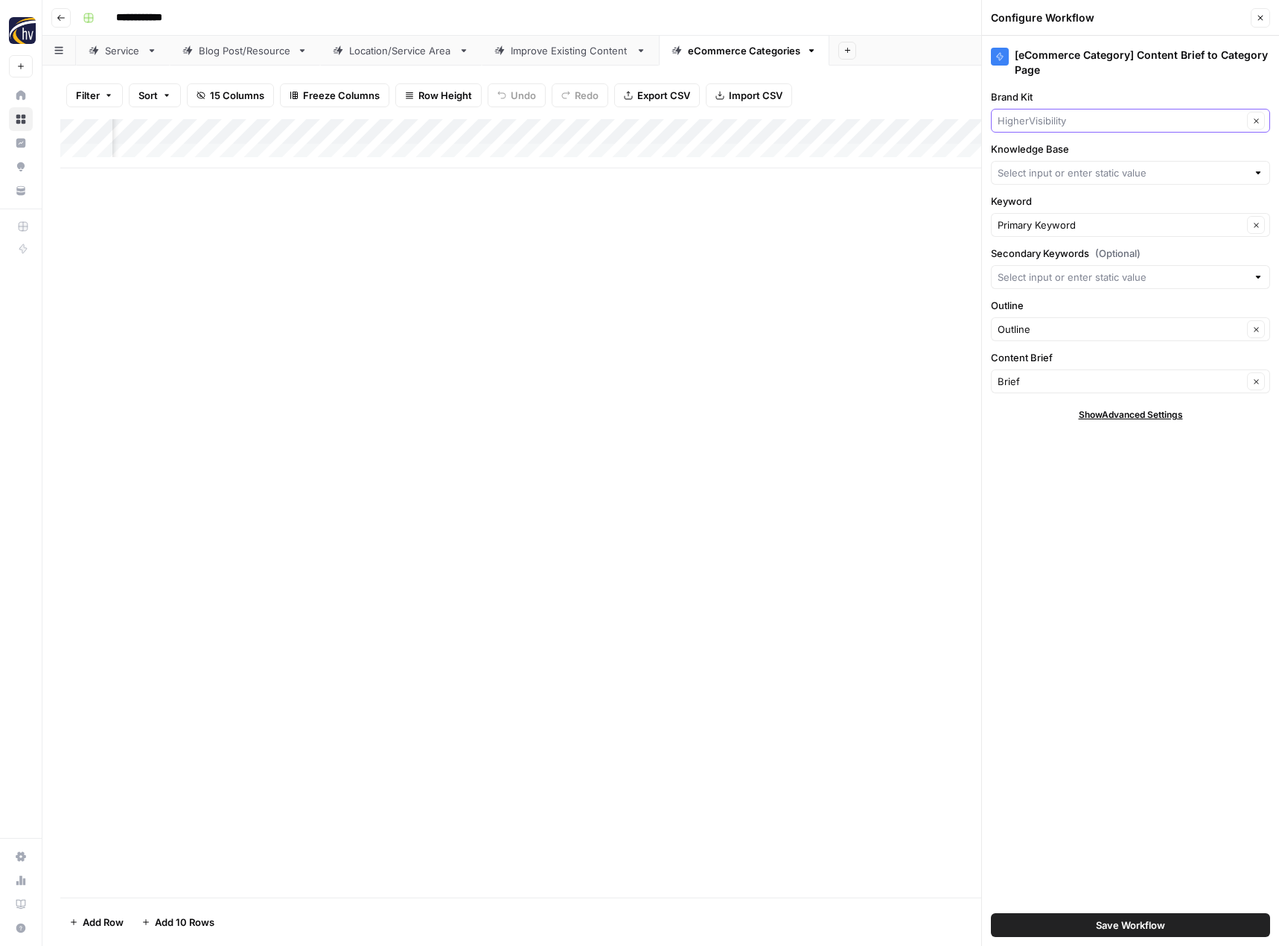
click at [1080, 115] on input "Brand Kit" at bounding box center [1120, 120] width 245 height 15
click at [1086, 155] on span "[PERSON_NAME]" at bounding box center [1128, 155] width 248 height 15
type input "[PERSON_NAME]"
click at [1065, 172] on input "Knowledge Base" at bounding box center [1122, 172] width 249 height 15
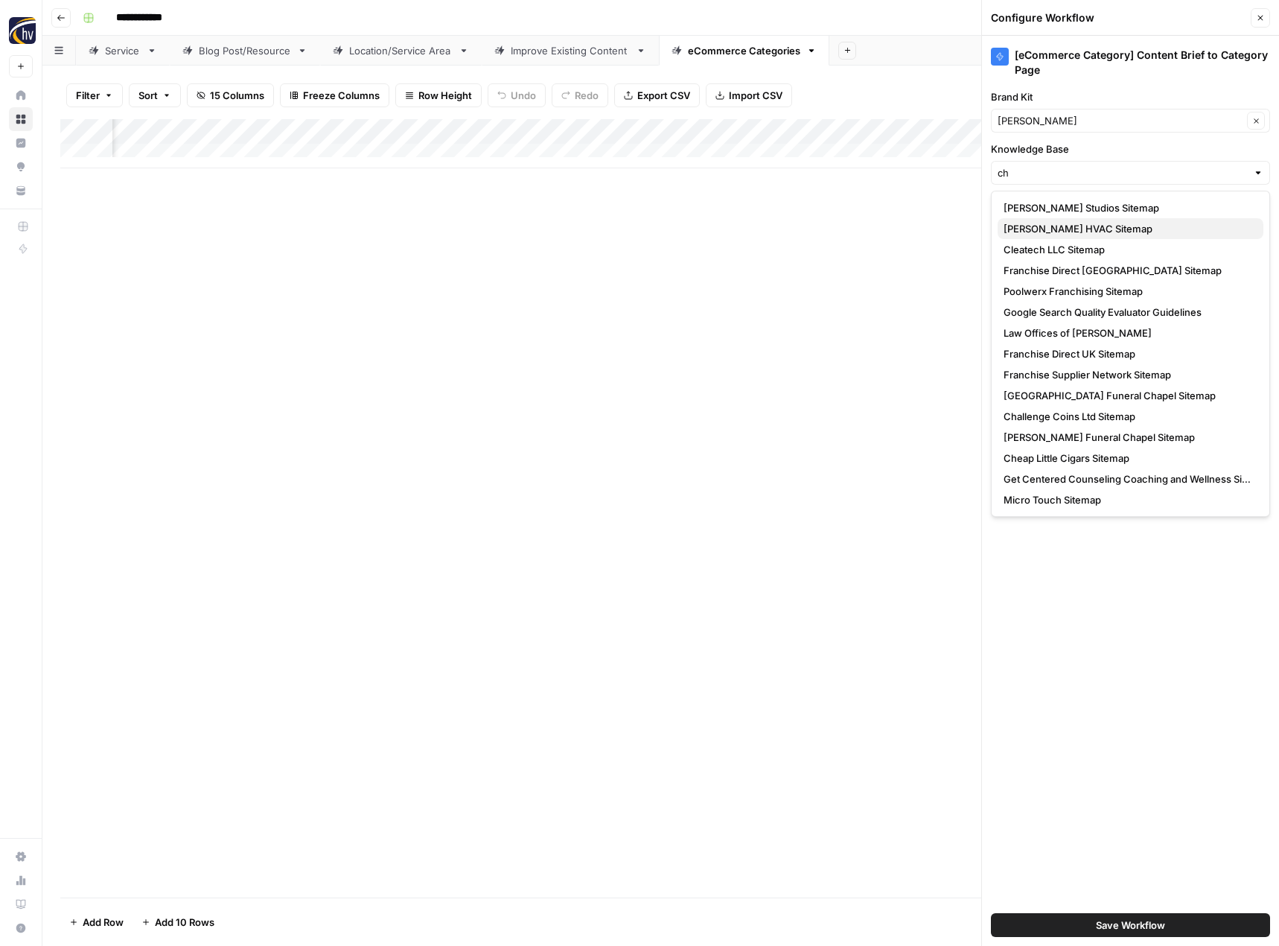
click at [1050, 229] on span "[PERSON_NAME] HVAC Sitemap" at bounding box center [1128, 228] width 248 height 15
type input "[PERSON_NAME] HVAC Sitemap"
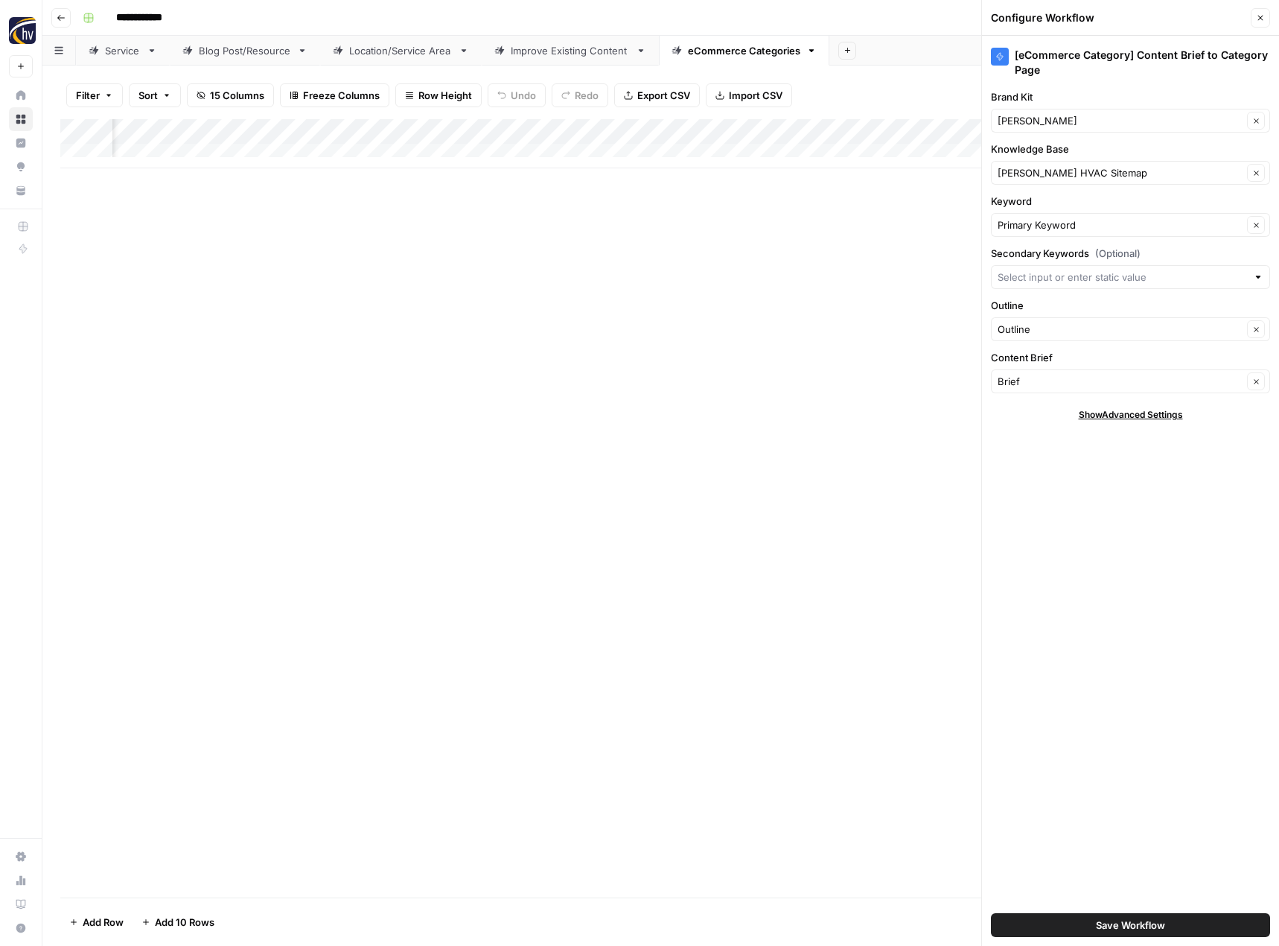
click at [1134, 923] on span "Save Workflow" at bounding box center [1130, 924] width 69 height 15
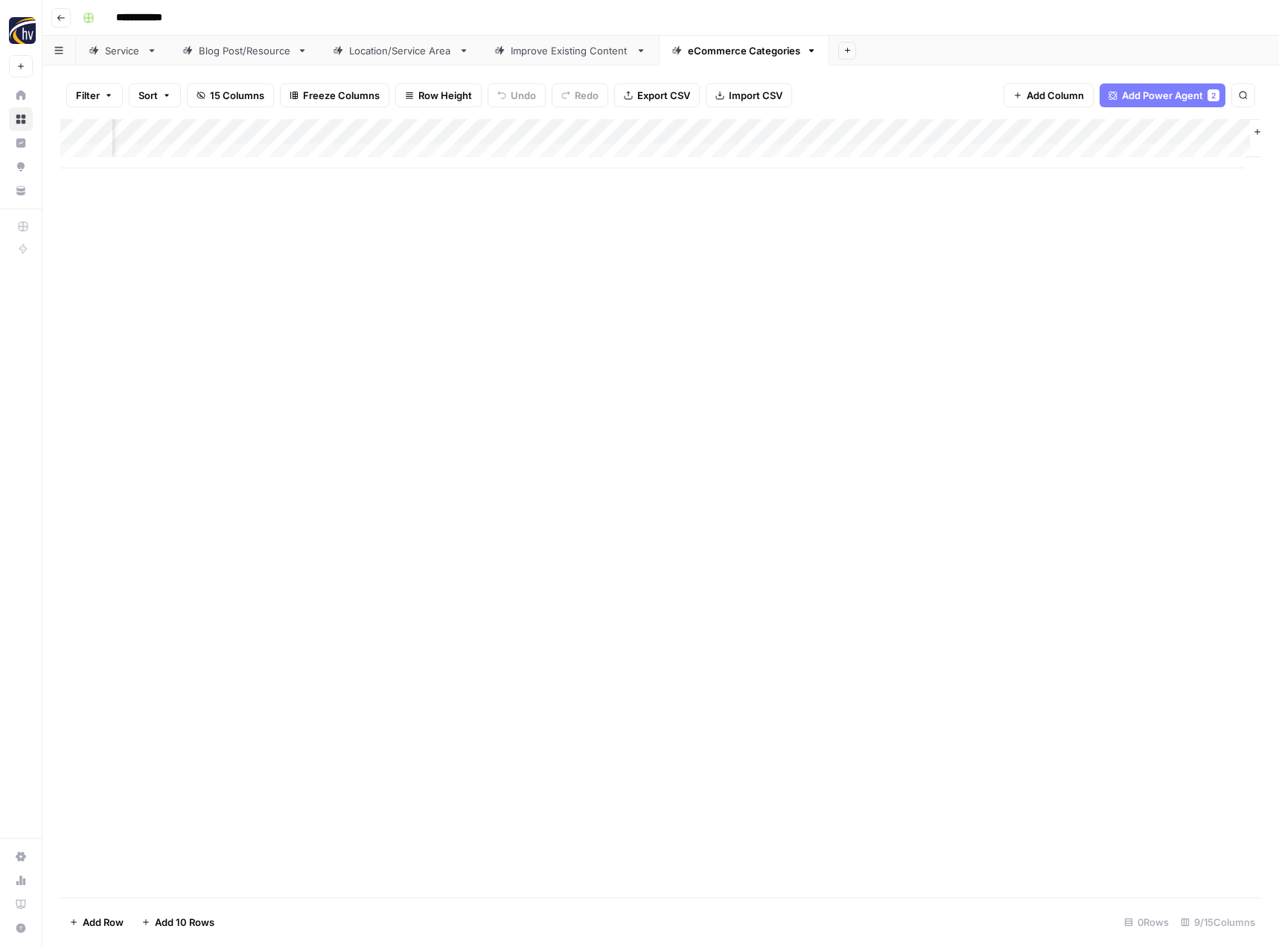
click at [63, 10] on button "Go back" at bounding box center [60, 17] width 19 height 19
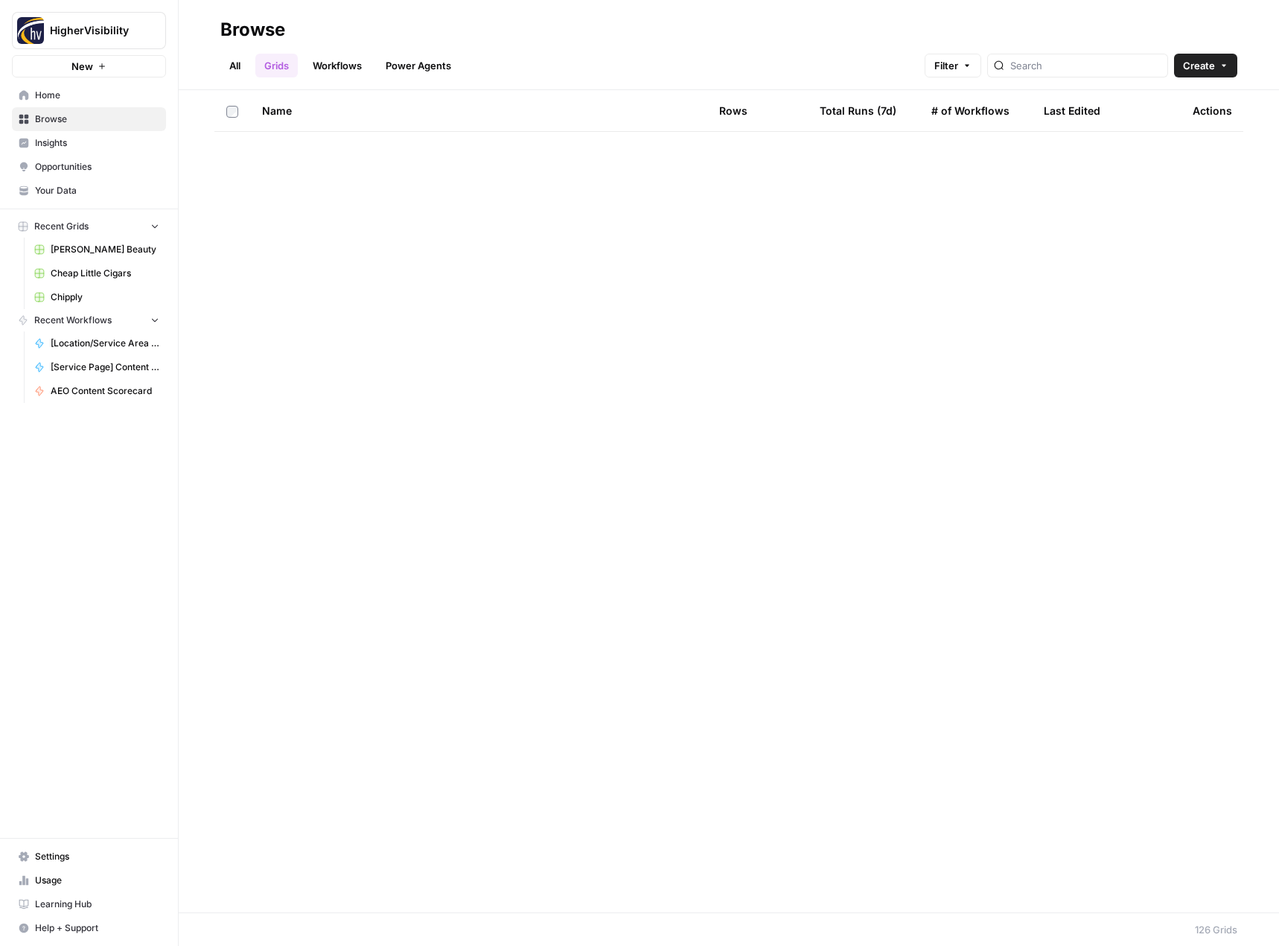
scroll to position [4473, 0]
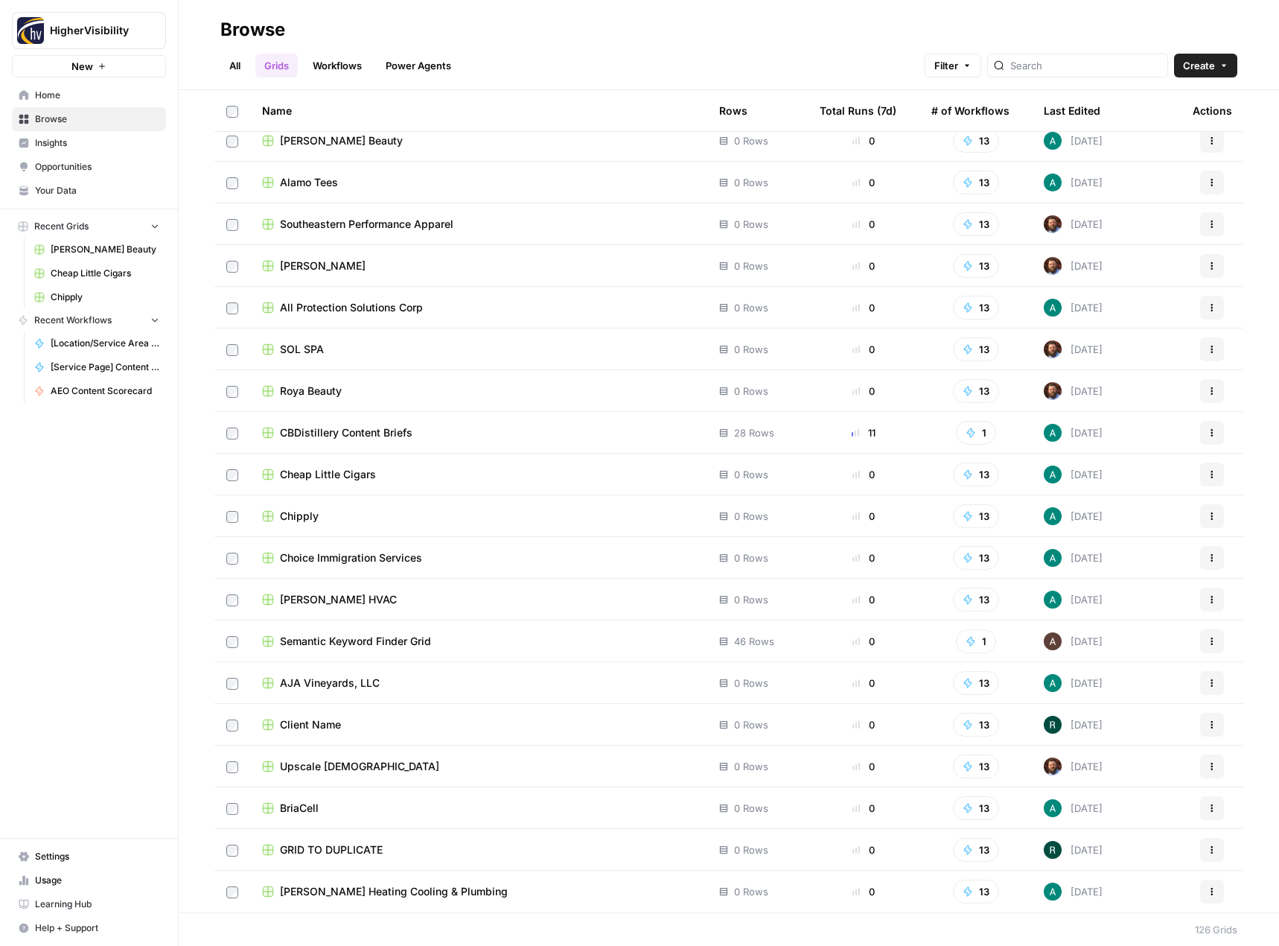
click at [1208, 852] on icon "button" at bounding box center [1212, 849] width 9 height 9
click at [1135, 733] on span "Duplicate" at bounding box center [1134, 726] width 119 height 15
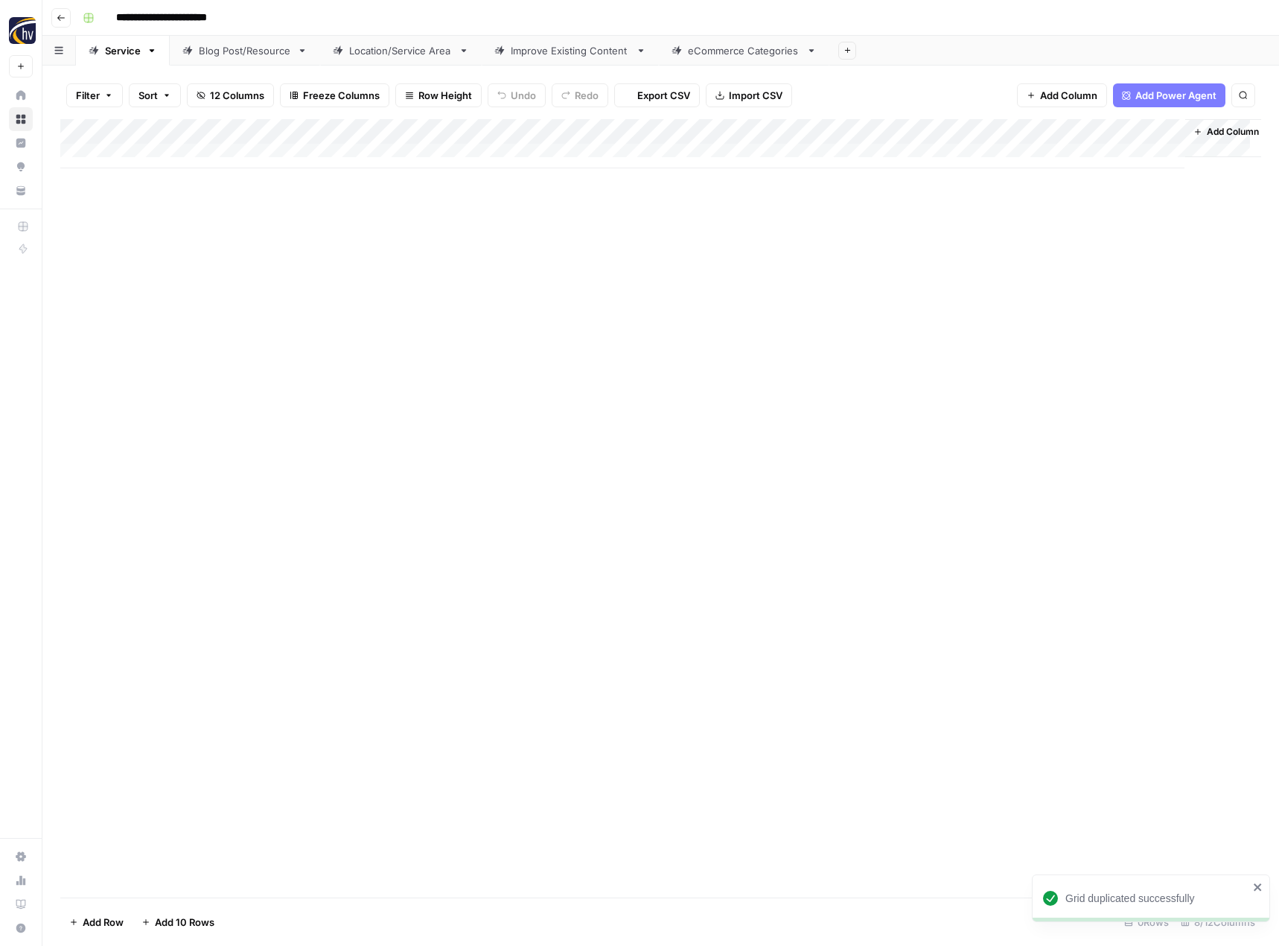
click at [198, 9] on input "**********" at bounding box center [185, 18] width 153 height 24
paste input
type input "*********"
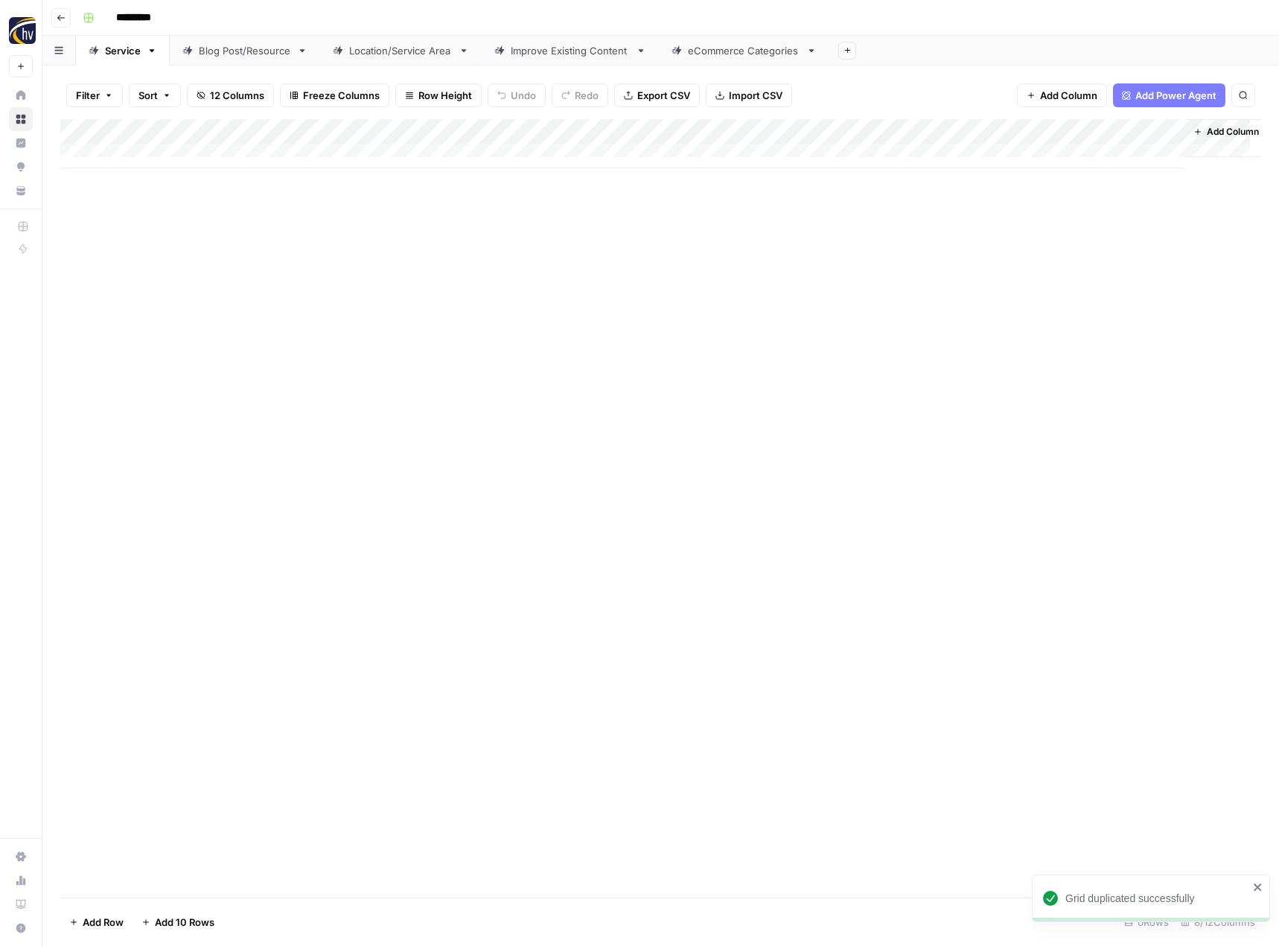
click at [331, 291] on div "Add Column" at bounding box center [660, 508] width 1201 height 778
click at [353, 132] on div "Add Column" at bounding box center [660, 143] width 1201 height 49
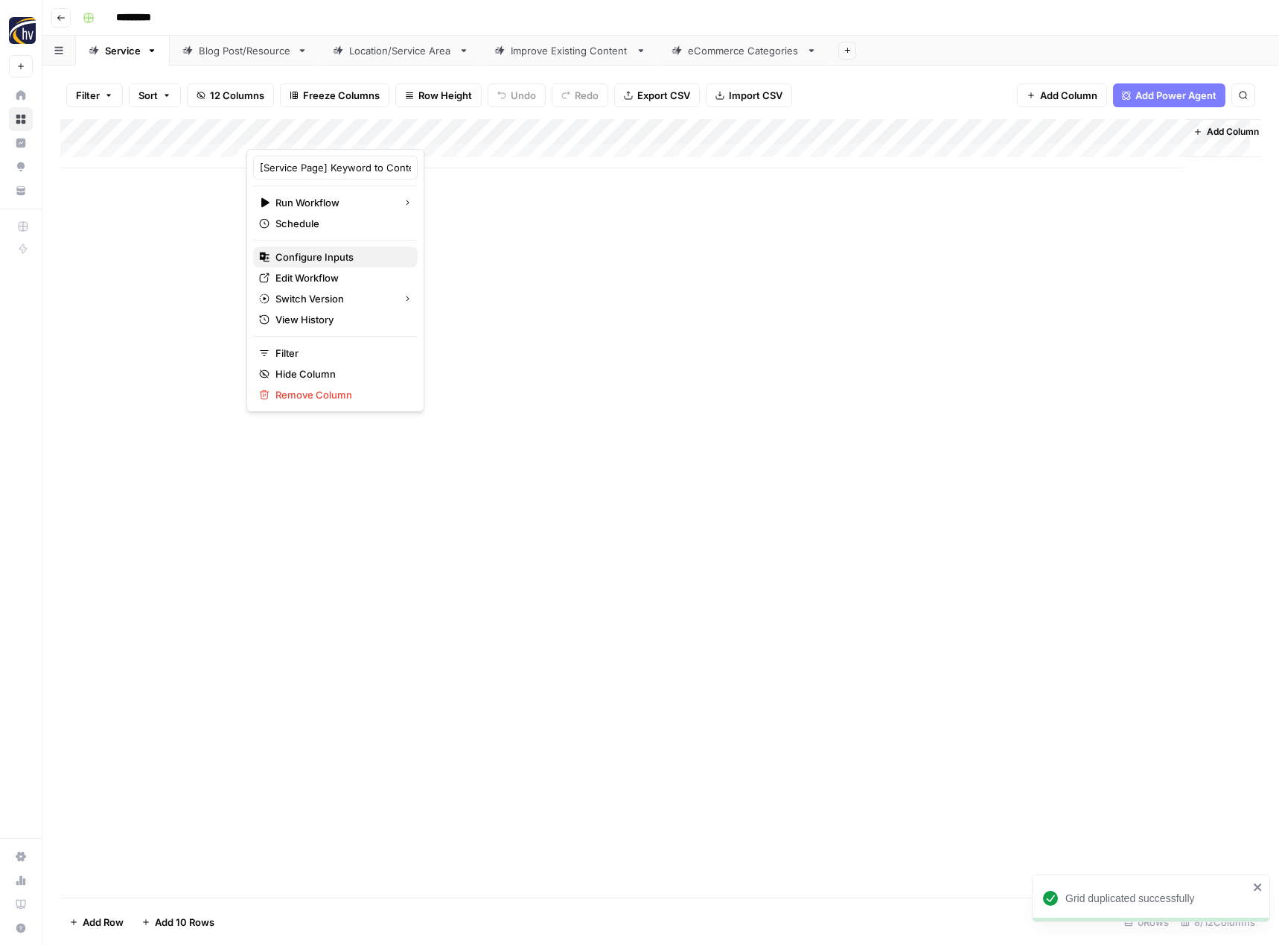
click at [300, 255] on span "Configure Inputs" at bounding box center [340, 256] width 130 height 15
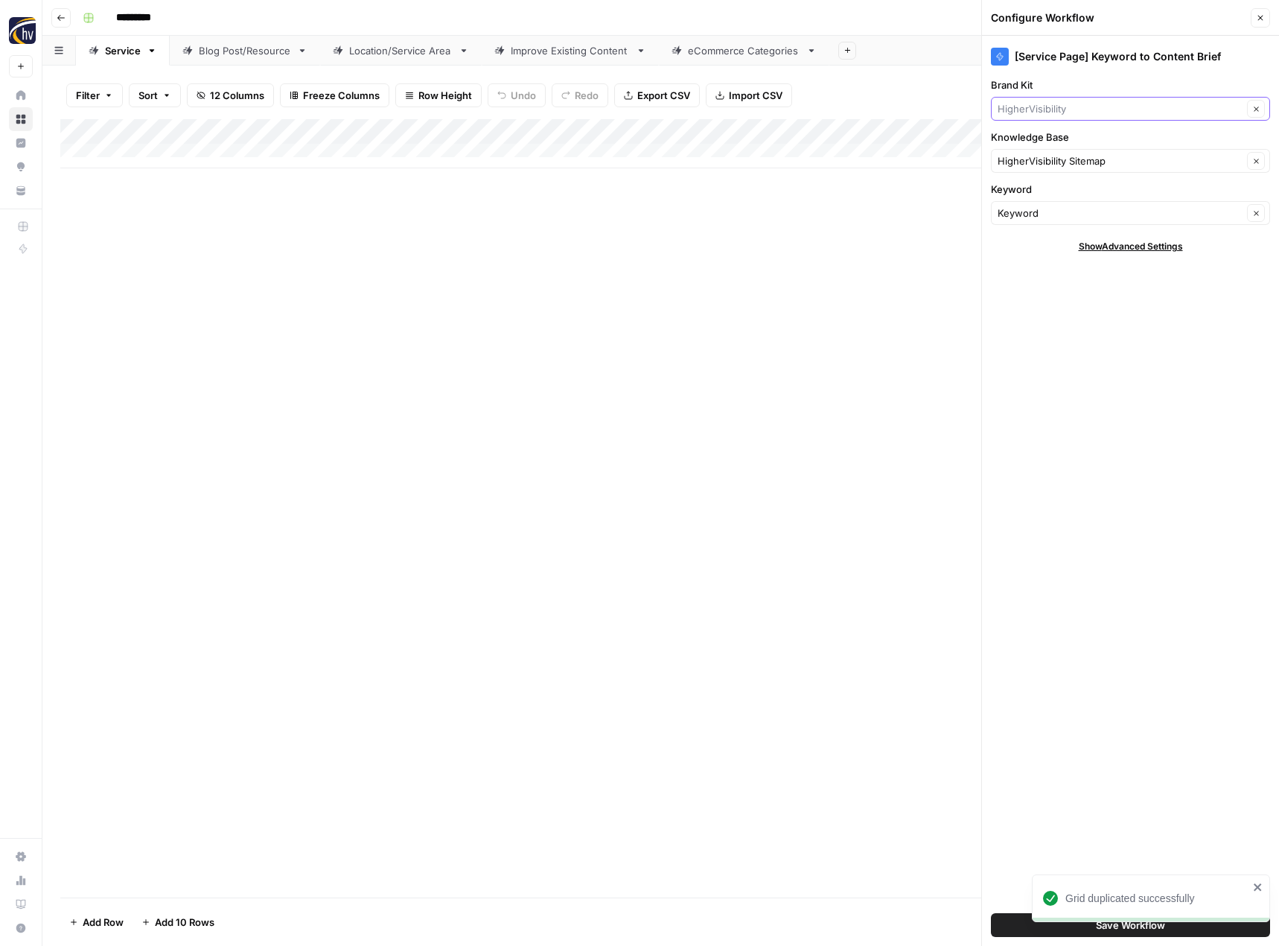
click at [1078, 110] on input "Brand Kit" at bounding box center [1120, 108] width 245 height 15
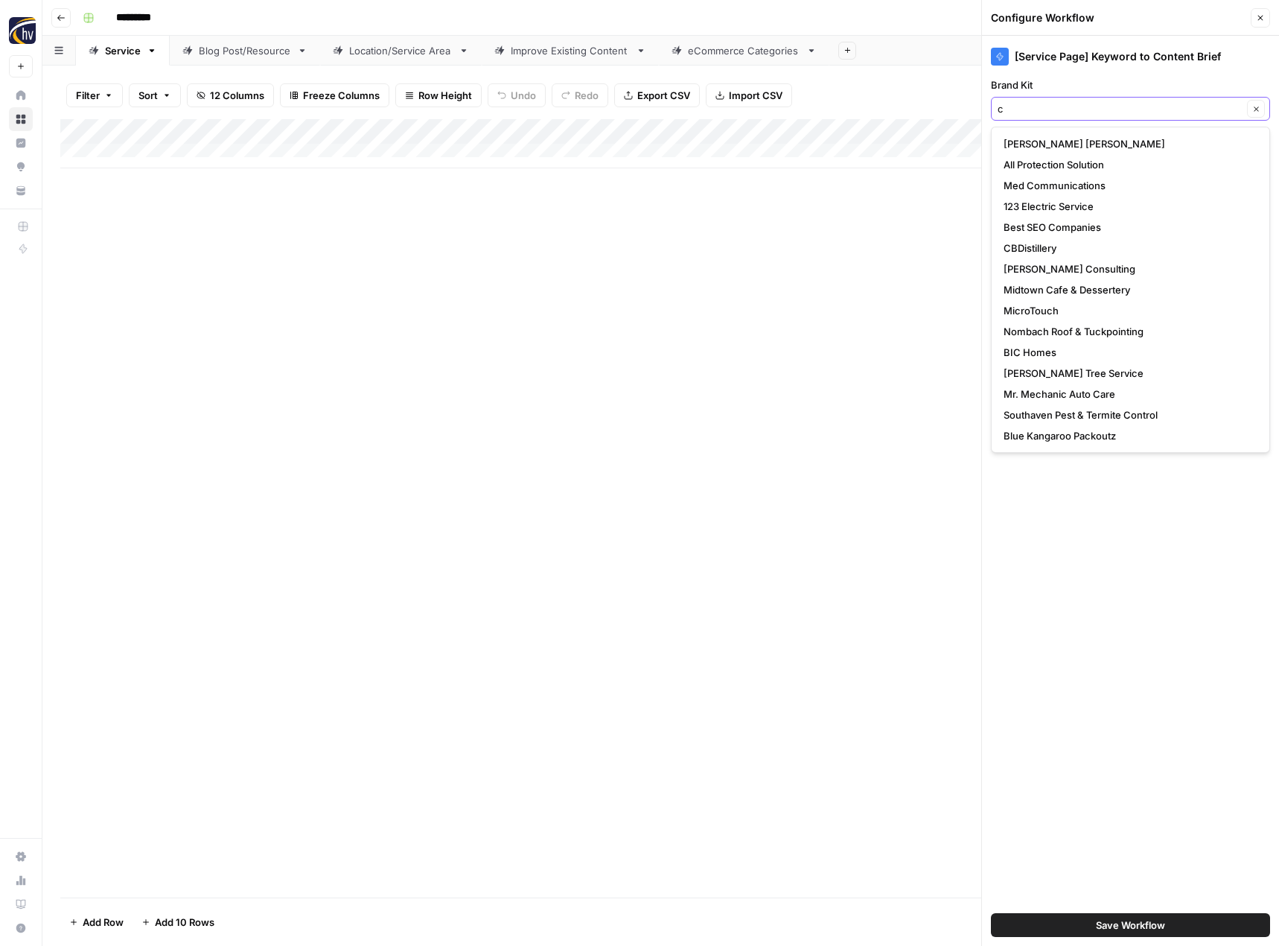
type input "cl"
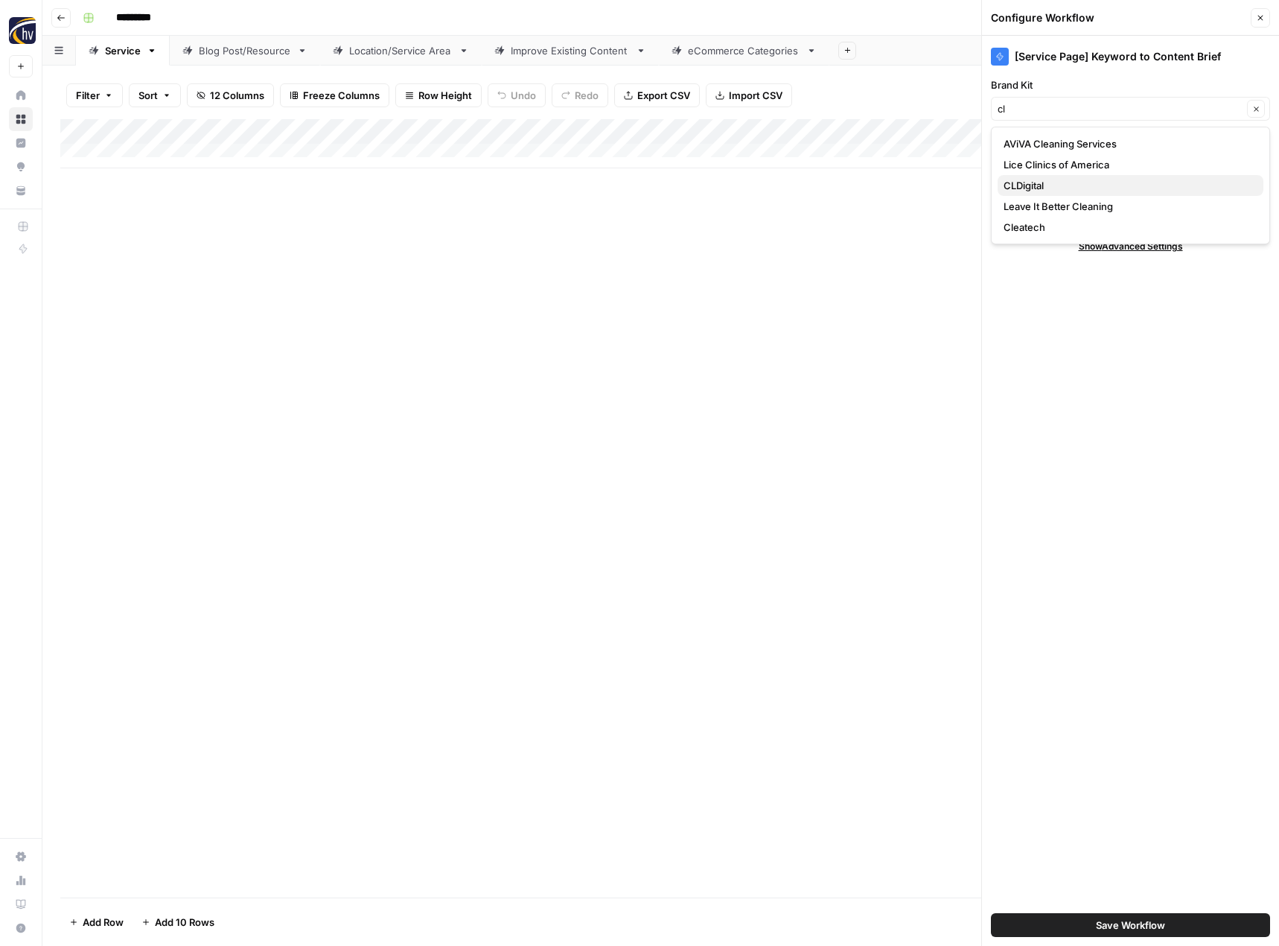
click at [1048, 182] on span "CLDigital" at bounding box center [1128, 185] width 248 height 15
type input "CLDigital"
click at [1045, 156] on input "Knowledge Base" at bounding box center [1120, 160] width 245 height 15
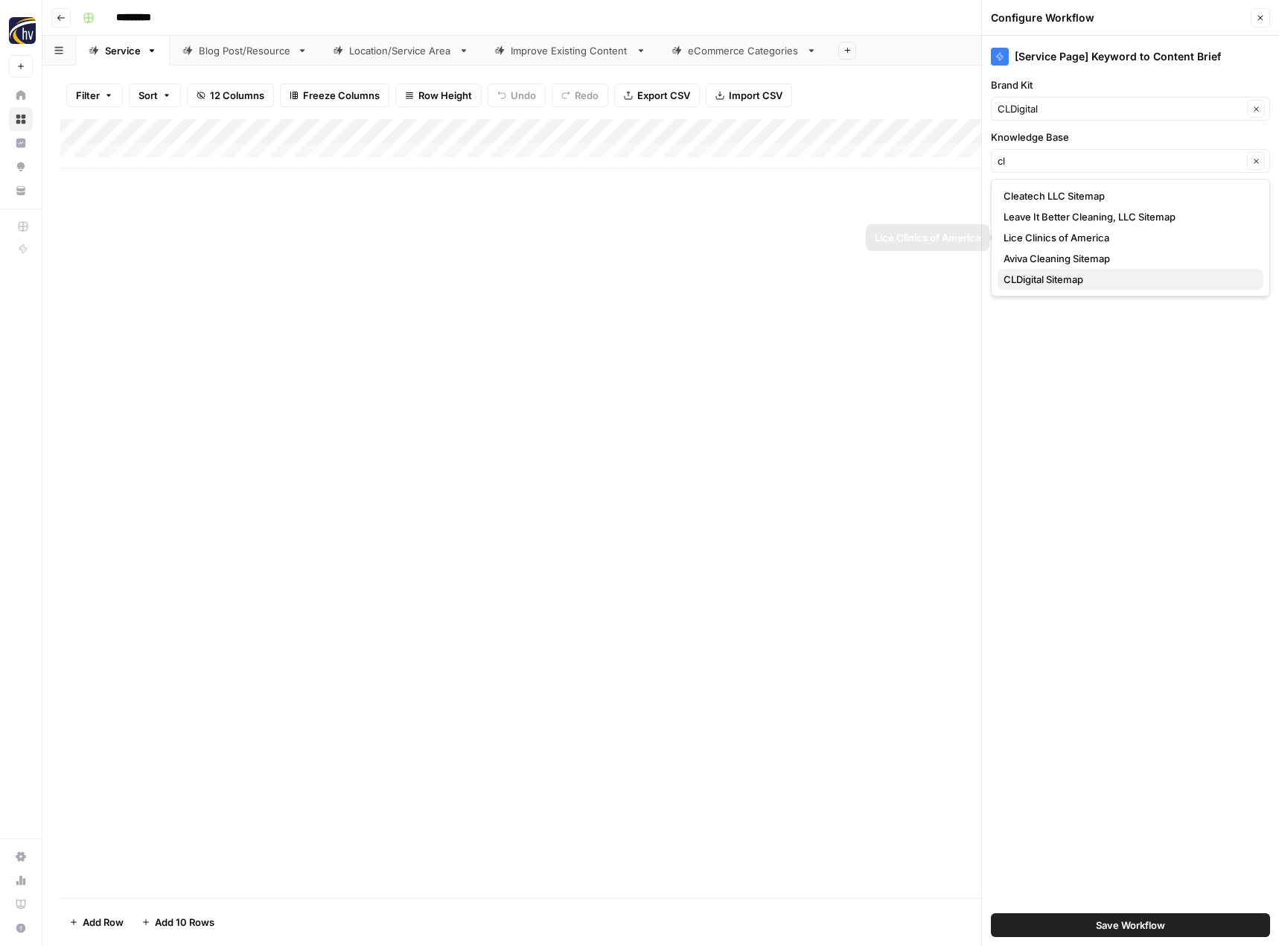
click at [1019, 278] on span "CLDigital Sitemap" at bounding box center [1128, 279] width 248 height 15
type input "CLDigital Sitemap"
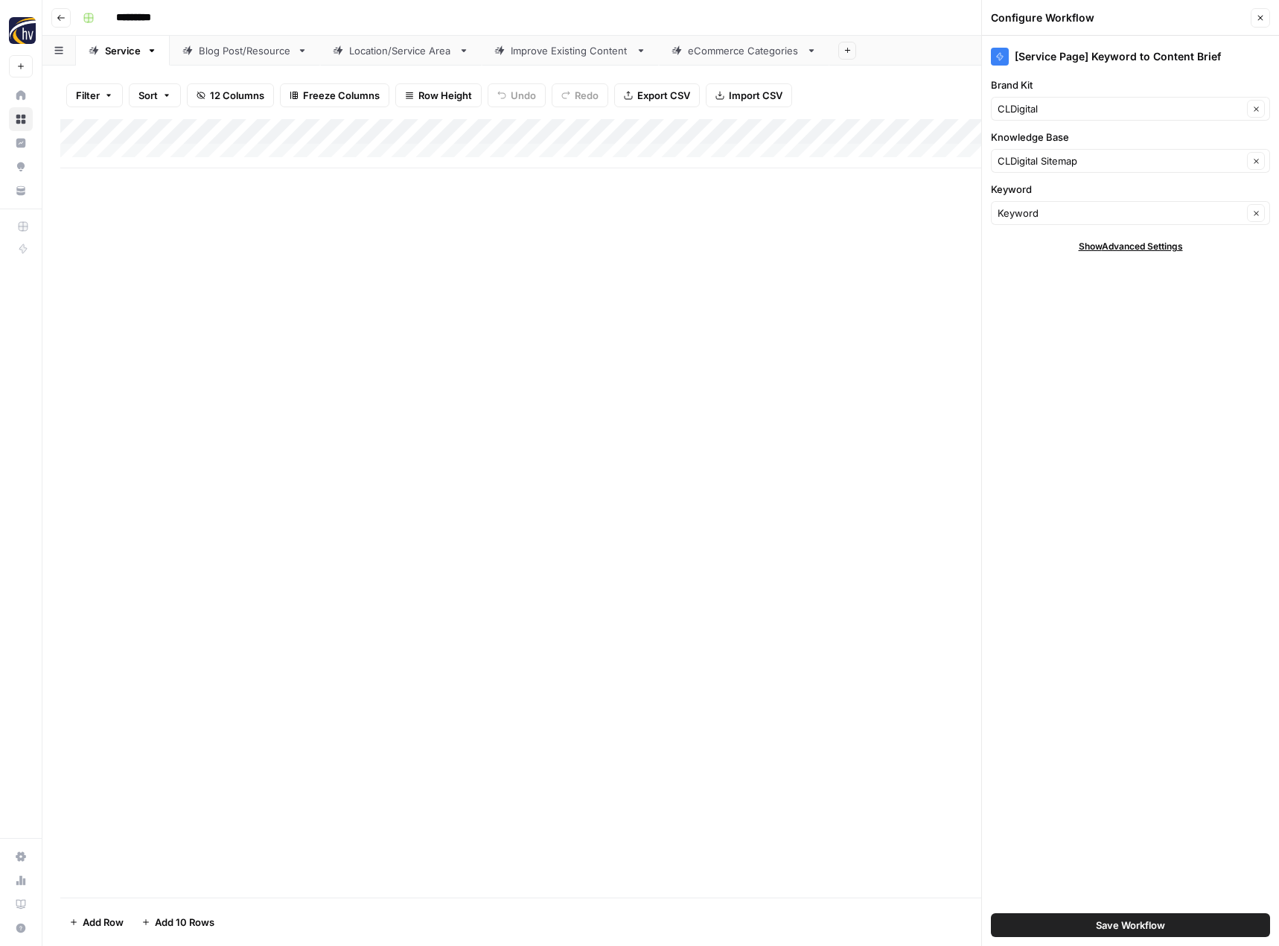
click at [1133, 923] on span "Save Workflow" at bounding box center [1130, 924] width 69 height 15
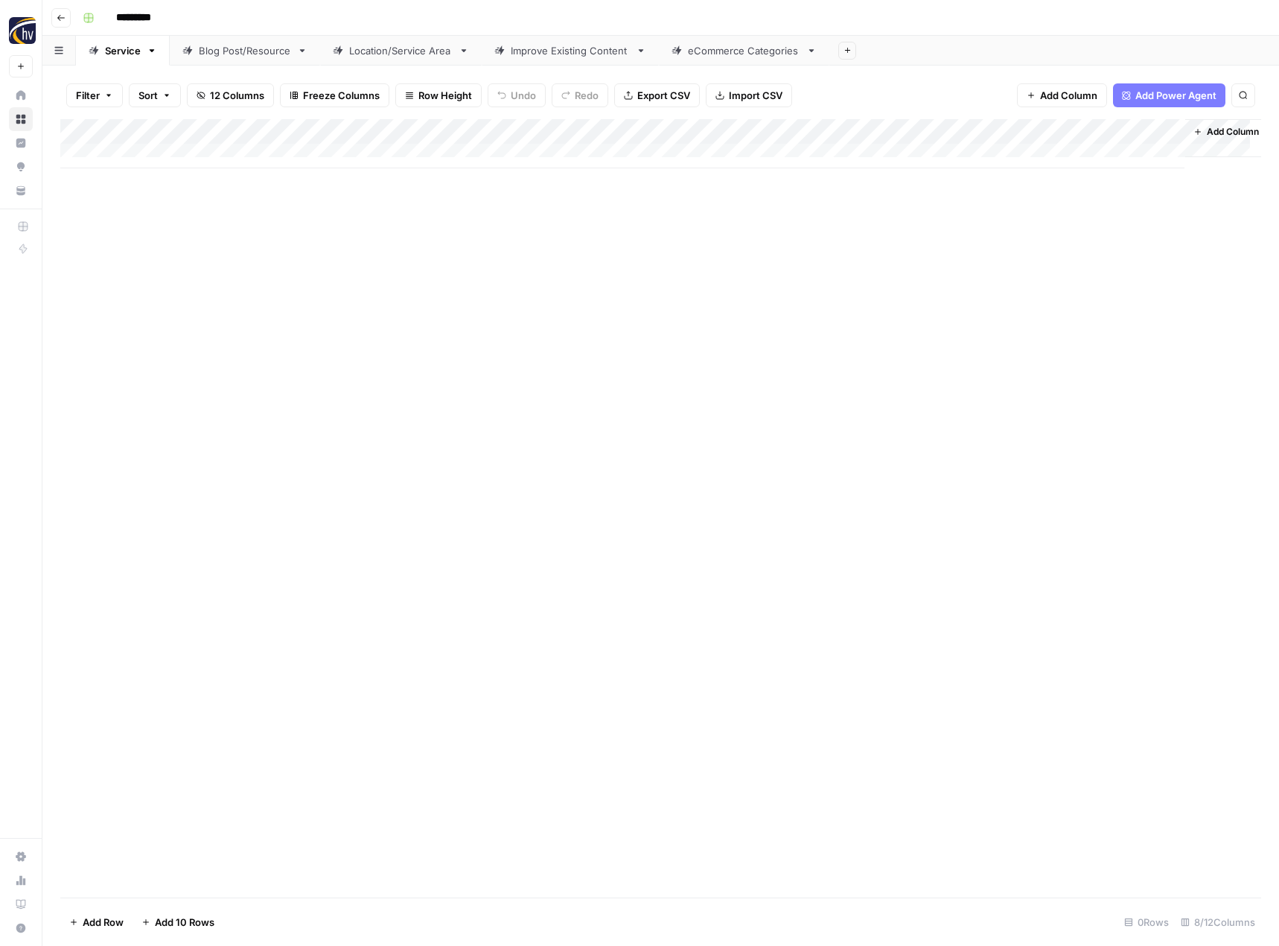
click at [1016, 136] on div "Add Column" at bounding box center [660, 143] width 1201 height 49
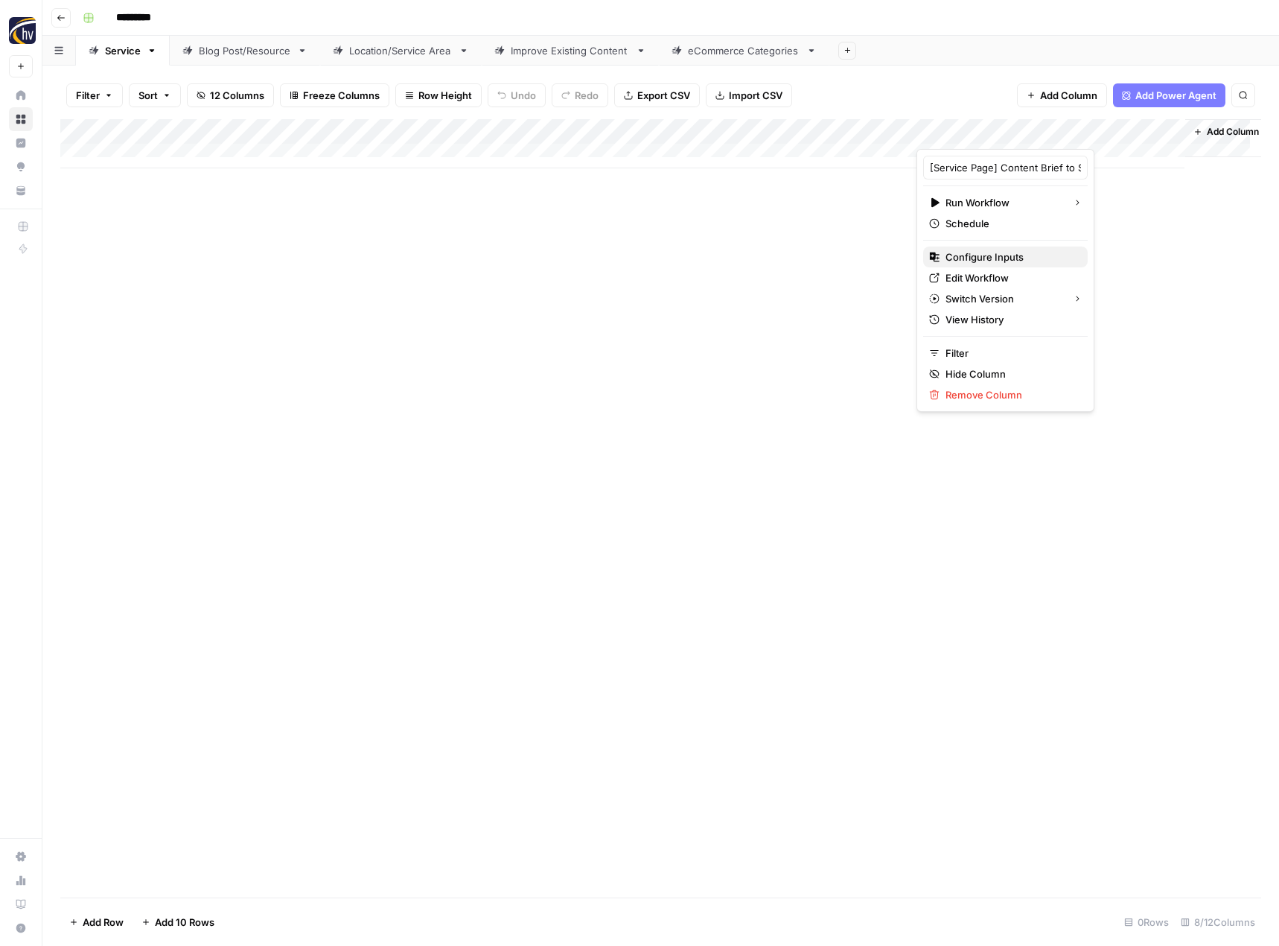
click at [947, 256] on span "Configure Inputs" at bounding box center [1011, 256] width 130 height 15
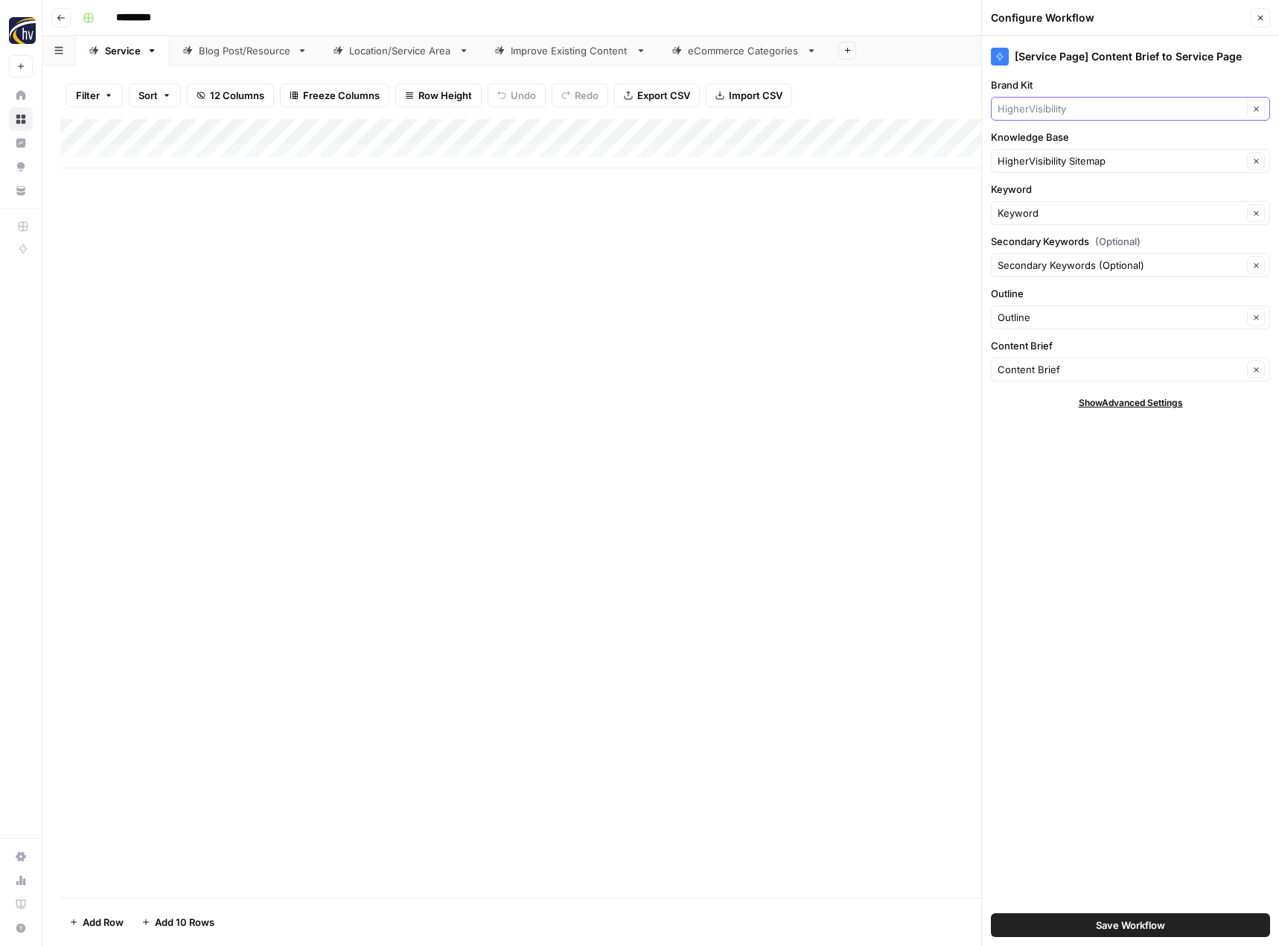
click at [1068, 105] on input "Brand Kit" at bounding box center [1120, 108] width 245 height 15
click at [1054, 188] on span "CLDigital" at bounding box center [1128, 185] width 248 height 15
type input "CLDigital"
click at [1048, 161] on input "Knowledge Base" at bounding box center [1120, 160] width 245 height 15
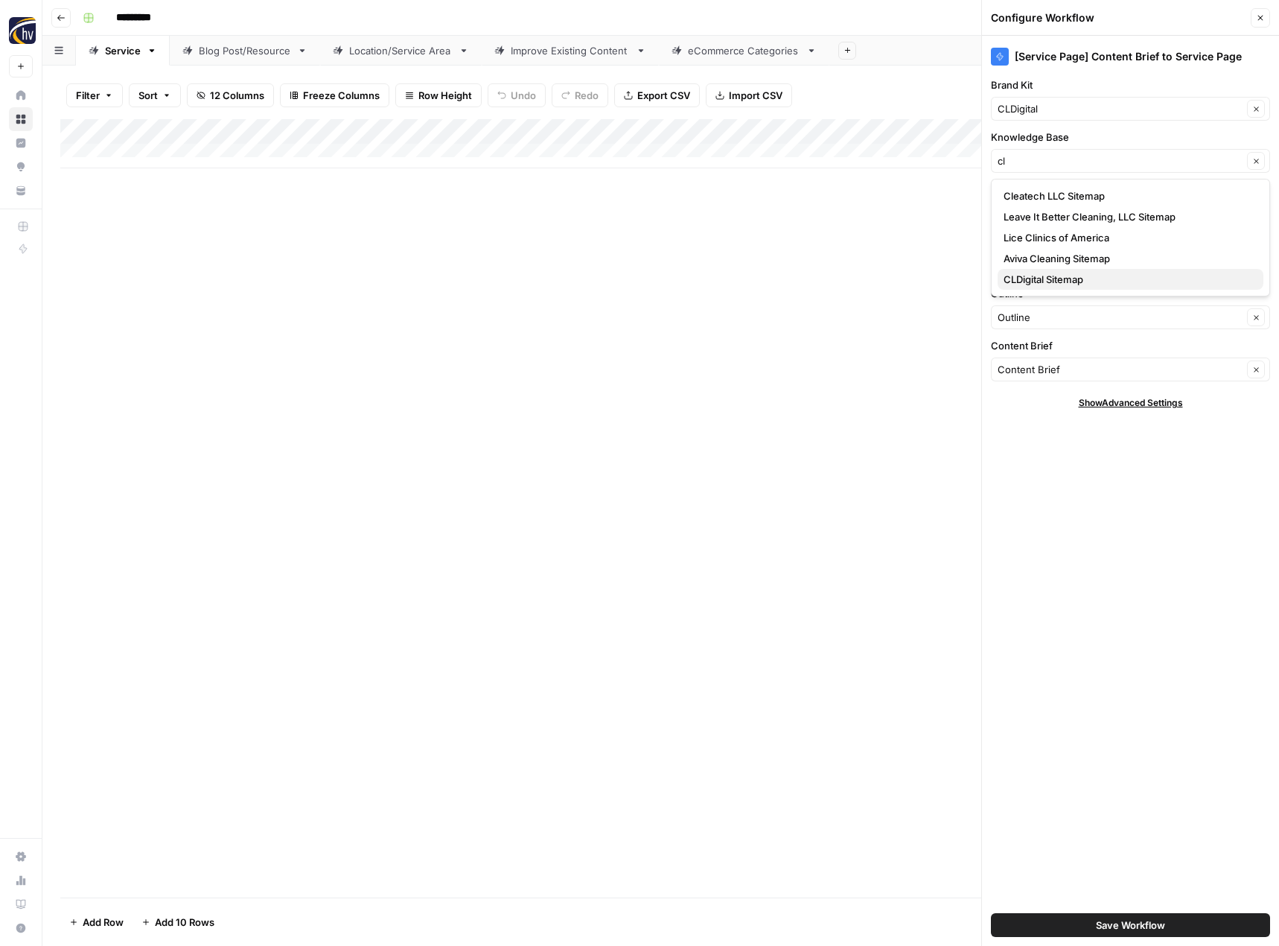
click at [1034, 282] on span "CLDigital Sitemap" at bounding box center [1128, 279] width 248 height 15
type input "CLDigital Sitemap"
click at [1124, 929] on span "Save Workflow" at bounding box center [1130, 924] width 69 height 15
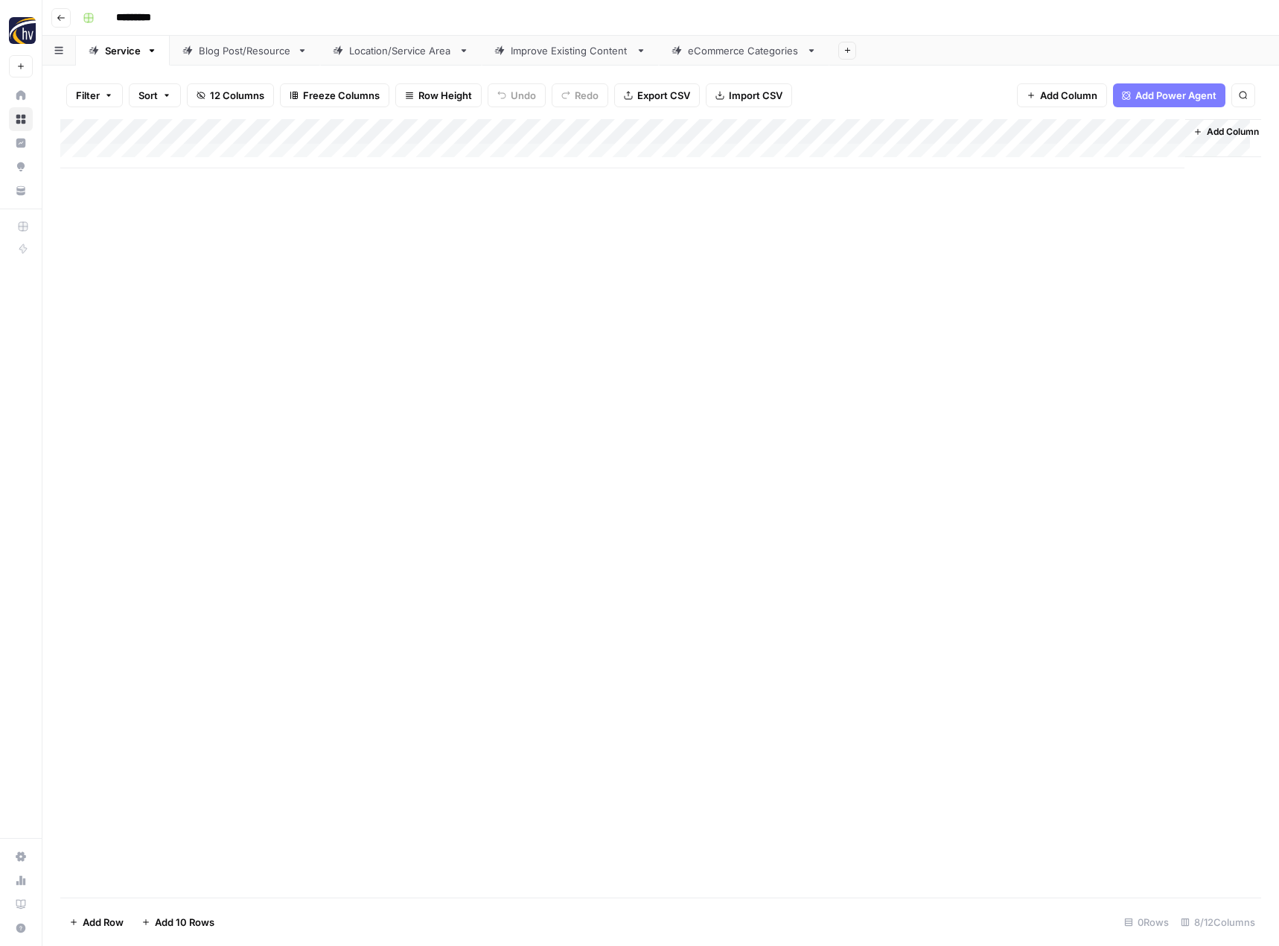
click at [265, 60] on link "Blog Post/Resource" at bounding box center [245, 51] width 150 height 30
click at [351, 133] on div "Add Column" at bounding box center [660, 143] width 1201 height 49
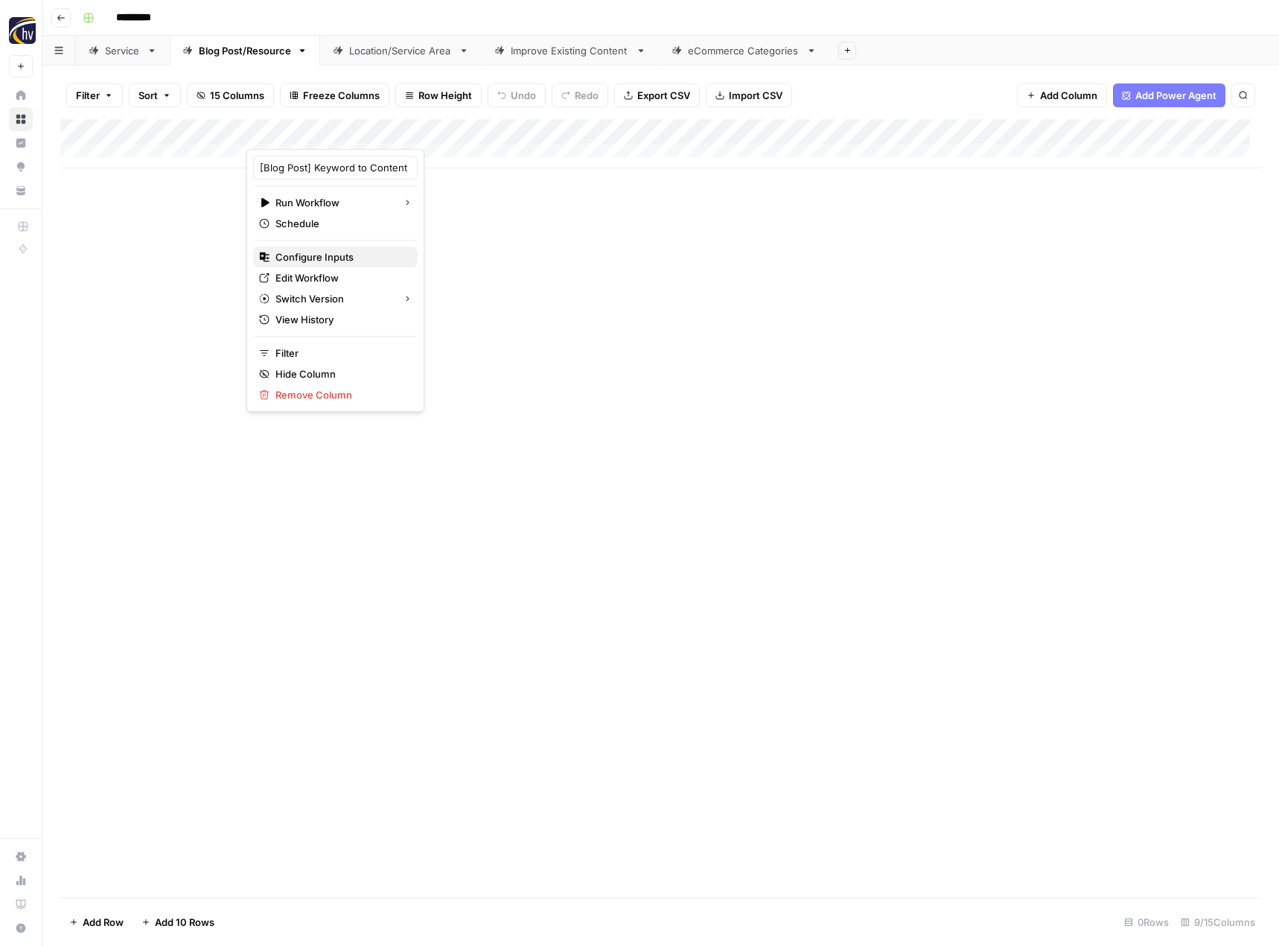
click at [308, 250] on span "Configure Inputs" at bounding box center [340, 256] width 130 height 15
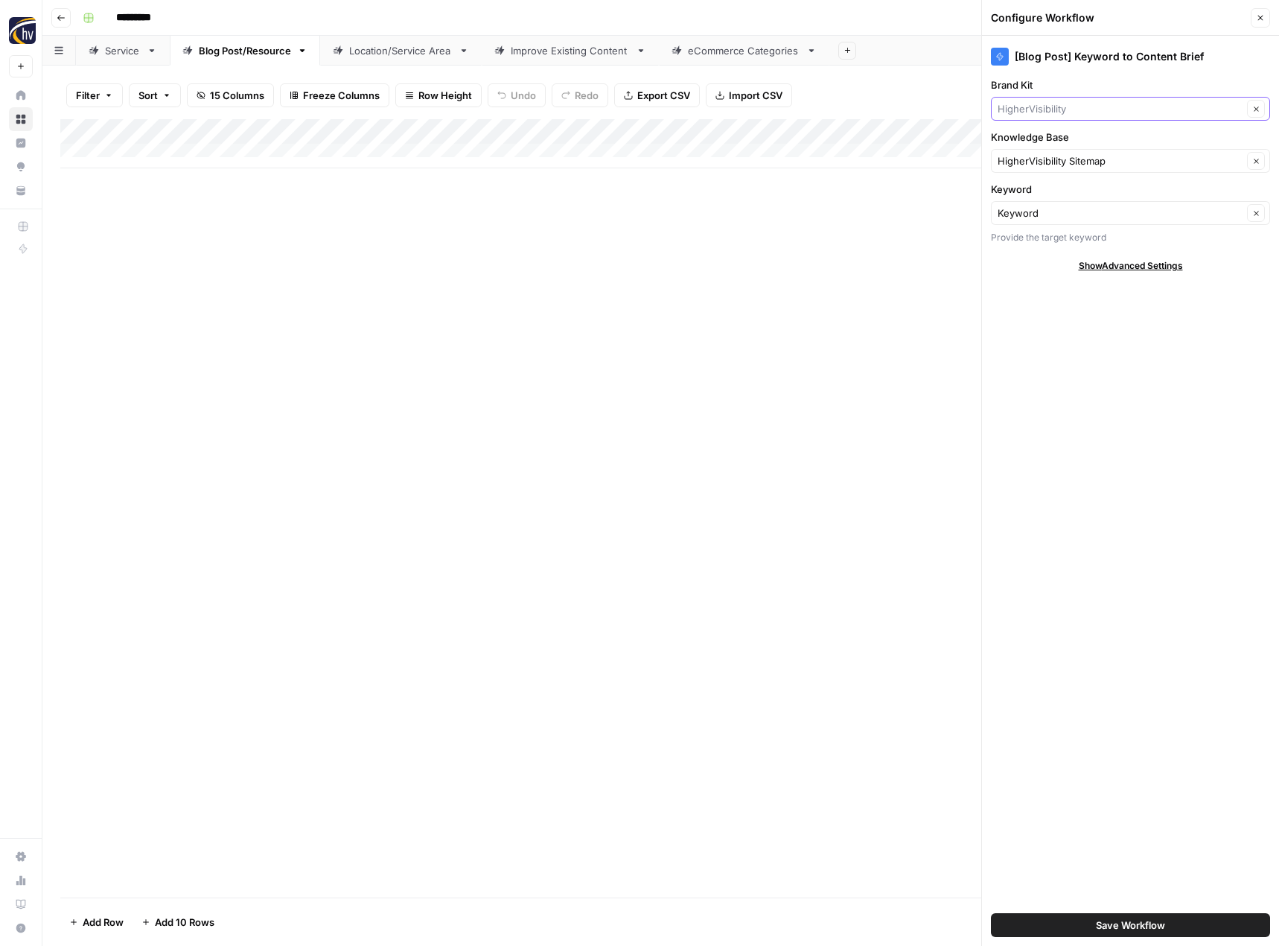
click at [1037, 106] on input "Brand Kit" at bounding box center [1120, 108] width 245 height 15
click at [1022, 185] on span "CLDigital" at bounding box center [1128, 185] width 248 height 15
type input "CLDigital"
click at [1031, 160] on input "Knowledge Base" at bounding box center [1120, 160] width 245 height 15
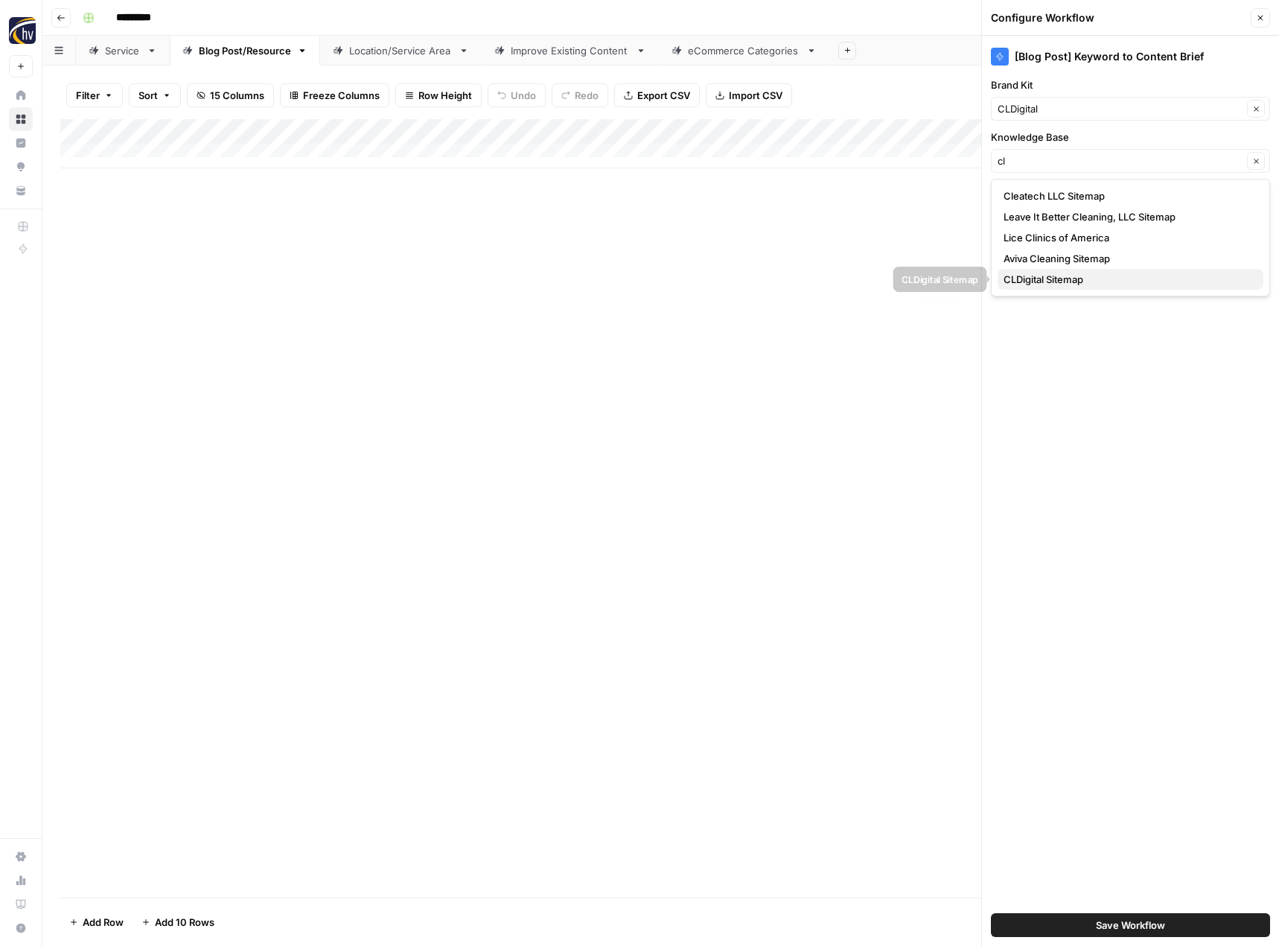
click at [1018, 279] on span "CLDigital Sitemap" at bounding box center [1128, 279] width 248 height 15
type input "CLDigital Sitemap"
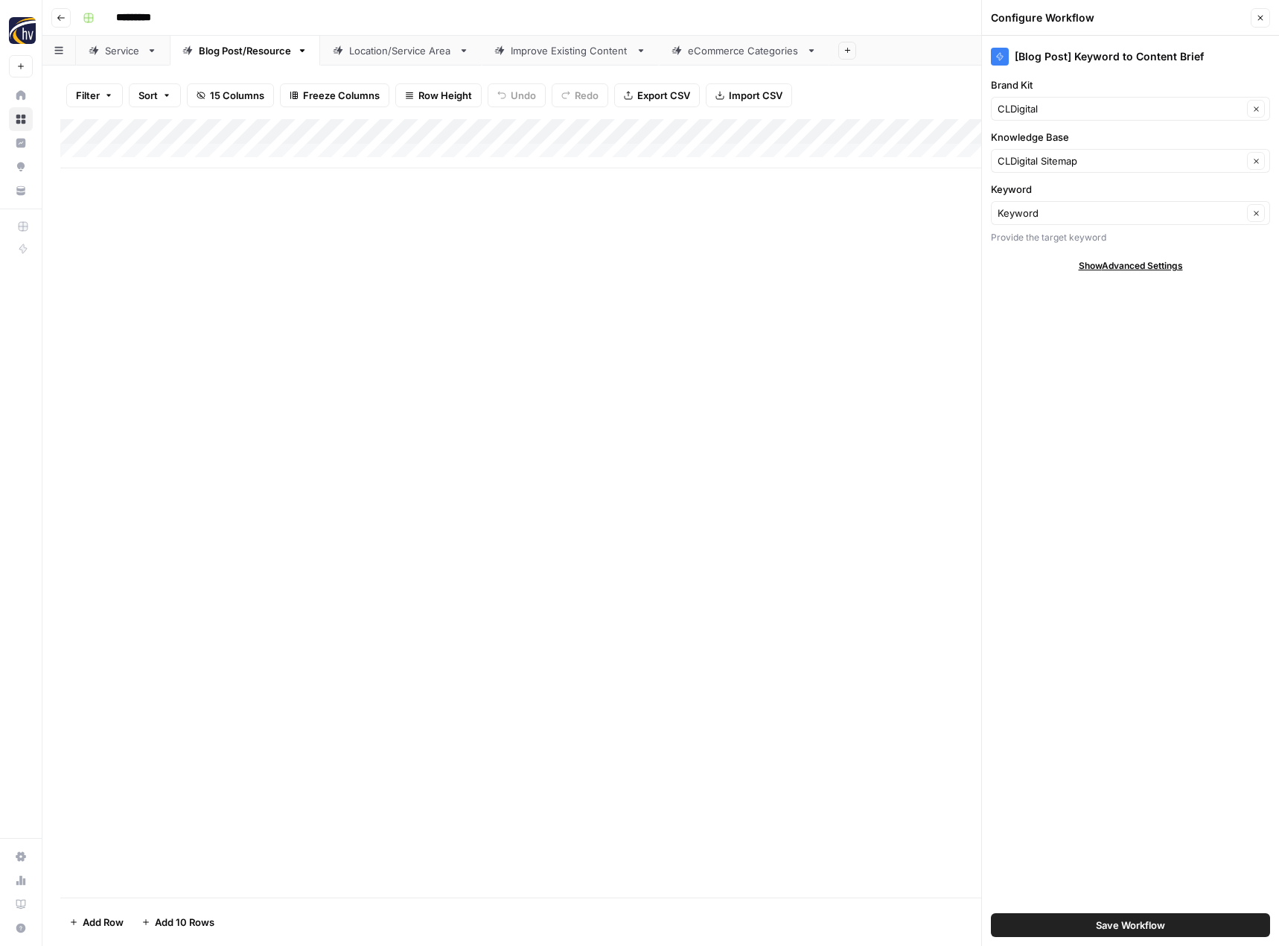
click at [1124, 921] on span "Save Workflow" at bounding box center [1130, 924] width 69 height 15
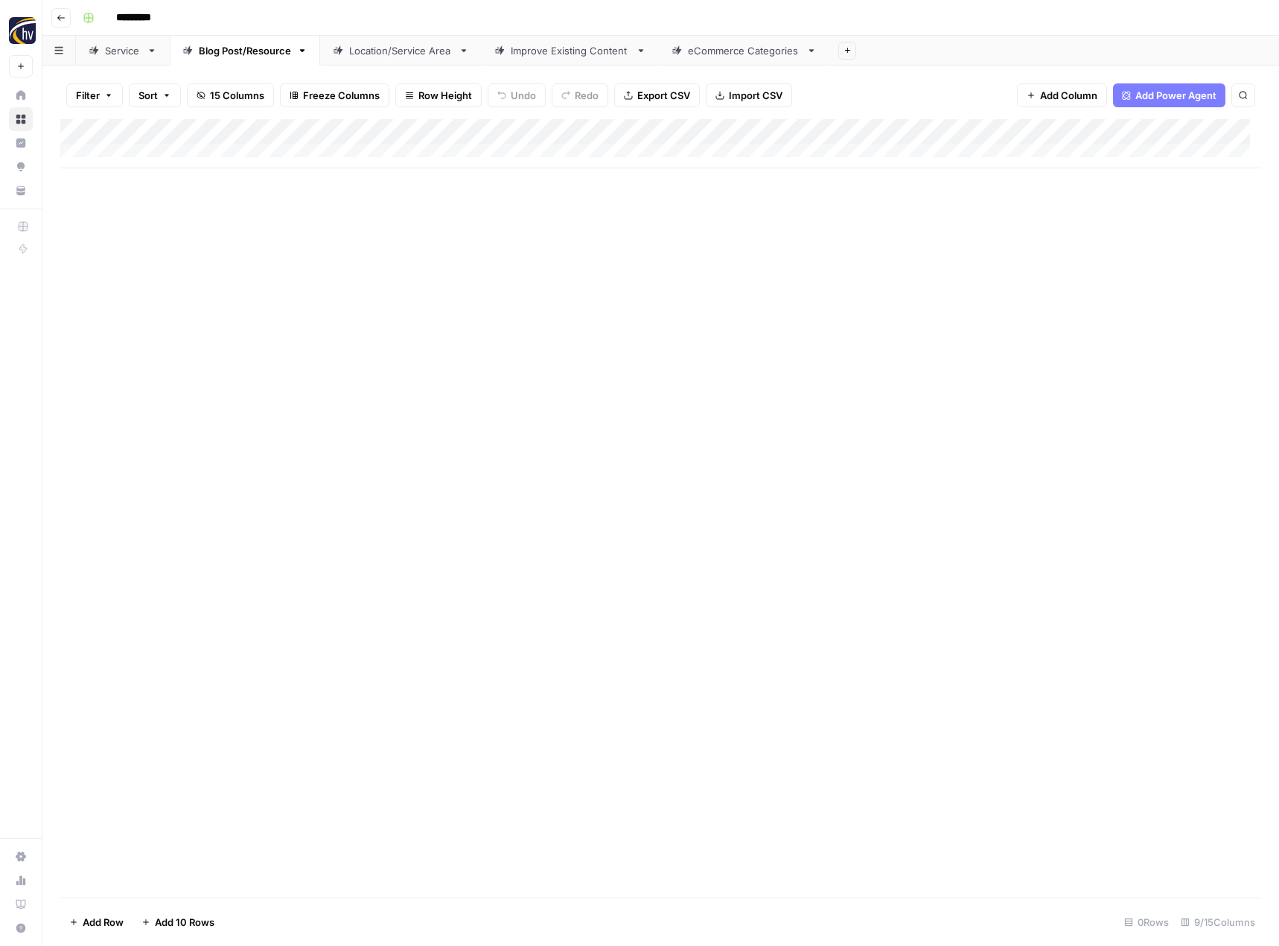
click at [1150, 126] on div "Add Column" at bounding box center [660, 143] width 1201 height 49
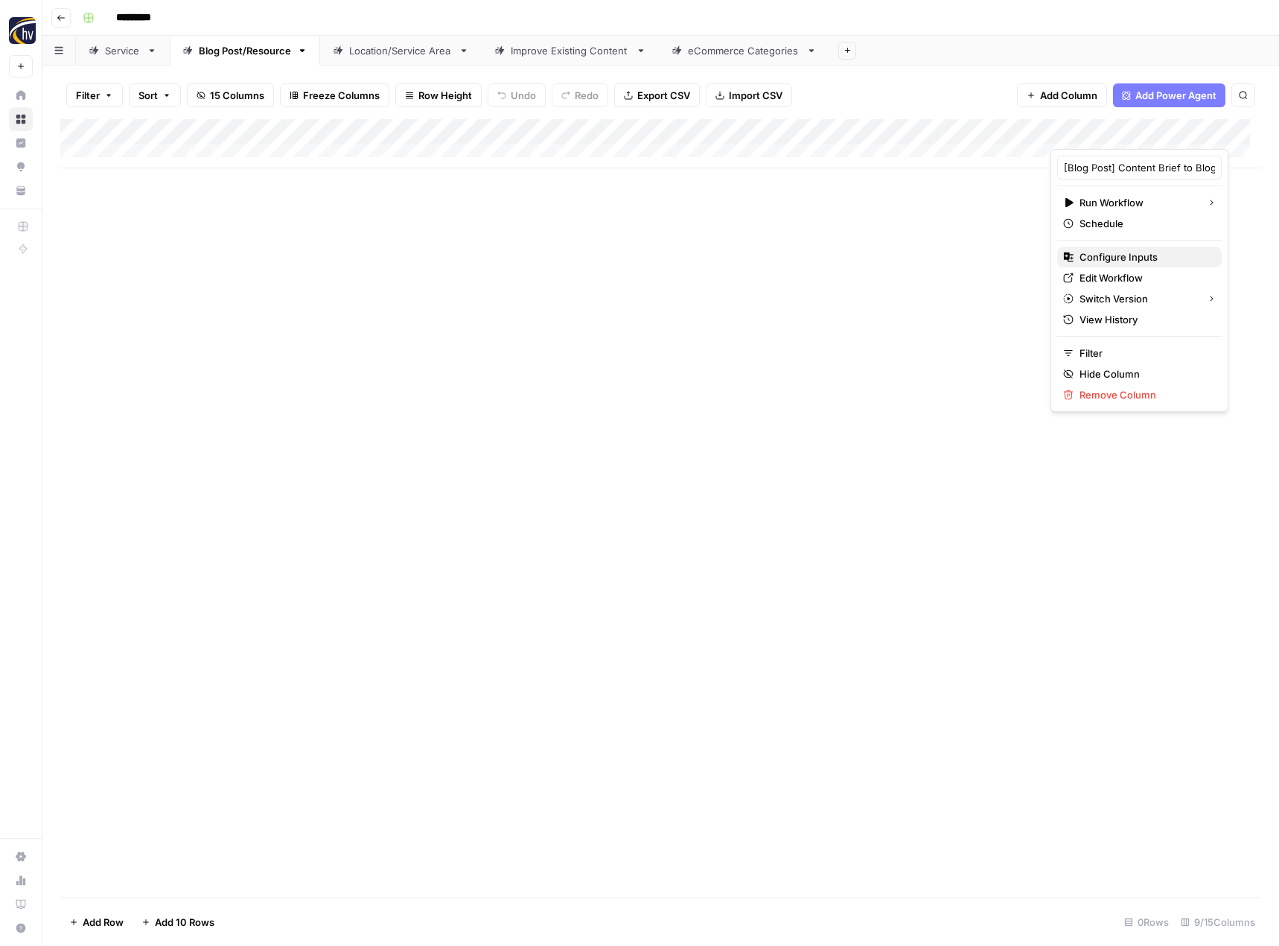
click at [1097, 255] on span "Configure Inputs" at bounding box center [1145, 256] width 130 height 15
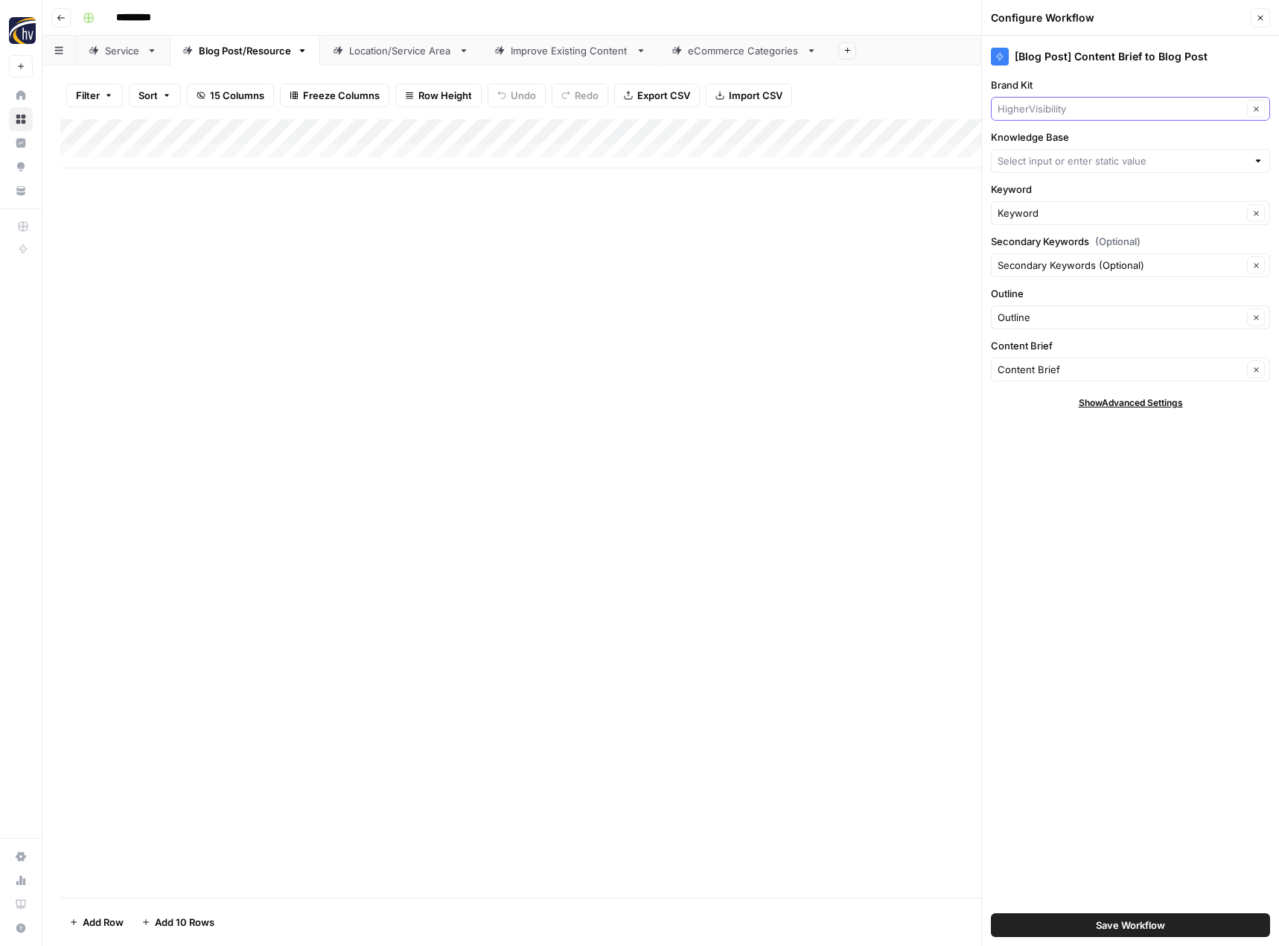
click at [1073, 109] on input "Brand Kit" at bounding box center [1120, 108] width 245 height 15
click at [1062, 177] on button "CLDigital" at bounding box center [1131, 185] width 266 height 21
type input "CLDigital"
click at [1060, 163] on input "Knowledge Base" at bounding box center [1122, 160] width 249 height 15
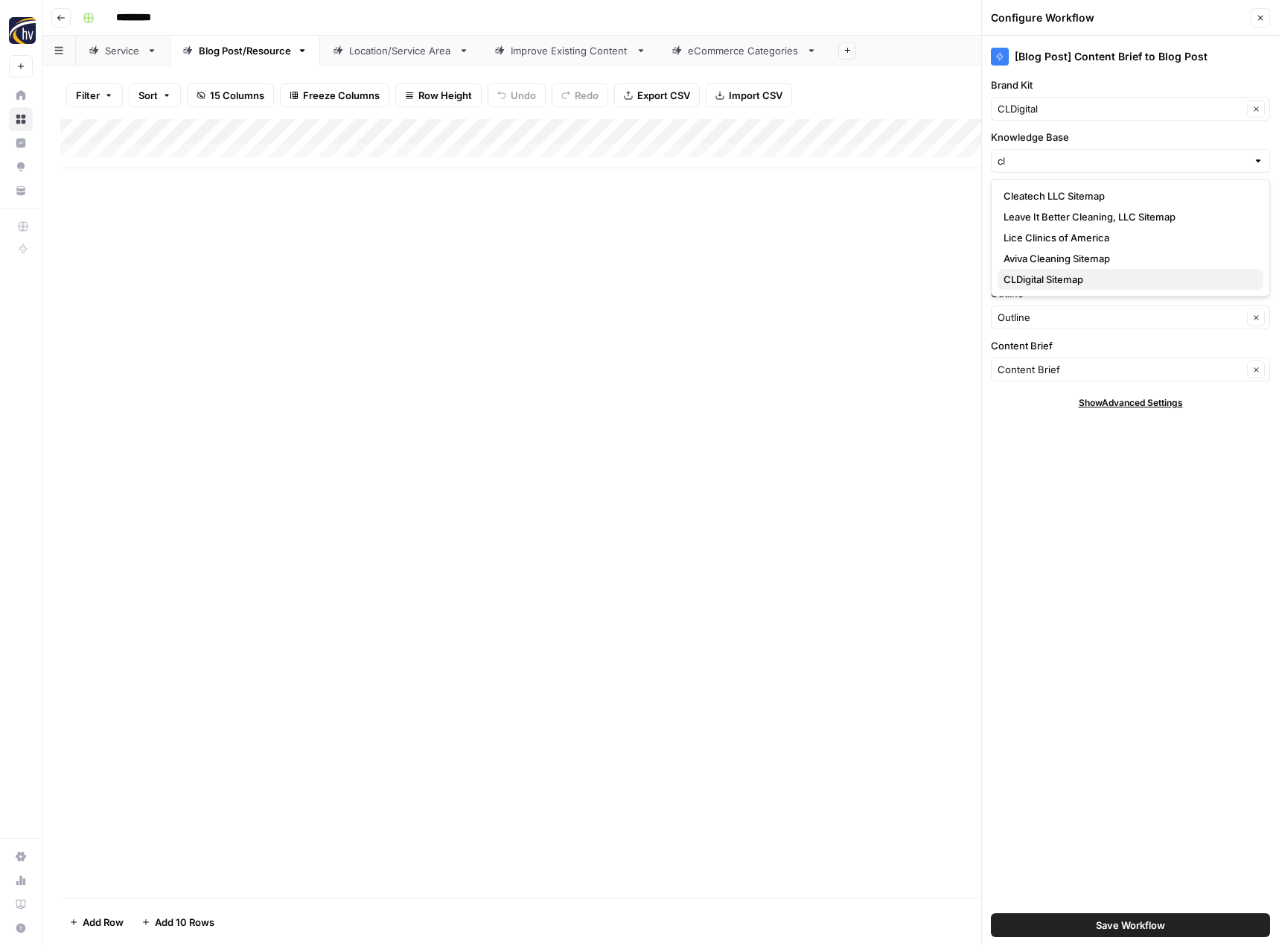
click at [1047, 276] on span "CLDigital Sitemap" at bounding box center [1128, 279] width 248 height 15
type input "CLDigital Sitemap"
click at [1103, 916] on button "Save Workflow" at bounding box center [1130, 925] width 279 height 24
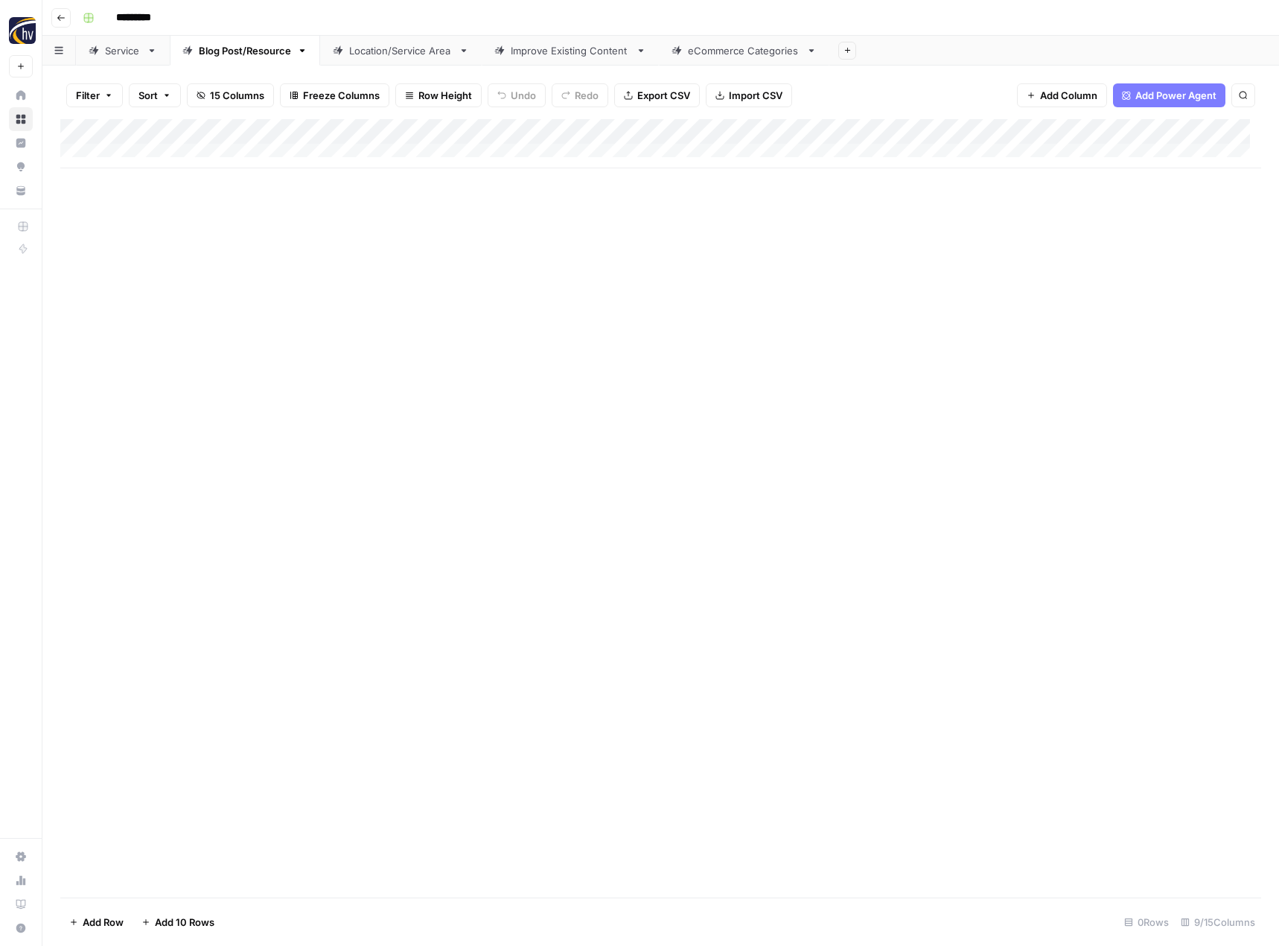
click at [450, 57] on div "Location/Service Area" at bounding box center [400, 50] width 103 height 15
click at [617, 130] on div "Add Column" at bounding box center [660, 143] width 1201 height 49
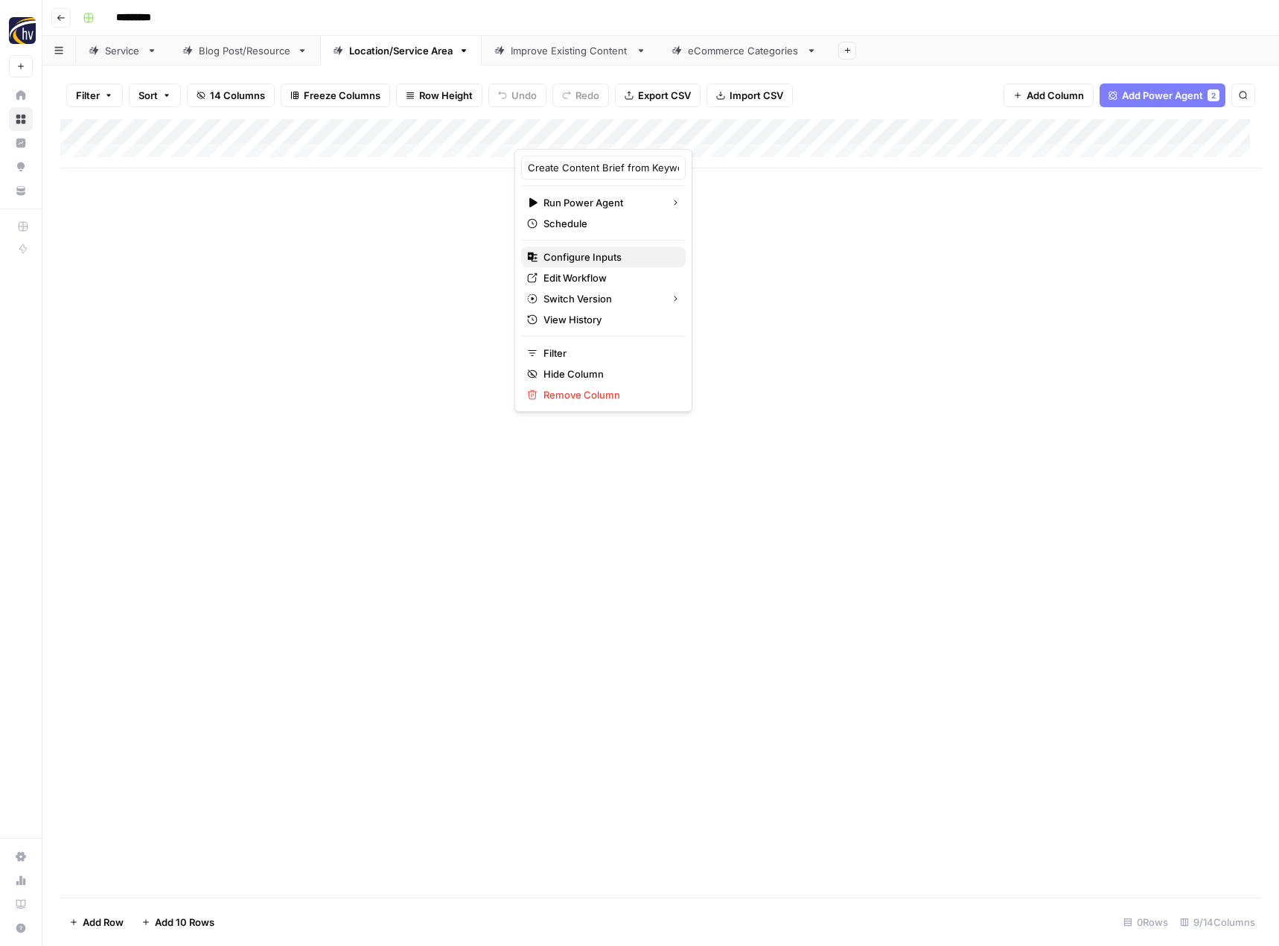
click at [584, 252] on span "Configure Inputs" at bounding box center [609, 256] width 130 height 15
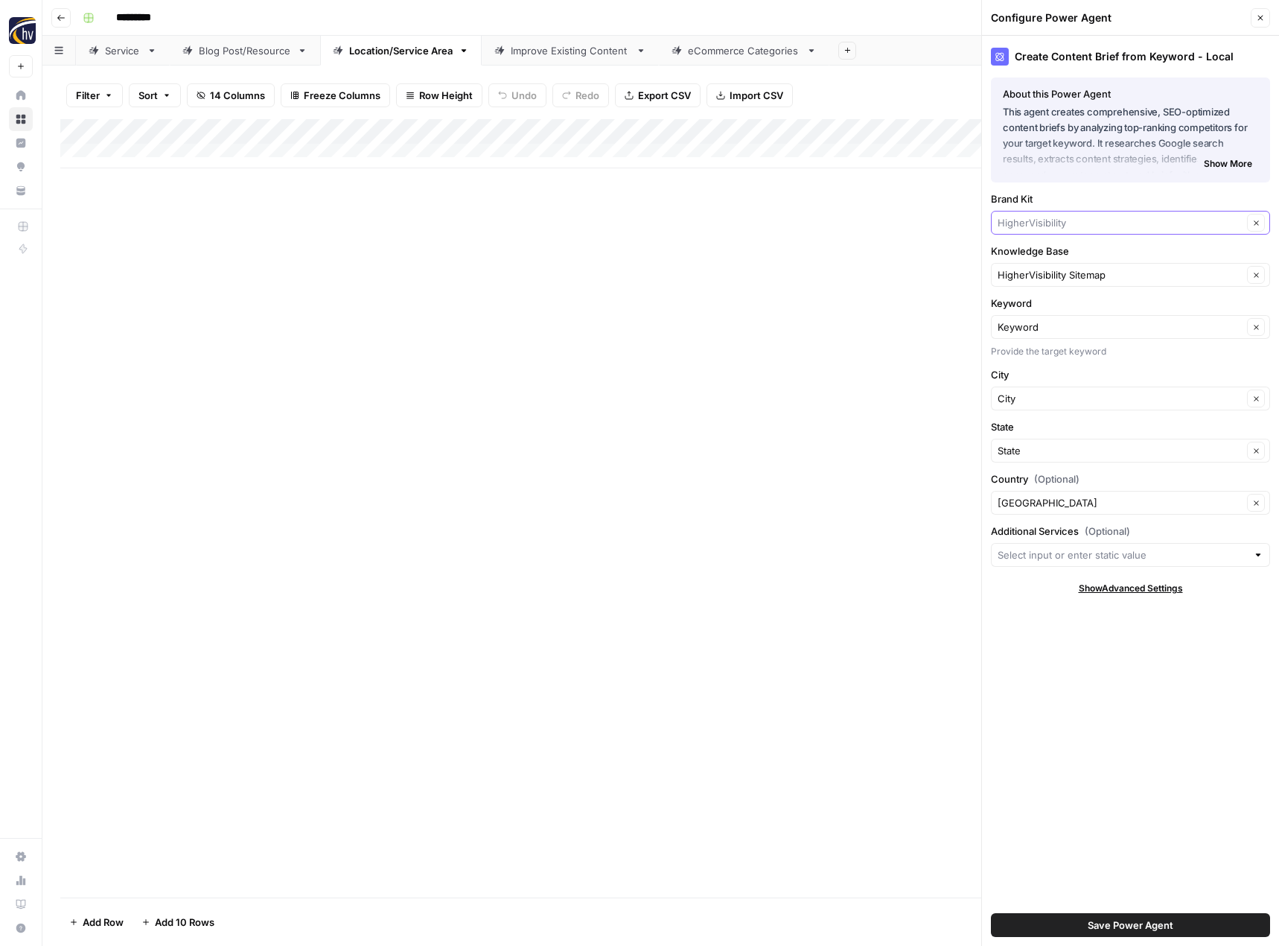
click at [1028, 220] on input "Brand Kit" at bounding box center [1120, 222] width 245 height 15
click at [1022, 298] on span "CLDigital" at bounding box center [1128, 299] width 248 height 15
type input "CLDigital"
click at [1022, 280] on input "Knowledge Base" at bounding box center [1120, 274] width 245 height 15
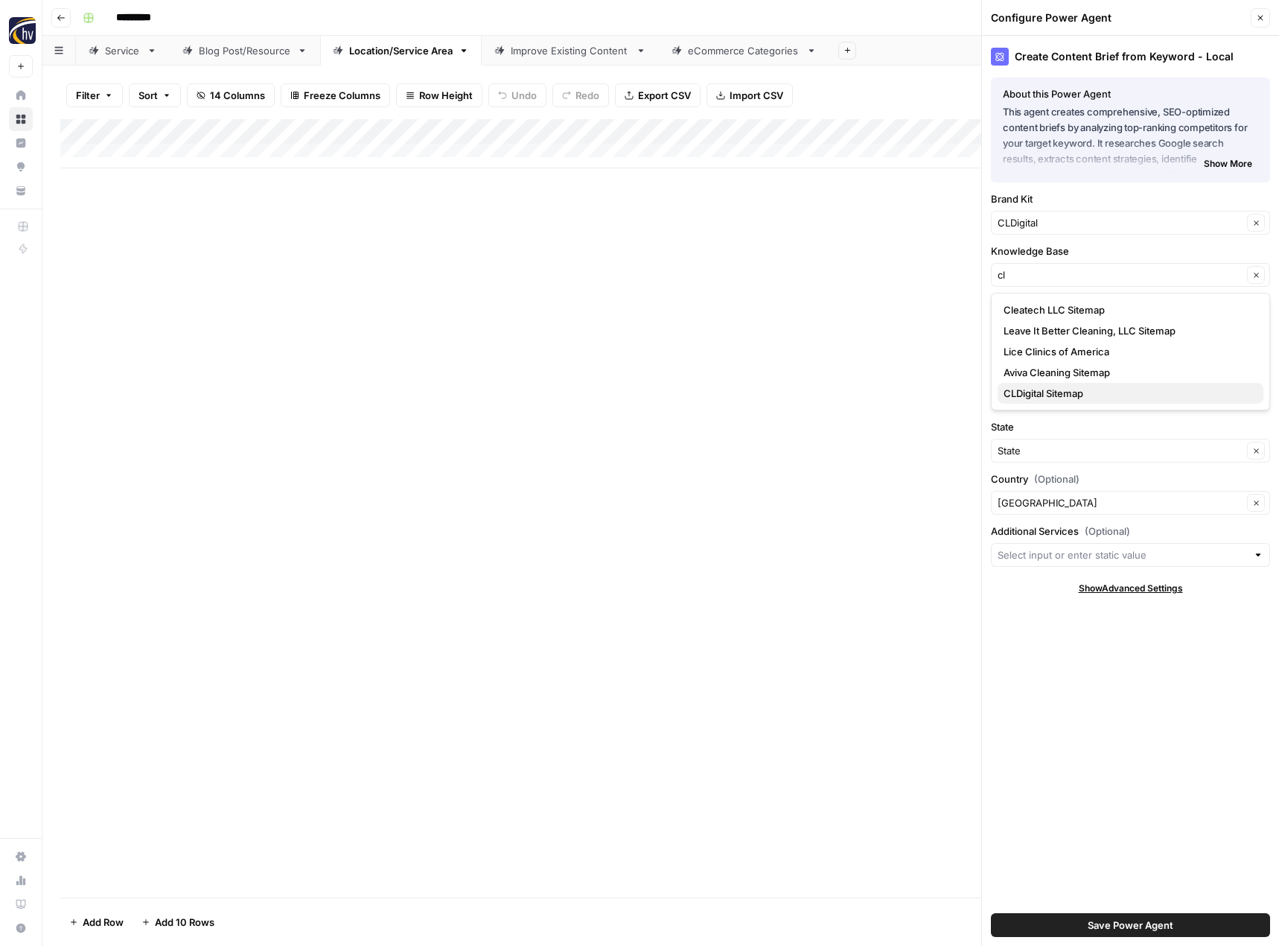
click at [1022, 392] on span "CLDigital Sitemap" at bounding box center [1128, 393] width 248 height 15
type input "CLDigital Sitemap"
click at [1149, 919] on span "Save Power Agent" at bounding box center [1131, 924] width 86 height 15
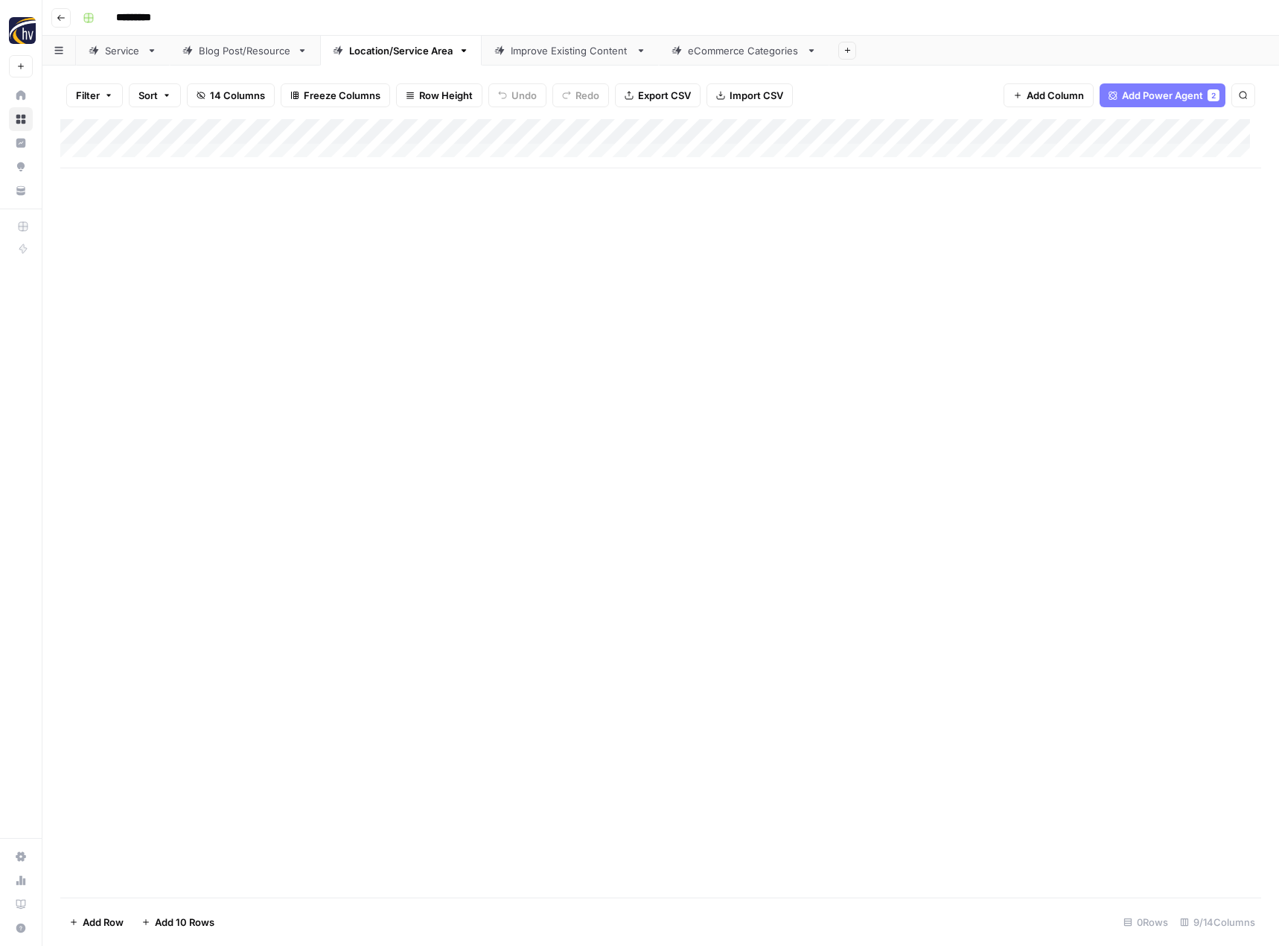
click at [1154, 135] on div "Add Column" at bounding box center [660, 143] width 1201 height 49
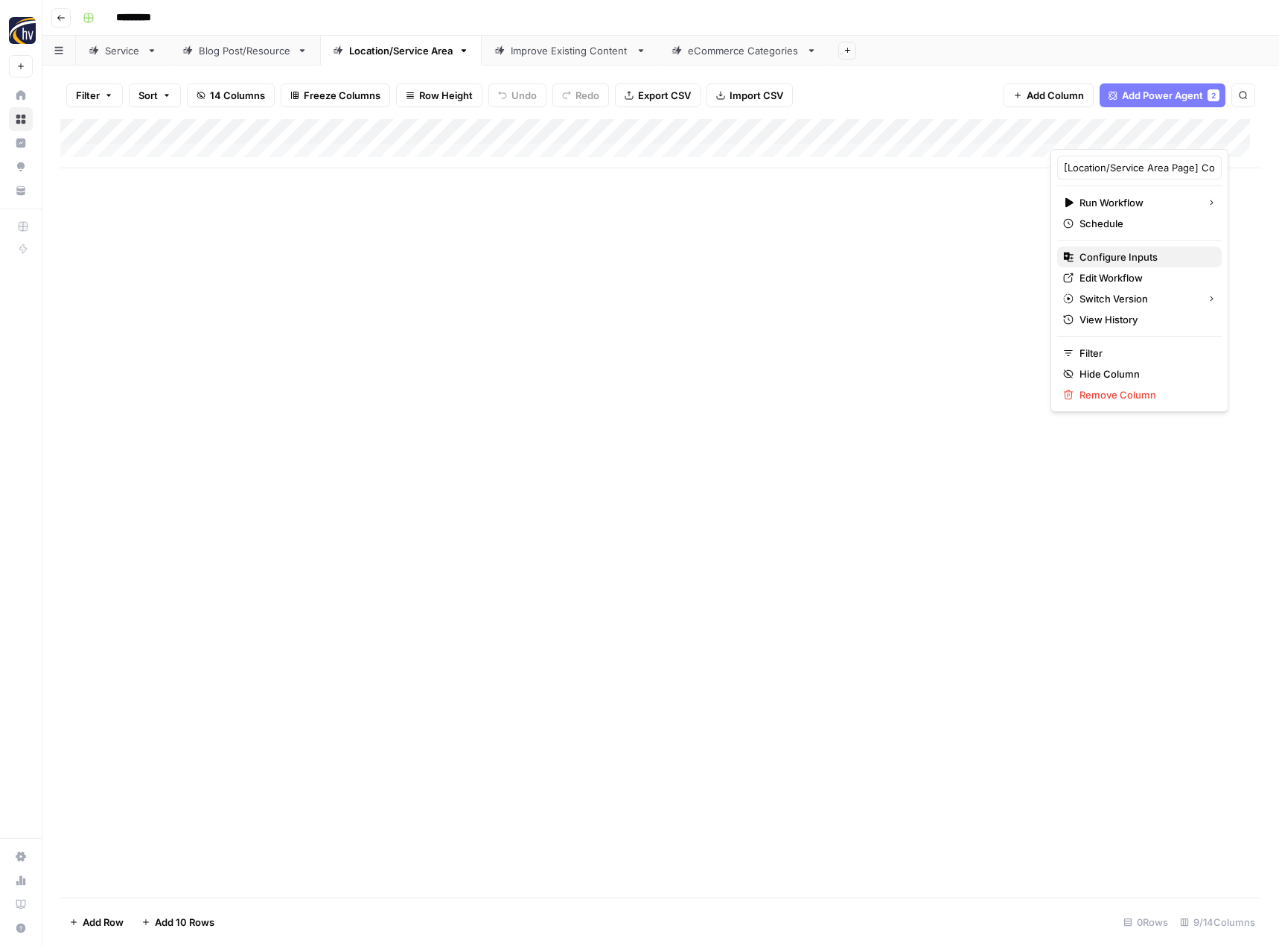
click at [1112, 265] on button "Configure Inputs" at bounding box center [1139, 256] width 165 height 21
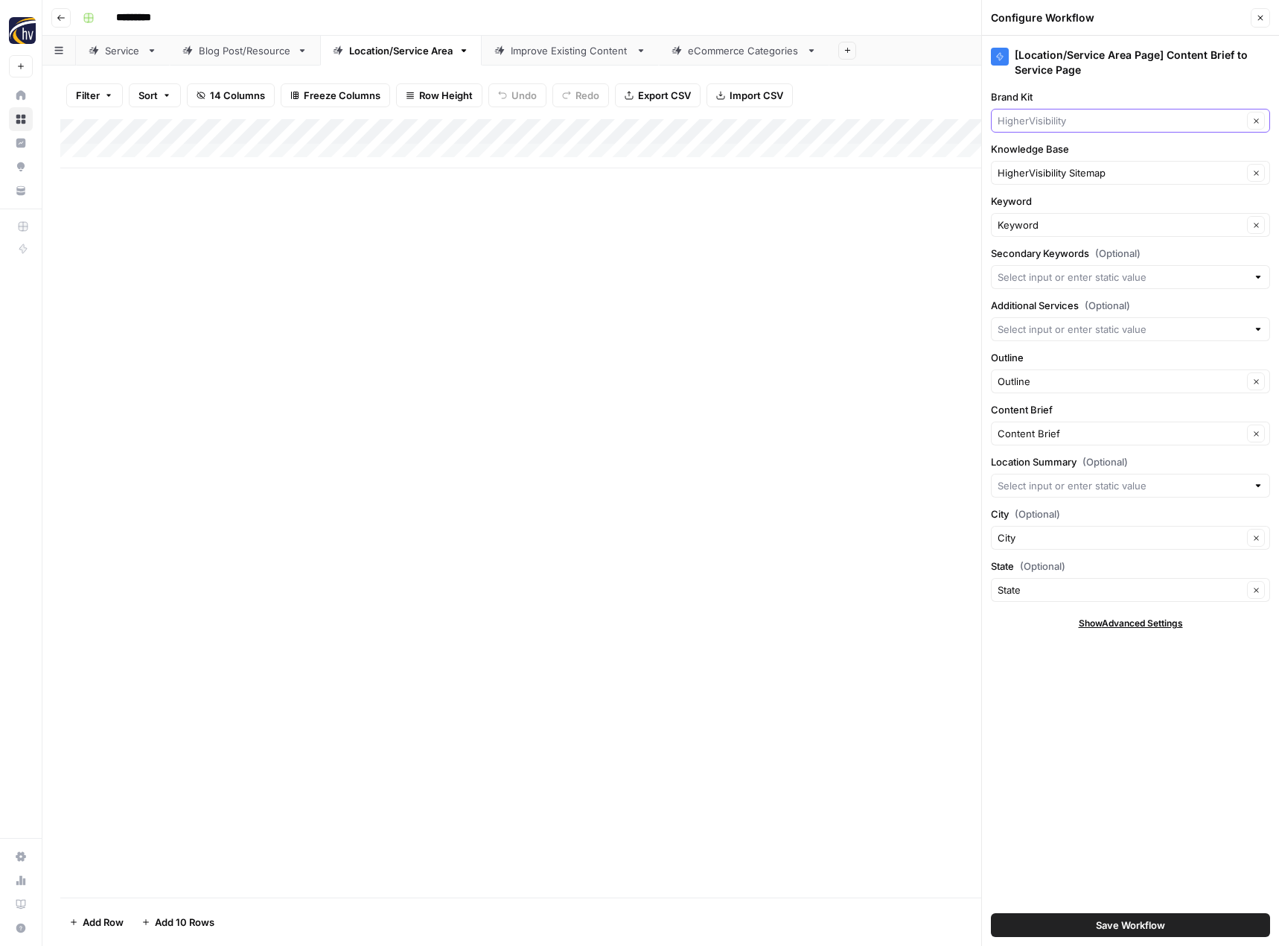
click at [1052, 127] on input "Brand Kit" at bounding box center [1120, 120] width 245 height 15
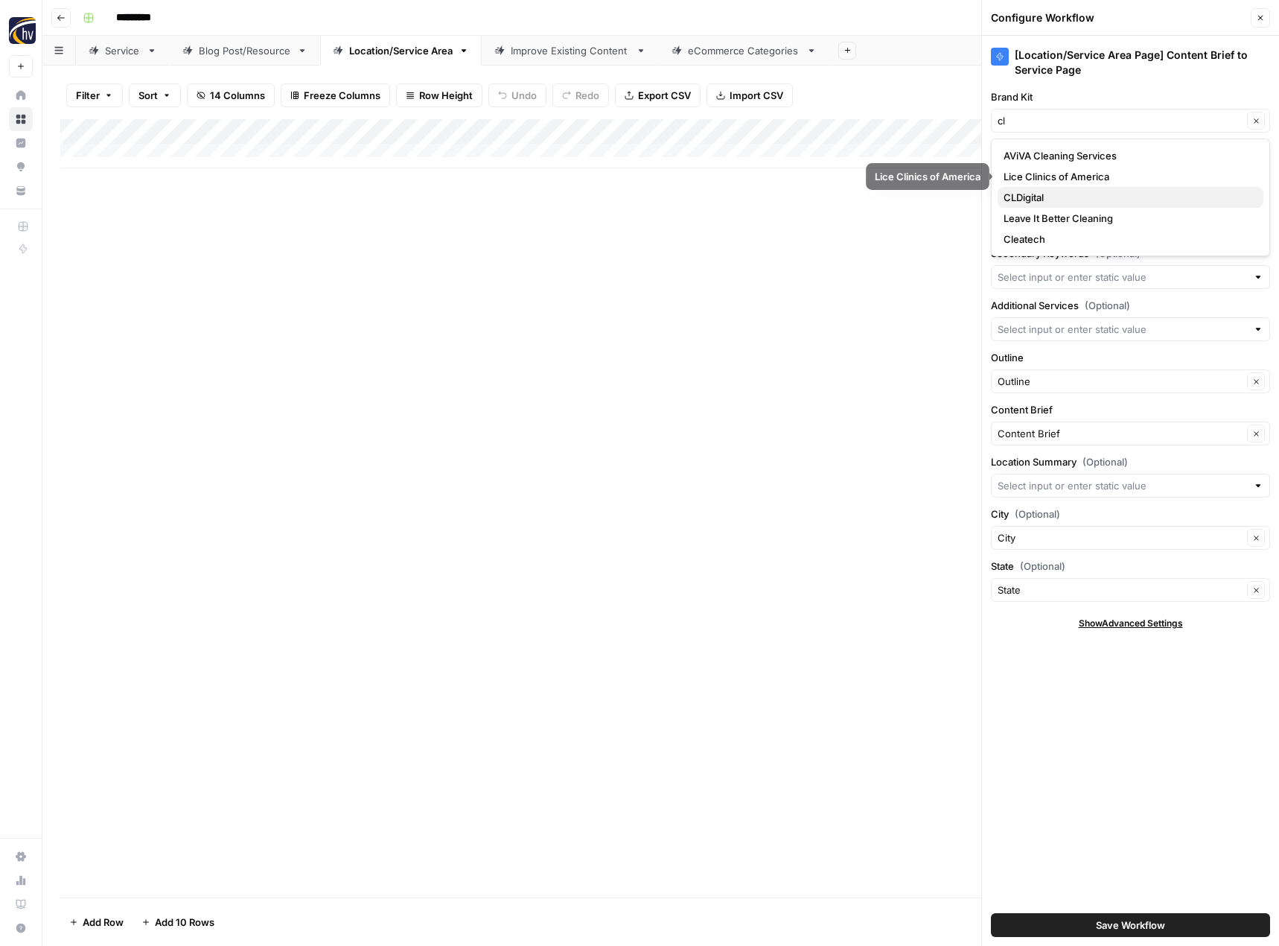
click at [1049, 198] on span "CLDigital" at bounding box center [1128, 197] width 248 height 15
type input "CLDigital"
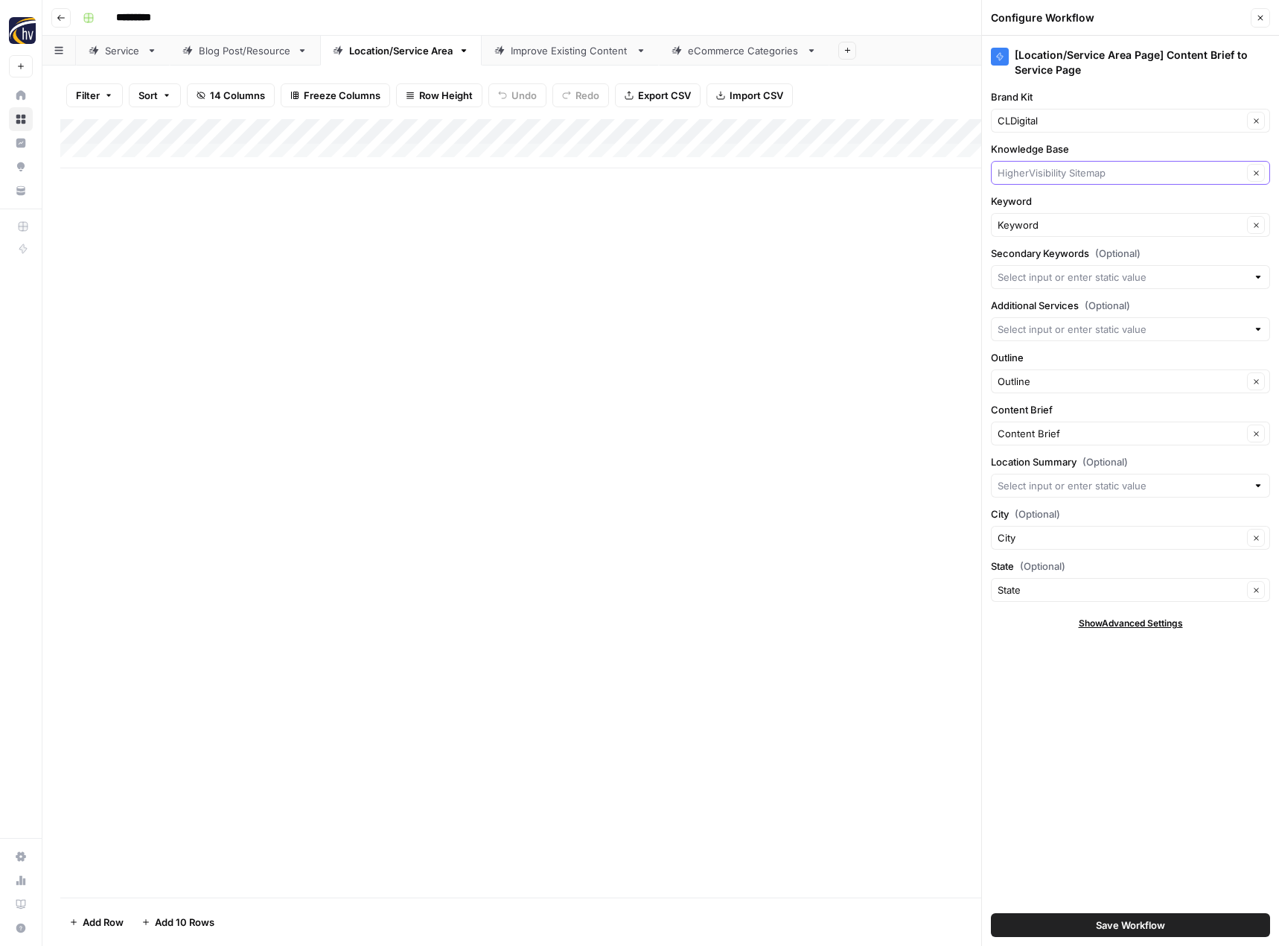
click at [1042, 177] on input "Knowledge Base" at bounding box center [1120, 172] width 245 height 15
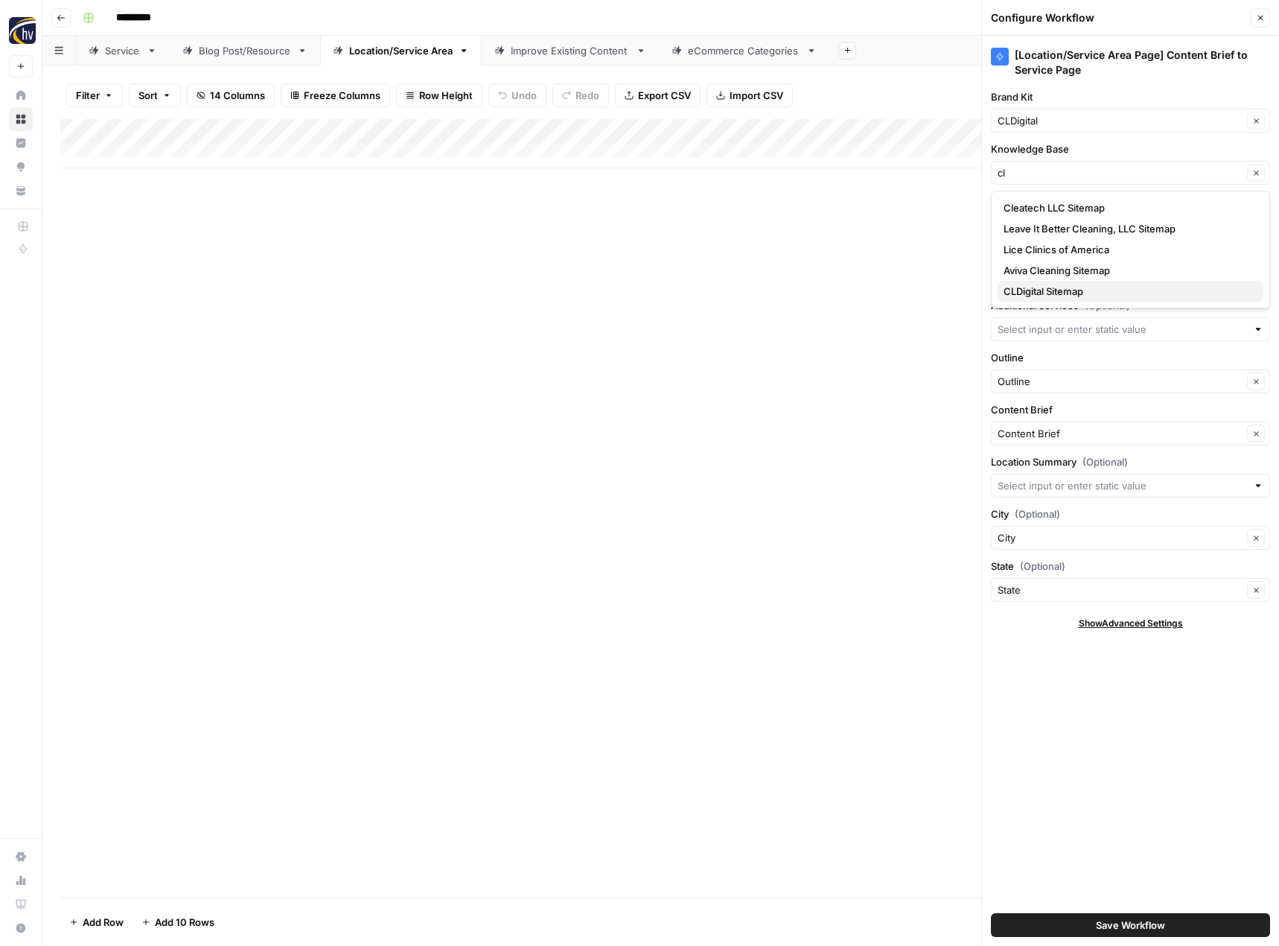
click at [1024, 288] on span "CLDigital Sitemap" at bounding box center [1128, 291] width 248 height 15
type input "CLDigital Sitemap"
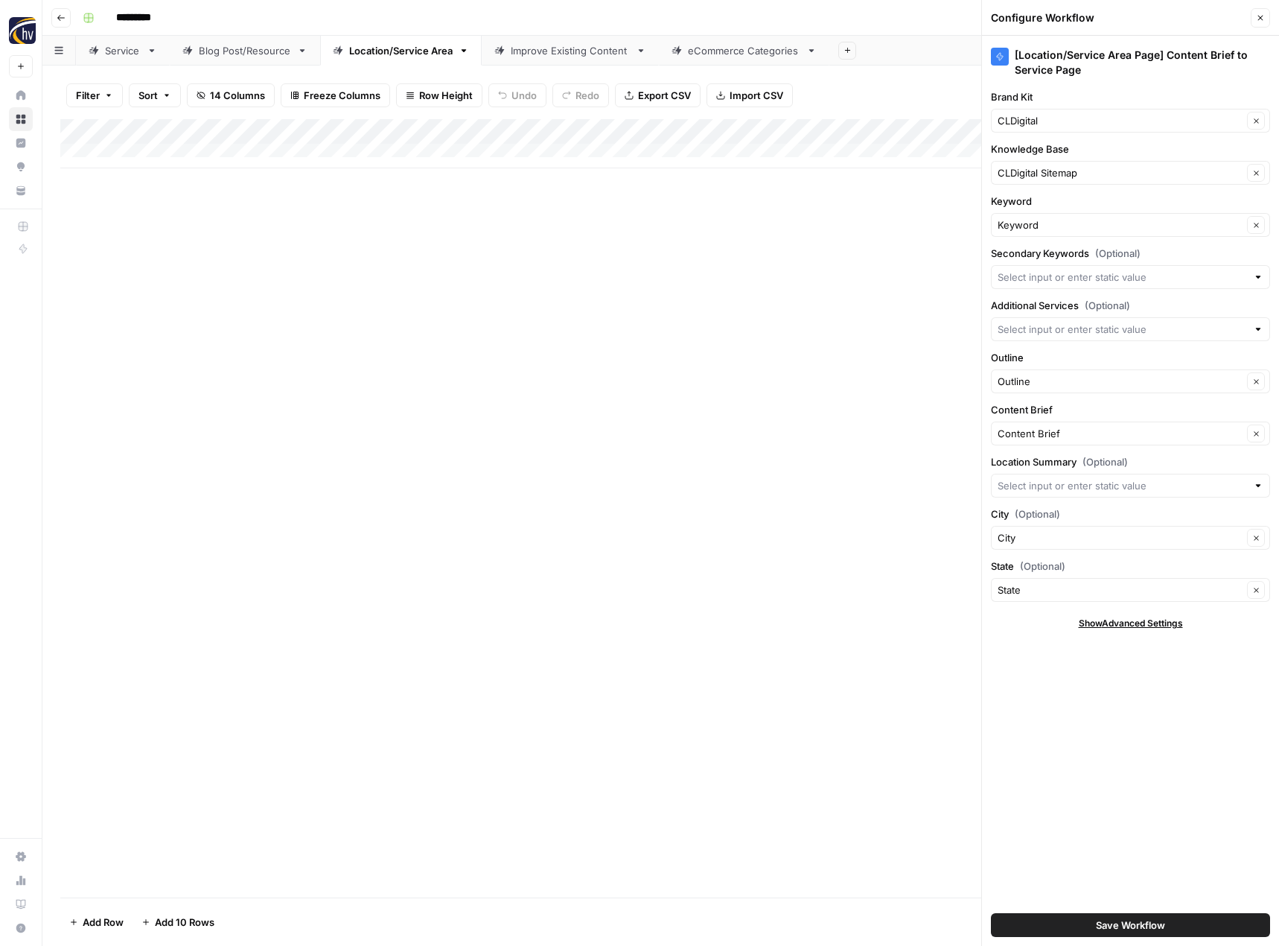
click at [1077, 914] on button "Save Workflow" at bounding box center [1130, 925] width 279 height 24
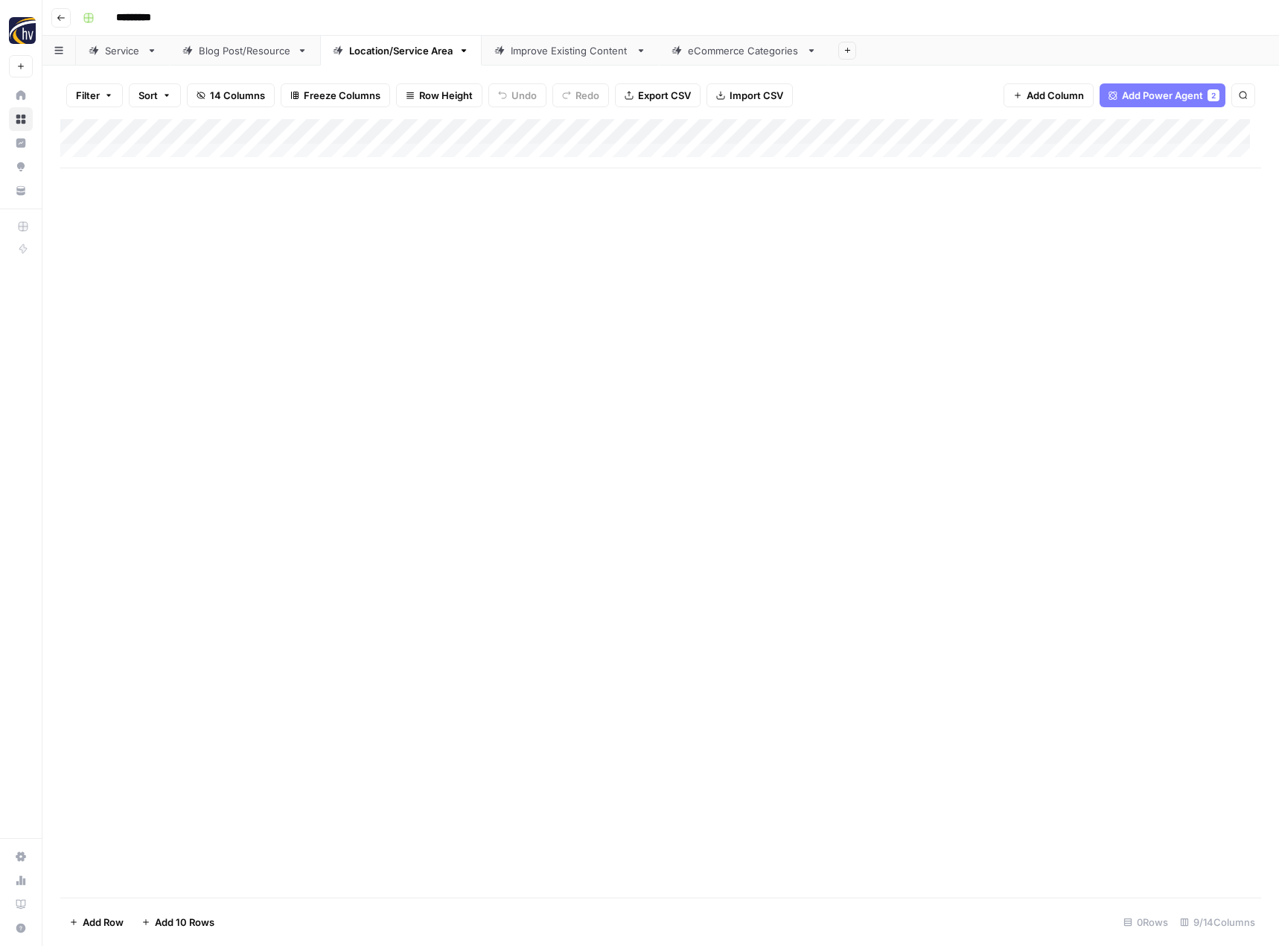
click at [573, 56] on div "Improve Existing Content" at bounding box center [570, 50] width 119 height 15
click at [800, 129] on div "Add Column" at bounding box center [660, 143] width 1201 height 49
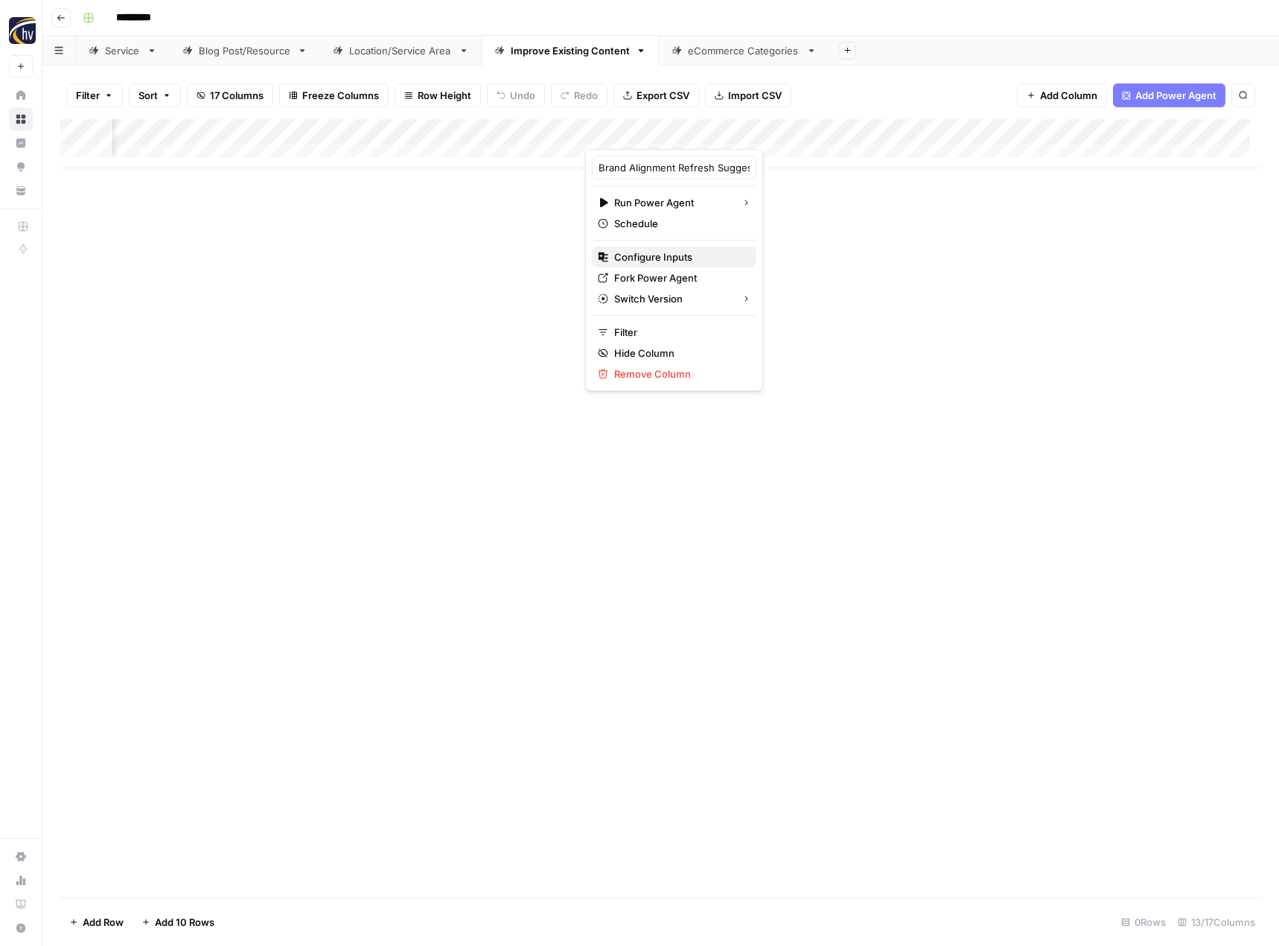
click at [698, 251] on span "Configure Inputs" at bounding box center [679, 256] width 130 height 15
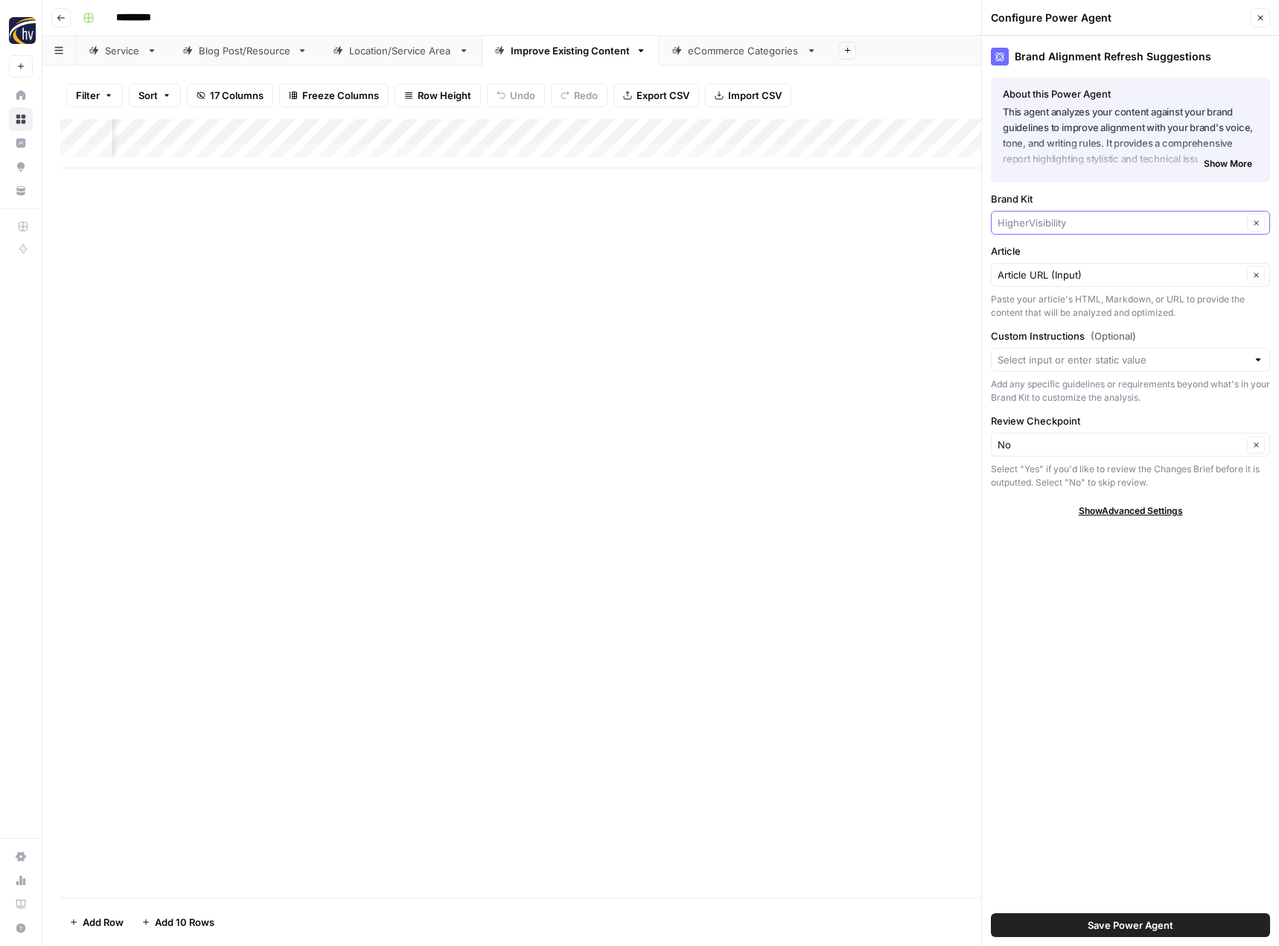
click at [1022, 220] on input "Brand Kit" at bounding box center [1120, 222] width 245 height 15
click at [1021, 295] on span "CLDigital" at bounding box center [1128, 299] width 248 height 15
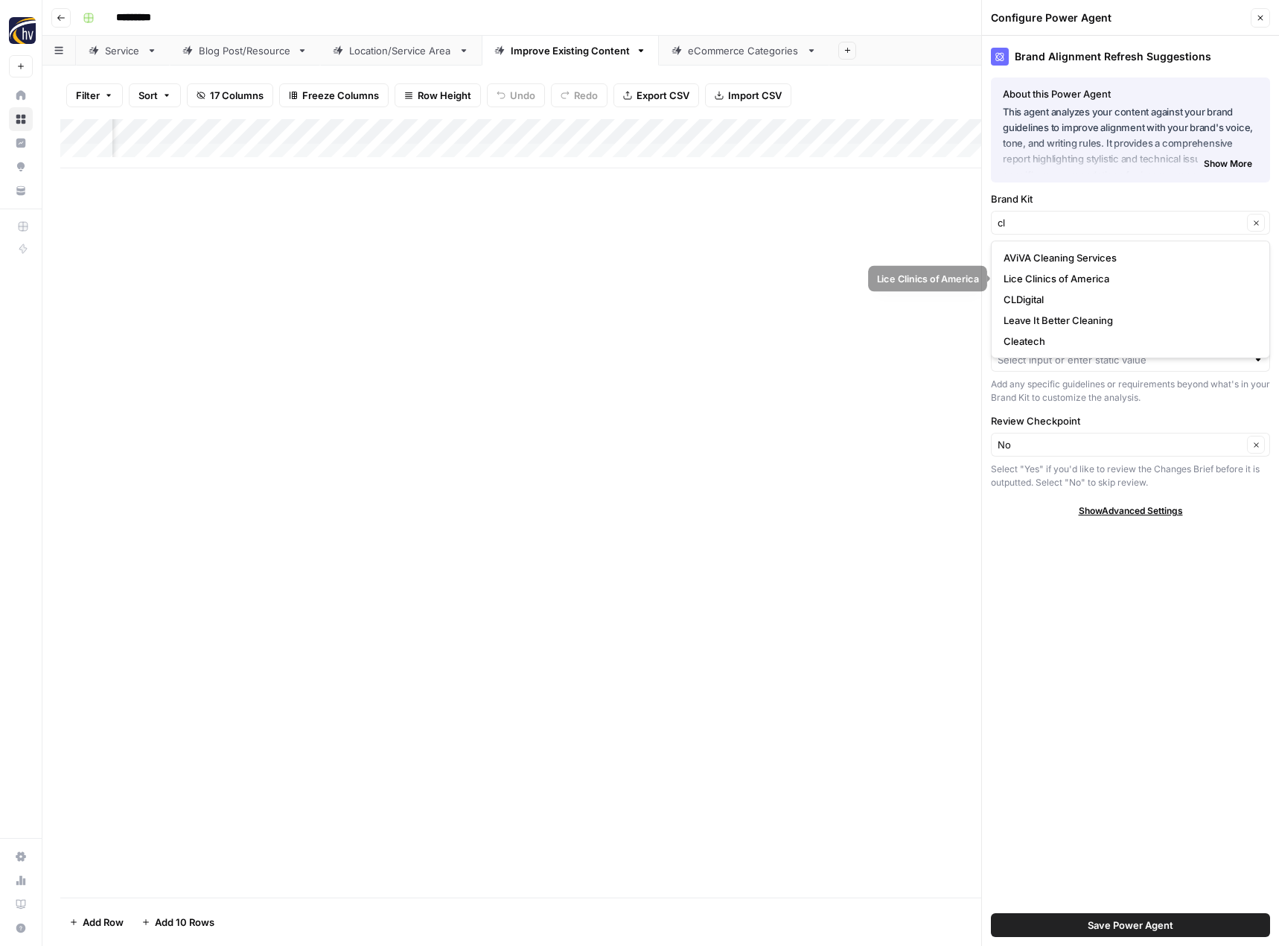
type input "CLDigital"
click at [1100, 923] on span "Save Power Agent" at bounding box center [1131, 924] width 86 height 15
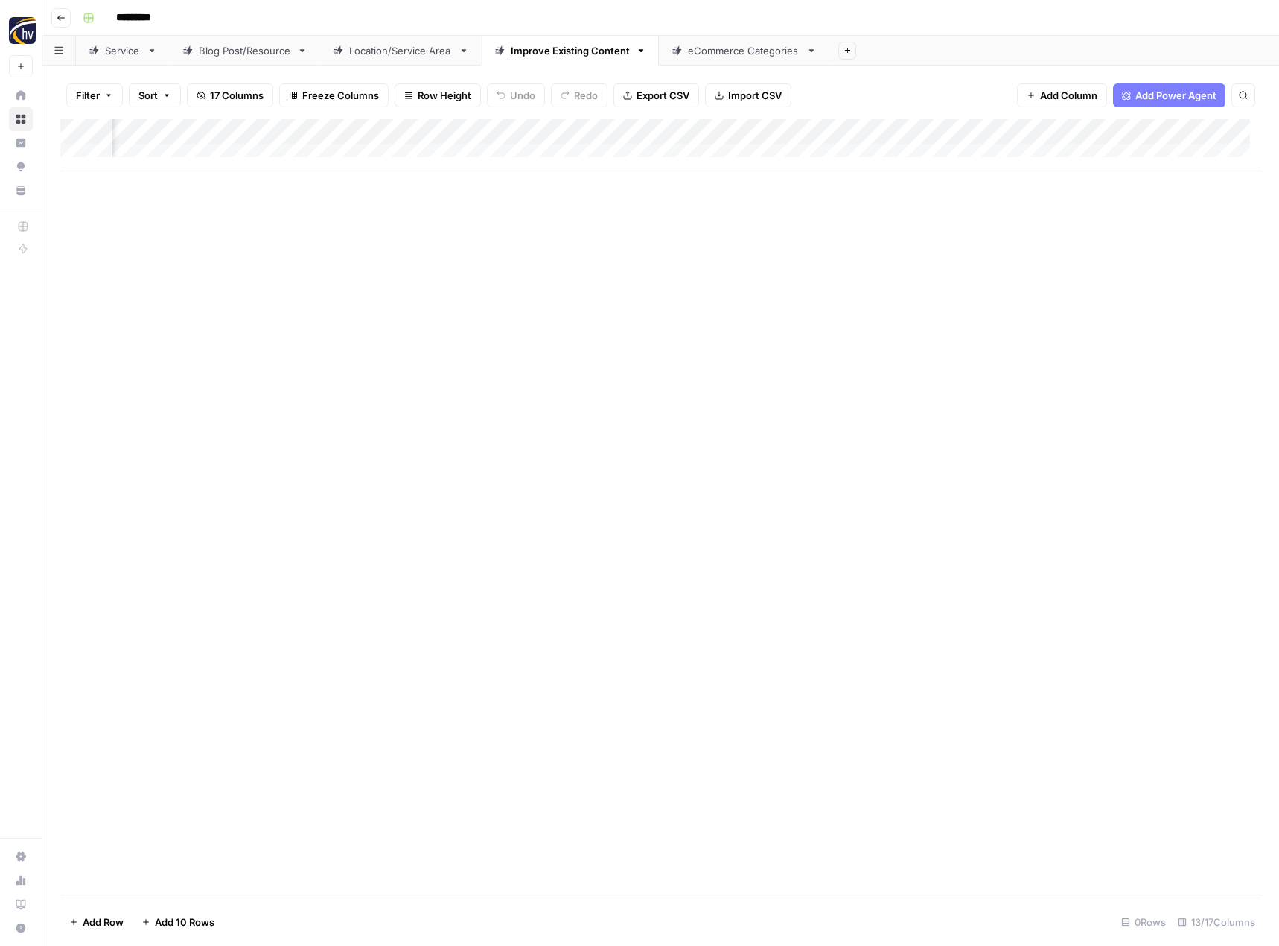
click at [1182, 129] on div "Add Column" at bounding box center [660, 143] width 1201 height 49
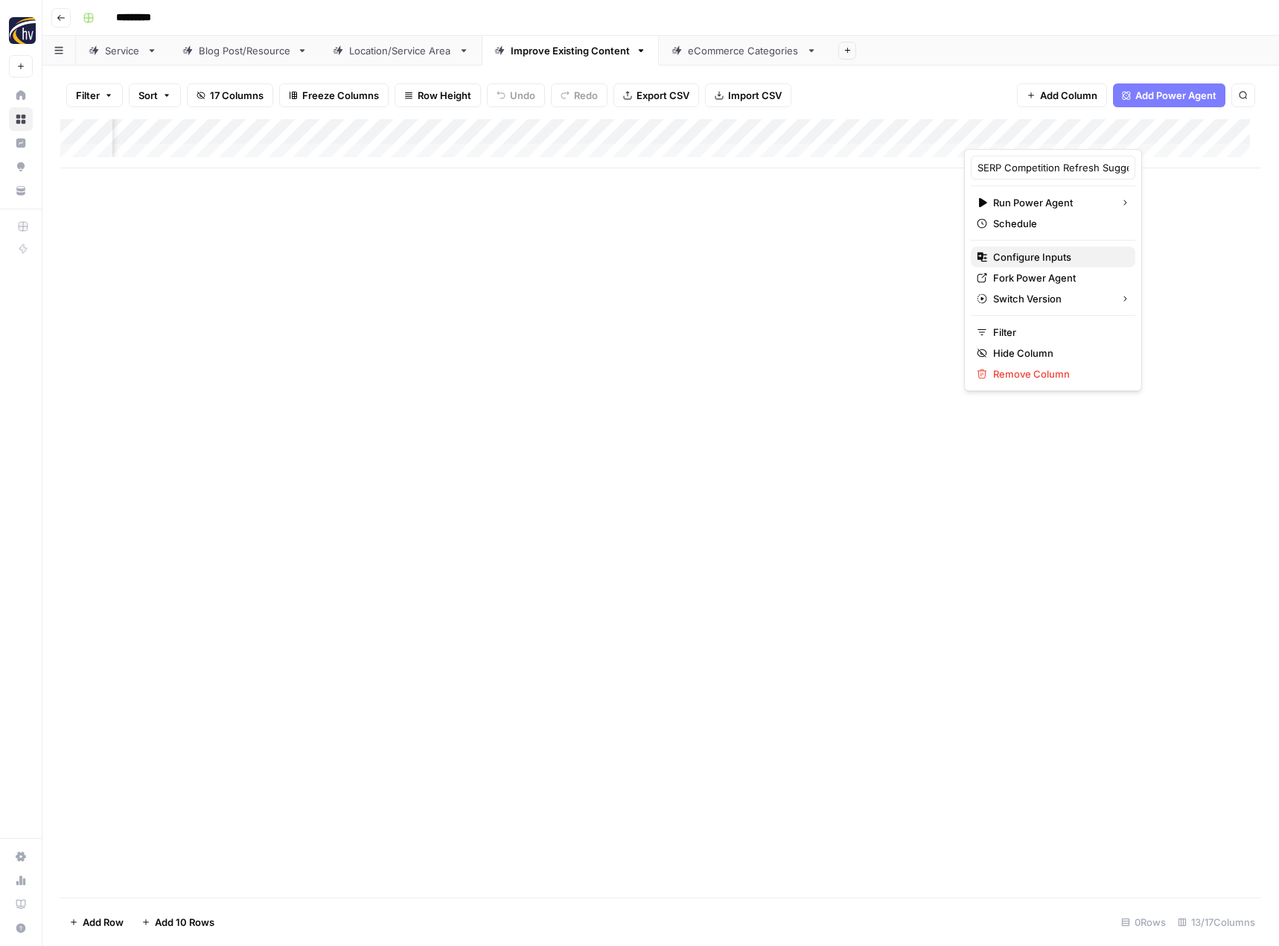
click at [1083, 248] on button "Configure Inputs" at bounding box center [1053, 256] width 165 height 21
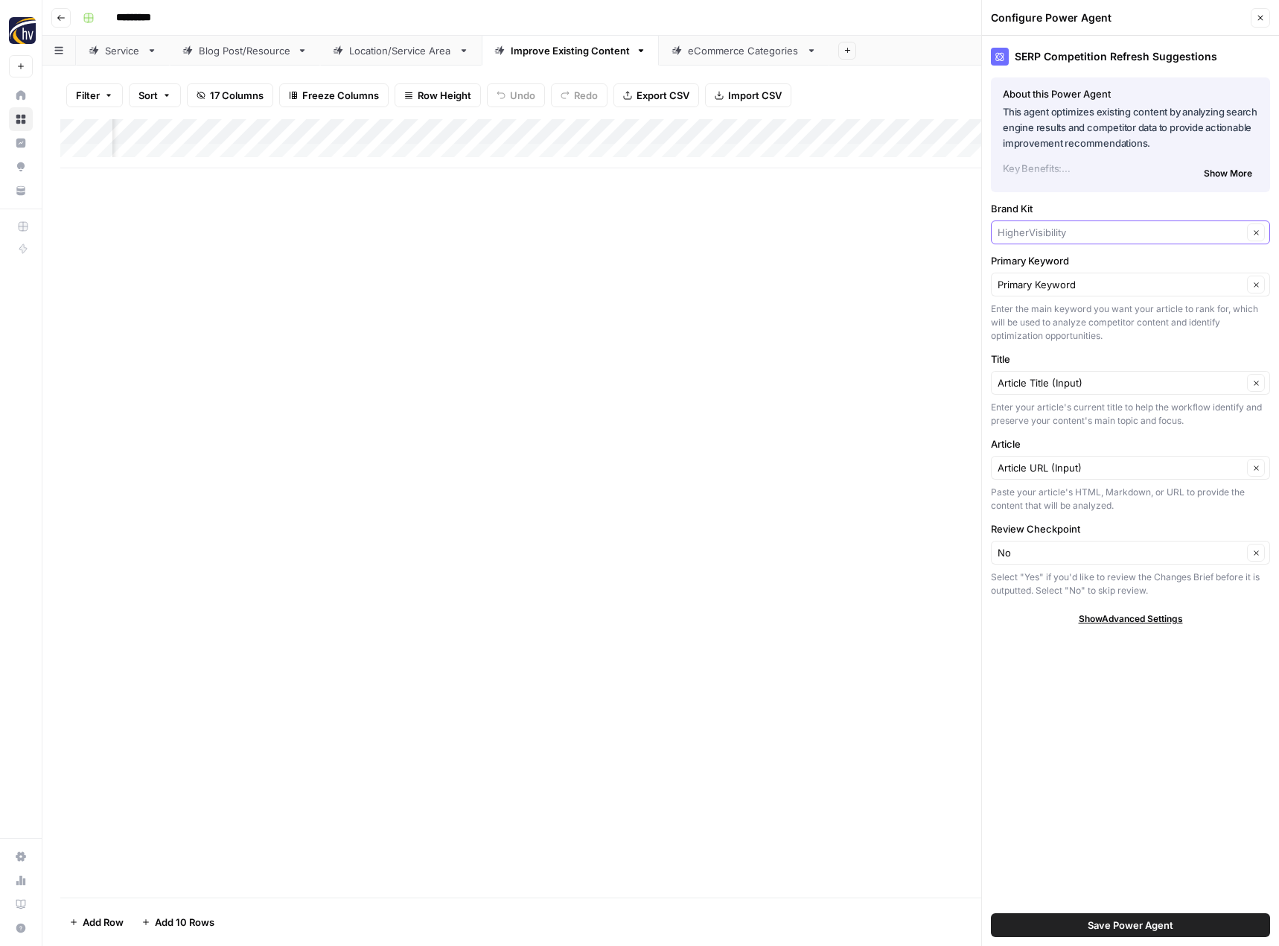
click at [1056, 226] on input "Brand Kit" at bounding box center [1120, 232] width 245 height 15
click at [1047, 307] on span "CLDigital" at bounding box center [1128, 309] width 248 height 15
type input "CLDigital"
click at [1106, 924] on span "Save Power Agent" at bounding box center [1131, 924] width 86 height 15
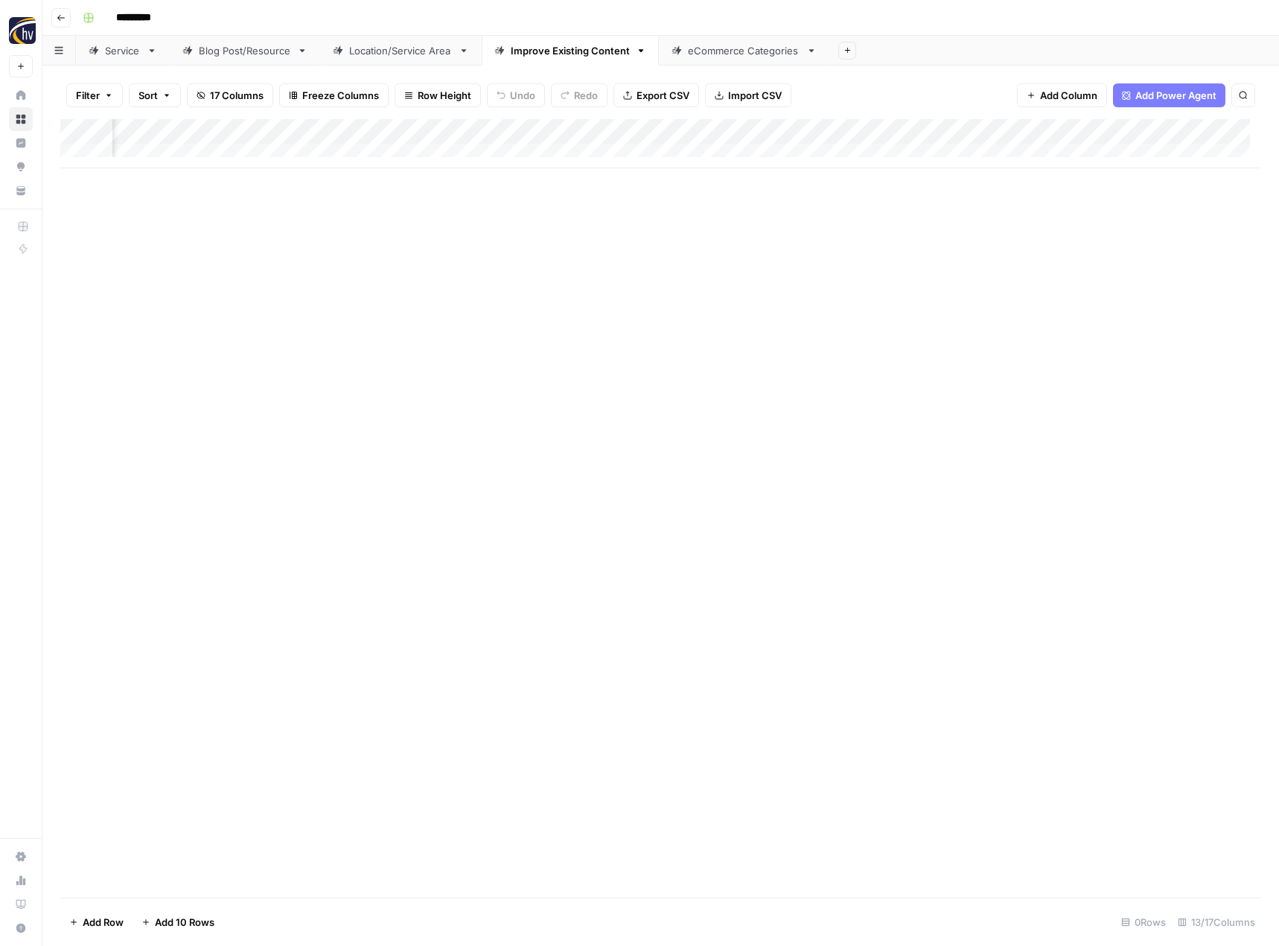
scroll to position [0, 1300]
click at [950, 130] on div "Add Column" at bounding box center [660, 143] width 1201 height 49
click at [857, 257] on span "Configure Inputs" at bounding box center [842, 256] width 130 height 15
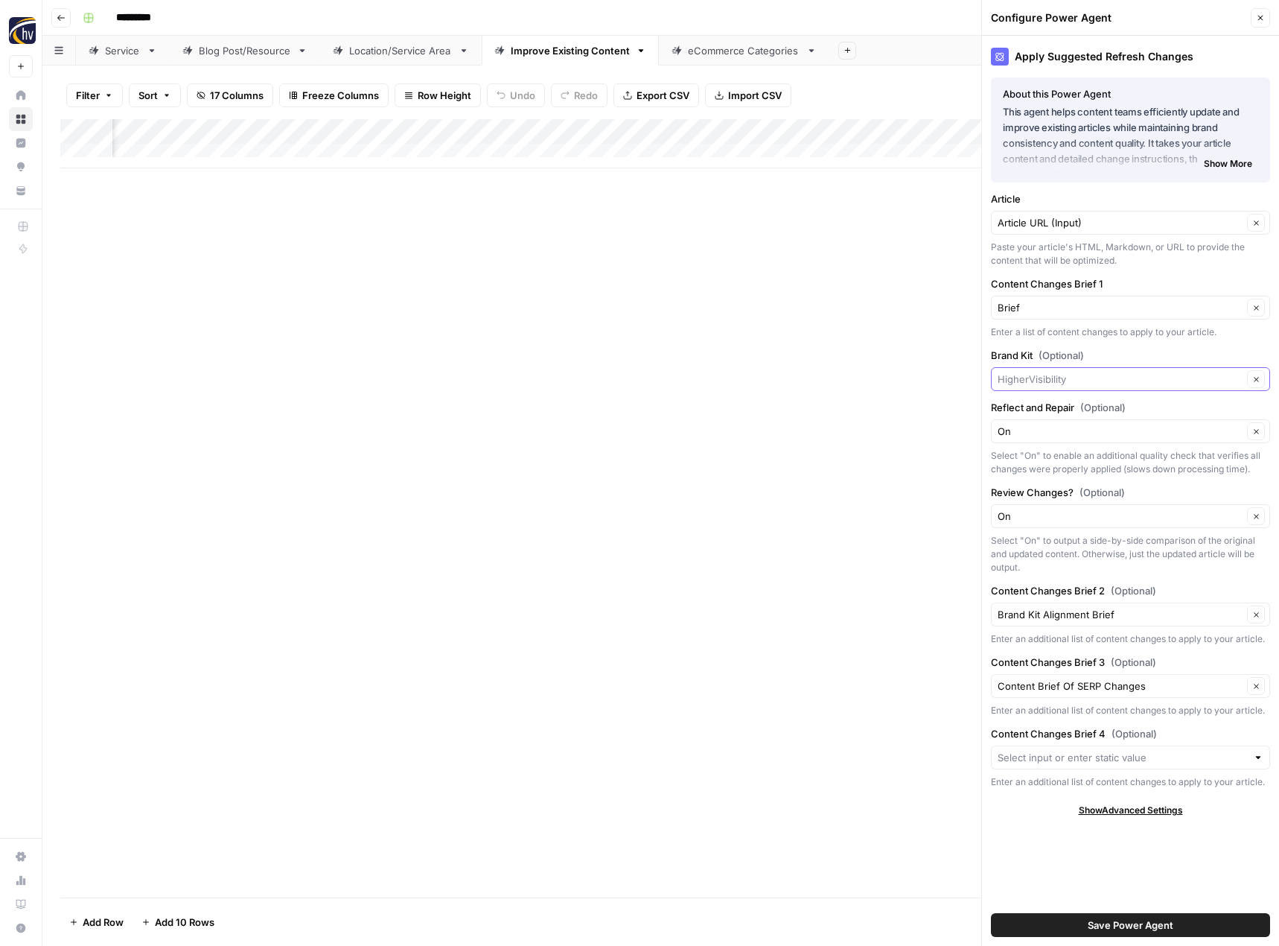
click at [1024, 379] on input "Brand Kit (Optional)" at bounding box center [1120, 379] width 245 height 15
click at [1033, 456] on span "CLDigital" at bounding box center [1128, 455] width 248 height 15
type input "CLDigital"
click at [1100, 919] on span "Save Power Agent" at bounding box center [1131, 924] width 86 height 15
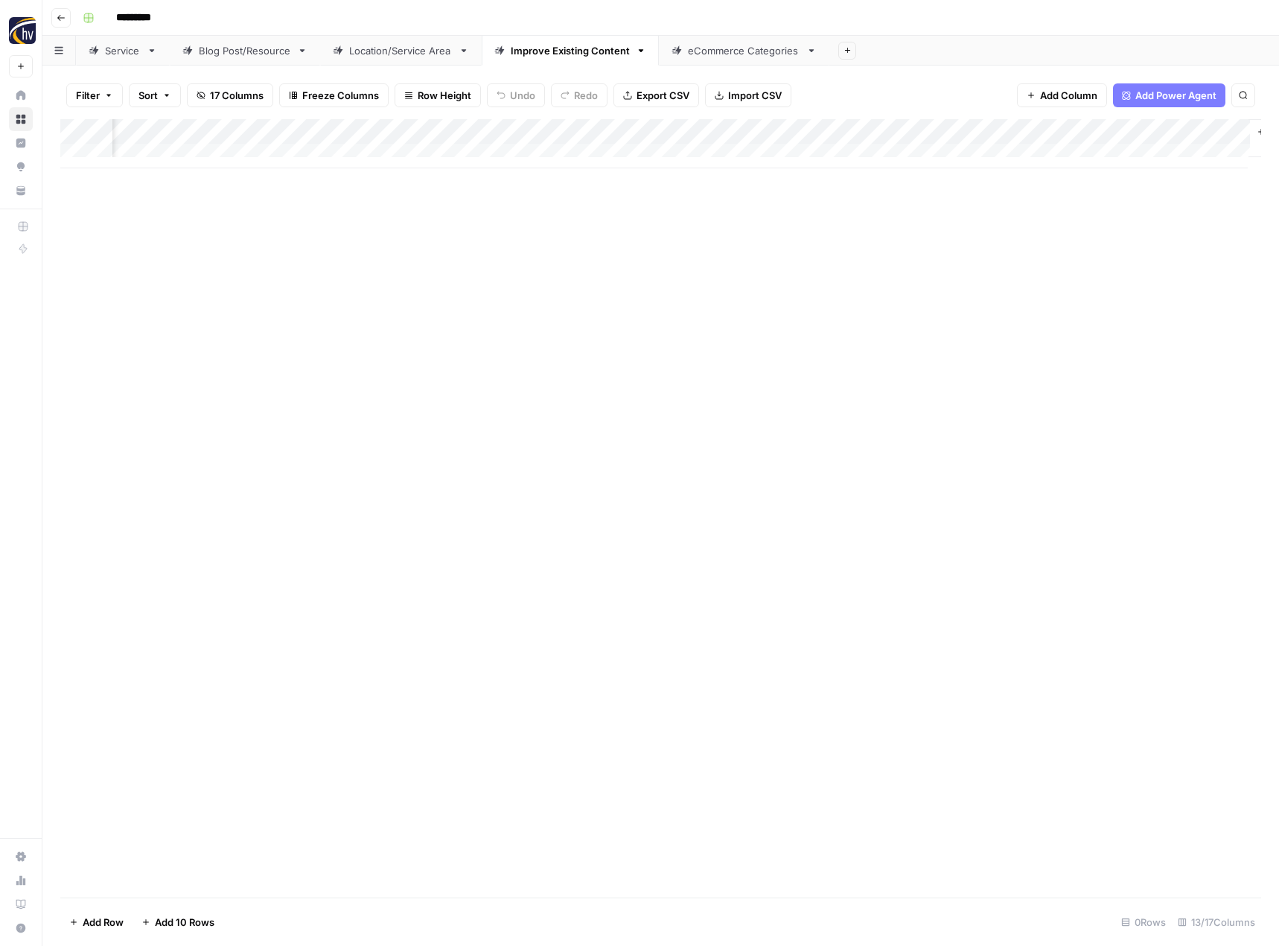
click at [742, 54] on div "eCommerce Categories" at bounding box center [744, 50] width 112 height 15
click at [727, 128] on div "Add Column" at bounding box center [660, 143] width 1201 height 49
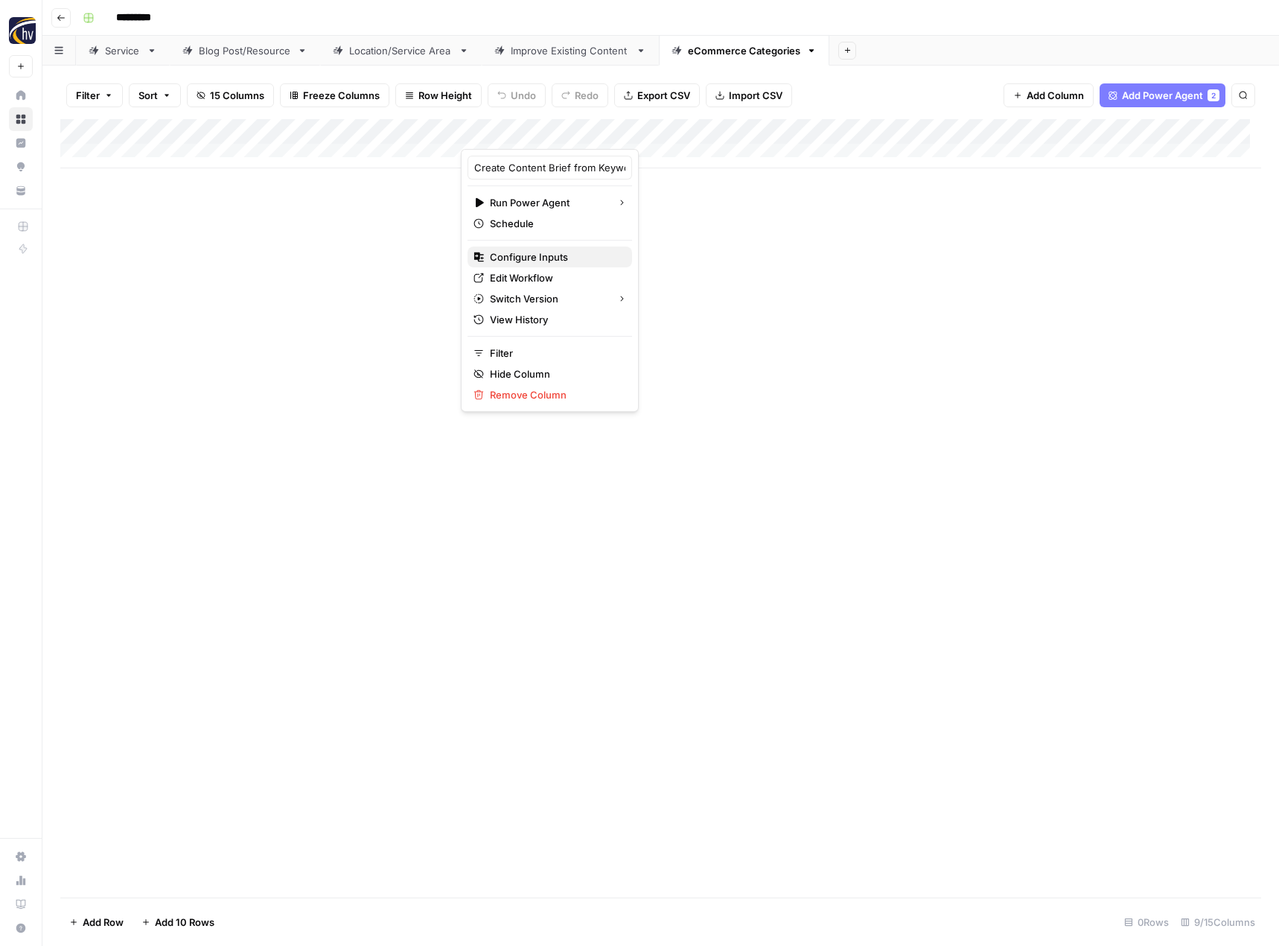
click at [602, 256] on div "Configure Inputs" at bounding box center [550, 256] width 153 height 15
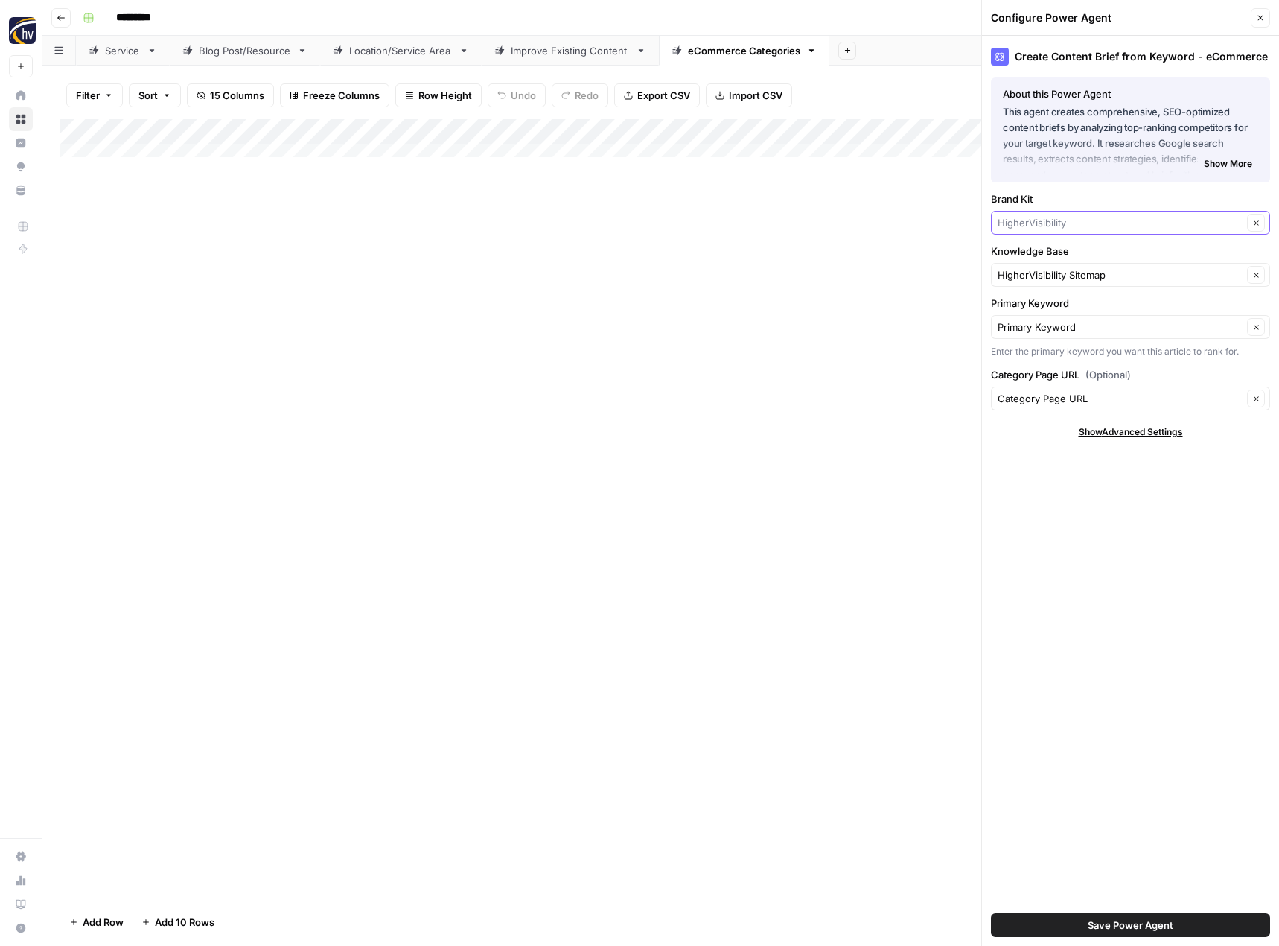
click at [1048, 221] on input "Brand Kit" at bounding box center [1120, 222] width 245 height 15
click at [1021, 296] on span "CLDigital" at bounding box center [1128, 299] width 248 height 15
type input "CLDigital"
click at [1033, 274] on input "Knowledge Base" at bounding box center [1120, 274] width 245 height 15
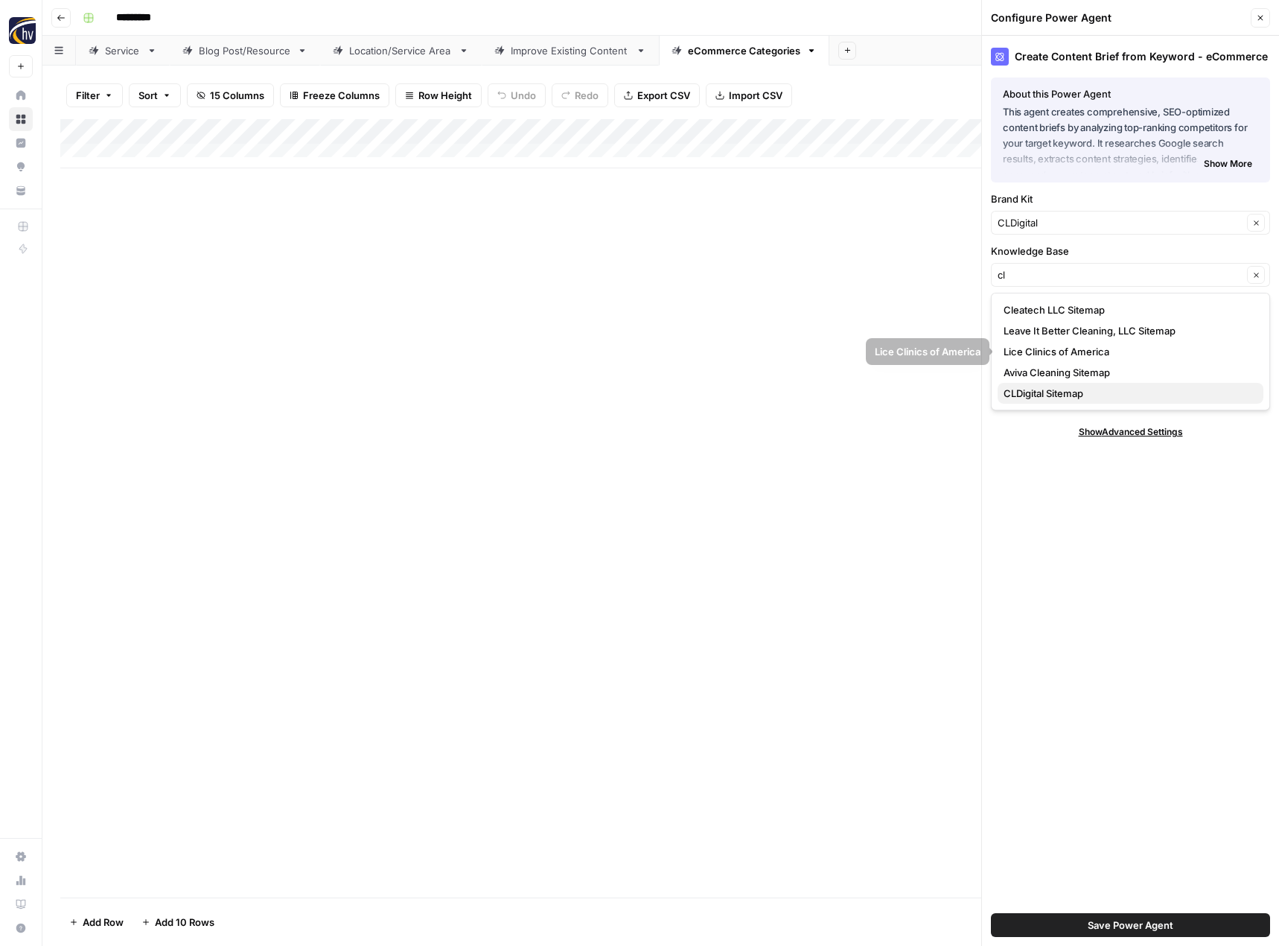
click at [1033, 386] on span "CLDigital Sitemap" at bounding box center [1128, 393] width 248 height 15
type input "CLDigital Sitemap"
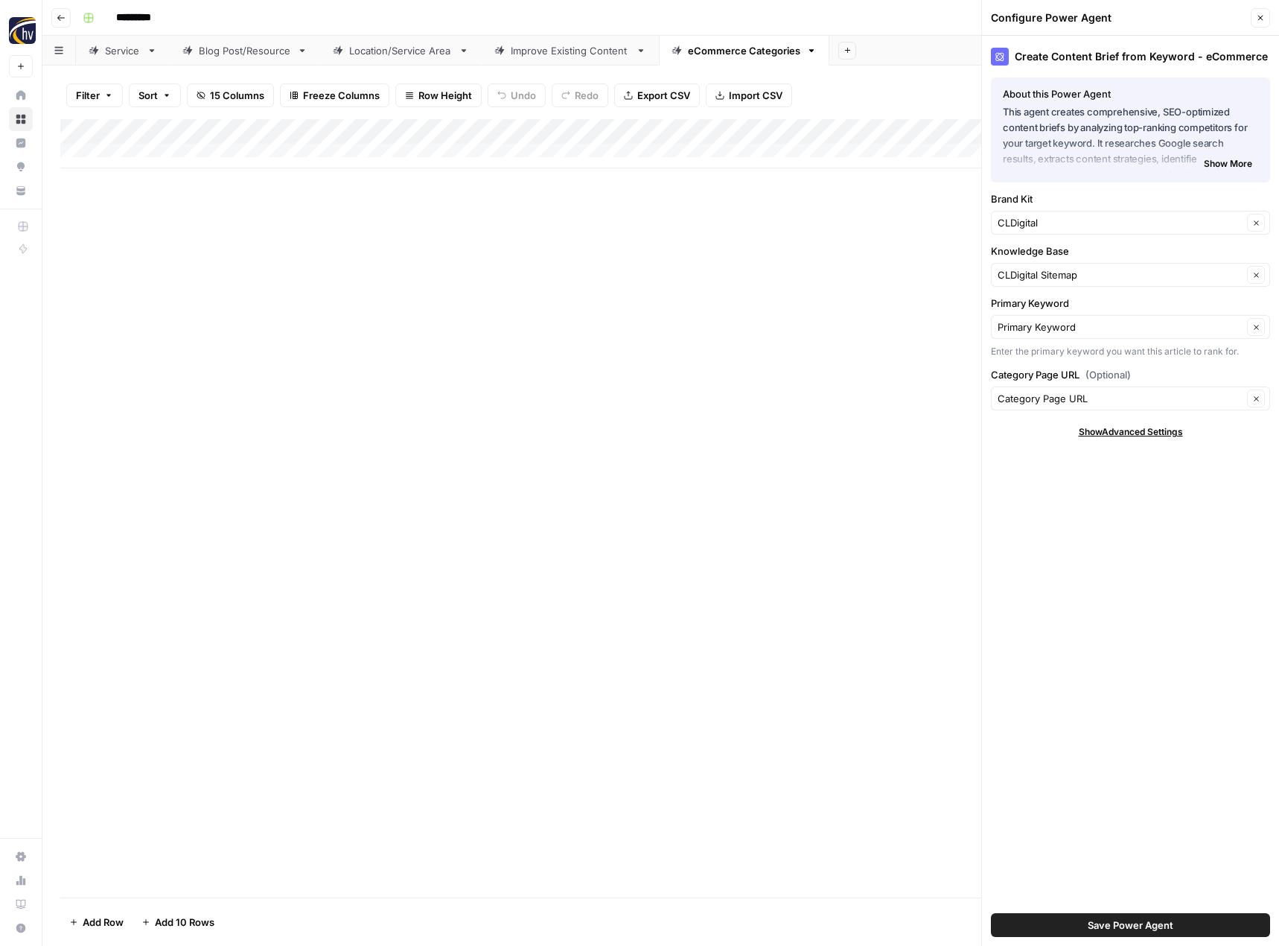
click at [1109, 930] on span "Save Power Agent" at bounding box center [1131, 924] width 86 height 15
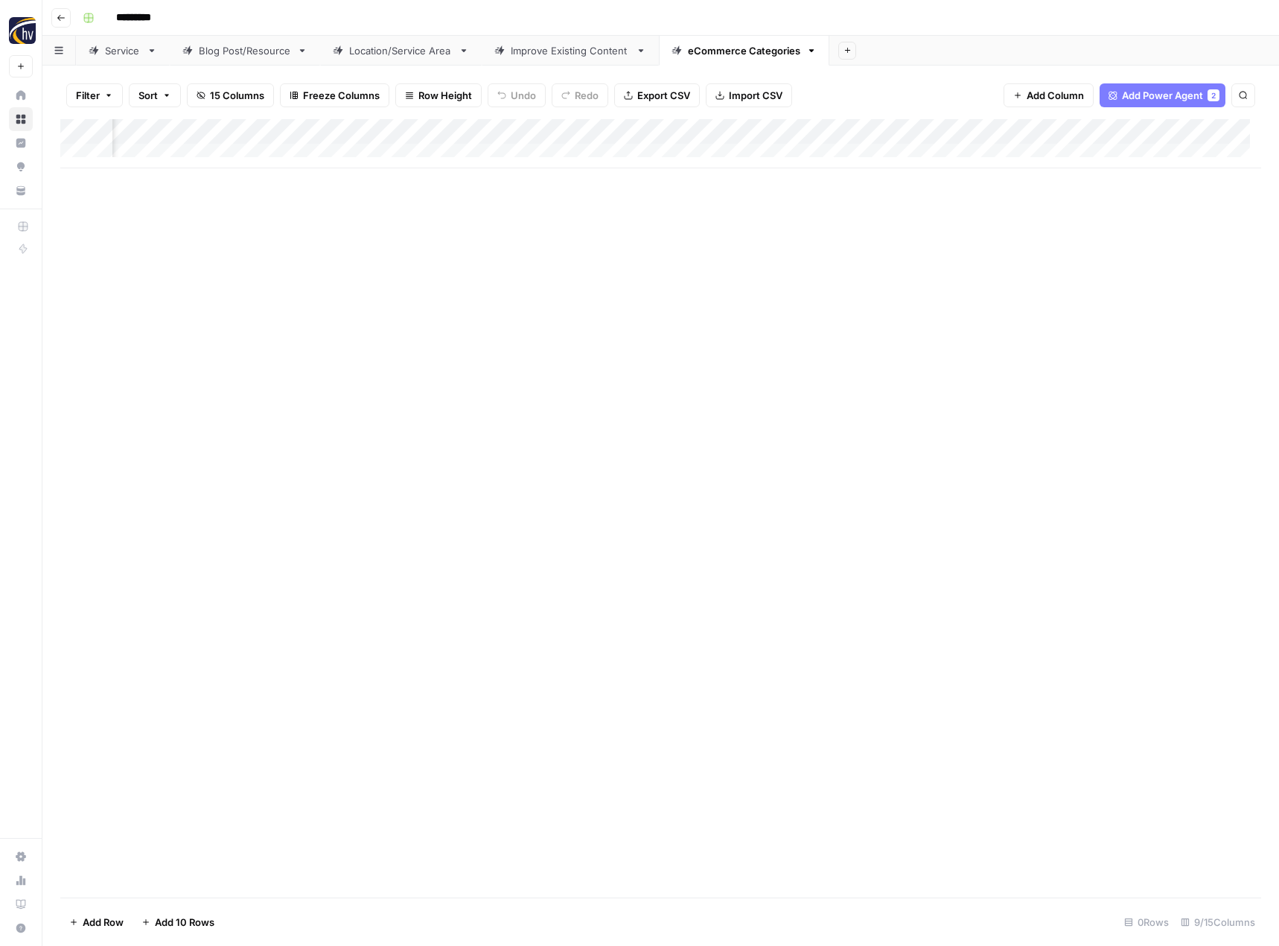
scroll to position [0, 466]
click at [1124, 127] on div "Add Column" at bounding box center [660, 143] width 1201 height 49
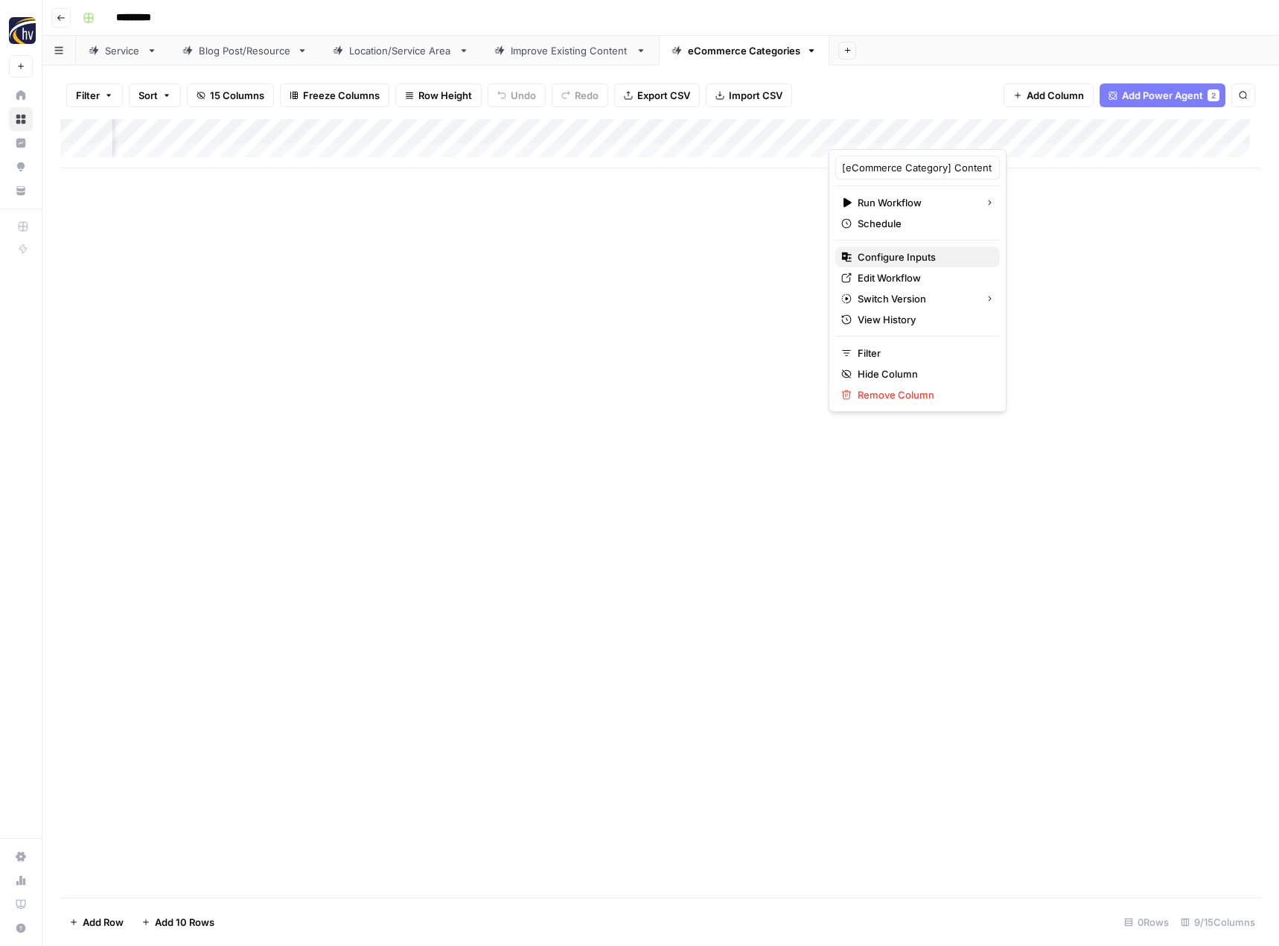
click at [943, 249] on button "Configure Inputs" at bounding box center [917, 256] width 165 height 21
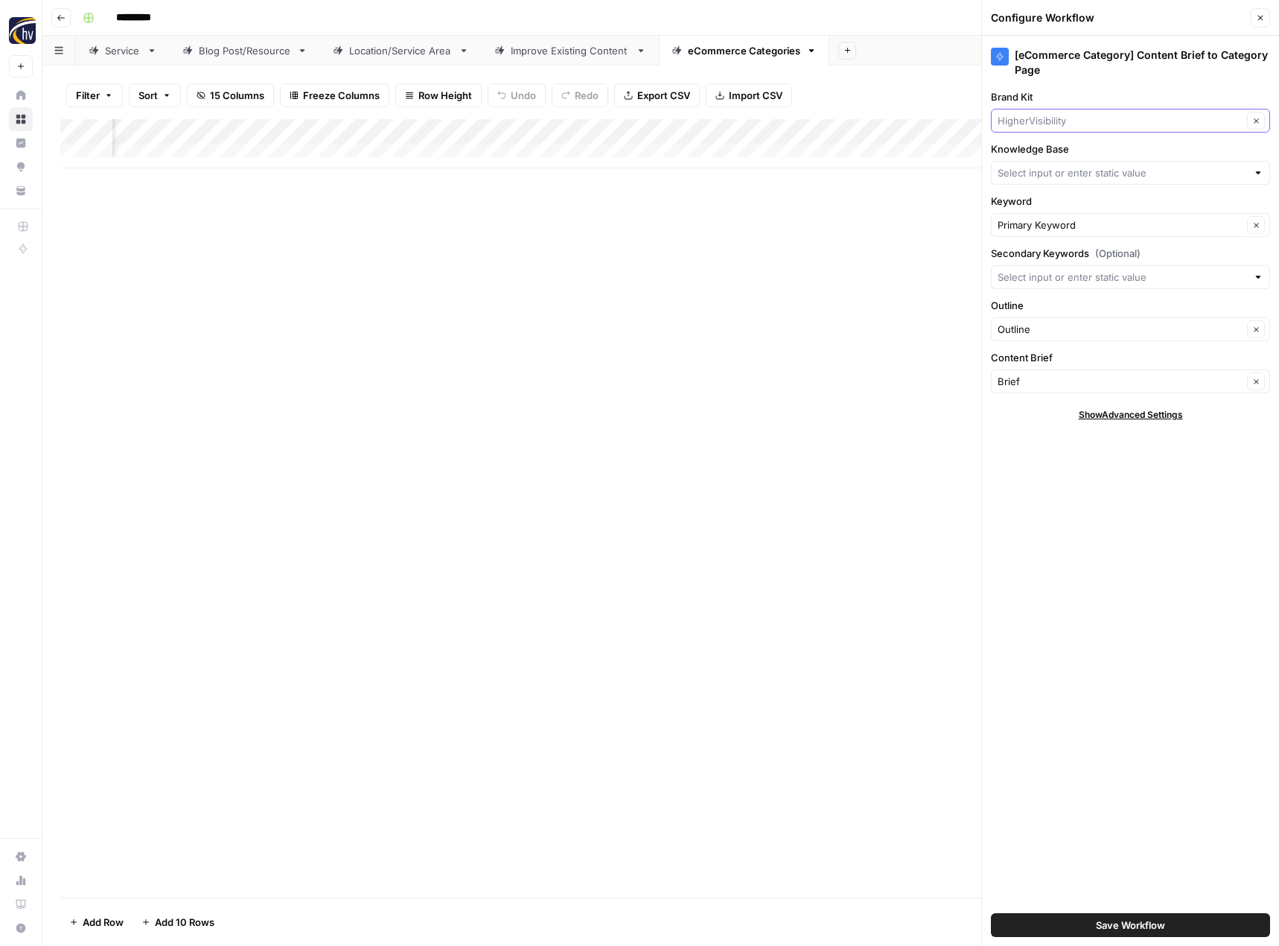
click at [1063, 119] on input "Brand Kit" at bounding box center [1120, 120] width 245 height 15
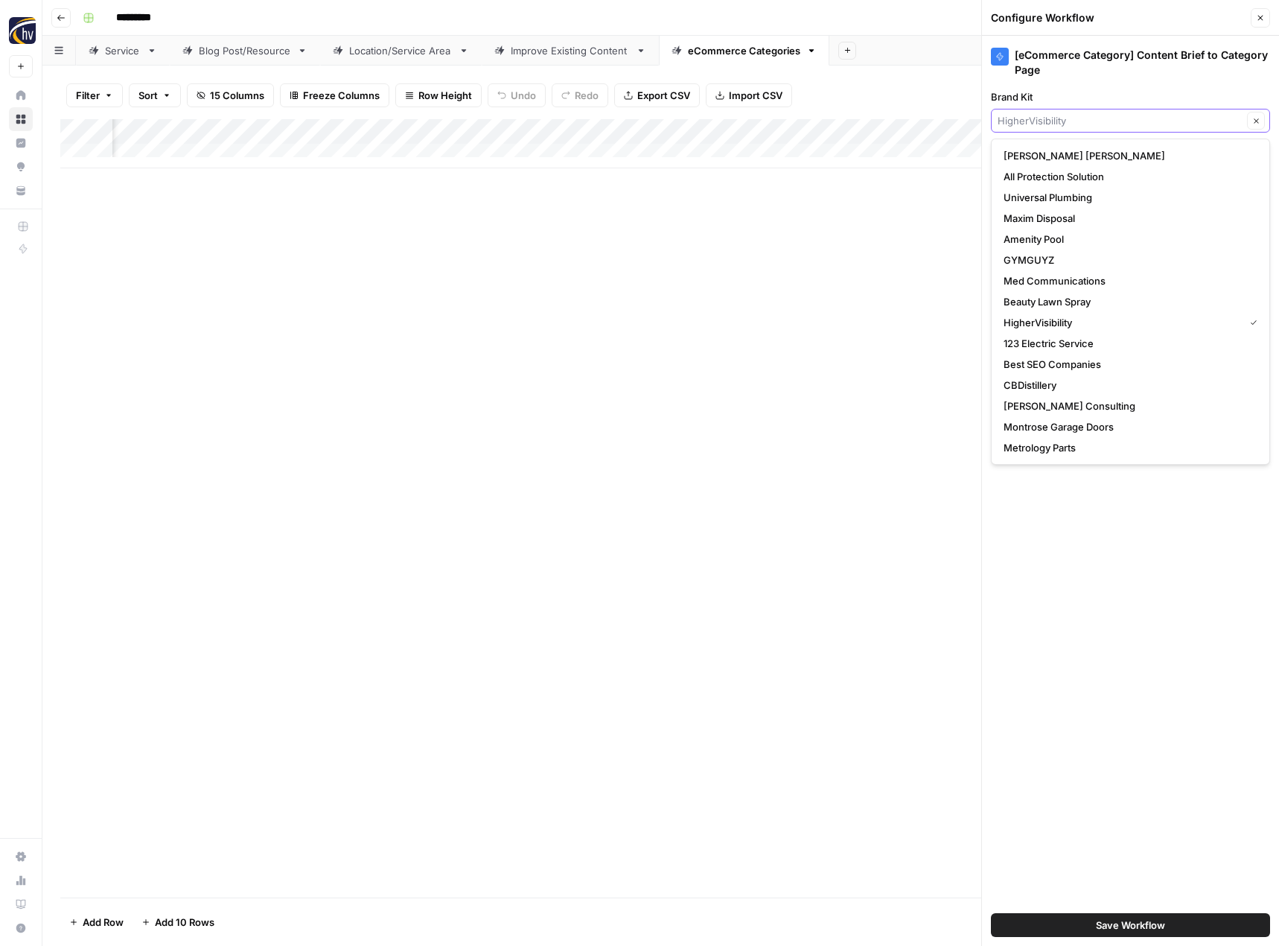
type input "x"
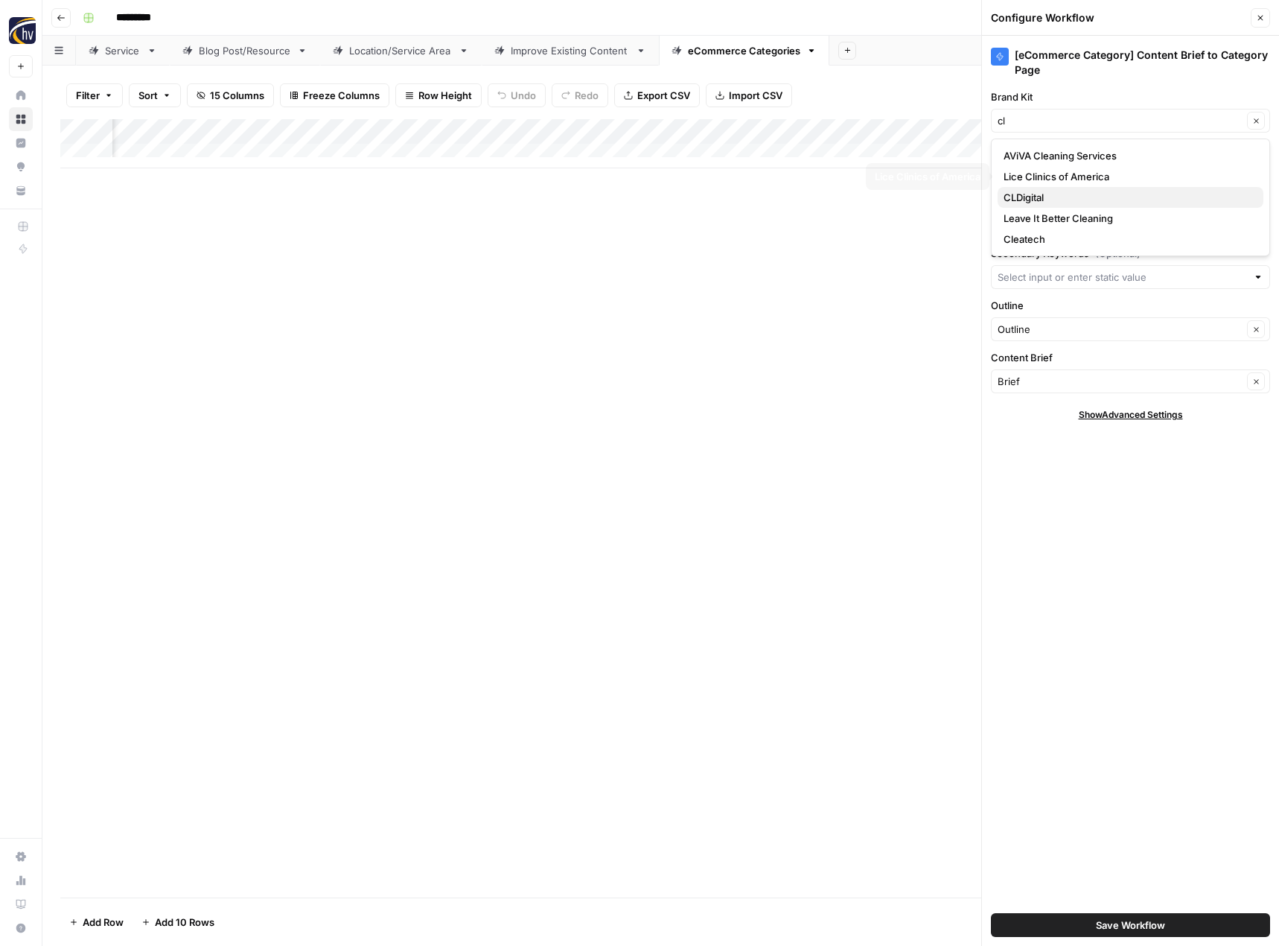
click at [1051, 195] on span "CLDigital" at bounding box center [1128, 197] width 248 height 15
type input "CLDigital"
click at [1051, 173] on input "Knowledge Base" at bounding box center [1122, 172] width 249 height 15
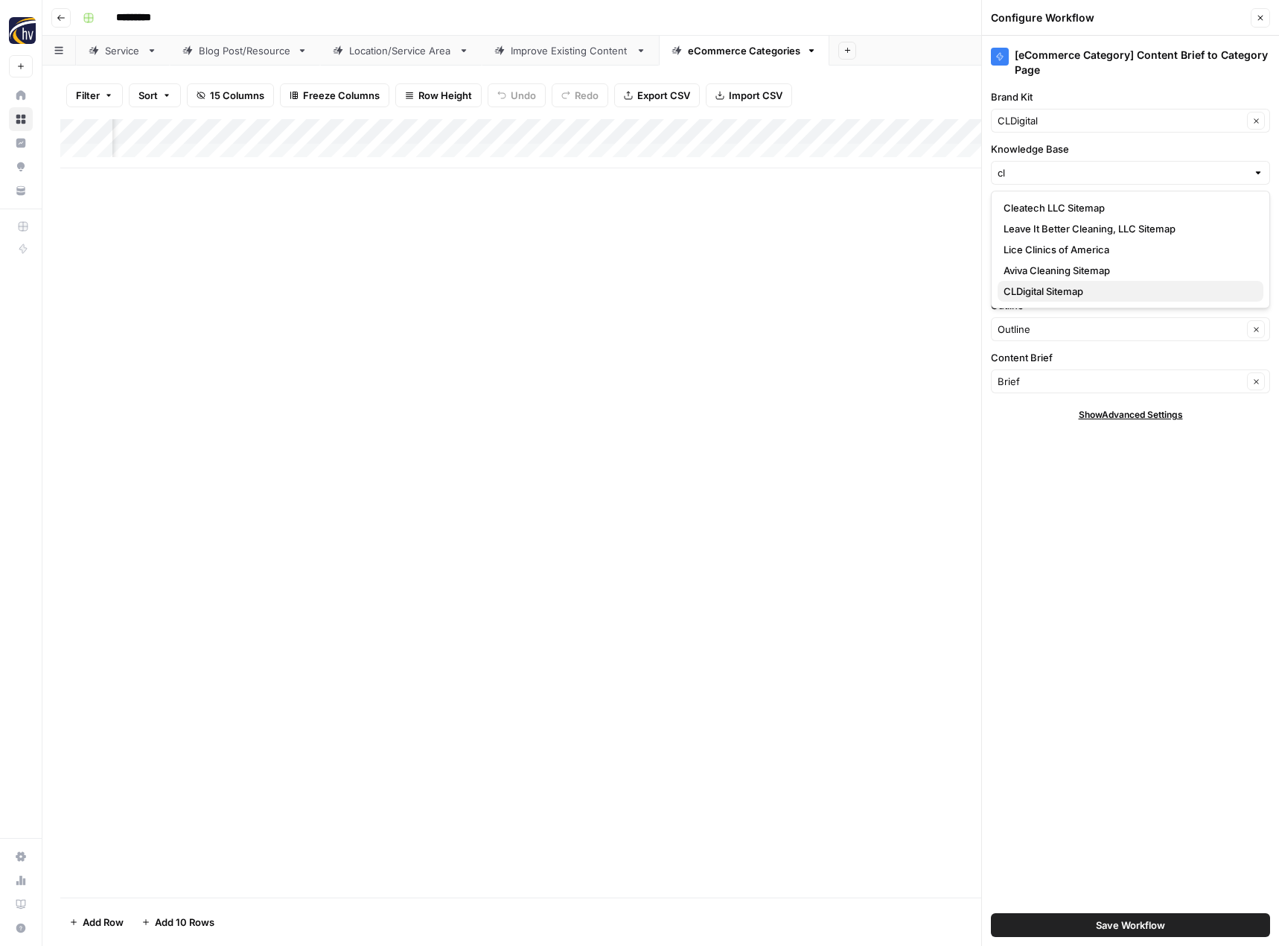
click at [1026, 289] on span "CLDigital Sitemap" at bounding box center [1128, 291] width 248 height 15
type input "CLDigital Sitemap"
click at [1081, 917] on button "Save Workflow" at bounding box center [1130, 925] width 279 height 24
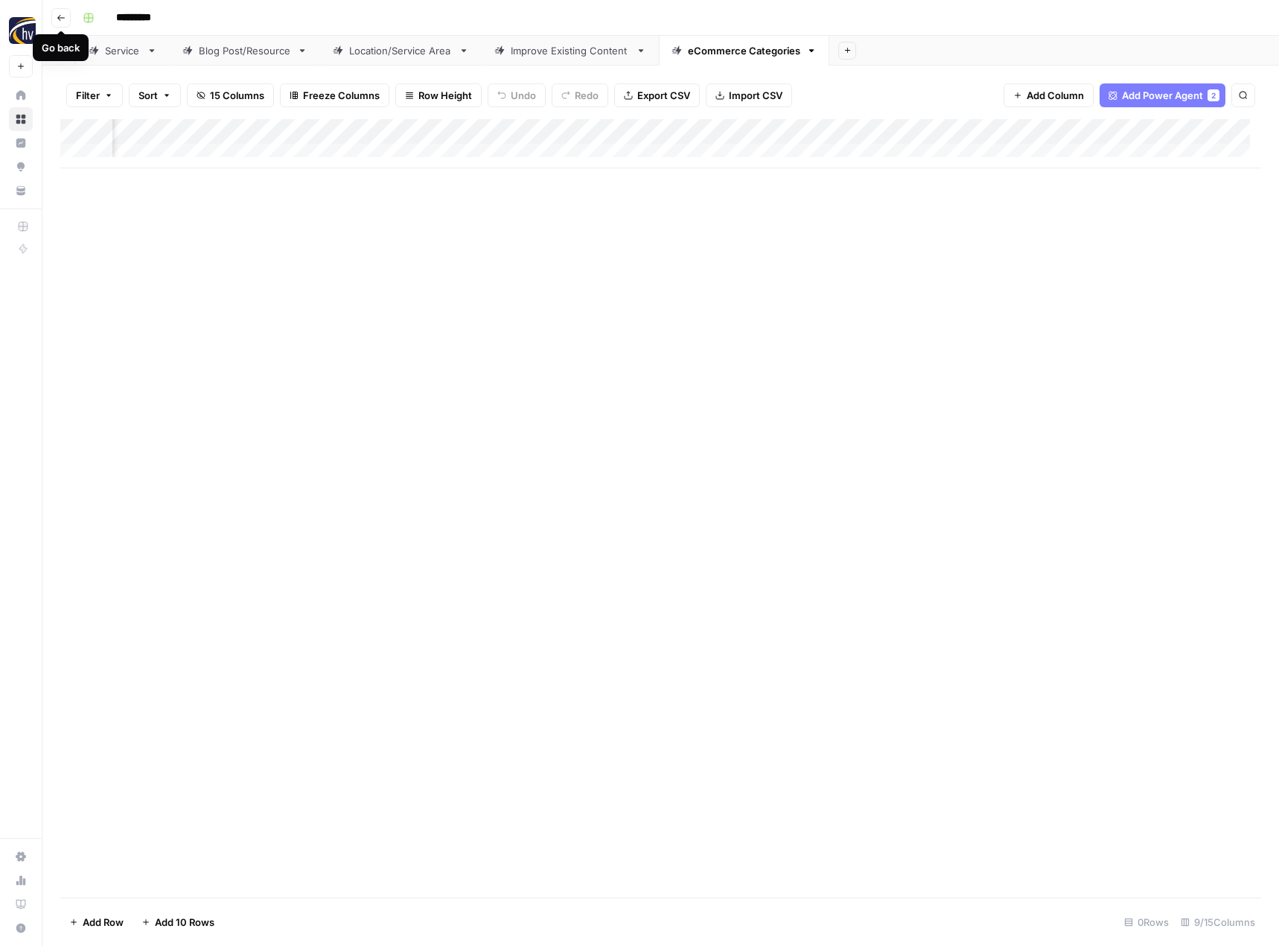
drag, startPoint x: 63, startPoint y: 19, endPoint x: 18, endPoint y: 92, distance: 86.0
click at [63, 19] on icon "button" at bounding box center [61, 17] width 9 height 9
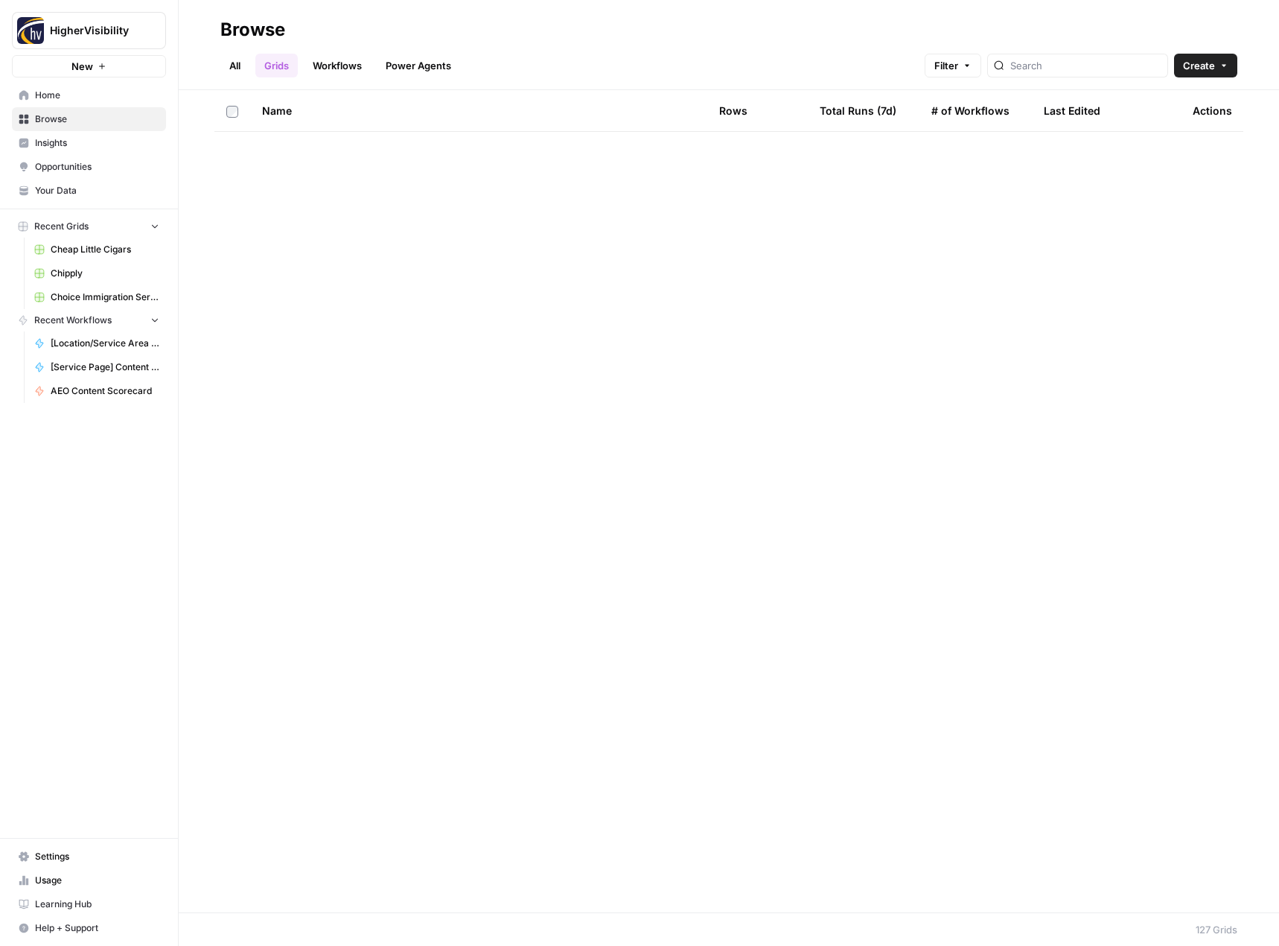
scroll to position [4515, 0]
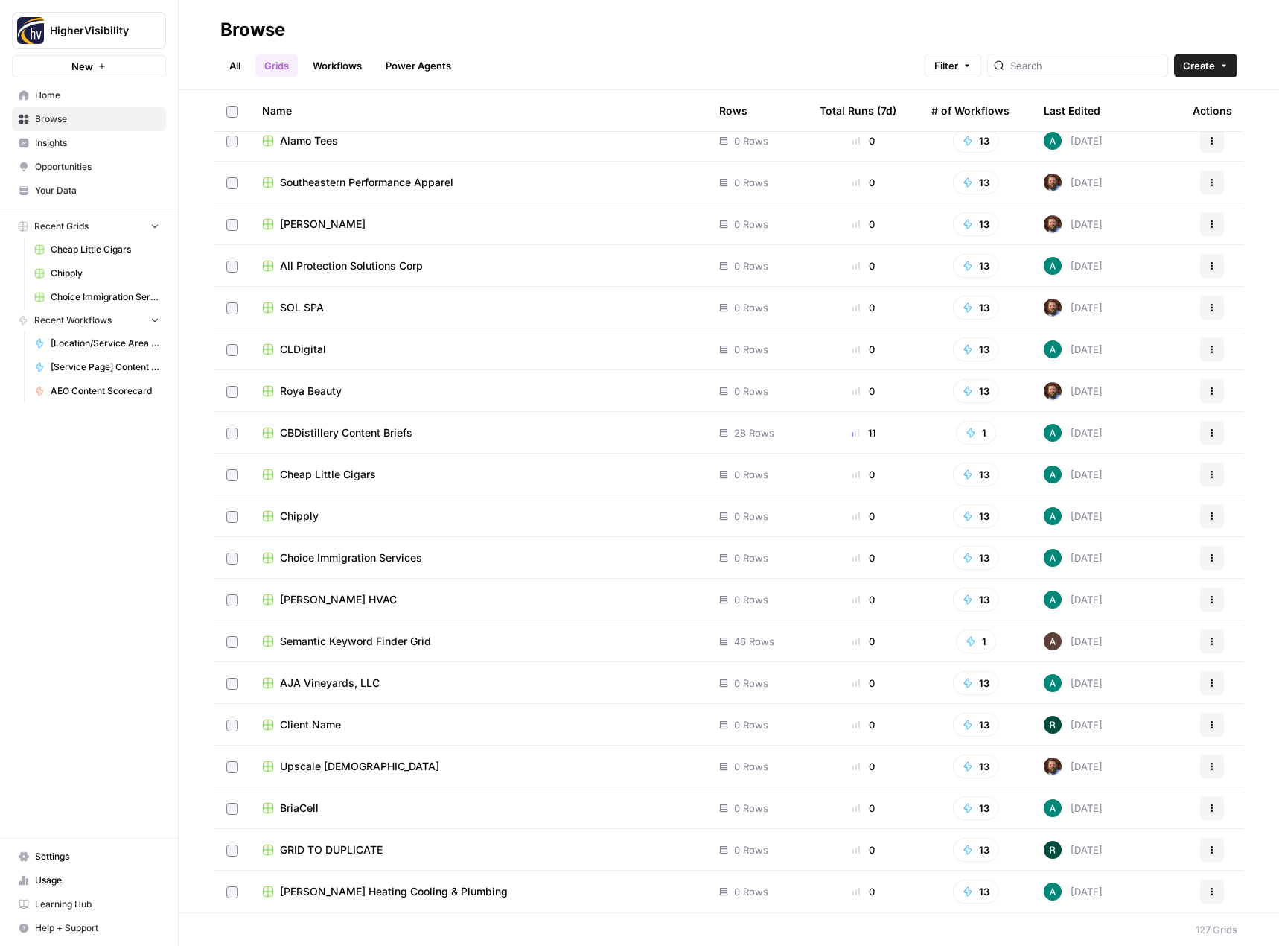
click at [1208, 849] on icon "button" at bounding box center [1212, 849] width 9 height 9
click at [1122, 734] on button "Duplicate" at bounding box center [1129, 726] width 153 height 21
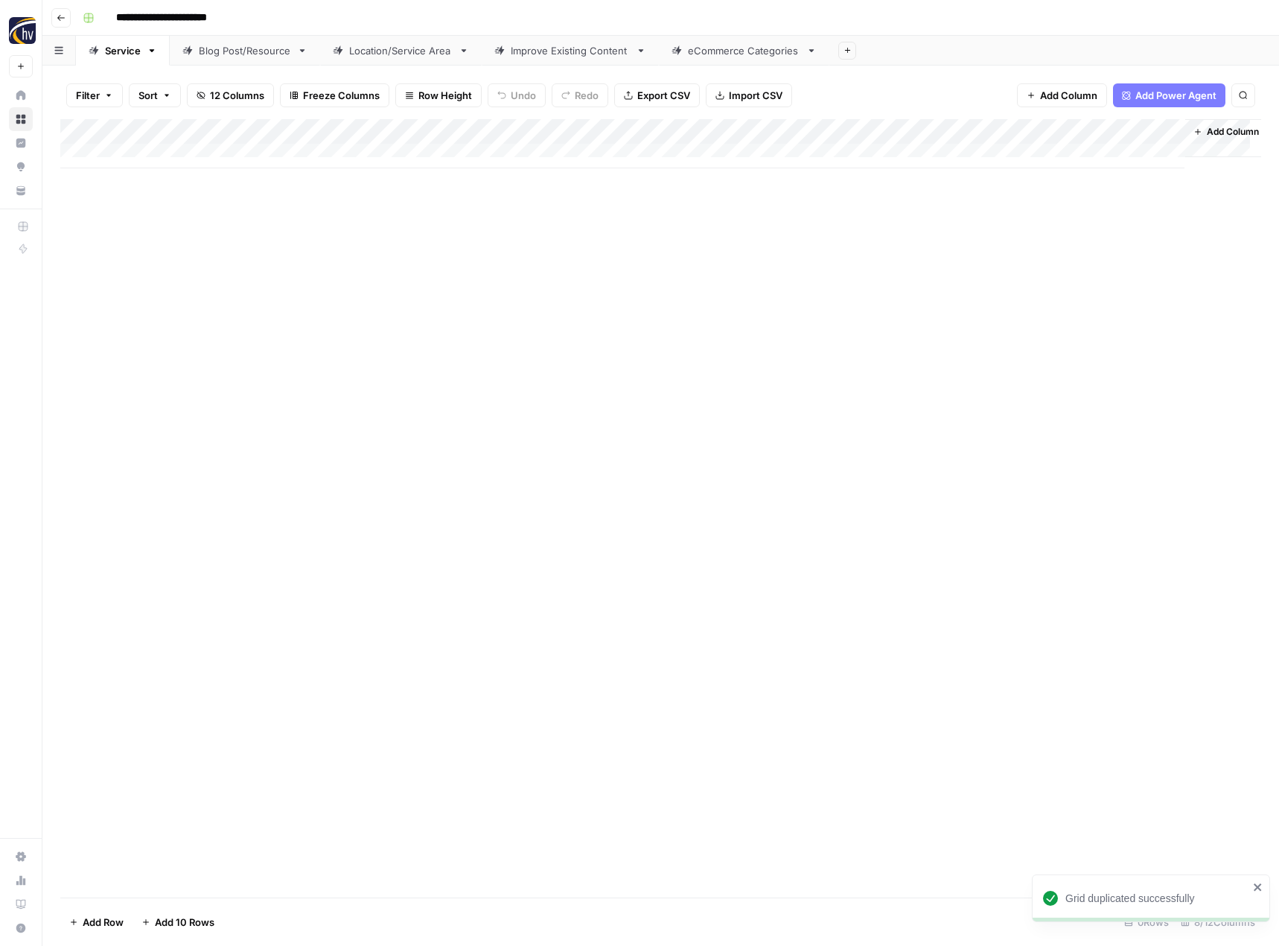
click at [175, 21] on input "**********" at bounding box center [185, 18] width 153 height 24
paste input
type input "**********"
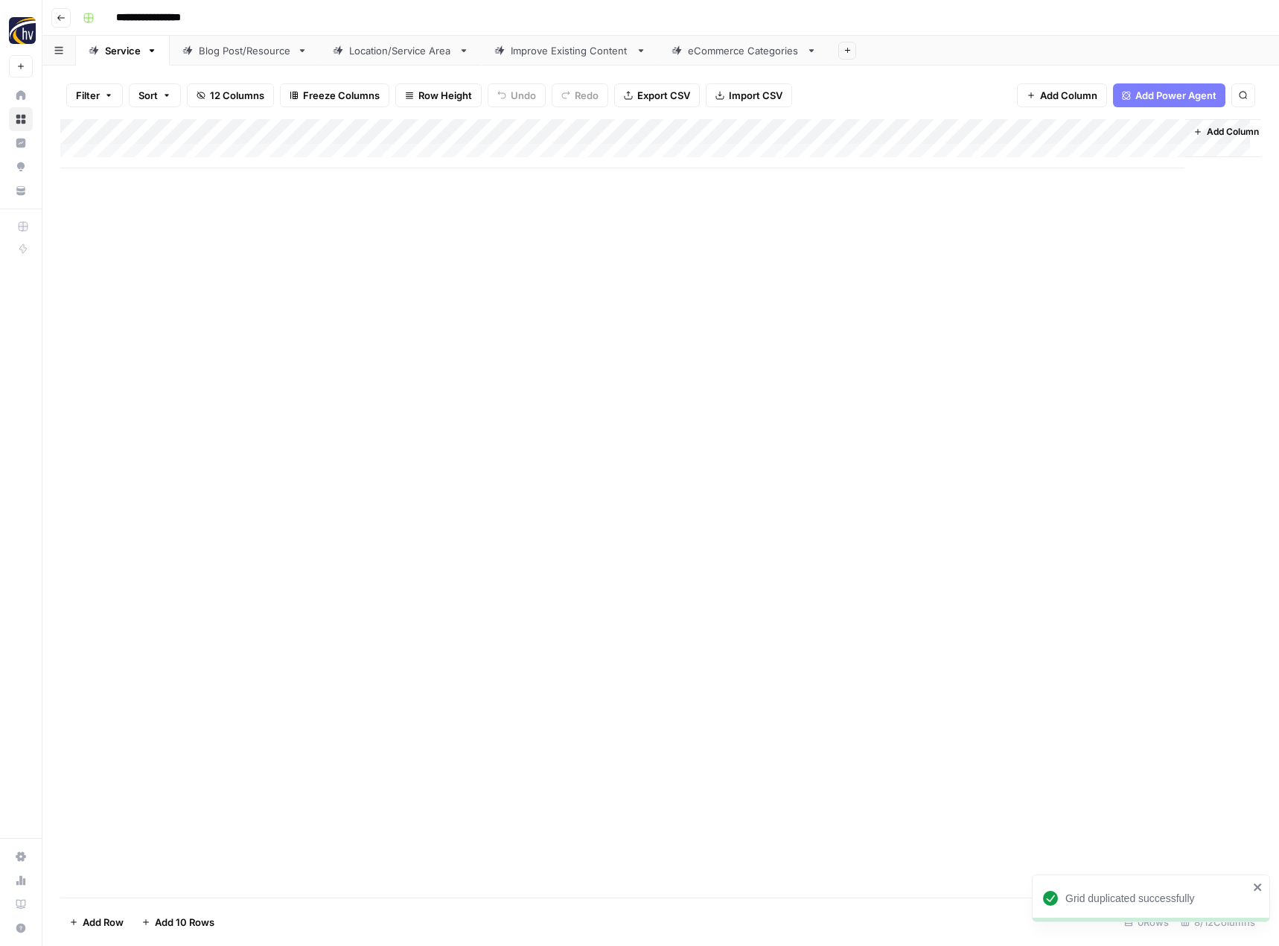
click at [331, 344] on div "Add Column" at bounding box center [660, 508] width 1201 height 778
click at [349, 131] on div "Add Column" at bounding box center [660, 143] width 1201 height 49
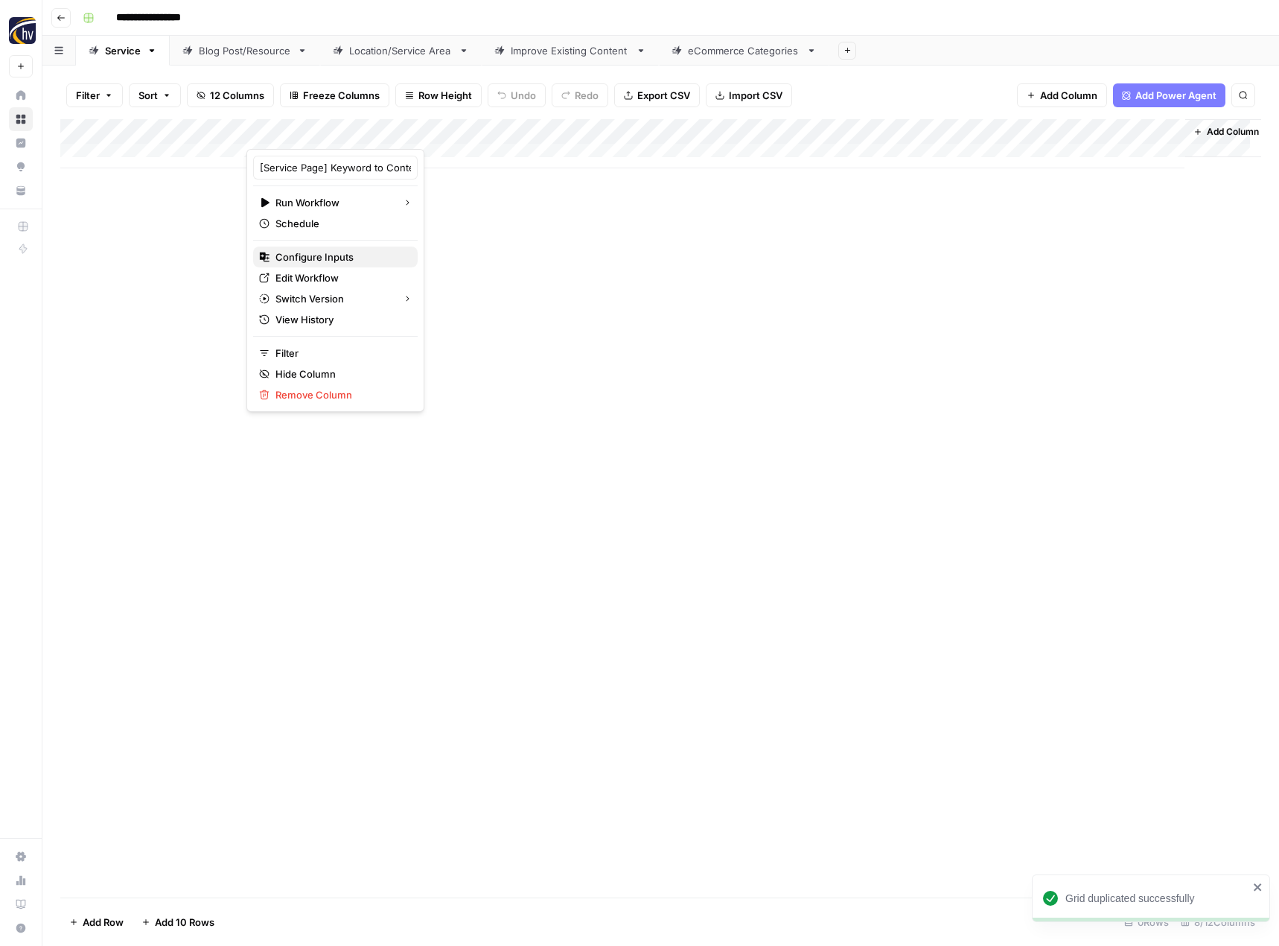
click at [316, 256] on span "Configure Inputs" at bounding box center [340, 256] width 130 height 15
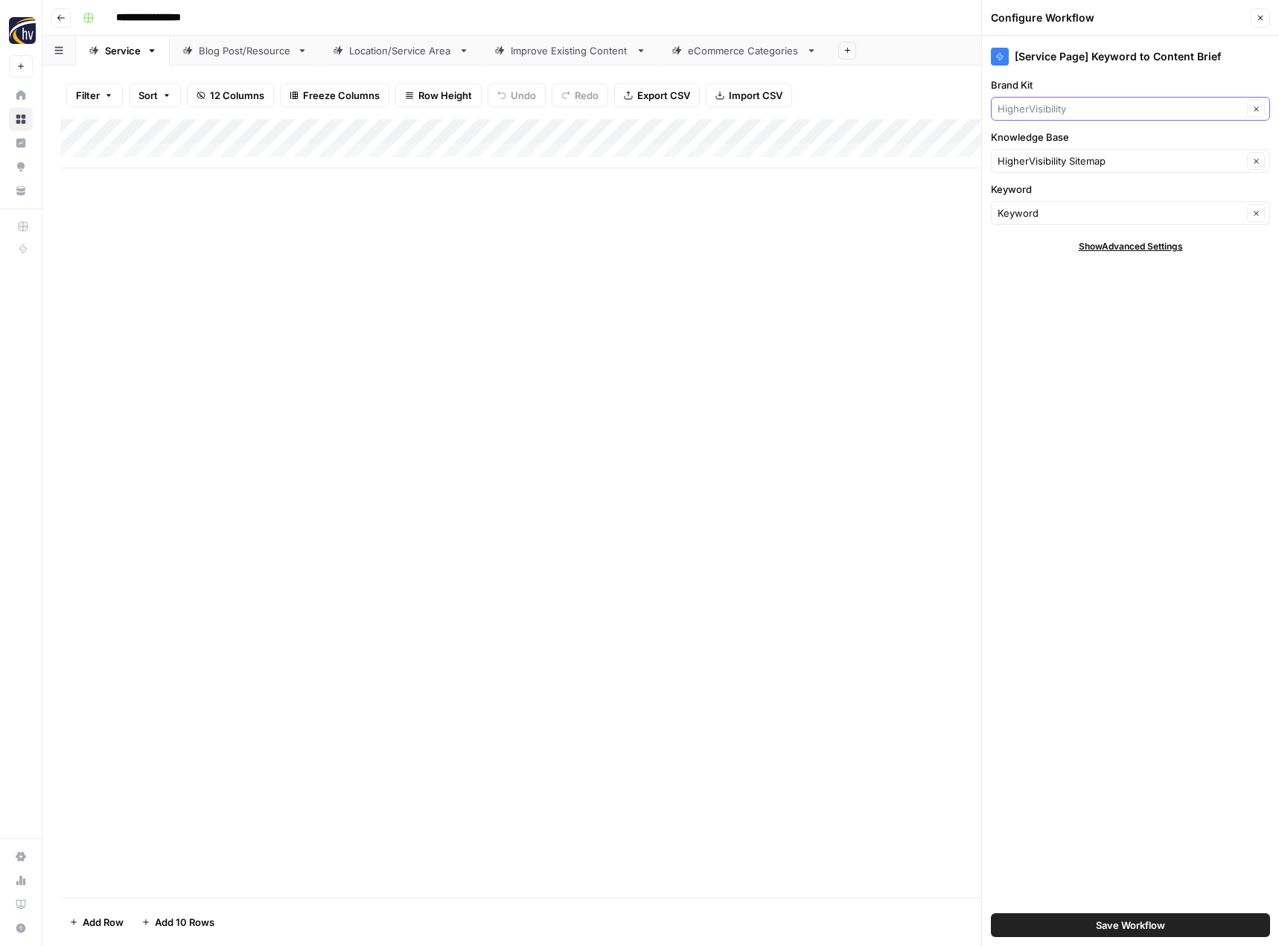
click at [1043, 106] on input "Brand Kit" at bounding box center [1120, 108] width 245 height 15
click at [1054, 143] on span "[PERSON_NAME] Studios" at bounding box center [1128, 143] width 248 height 15
type input "[PERSON_NAME] Studios"
click at [1049, 154] on input "Knowledge Base" at bounding box center [1120, 160] width 245 height 15
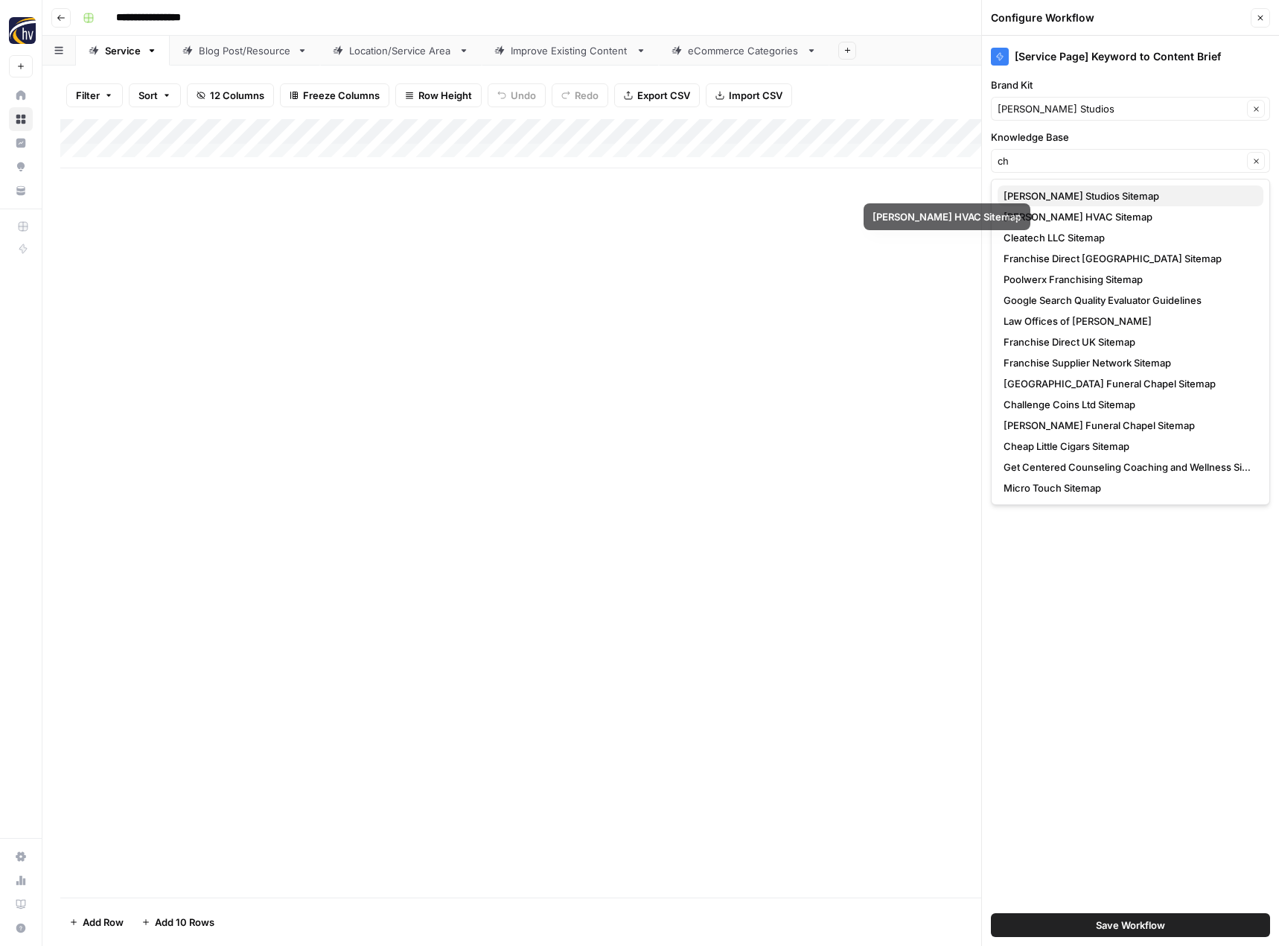
click at [1049, 193] on span "[PERSON_NAME] Studios Sitemap" at bounding box center [1128, 195] width 248 height 15
type input "[PERSON_NAME] Studios Sitemap"
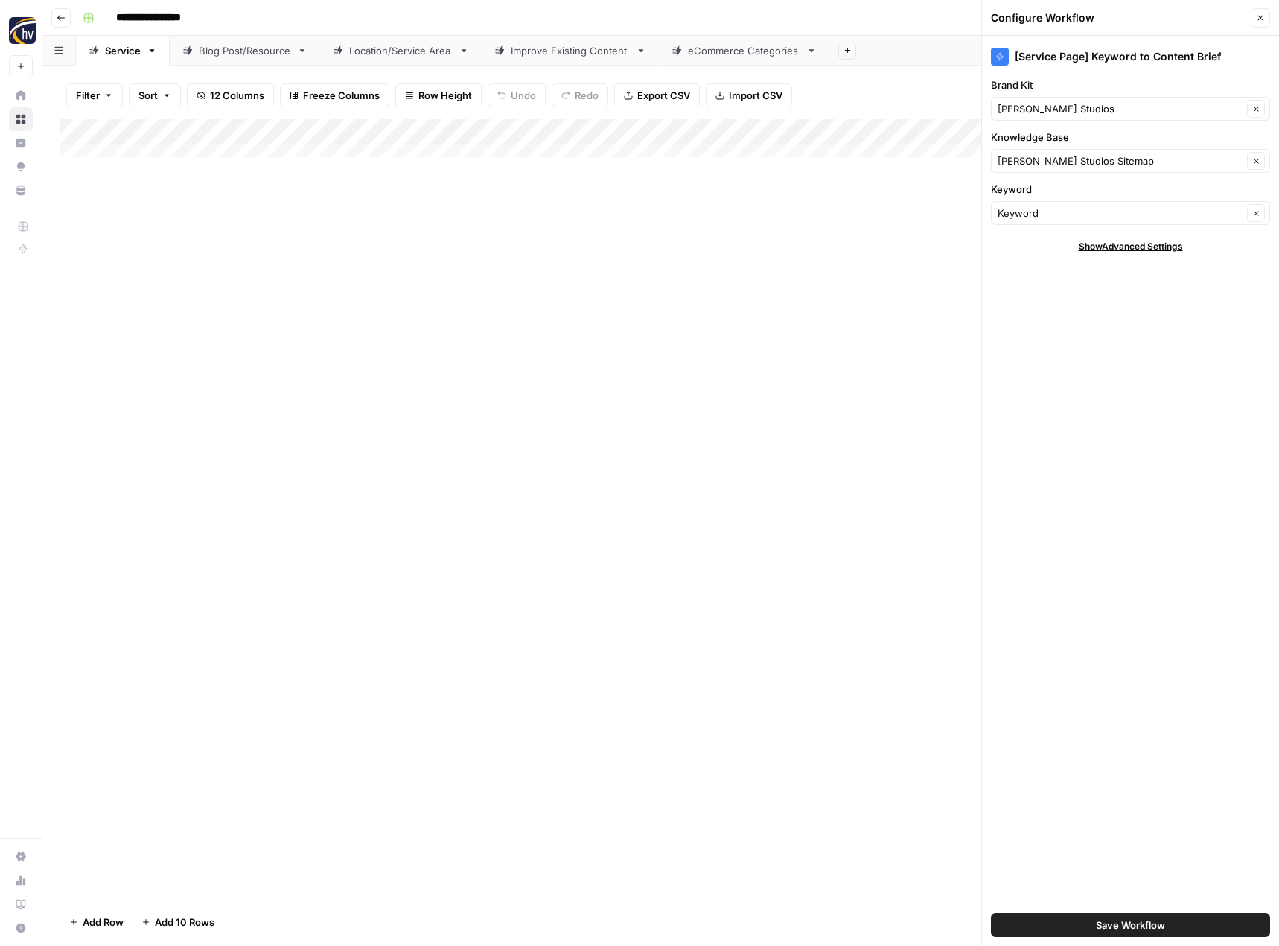
click at [1100, 923] on span "Save Workflow" at bounding box center [1130, 924] width 69 height 15
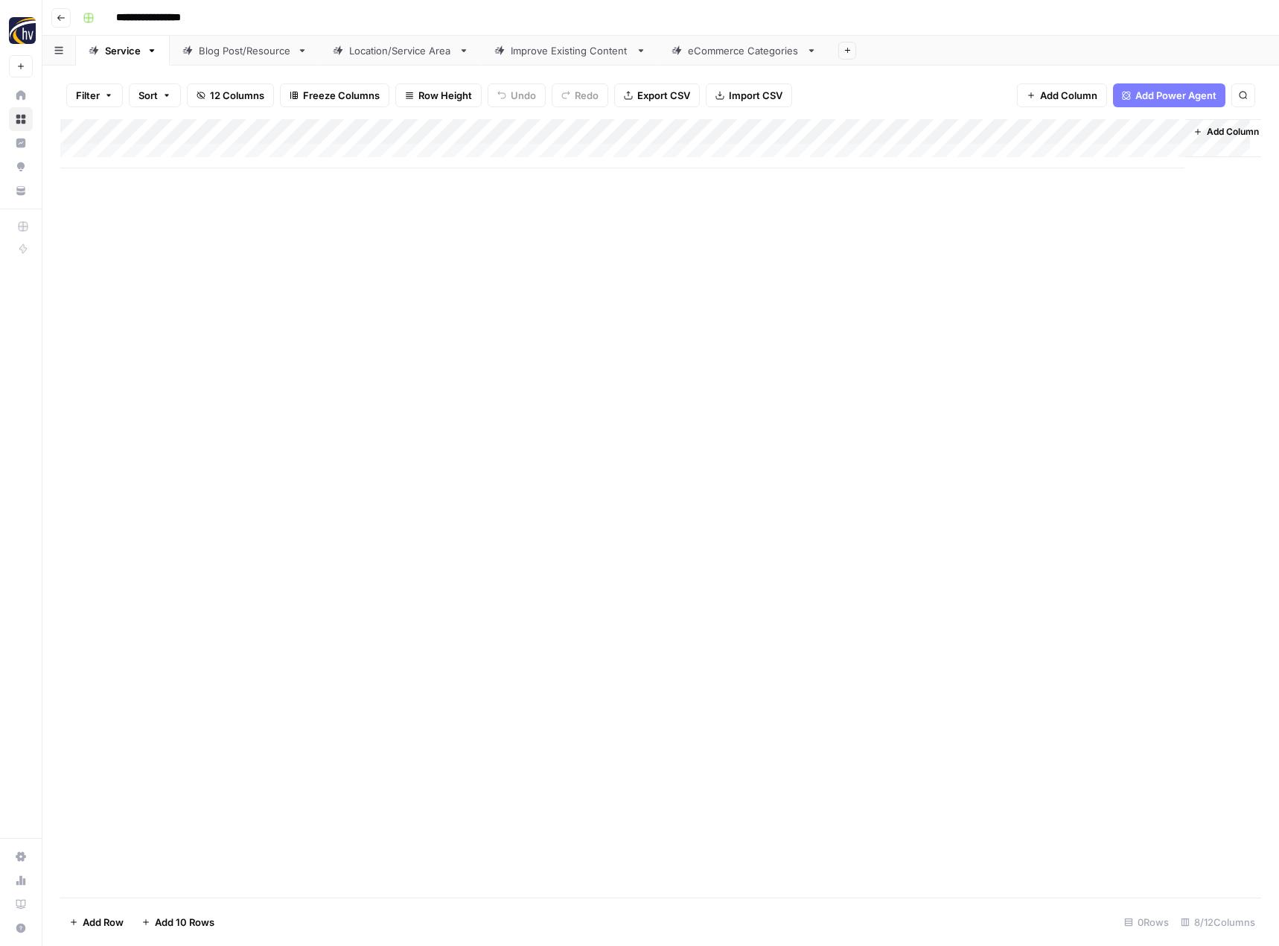
click at [1019, 135] on div "Add Column" at bounding box center [660, 143] width 1201 height 49
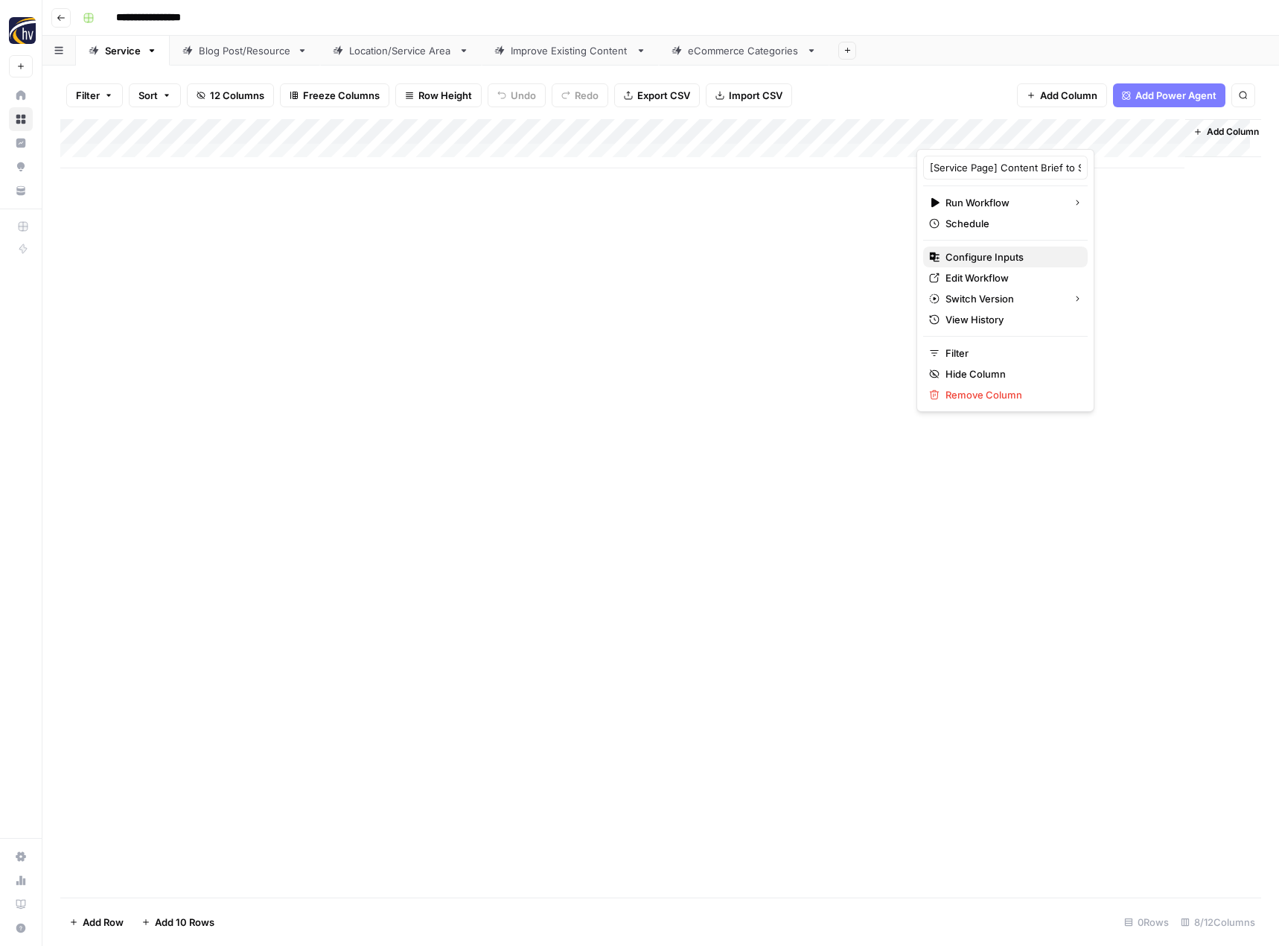
click at [956, 265] on button "Configure Inputs" at bounding box center [1005, 256] width 165 height 21
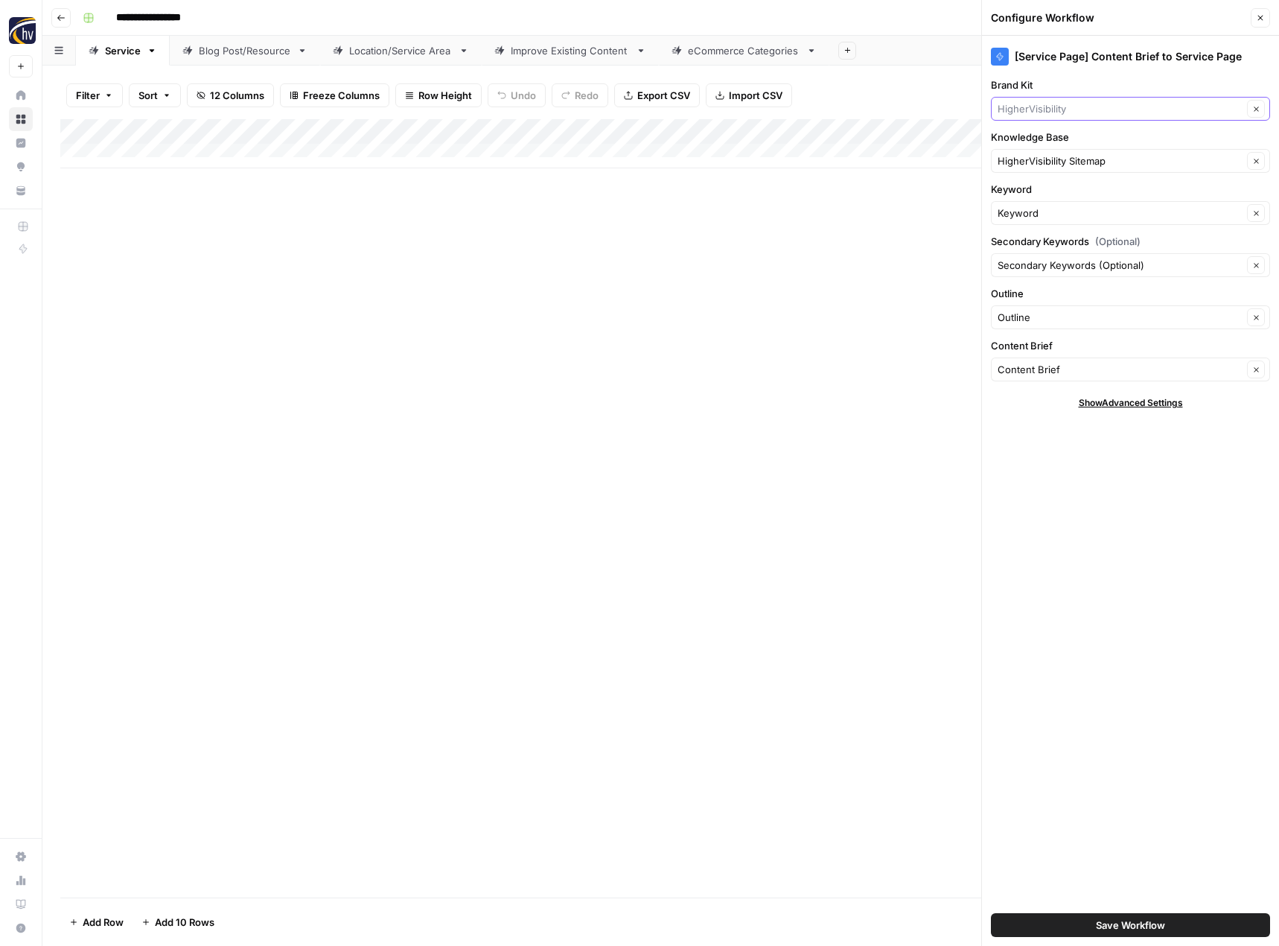
click at [1060, 104] on input "Brand Kit" at bounding box center [1120, 108] width 245 height 15
click at [1063, 141] on span "[PERSON_NAME] Studios" at bounding box center [1128, 143] width 248 height 15
type input "[PERSON_NAME] Studios"
click at [1042, 162] on input "Knowledge Base" at bounding box center [1120, 160] width 245 height 15
click at [1051, 196] on span "[PERSON_NAME] Studios Sitemap" at bounding box center [1128, 195] width 248 height 15
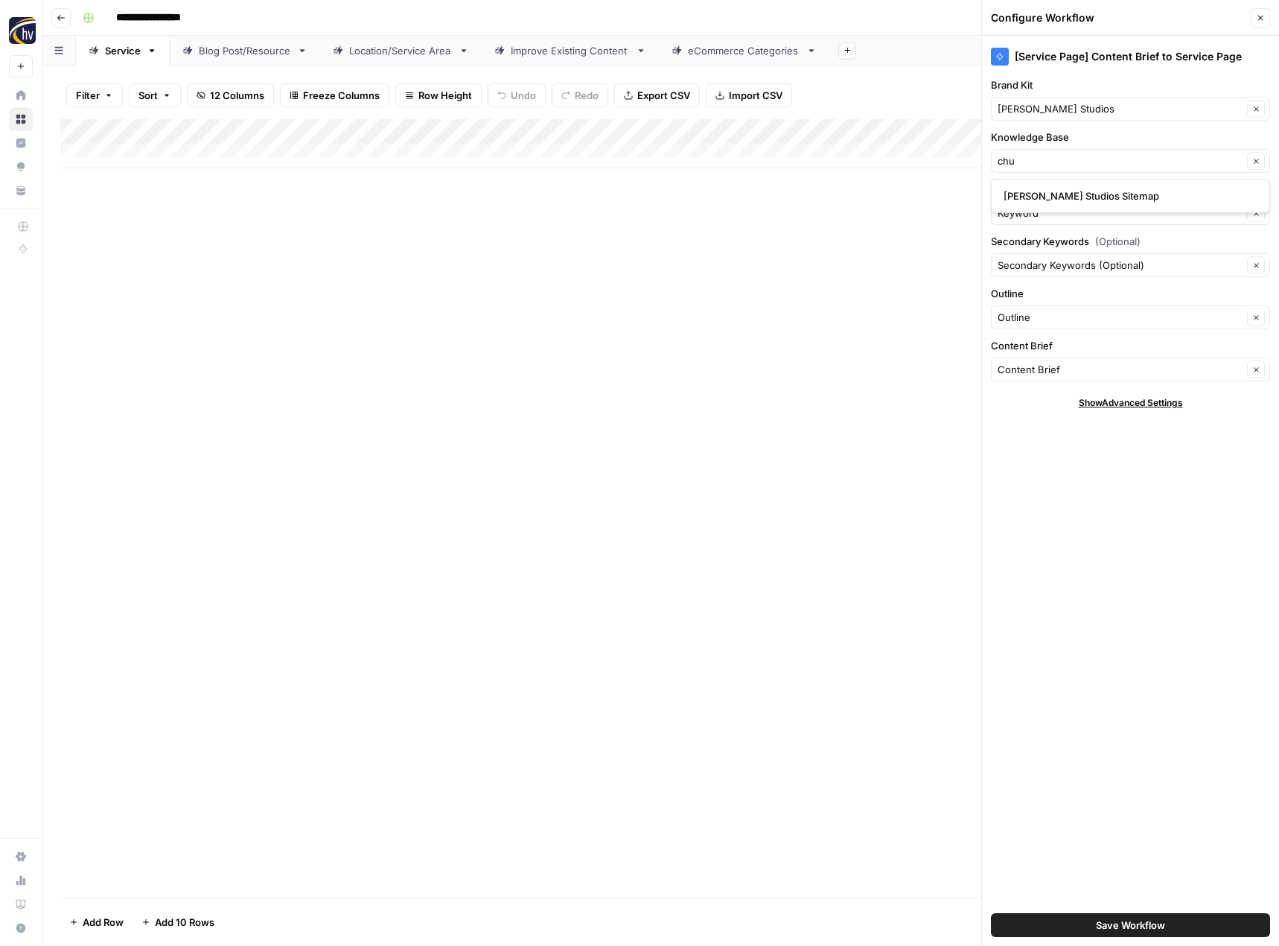
type input "[PERSON_NAME] Studios Sitemap"
click at [1114, 917] on button "Save Workflow" at bounding box center [1130, 925] width 279 height 24
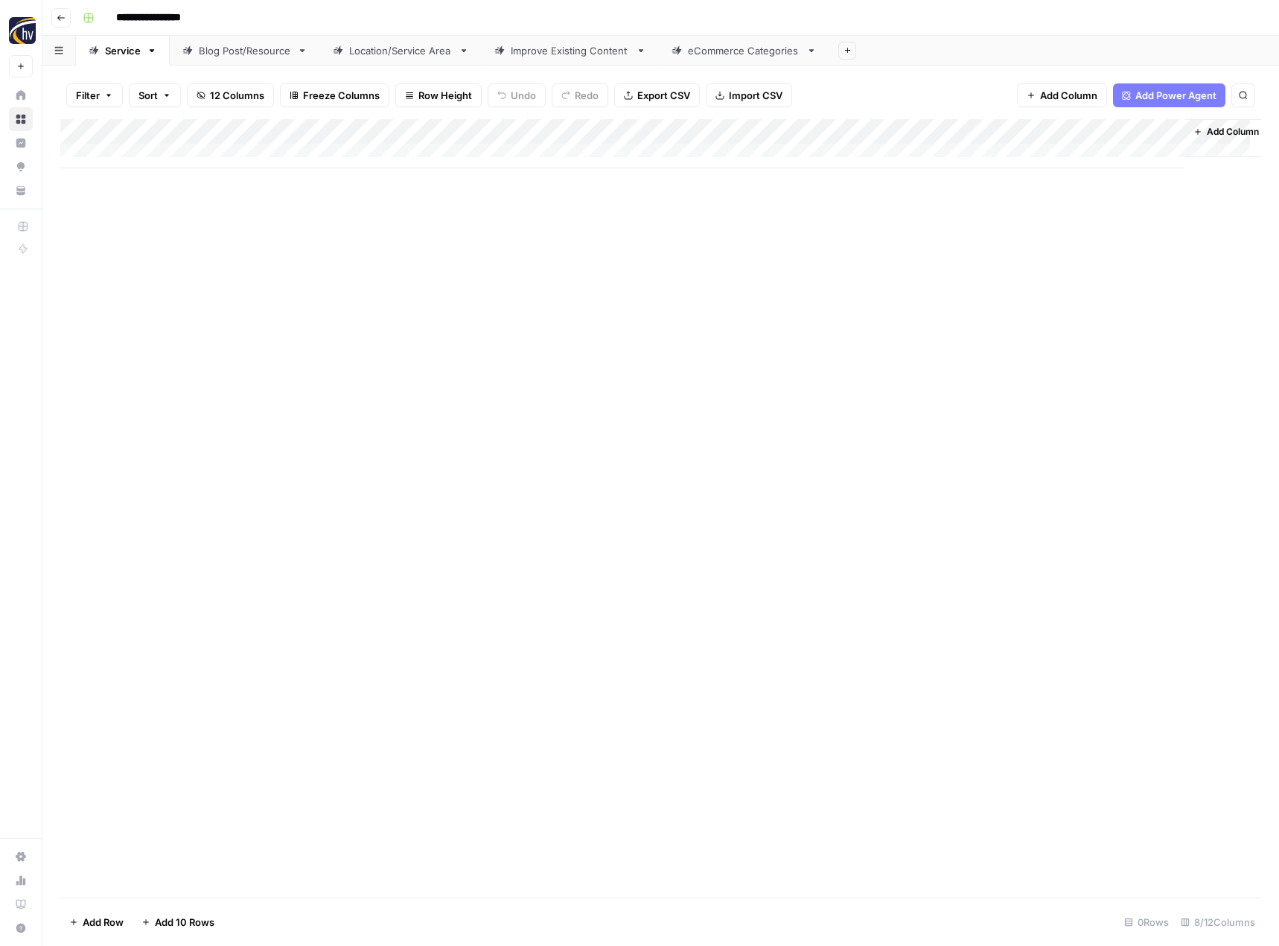
click at [267, 57] on div "Blog Post/Resource" at bounding box center [245, 50] width 92 height 15
click at [356, 127] on div "Add Column" at bounding box center [660, 143] width 1201 height 49
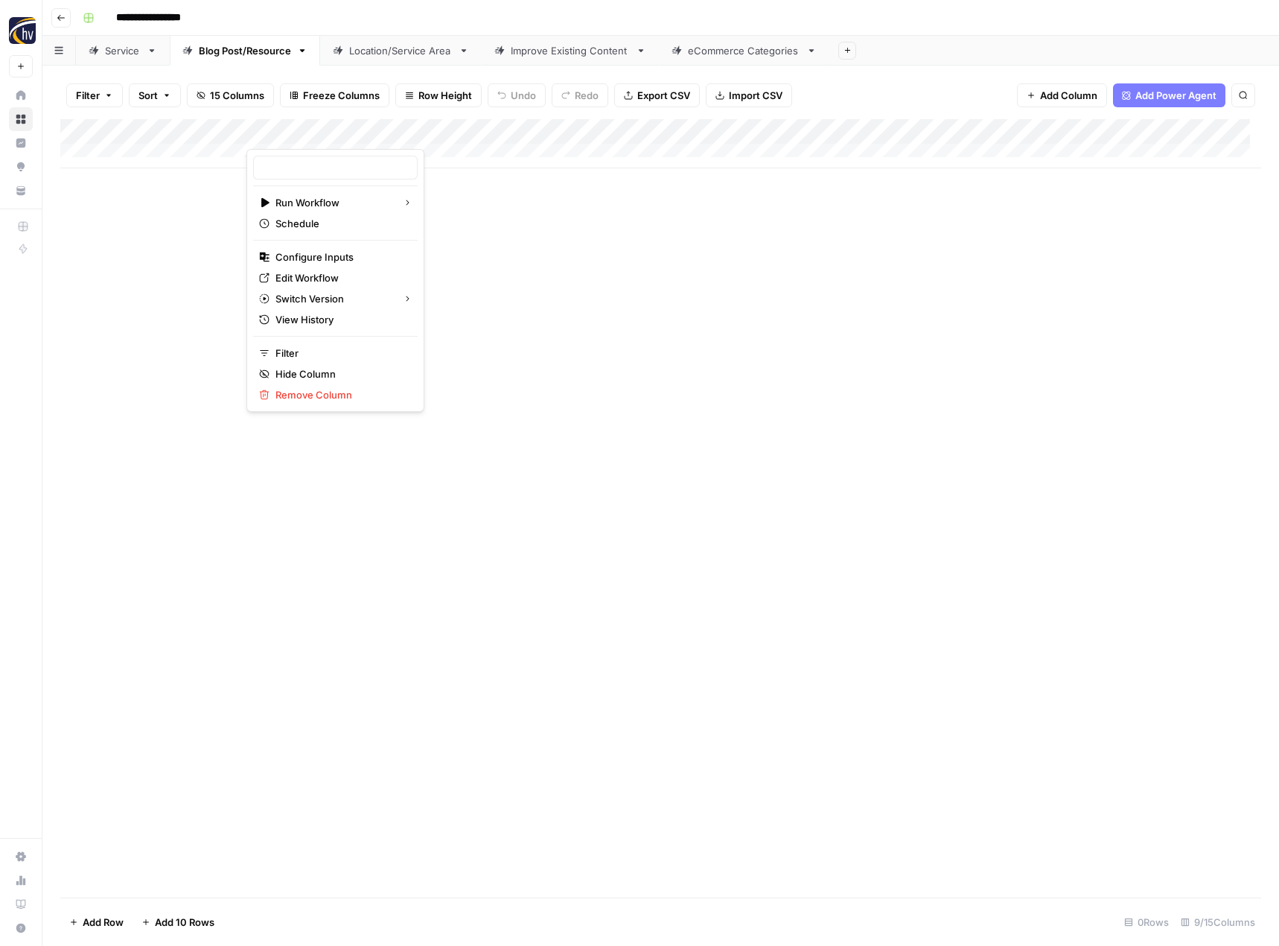
type input "[Blog Post] Keyword to Content Brief"
click at [351, 259] on span "Configure Inputs" at bounding box center [340, 256] width 130 height 15
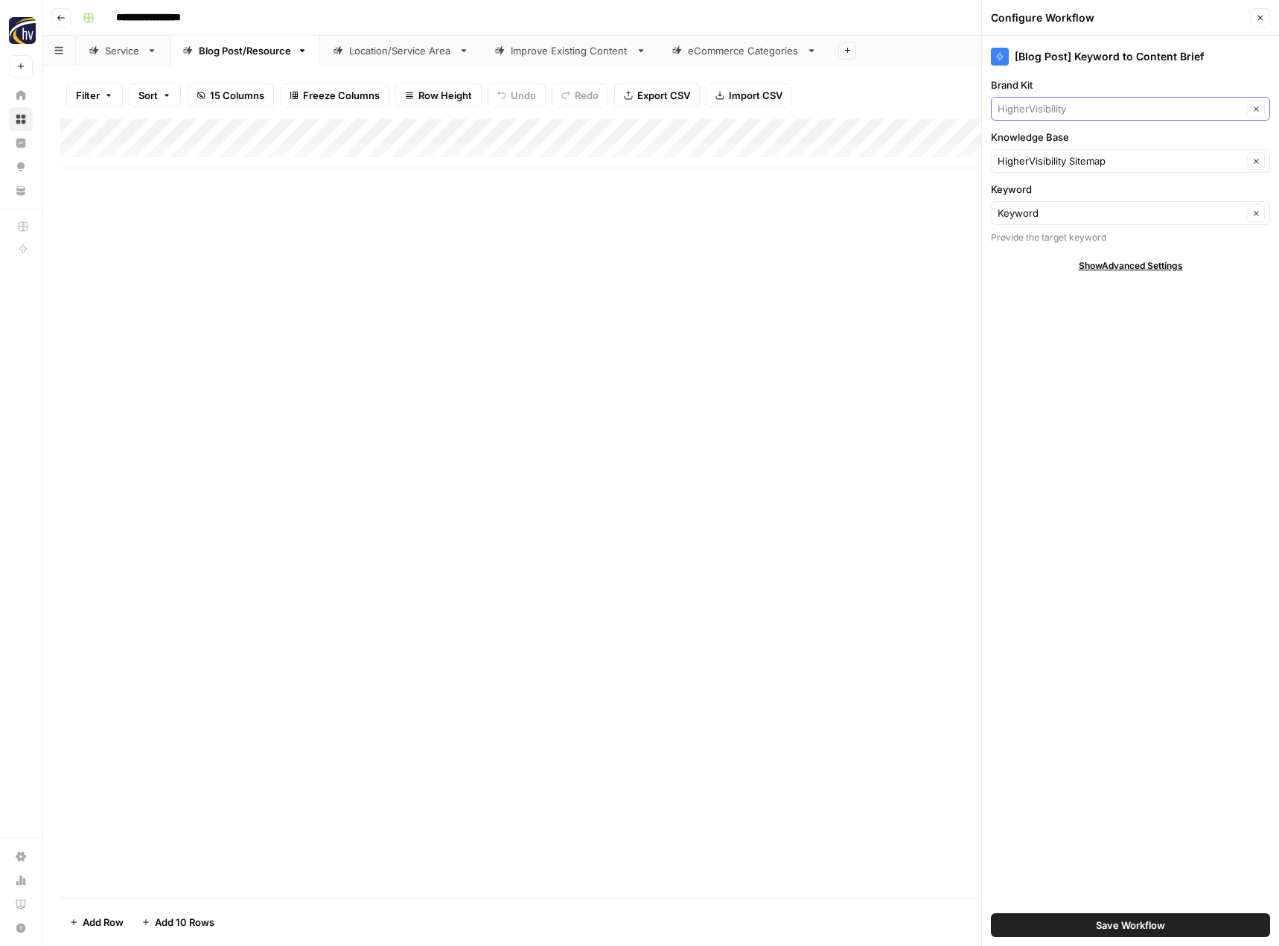
click at [1027, 106] on input "Brand Kit" at bounding box center [1120, 108] width 245 height 15
click at [1031, 141] on span "[PERSON_NAME] Studios" at bounding box center [1128, 143] width 248 height 15
type input "[PERSON_NAME] Studios"
click at [1035, 167] on input "Knowledge Base" at bounding box center [1120, 160] width 245 height 15
click at [1053, 193] on span "[PERSON_NAME] Studios Sitemap" at bounding box center [1128, 195] width 248 height 15
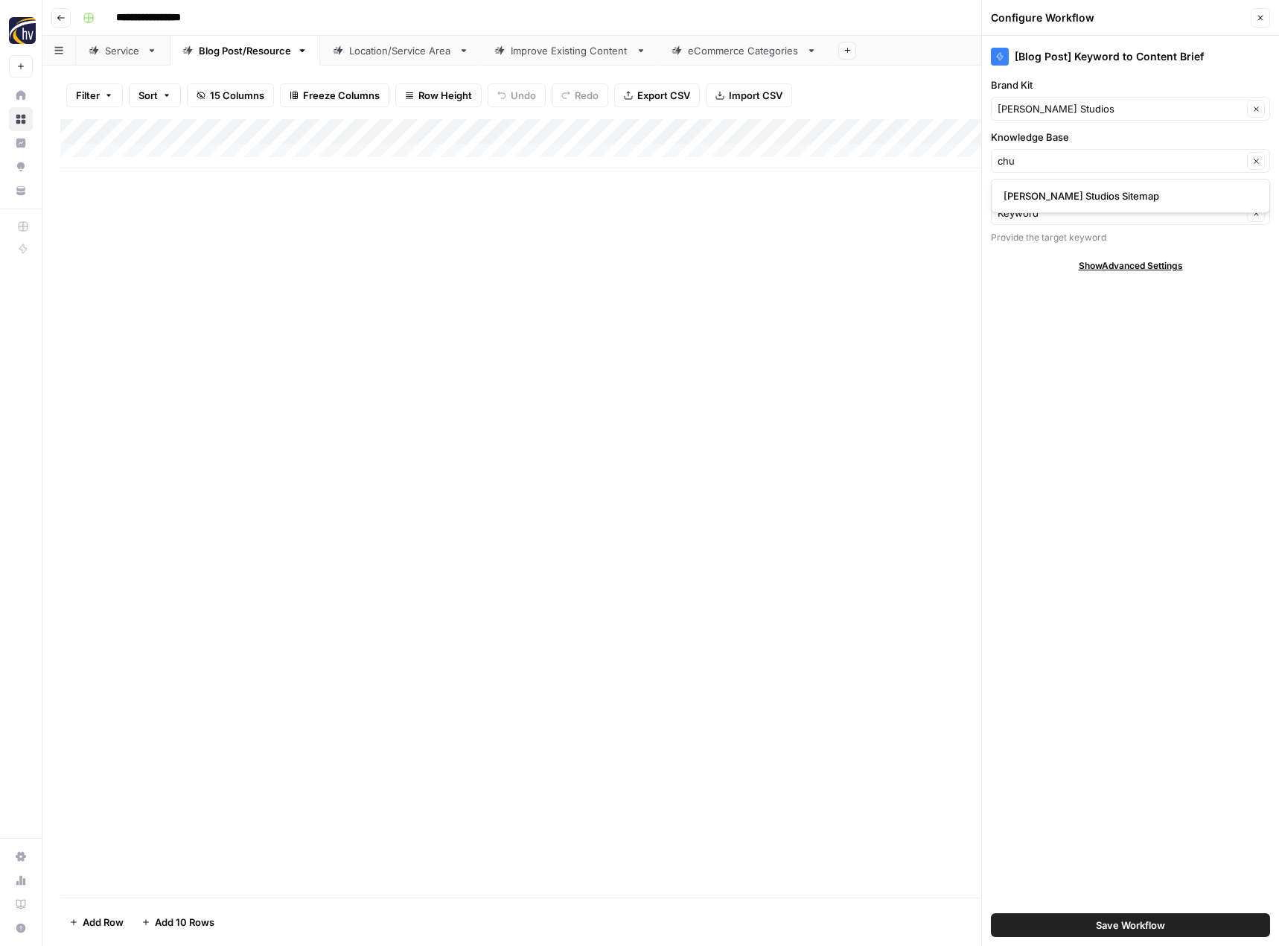
type input "[PERSON_NAME] Studios Sitemap"
click at [1113, 923] on span "Save Workflow" at bounding box center [1130, 924] width 69 height 15
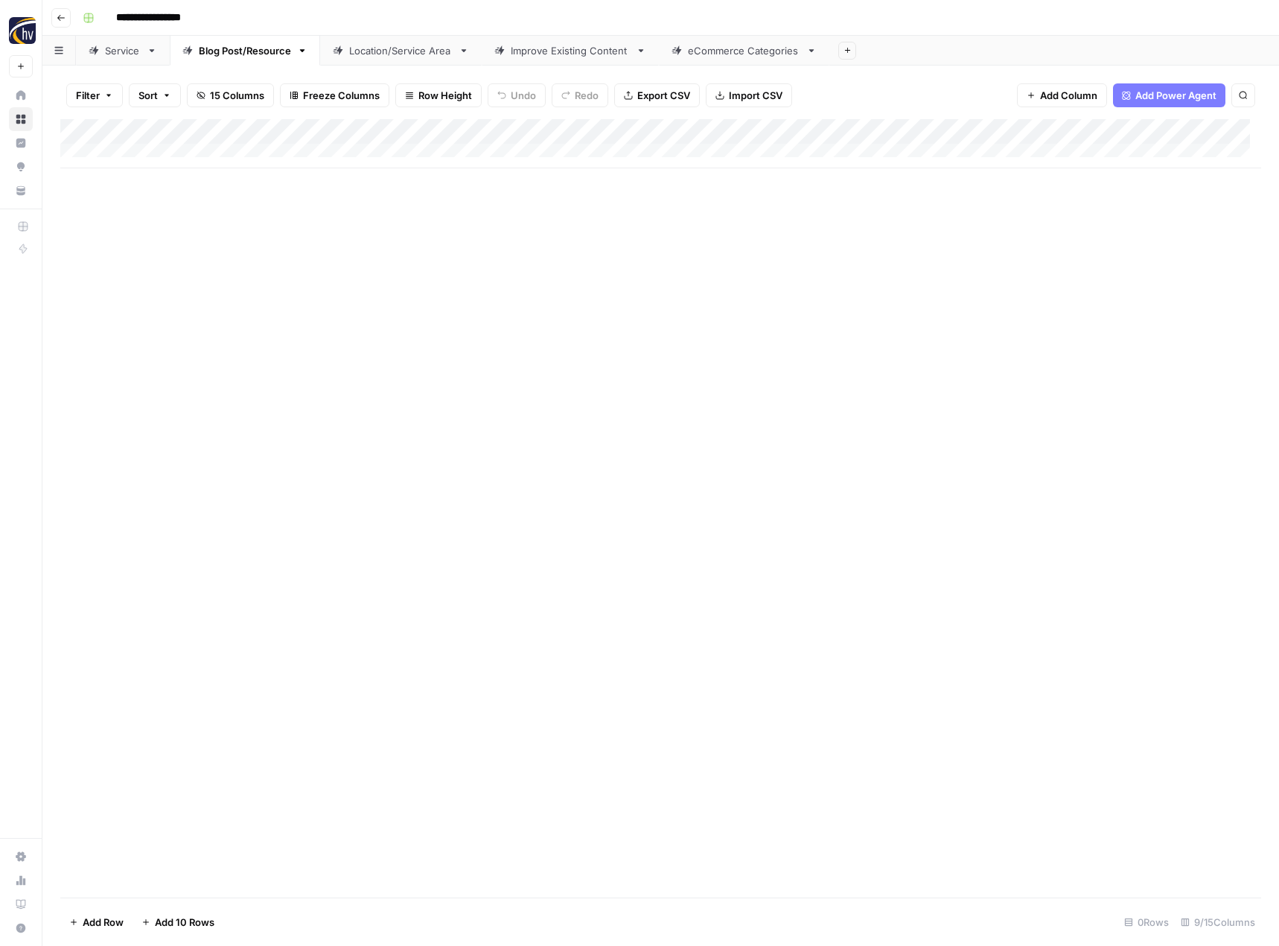
click at [1150, 131] on div "Add Column" at bounding box center [660, 143] width 1201 height 49
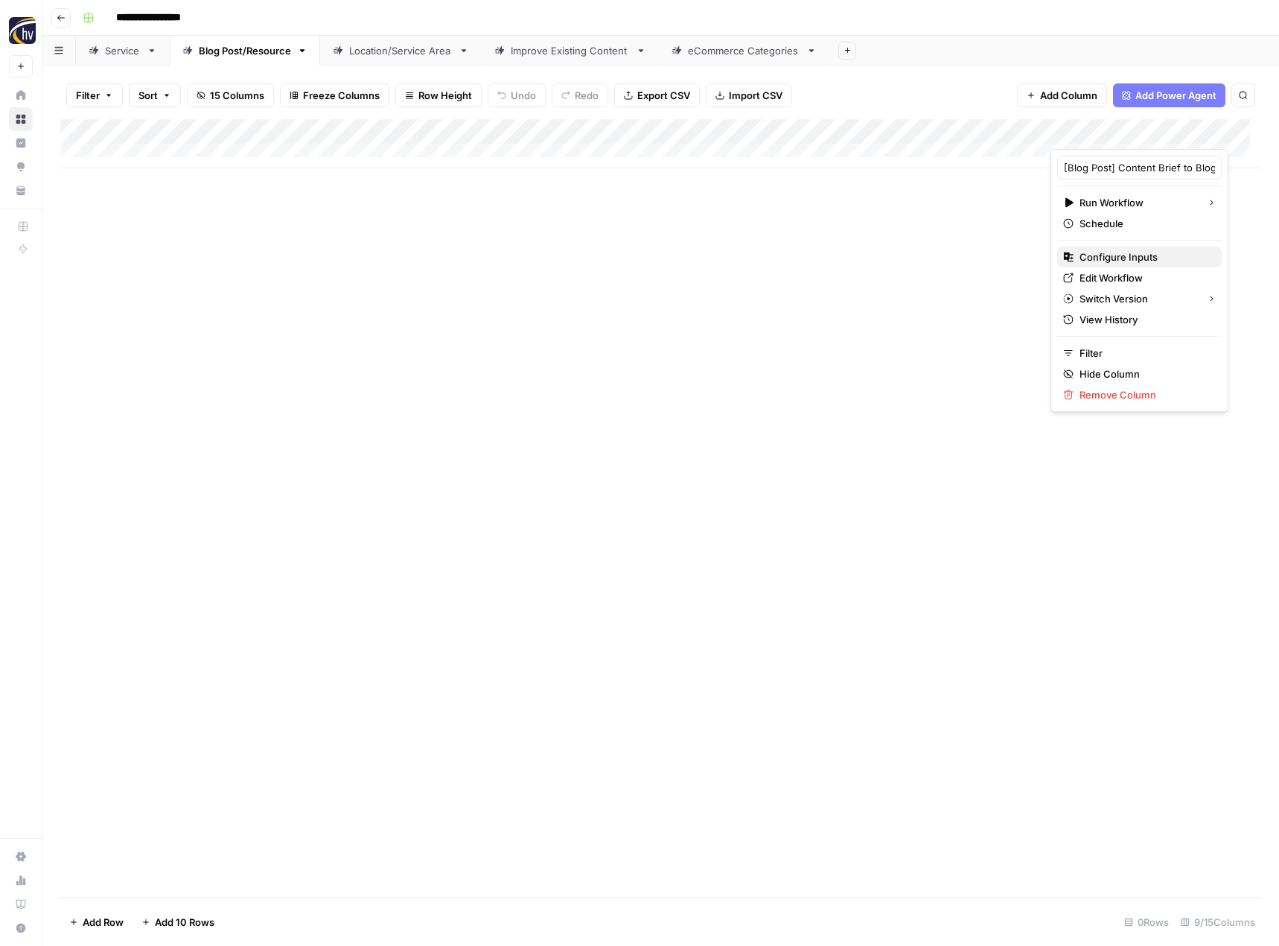
click at [1098, 255] on span "Configure Inputs" at bounding box center [1145, 256] width 130 height 15
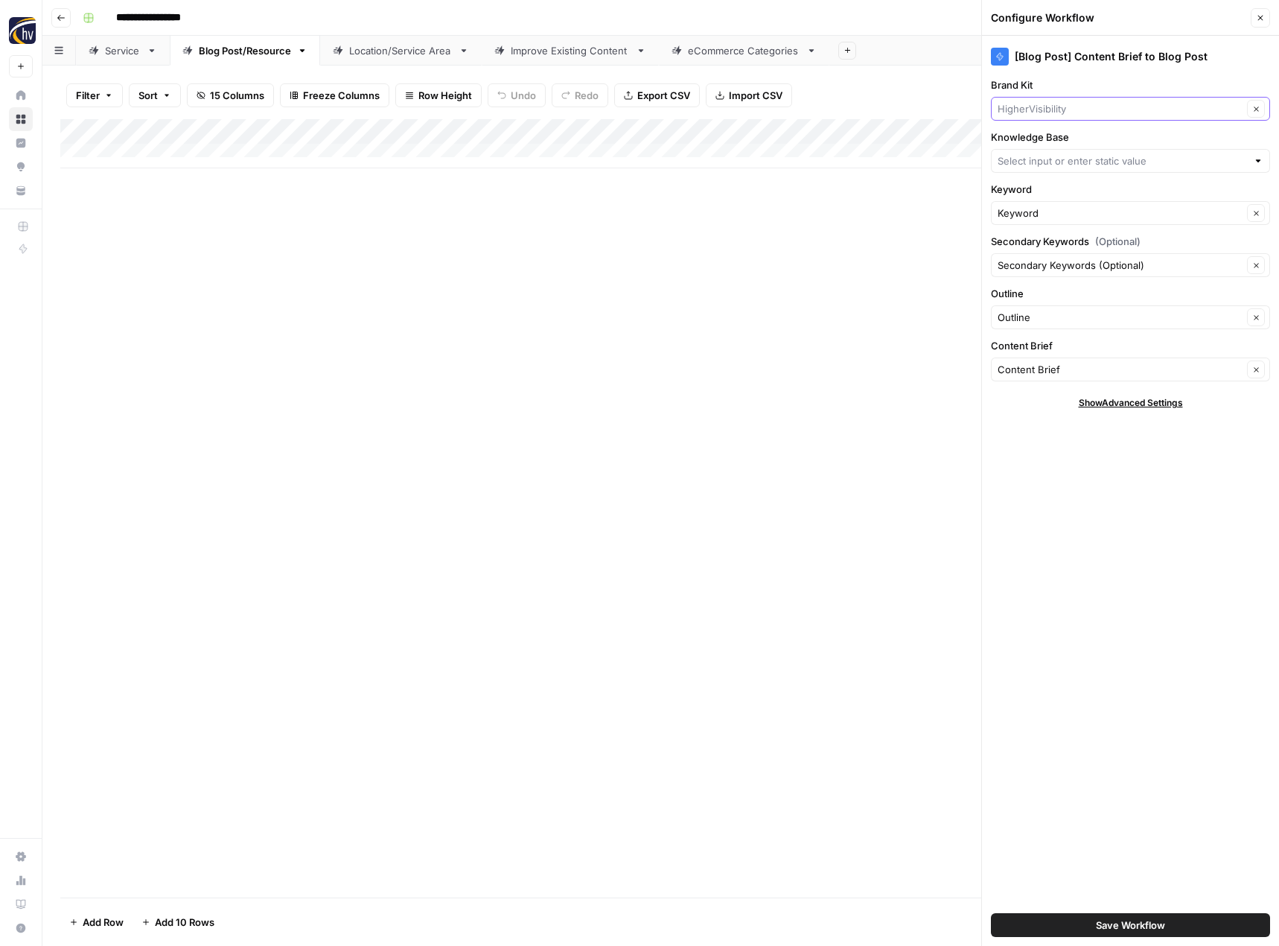
click at [1058, 112] on input "Brand Kit" at bounding box center [1120, 108] width 245 height 15
click at [1056, 144] on span "[PERSON_NAME] Studios" at bounding box center [1128, 143] width 248 height 15
type input "[PERSON_NAME] Studios"
click at [1048, 155] on input "Knowledge Base" at bounding box center [1122, 160] width 249 height 15
click at [1048, 188] on span "[PERSON_NAME] Studios Sitemap" at bounding box center [1128, 195] width 248 height 15
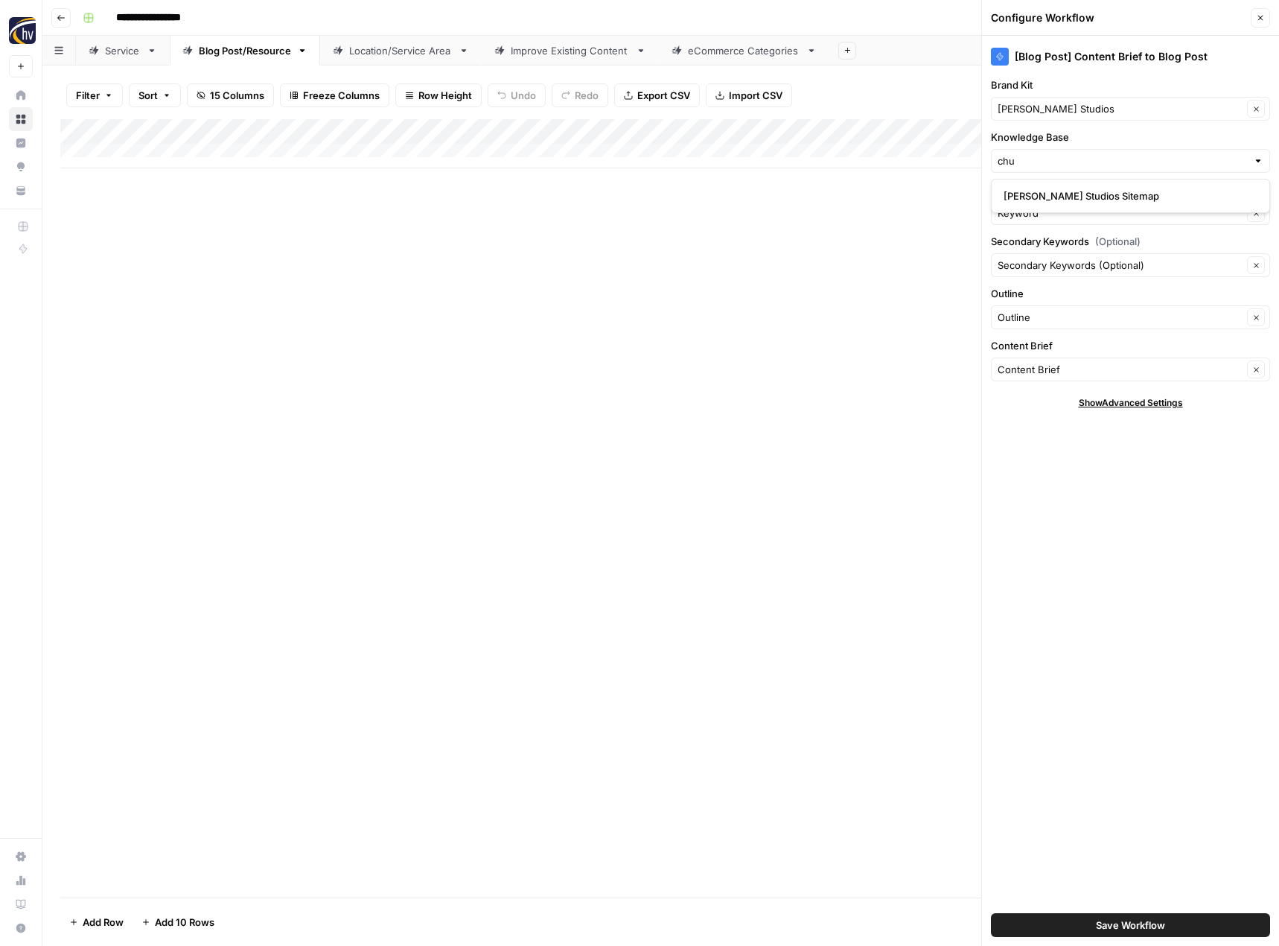
type input "[PERSON_NAME] Studios Sitemap"
click at [1131, 922] on span "Save Workflow" at bounding box center [1130, 924] width 69 height 15
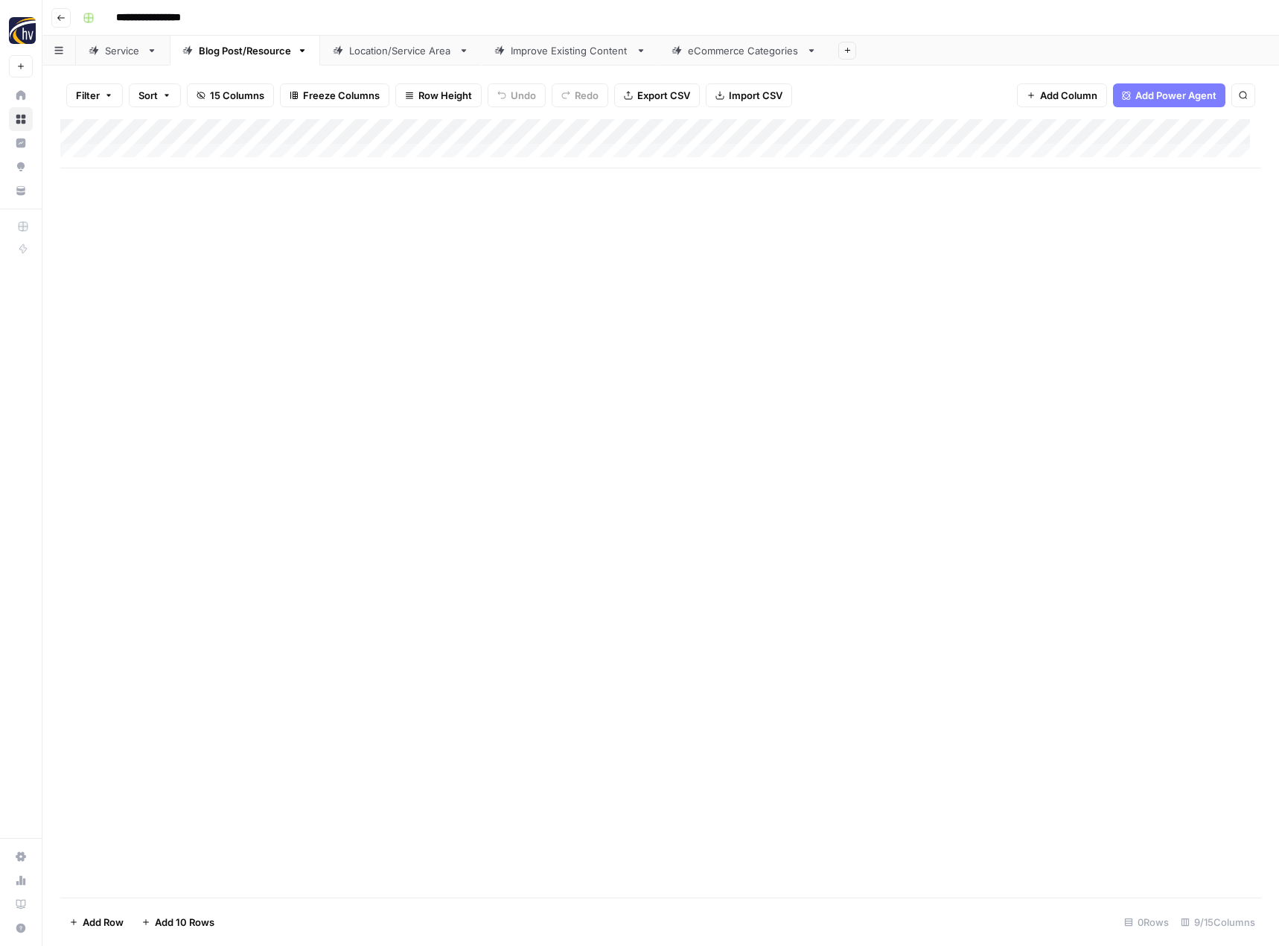
click at [427, 60] on link "Location/Service Area" at bounding box center [401, 51] width 162 height 30
click at [617, 129] on div "Add Column" at bounding box center [660, 143] width 1201 height 49
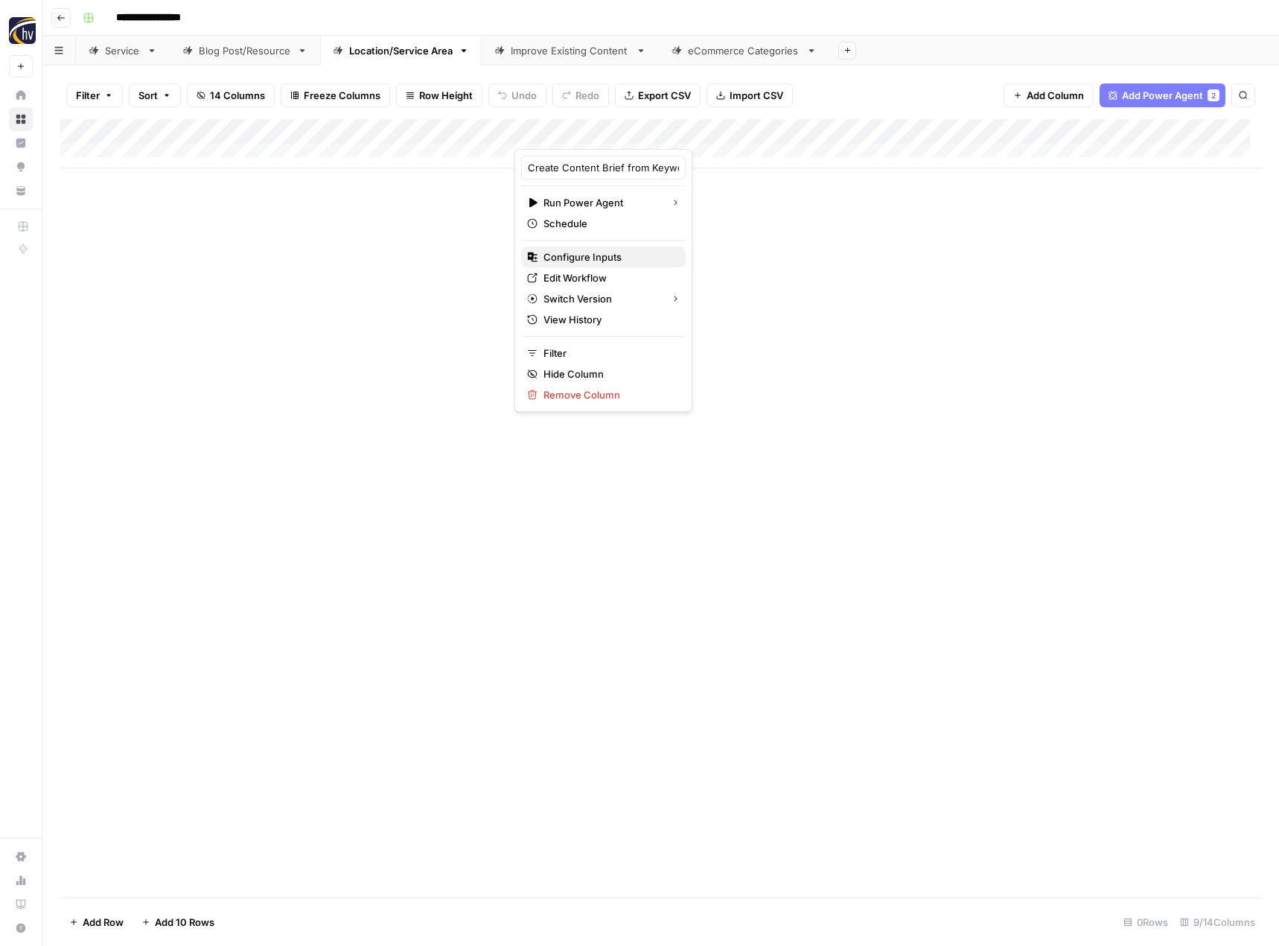
click at [596, 255] on span "Configure Inputs" at bounding box center [609, 256] width 130 height 15
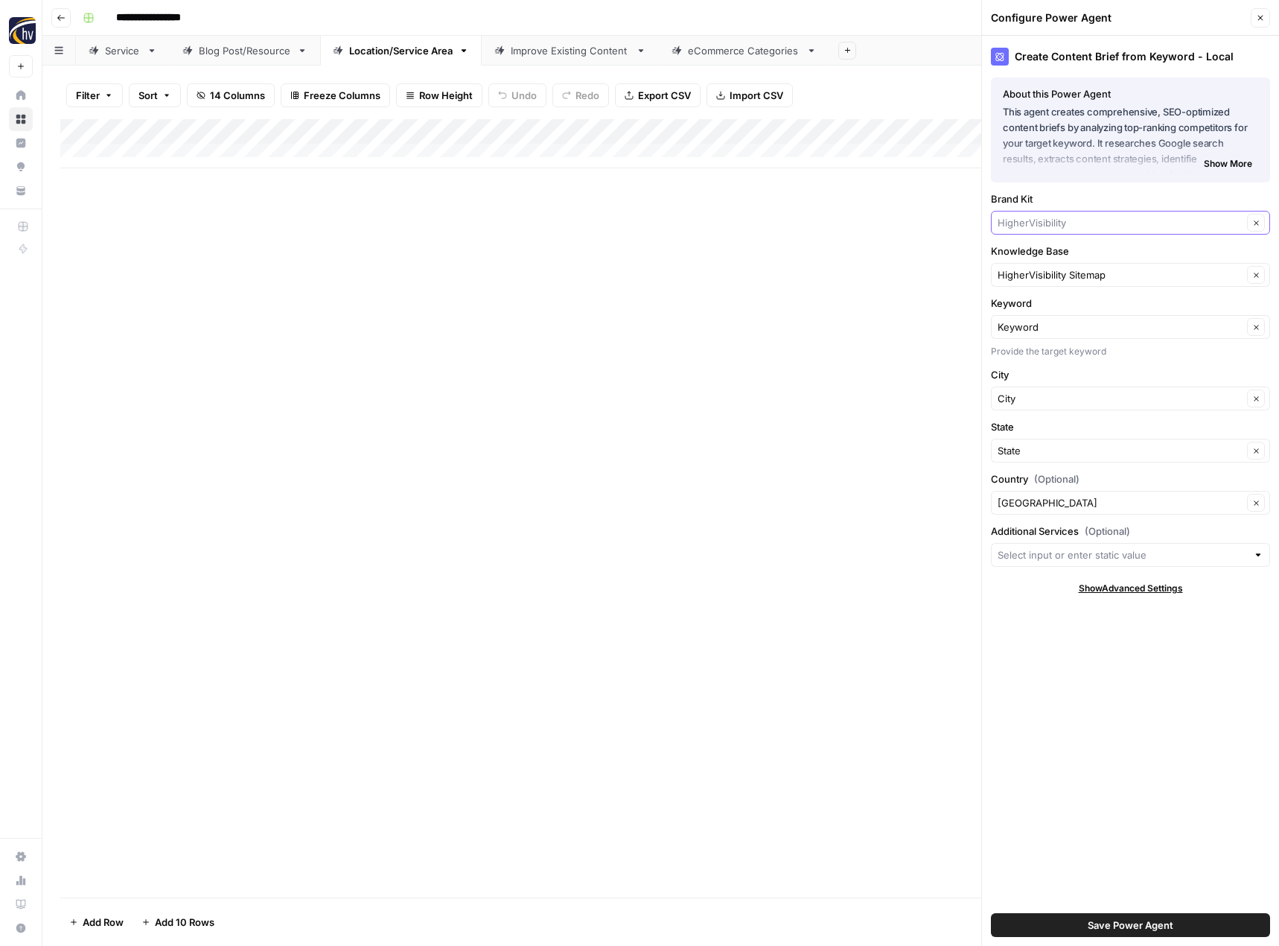
click at [1026, 218] on input "Brand Kit" at bounding box center [1120, 222] width 245 height 15
click at [1025, 243] on div "[PERSON_NAME] Studios" at bounding box center [1130, 258] width 279 height 34
click at [1024, 252] on span "[PERSON_NAME] Studios" at bounding box center [1128, 257] width 248 height 15
type input "[PERSON_NAME] Studios"
click at [1022, 270] on input "Knowledge Base" at bounding box center [1120, 274] width 245 height 15
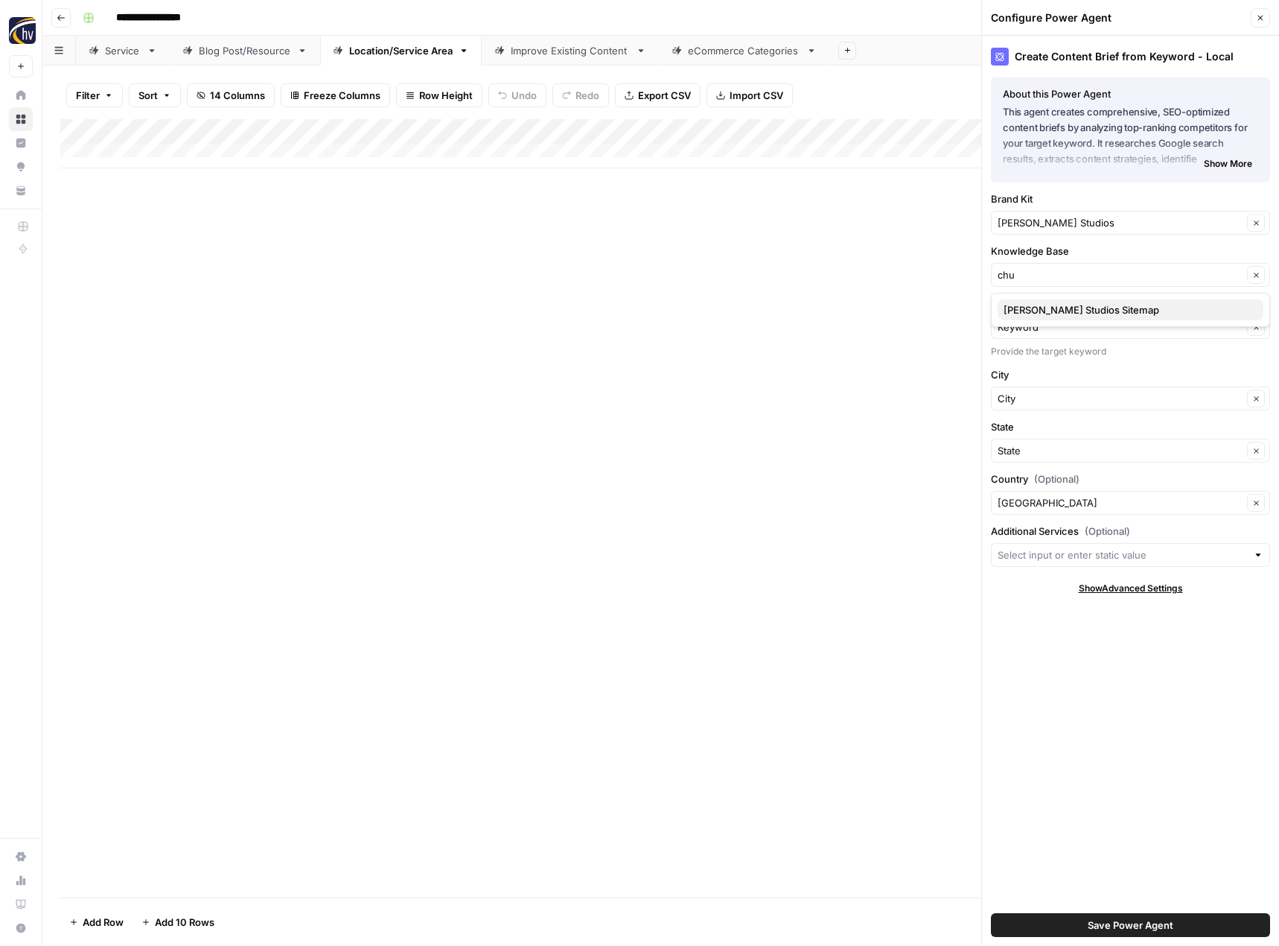
click at [1018, 302] on span "[PERSON_NAME] Studios Sitemap" at bounding box center [1128, 309] width 248 height 15
type input "[PERSON_NAME] Studios Sitemap"
click at [1084, 921] on button "Save Power Agent" at bounding box center [1130, 925] width 279 height 24
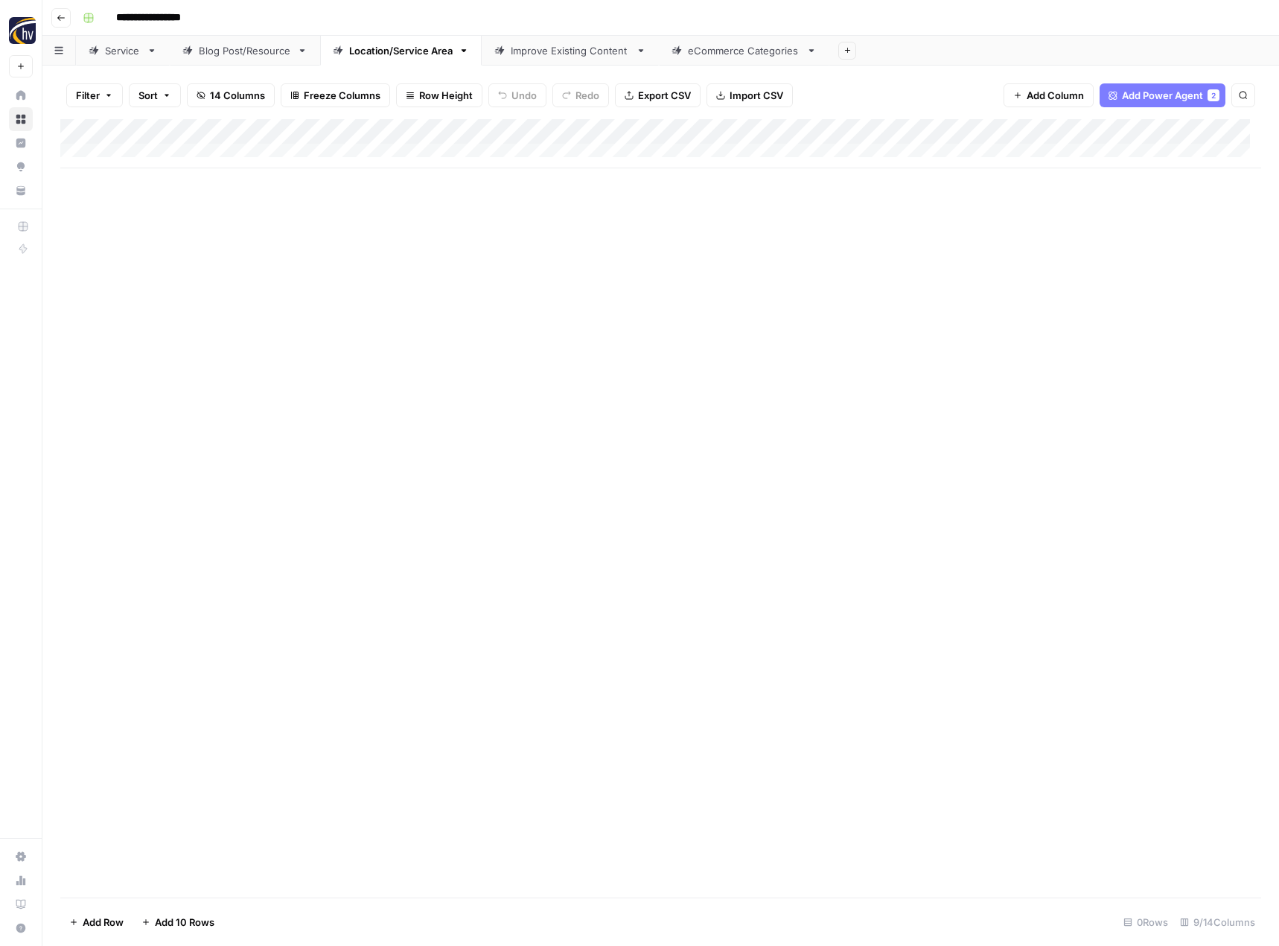
click at [1156, 133] on div "Add Column" at bounding box center [660, 143] width 1201 height 49
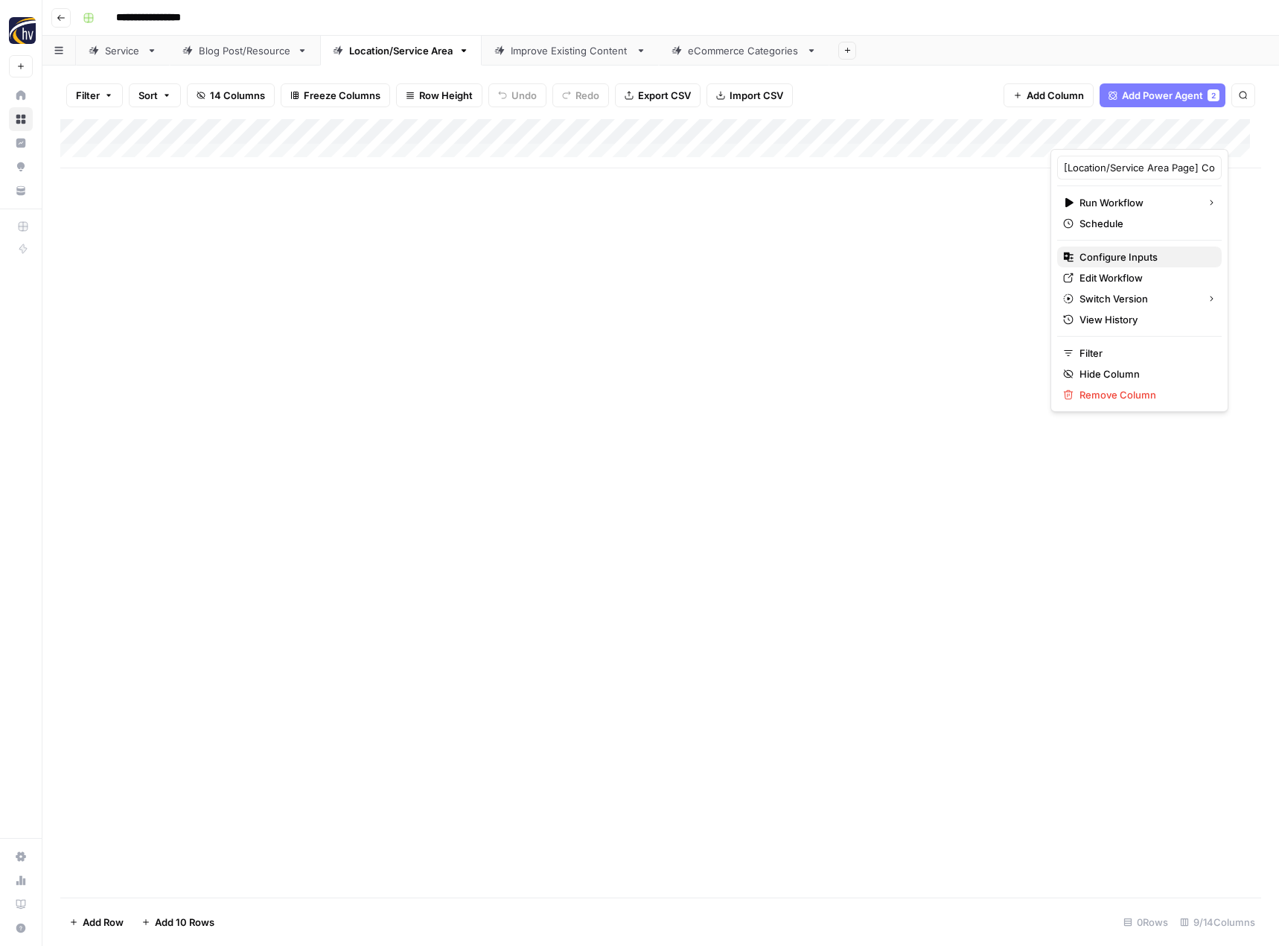
click at [1094, 255] on span "Configure Inputs" at bounding box center [1145, 256] width 130 height 15
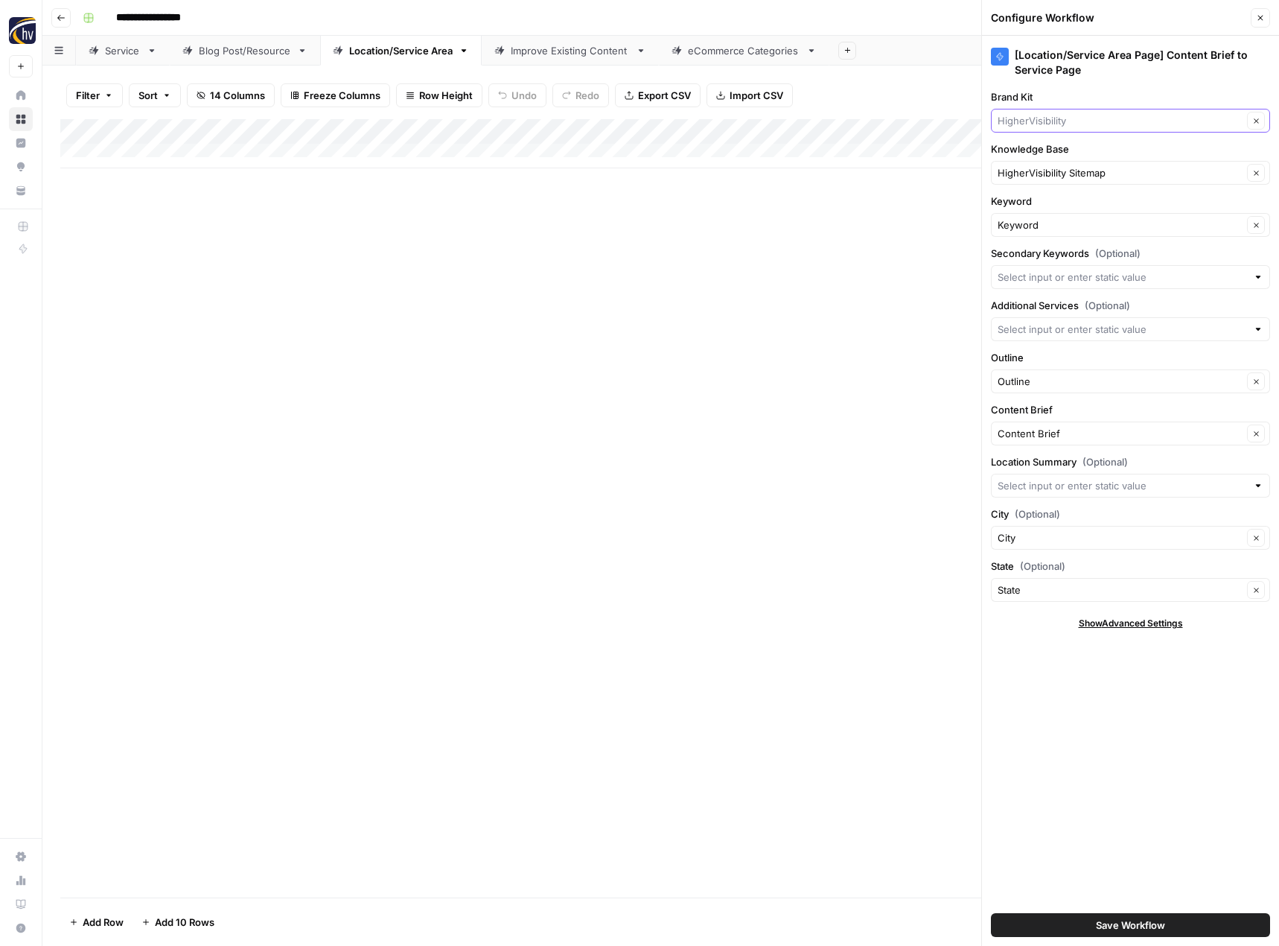
click at [1092, 118] on input "Brand Kit" at bounding box center [1120, 120] width 245 height 15
click at [1083, 147] on button "[PERSON_NAME] Studios" at bounding box center [1131, 155] width 266 height 21
type input "[PERSON_NAME] Studios"
click at [1061, 173] on input "Knowledge Base" at bounding box center [1120, 172] width 245 height 15
click at [1057, 203] on span "[PERSON_NAME] Studios Sitemap" at bounding box center [1128, 207] width 248 height 15
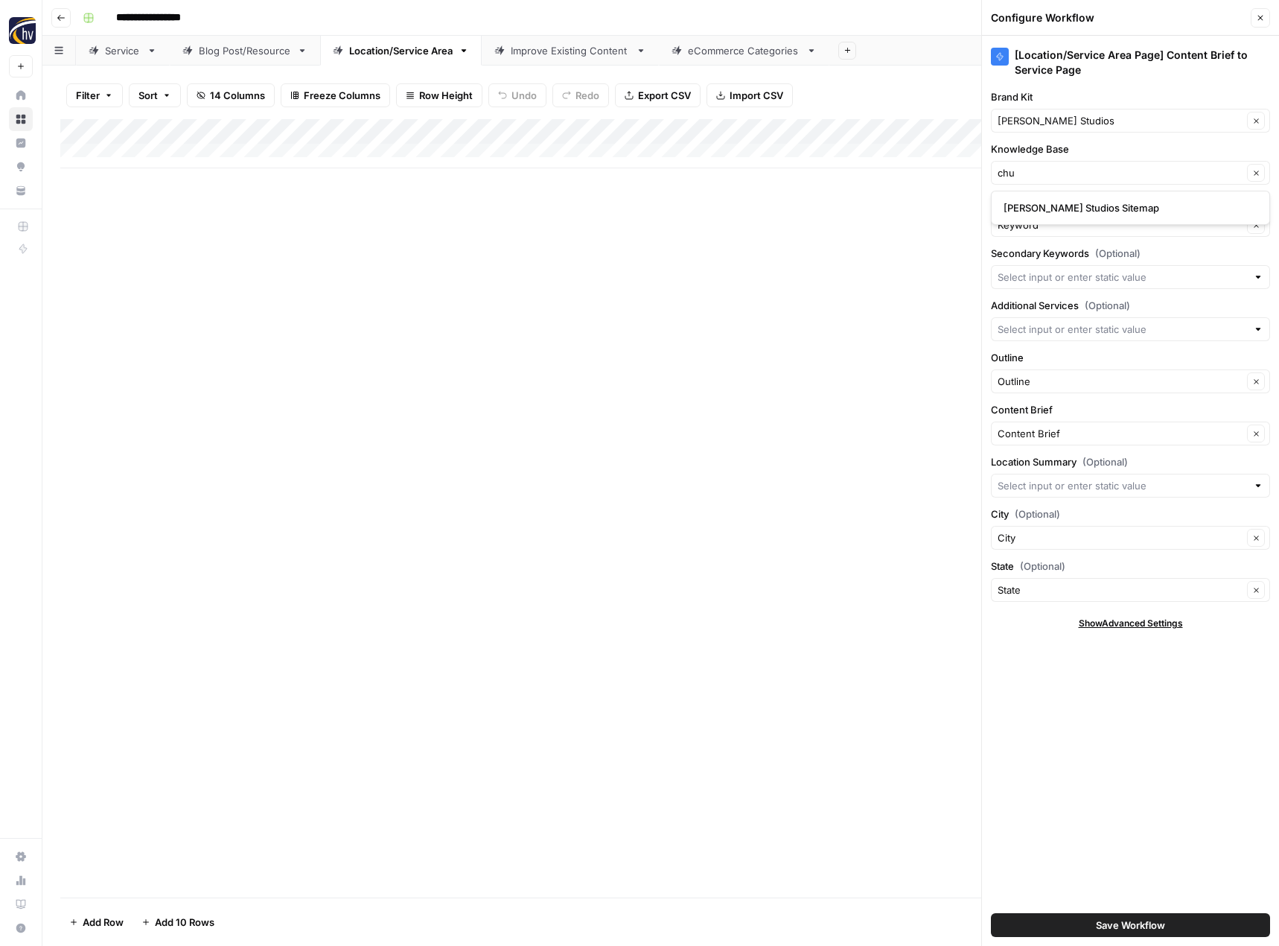
type input "[PERSON_NAME] Studios Sitemap"
click at [1127, 918] on span "Save Workflow" at bounding box center [1130, 924] width 69 height 15
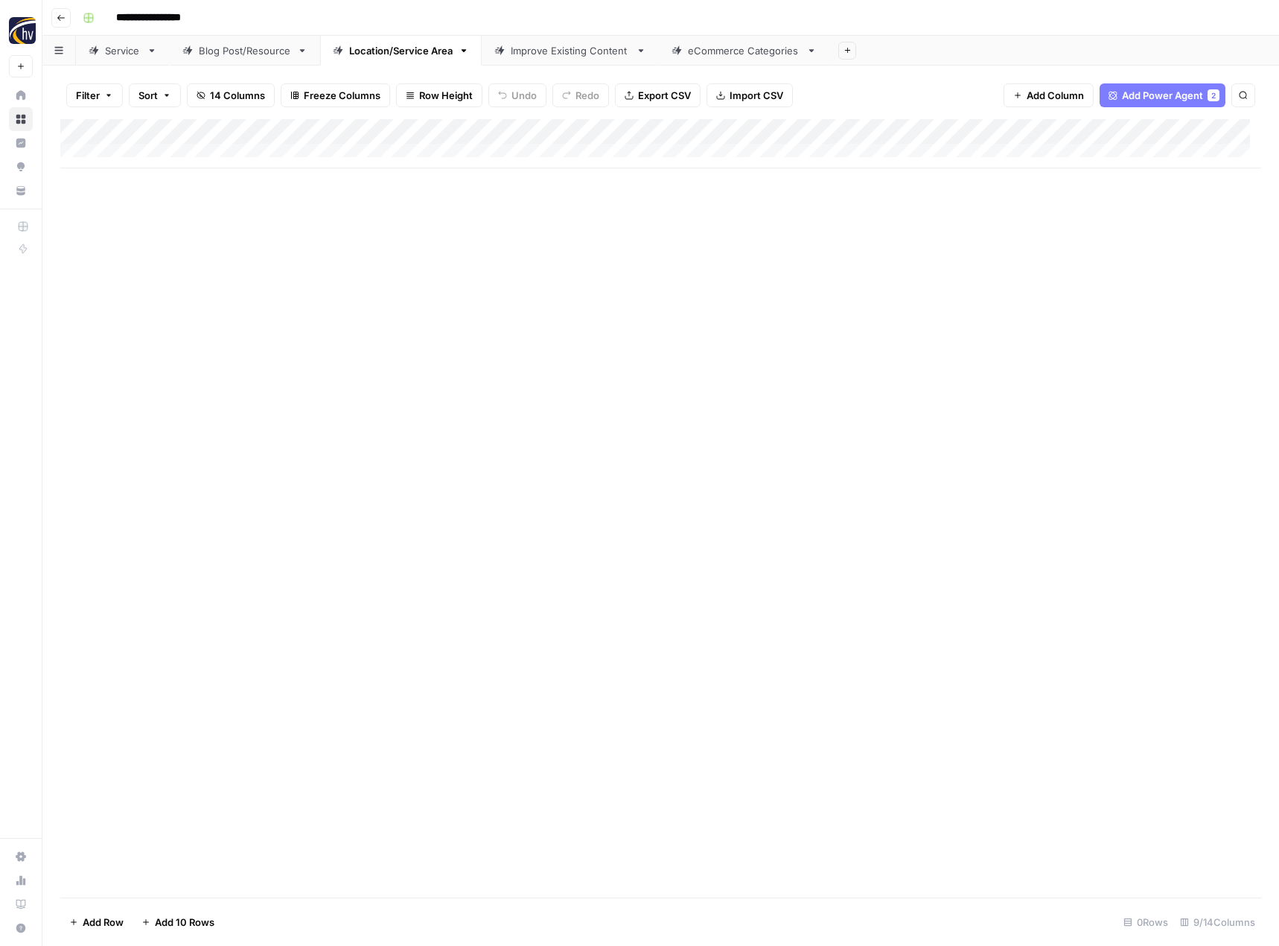
click at [543, 53] on div "Improve Existing Content" at bounding box center [570, 50] width 119 height 15
click at [874, 133] on div "Add Column" at bounding box center [660, 143] width 1201 height 49
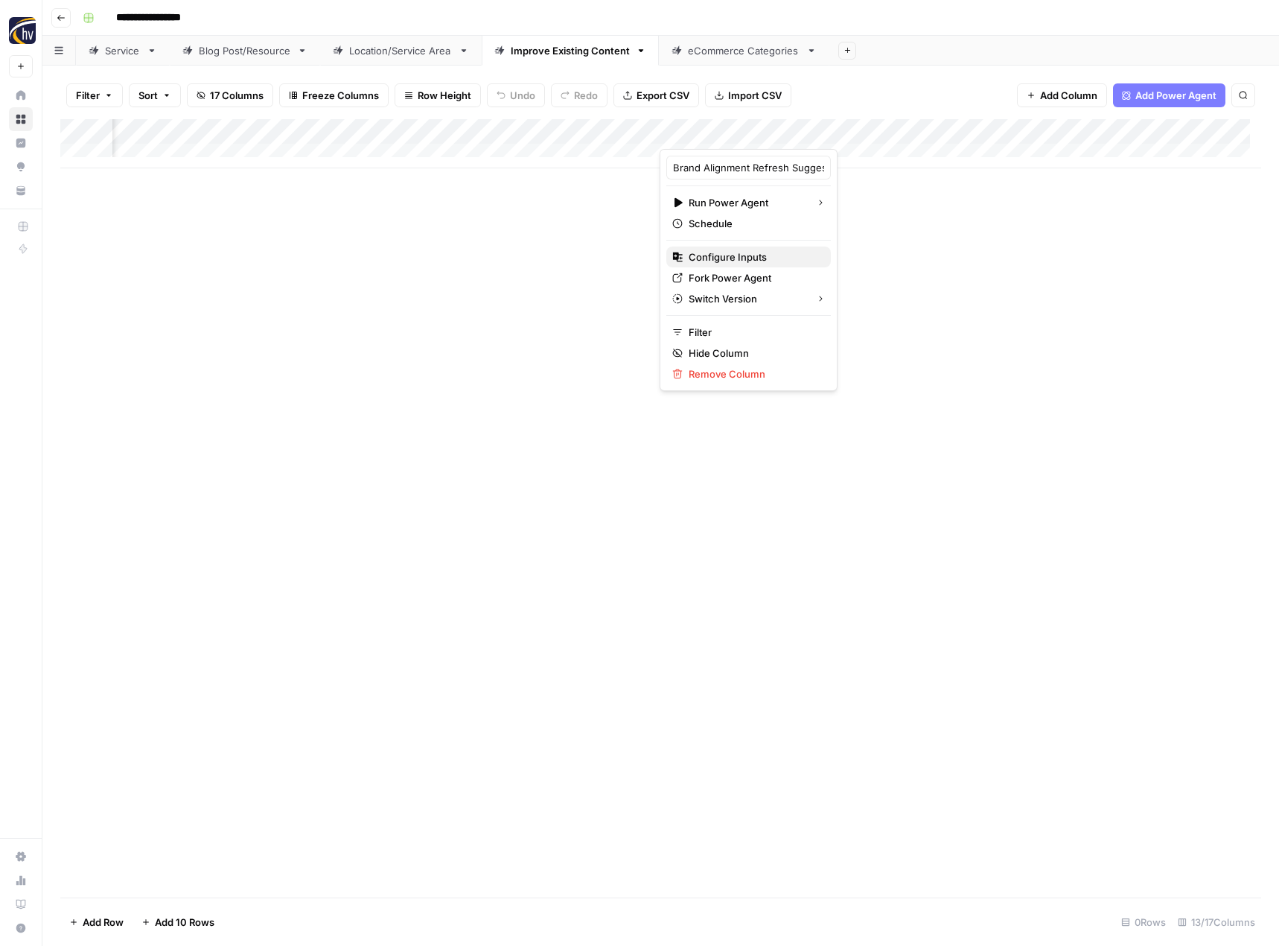
click at [767, 254] on span "Configure Inputs" at bounding box center [754, 256] width 130 height 15
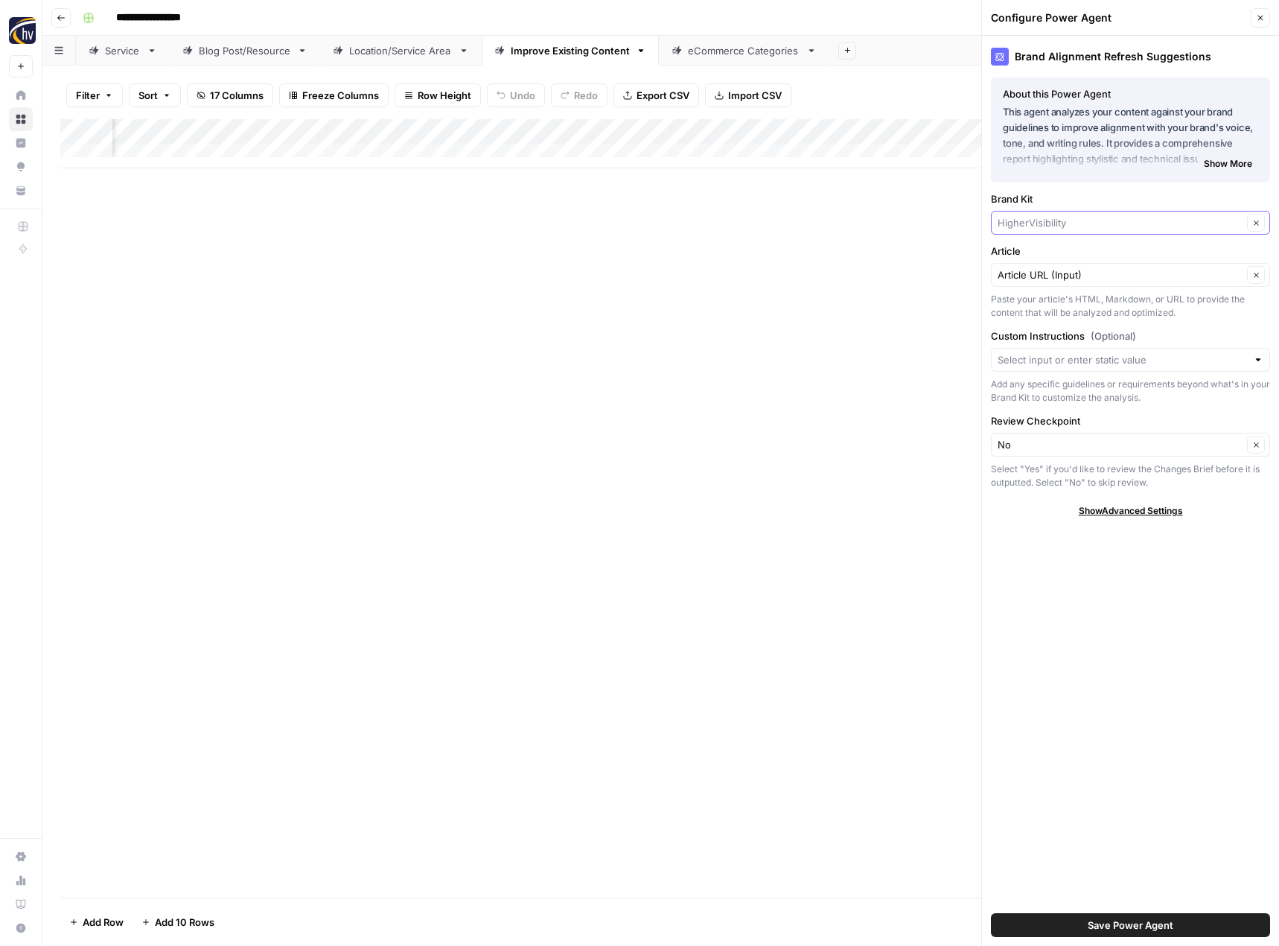
click at [1052, 221] on input "Brand Kit" at bounding box center [1120, 222] width 245 height 15
click at [1042, 263] on span "[PERSON_NAME] Studios" at bounding box center [1128, 257] width 248 height 15
type input "[PERSON_NAME] Studios"
click at [1092, 928] on span "Save Power Agent" at bounding box center [1131, 924] width 86 height 15
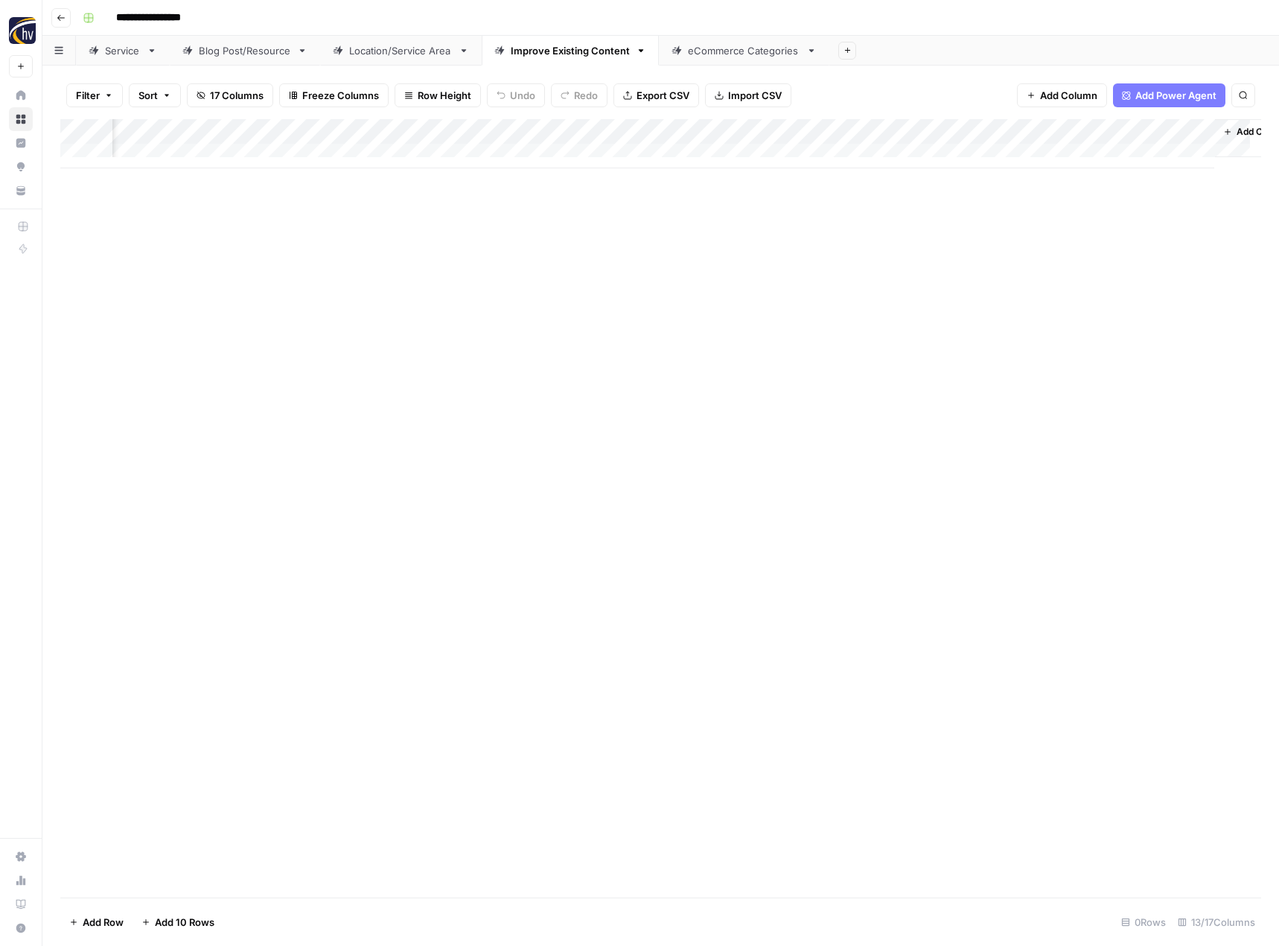
scroll to position [0, 1345]
click at [535, 133] on div "Add Column" at bounding box center [660, 143] width 1201 height 49
click at [436, 246] on div "SERP Competition Refresh Suggestions Run Power Agent Schedule Configure Inputs …" at bounding box center [407, 270] width 178 height 242
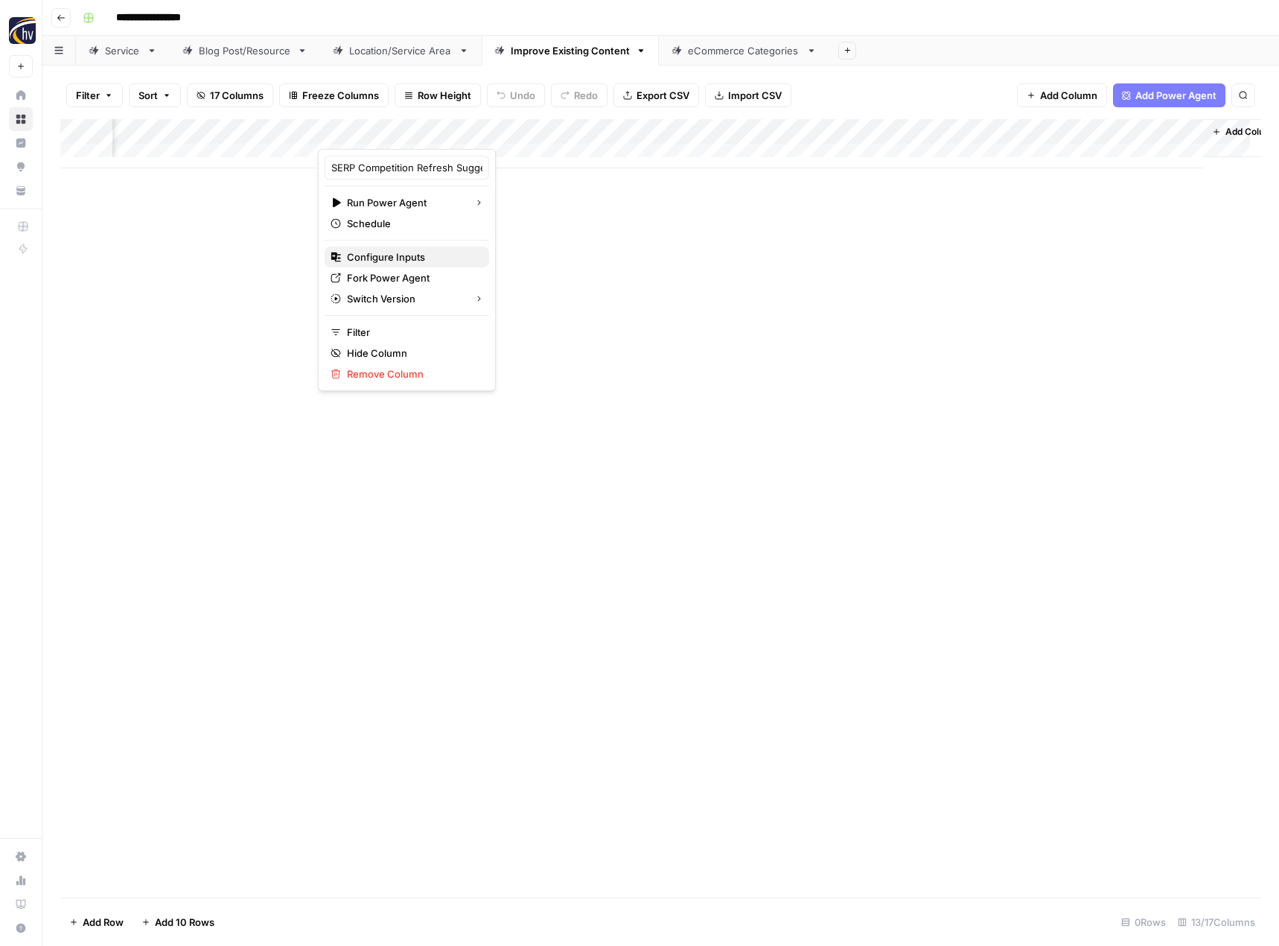
click at [436, 249] on div "SERP Competition Refresh Suggestions Run Power Agent Schedule Configure Inputs …" at bounding box center [407, 270] width 178 height 242
click at [436, 251] on span "Configure Inputs" at bounding box center [412, 256] width 130 height 15
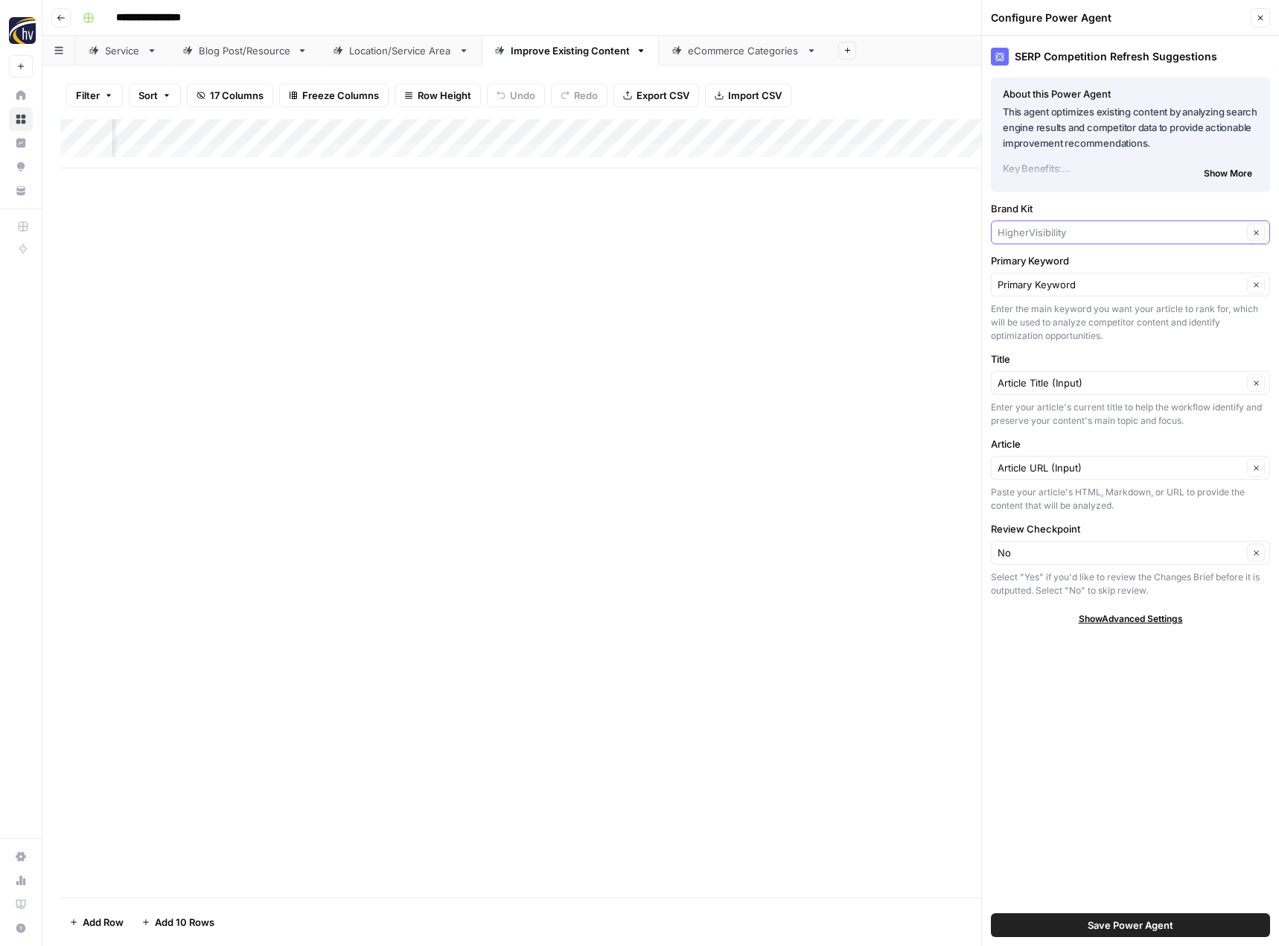
click at [1047, 226] on input "Brand Kit" at bounding box center [1120, 232] width 245 height 15
click at [1035, 268] on span "[PERSON_NAME] Studios" at bounding box center [1128, 267] width 248 height 15
type input "[PERSON_NAME] Studios"
click at [1122, 922] on span "Save Power Agent" at bounding box center [1131, 924] width 86 height 15
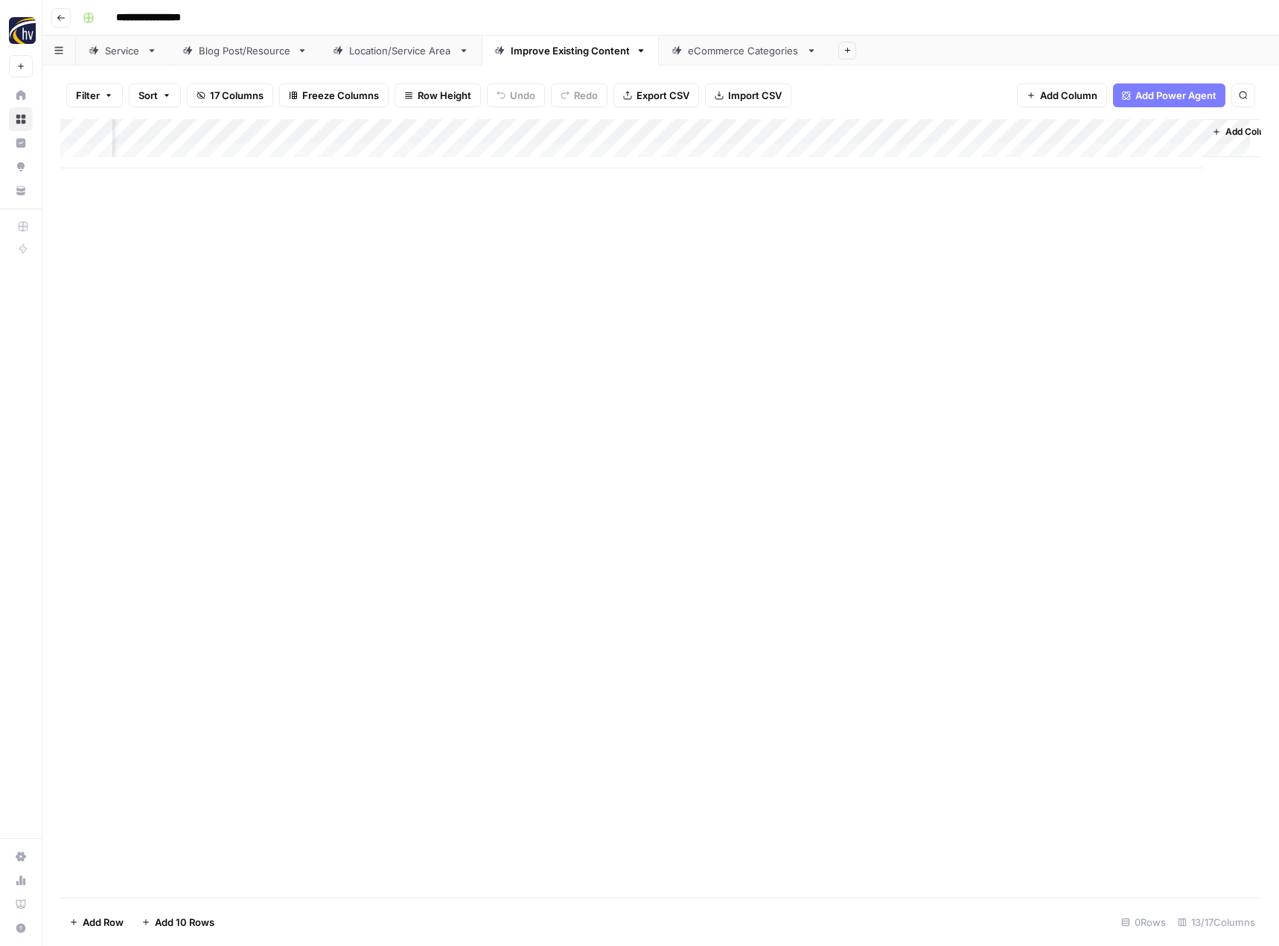
click at [903, 133] on div "Add Column" at bounding box center [660, 143] width 1201 height 49
click at [806, 259] on span "Configure Inputs" at bounding box center [798, 256] width 130 height 15
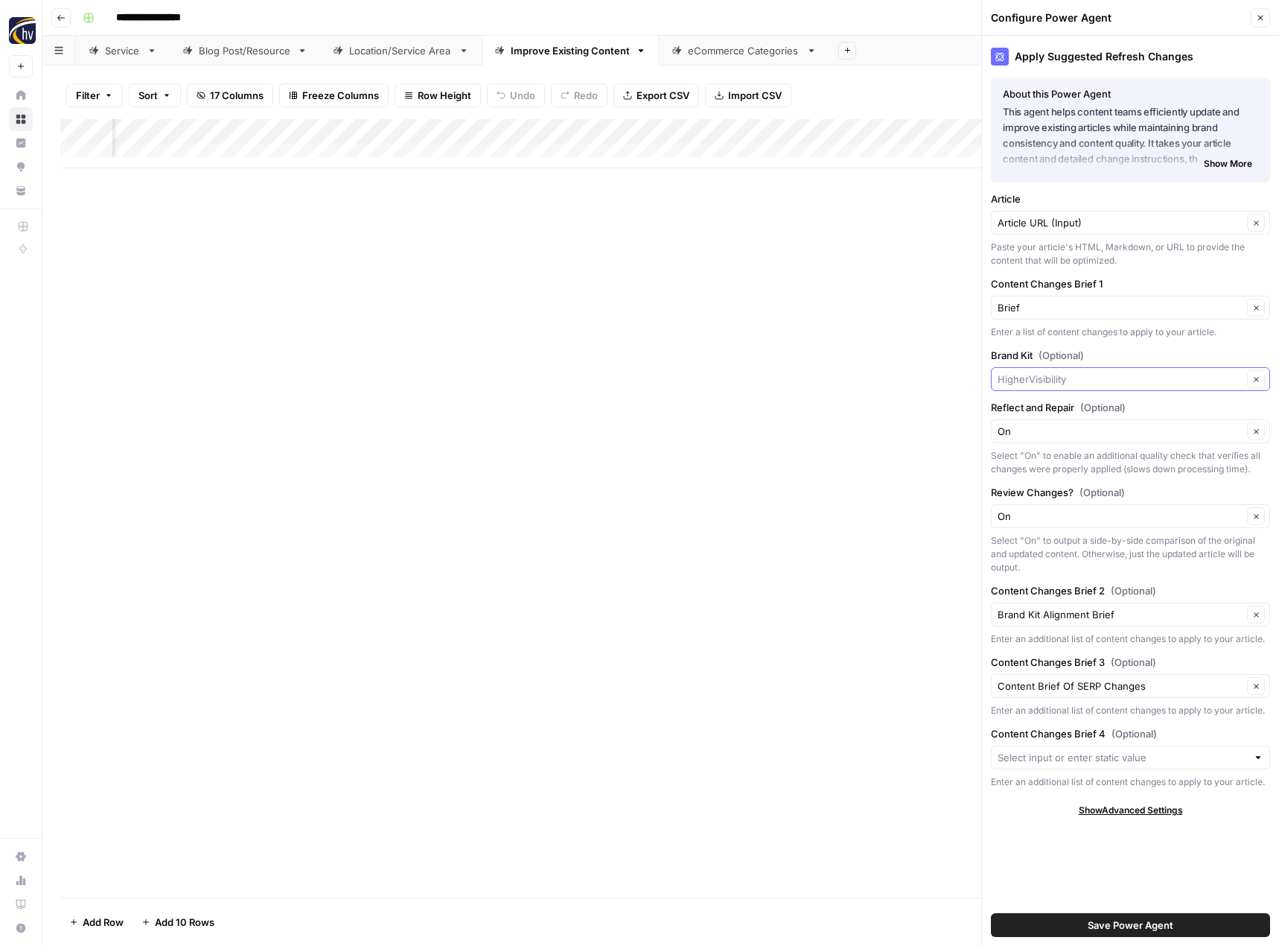
click at [1032, 380] on input "Brand Kit (Optional)" at bounding box center [1120, 379] width 245 height 15
click at [1044, 419] on span "[PERSON_NAME] Studios" at bounding box center [1128, 414] width 248 height 15
type input "[PERSON_NAME] Studios"
click at [1097, 917] on span "Save Power Agent" at bounding box center [1131, 924] width 86 height 15
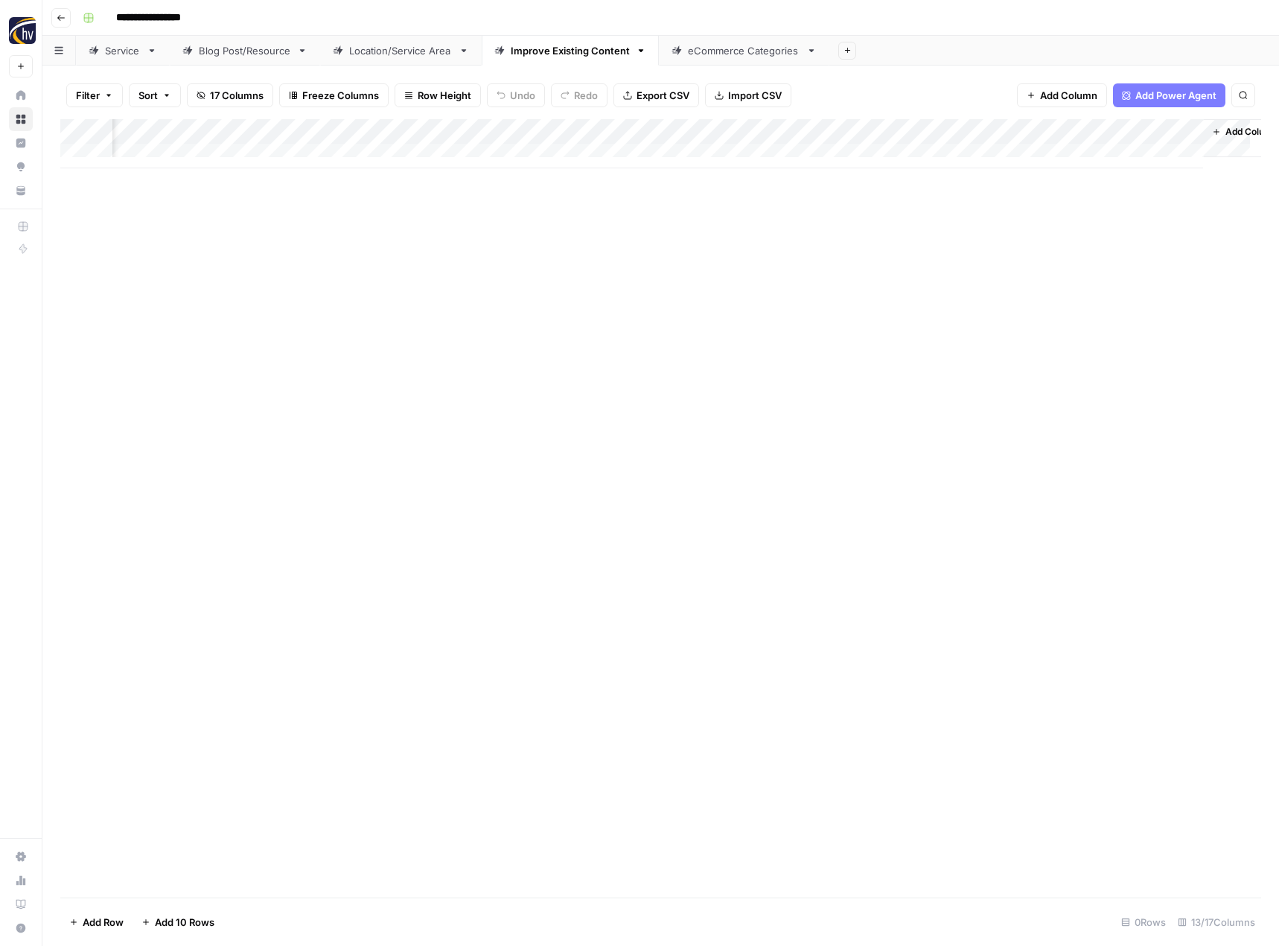
click at [742, 53] on div "eCommerce Categories" at bounding box center [744, 50] width 112 height 15
click at [723, 127] on div "Add Column" at bounding box center [660, 143] width 1201 height 49
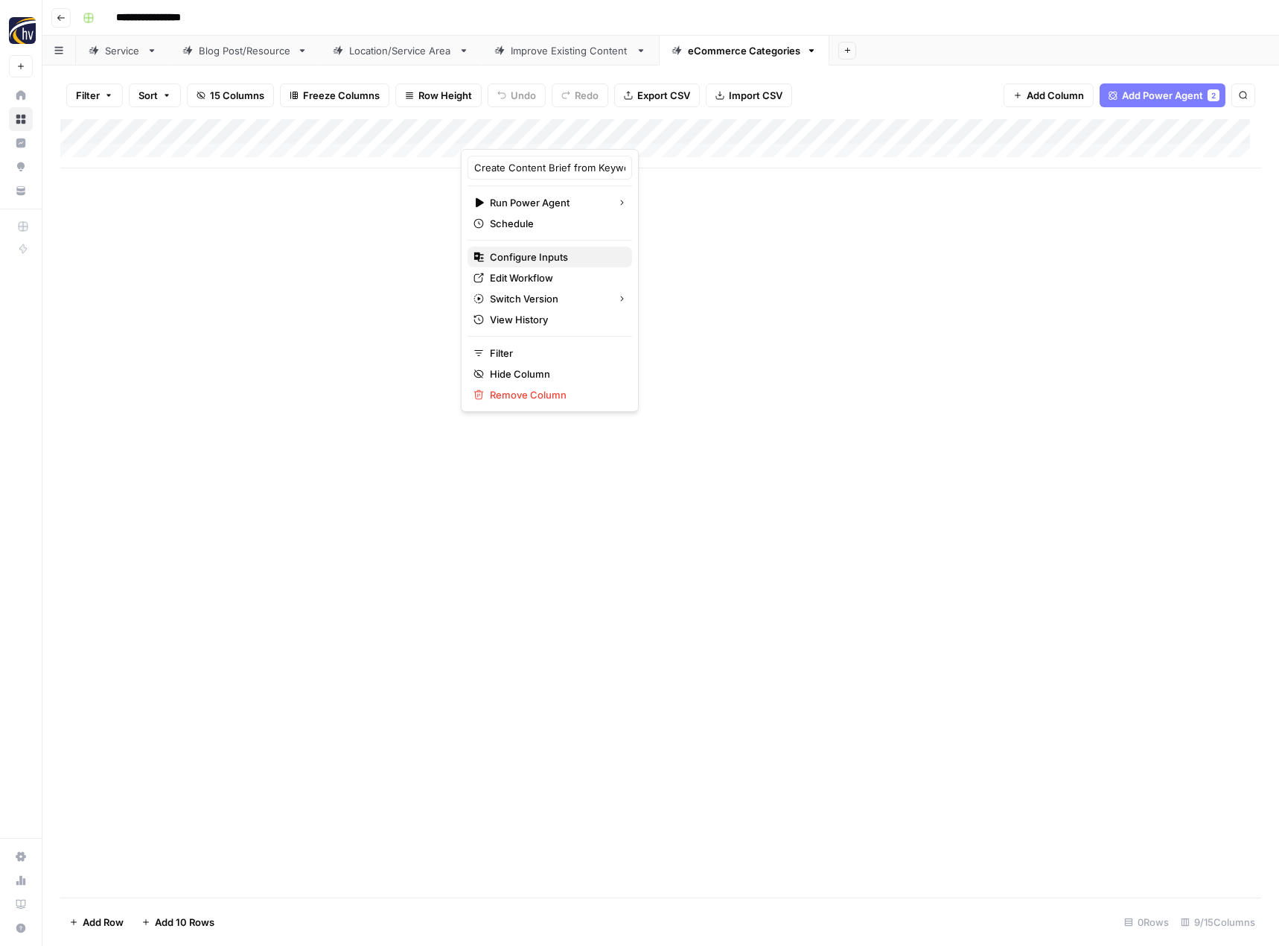
click at [599, 255] on div "Configure Inputs" at bounding box center [550, 256] width 153 height 15
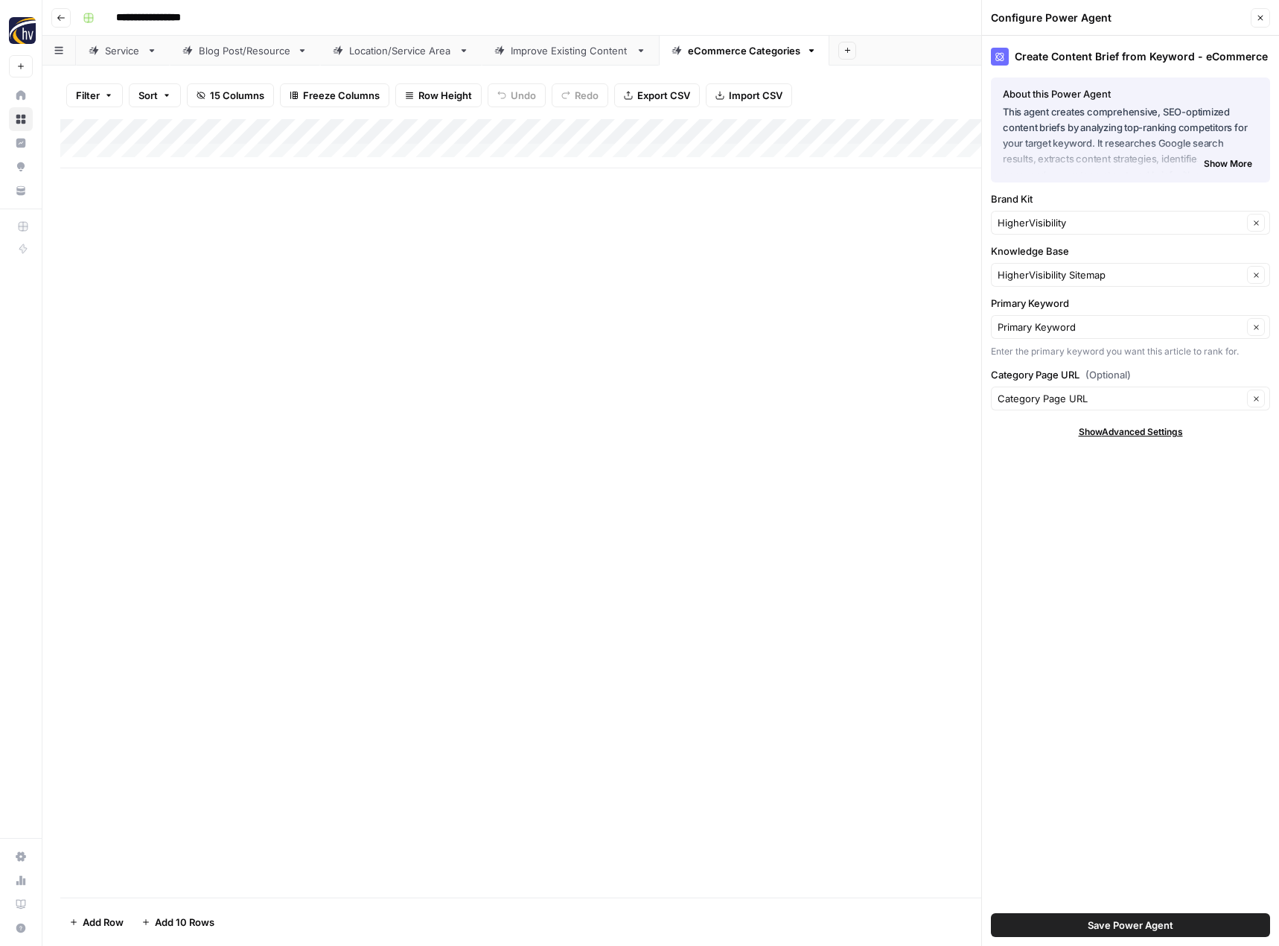
click at [1033, 214] on div "HigherVisibility Clear" at bounding box center [1130, 223] width 279 height 24
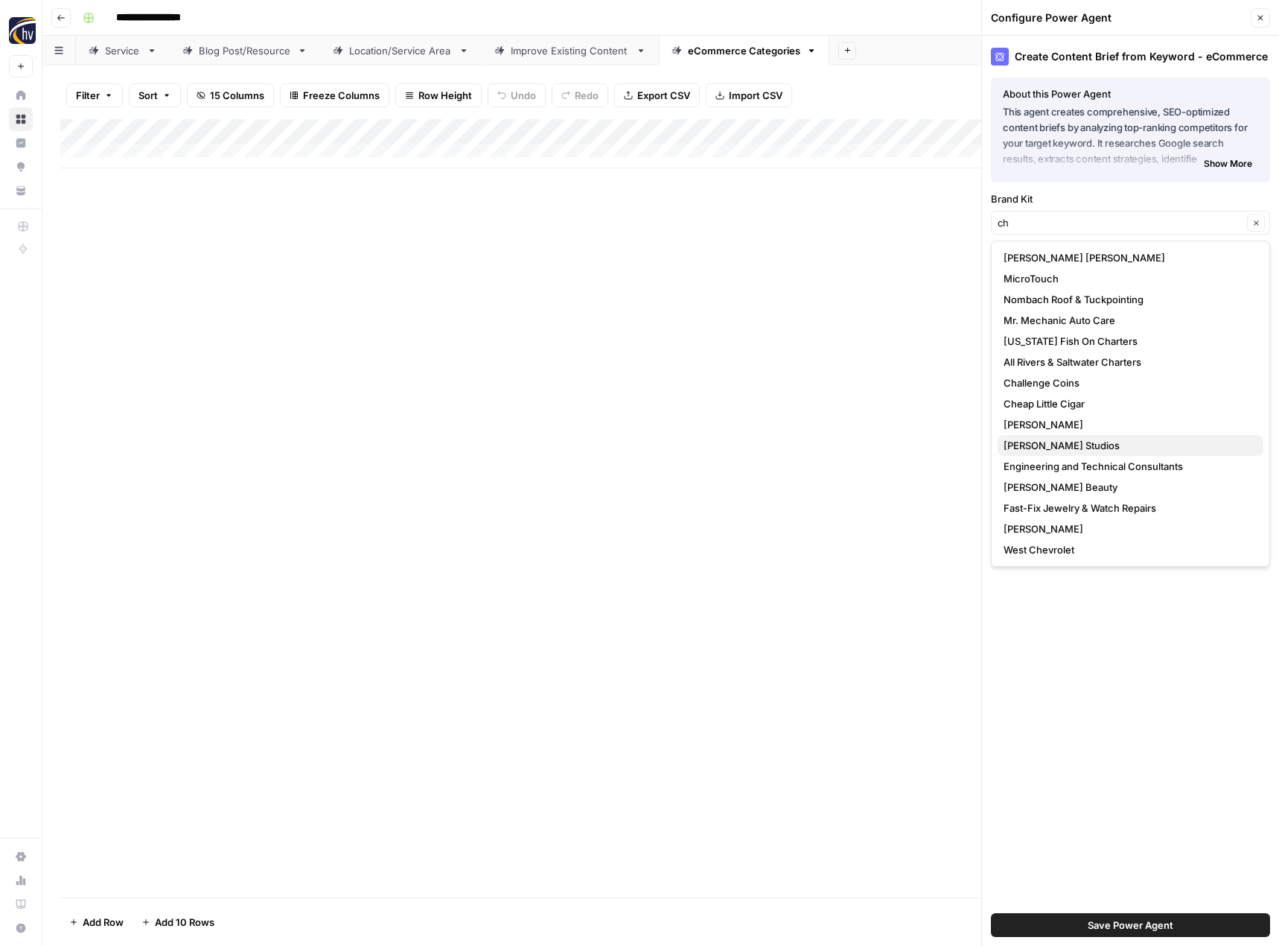
click at [1068, 442] on span "[PERSON_NAME] Studios" at bounding box center [1128, 445] width 248 height 15
type input "[PERSON_NAME] Studios"
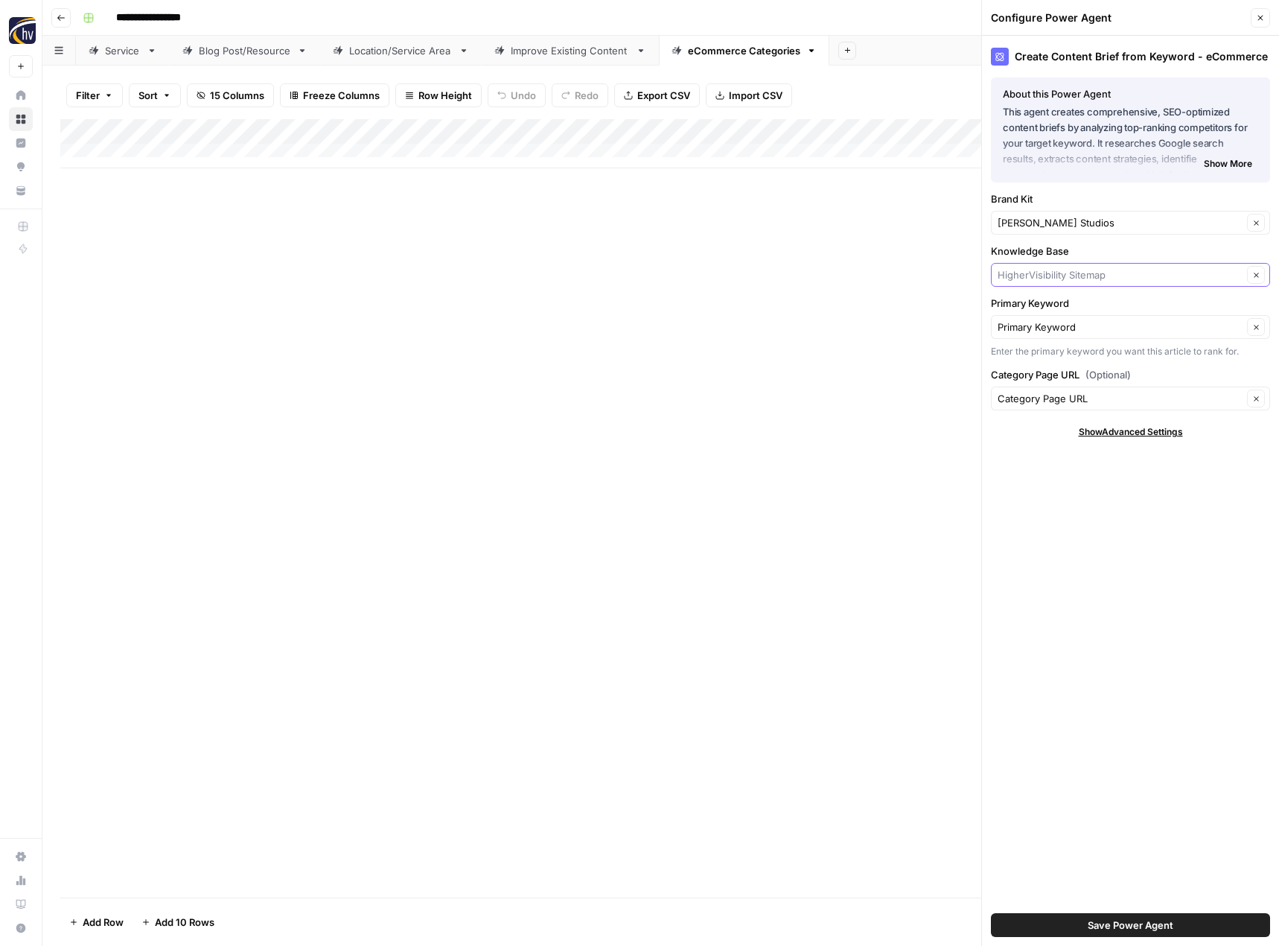
click at [1068, 277] on input "Knowledge Base" at bounding box center [1120, 274] width 245 height 15
click at [1063, 310] on span "[PERSON_NAME] Studios Sitemap" at bounding box center [1128, 309] width 248 height 15
type input "[PERSON_NAME] Studios Sitemap"
click at [1146, 925] on span "Save Power Agent" at bounding box center [1131, 924] width 86 height 15
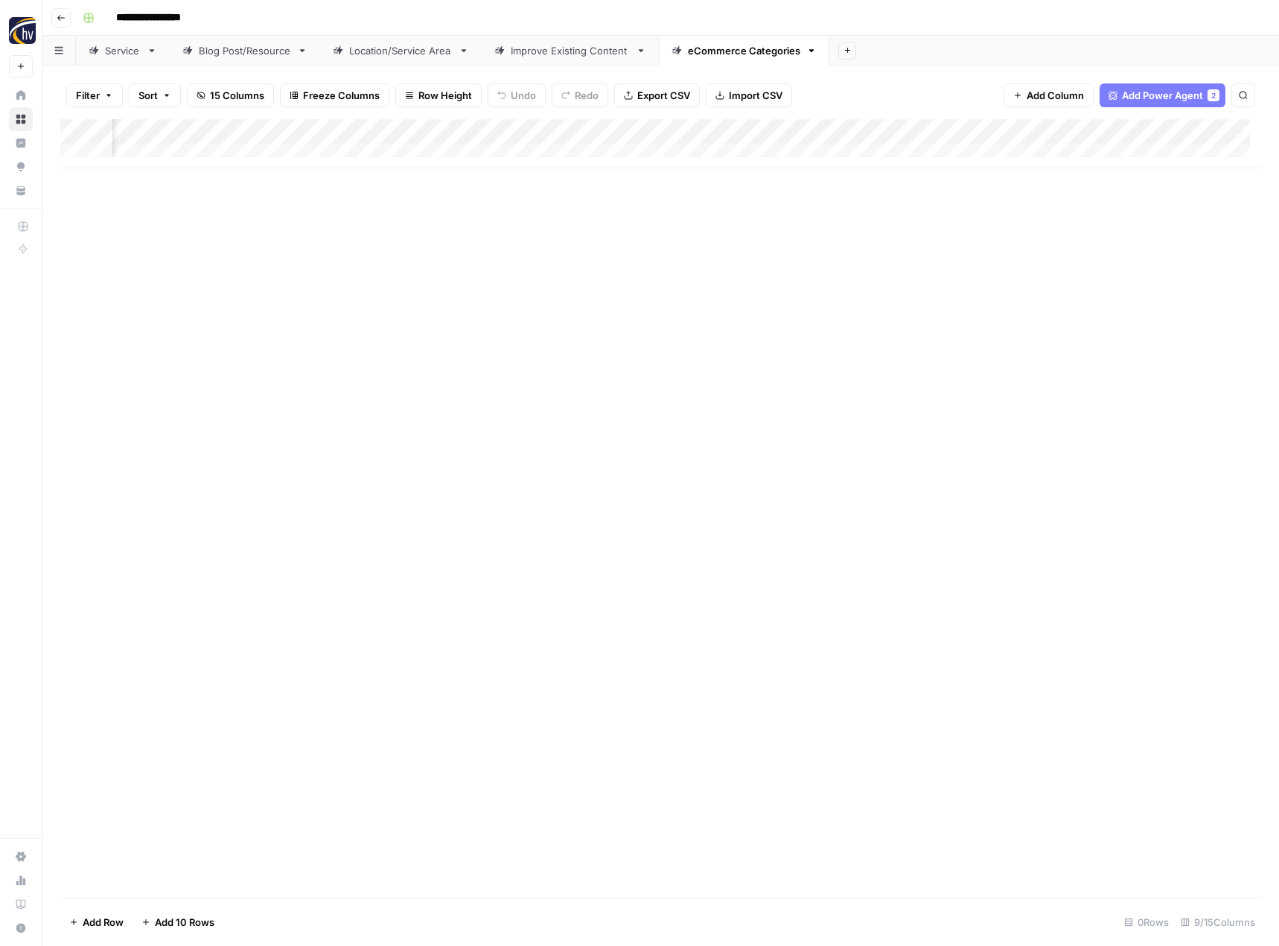
scroll to position [0, 497]
click at [1090, 132] on div "Add Column" at bounding box center [660, 143] width 1201 height 49
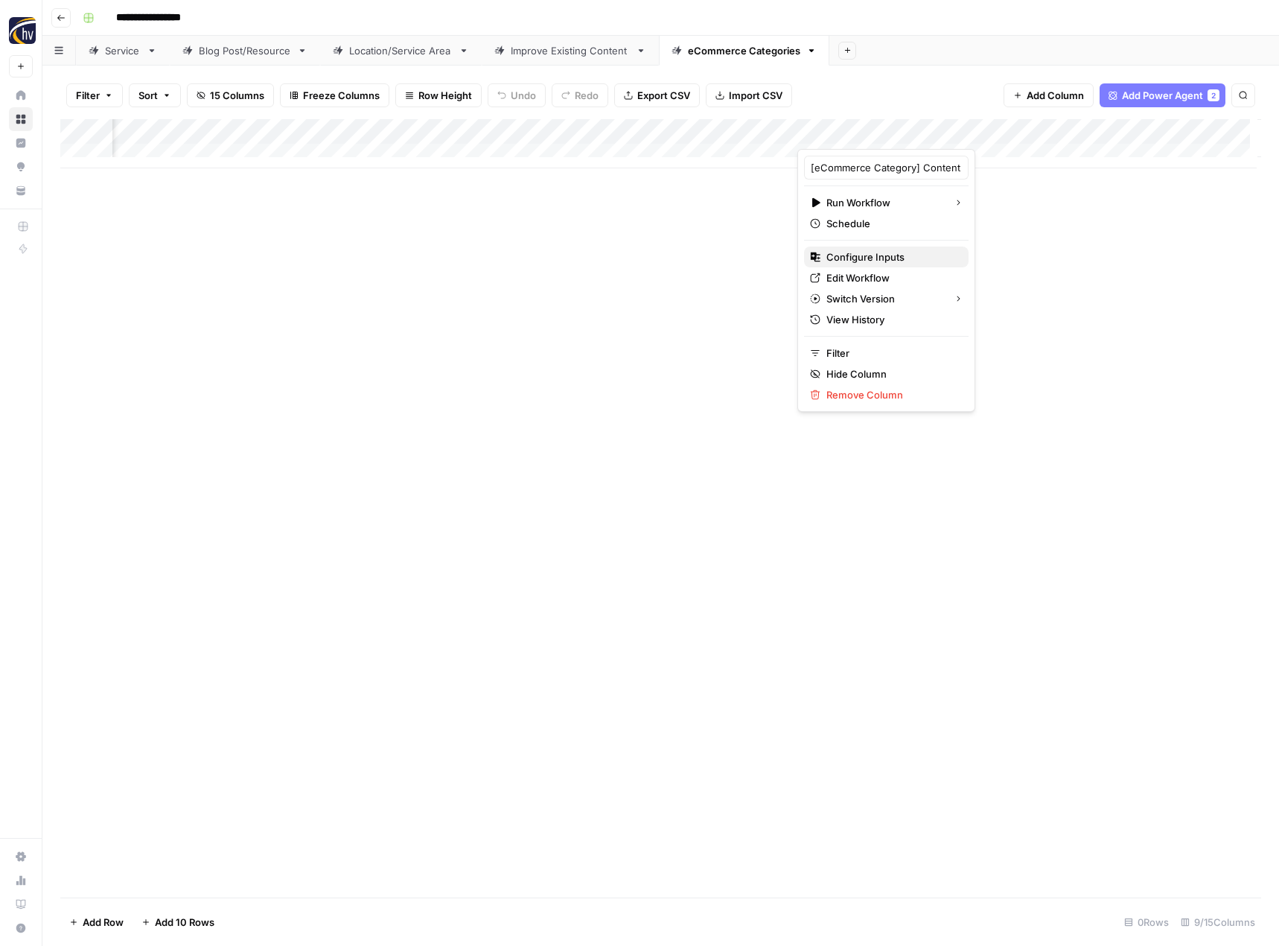
click at [899, 249] on button "Configure Inputs" at bounding box center [886, 256] width 165 height 21
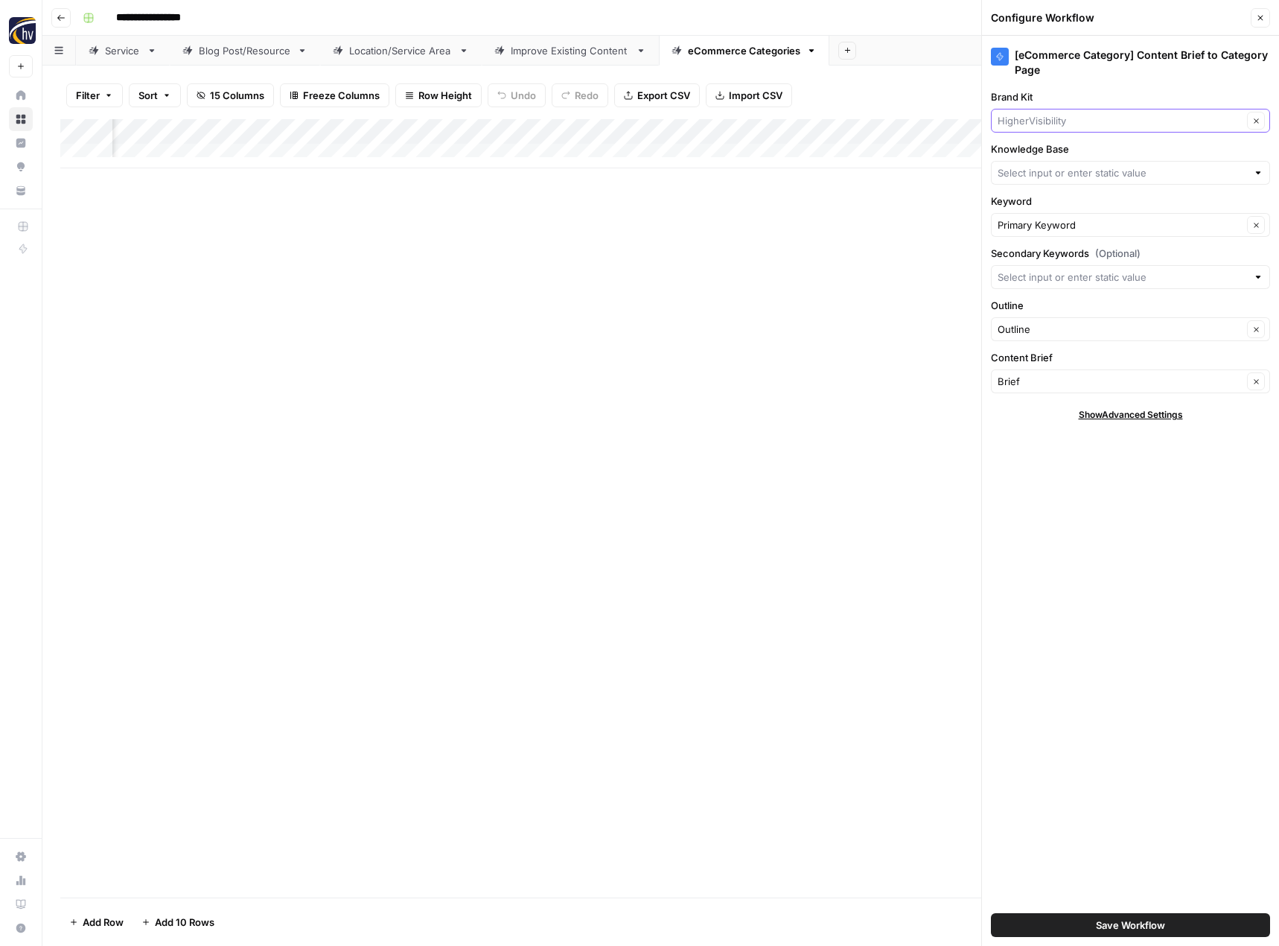
click at [1051, 119] on input "Brand Kit" at bounding box center [1120, 120] width 245 height 15
click at [1043, 154] on span "[PERSON_NAME] Studios" at bounding box center [1128, 155] width 248 height 15
type input "[PERSON_NAME] Studios"
click at [1034, 170] on input "Knowledge Base" at bounding box center [1122, 172] width 249 height 15
click at [1031, 209] on span "[PERSON_NAME] Studios Sitemap" at bounding box center [1128, 207] width 248 height 15
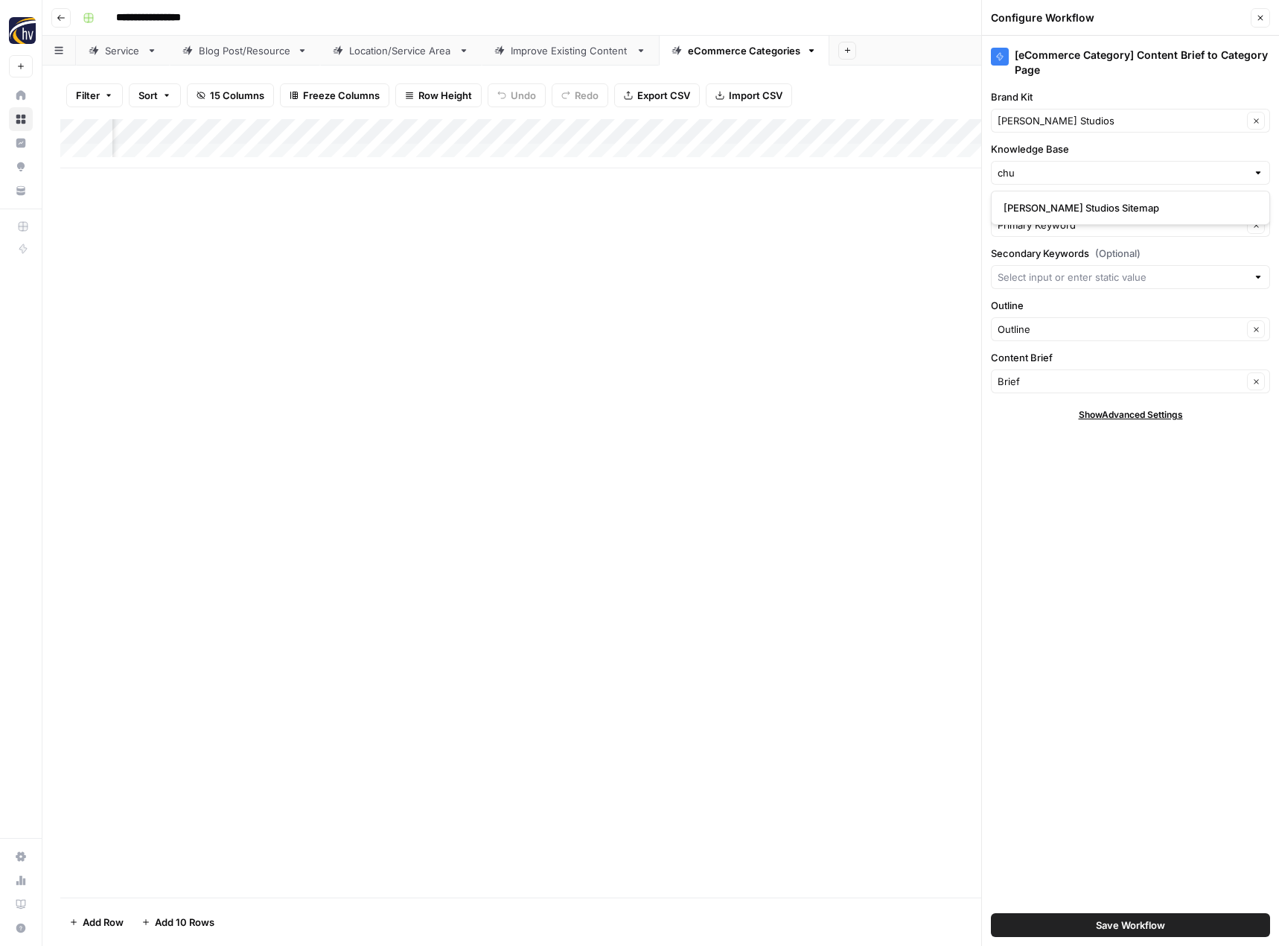
type input "[PERSON_NAME] Studios Sitemap"
click at [1124, 928] on span "Save Workflow" at bounding box center [1130, 924] width 69 height 15
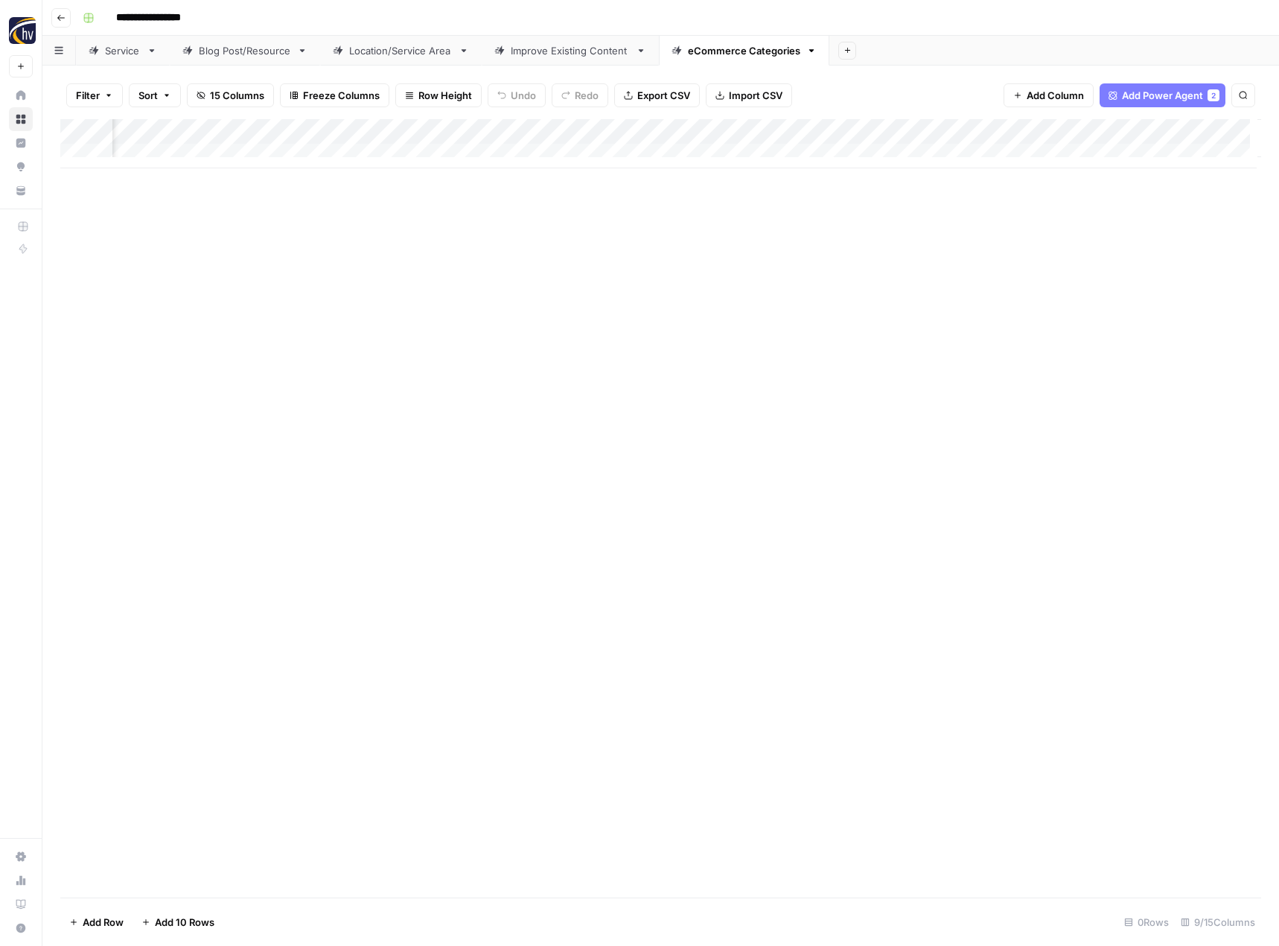
click at [255, 562] on div "Add Column" at bounding box center [660, 508] width 1201 height 778
click at [60, 10] on button "Go back" at bounding box center [60, 17] width 19 height 19
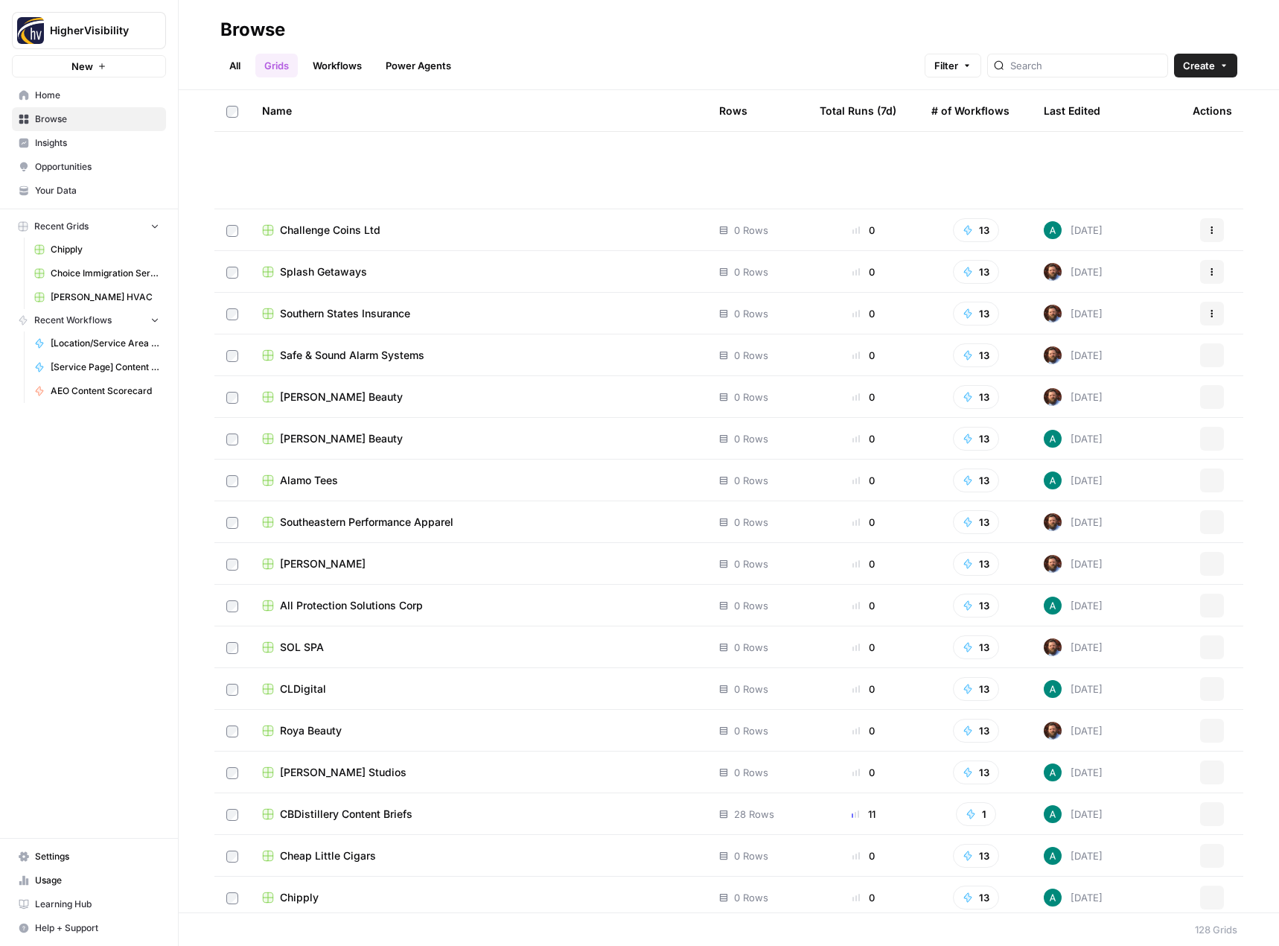
scroll to position [4557, 0]
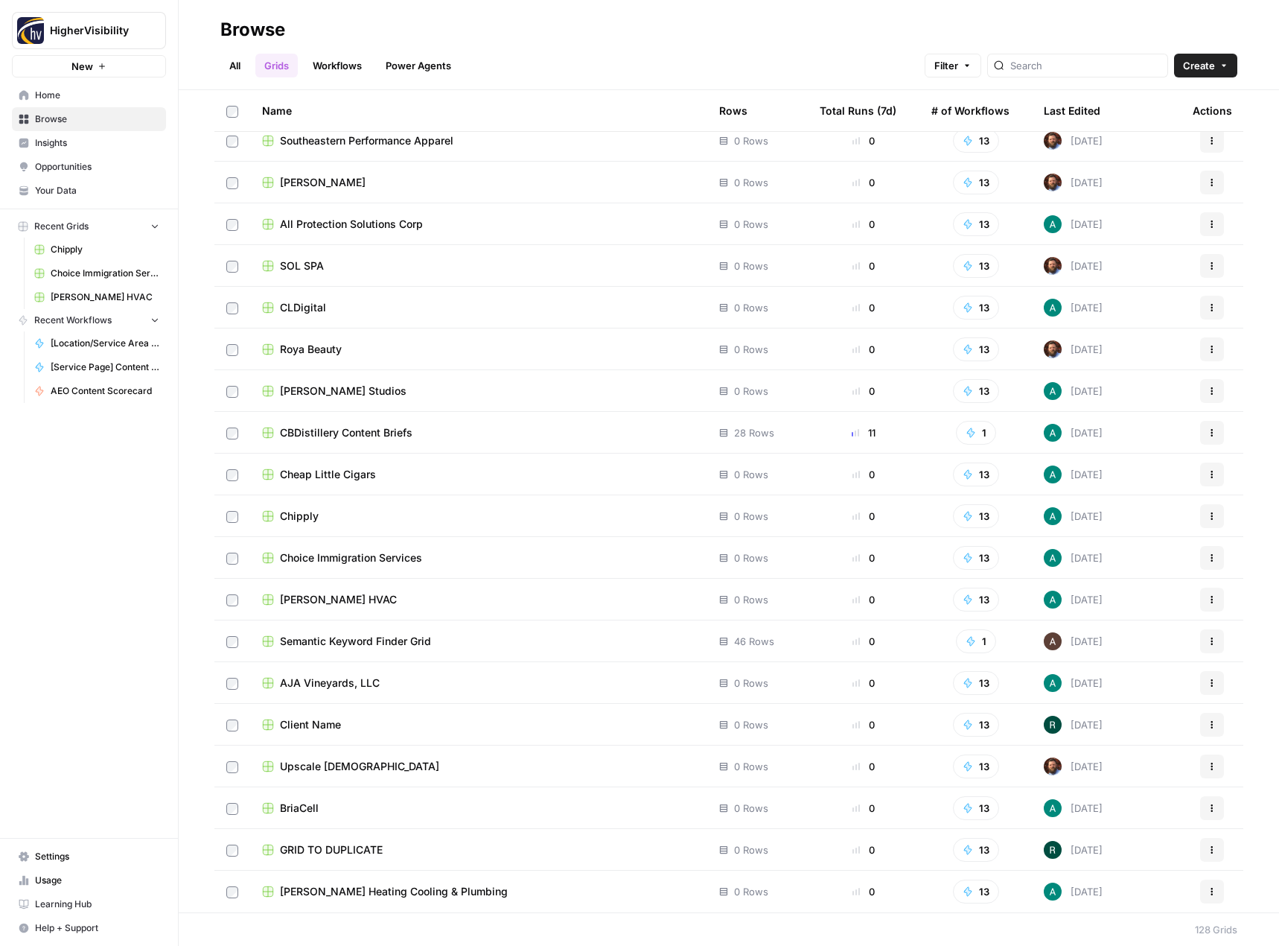
click at [1208, 850] on icon "button" at bounding box center [1212, 849] width 9 height 9
click at [1100, 727] on span "Duplicate" at bounding box center [1134, 726] width 119 height 15
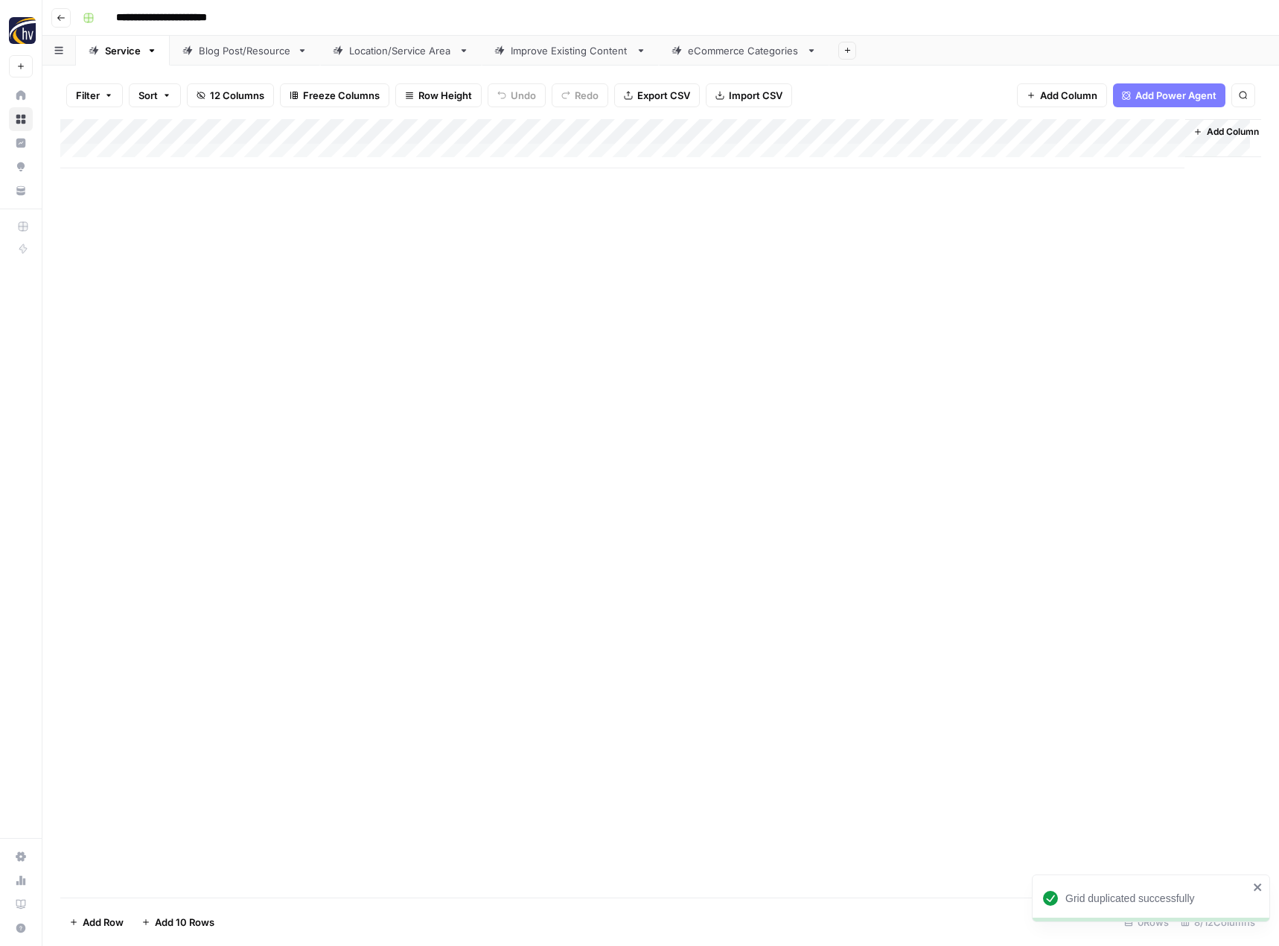
click at [213, 23] on input "**********" at bounding box center [185, 18] width 153 height 24
paste input
type input "**********"
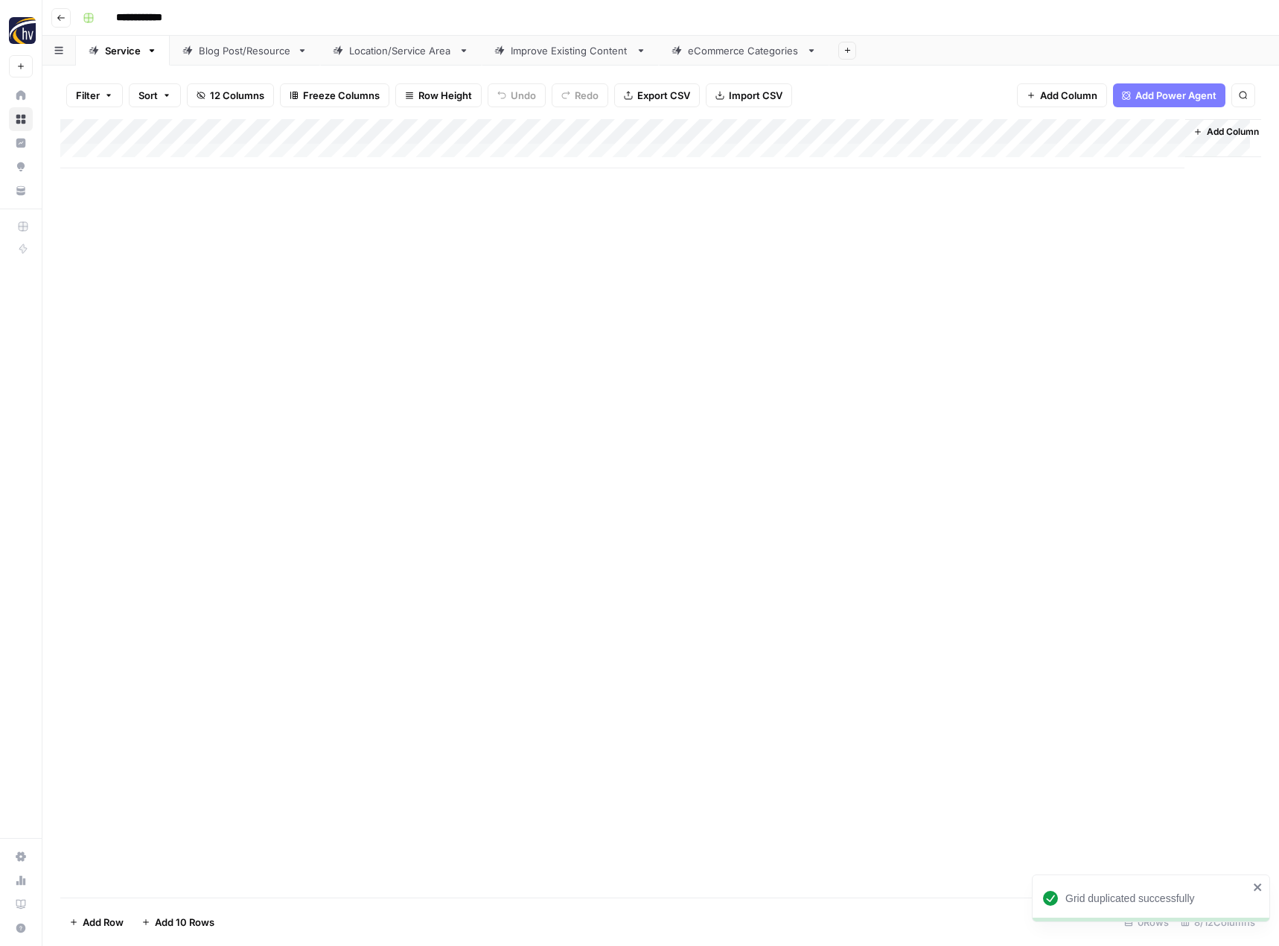
click at [259, 259] on div "Add Column" at bounding box center [660, 508] width 1201 height 778
click at [345, 130] on div "Add Column" at bounding box center [660, 143] width 1201 height 49
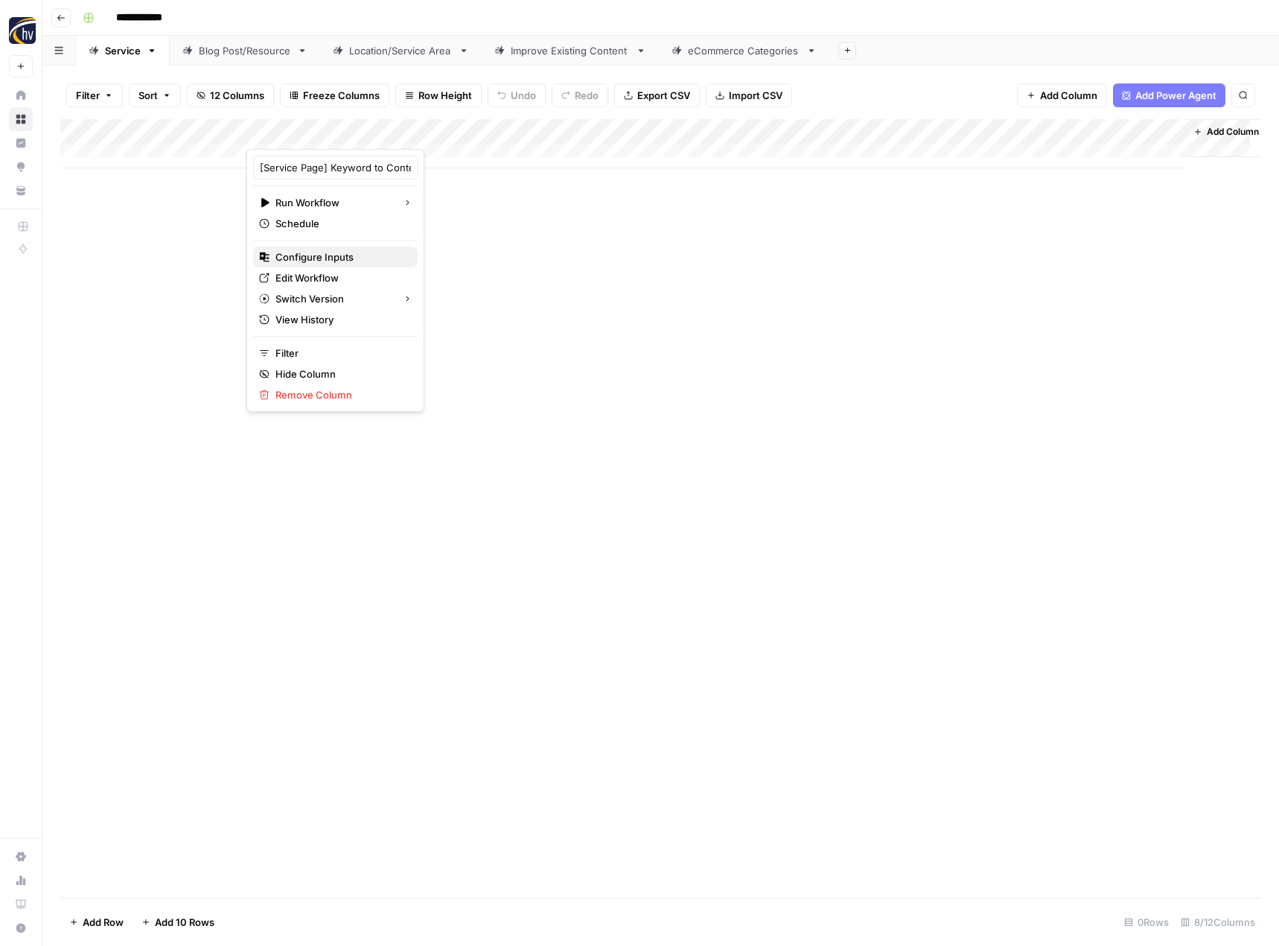
click at [319, 247] on button "Configure Inputs" at bounding box center [335, 256] width 165 height 21
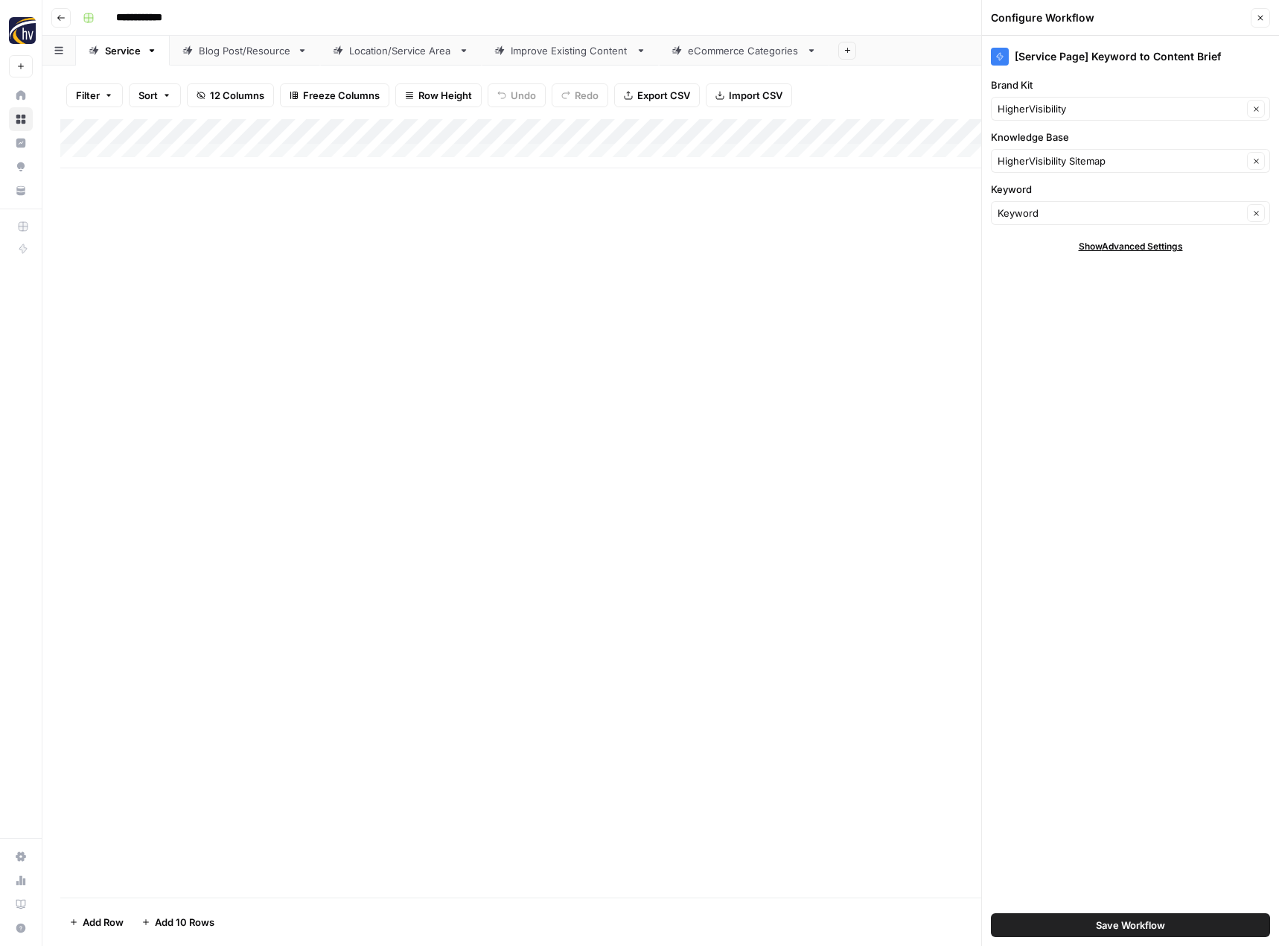
click at [1035, 90] on label "Brand Kit" at bounding box center [1130, 84] width 279 height 15
click at [1035, 101] on input "HigherVisibility" at bounding box center [1120, 108] width 245 height 15
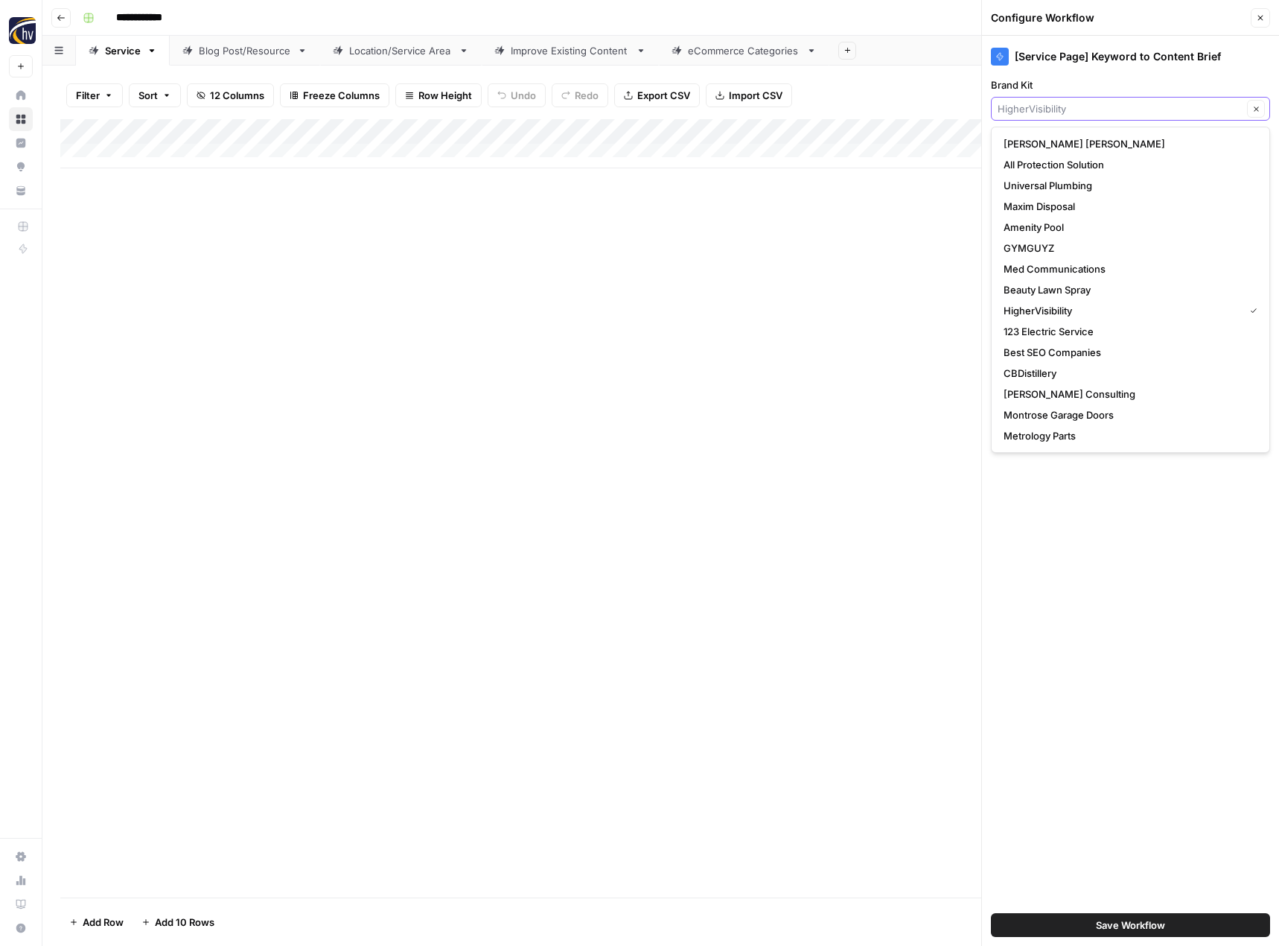
click at [1031, 101] on input "Brand Kit" at bounding box center [1120, 108] width 245 height 15
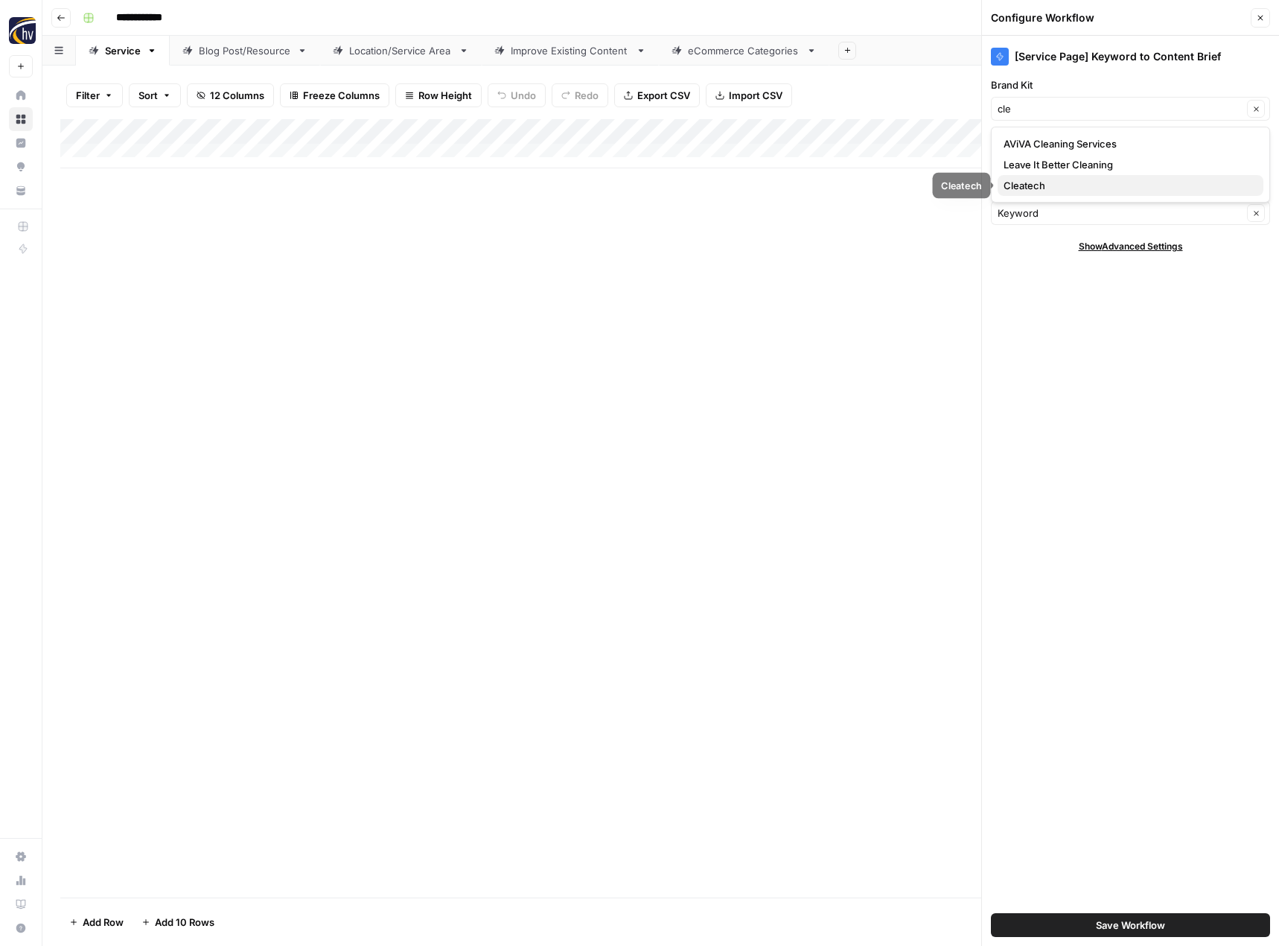
click at [1022, 185] on span "Cleatech" at bounding box center [1128, 185] width 248 height 15
type input "Cleatech"
click at [1035, 159] on input "Knowledge Base" at bounding box center [1120, 160] width 245 height 15
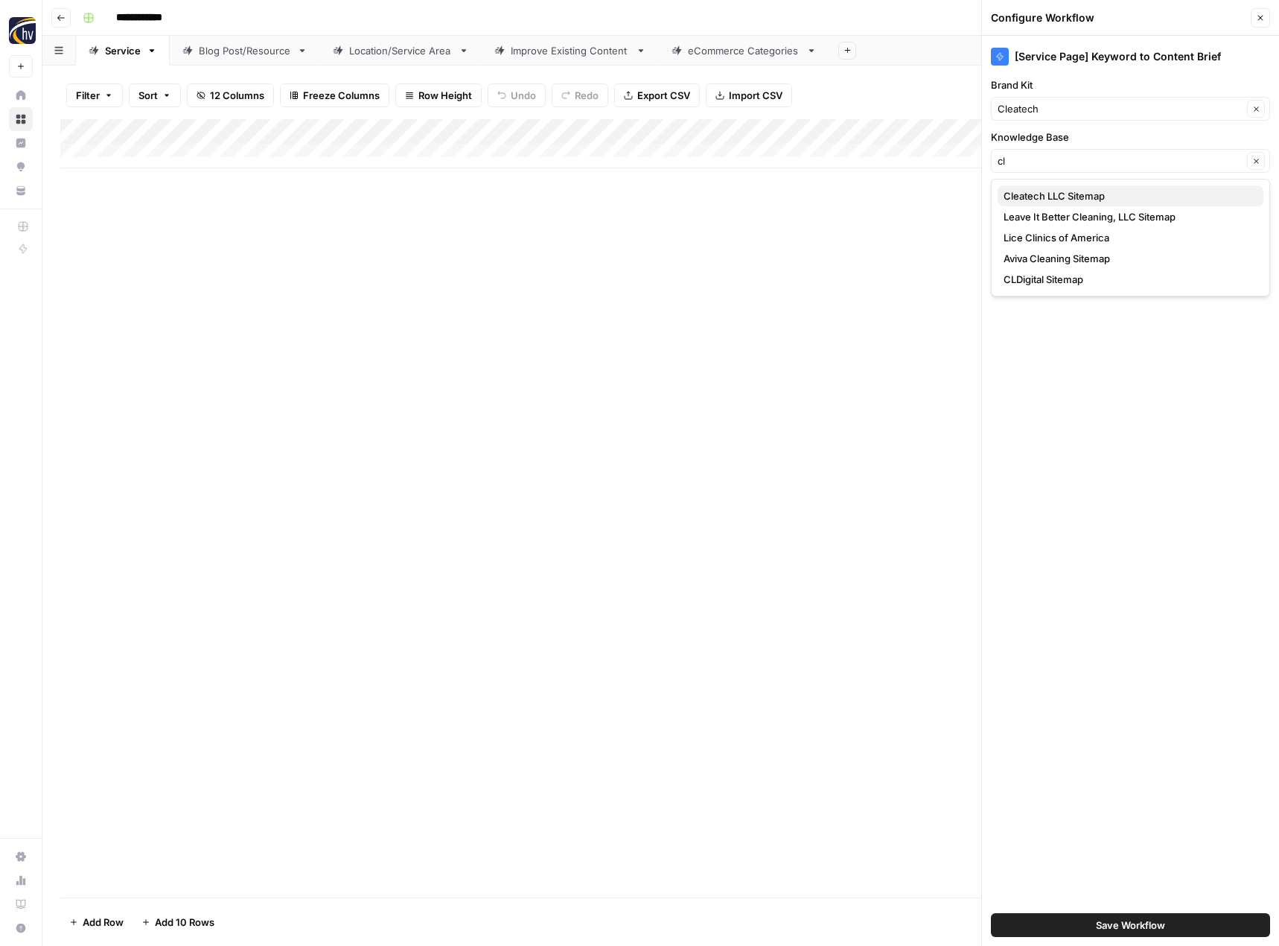
click at [1031, 191] on span "Cleatech LLC Sitemap" at bounding box center [1128, 195] width 248 height 15
type input "Cleatech LLC Sitemap"
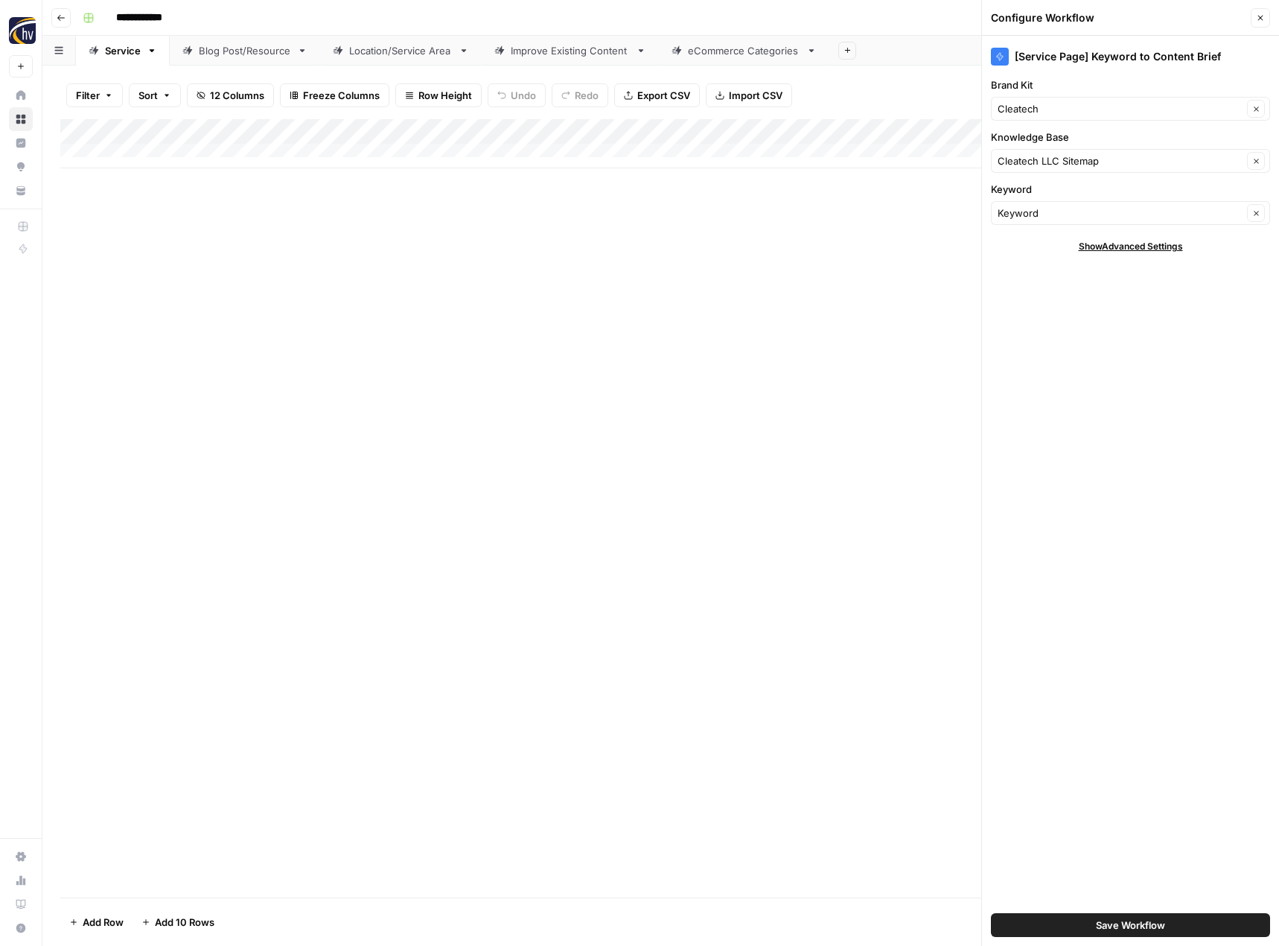
click at [1096, 921] on span "Save Workflow" at bounding box center [1130, 924] width 69 height 15
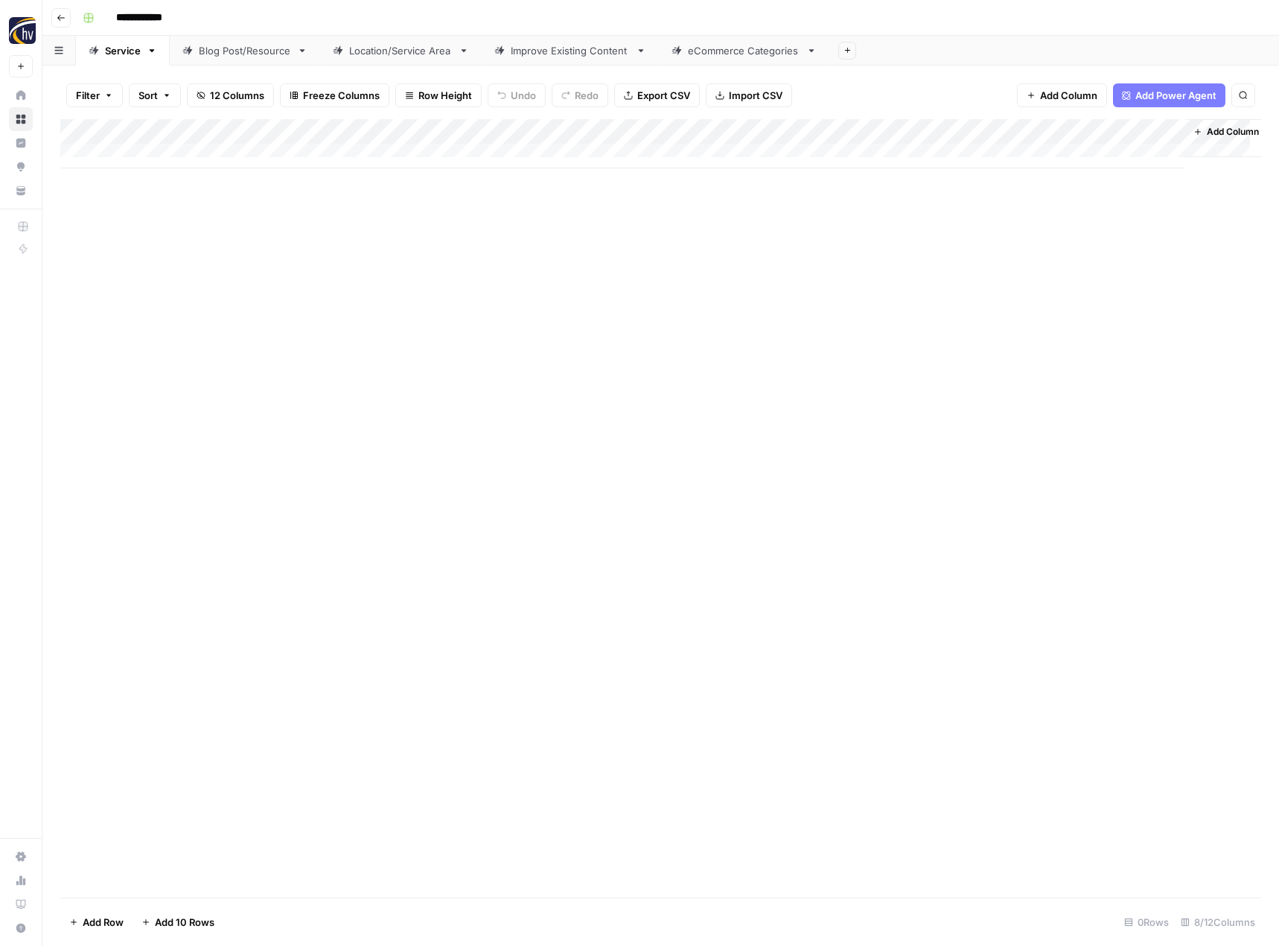
click at [1016, 133] on div "Add Column" at bounding box center [660, 143] width 1201 height 49
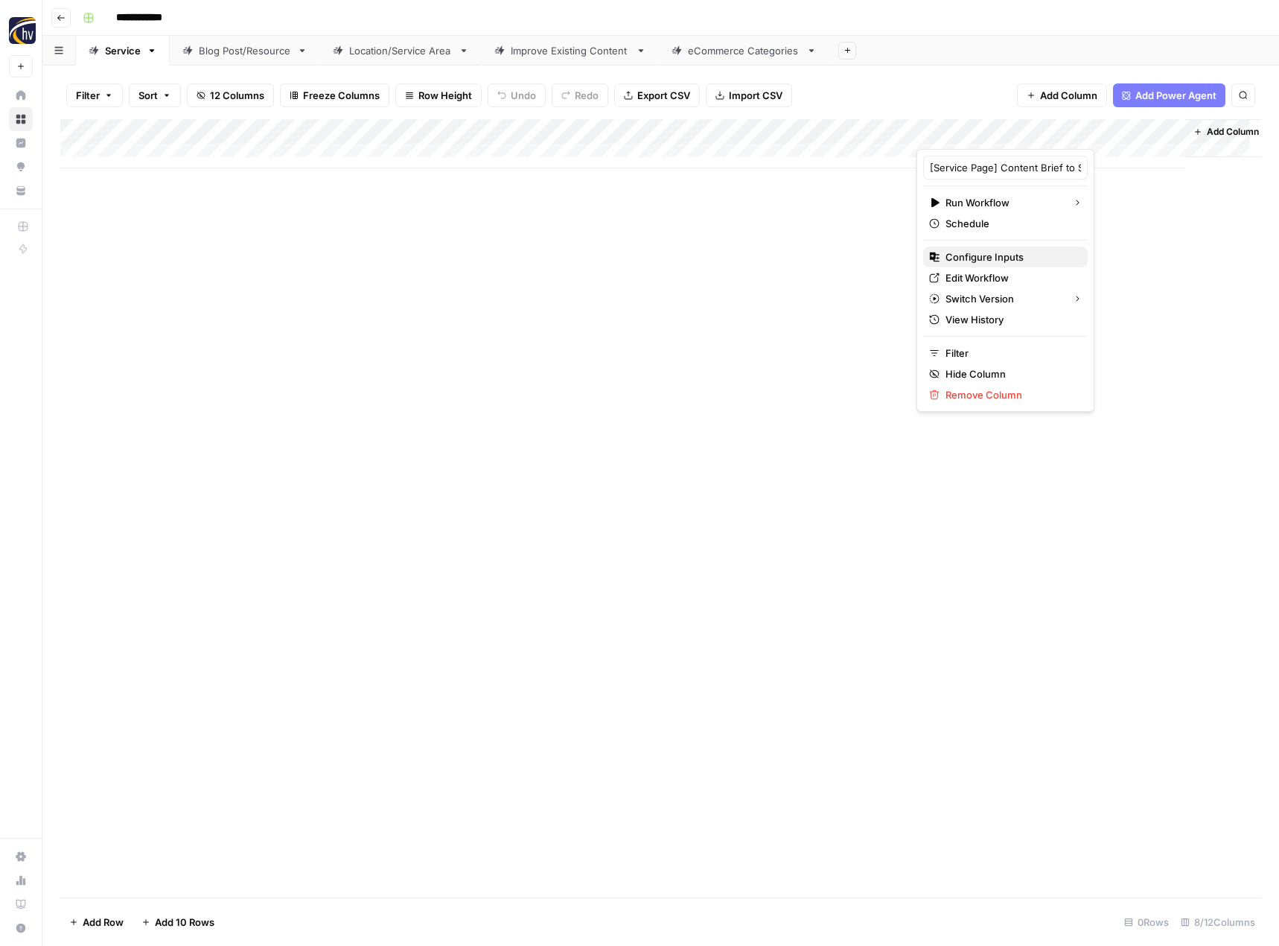
click at [963, 253] on span "Configure Inputs" at bounding box center [1011, 256] width 130 height 15
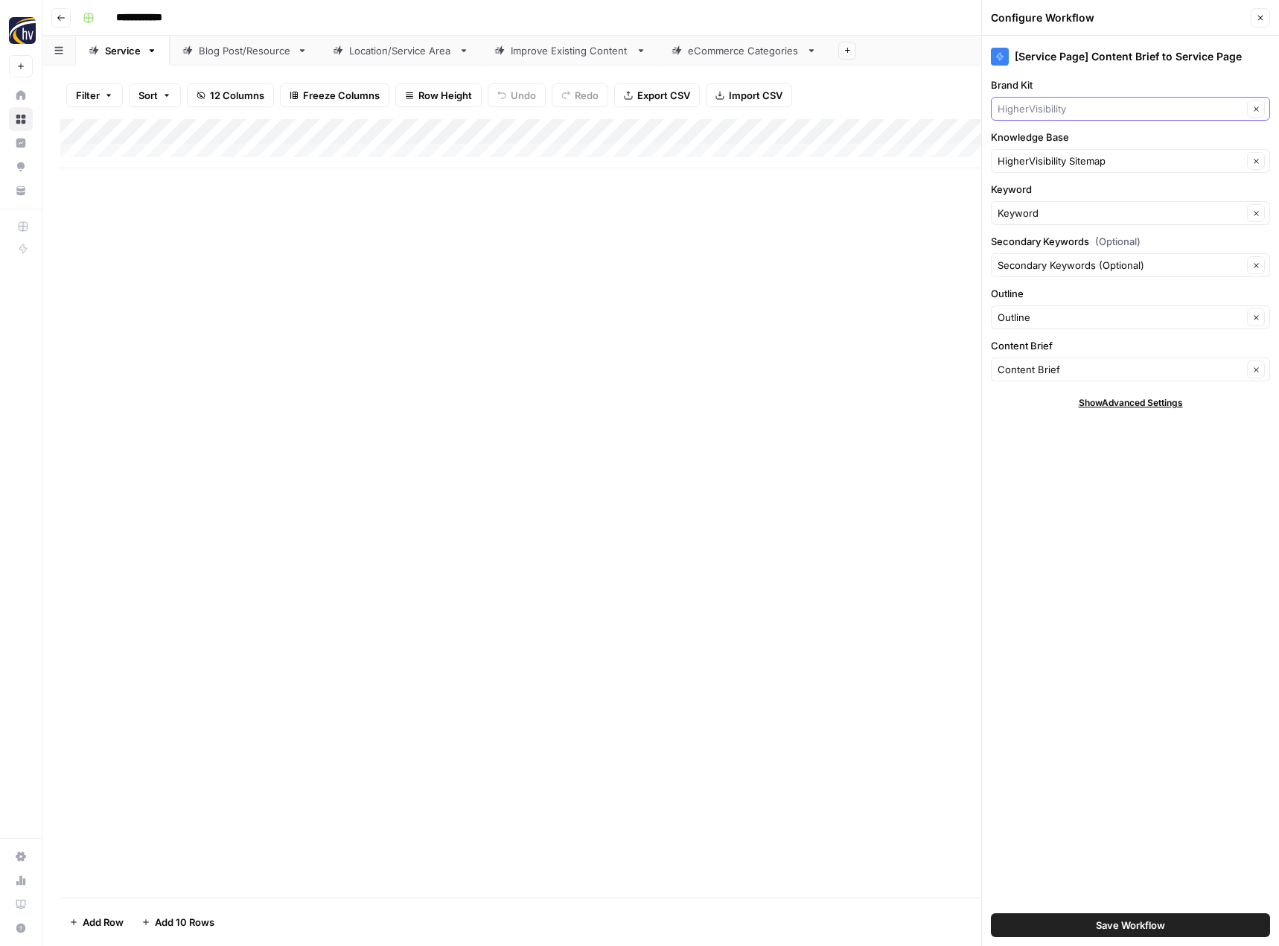
click at [1085, 107] on input "Brand Kit" at bounding box center [1120, 108] width 245 height 15
click at [1067, 226] on span "Cleatech" at bounding box center [1128, 227] width 248 height 15
type input "Cleatech"
click at [1070, 162] on input "Knowledge Base" at bounding box center [1120, 160] width 245 height 15
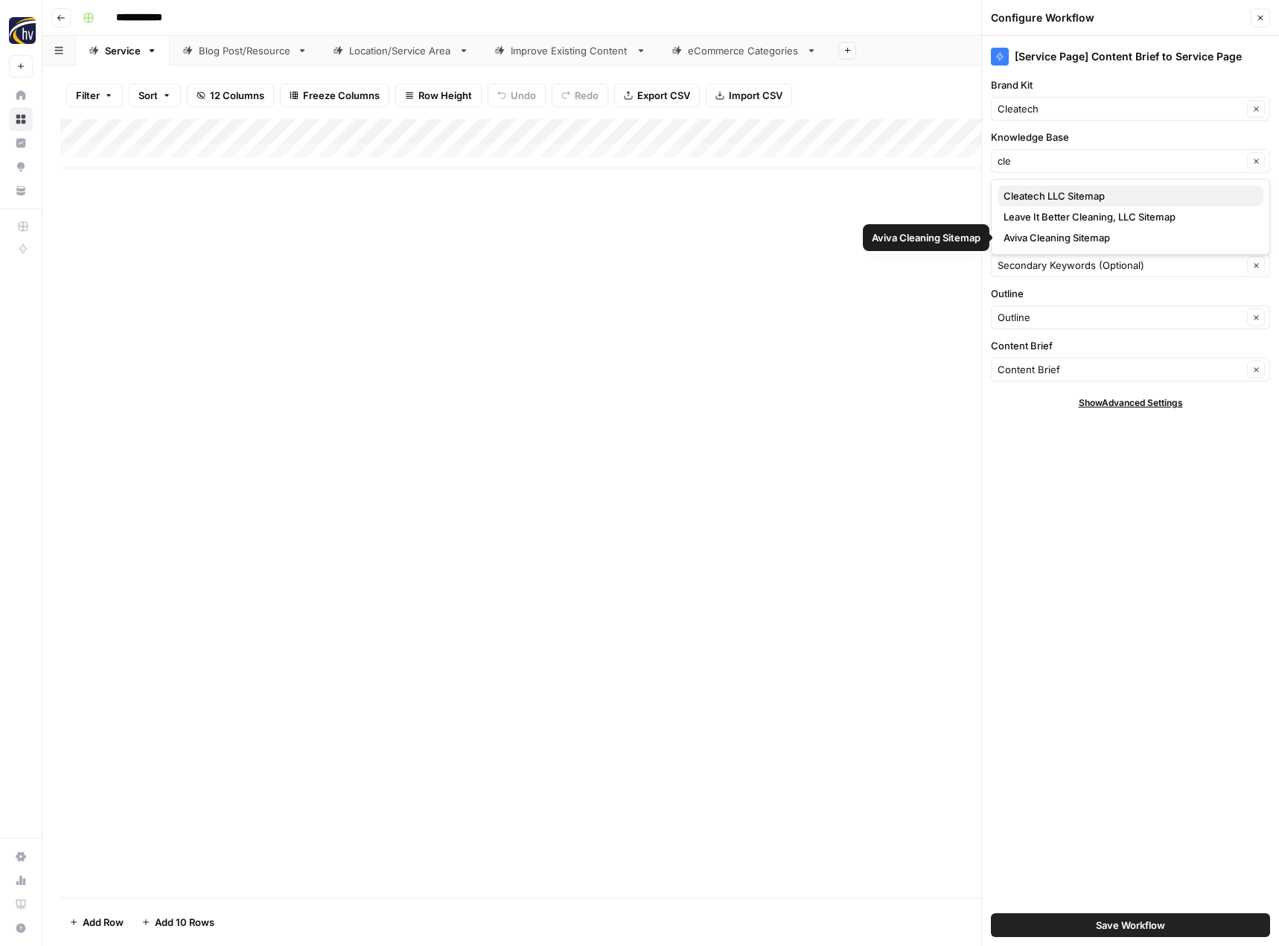
click at [1063, 200] on span "Cleatech LLC Sitemap" at bounding box center [1128, 195] width 248 height 15
type input "Cleatech LLC Sitemap"
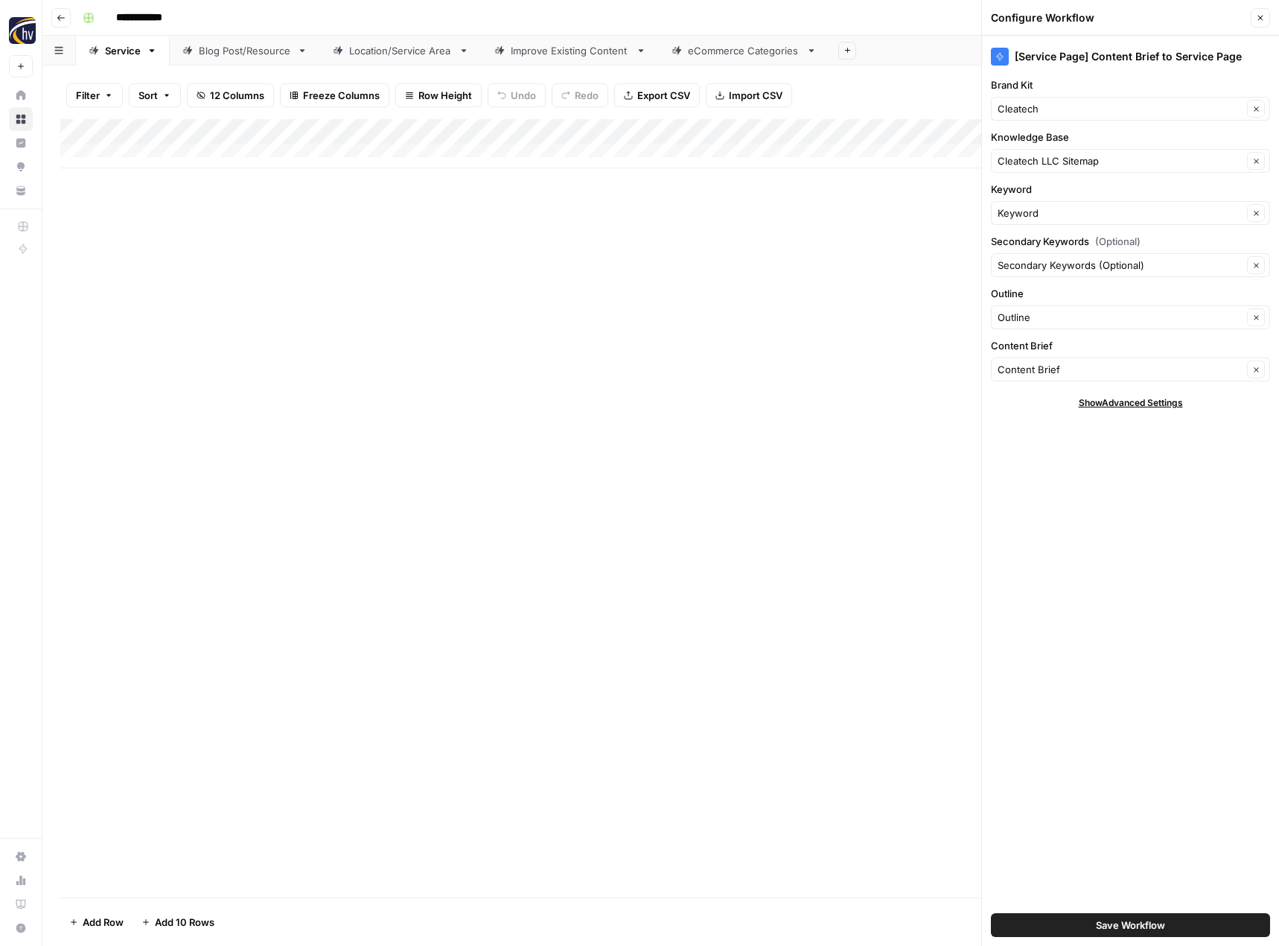
click at [1080, 923] on button "Save Workflow" at bounding box center [1130, 925] width 279 height 24
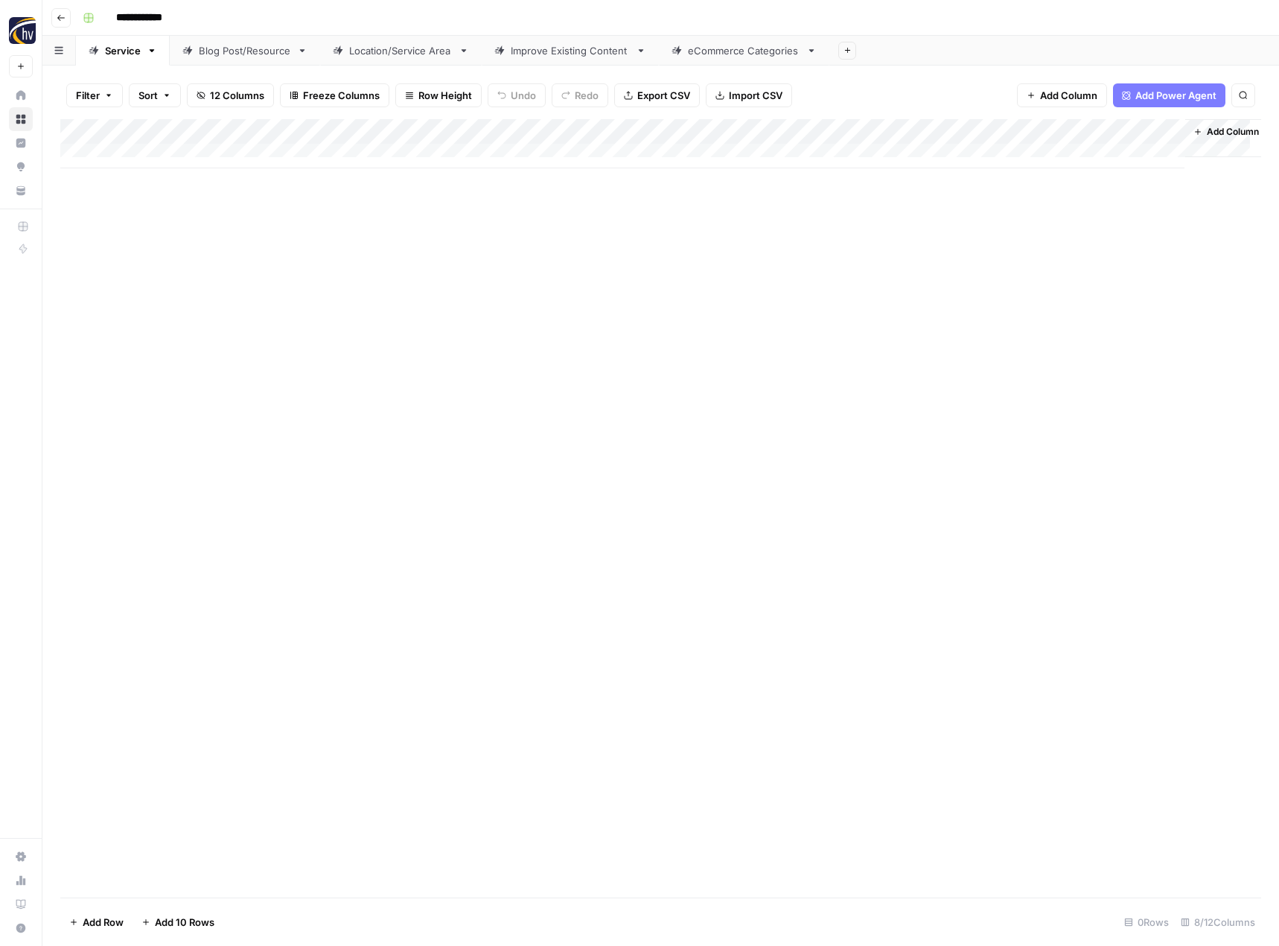
click at [263, 53] on div "Blog Post/Resource" at bounding box center [245, 50] width 92 height 15
click at [347, 128] on div "Add Column" at bounding box center [660, 143] width 1201 height 49
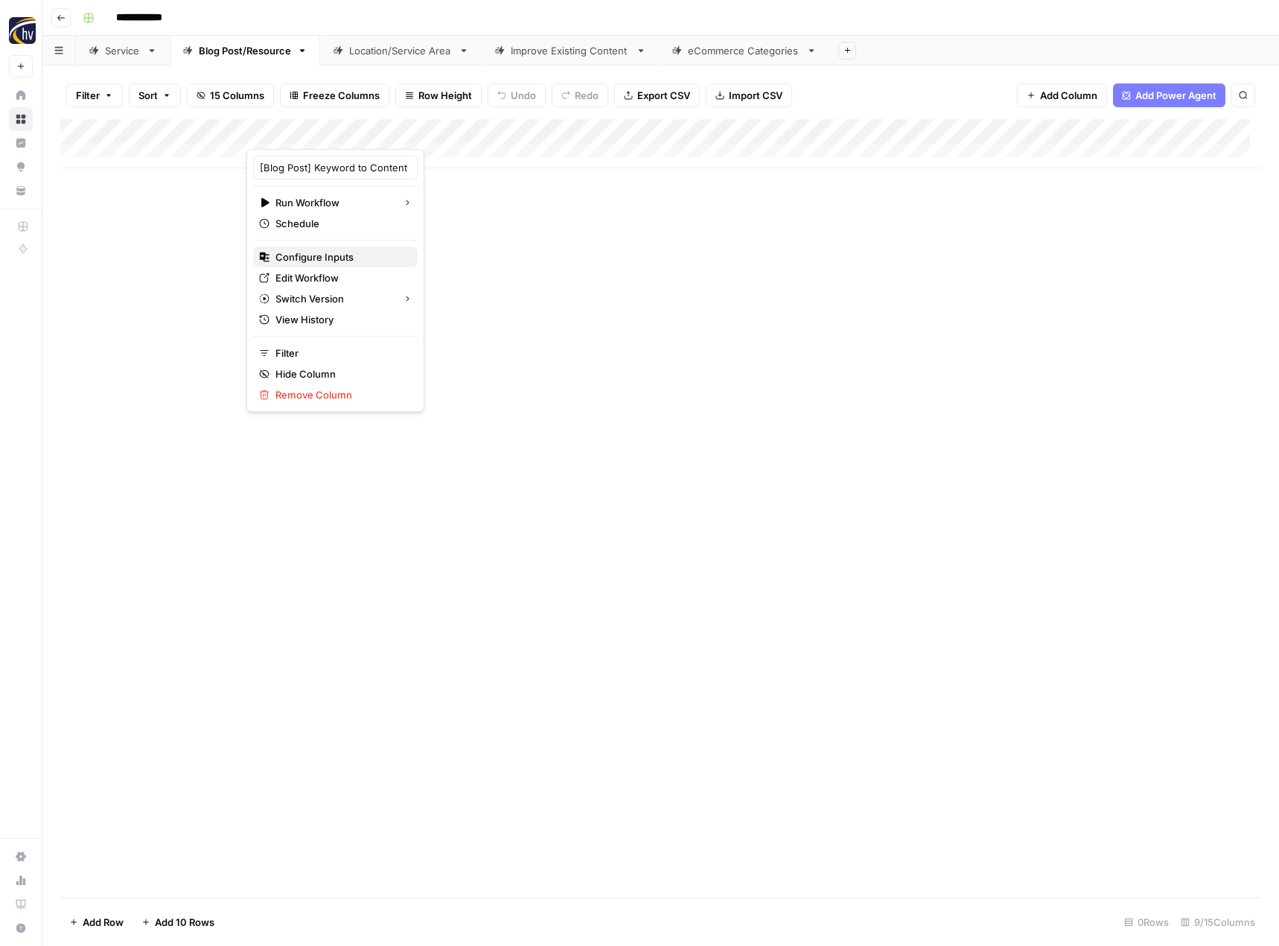
click at [306, 250] on span "Configure Inputs" at bounding box center [340, 256] width 130 height 15
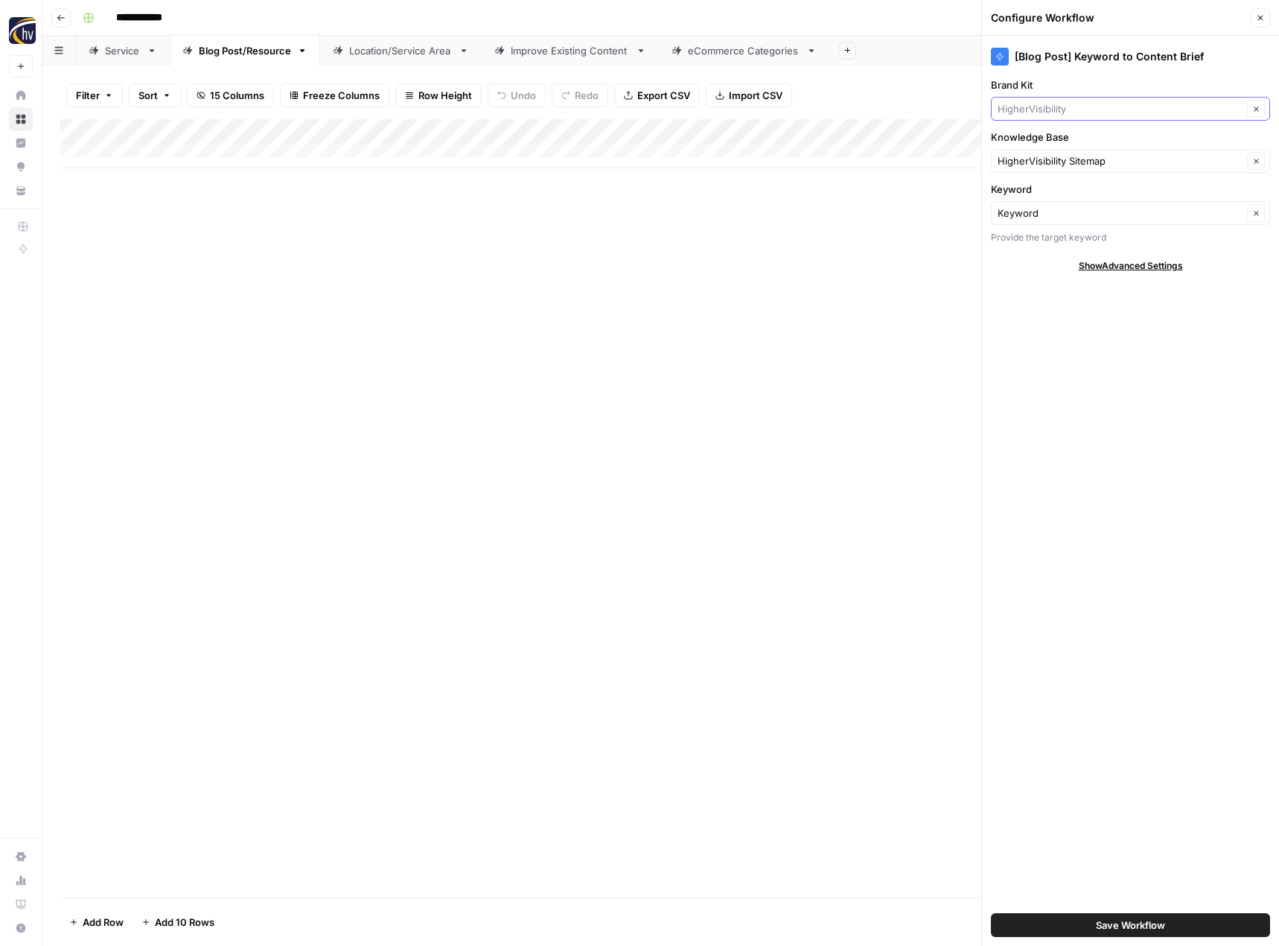
click at [1051, 106] on input "Brand Kit" at bounding box center [1120, 108] width 245 height 15
click at [1032, 185] on span "Cleatech" at bounding box center [1128, 185] width 248 height 15
type input "Cleatech"
click at [1039, 158] on input "Knowledge Base" at bounding box center [1120, 160] width 245 height 15
click at [1035, 197] on span "Cleatech LLC Sitemap" at bounding box center [1128, 195] width 248 height 15
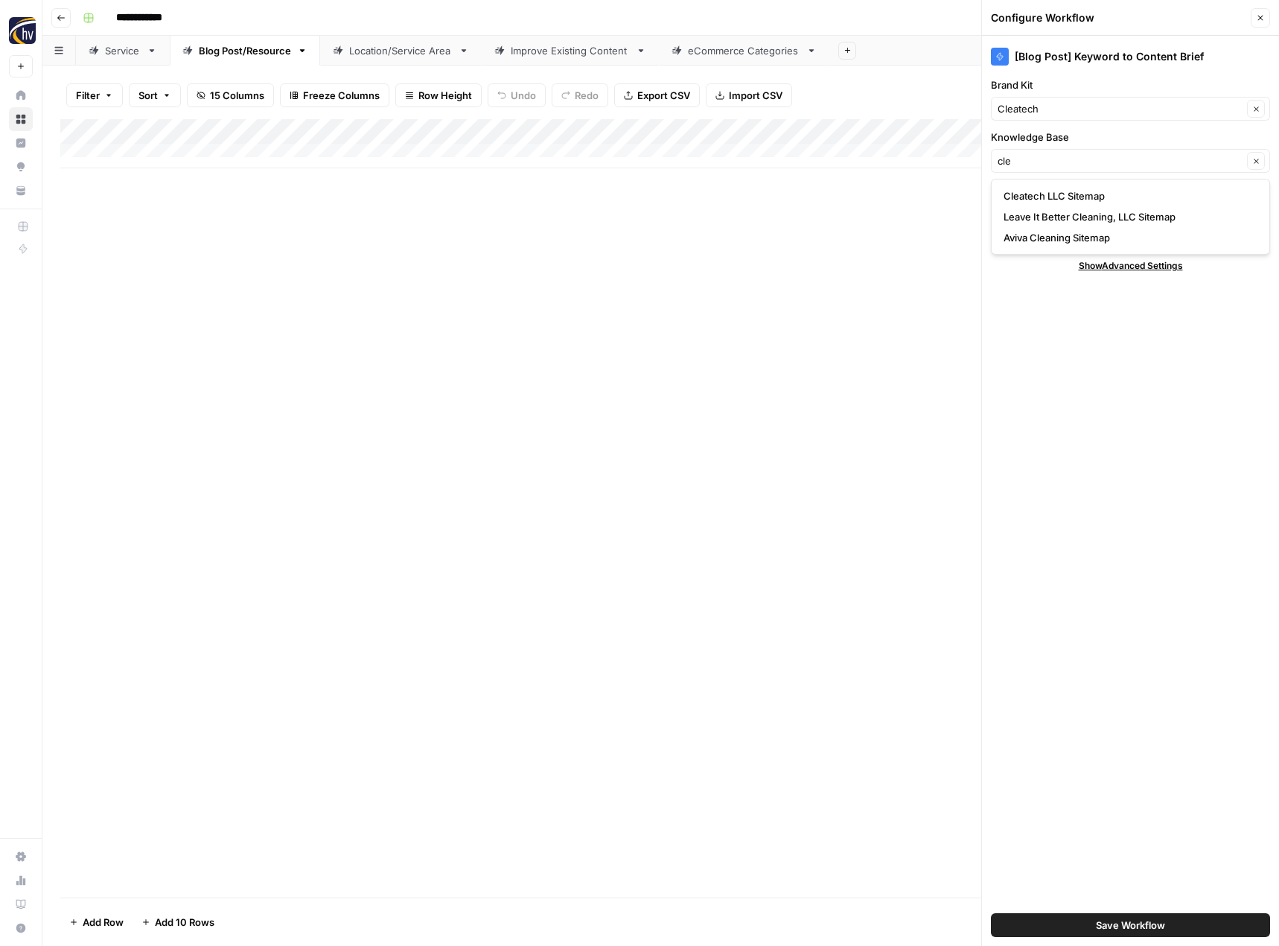
type input "Cleatech LLC Sitemap"
click at [1106, 924] on span "Save Workflow" at bounding box center [1130, 924] width 69 height 15
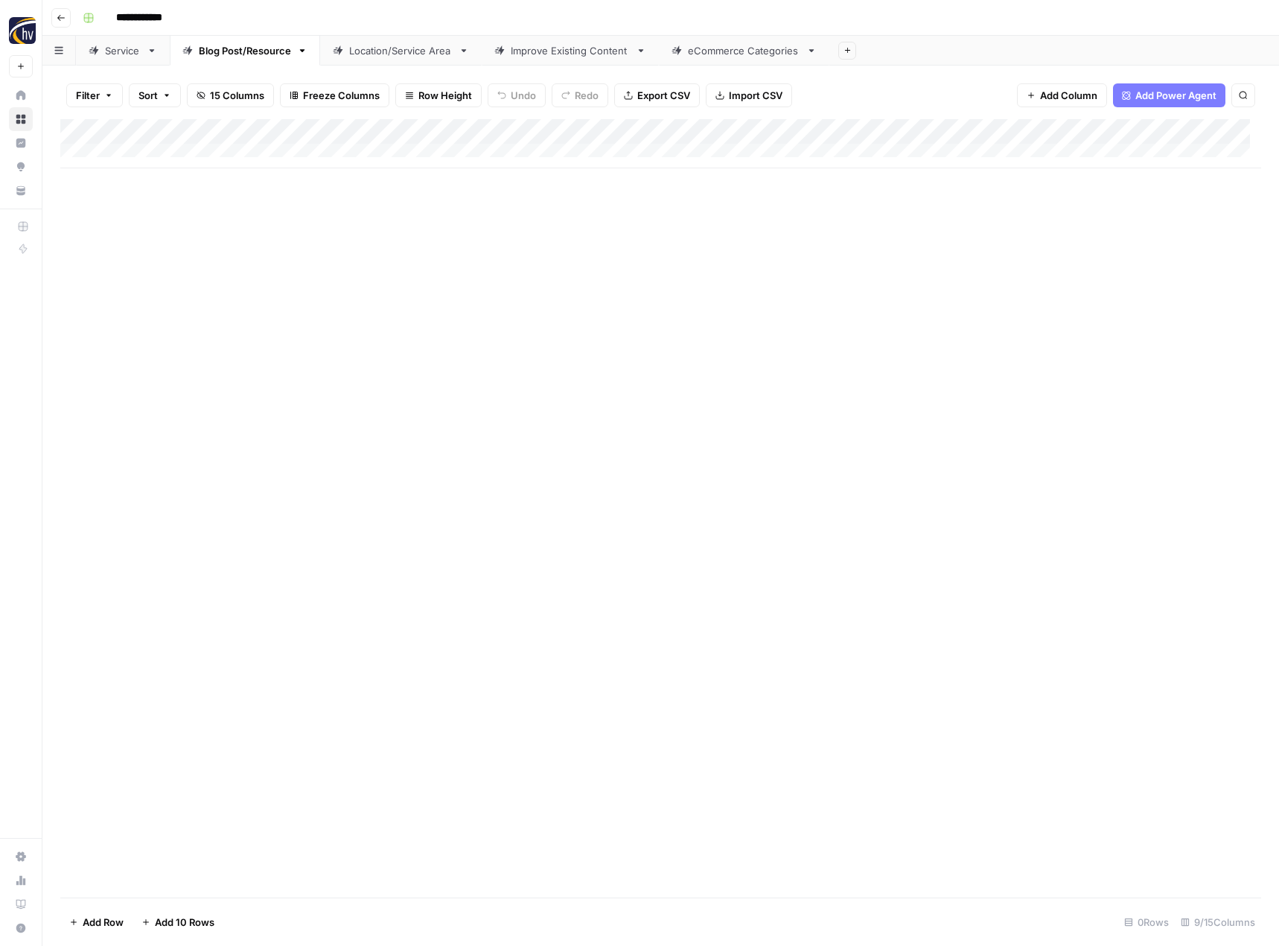
click at [1150, 127] on div "Add Column" at bounding box center [660, 143] width 1201 height 49
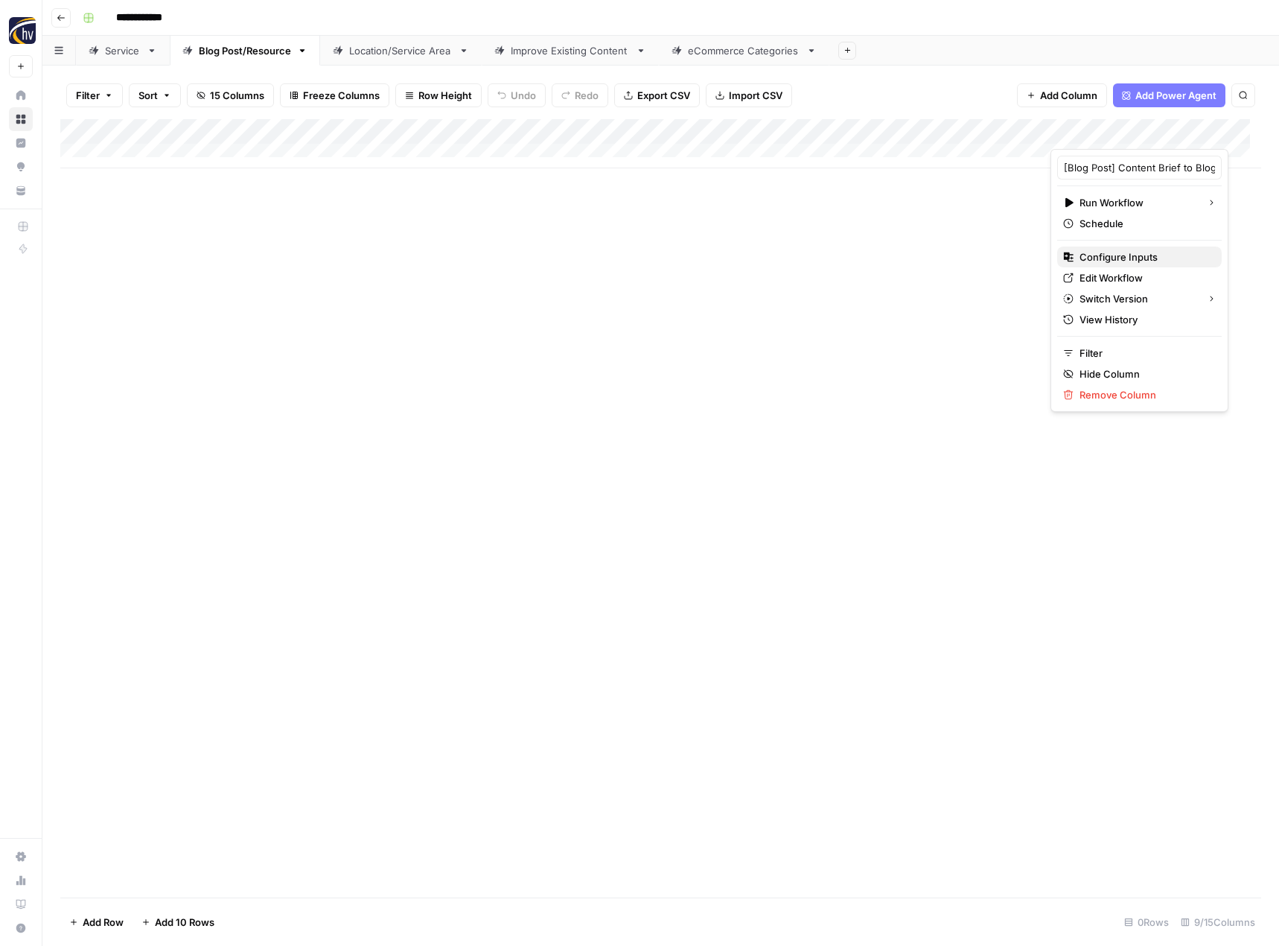
click at [1109, 258] on span "Configure Inputs" at bounding box center [1145, 256] width 130 height 15
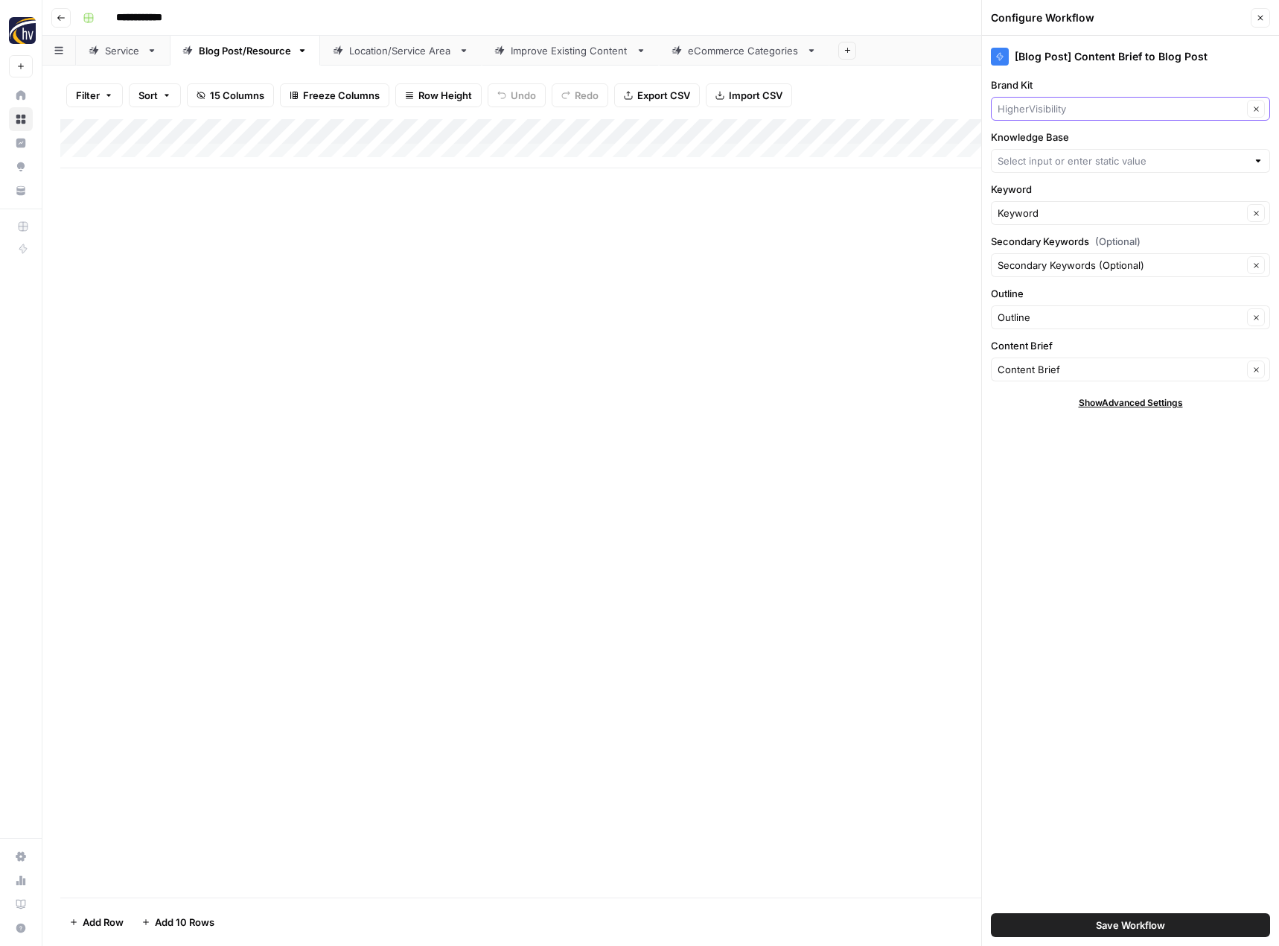
click at [1076, 109] on input "Brand Kit" at bounding box center [1120, 108] width 245 height 15
click at [1054, 186] on span "Cleatech" at bounding box center [1128, 185] width 248 height 15
type input "Cleatech"
click at [1056, 153] on div at bounding box center [1130, 161] width 279 height 24
click at [1065, 199] on span "Cleatech LLC Sitemap" at bounding box center [1128, 195] width 248 height 15
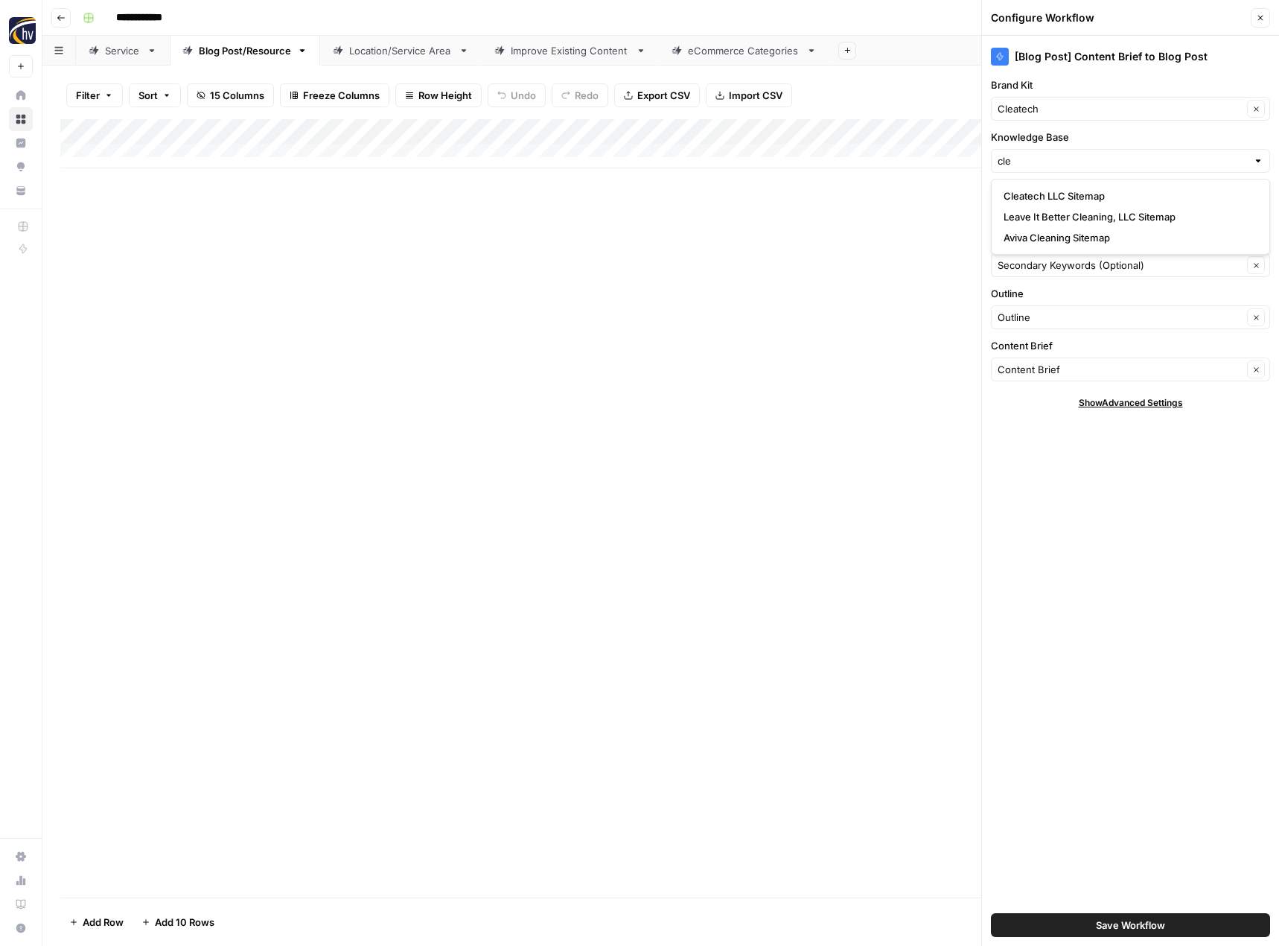
type input "Cleatech LLC Sitemap"
click at [1082, 921] on button "Save Workflow" at bounding box center [1130, 925] width 279 height 24
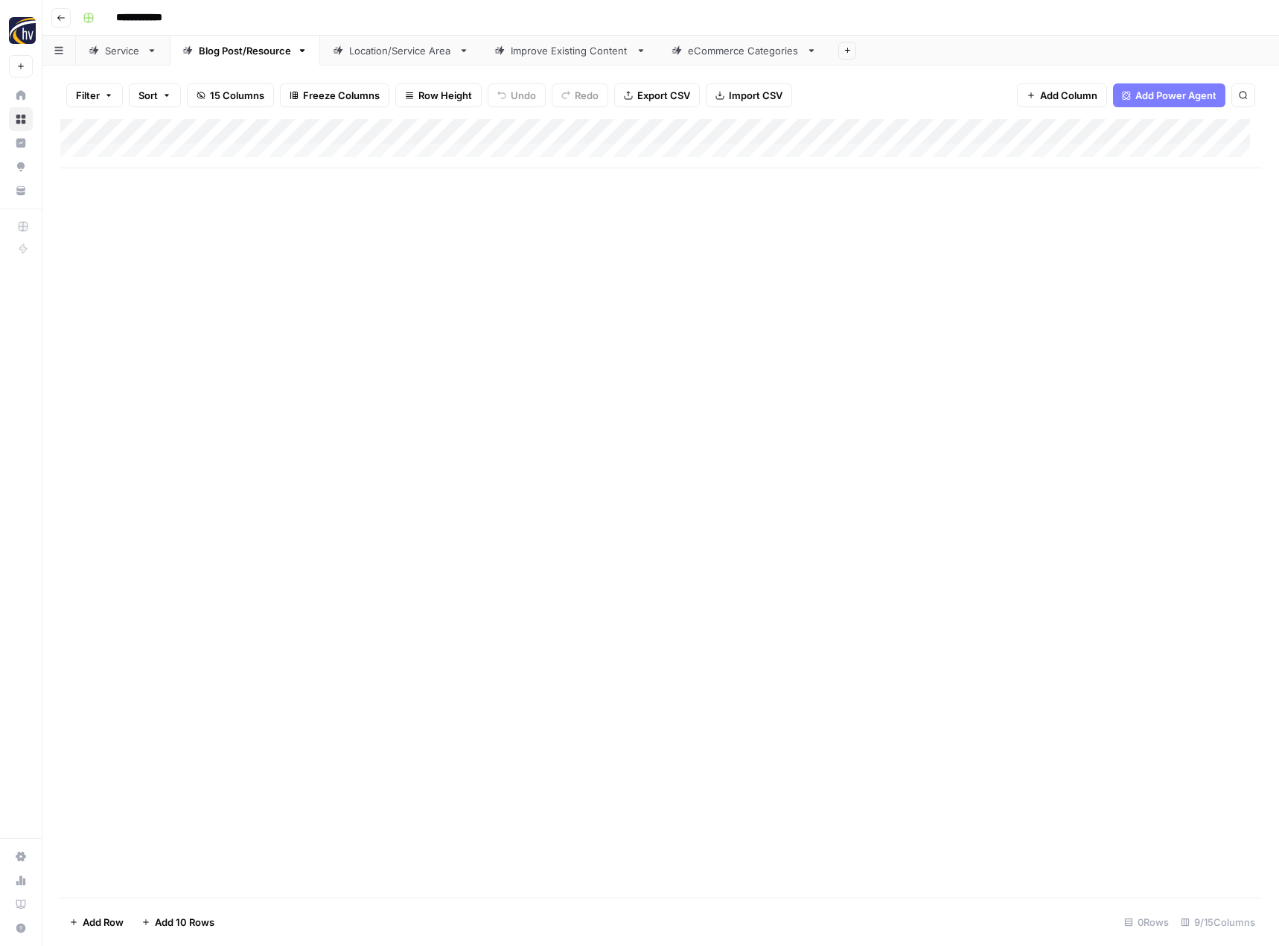
click at [382, 59] on link "Location/Service Area" at bounding box center [401, 51] width 162 height 30
click at [616, 130] on div "Add Column" at bounding box center [660, 143] width 1201 height 49
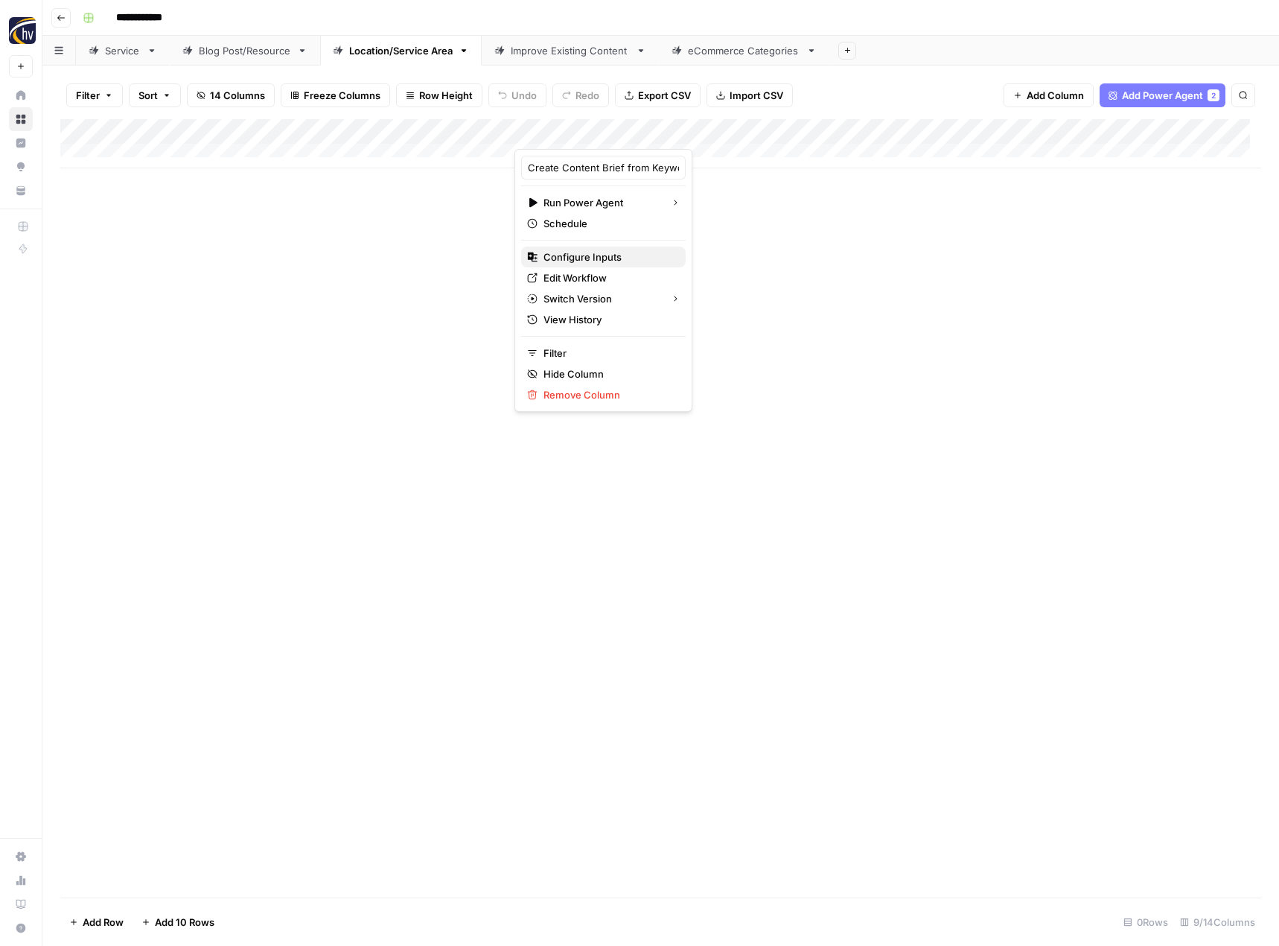
click at [599, 252] on span "Configure Inputs" at bounding box center [609, 256] width 130 height 15
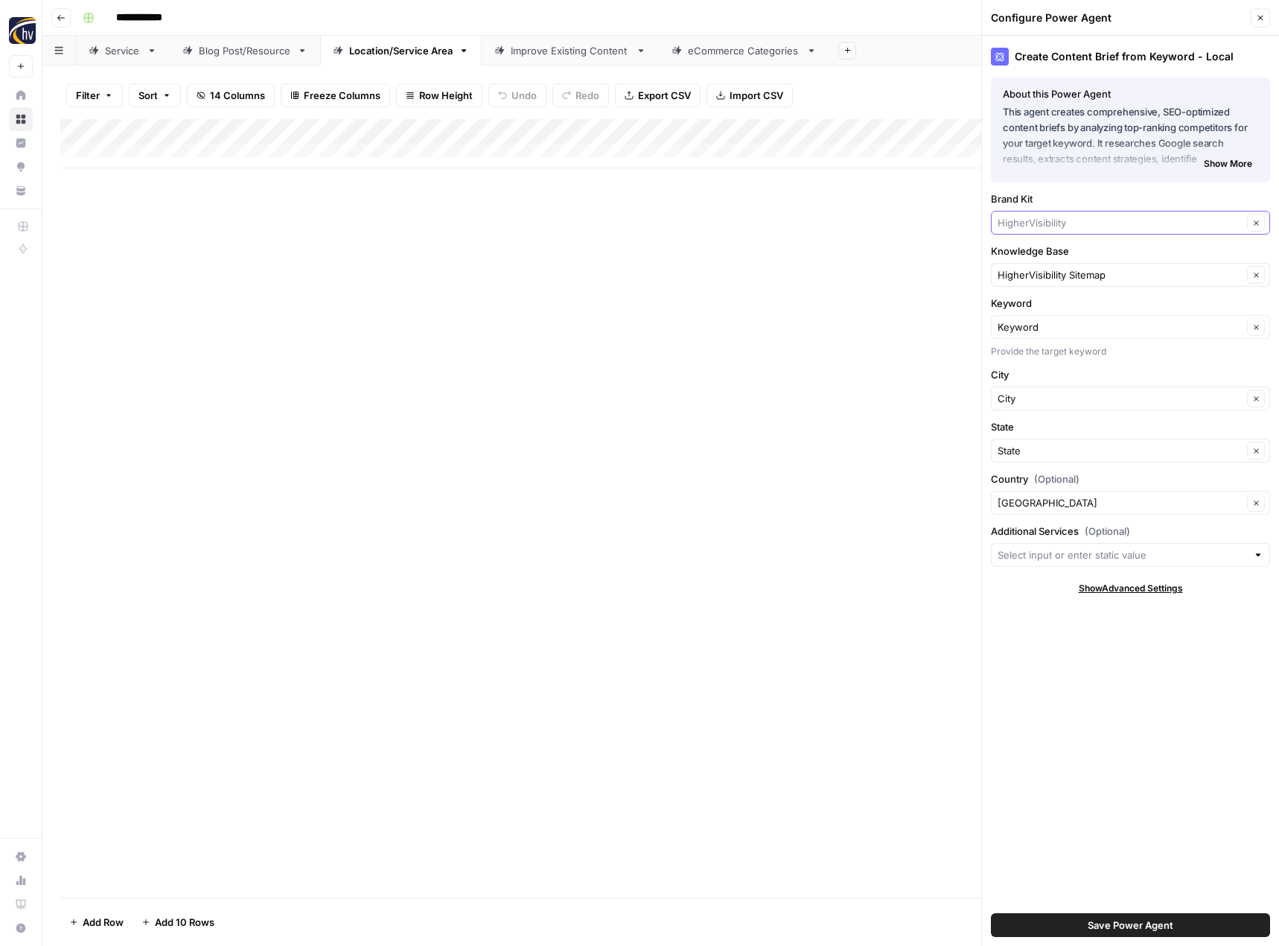
click at [1031, 220] on input "Brand Kit" at bounding box center [1120, 222] width 245 height 15
click at [1024, 301] on span "Cleatech" at bounding box center [1128, 299] width 248 height 15
type input "Cleatech"
click at [1028, 273] on input "Knowledge Base" at bounding box center [1120, 274] width 245 height 15
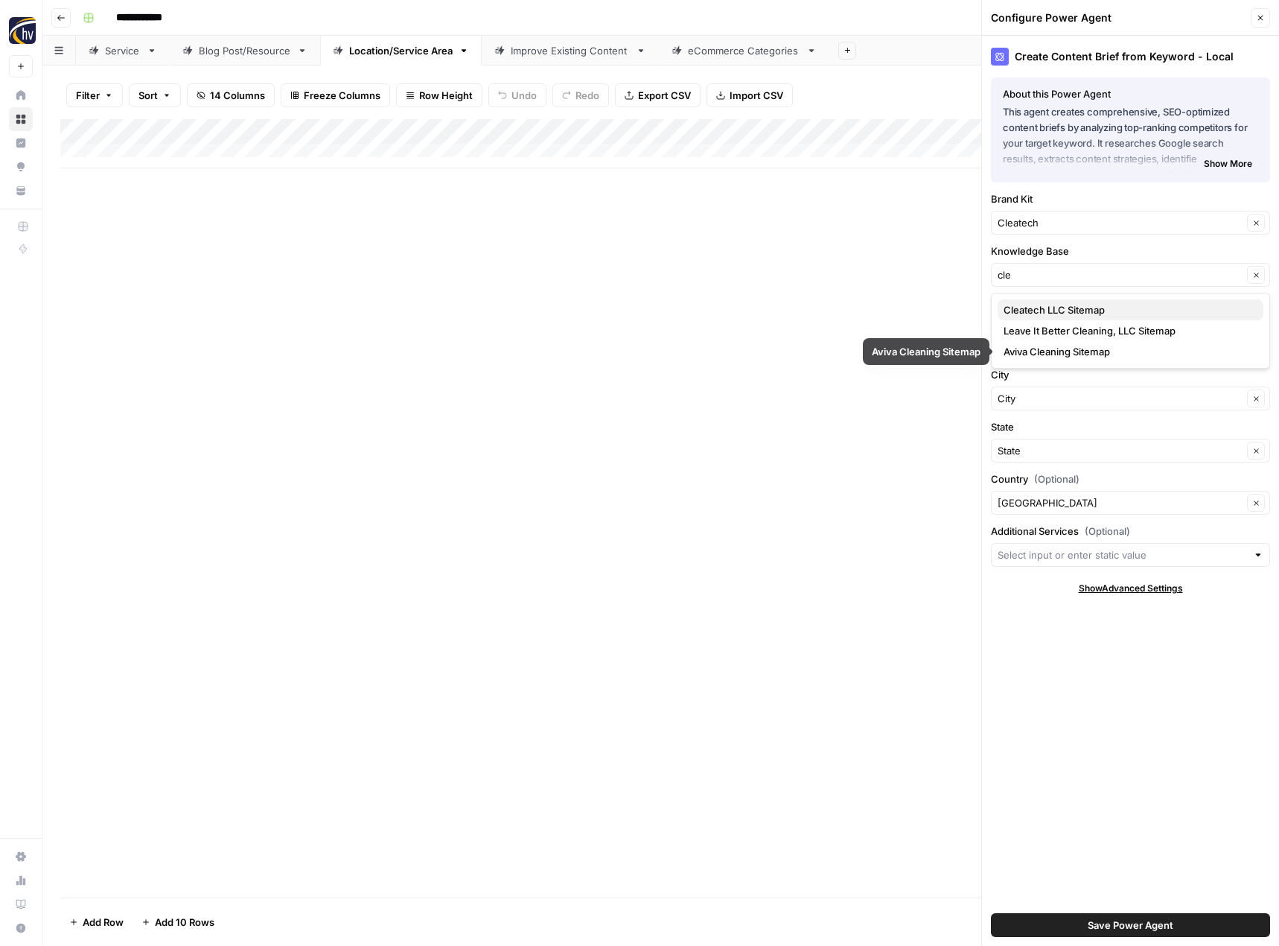
click at [1041, 315] on span "Cleatech LLC Sitemap" at bounding box center [1128, 309] width 248 height 15
type input "Cleatech LLC Sitemap"
click at [1096, 921] on span "Save Power Agent" at bounding box center [1131, 924] width 86 height 15
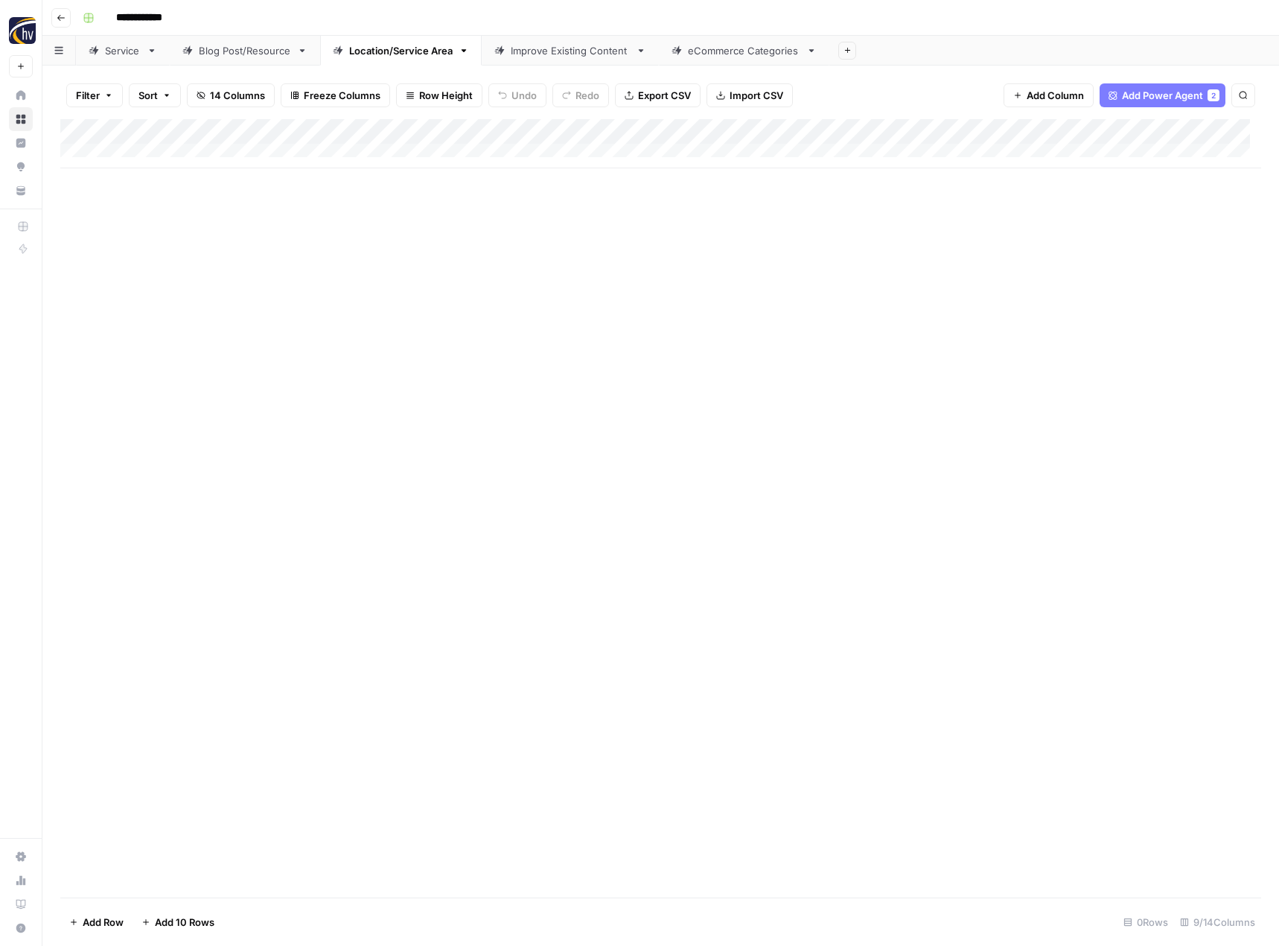
click at [1153, 134] on div "Add Column" at bounding box center [660, 143] width 1201 height 49
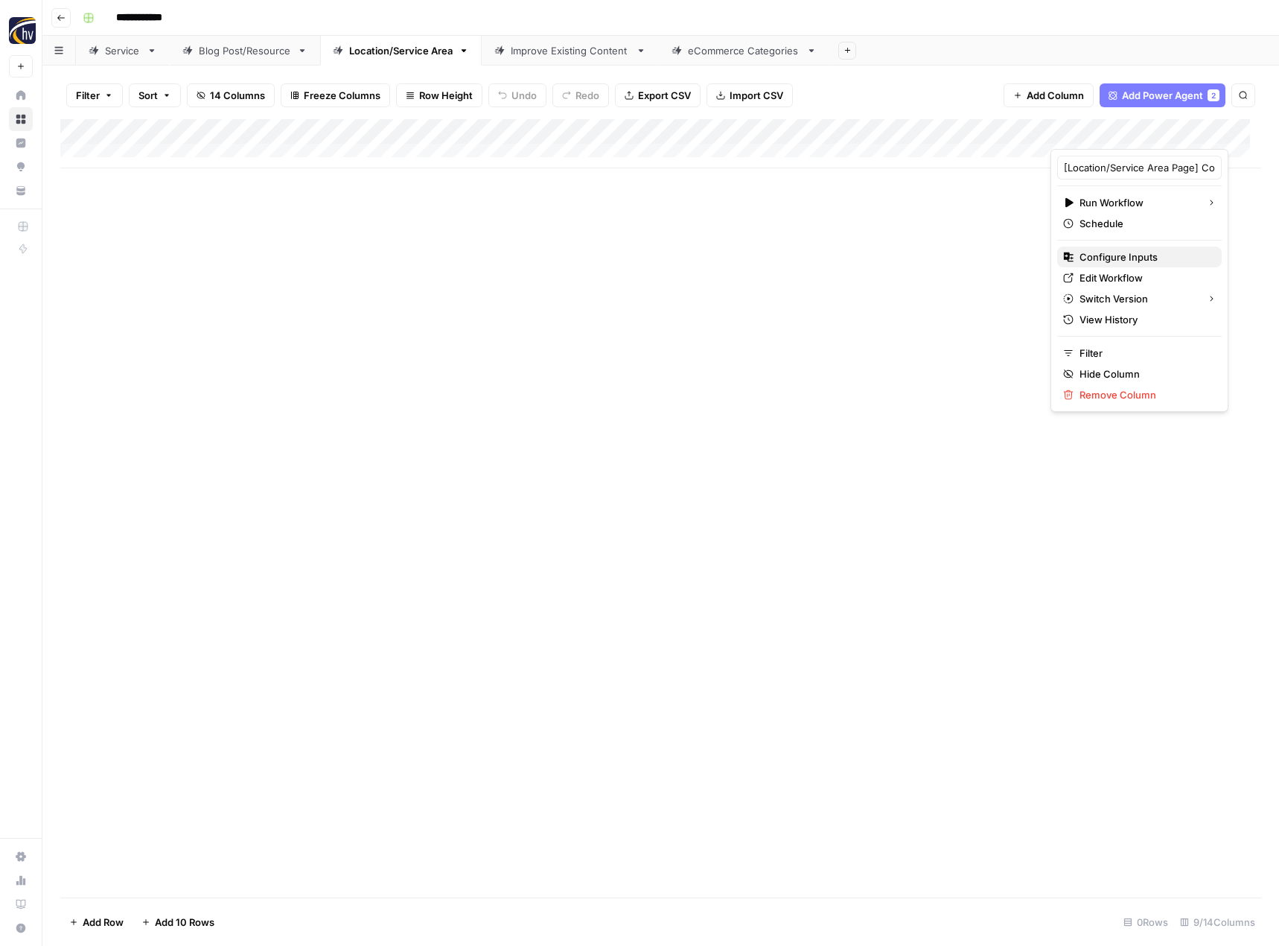
click at [1101, 258] on span "Configure Inputs" at bounding box center [1145, 256] width 130 height 15
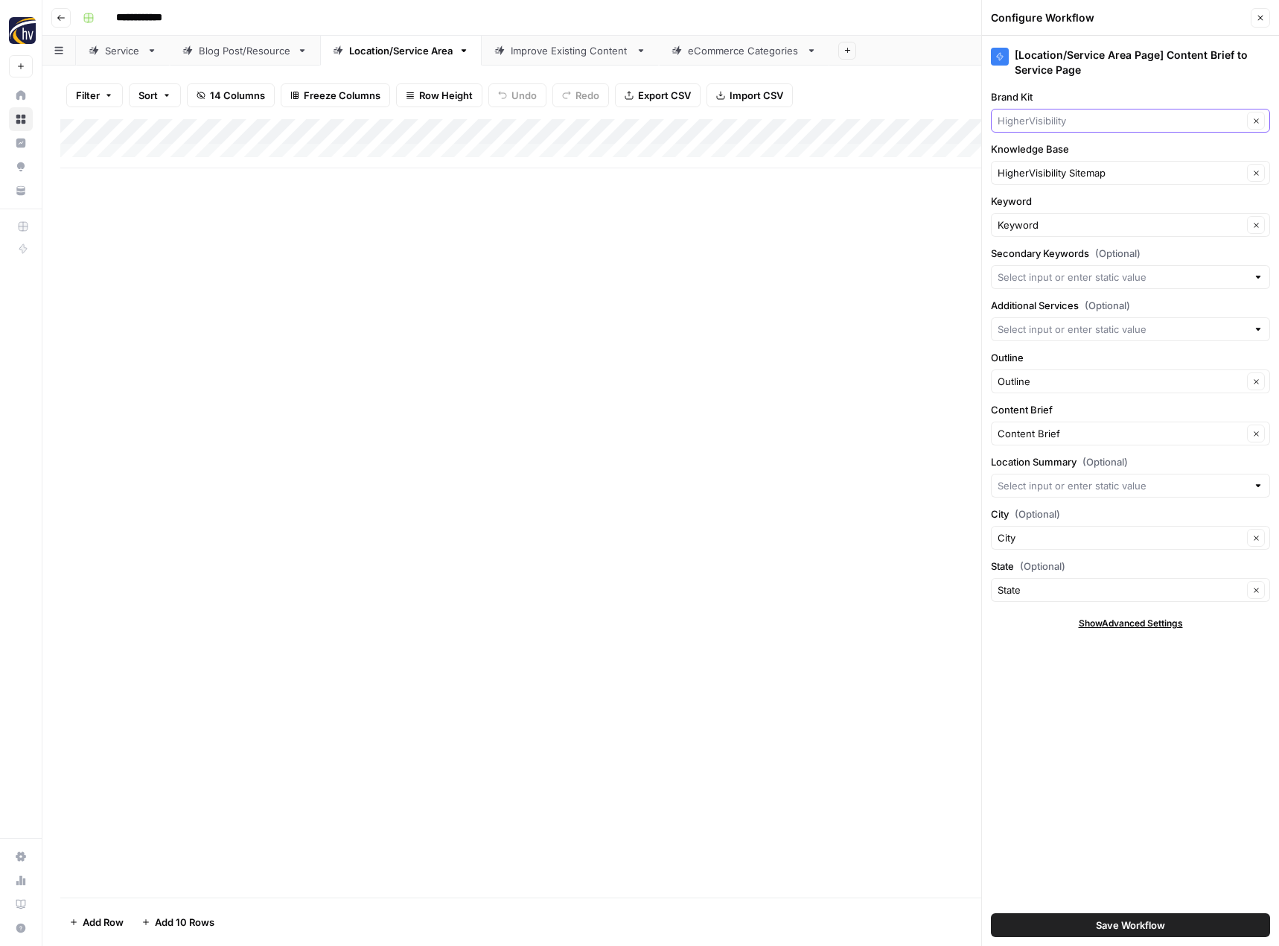
click at [1059, 119] on input "Brand Kit" at bounding box center [1120, 120] width 245 height 15
click at [1041, 196] on span "Cleatech" at bounding box center [1128, 197] width 248 height 15
type input "Cleatech"
click at [1042, 176] on input "Knowledge Base" at bounding box center [1120, 172] width 245 height 15
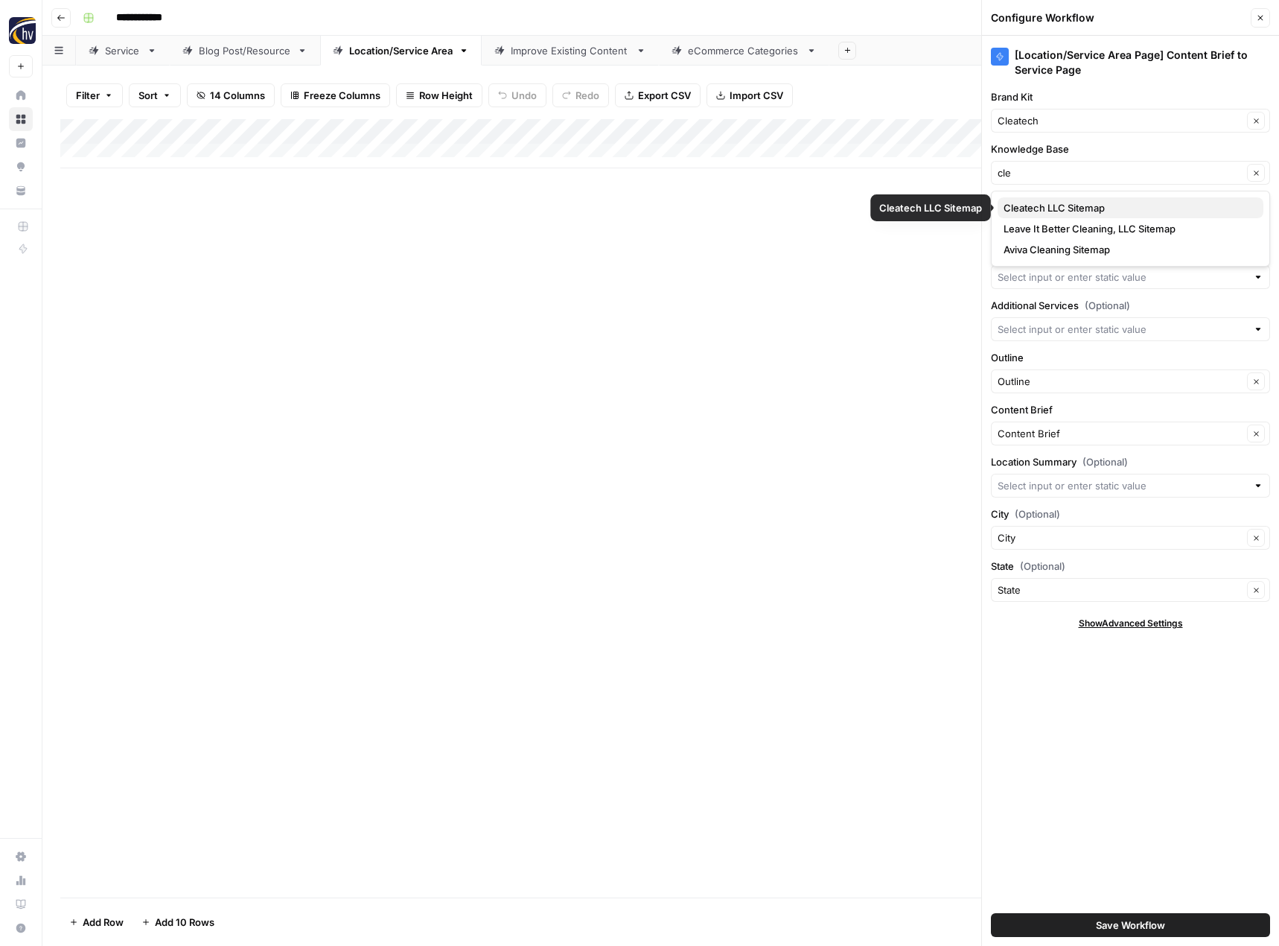
click at [1040, 208] on span "Cleatech LLC Sitemap" at bounding box center [1128, 207] width 248 height 15
type input "Cleatech LLC Sitemap"
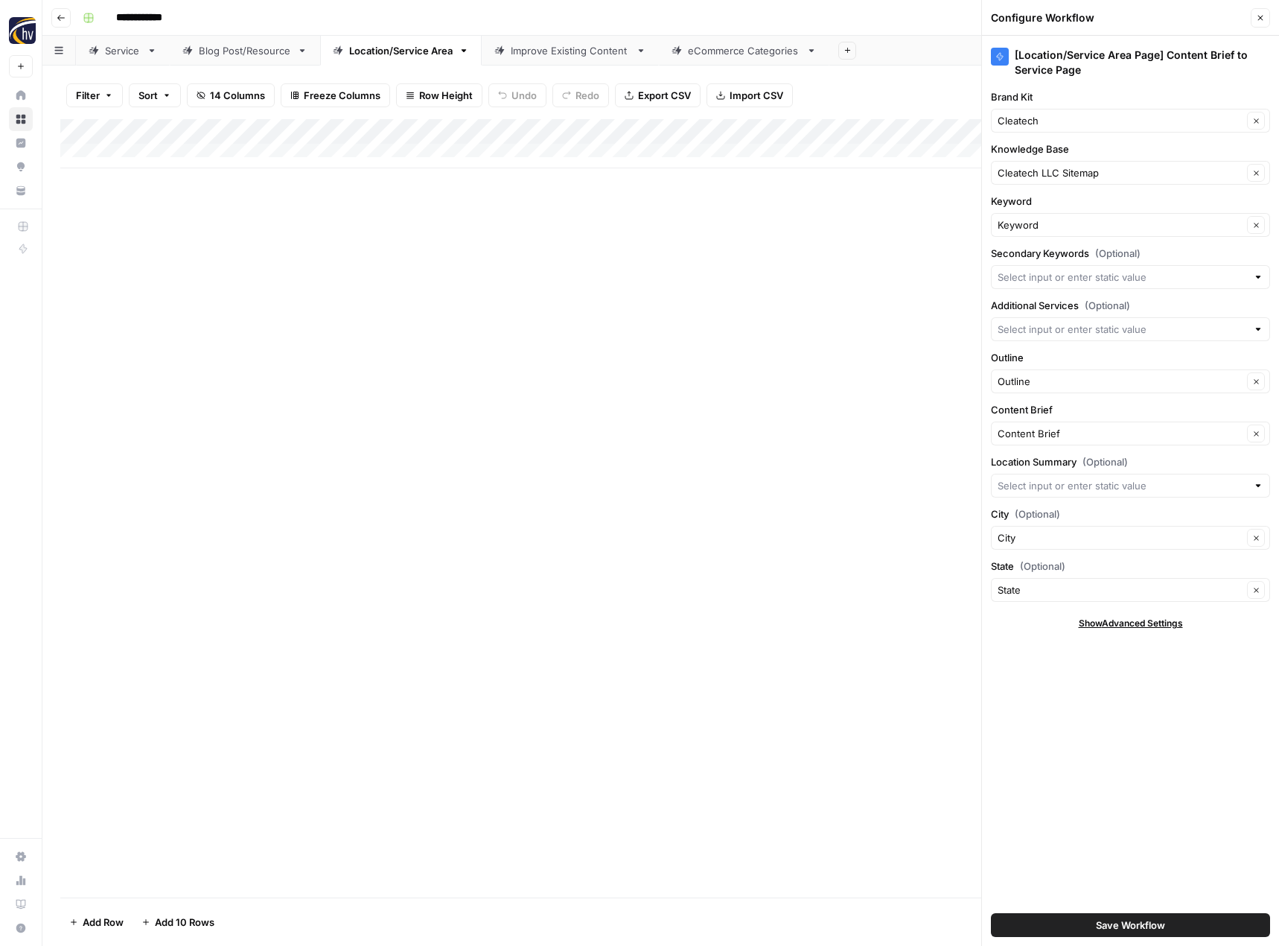
click at [1084, 922] on button "Save Workflow" at bounding box center [1130, 925] width 279 height 24
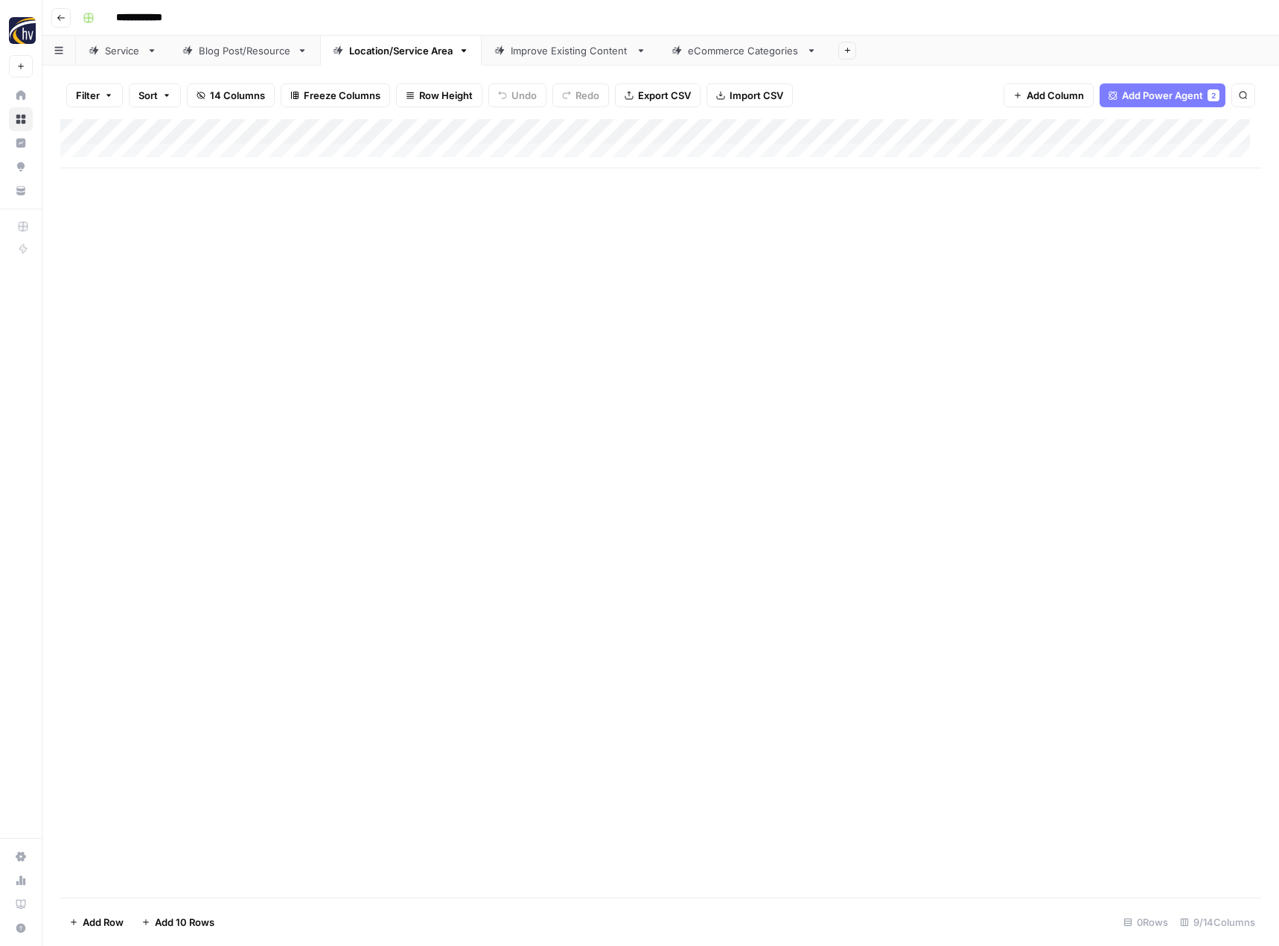
click at [585, 54] on div "Improve Existing Content" at bounding box center [570, 50] width 119 height 15
click at [788, 128] on div "Add Column" at bounding box center [660, 143] width 1201 height 49
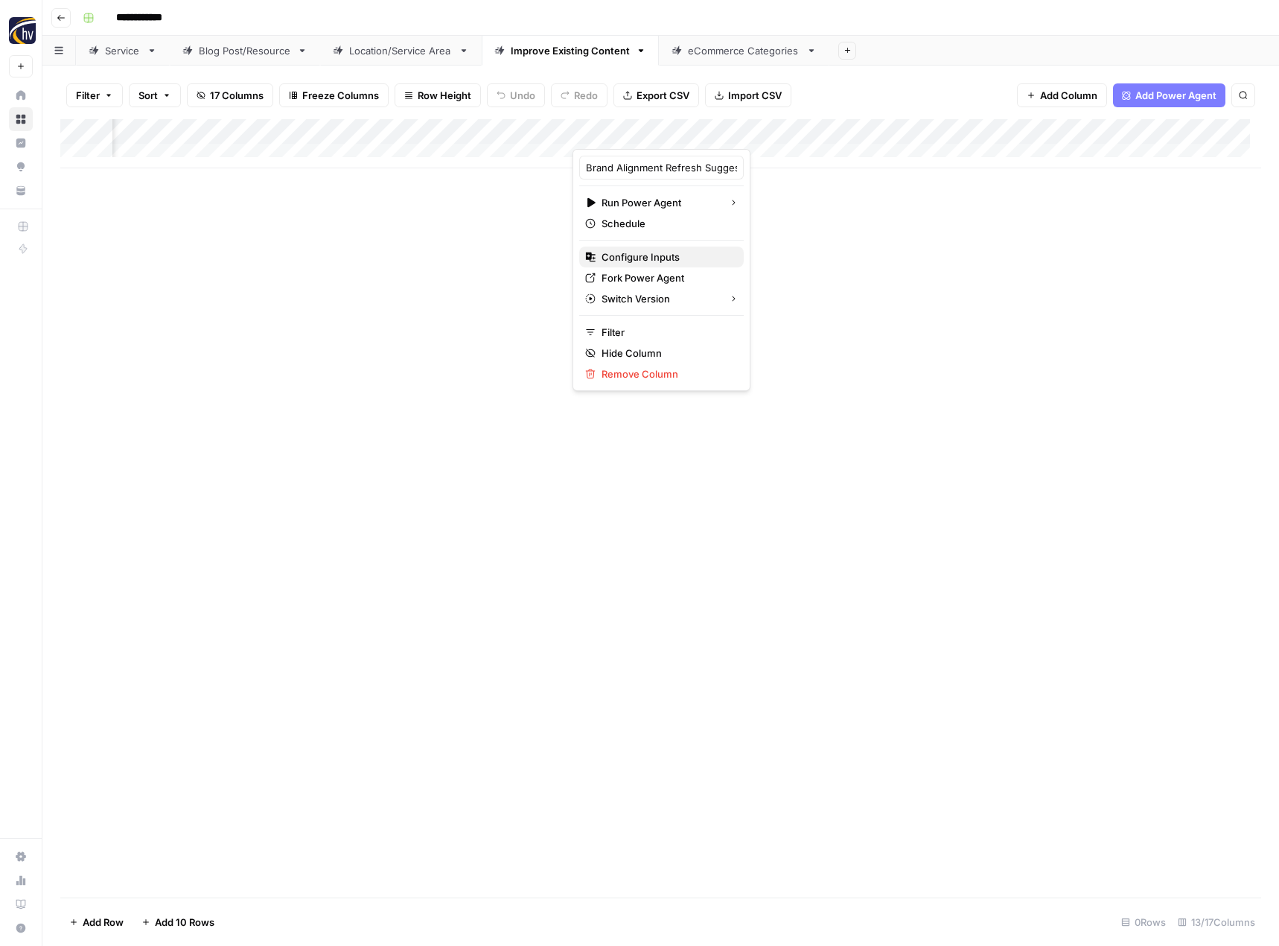
click at [674, 249] on span "Configure Inputs" at bounding box center [667, 256] width 130 height 15
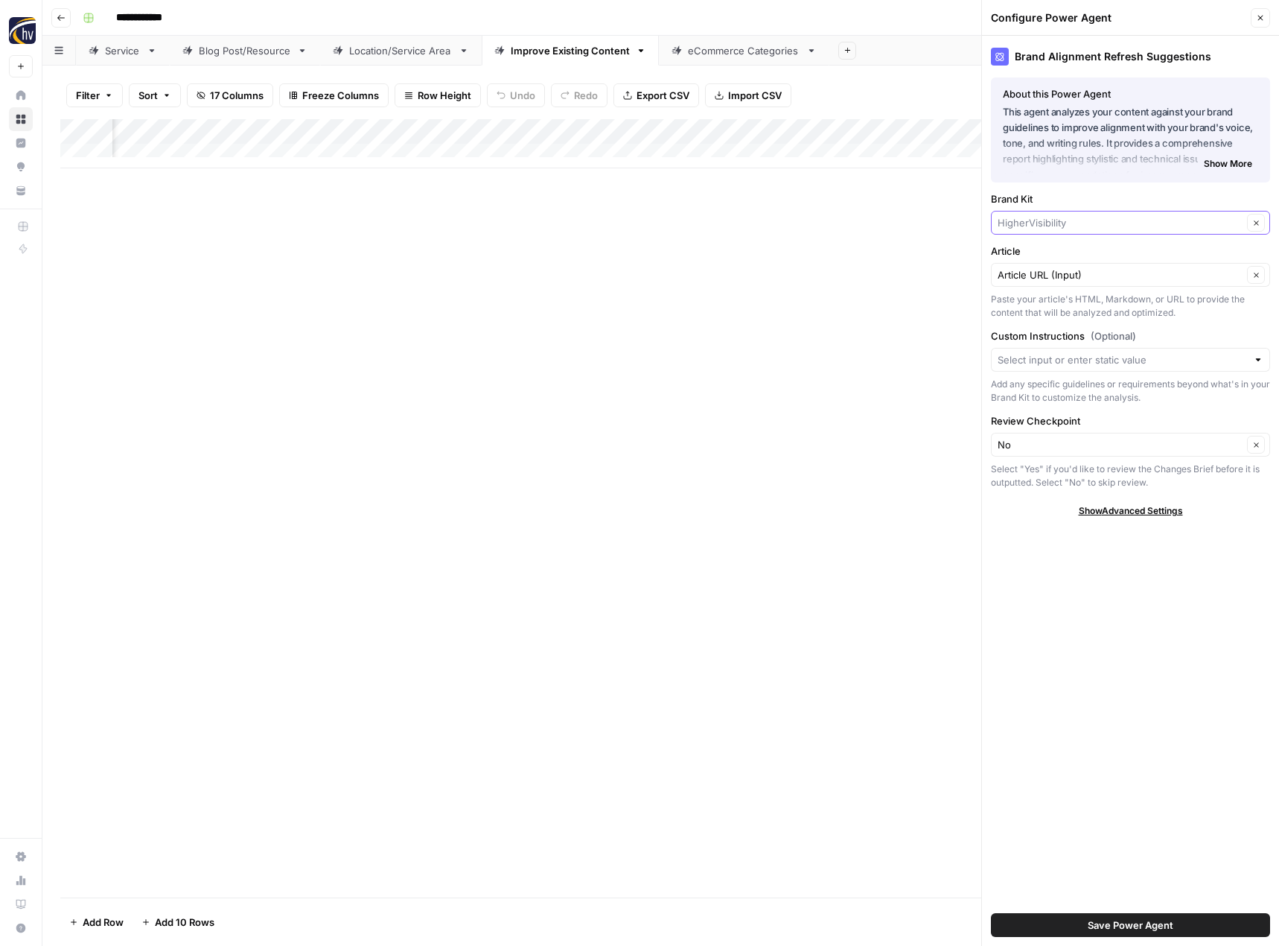
click at [1035, 220] on input "Brand Kit" at bounding box center [1120, 222] width 245 height 15
click at [1024, 293] on span "Cleatech" at bounding box center [1128, 299] width 248 height 15
type input "Cleatech"
click at [1028, 269] on input "Article" at bounding box center [1120, 274] width 245 height 15
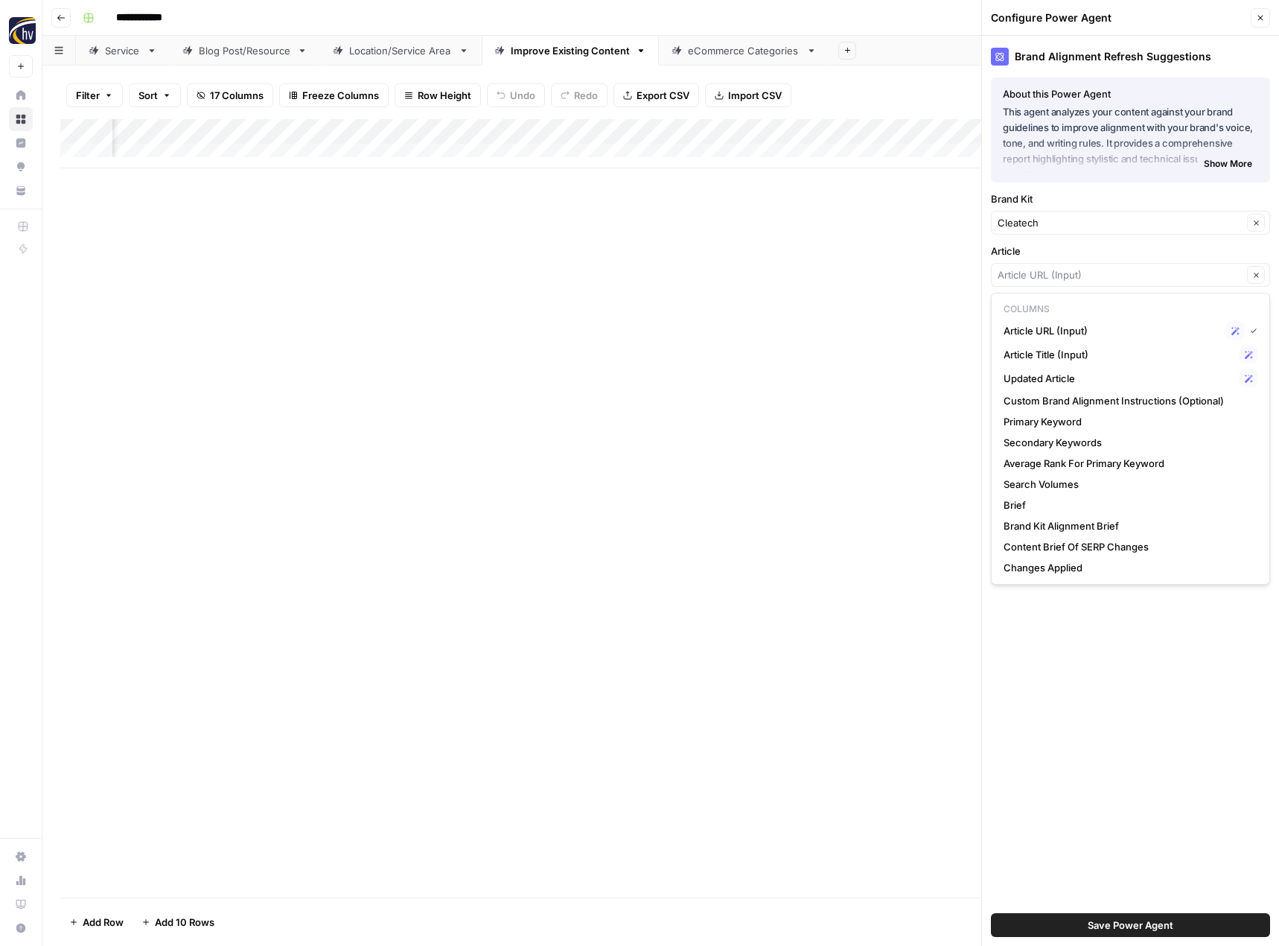
type input "Article URL (Input)"
click at [946, 273] on div "Add Column" at bounding box center [660, 508] width 1201 height 778
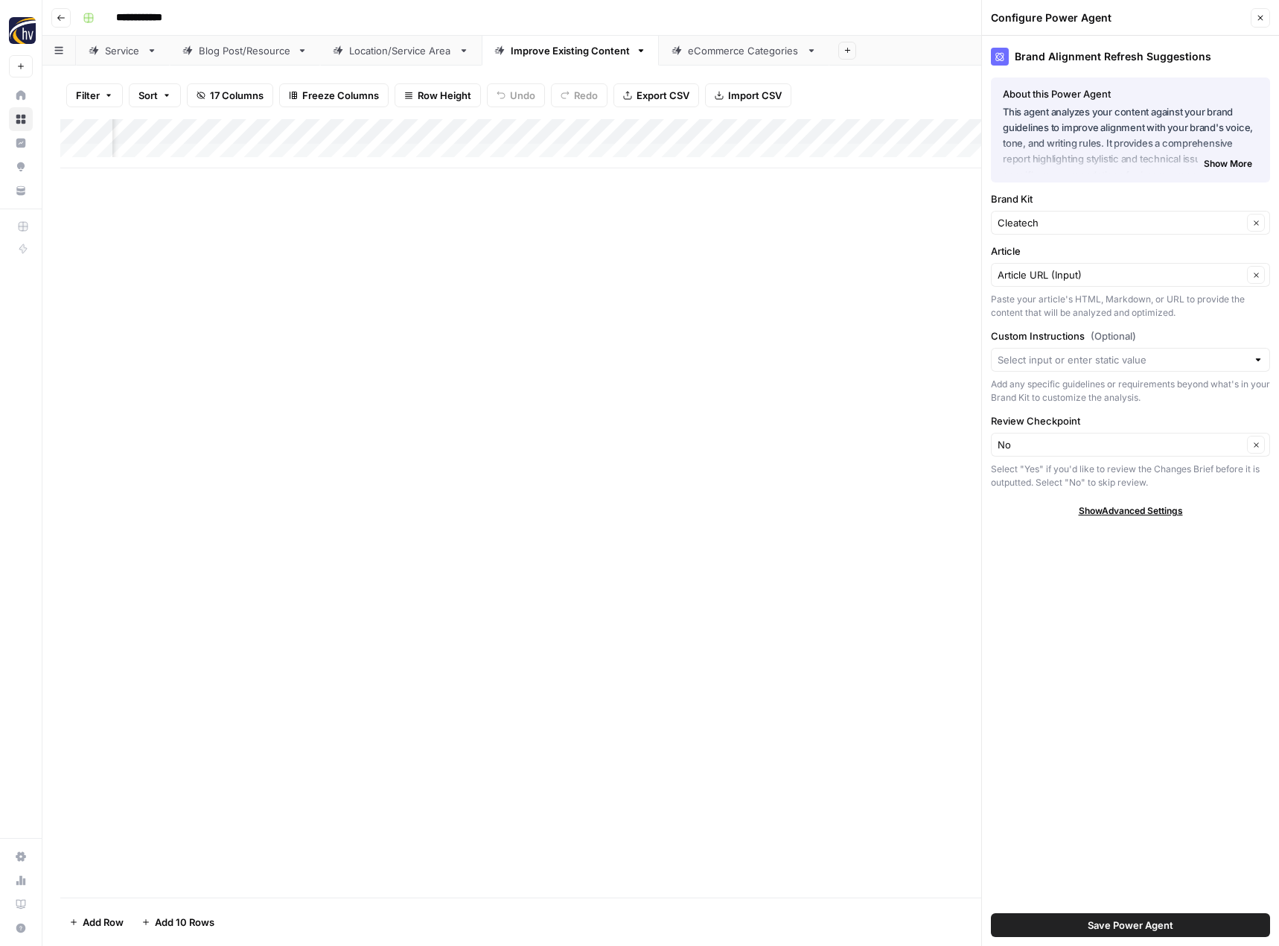
click at [1142, 919] on span "Save Power Agent" at bounding box center [1131, 924] width 86 height 15
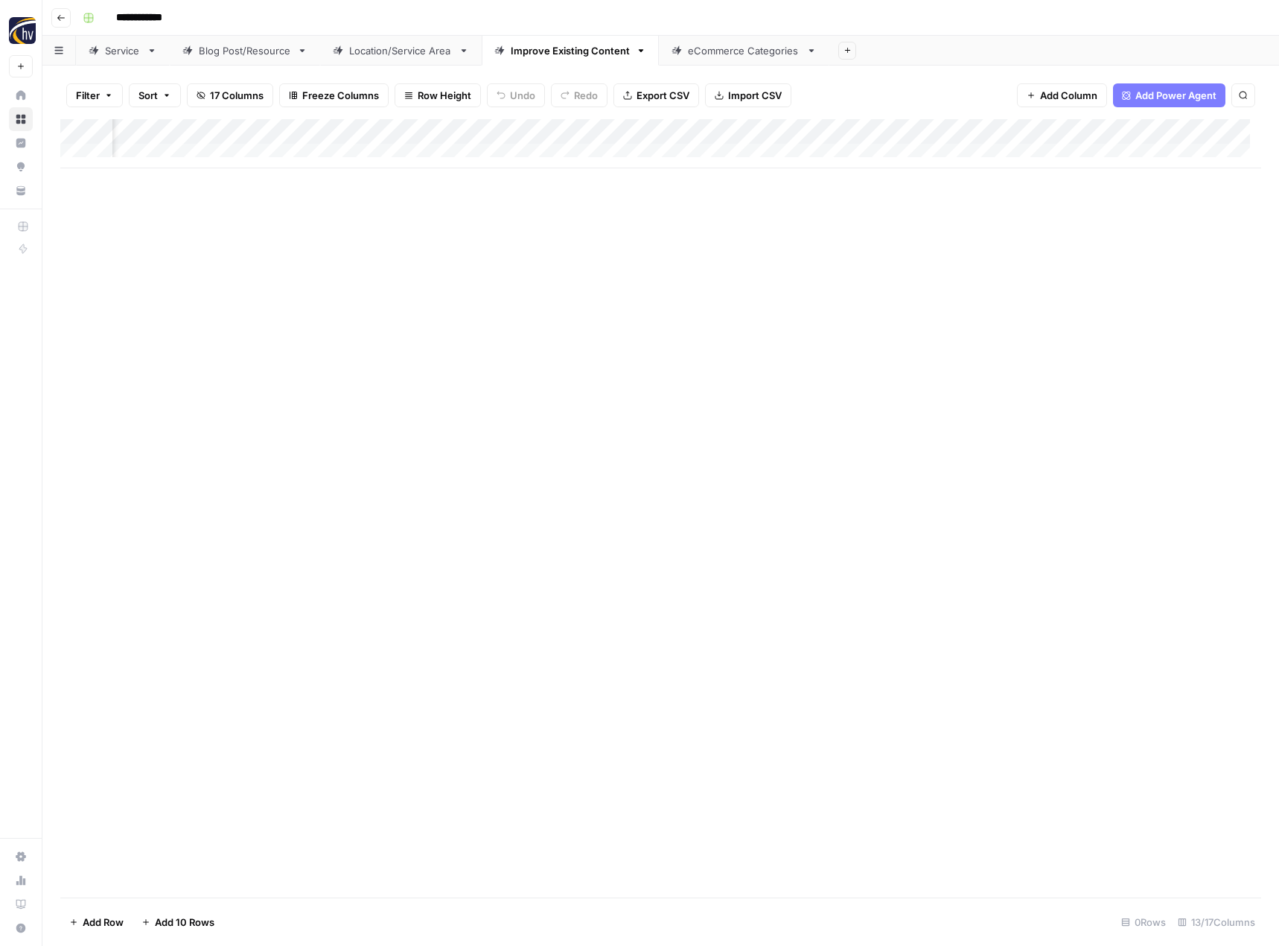
click at [1175, 135] on div "Add Column" at bounding box center [660, 143] width 1201 height 49
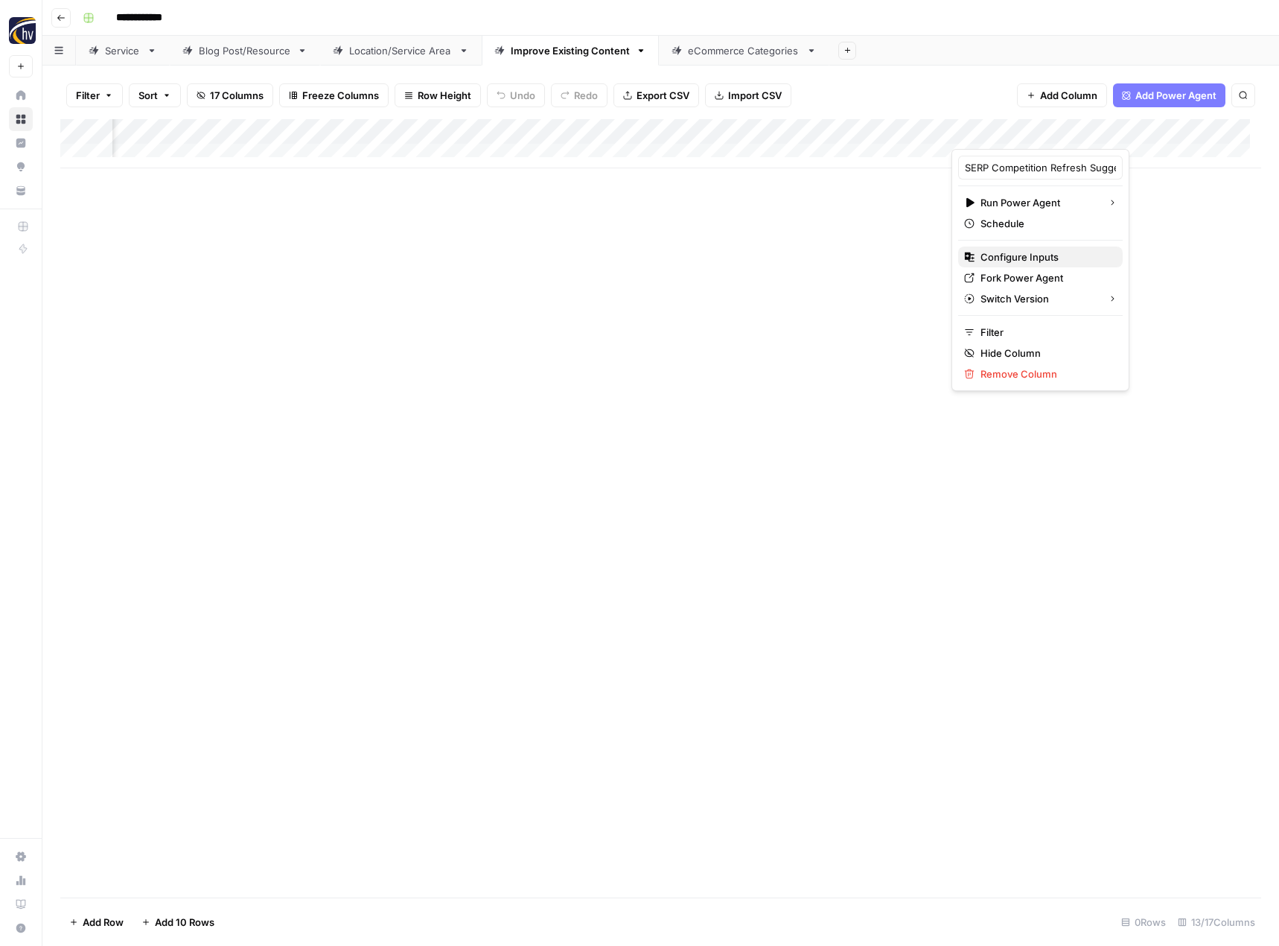
click at [1039, 249] on button "Configure Inputs" at bounding box center [1040, 256] width 165 height 21
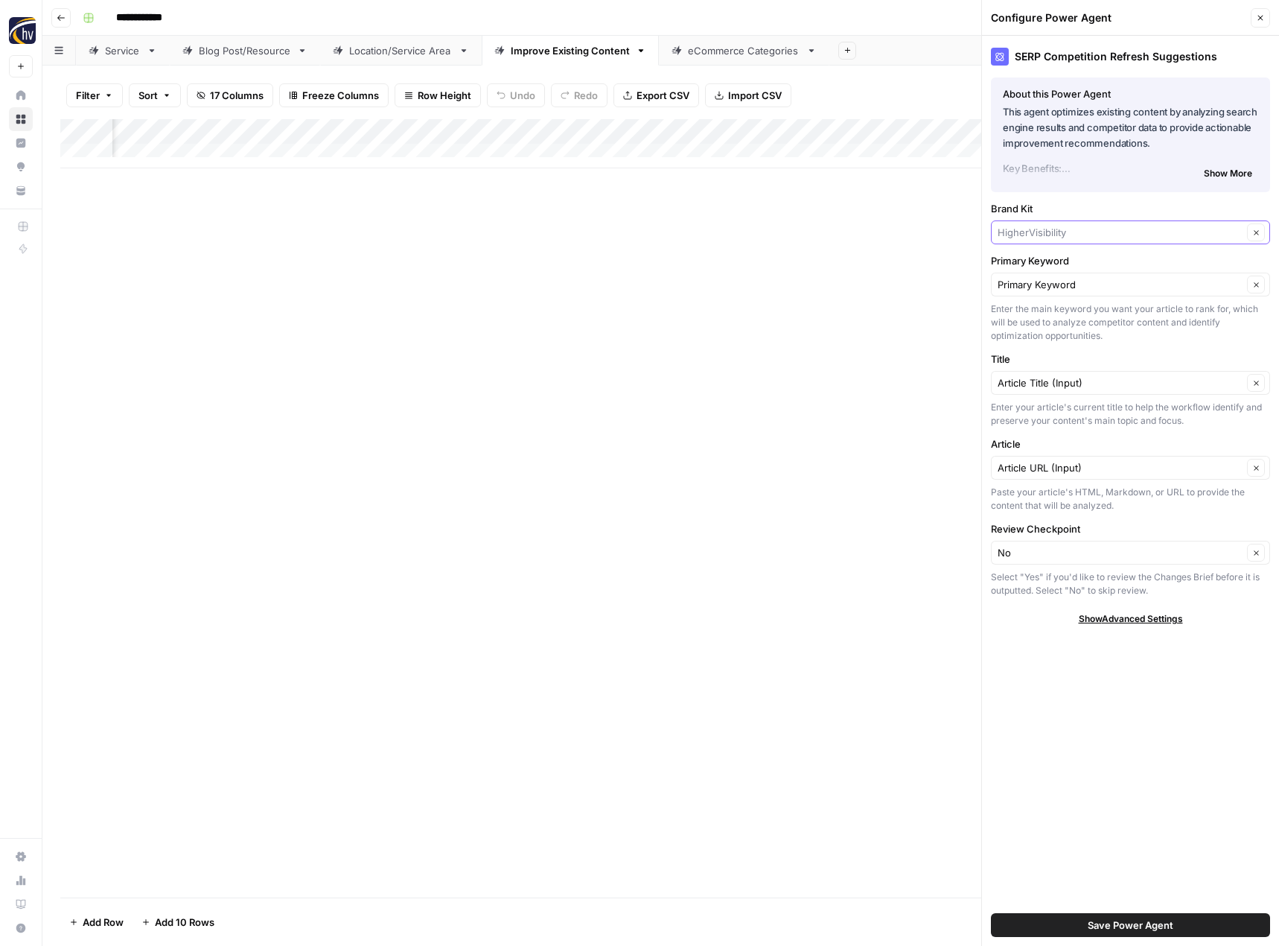
click at [1089, 231] on input "Brand Kit" at bounding box center [1120, 232] width 245 height 15
click at [1076, 302] on span "Cleatech" at bounding box center [1128, 309] width 248 height 15
type input "Cleatech"
click at [1054, 923] on button "Save Power Agent" at bounding box center [1130, 925] width 279 height 24
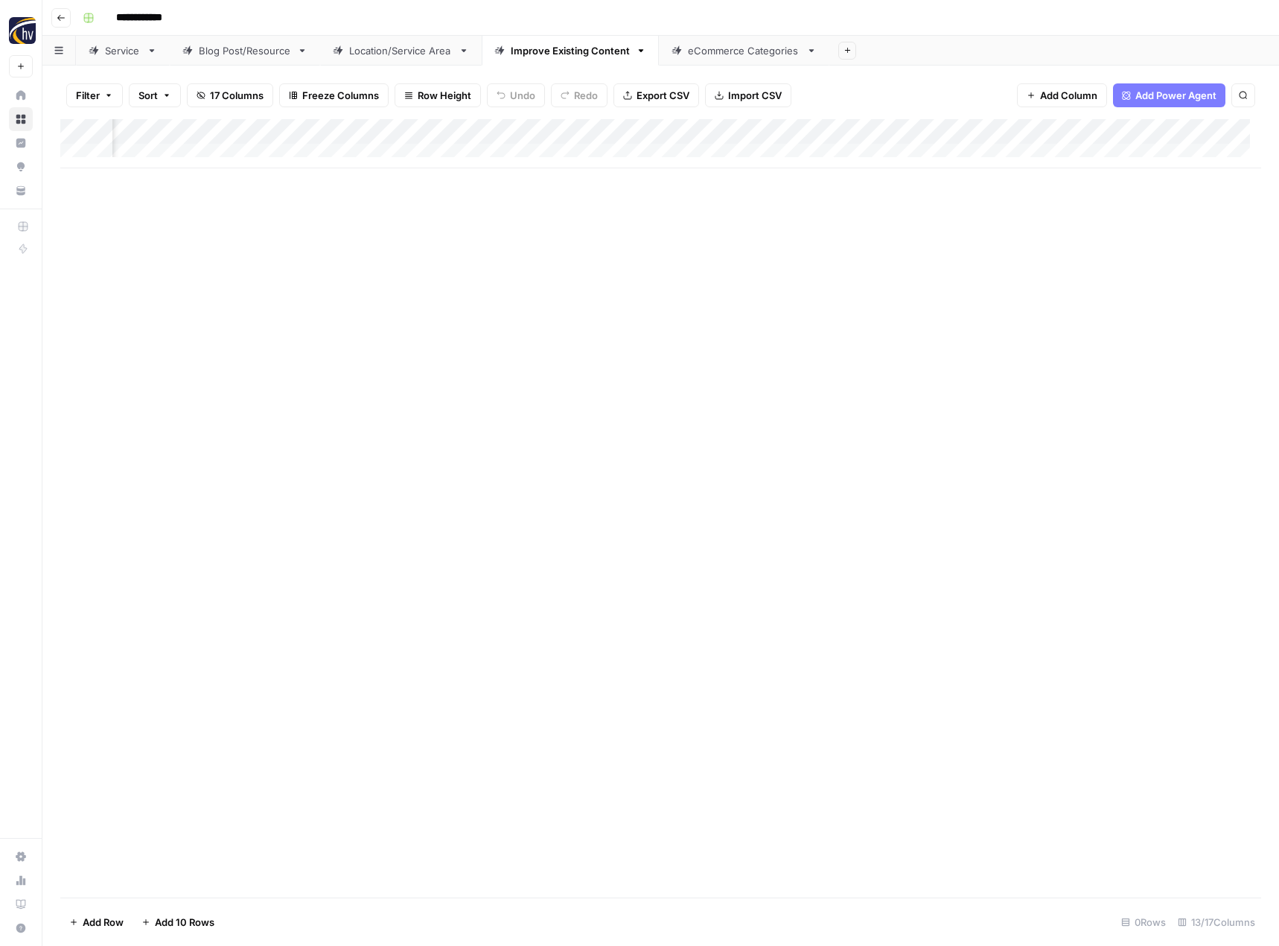
scroll to position [0, 1281]
click at [969, 130] on div "Add Column" at bounding box center [660, 143] width 1201 height 49
click at [850, 251] on span "Configure Inputs" at bounding box center [862, 256] width 130 height 15
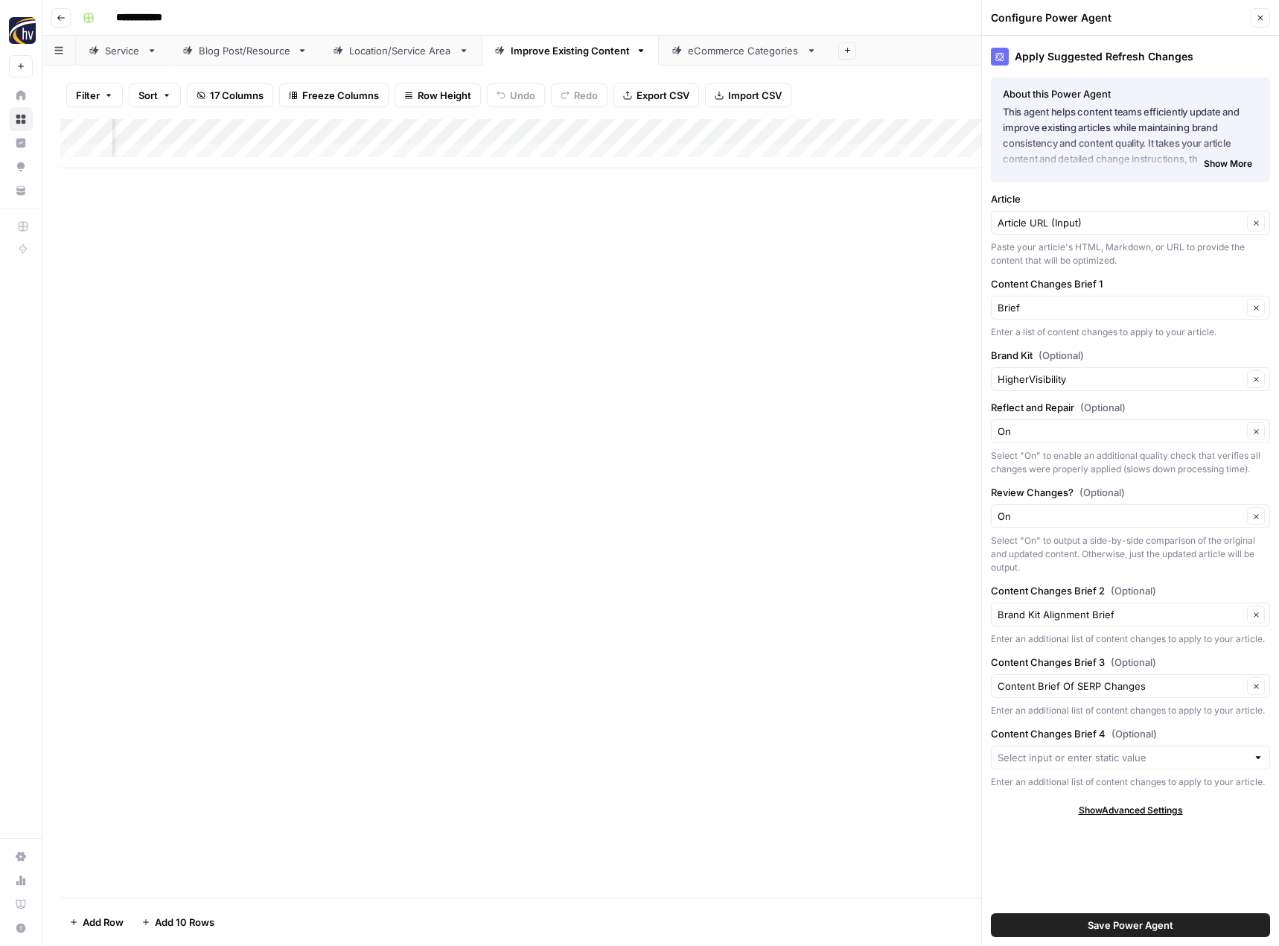
click at [1025, 366] on div "Brand Kit (Optional) HigherVisibility Clear" at bounding box center [1130, 369] width 279 height 43
click at [1022, 377] on input "Brand Kit (Optional)" at bounding box center [1120, 379] width 245 height 15
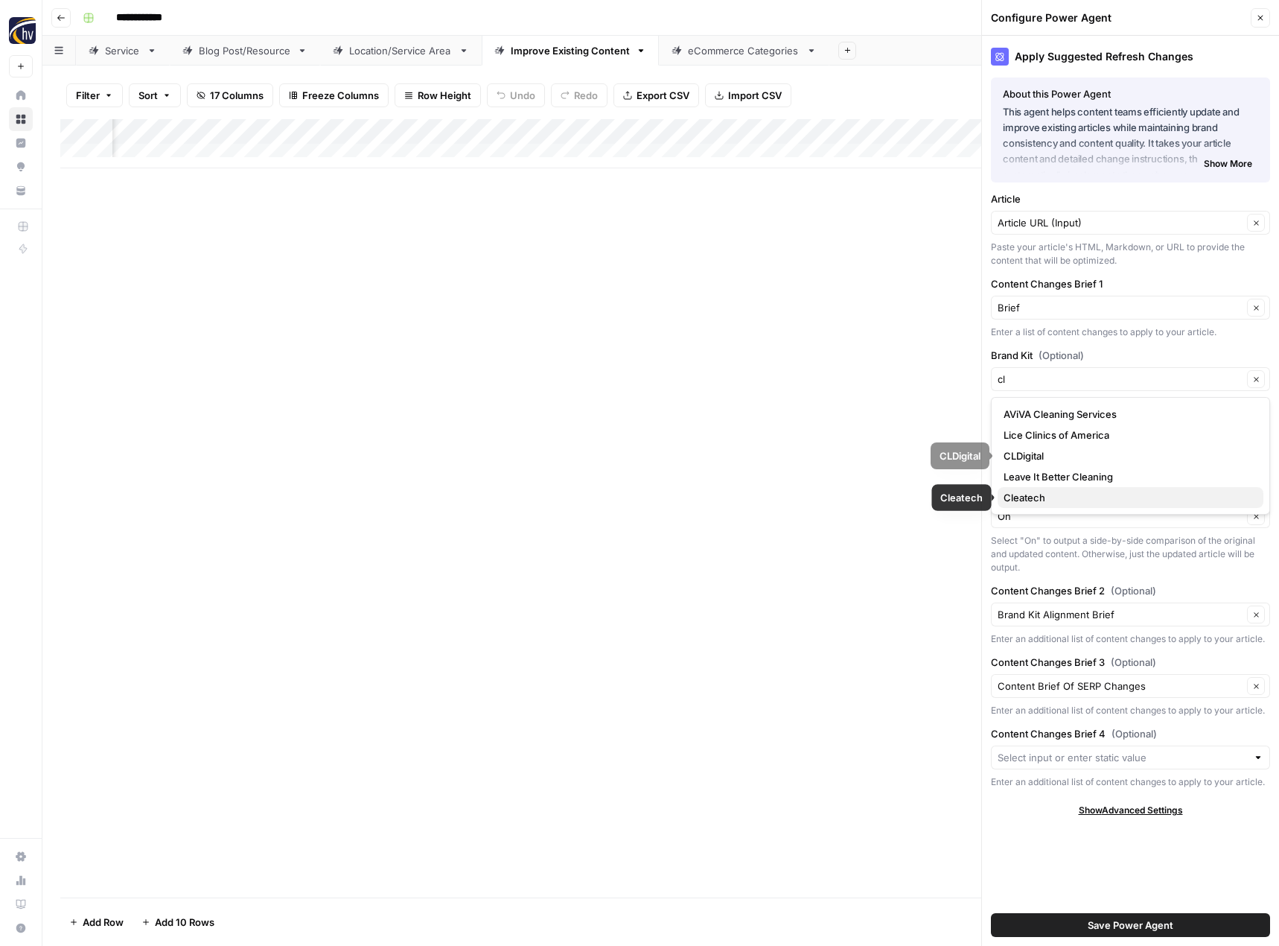
click at [1029, 500] on span "Cleatech" at bounding box center [1128, 497] width 248 height 15
type input "Cleatech"
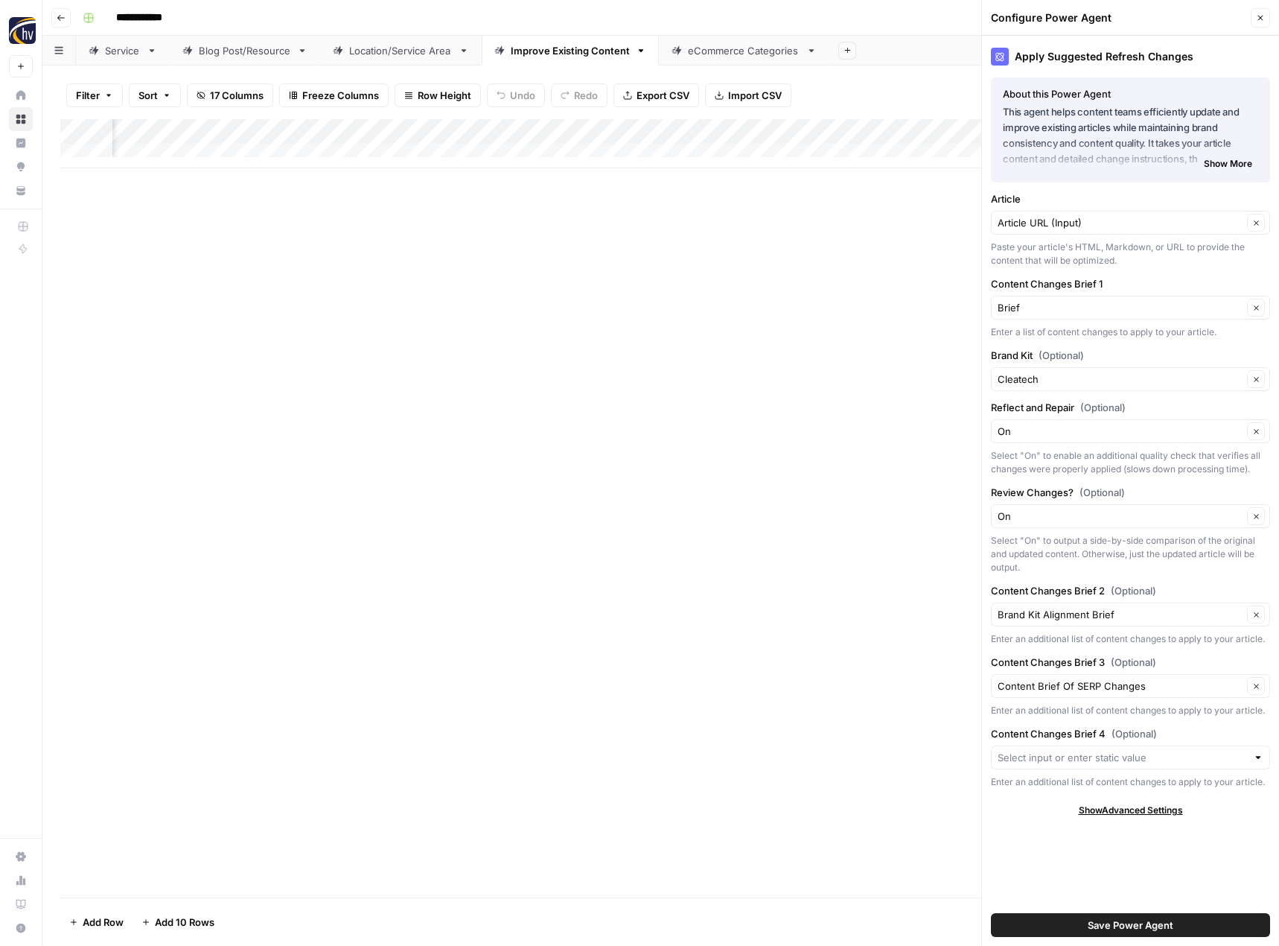
click at [1123, 918] on span "Save Power Agent" at bounding box center [1131, 924] width 86 height 15
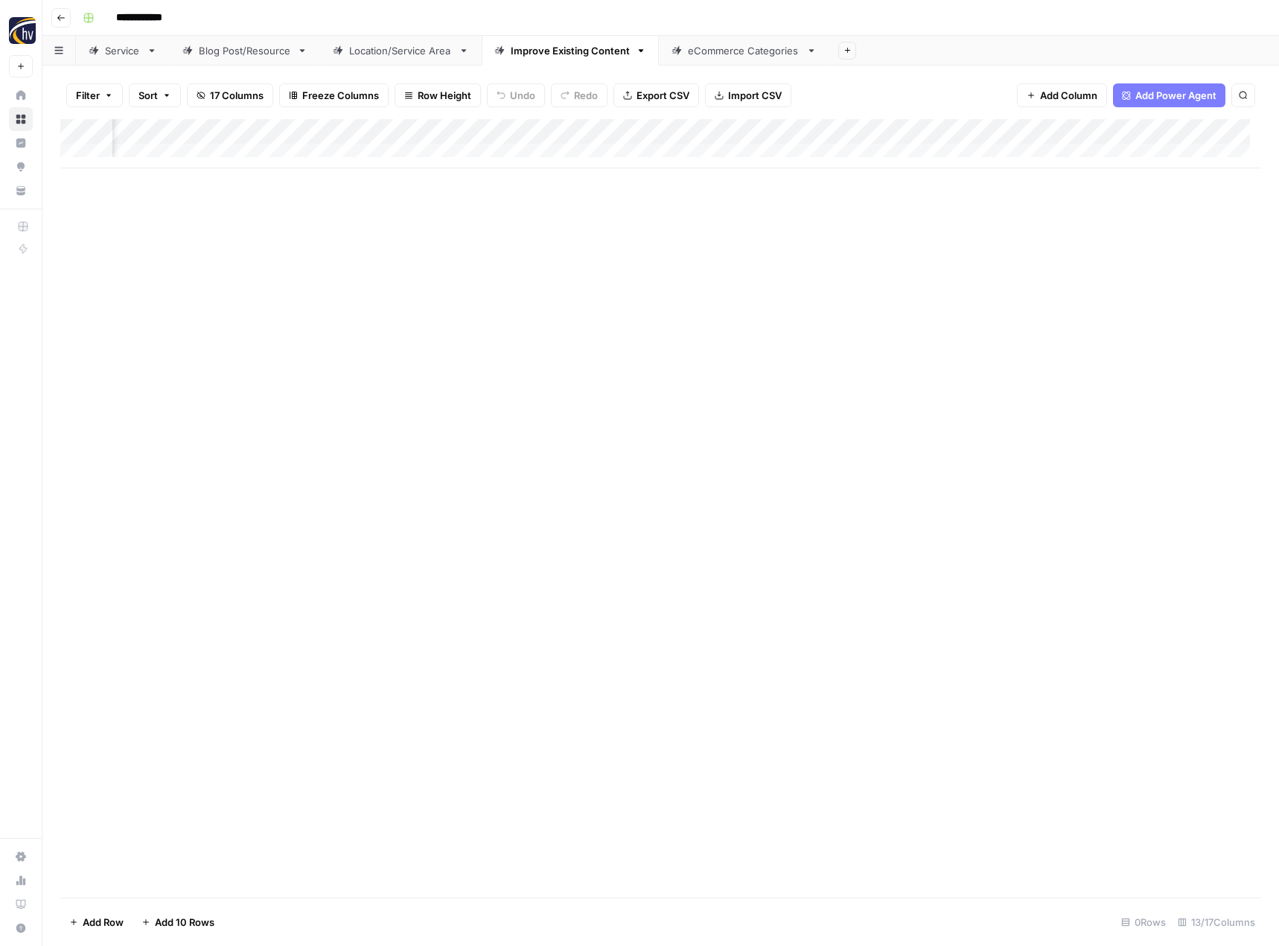
click at [711, 53] on div "eCommerce Categories" at bounding box center [744, 50] width 112 height 15
click at [724, 126] on div "Add Column" at bounding box center [660, 143] width 1201 height 49
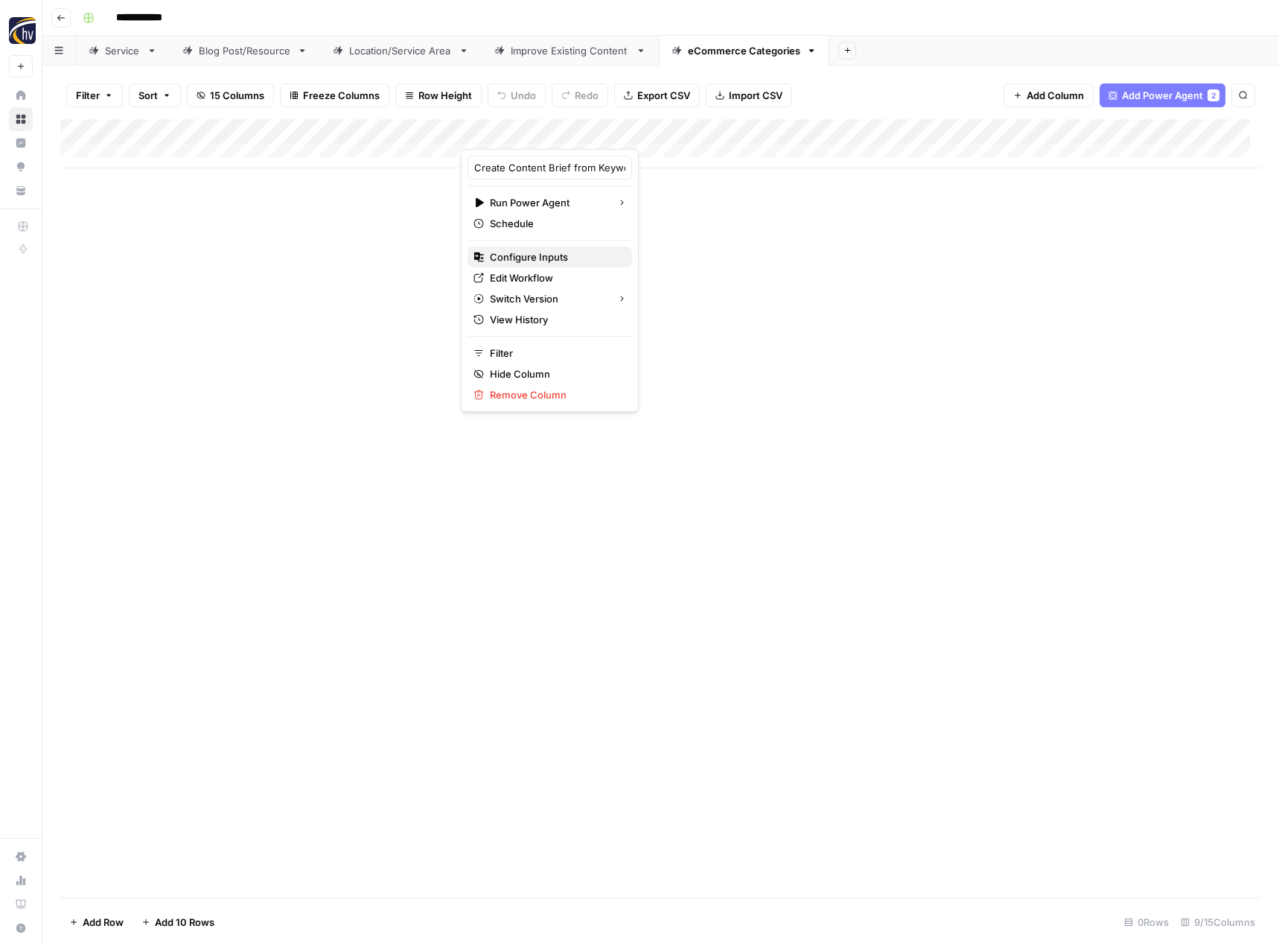
click at [584, 257] on span "Configure Inputs" at bounding box center [555, 256] width 130 height 15
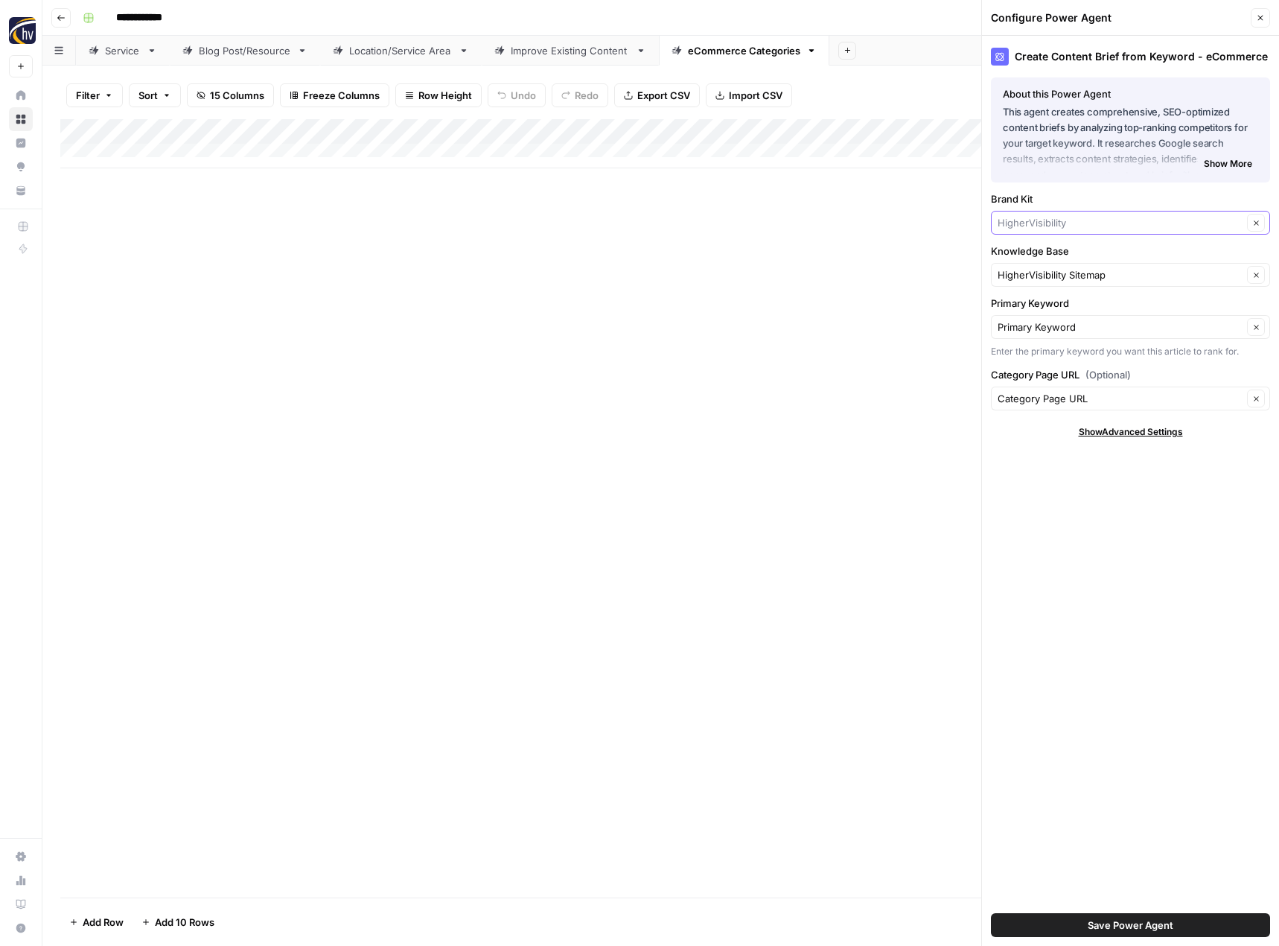
click at [1023, 225] on input "Brand Kit" at bounding box center [1120, 222] width 245 height 15
click at [1022, 337] on span "Cleatech" at bounding box center [1128, 341] width 248 height 15
type input "Cleatech"
click at [1068, 277] on input "Knowledge Base" at bounding box center [1120, 274] width 245 height 15
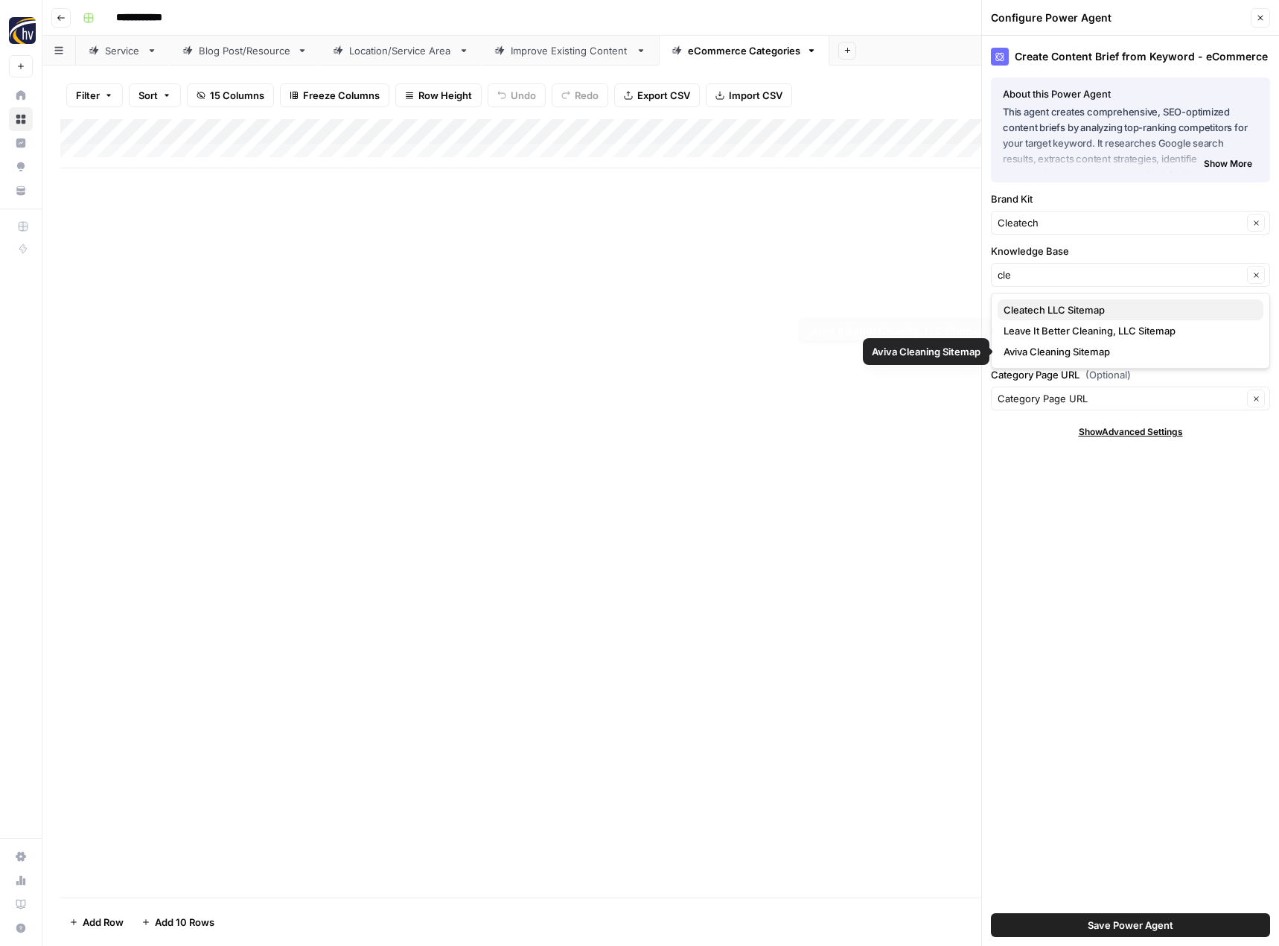
click at [1062, 314] on span "Cleatech LLC Sitemap" at bounding box center [1128, 309] width 248 height 15
type input "Cleatech LLC Sitemap"
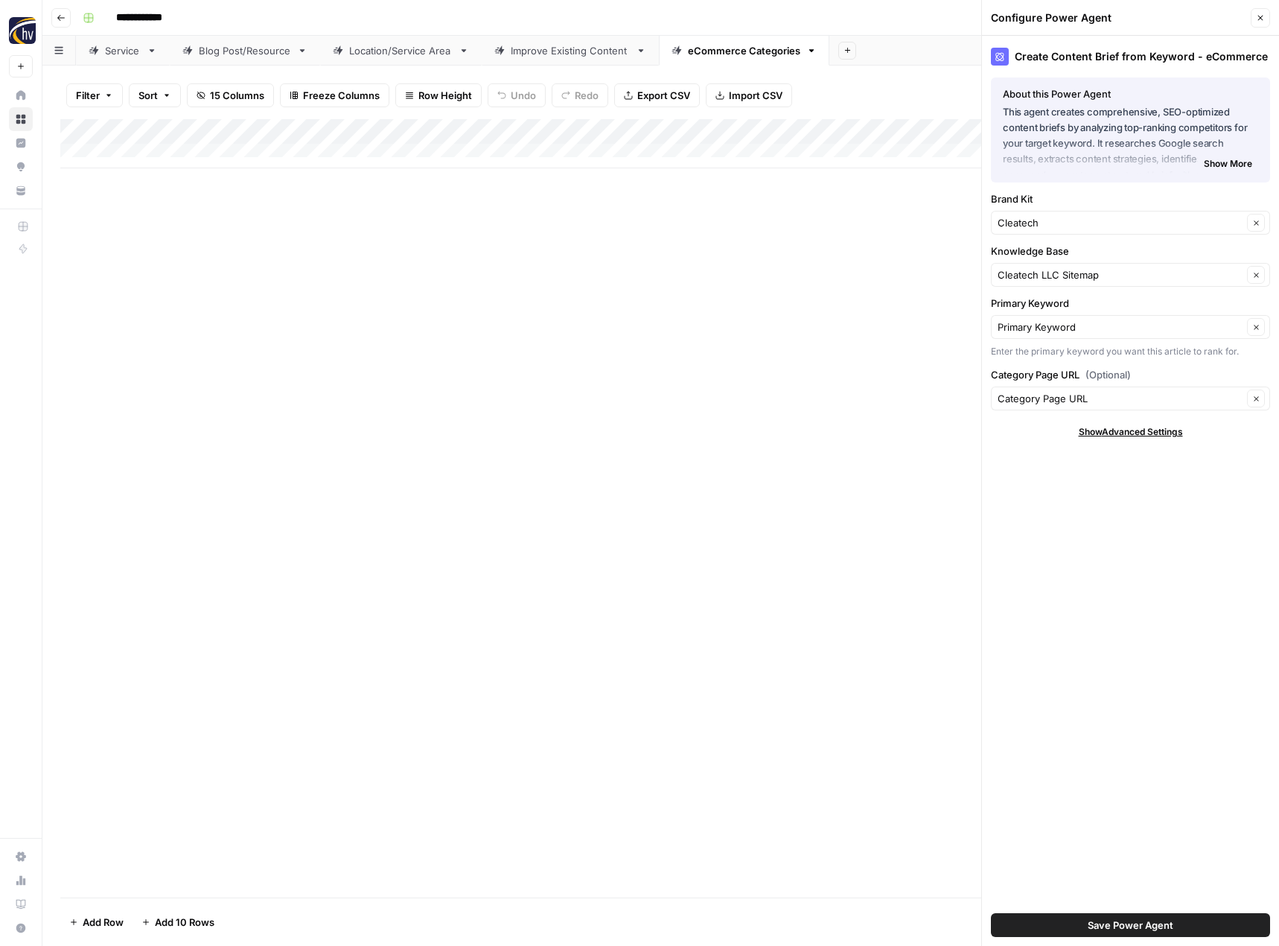
click at [1124, 922] on span "Save Power Agent" at bounding box center [1131, 924] width 86 height 15
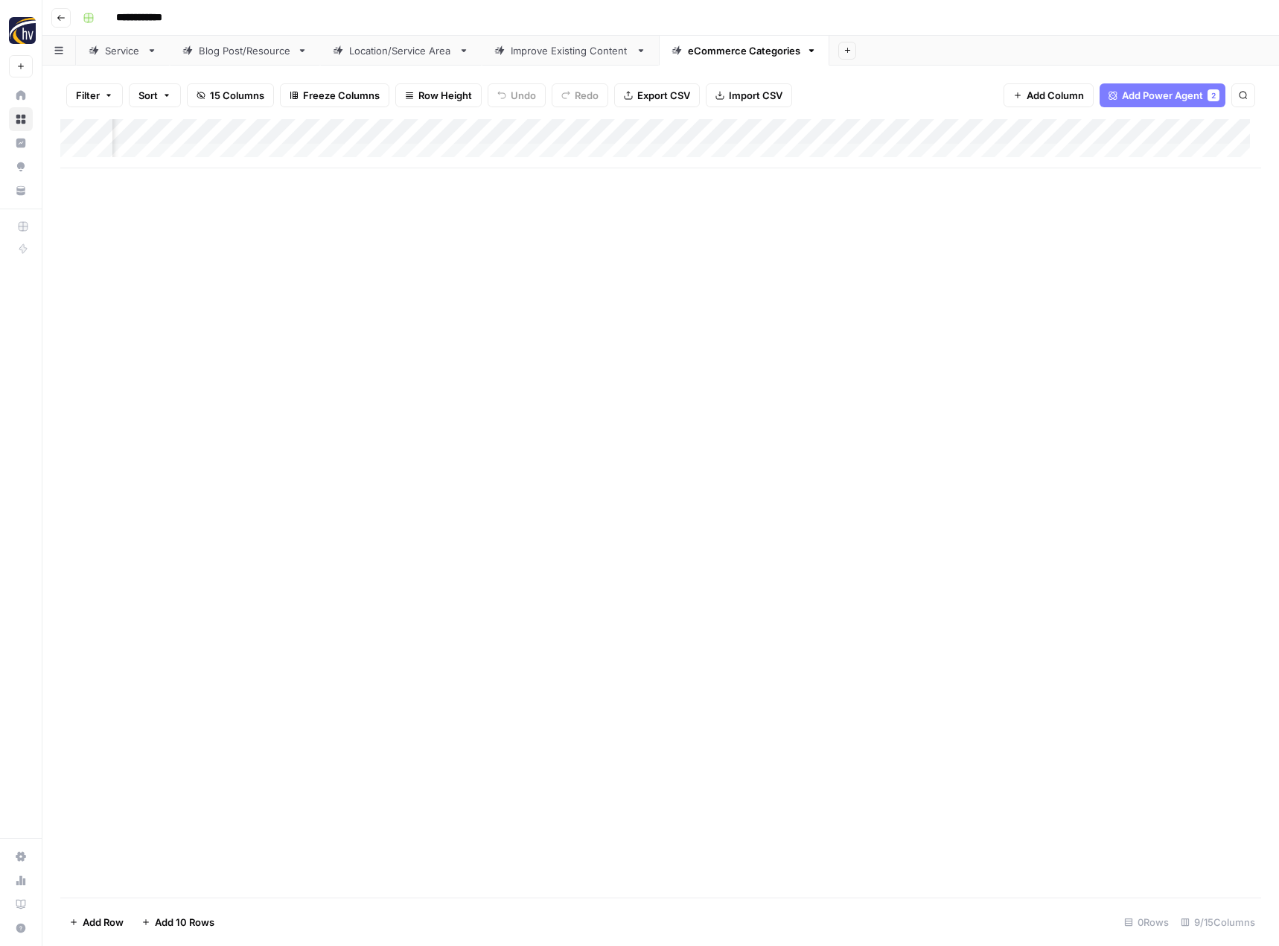
scroll to position [0, 490]
click at [1098, 127] on div "Add Column" at bounding box center [660, 143] width 1201 height 49
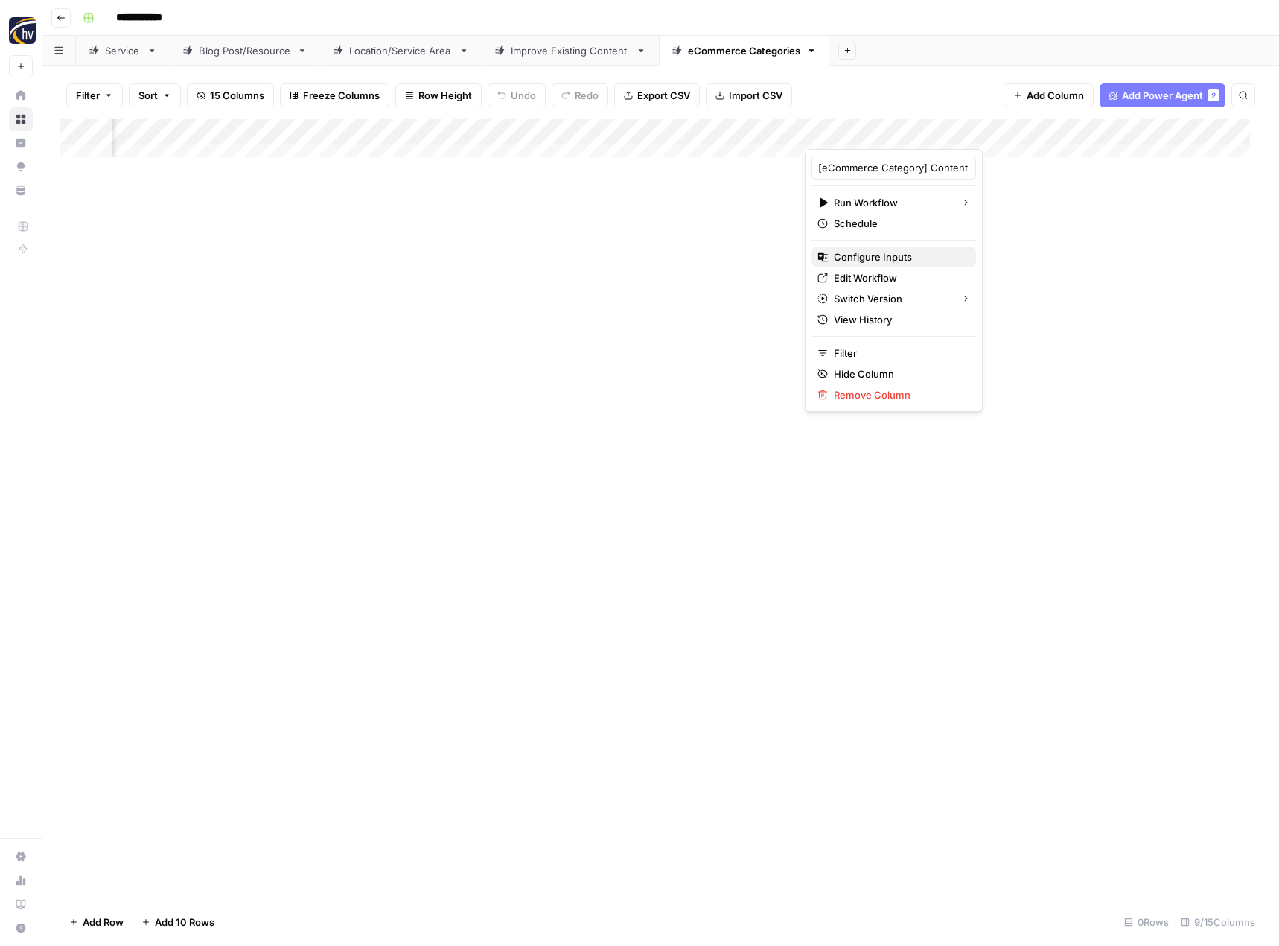
click at [921, 249] on button "Configure Inputs" at bounding box center [894, 256] width 165 height 21
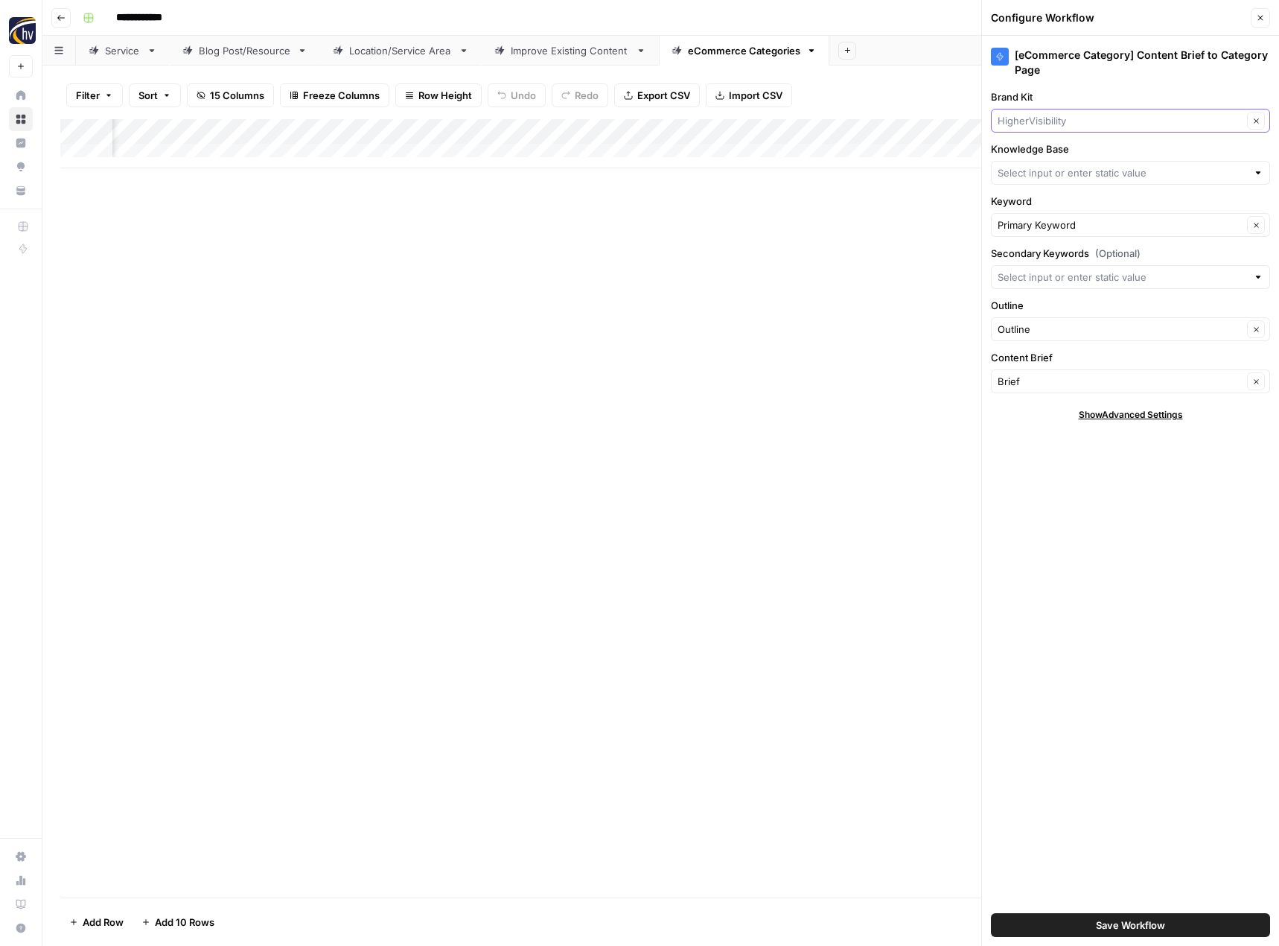
click at [1068, 127] on input "Brand Kit" at bounding box center [1120, 120] width 245 height 15
click at [1057, 189] on button "Cleatech" at bounding box center [1131, 197] width 266 height 21
type input "Cleatech"
click at [1057, 189] on div "[eCommerce Category] Content Brief to Category Page Brand Kit Cleatech Clear Kn…" at bounding box center [1130, 491] width 297 height 910
click at [1057, 175] on input "Knowledge Base" at bounding box center [1122, 172] width 249 height 15
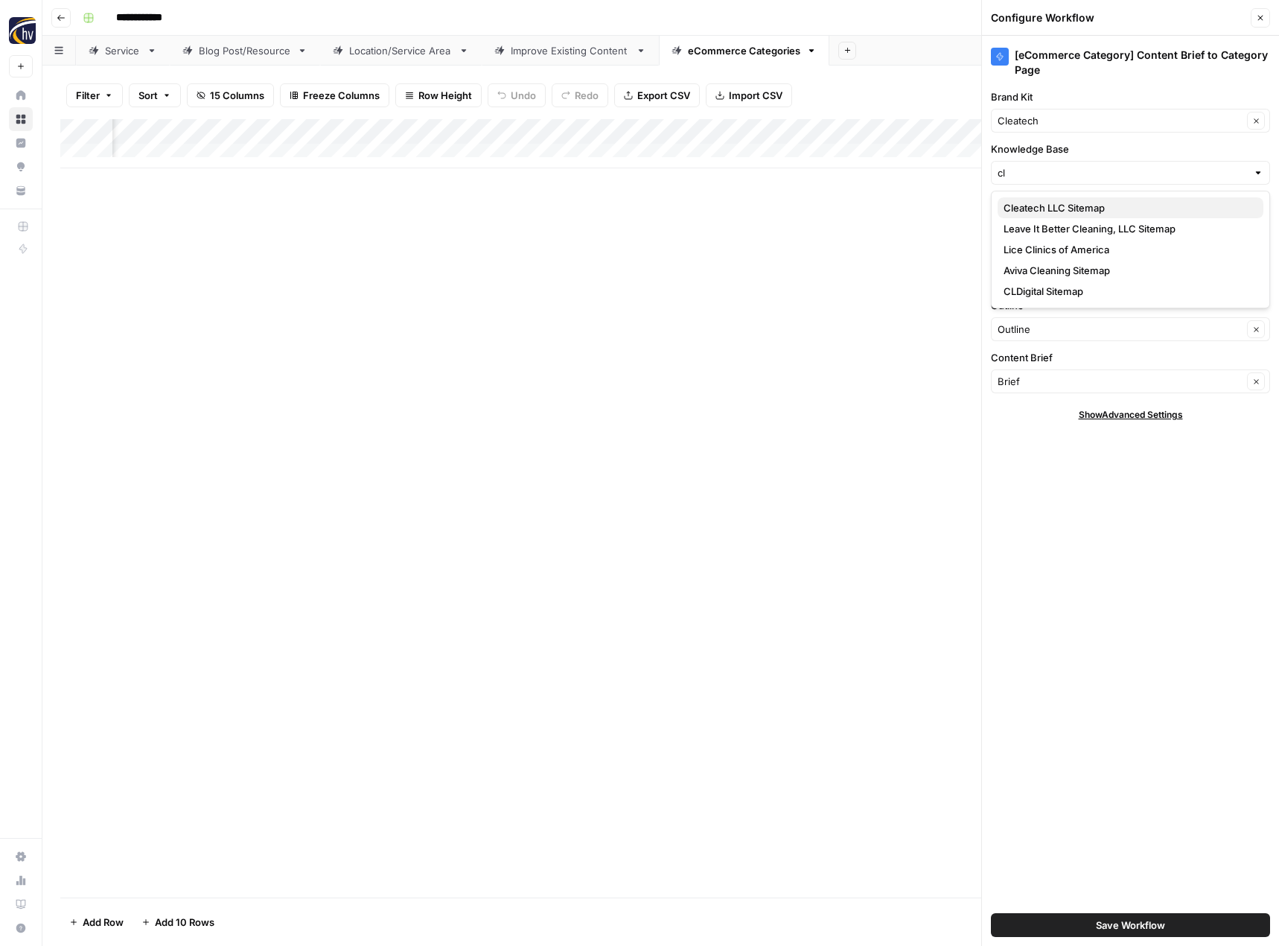
click at [1049, 210] on span "Cleatech LLC Sitemap" at bounding box center [1128, 207] width 248 height 15
type input "Cleatech LLC Sitemap"
click at [1088, 916] on button "Save Workflow" at bounding box center [1130, 925] width 279 height 24
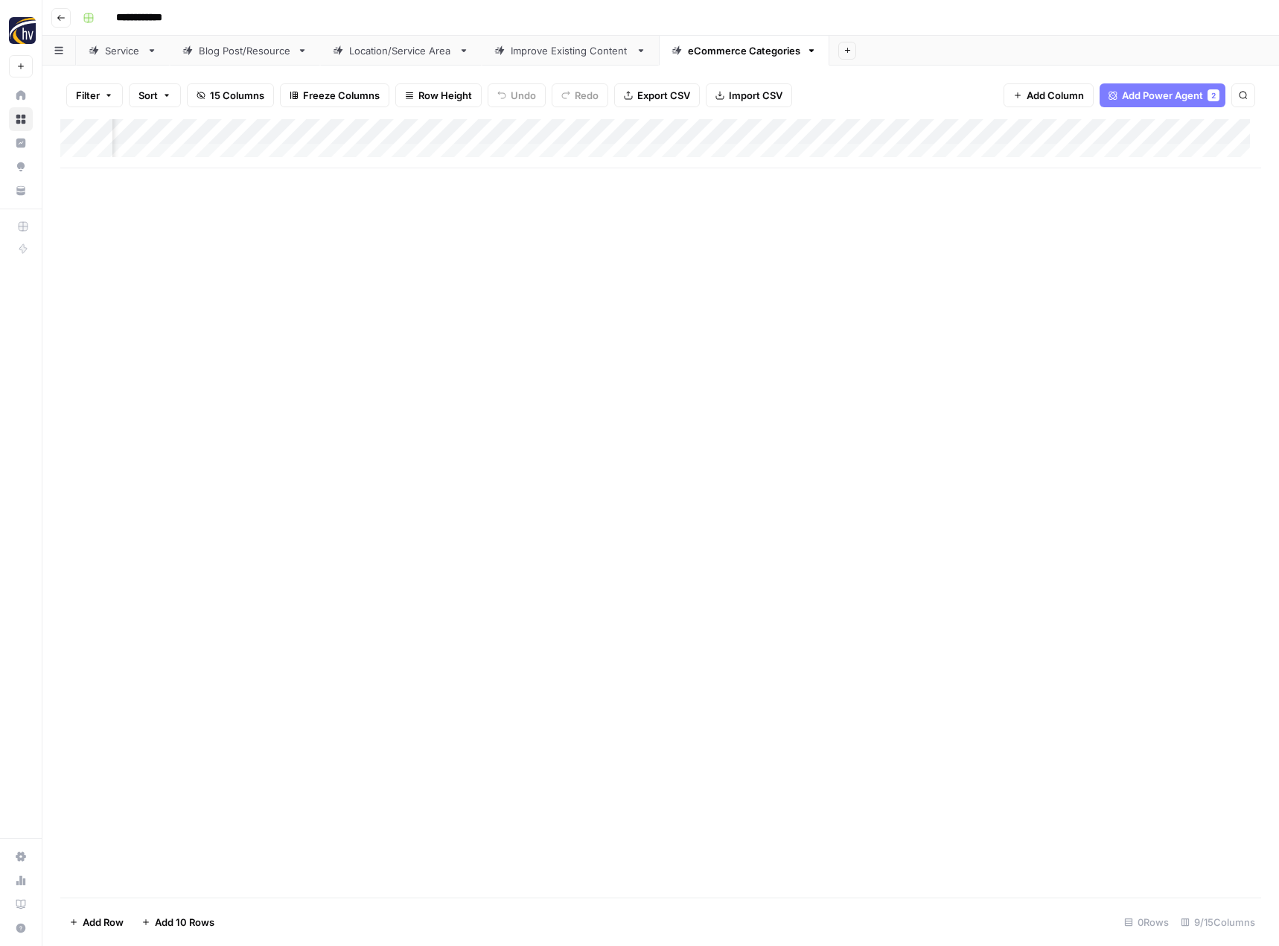
click at [751, 589] on div "Add Column" at bounding box center [660, 508] width 1201 height 778
drag, startPoint x: 59, startPoint y: 7, endPoint x: 11, endPoint y: 94, distance: 98.6
click at [59, 8] on button "Go back" at bounding box center [60, 17] width 19 height 19
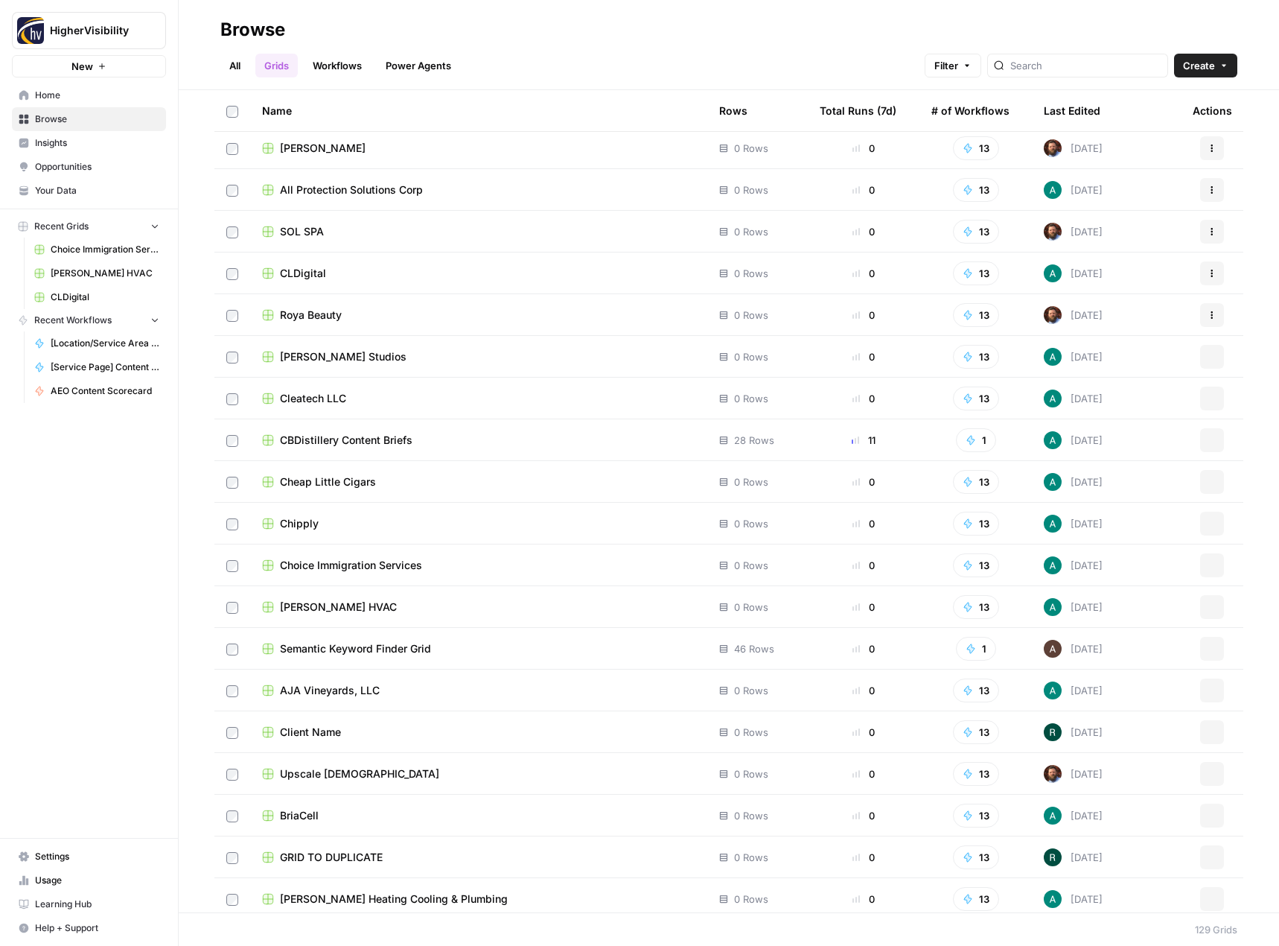
scroll to position [4599, 0]
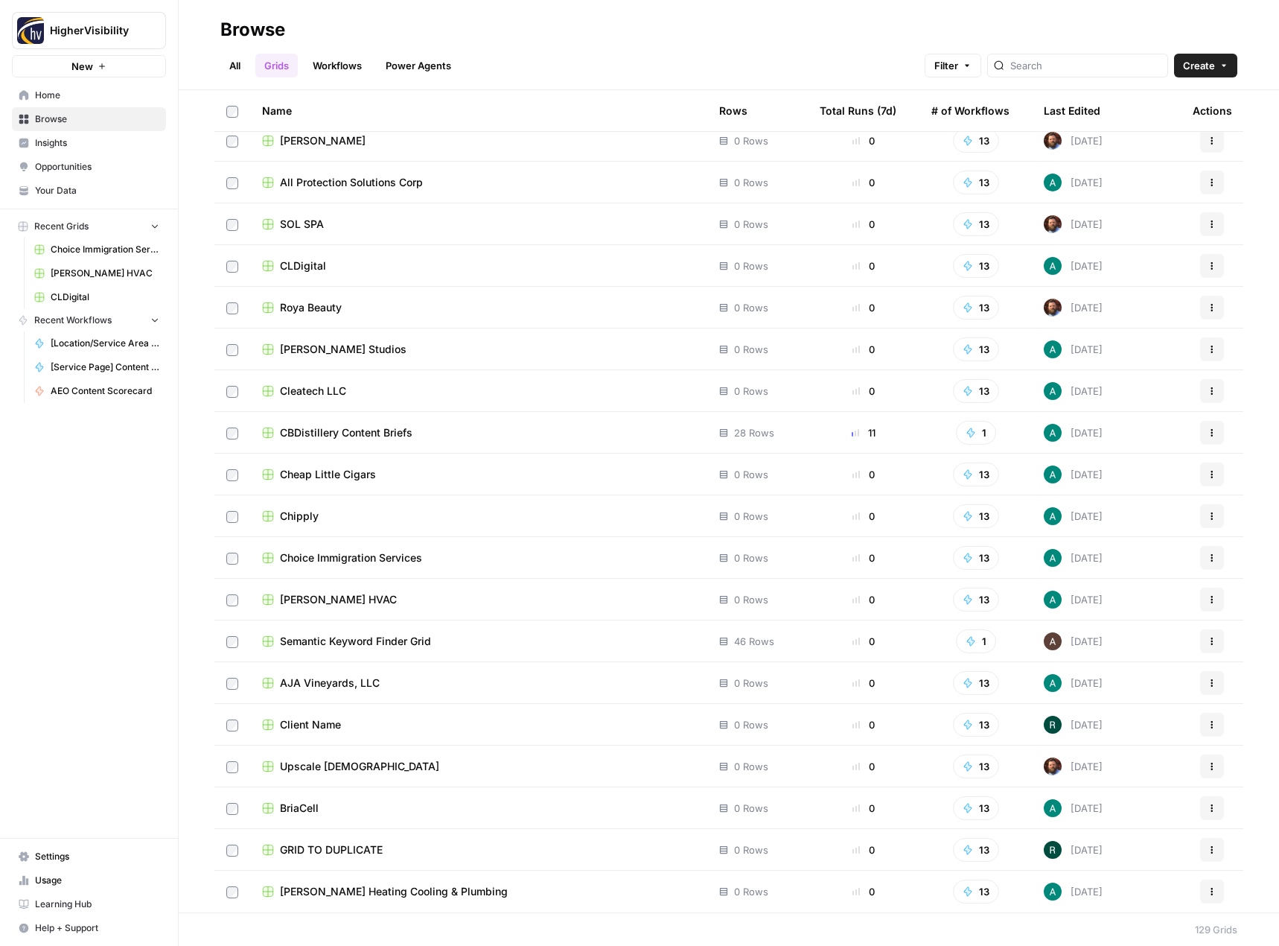
click at [1208, 847] on icon "button" at bounding box center [1212, 849] width 9 height 9
click at [1144, 731] on span "Duplicate" at bounding box center [1134, 726] width 119 height 15
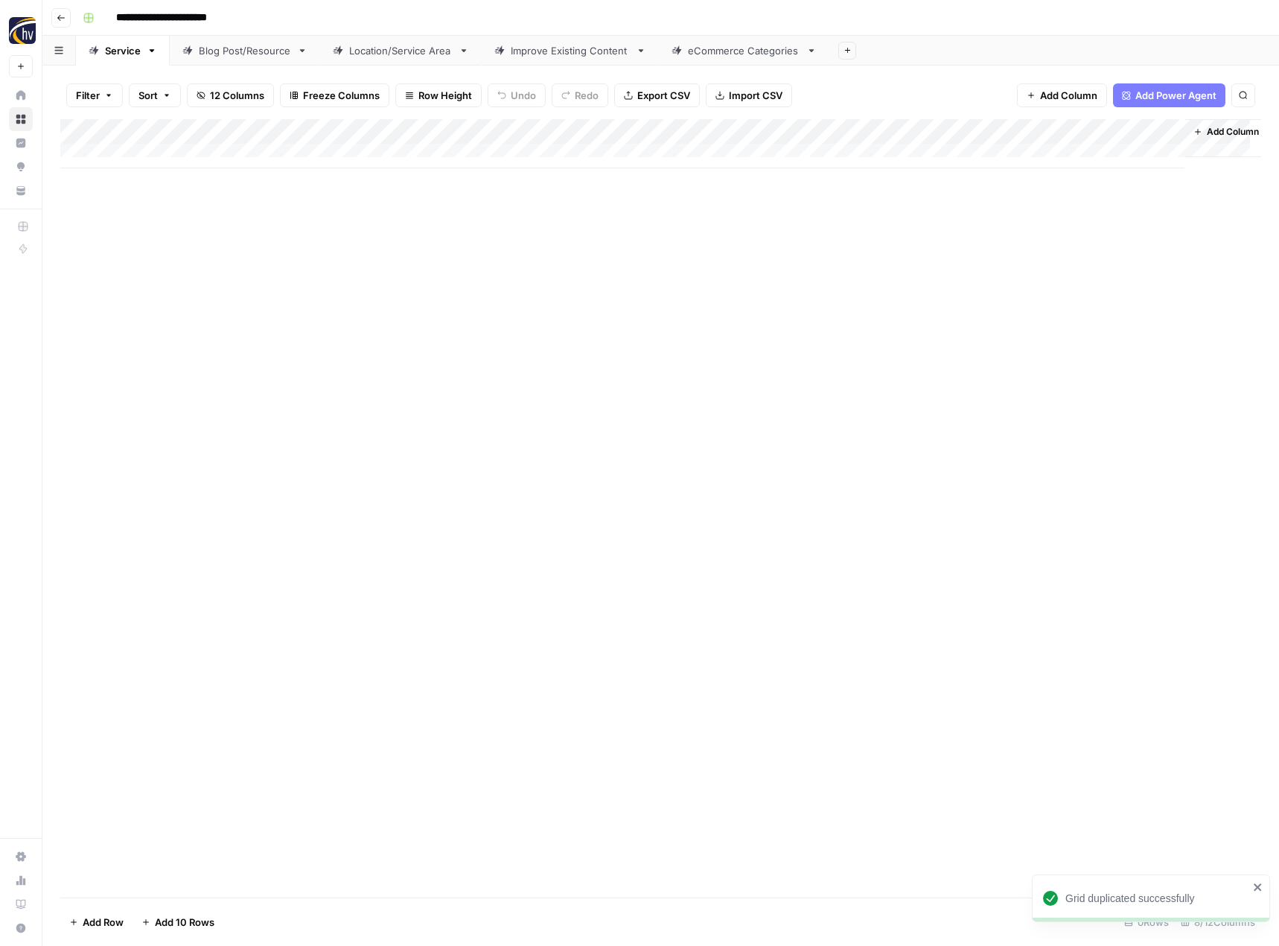
click at [198, 14] on input "**********" at bounding box center [185, 18] width 153 height 24
paste input
type input "**********"
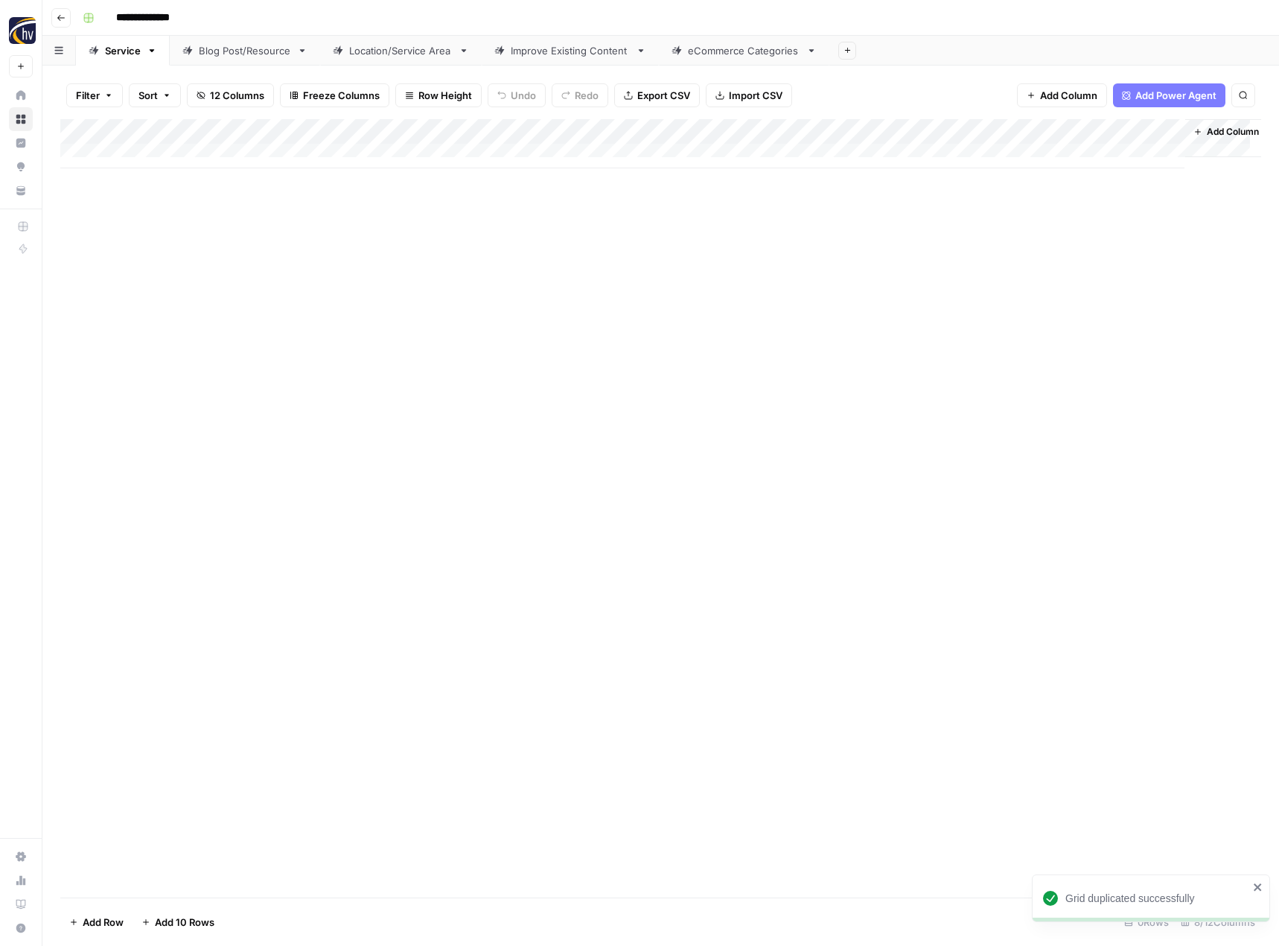
click at [308, 252] on div "Add Column" at bounding box center [660, 508] width 1201 height 778
click at [349, 127] on div "Add Column" at bounding box center [660, 143] width 1201 height 49
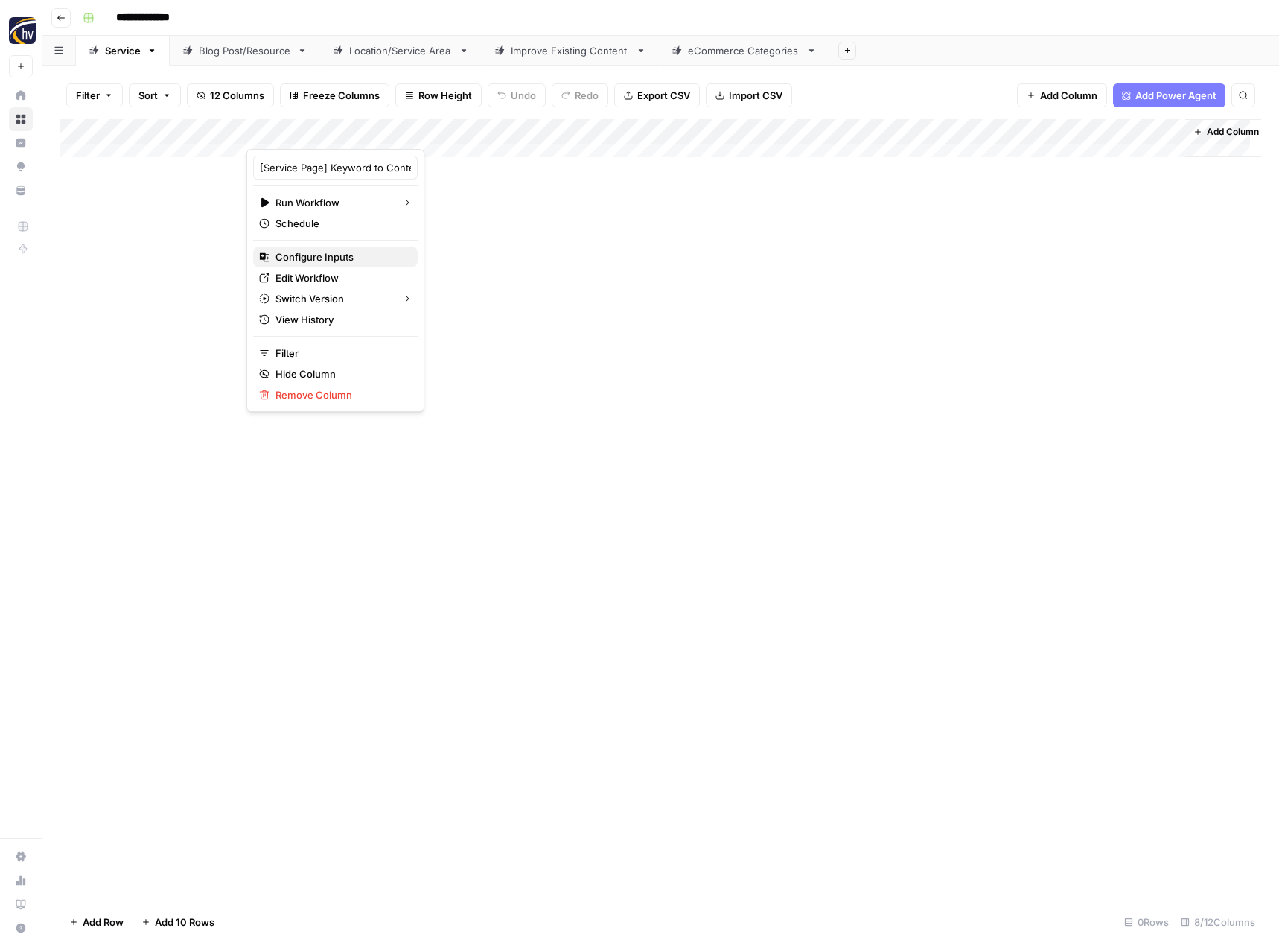
click at [315, 248] on button "Configure Inputs" at bounding box center [335, 256] width 165 height 21
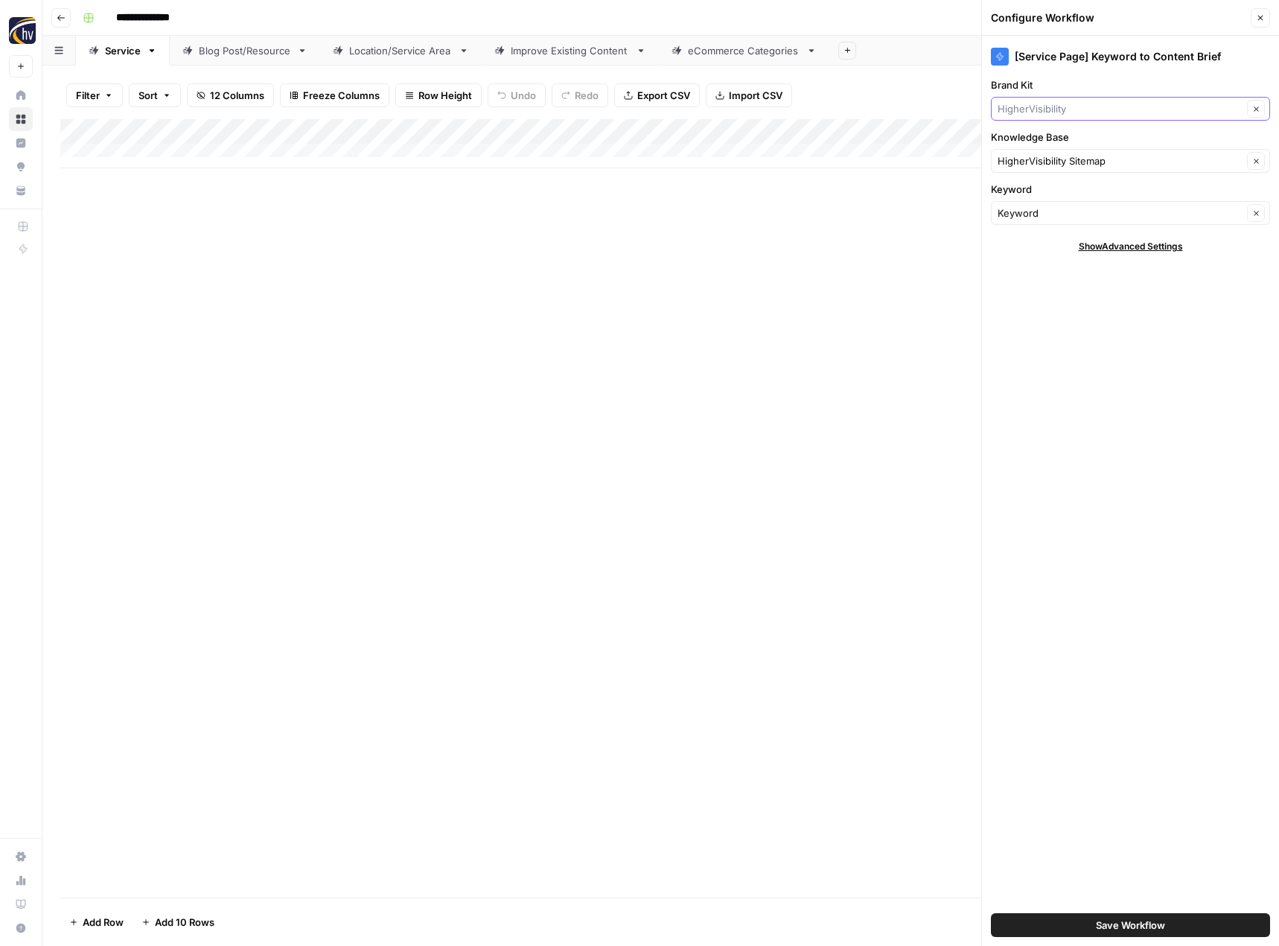
click at [1071, 109] on input "Brand Kit" at bounding box center [1120, 108] width 245 height 15
click at [1059, 141] on span "CMIT Solutions" at bounding box center [1128, 143] width 248 height 15
type input "CMIT Solutions"
click at [1050, 163] on input "Knowledge Base" at bounding box center [1120, 160] width 245 height 15
click at [1048, 192] on span "CMIT Solutions Sitemap" at bounding box center [1128, 195] width 248 height 15
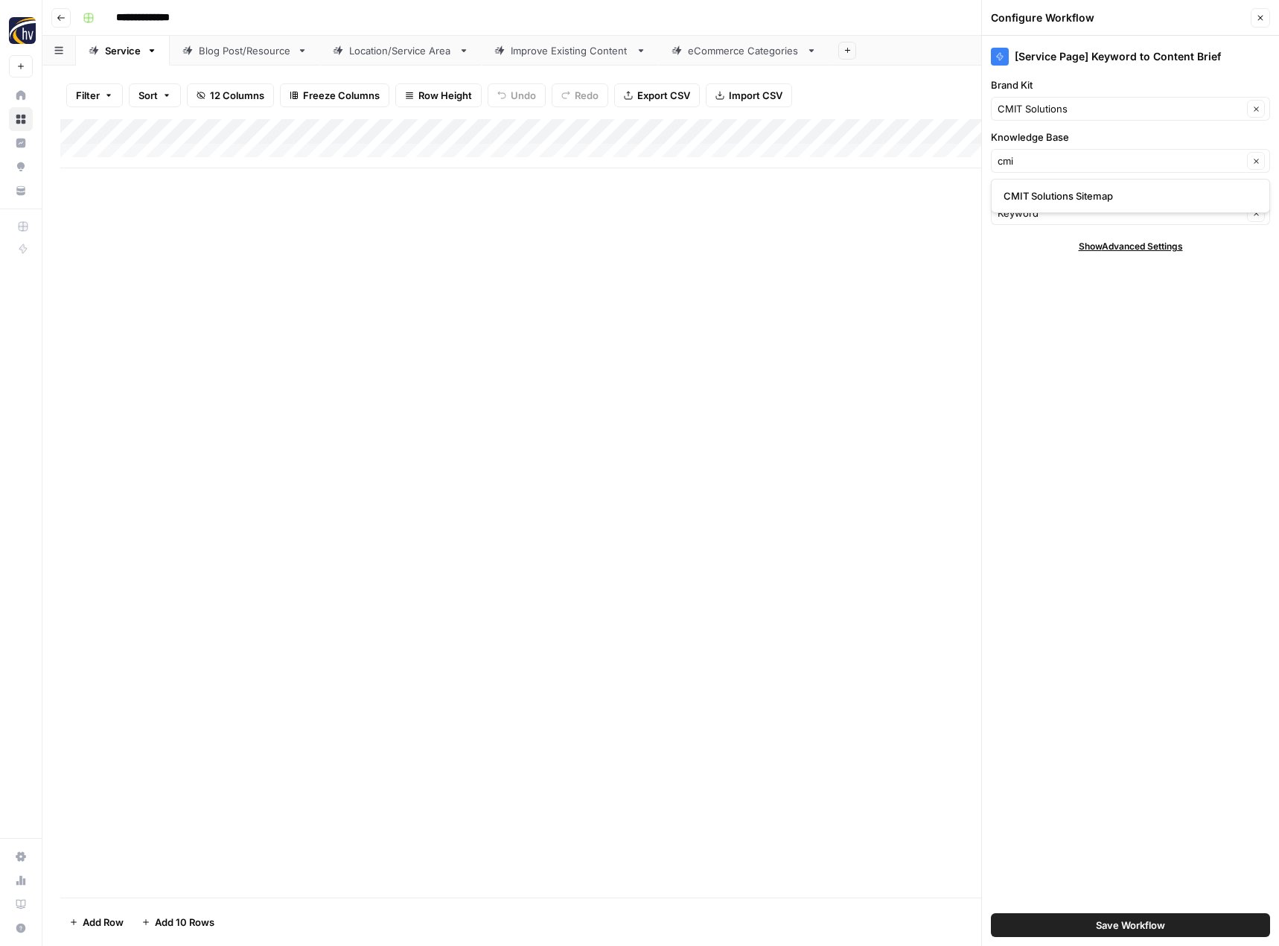
type input "CMIT Solutions Sitemap"
click at [1099, 920] on span "Save Workflow" at bounding box center [1130, 924] width 69 height 15
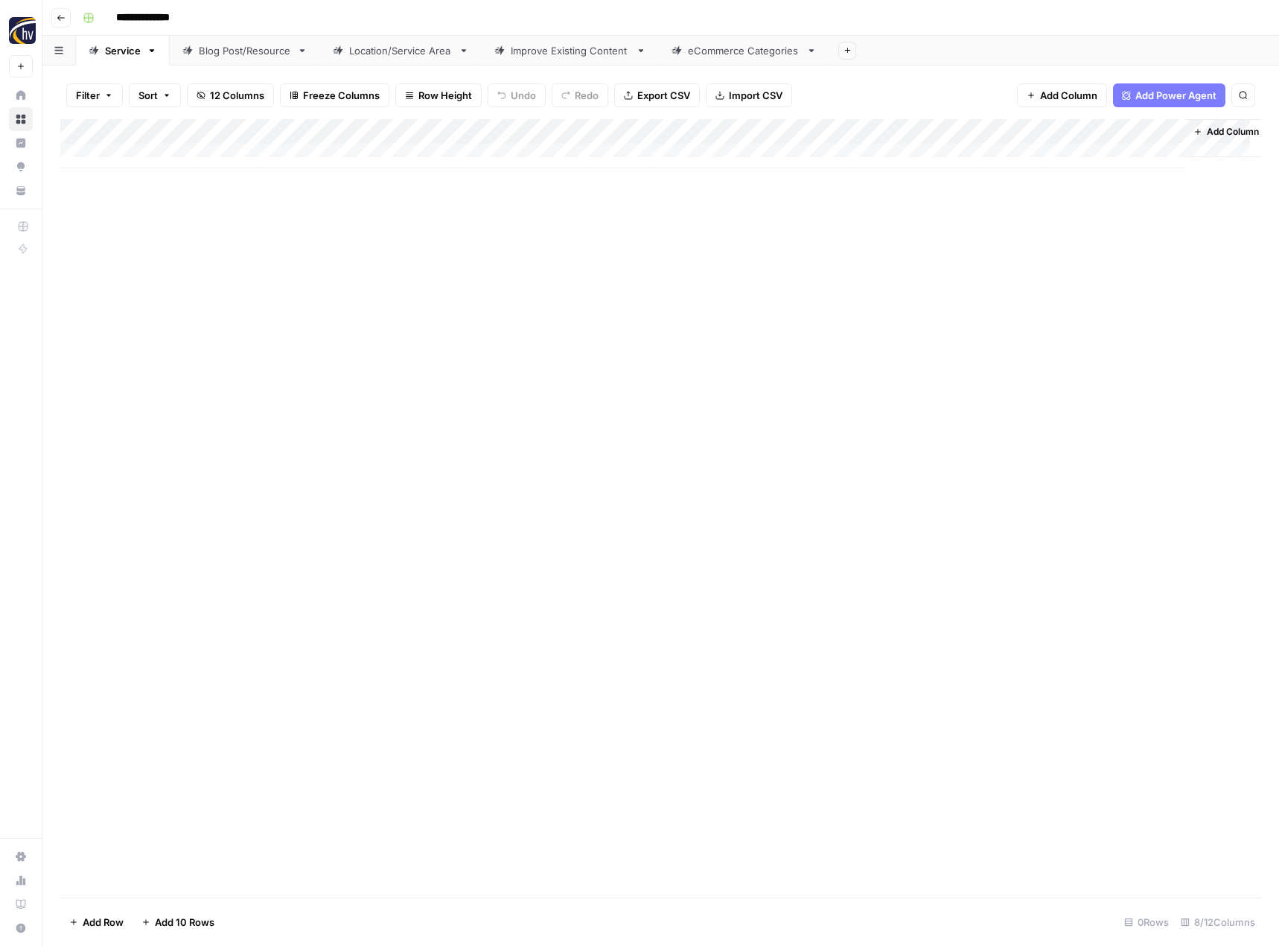
click at [1016, 132] on div "Add Column" at bounding box center [660, 143] width 1201 height 49
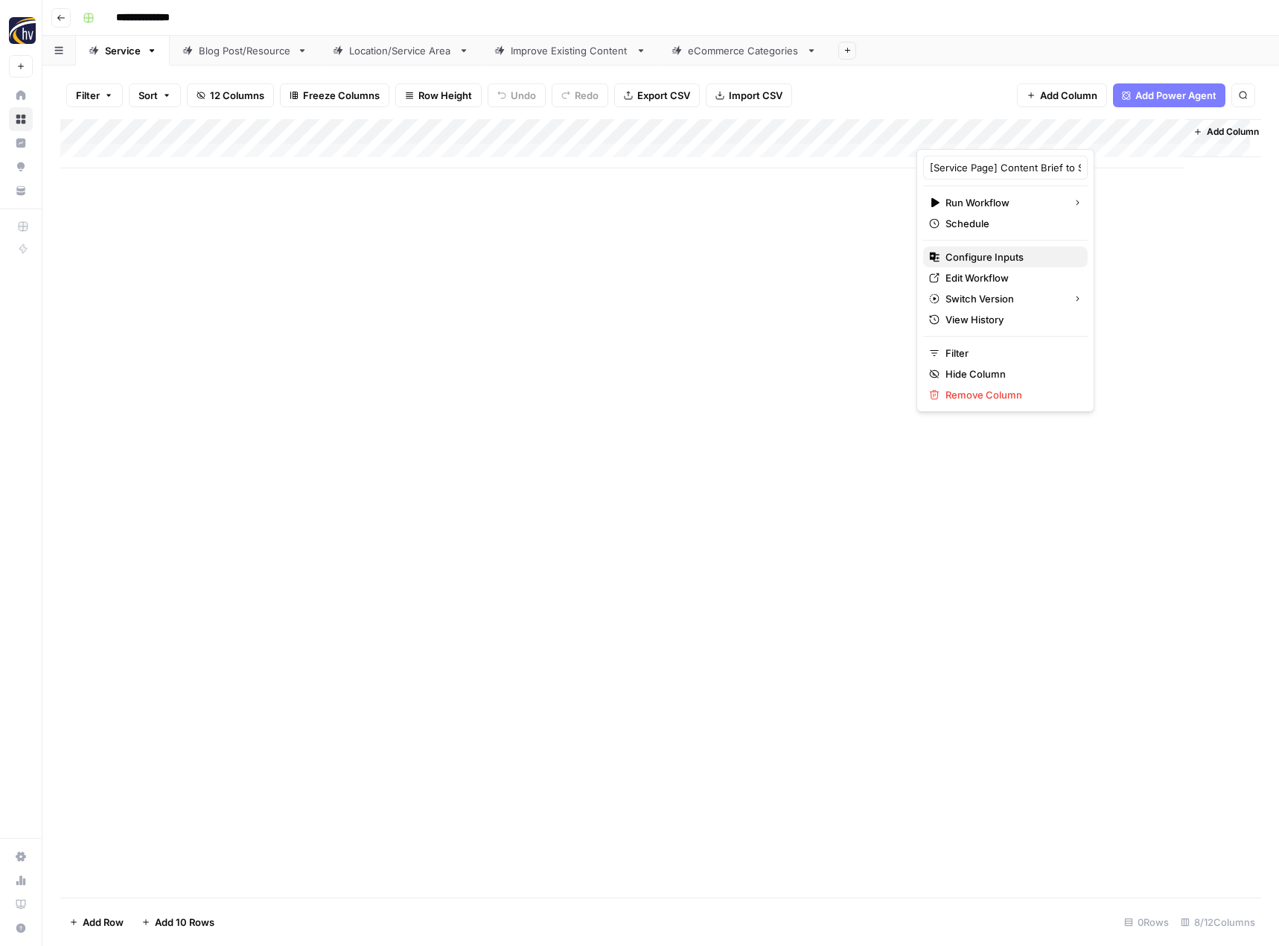
click at [992, 256] on span "Configure Inputs" at bounding box center [1011, 256] width 130 height 15
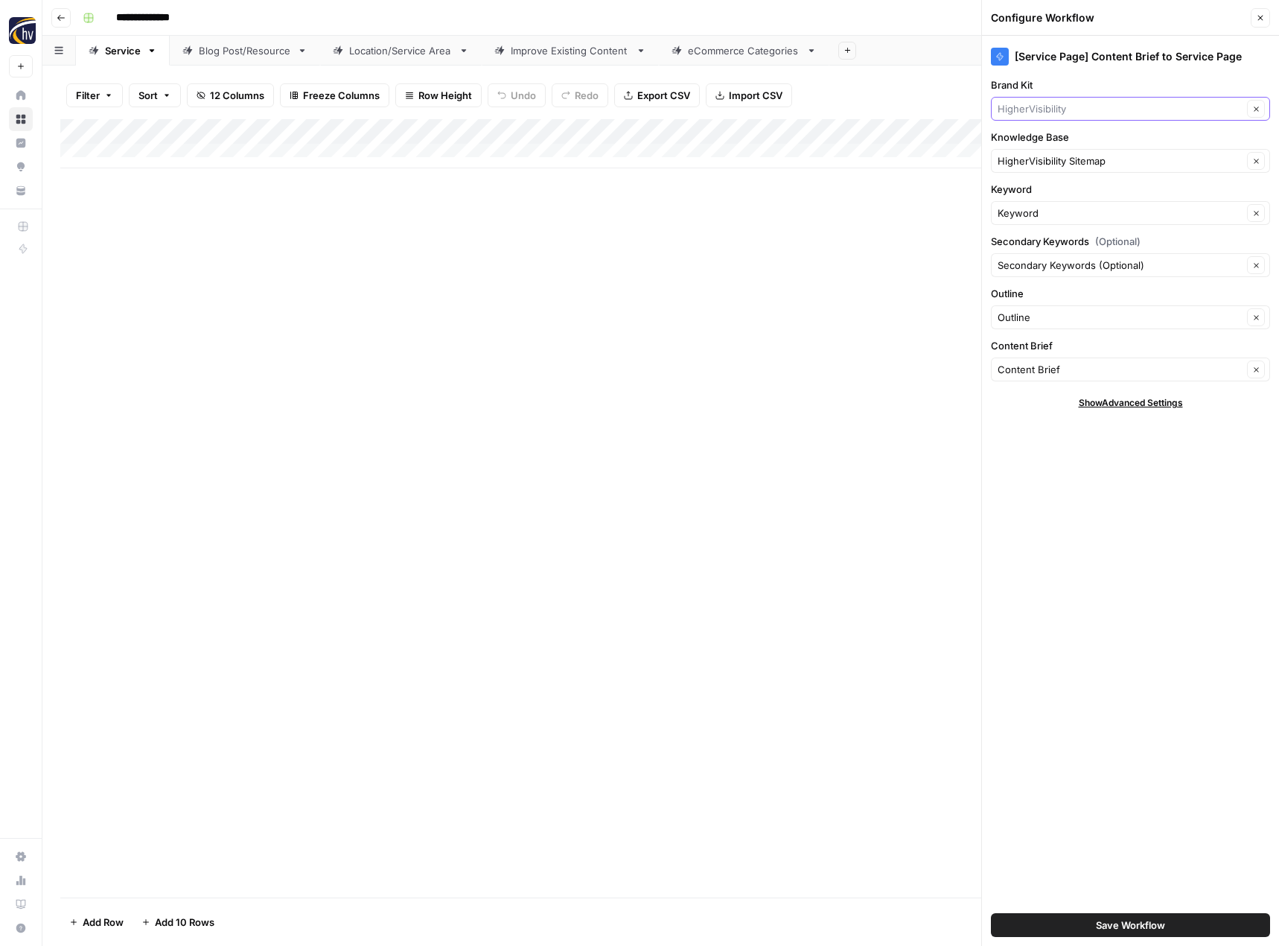
click at [1050, 106] on input "Brand Kit" at bounding box center [1120, 108] width 245 height 15
click at [1051, 140] on span "CMIT Solutions" at bounding box center [1128, 143] width 248 height 15
type input "CMIT Solutions"
click at [1044, 162] on input "Knowledge Base" at bounding box center [1120, 160] width 245 height 15
click at [1057, 199] on span "CMIT Solutions Sitemap" at bounding box center [1128, 195] width 248 height 15
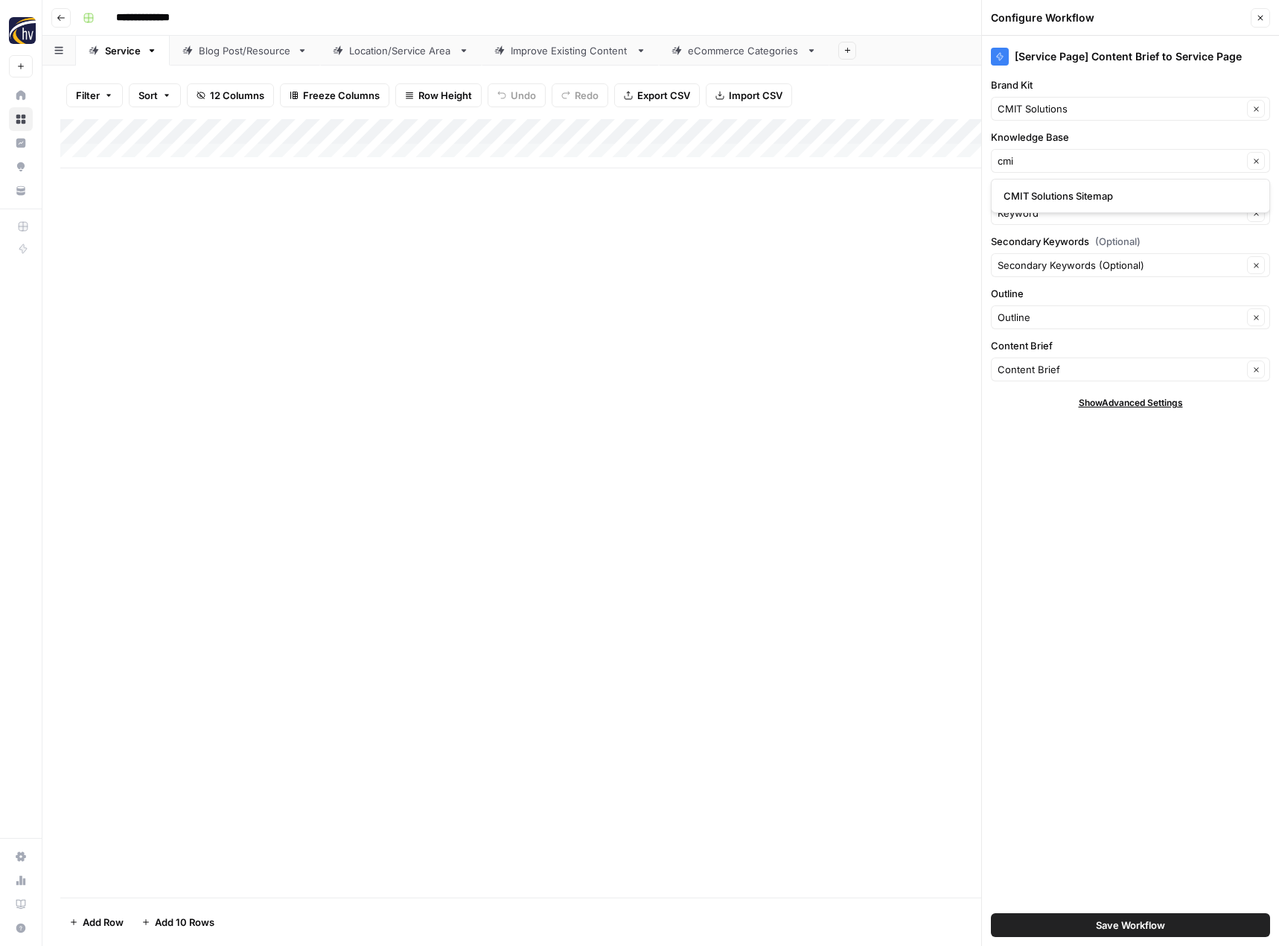
type input "CMIT Solutions Sitemap"
click at [1074, 924] on button "Save Workflow" at bounding box center [1130, 925] width 279 height 24
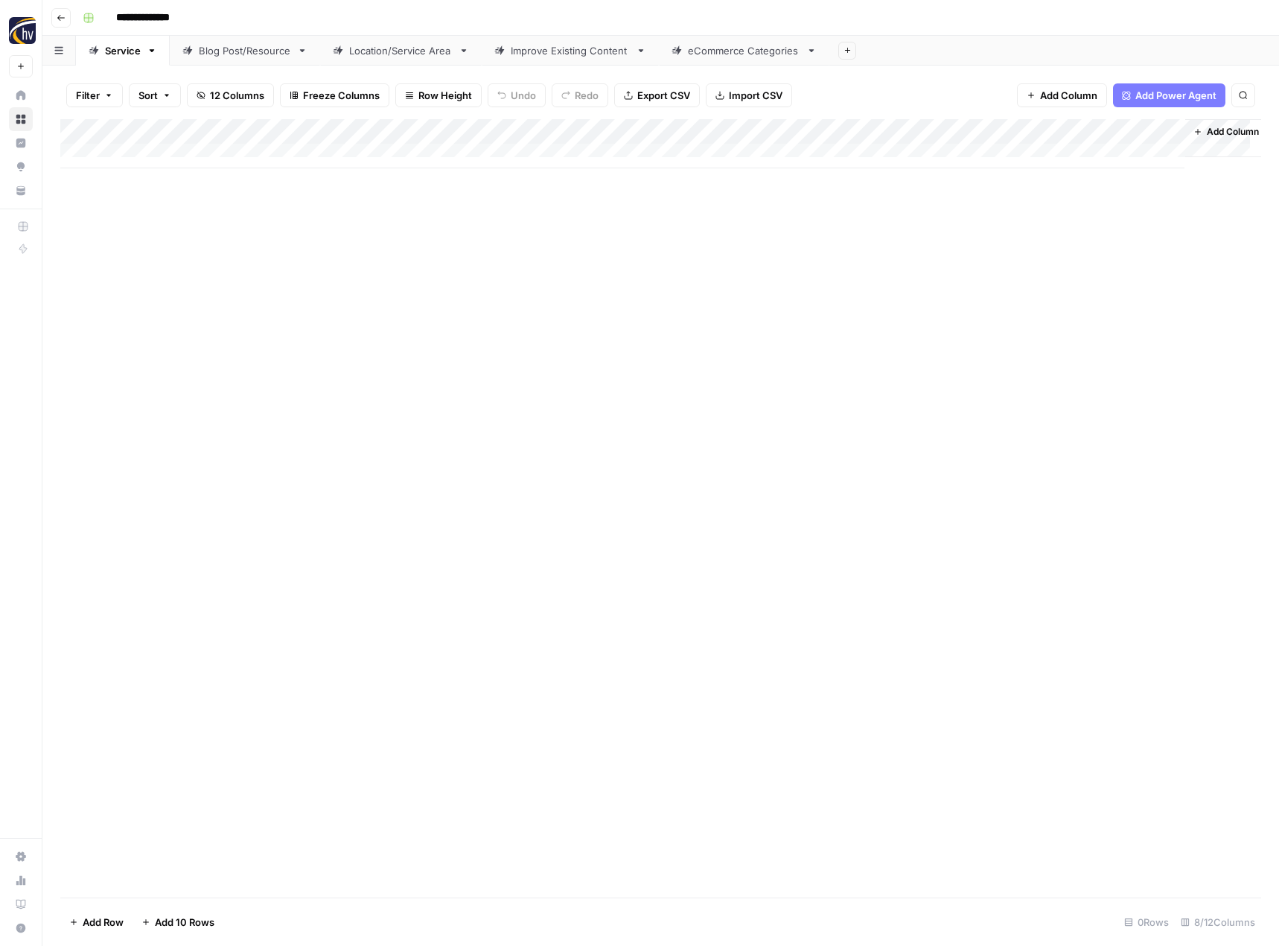
click at [243, 54] on div "Blog Post/Resource" at bounding box center [245, 50] width 92 height 15
click at [351, 131] on div "Add Column" at bounding box center [660, 143] width 1201 height 49
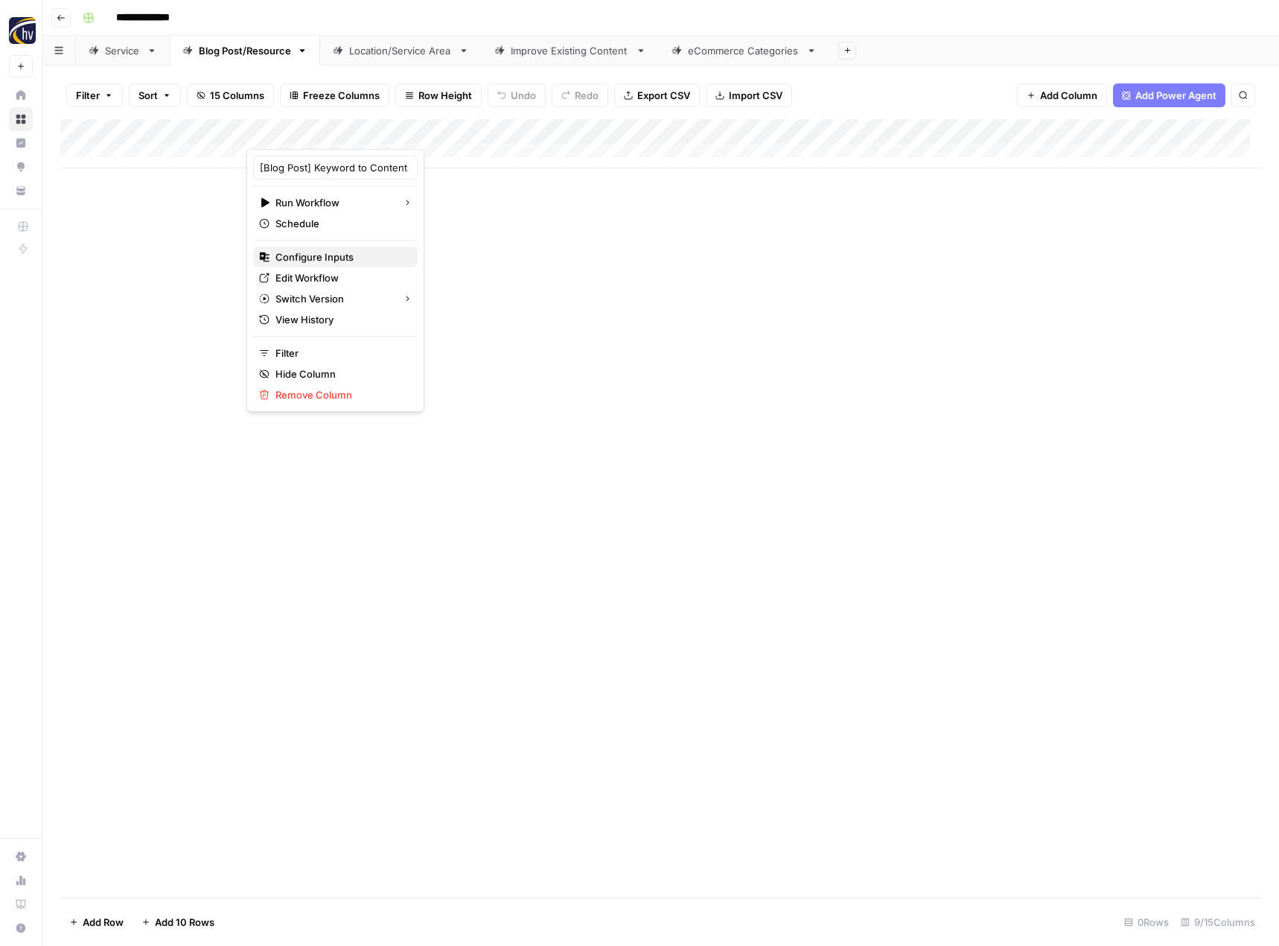
click at [326, 250] on span "Configure Inputs" at bounding box center [340, 256] width 130 height 15
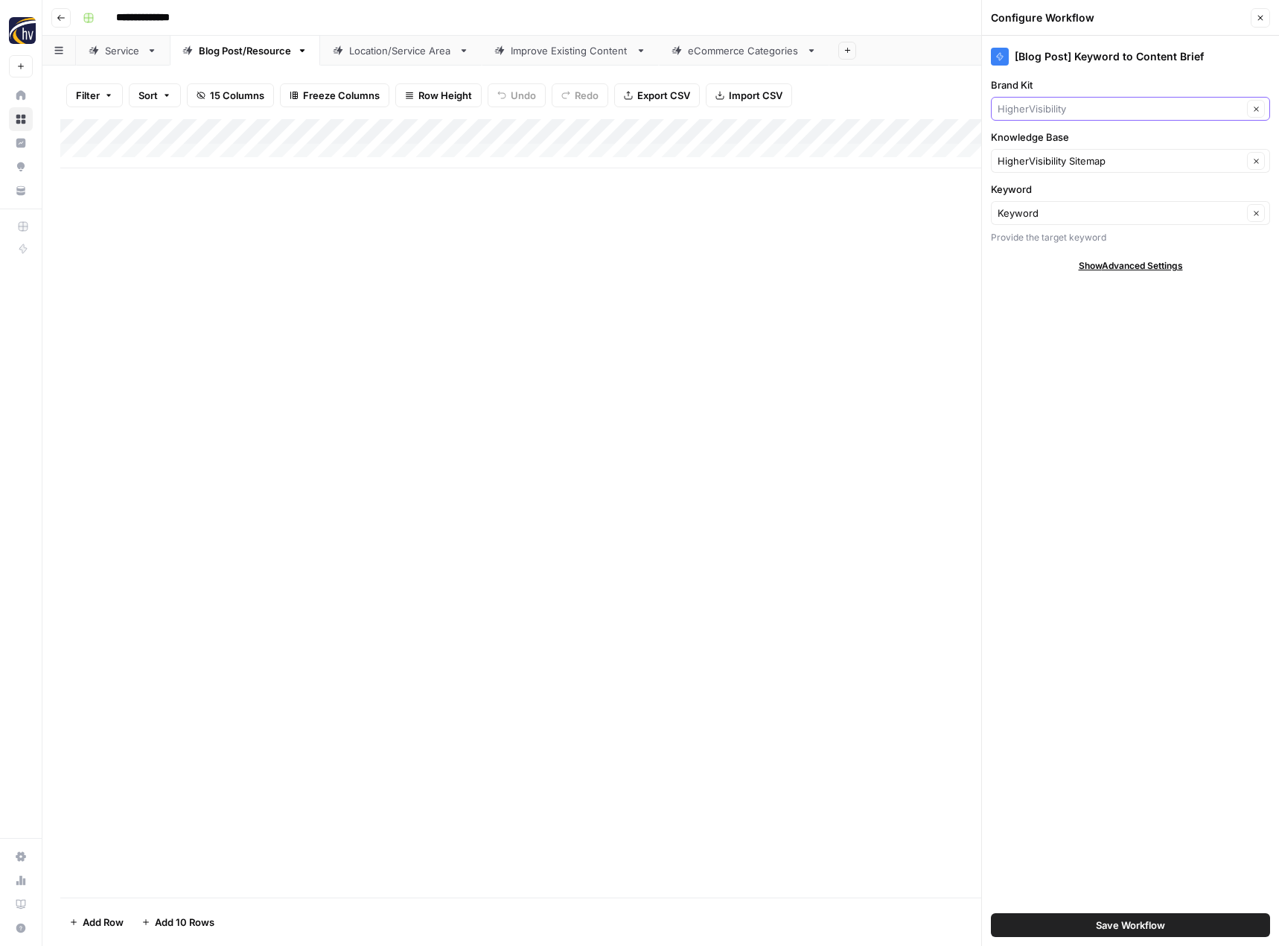
click at [1035, 111] on input "Brand Kit" at bounding box center [1120, 108] width 245 height 15
click at [1034, 144] on span "CMIT Solutions" at bounding box center [1128, 143] width 248 height 15
type input "CMIT Solutions"
click at [1027, 158] on input "Knowledge Base" at bounding box center [1120, 160] width 245 height 15
click at [1029, 191] on span "CMIT Solutions Sitemap" at bounding box center [1128, 195] width 248 height 15
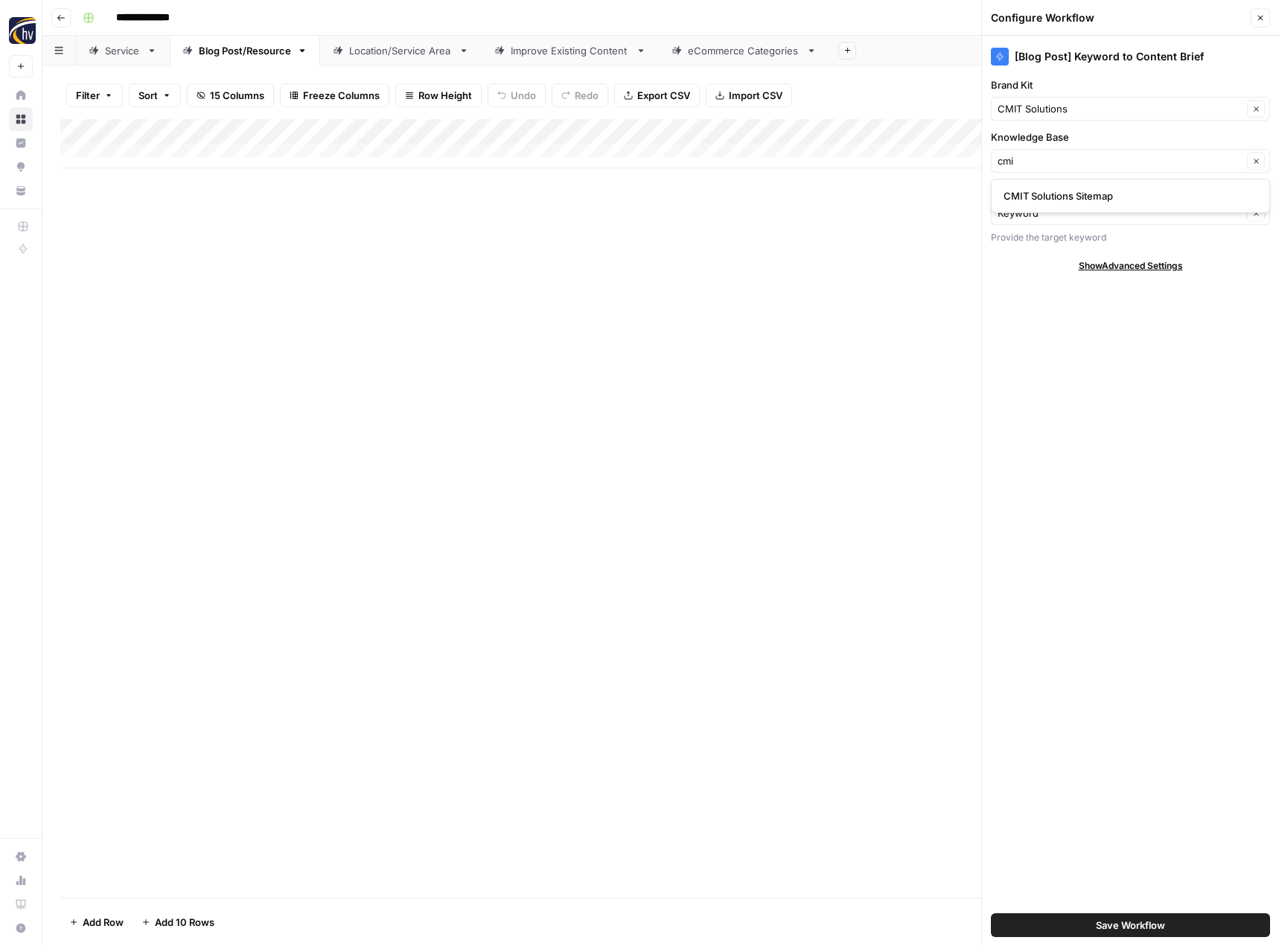
type input "CMIT Solutions Sitemap"
click at [1120, 920] on span "Save Workflow" at bounding box center [1130, 924] width 69 height 15
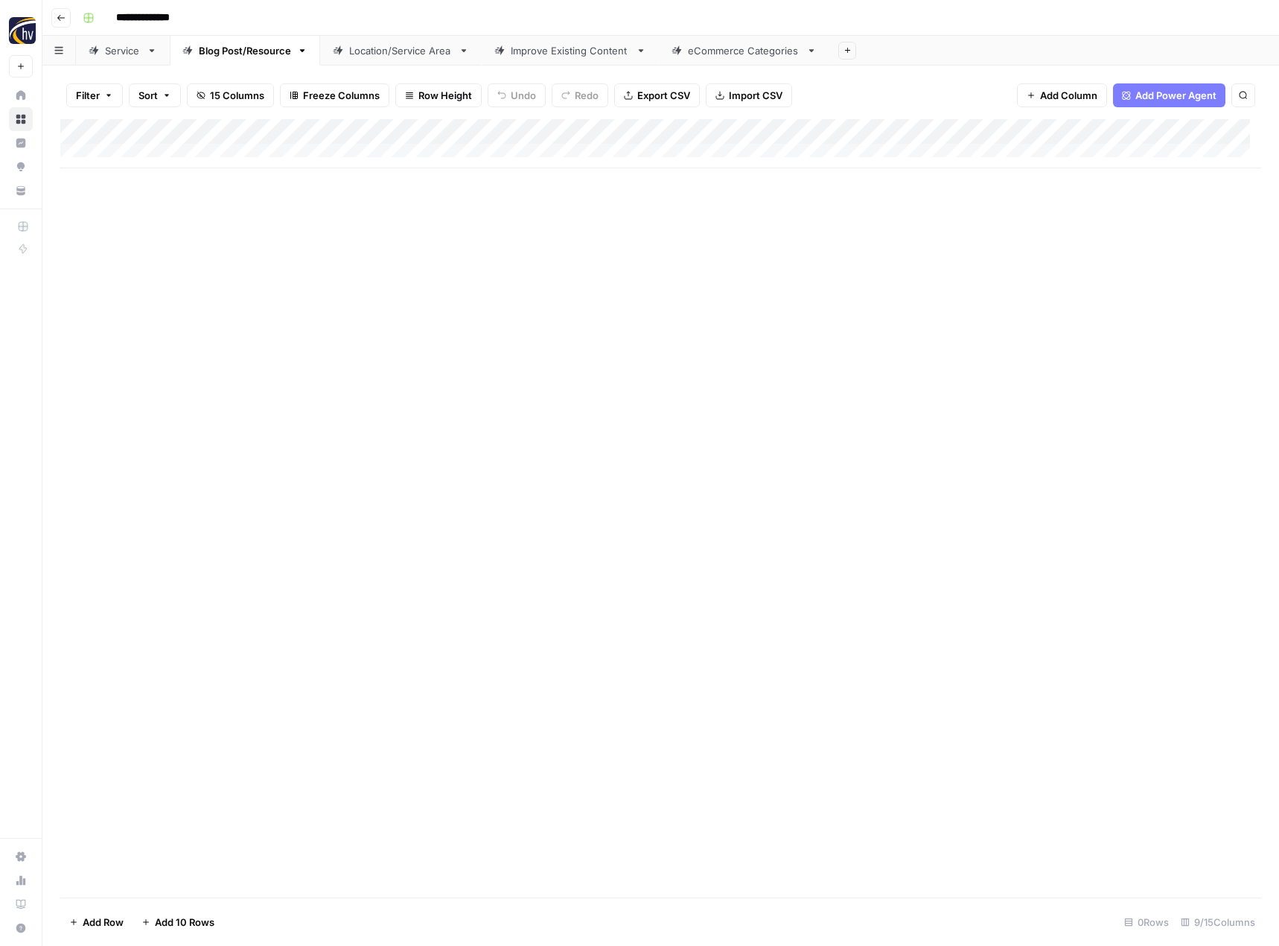
click at [1154, 128] on div "Add Column" at bounding box center [660, 143] width 1201 height 49
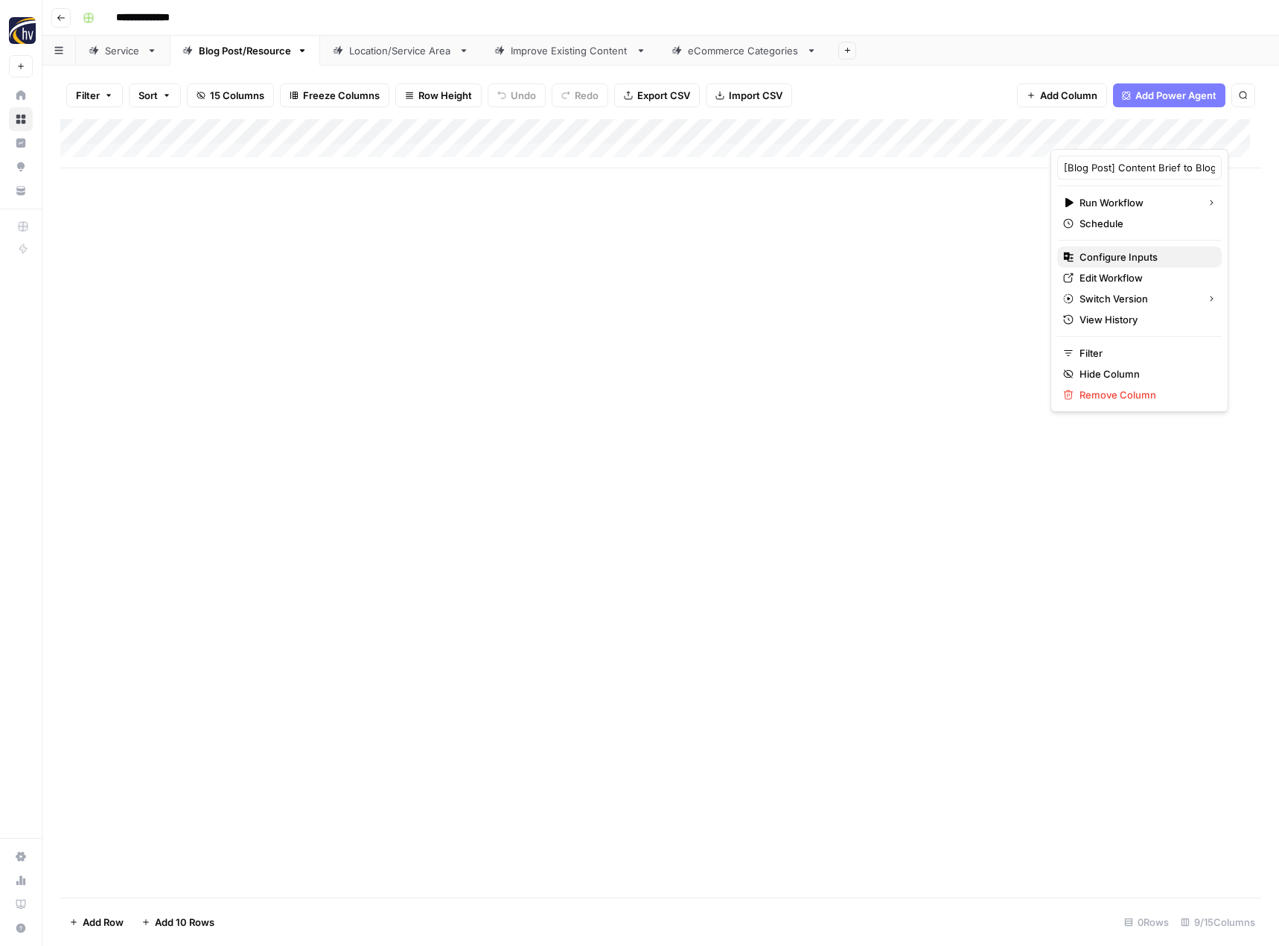
click at [1083, 255] on span "Configure Inputs" at bounding box center [1145, 256] width 130 height 15
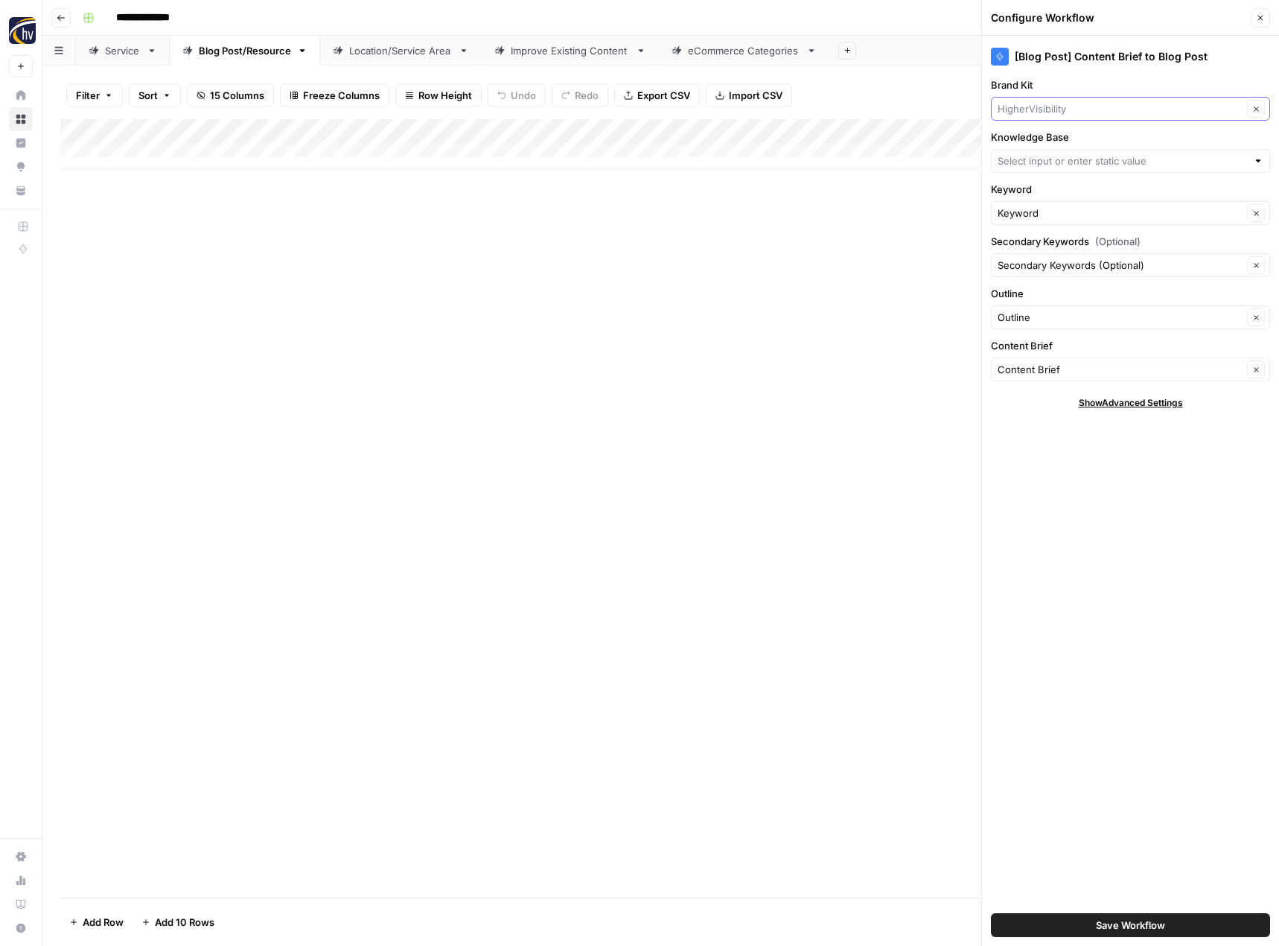
click at [1054, 113] on input "Brand Kit" at bounding box center [1120, 108] width 245 height 15
click at [1054, 136] on button "CMIT Solutions" at bounding box center [1131, 143] width 266 height 21
type input "CMIT Solutions"
click at [1040, 156] on input "Knowledge Base" at bounding box center [1122, 160] width 249 height 15
click at [1042, 194] on span "CMIT Solutions Sitemap" at bounding box center [1128, 195] width 248 height 15
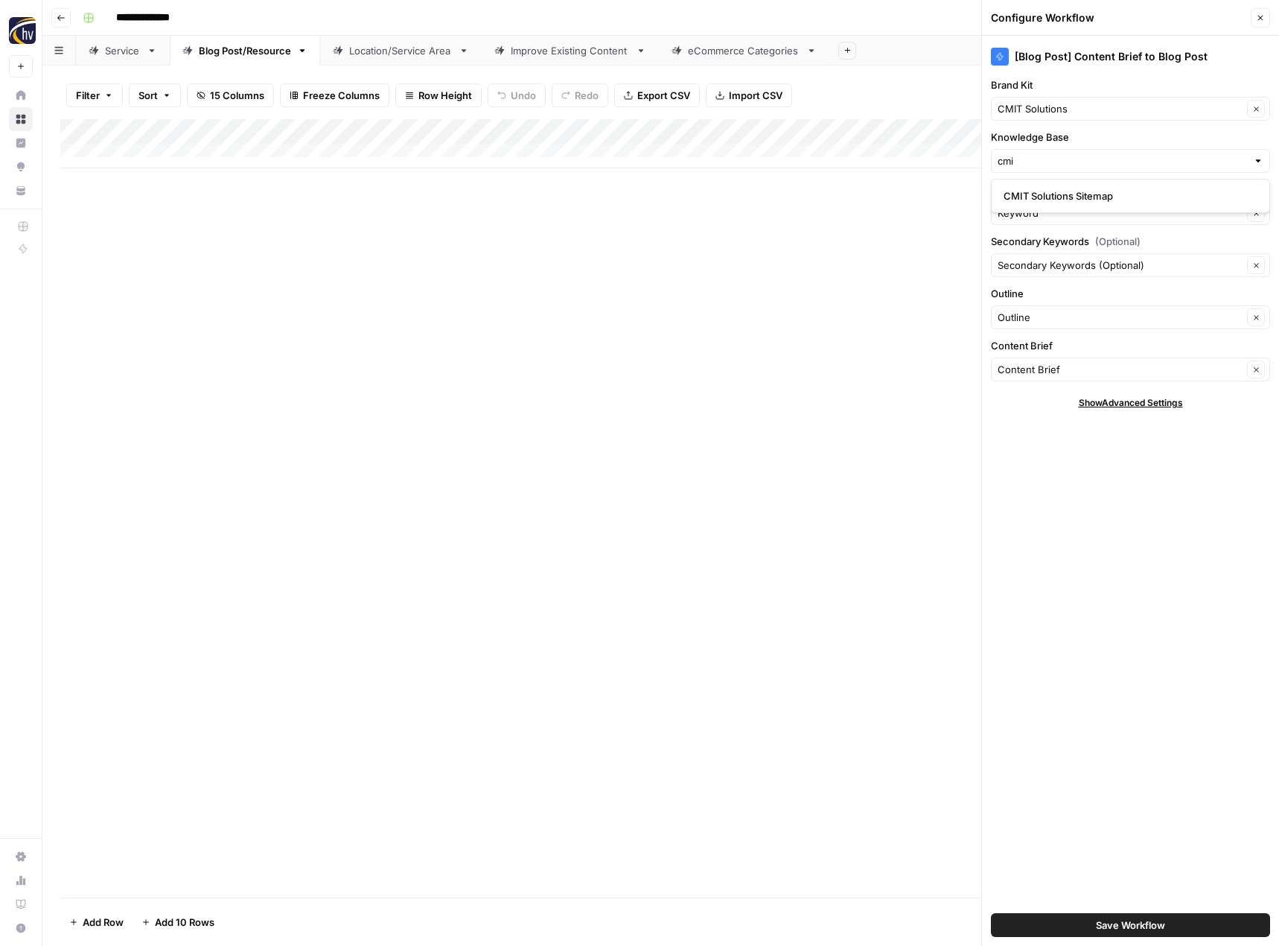
type input "CMIT Solutions Sitemap"
click at [1143, 932] on button "Save Workflow" at bounding box center [1130, 925] width 279 height 24
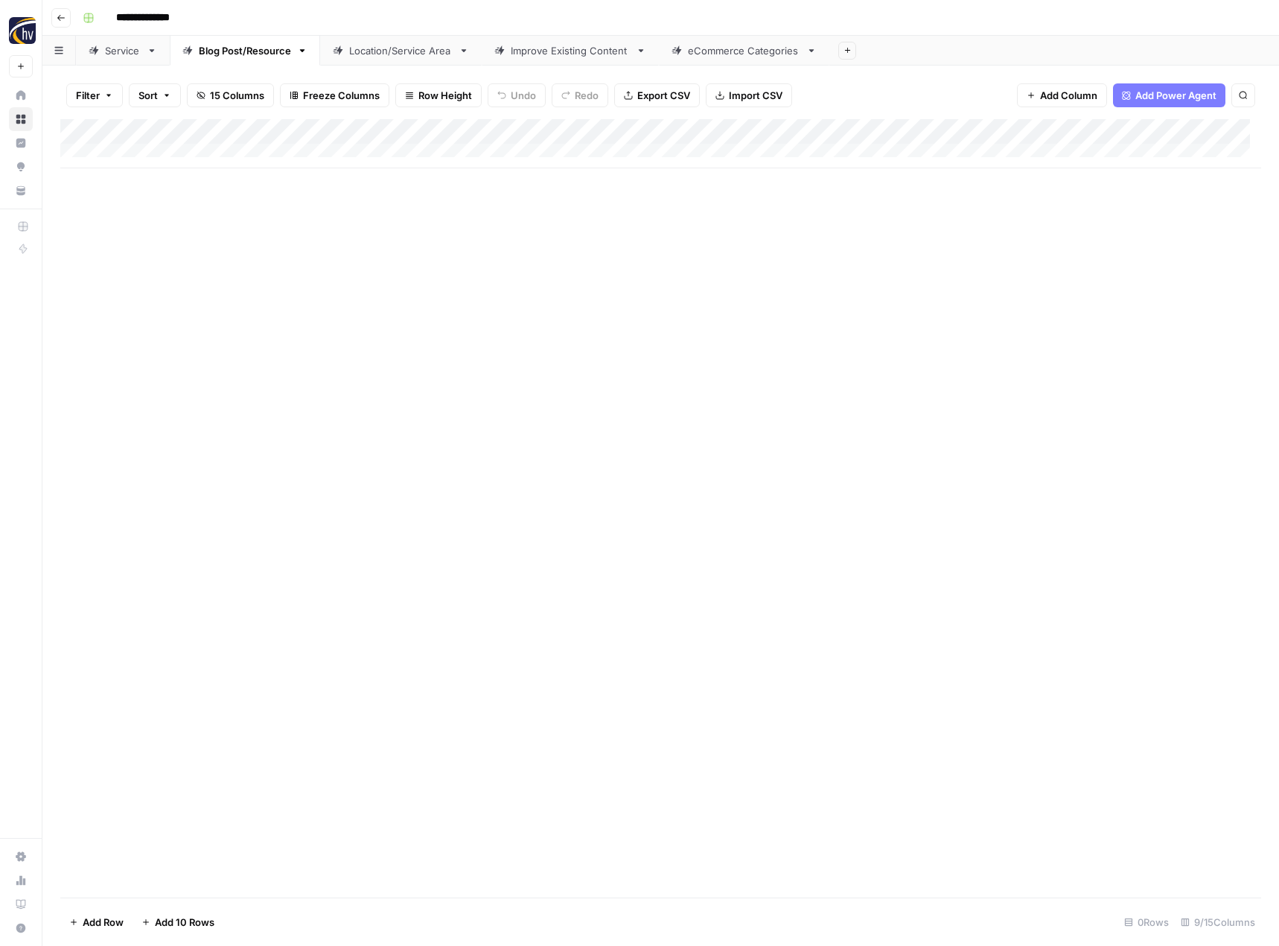
click at [398, 57] on div "Location/Service Area" at bounding box center [400, 50] width 103 height 15
click at [613, 131] on div "Add Column" at bounding box center [660, 143] width 1201 height 49
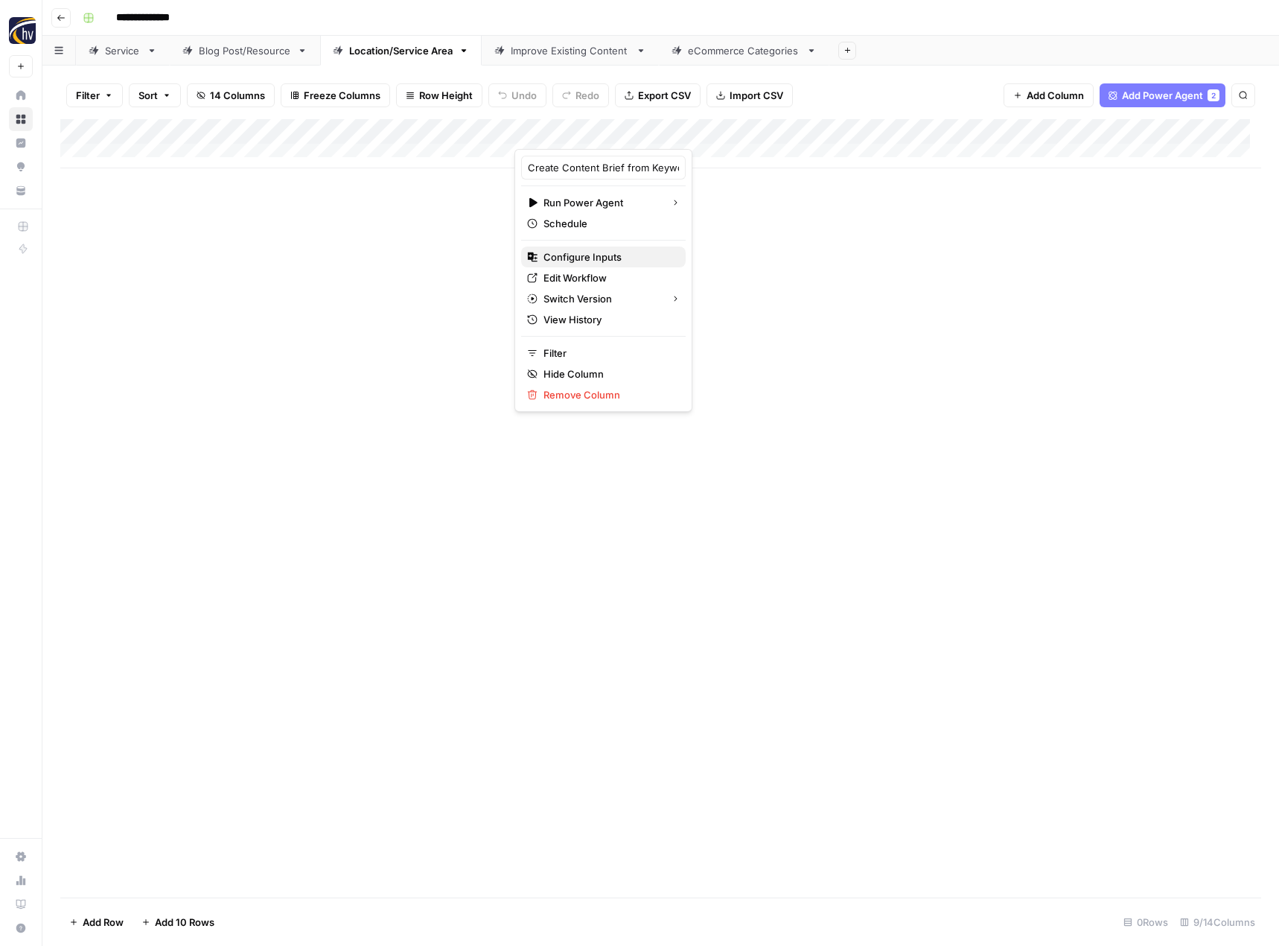
click at [597, 253] on span "Configure Inputs" at bounding box center [609, 256] width 130 height 15
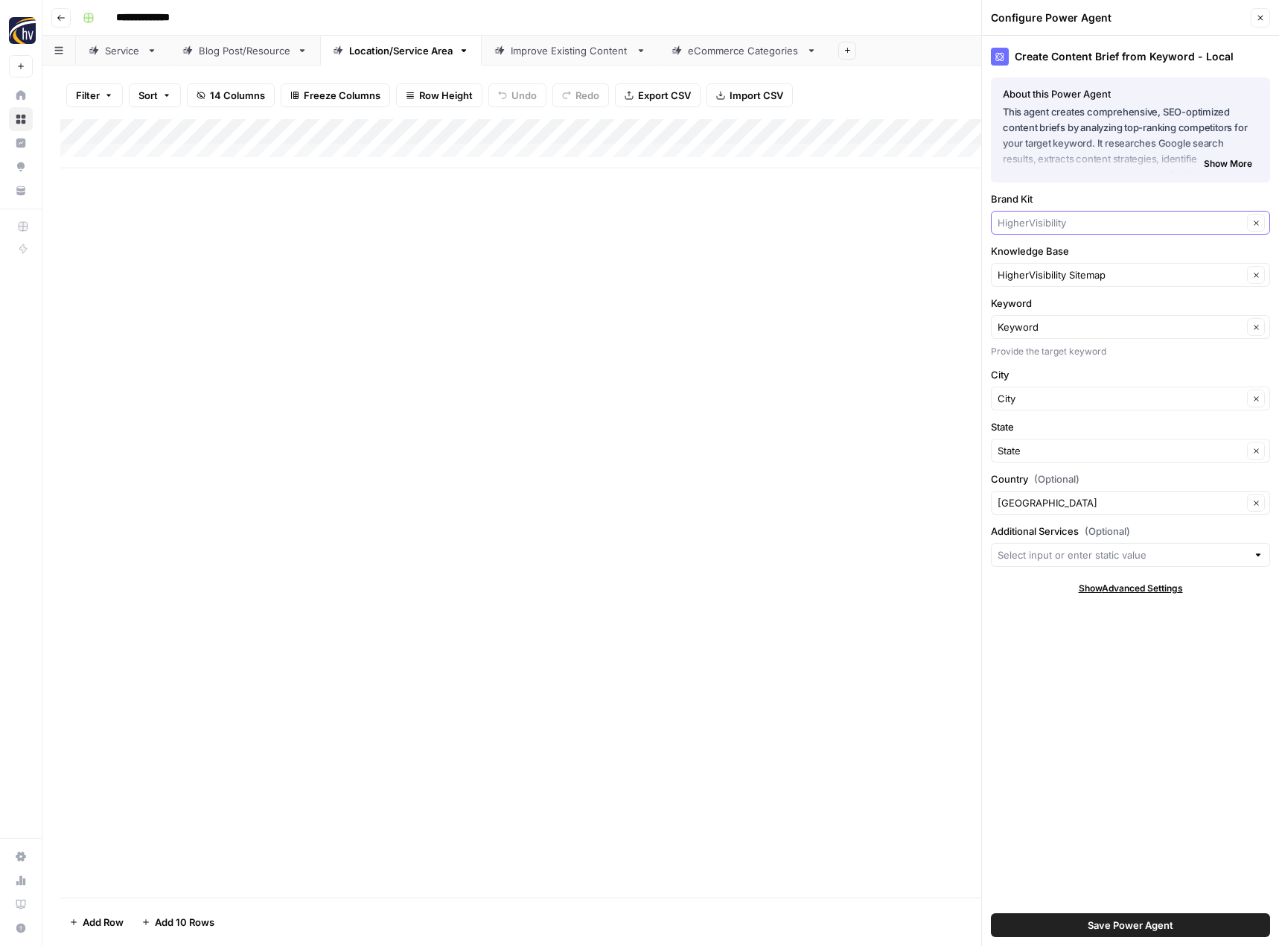
click at [1051, 217] on input "Brand Kit" at bounding box center [1120, 222] width 245 height 15
click at [1050, 255] on span "CMIT Solutions" at bounding box center [1128, 257] width 248 height 15
type input "CMIT Solutions"
click at [1048, 266] on div "HigherVisibility Sitemap Clear" at bounding box center [1130, 275] width 279 height 24
click at [1057, 299] on button "CMIT Solutions Sitemap" at bounding box center [1131, 309] width 266 height 21
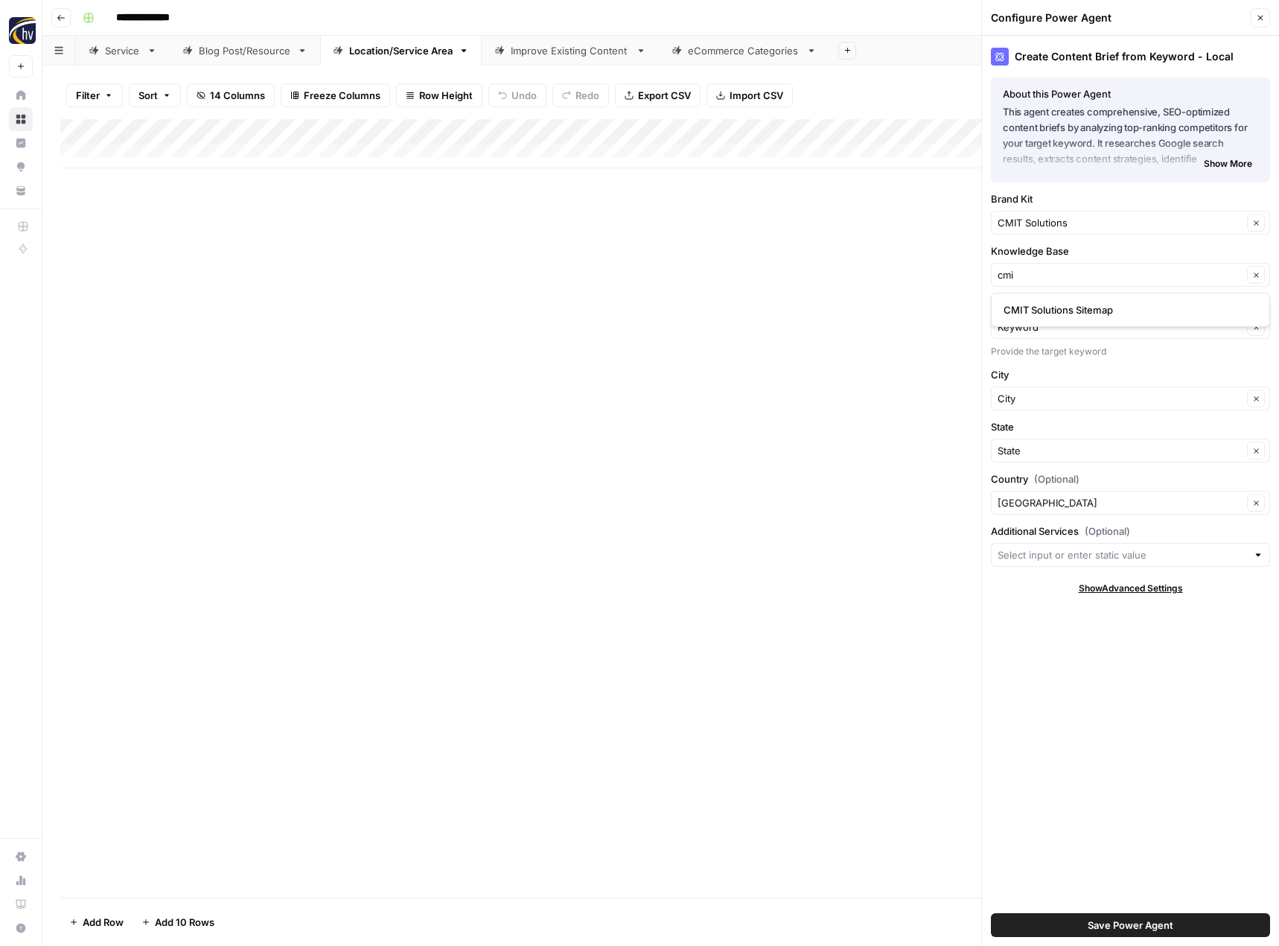
type input "CMIT Solutions Sitemap"
click at [1131, 929] on span "Save Power Agent" at bounding box center [1131, 924] width 86 height 15
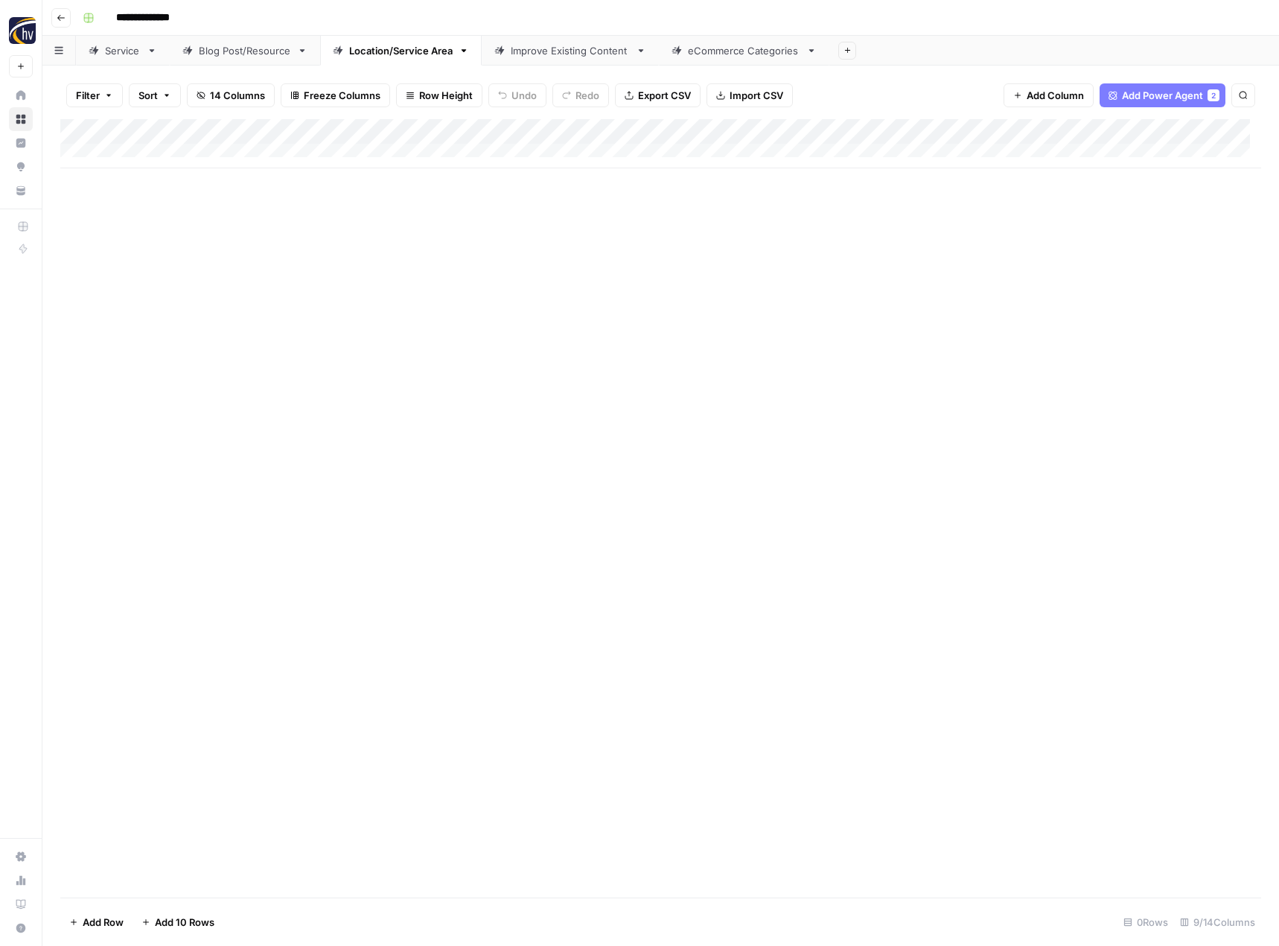
click at [1158, 135] on div "Add Column" at bounding box center [660, 143] width 1201 height 49
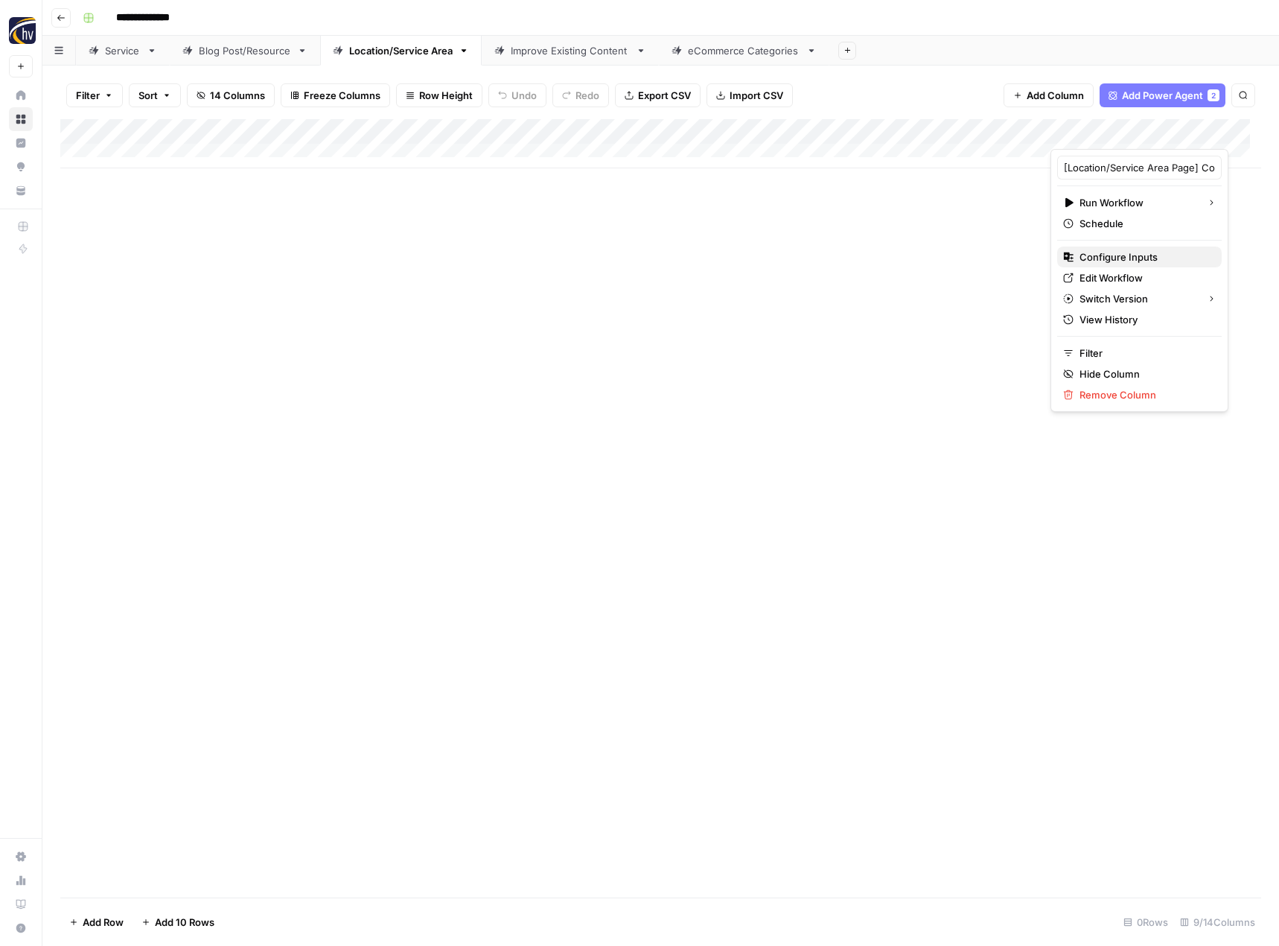
click at [1098, 255] on span "Configure Inputs" at bounding box center [1145, 256] width 130 height 15
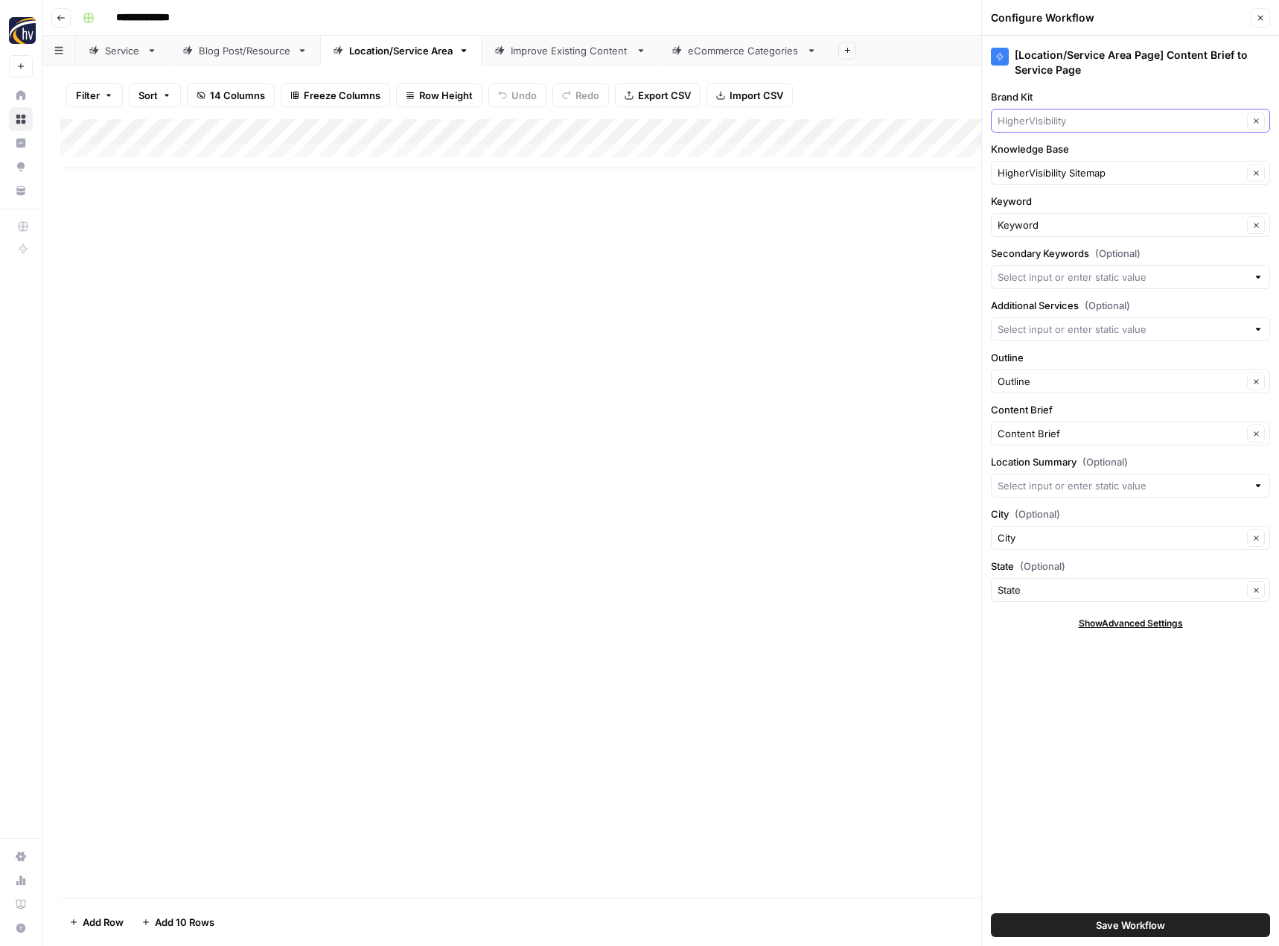
click at [1051, 121] on input "Brand Kit" at bounding box center [1120, 120] width 245 height 15
type input "HigherVisibility"
click at [1037, 174] on input "Knowledge Base" at bounding box center [1120, 172] width 245 height 15
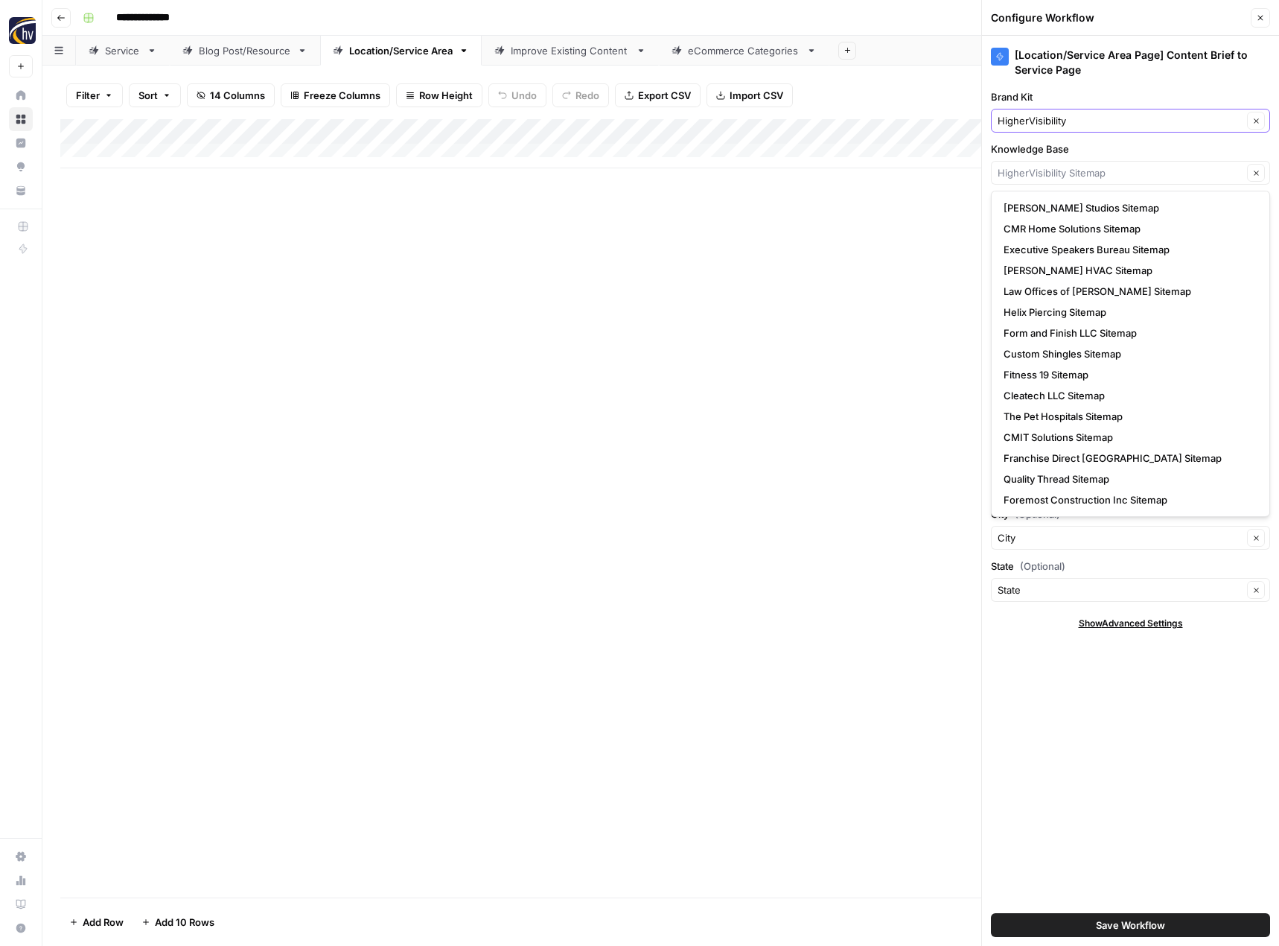
type input "HigherVisibility Sitemap"
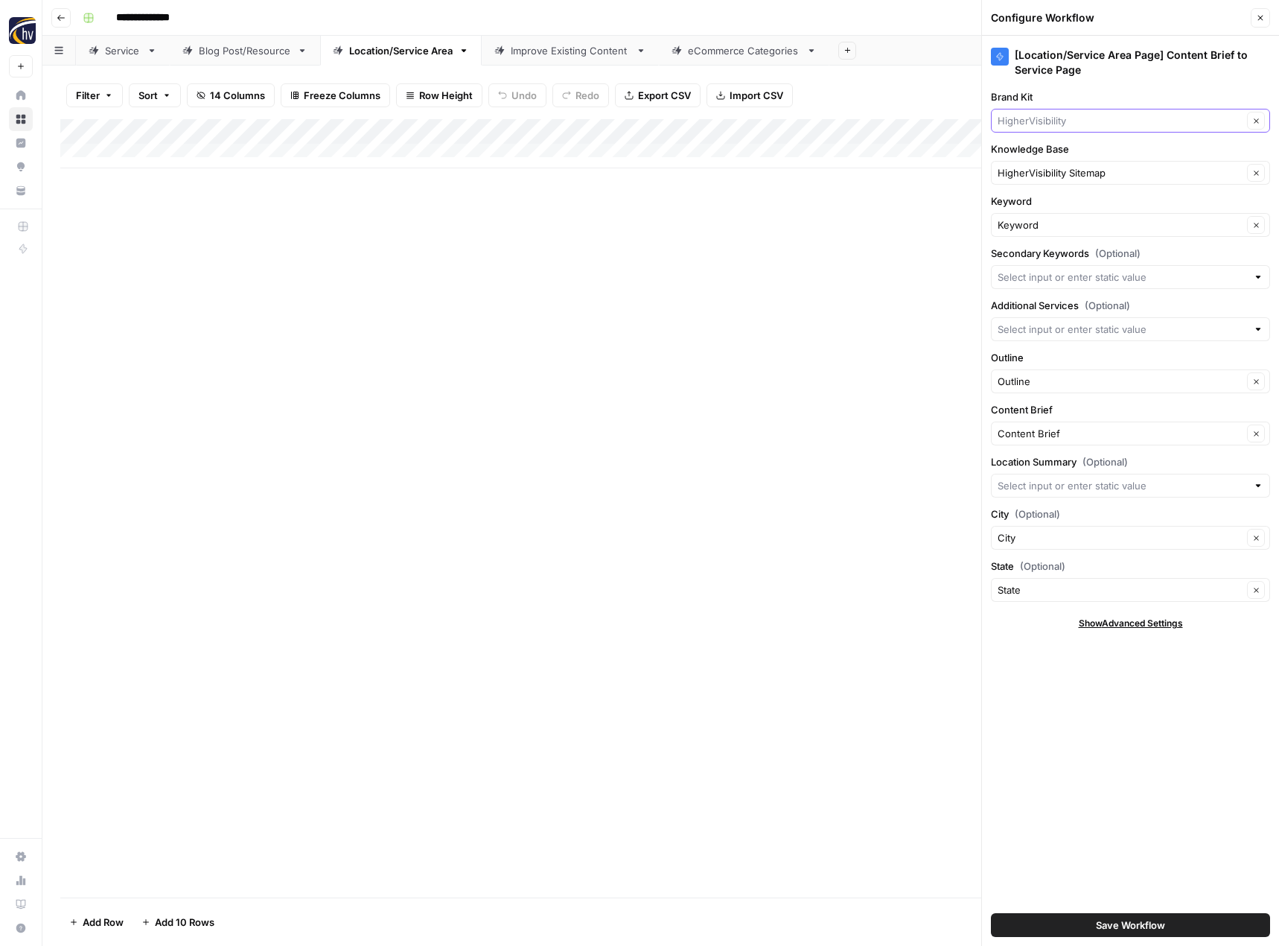
click at [1042, 123] on input "Brand Kit" at bounding box center [1120, 120] width 245 height 15
click at [1043, 150] on span "CMIT Solutions" at bounding box center [1128, 155] width 248 height 15
type input "CMIT Solutions"
click at [1034, 169] on input "Knowledge Base" at bounding box center [1120, 172] width 245 height 15
click at [1037, 205] on span "CMIT Solutions Sitemap" at bounding box center [1128, 207] width 248 height 15
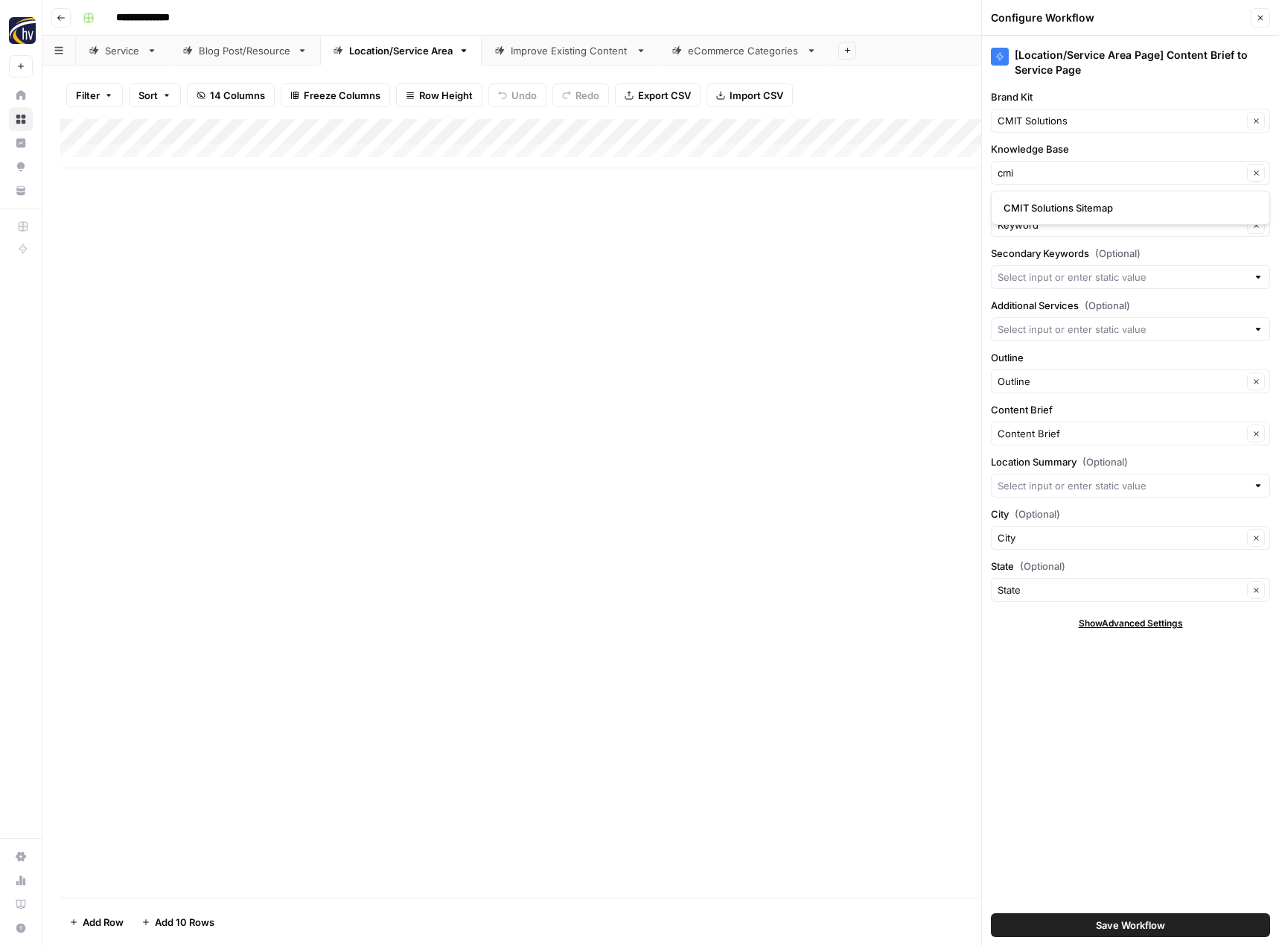
type input "CMIT Solutions Sitemap"
click at [1133, 920] on span "Save Workflow" at bounding box center [1130, 924] width 69 height 15
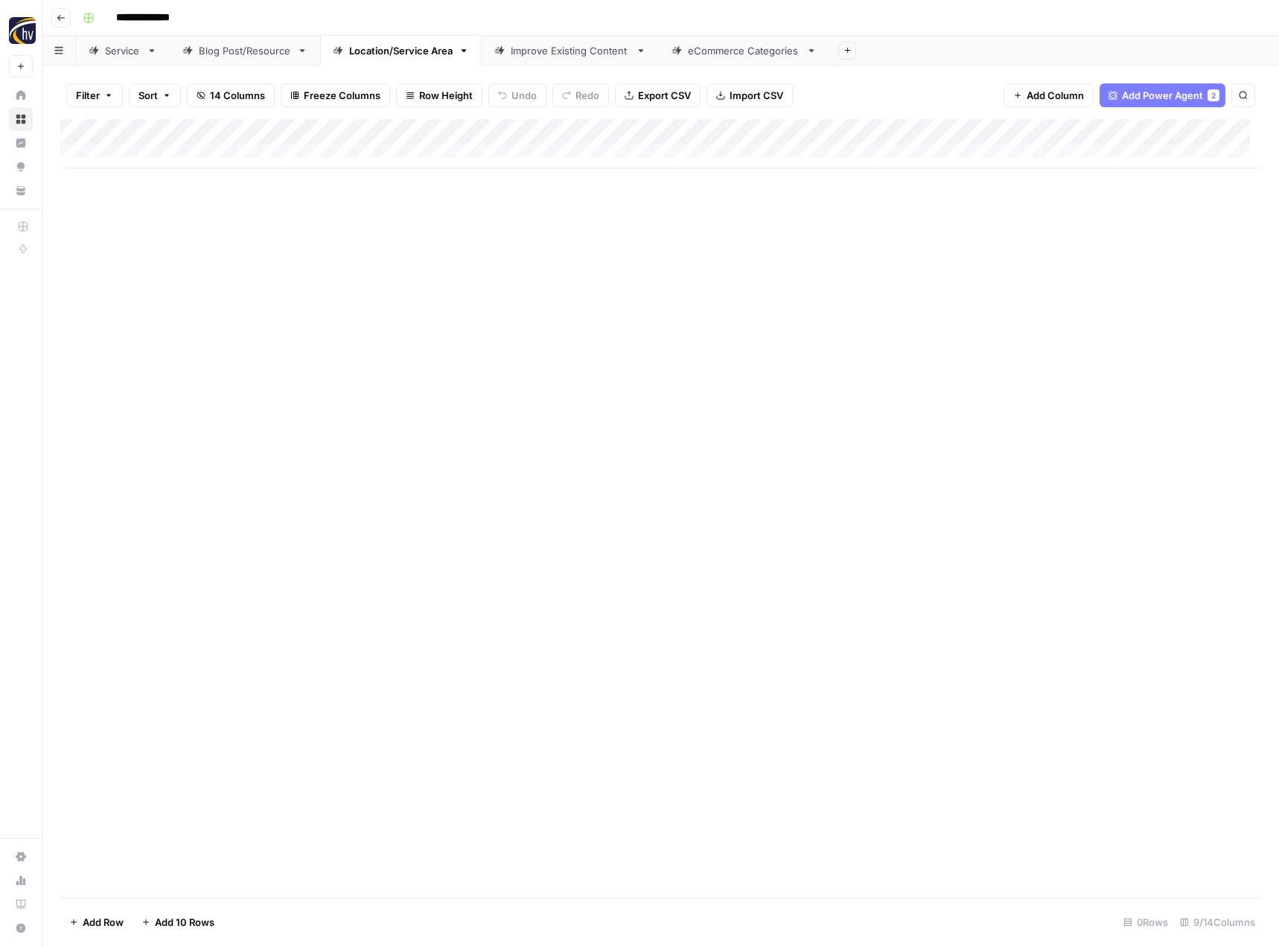
click at [573, 54] on div "Improve Existing Content" at bounding box center [570, 50] width 119 height 15
click at [776, 132] on div "Add Column" at bounding box center [660, 143] width 1201 height 49
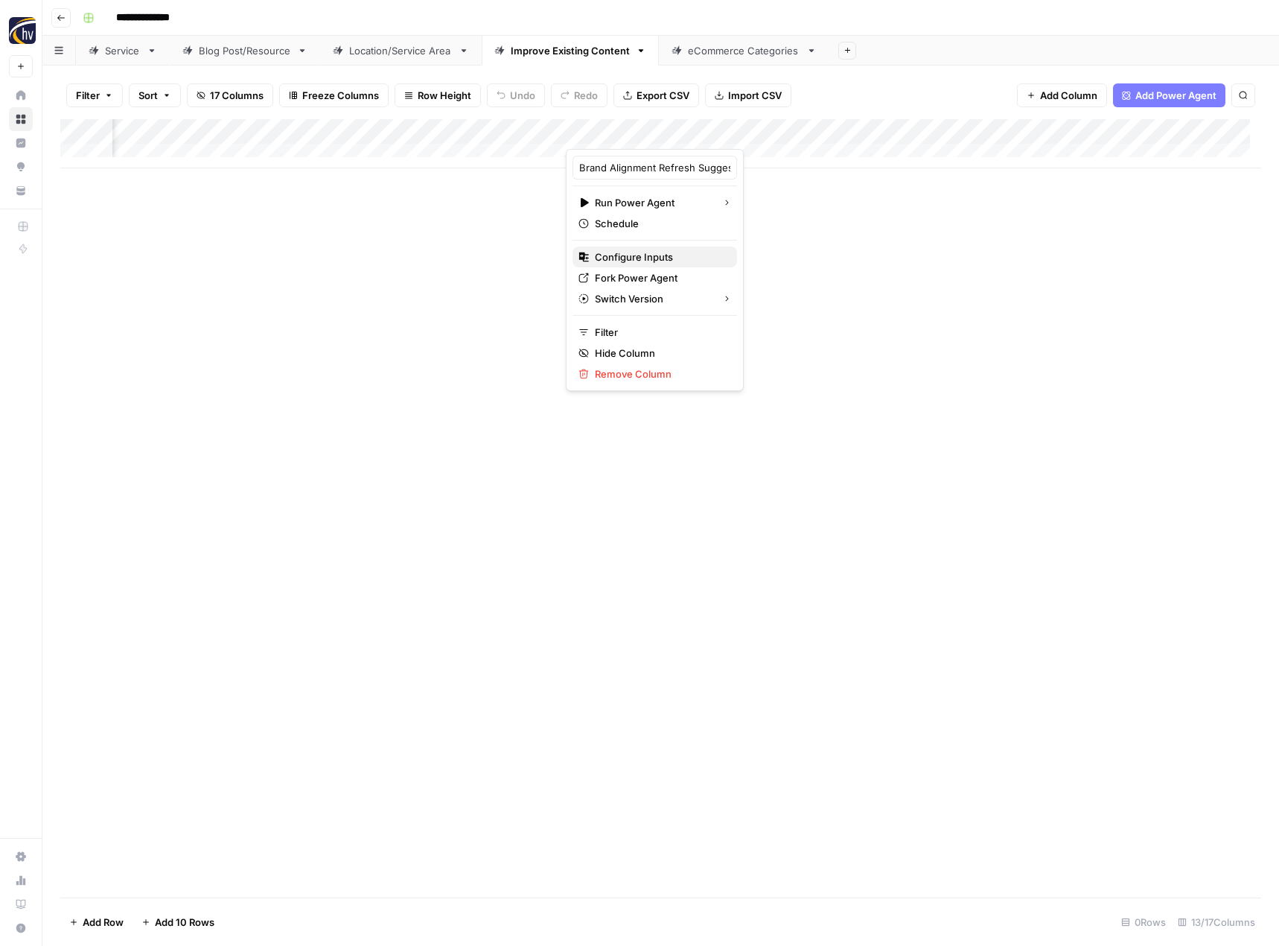
click at [673, 249] on span "Configure Inputs" at bounding box center [660, 256] width 130 height 15
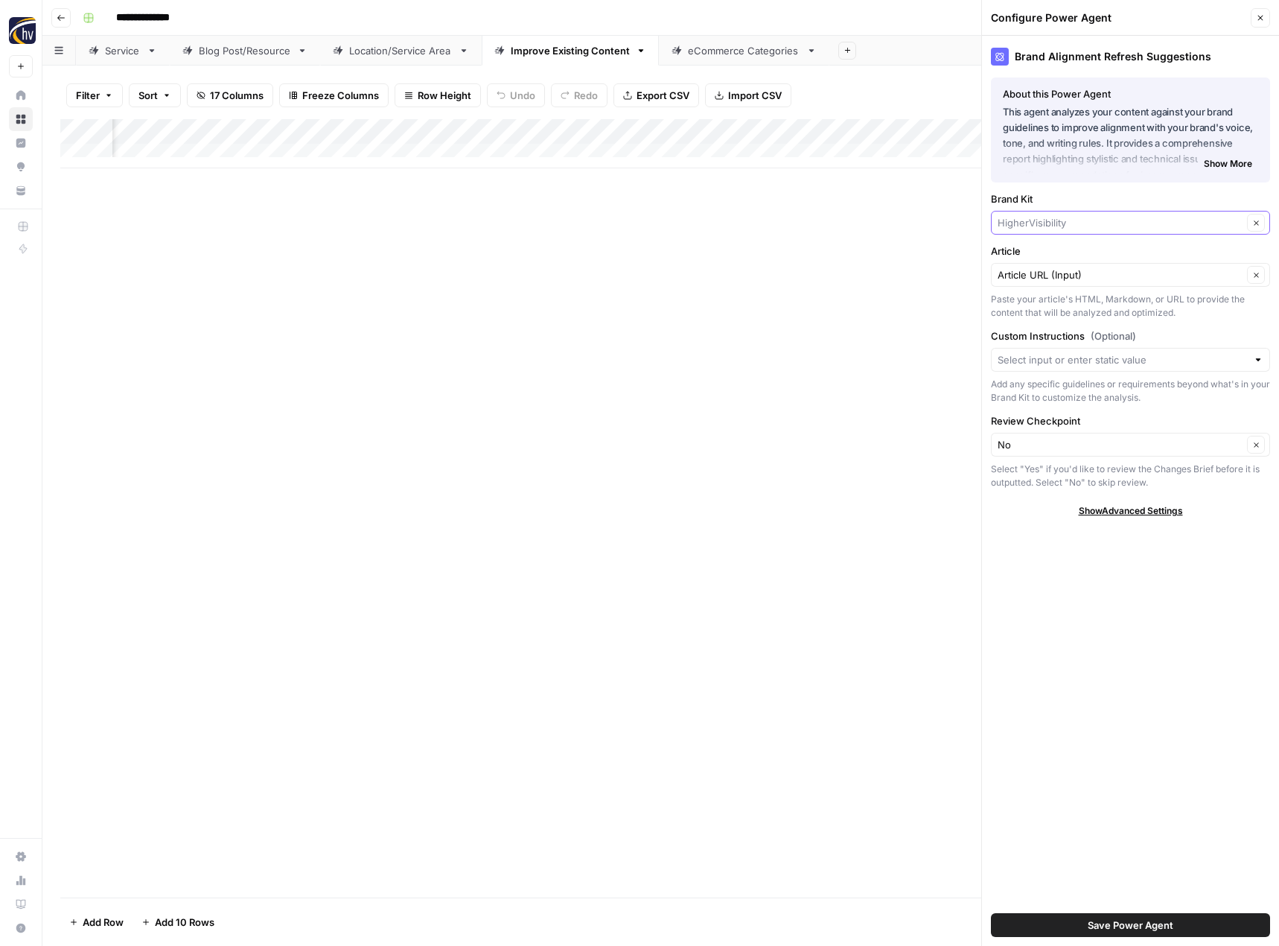
click at [1017, 223] on input "Brand Kit" at bounding box center [1120, 222] width 245 height 15
click at [1013, 258] on span "CMIT Solutions" at bounding box center [1128, 257] width 248 height 15
type input "CMIT Solutions"
click at [1136, 927] on span "Save Power Agent" at bounding box center [1131, 924] width 86 height 15
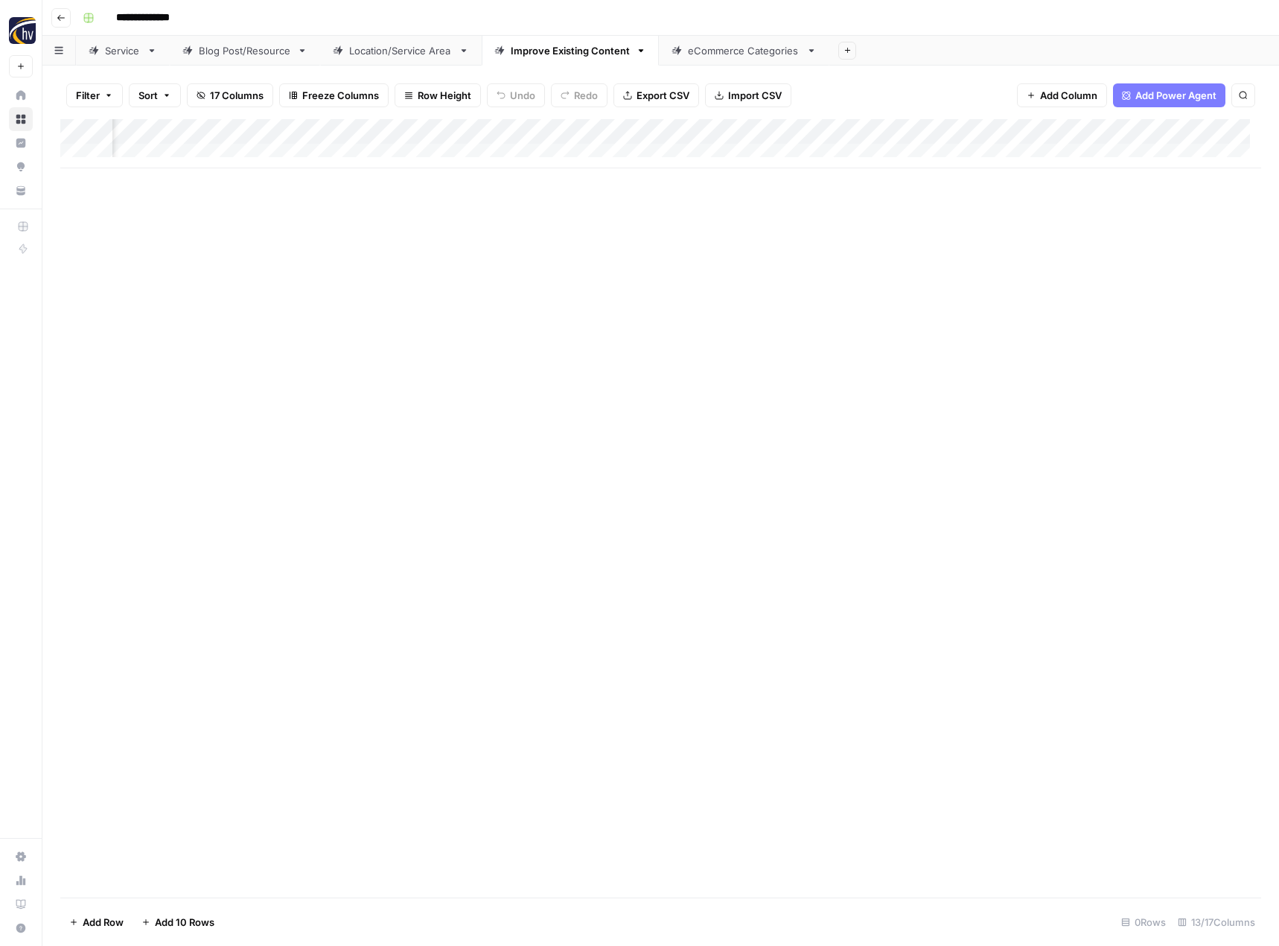
click at [1165, 135] on div "Add Column" at bounding box center [660, 143] width 1201 height 49
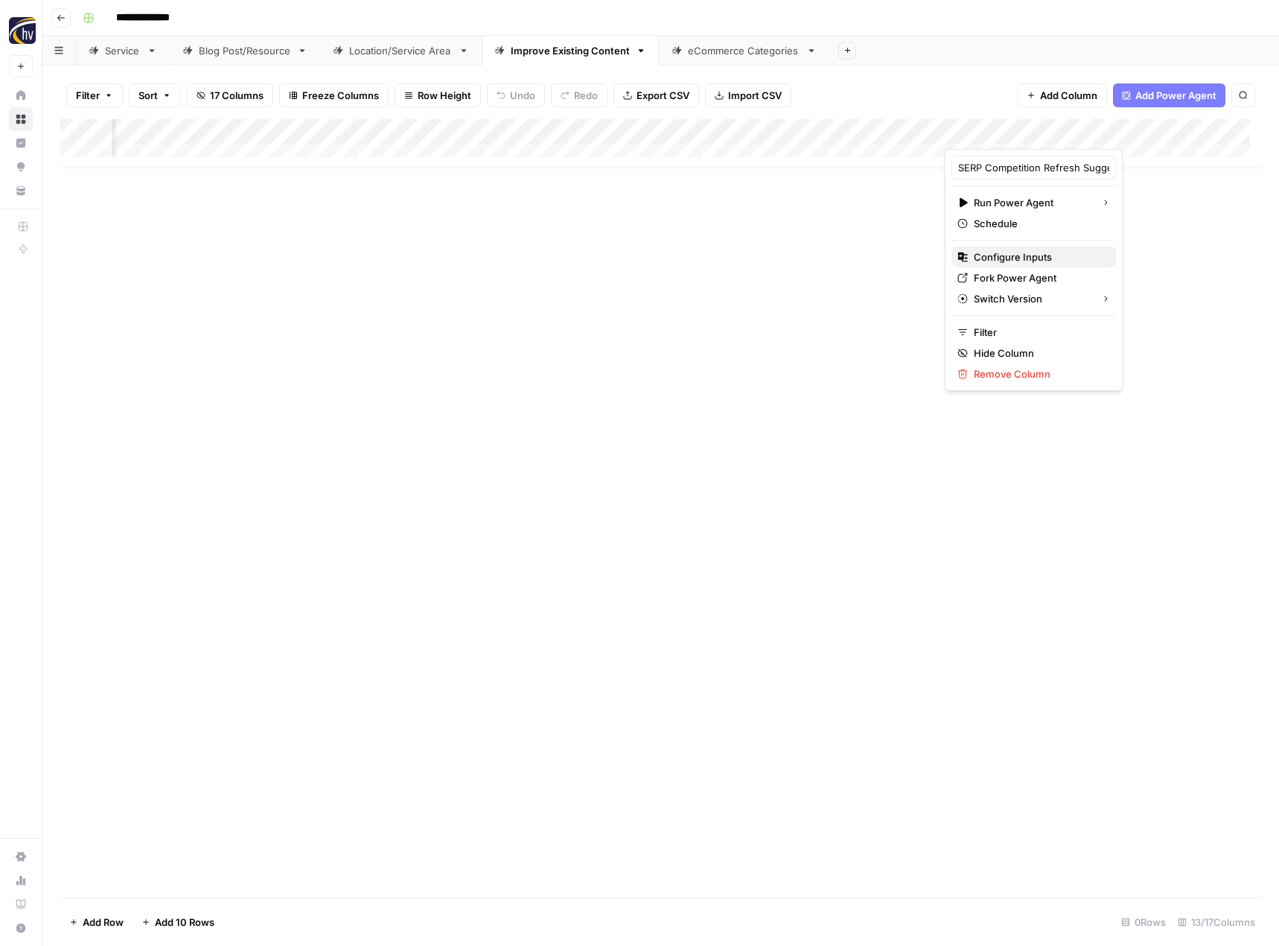
click at [1043, 250] on span "Configure Inputs" at bounding box center [1039, 256] width 130 height 15
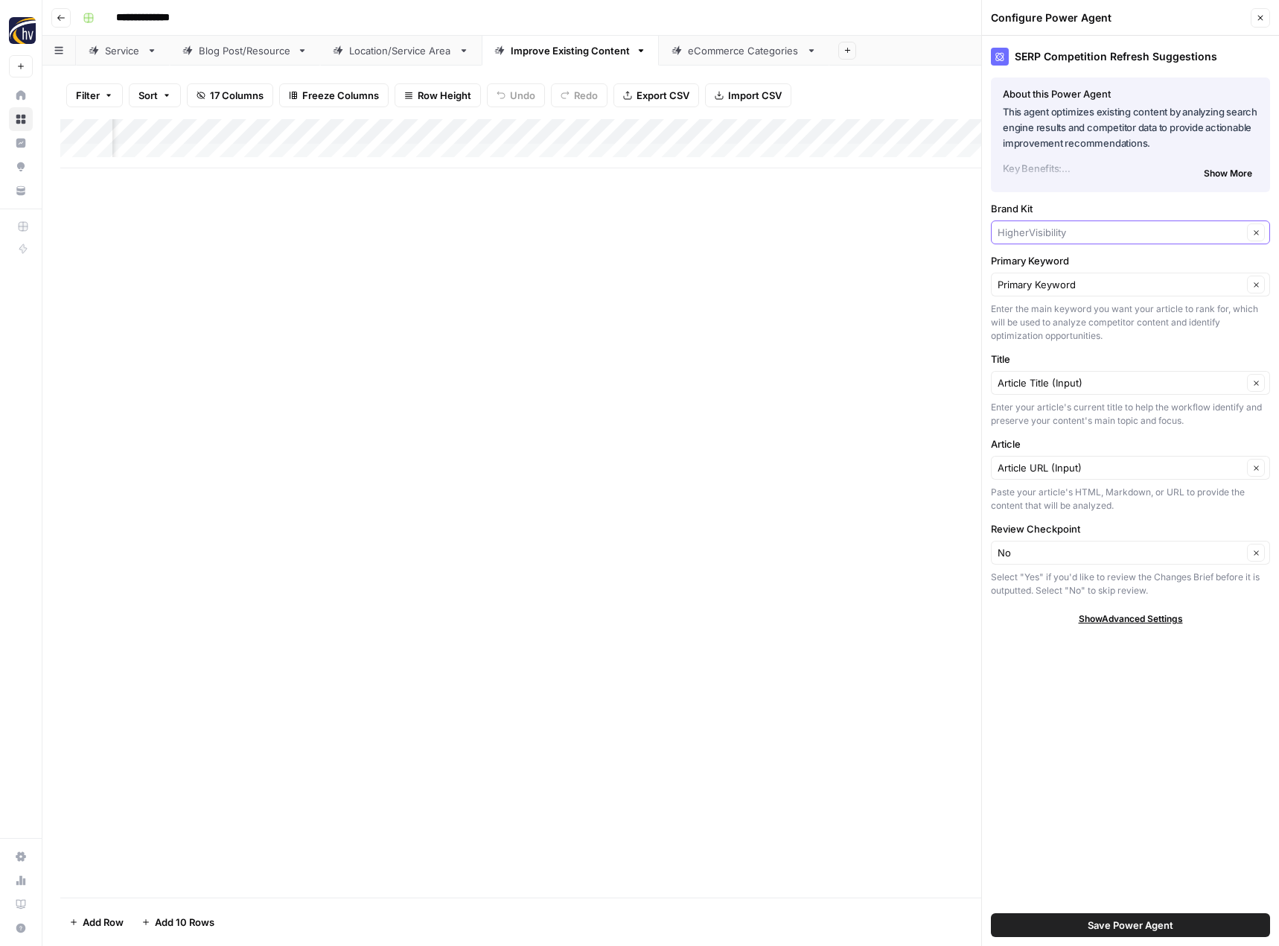
click at [1048, 226] on input "Brand Kit" at bounding box center [1120, 232] width 245 height 15
click at [1054, 267] on span "CMIT Solutions" at bounding box center [1128, 267] width 248 height 15
type input "CMIT Solutions"
click at [1098, 925] on span "Save Power Agent" at bounding box center [1131, 924] width 86 height 15
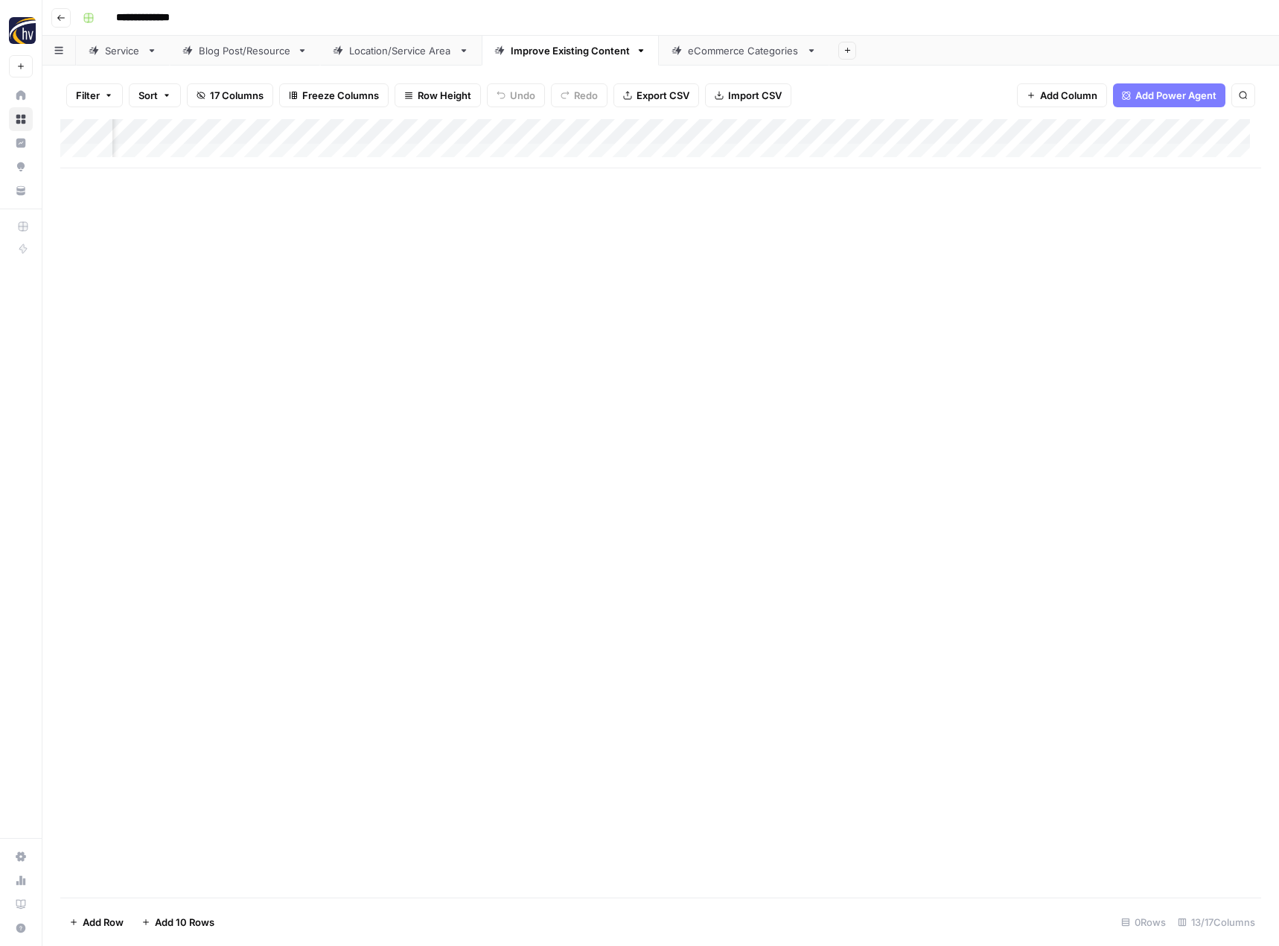
scroll to position [0, 1240]
click at [1008, 133] on div "Add Column" at bounding box center [660, 143] width 1201 height 49
click at [896, 253] on span "Configure Inputs" at bounding box center [903, 256] width 130 height 15
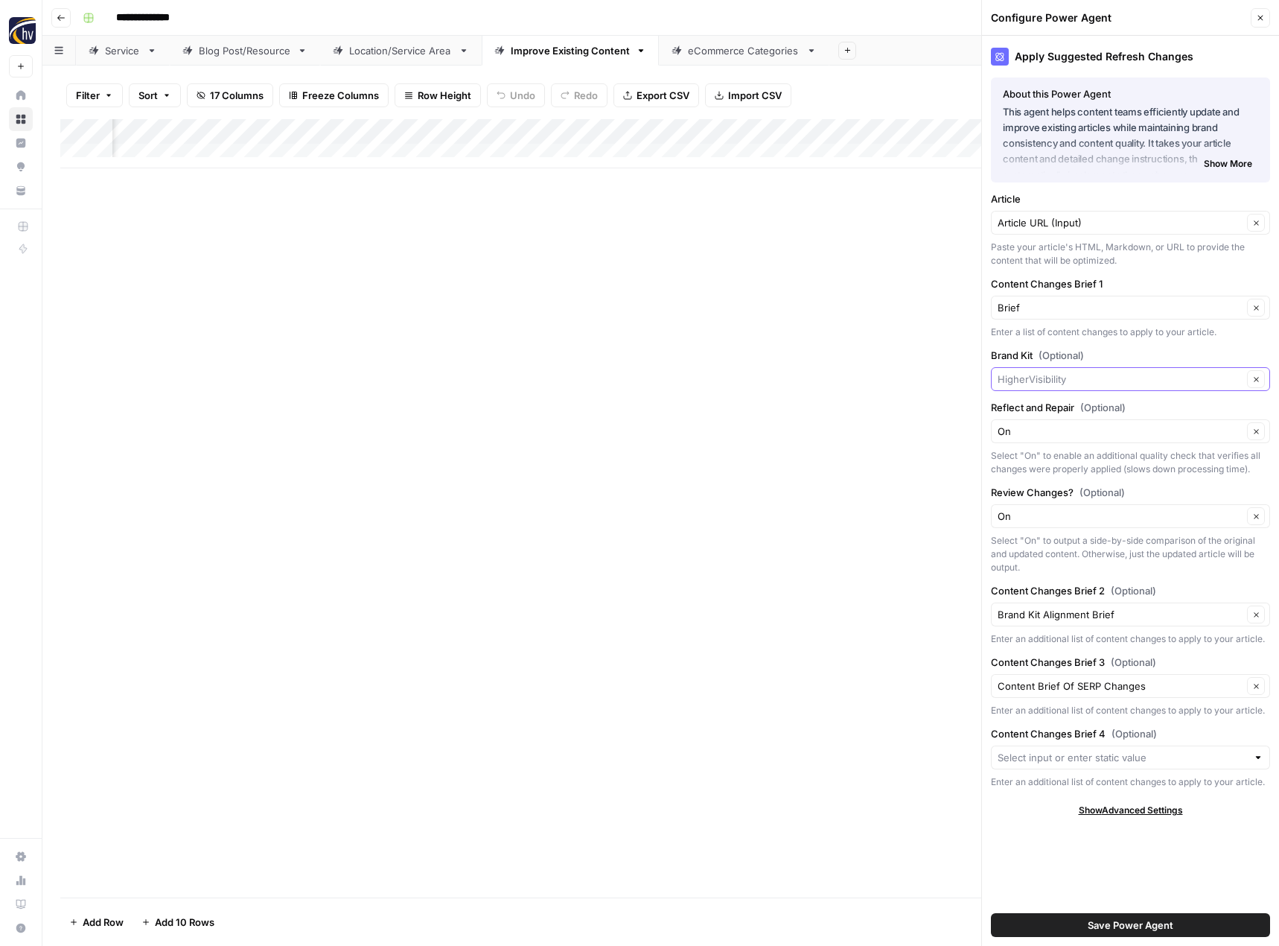
click at [1031, 374] on input "Brand Kit (Optional)" at bounding box center [1120, 379] width 245 height 15
click at [1043, 420] on span "CMIT Solutions" at bounding box center [1128, 414] width 248 height 15
type input "CMIT Solutions"
click at [1171, 926] on span "Save Power Agent" at bounding box center [1131, 924] width 86 height 15
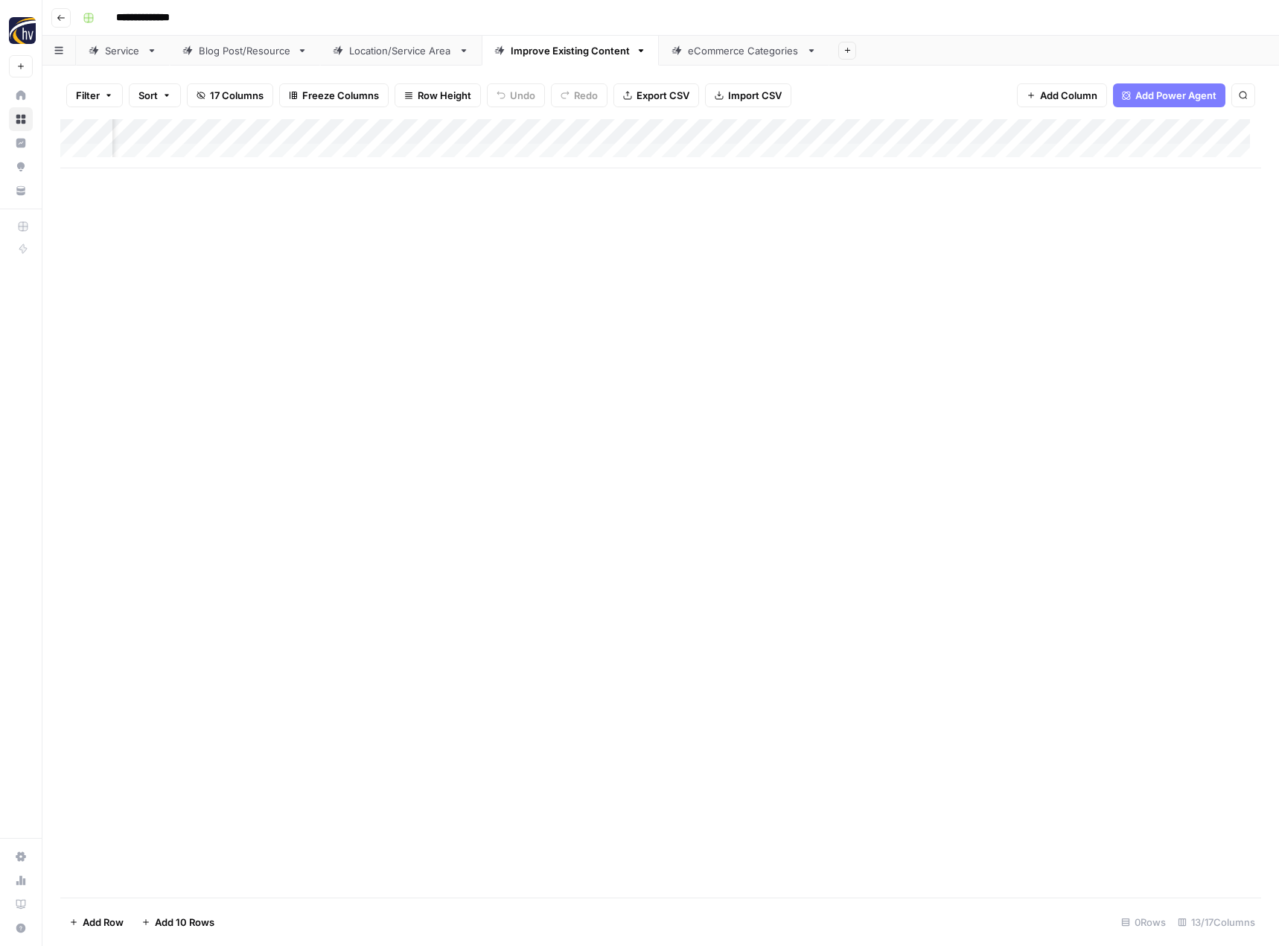
click at [640, 424] on div "Add Column" at bounding box center [660, 508] width 1201 height 778
click at [716, 51] on div "eCommerce Categories" at bounding box center [744, 50] width 112 height 15
click at [729, 126] on div "Add Column" at bounding box center [660, 143] width 1201 height 49
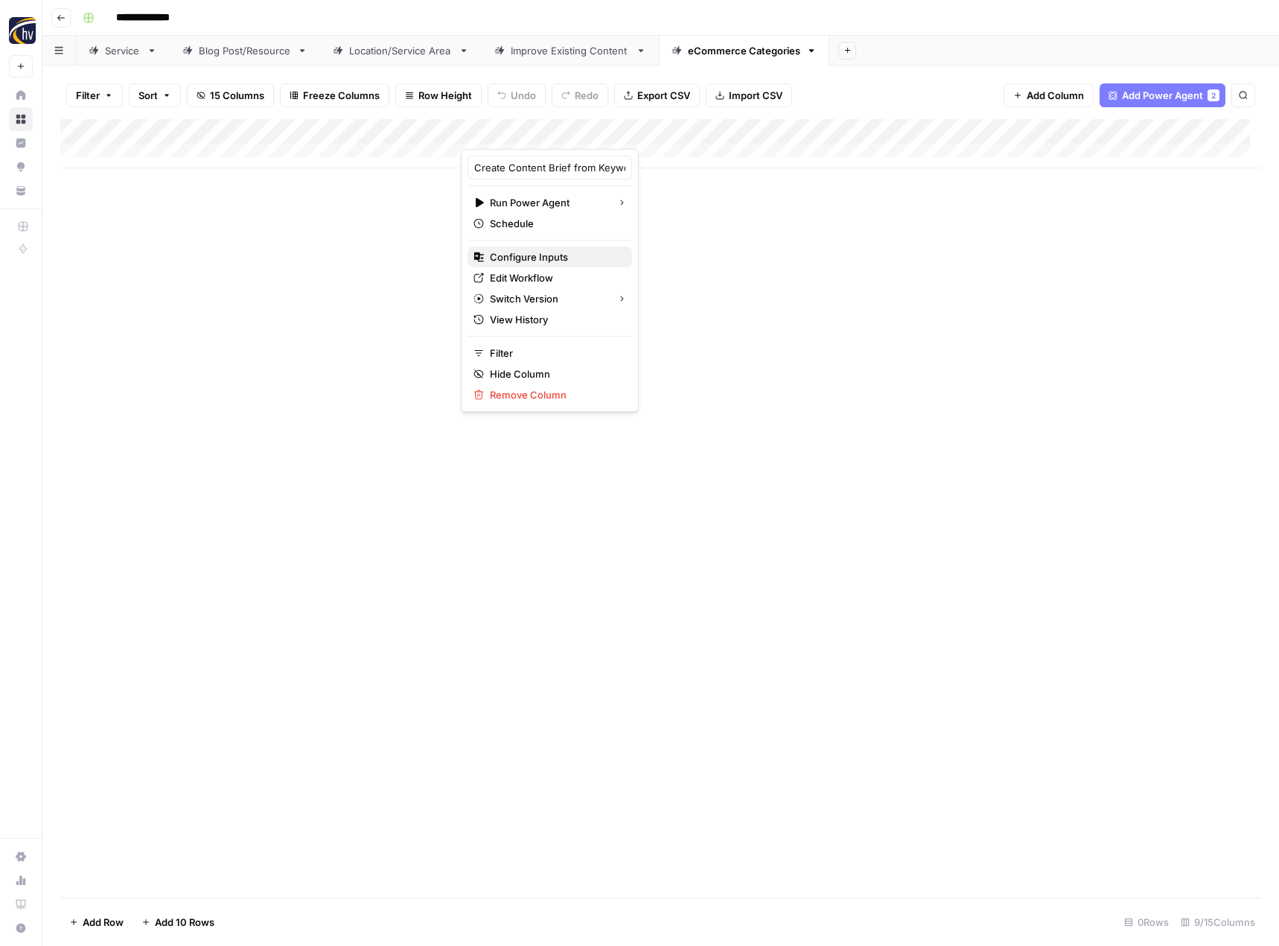
click at [584, 261] on span "Configure Inputs" at bounding box center [555, 256] width 130 height 15
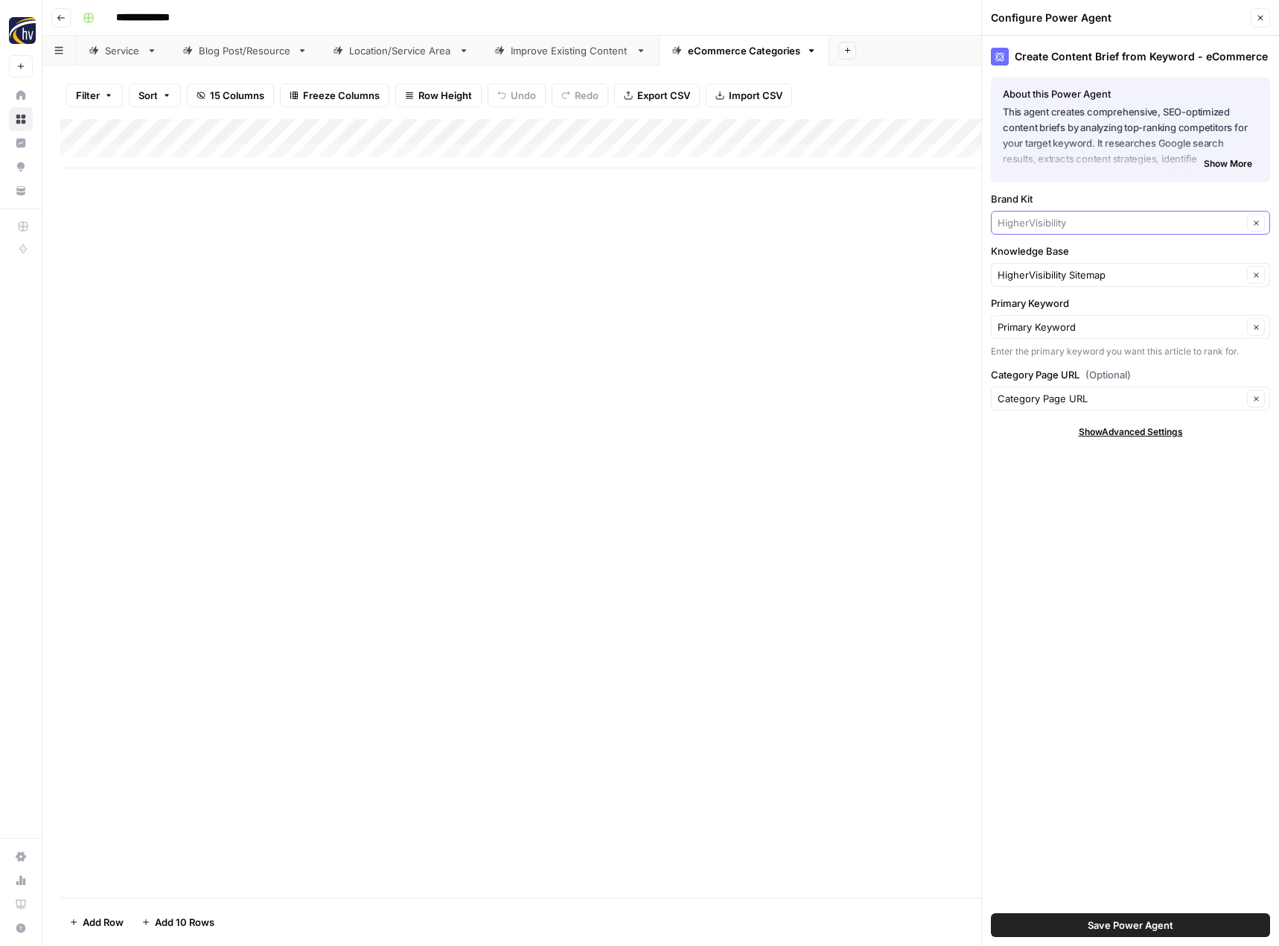
click at [1019, 222] on input "Brand Kit" at bounding box center [1120, 222] width 245 height 15
click at [1018, 264] on span "CMIT Solutions" at bounding box center [1128, 257] width 248 height 15
type input "CMIT Solutions"
click at [1071, 278] on input "Knowledge Base" at bounding box center [1120, 274] width 245 height 15
click at [1071, 309] on span "CMIT Solutions Sitemap" at bounding box center [1128, 309] width 248 height 15
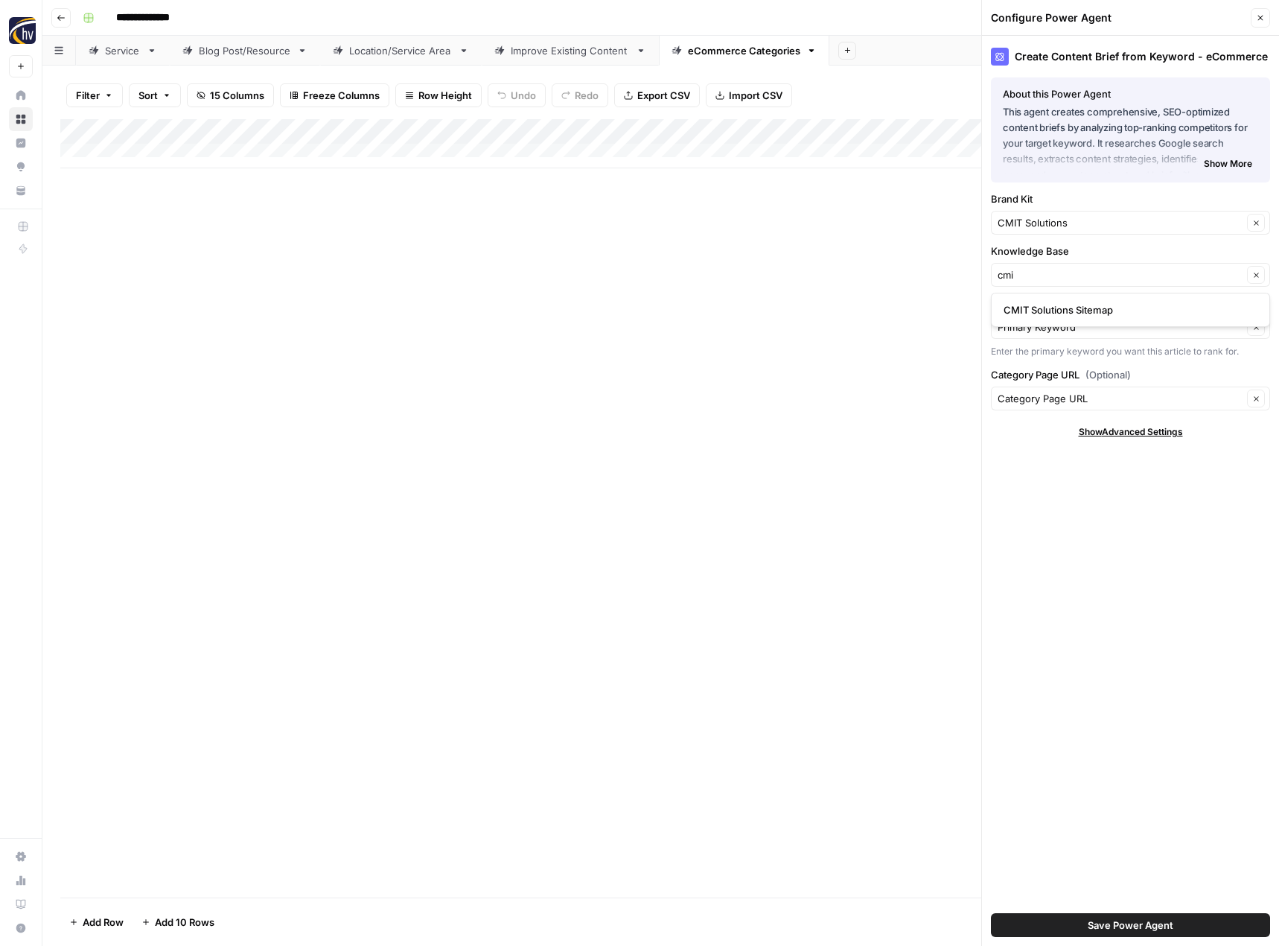
type input "CMIT Solutions Sitemap"
click at [1085, 926] on button "Save Power Agent" at bounding box center [1130, 925] width 279 height 24
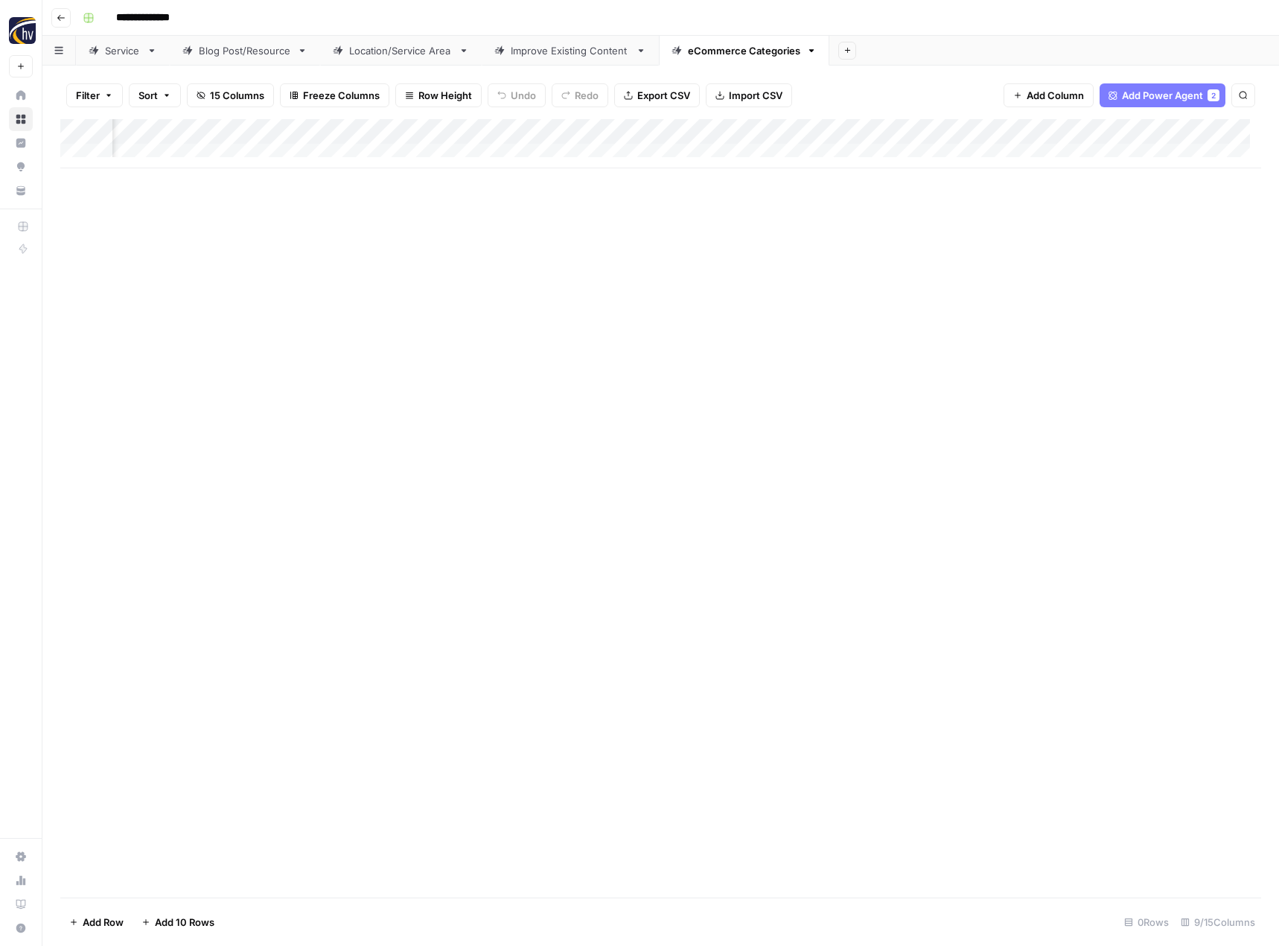
scroll to position [0, 478]
click at [1109, 136] on div "Add Column" at bounding box center [660, 143] width 1201 height 49
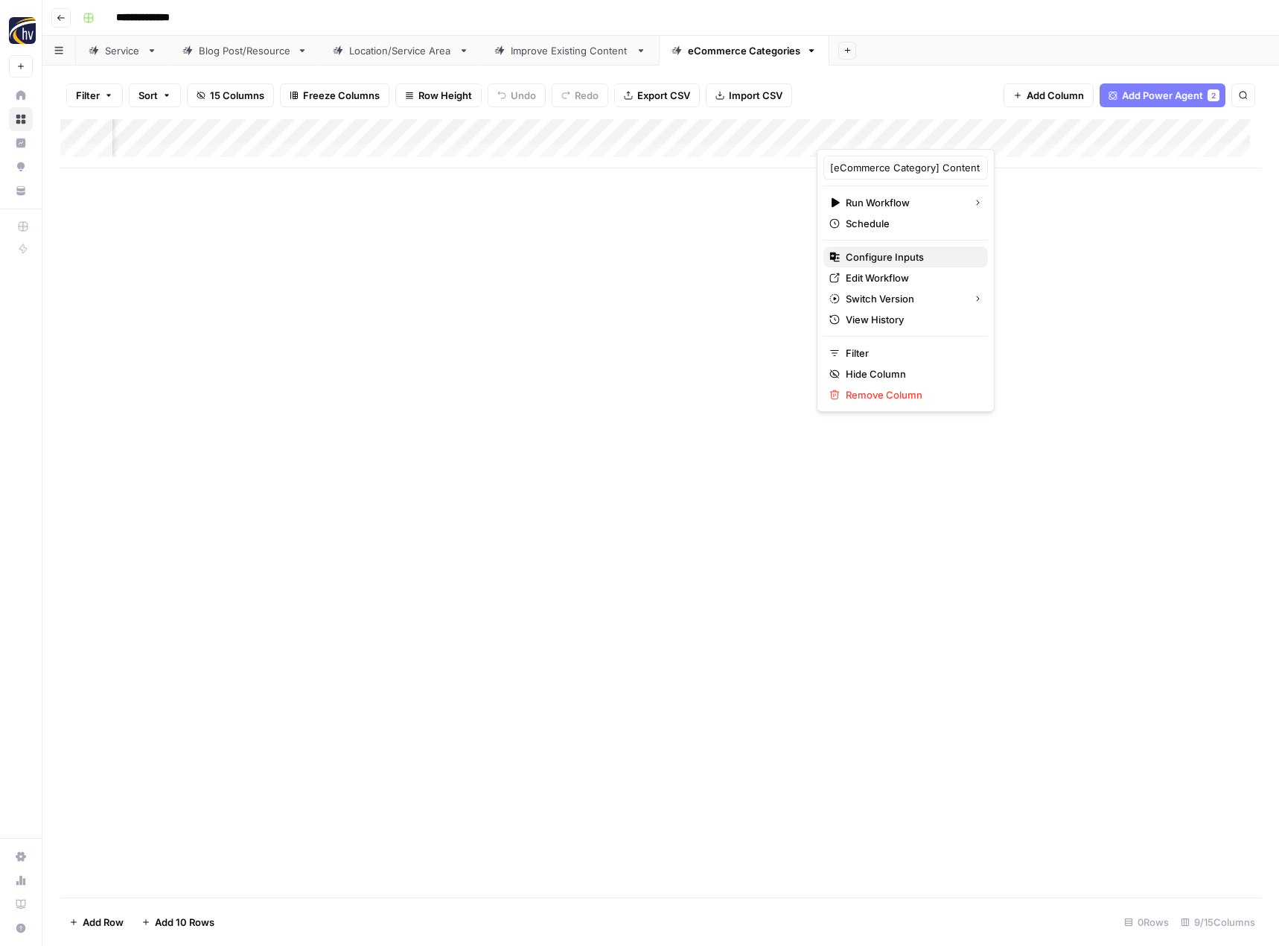
click at [927, 264] on button "Configure Inputs" at bounding box center [906, 256] width 165 height 21
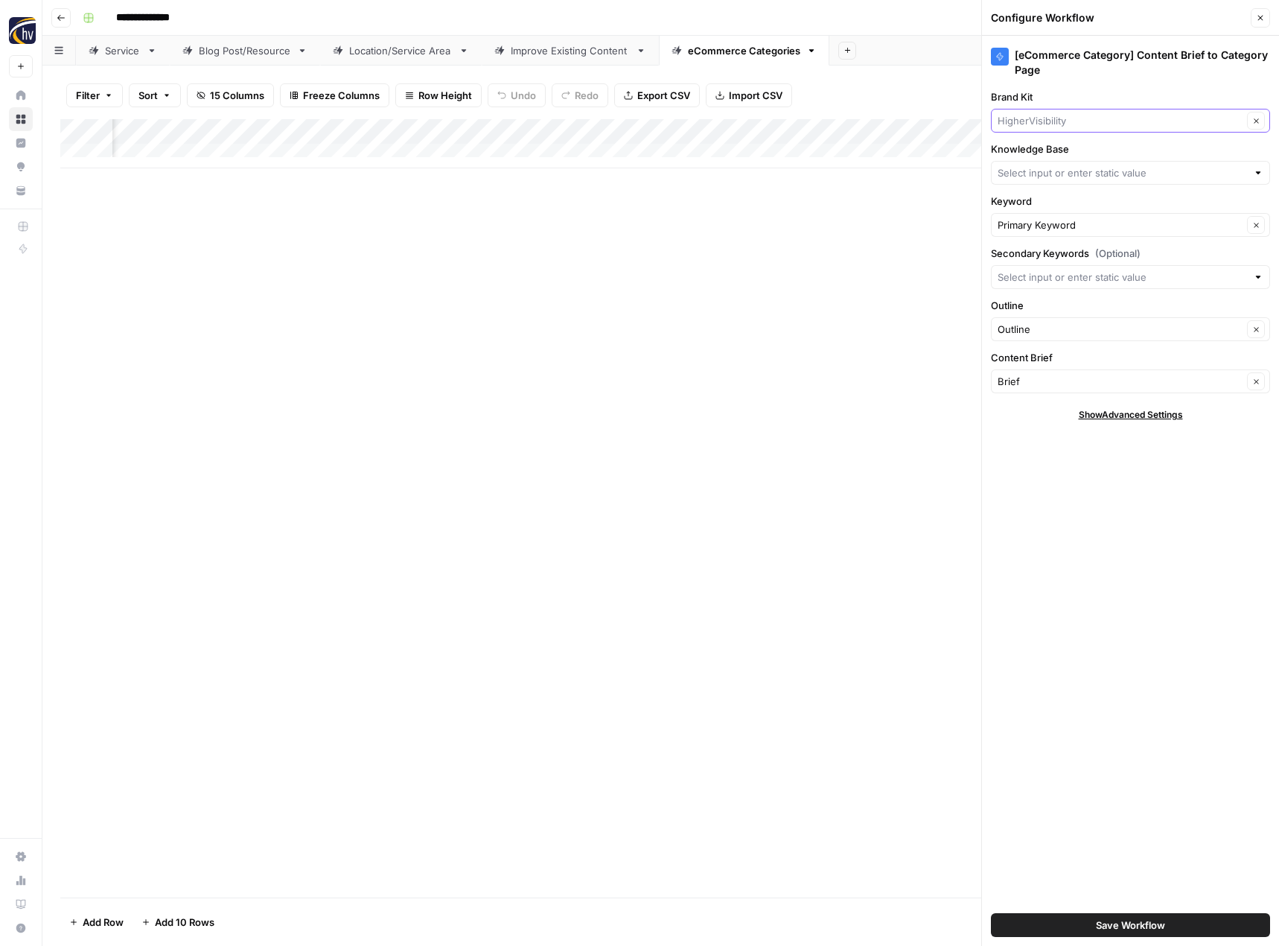
click at [1043, 125] on input "Brand Kit" at bounding box center [1120, 120] width 245 height 15
click at [1034, 153] on span "CMIT Solutions" at bounding box center [1128, 155] width 248 height 15
type input "CMIT Solutions"
click at [1027, 182] on div at bounding box center [1130, 173] width 279 height 24
click at [1024, 203] on span "CMIT Solutions Sitemap" at bounding box center [1128, 207] width 248 height 15
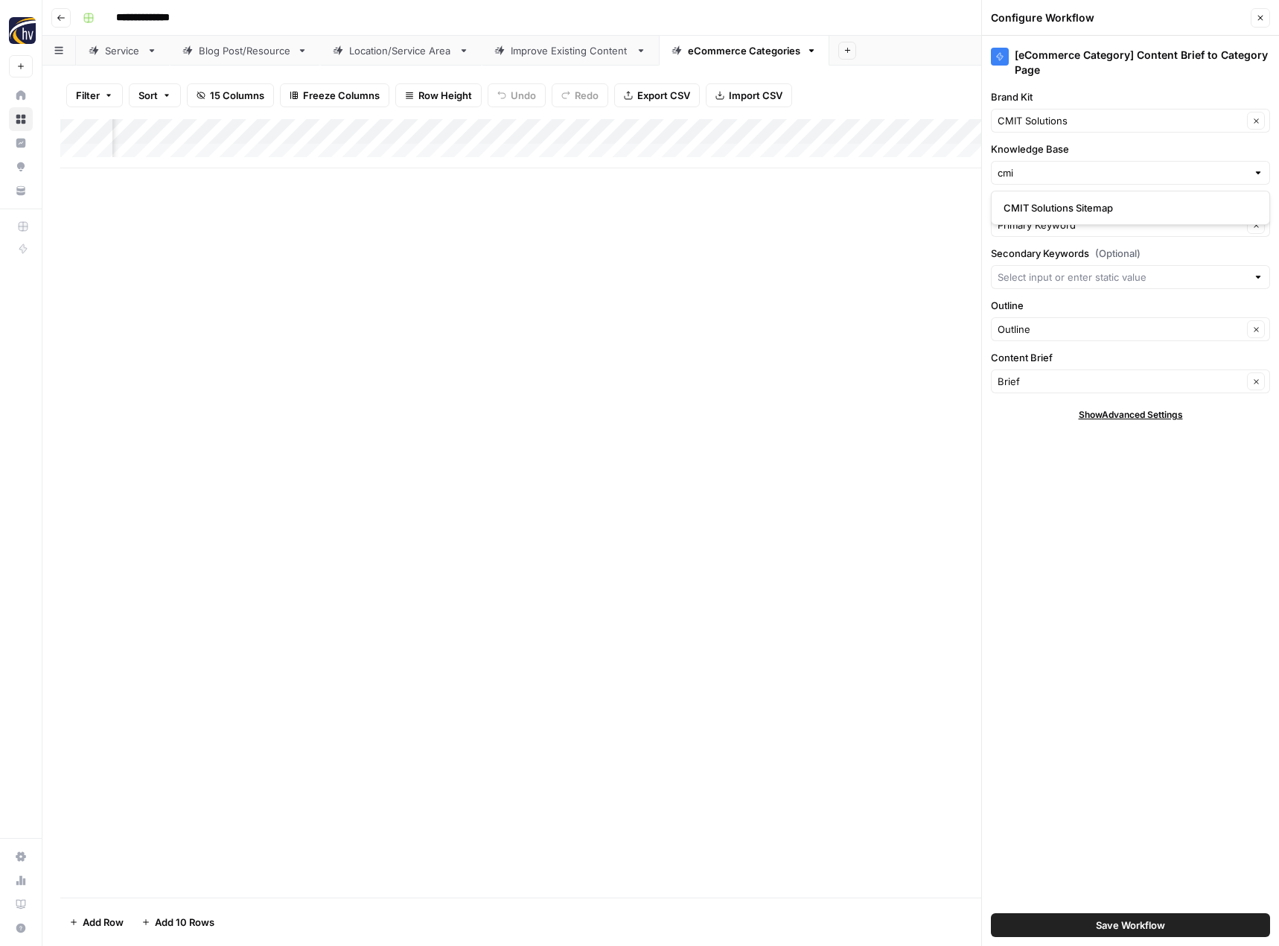
type input "CMIT Solutions Sitemap"
click at [1052, 925] on button "Save Workflow" at bounding box center [1130, 925] width 279 height 24
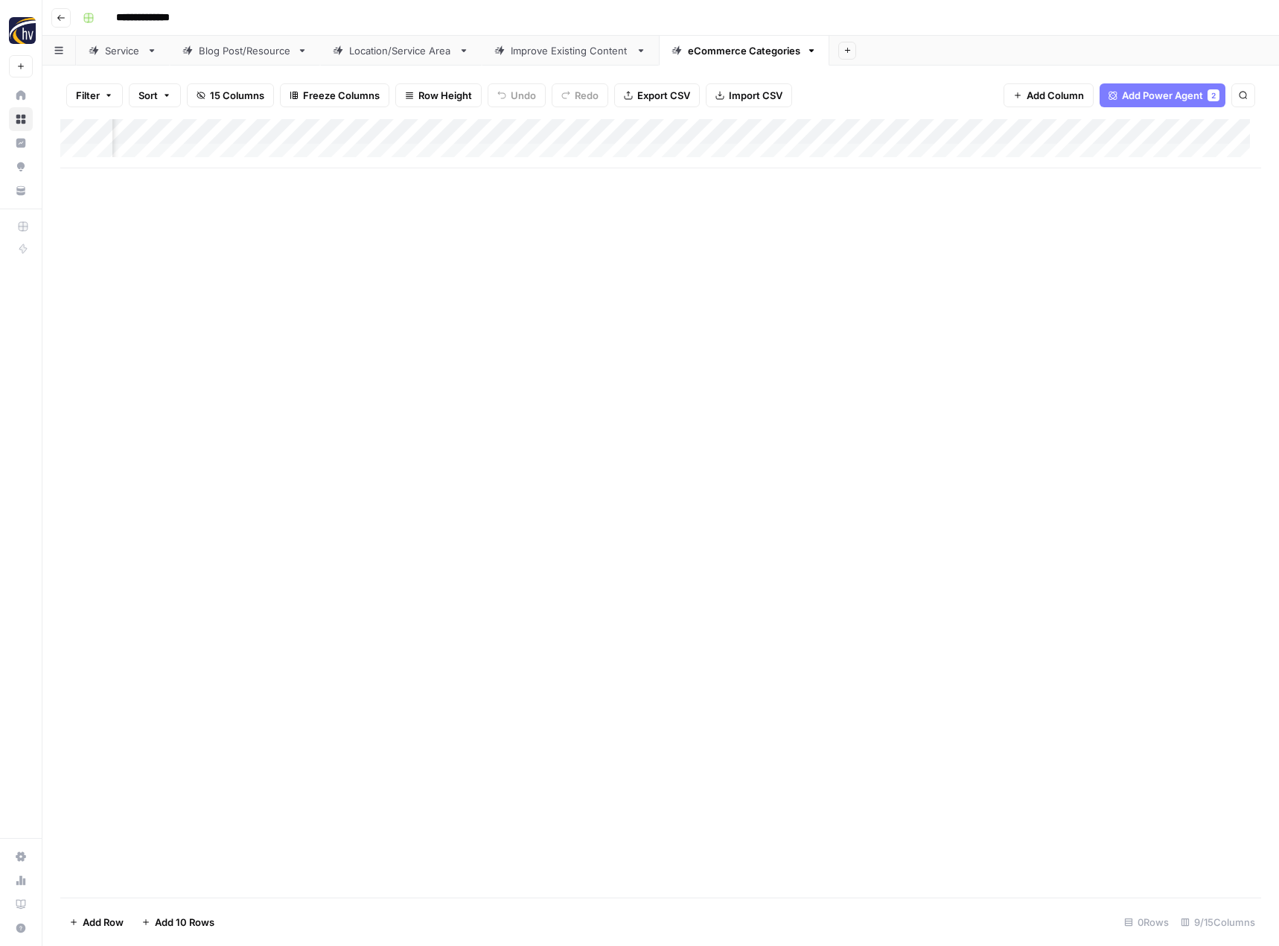
drag, startPoint x: 293, startPoint y: 370, endPoint x: 99, endPoint y: 120, distance: 316.3
click at [290, 363] on div "Add Column" at bounding box center [660, 508] width 1201 height 778
click at [63, 17] on icon "button" at bounding box center [61, 17] width 9 height 9
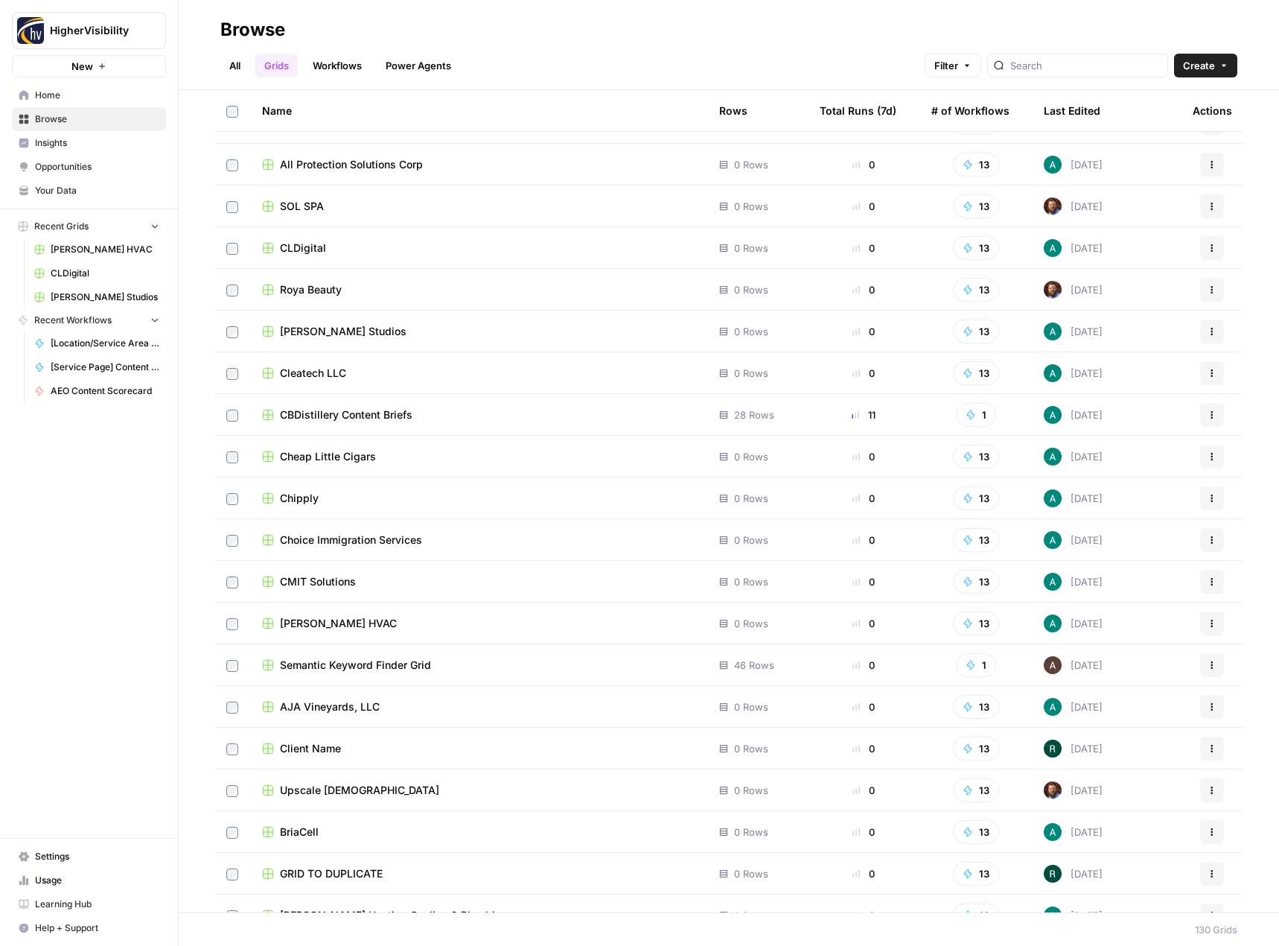
scroll to position [4640, 0]
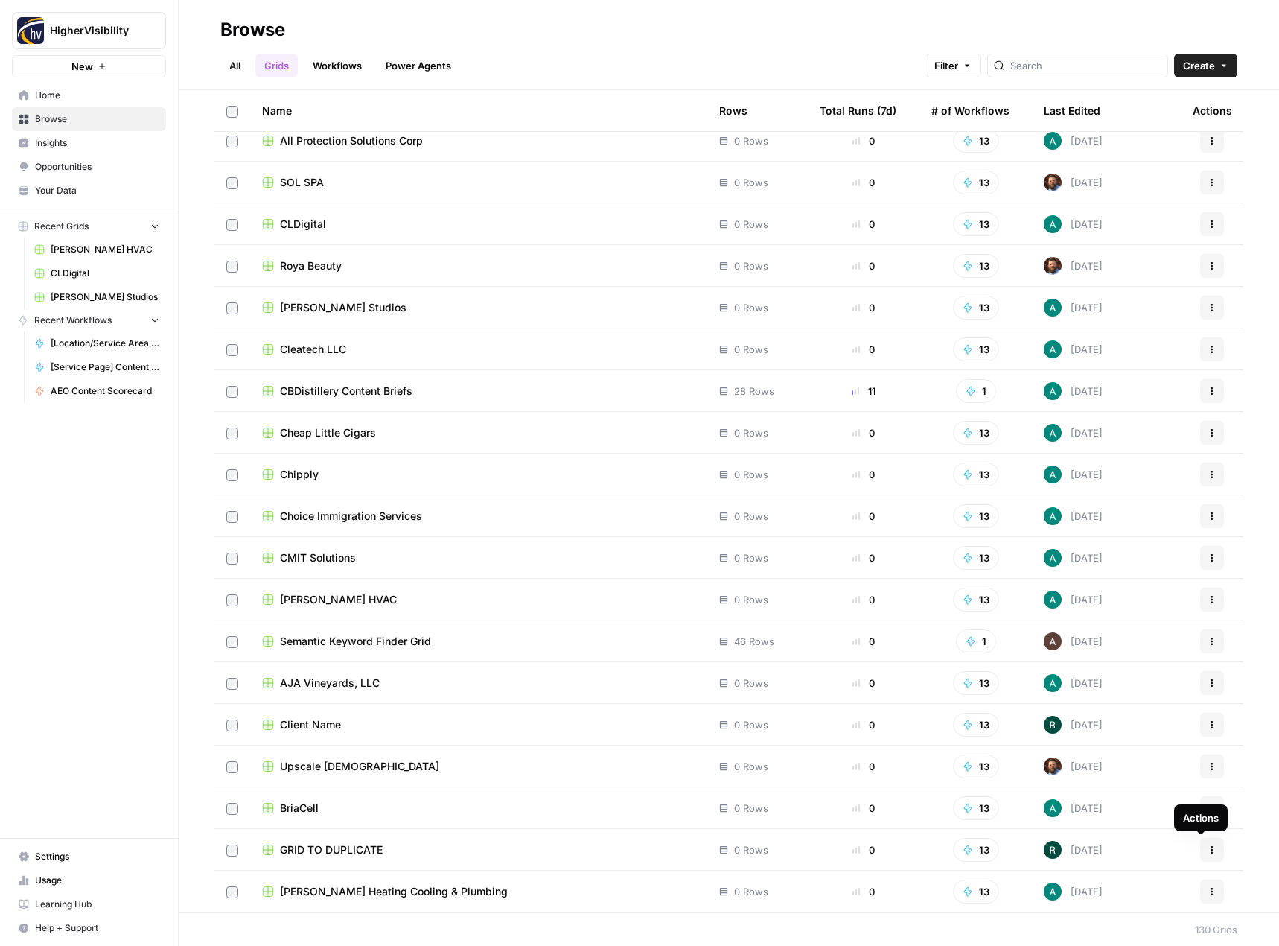
click at [1208, 847] on icon "button" at bounding box center [1212, 849] width 9 height 9
click at [1156, 724] on span "Duplicate" at bounding box center [1134, 726] width 119 height 15
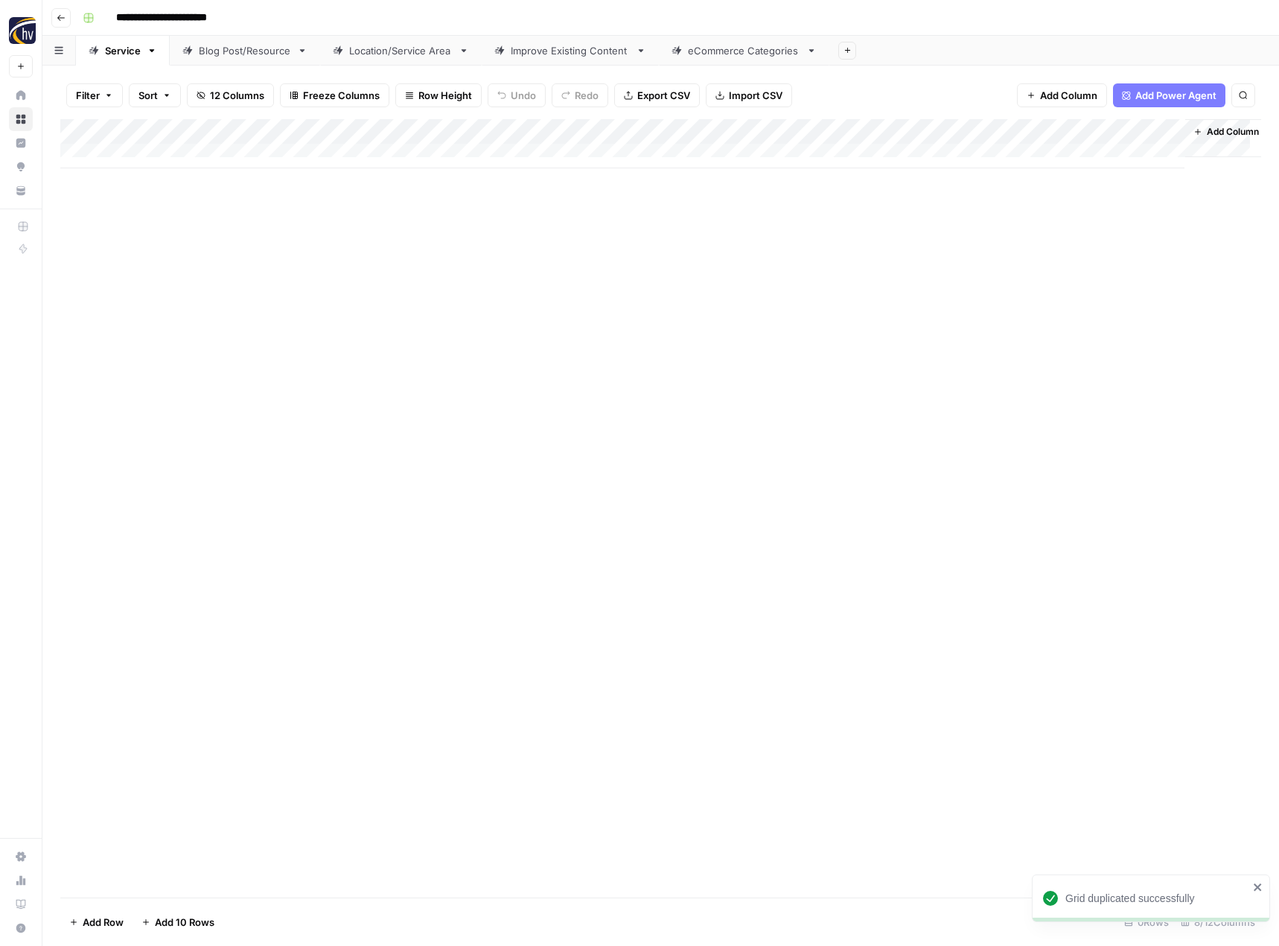
click at [203, 23] on input "**********" at bounding box center [185, 18] width 153 height 24
paste input
type input "**********"
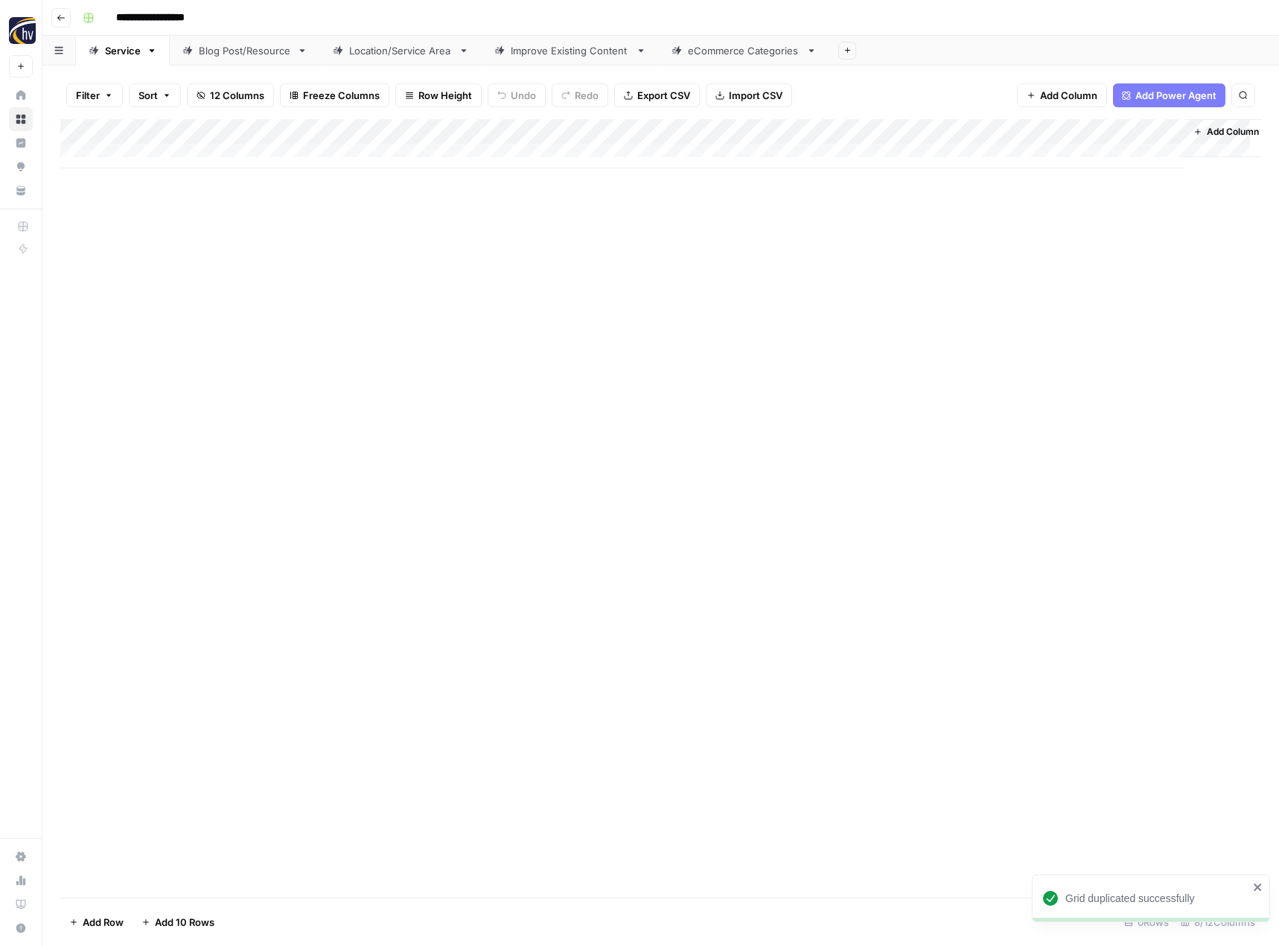
click at [253, 314] on div "Add Column" at bounding box center [660, 508] width 1201 height 778
click at [351, 131] on div "Add Column" at bounding box center [660, 143] width 1201 height 49
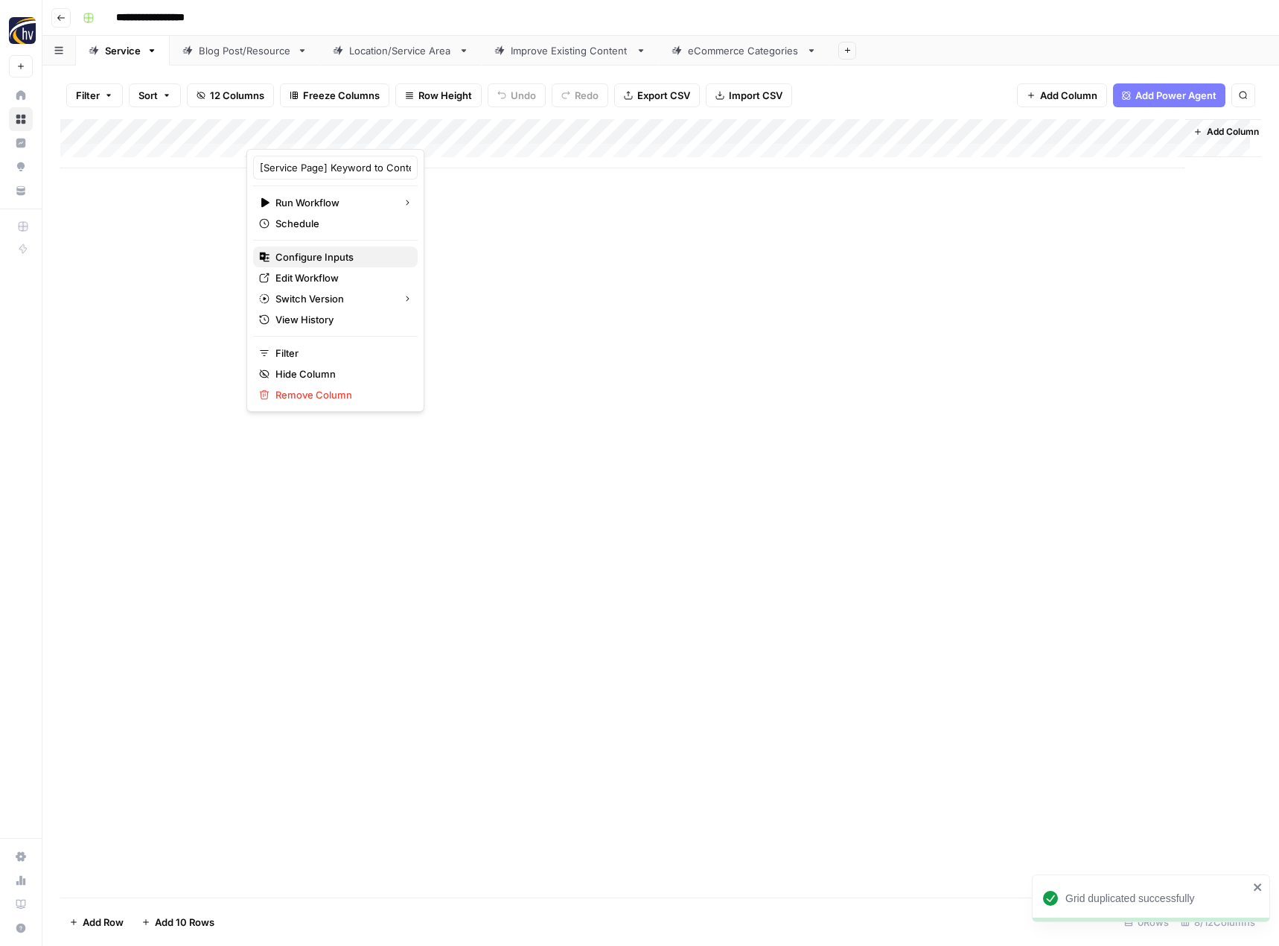
click at [310, 255] on span "Configure Inputs" at bounding box center [340, 256] width 130 height 15
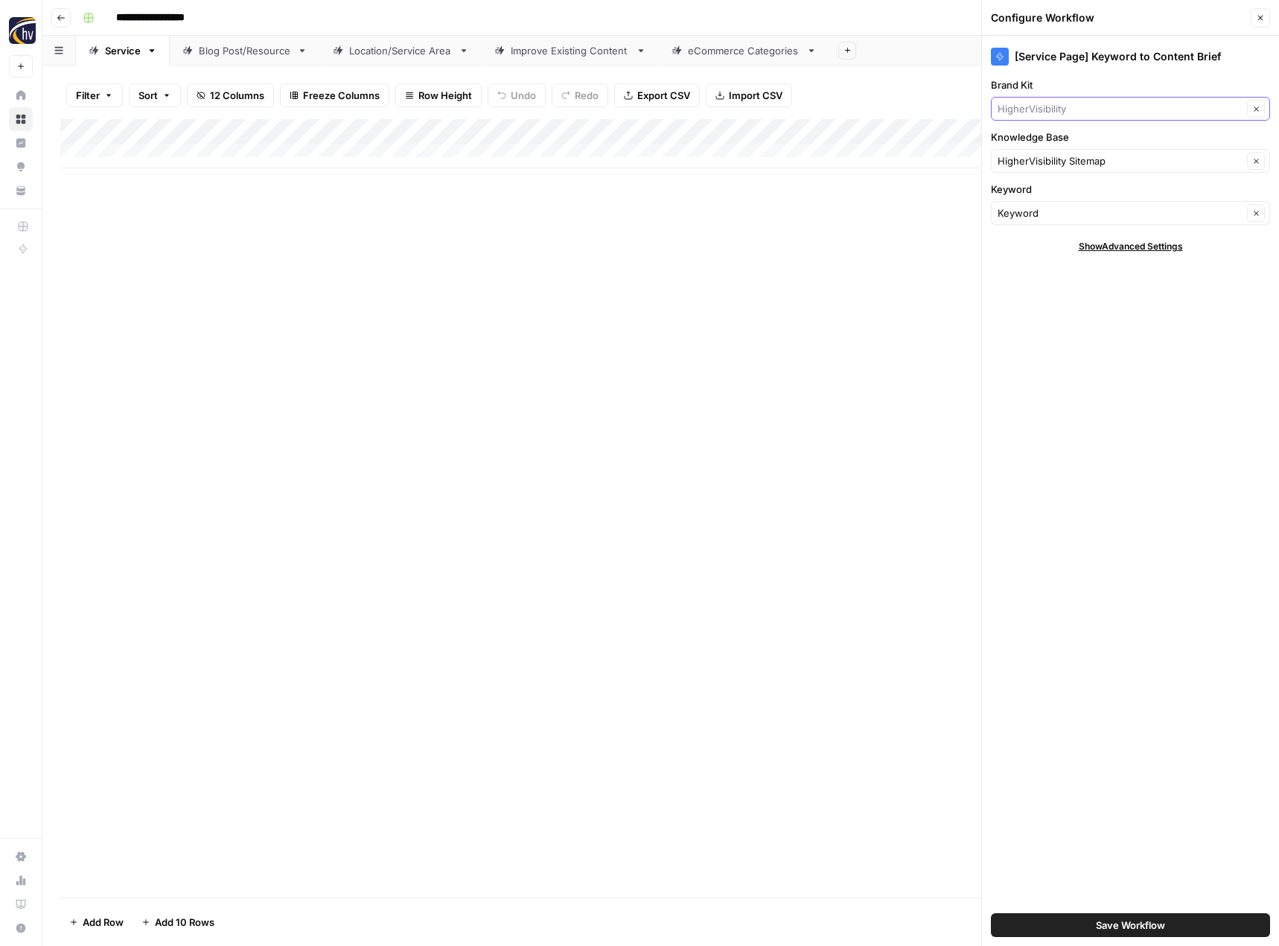
click at [1036, 103] on input "Brand Kit" at bounding box center [1120, 108] width 245 height 15
click at [1043, 139] on span "CMR Home Solutions" at bounding box center [1128, 143] width 248 height 15
type input "CMR Home Solutions"
click at [1025, 159] on input "Knowledge Base" at bounding box center [1120, 160] width 245 height 15
click at [1028, 188] on span "CMR Home Solutions Sitemap" at bounding box center [1128, 195] width 248 height 15
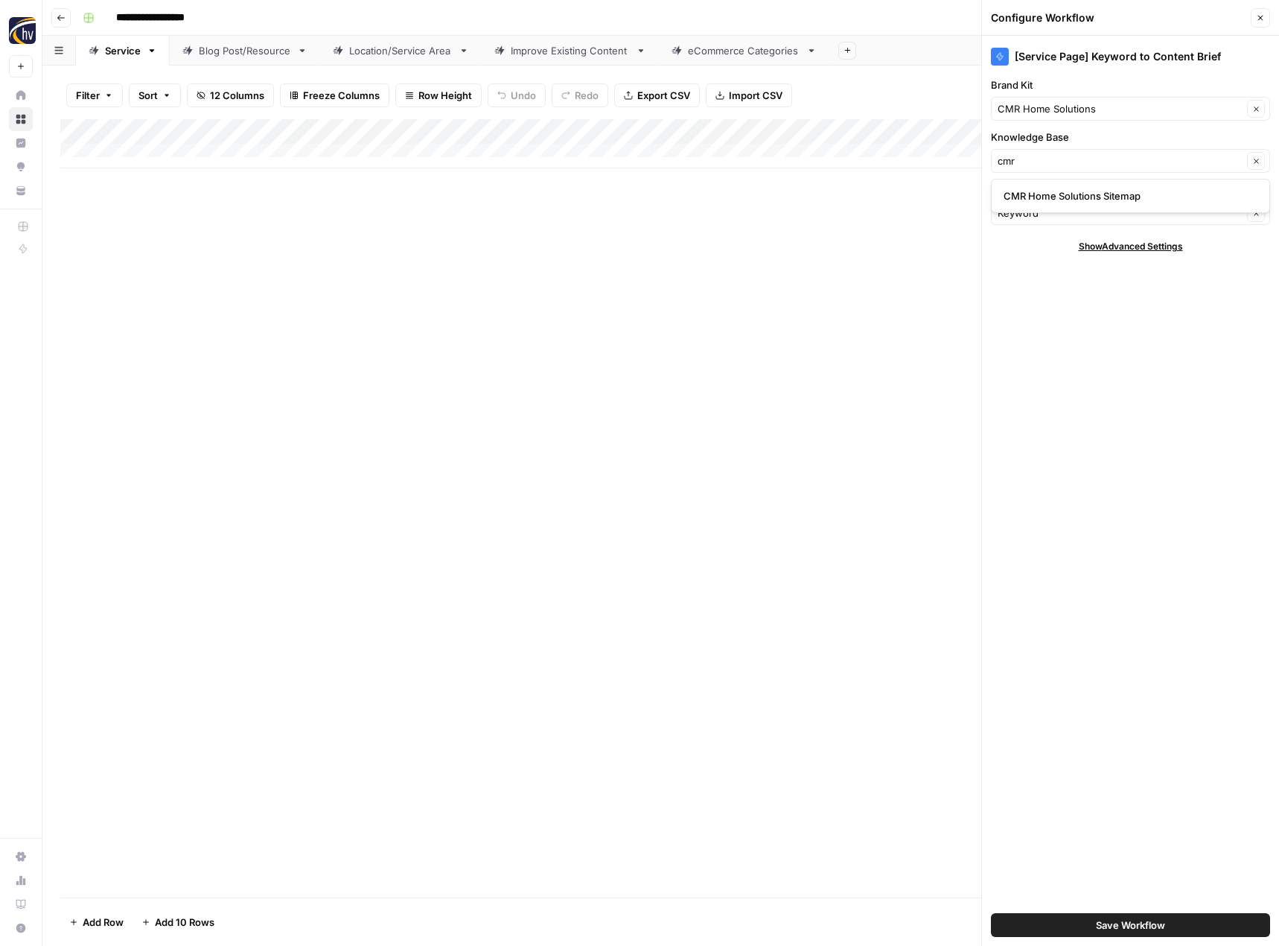
type input "CMR Home Solutions Sitemap"
click at [1086, 915] on button "Save Workflow" at bounding box center [1130, 925] width 279 height 24
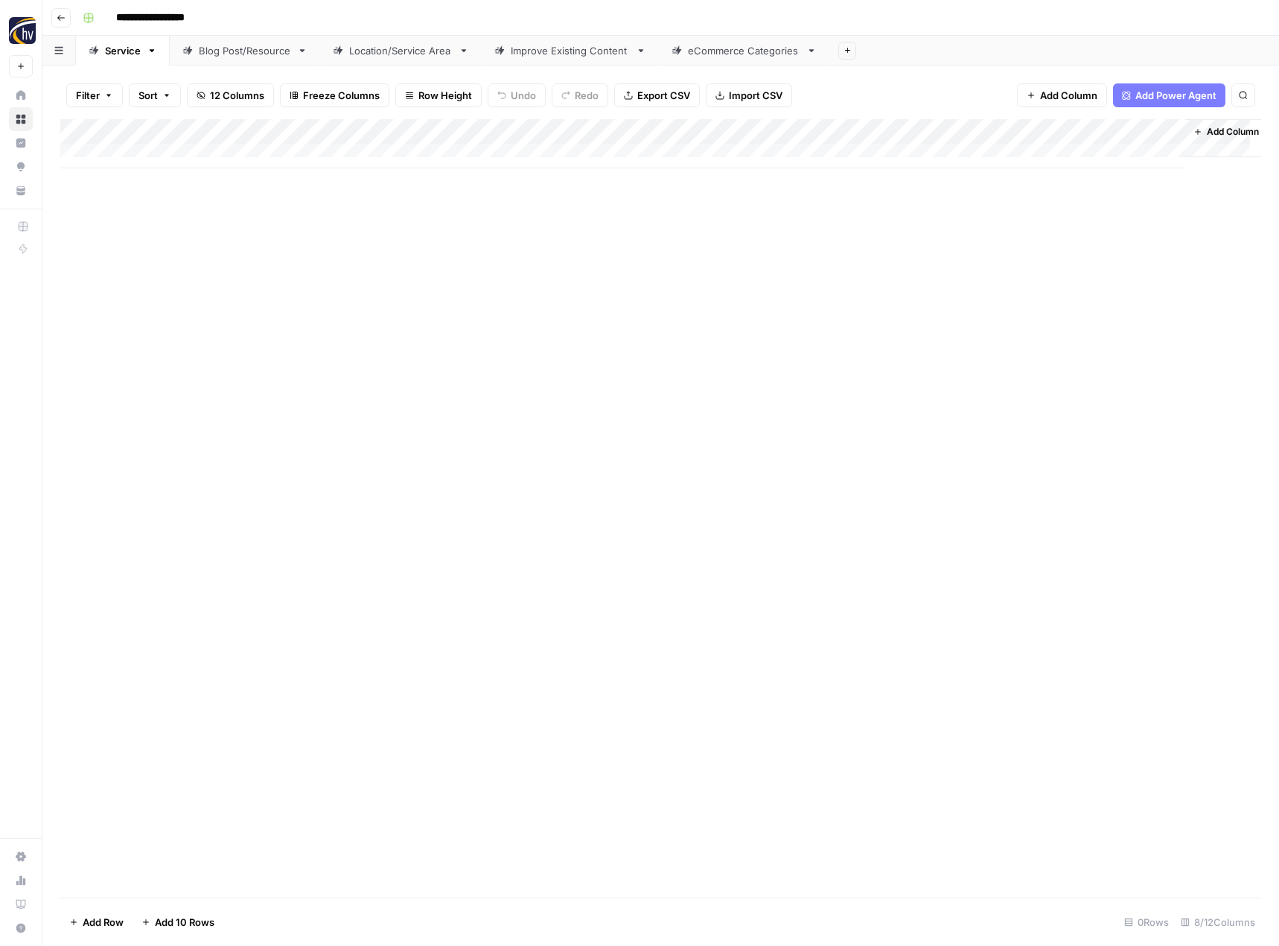
click at [1019, 127] on div "Add Column" at bounding box center [660, 143] width 1201 height 49
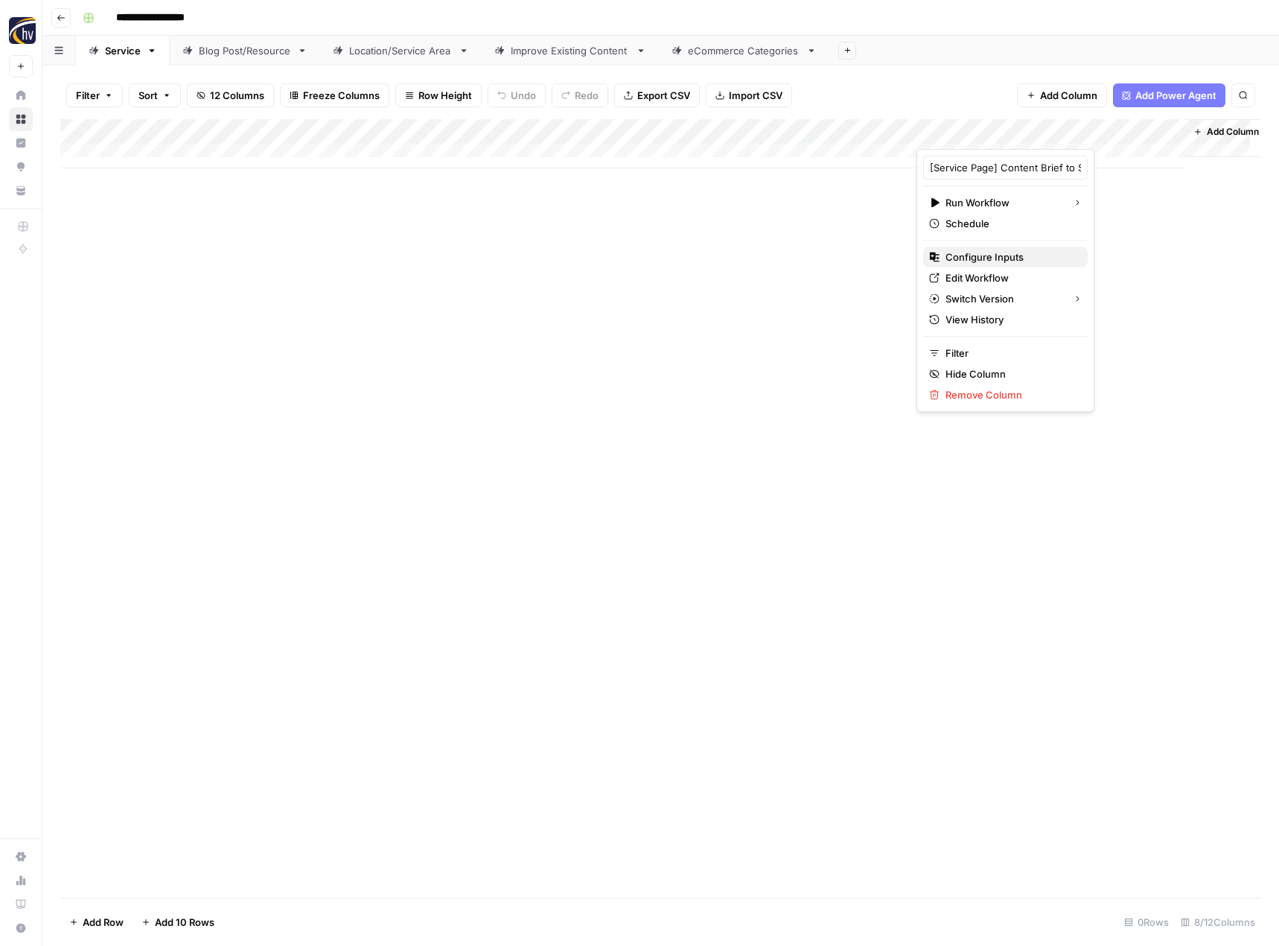
click at [956, 254] on span "Configure Inputs" at bounding box center [1011, 256] width 130 height 15
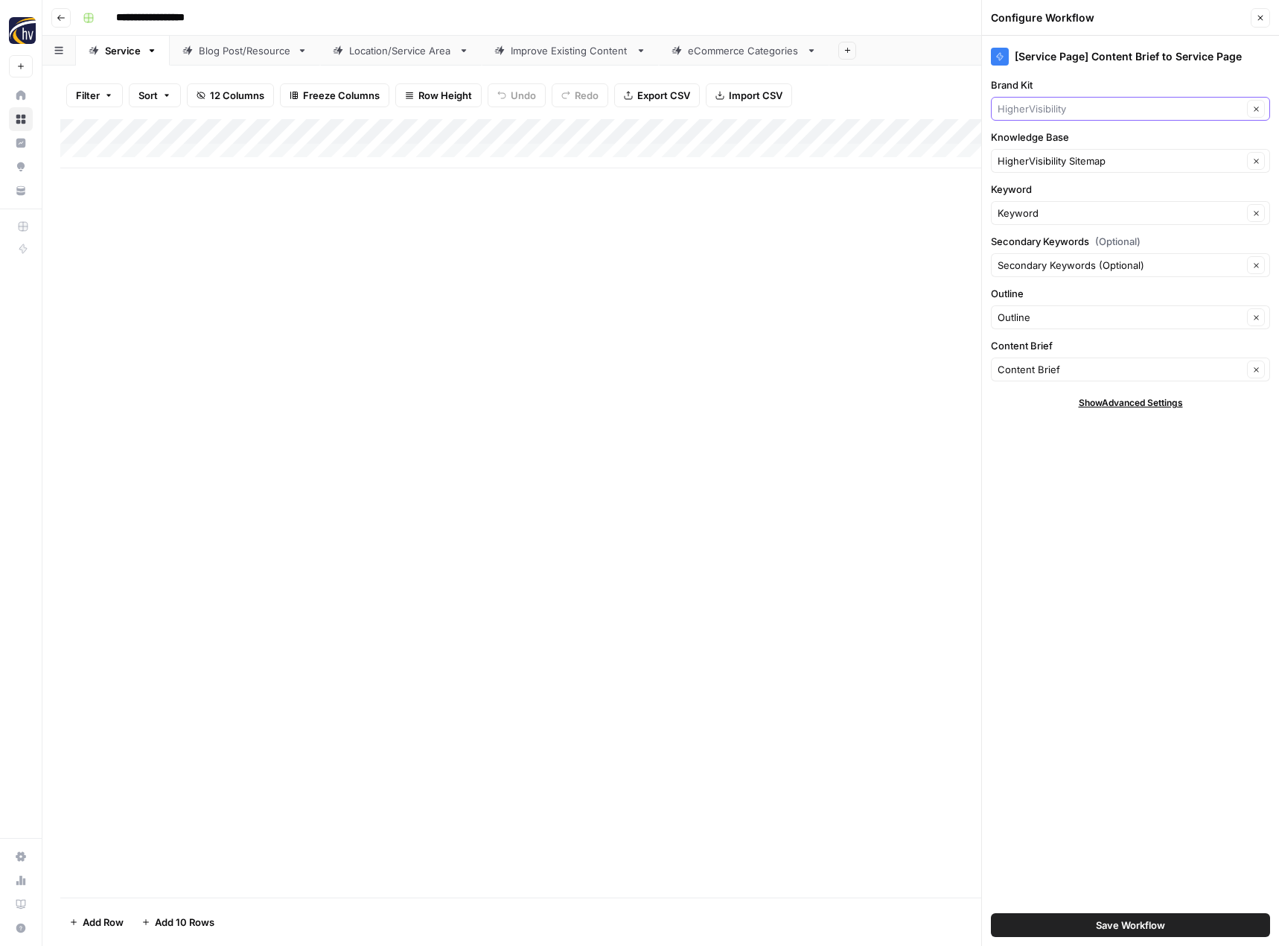
click at [1038, 108] on input "Brand Kit" at bounding box center [1120, 108] width 245 height 15
click at [1039, 138] on span "CMR Home Solutions" at bounding box center [1128, 143] width 248 height 15
type input "CMR Home Solutions"
click at [1031, 162] on input "Knowledge Base" at bounding box center [1120, 160] width 245 height 15
click at [1031, 191] on span "CMR Home Solutions Sitemap" at bounding box center [1128, 195] width 248 height 15
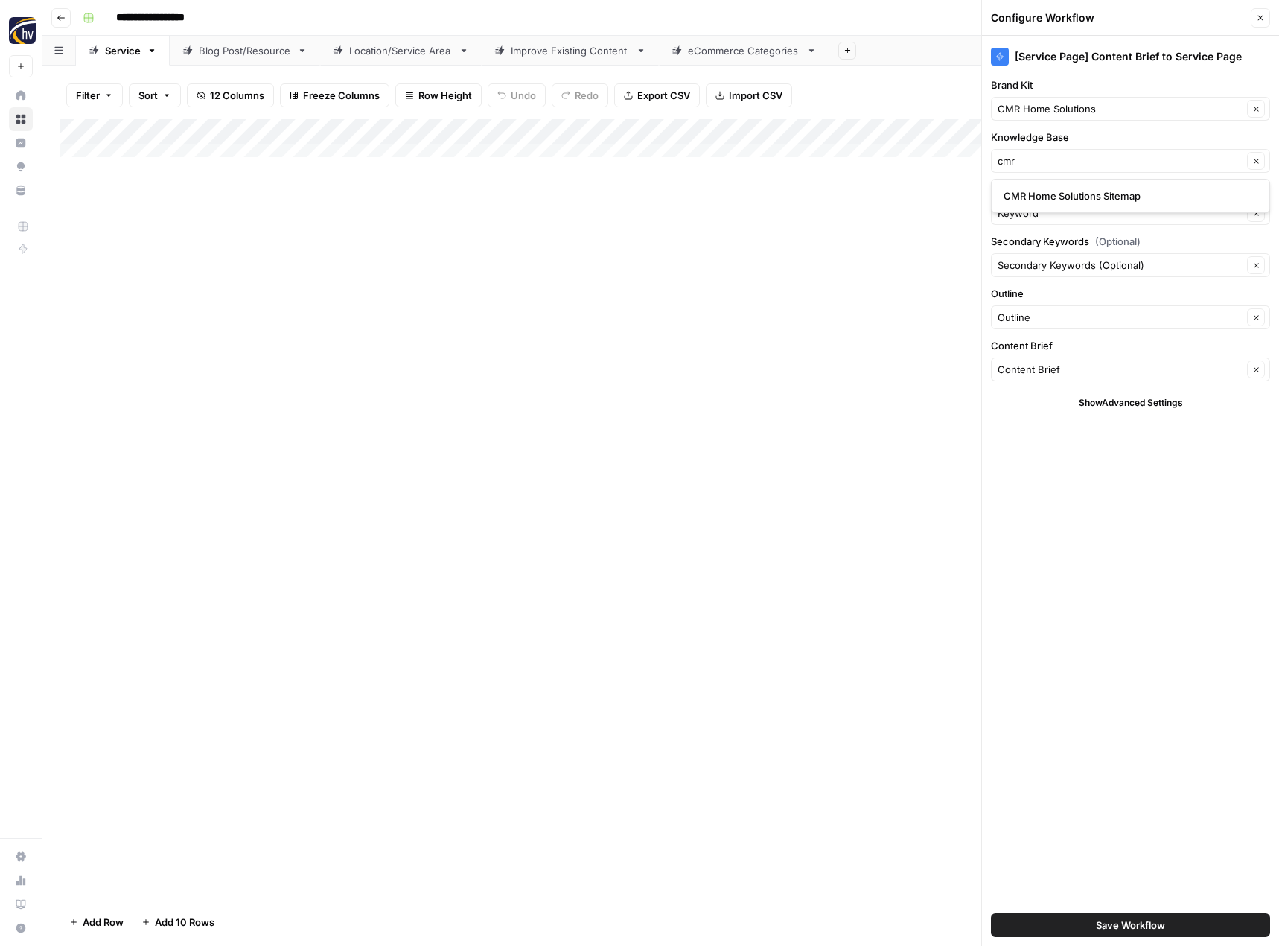
type input "CMR Home Solutions Sitemap"
click at [1098, 923] on span "Save Workflow" at bounding box center [1130, 924] width 69 height 15
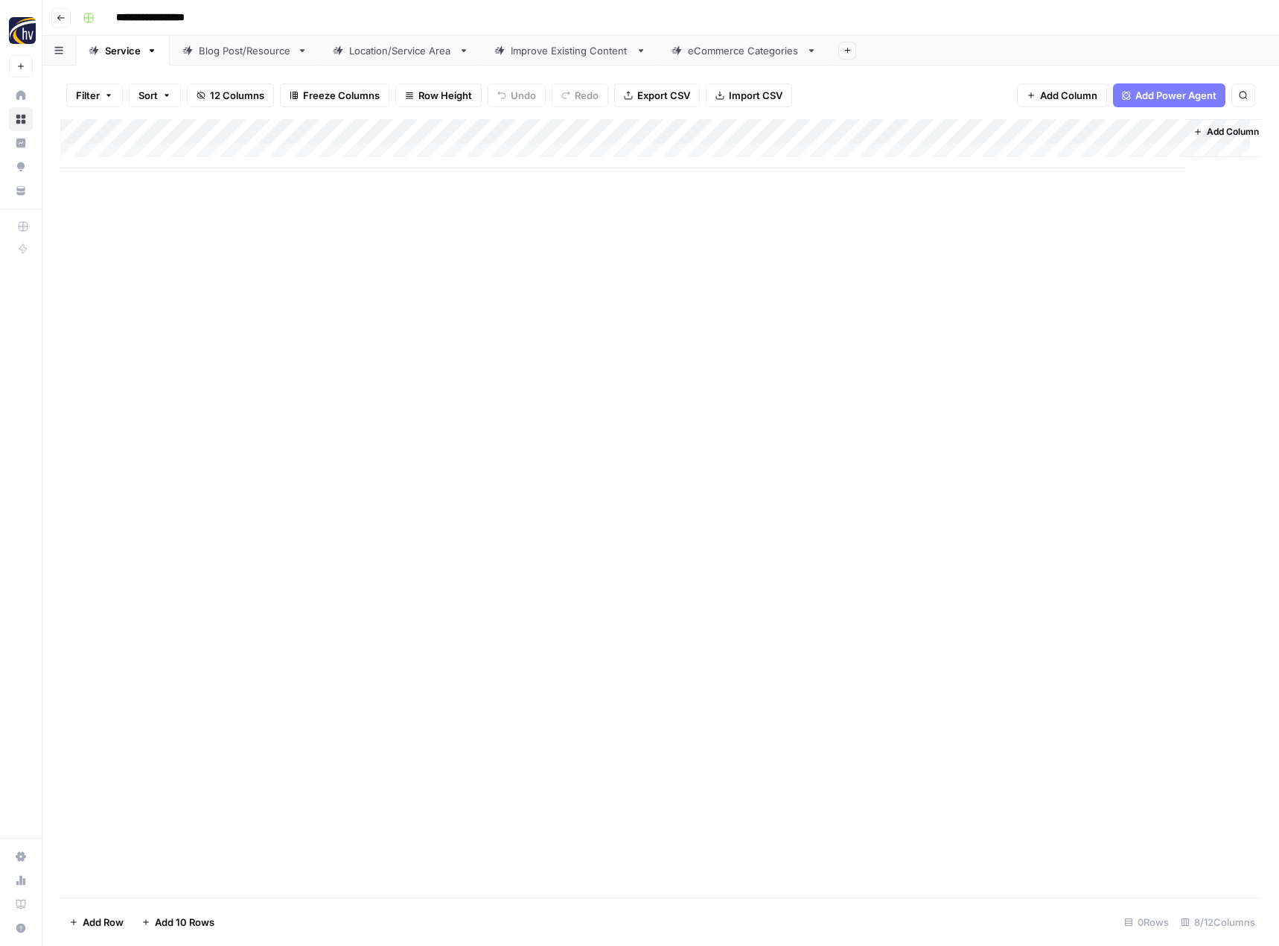
click at [261, 54] on div "Blog Post/Resource" at bounding box center [245, 50] width 92 height 15
click at [348, 127] on div "Add Column" at bounding box center [660, 143] width 1201 height 49
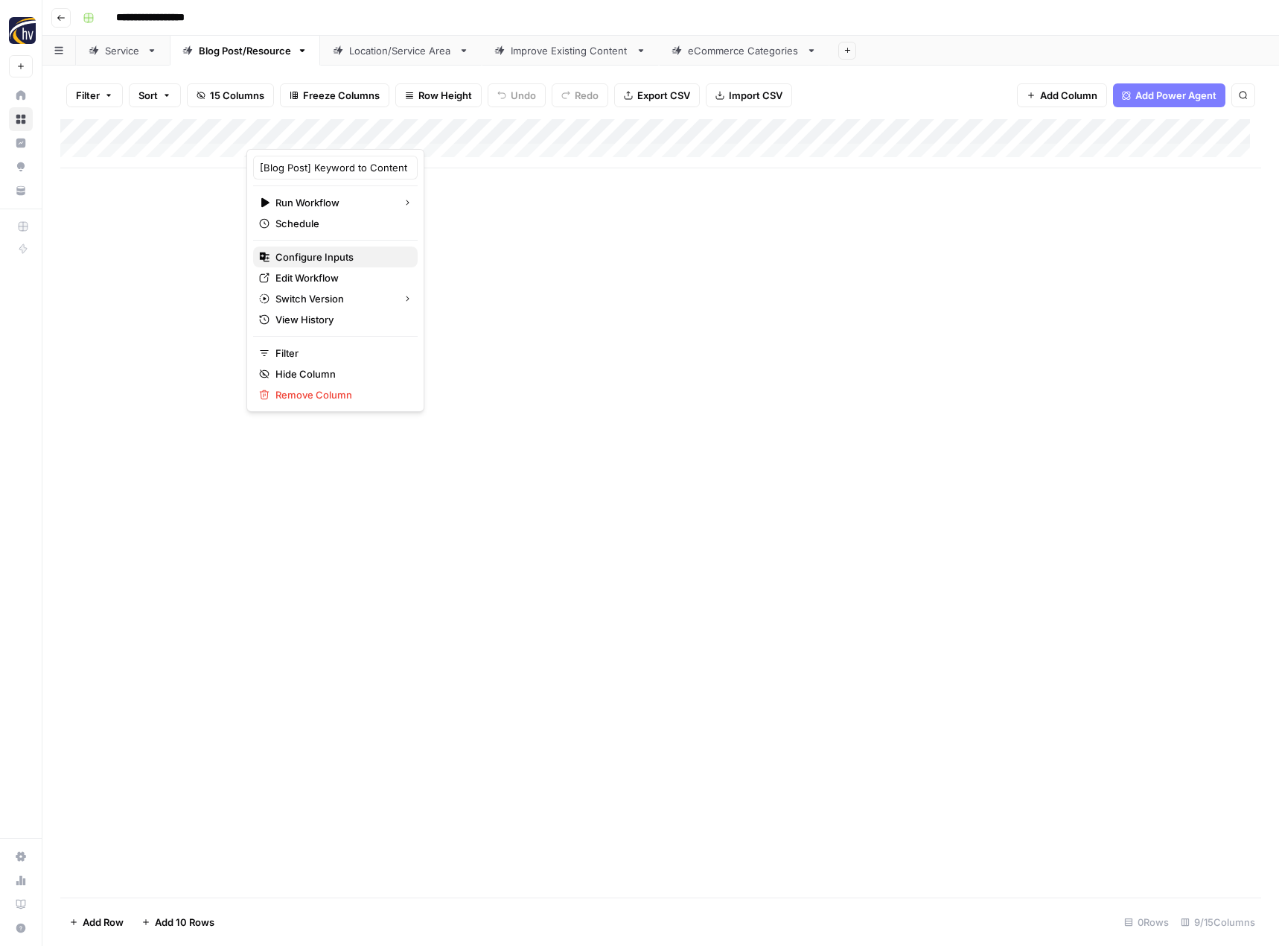
click at [340, 252] on span "Configure Inputs" at bounding box center [340, 256] width 130 height 15
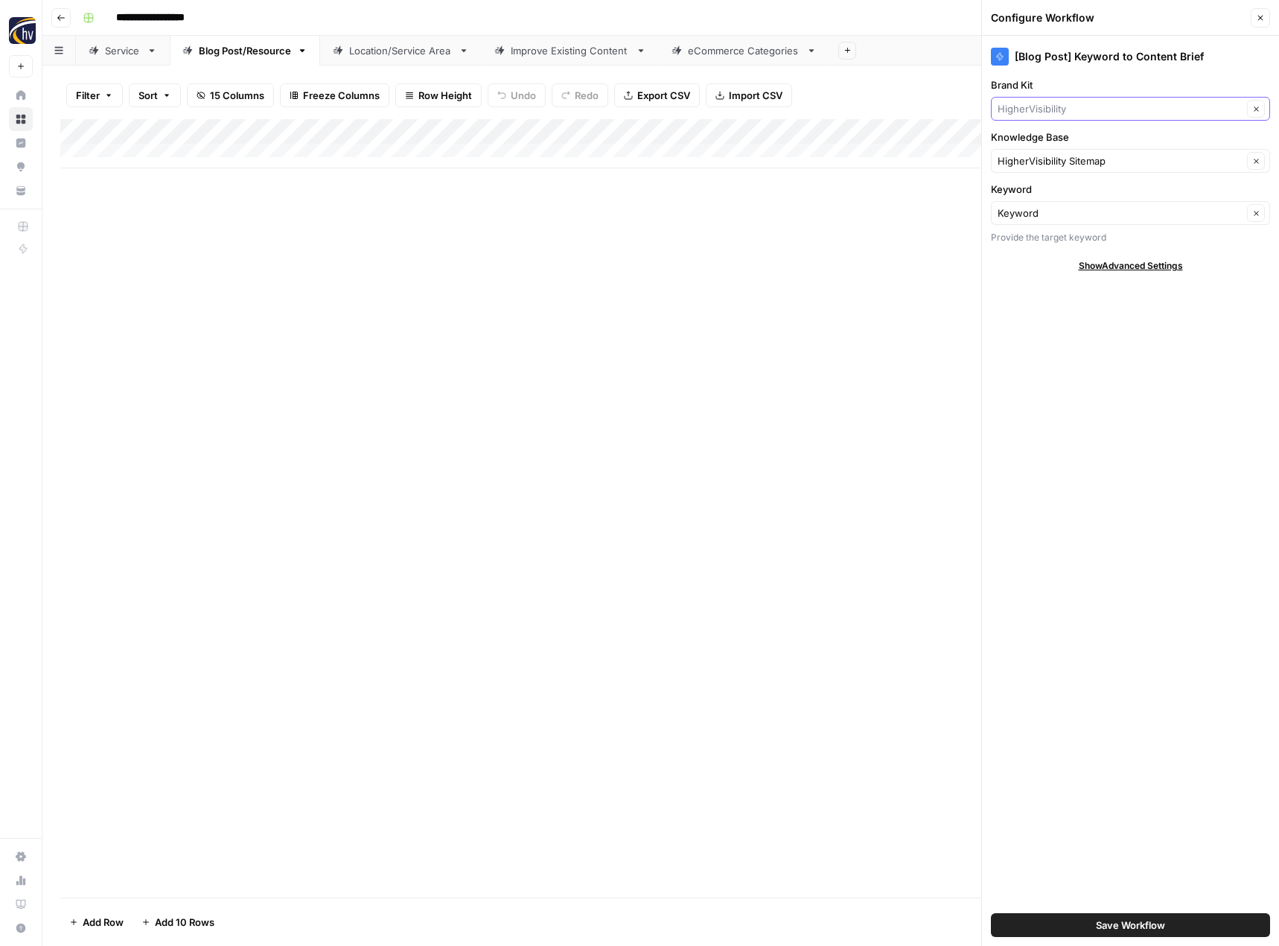
click at [1075, 103] on input "Brand Kit" at bounding box center [1120, 108] width 245 height 15
click at [1062, 165] on span "CMR Home Solutions" at bounding box center [1128, 164] width 248 height 15
type input "CMR Home Solutions"
click at [1062, 165] on input "Knowledge Base" at bounding box center [1120, 160] width 245 height 15
click at [1079, 194] on span "CMR Home Solutions Sitemap" at bounding box center [1128, 195] width 248 height 15
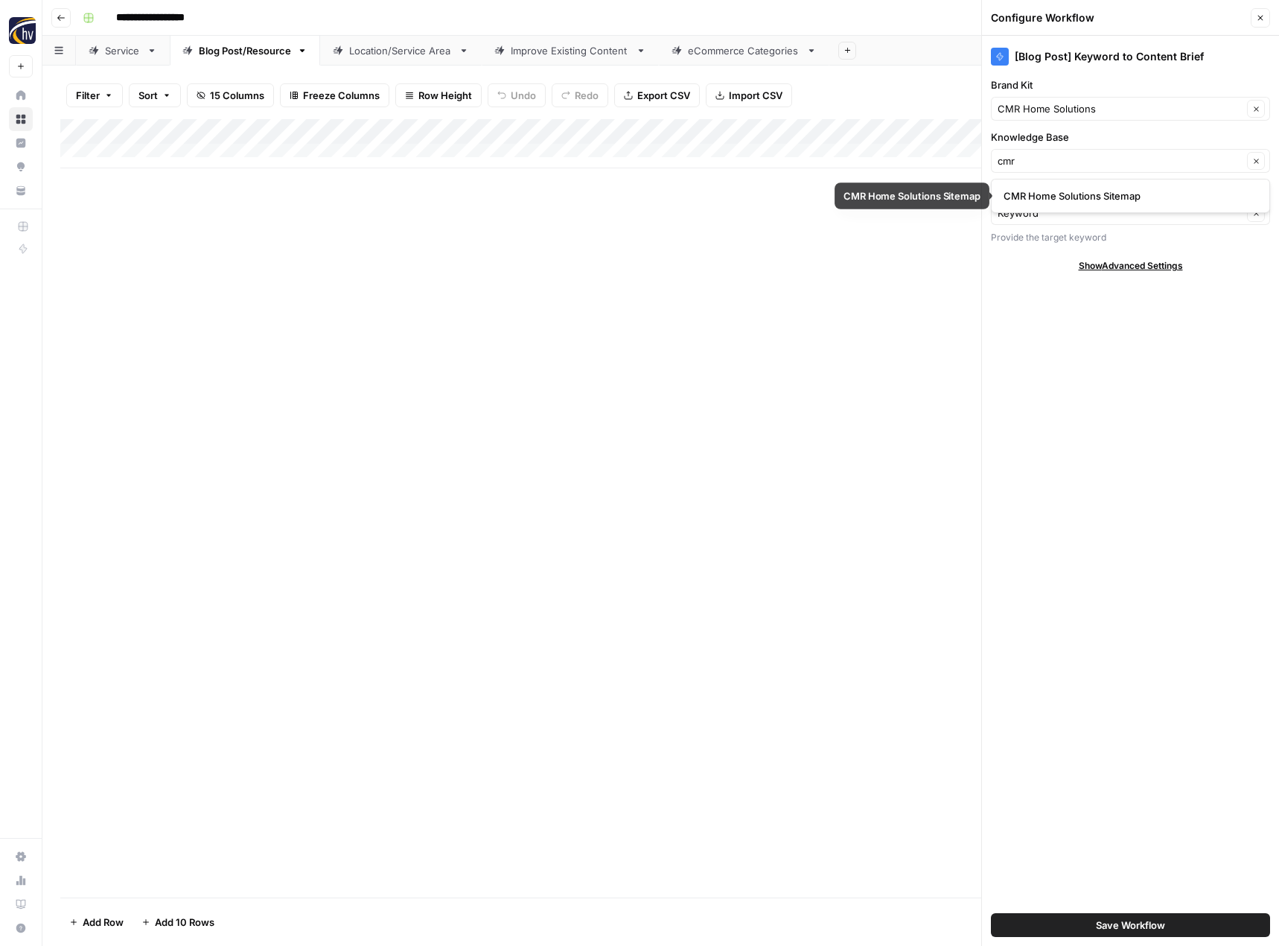
type input "CMR Home Solutions Sitemap"
click at [1082, 928] on button "Save Workflow" at bounding box center [1130, 925] width 279 height 24
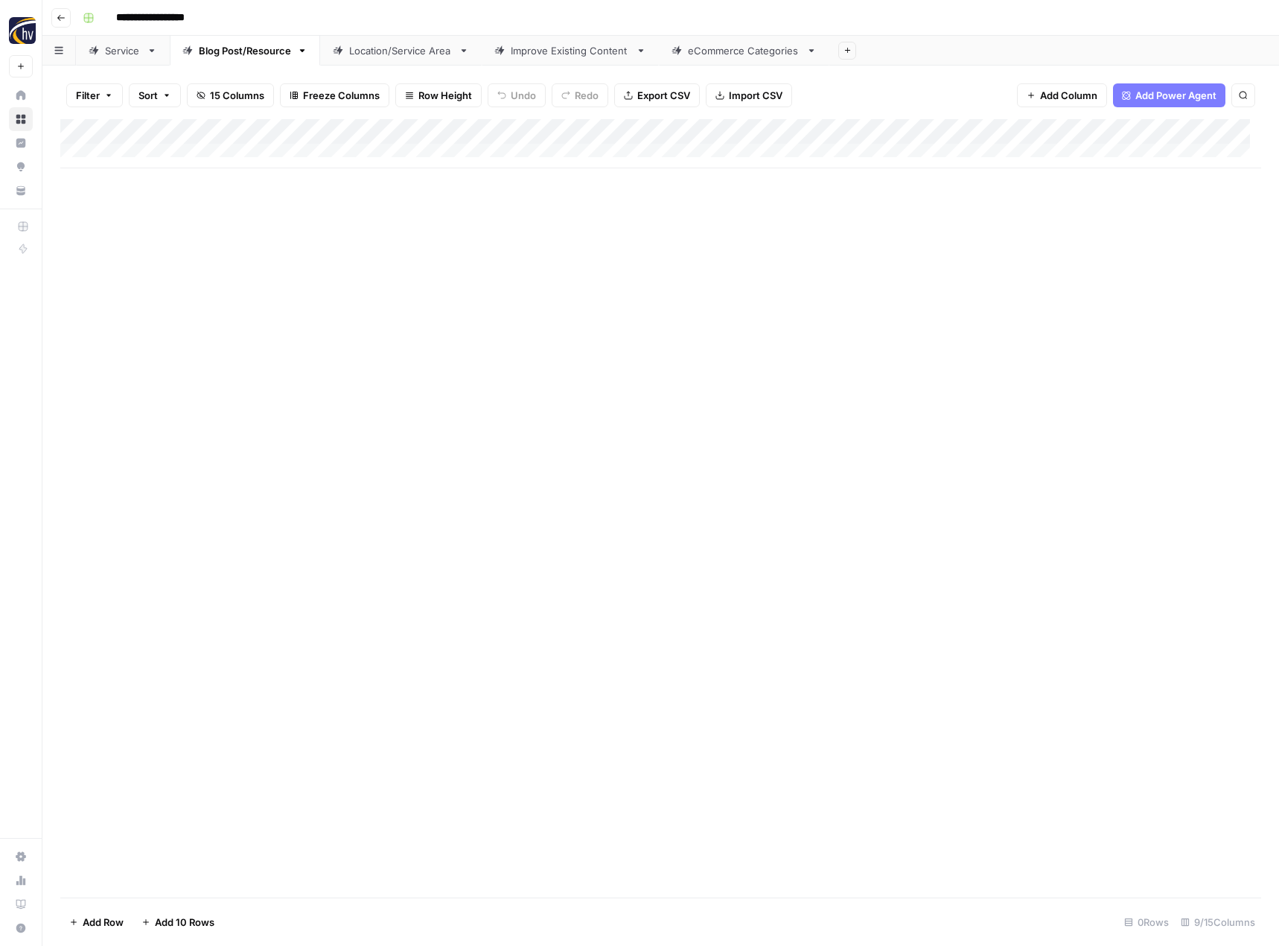
click at [1154, 128] on div "Add Column" at bounding box center [660, 143] width 1201 height 49
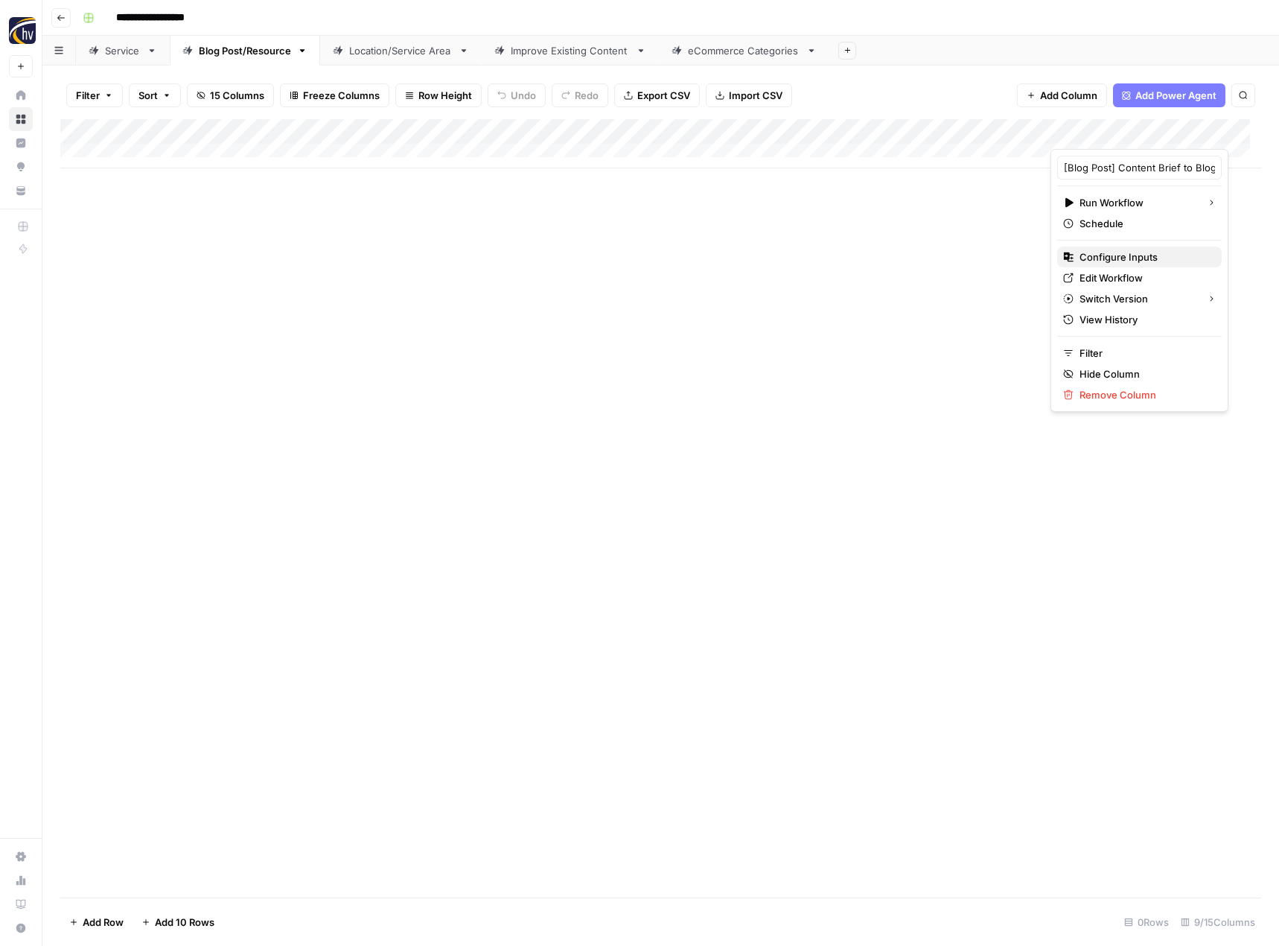
click at [1094, 251] on span "Configure Inputs" at bounding box center [1145, 256] width 130 height 15
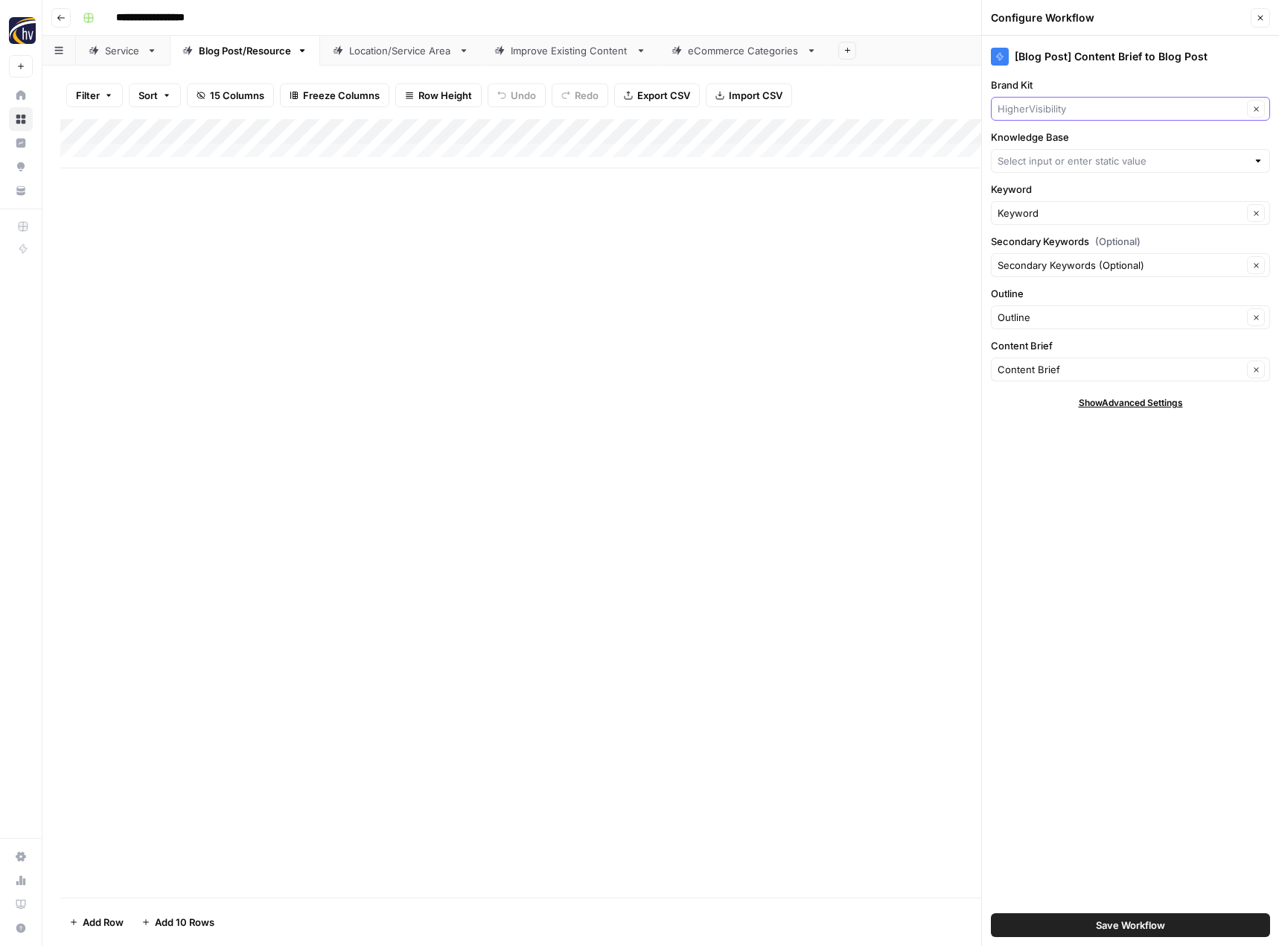
click at [1092, 109] on input "Brand Kit" at bounding box center [1120, 108] width 245 height 15
click at [1092, 145] on span "CMR Home Solutions" at bounding box center [1128, 143] width 248 height 15
type input "CMR Home Solutions"
click at [1086, 159] on input "Knowledge Base" at bounding box center [1122, 160] width 249 height 15
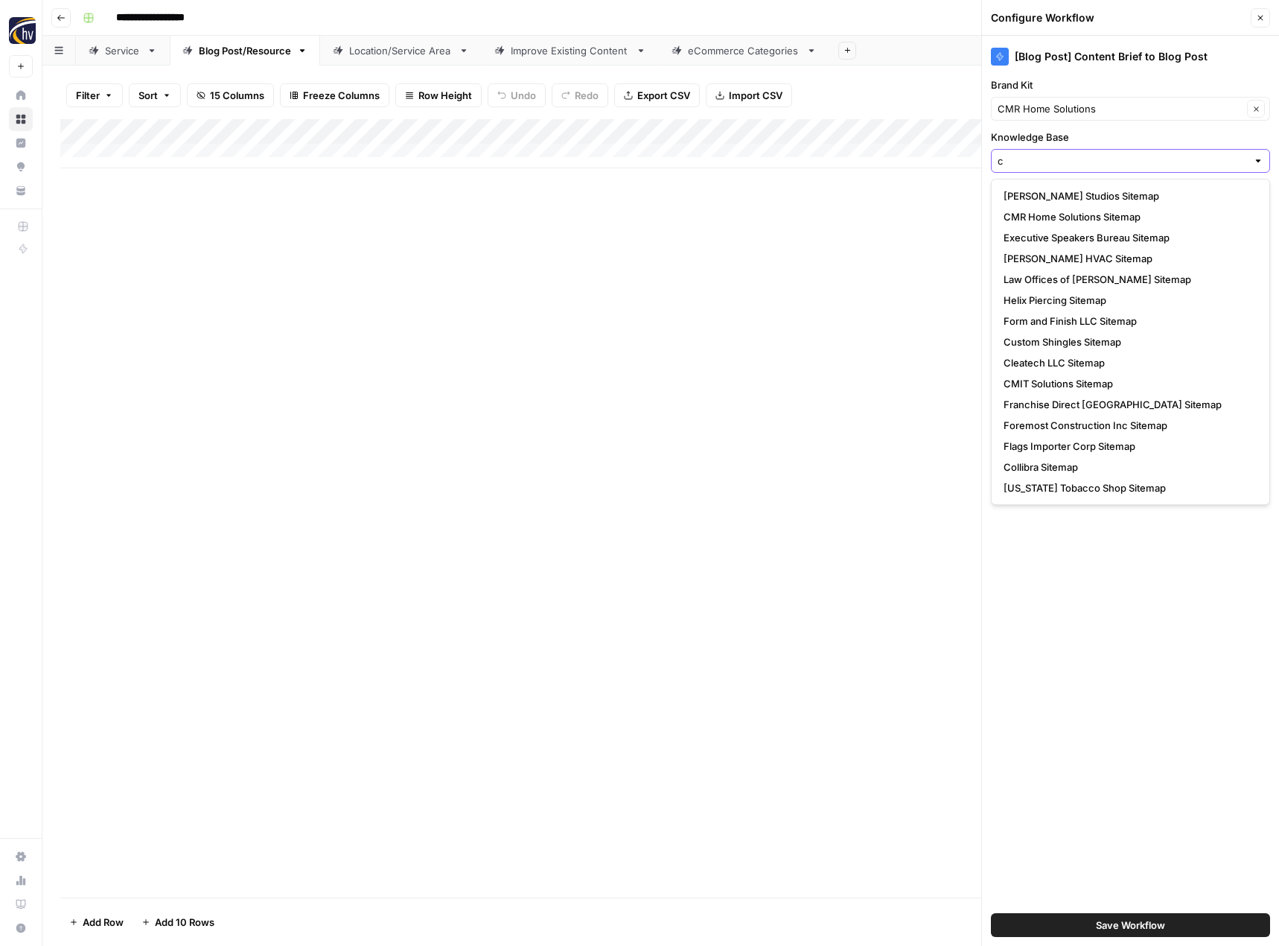
type input "cm"
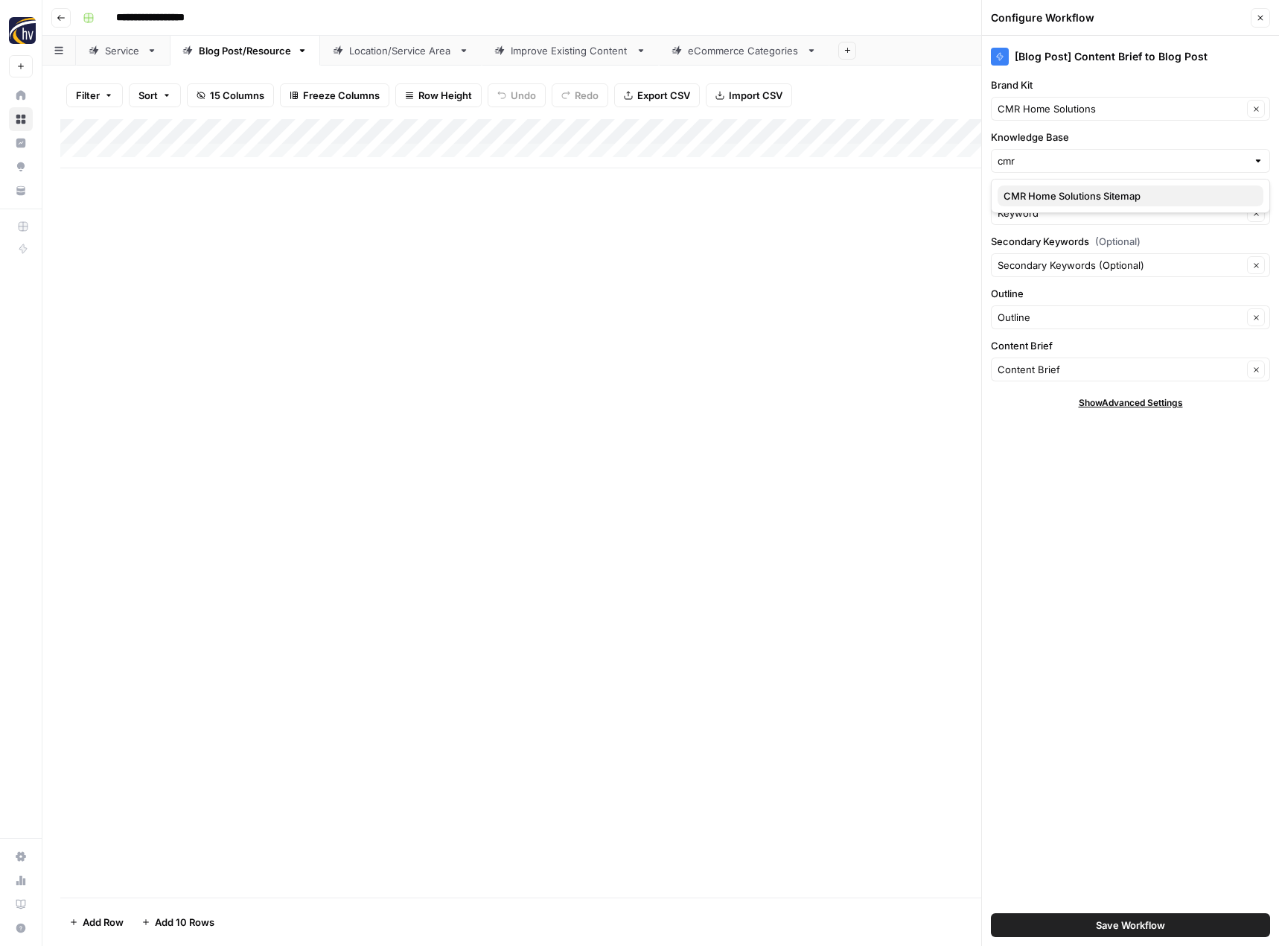
click at [1091, 193] on span "CMR Home Solutions Sitemap" at bounding box center [1128, 195] width 248 height 15
type input "CMR Home Solutions Sitemap"
click at [1085, 927] on button "Save Workflow" at bounding box center [1130, 925] width 279 height 24
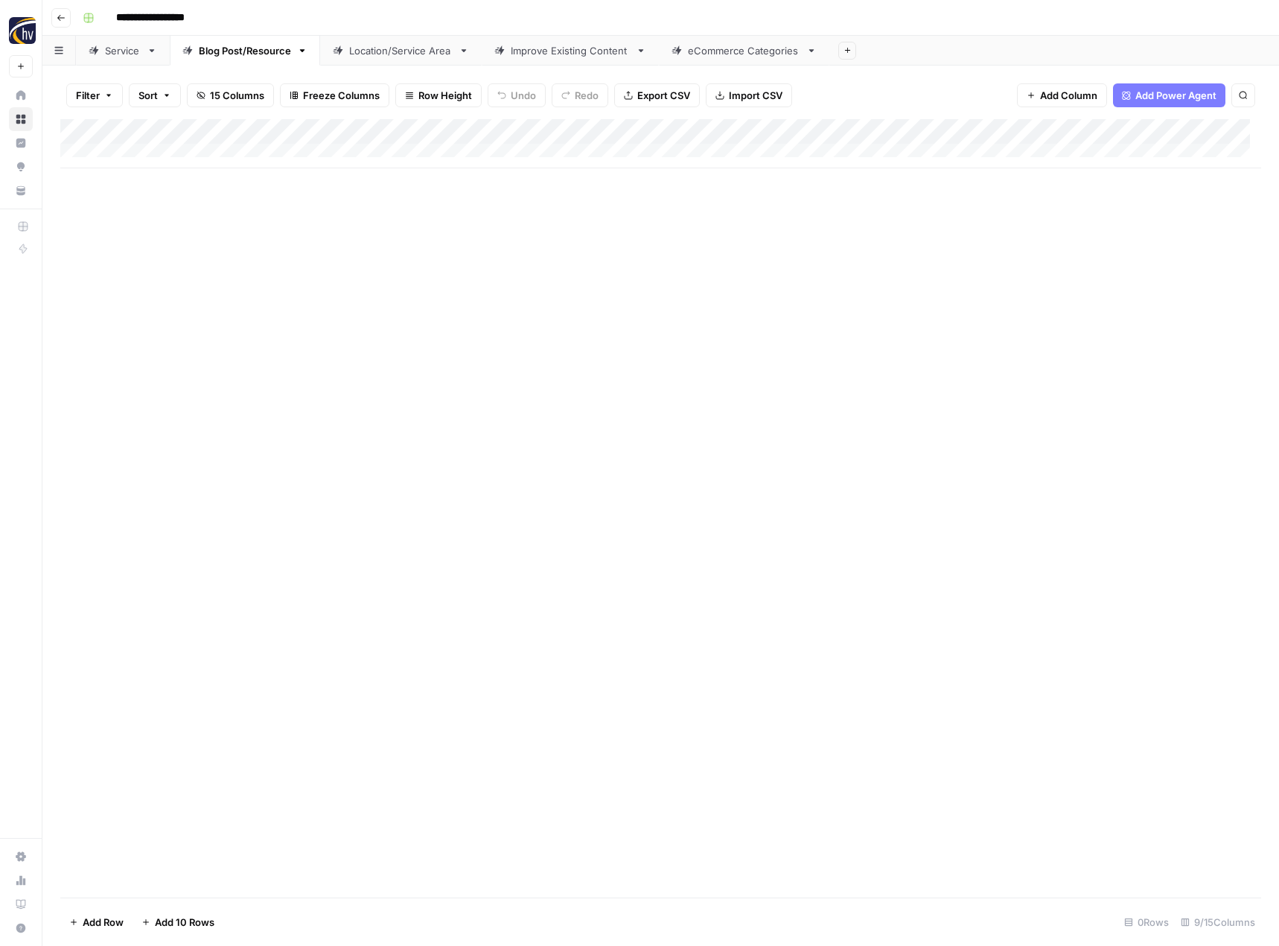
click at [1153, 134] on div "Add Column" at bounding box center [660, 143] width 1201 height 49
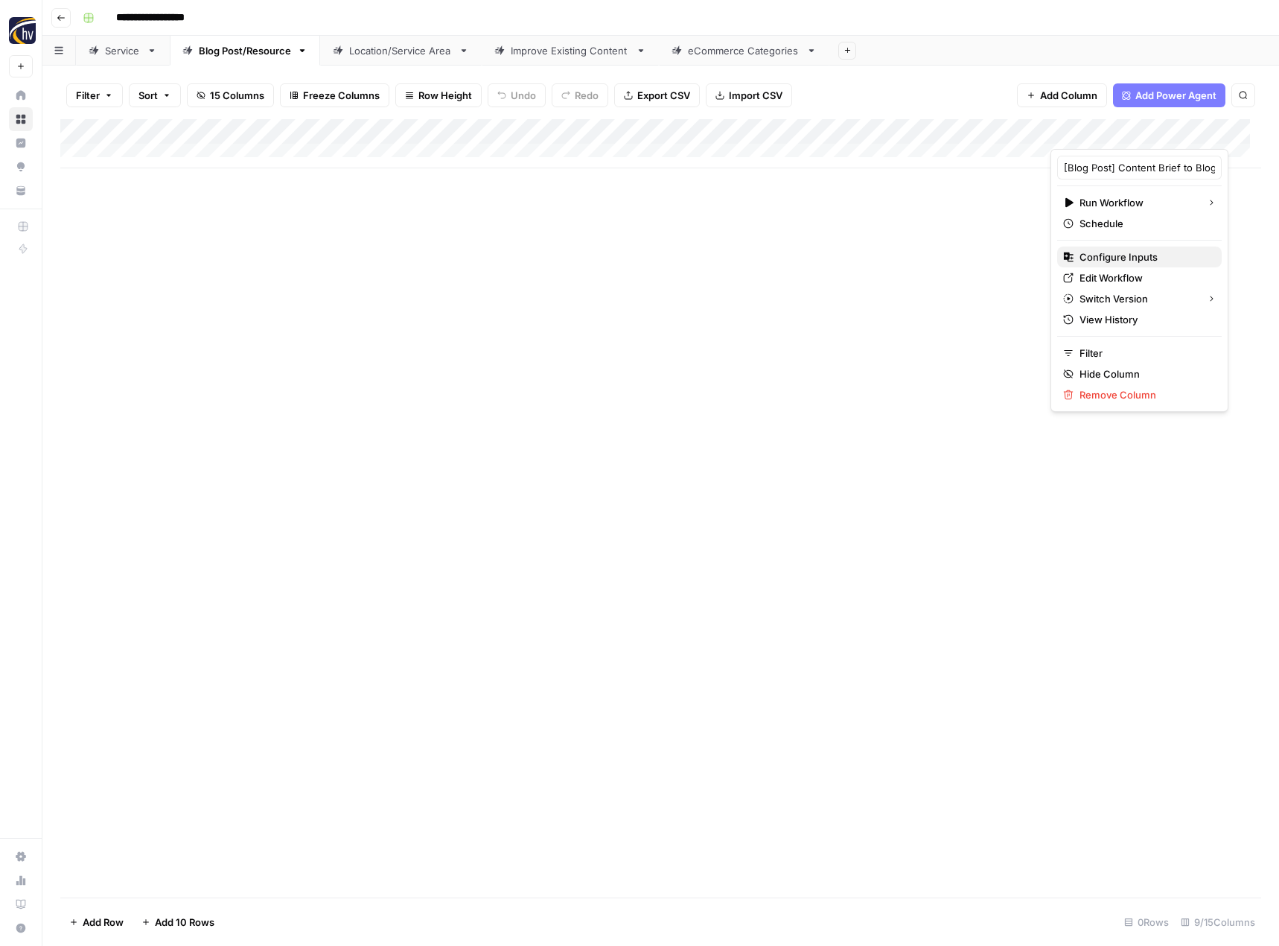
click at [1075, 255] on div "Configure Inputs" at bounding box center [1139, 256] width 153 height 15
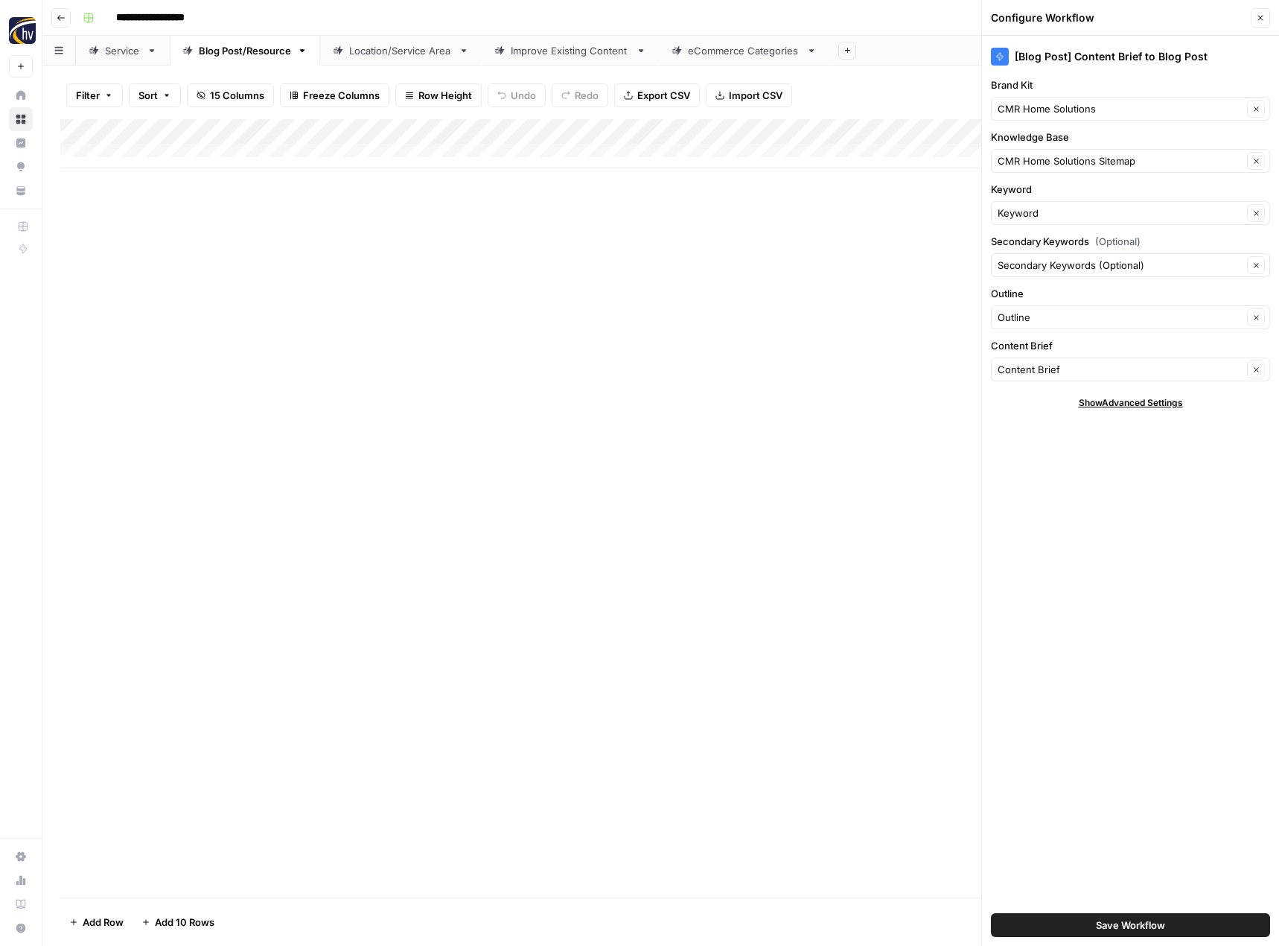
click at [1254, 14] on button "Close" at bounding box center [1260, 17] width 19 height 19
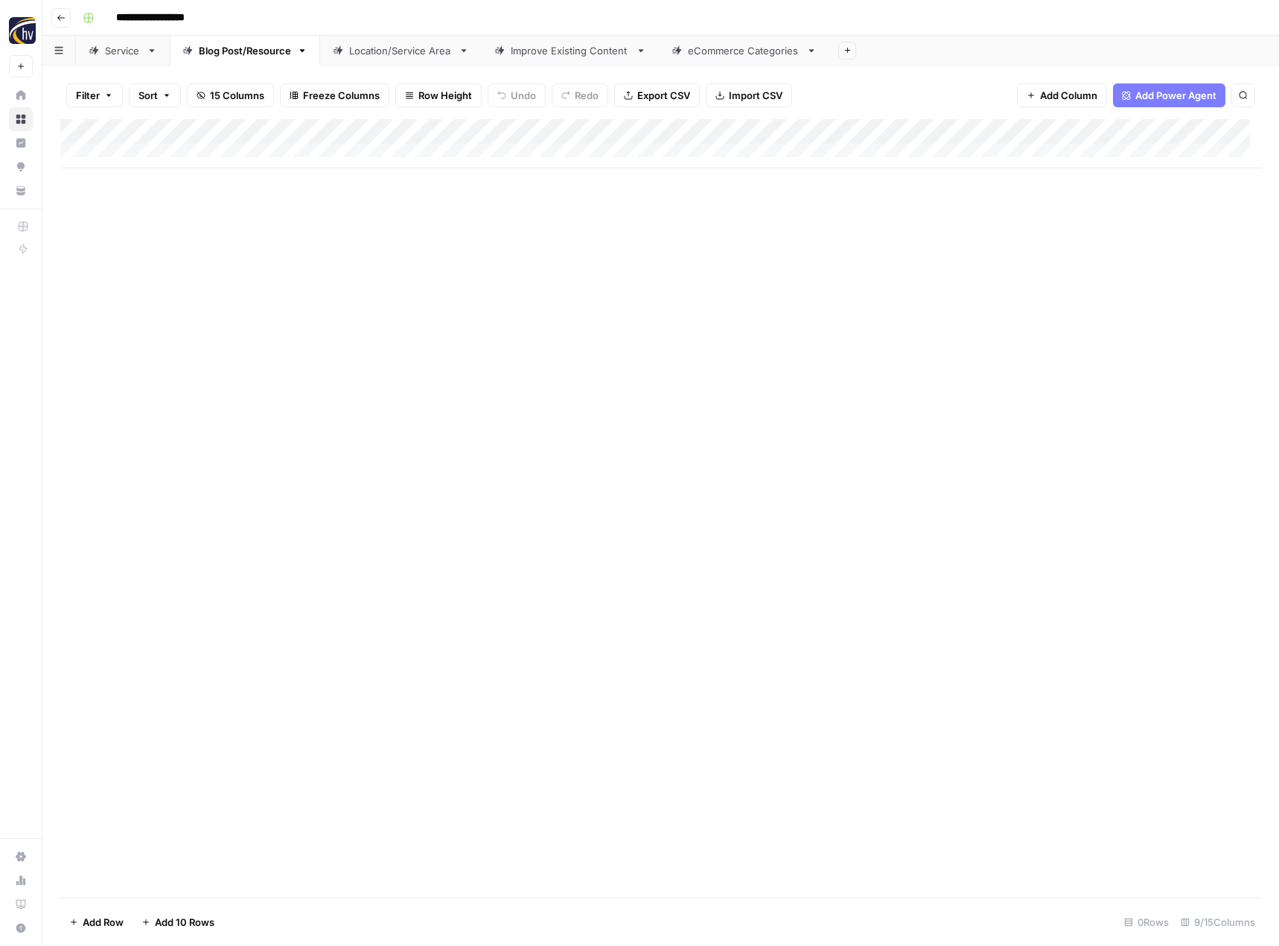
click at [413, 49] on div "Location/Service Area" at bounding box center [400, 50] width 103 height 15
click at [617, 129] on div "Add Column" at bounding box center [660, 143] width 1201 height 49
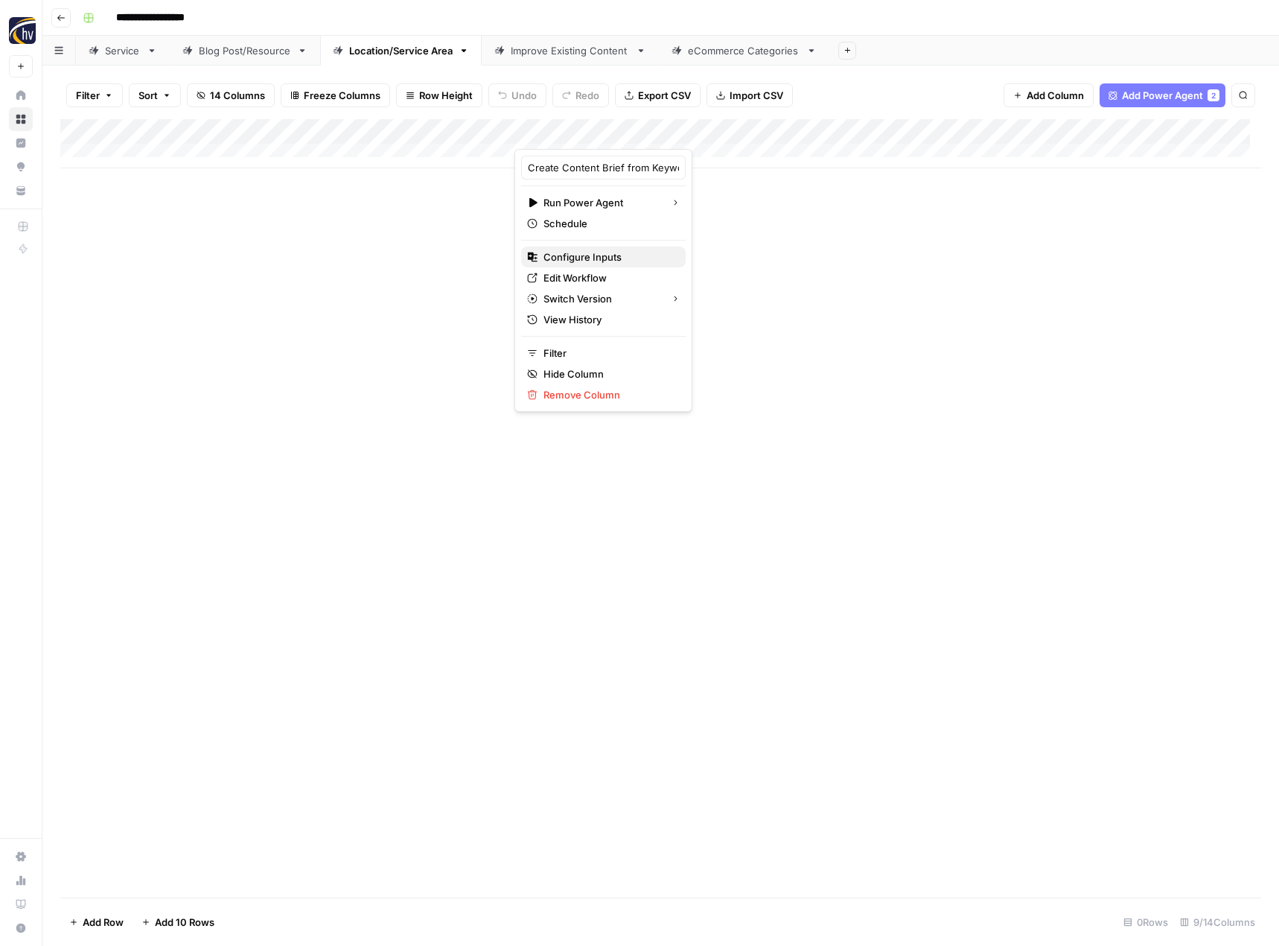
click at [591, 254] on span "Configure Inputs" at bounding box center [609, 256] width 130 height 15
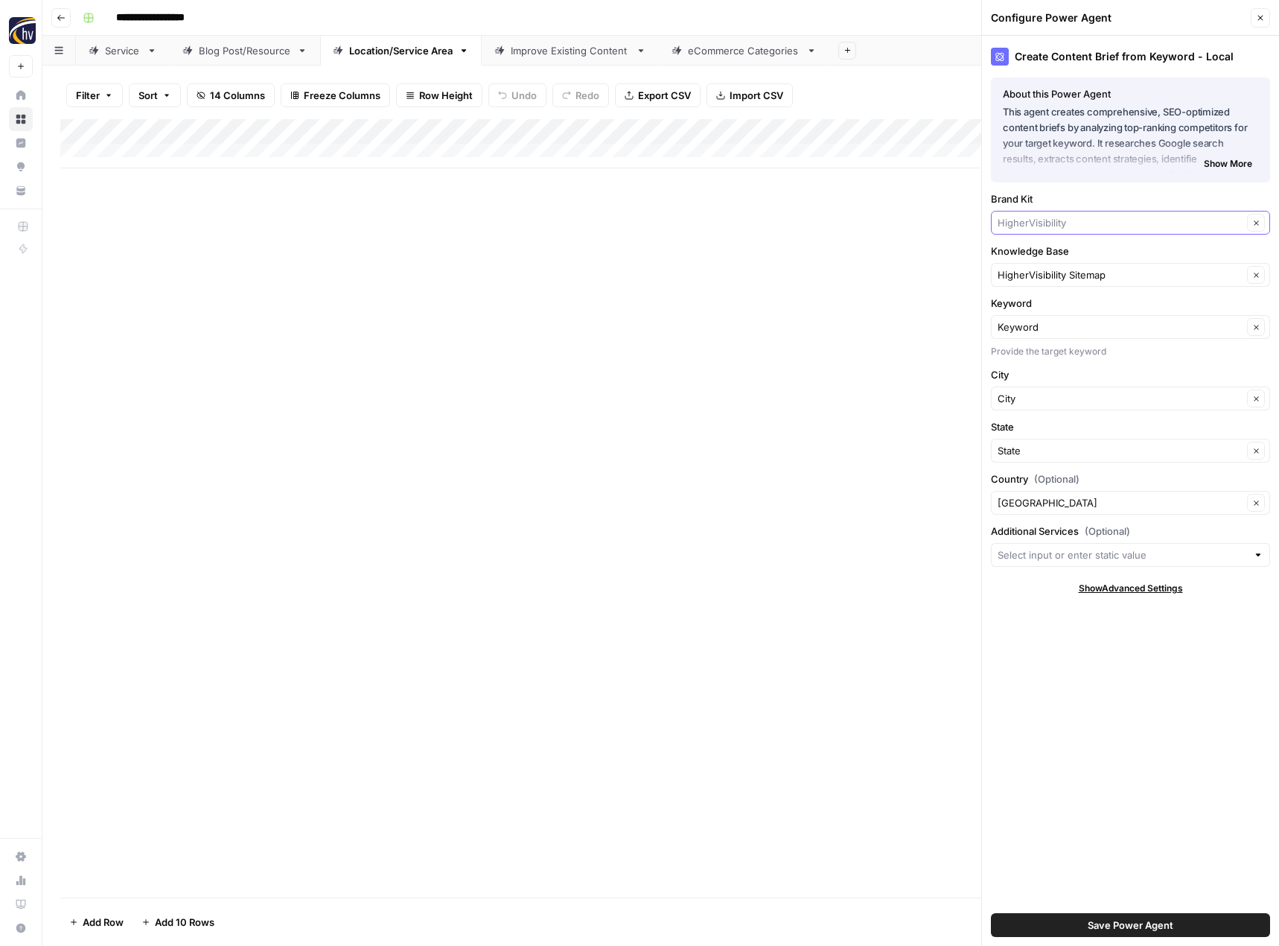
click at [1043, 223] on input "Brand Kit" at bounding box center [1120, 222] width 245 height 15
click at [1052, 258] on span "CMR Home Solutions" at bounding box center [1128, 257] width 248 height 15
type input "CMR Home Solutions"
click at [1051, 274] on input "Knowledge Base" at bounding box center [1120, 274] width 245 height 15
click at [1054, 307] on span "CMR Home Solutions Sitemap" at bounding box center [1128, 309] width 248 height 15
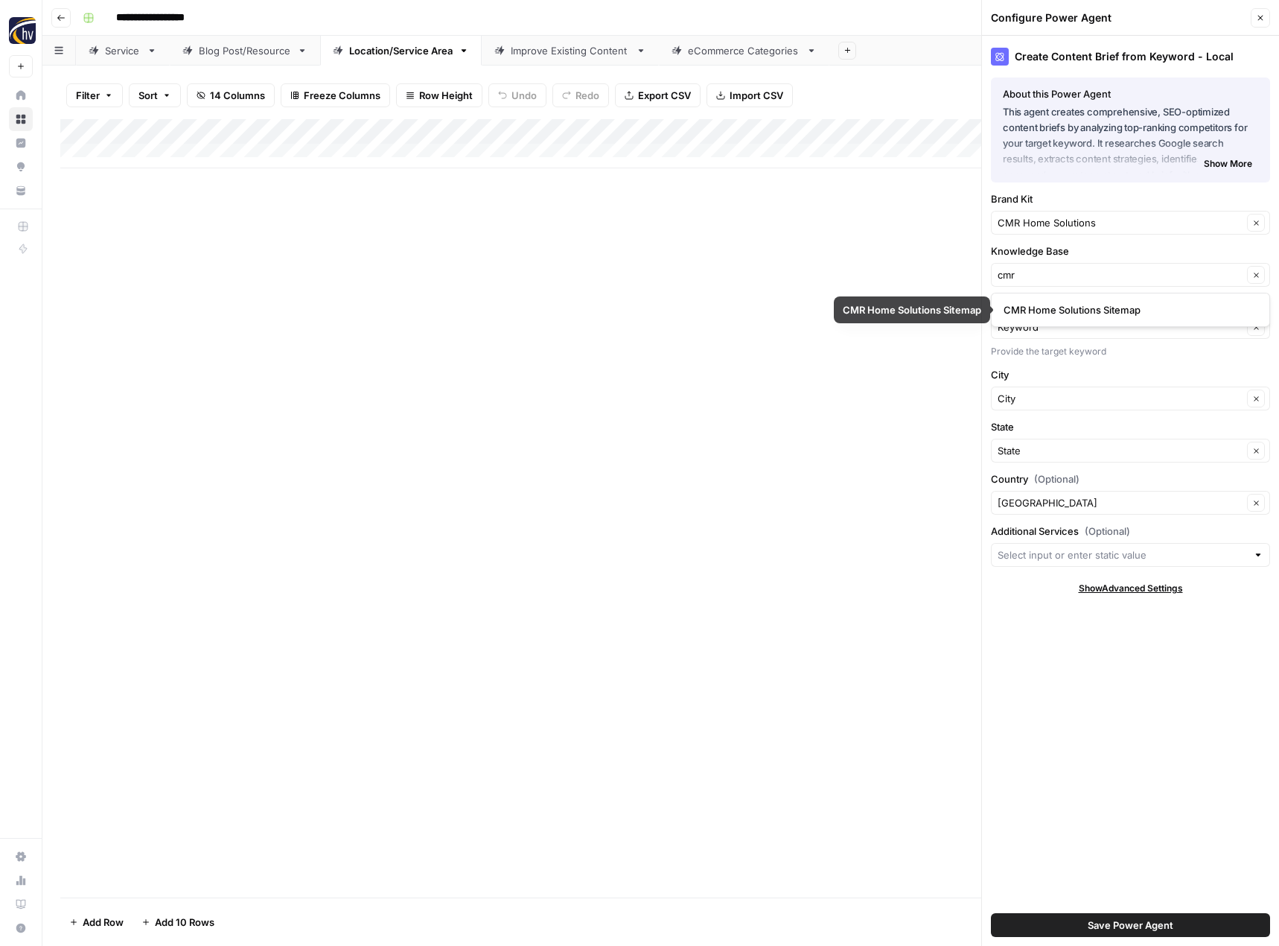
type input "CMR Home Solutions Sitemap"
click at [1144, 928] on span "Save Power Agent" at bounding box center [1131, 924] width 86 height 15
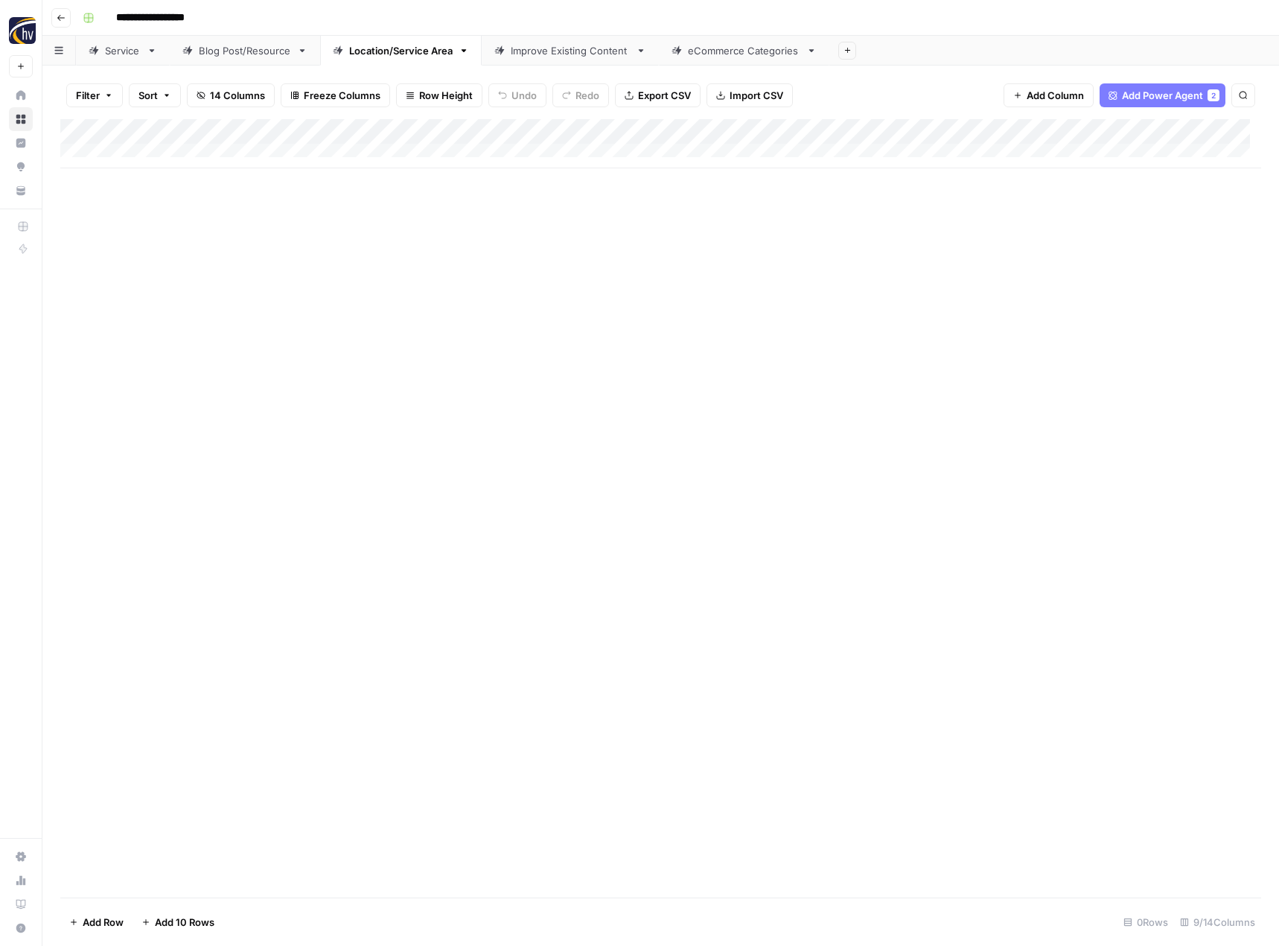
click at [1154, 133] on div "Add Column" at bounding box center [660, 143] width 1201 height 49
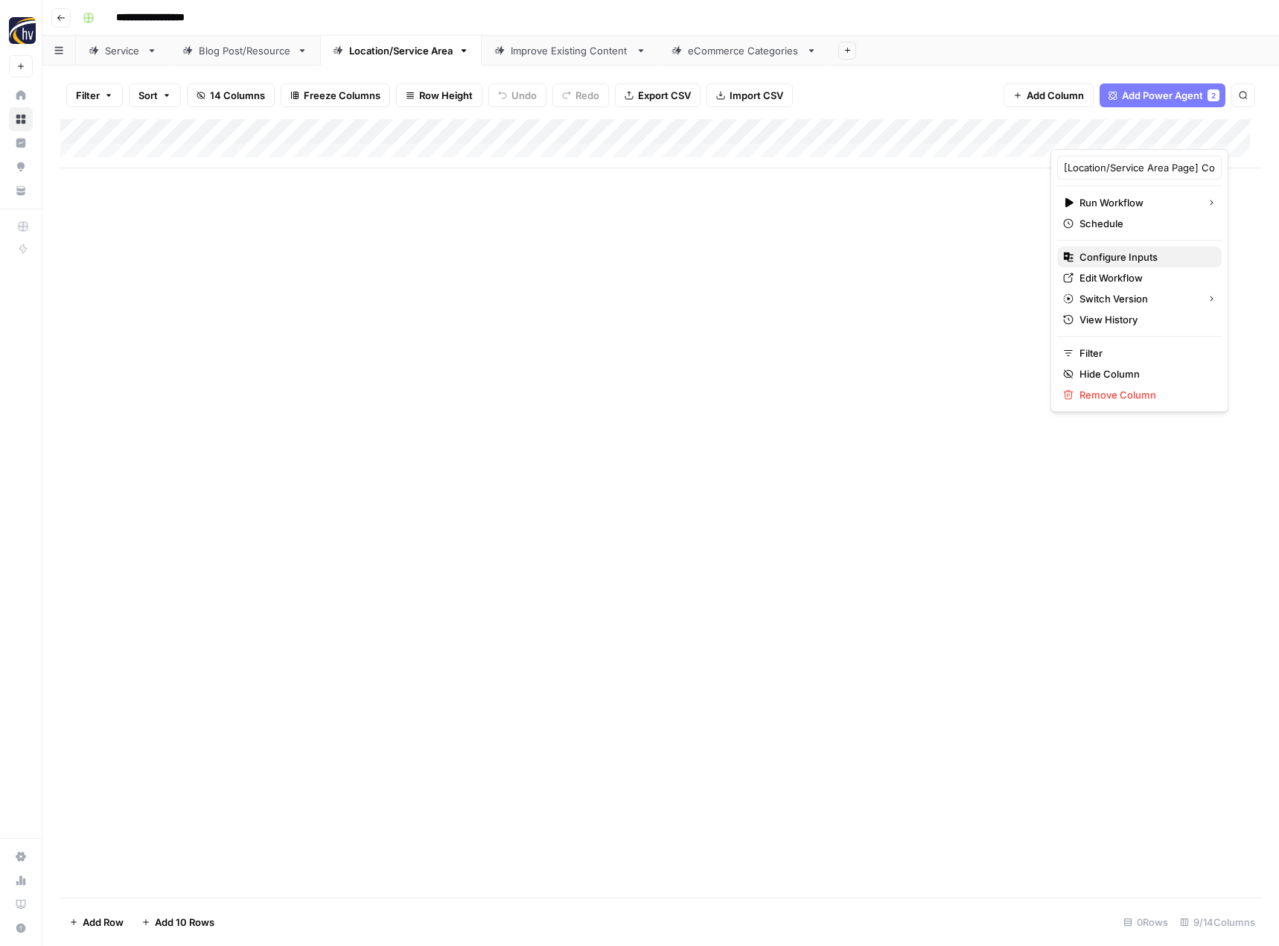
click at [1098, 256] on span "Configure Inputs" at bounding box center [1145, 256] width 130 height 15
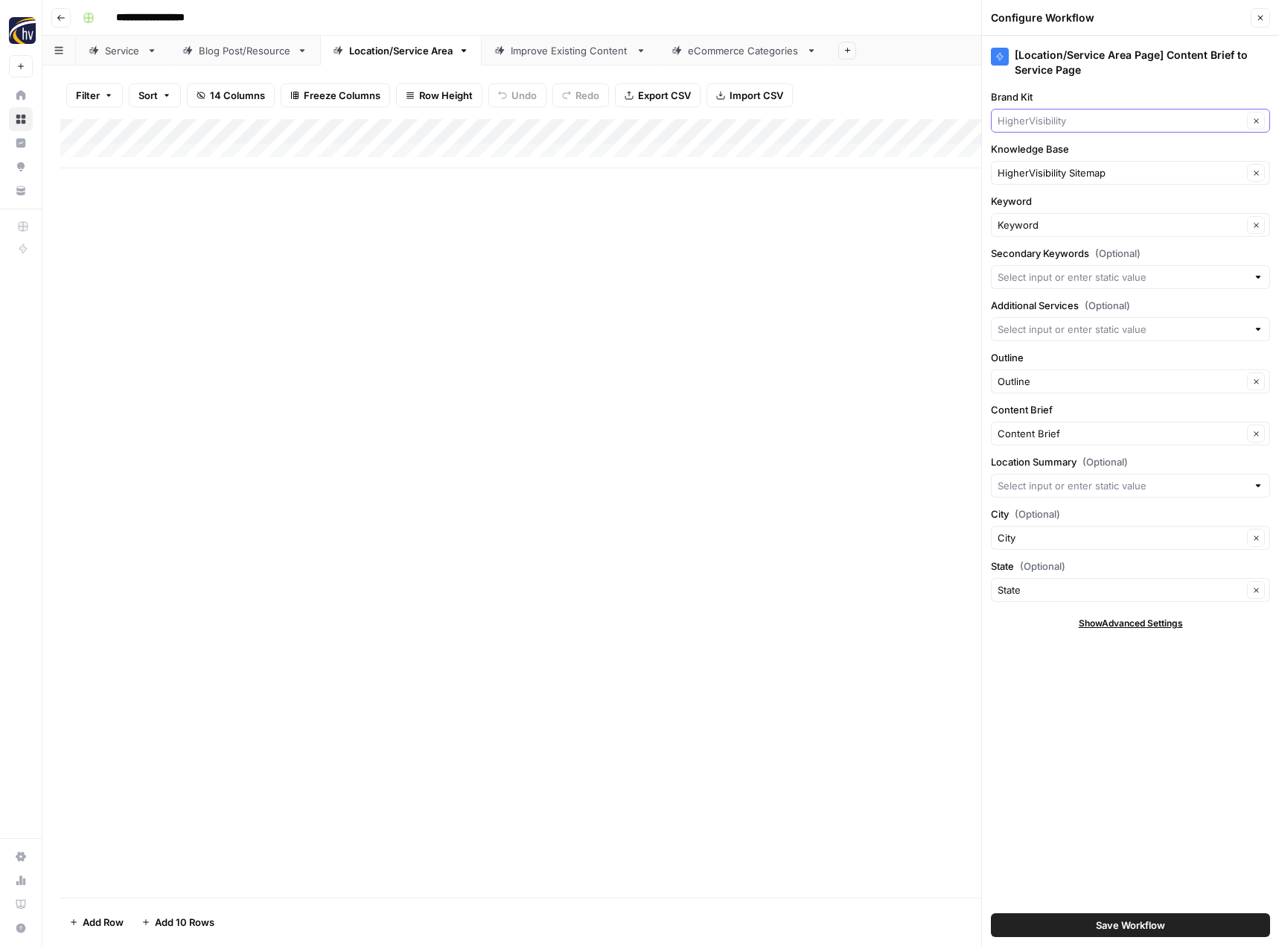
click at [1087, 124] on input "Brand Kit" at bounding box center [1120, 120] width 245 height 15
click at [1090, 170] on div "CMR Home Solutions" at bounding box center [1130, 155] width 279 height 34
click at [1091, 156] on span "CMR Home Solutions" at bounding box center [1128, 155] width 248 height 15
type input "CMR Home Solutions"
click at [1082, 176] on input "Knowledge Base" at bounding box center [1120, 172] width 245 height 15
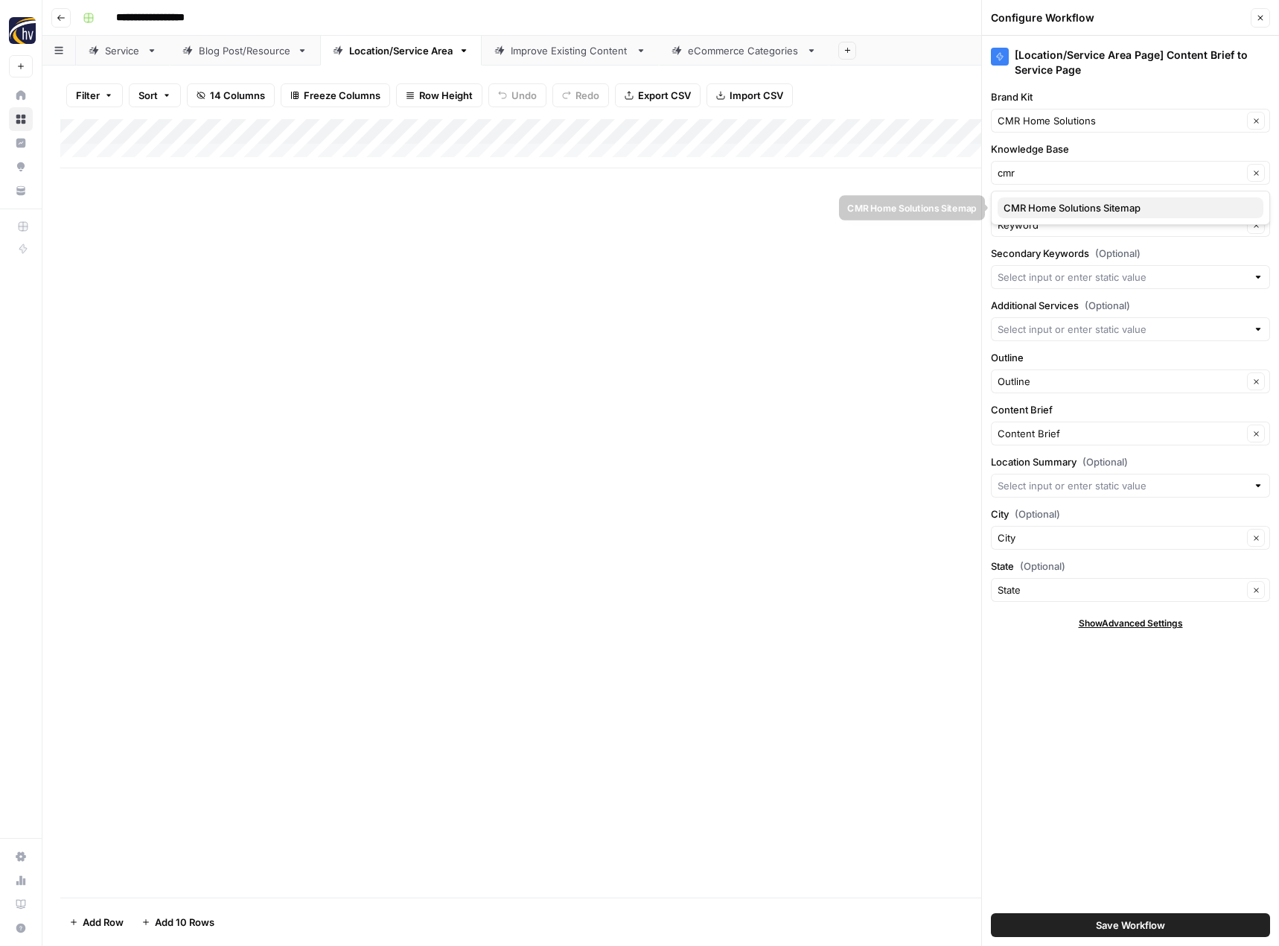
click at [1082, 205] on span "CMR Home Solutions Sitemap" at bounding box center [1128, 207] width 248 height 15
type input "CMR Home Solutions Sitemap"
click at [1080, 920] on button "Save Workflow" at bounding box center [1130, 925] width 279 height 24
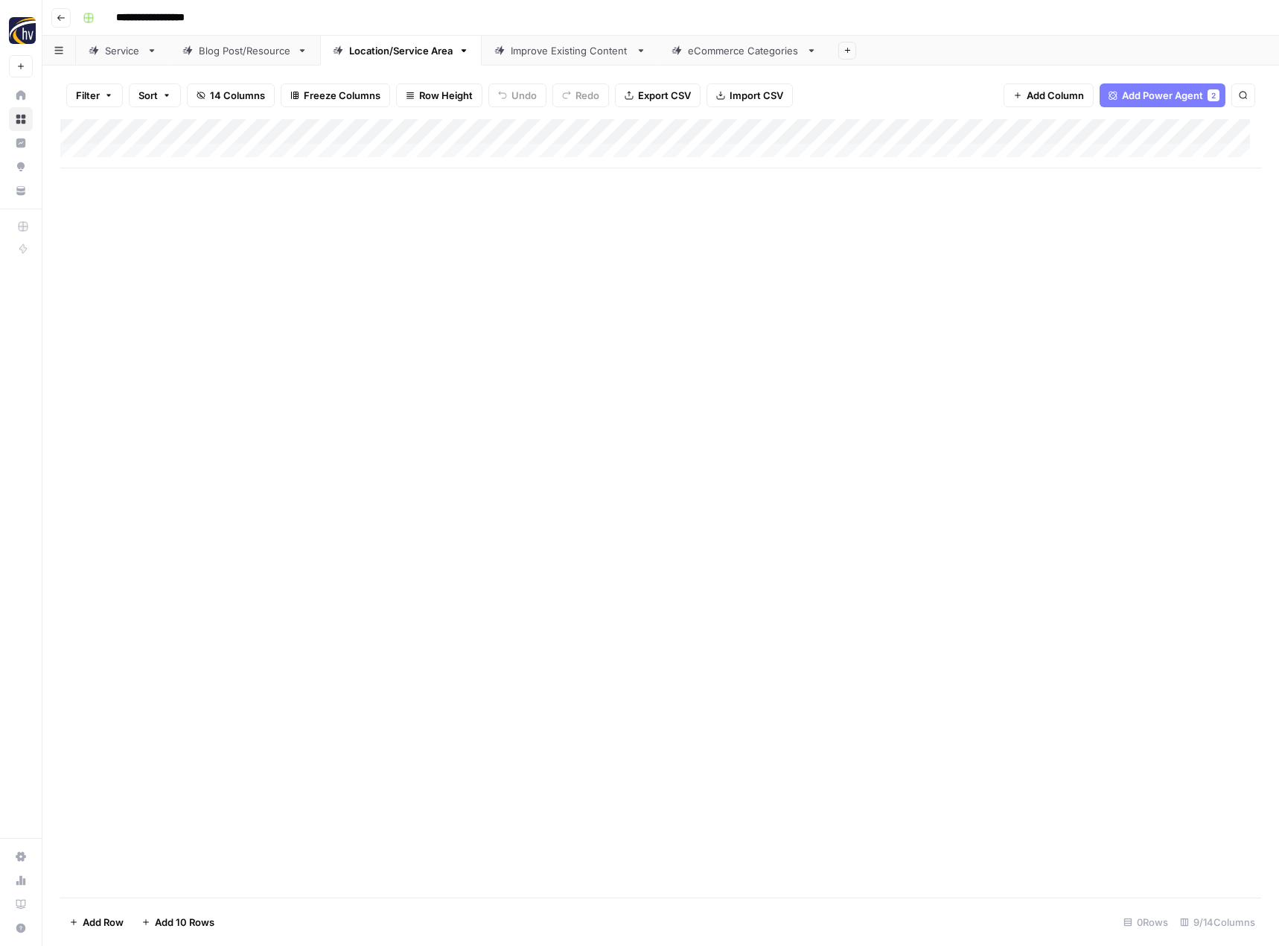
click at [590, 48] on div "Improve Existing Content" at bounding box center [570, 50] width 119 height 15
click at [896, 134] on div "Add Column" at bounding box center [660, 143] width 1201 height 49
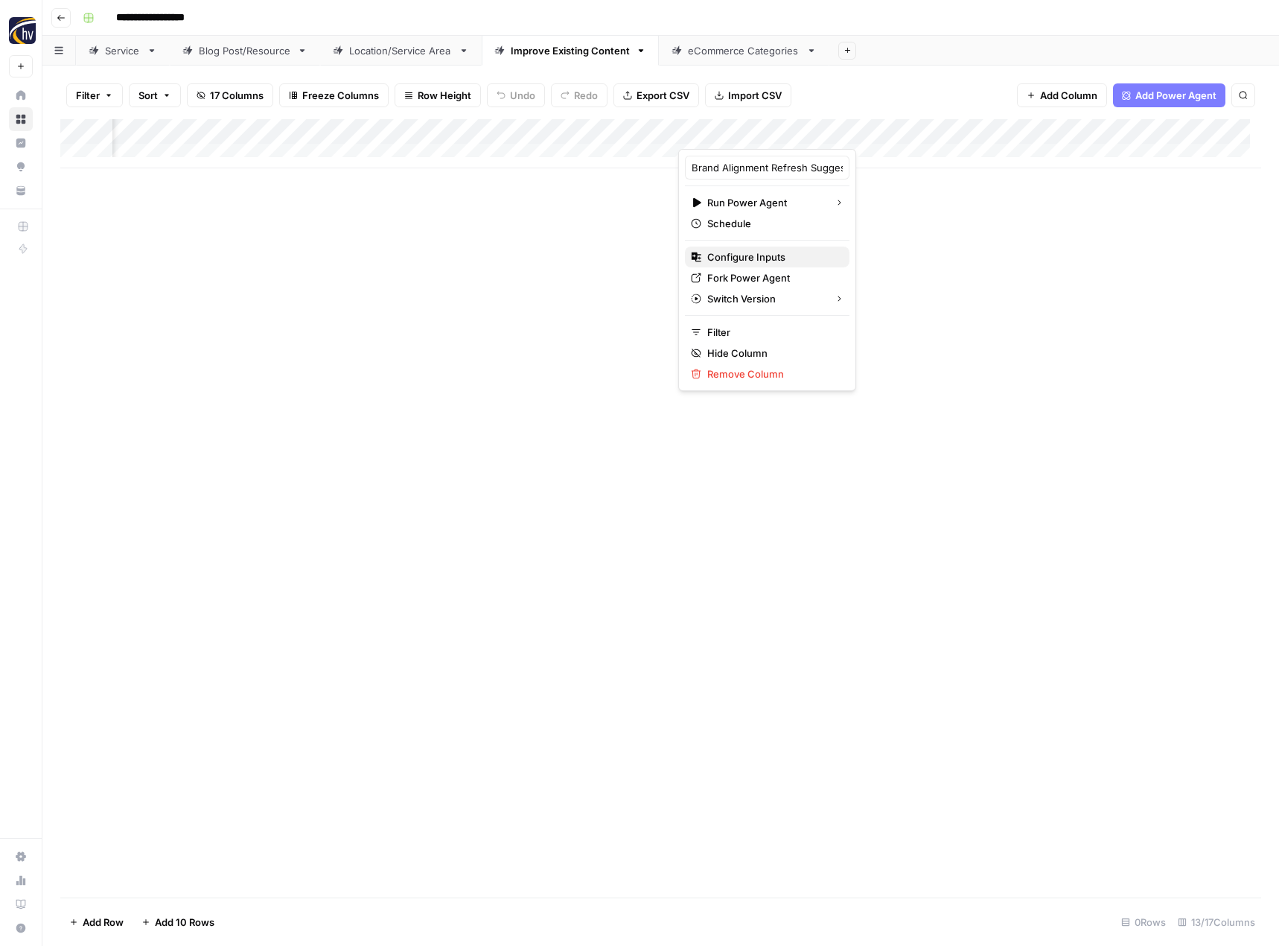
click at [783, 264] on button "Configure Inputs" at bounding box center [767, 256] width 165 height 21
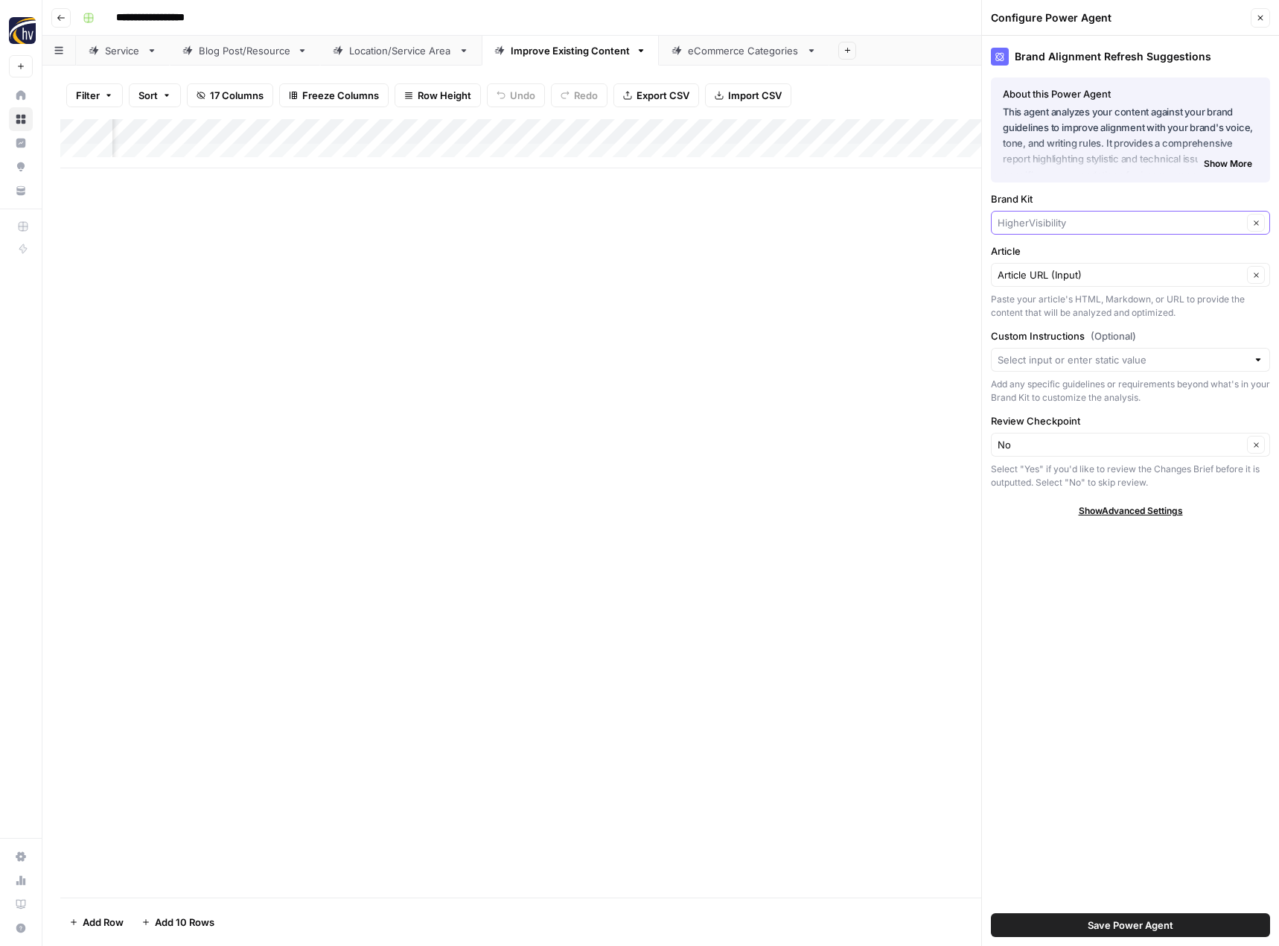
click at [1047, 218] on input "Brand Kit" at bounding box center [1120, 222] width 245 height 15
click at [1039, 258] on span "CMR Home Solutions" at bounding box center [1128, 257] width 248 height 15
type input "CMR Home Solutions"
click at [1068, 923] on button "Save Power Agent" at bounding box center [1130, 925] width 279 height 24
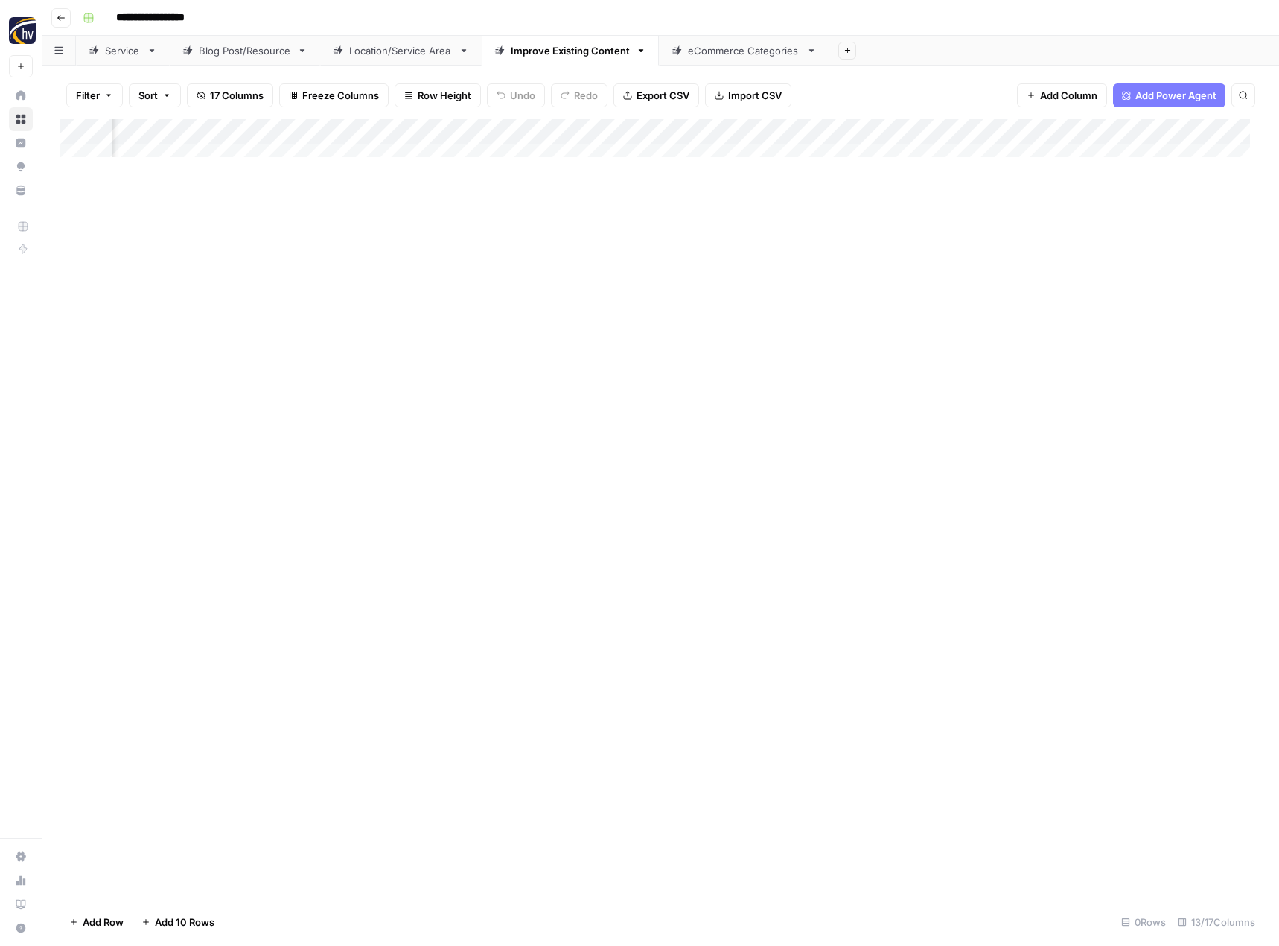
scroll to position [0, 960]
click at [927, 132] on div "Add Column" at bounding box center [660, 143] width 1201 height 49
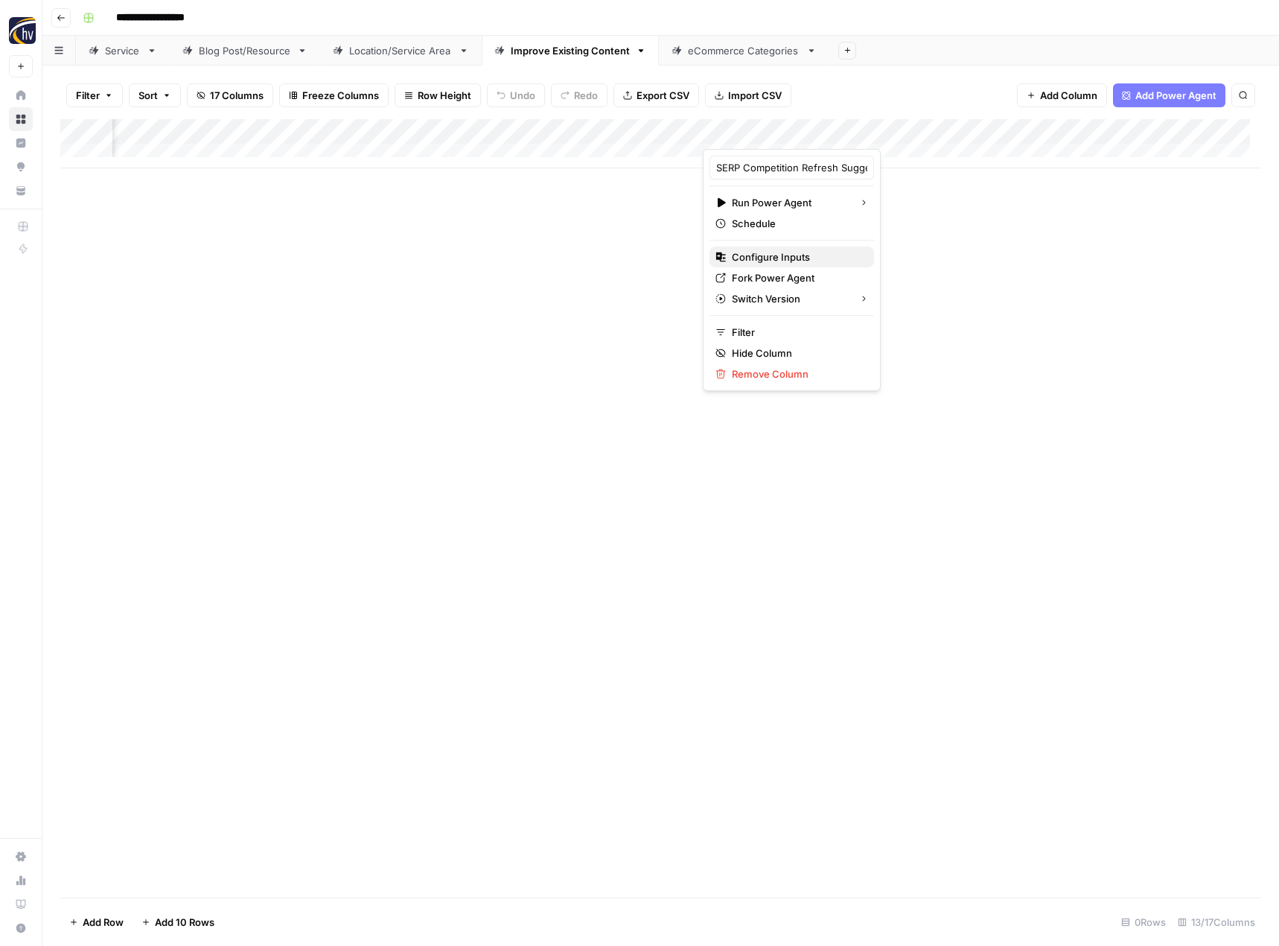
click at [803, 255] on span "Configure Inputs" at bounding box center [797, 256] width 130 height 15
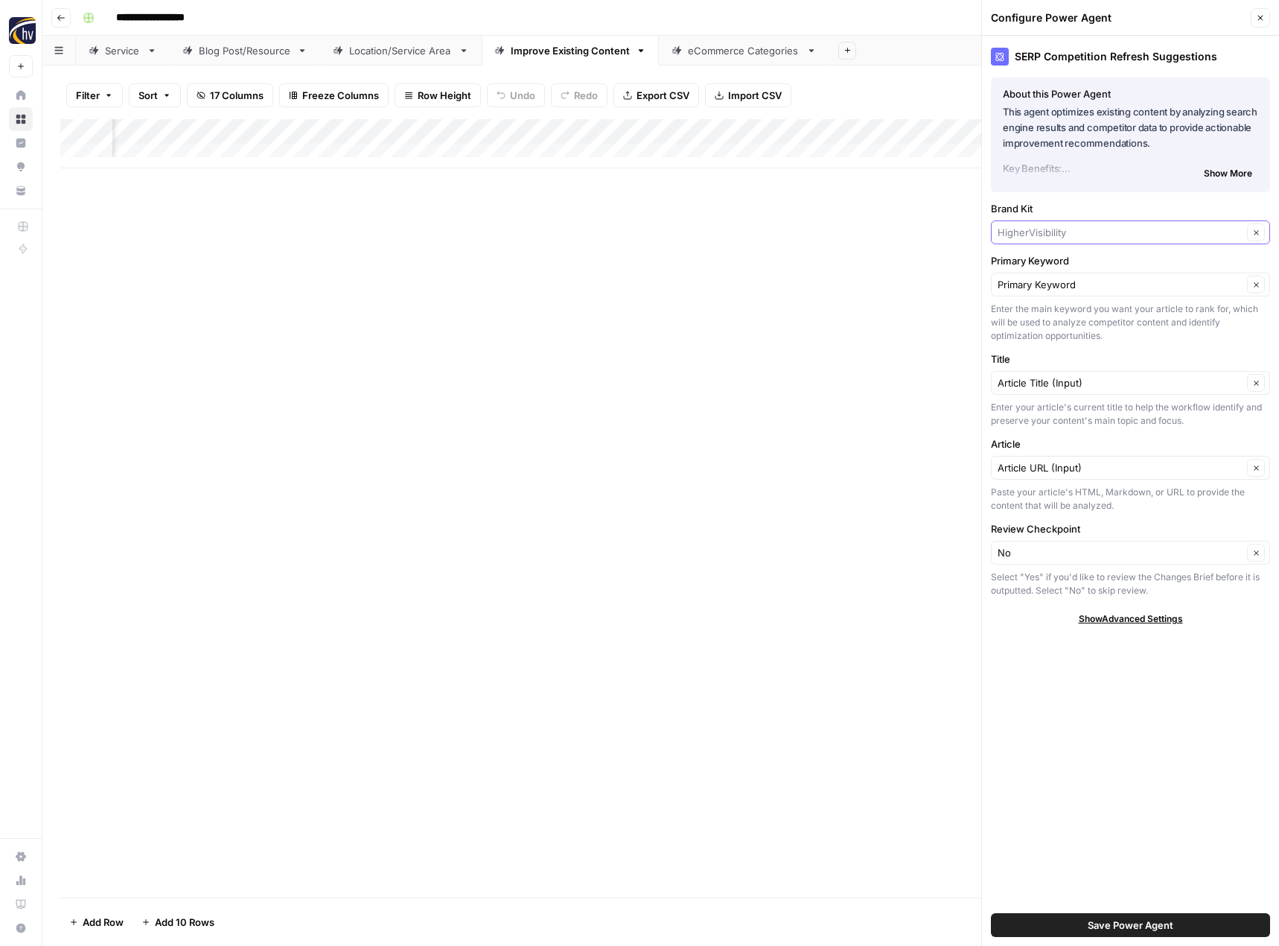
click at [1034, 233] on input "Brand Kit" at bounding box center [1120, 232] width 245 height 15
click at [1036, 270] on span "CMR Home Solutions" at bounding box center [1128, 267] width 248 height 15
type input "CMR Home Solutions"
click at [1162, 924] on span "Save Power Agent" at bounding box center [1131, 924] width 86 height 15
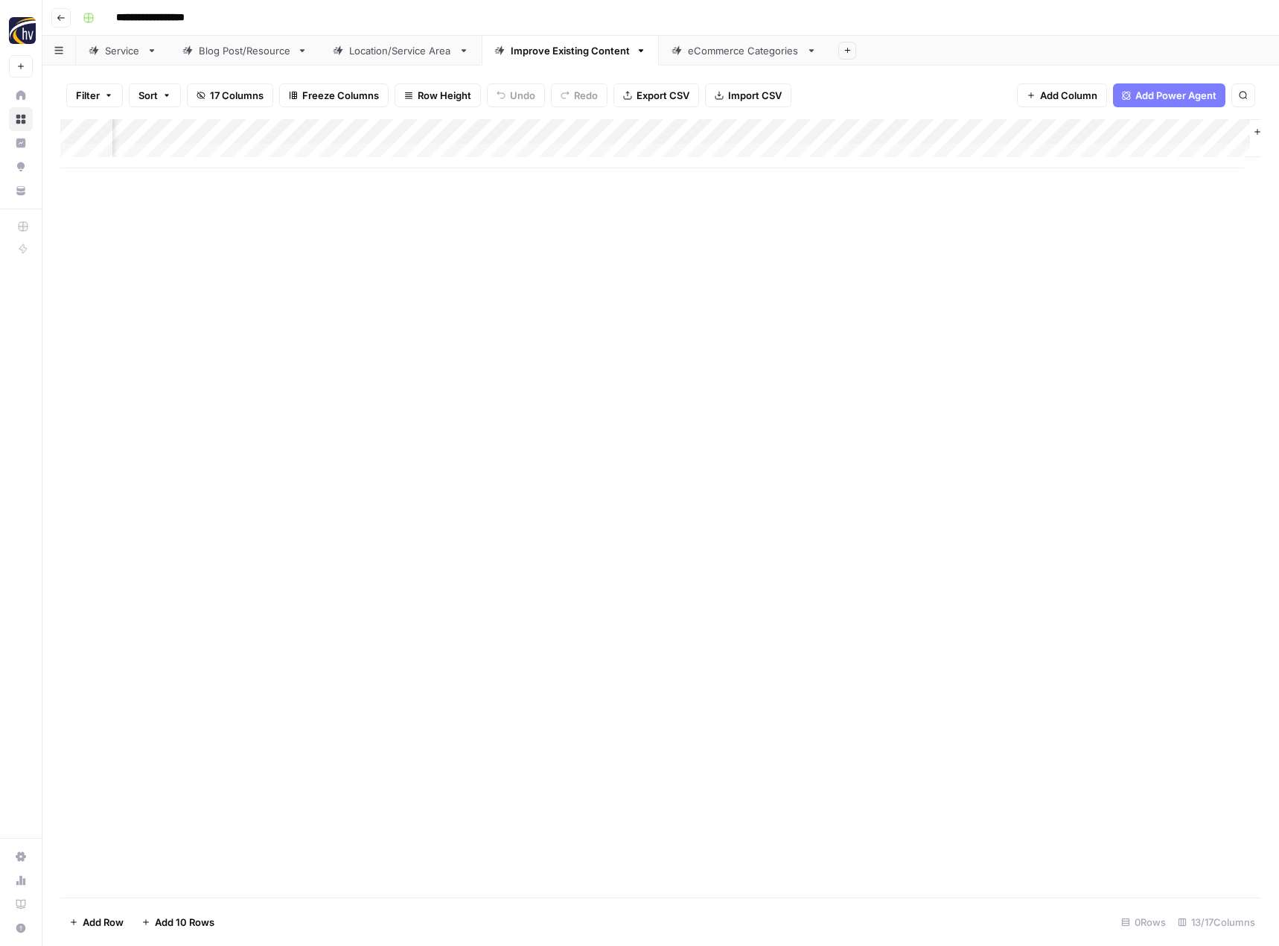
scroll to position [0, 1312]
click at [940, 135] on div "Add Column" at bounding box center [660, 143] width 1201 height 49
click at [832, 259] on span "Configure Inputs" at bounding box center [830, 256] width 130 height 15
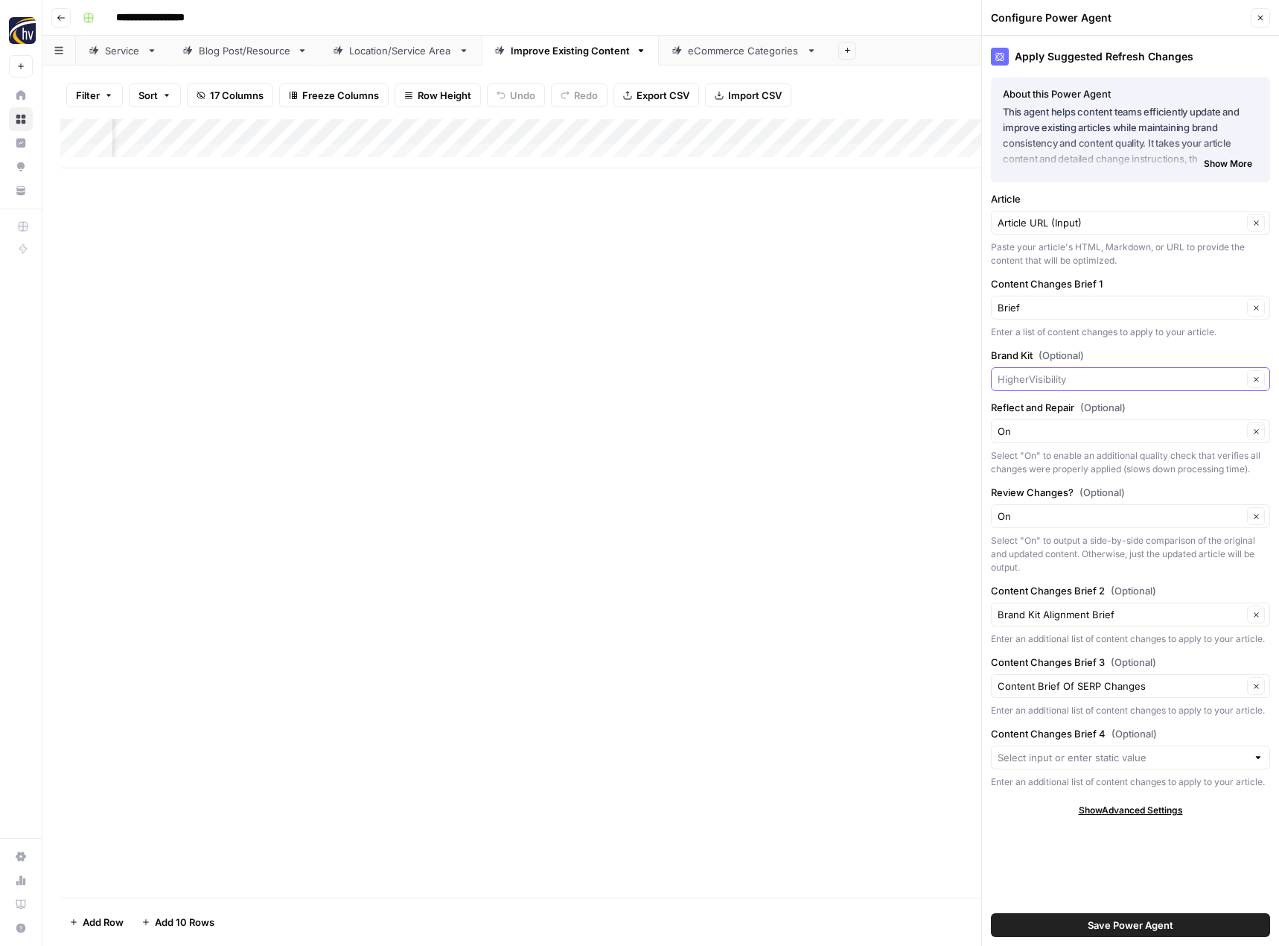
click at [1027, 380] on input "Brand Kit (Optional)" at bounding box center [1120, 379] width 245 height 15
click at [1062, 417] on span "CMR Home Solutions" at bounding box center [1128, 414] width 248 height 15
type input "CMR Home Solutions"
click at [1132, 928] on span "Save Power Agent" at bounding box center [1131, 924] width 86 height 15
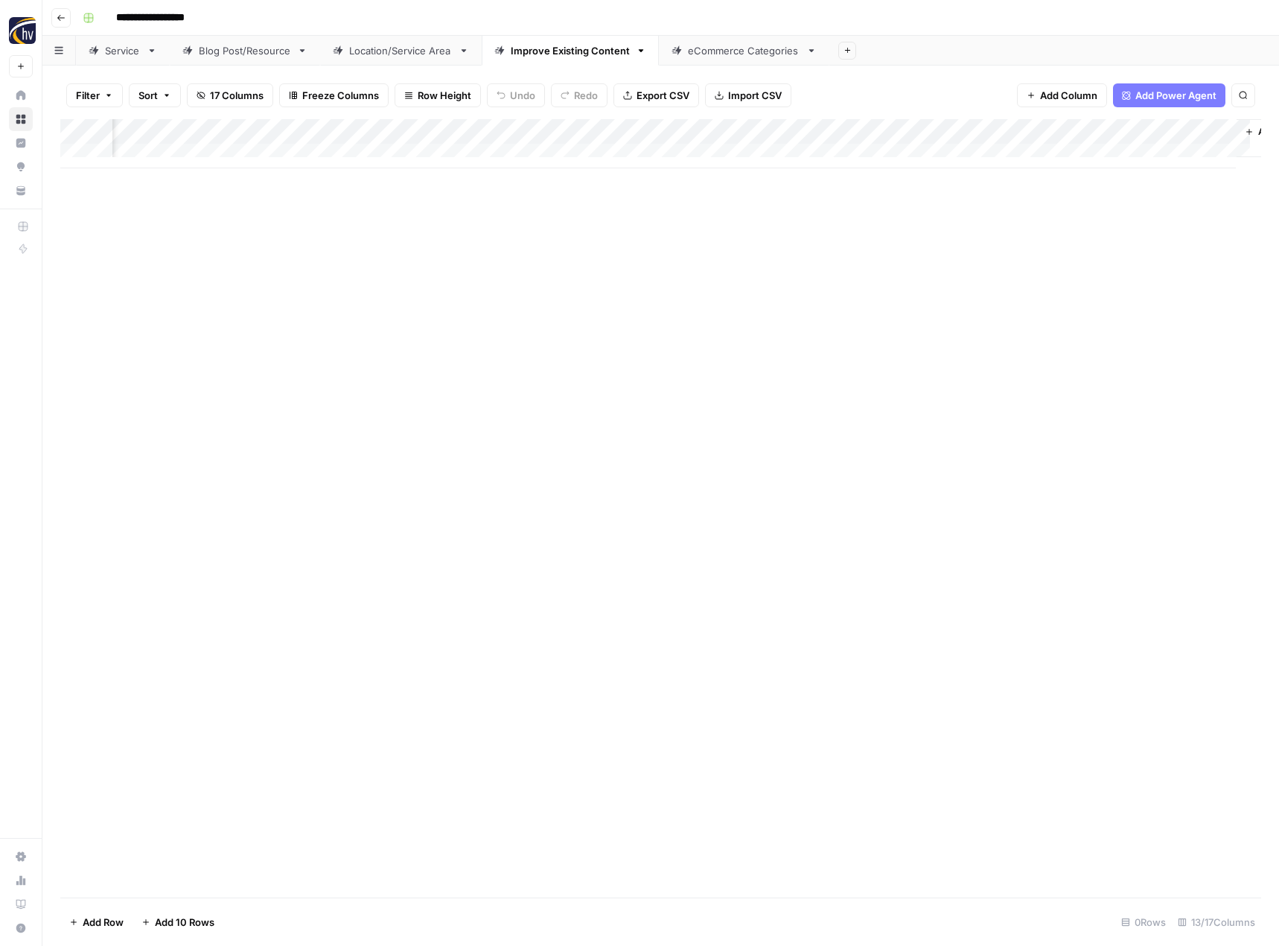
click at [752, 56] on div "eCommerce Categories" at bounding box center [744, 50] width 112 height 15
click at [727, 135] on div "Add Column" at bounding box center [660, 143] width 1201 height 49
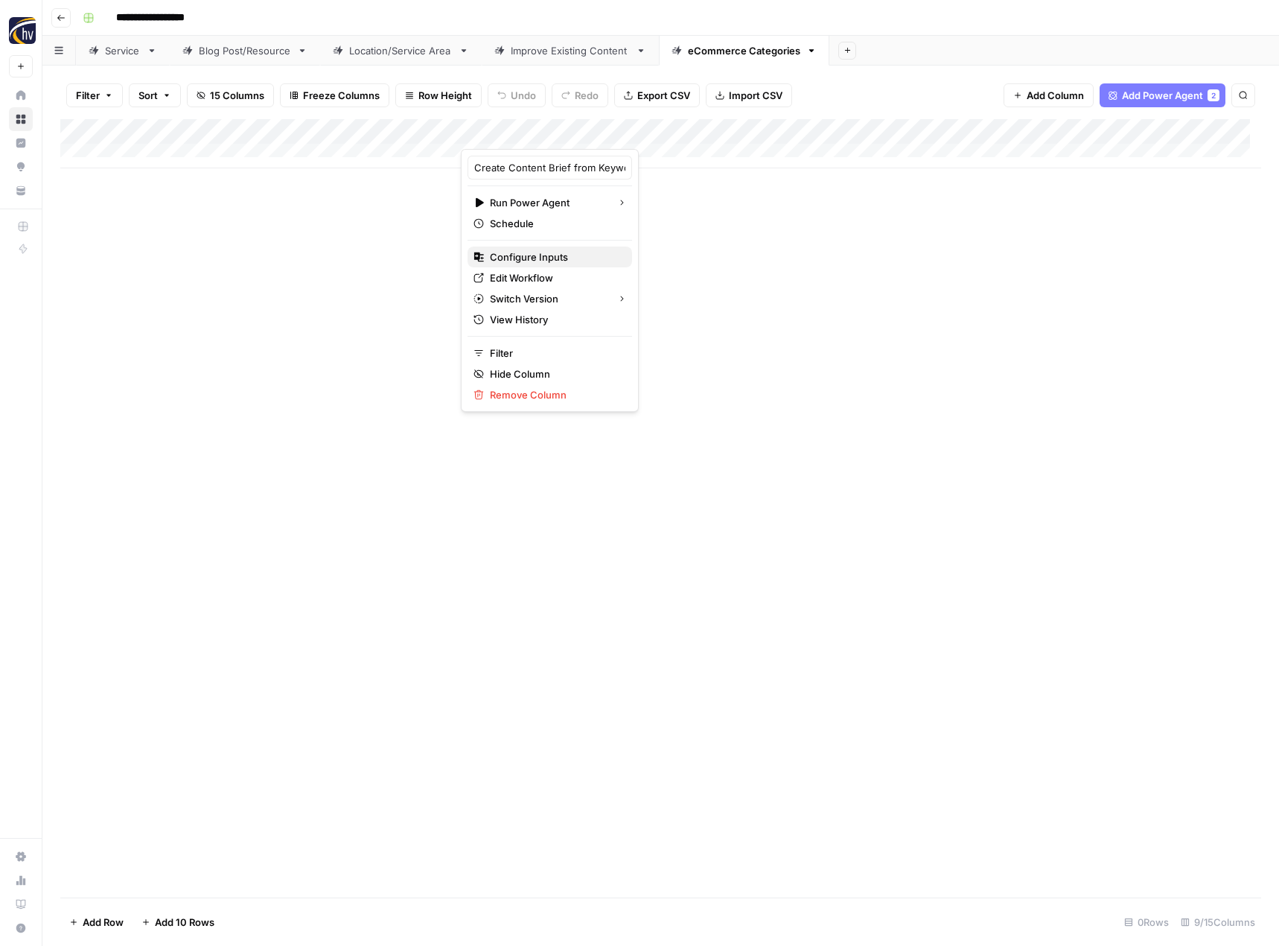
click at [590, 258] on span "Configure Inputs" at bounding box center [555, 256] width 130 height 15
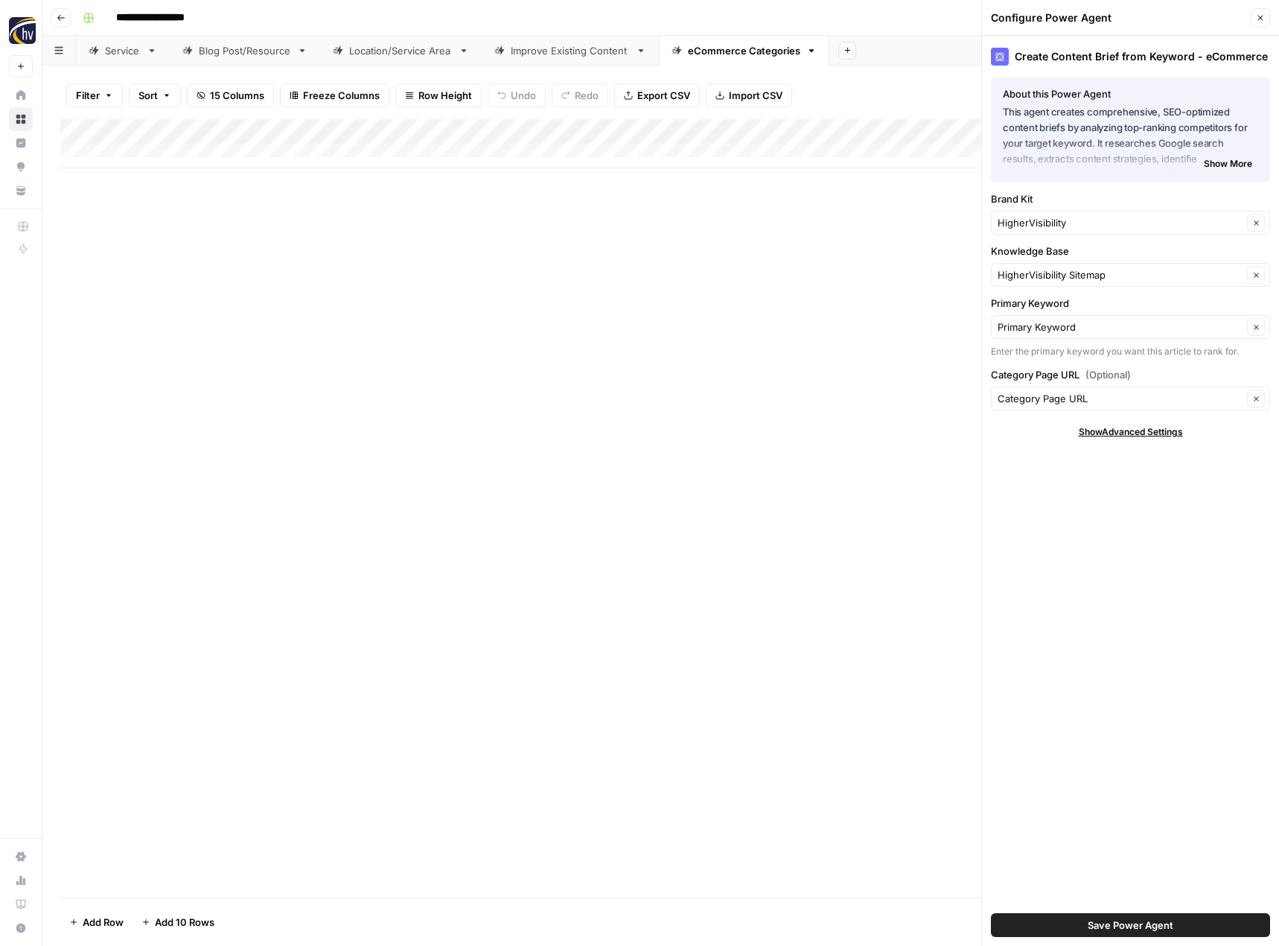
click at [1047, 231] on div "HigherVisibility Clear" at bounding box center [1130, 223] width 279 height 24
click at [1044, 255] on span "CMR Home Solutions" at bounding box center [1128, 257] width 248 height 15
type input "CMR Home Solutions"
click at [1036, 271] on input "Knowledge Base" at bounding box center [1120, 274] width 245 height 15
click at [1036, 298] on div "CMR Home Solutions Sitemap" at bounding box center [1130, 310] width 279 height 34
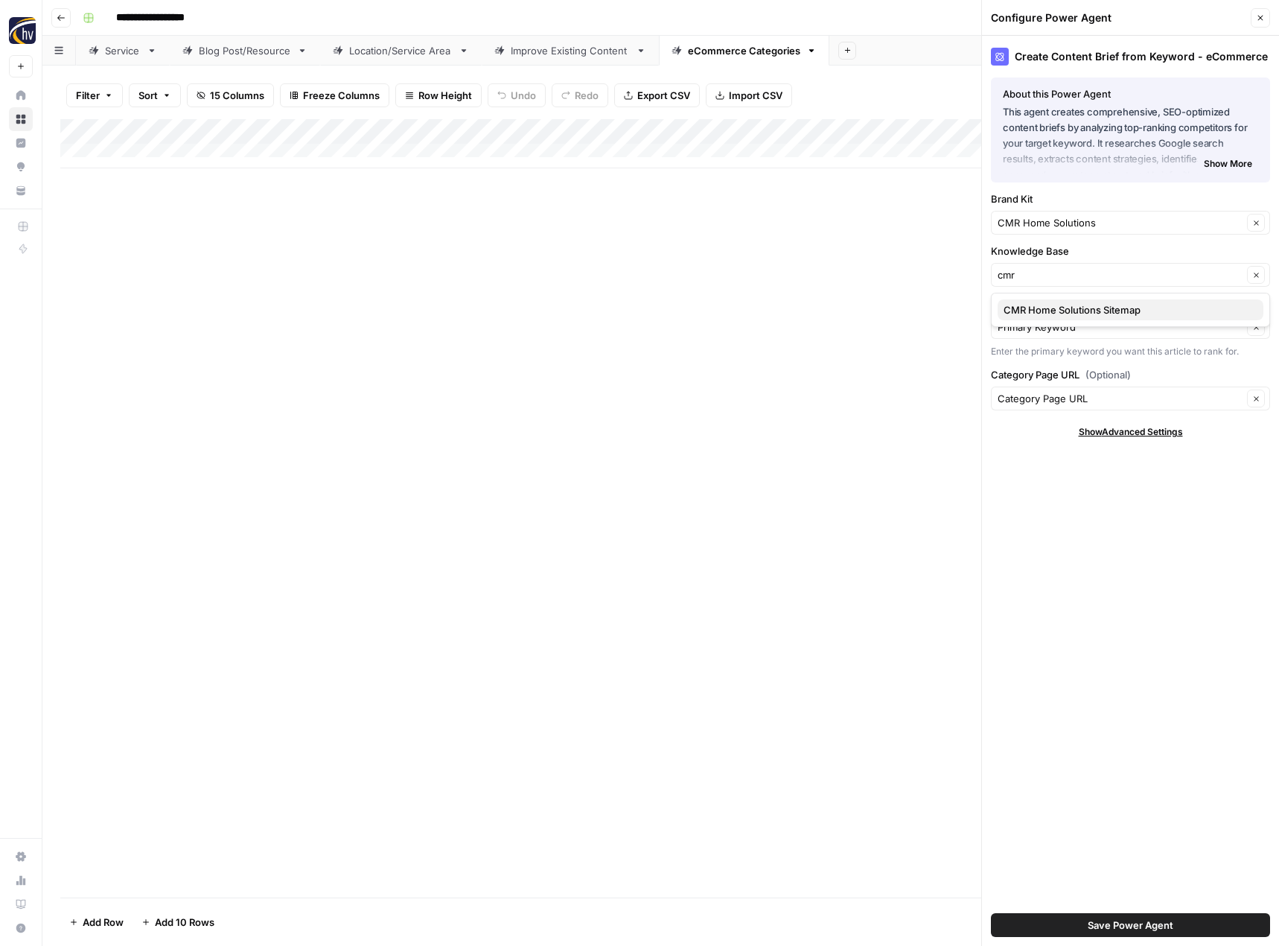
click at [1036, 306] on span "CMR Home Solutions Sitemap" at bounding box center [1128, 309] width 248 height 15
type input "CMR Home Solutions Sitemap"
click at [1104, 918] on span "Save Power Agent" at bounding box center [1131, 924] width 86 height 15
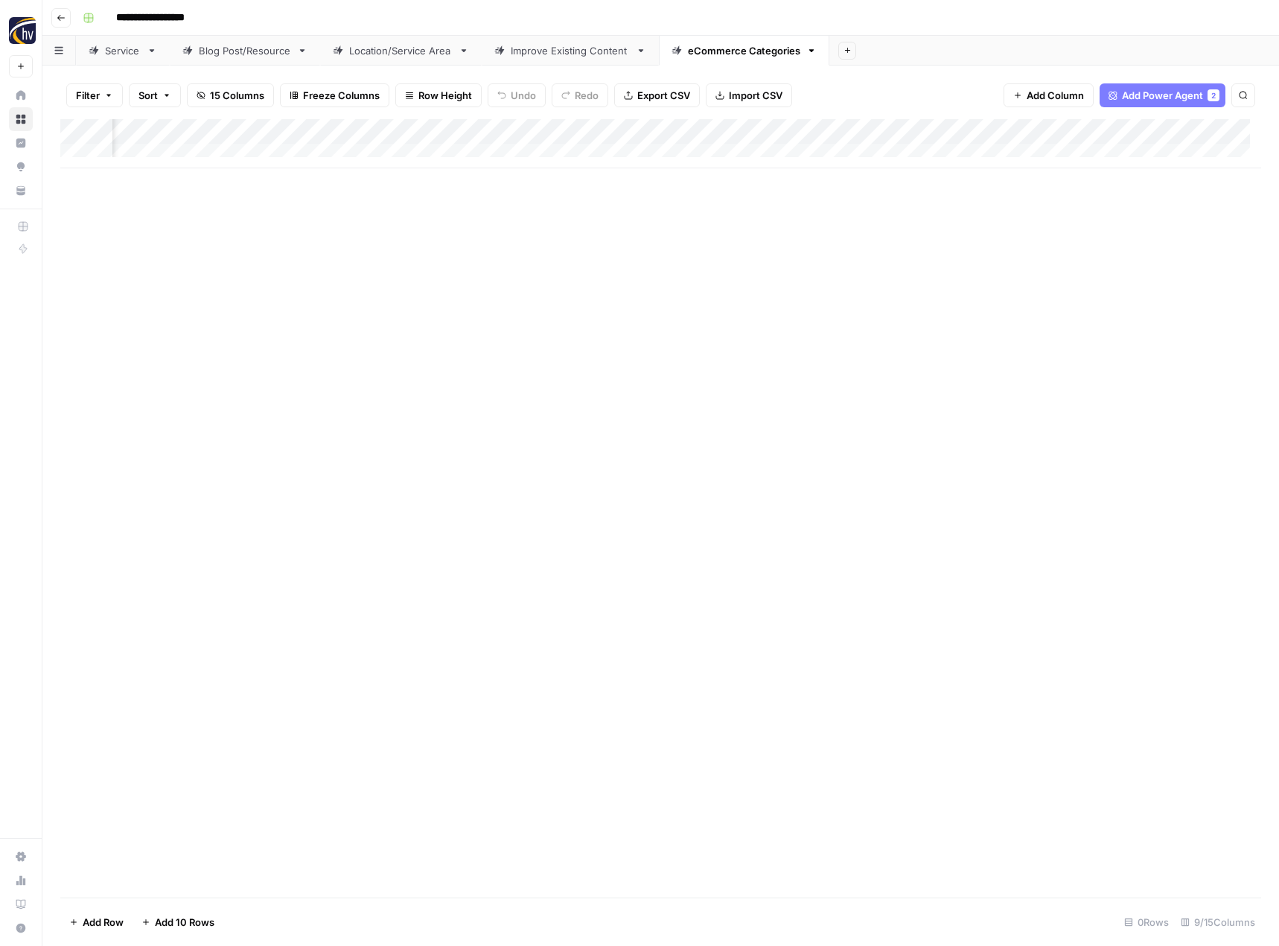
scroll to position [0, 449]
click at [1139, 127] on div "Add Column" at bounding box center [660, 143] width 1201 height 49
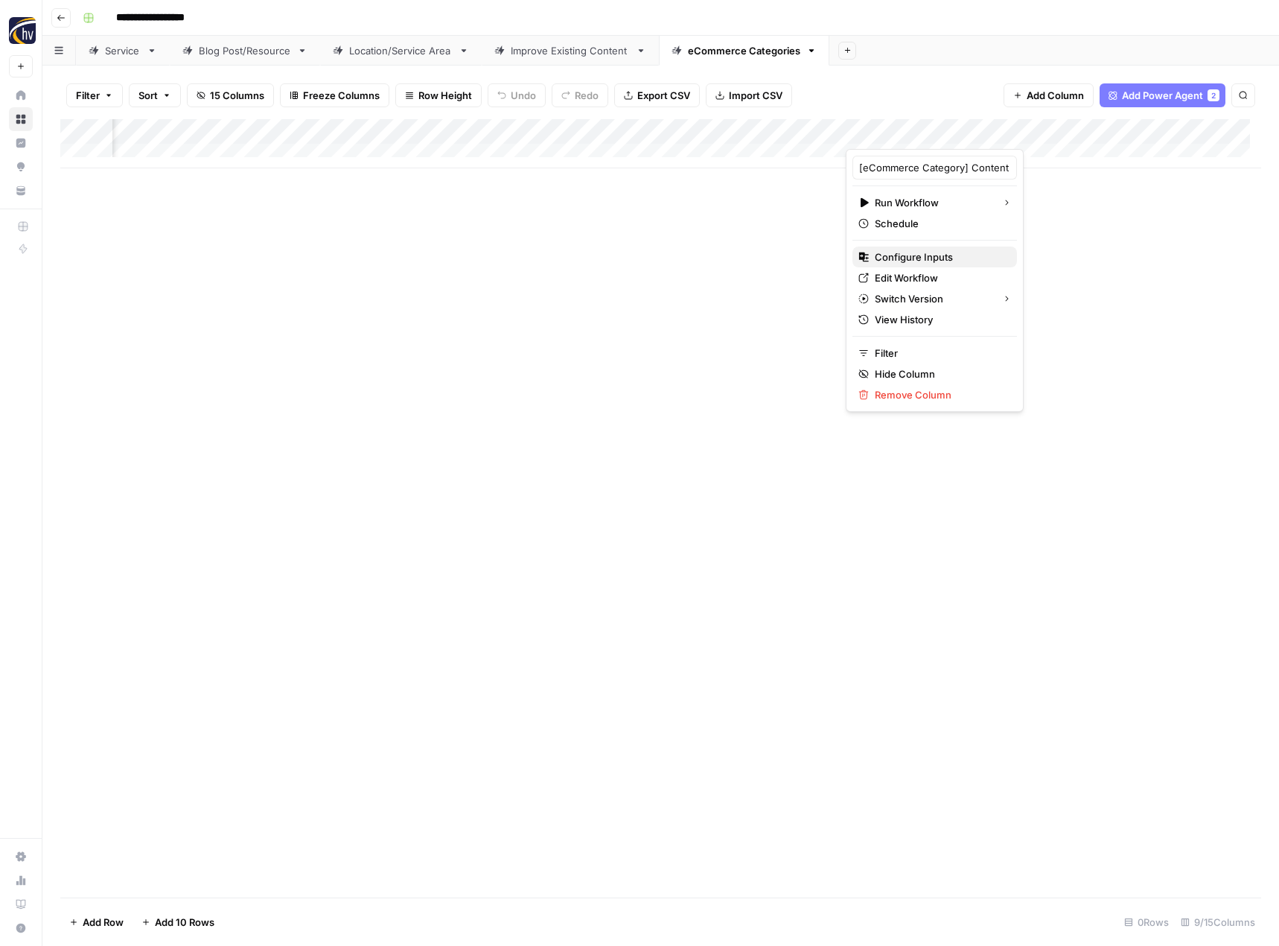
click at [953, 266] on button "Configure Inputs" at bounding box center [935, 256] width 165 height 21
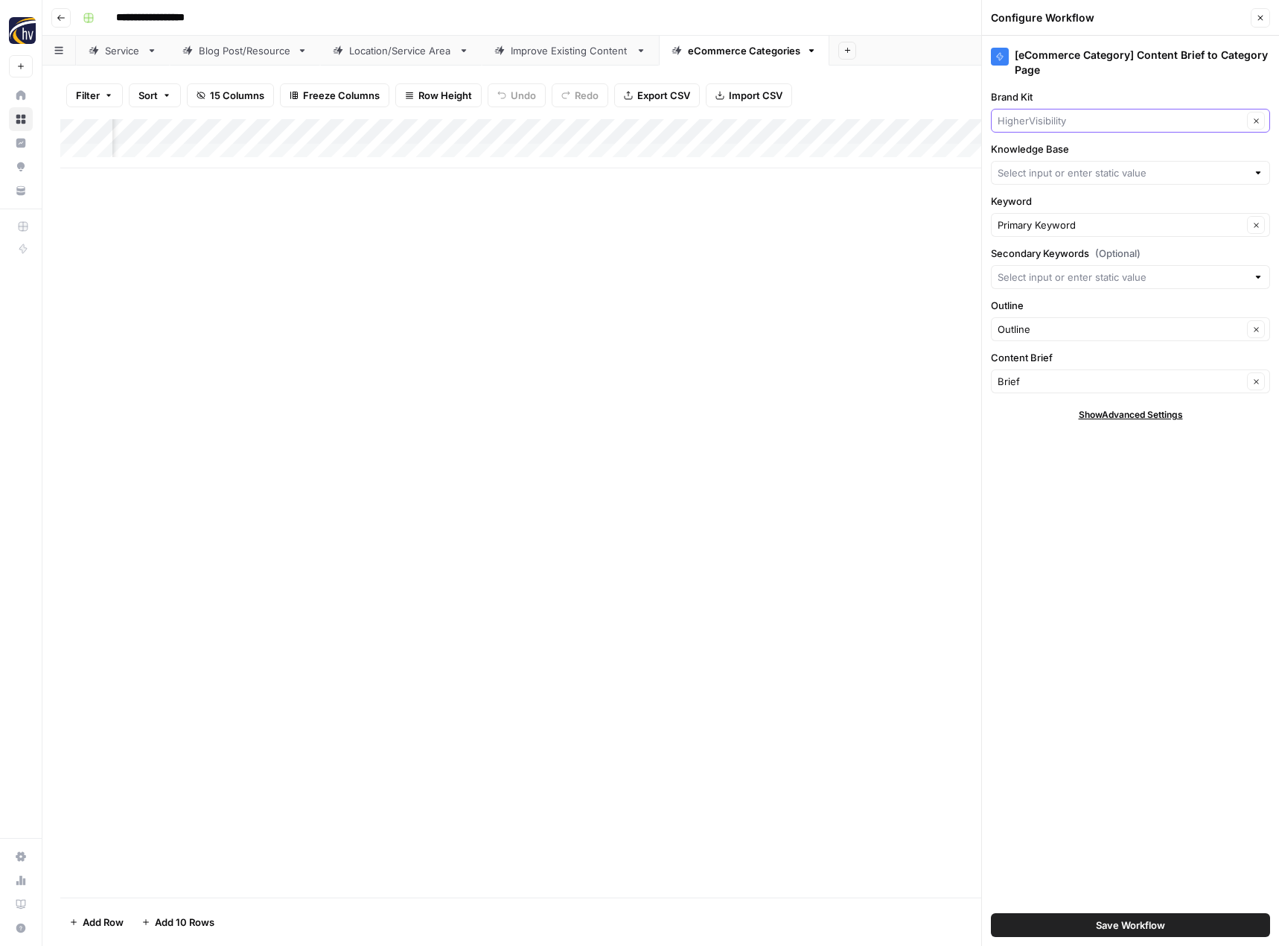
click at [1057, 117] on input "Brand Kit" at bounding box center [1120, 120] width 245 height 15
click at [1052, 156] on span "CMR Home Solutions" at bounding box center [1128, 155] width 248 height 15
type input "CMR Home Solutions"
click at [1045, 171] on input "Knowledge Base" at bounding box center [1122, 172] width 249 height 15
click at [1049, 201] on span "CMR Home Solutions Sitemap" at bounding box center [1128, 207] width 248 height 15
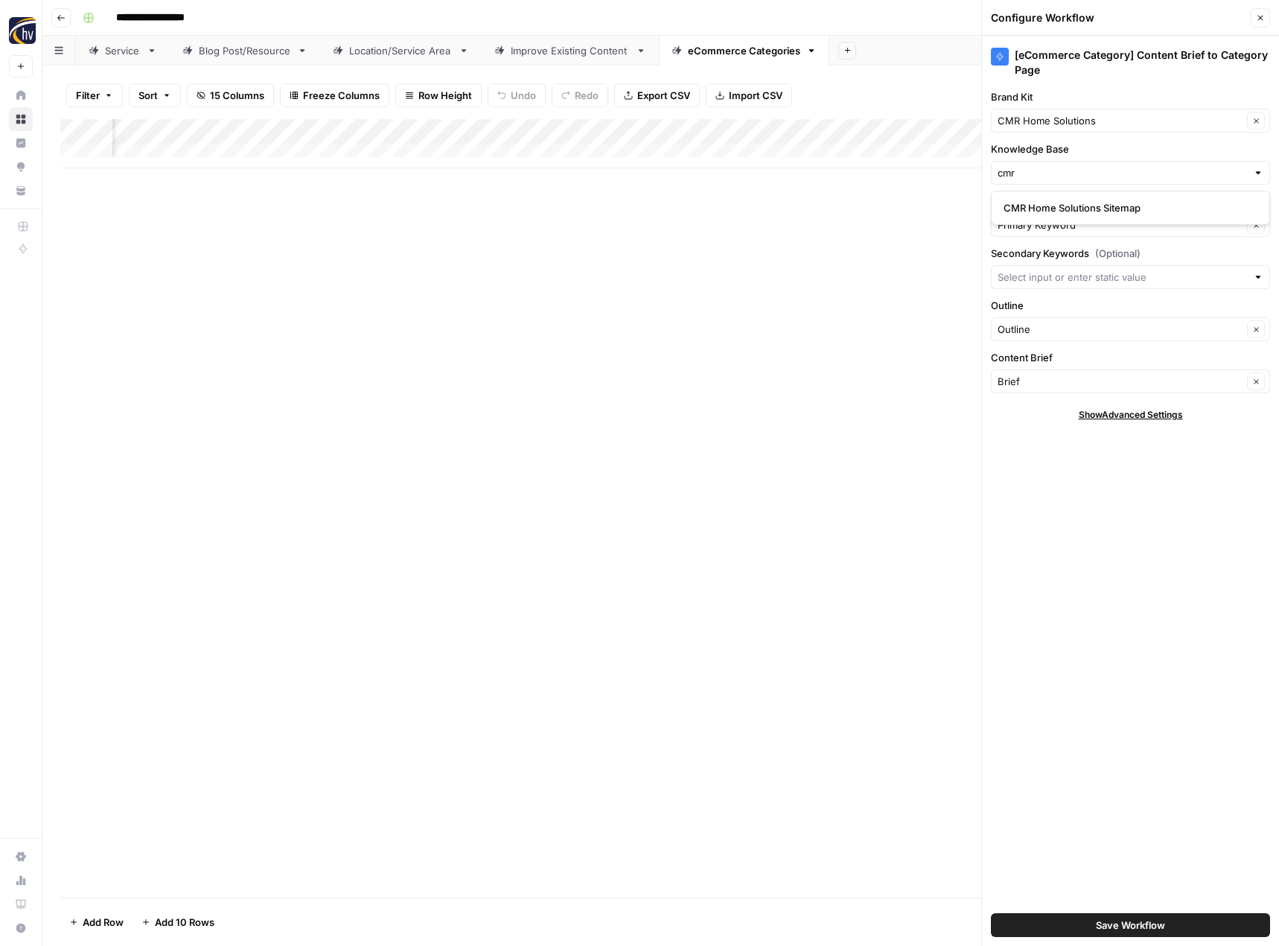
type input "CMR Home Solutions Sitemap"
click at [1170, 925] on button "Save Workflow" at bounding box center [1130, 925] width 279 height 24
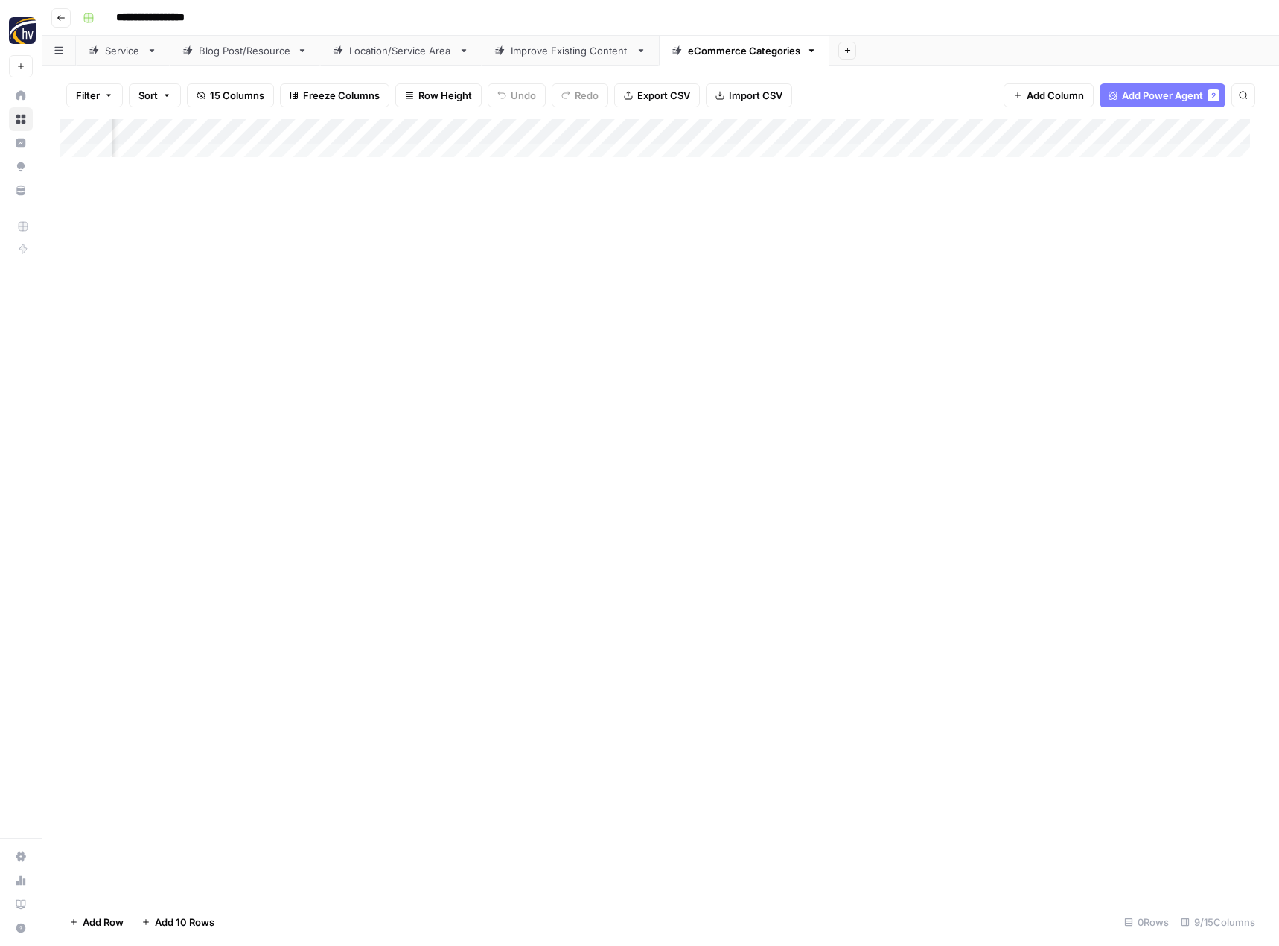
click at [1094, 509] on div "Add Column" at bounding box center [660, 508] width 1201 height 778
click at [57, 7] on header "**********" at bounding box center [660, 18] width 1237 height 36
click at [57, 13] on icon "button" at bounding box center [61, 17] width 9 height 9
